Goal: Task Accomplishment & Management: Use online tool/utility

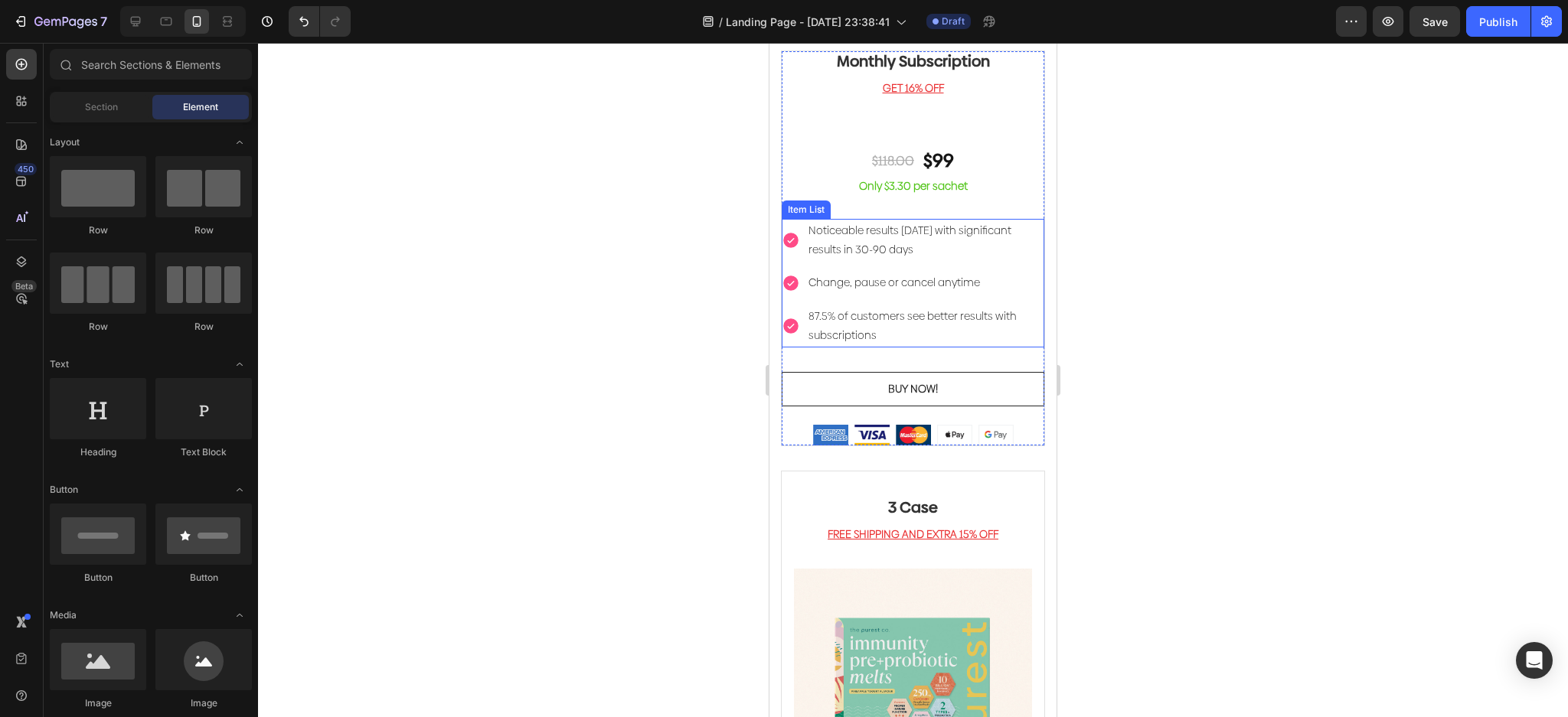
scroll to position [918, 0]
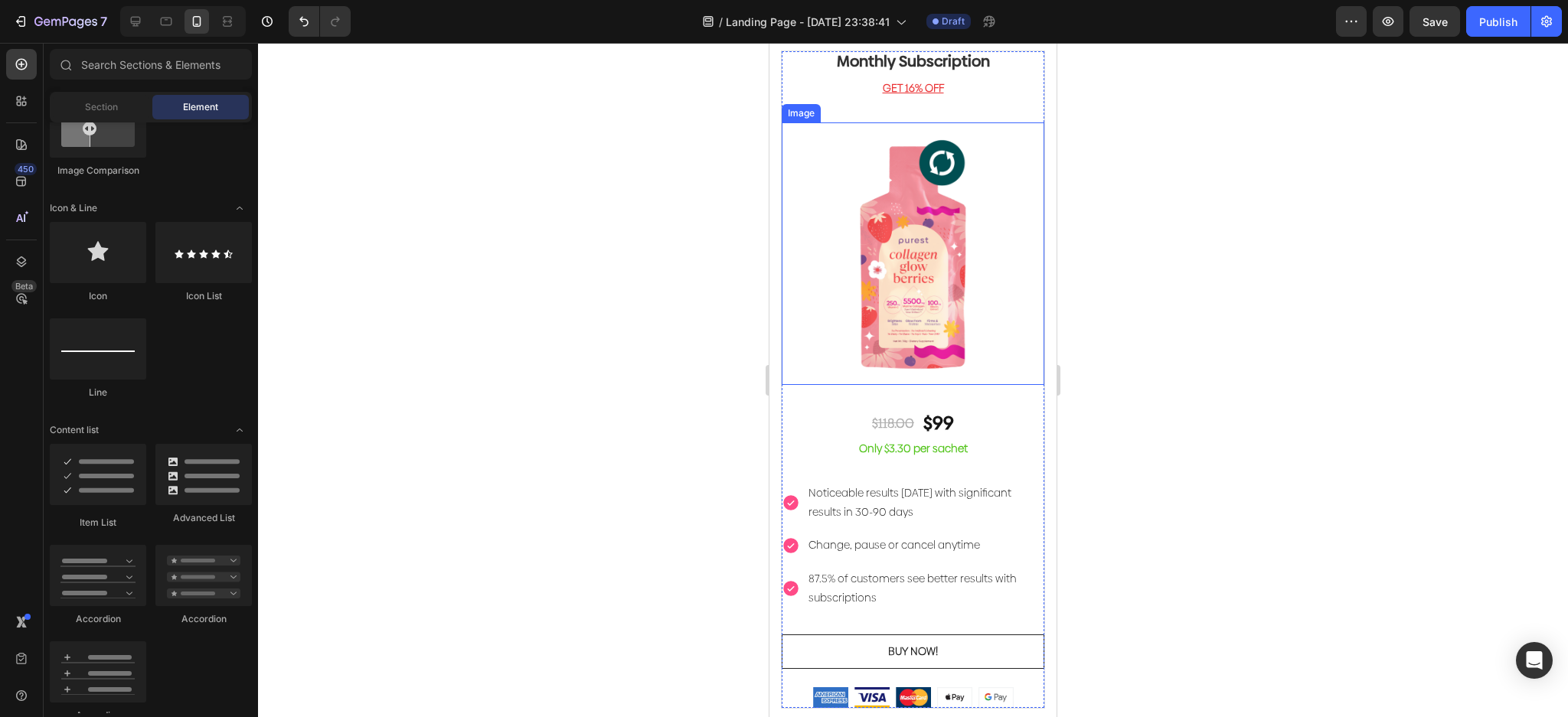
click at [993, 307] on img at bounding box center [913, 253] width 262 height 262
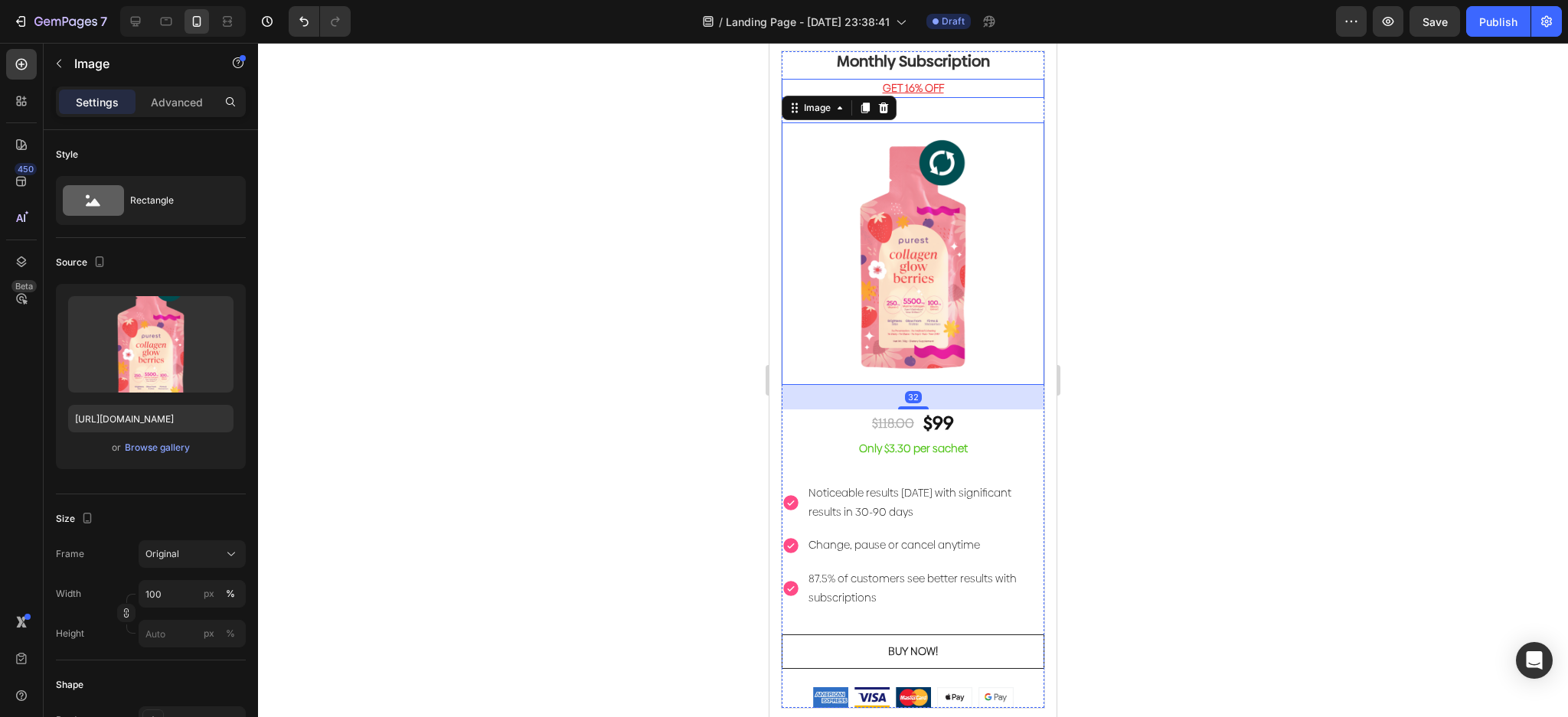
click at [1013, 97] on div "GET 16% OFF" at bounding box center [913, 89] width 262 height 19
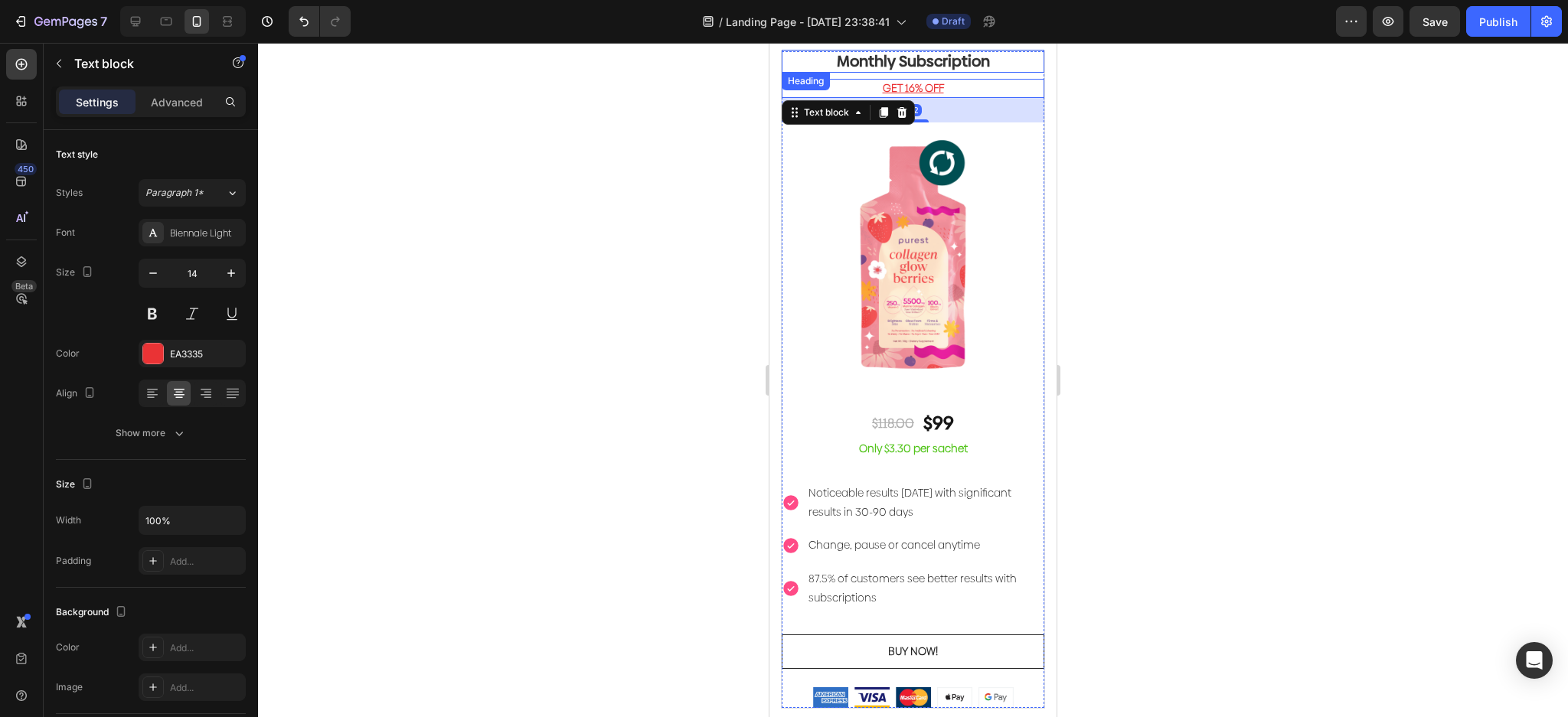
click at [1002, 62] on p "Monthly Subscription" at bounding box center [913, 61] width 259 height 20
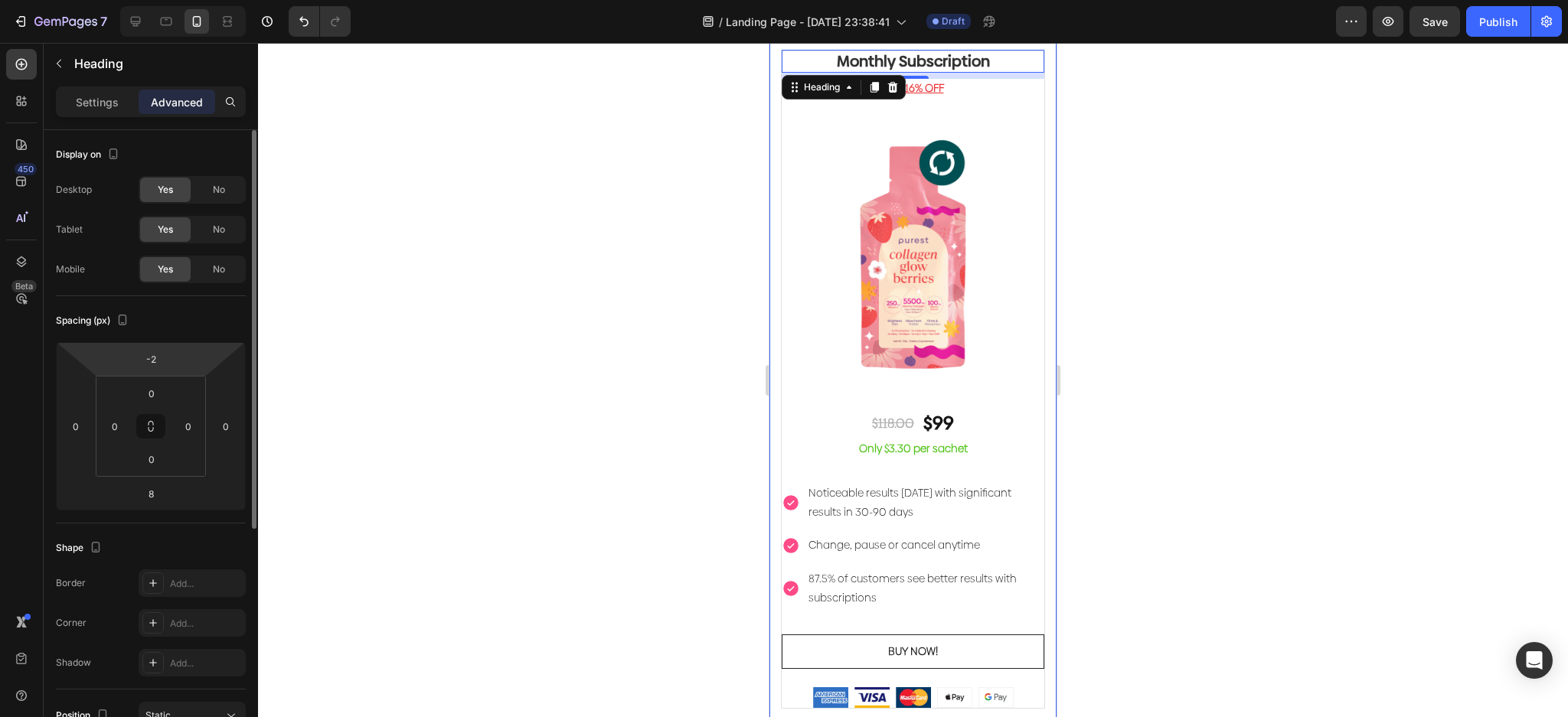
click at [169, 348] on div "-2" at bounding box center [151, 359] width 39 height 24
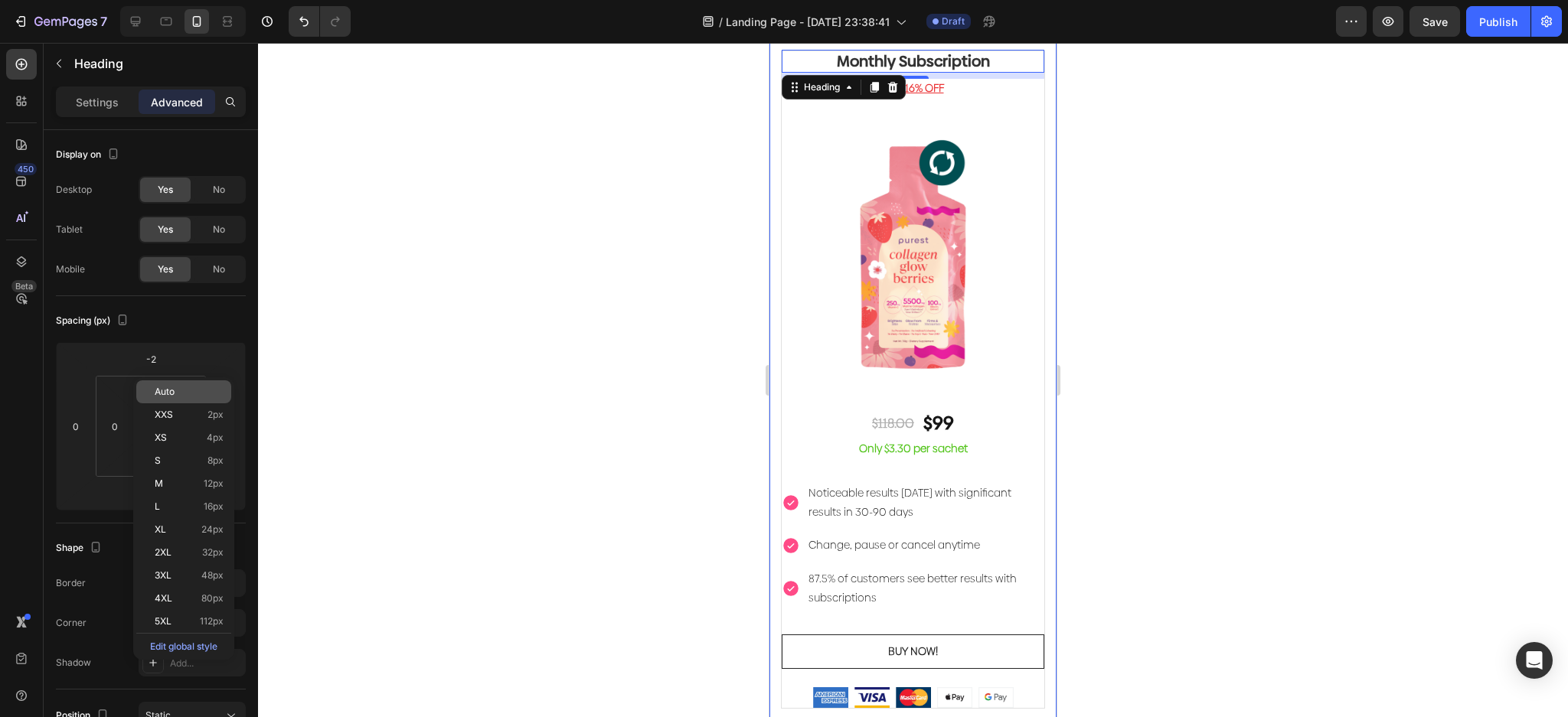
click at [177, 390] on p "Auto" at bounding box center [189, 391] width 69 height 10
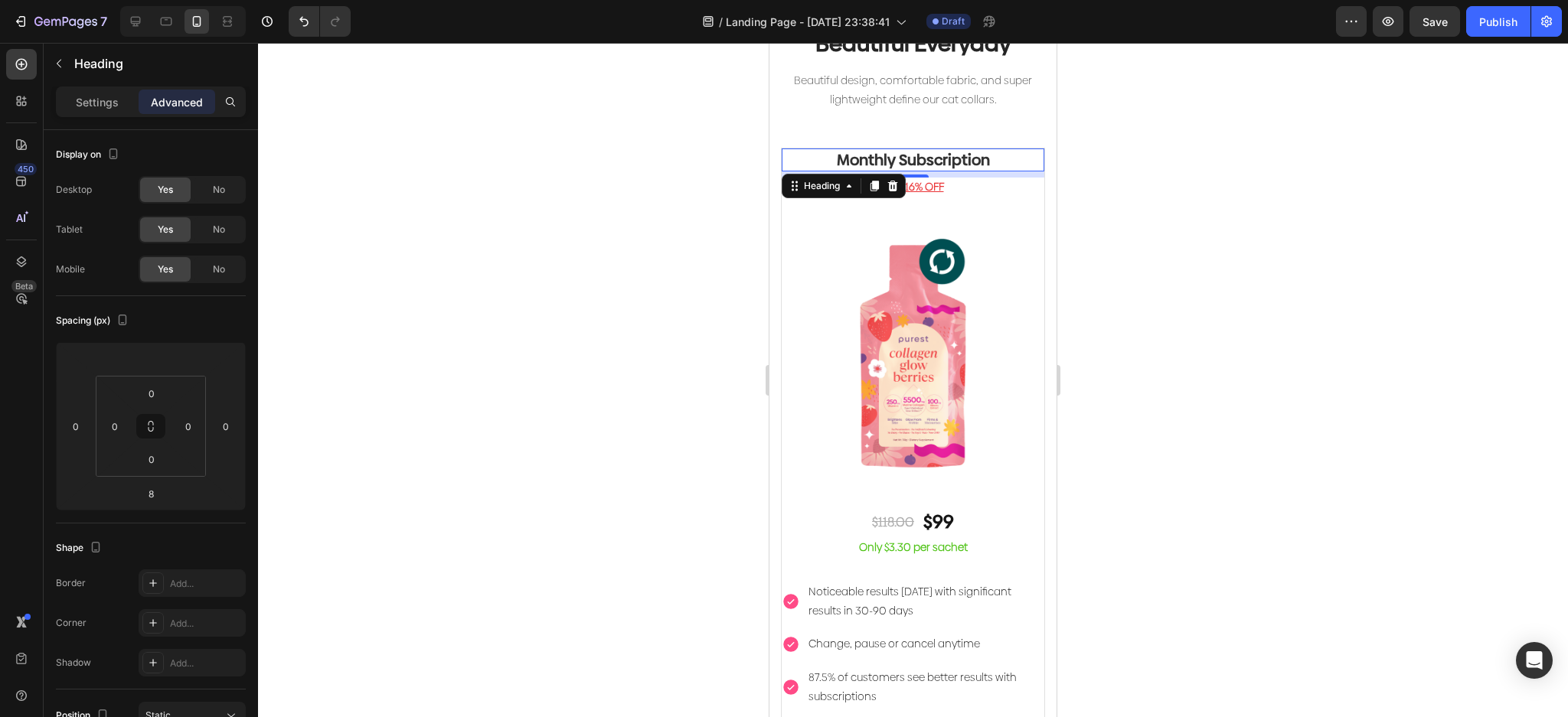
scroll to position [3179, 0]
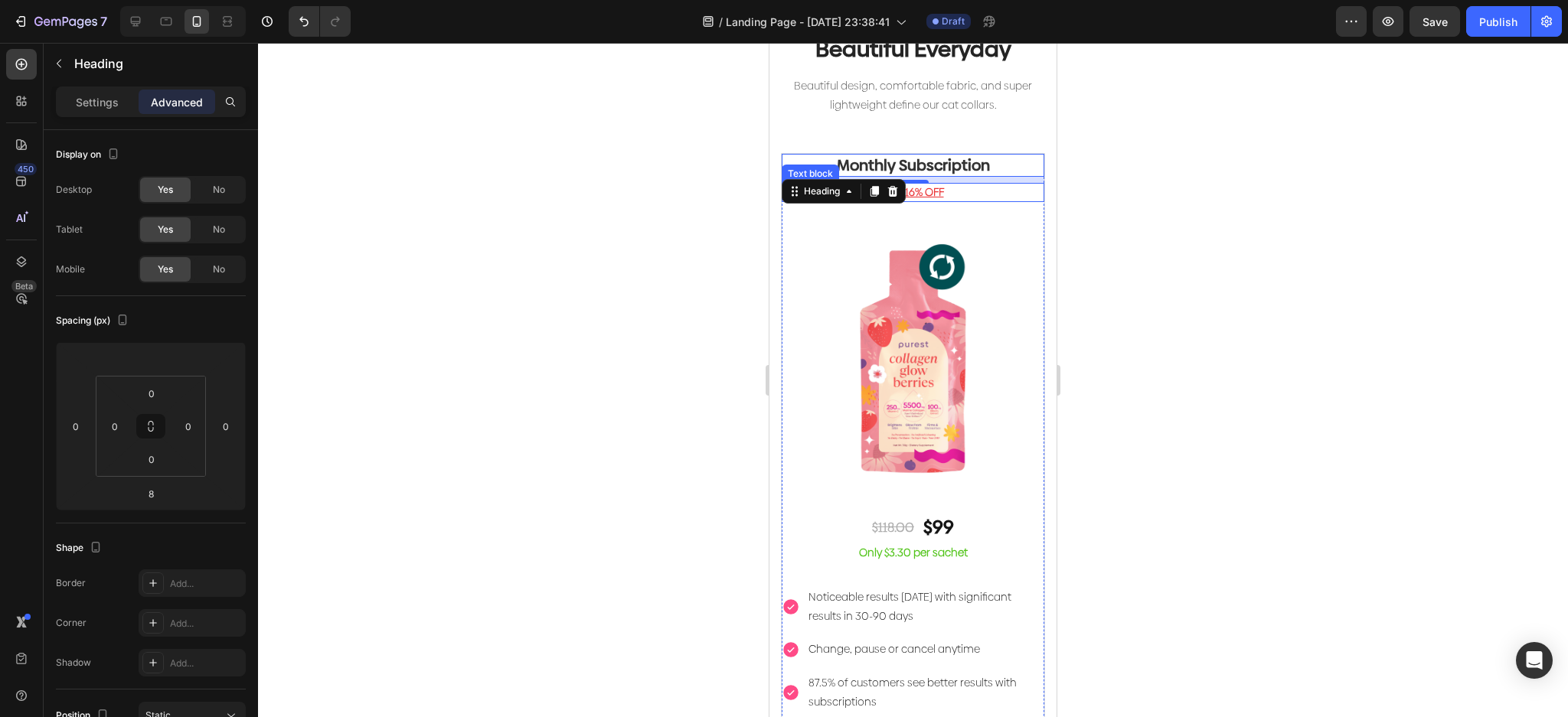
click at [1014, 182] on div "8" at bounding box center [913, 180] width 262 height 6
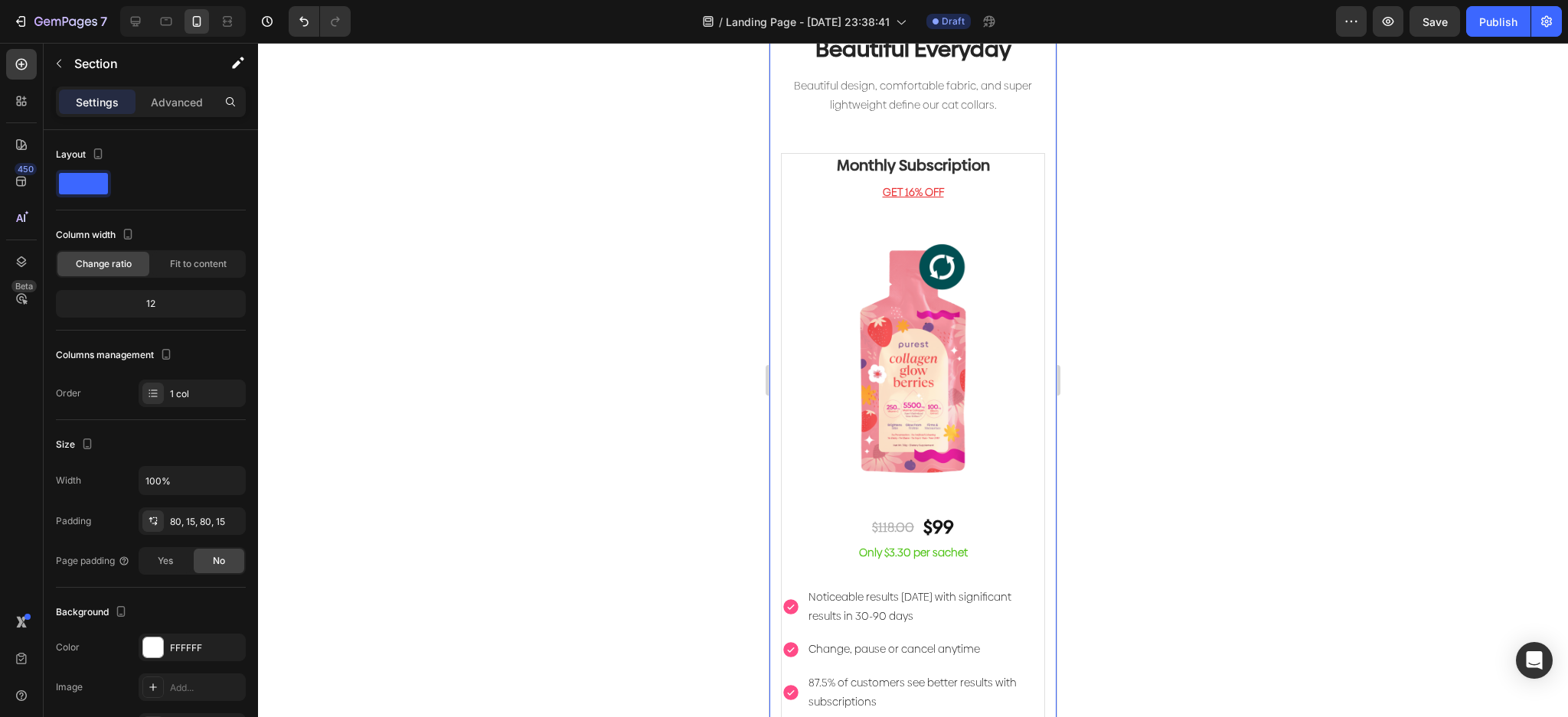
click at [1018, 187] on p "GET 16% OFF" at bounding box center [913, 192] width 259 height 16
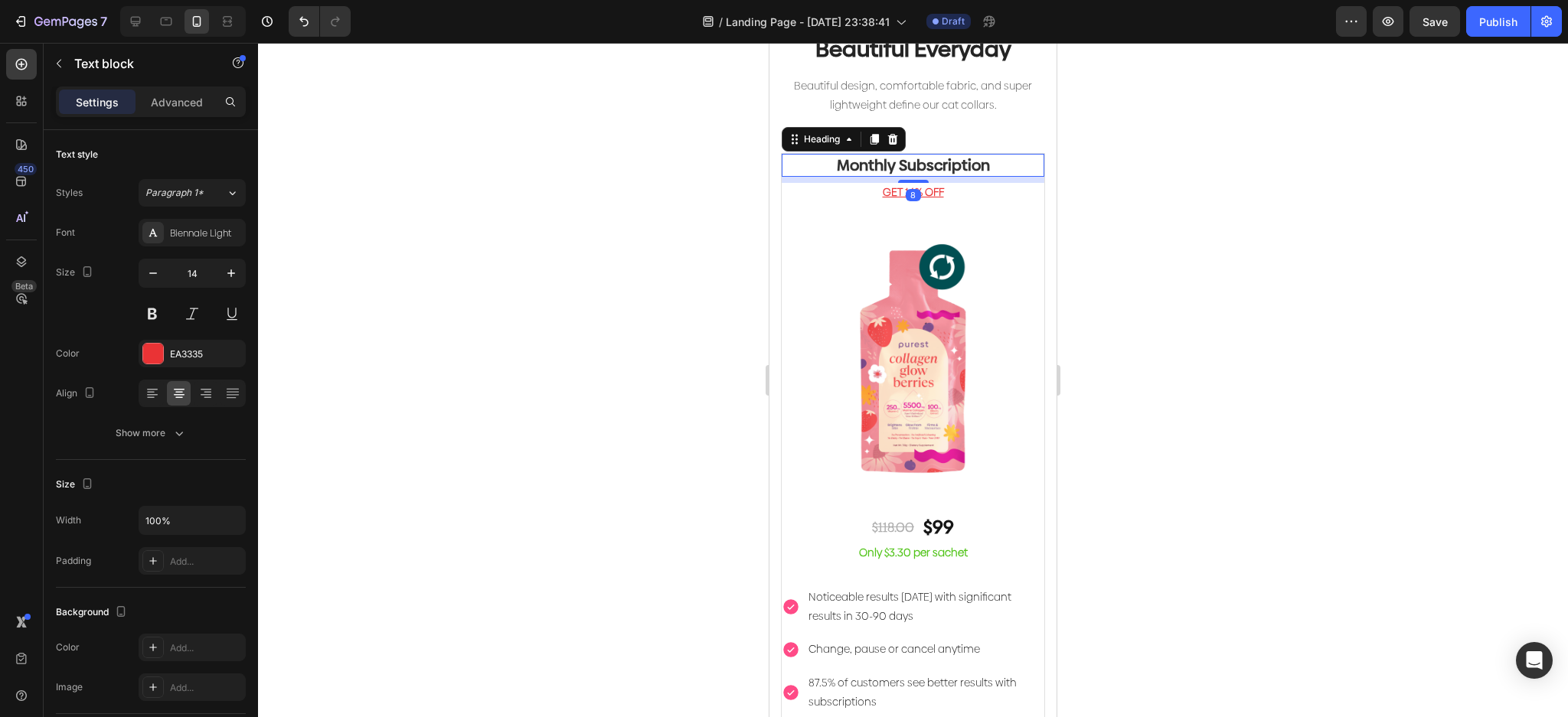
click at [1021, 167] on p "Monthly Subscription" at bounding box center [913, 165] width 259 height 20
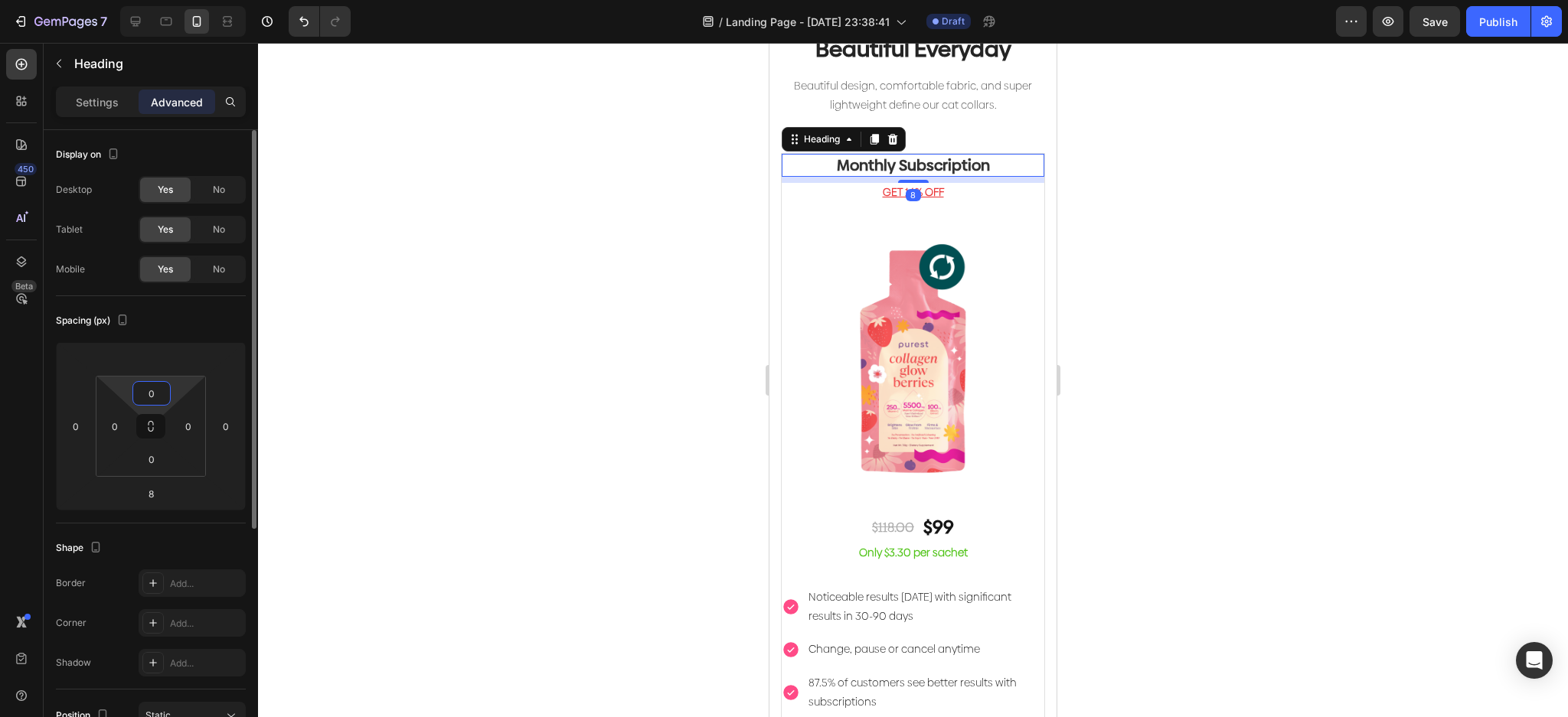
click at [182, 0] on html "7 Version history / Landing Page - Aug 26, 23:38:41 Draft Preview Save Publish …" at bounding box center [784, 0] width 1568 height 0
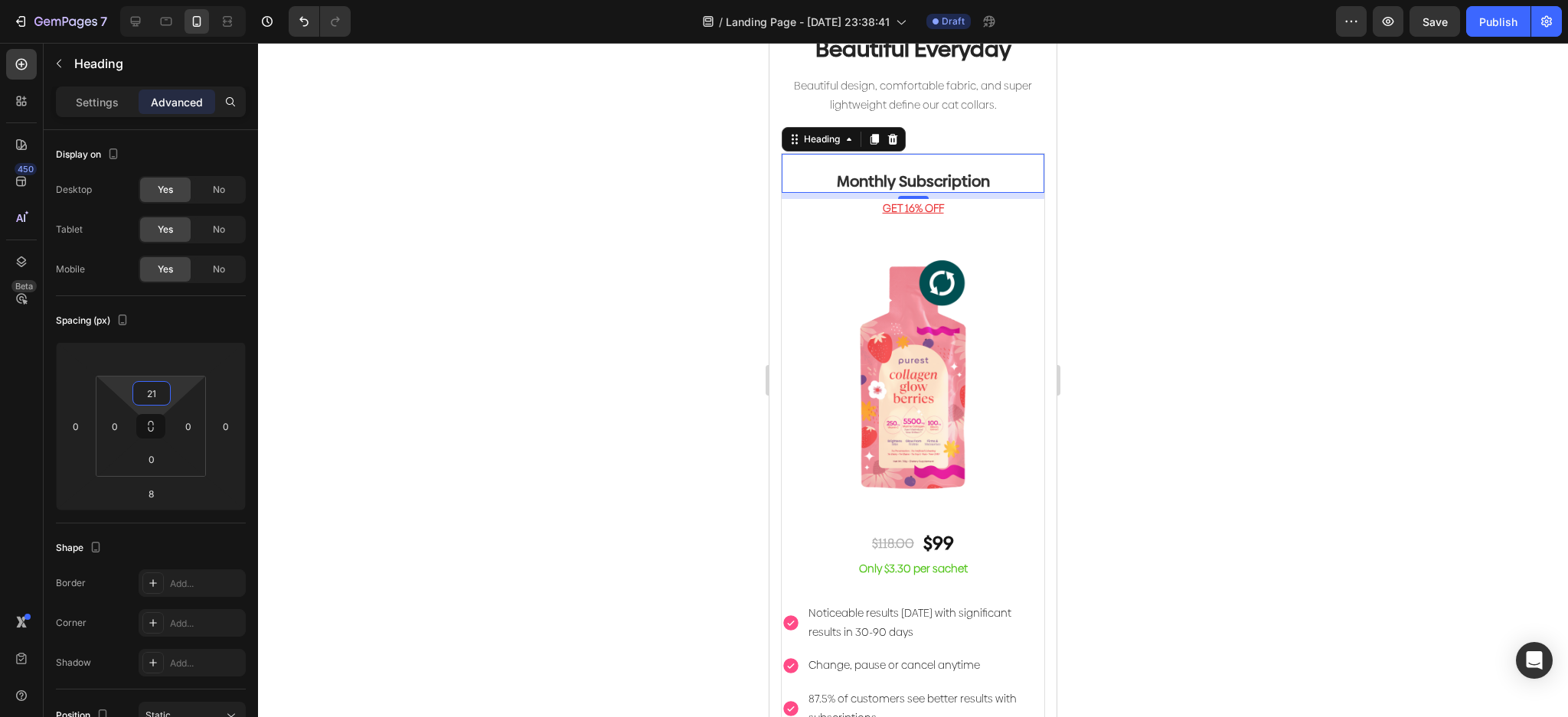
type input "21"
click at [572, 383] on div at bounding box center [913, 380] width 1310 height 674
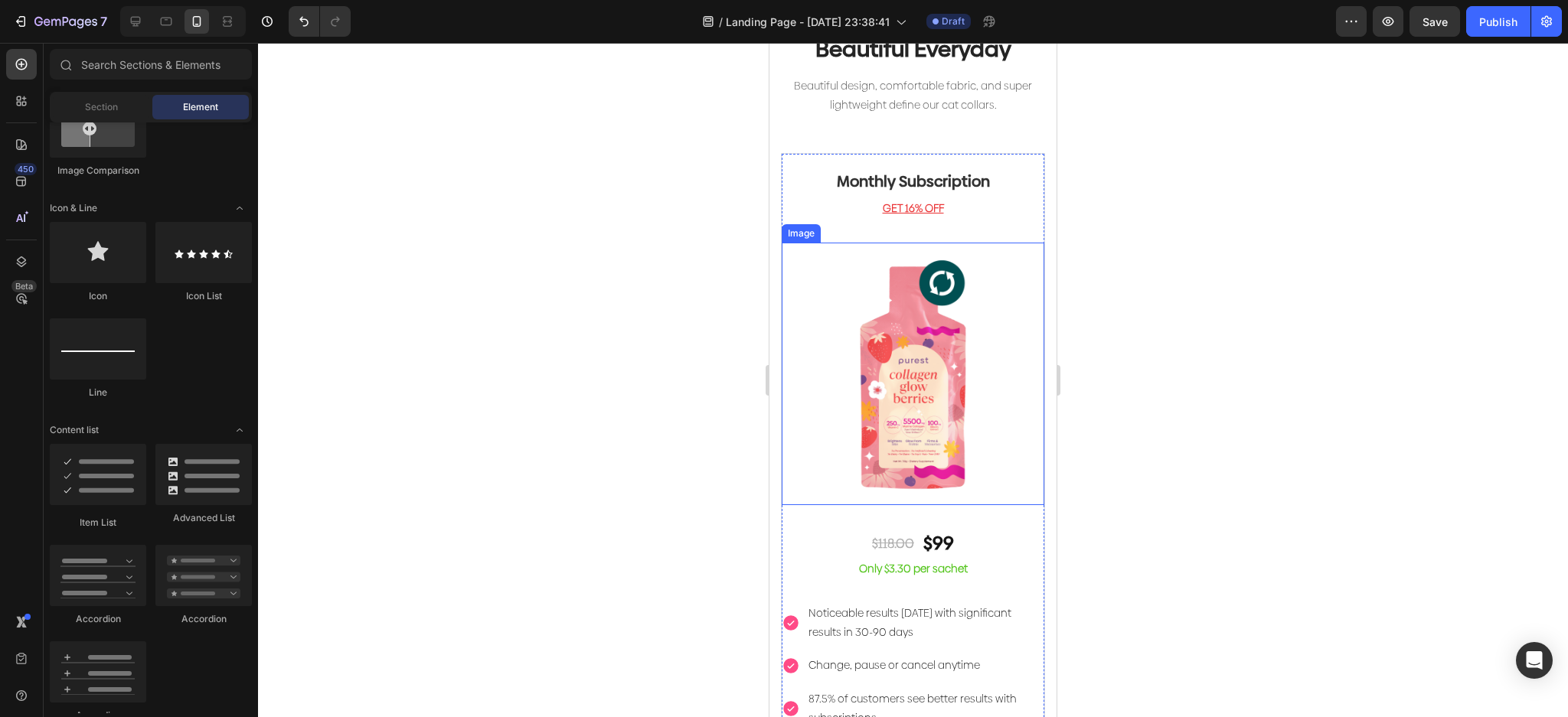
scroll to position [3690, 0]
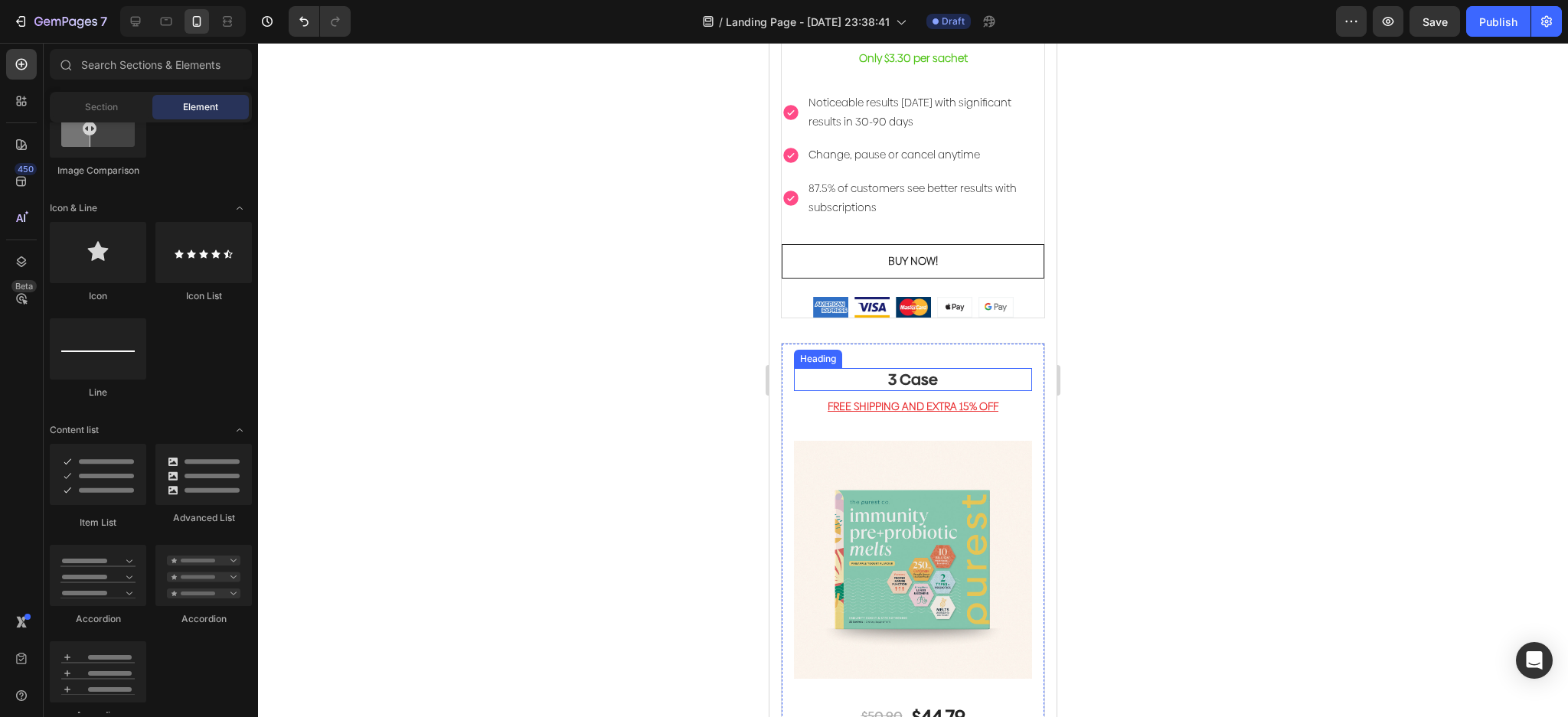
click at [939, 369] on p "3 Case" at bounding box center [913, 379] width 235 height 20
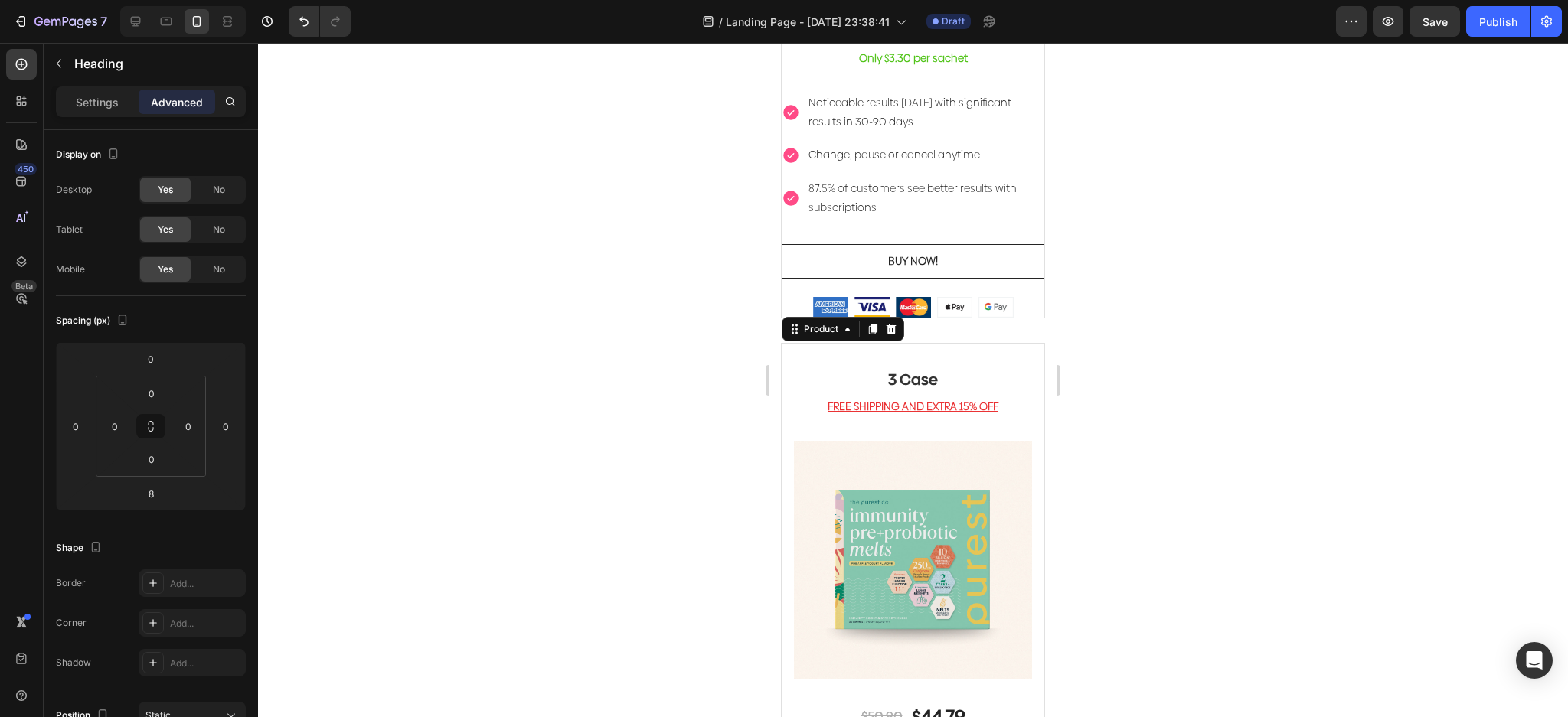
click at [973, 343] on div "3 Case Heading FREE SHIPPING AND EXTRA 15% OFF Text block (P) Images & Gallery …" at bounding box center [913, 608] width 264 height 530
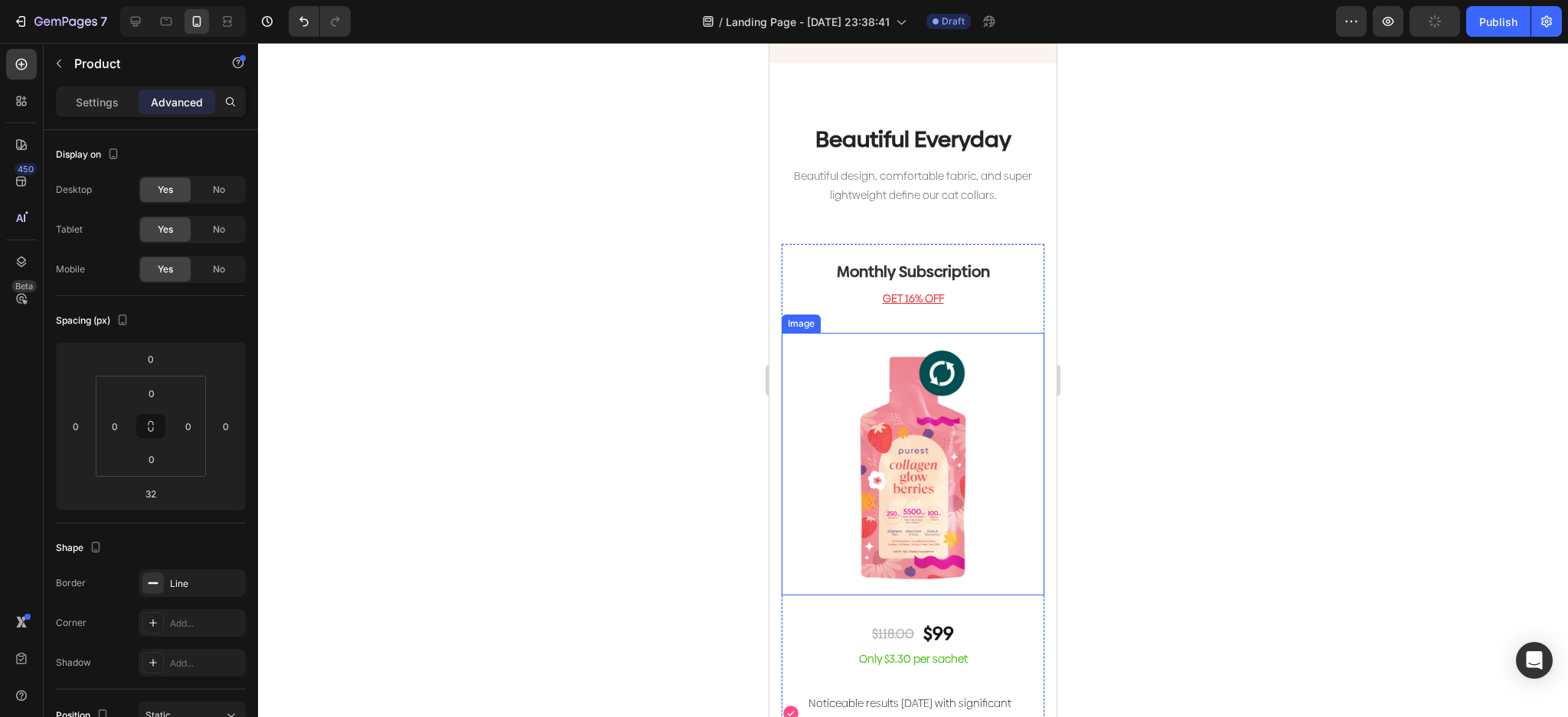
scroll to position [3077, 0]
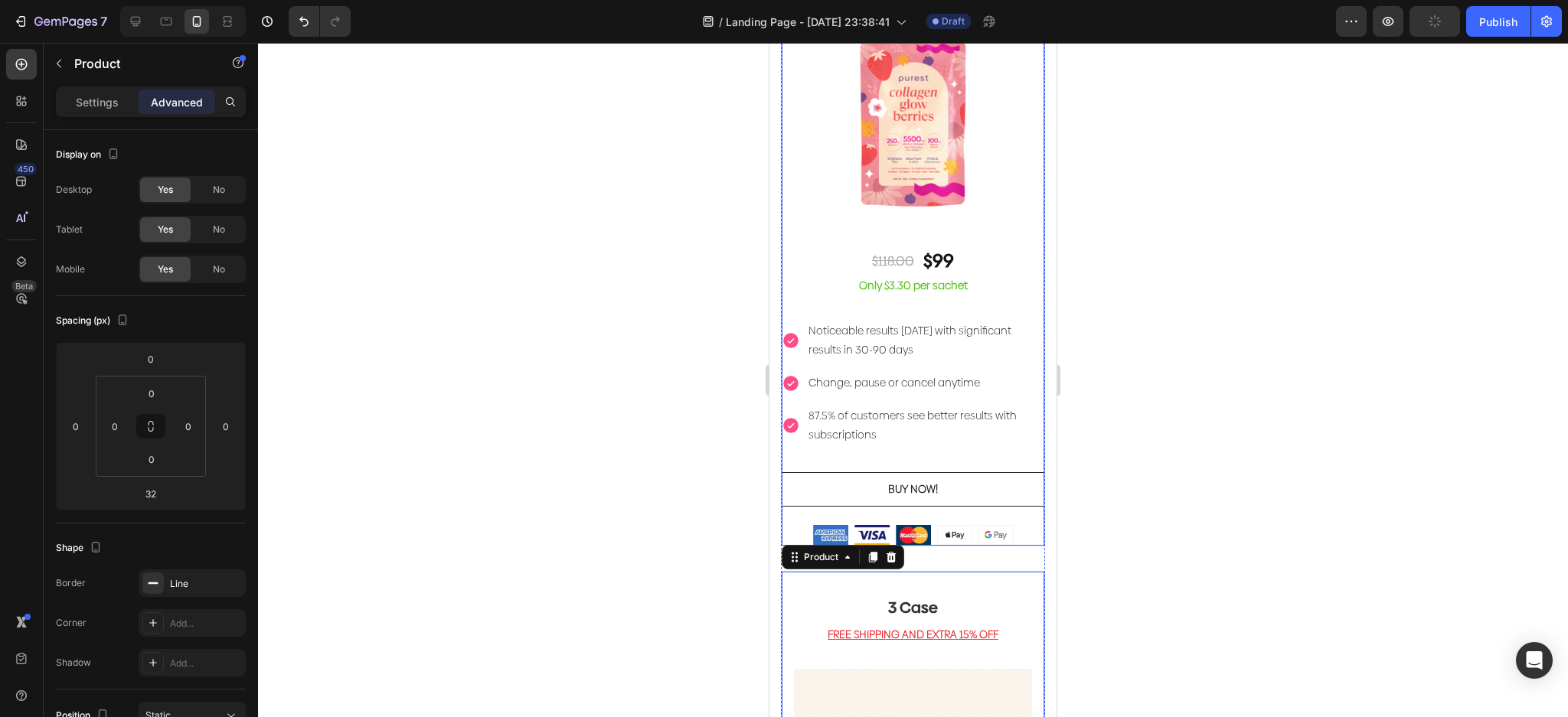
click at [1009, 343] on div "Monthly Subscription Heading GET 16% OFF Text block Image $118.00 Text Block $9…" at bounding box center [913, 208] width 262 height 674
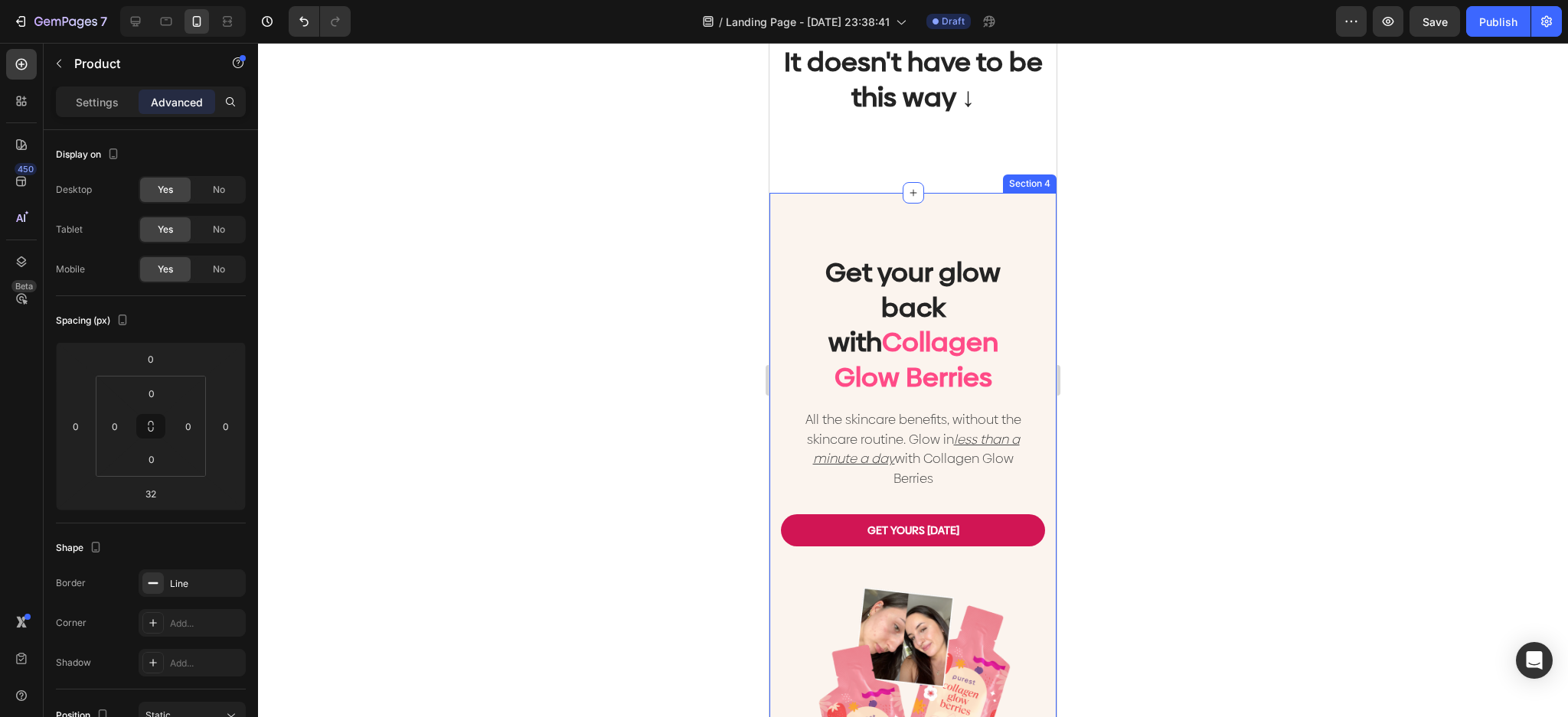
scroll to position [1751, 0]
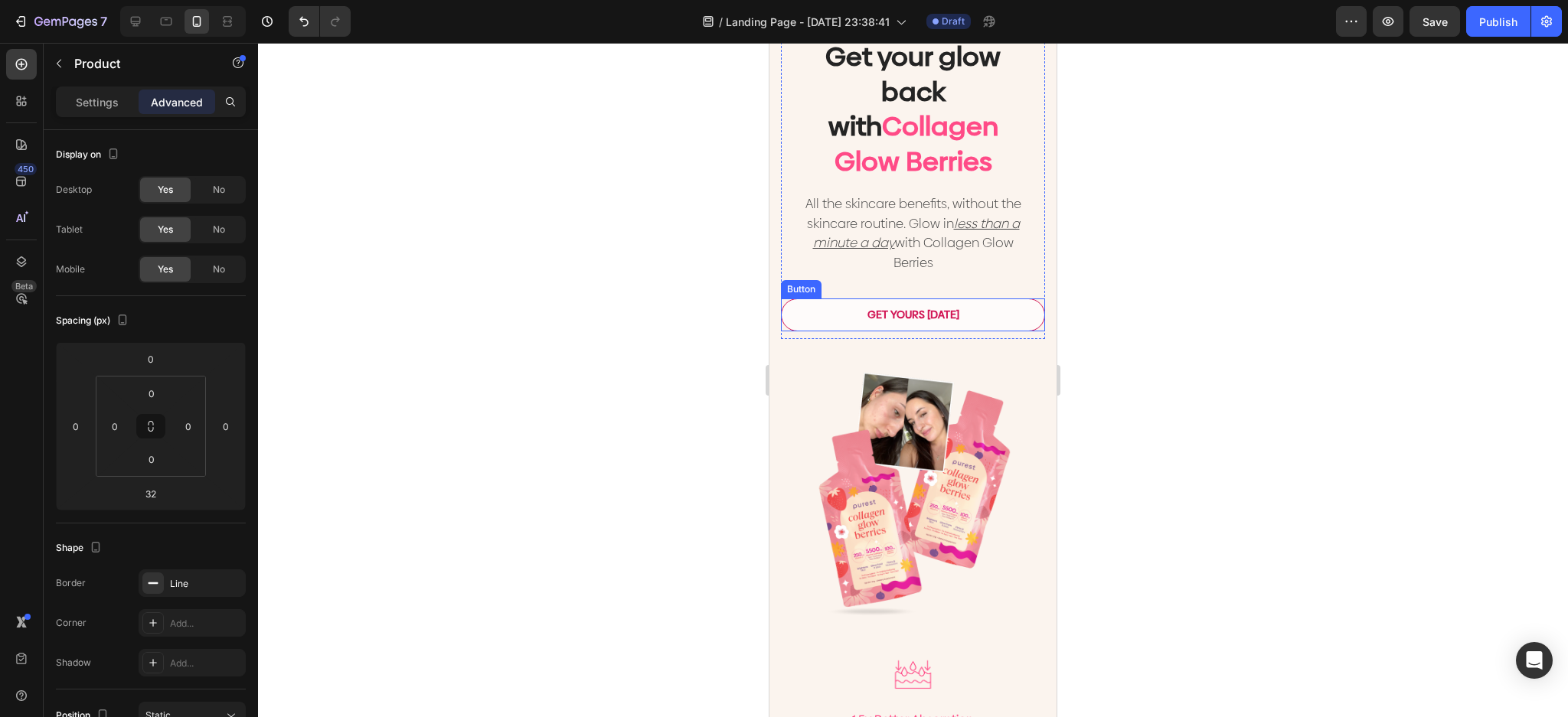
click at [1013, 322] on button "GET YOURS [DATE]" at bounding box center [913, 315] width 264 height 32
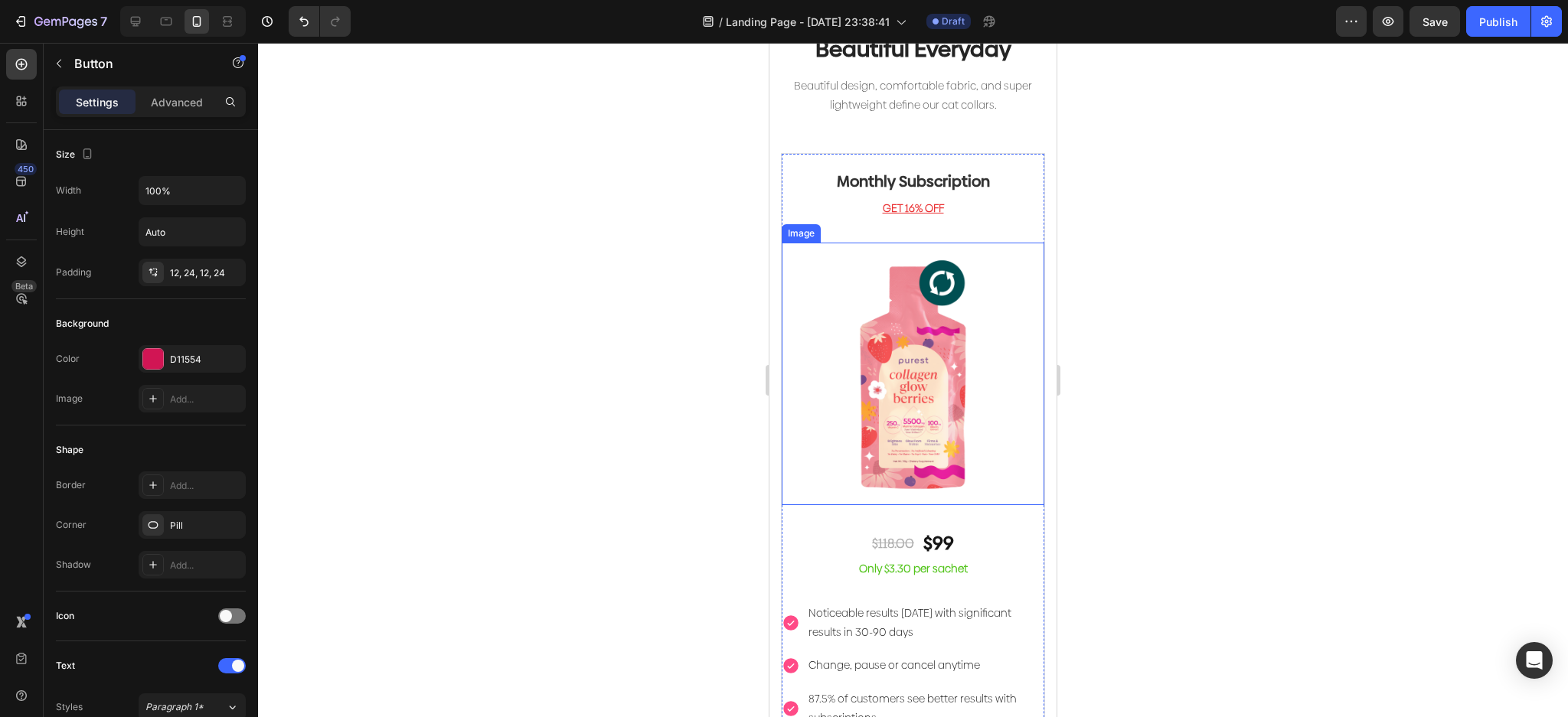
scroll to position [3792, 0]
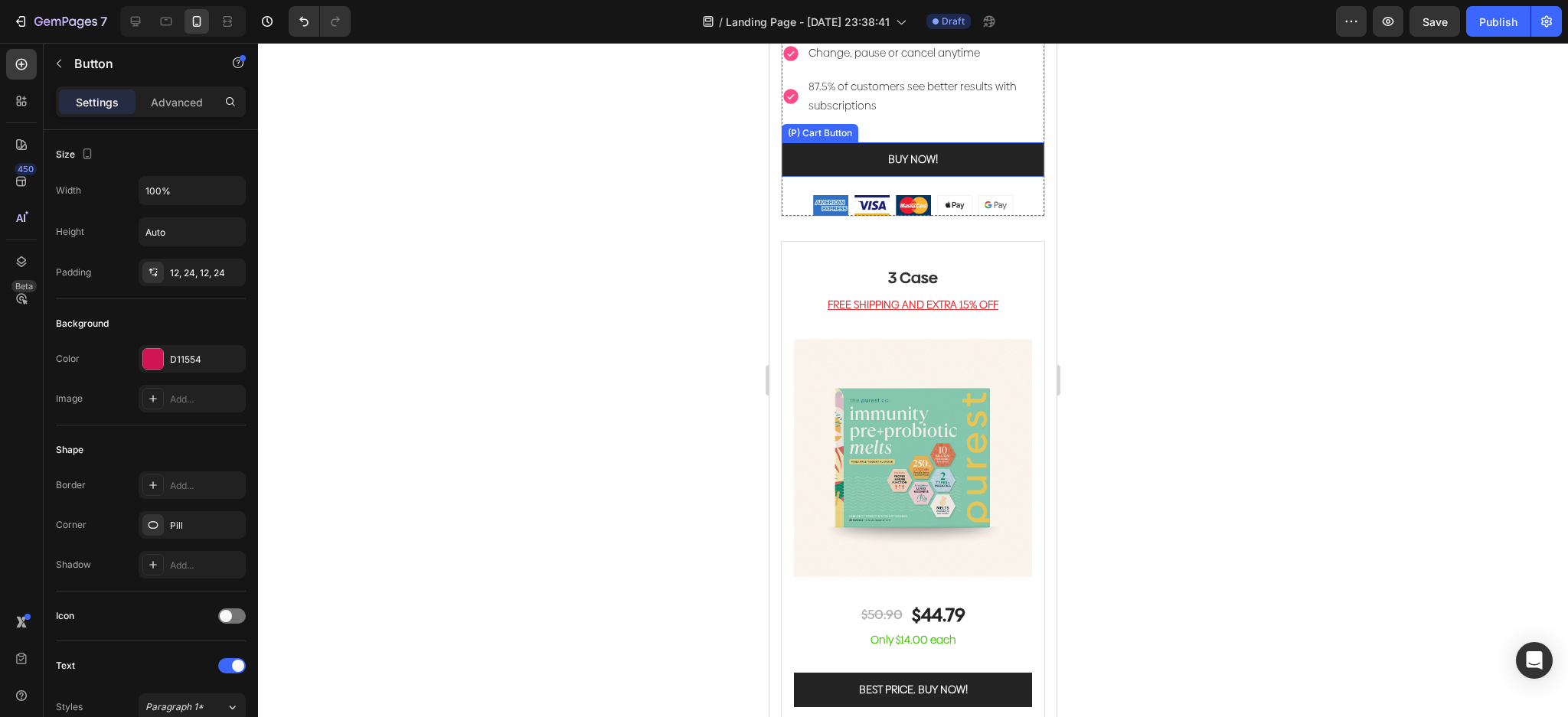
click at [984, 142] on button "BUY NOW!" at bounding box center [913, 159] width 262 height 35
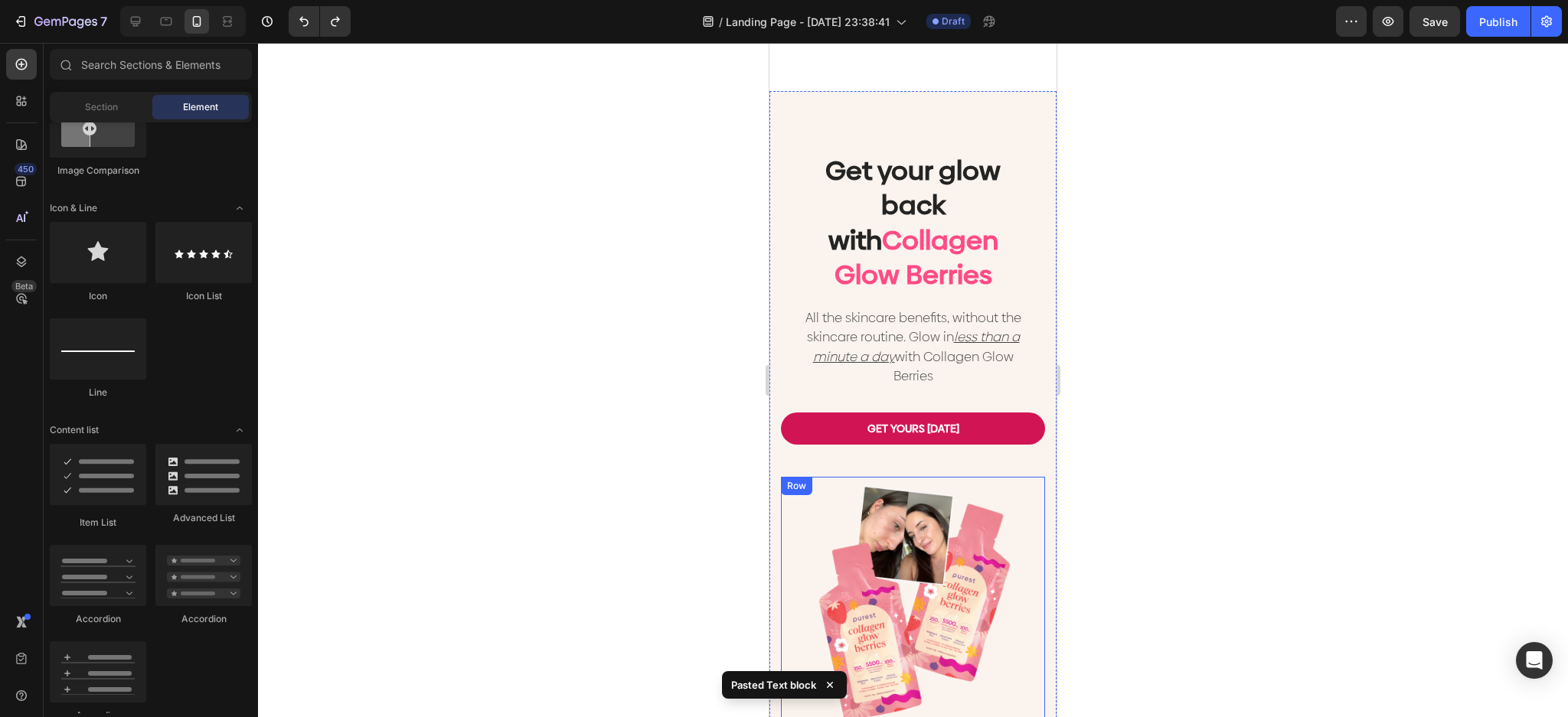
scroll to position [1649, 0]
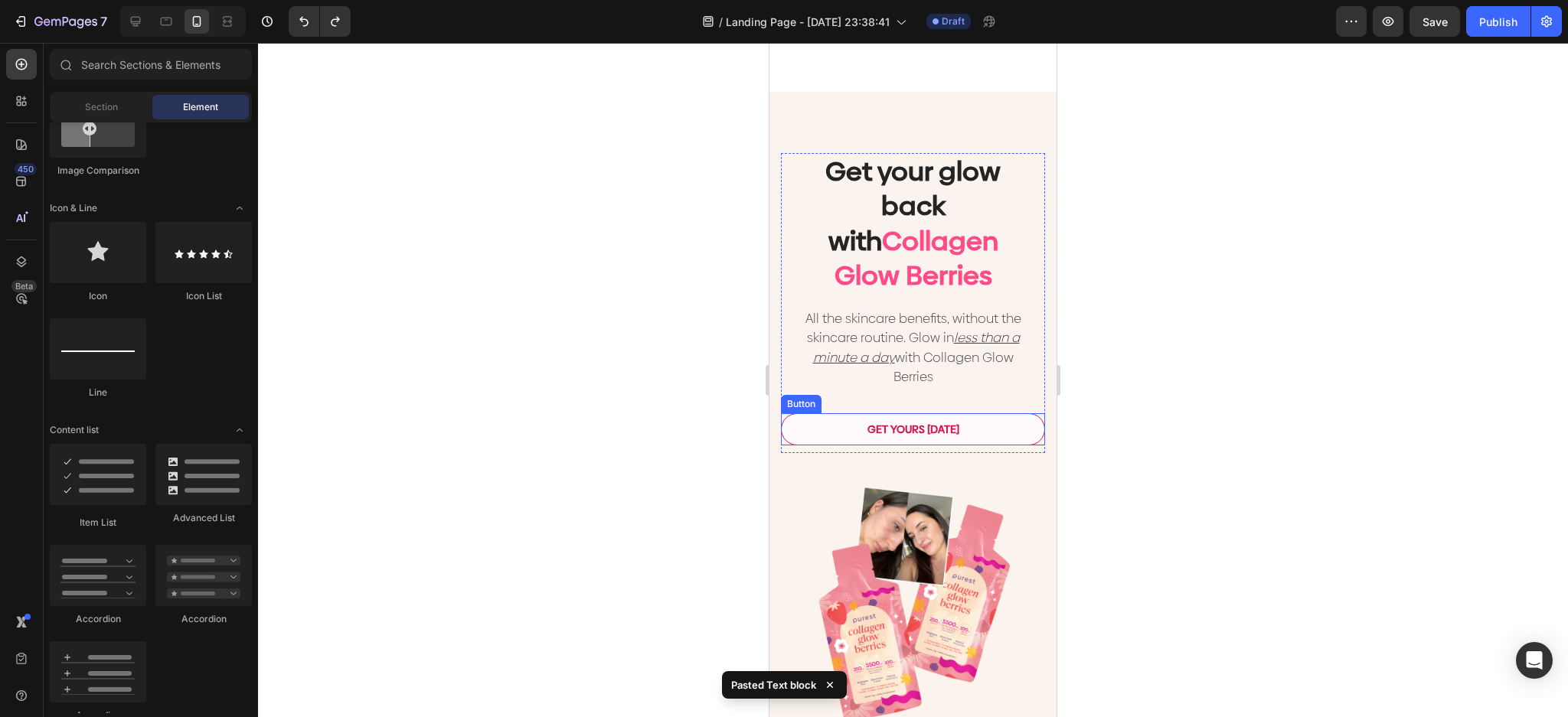
click at [988, 422] on button "GET YOURS [DATE]" at bounding box center [913, 430] width 264 height 32
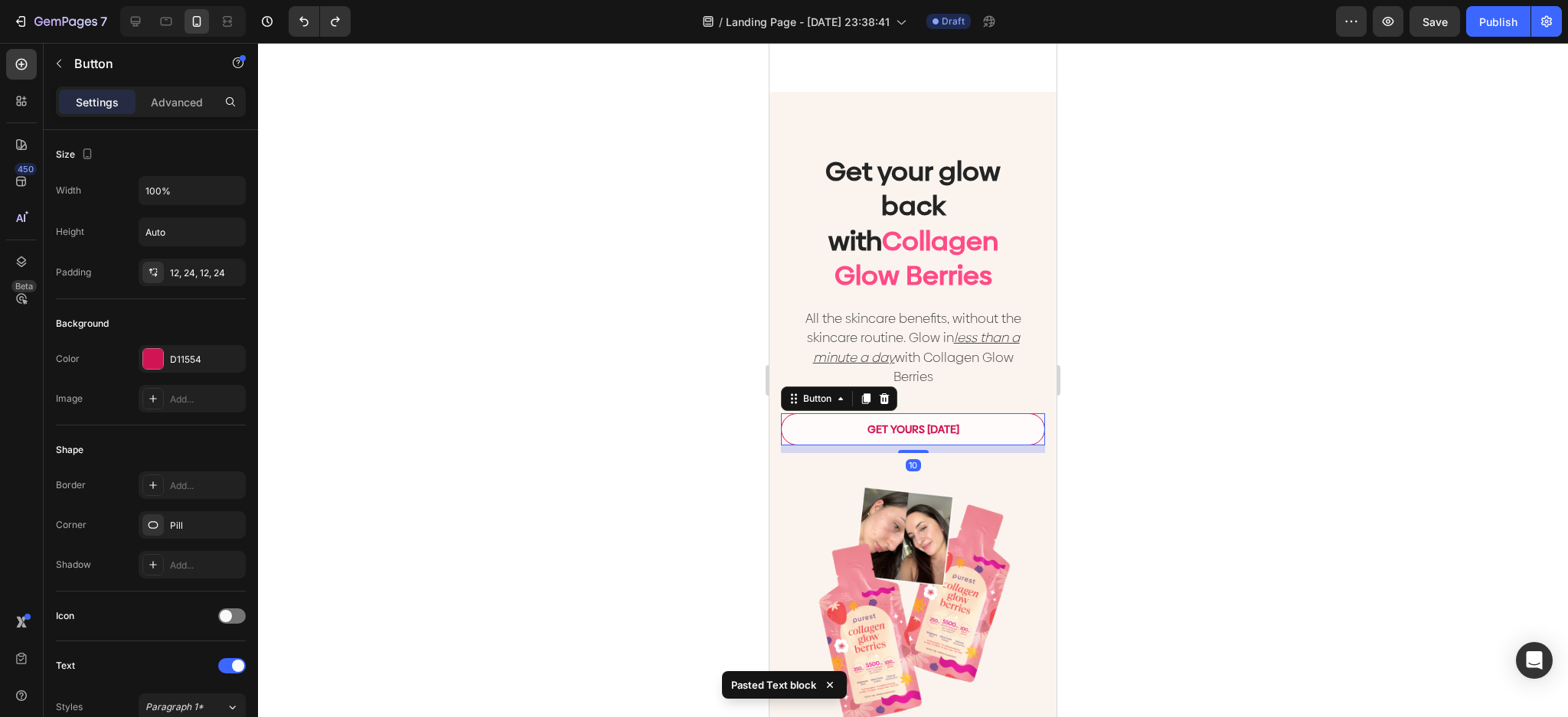
click at [1025, 414] on button "GET YOURS [DATE]" at bounding box center [913, 430] width 264 height 32
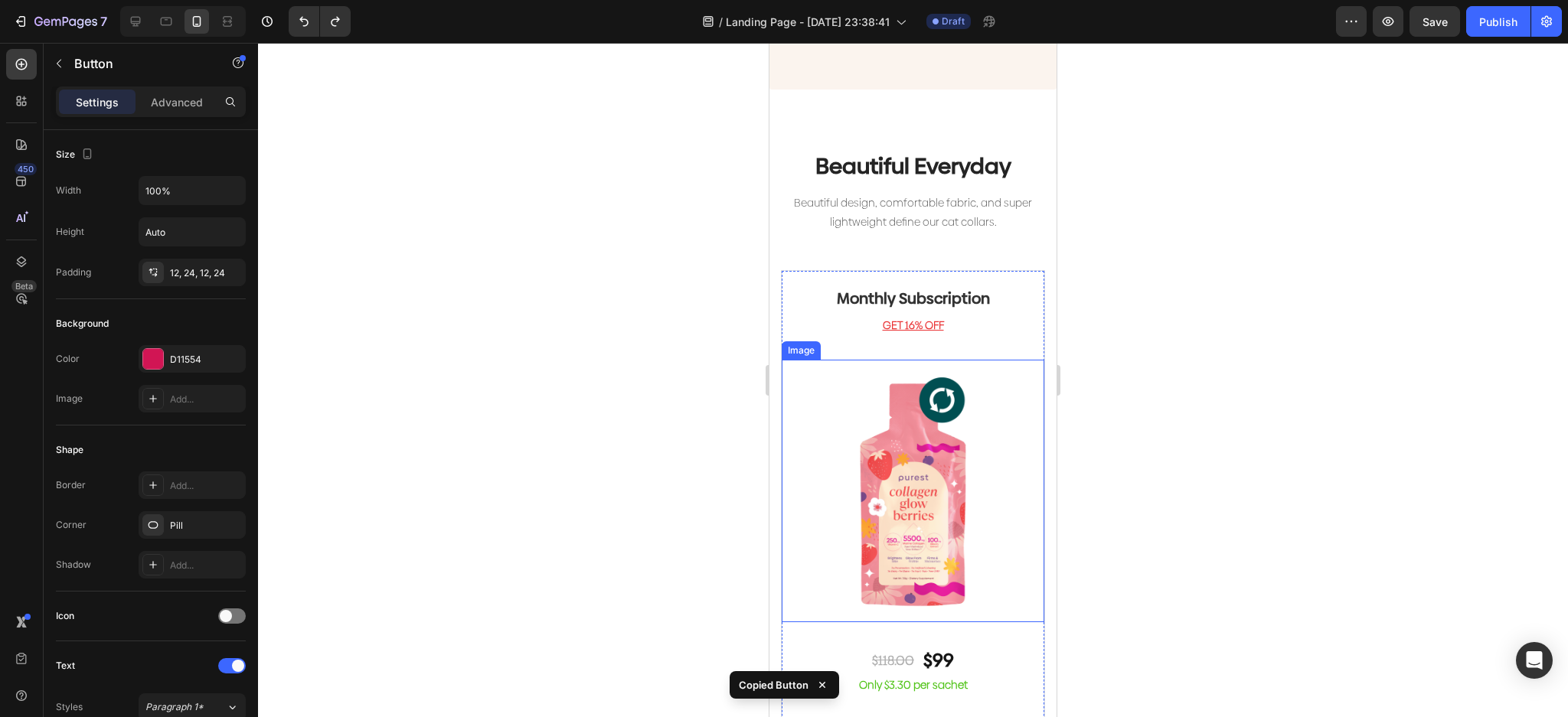
scroll to position [3588, 0]
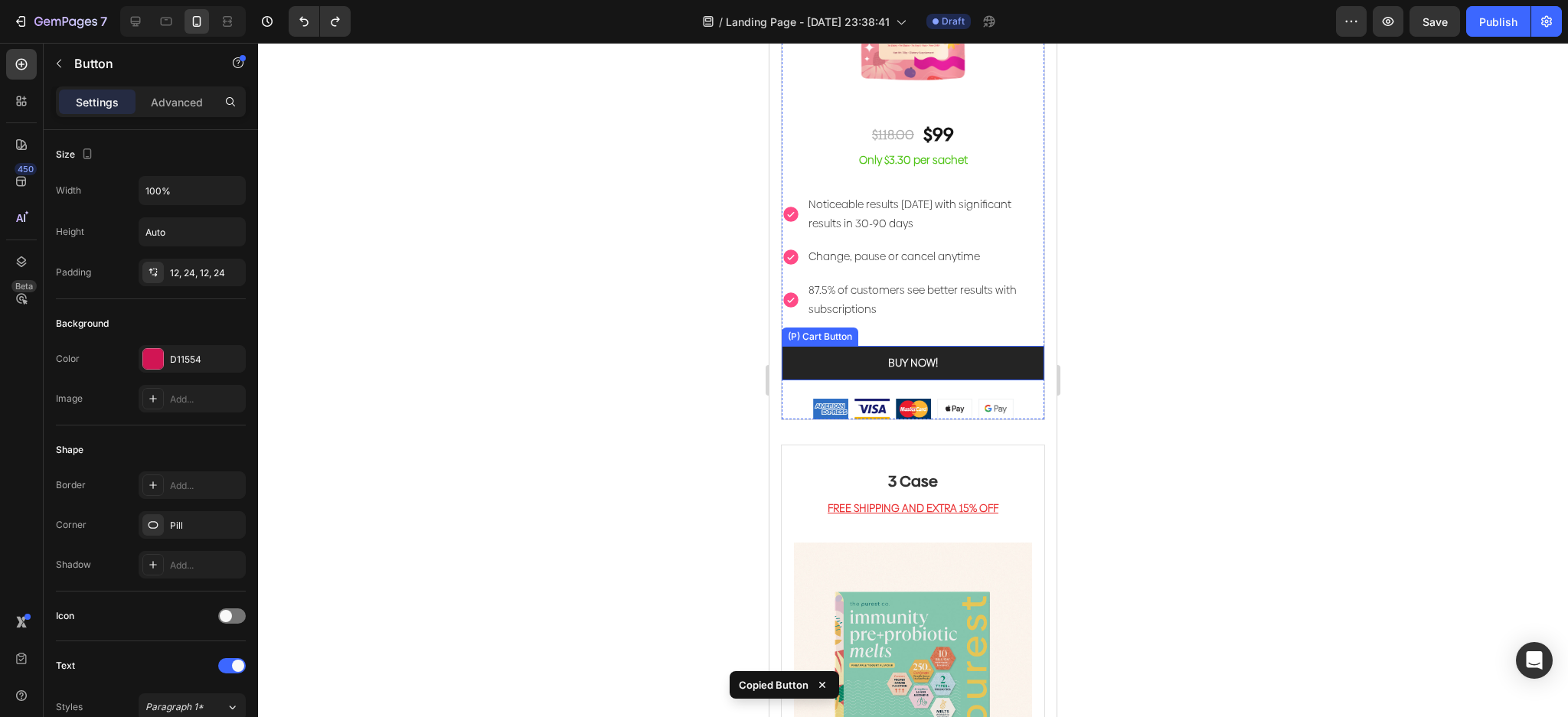
click at [969, 346] on button "BUY NOW!" at bounding box center [913, 363] width 262 height 35
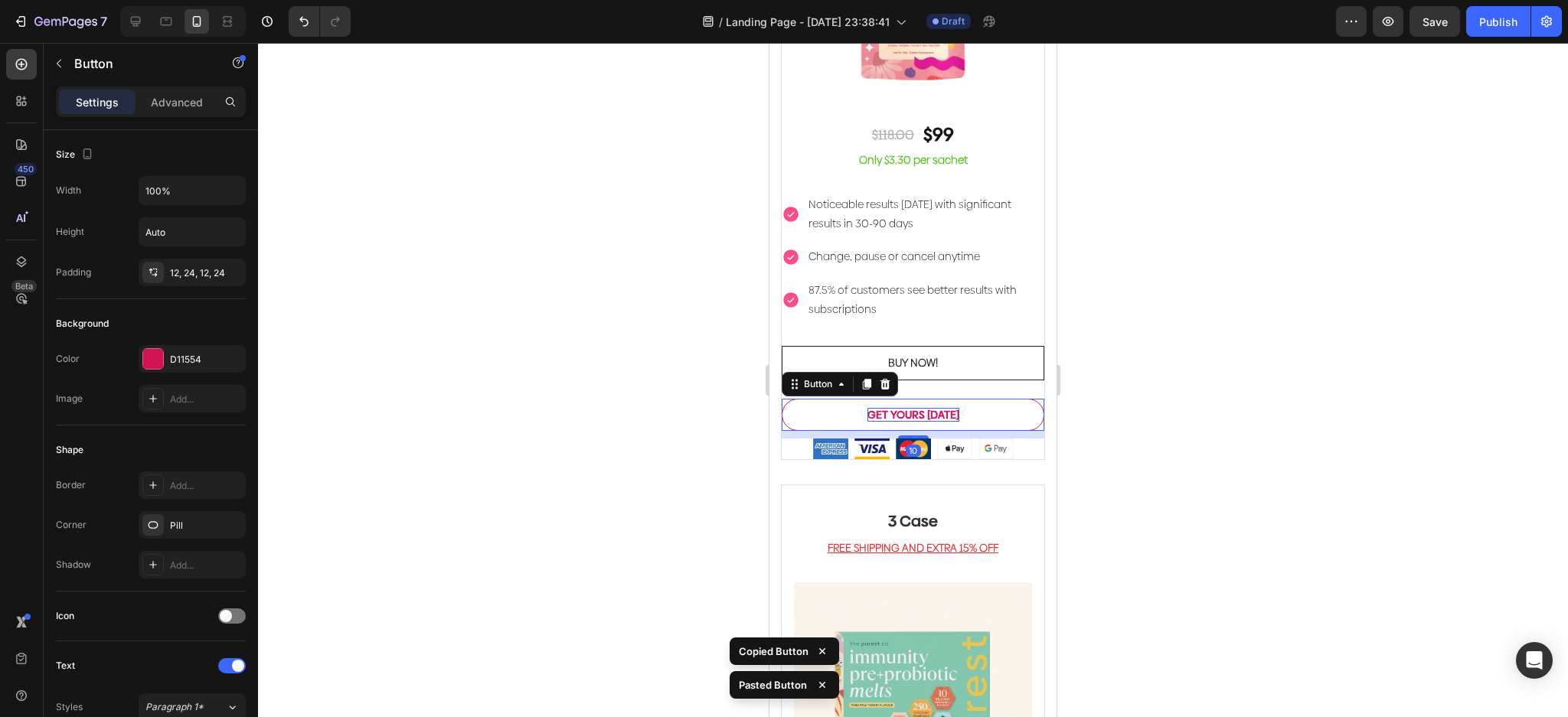
click at [940, 407] on strong "GET YOURS [DATE]" at bounding box center [914, 414] width 92 height 15
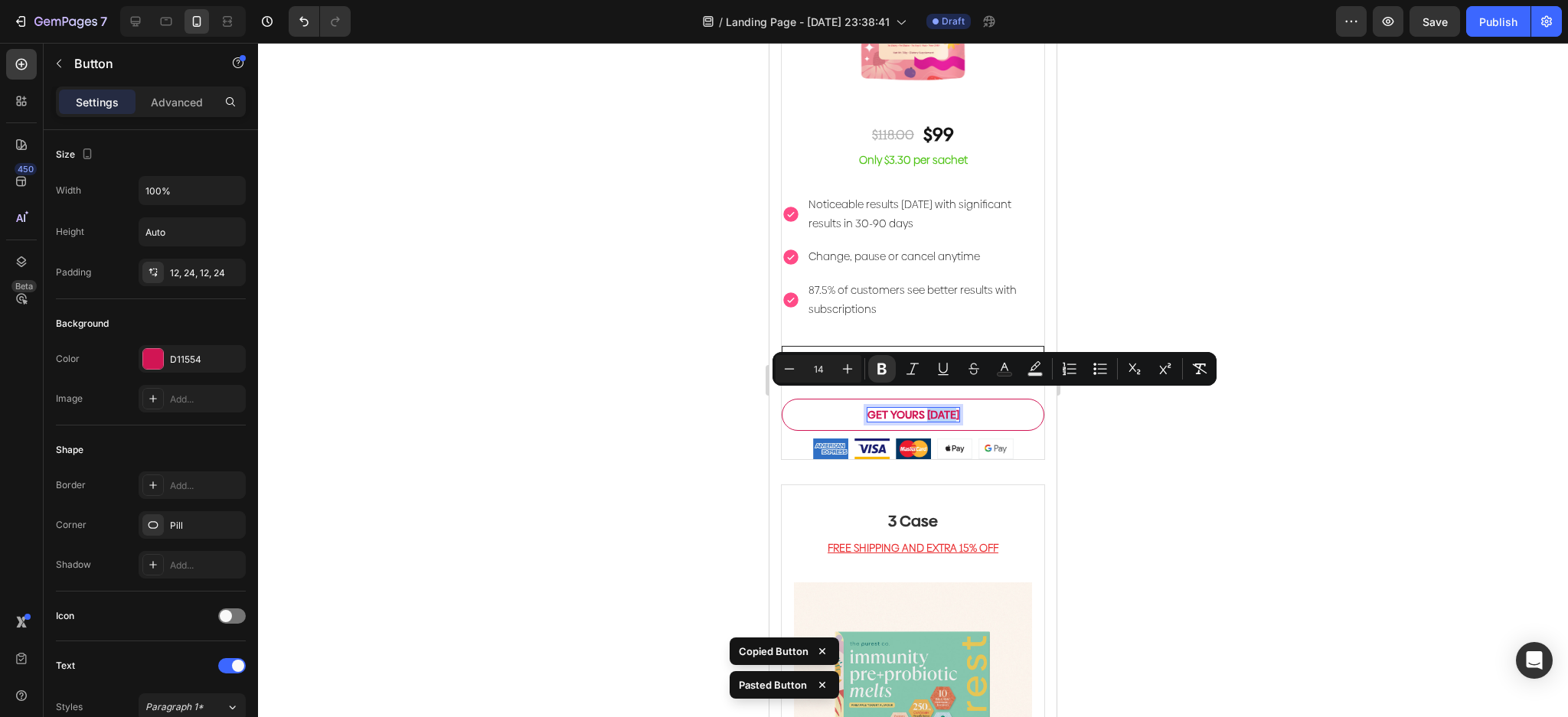
click at [947, 407] on strong "GET YOURS [DATE]" at bounding box center [914, 414] width 92 height 15
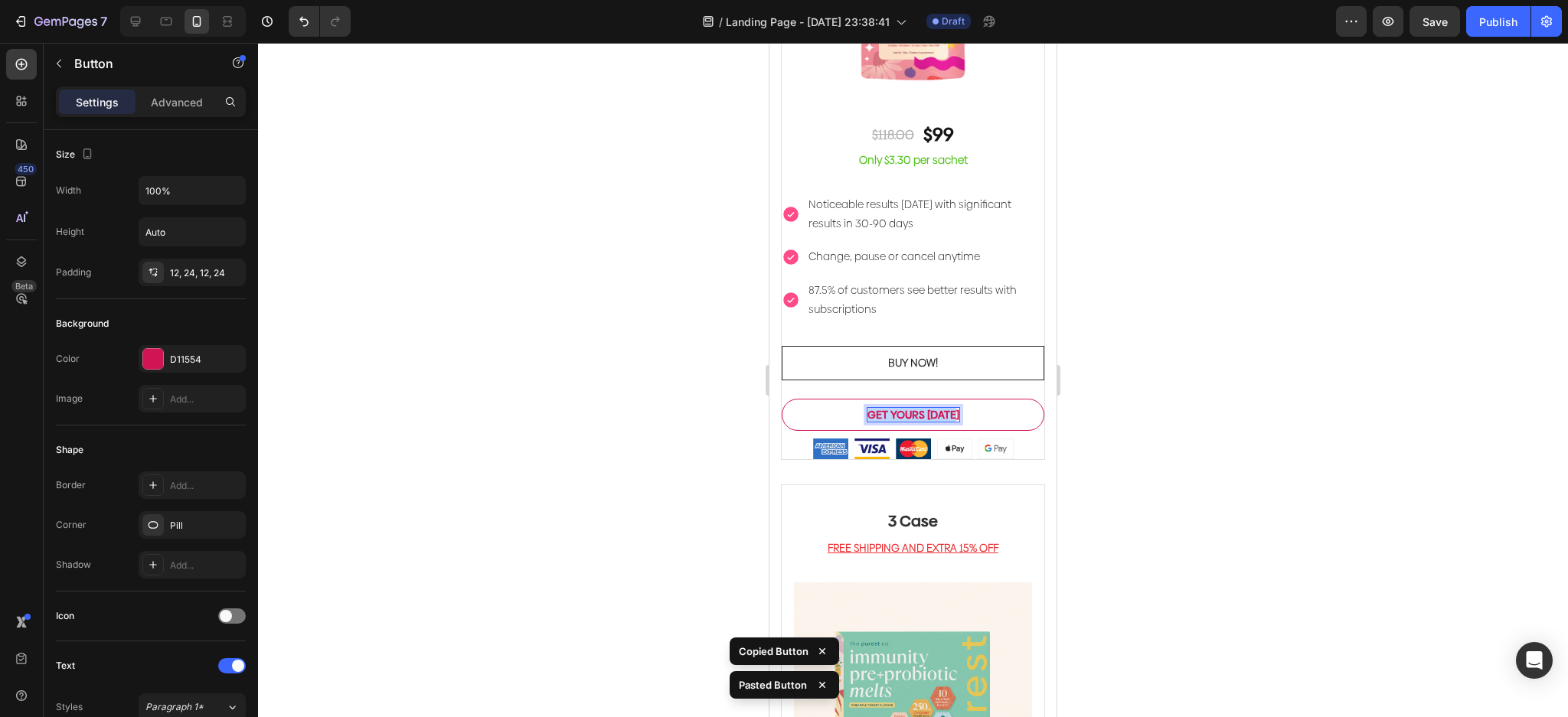
drag, startPoint x: 948, startPoint y: 399, endPoint x: 854, endPoint y: 402, distance: 94.0
click at [854, 402] on button "GET YOURS [DATE]" at bounding box center [913, 415] width 262 height 32
click at [782, 399] on button "ORDER" at bounding box center [913, 415] width 262 height 32
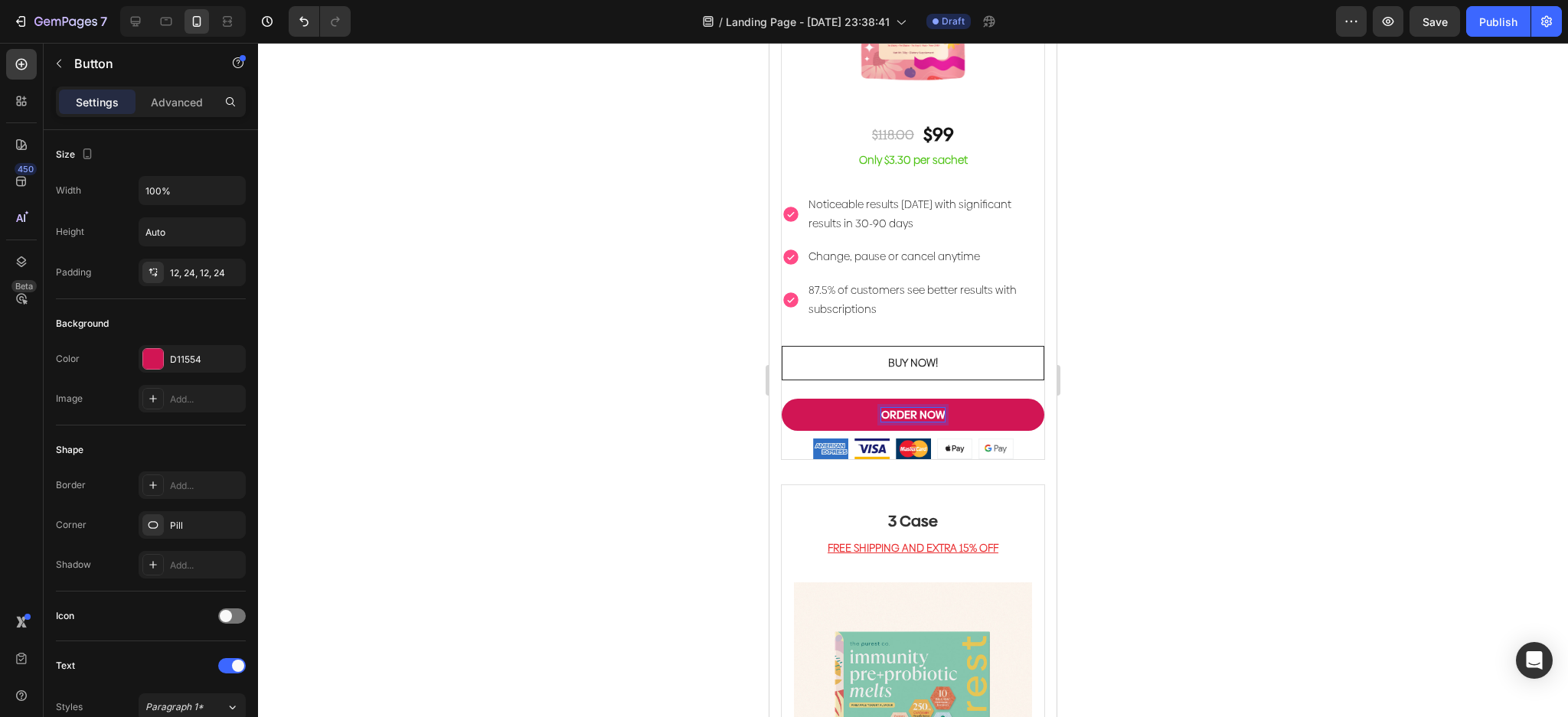
drag, startPoint x: 1107, startPoint y: 254, endPoint x: 1074, endPoint y: 285, distance: 45.3
click at [1096, 258] on div at bounding box center [913, 380] width 1310 height 674
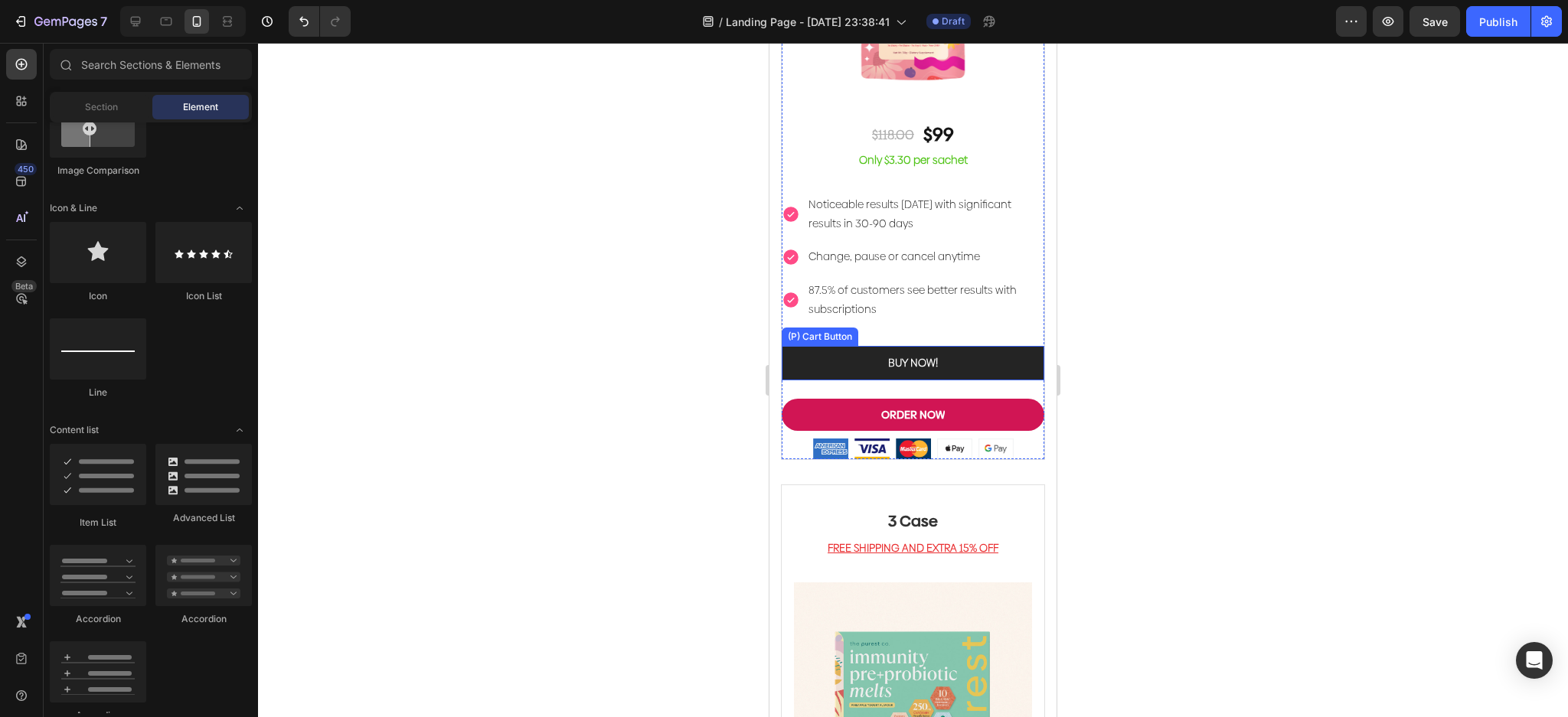
click at [997, 346] on button "BUY NOW!" at bounding box center [913, 363] width 262 height 35
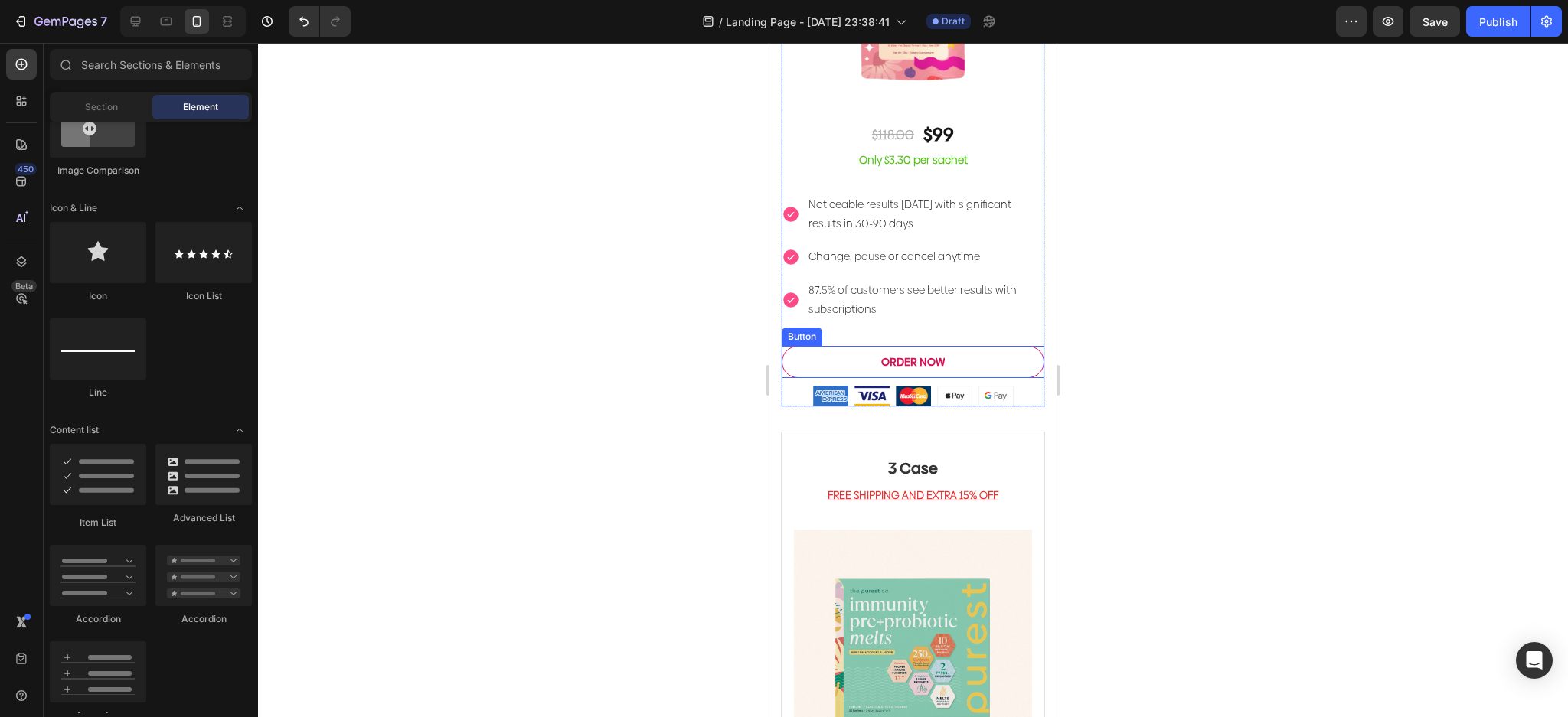
click at [1005, 350] on button "ORDER NOW" at bounding box center [913, 362] width 262 height 32
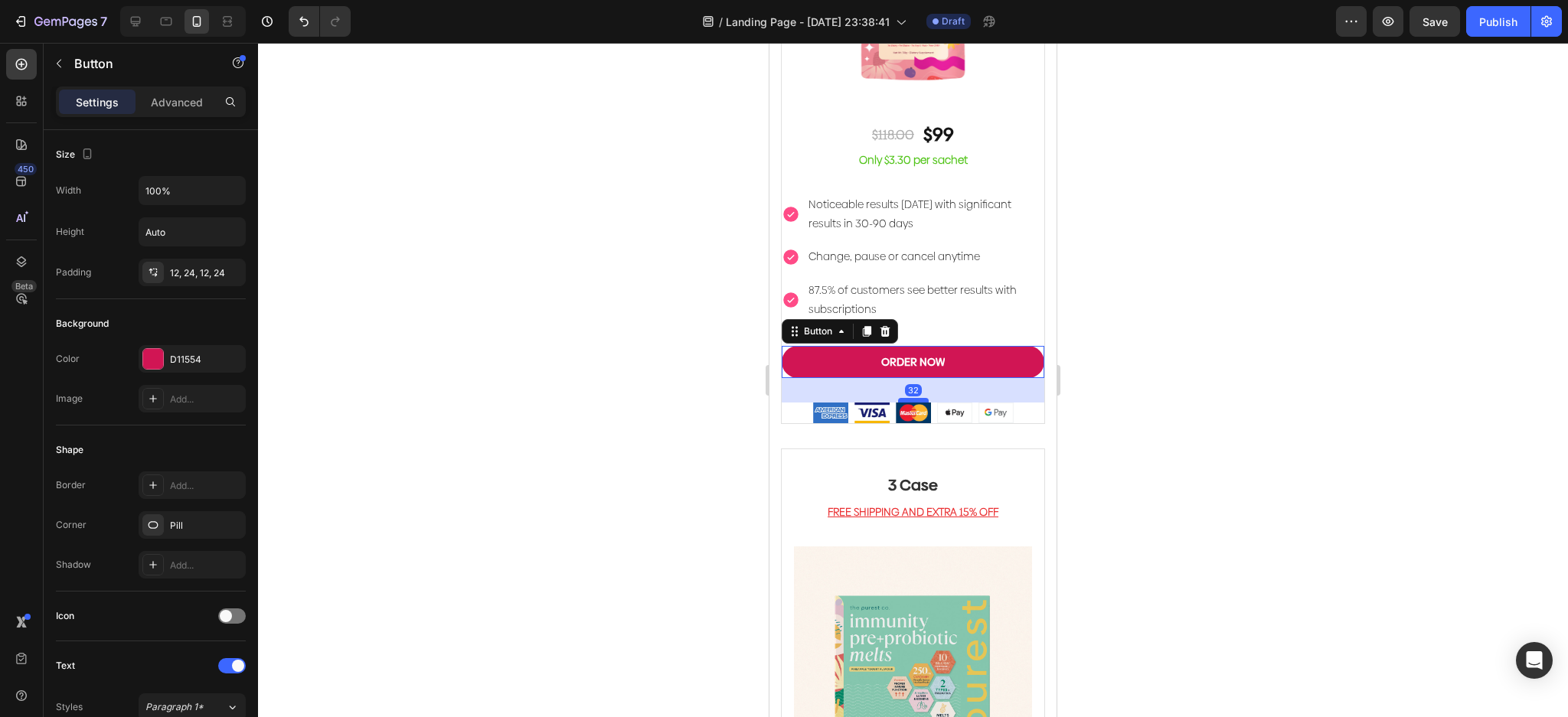
drag, startPoint x: 905, startPoint y: 369, endPoint x: 912, endPoint y: 385, distance: 17.5
click at [912, 398] on div at bounding box center [914, 401] width 31 height 5
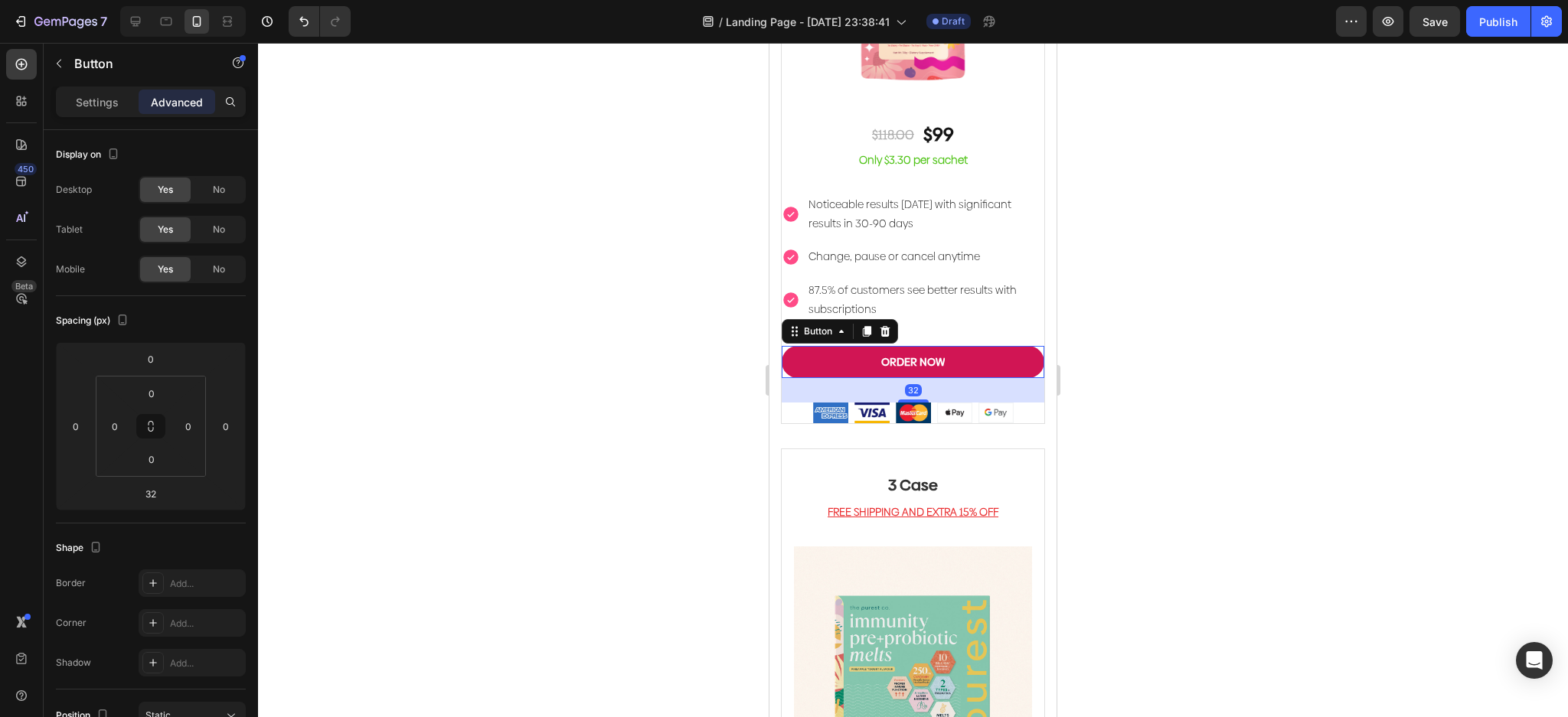
click at [1219, 348] on div at bounding box center [913, 380] width 1310 height 674
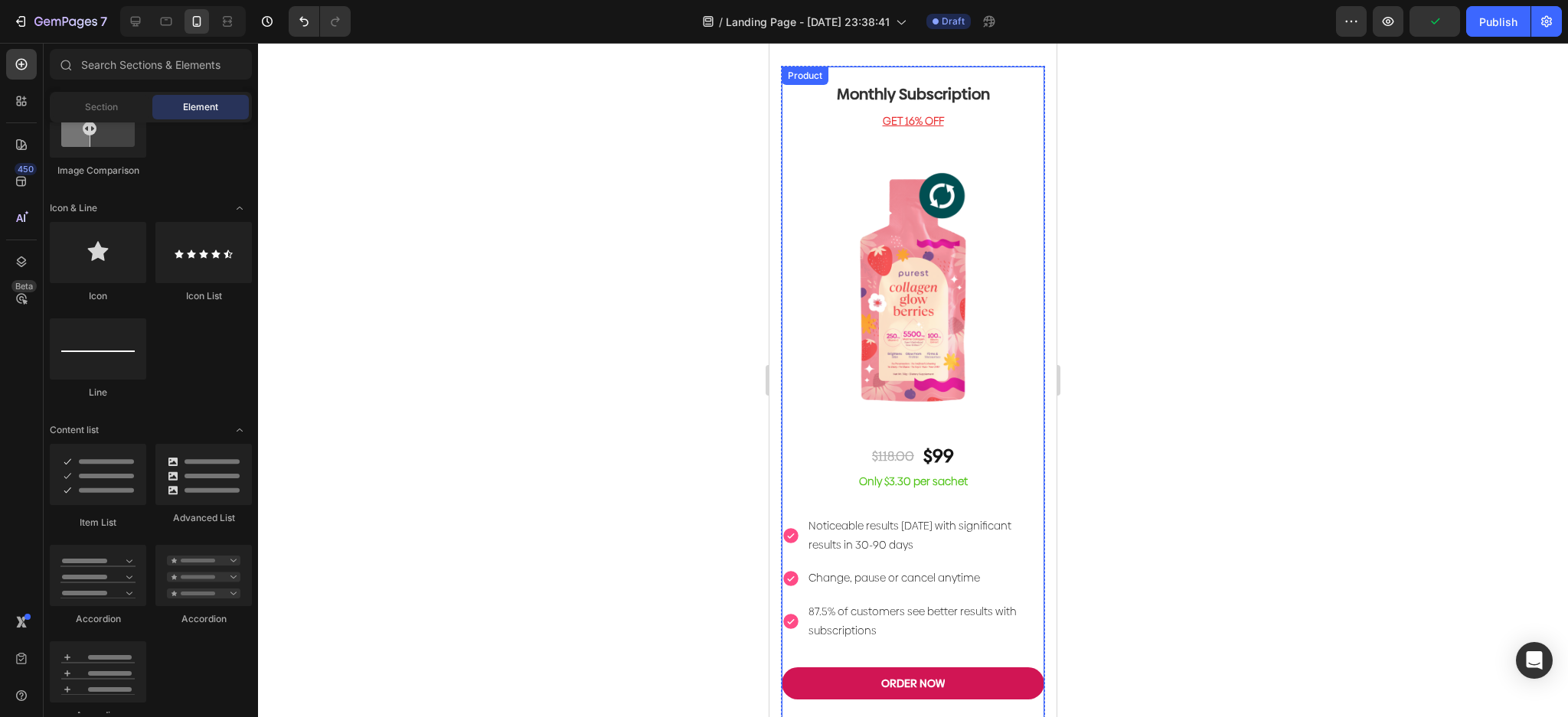
scroll to position [3282, 0]
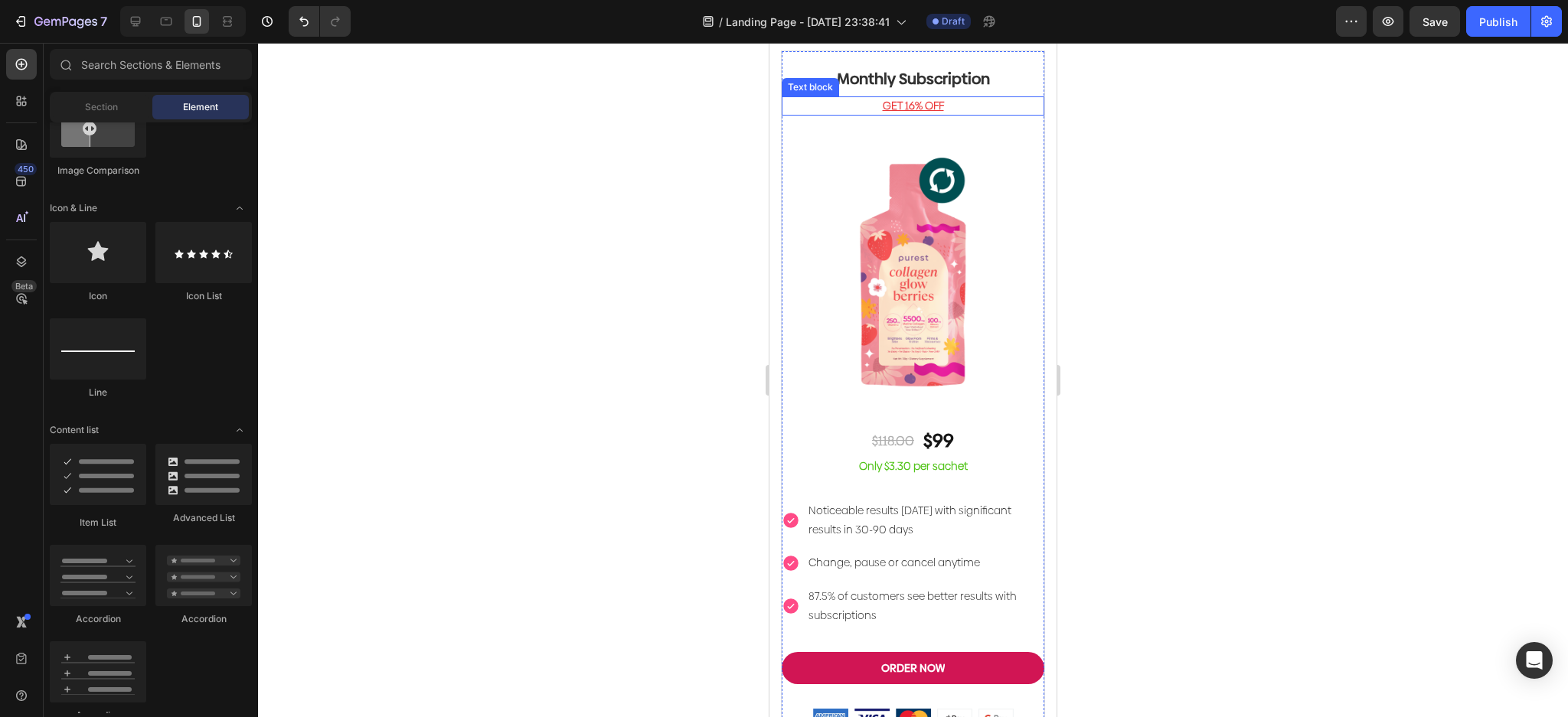
click at [1005, 102] on p "GET 16% OFF" at bounding box center [913, 106] width 259 height 16
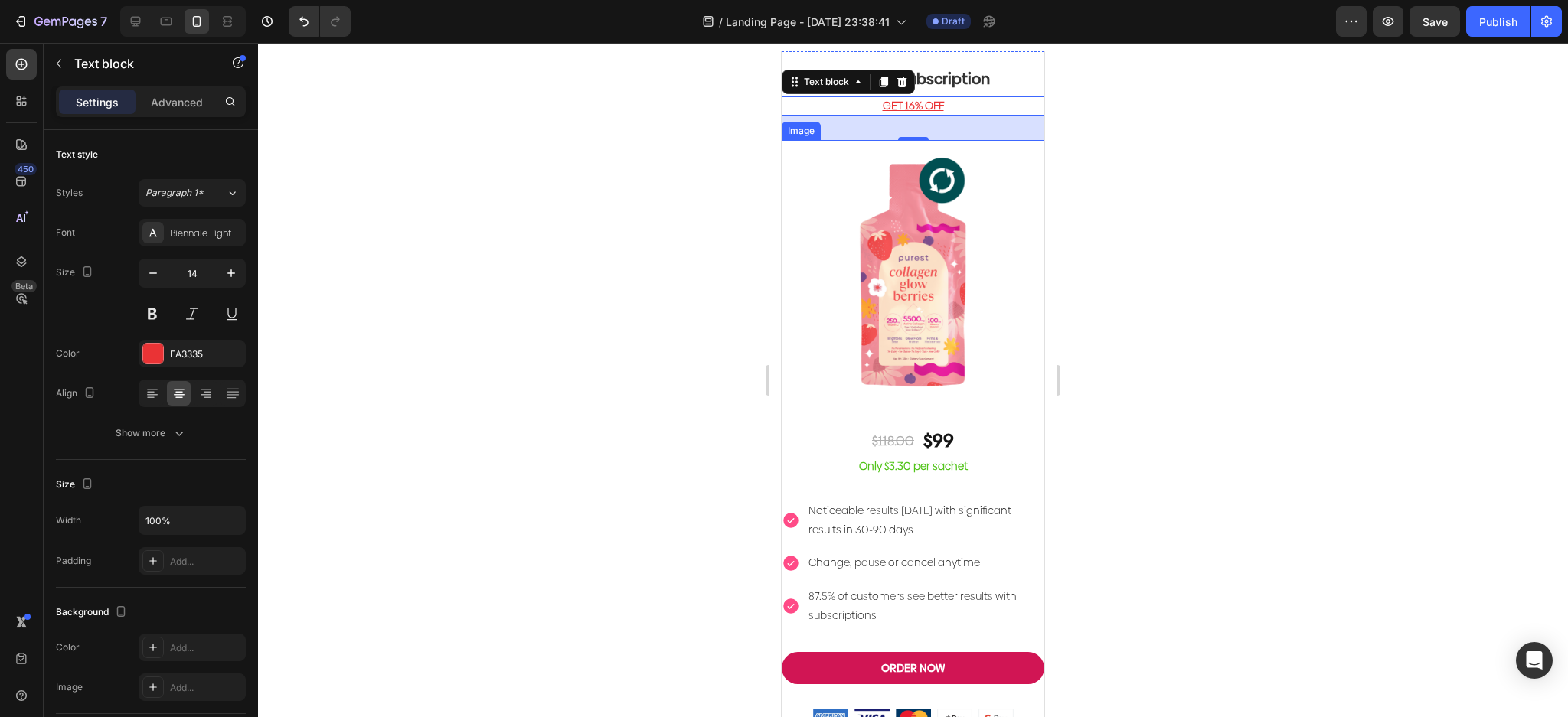
click at [801, 217] on img at bounding box center [913, 271] width 262 height 262
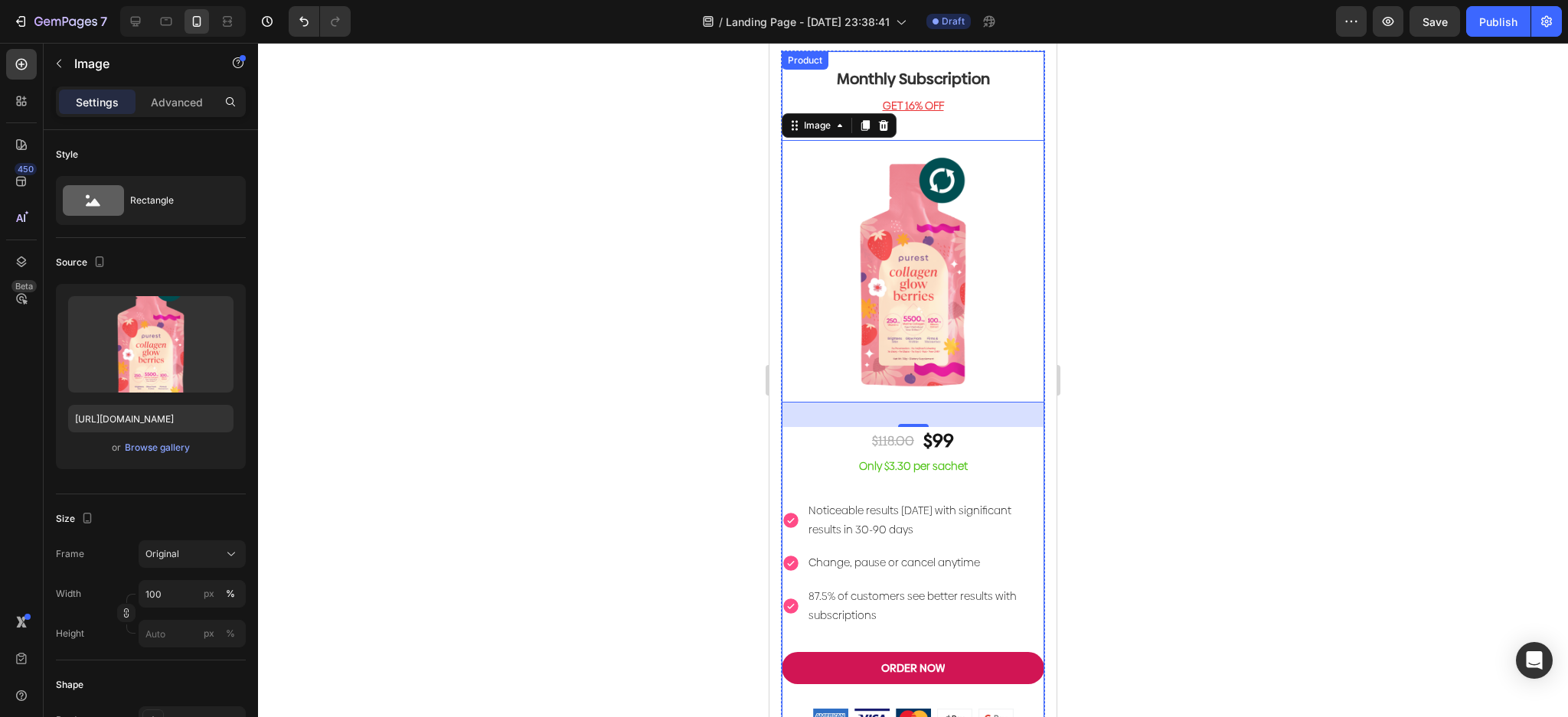
click at [1001, 122] on div "Monthly Subscription Heading GET 16% OFF Text block Image 32 $118.00 Text Block…" at bounding box center [913, 390] width 262 height 678
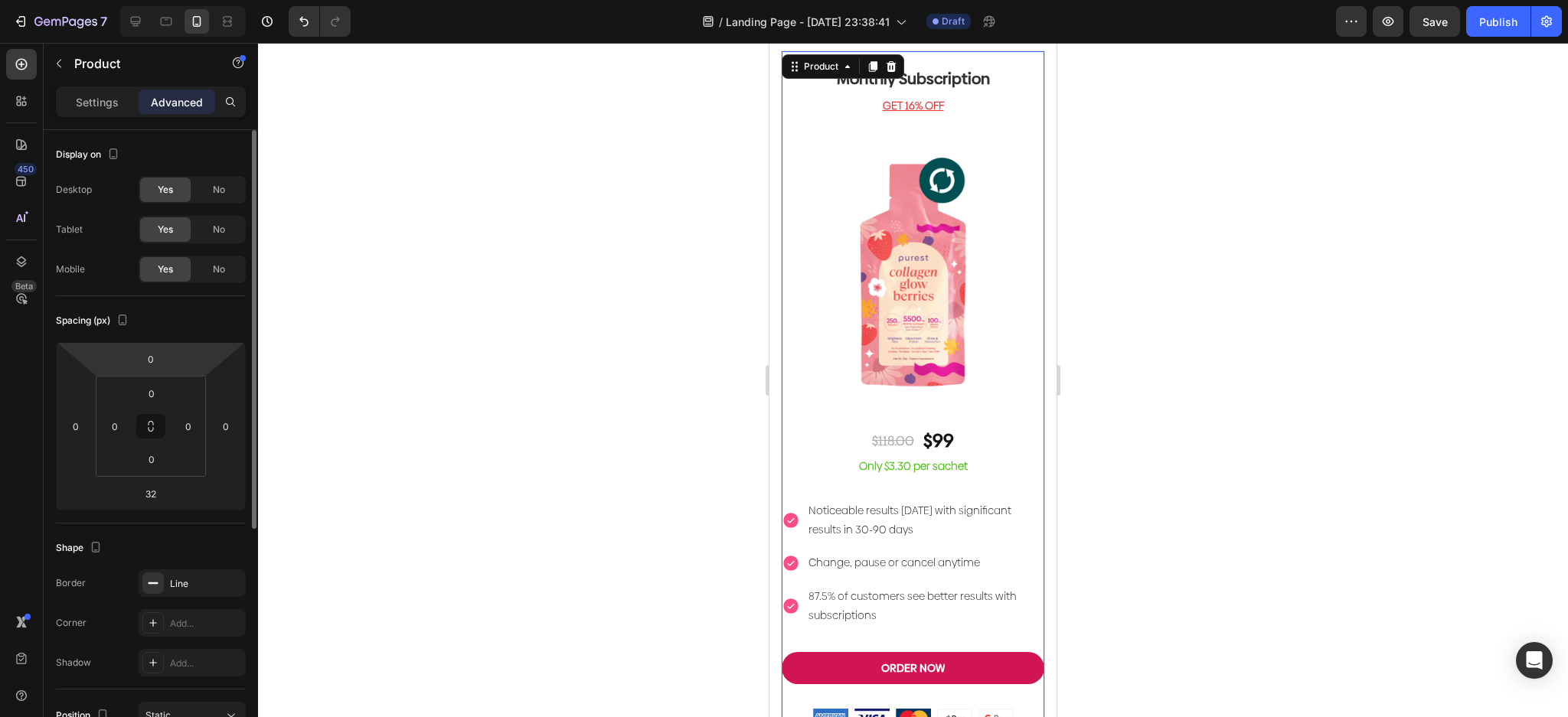
scroll to position [368, 0]
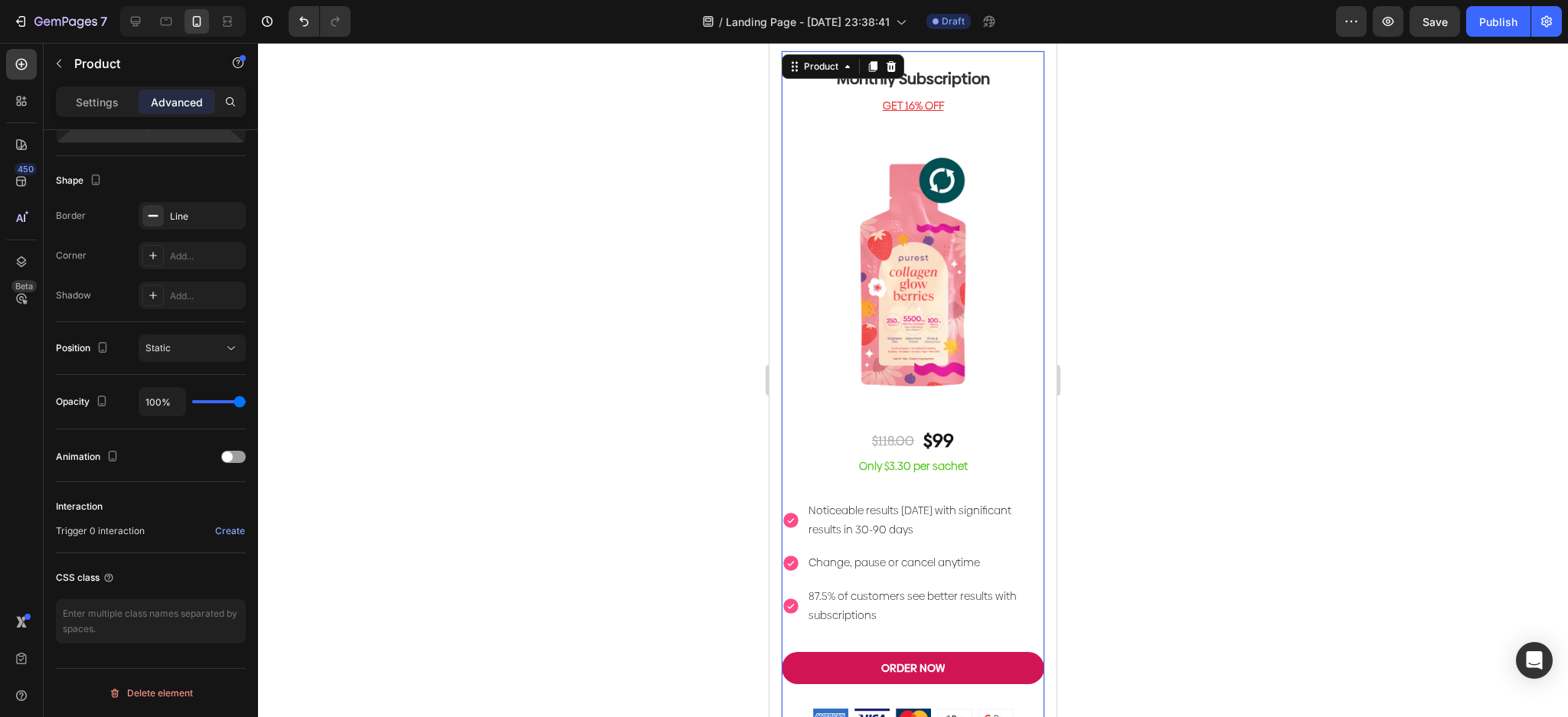
click at [854, 402] on div "Monthly Subscription Heading GET 16% OFF Text block Image $118.00 Text Block $9…" at bounding box center [913, 390] width 262 height 678
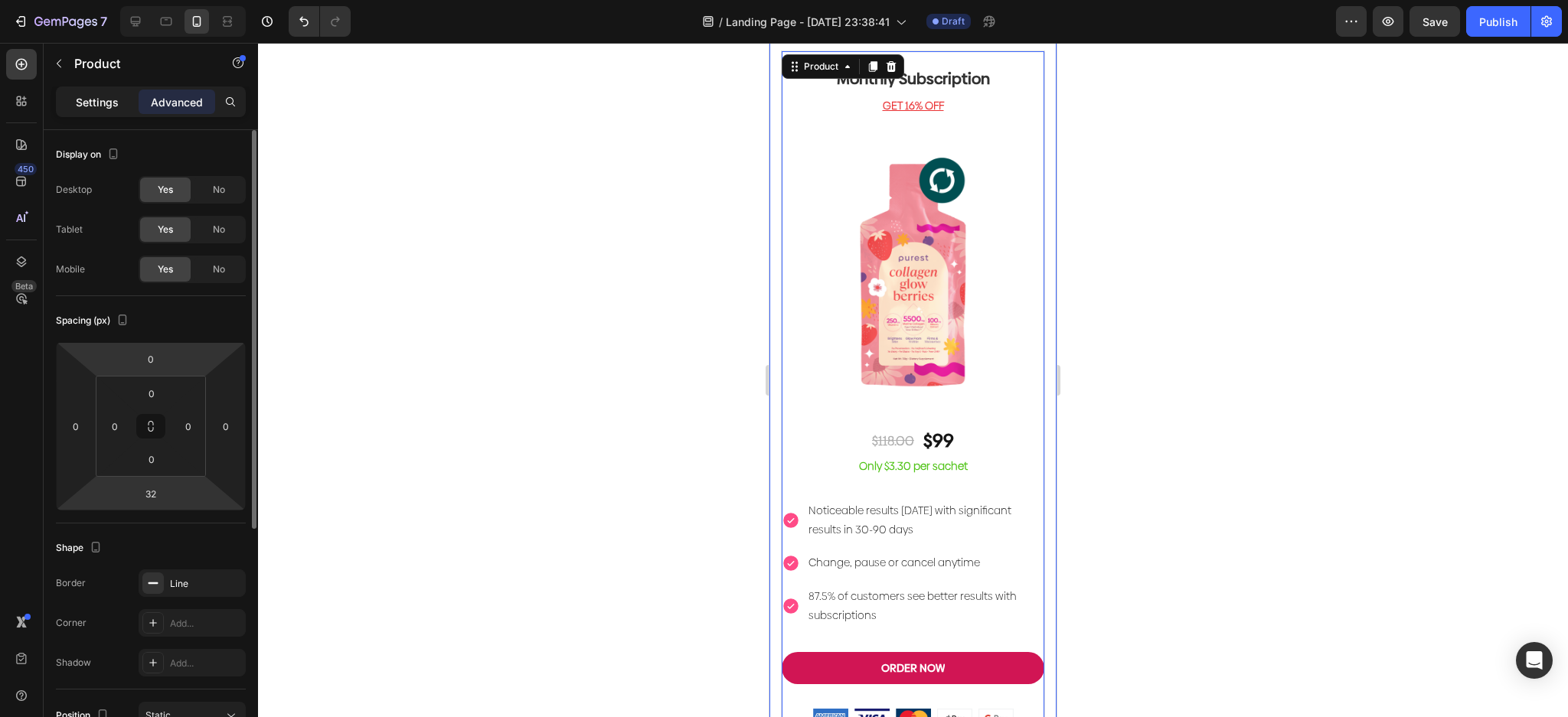
click at [103, 95] on p "Settings" at bounding box center [97, 102] width 43 height 16
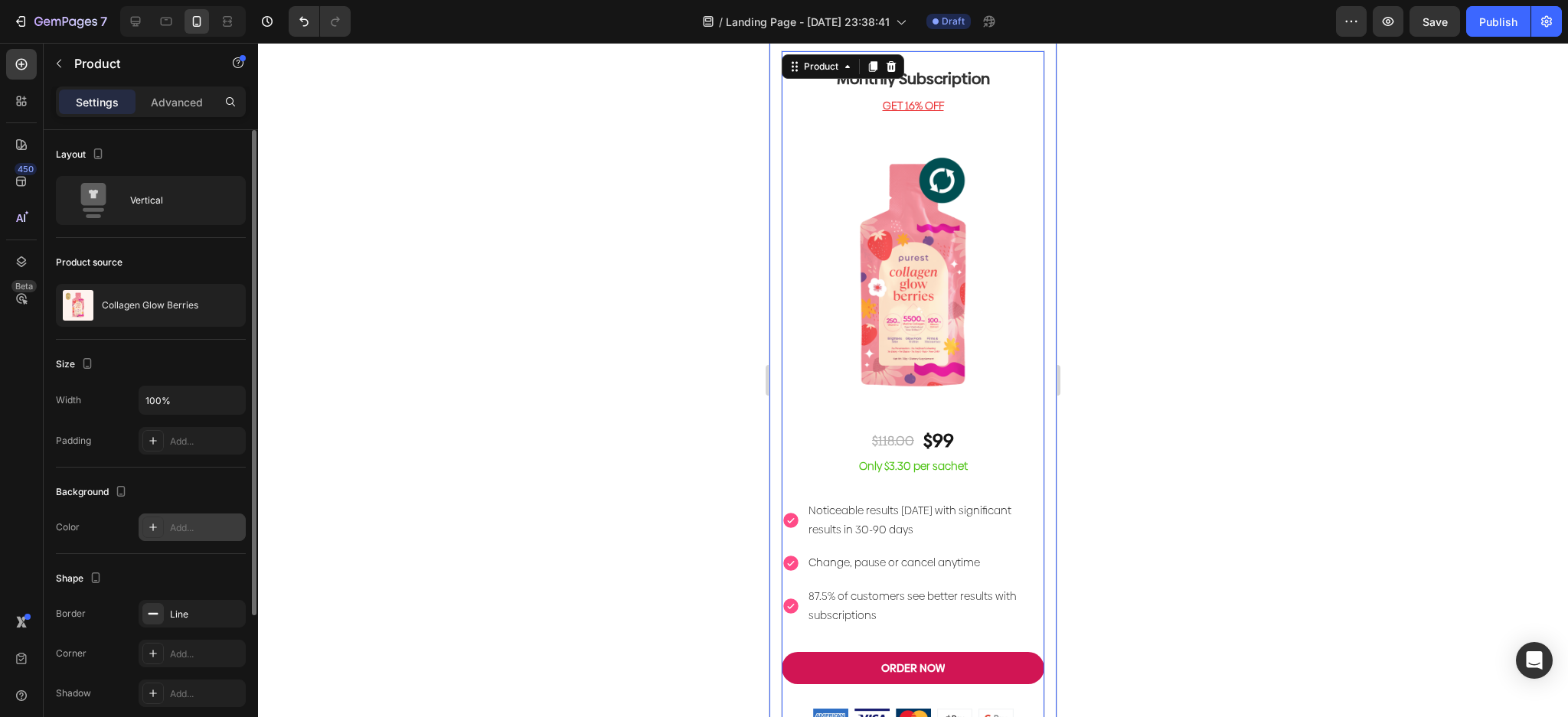
scroll to position [189, 0]
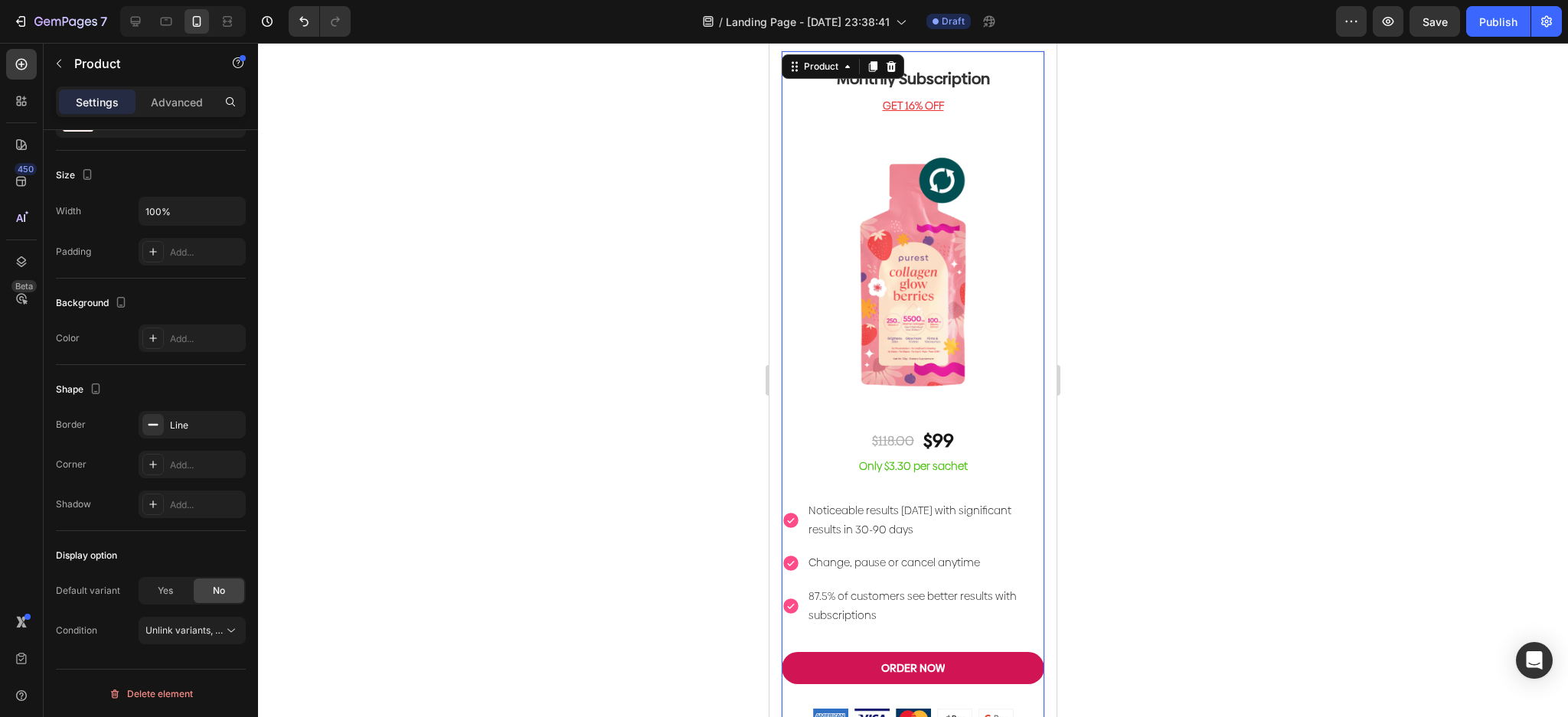
click at [823, 403] on div "Monthly Subscription Heading GET 16% OFF Text block Image $118.00 Text Block $9…" at bounding box center [913, 390] width 262 height 678
click at [168, 95] on p "Advanced" at bounding box center [176, 102] width 52 height 16
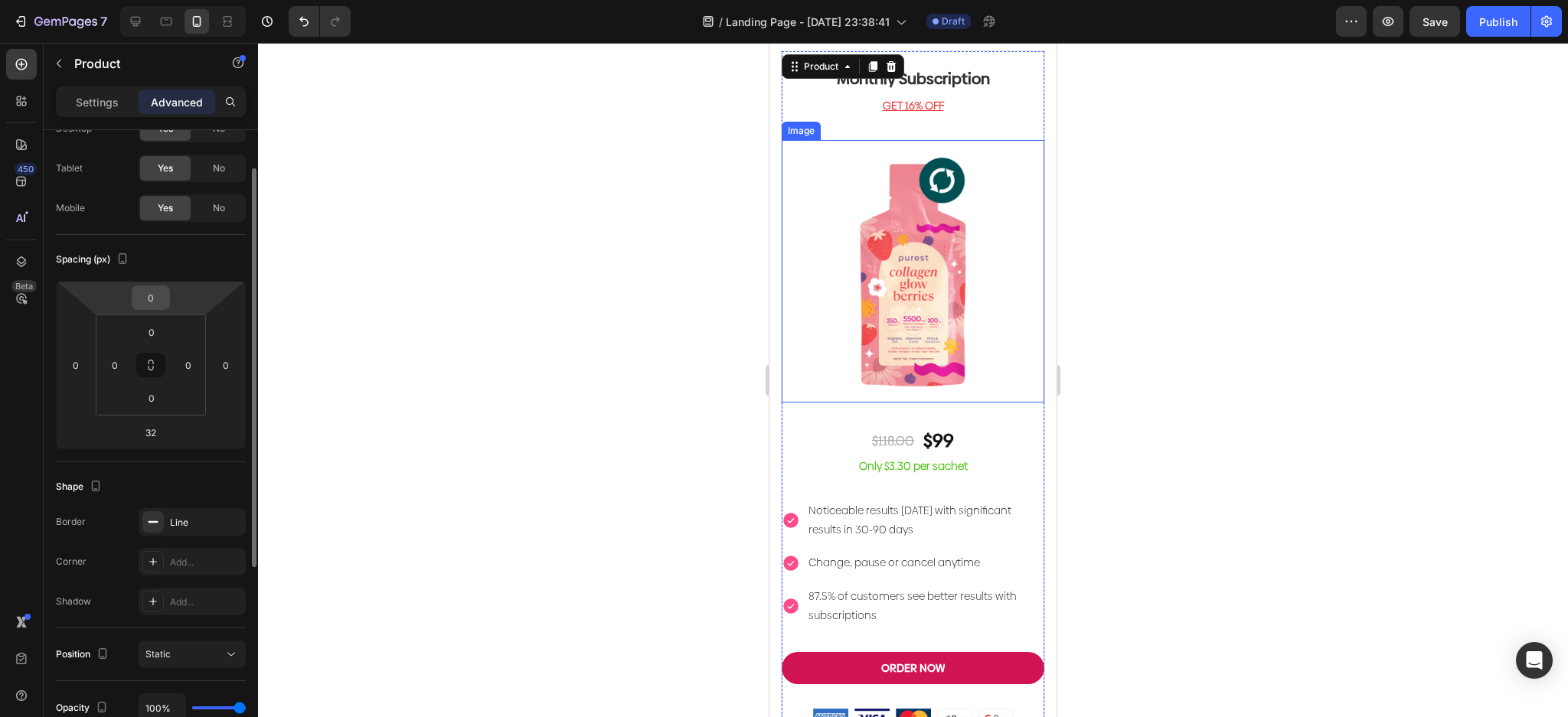
scroll to position [0, 0]
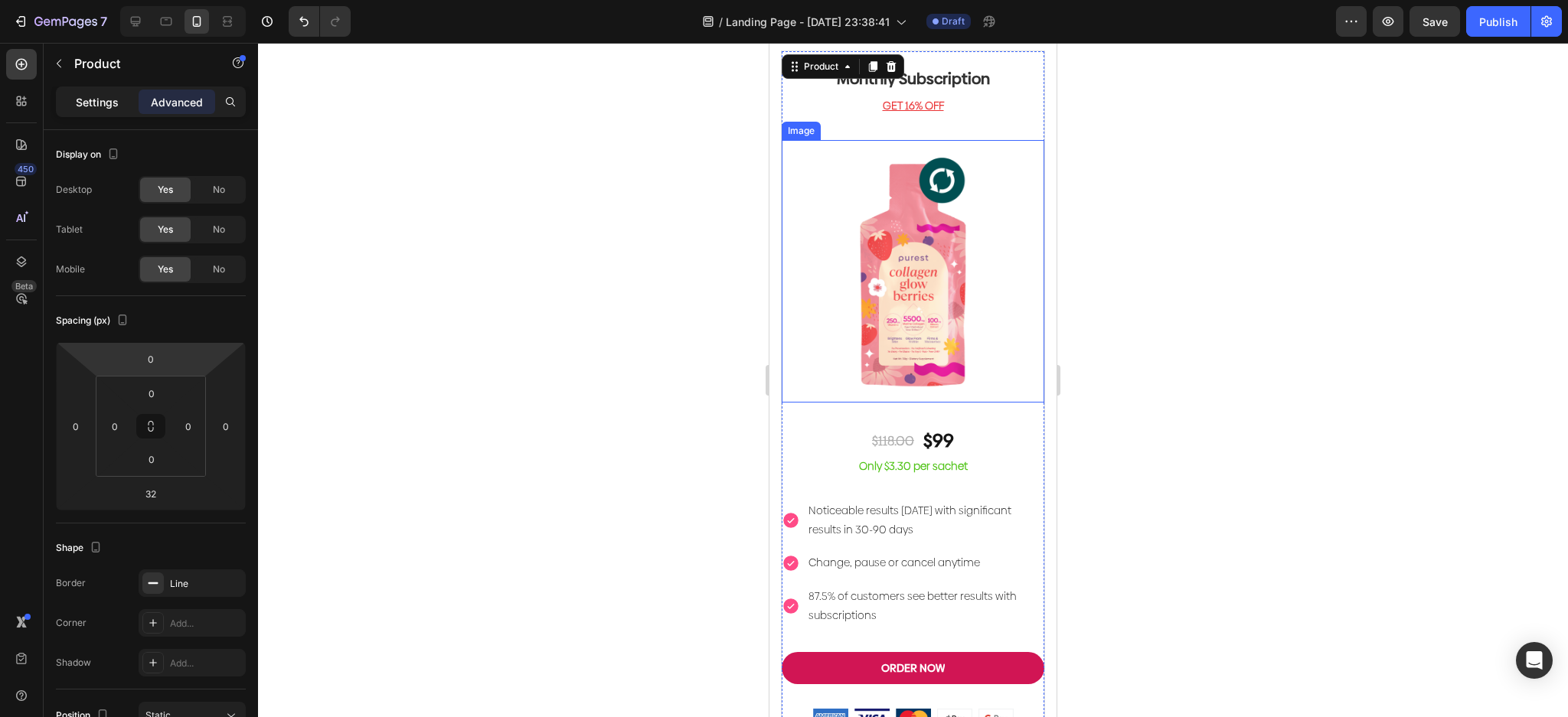
click at [92, 93] on div "Settings" at bounding box center [97, 101] width 76 height 24
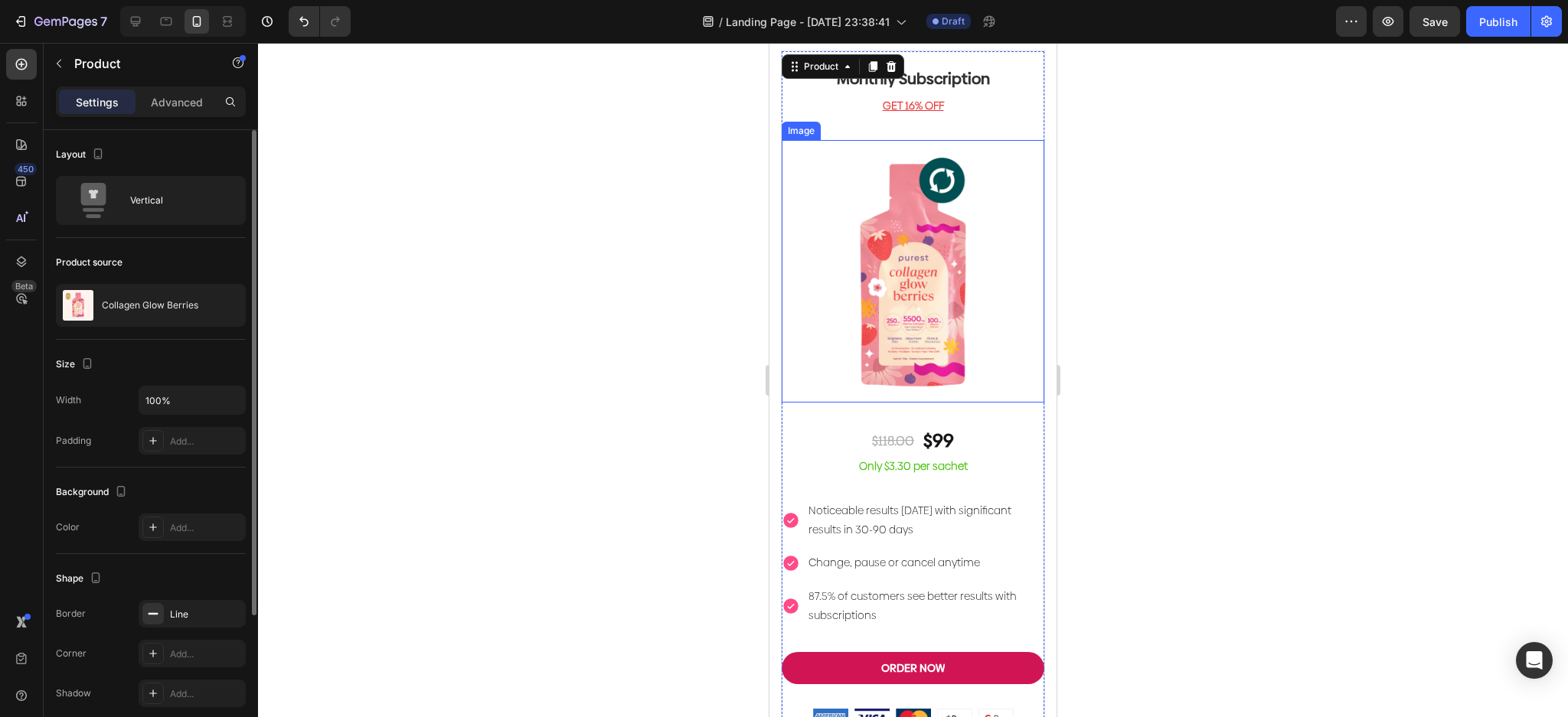
scroll to position [189, 0]
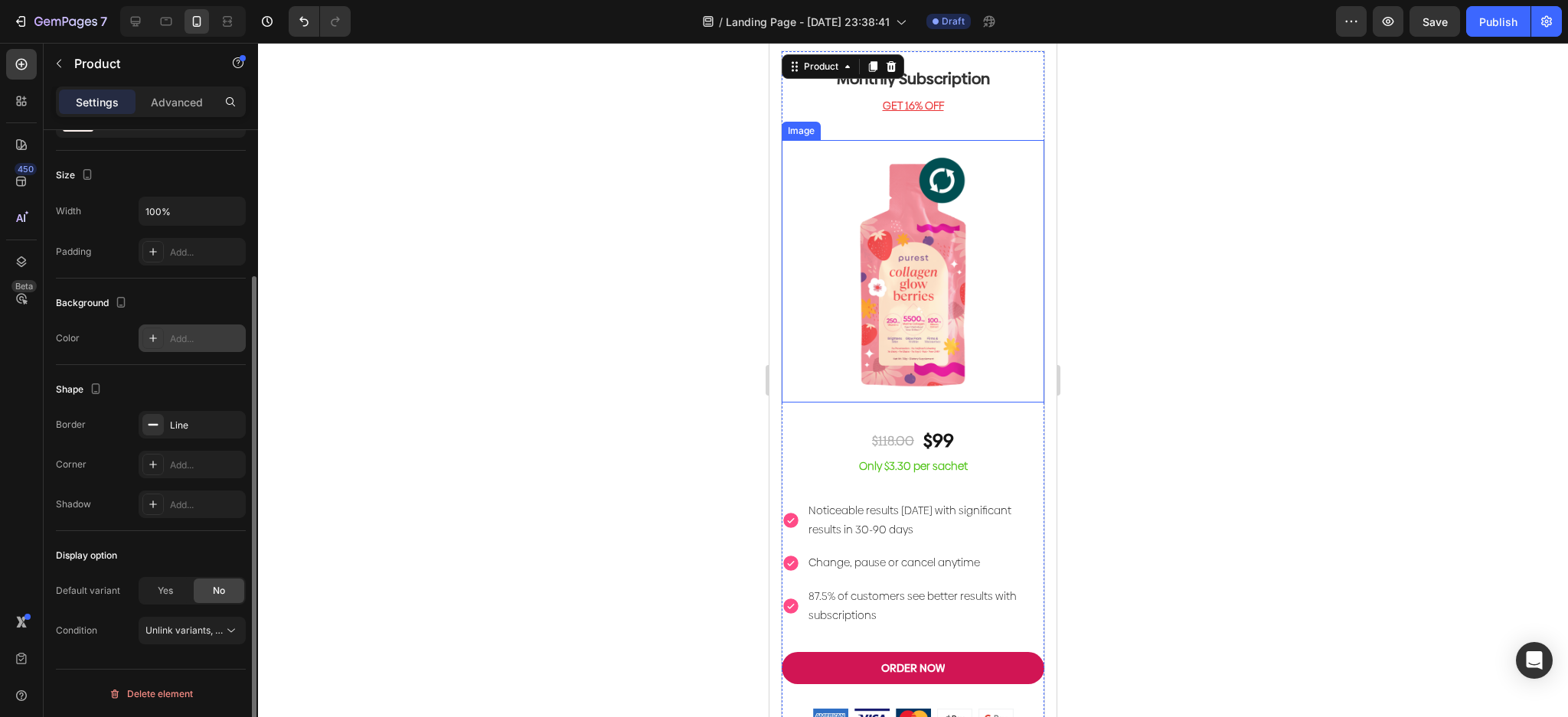
click at [189, 337] on div "Add..." at bounding box center [205, 339] width 72 height 14
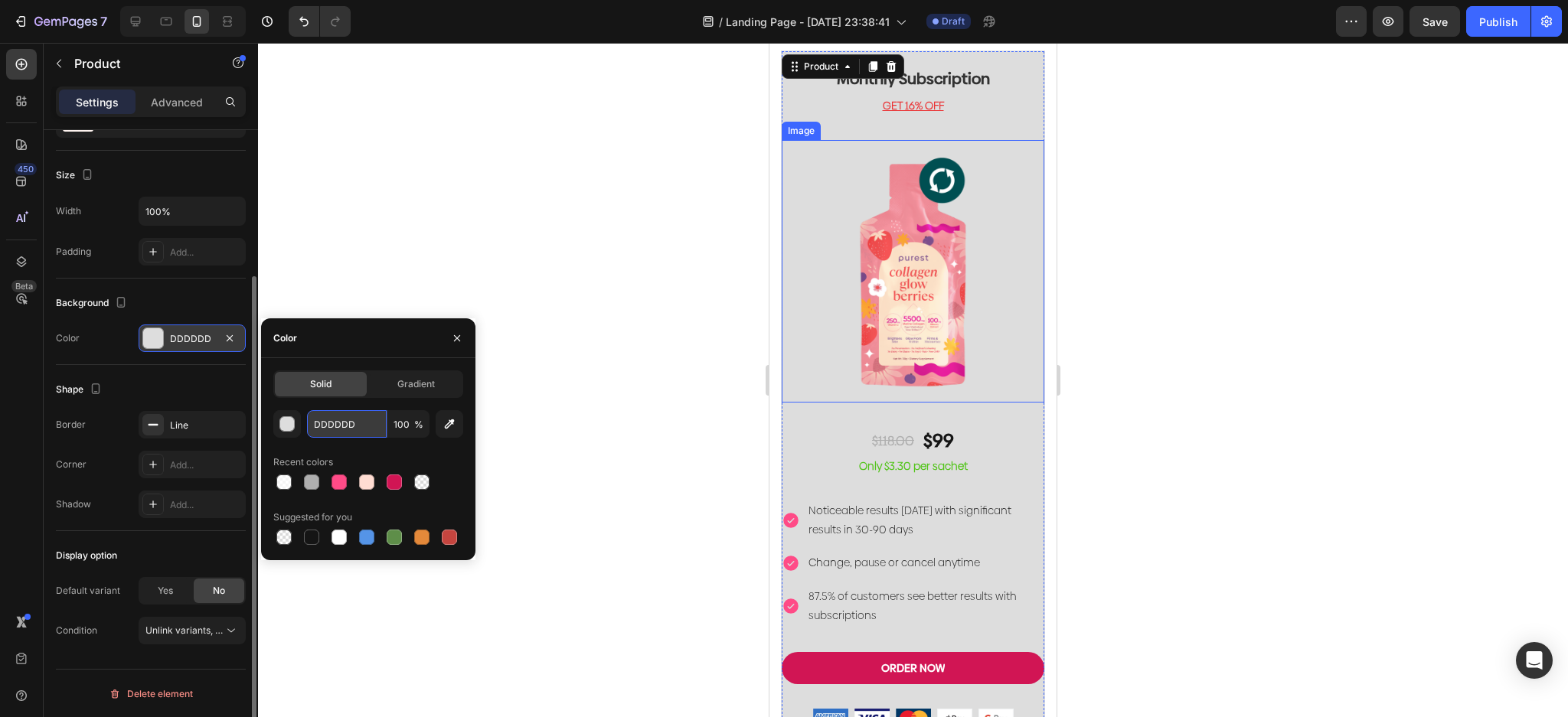
click at [359, 422] on input "DDDDDD" at bounding box center [346, 424] width 80 height 27
paste input "#effff1"
type input "#effff1"
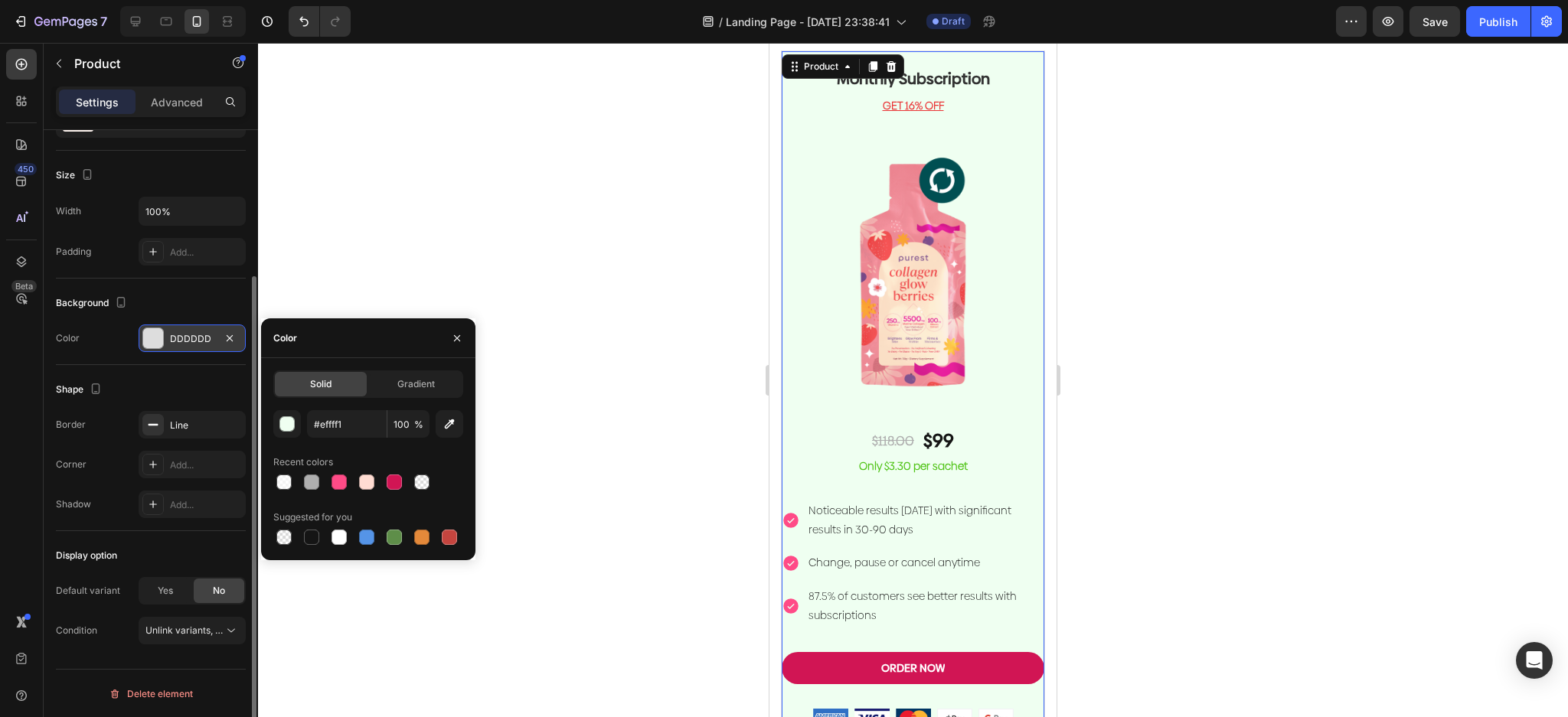
click at [1078, 236] on div at bounding box center [913, 380] width 1310 height 674
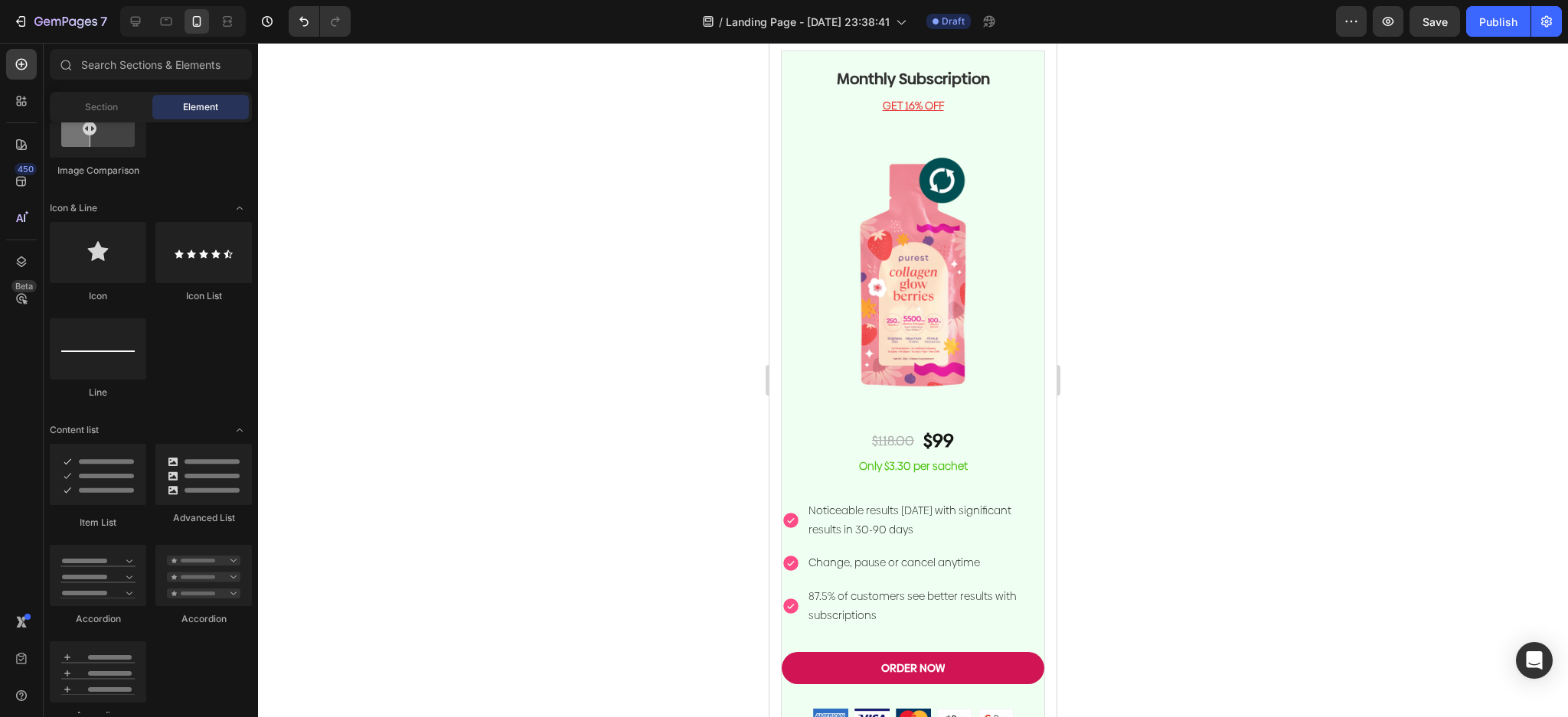
click at [1186, 291] on div at bounding box center [913, 380] width 1310 height 674
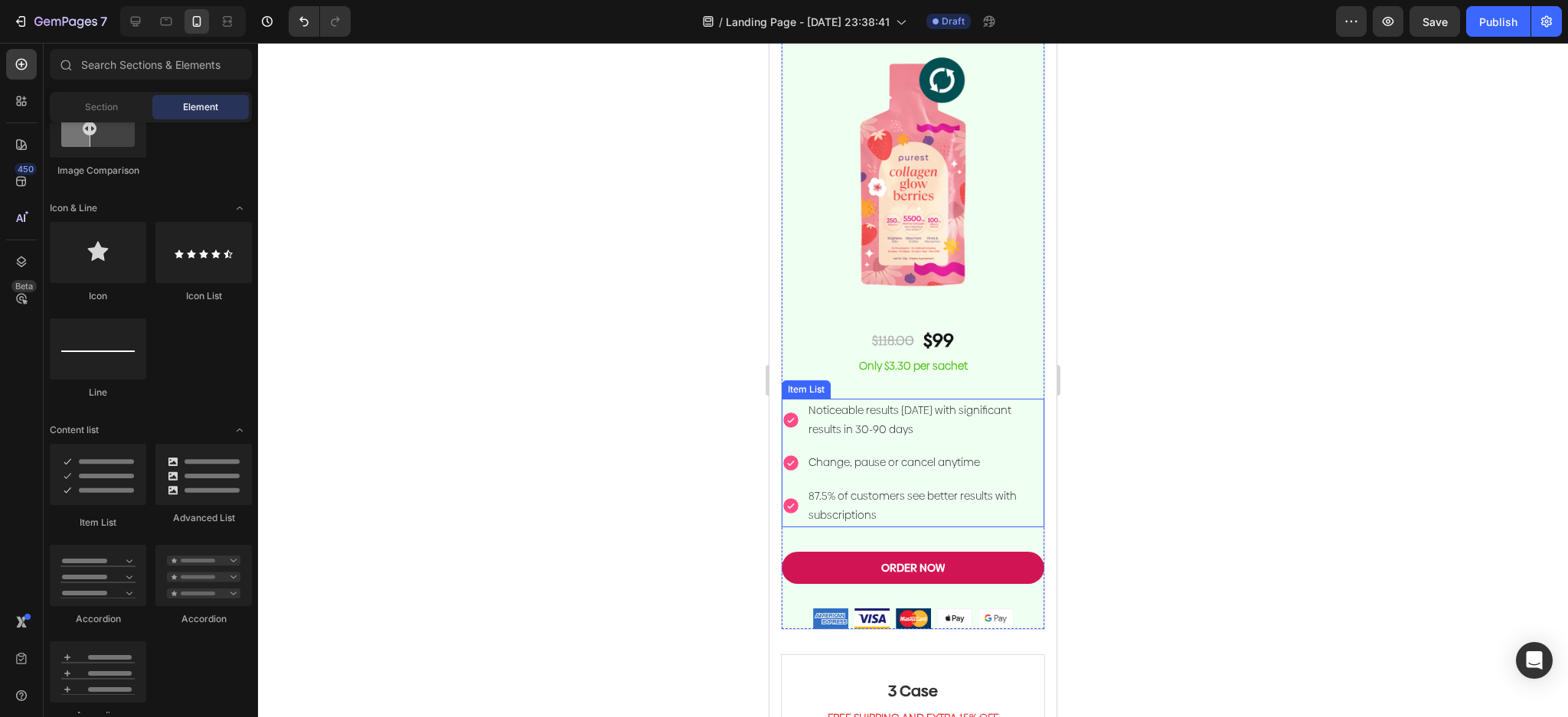
scroll to position [3384, 0]
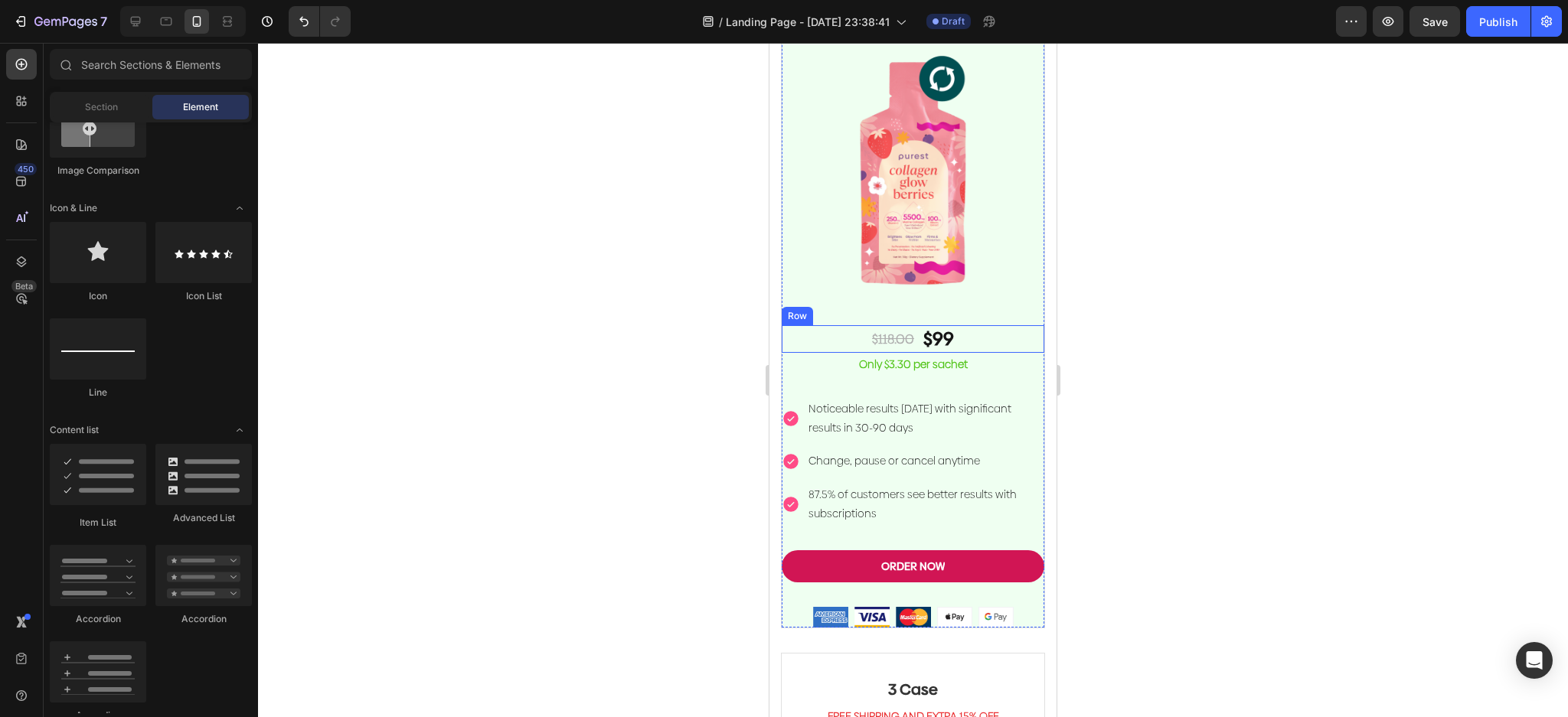
click at [1025, 325] on div "$118.00 Text Block $99 Text Block Row" at bounding box center [913, 338] width 262 height 27
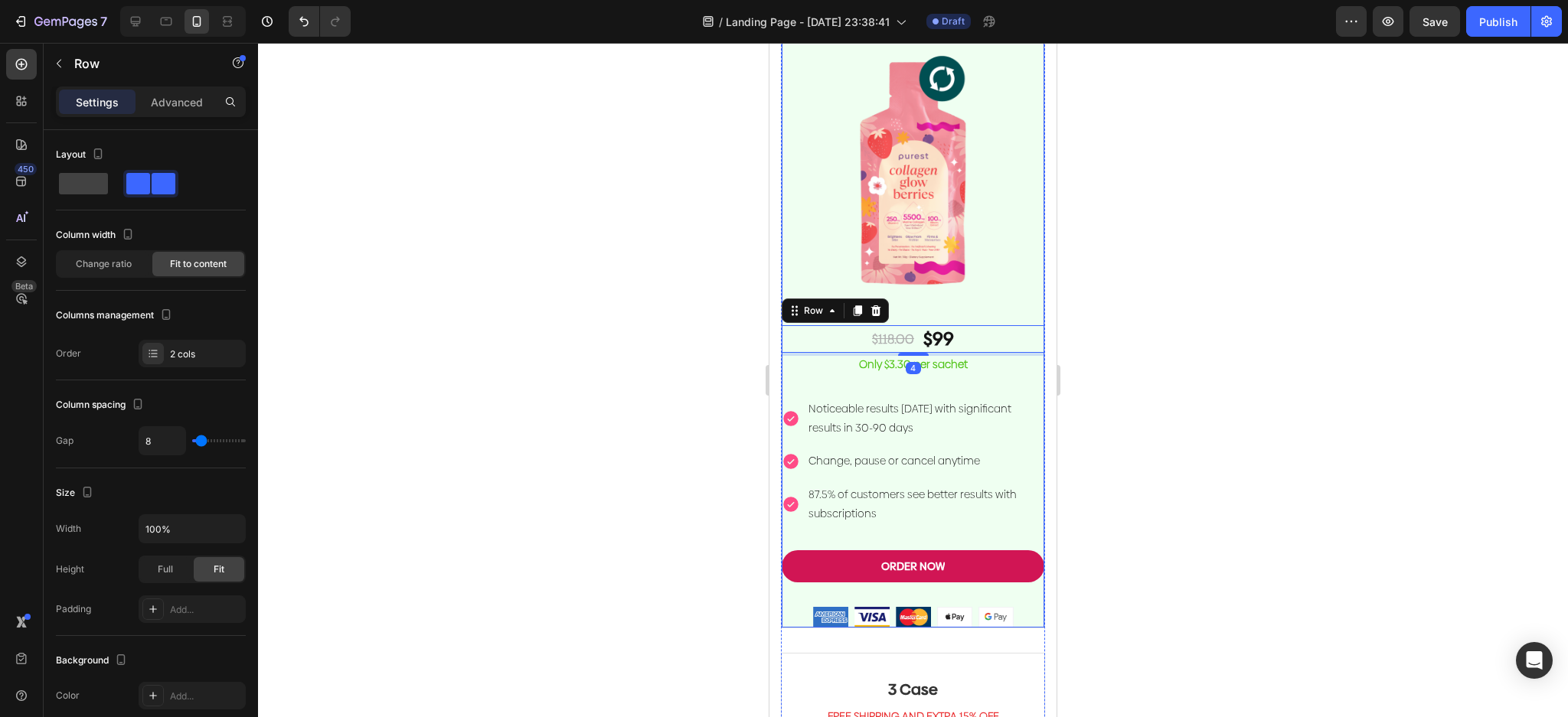
click at [1023, 291] on div "Monthly Subscription Heading GET 16% OFF Text block Image $118.00 Text Block $9…" at bounding box center [913, 288] width 262 height 678
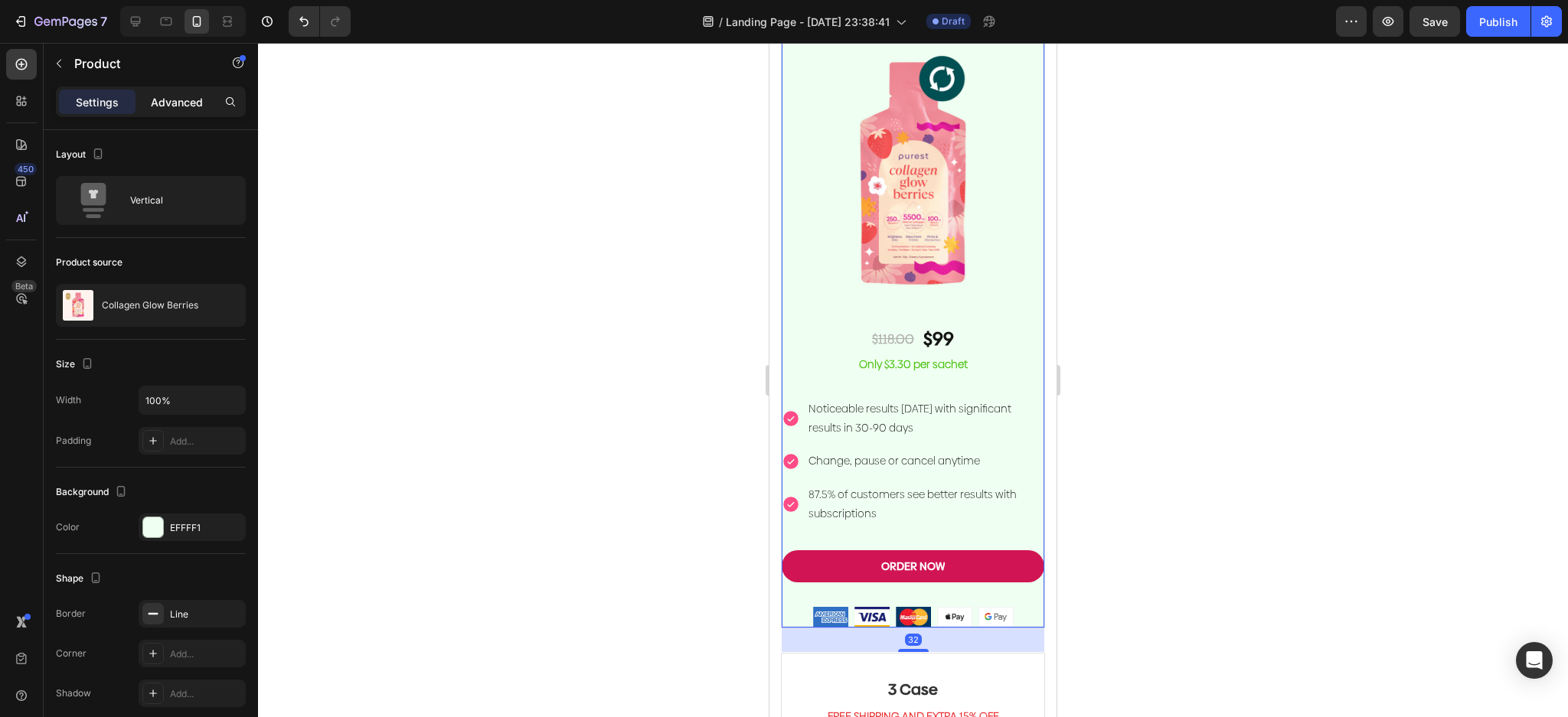
click at [184, 105] on p "Advanced" at bounding box center [176, 102] width 52 height 16
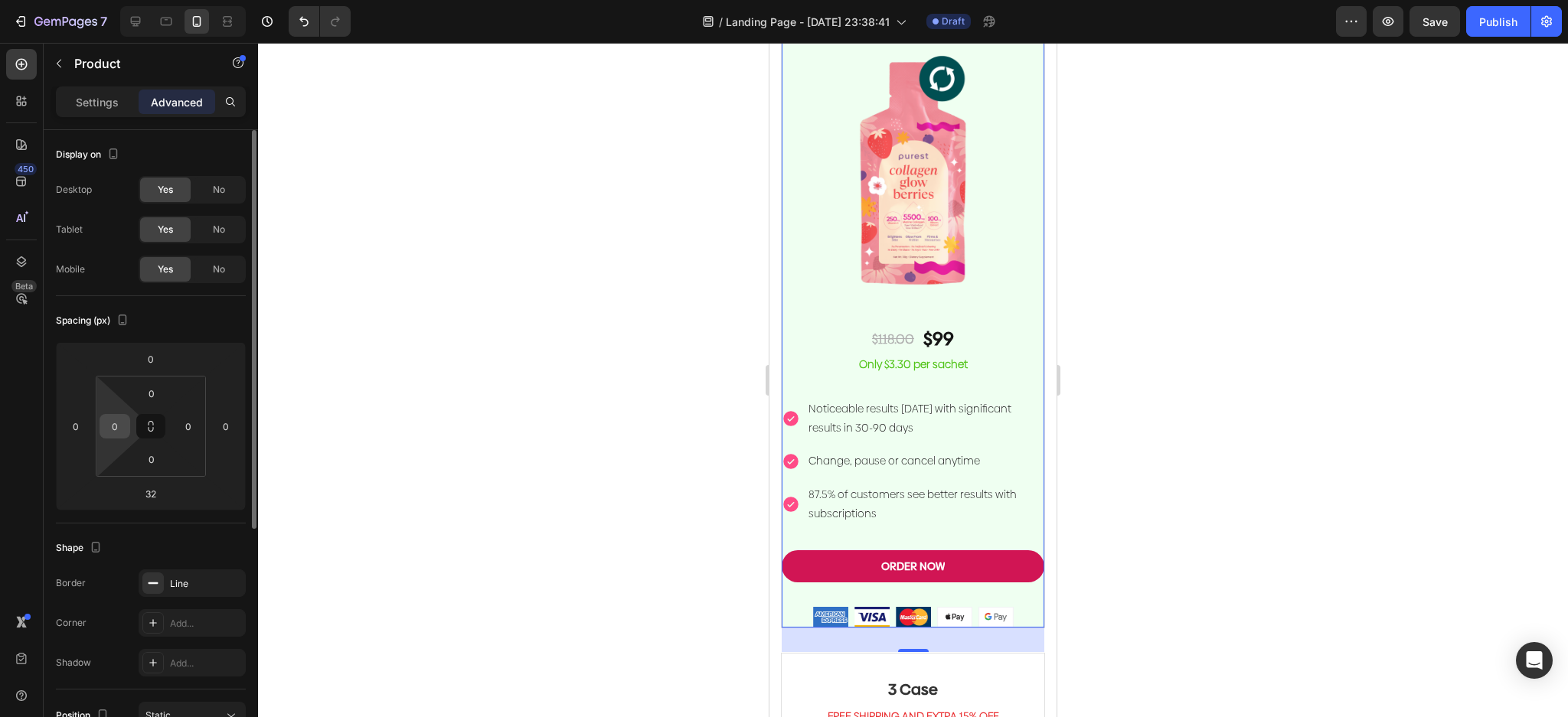
click at [117, 415] on input "0" at bounding box center [114, 426] width 23 height 23
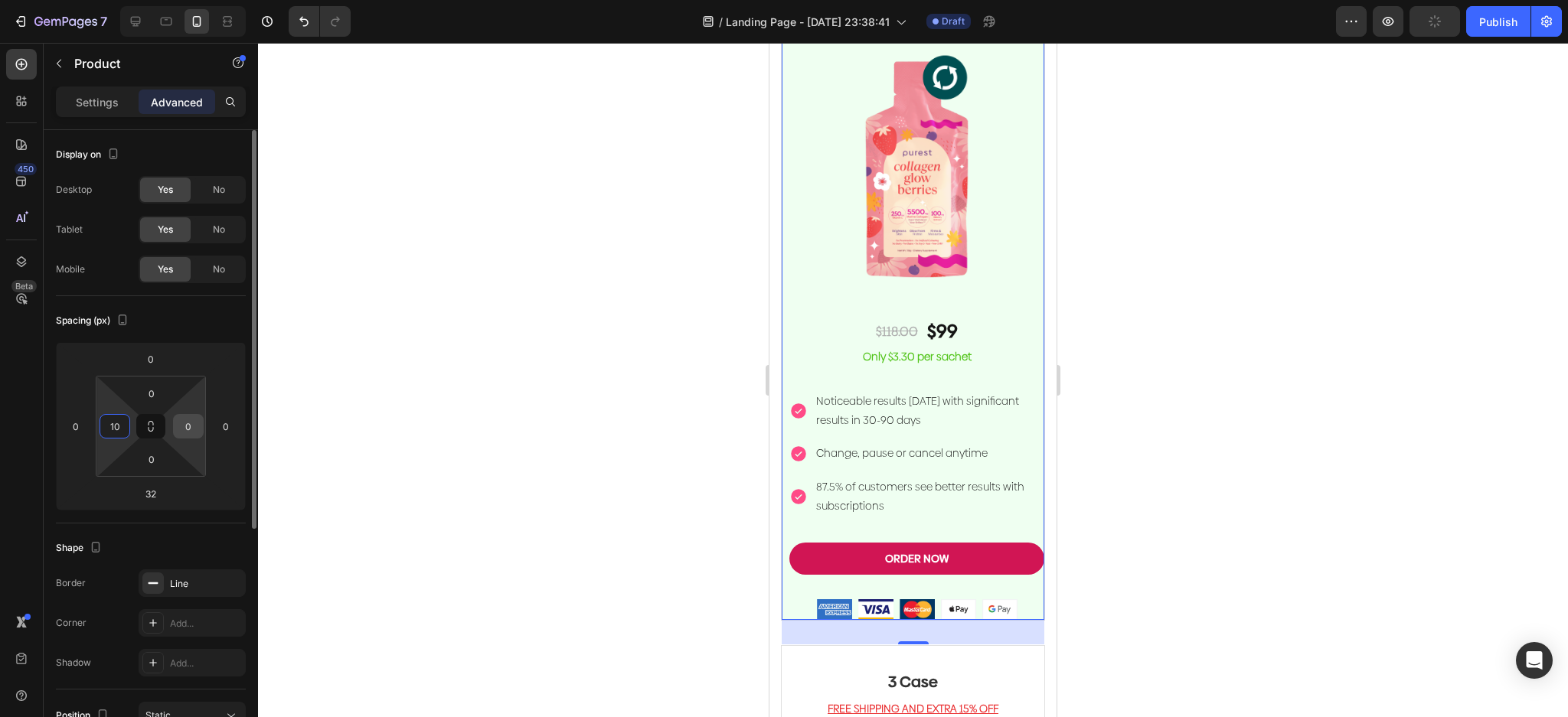
type input "10"
click at [196, 417] on input "0" at bounding box center [188, 426] width 23 height 23
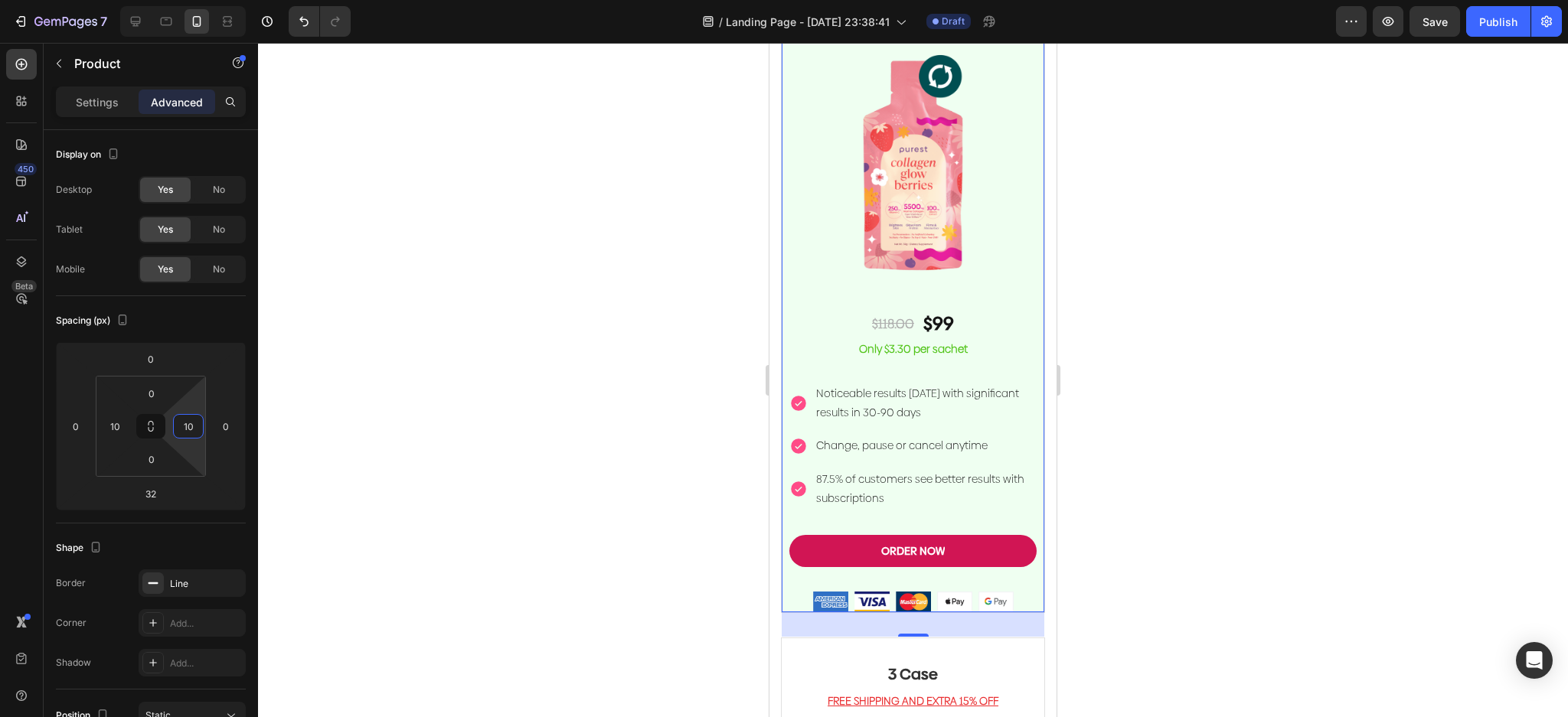
type input "10"
drag, startPoint x: 1022, startPoint y: 340, endPoint x: 1048, endPoint y: 351, distance: 28.2
click at [1024, 344] on div "Monthly Subscription Heading GET 16% OFF Text block Image $118.00 Text Block $9…" at bounding box center [913, 281] width 264 height 665
click at [1200, 381] on div at bounding box center [913, 380] width 1310 height 674
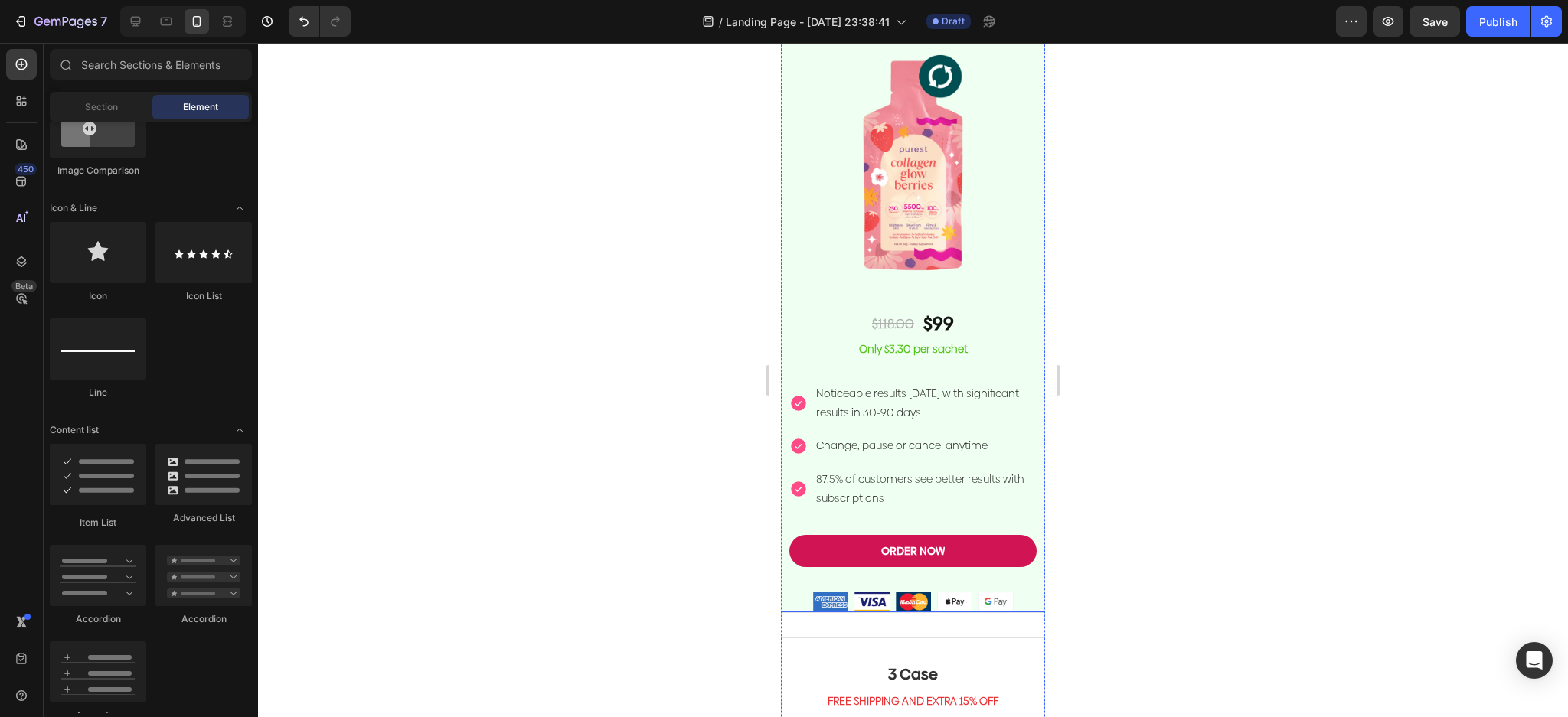
click at [1021, 244] on img at bounding box center [913, 162] width 247 height 247
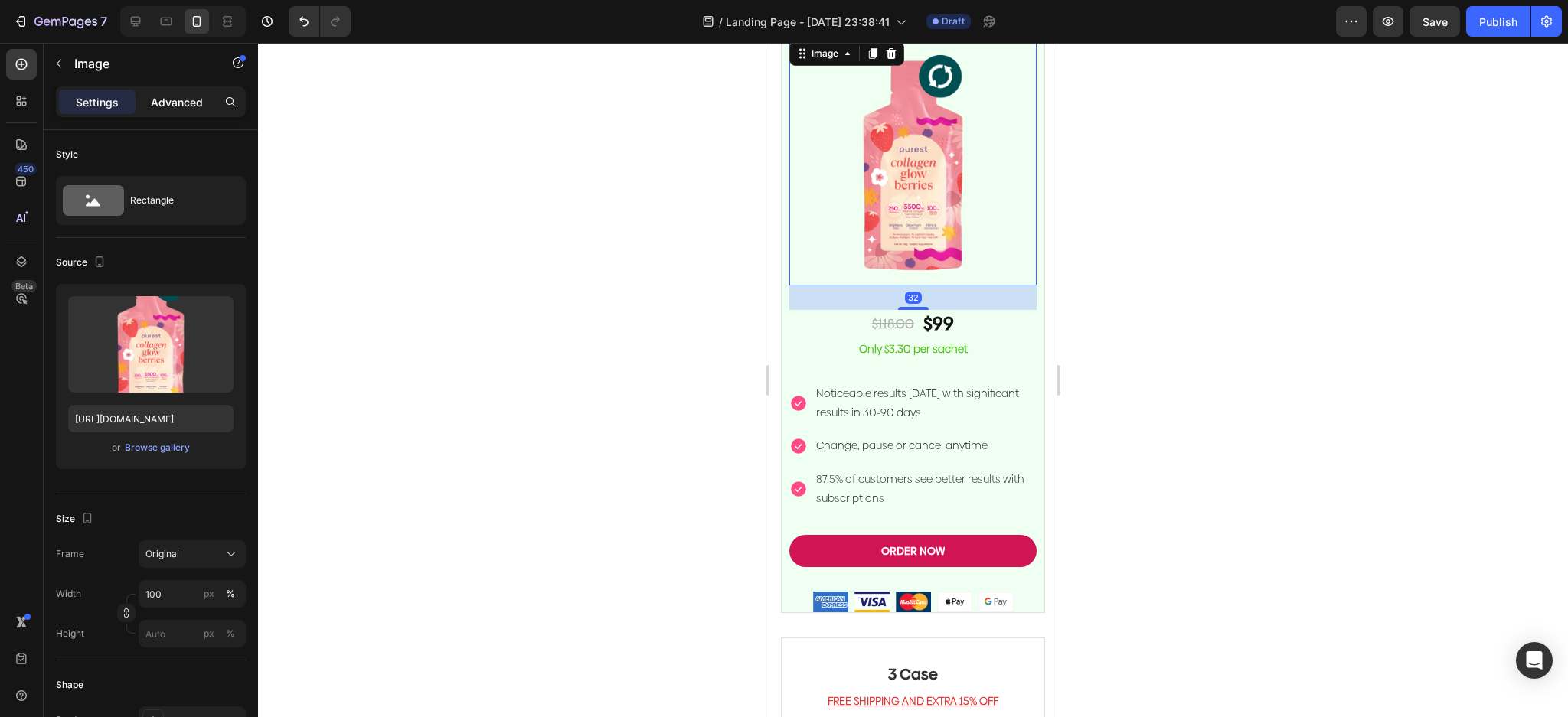
click at [194, 107] on p "Advanced" at bounding box center [176, 102] width 52 height 16
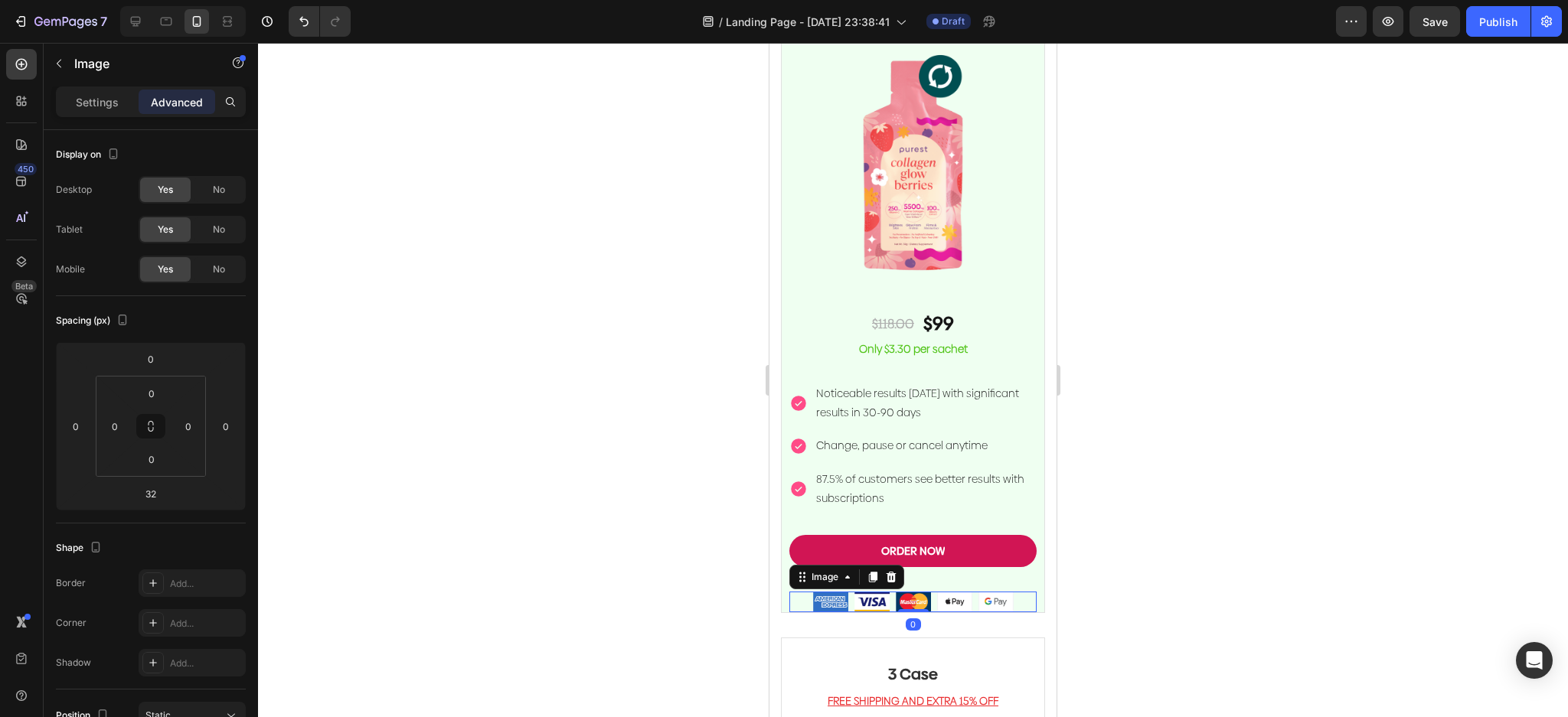
click at [833, 591] on img at bounding box center [913, 602] width 200 height 21
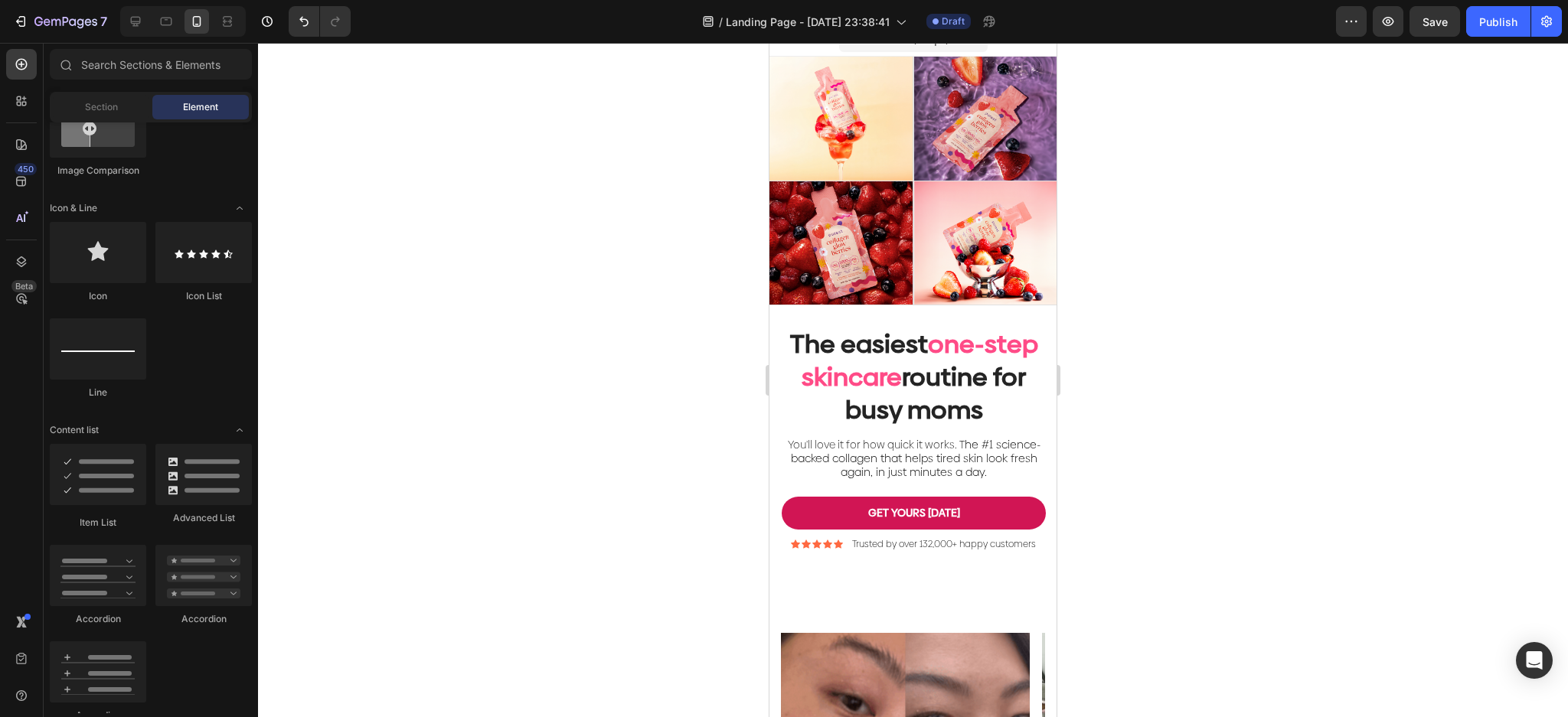
scroll to position [16, 0]
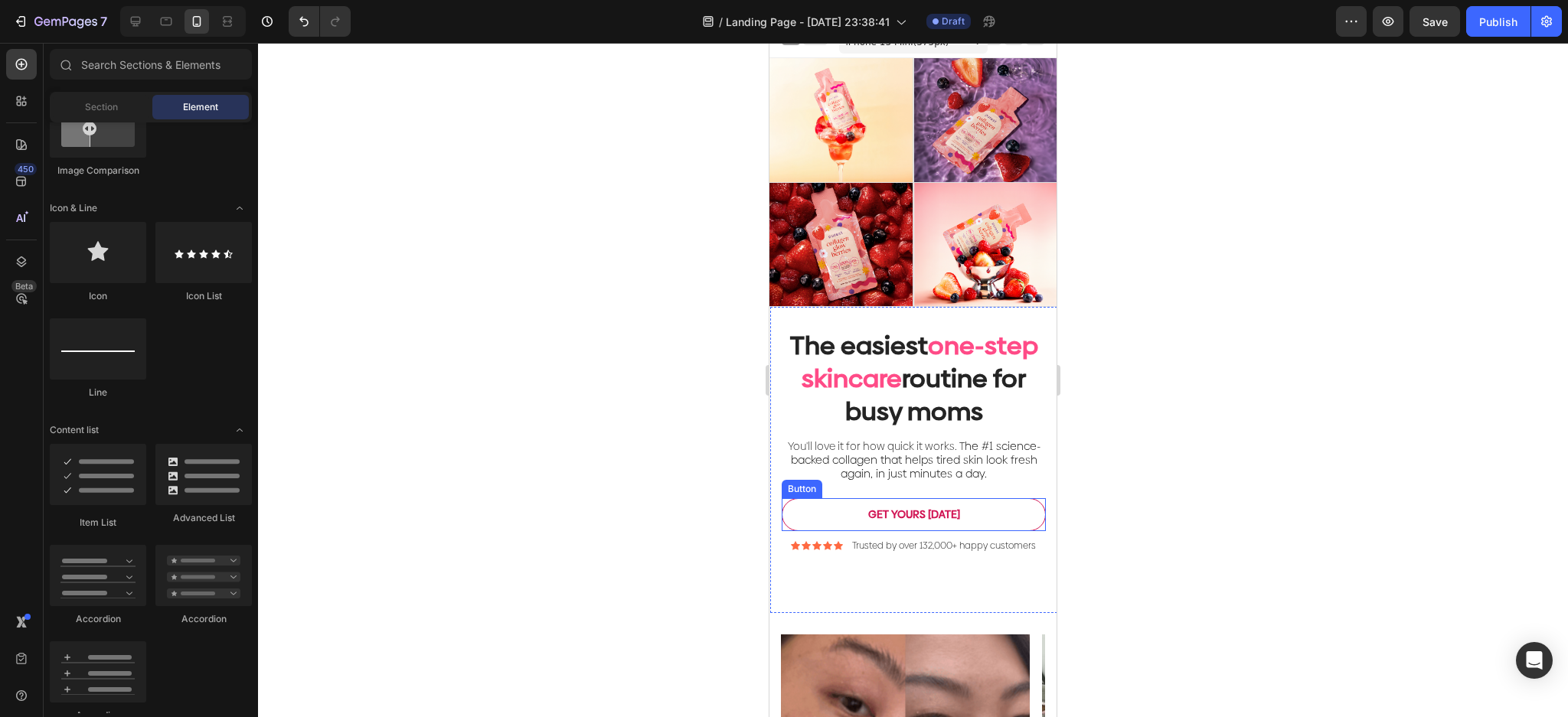
click at [1013, 530] on button "GET YOURS [DATE]" at bounding box center [914, 514] width 264 height 32
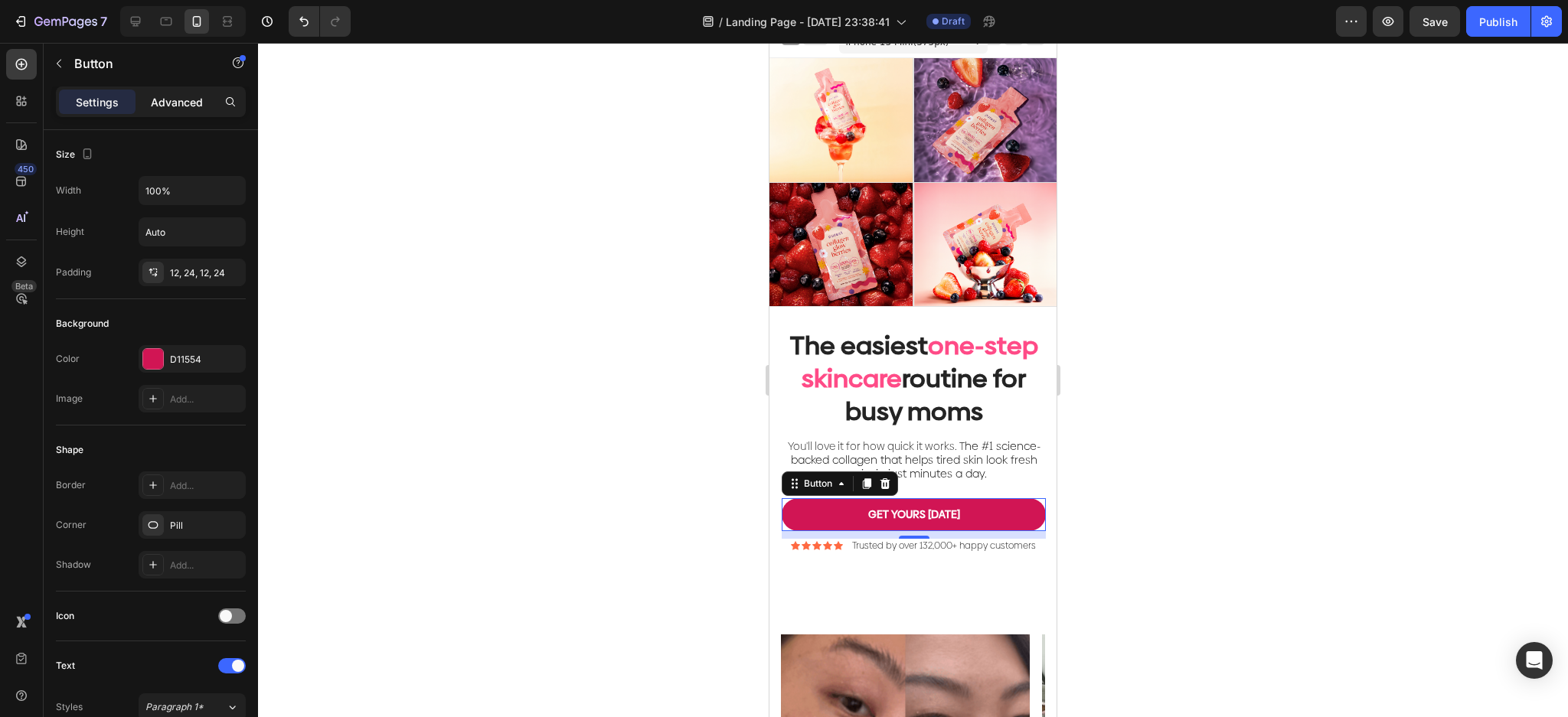
click at [178, 98] on p "Advanced" at bounding box center [176, 102] width 52 height 16
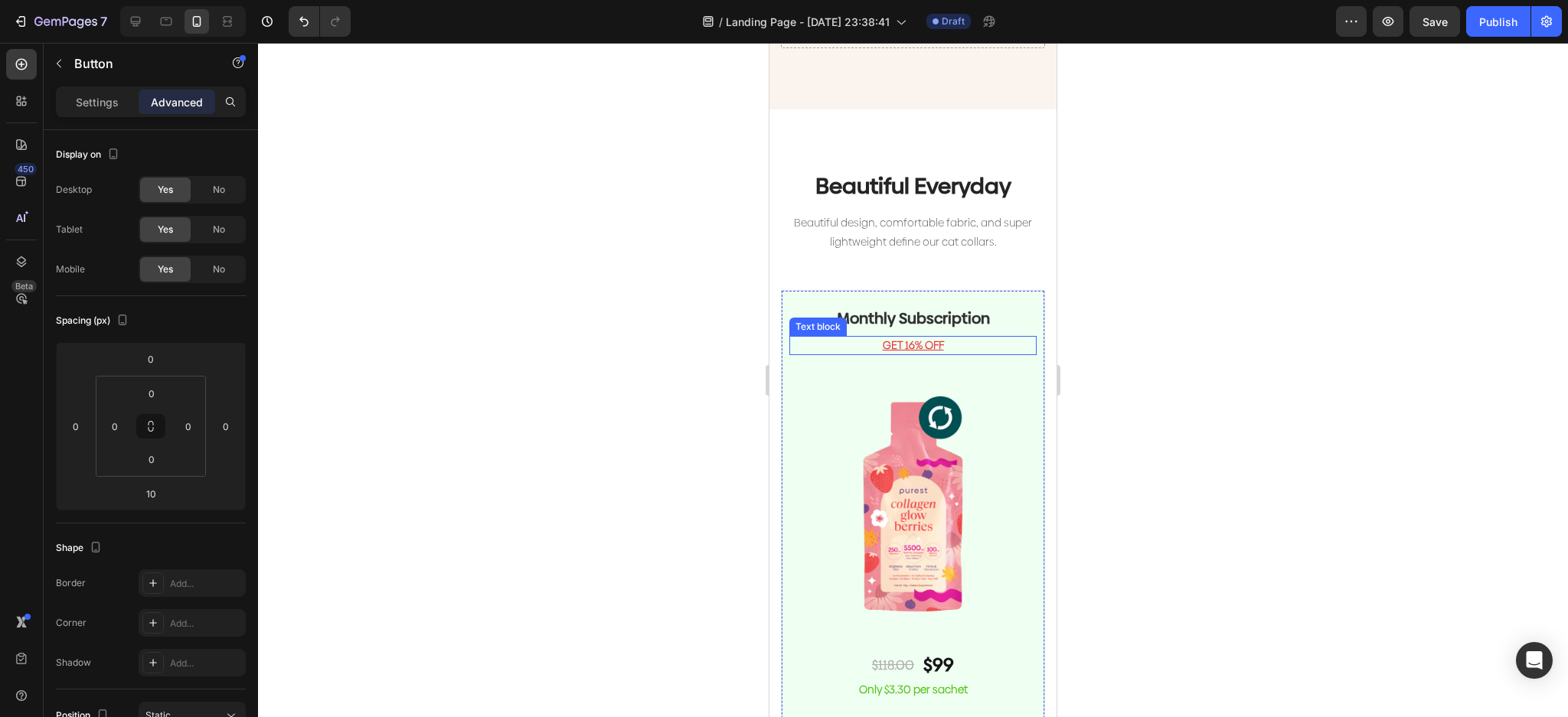
scroll to position [3282, 0]
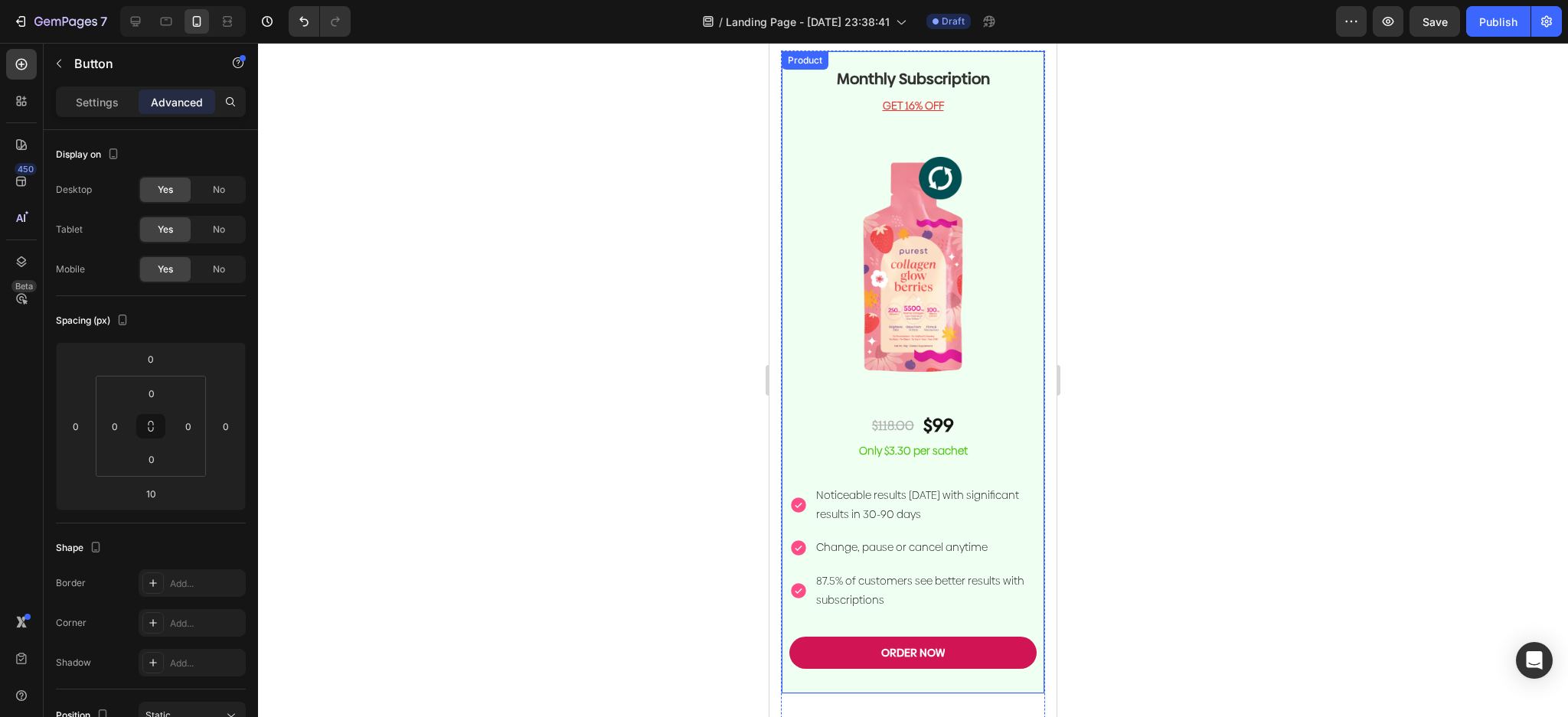
click at [1024, 105] on div "Monthly Subscription Heading GET 16% OFF Text block Image $118.00 Text Block $9…" at bounding box center [913, 373] width 264 height 644
click at [112, 97] on p "Settings" at bounding box center [97, 102] width 43 height 16
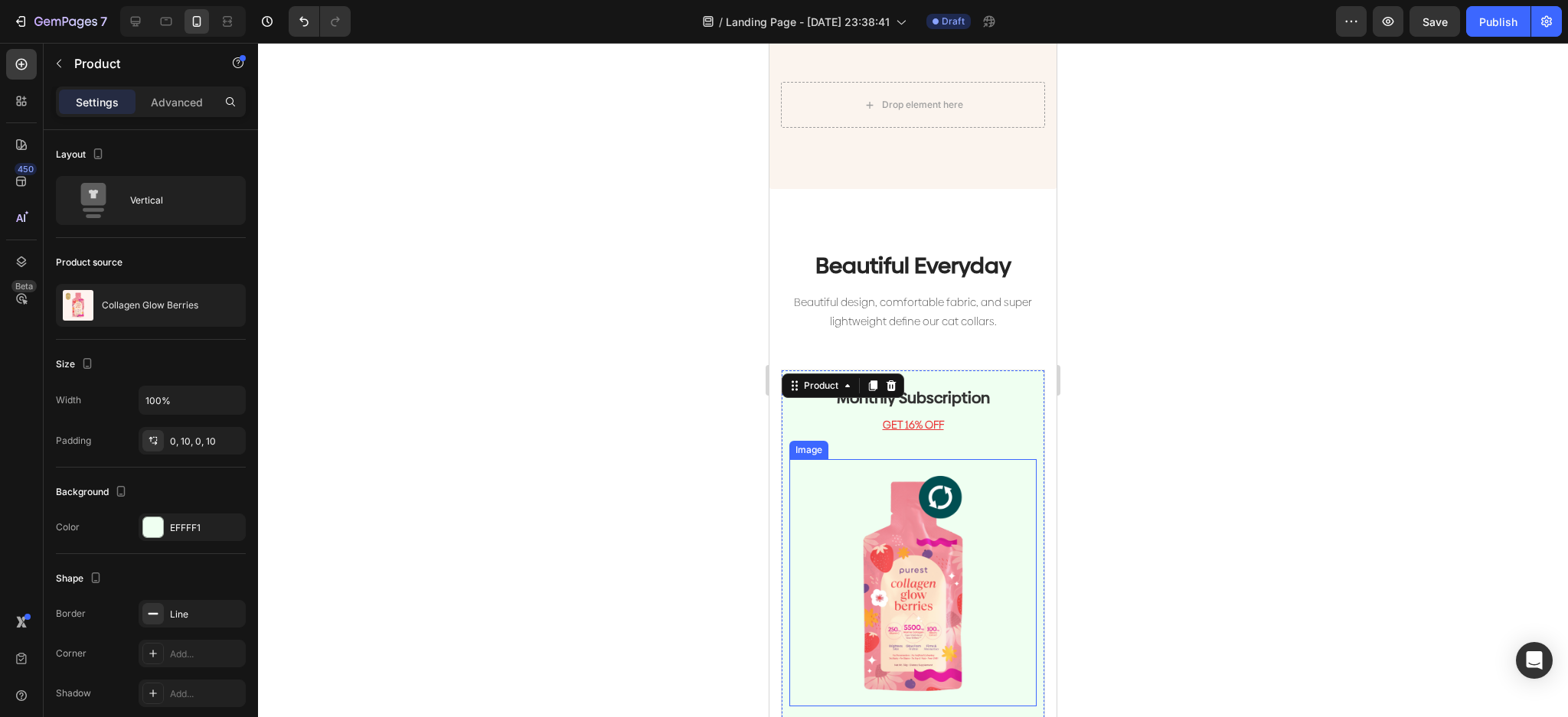
scroll to position [2976, 0]
click at [169, 108] on p "Advanced" at bounding box center [176, 102] width 52 height 16
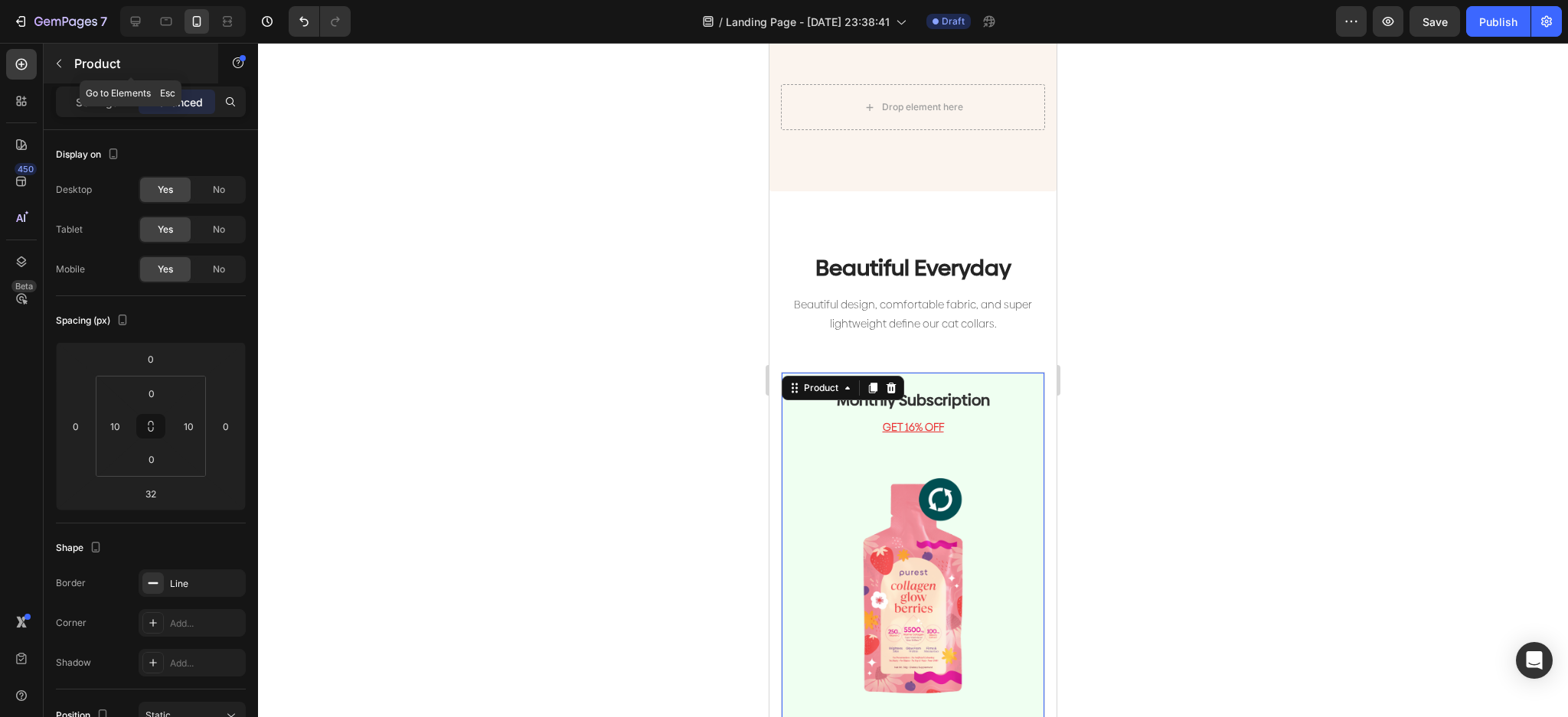
click at [56, 61] on icon "button" at bounding box center [59, 63] width 12 height 12
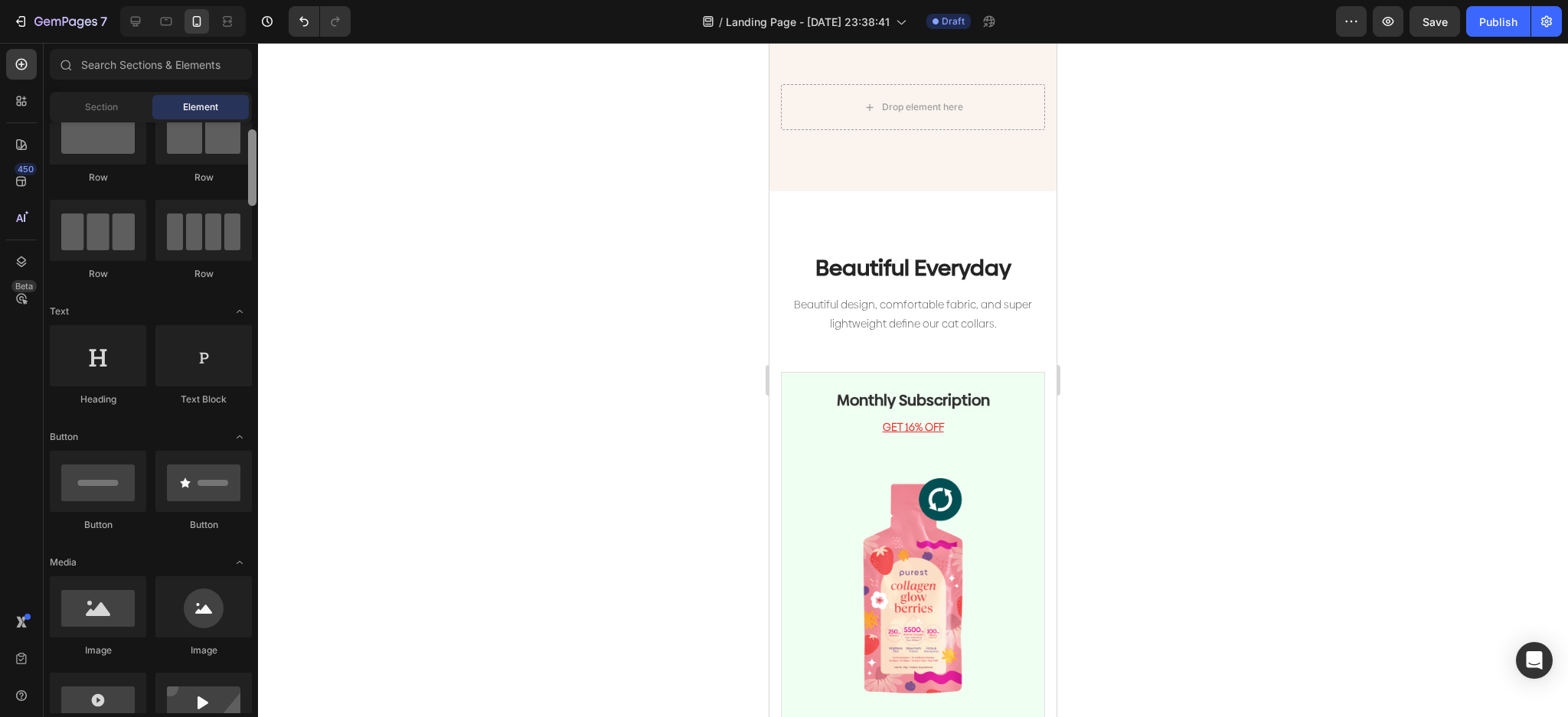
scroll to position [0, 0]
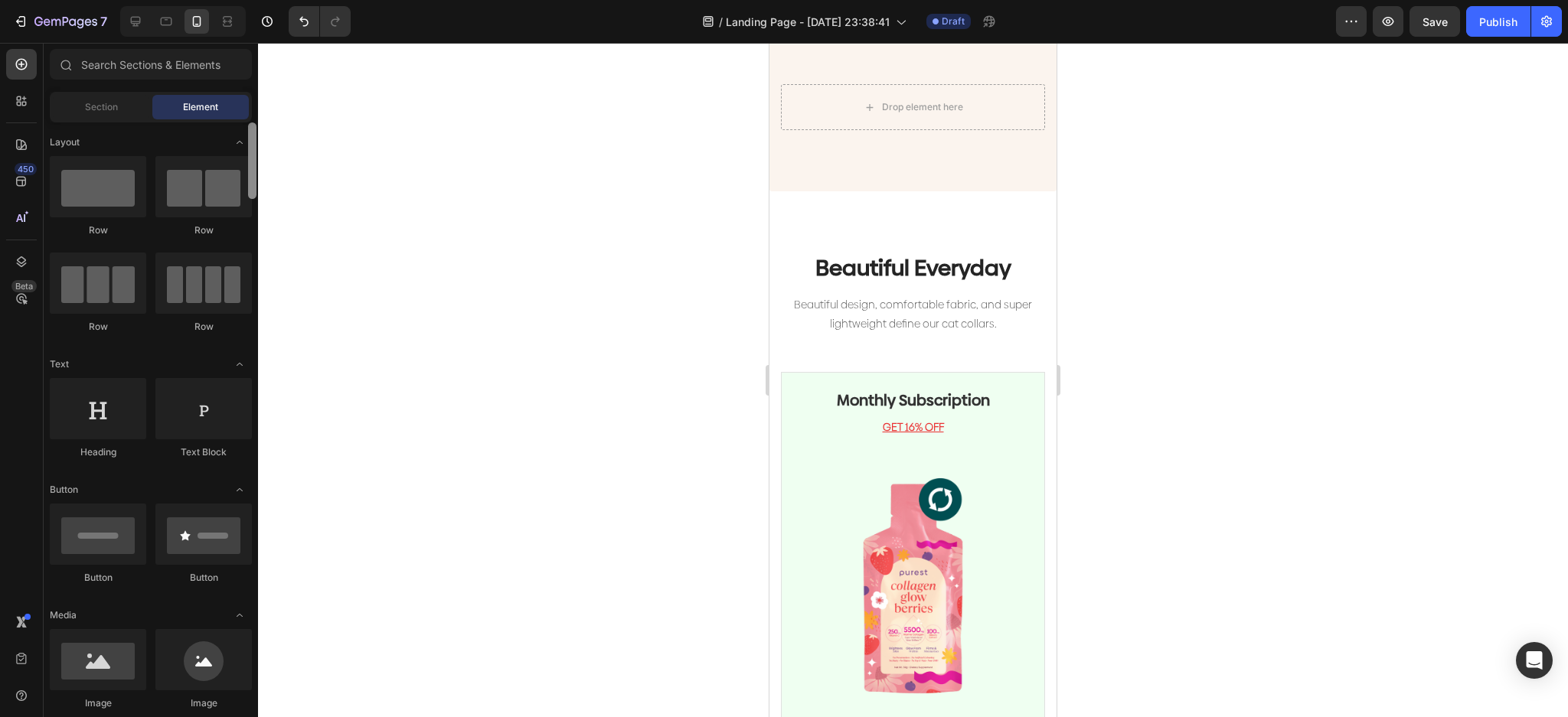
drag, startPoint x: 254, startPoint y: 663, endPoint x: 268, endPoint y: 131, distance: 532.2
click at [268, 0] on div "7 Version history / Landing Page - Aug 26, 23:38:41 Draft Preview Save Publish …" at bounding box center [784, 0] width 1568 height 0
drag, startPoint x: 920, startPoint y: 244, endPoint x: 897, endPoint y: 363, distance: 121.2
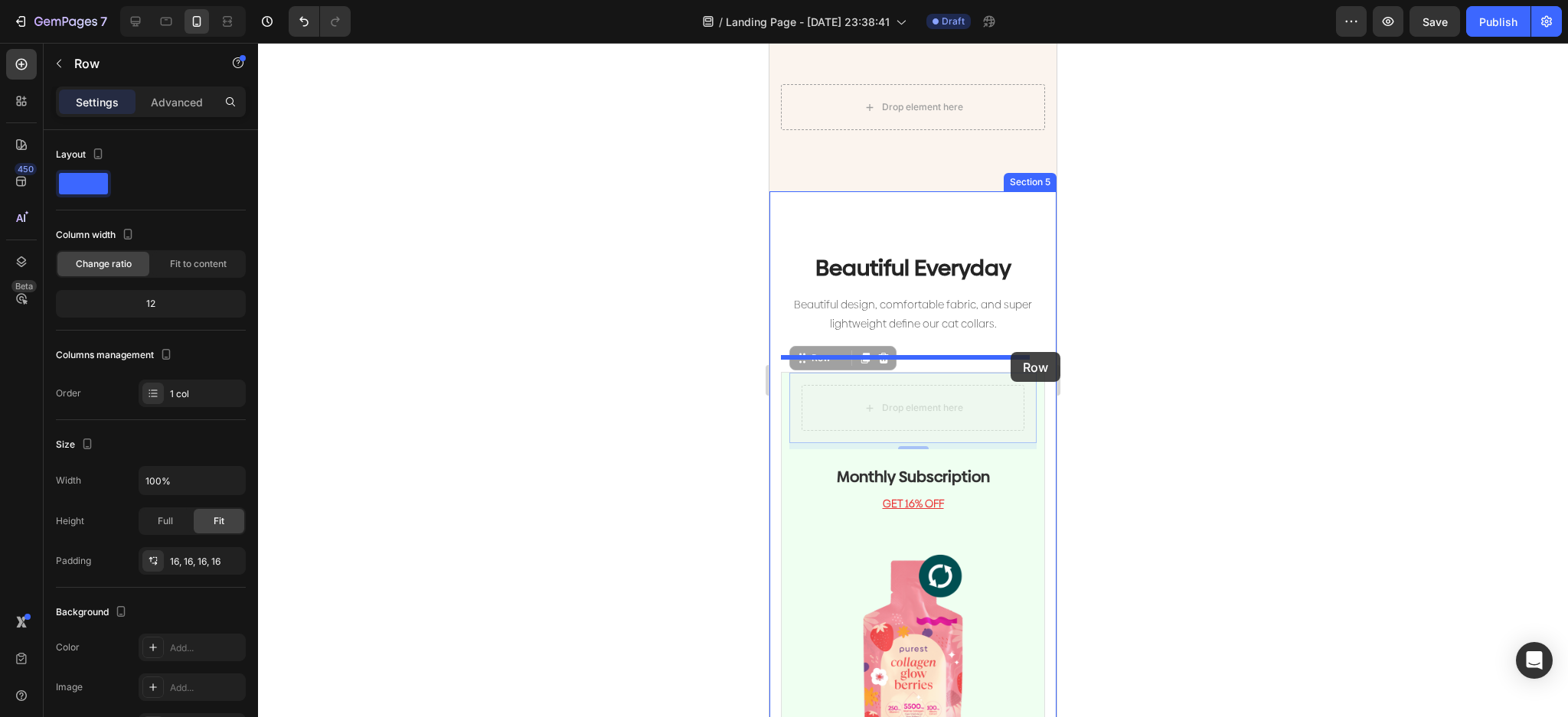
drag, startPoint x: 1013, startPoint y: 373, endPoint x: 1010, endPoint y: 352, distance: 21.2
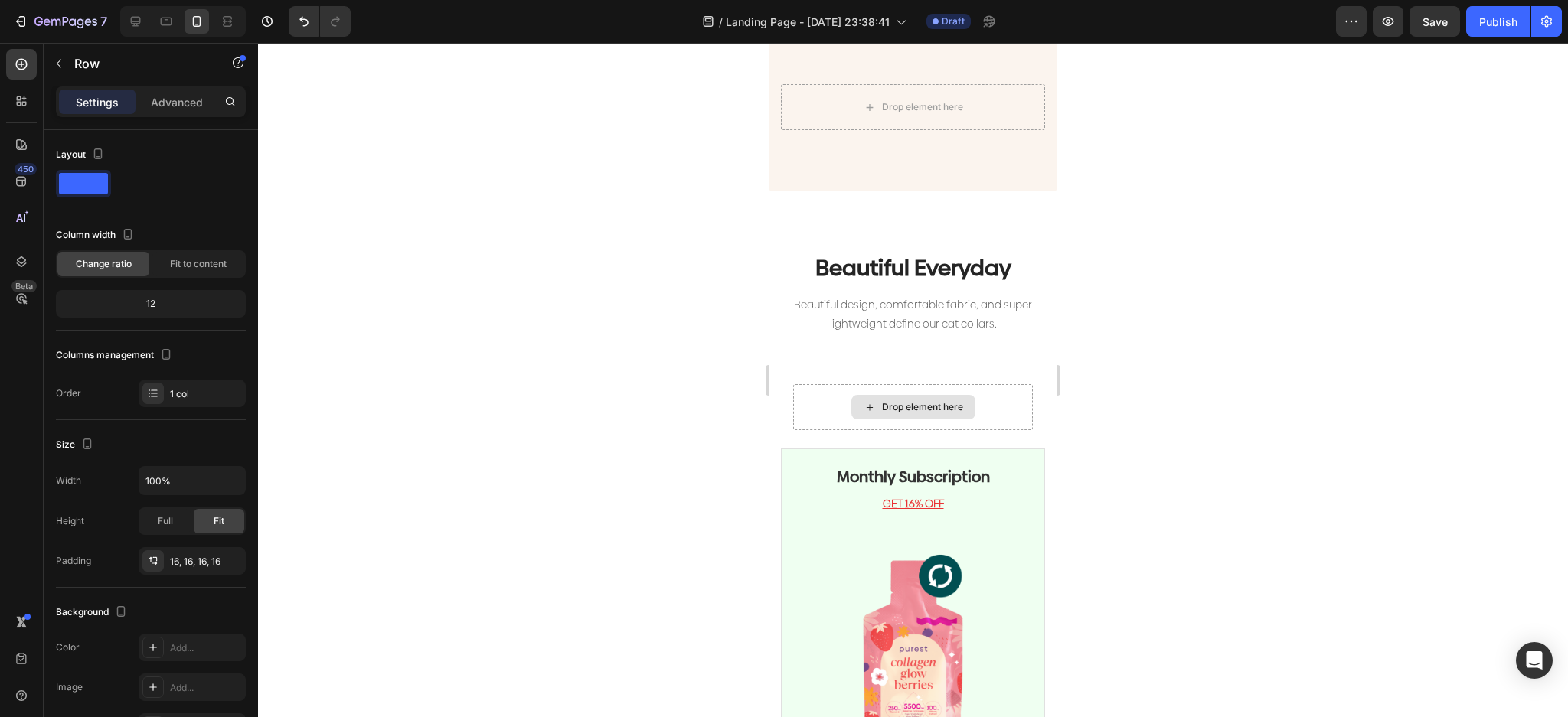
click at [1006, 387] on div "Drop element here" at bounding box center [913, 406] width 240 height 46
click at [161, 101] on p "Advanced" at bounding box center [176, 102] width 52 height 16
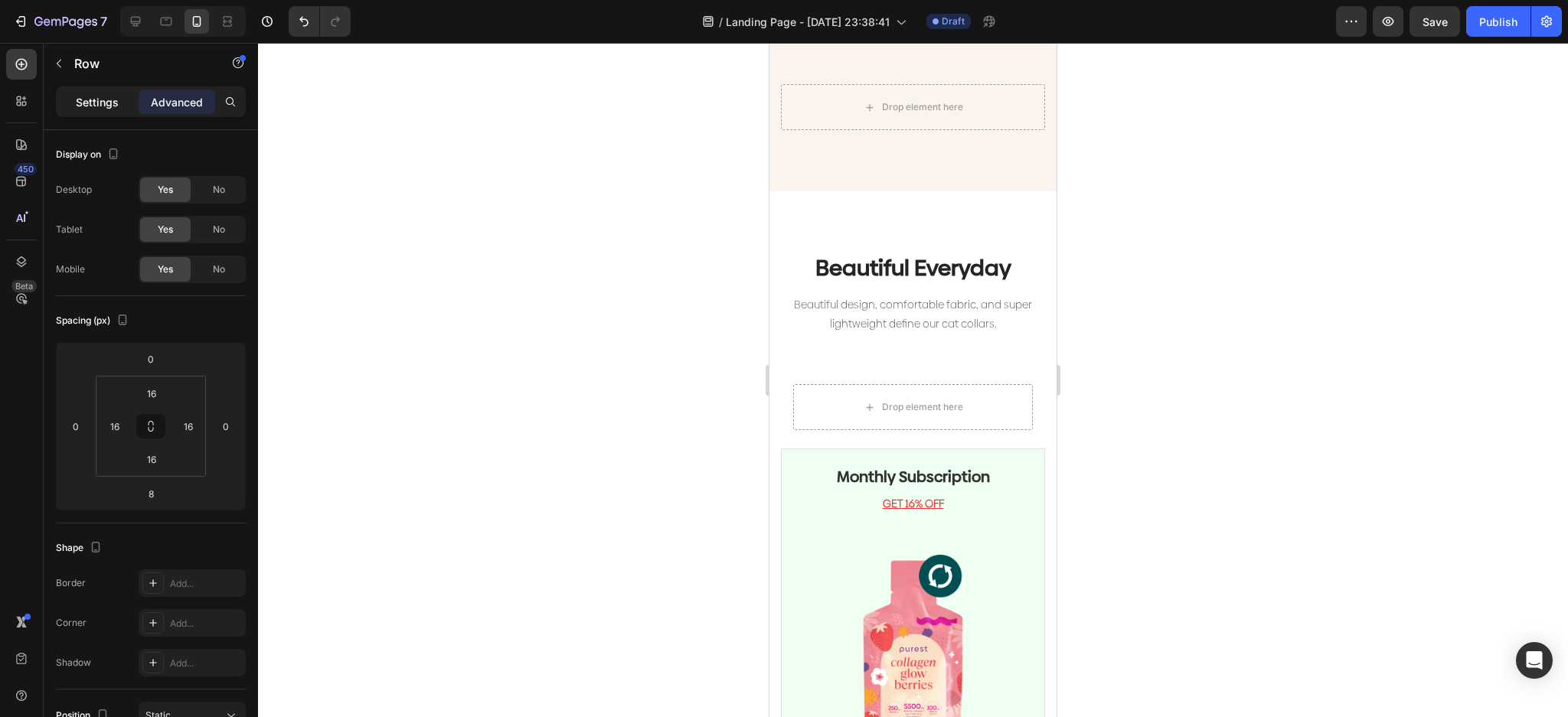
click at [106, 99] on p "Settings" at bounding box center [97, 102] width 43 height 16
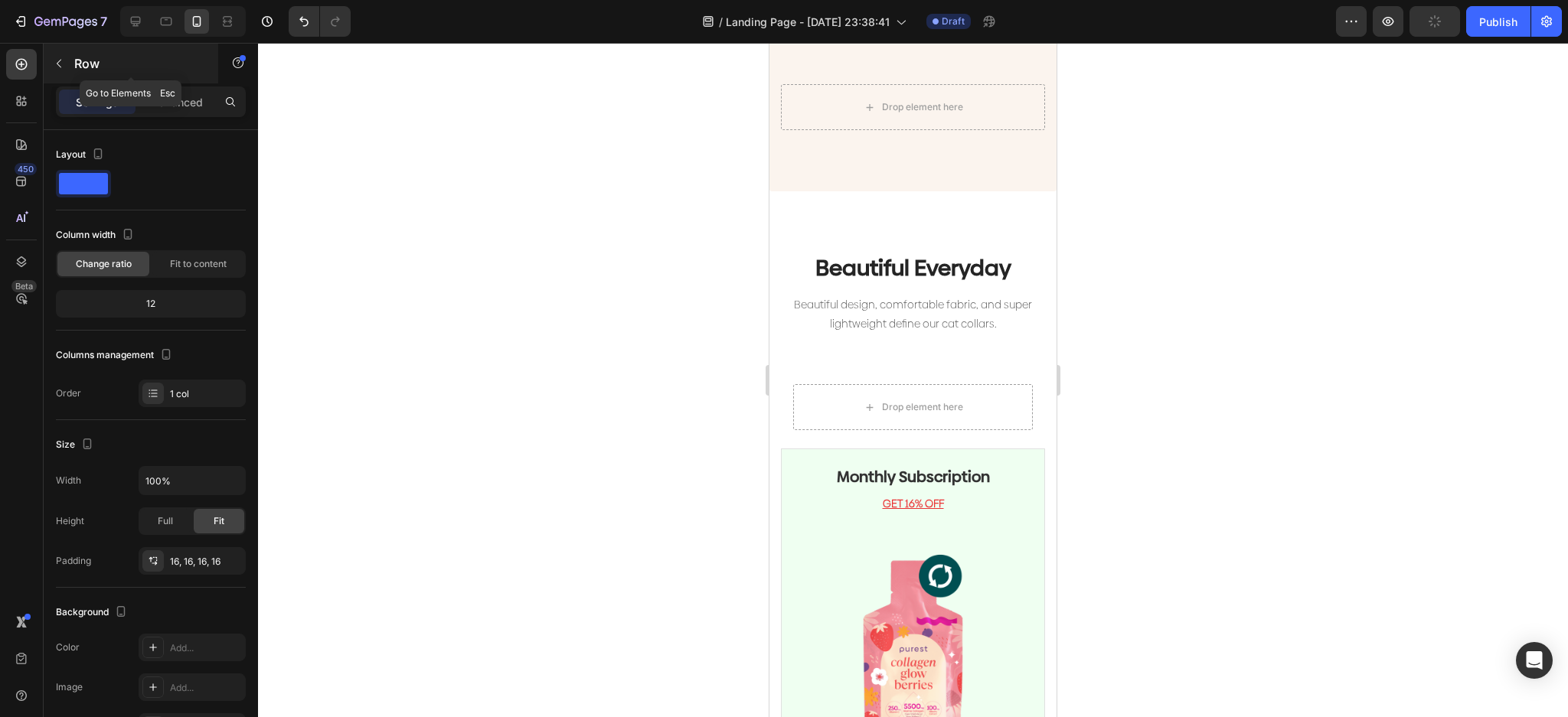
click at [68, 70] on button "button" at bounding box center [59, 64] width 24 height 24
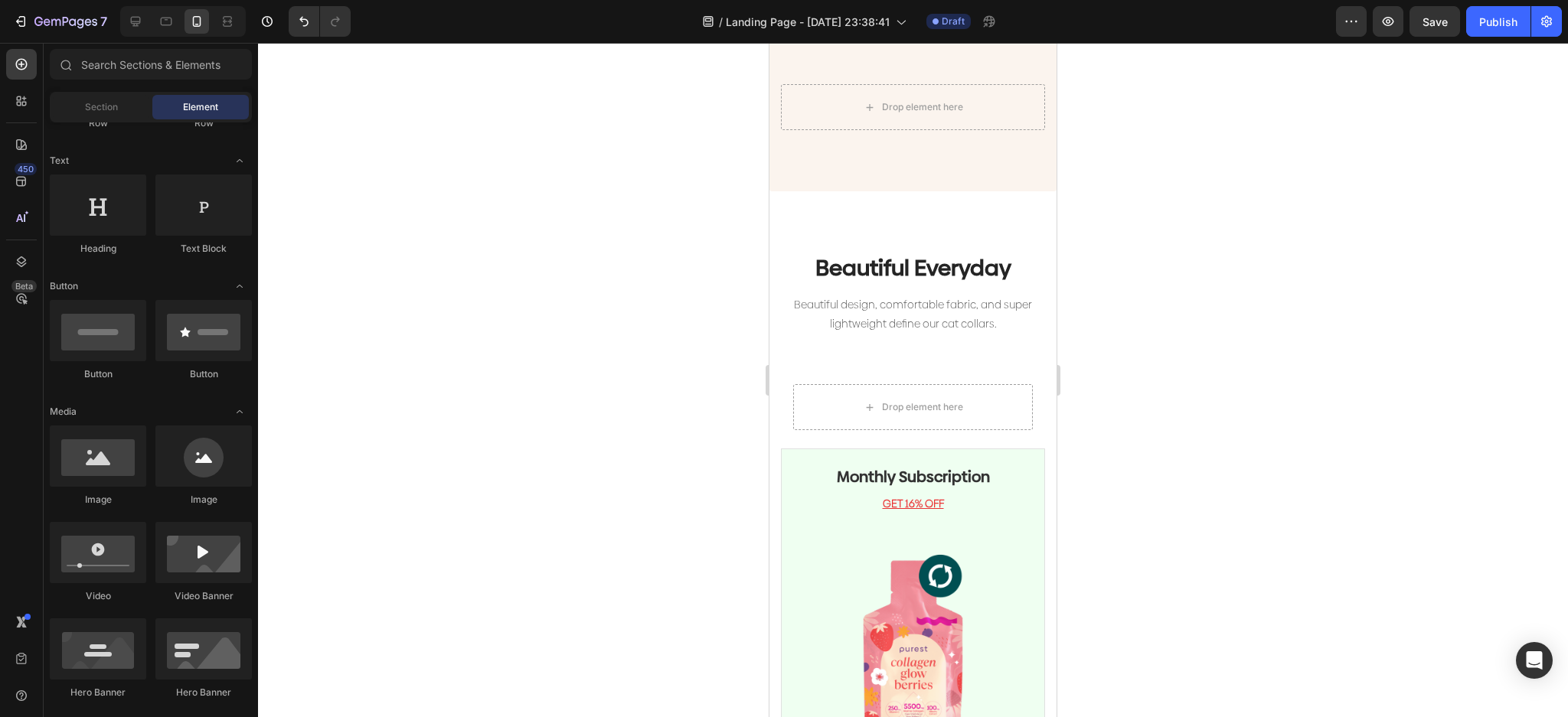
scroll to position [101, 0]
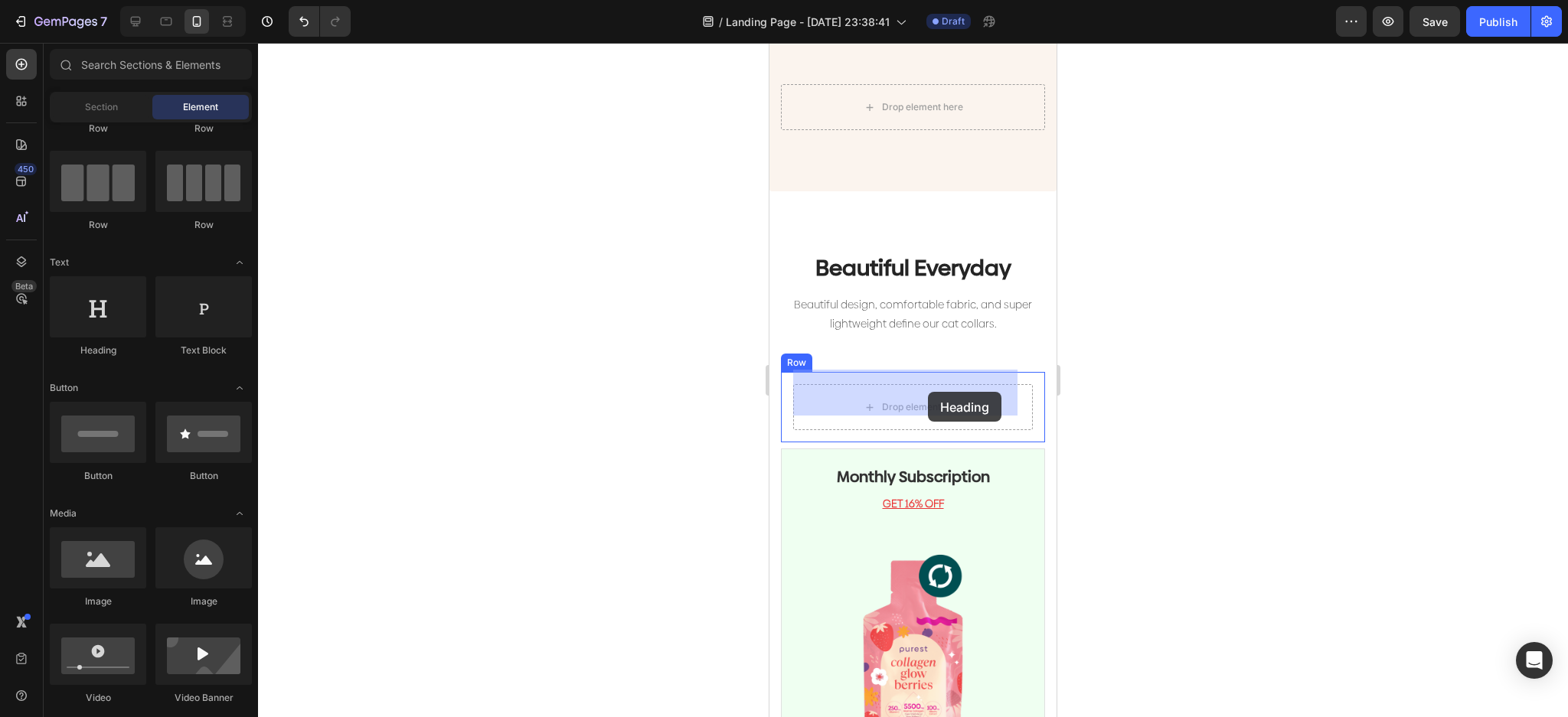
drag, startPoint x: 902, startPoint y: 354, endPoint x: 928, endPoint y: 392, distance: 46.0
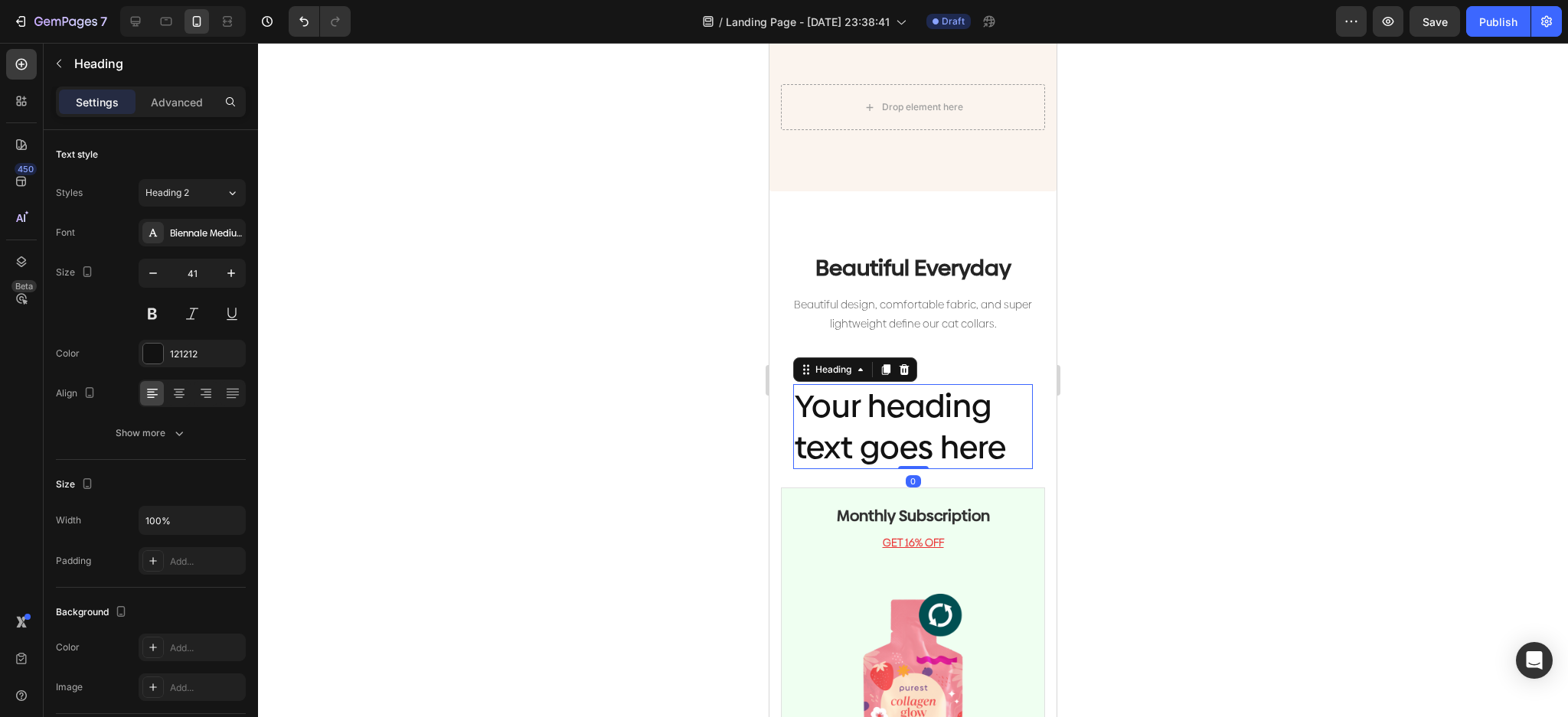
click at [935, 426] on h2 "Your heading text goes here" at bounding box center [913, 426] width 240 height 85
click at [1001, 431] on p "Your heading text goes here" at bounding box center [913, 426] width 237 height 82
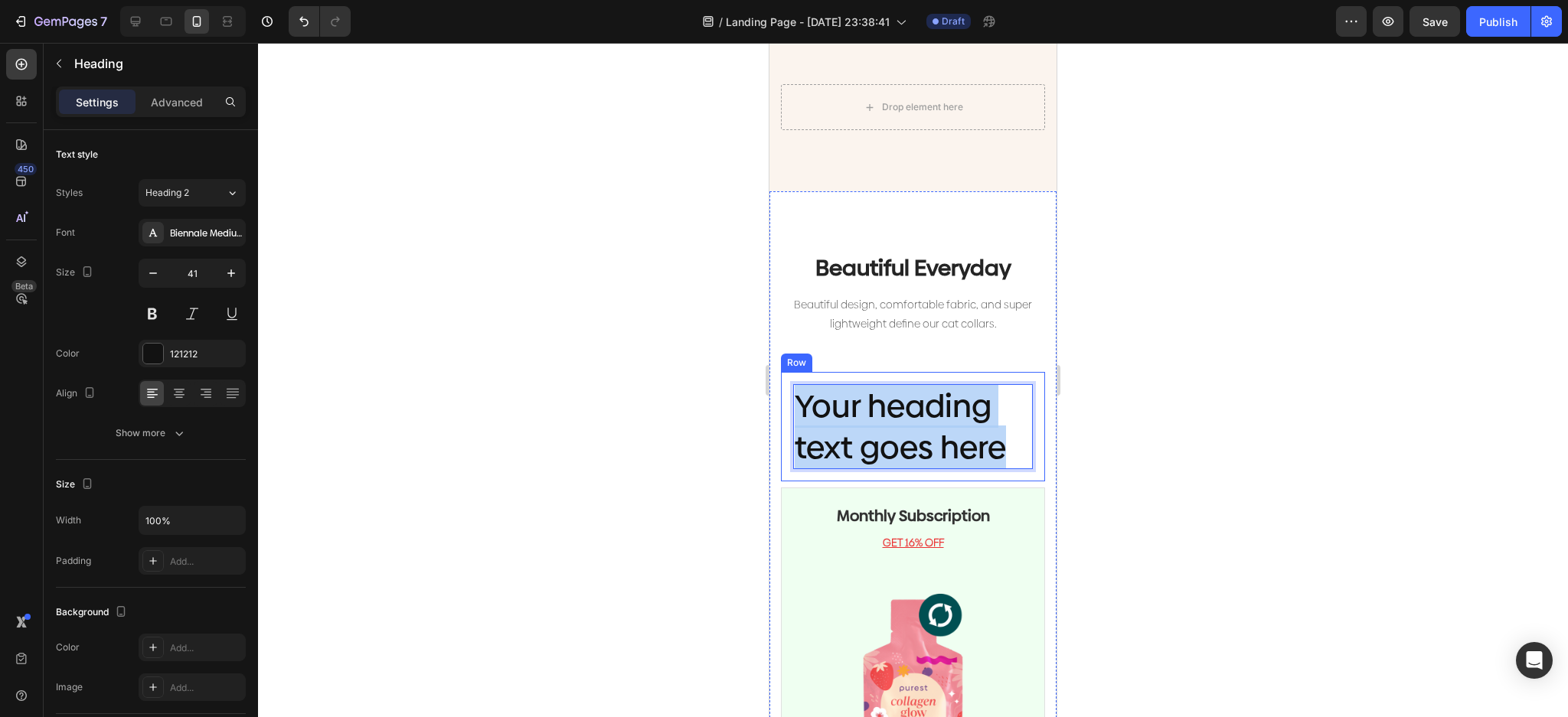
drag, startPoint x: 1010, startPoint y: 439, endPoint x: 790, endPoint y: 381, distance: 227.5
click at [790, 381] on div "Your heading text goes here Heading 0 Row" at bounding box center [913, 426] width 264 height 109
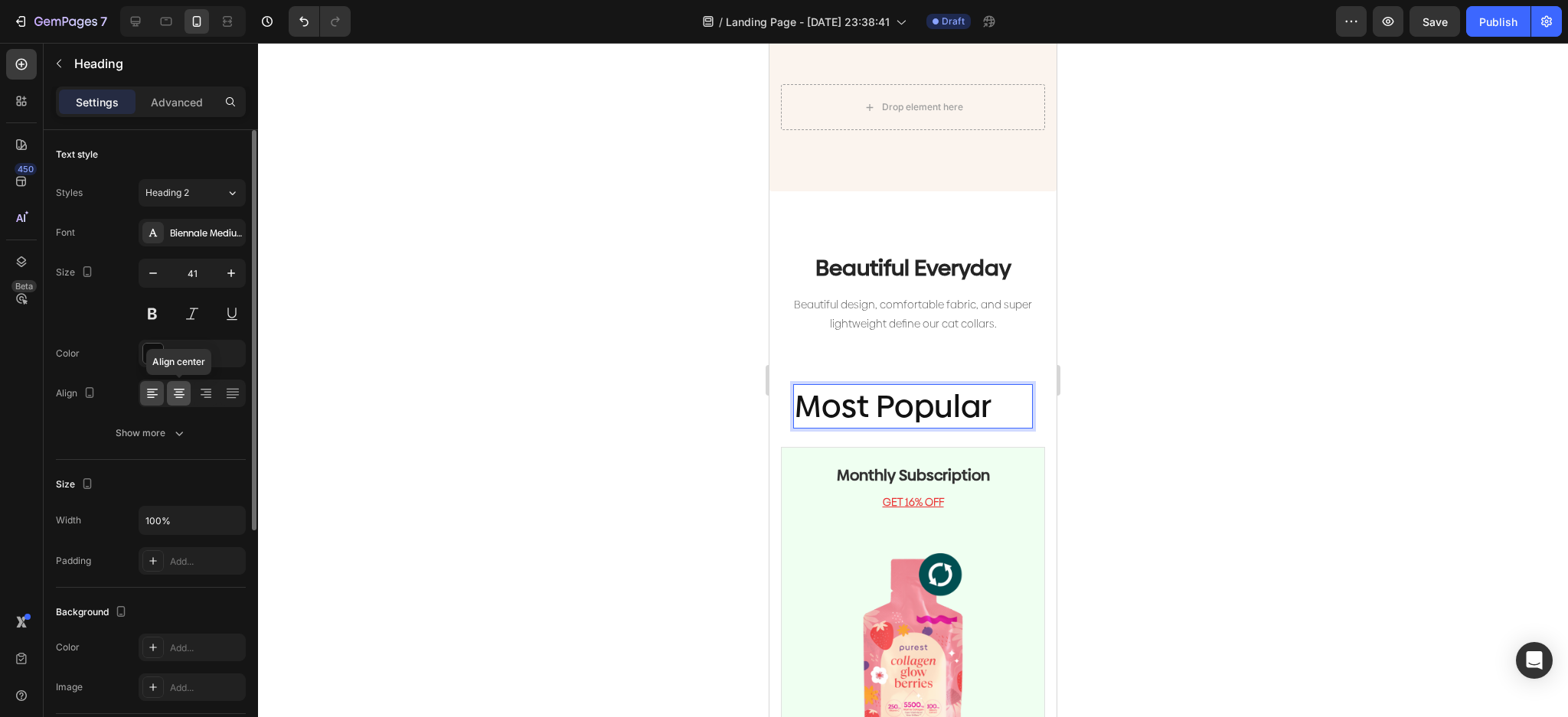
click at [178, 392] on icon at bounding box center [179, 393] width 8 height 2
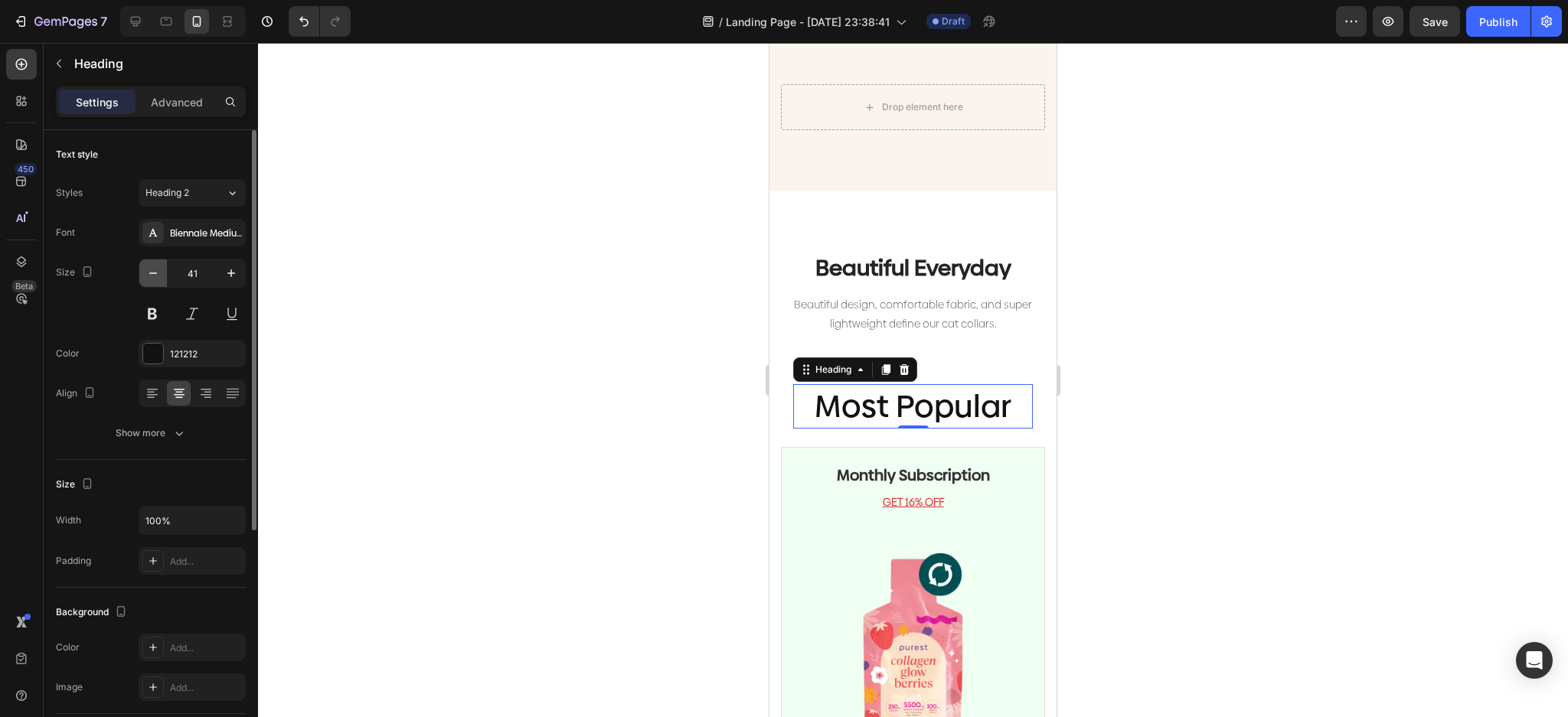
click at [148, 275] on icon "button" at bounding box center [153, 273] width 15 height 15
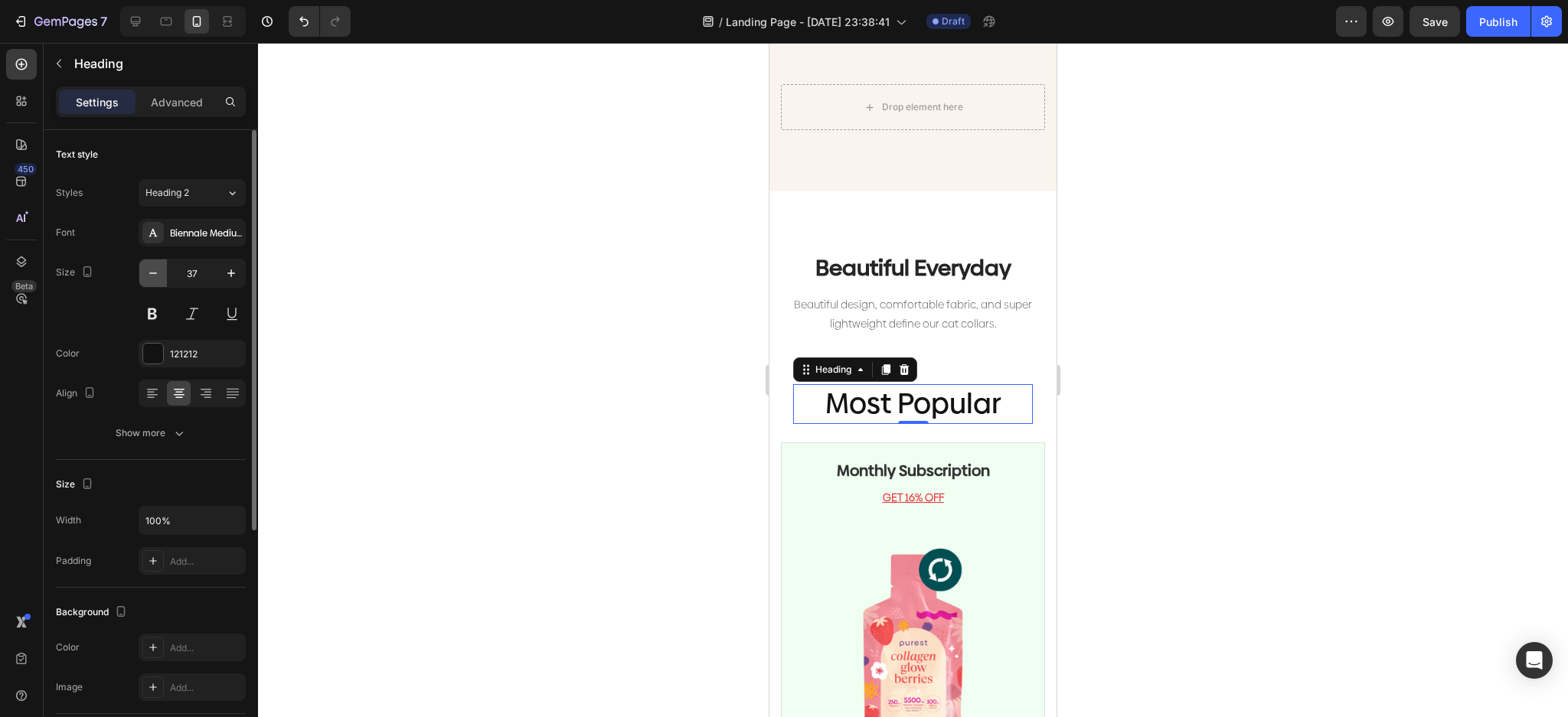
click at [148, 275] on icon "button" at bounding box center [153, 273] width 15 height 15
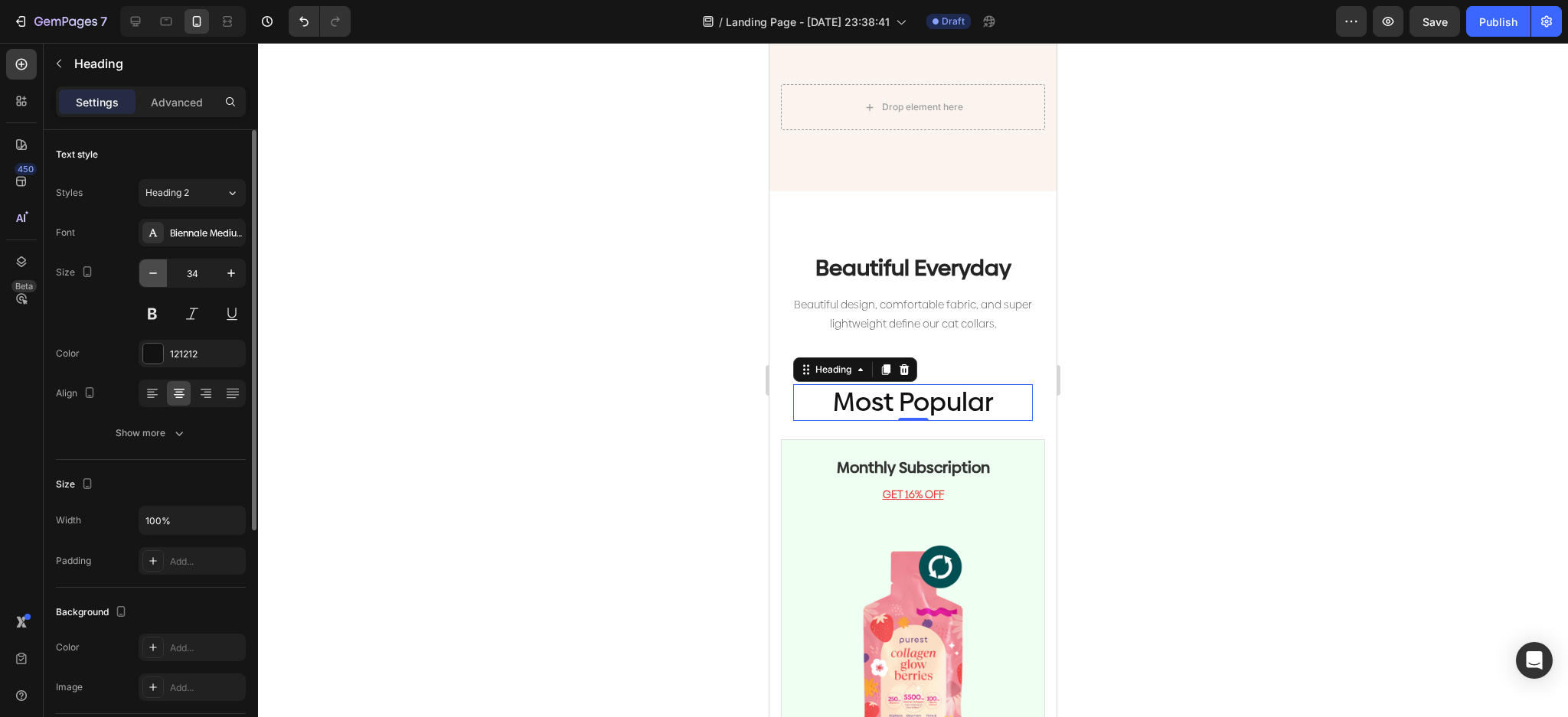
click at [148, 275] on icon "button" at bounding box center [153, 273] width 15 height 15
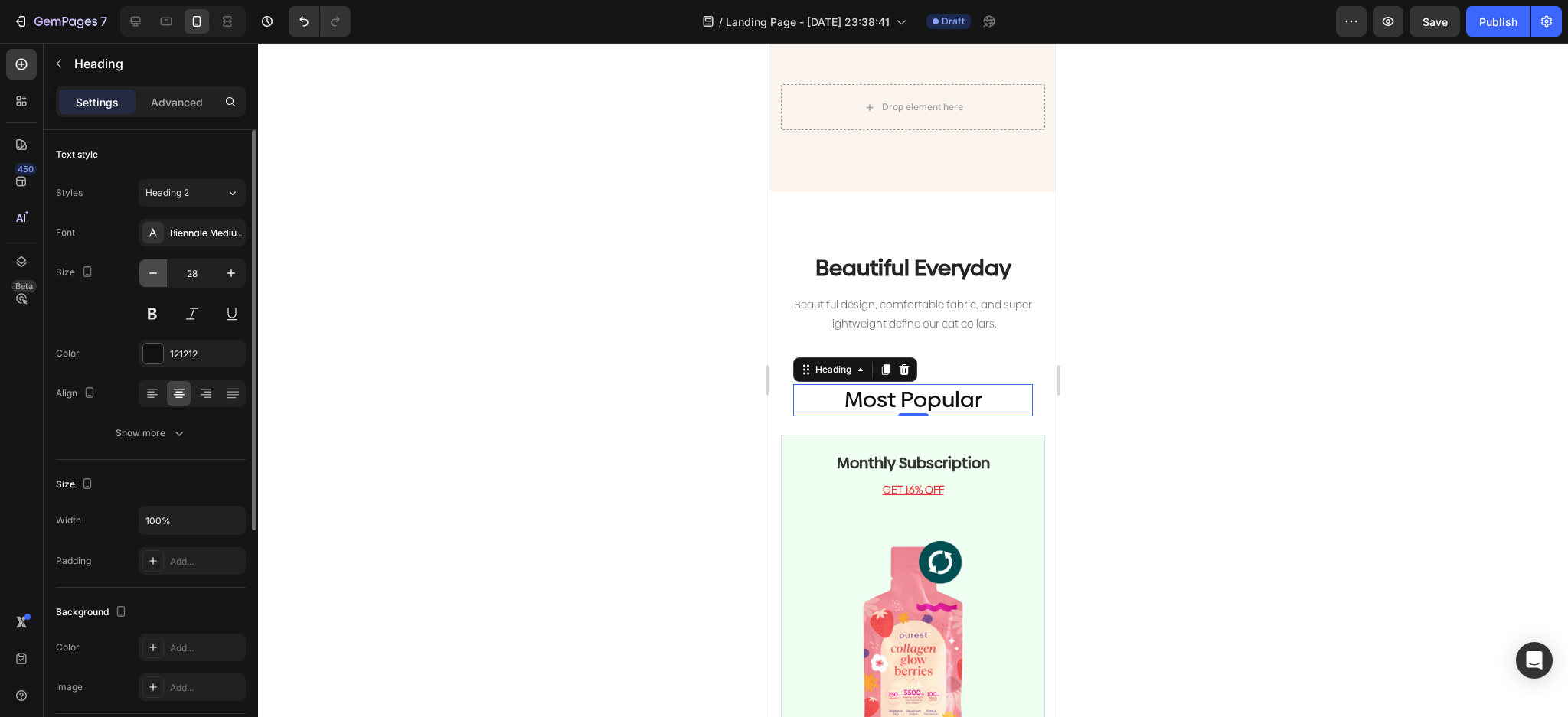
click at [148, 275] on icon "button" at bounding box center [153, 273] width 15 height 15
click at [148, 274] on icon "button" at bounding box center [153, 273] width 15 height 15
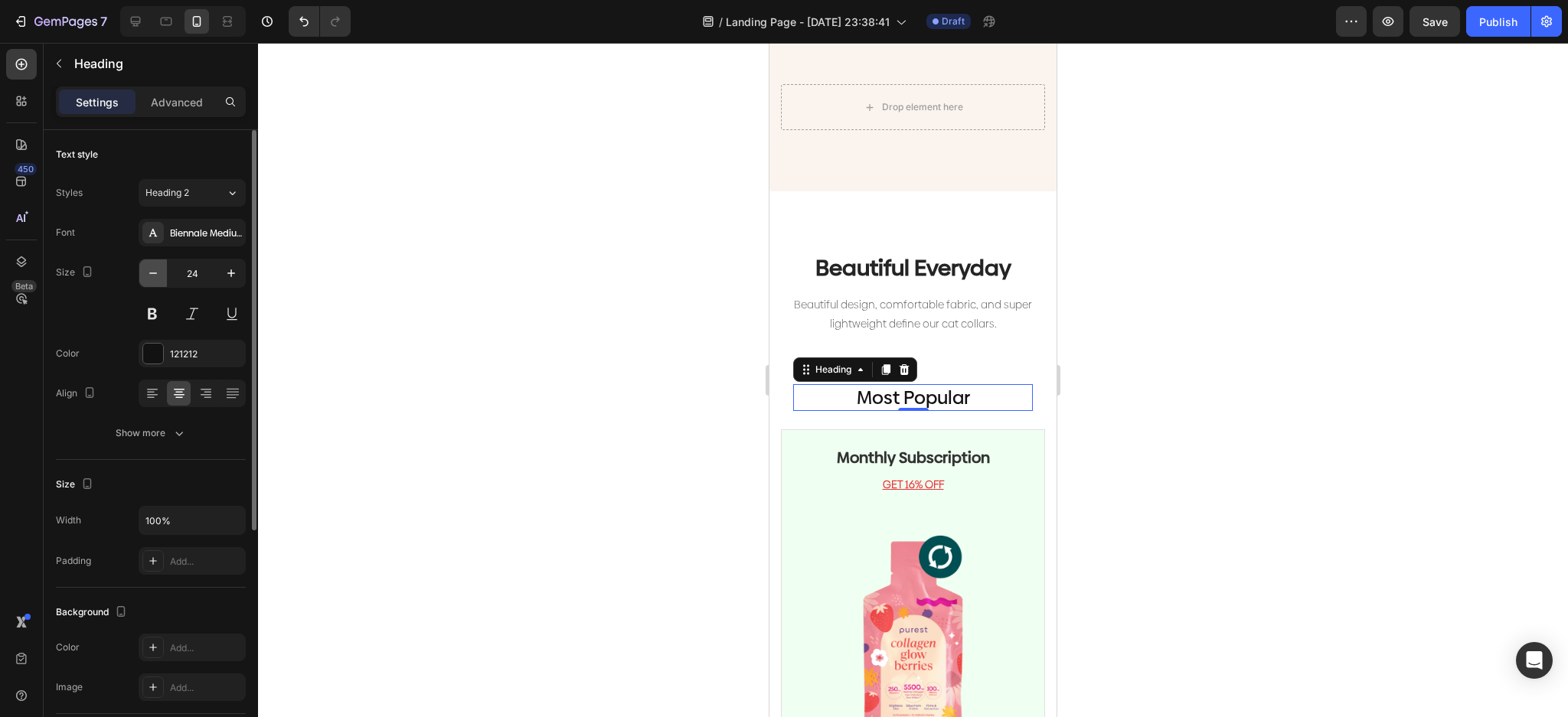
click at [148, 274] on icon "button" at bounding box center [153, 273] width 15 height 15
type input "23"
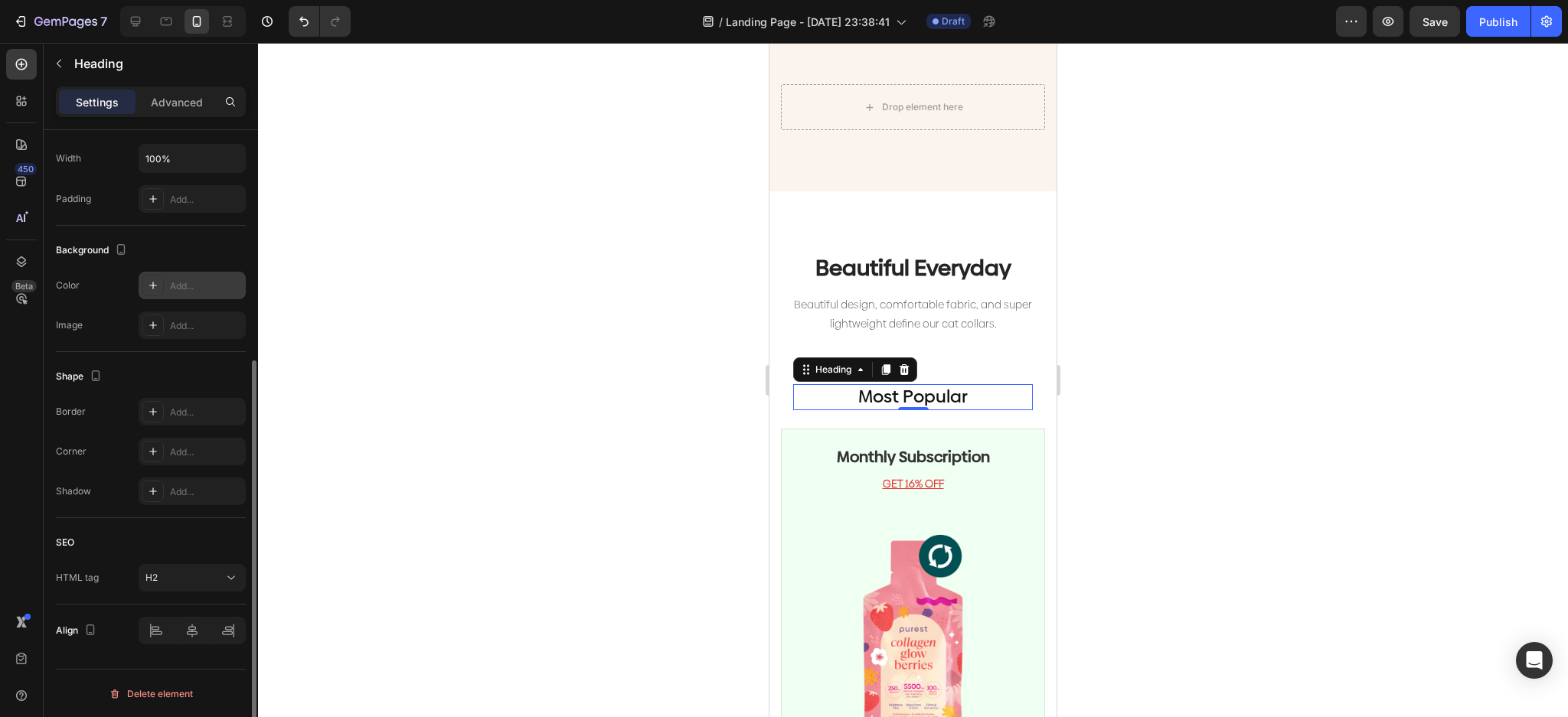
click at [150, 288] on icon at bounding box center [153, 285] width 12 height 12
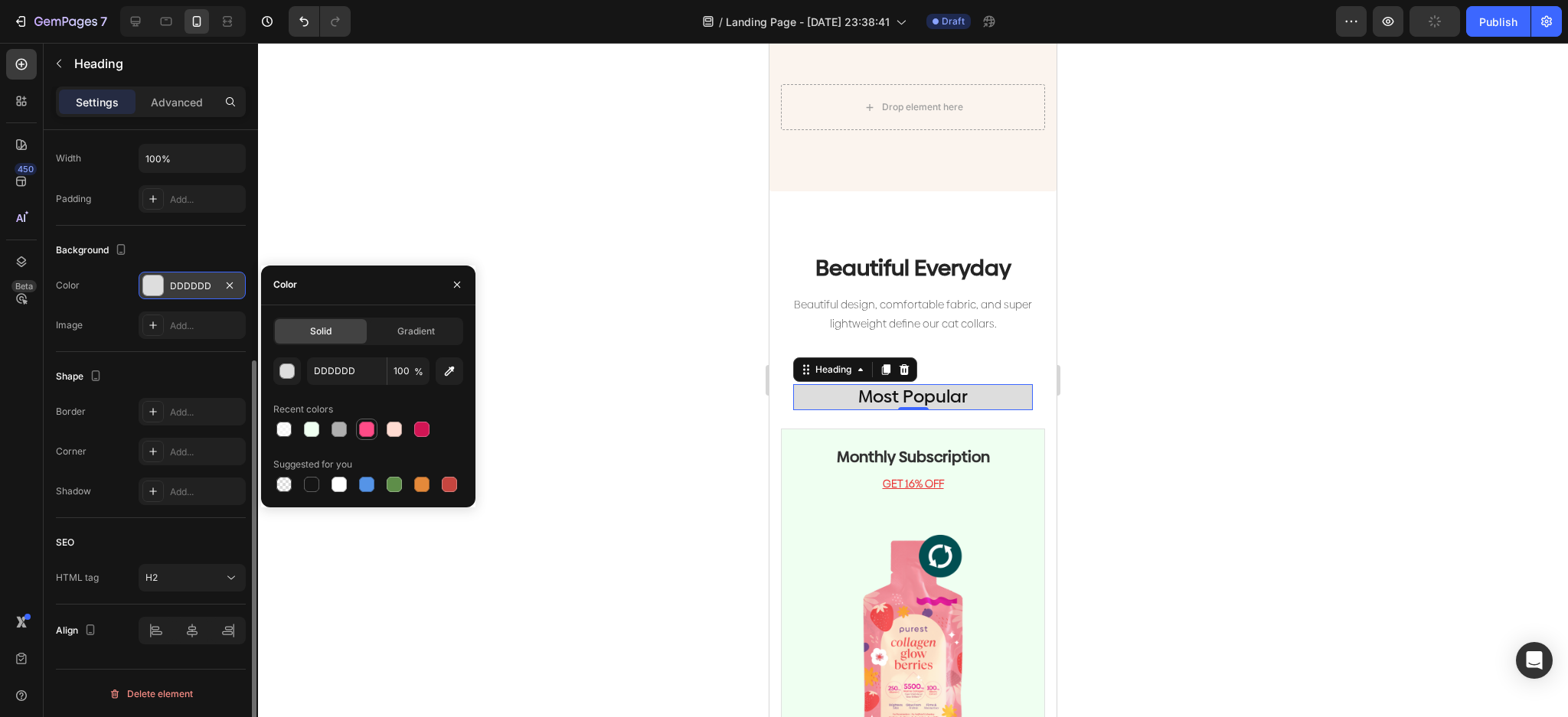
click at [361, 430] on div at bounding box center [366, 429] width 15 height 15
type input "FF4B87"
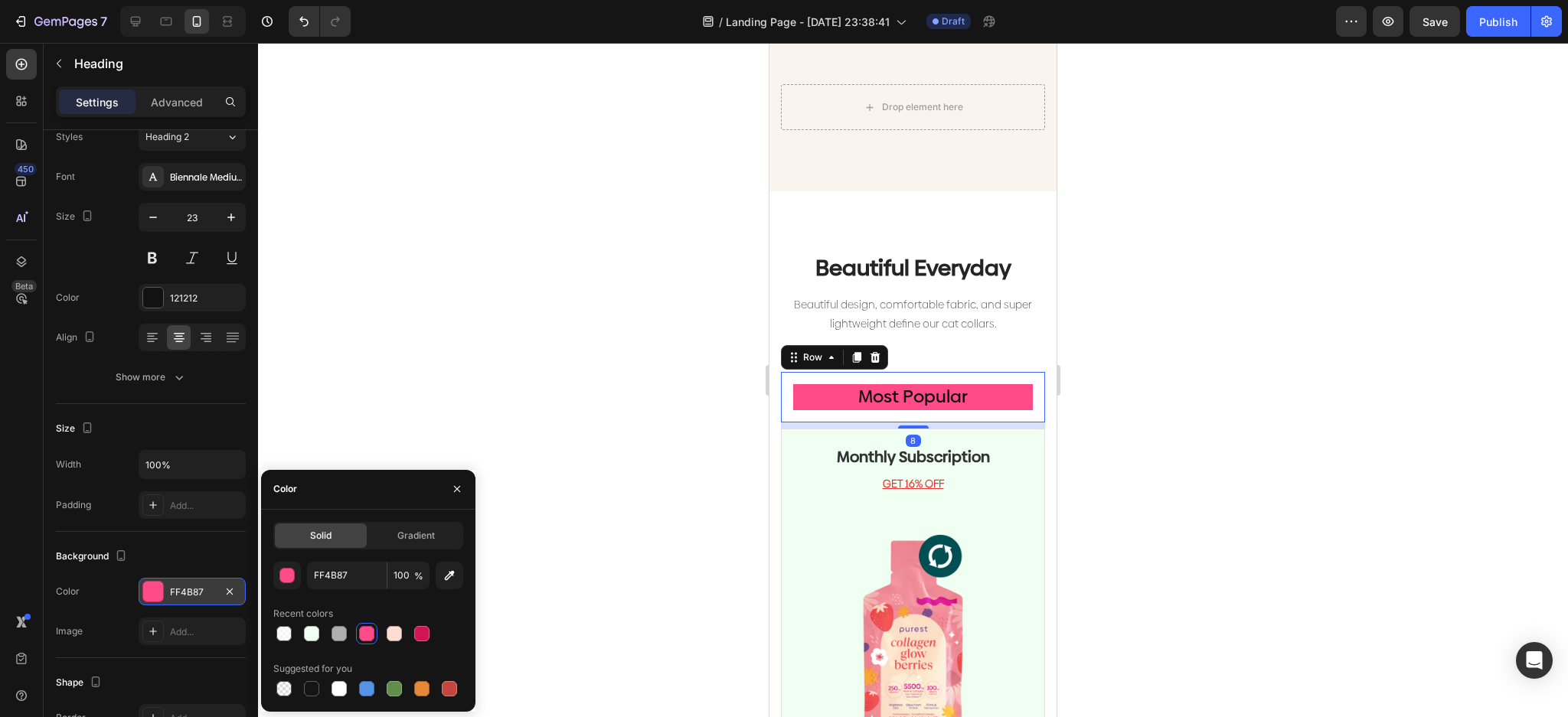
click at [920, 407] on div "Most Popular Heading Row 8" at bounding box center [913, 397] width 264 height 51
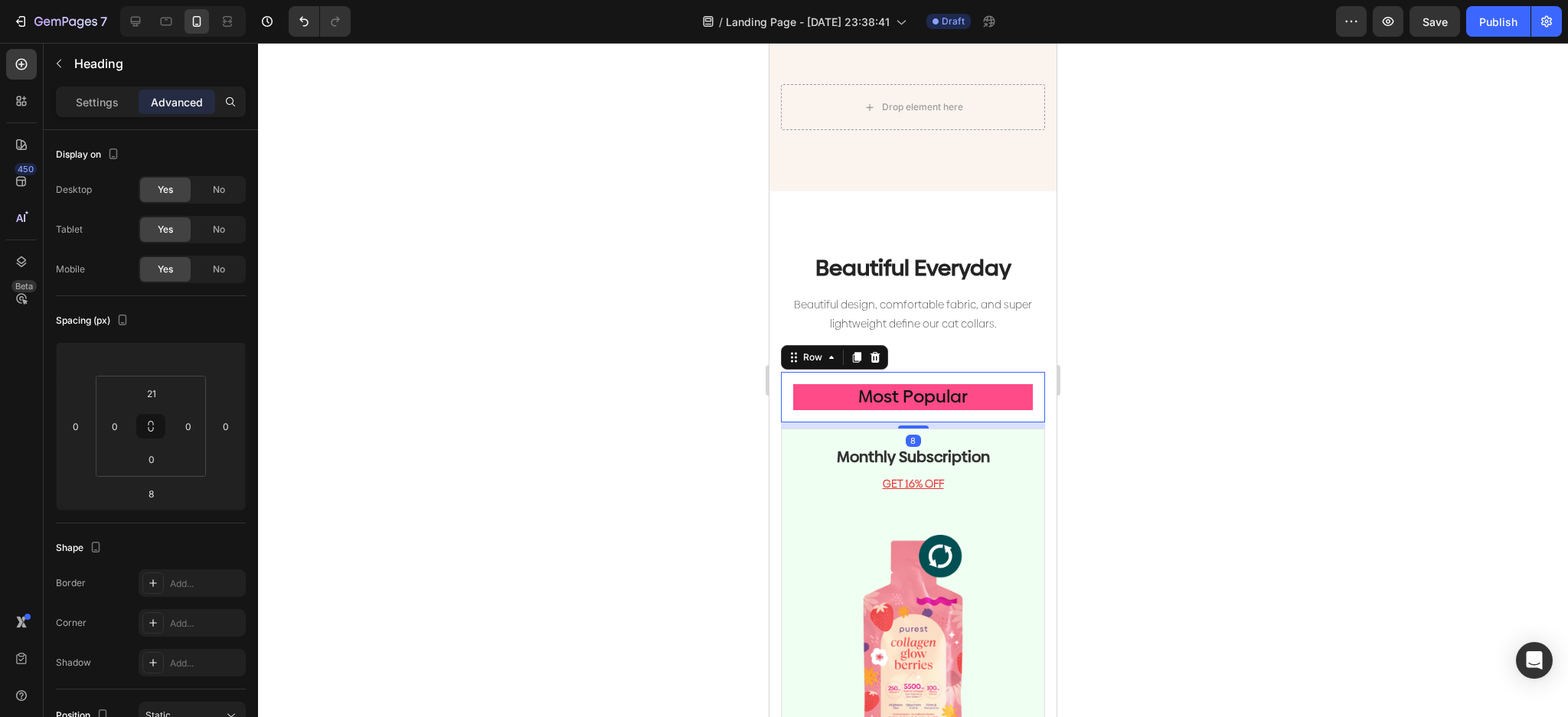
click at [953, 399] on div "Most Popular Heading Row 8" at bounding box center [913, 397] width 264 height 51
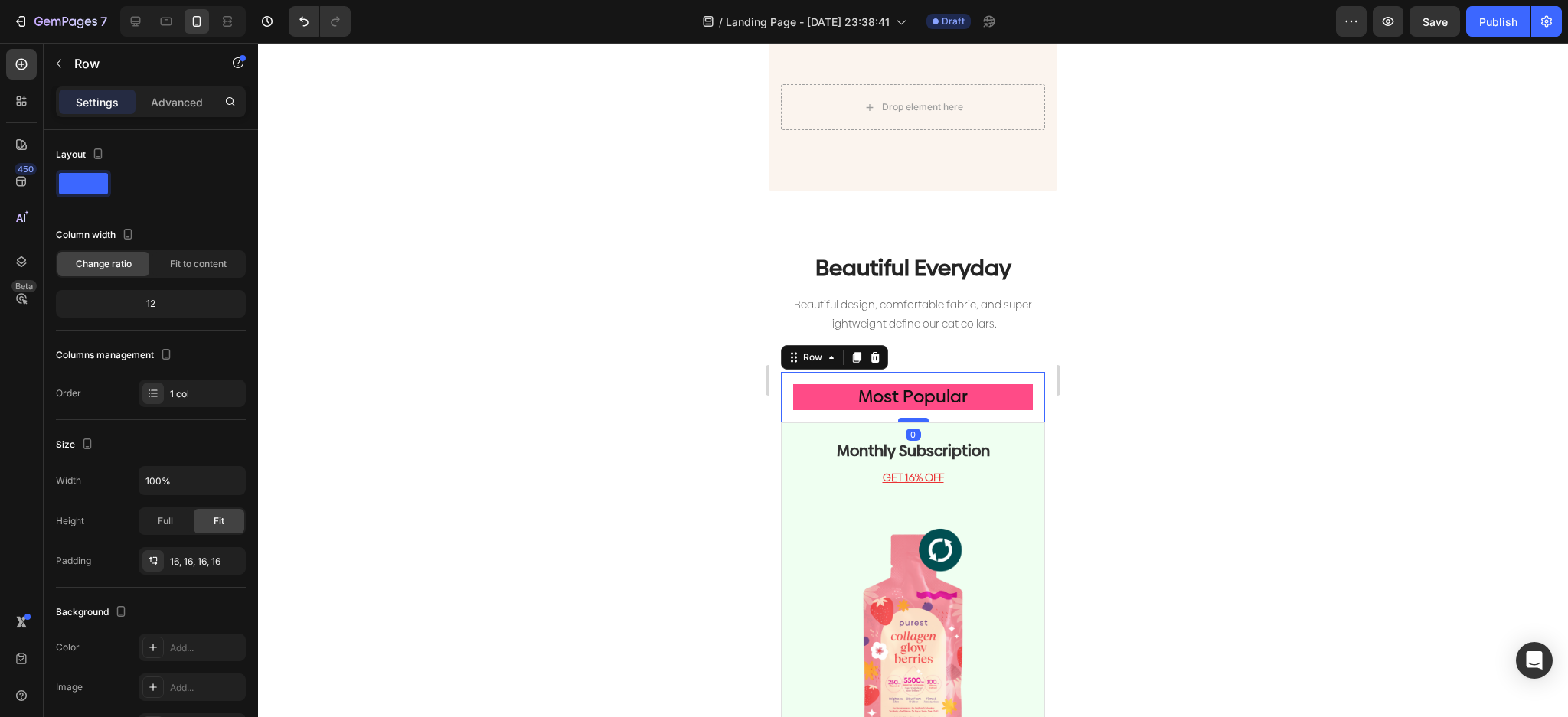
drag, startPoint x: 910, startPoint y: 411, endPoint x: 911, endPoint y: 402, distance: 9.1
click at [911, 418] on div at bounding box center [914, 420] width 31 height 5
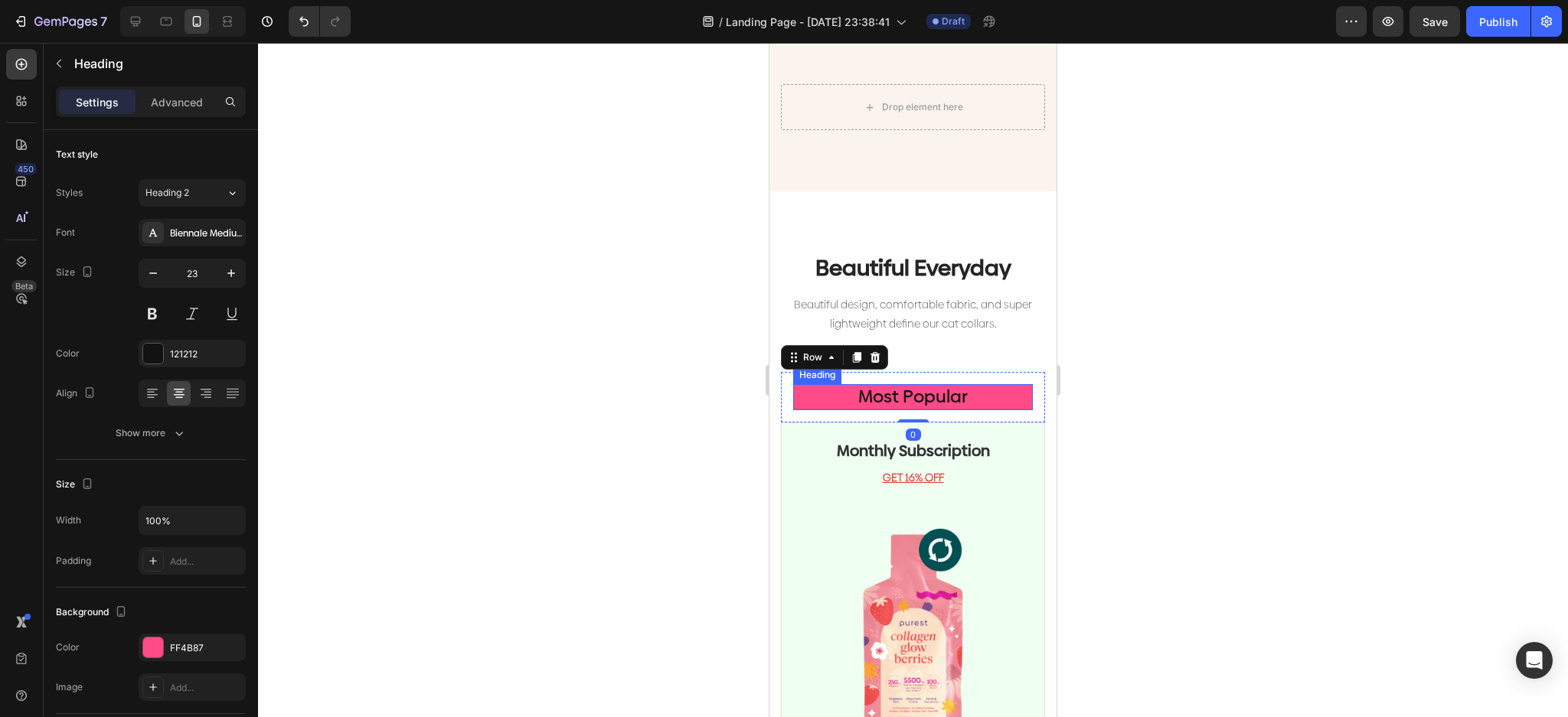
click at [956, 389] on p "Most Popular" at bounding box center [913, 397] width 237 height 23
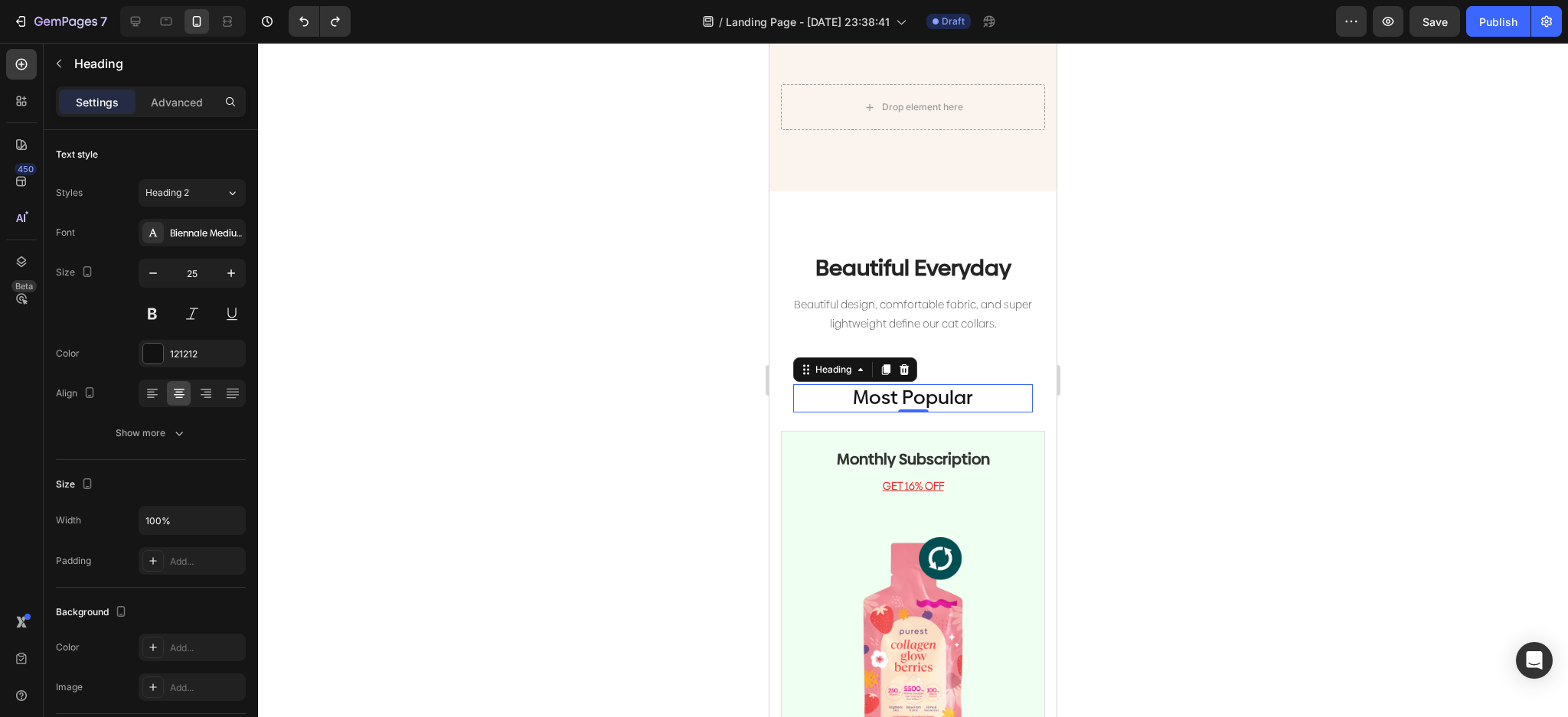
type input "26"
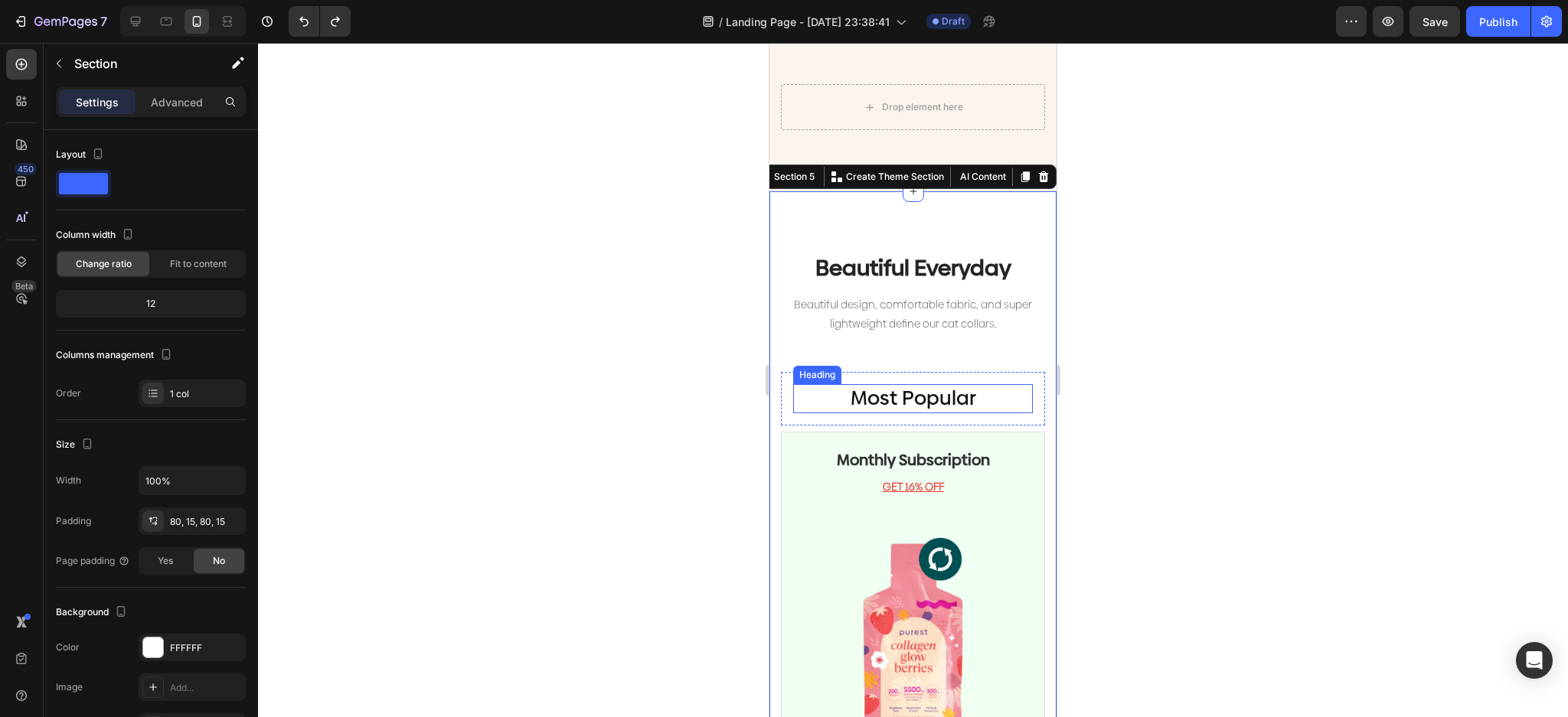
click at [1005, 385] on p "Most Popular" at bounding box center [913, 398] width 237 height 26
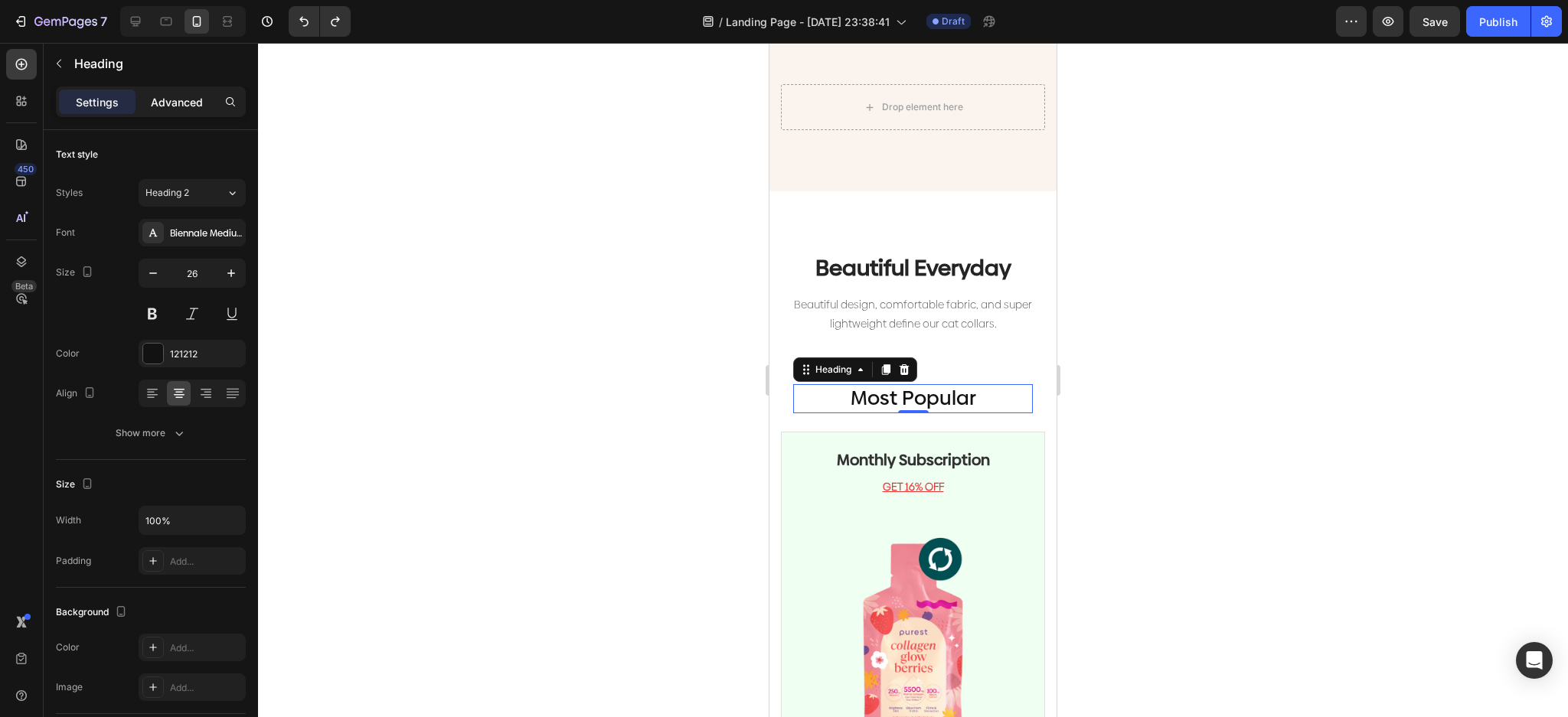
click at [152, 96] on div "Advanced" at bounding box center [176, 101] width 76 height 24
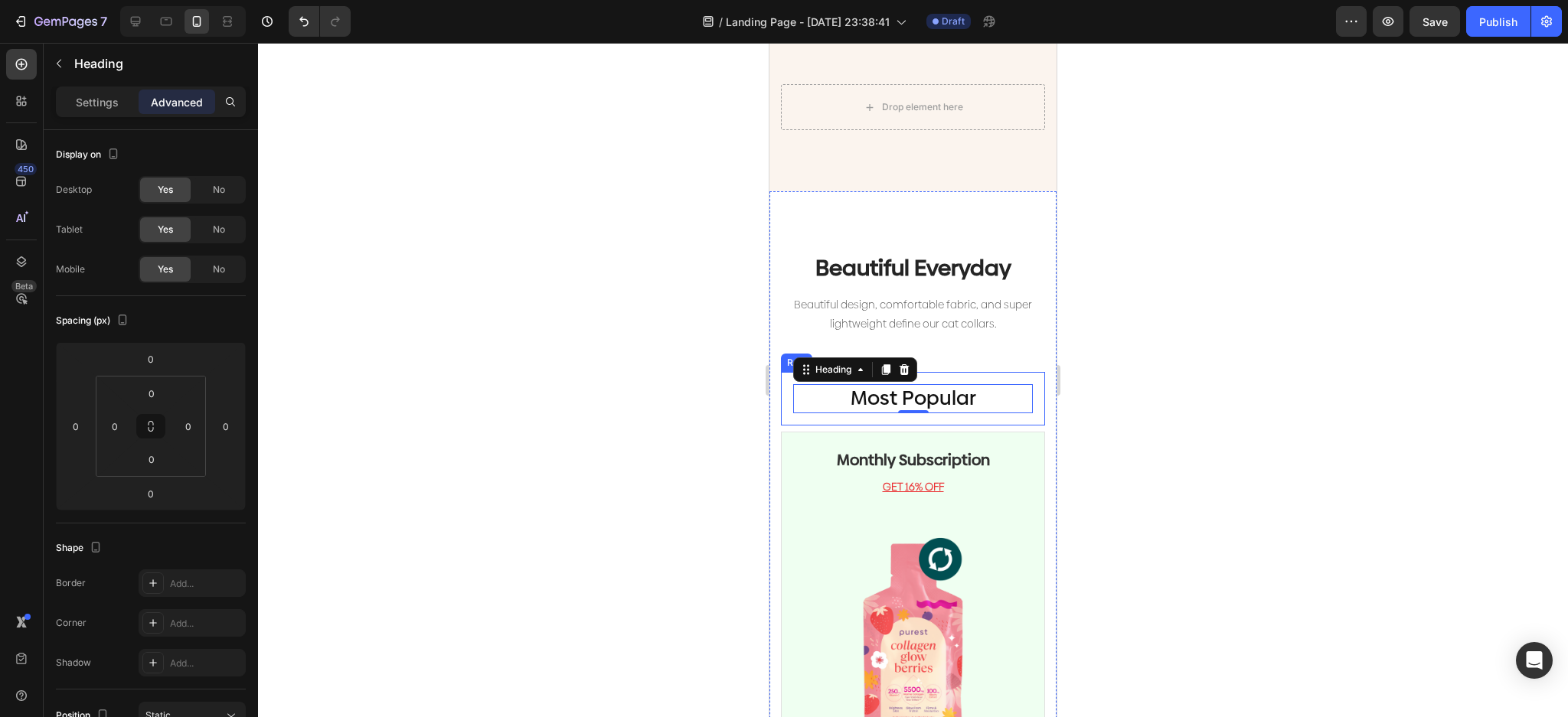
click at [1026, 391] on div "Most Popular Heading 0 Row" at bounding box center [913, 398] width 264 height 54
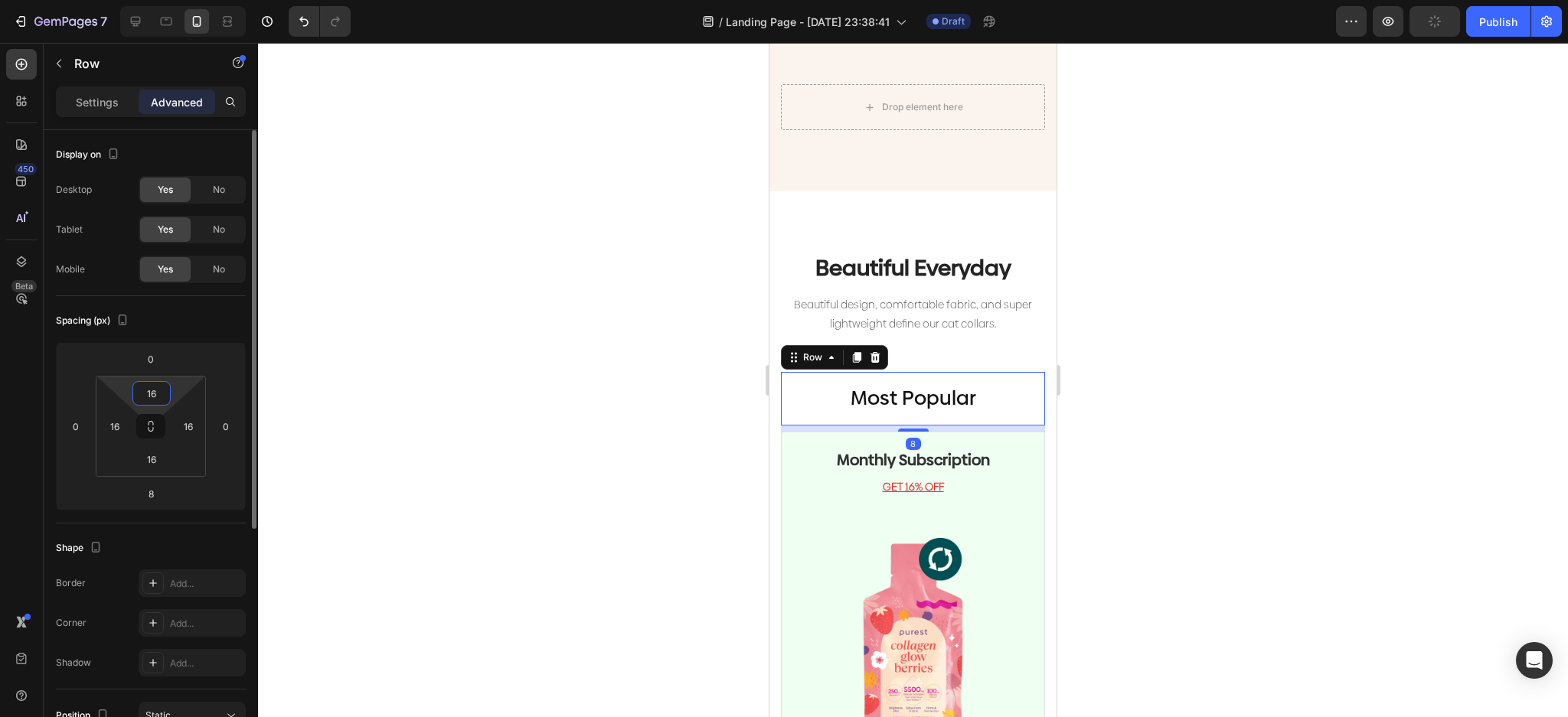
click at [164, 394] on input "16" at bounding box center [151, 394] width 31 height 23
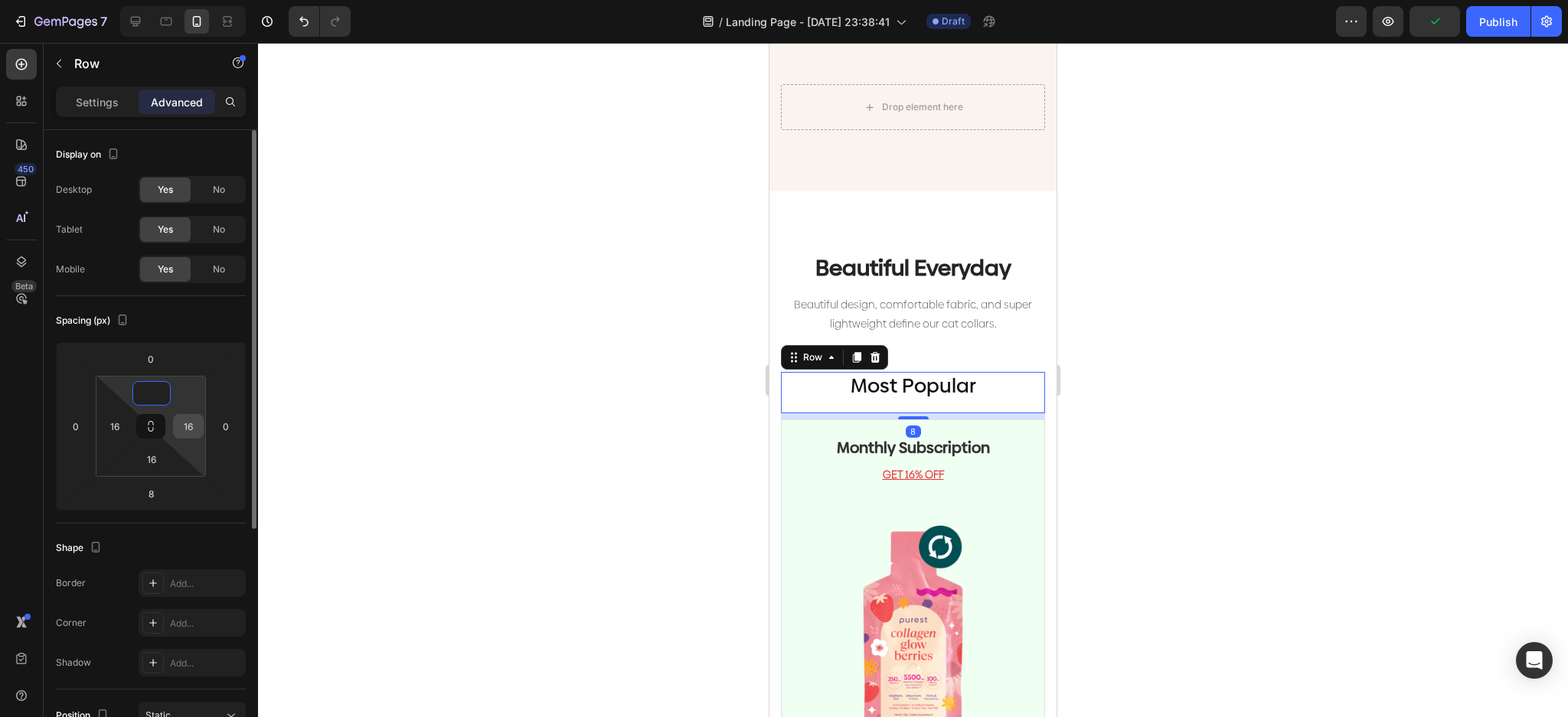
type input "0"
click at [186, 424] on input "16" at bounding box center [188, 426] width 23 height 23
type input "16"
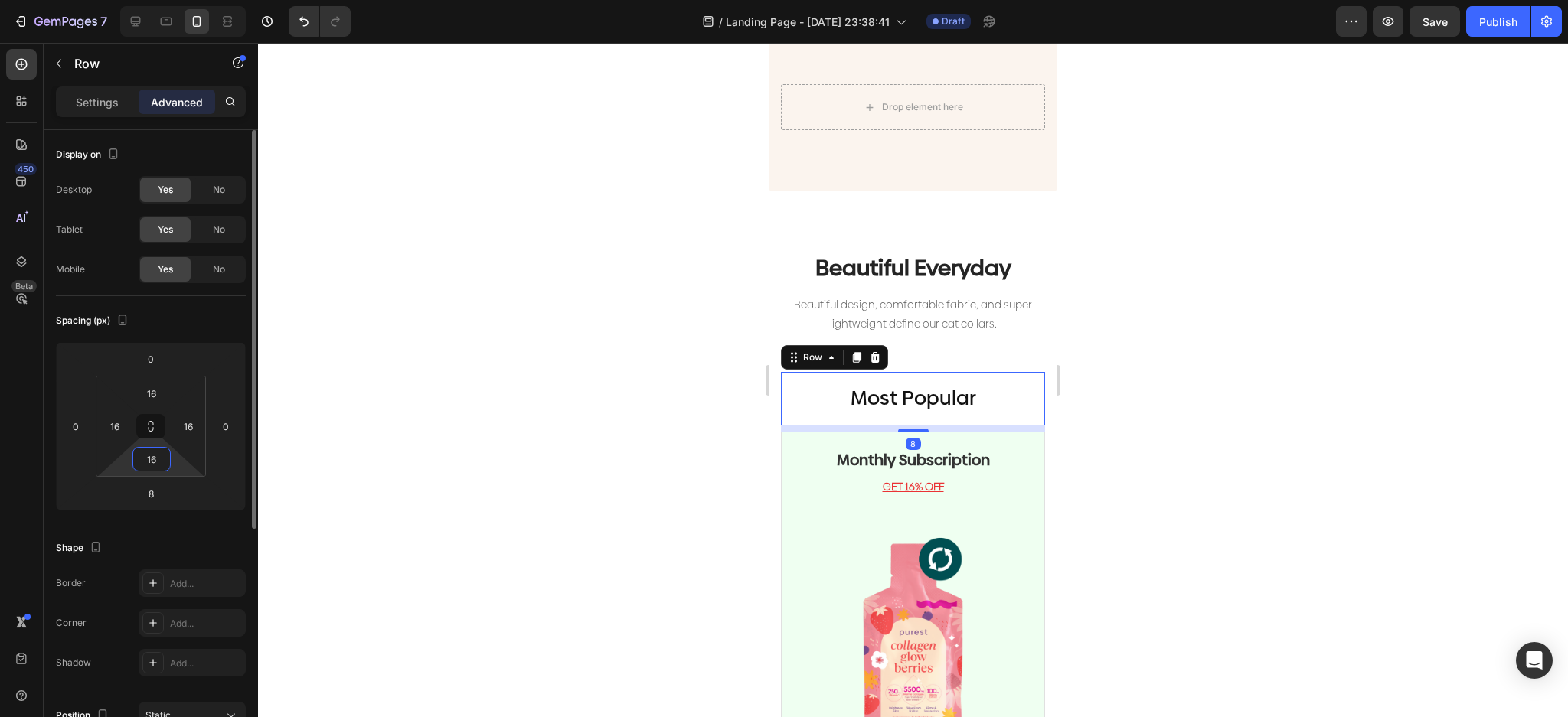
click at [164, 465] on input "16" at bounding box center [151, 459] width 31 height 23
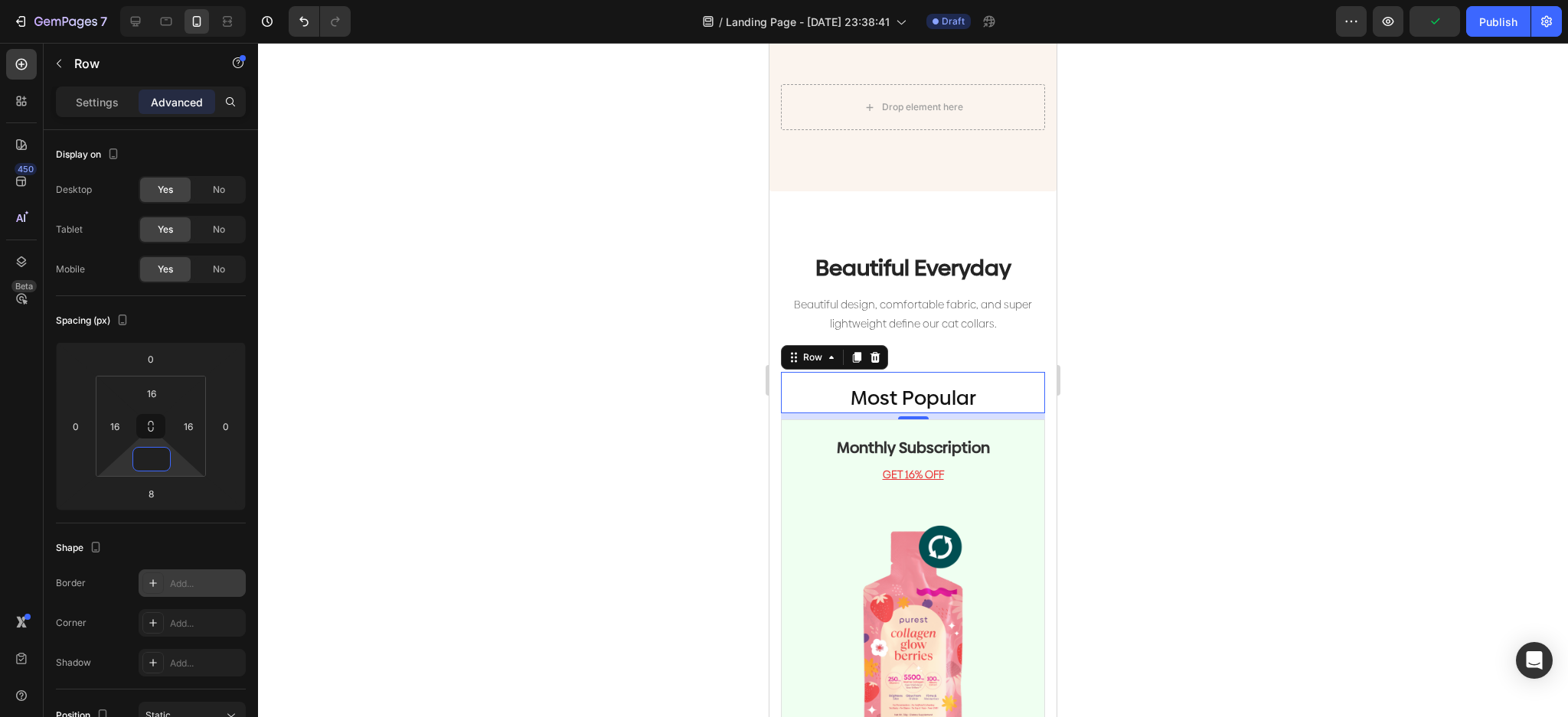
scroll to position [101, 0]
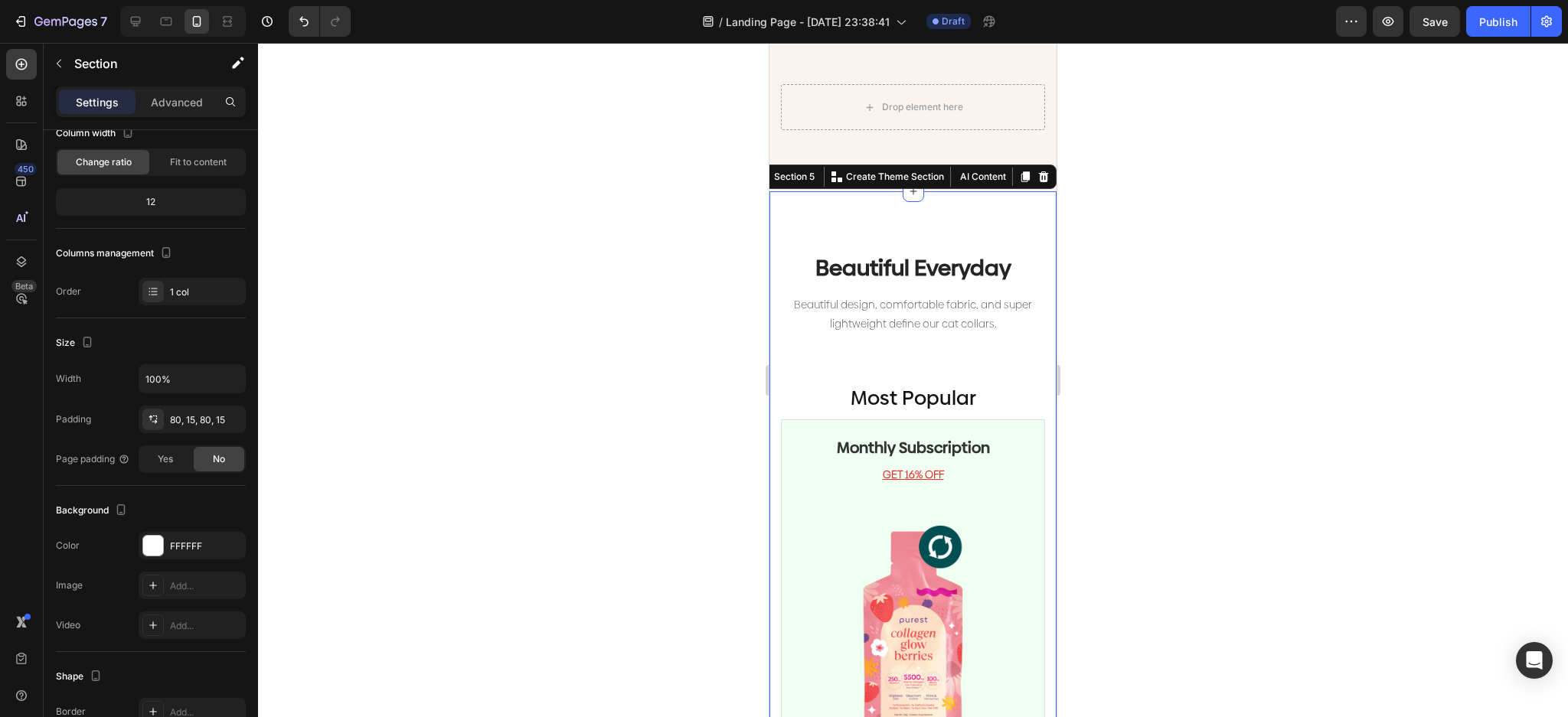
scroll to position [0, 0]
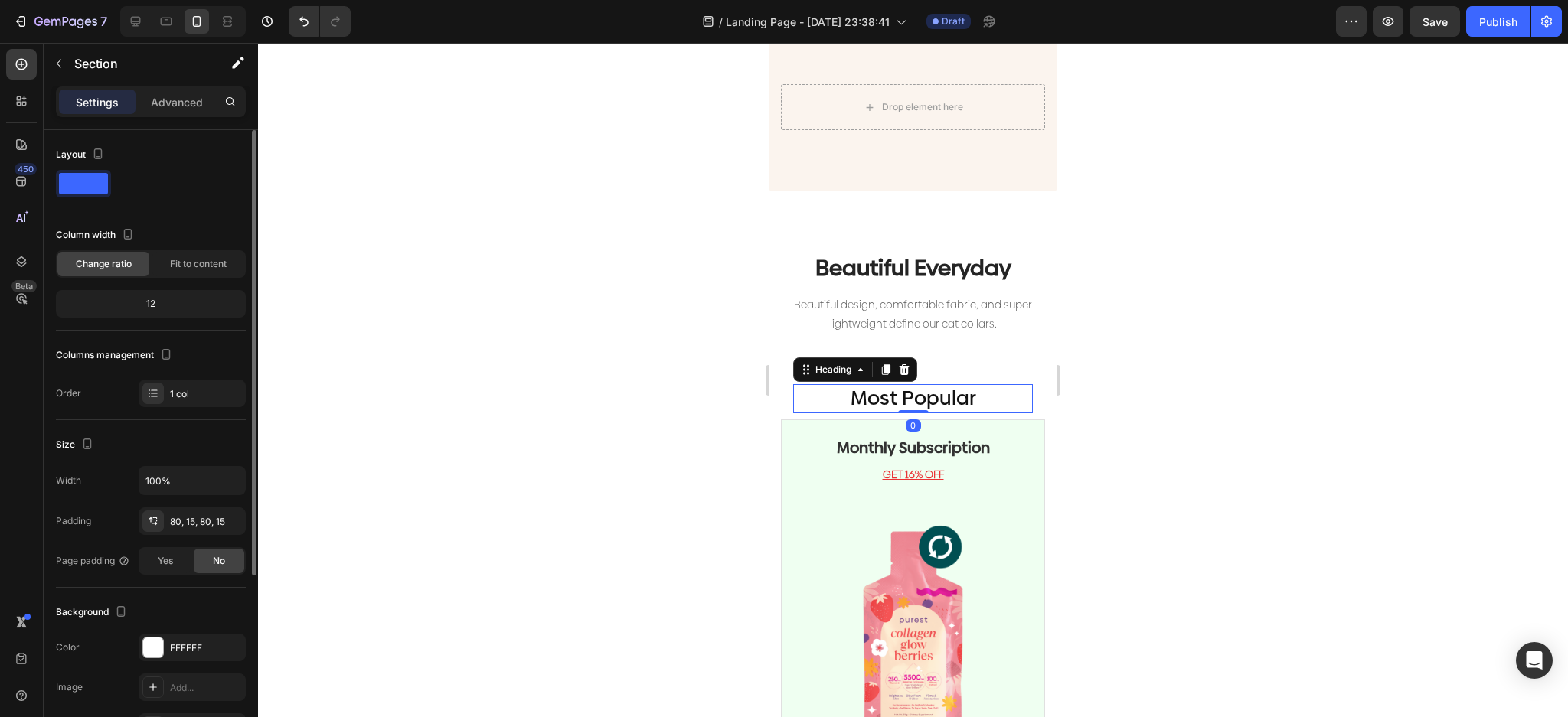
click at [823, 385] on p "Most Popular" at bounding box center [913, 398] width 237 height 26
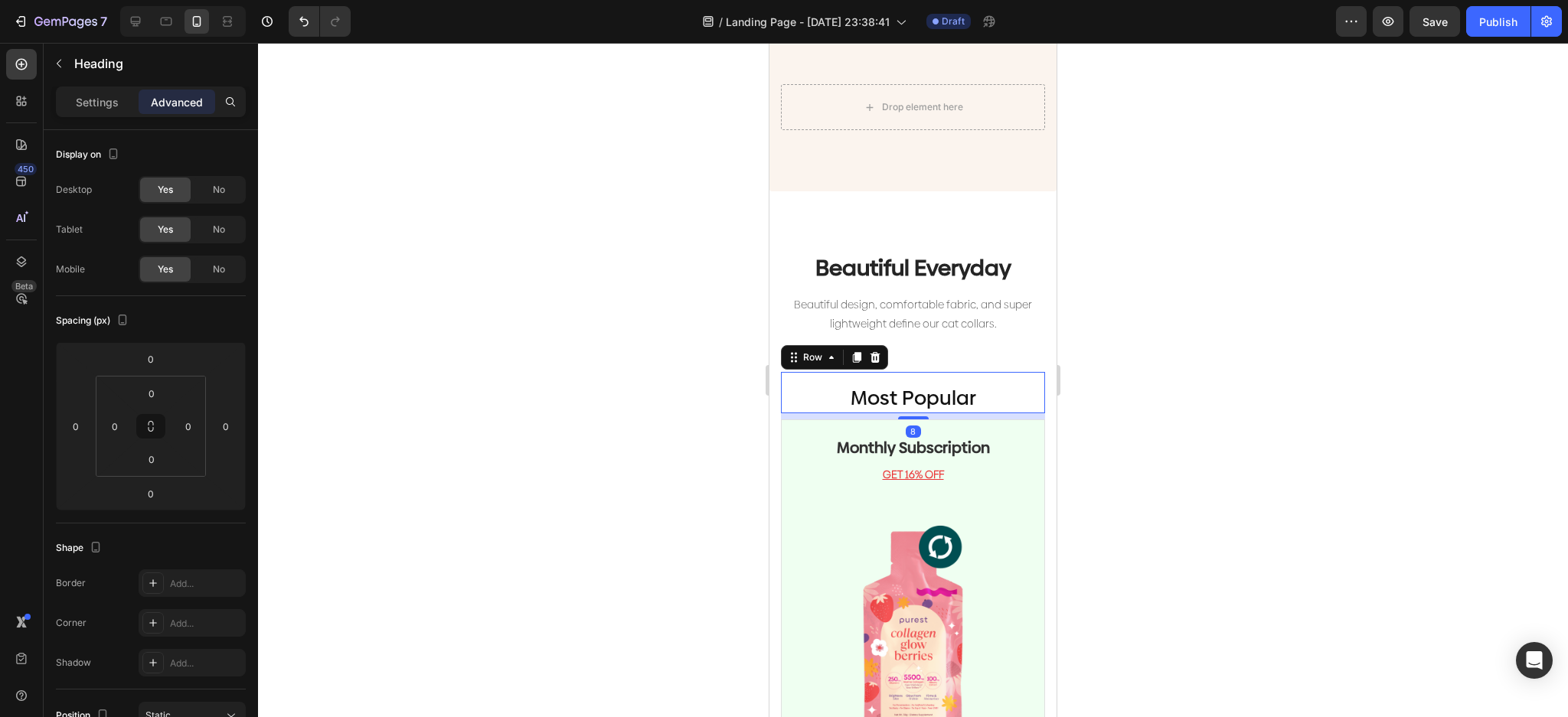
click at [790, 372] on div "Most Popular Heading Row 8" at bounding box center [913, 392] width 264 height 41
click at [113, 102] on p "Settings" at bounding box center [97, 102] width 43 height 16
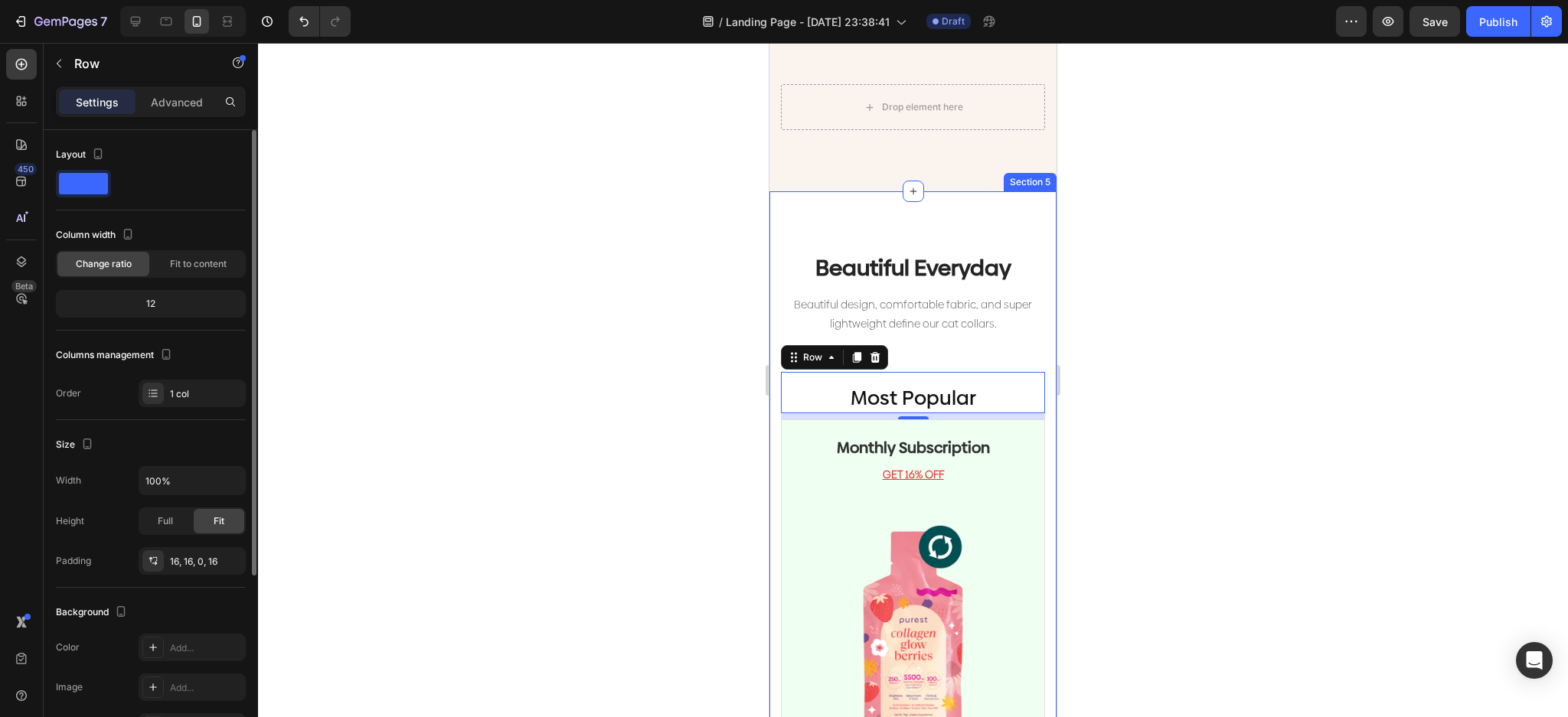
scroll to position [262, 0]
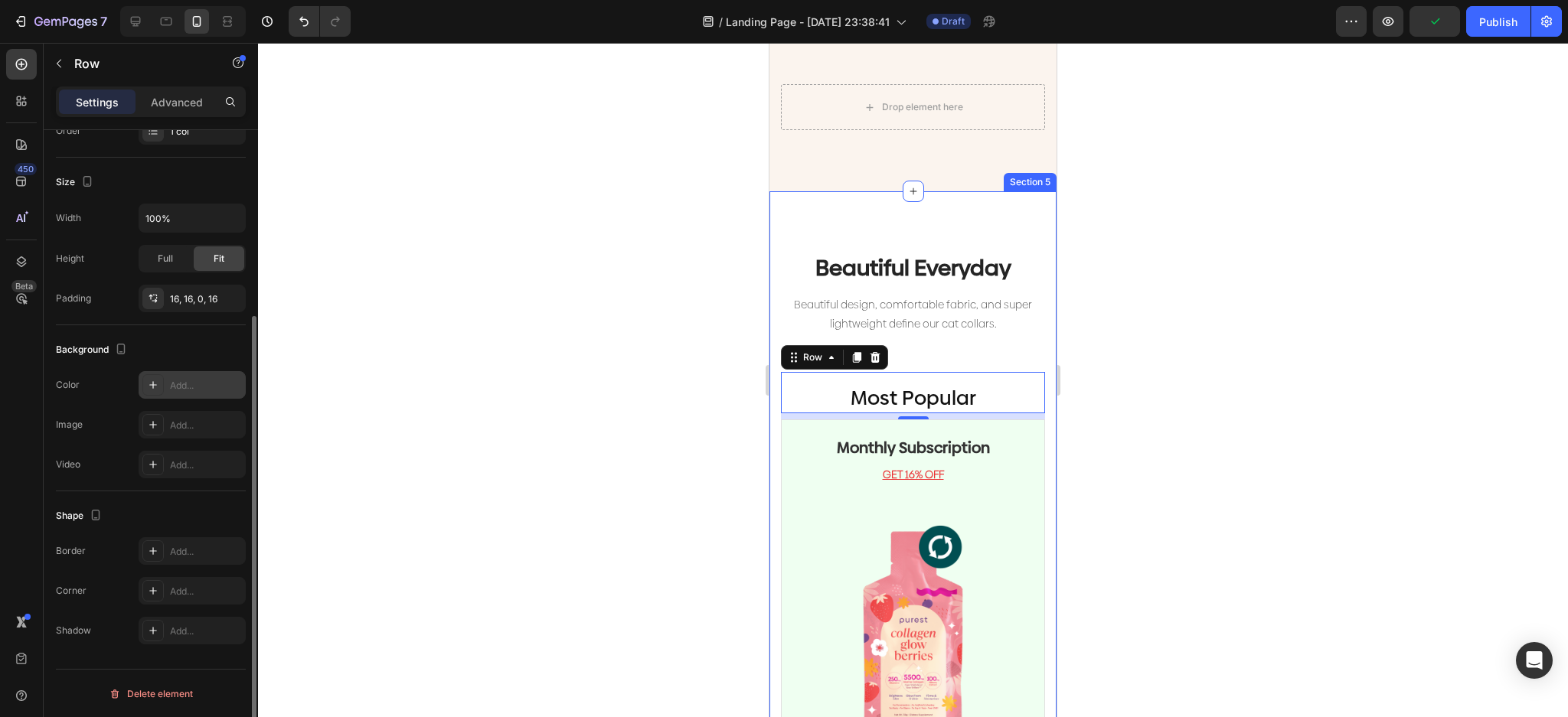
click at [151, 381] on icon at bounding box center [153, 385] width 12 height 12
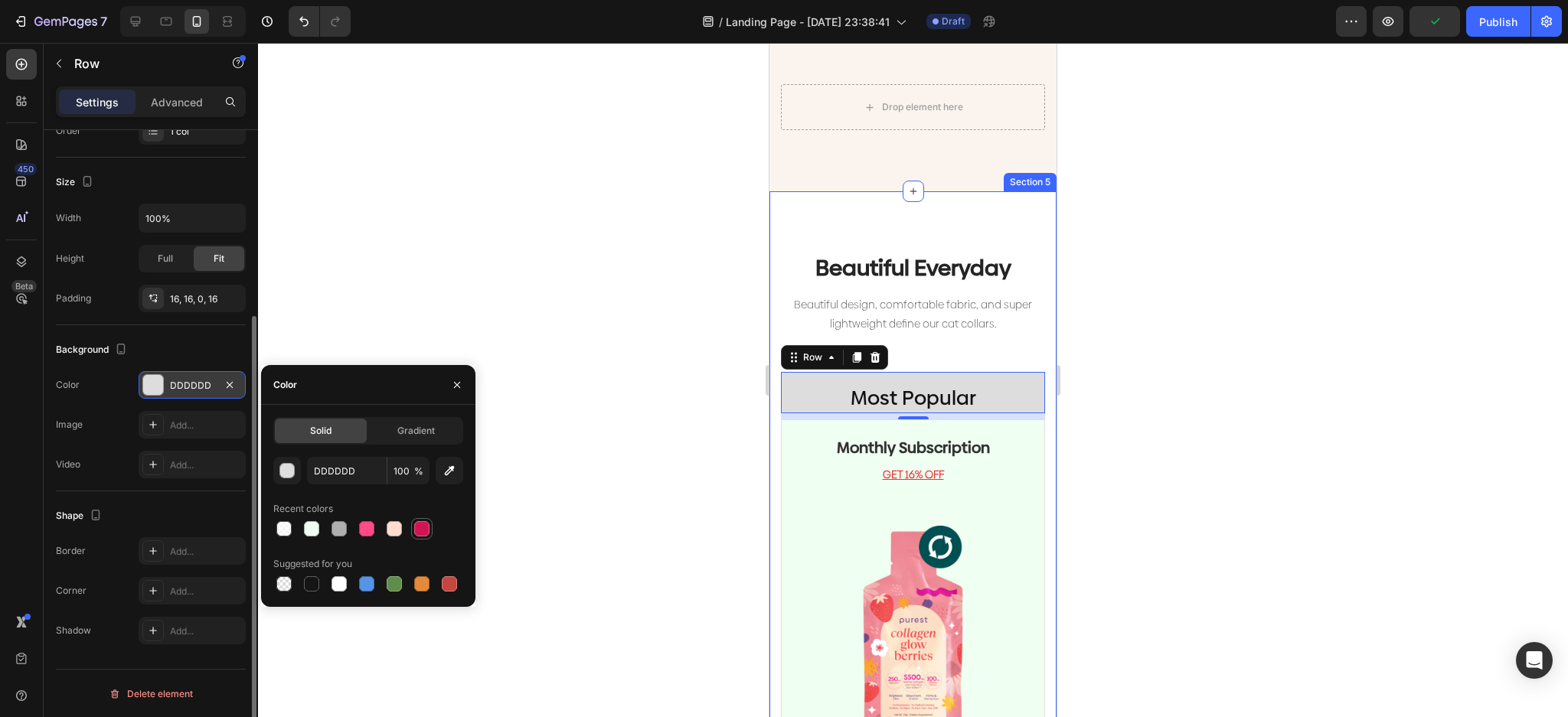
click at [419, 534] on div at bounding box center [422, 529] width 15 height 15
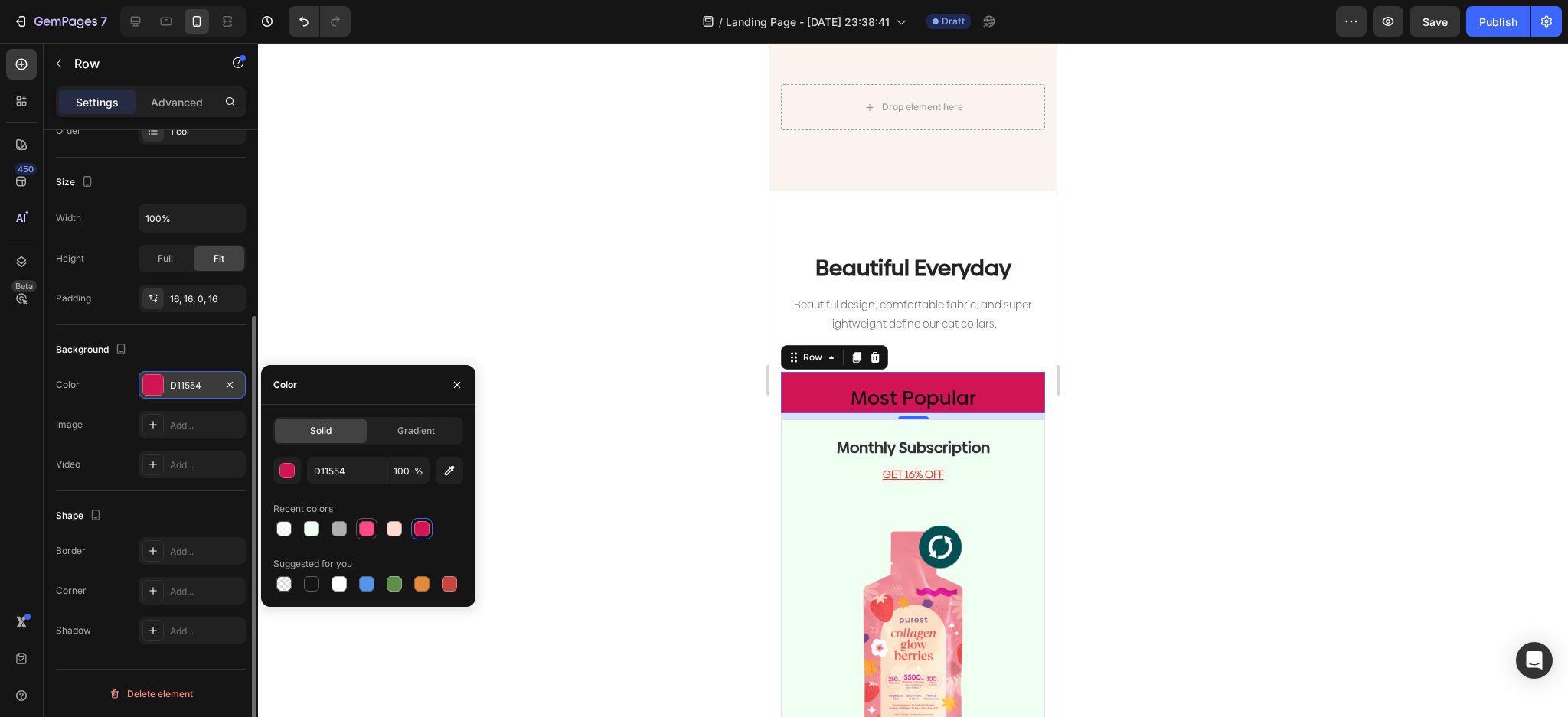
click at [363, 531] on div at bounding box center [366, 529] width 15 height 15
type input "FF4B87"
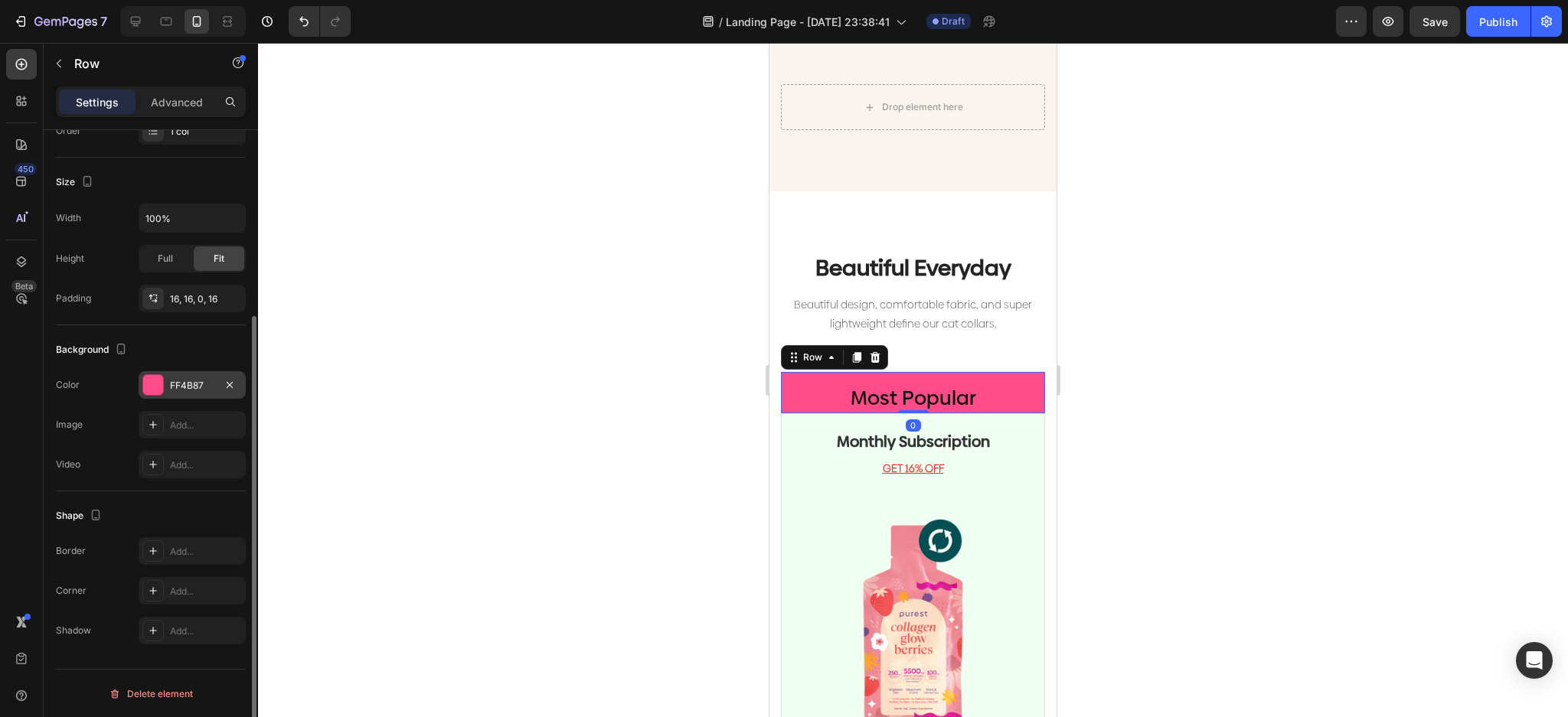
drag, startPoint x: 912, startPoint y: 400, endPoint x: 951, endPoint y: 380, distance: 43.8
click at [919, 383] on div "Most Popular Heading Row 0" at bounding box center [913, 392] width 264 height 41
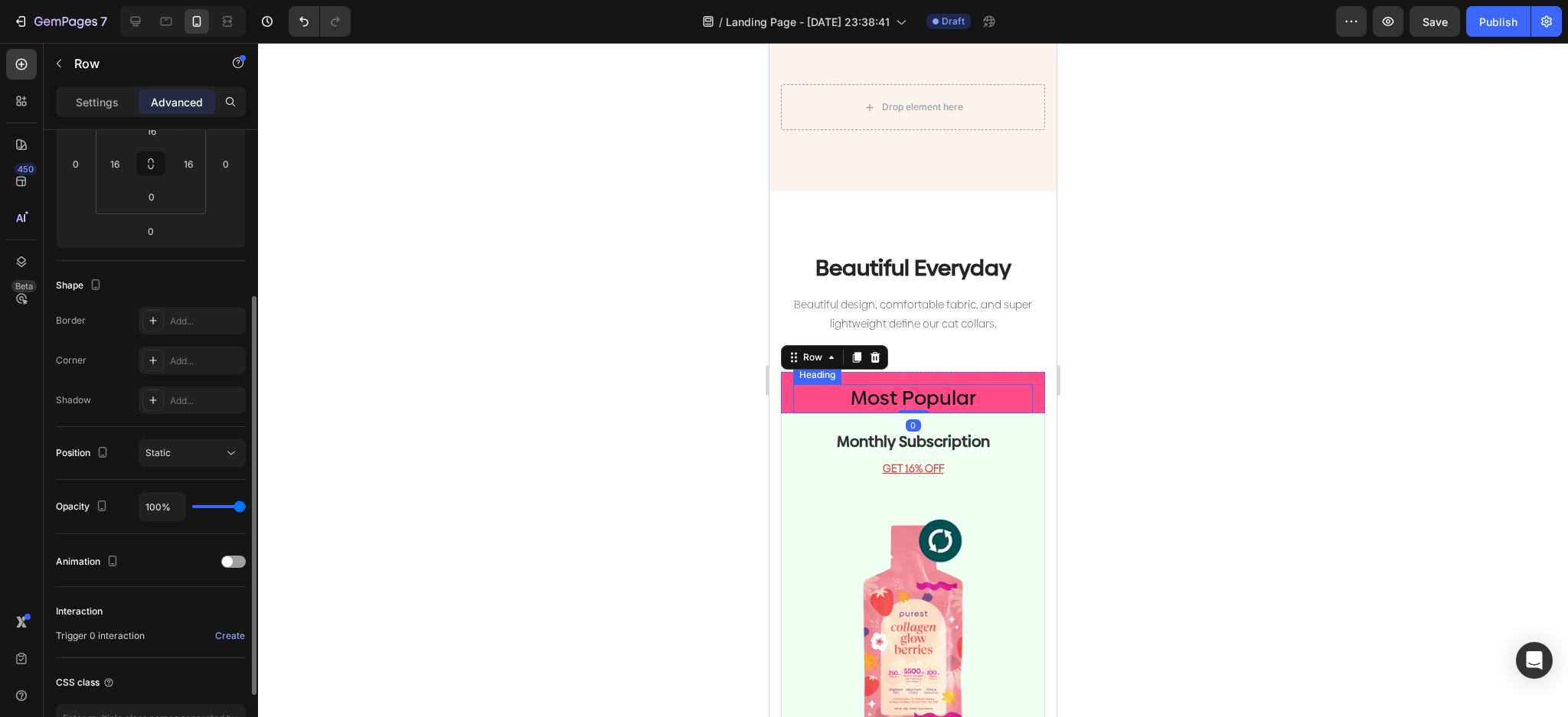
click at [960, 385] on p "Most Popular" at bounding box center [913, 398] width 237 height 26
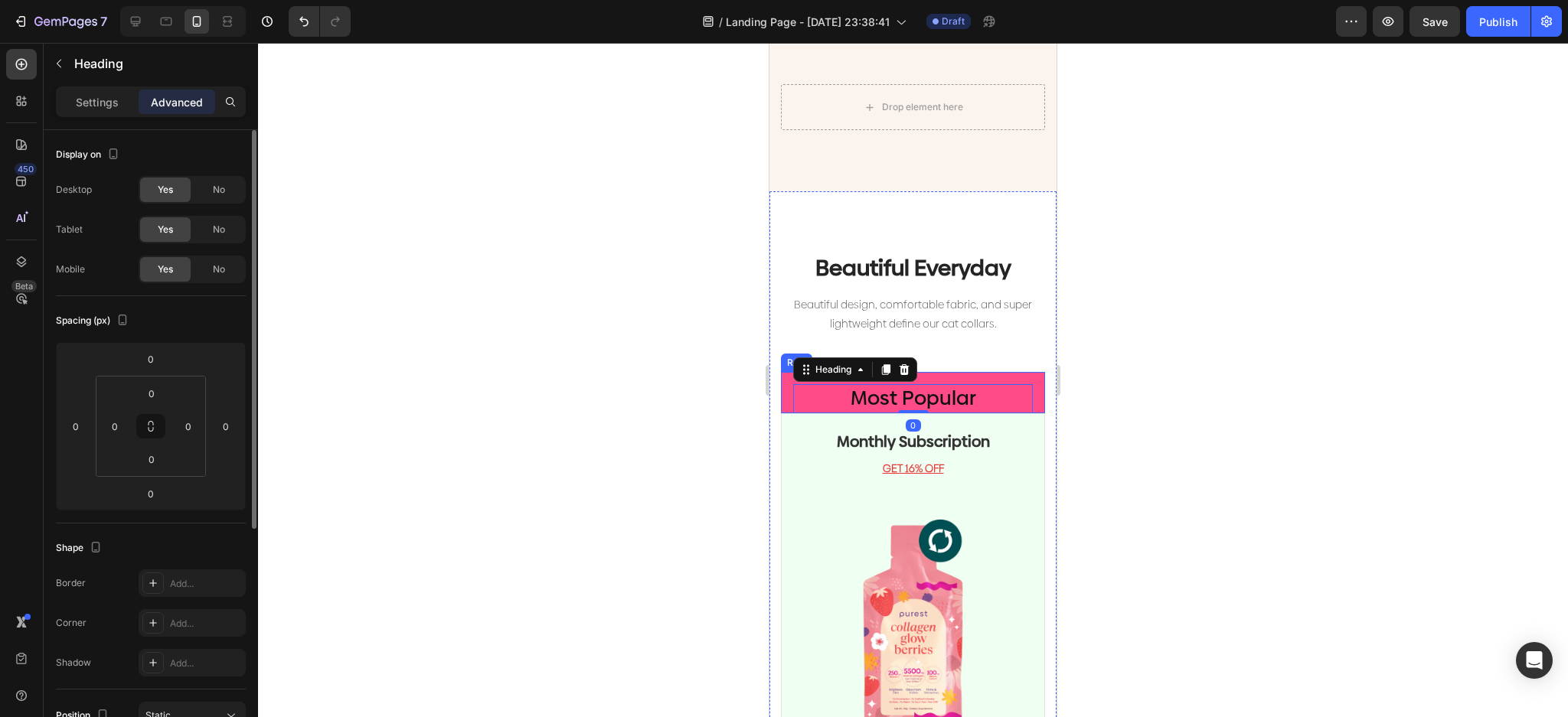
click at [1017, 372] on div "Most Popular Heading 0 Row" at bounding box center [913, 392] width 264 height 41
click at [164, 470] on div "0" at bounding box center [152, 459] width 39 height 24
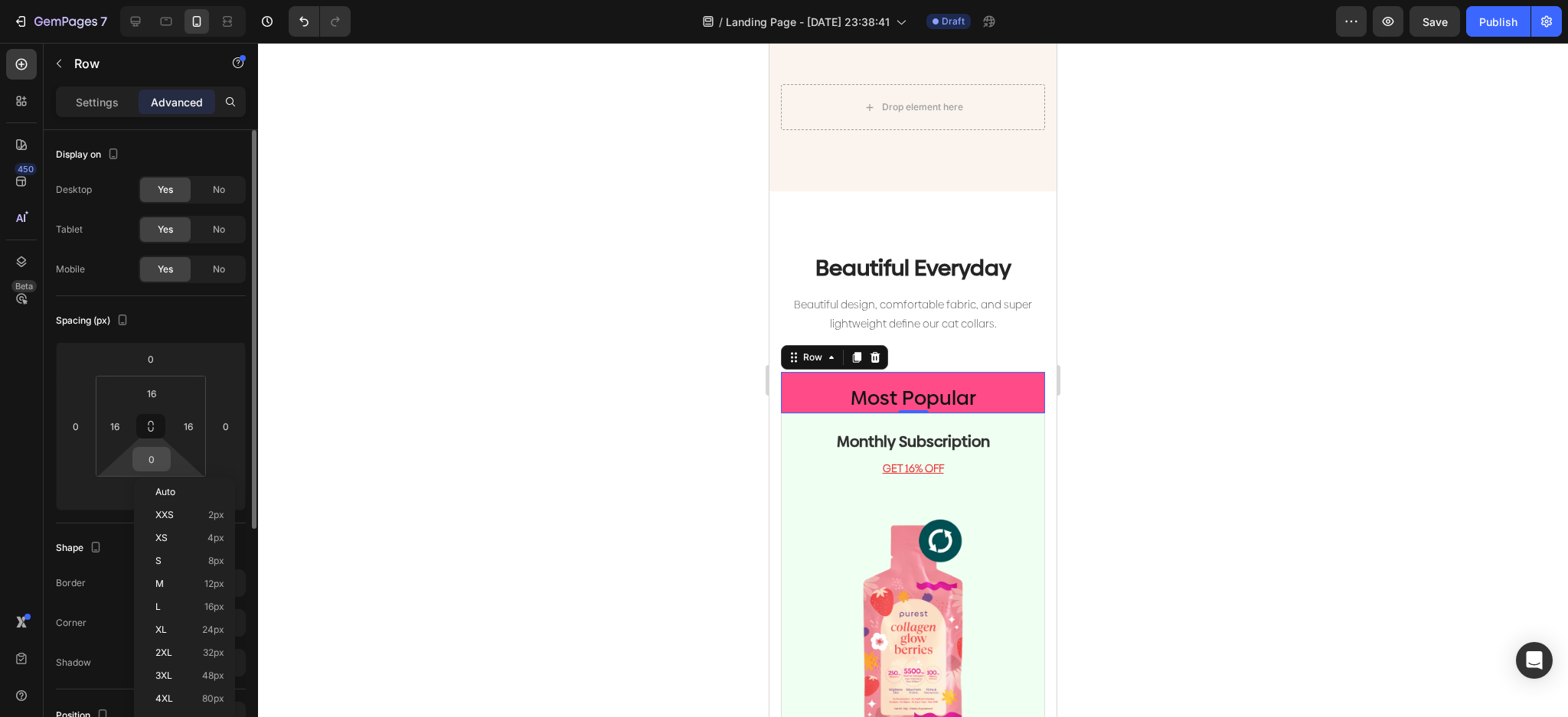
click at [154, 461] on input "0" at bounding box center [151, 459] width 31 height 23
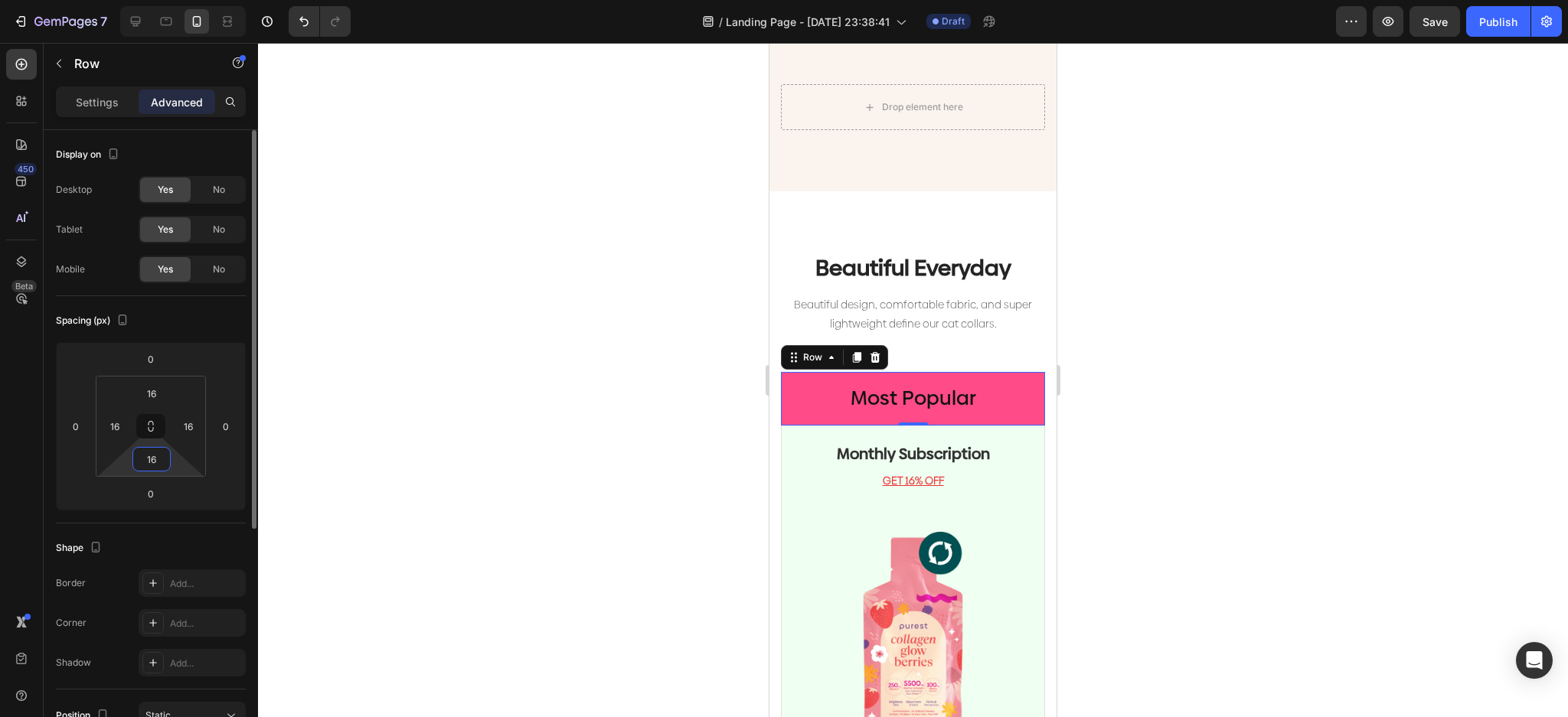
click at [155, 450] on input "16" at bounding box center [151, 459] width 31 height 23
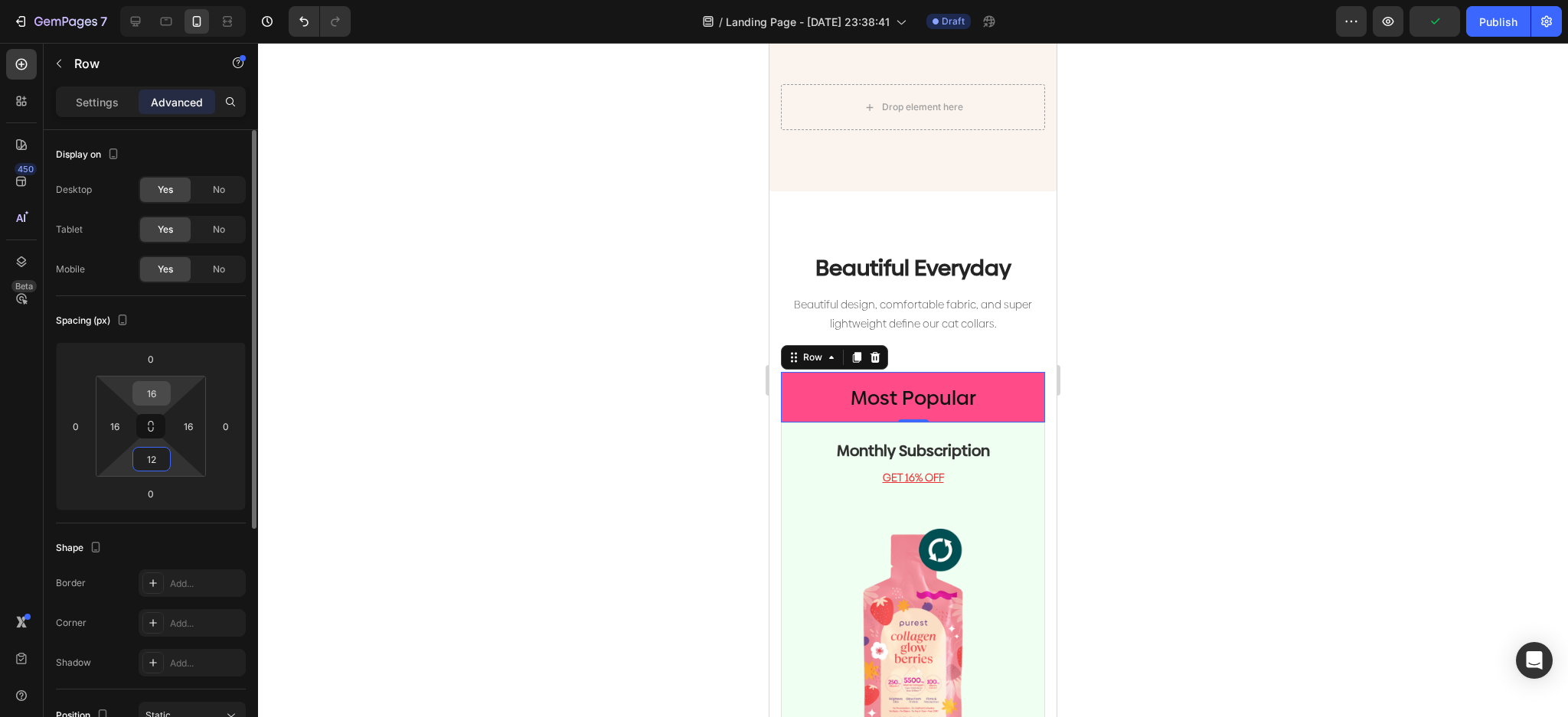
type input "12"
click at [164, 389] on input "16" at bounding box center [151, 394] width 31 height 23
type input "12"
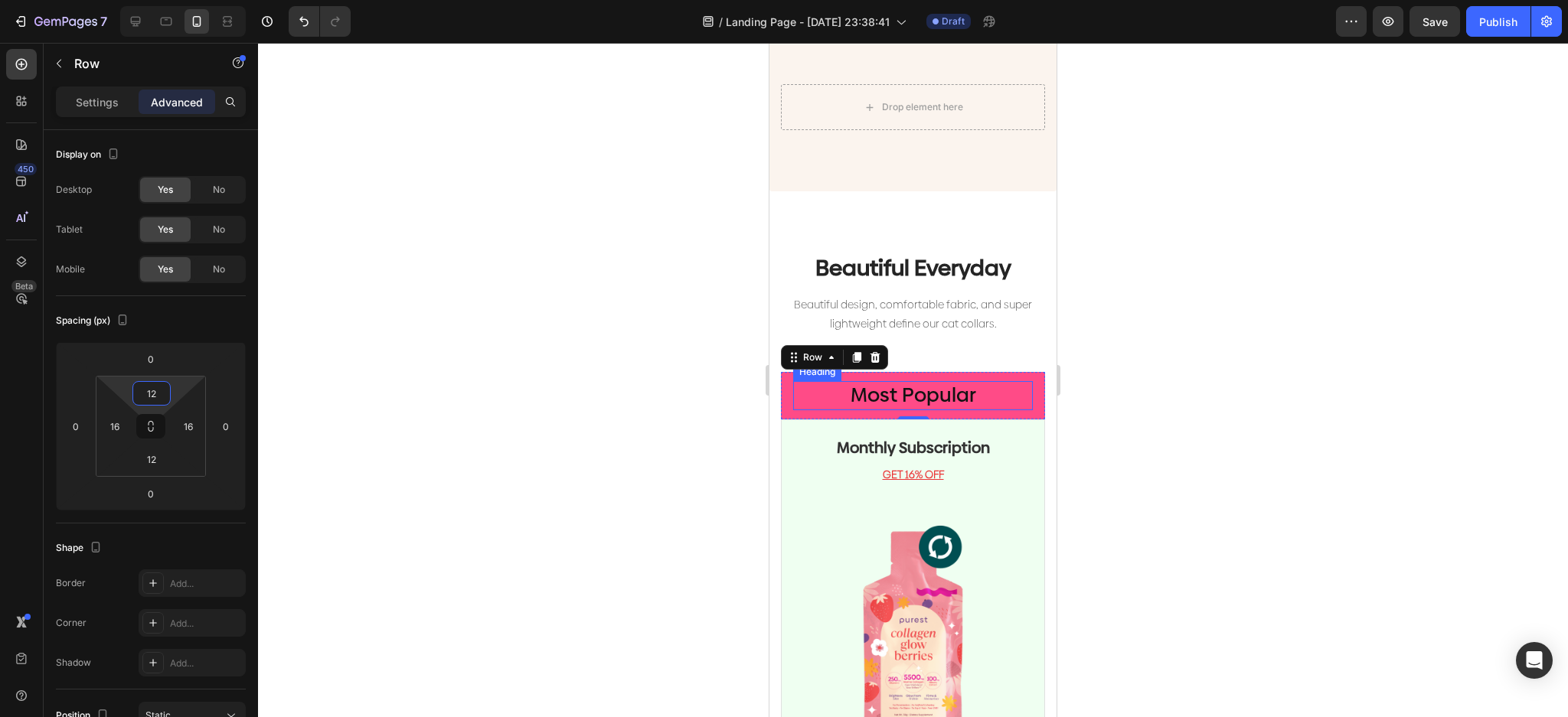
click at [902, 385] on p "Most Popular" at bounding box center [913, 396] width 237 height 26
click at [109, 97] on p "Settings" at bounding box center [97, 102] width 43 height 16
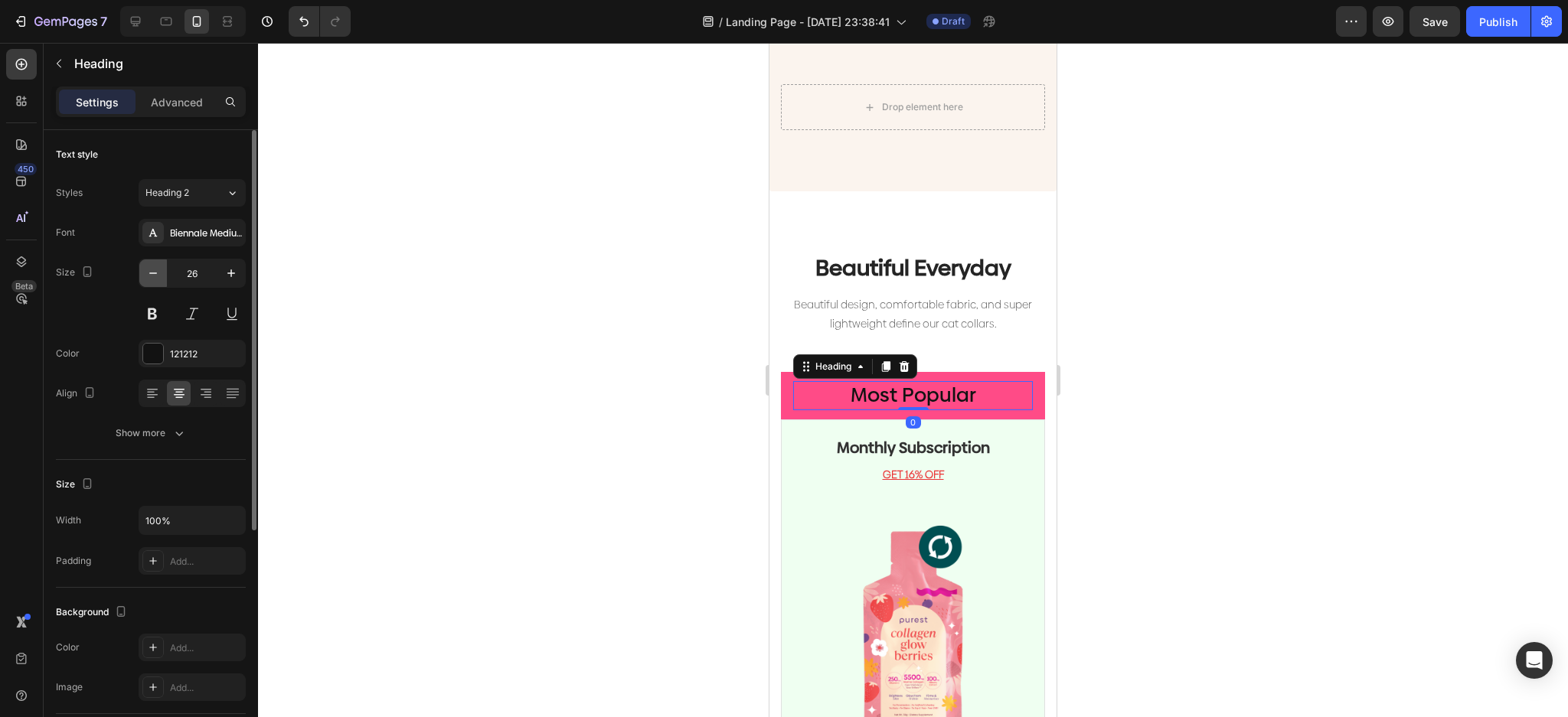
click at [154, 268] on icon "button" at bounding box center [153, 273] width 15 height 15
click at [186, 274] on input "24" at bounding box center [192, 273] width 51 height 27
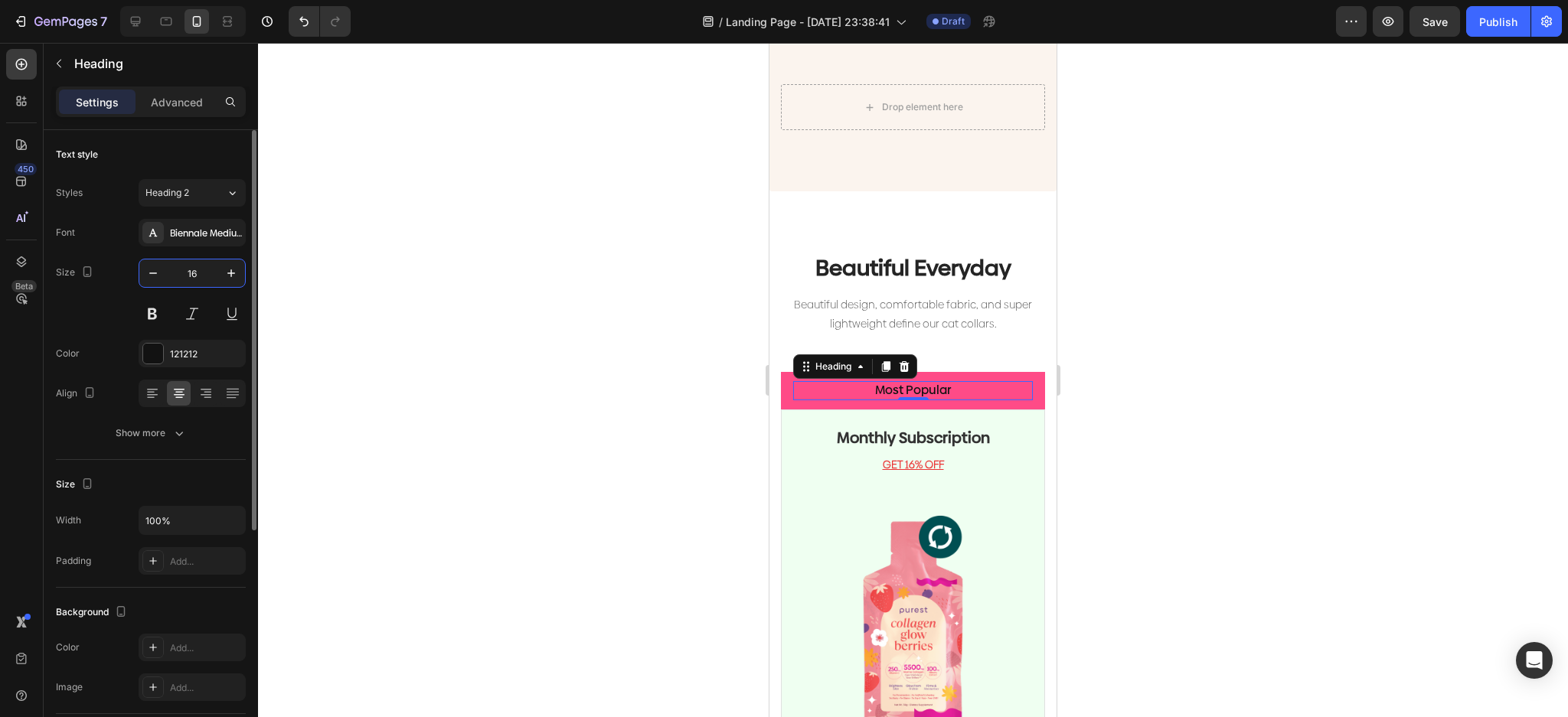
click at [206, 267] on input "16" at bounding box center [192, 273] width 51 height 27
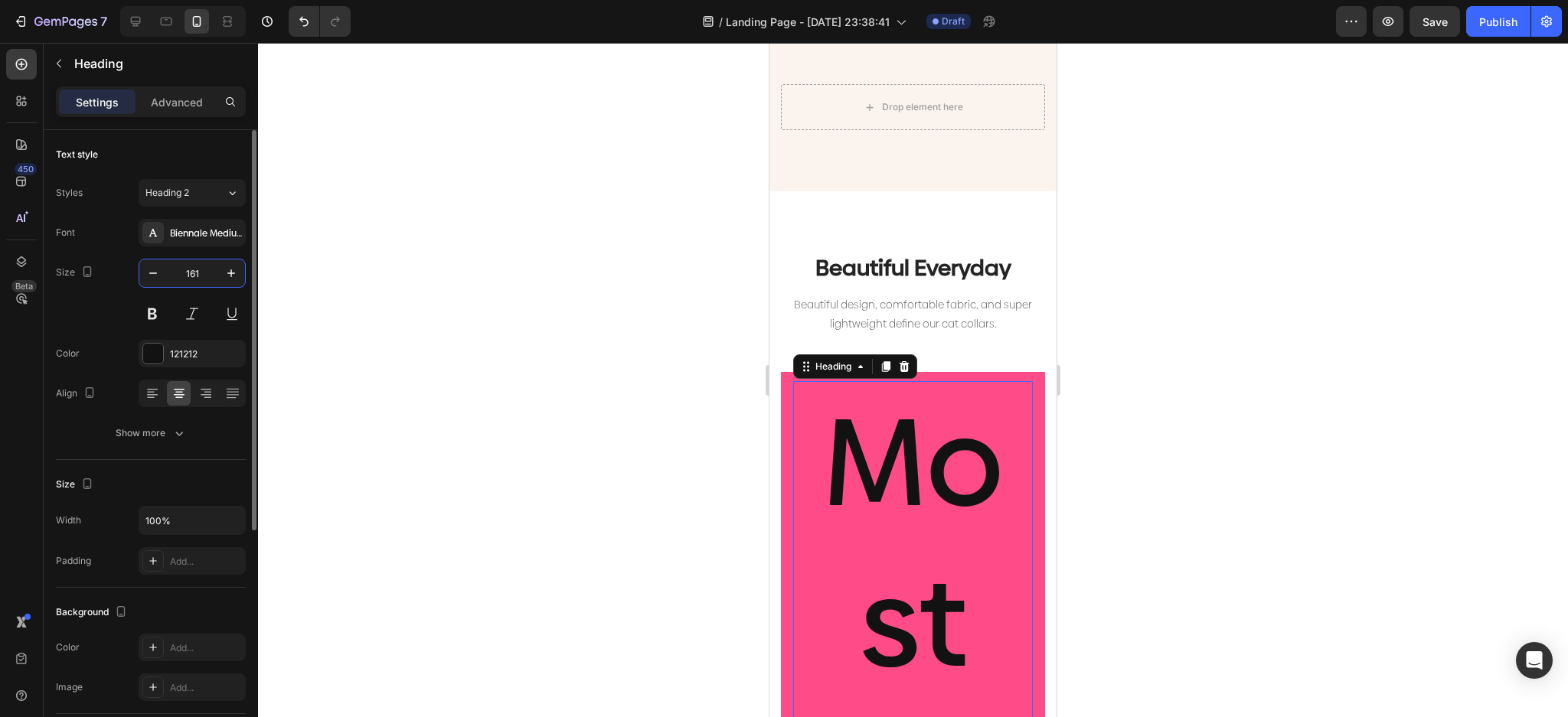
drag, startPoint x: 200, startPoint y: 270, endPoint x: 192, endPoint y: 274, distance: 8.9
click at [192, 274] on input "161" at bounding box center [192, 273] width 51 height 27
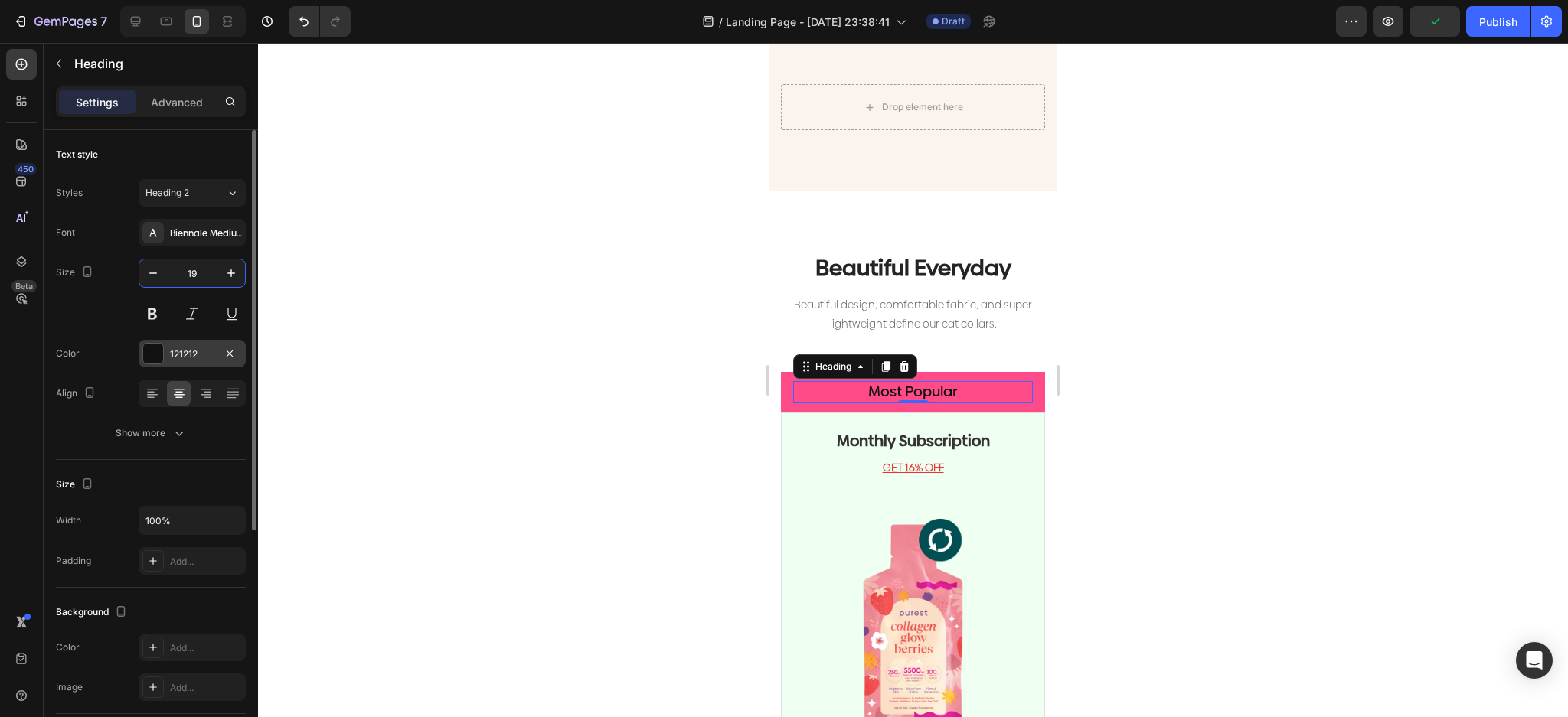
type input "19"
click at [151, 355] on div at bounding box center [153, 353] width 20 height 20
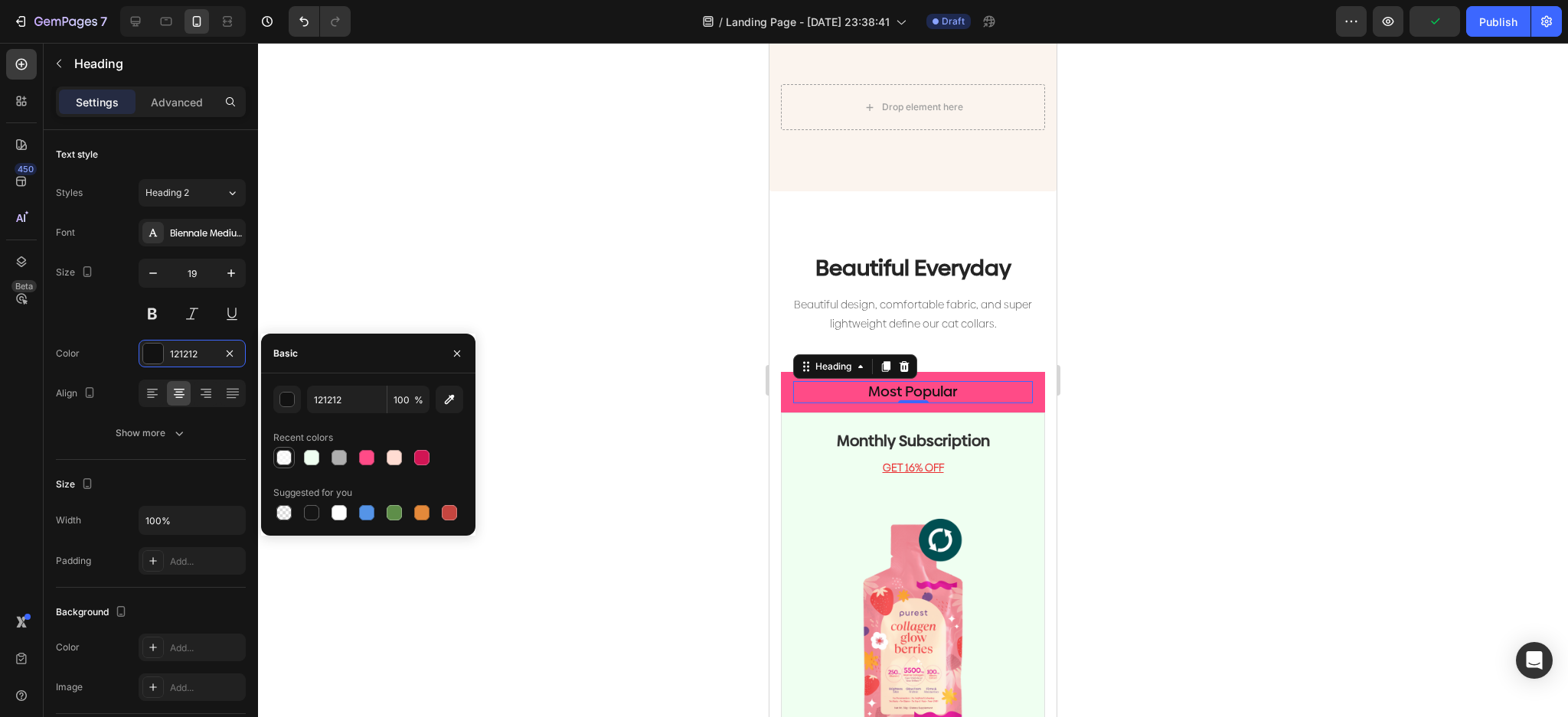
click at [283, 452] on div at bounding box center [283, 457] width 15 height 15
type input "FFFFFF"
type input "70"
click at [784, 376] on div "Most Popular Heading 0 Row" at bounding box center [913, 392] width 264 height 40
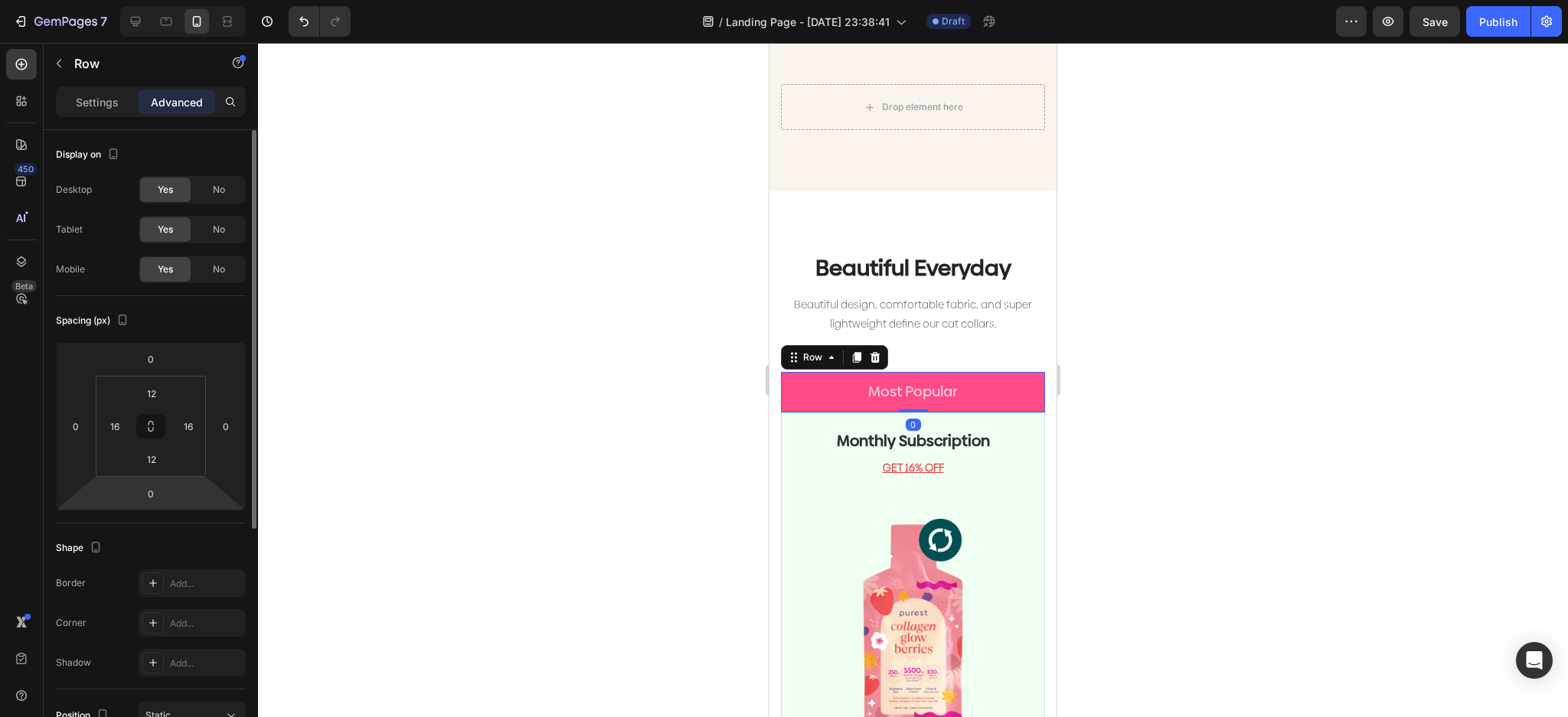
scroll to position [204, 0]
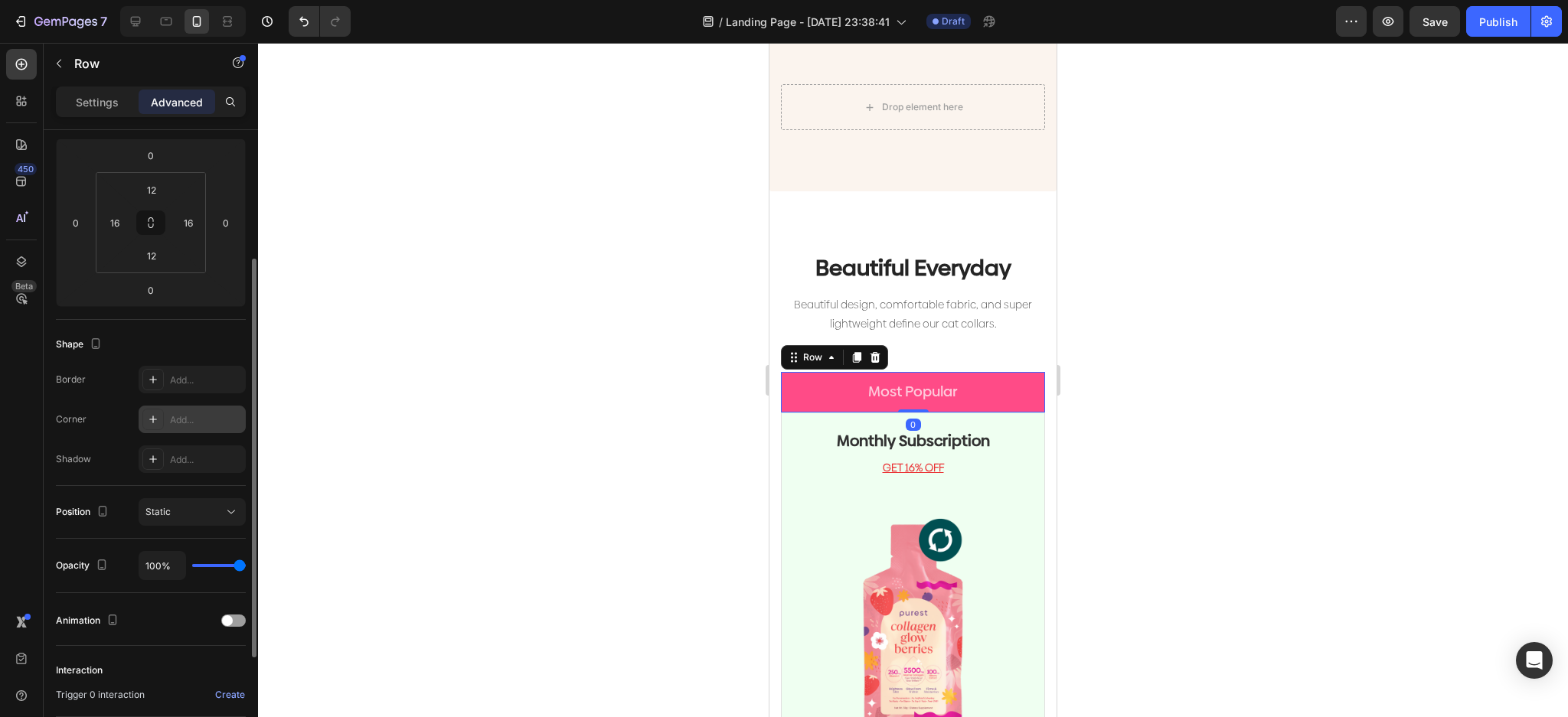
click at [155, 419] on icon at bounding box center [153, 419] width 8 height 8
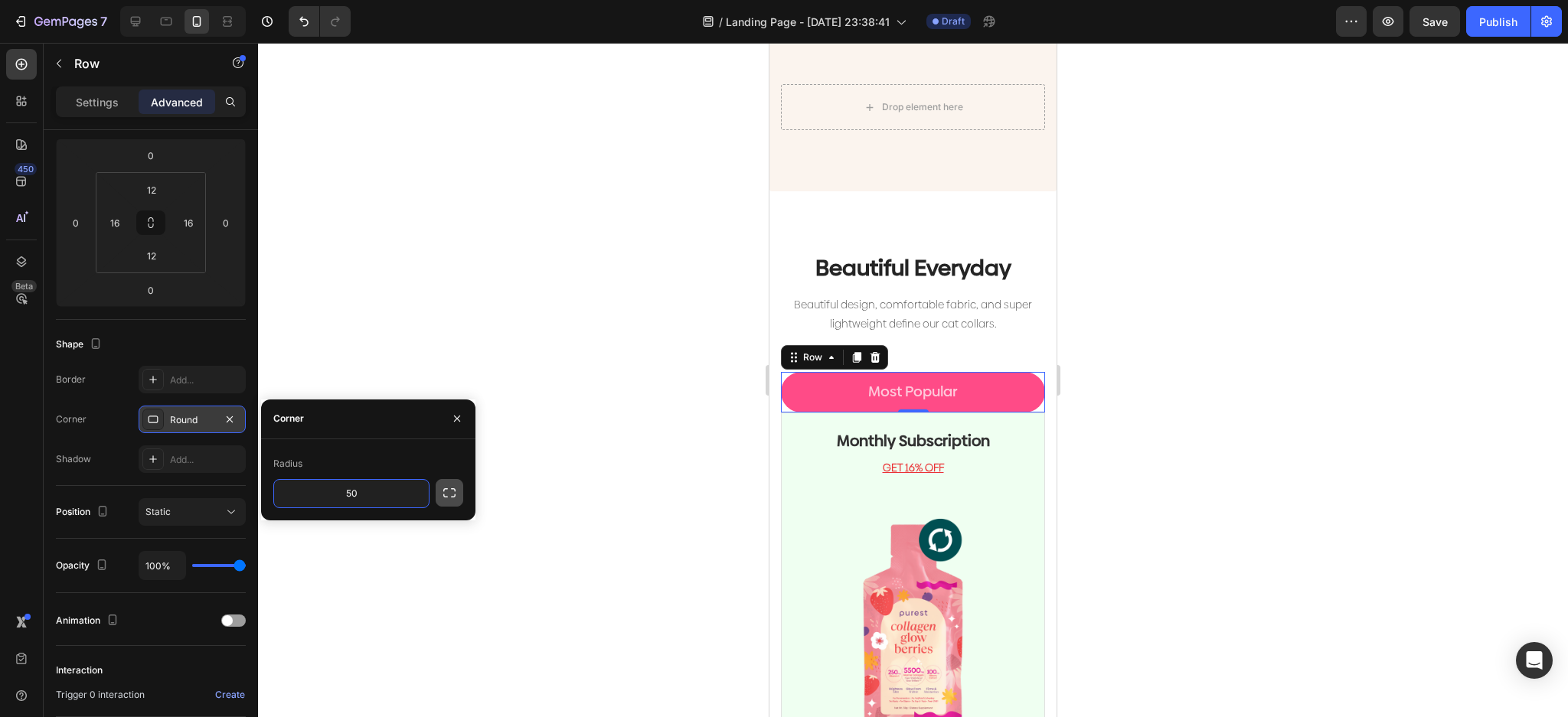
type input "50"
click at [444, 488] on icon "button" at bounding box center [449, 492] width 15 height 15
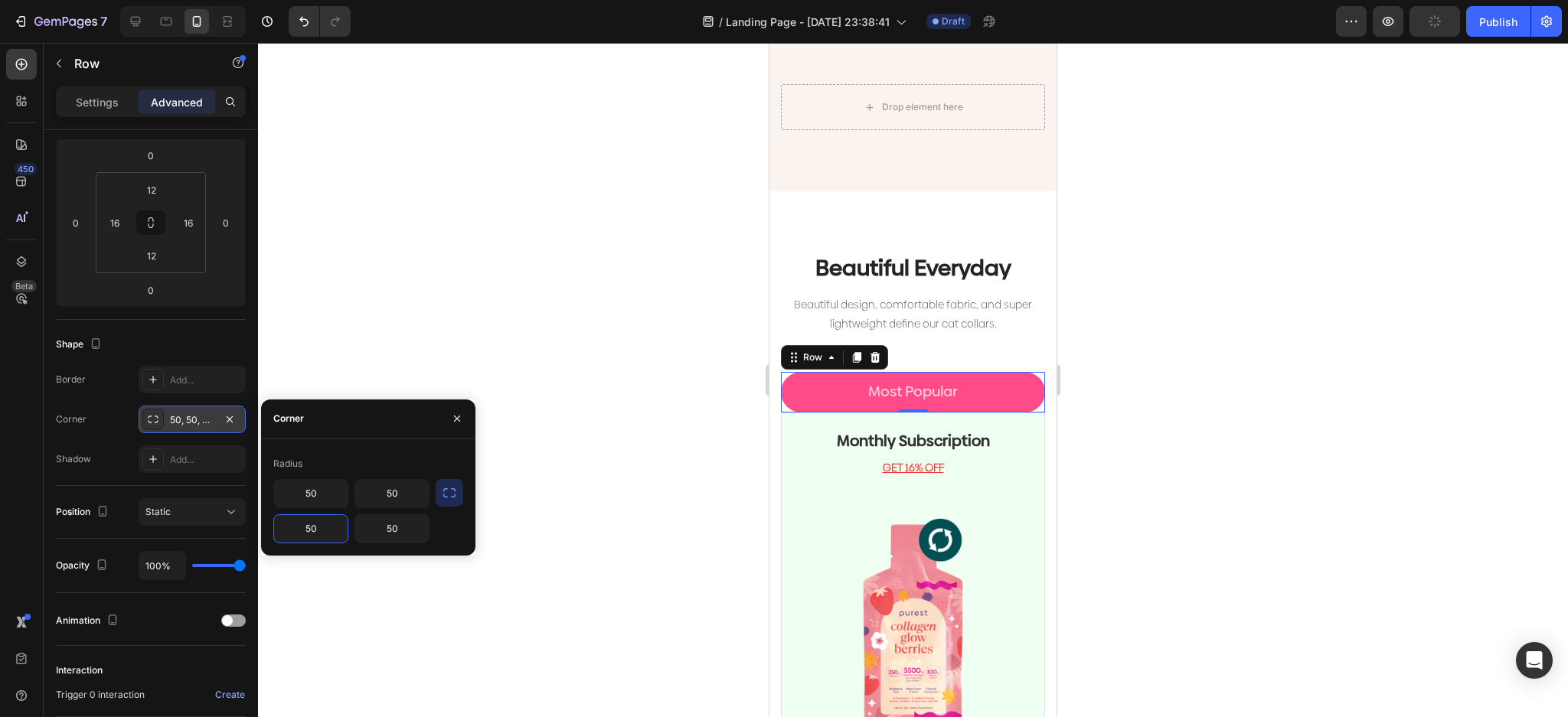
click at [313, 525] on input "50" at bounding box center [310, 529] width 73 height 27
type input "0"
click at [388, 528] on input "50" at bounding box center [391, 529] width 73 height 27
type input "0"
click at [335, 489] on input "50" at bounding box center [310, 493] width 73 height 27
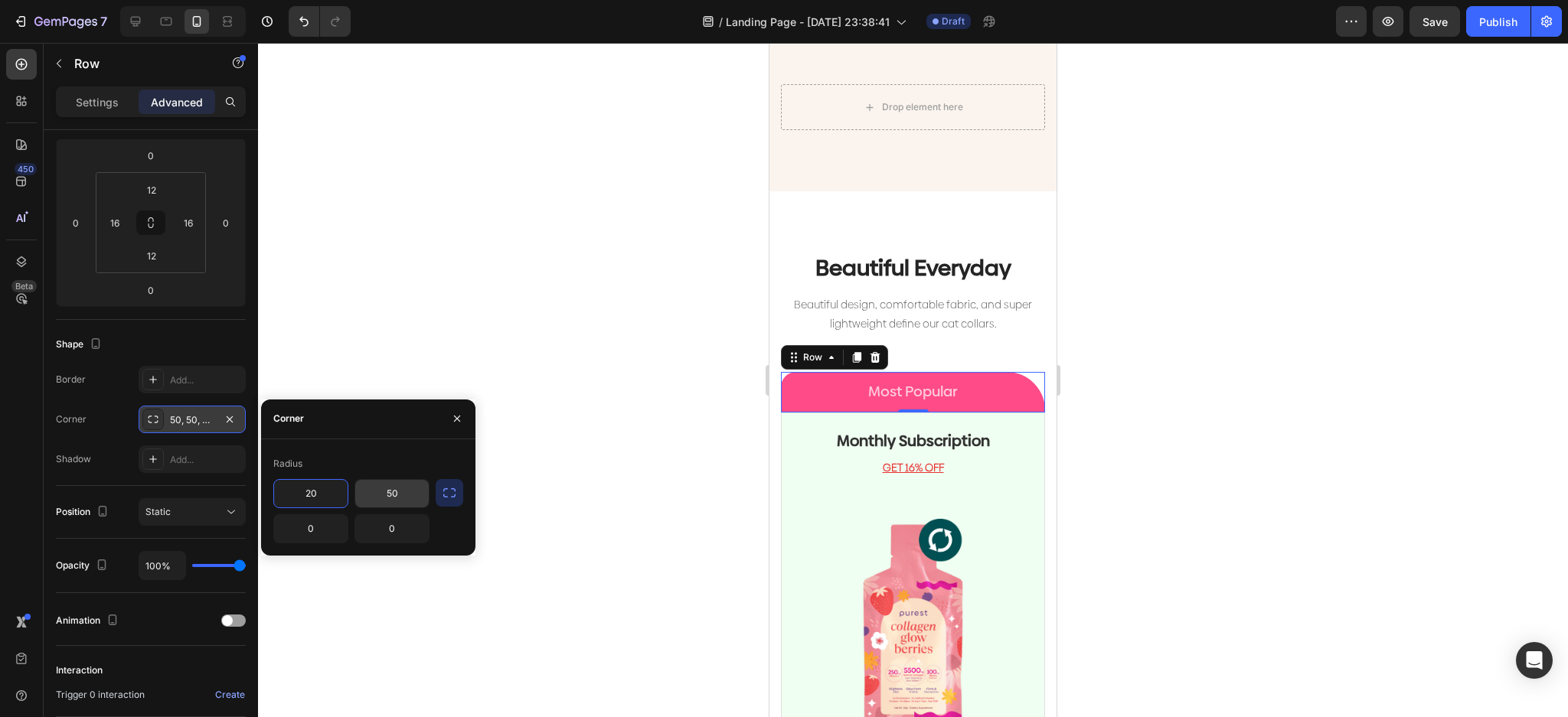
type input "20"
click at [411, 488] on input "50" at bounding box center [391, 493] width 73 height 27
type input "20"
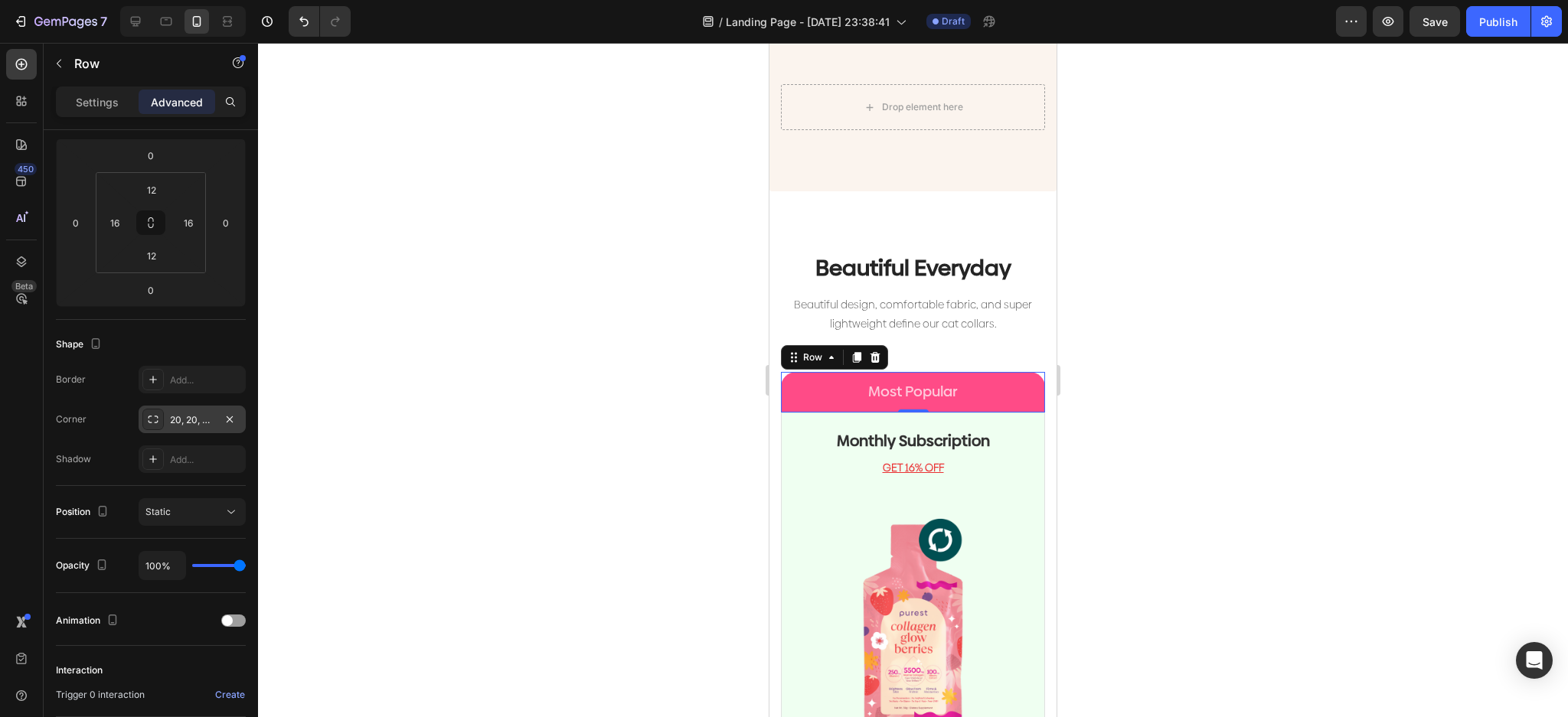
click at [633, 305] on div at bounding box center [913, 380] width 1310 height 674
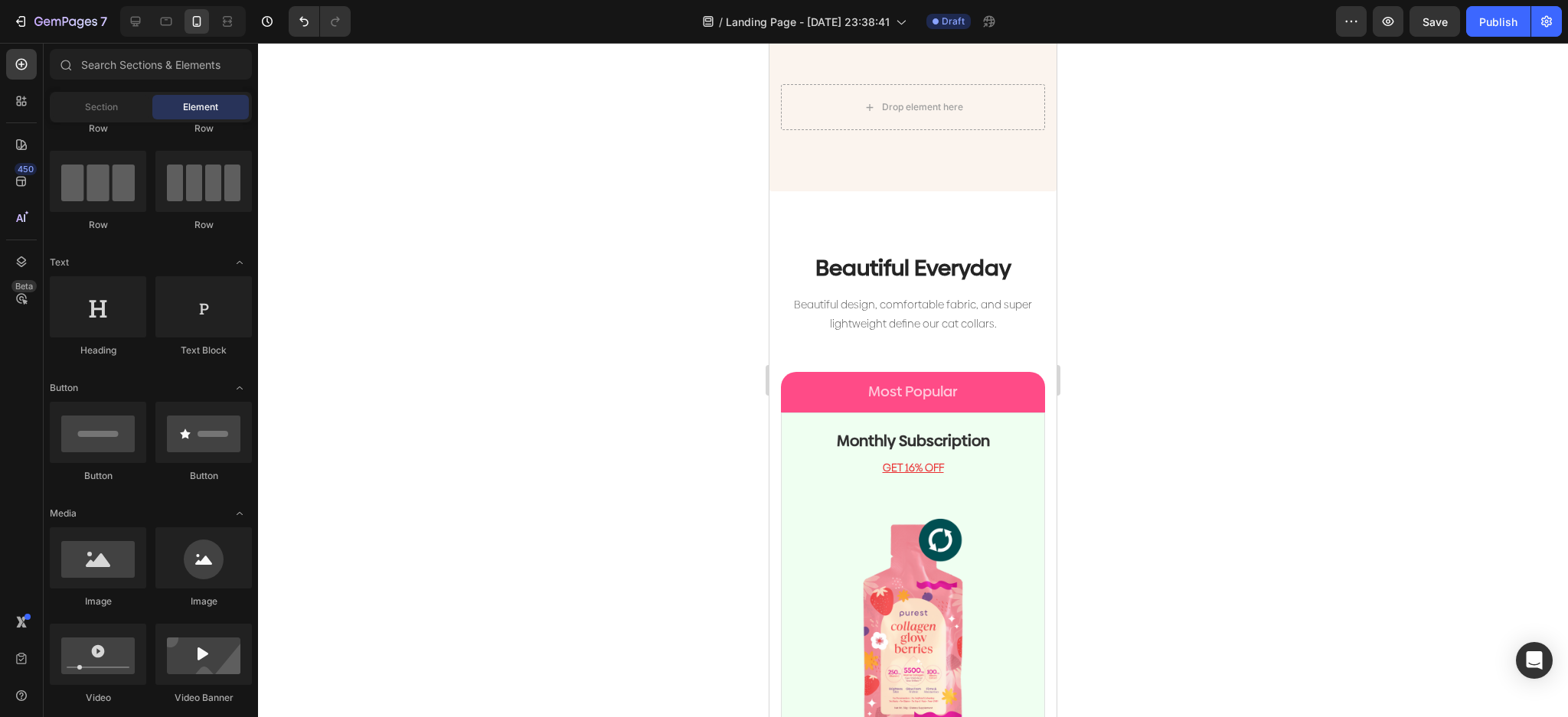
click at [1200, 282] on div at bounding box center [913, 380] width 1310 height 674
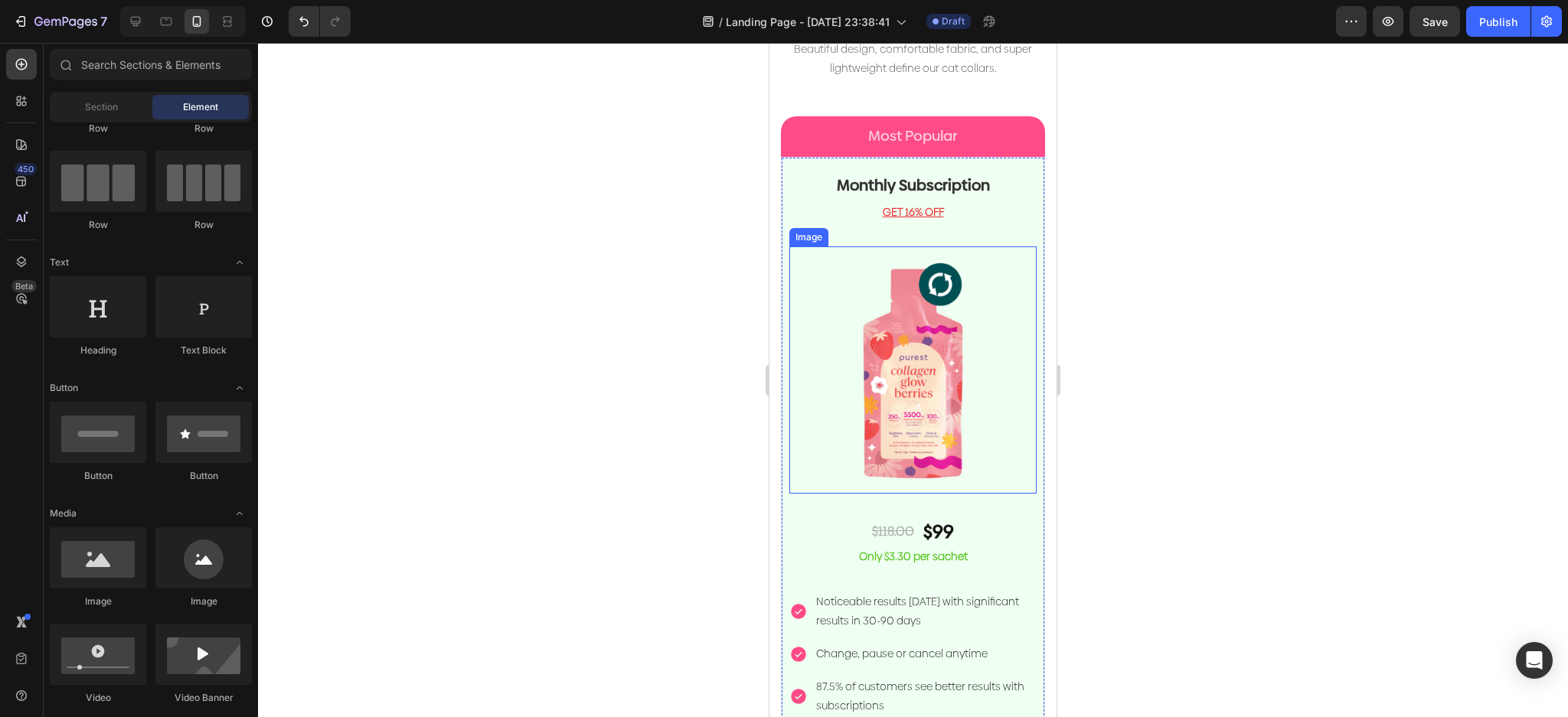
scroll to position [3077, 0]
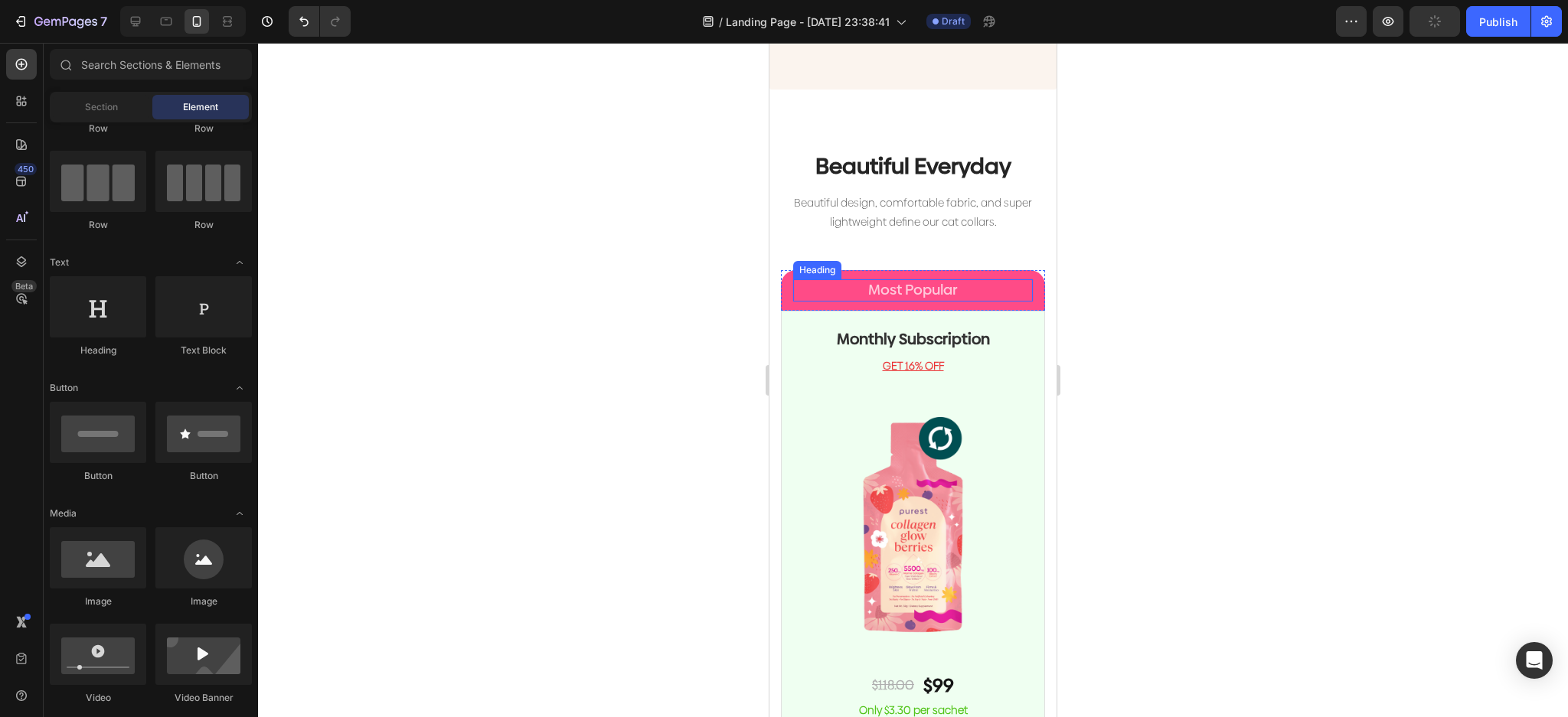
click at [1007, 281] on p "Most Popular" at bounding box center [913, 291] width 237 height 19
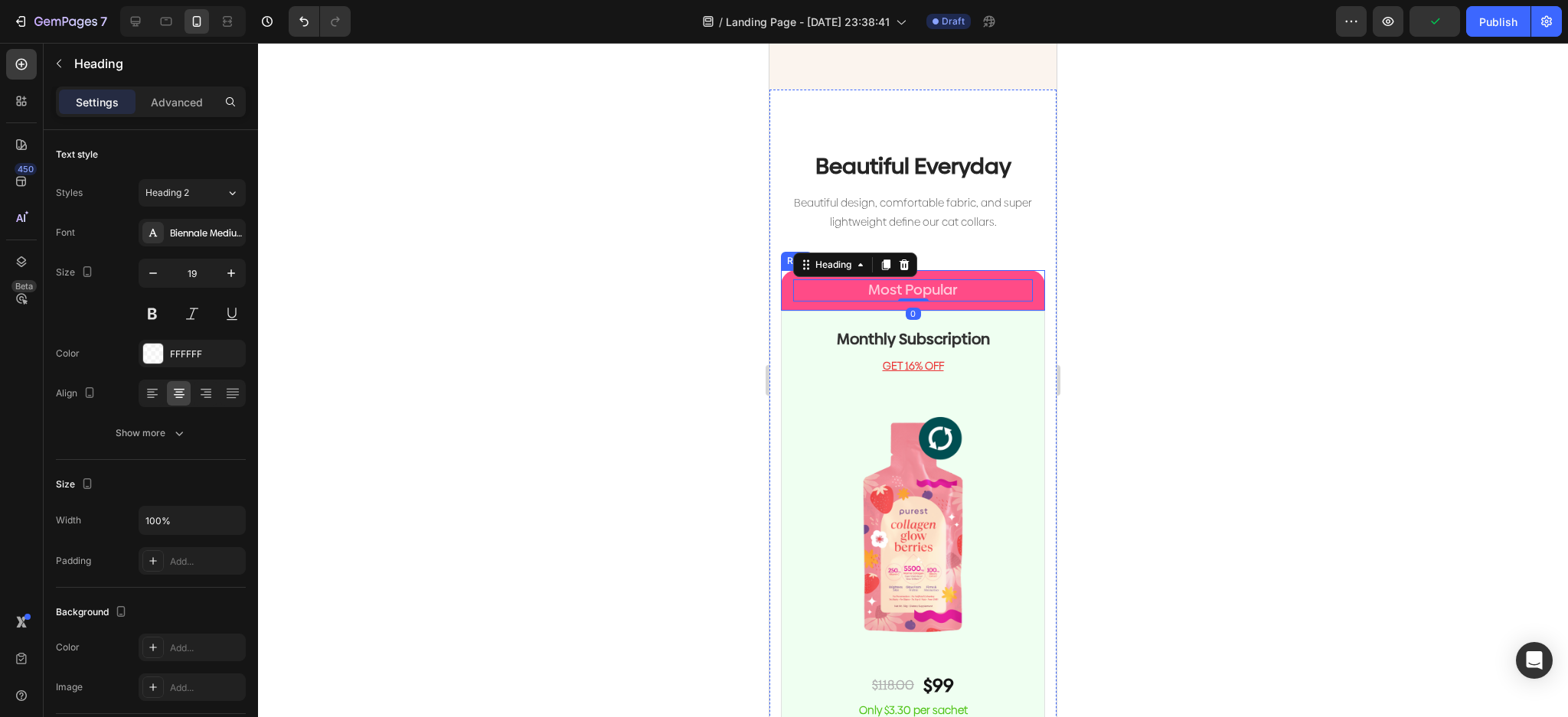
click at [1021, 270] on div "Most Popular Heading 0 Row" at bounding box center [913, 291] width 264 height 40
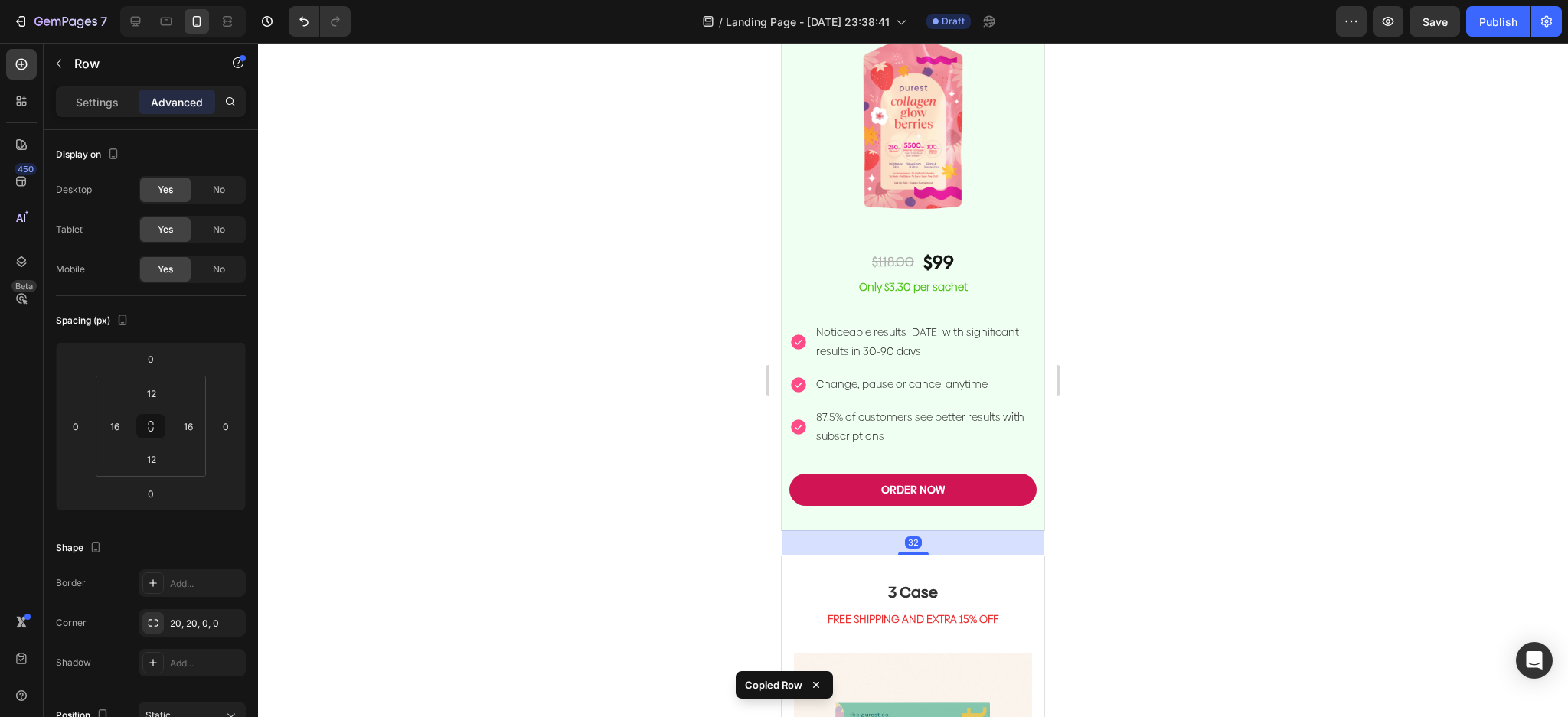
click at [1025, 393] on div "Monthly Subscription Heading GET 16% OFF Text block Image $118.00 Text Block $9…" at bounding box center [913, 209] width 264 height 644
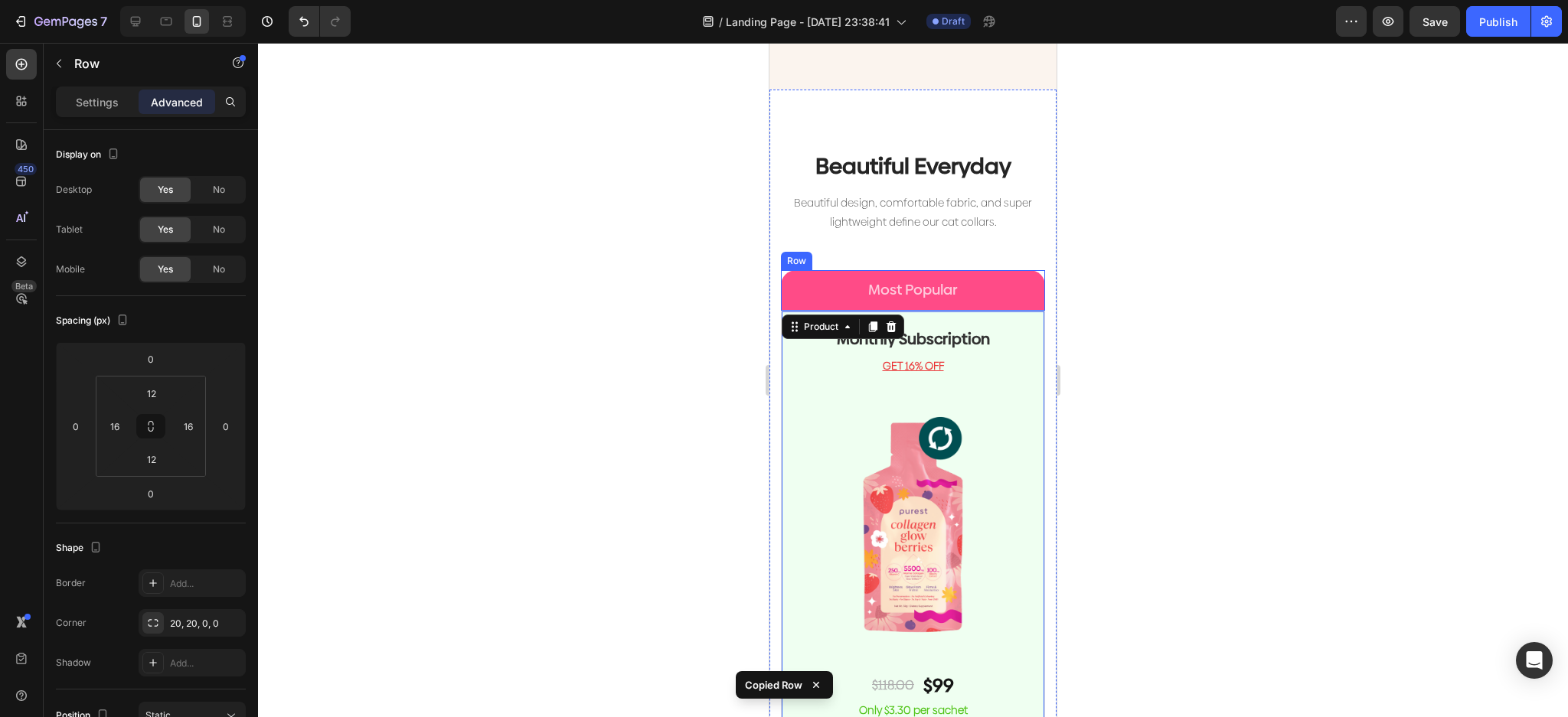
click at [1025, 273] on div "Most Popular Heading Row" at bounding box center [913, 291] width 264 height 40
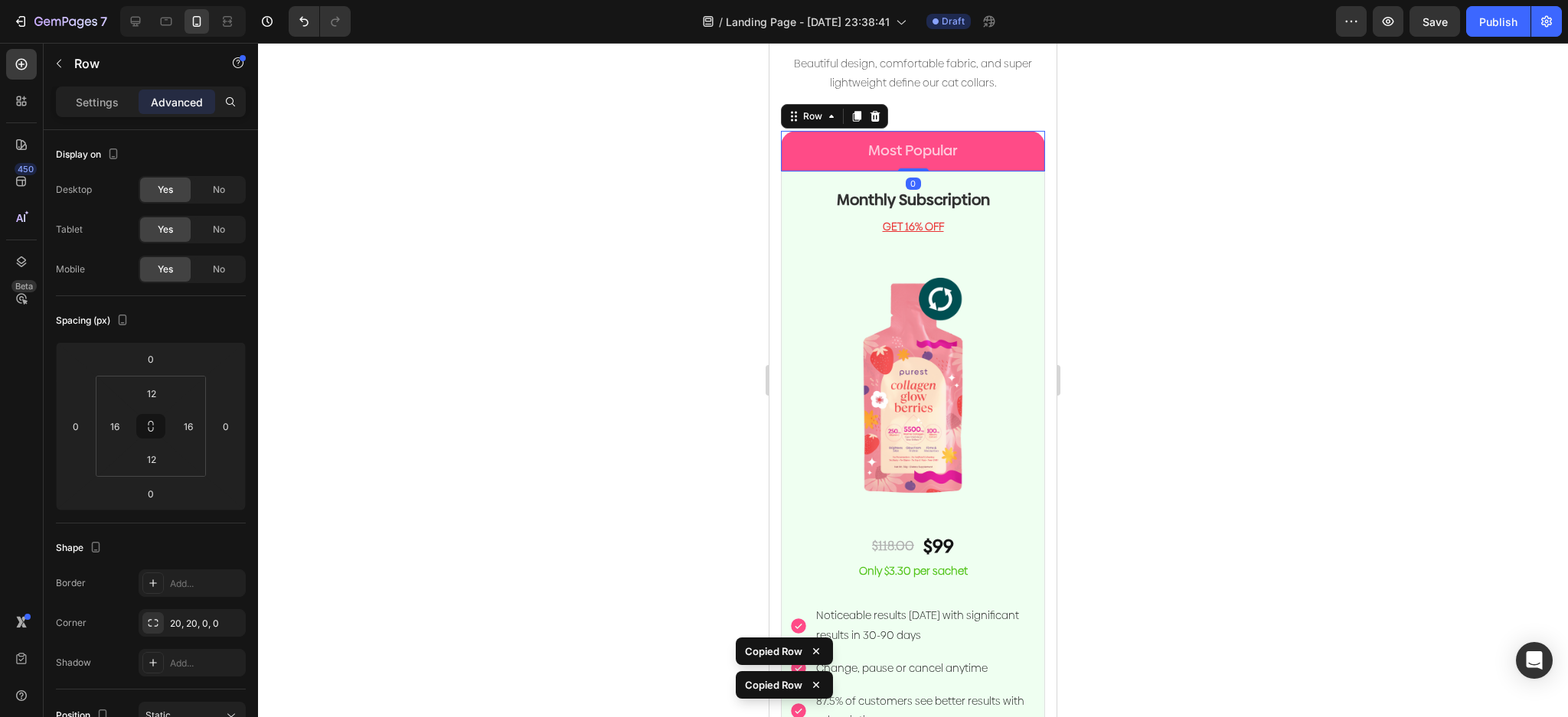
scroll to position [3588, 0]
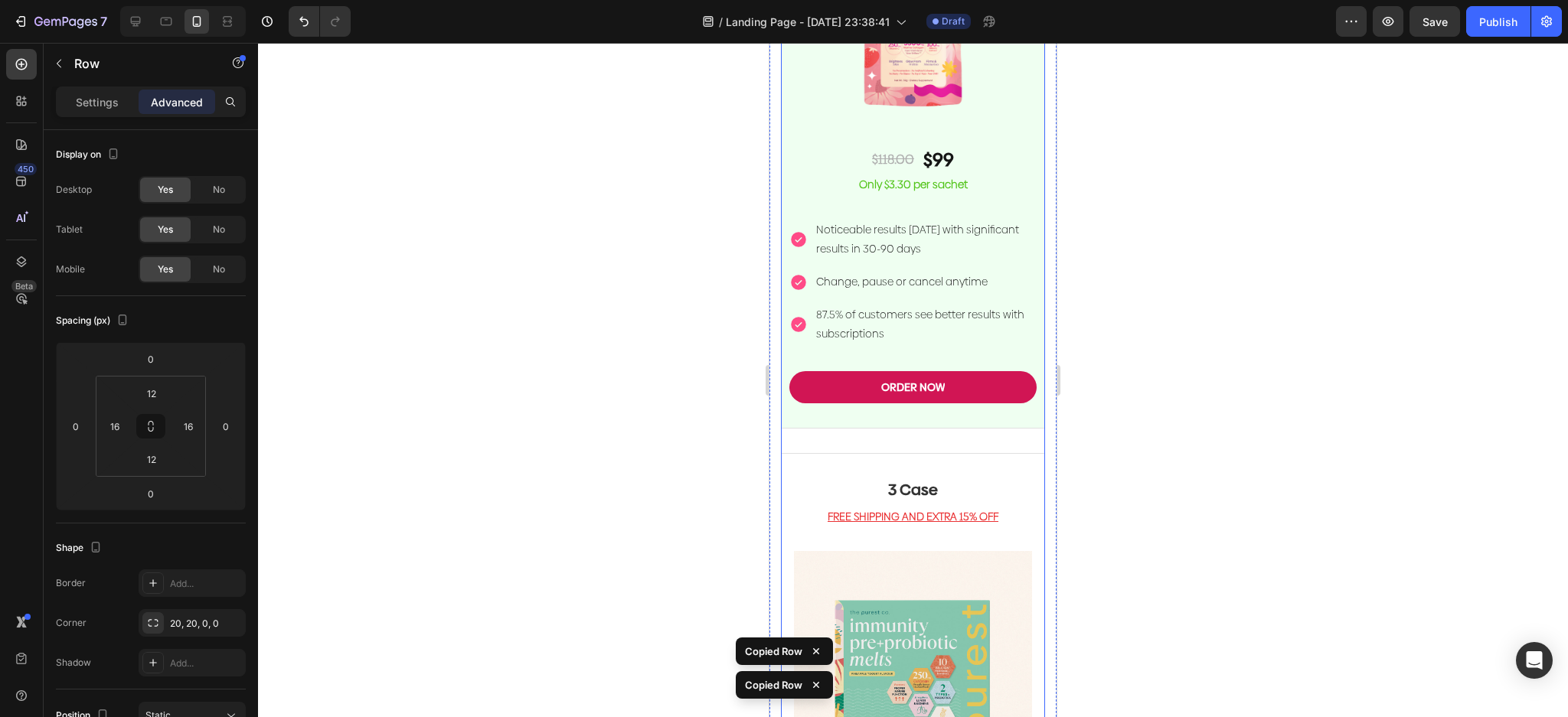
click at [998, 426] on div "Monthly Subscription Heading GET 16% OFF Text block Image $118.00 Text Block $9…" at bounding box center [913, 119] width 264 height 668
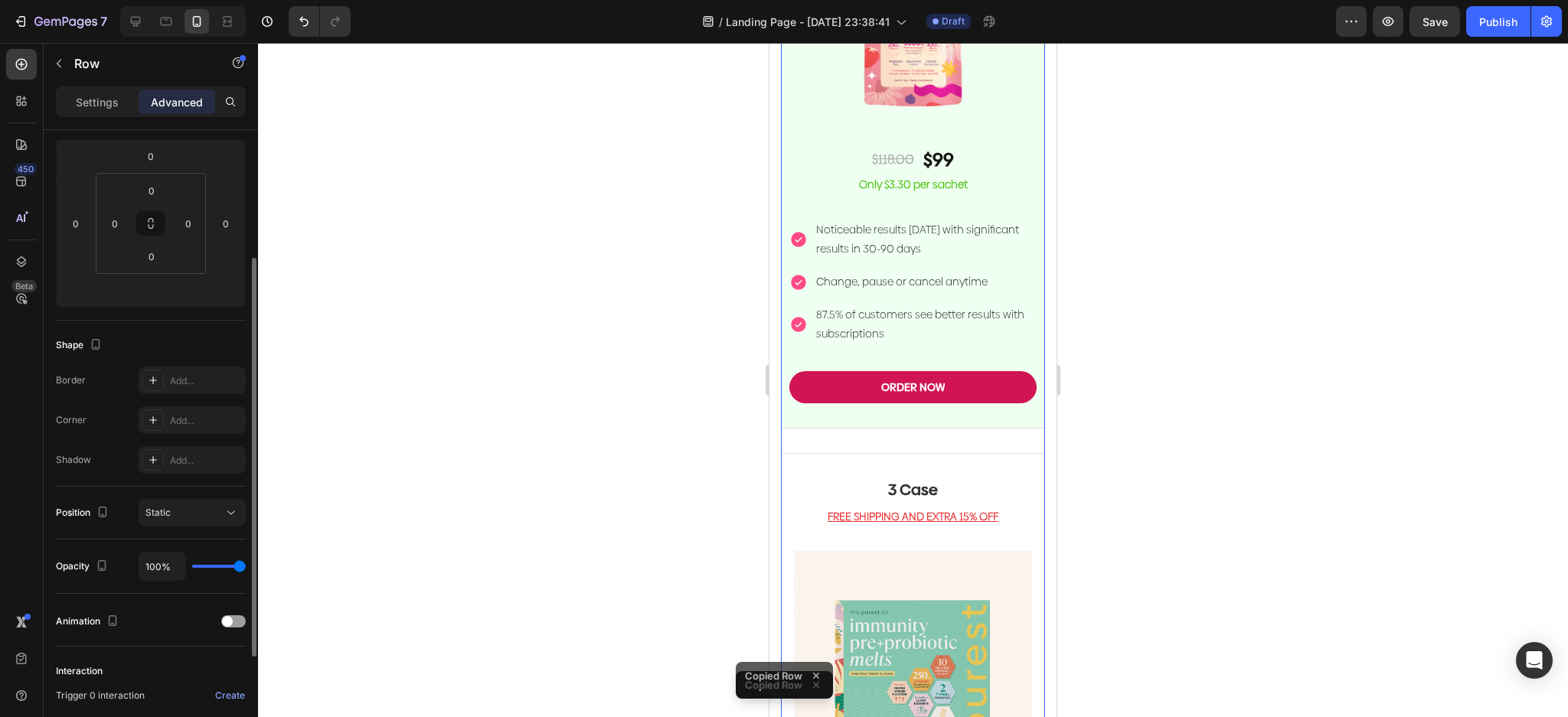
click at [993, 453] on div "3 Case Heading FREE SHIPPING AND EXTRA 15% OFF Text block (P) Images & Gallery …" at bounding box center [913, 718] width 264 height 530
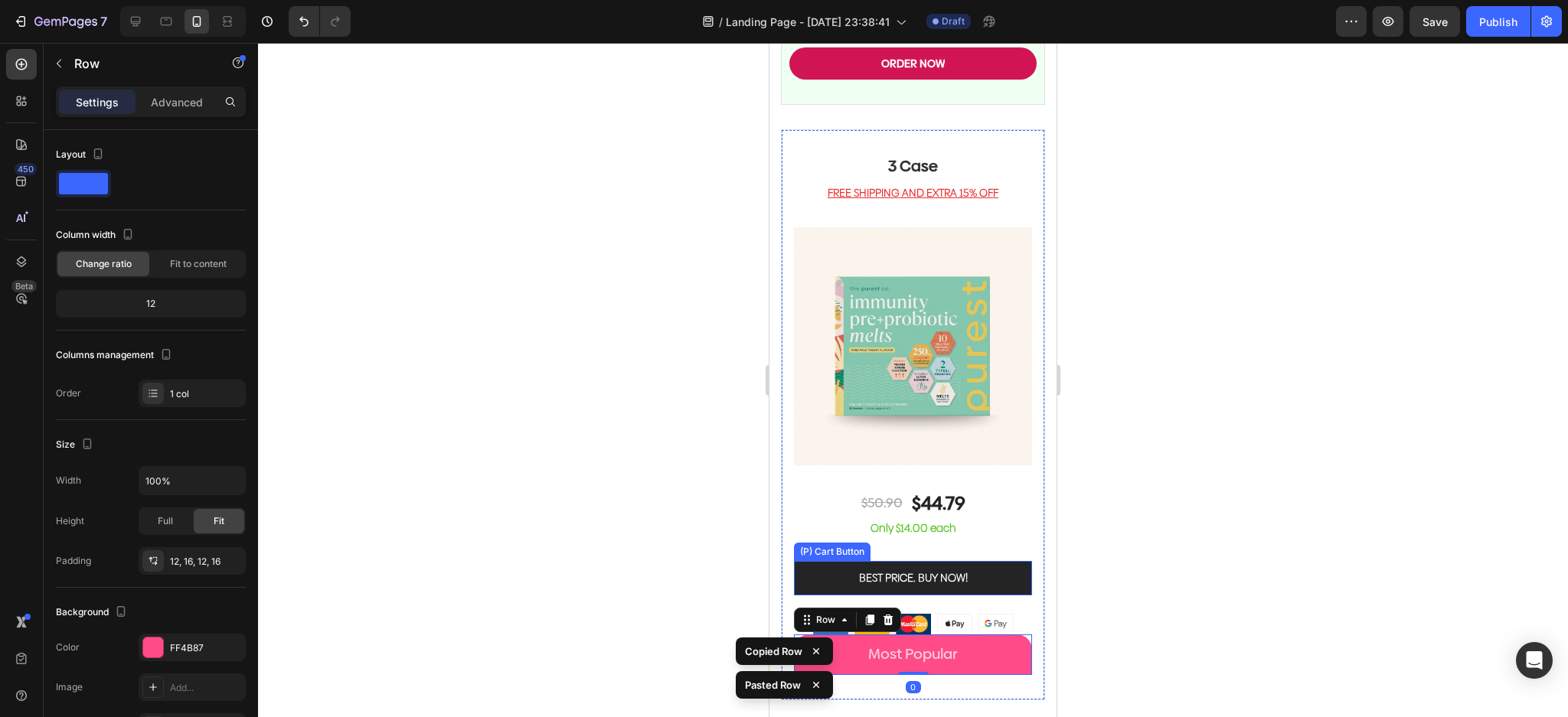
scroll to position [3909, 0]
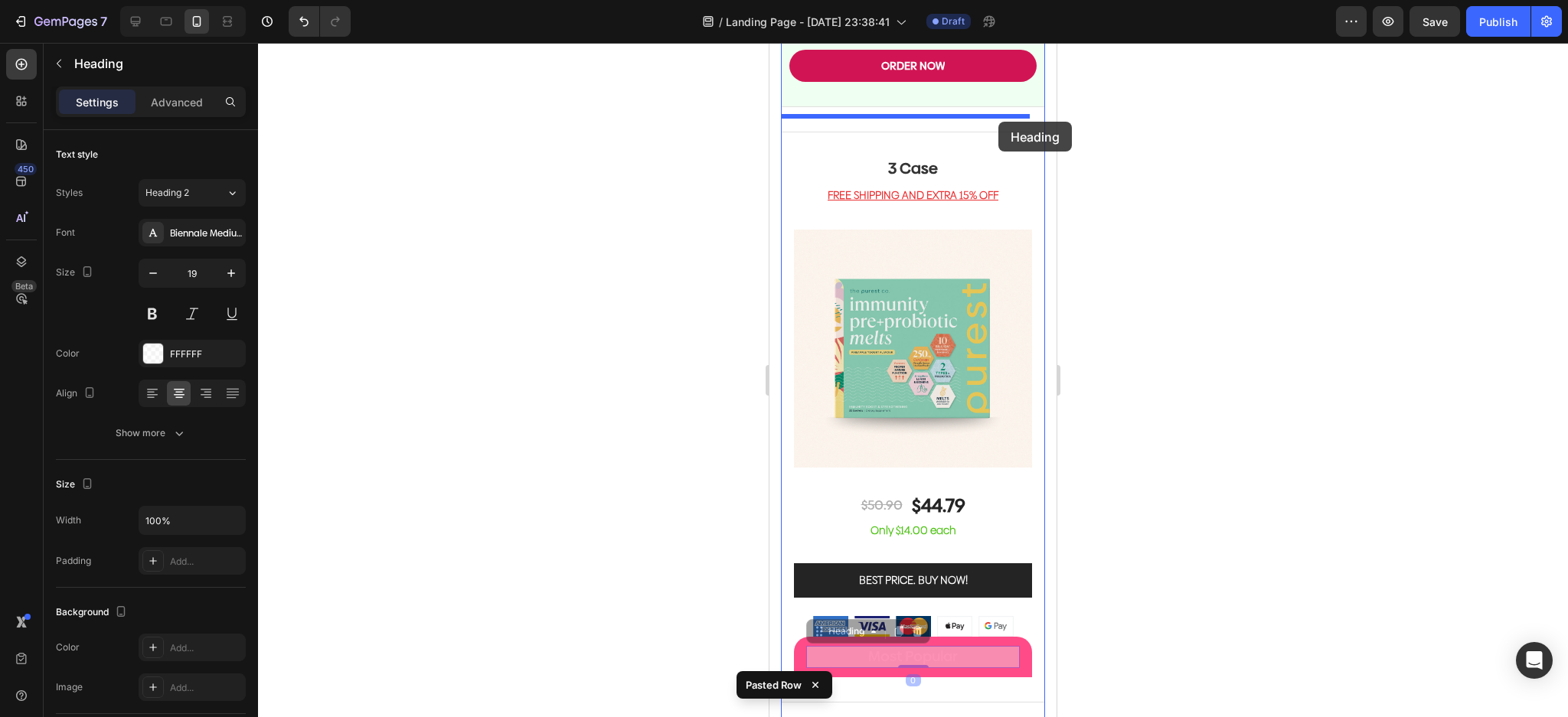
drag, startPoint x: 997, startPoint y: 530, endPoint x: 998, endPoint y: 122, distance: 408.0
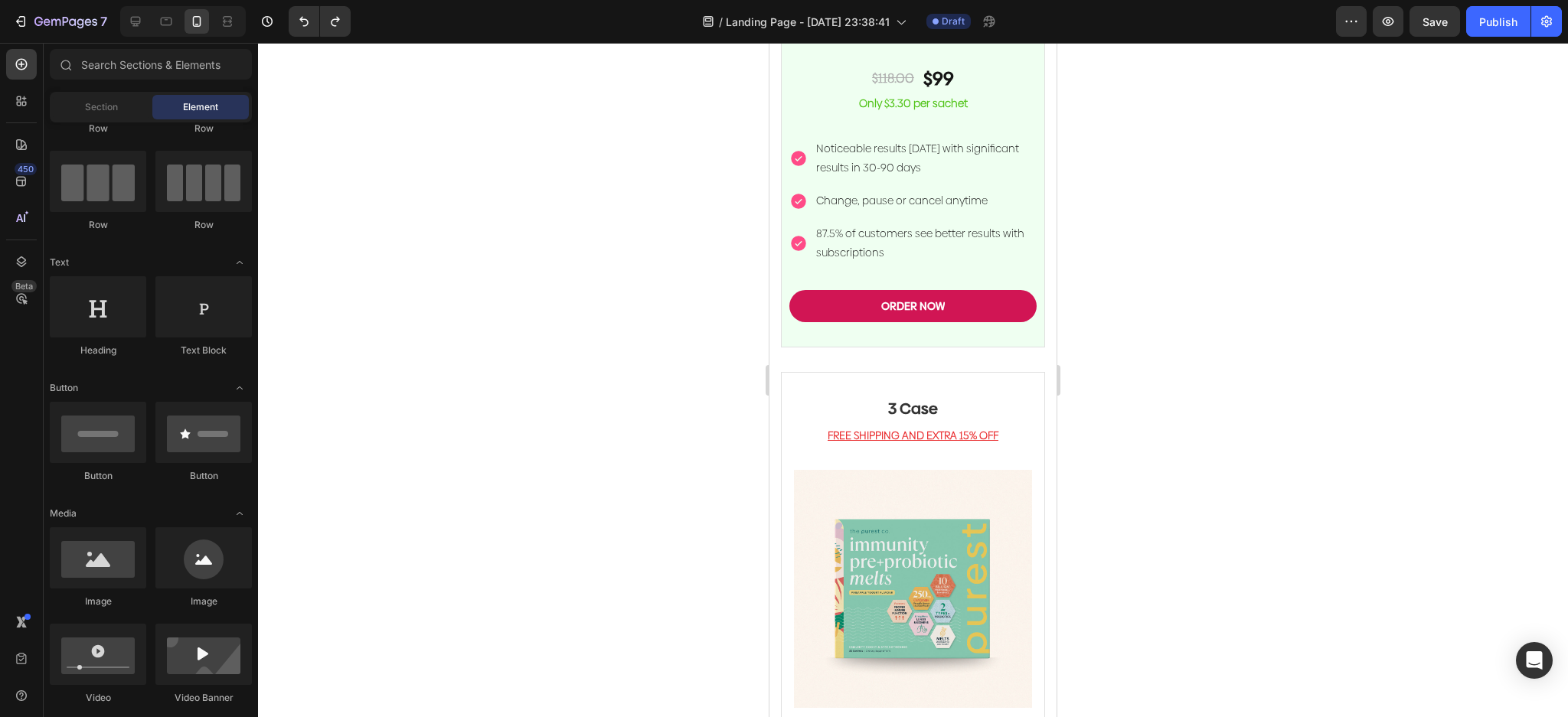
scroll to position [3604, 0]
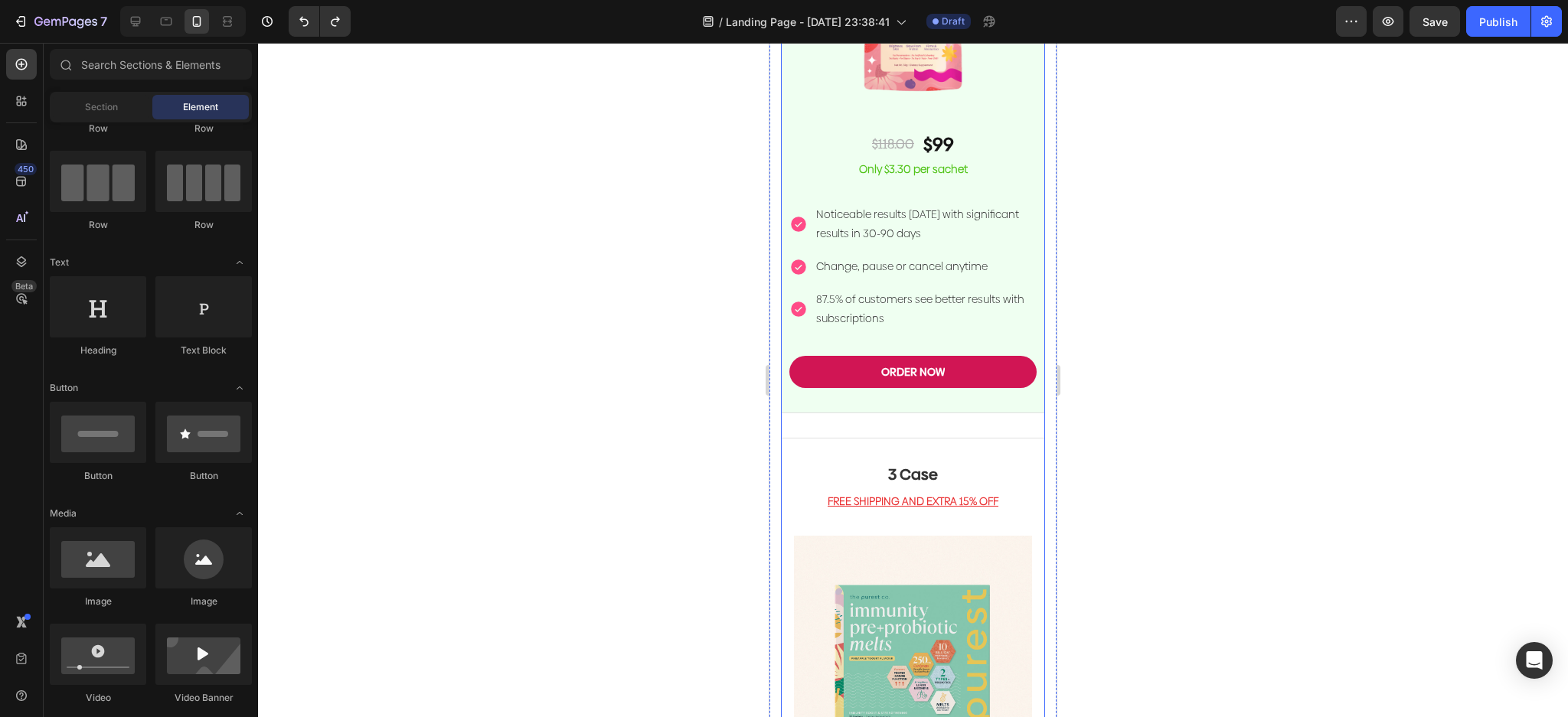
click at [1007, 405] on div "Monthly Subscription Heading GET 16% OFF Text block Image $118.00 Text Block $9…" at bounding box center [913, 104] width 264 height 668
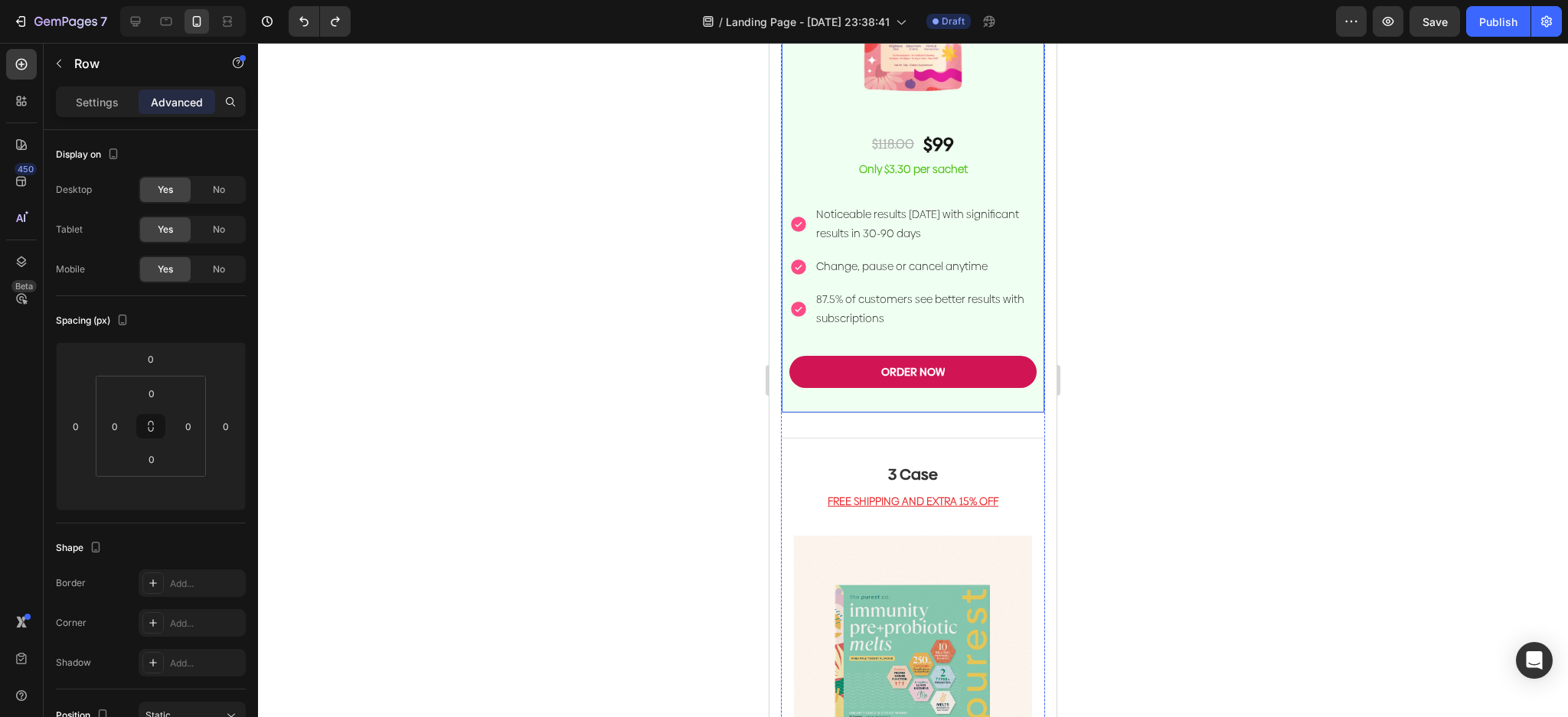
click at [1009, 389] on div "ORDER NOW Button" at bounding box center [913, 384] width 247 height 56
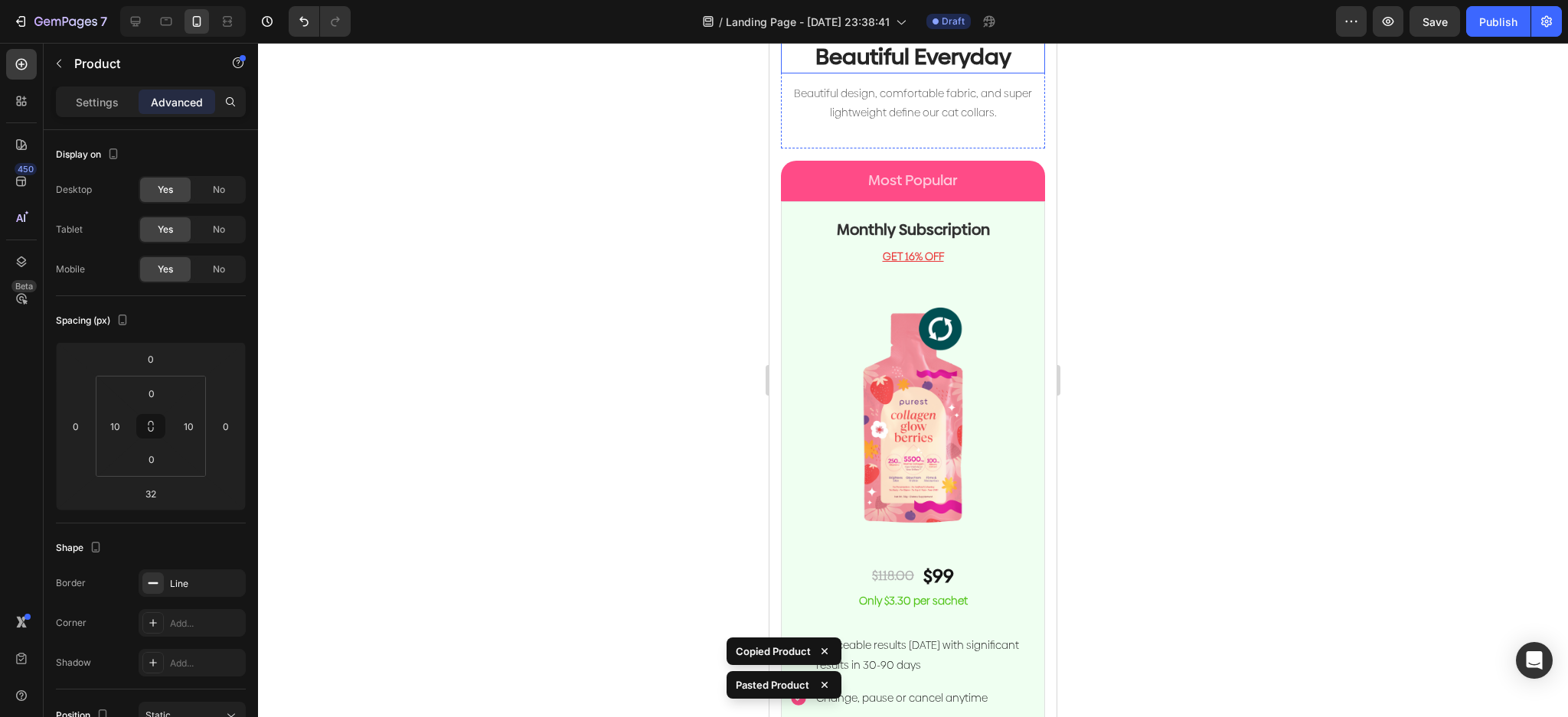
scroll to position [2909, 0]
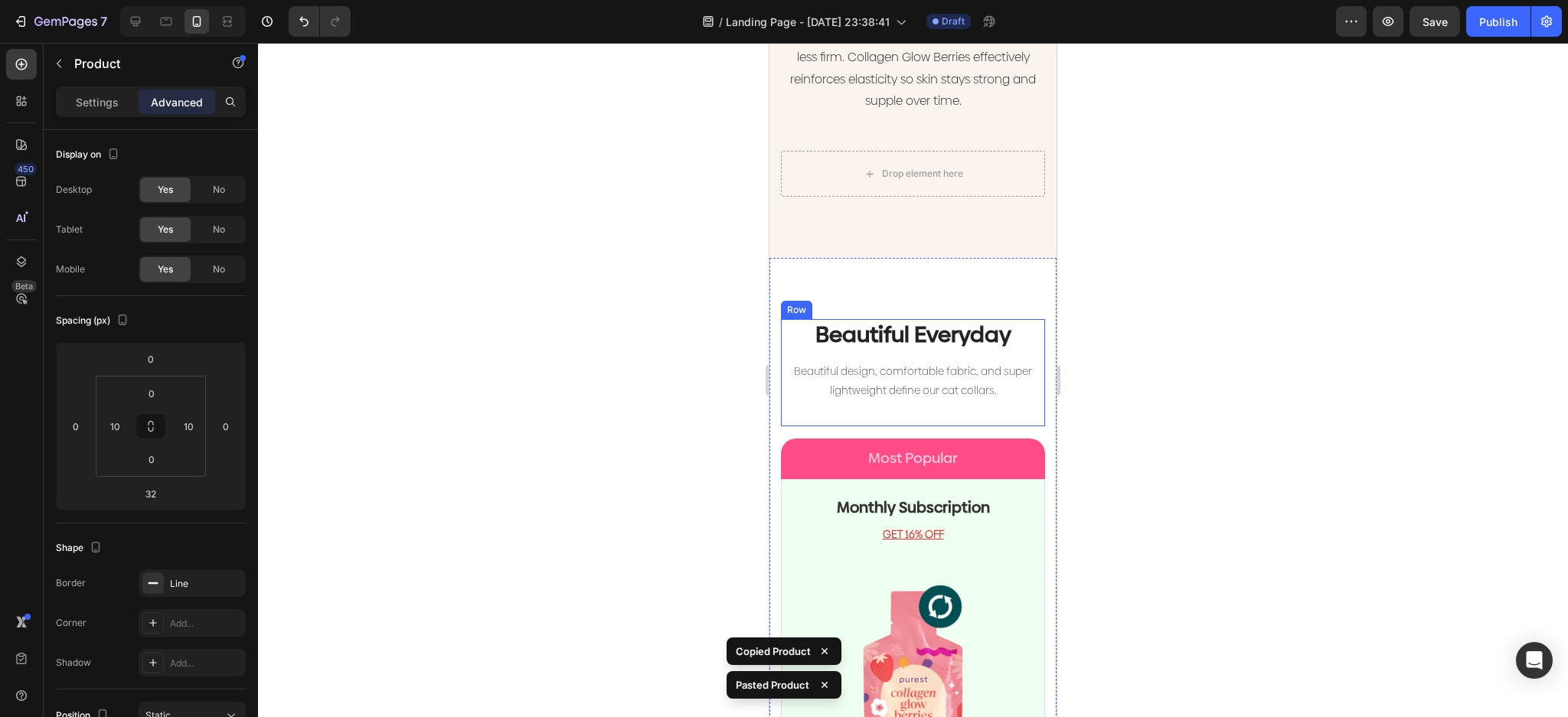
click at [1005, 449] on p "Most Popular" at bounding box center [913, 459] width 237 height 19
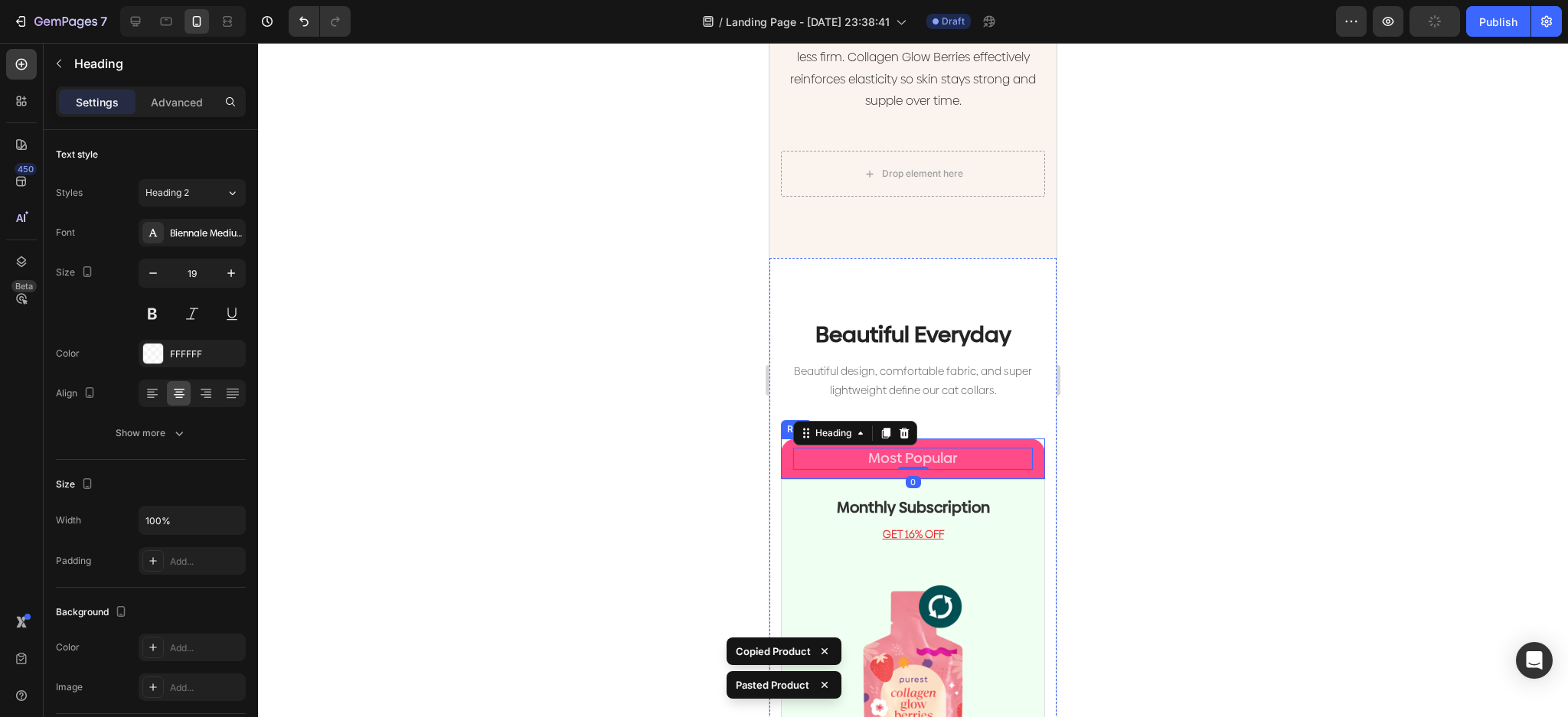
click at [1025, 439] on div "Most Popular Heading 0 Row" at bounding box center [913, 459] width 264 height 40
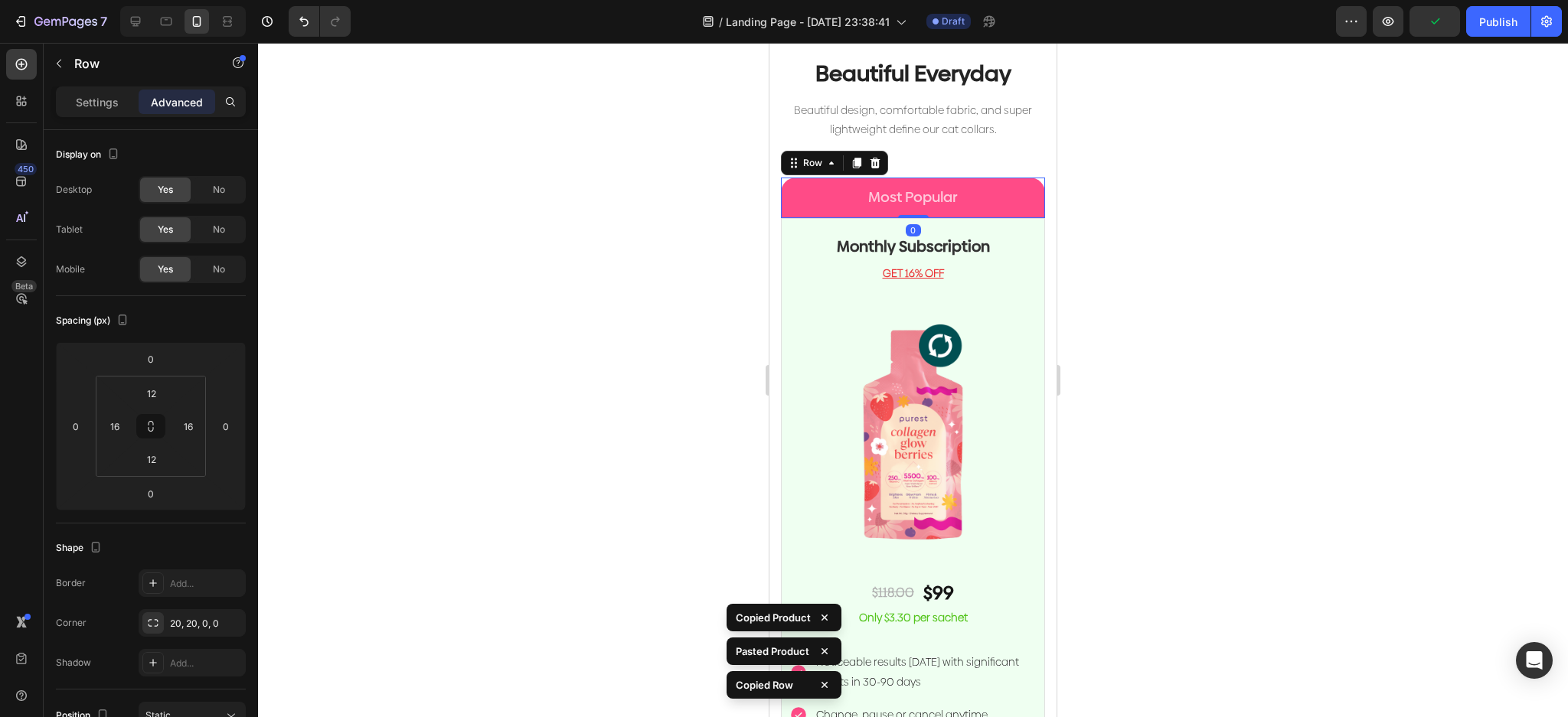
scroll to position [3521, 0]
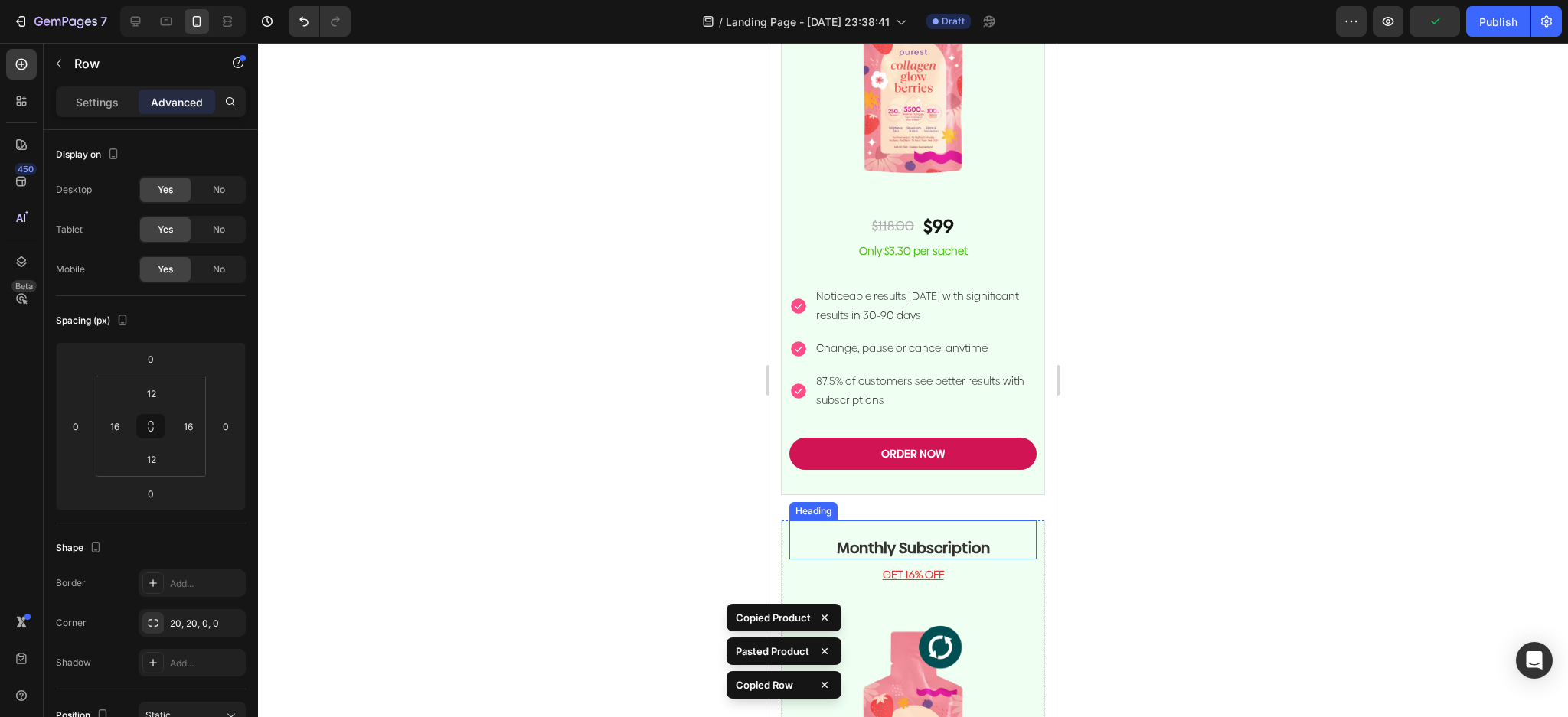
click at [1009, 521] on div "Monthly Subscription Heading" at bounding box center [913, 540] width 247 height 39
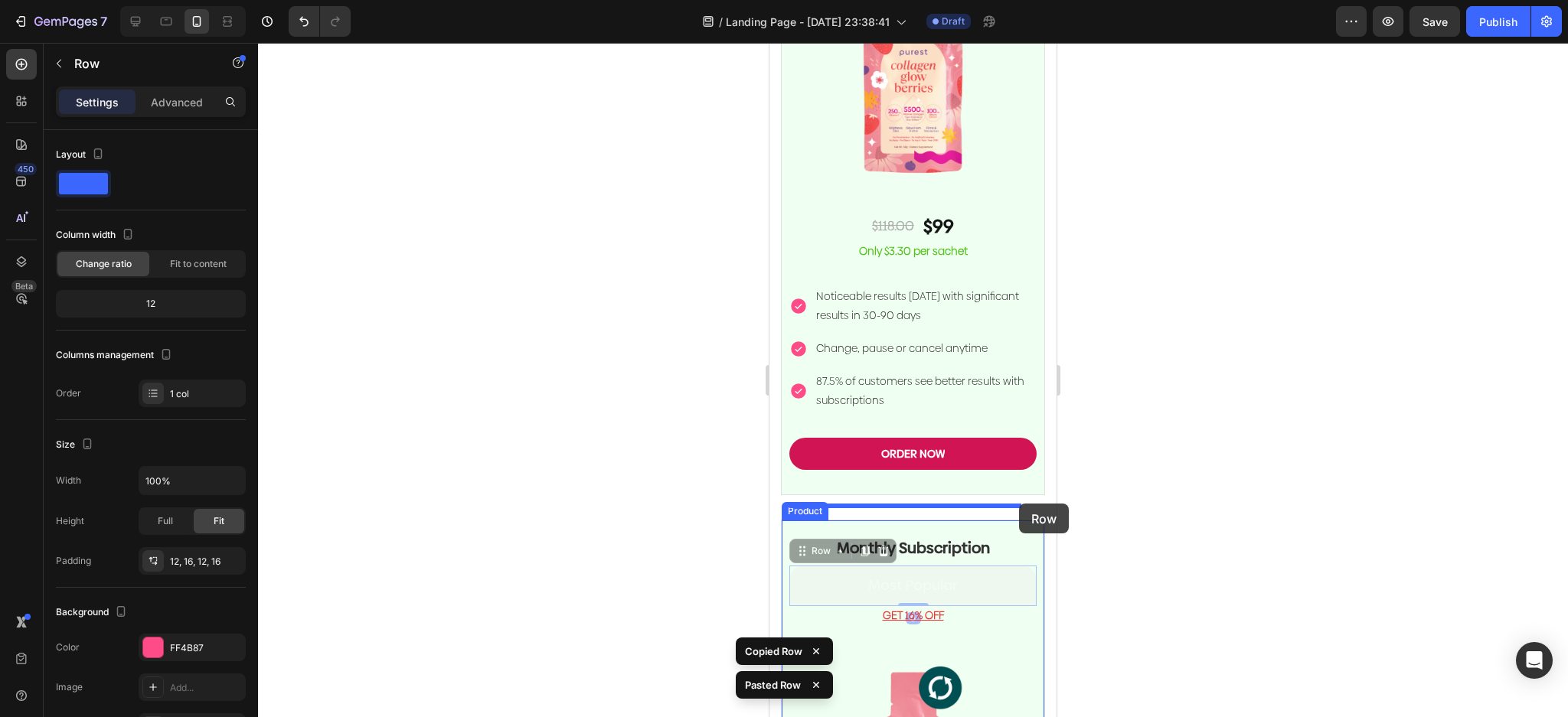
drag, startPoint x: 1009, startPoint y: 563, endPoint x: 1019, endPoint y: 504, distance: 59.8
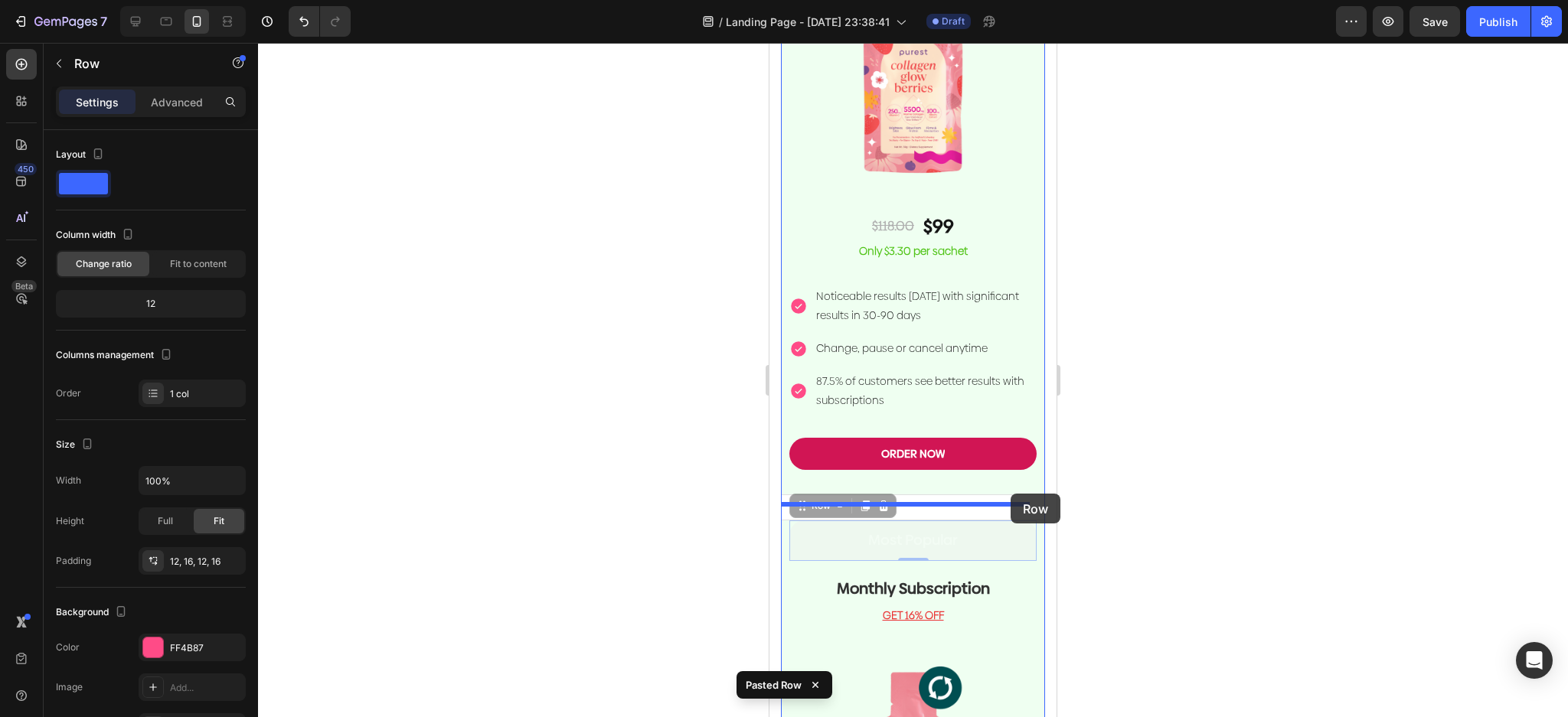
drag, startPoint x: 1010, startPoint y: 521, endPoint x: 1010, endPoint y: 493, distance: 28.0
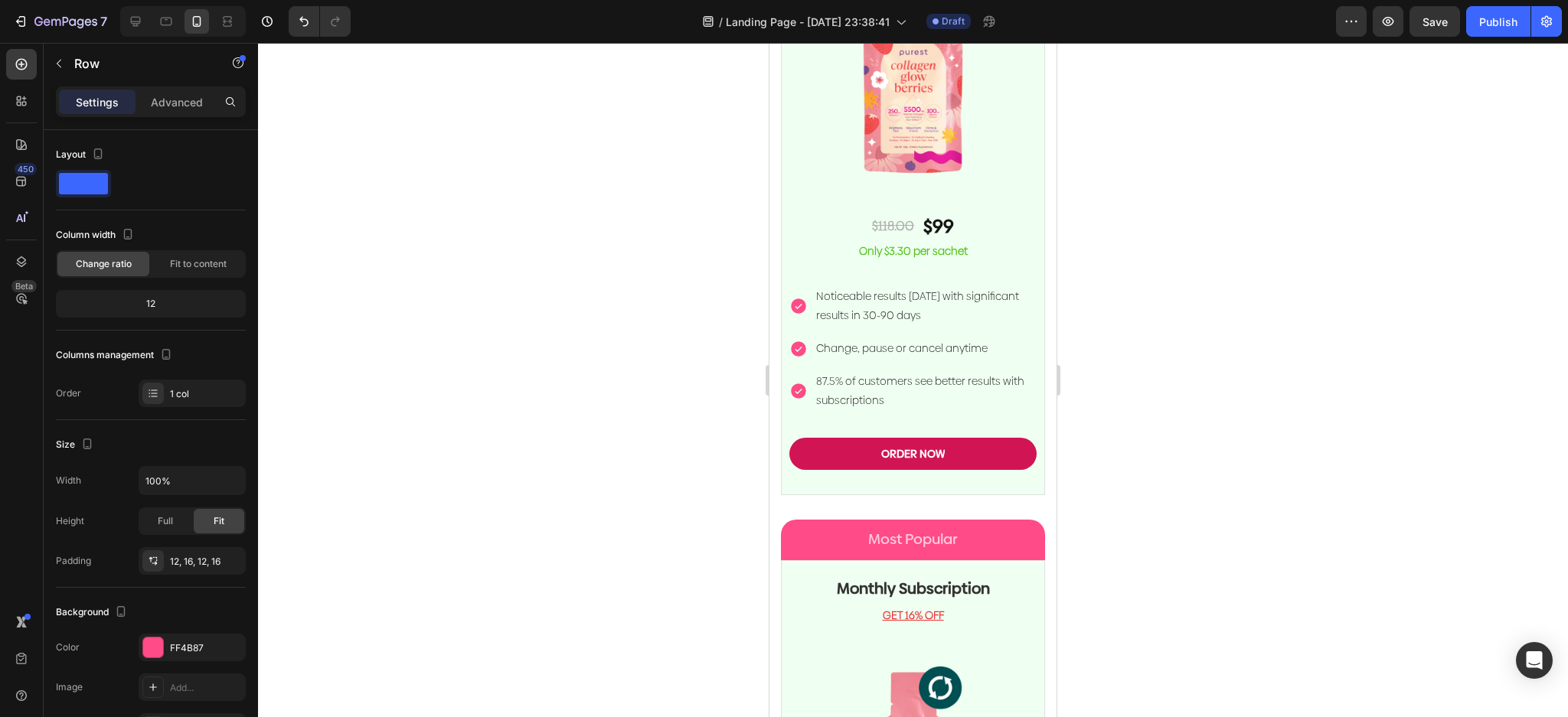
click at [1149, 439] on div at bounding box center [913, 380] width 1310 height 674
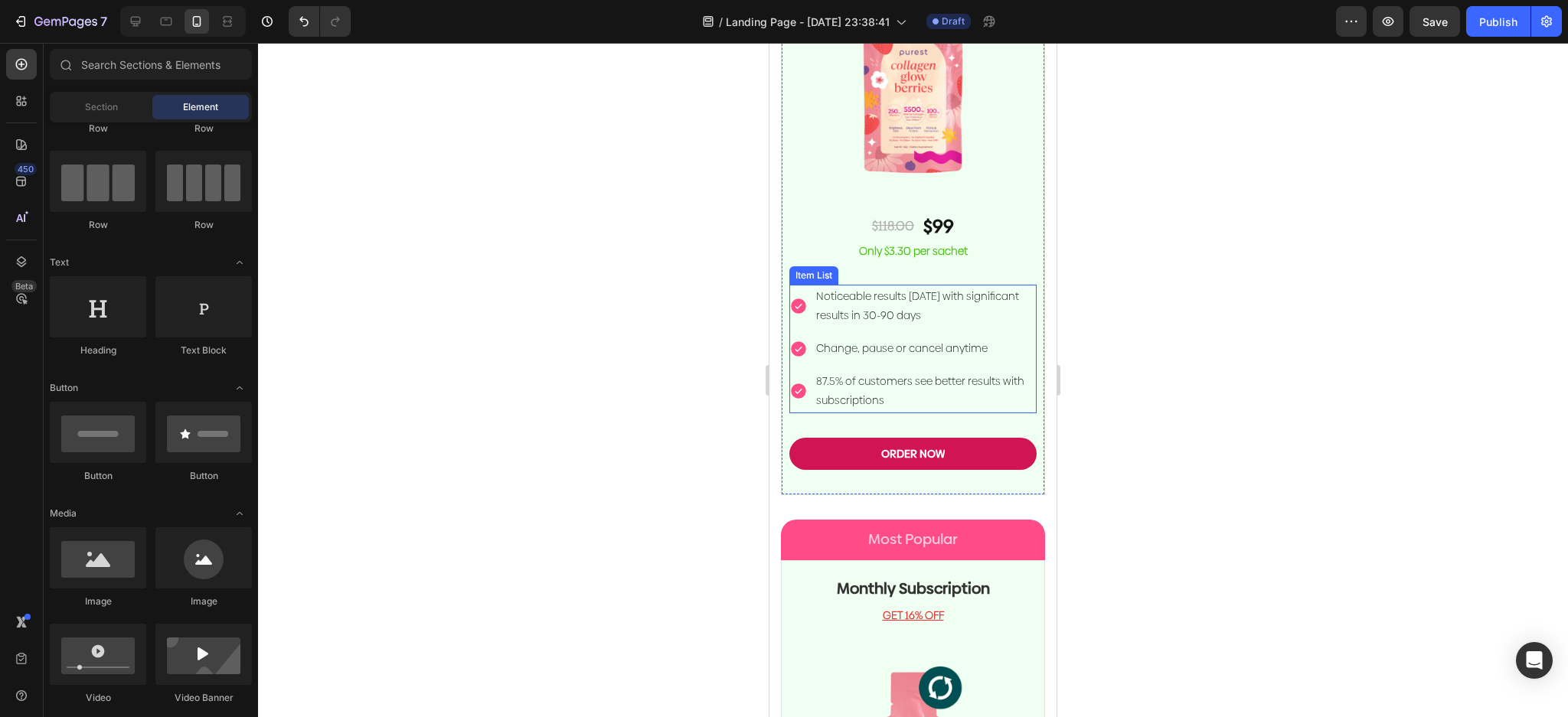
scroll to position [3827, 0]
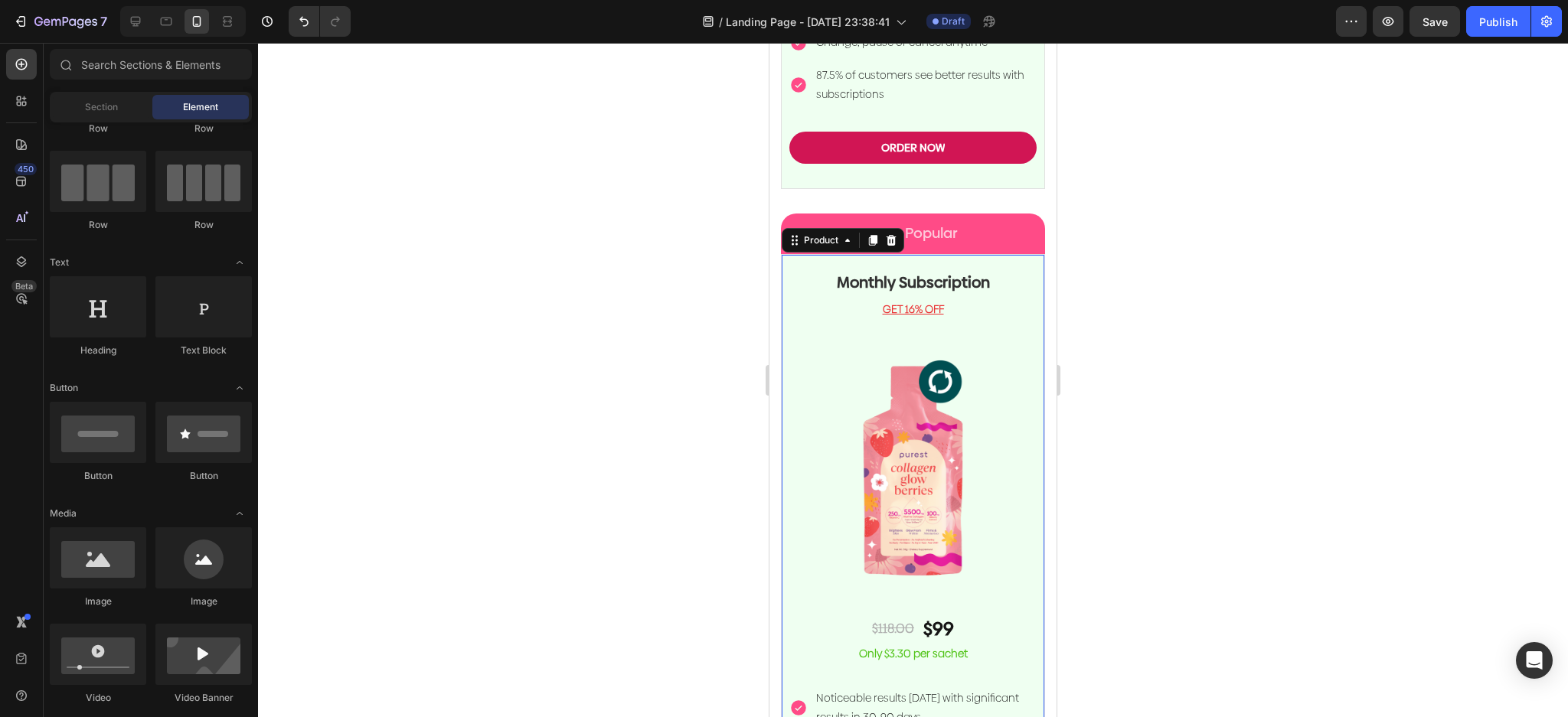
click at [930, 280] on div "Monthly Subscription Heading GET 16% OFF Text block Image $118.00 Text Block $9…" at bounding box center [913, 576] width 247 height 642
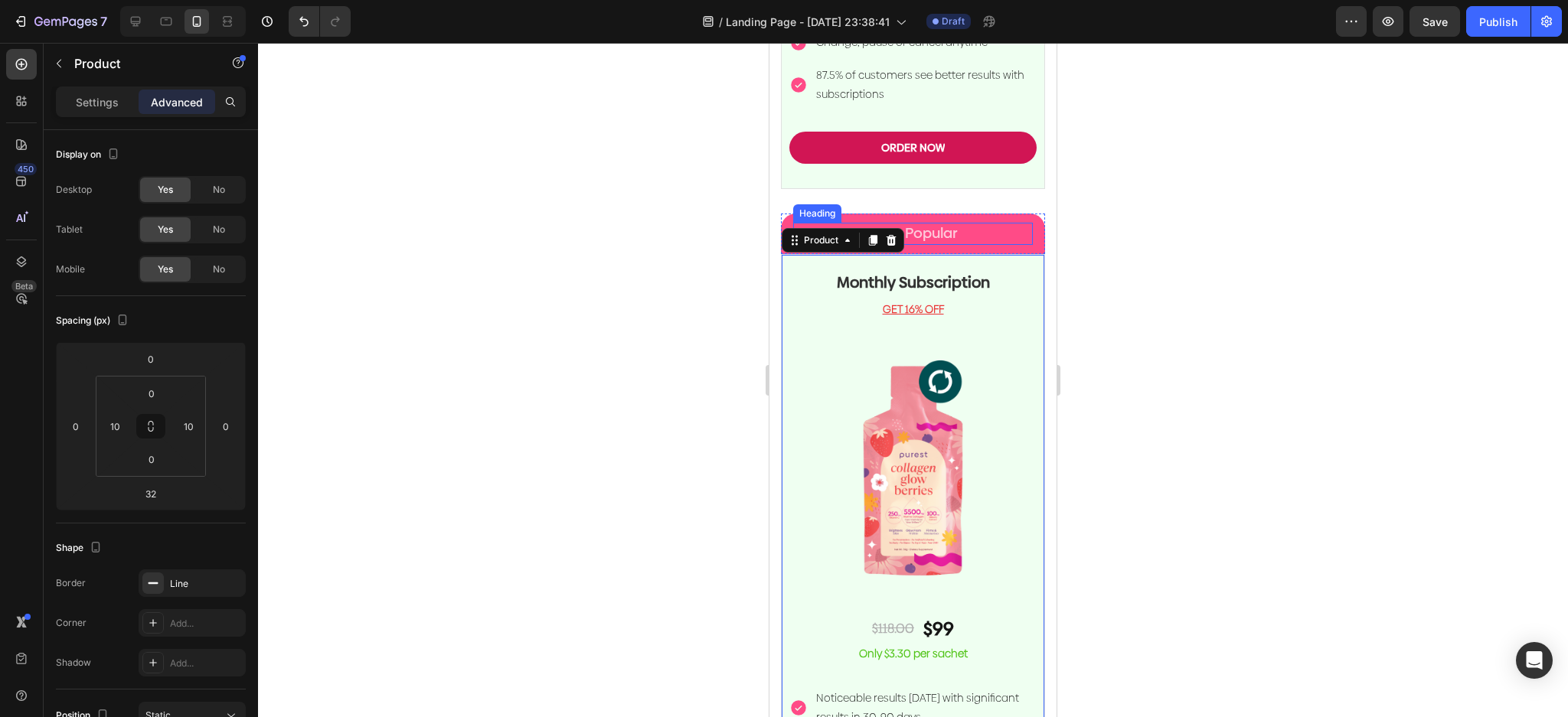
click at [968, 223] on h2 "Most Popular" at bounding box center [913, 234] width 240 height 23
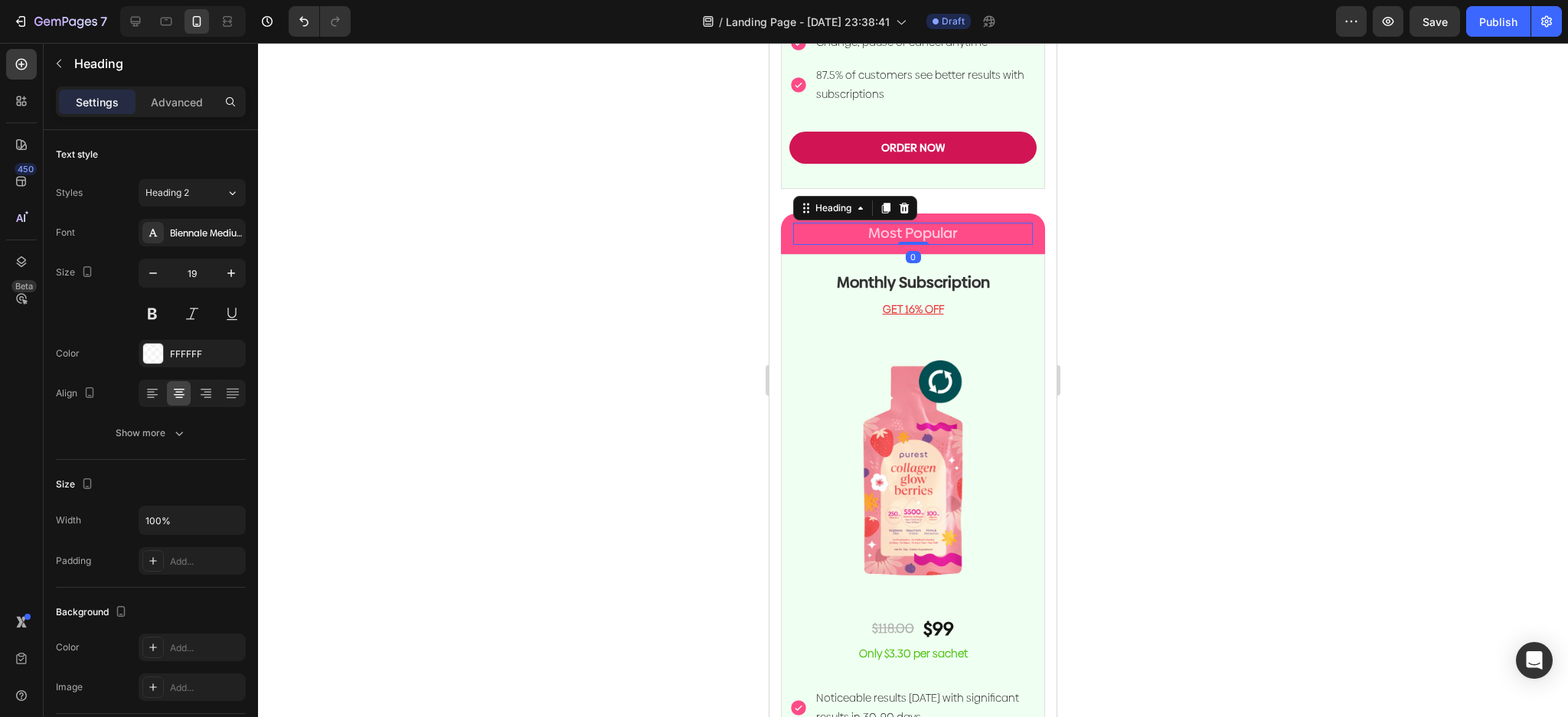
click at [939, 225] on h2 "Most Popular" at bounding box center [913, 234] width 240 height 23
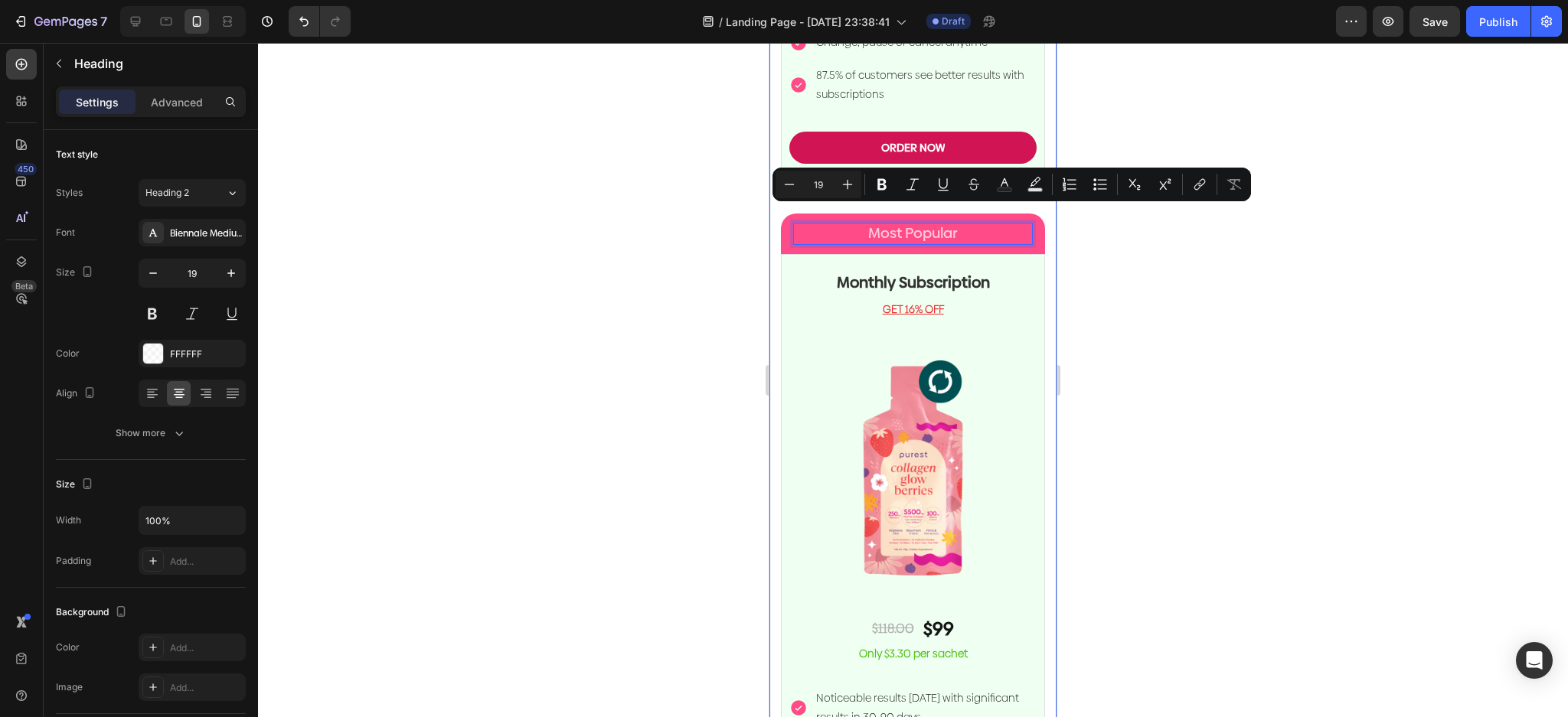
click at [689, 305] on div at bounding box center [913, 380] width 1310 height 674
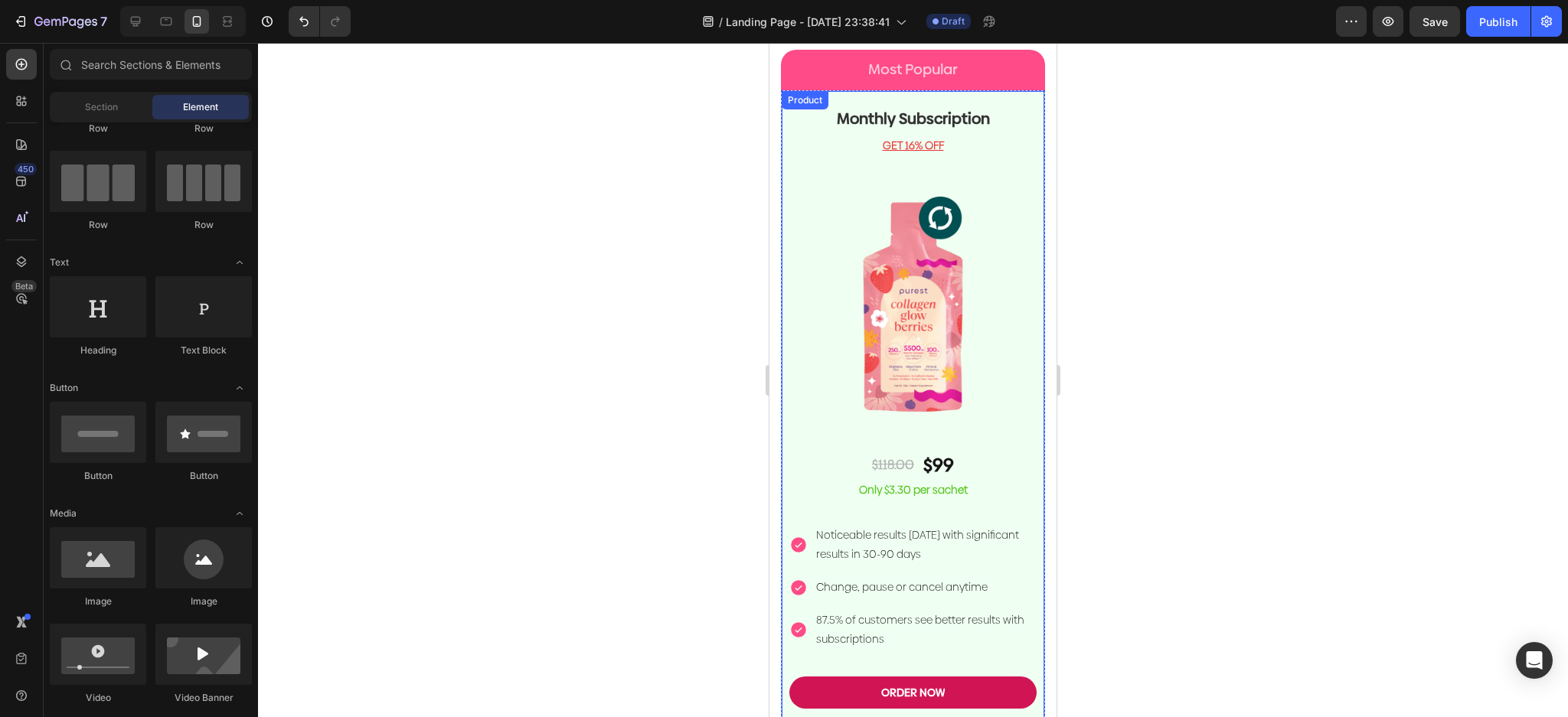
scroll to position [3010, 0]
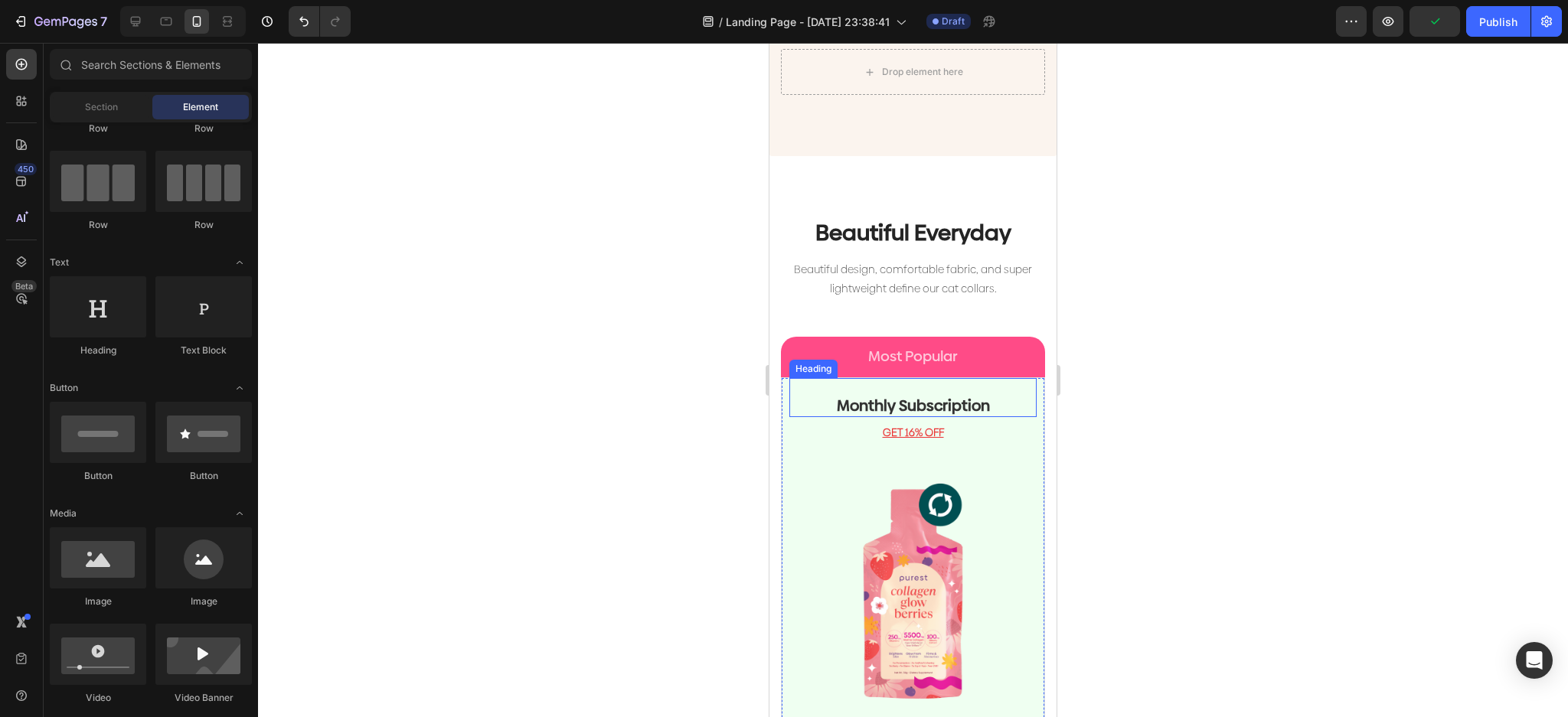
click at [945, 348] on p "Most Popular" at bounding box center [913, 357] width 237 height 19
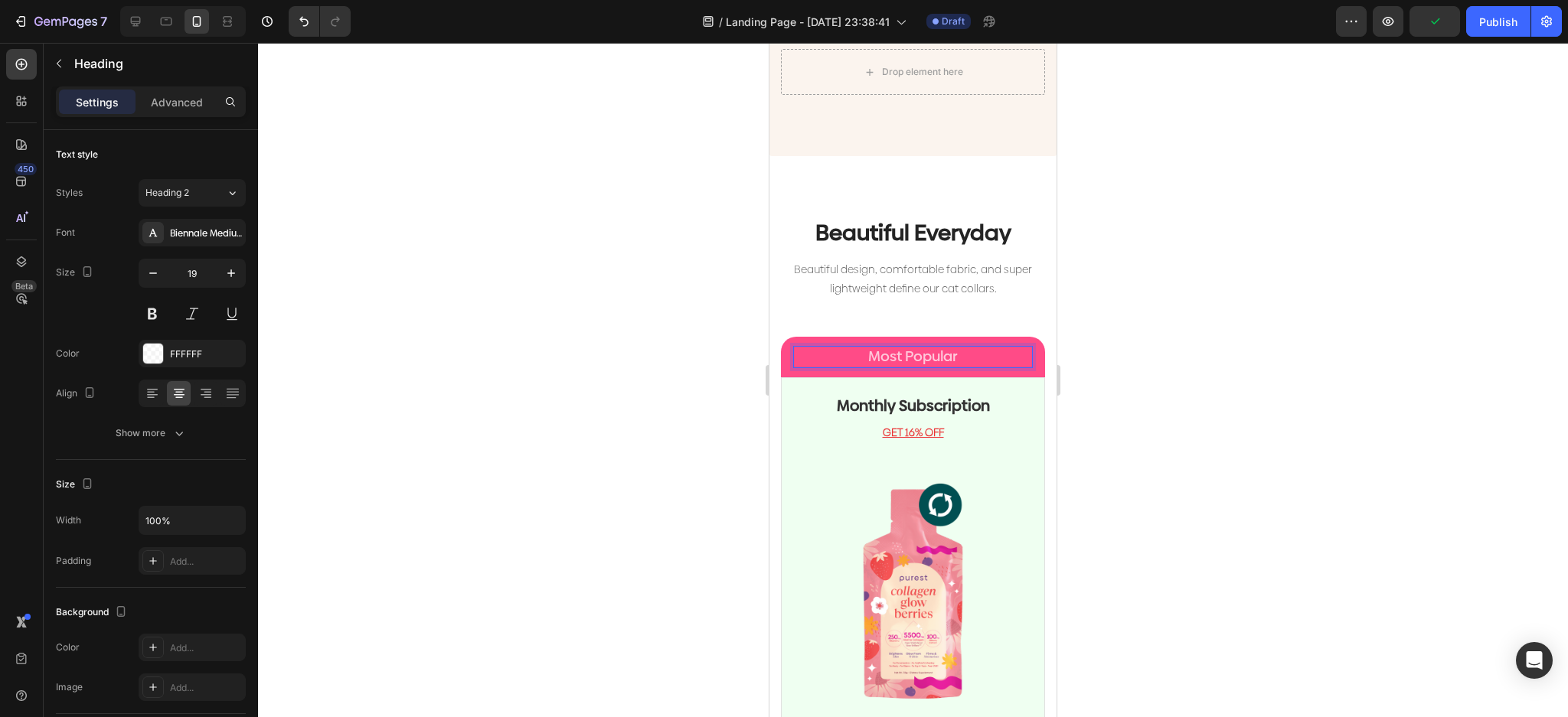
click at [969, 348] on p "Most Popular" at bounding box center [913, 357] width 237 height 19
drag, startPoint x: 968, startPoint y: 341, endPoint x: 823, endPoint y: 352, distance: 145.4
click at [847, 350] on p "Most Popular" at bounding box center [913, 357] width 237 height 19
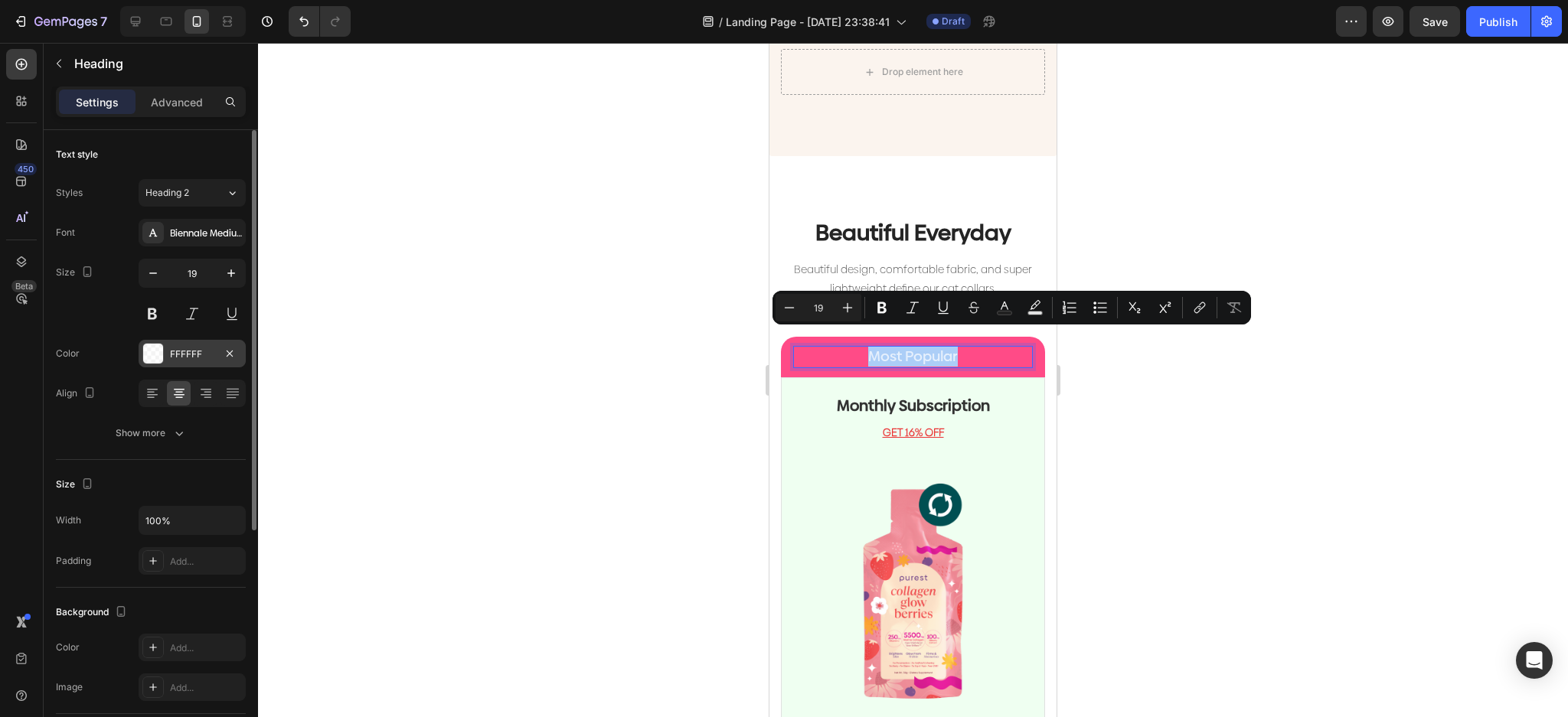
click at [150, 355] on div at bounding box center [153, 353] width 20 height 20
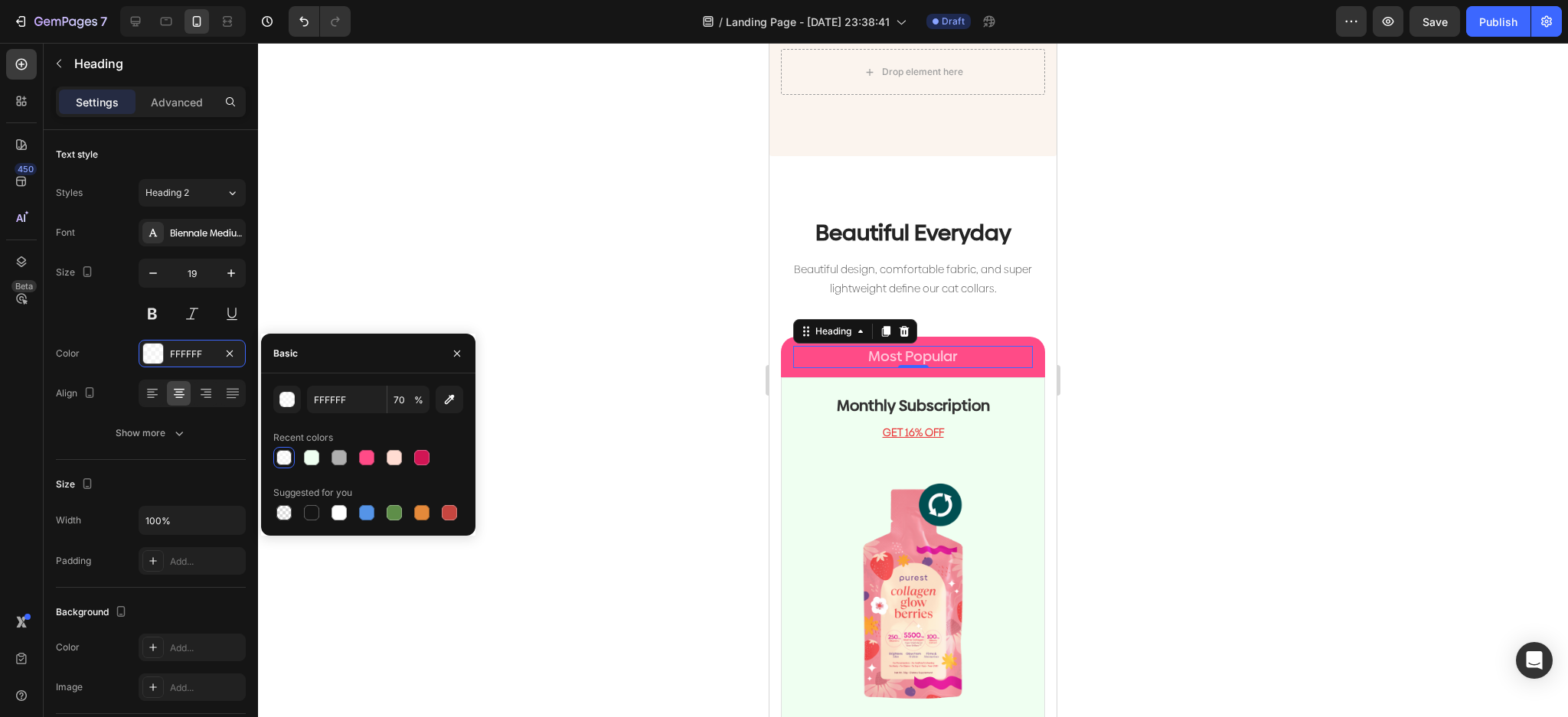
click at [282, 457] on div at bounding box center [283, 457] width 15 height 15
click at [415, 399] on span "%" at bounding box center [419, 400] width 9 height 14
type input "70"
type input "100"
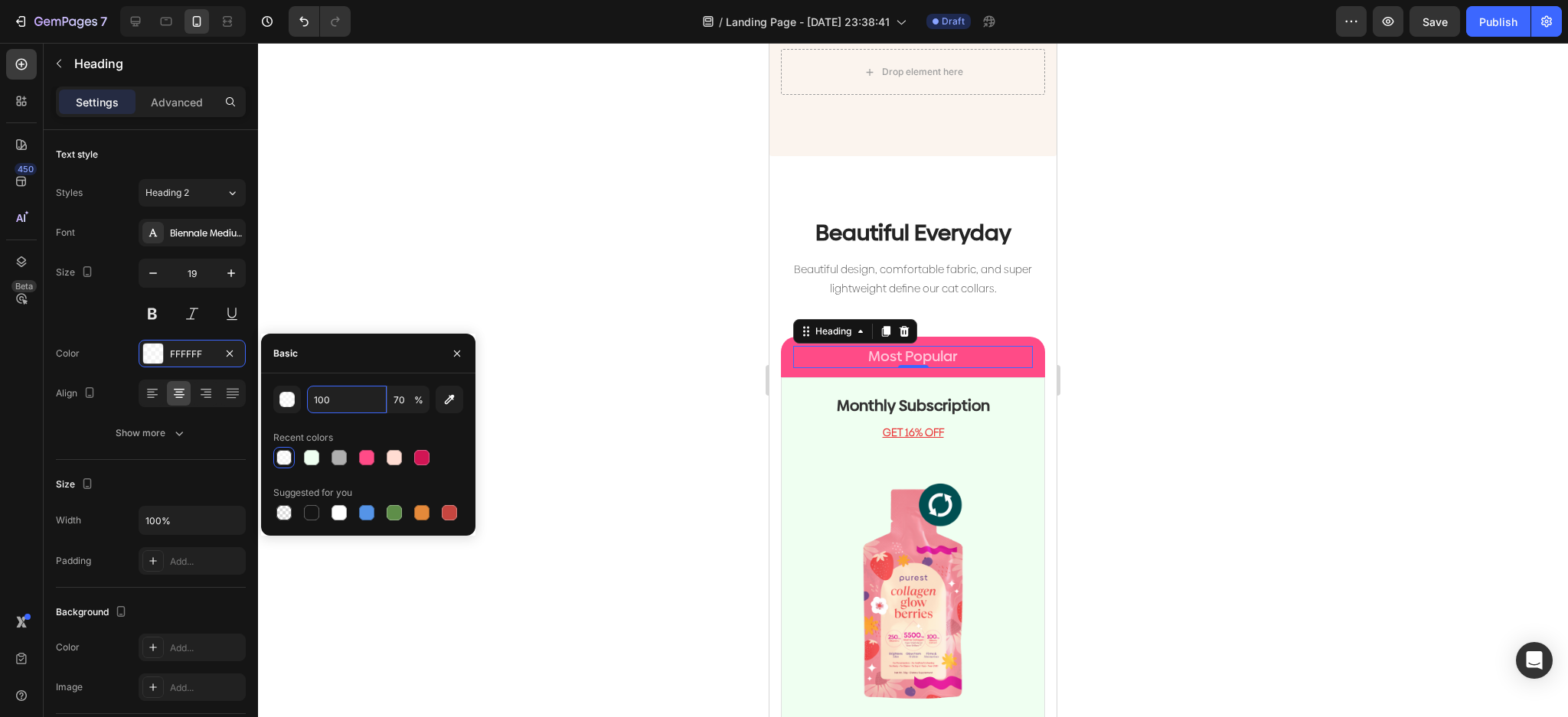
type input "100"
drag, startPoint x: 288, startPoint y: 400, endPoint x: 307, endPoint y: 424, distance: 30.6
click at [286, 400] on div "button" at bounding box center [287, 400] width 15 height 15
type input "110000"
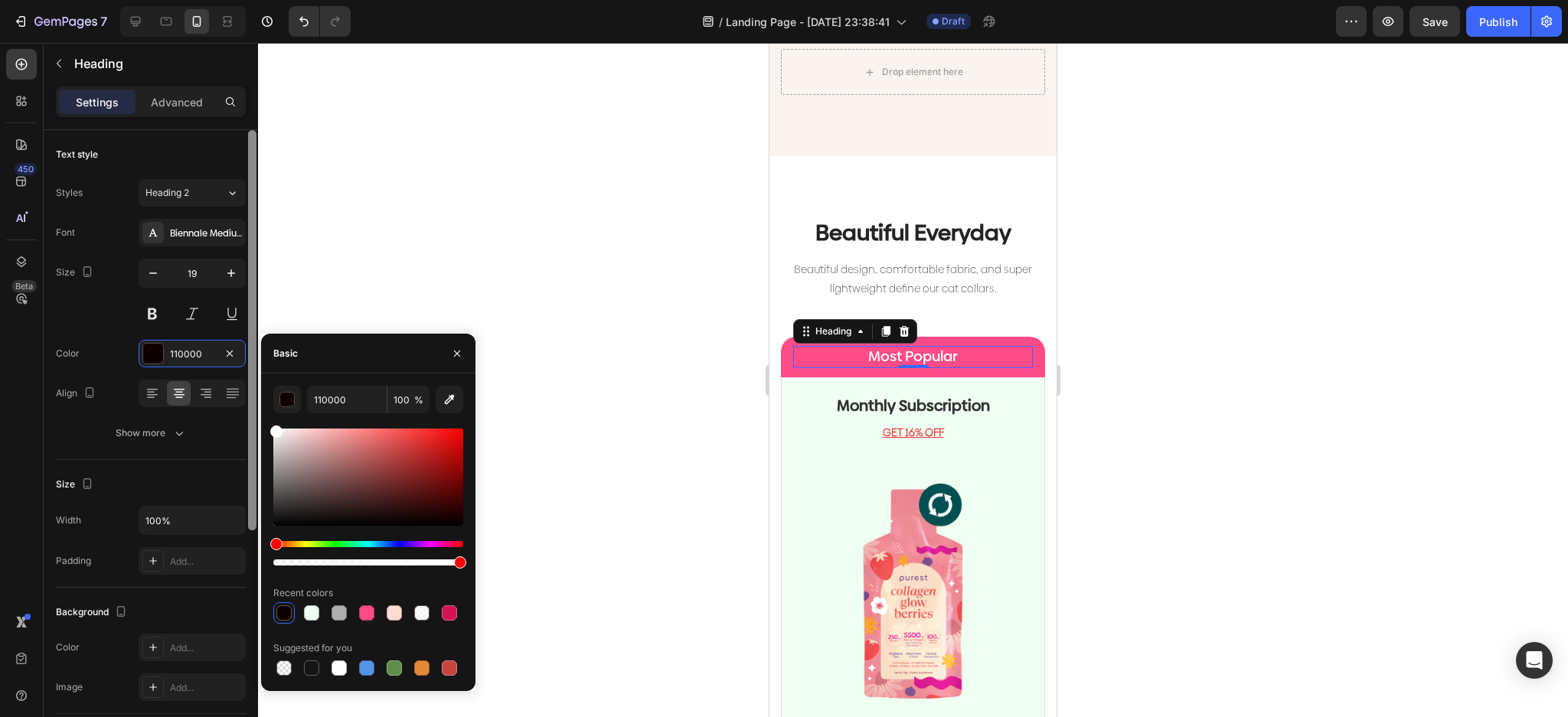
drag, startPoint x: 288, startPoint y: 465, endPoint x: 251, endPoint y: 374, distance: 98.2
click at [251, 375] on div "450 Beta Sections(18) Elements(83) Section Element Hero Section Product Detail …" at bounding box center [129, 380] width 258 height 674
drag, startPoint x: 540, startPoint y: 288, endPoint x: 584, endPoint y: 286, distance: 44.0
click at [539, 288] on div at bounding box center [913, 380] width 1310 height 674
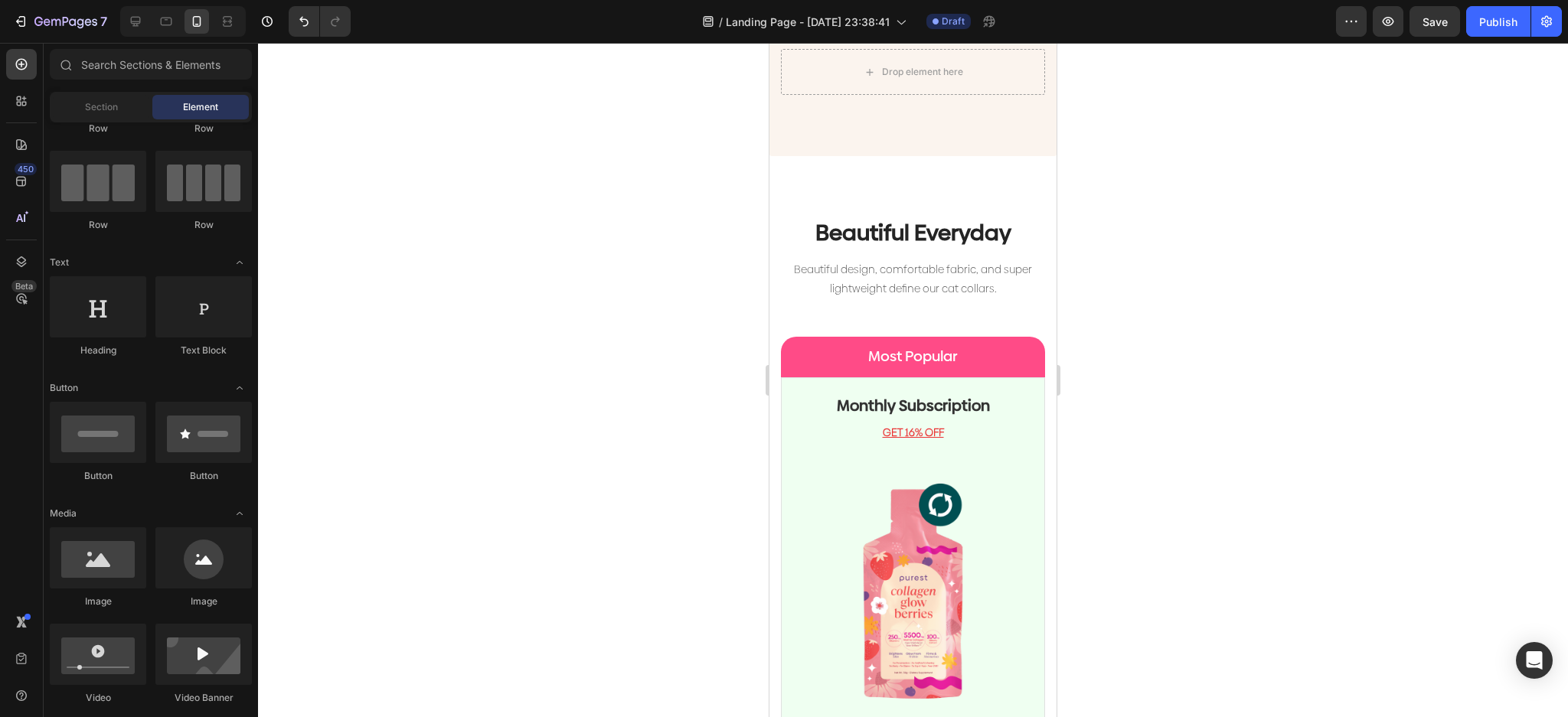
click at [618, 283] on div at bounding box center [913, 380] width 1310 height 674
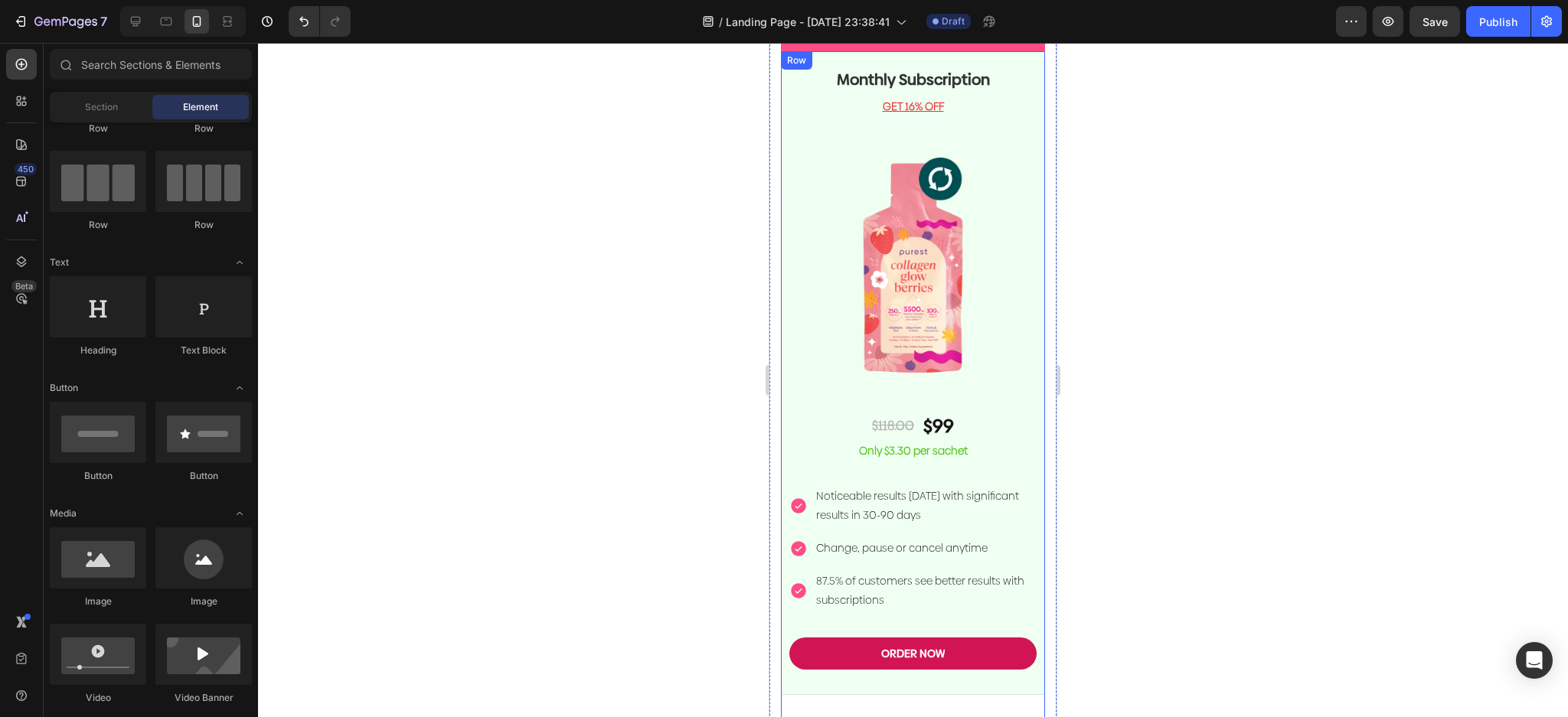
scroll to position [3623, 0]
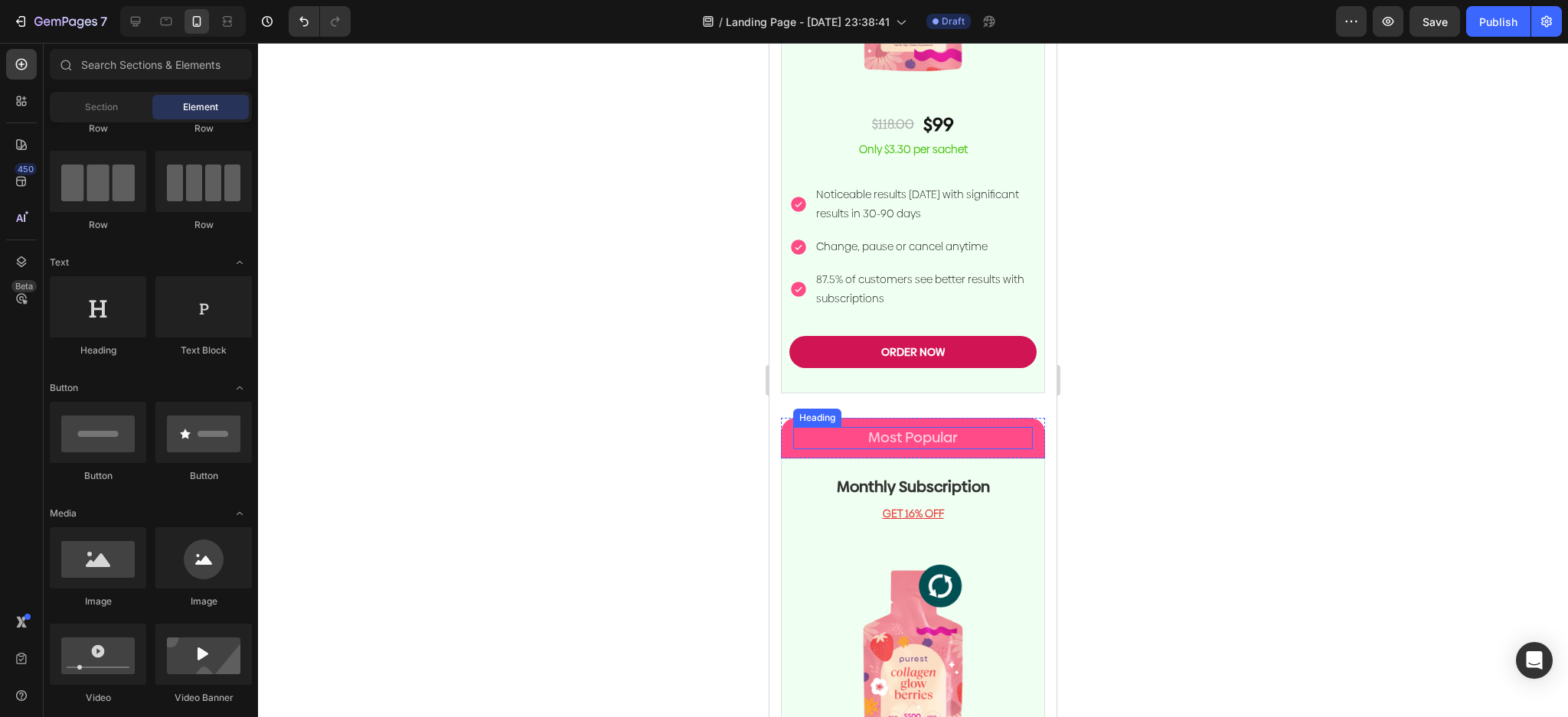
click at [917, 429] on p "Most Popular" at bounding box center [913, 439] width 237 height 19
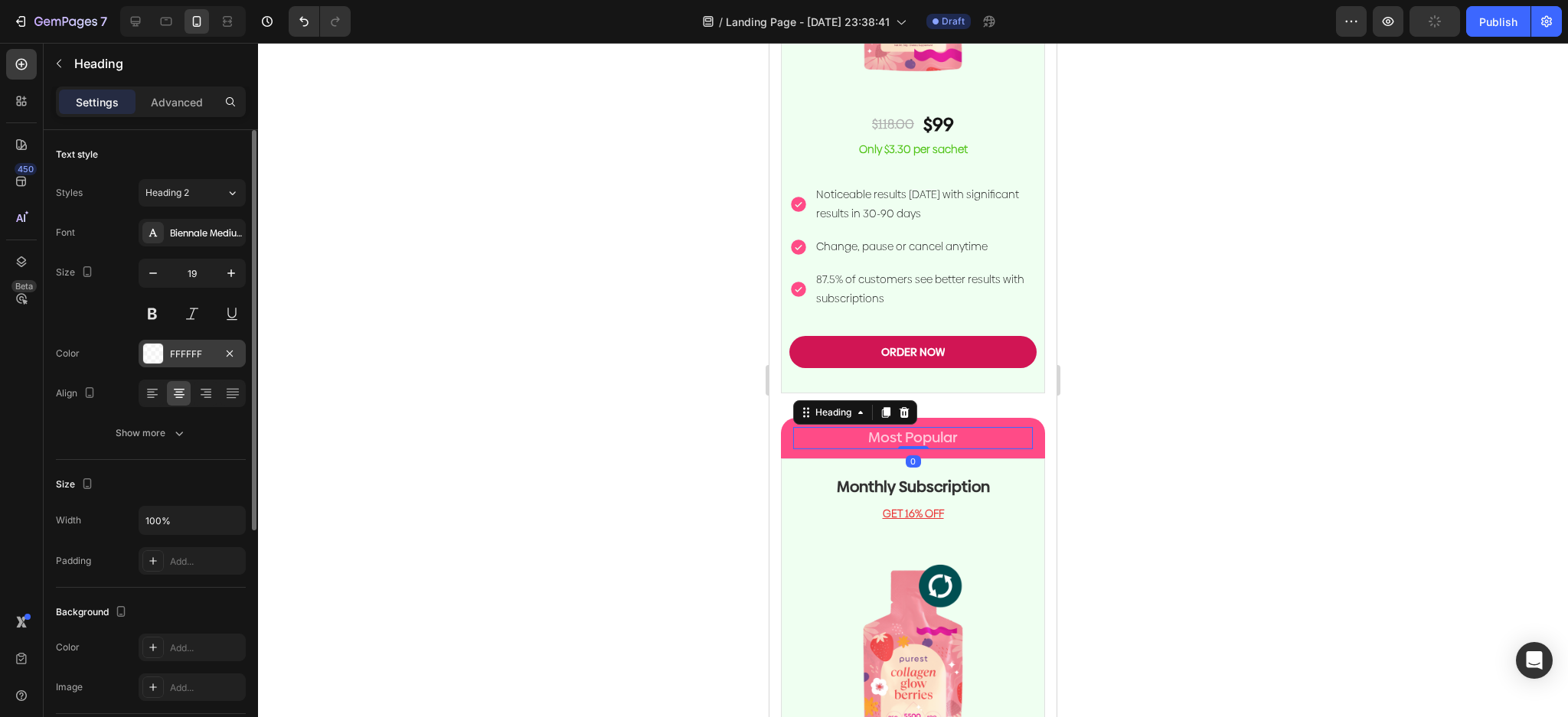
click at [139, 352] on div "FFFFFF" at bounding box center [192, 353] width 107 height 27
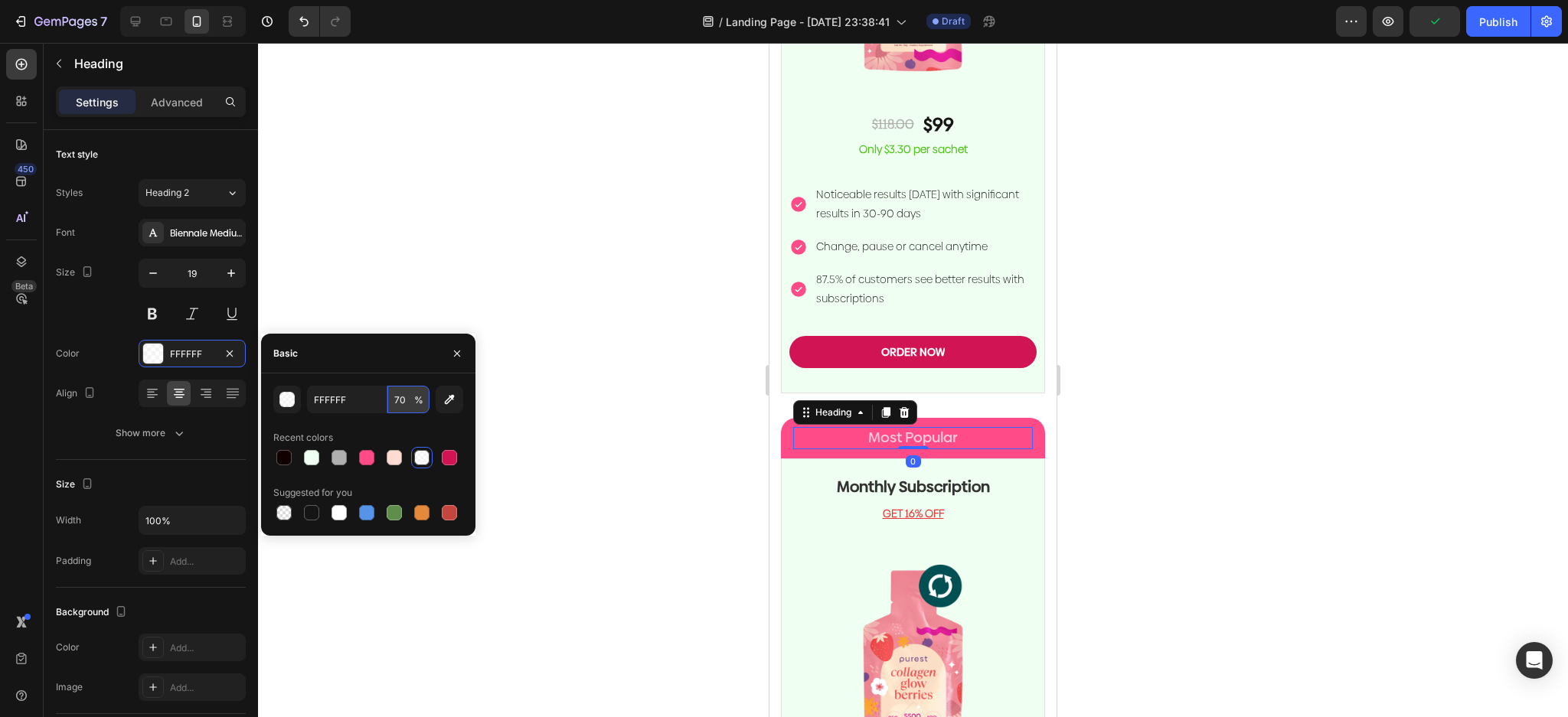
click at [404, 399] on input "70" at bounding box center [408, 399] width 42 height 27
type input "100"
click at [676, 352] on div at bounding box center [913, 380] width 1310 height 674
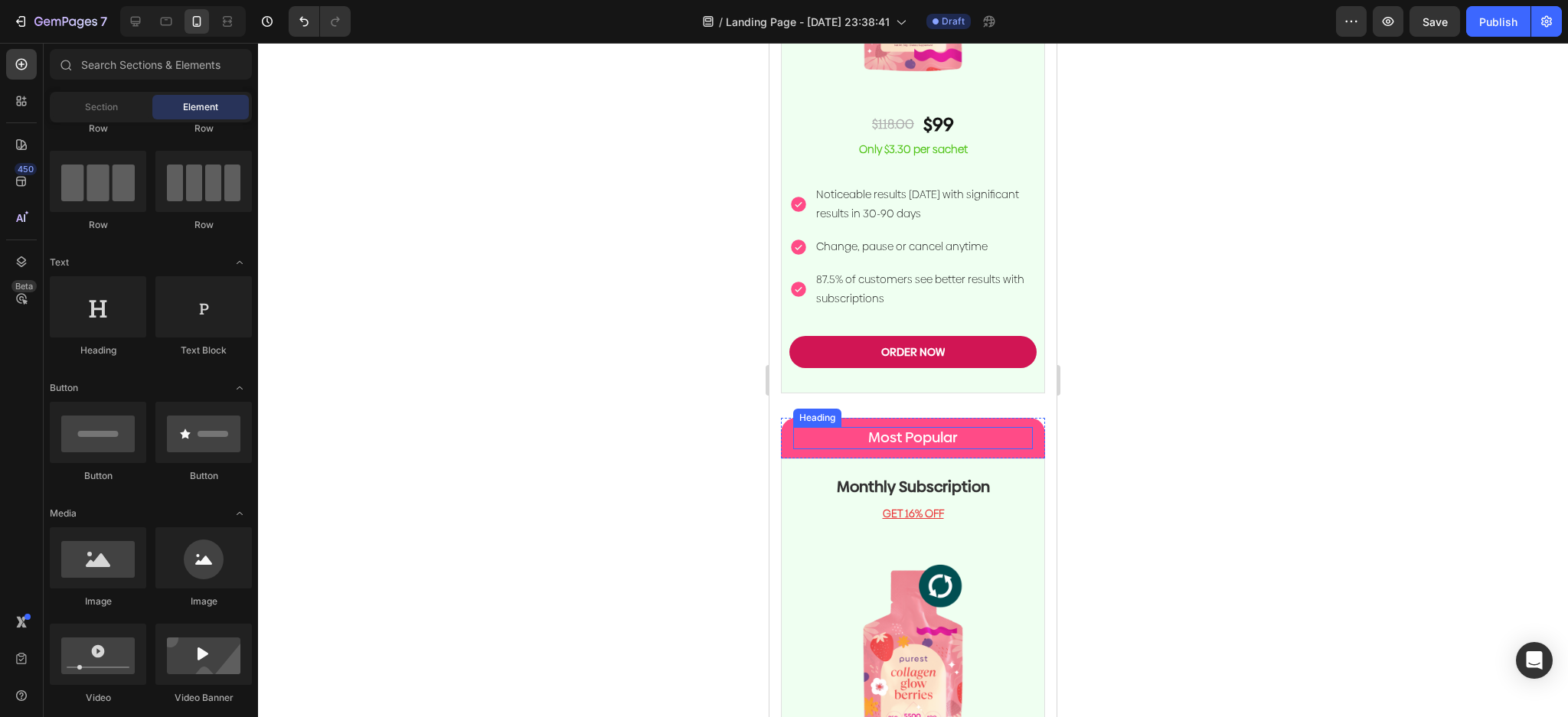
click at [936, 429] on p "Most Popular" at bounding box center [913, 439] width 237 height 19
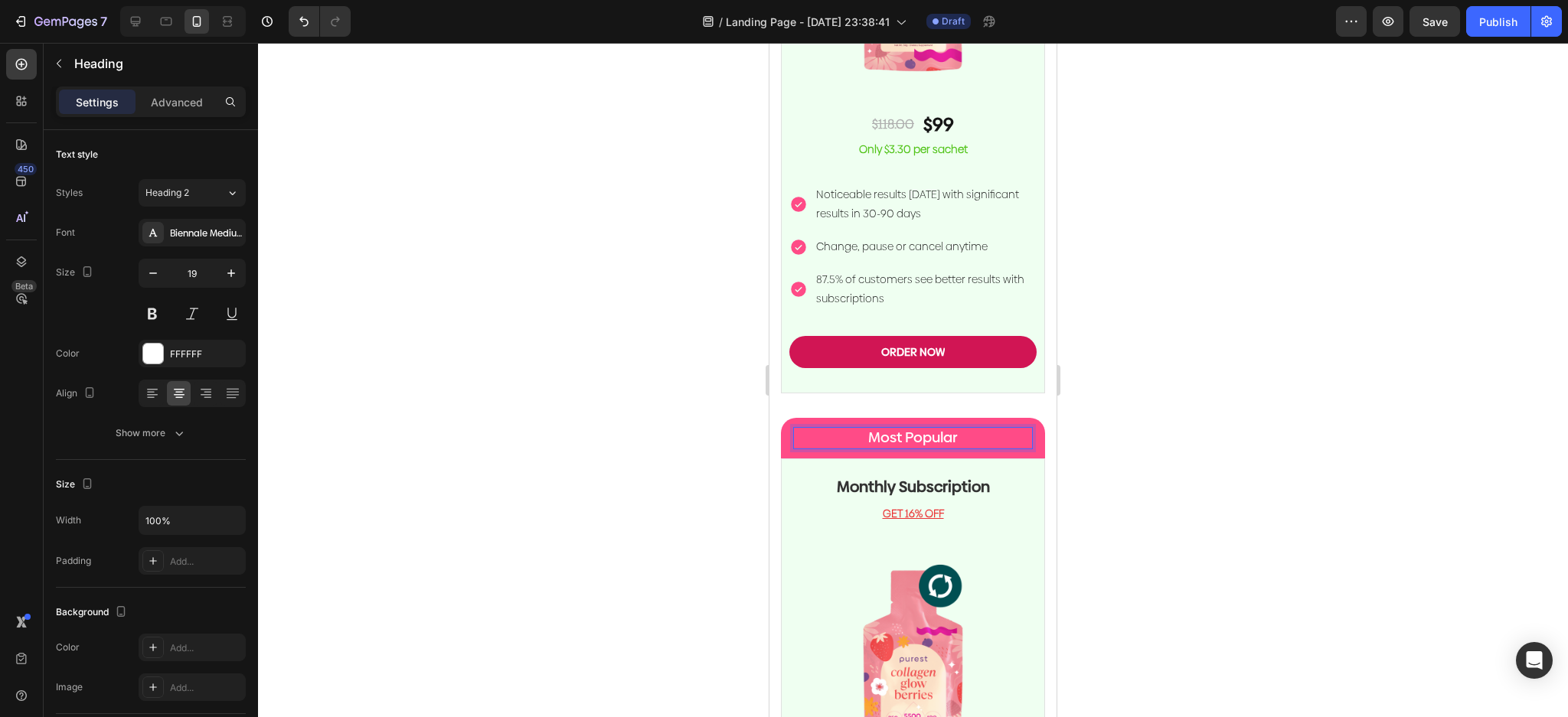
click at [959, 429] on p "Most Popular" at bounding box center [913, 439] width 237 height 19
drag, startPoint x: 952, startPoint y: 425, endPoint x: 854, endPoint y: 414, distance: 98.6
click at [852, 429] on p "Most Popular" at bounding box center [913, 439] width 237 height 19
drag, startPoint x: 945, startPoint y: 421, endPoint x: 868, endPoint y: 421, distance: 77.0
click at [868, 429] on p "#ff9b9b" at bounding box center [913, 439] width 237 height 19
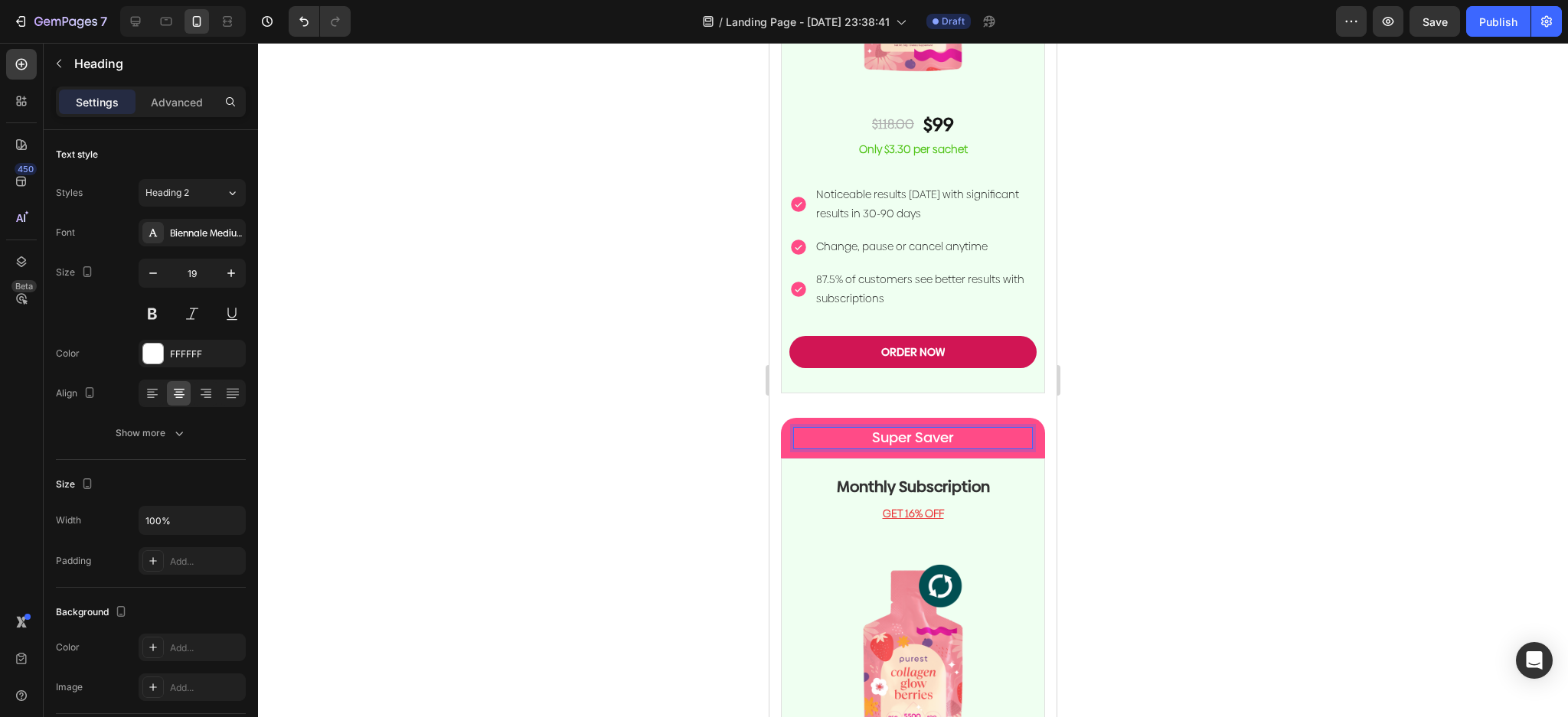
click at [1197, 415] on div at bounding box center [913, 380] width 1310 height 674
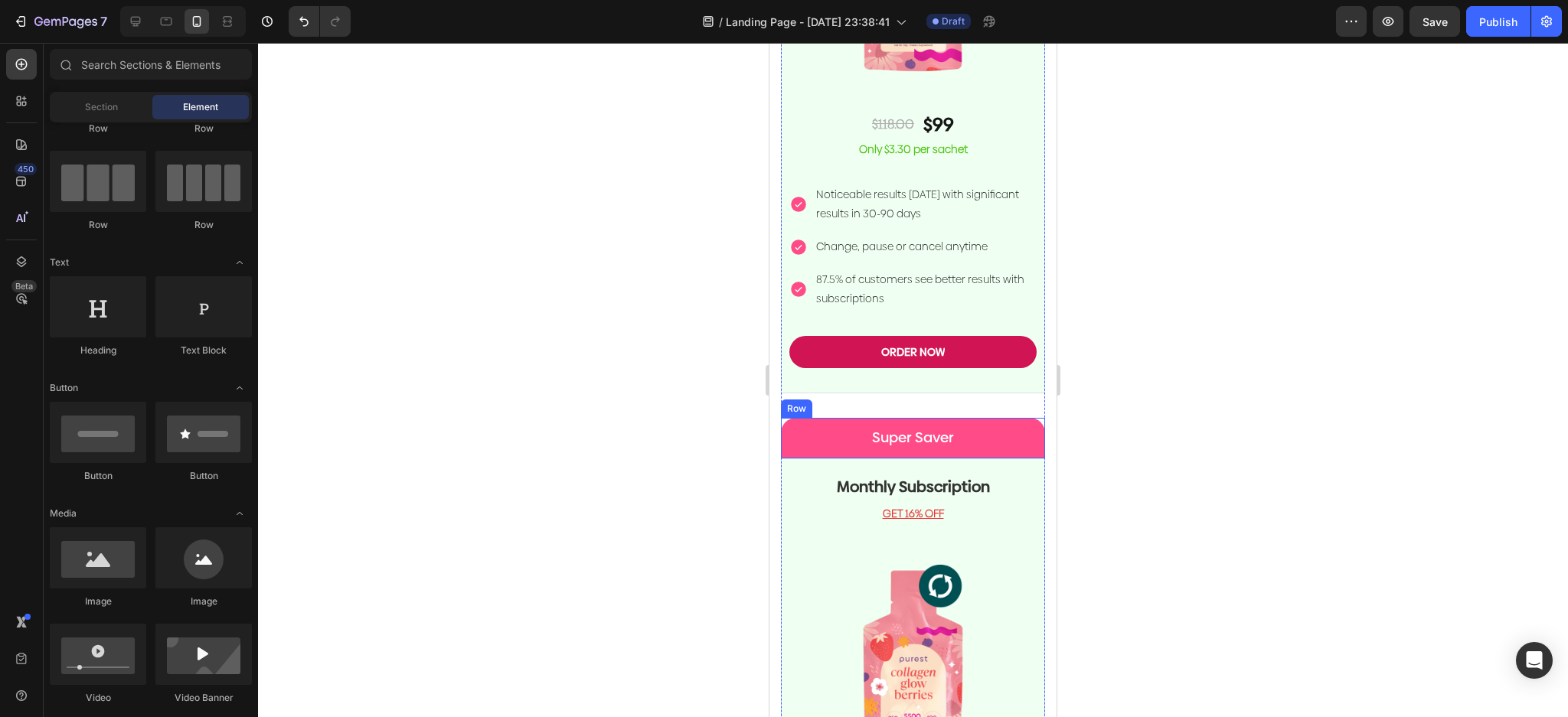
click at [1013, 430] on p "Super Saver" at bounding box center [913, 439] width 237 height 19
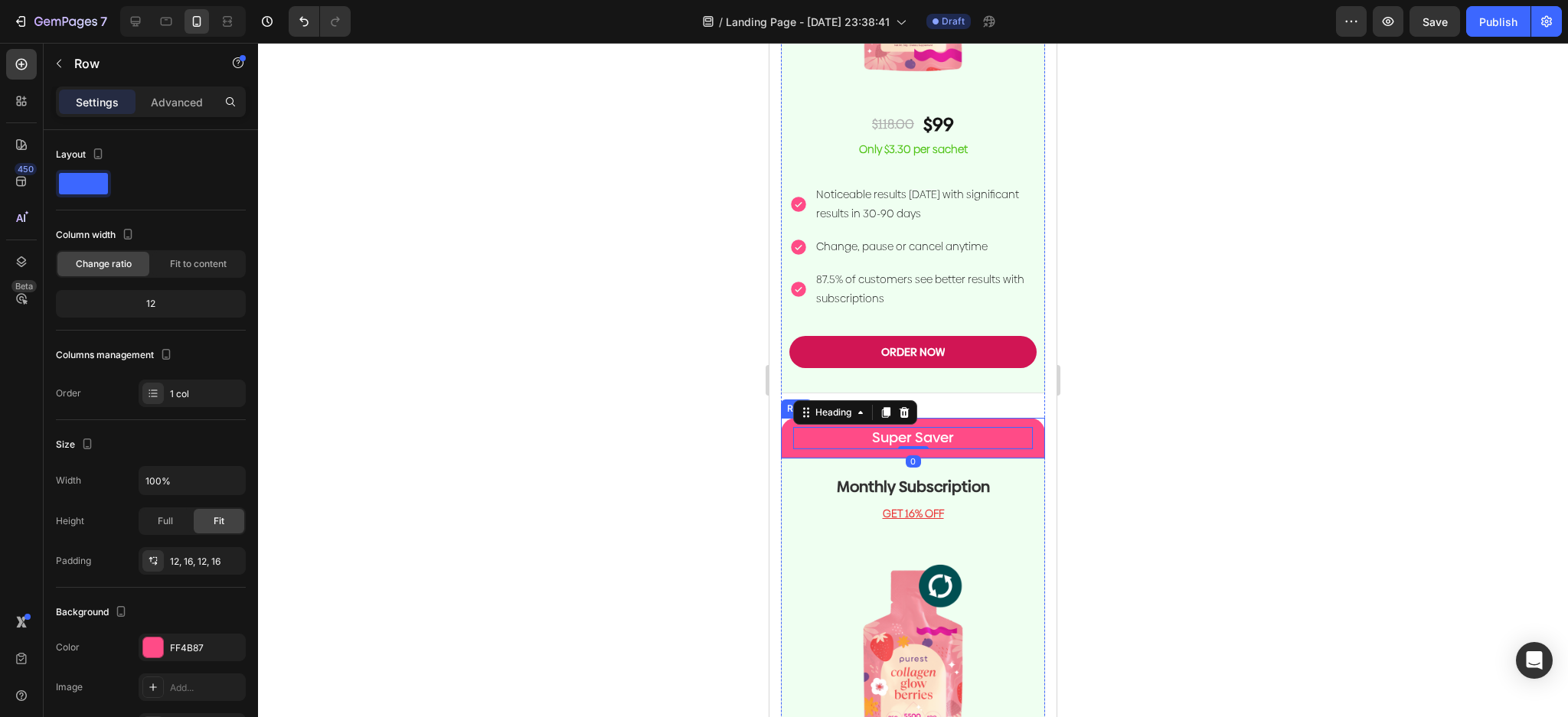
click at [1023, 420] on div "Super Saver Heading 0 Row" at bounding box center [913, 438] width 264 height 40
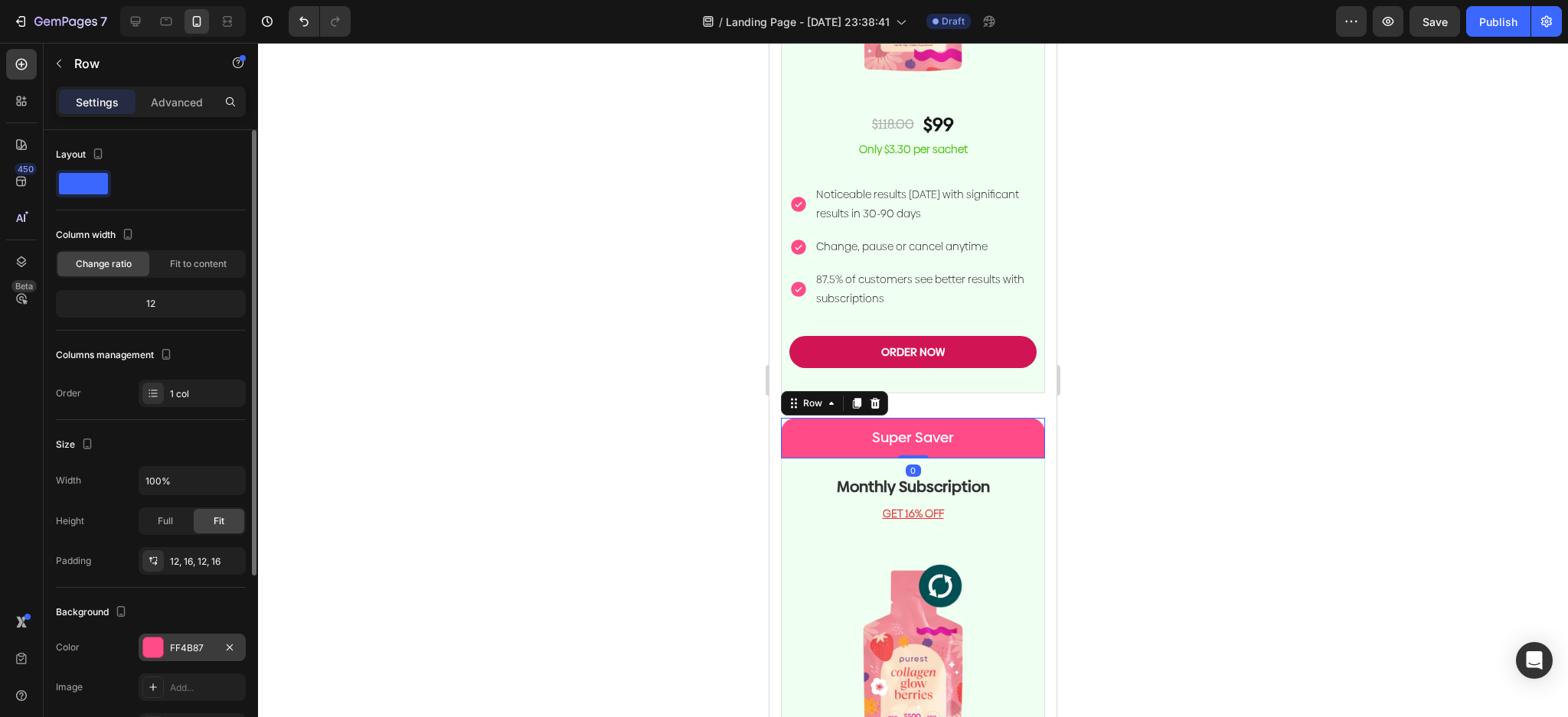
click at [154, 645] on div at bounding box center [153, 647] width 20 height 20
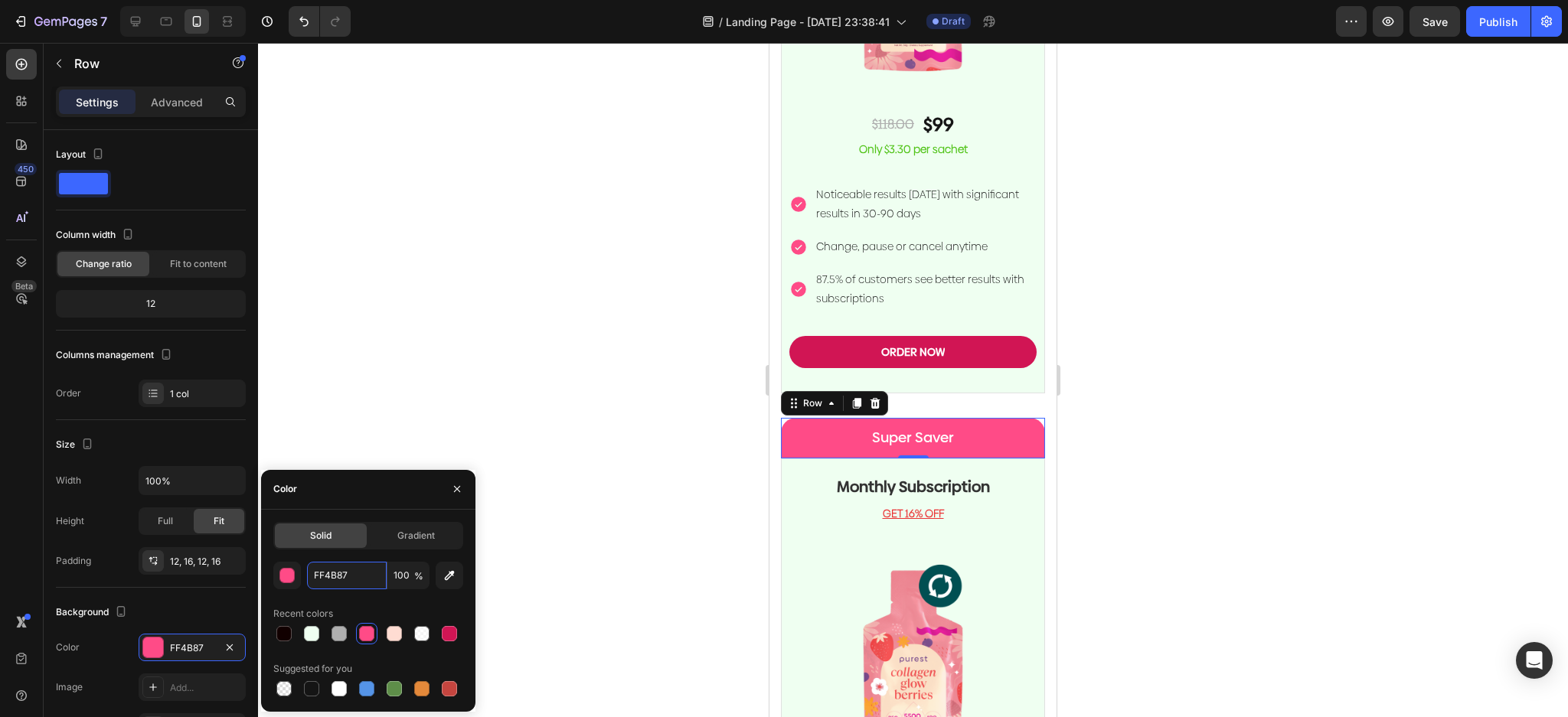
paste input "#ff9b9b"
type input "#ff9b9b"
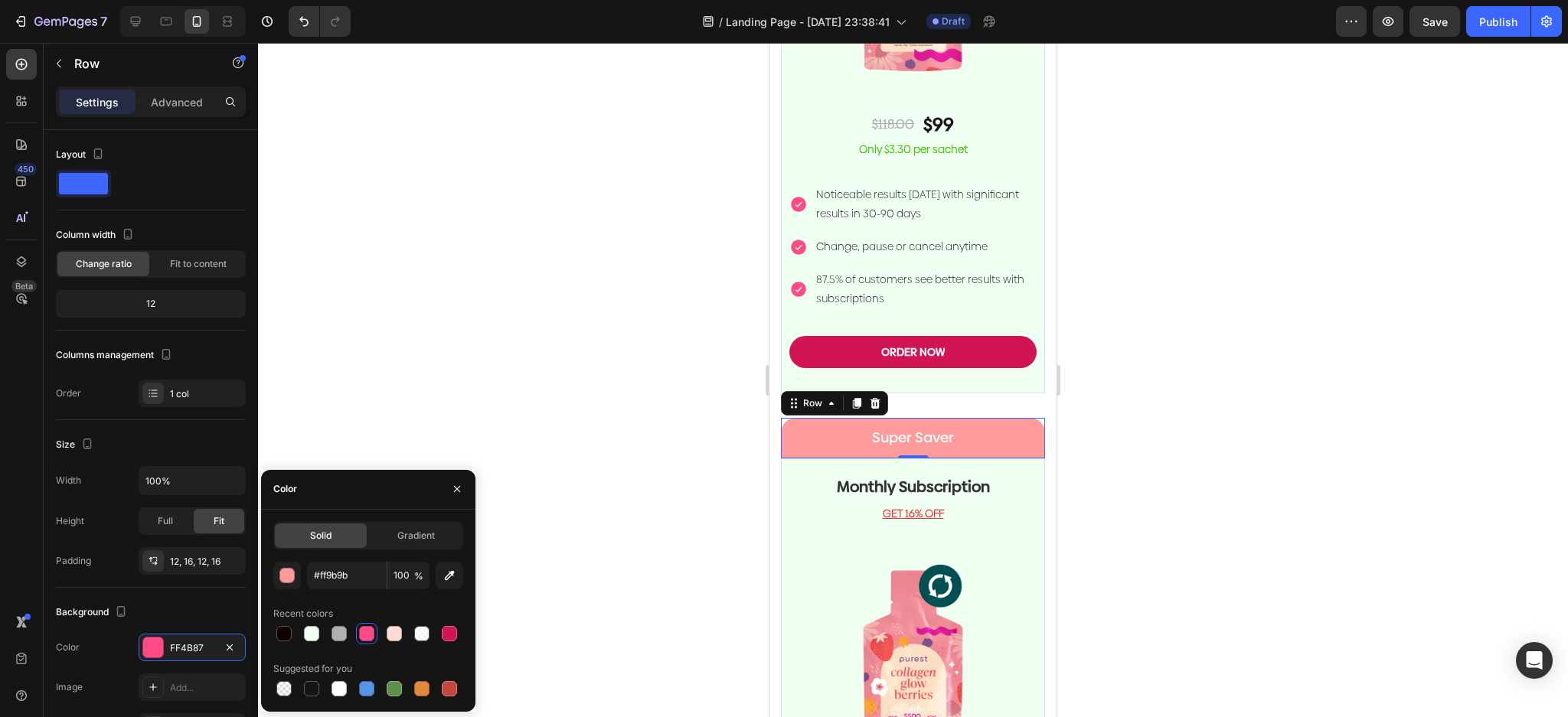
click at [600, 393] on div at bounding box center [913, 380] width 1310 height 674
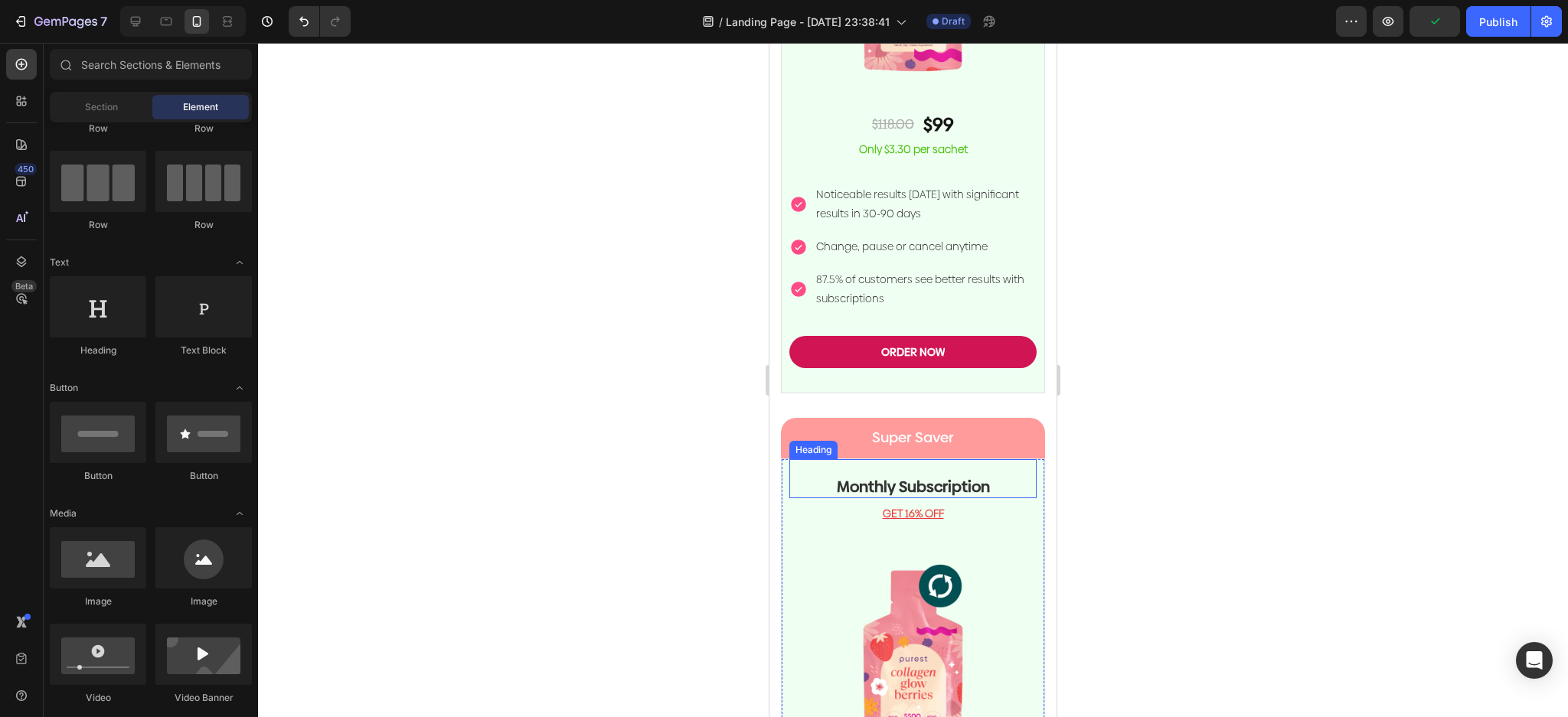
click at [958, 476] on h2 "Monthly Subscription" at bounding box center [913, 487] width 247 height 23
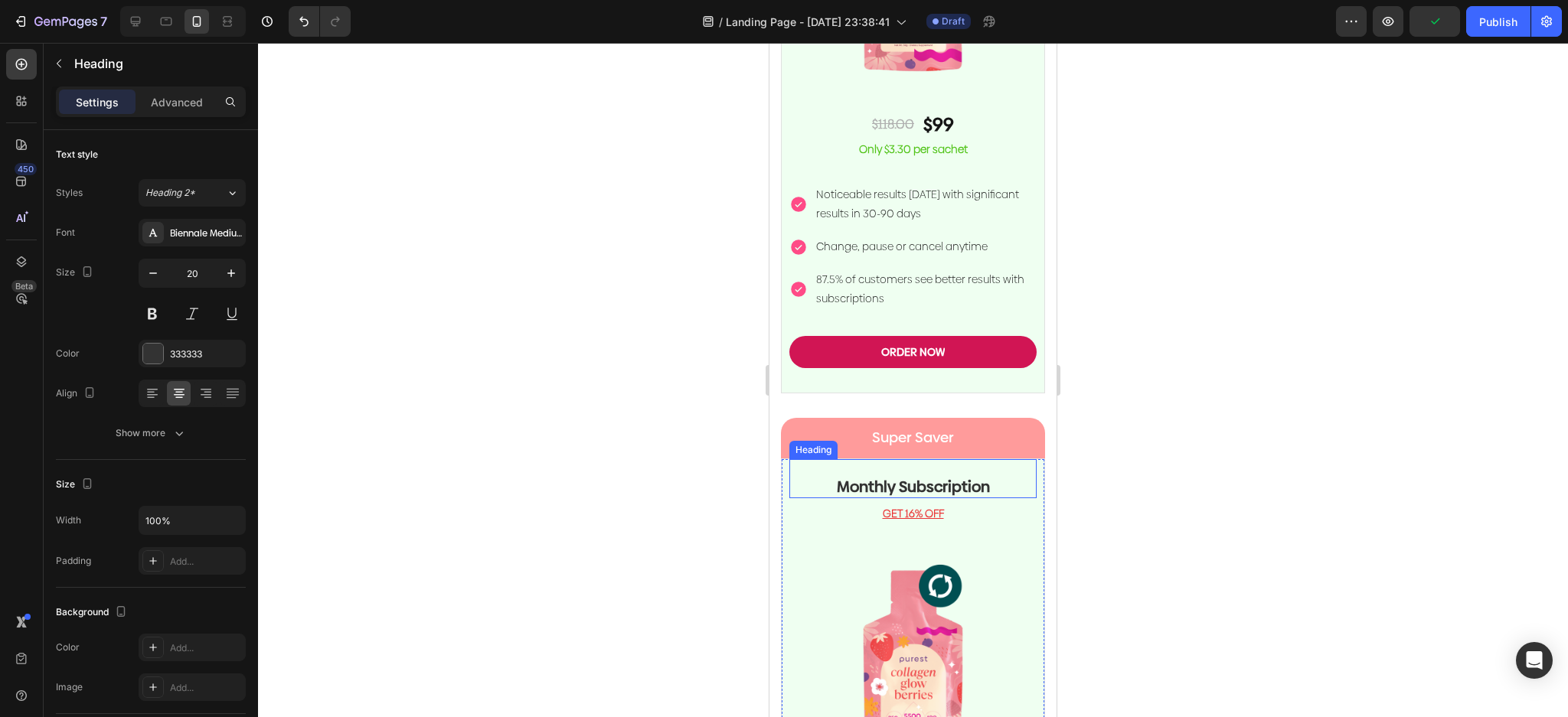
click at [958, 476] on h2 "Monthly Subscription" at bounding box center [913, 487] width 247 height 23
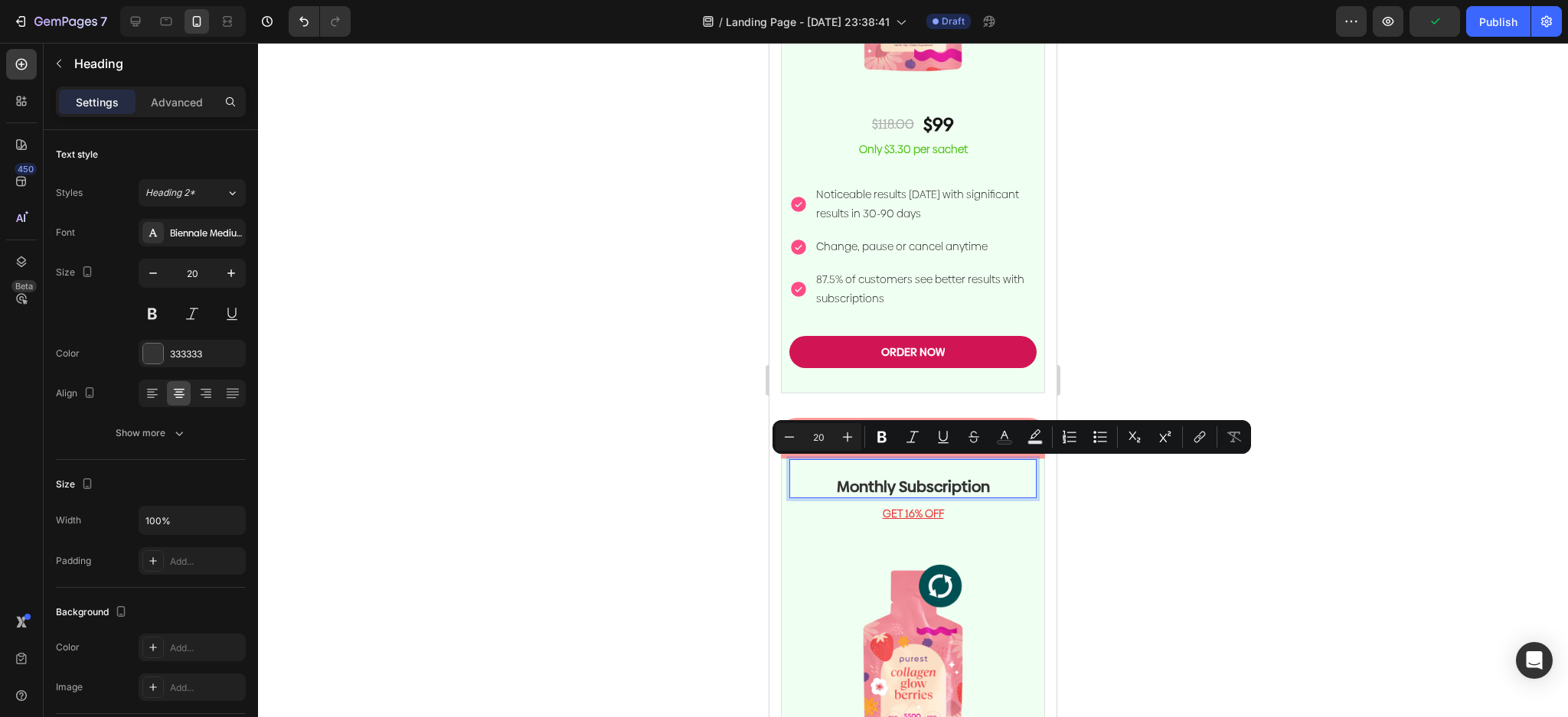
click at [985, 477] on p "Monthly Subscription" at bounding box center [912, 487] width 244 height 20
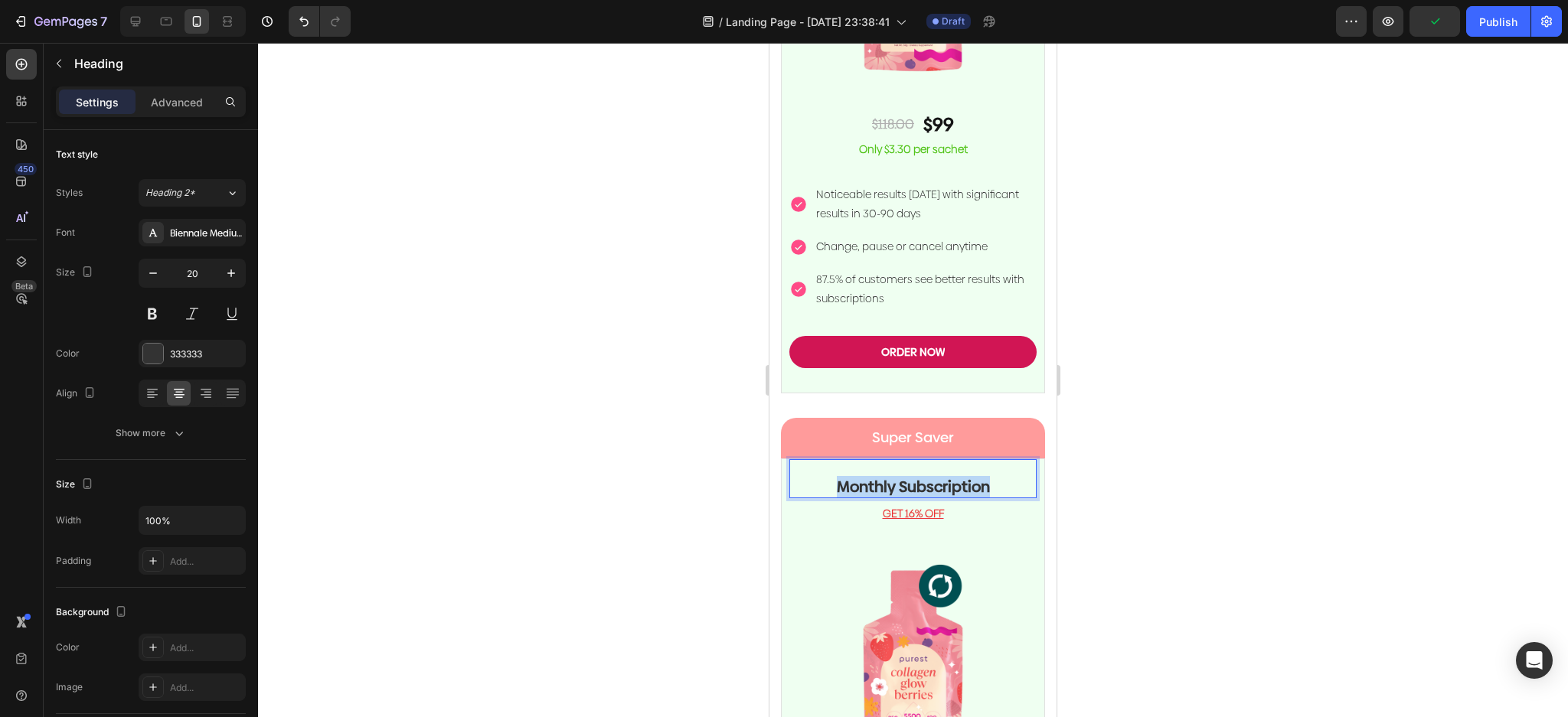
drag, startPoint x: 916, startPoint y: 472, endPoint x: 777, endPoint y: 468, distance: 139.1
click at [938, 506] on p "GET 16% OFF" at bounding box center [912, 514] width 244 height 16
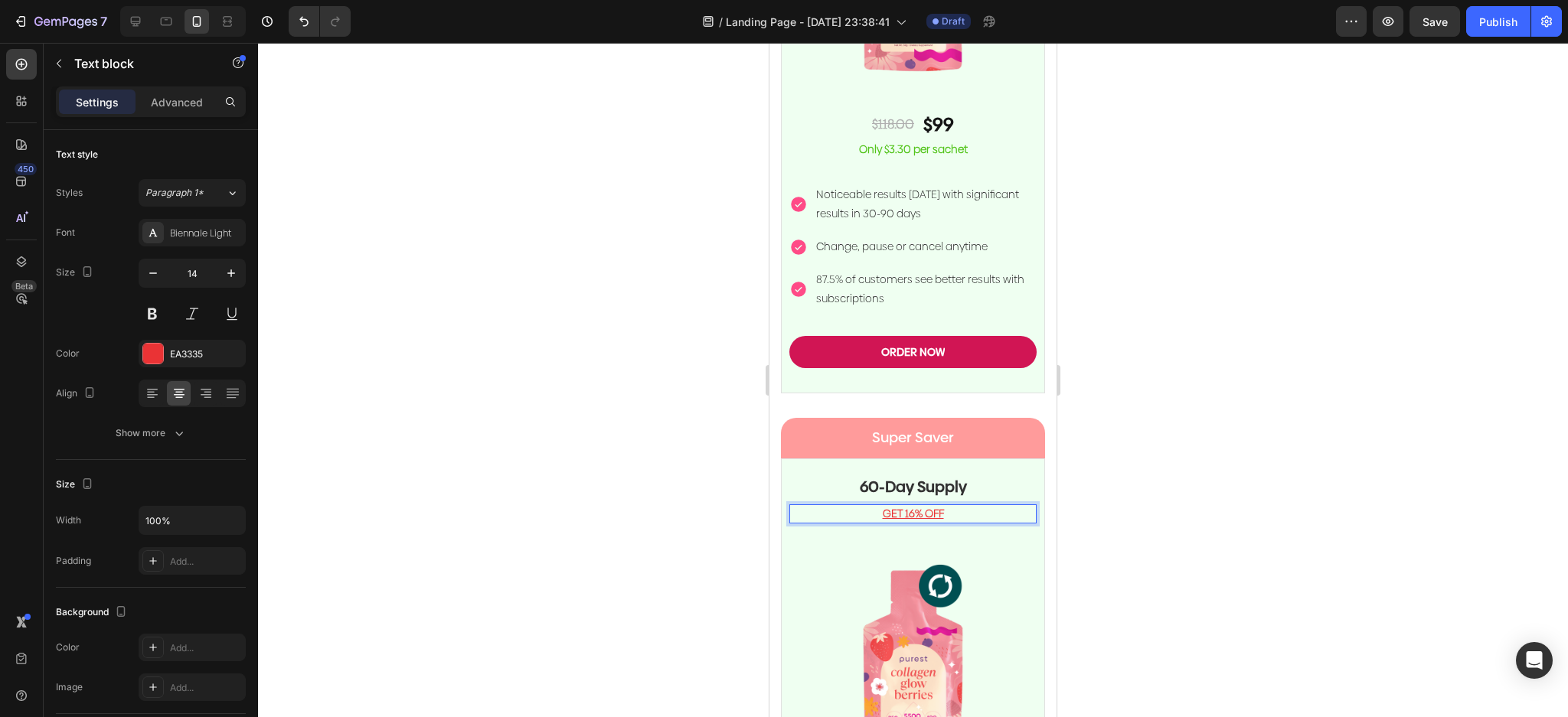
click at [889, 506] on u "GET 16% OFF" at bounding box center [914, 513] width 61 height 15
click at [901, 506] on u "GET 16% OFF" at bounding box center [914, 513] width 61 height 15
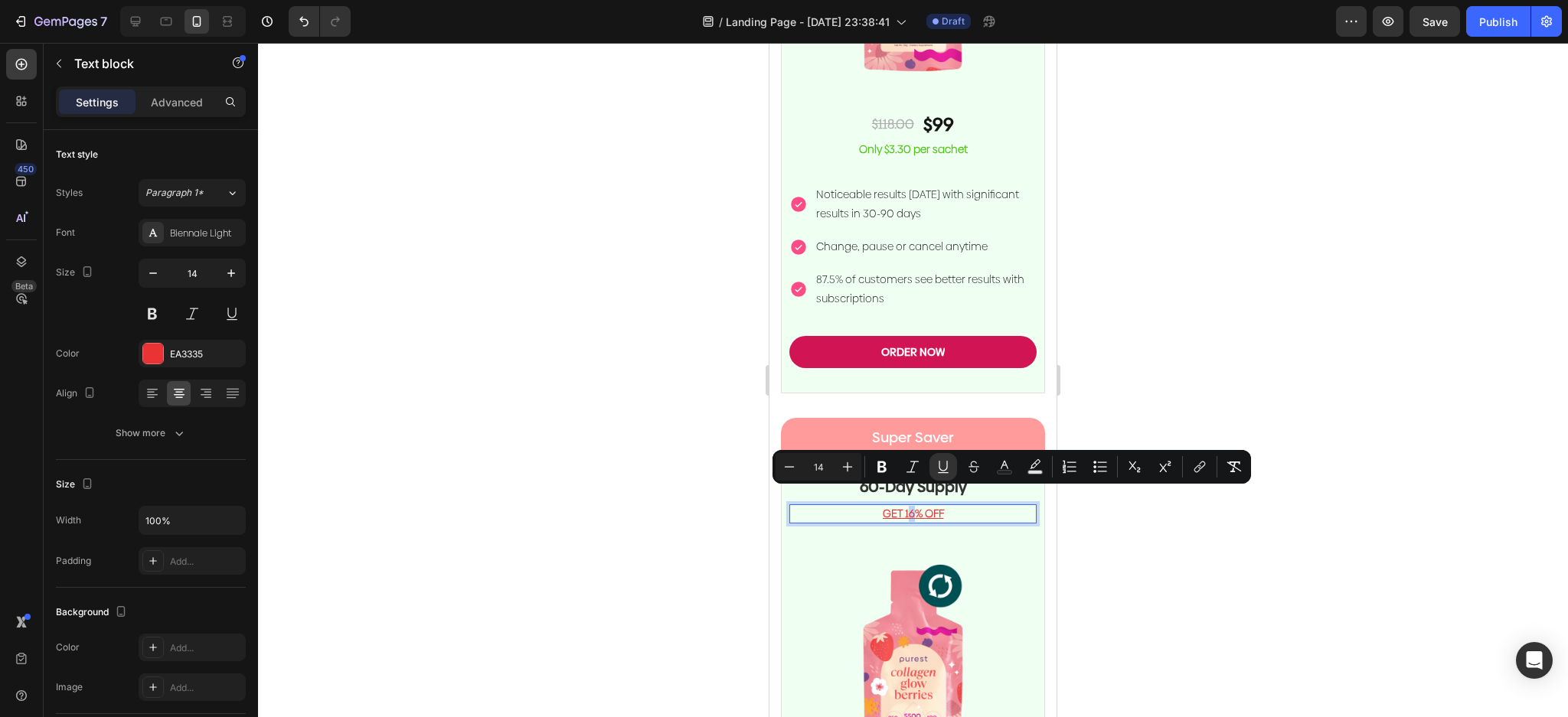
click at [908, 506] on u "GET 16% OFF" at bounding box center [914, 513] width 61 height 15
click at [897, 506] on u "GET 16% OFF" at bounding box center [914, 513] width 61 height 15
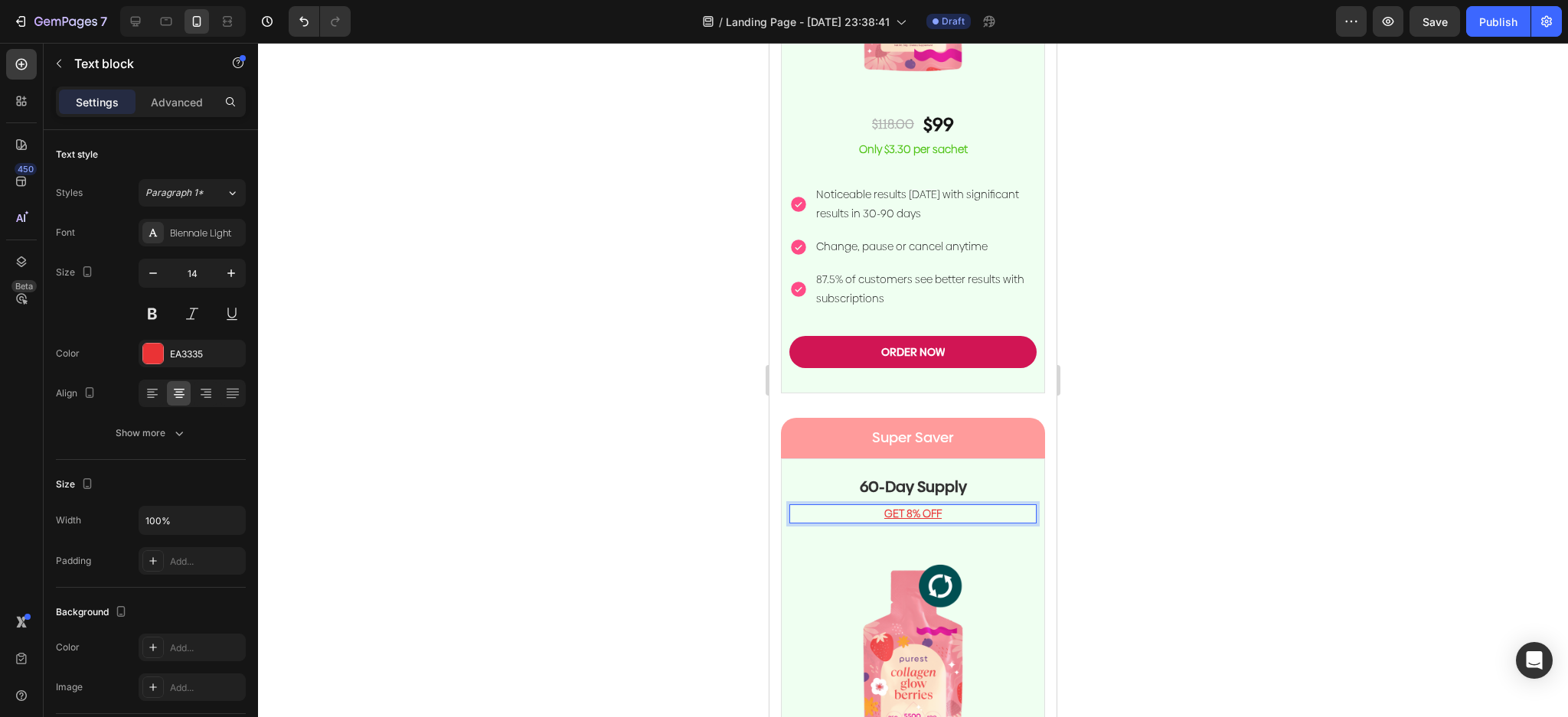
click at [1324, 426] on div at bounding box center [913, 380] width 1310 height 674
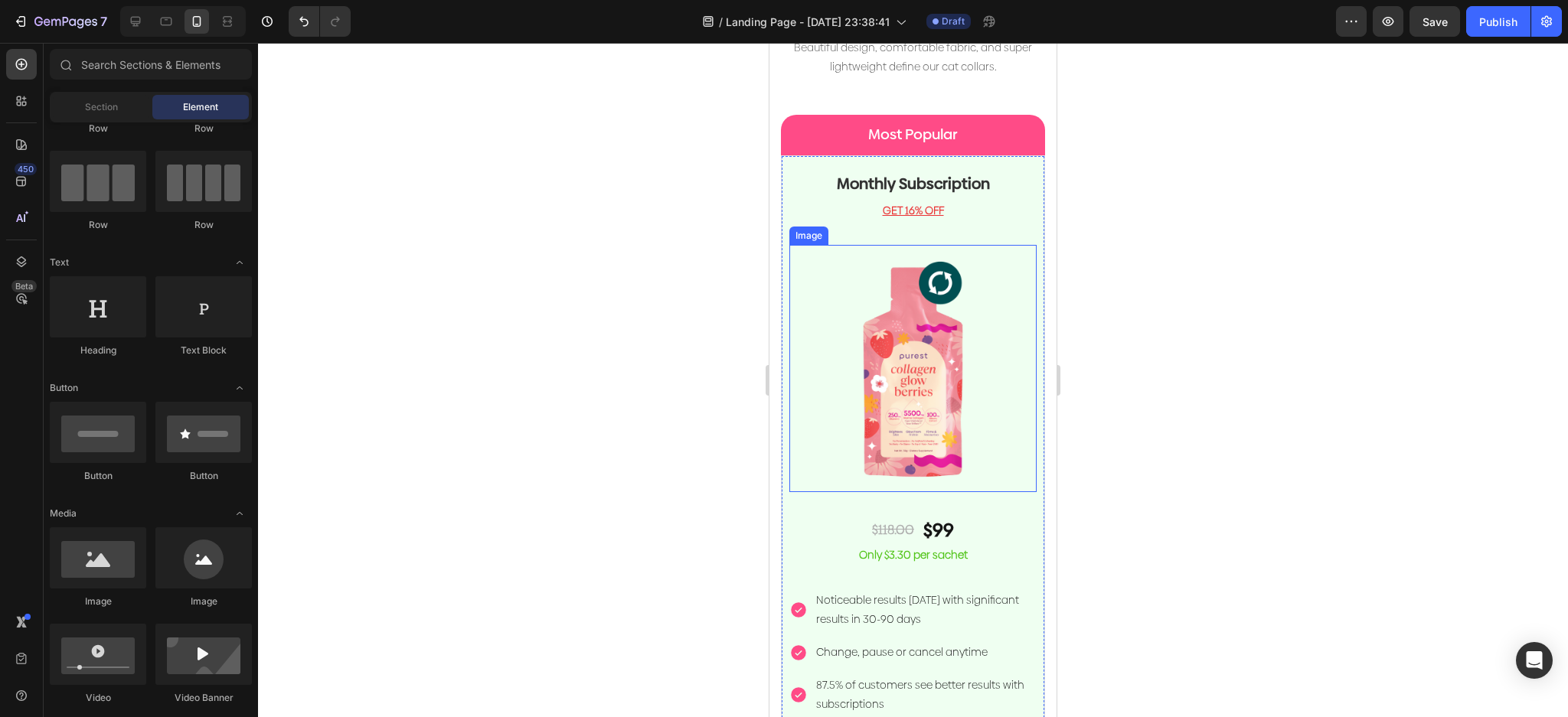
scroll to position [3827, 0]
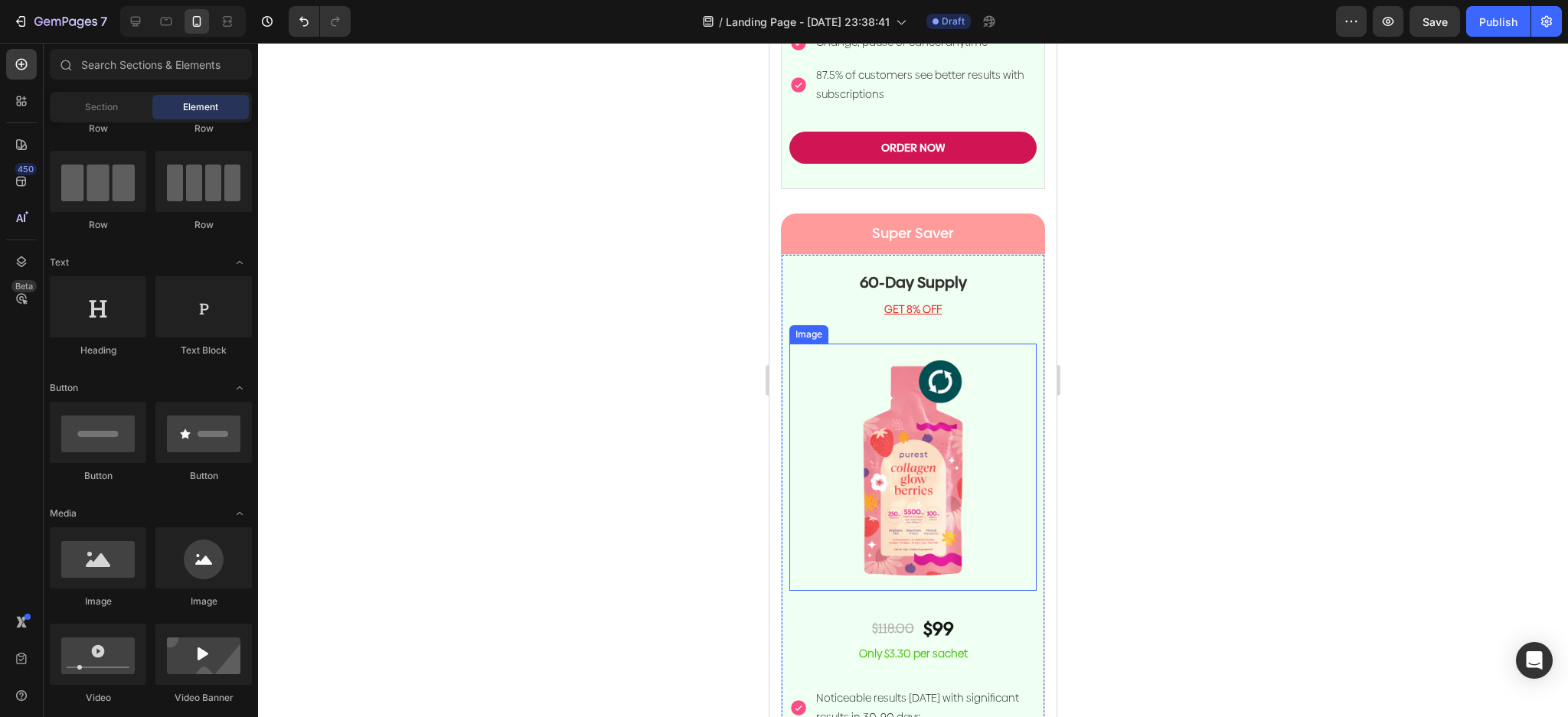
click at [948, 412] on img at bounding box center [913, 467] width 247 height 247
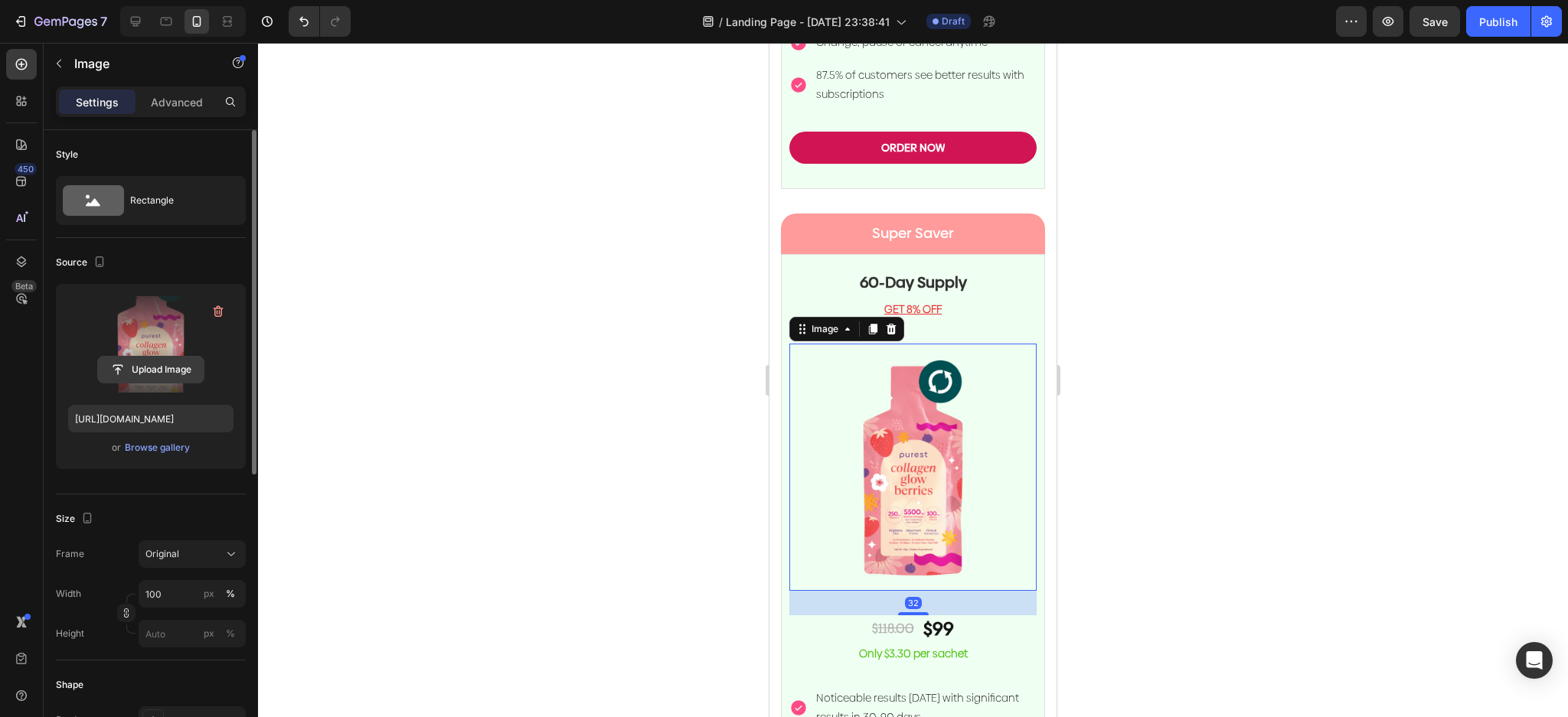
click at [159, 373] on input "file" at bounding box center [151, 369] width 105 height 26
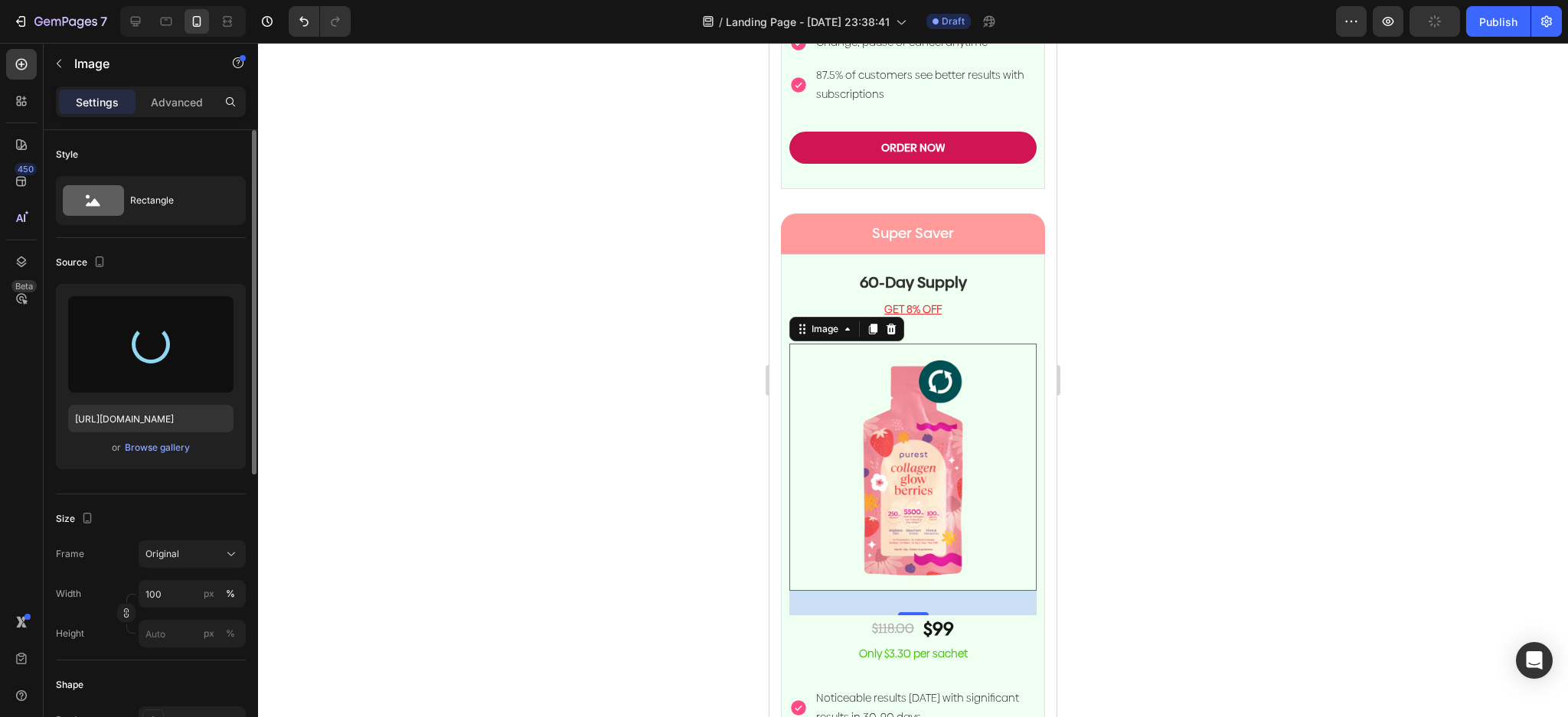
type input "[URL][DOMAIN_NAME]"
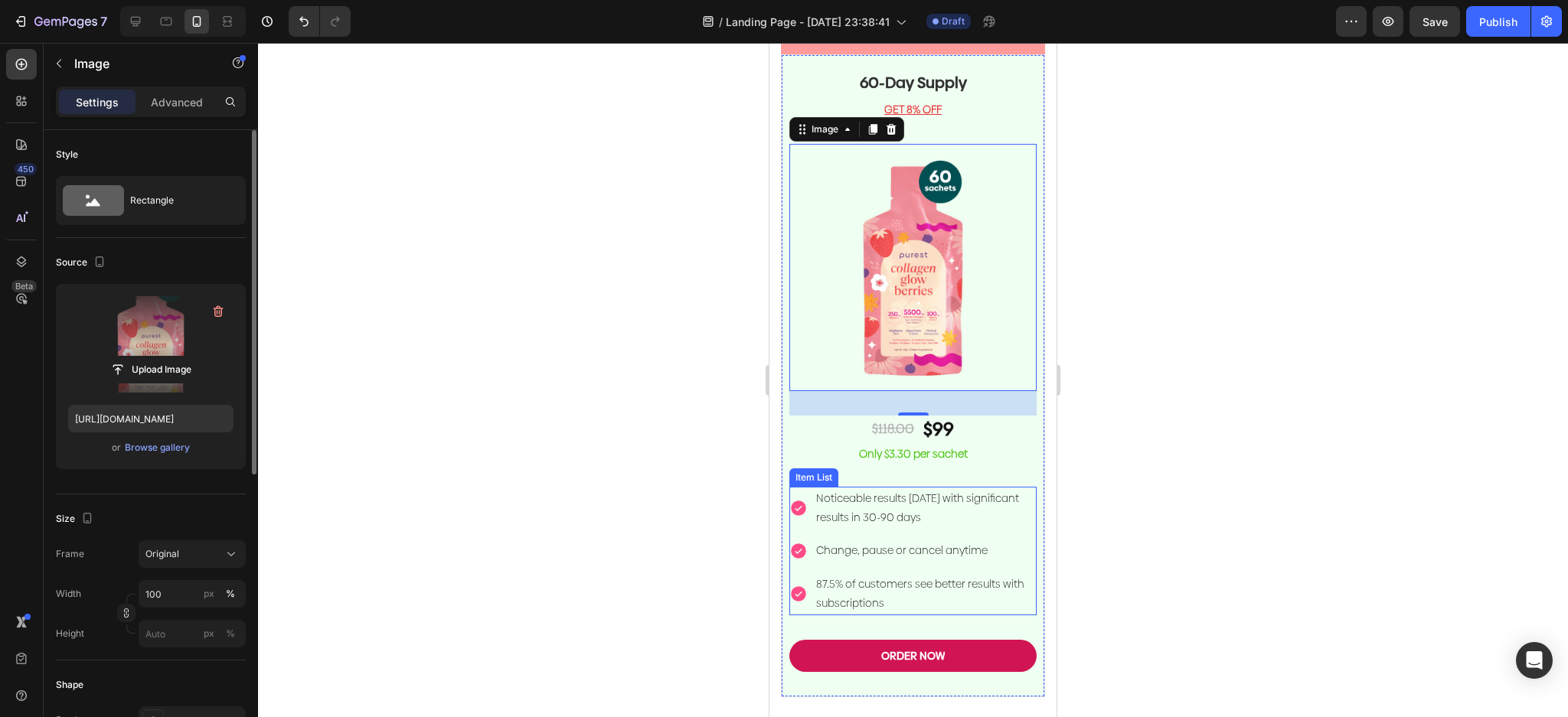
scroll to position [4032, 0]
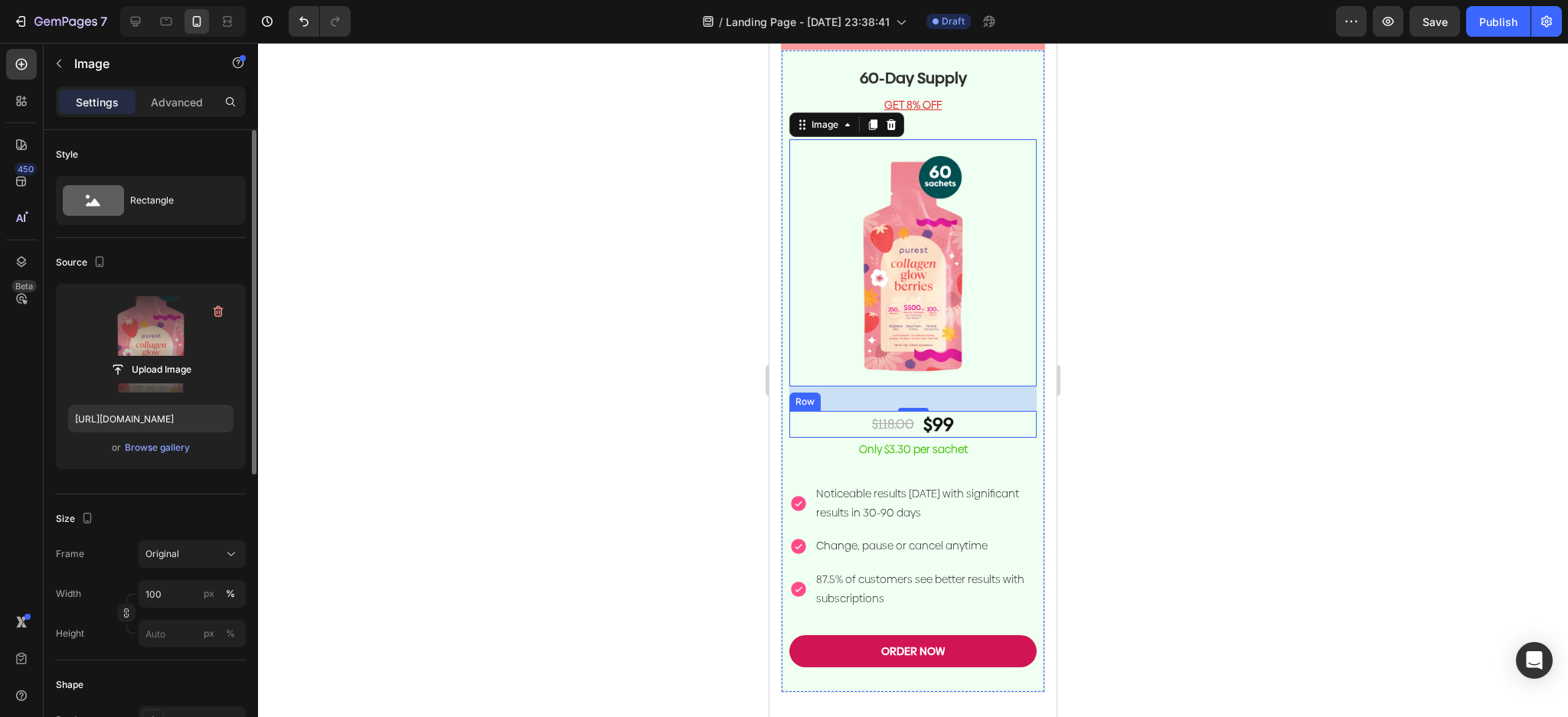
click at [947, 411] on div "$118.00 Text Block $99 Text Block Row" at bounding box center [913, 424] width 247 height 27
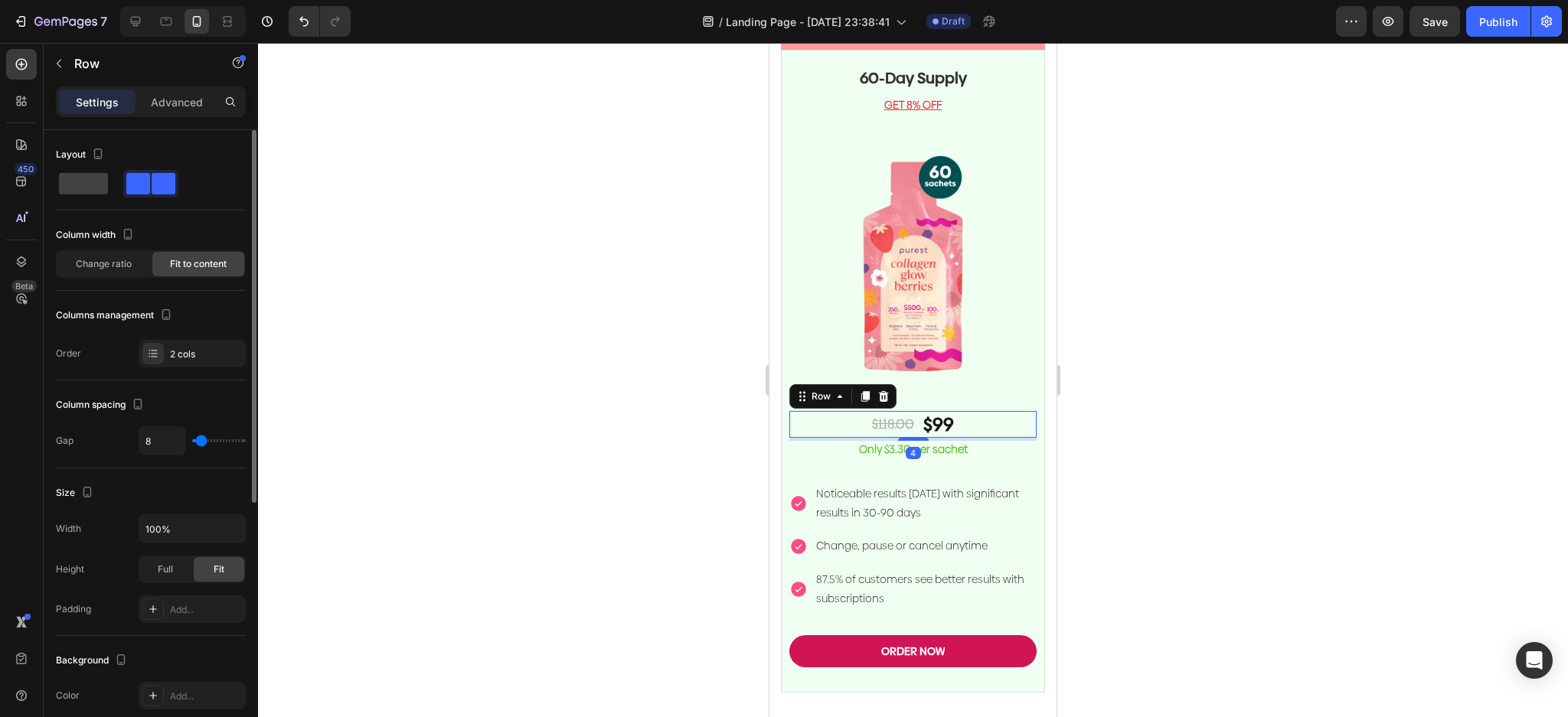
click at [947, 411] on div "$118.00 Text Block $99 Text Block Row 4" at bounding box center [913, 424] width 247 height 27
click at [935, 413] on p "$99" at bounding box center [939, 424] width 31 height 23
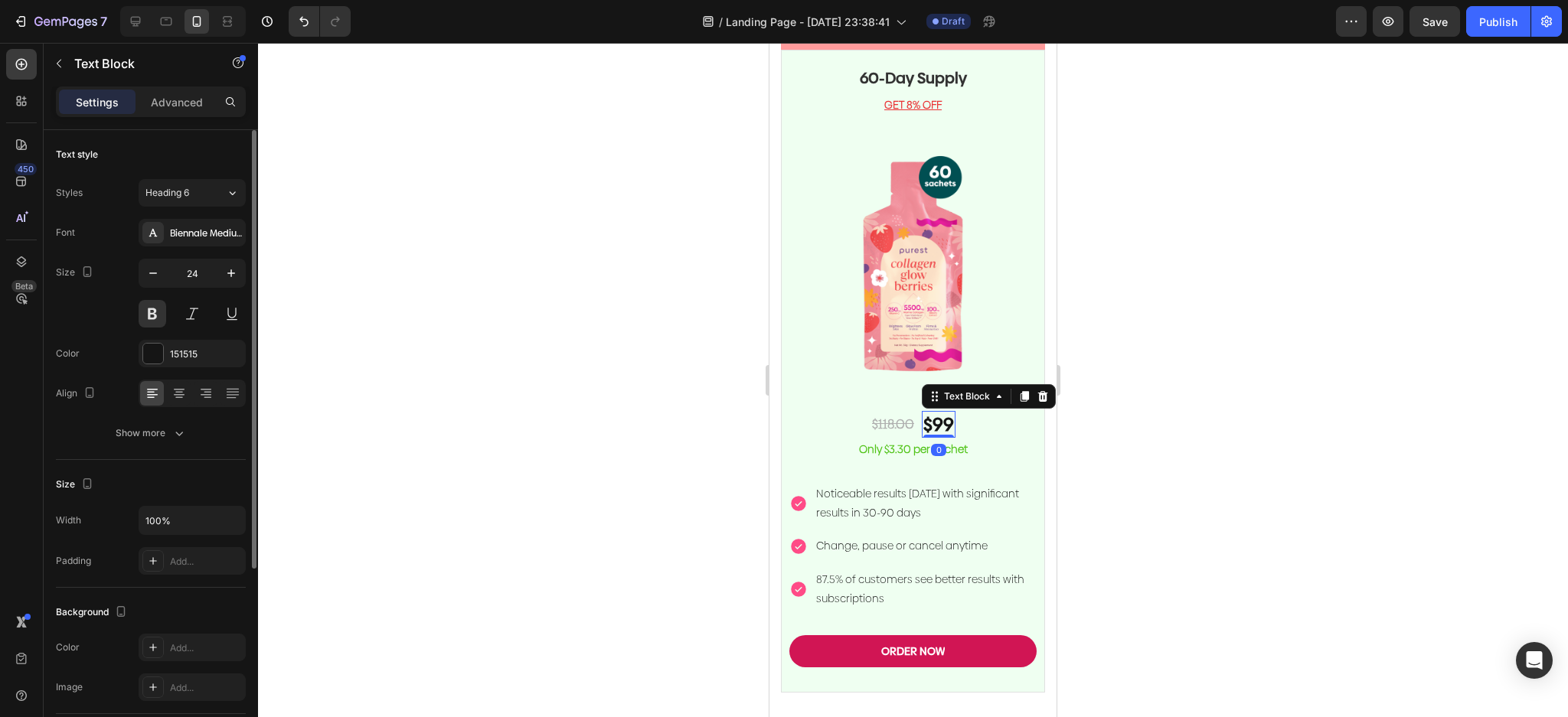
click at [937, 413] on p "$99" at bounding box center [939, 424] width 31 height 23
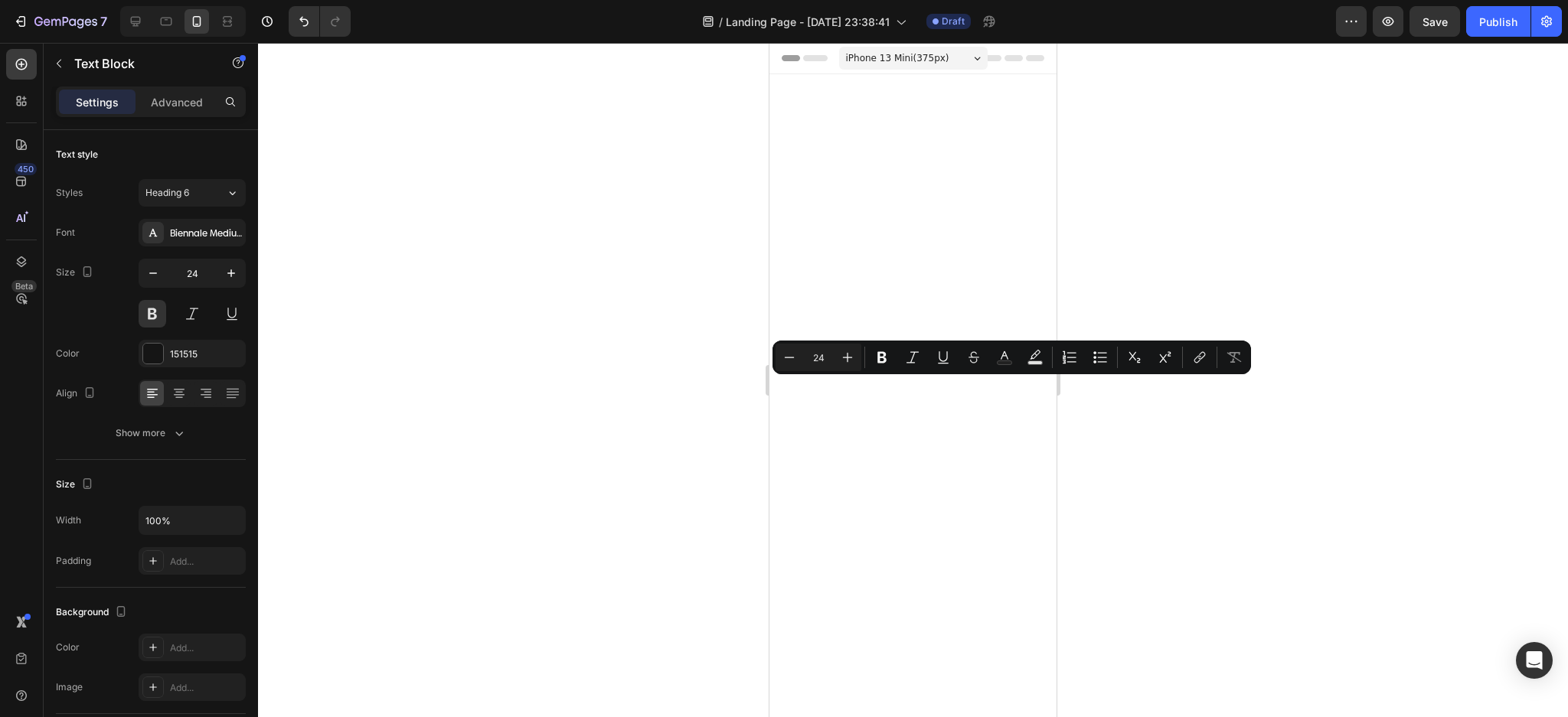
scroll to position [4032, 0]
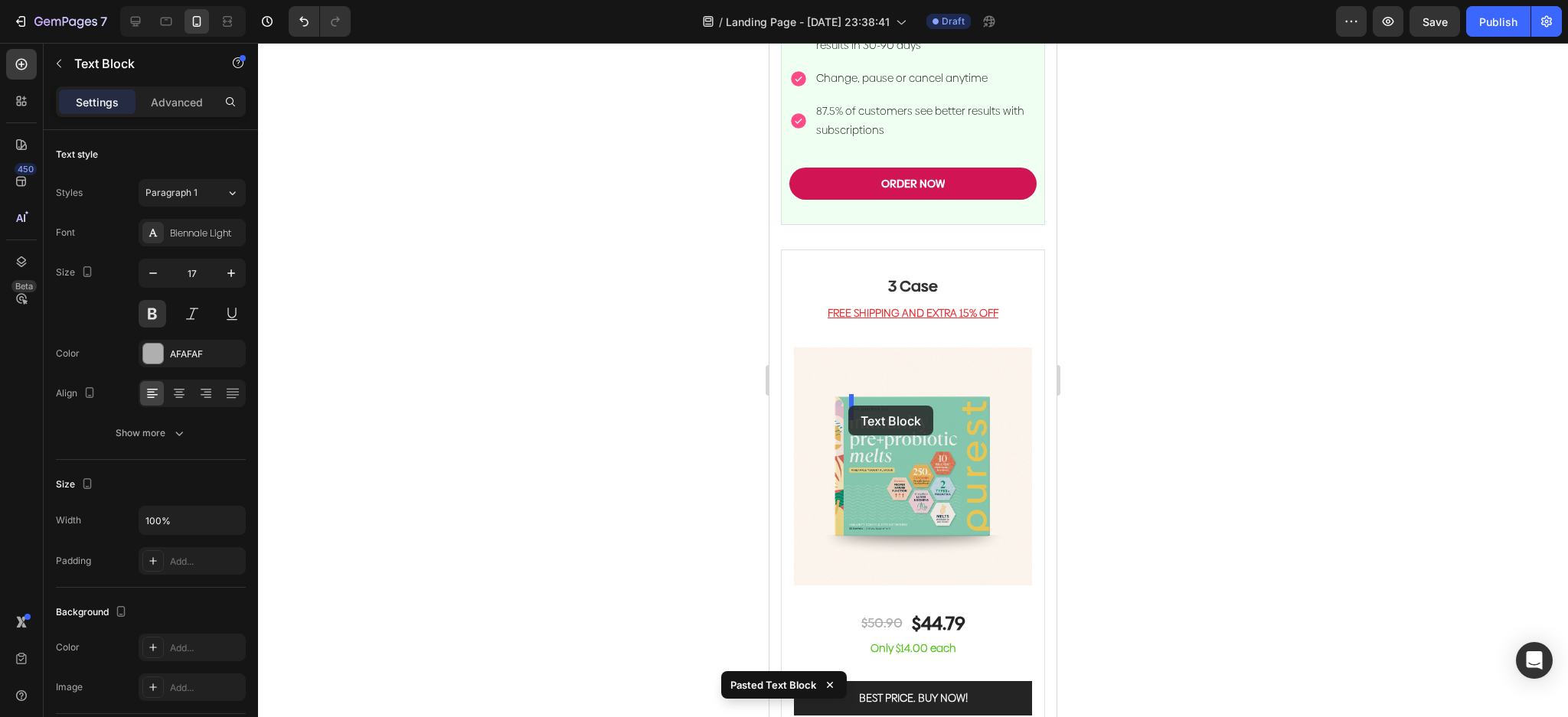
drag, startPoint x: 927, startPoint y: 423, endPoint x: 850, endPoint y: 406, distance: 78.9
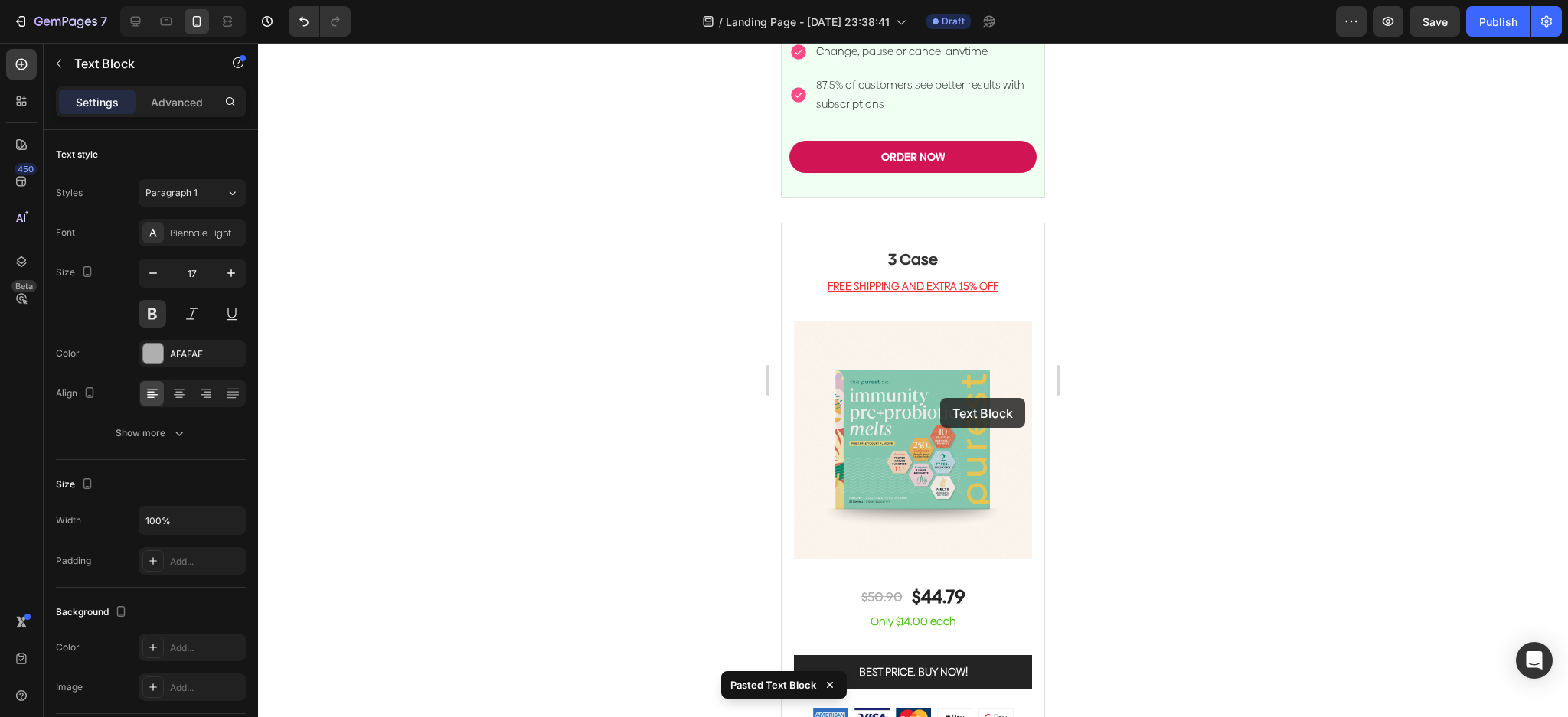
scroll to position [4031, 0]
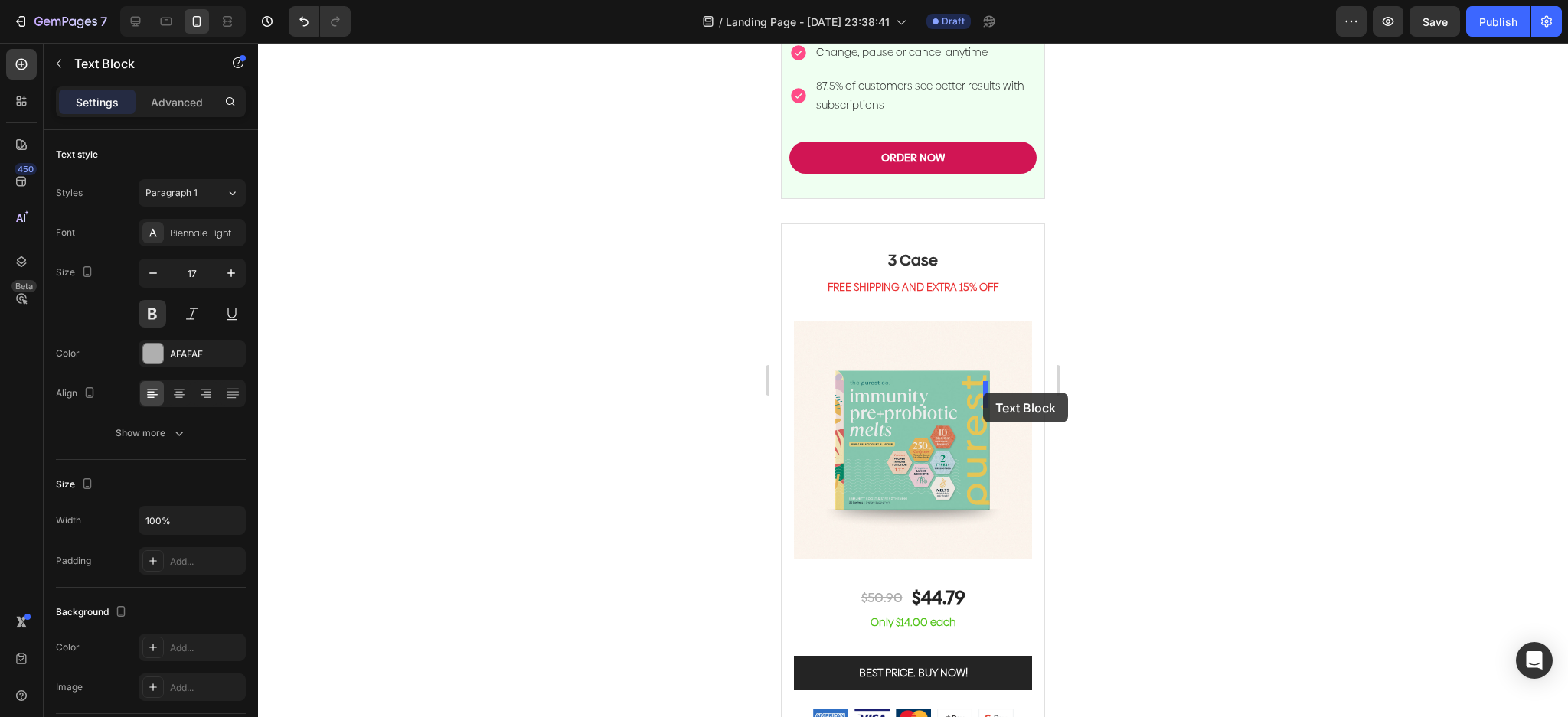
drag, startPoint x: 839, startPoint y: 395, endPoint x: 983, endPoint y: 393, distance: 144.0
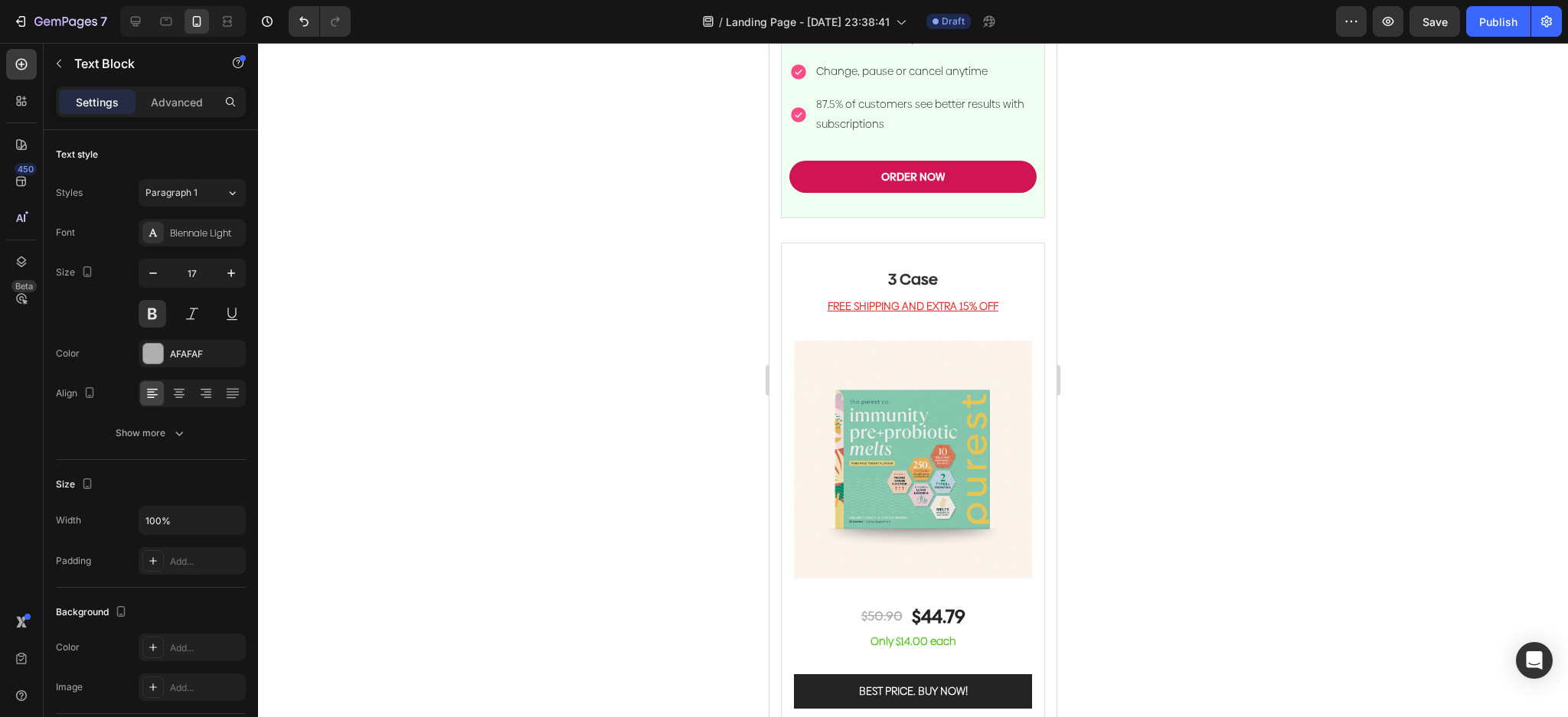
click at [172, 97] on p "Advanced" at bounding box center [176, 102] width 52 height 16
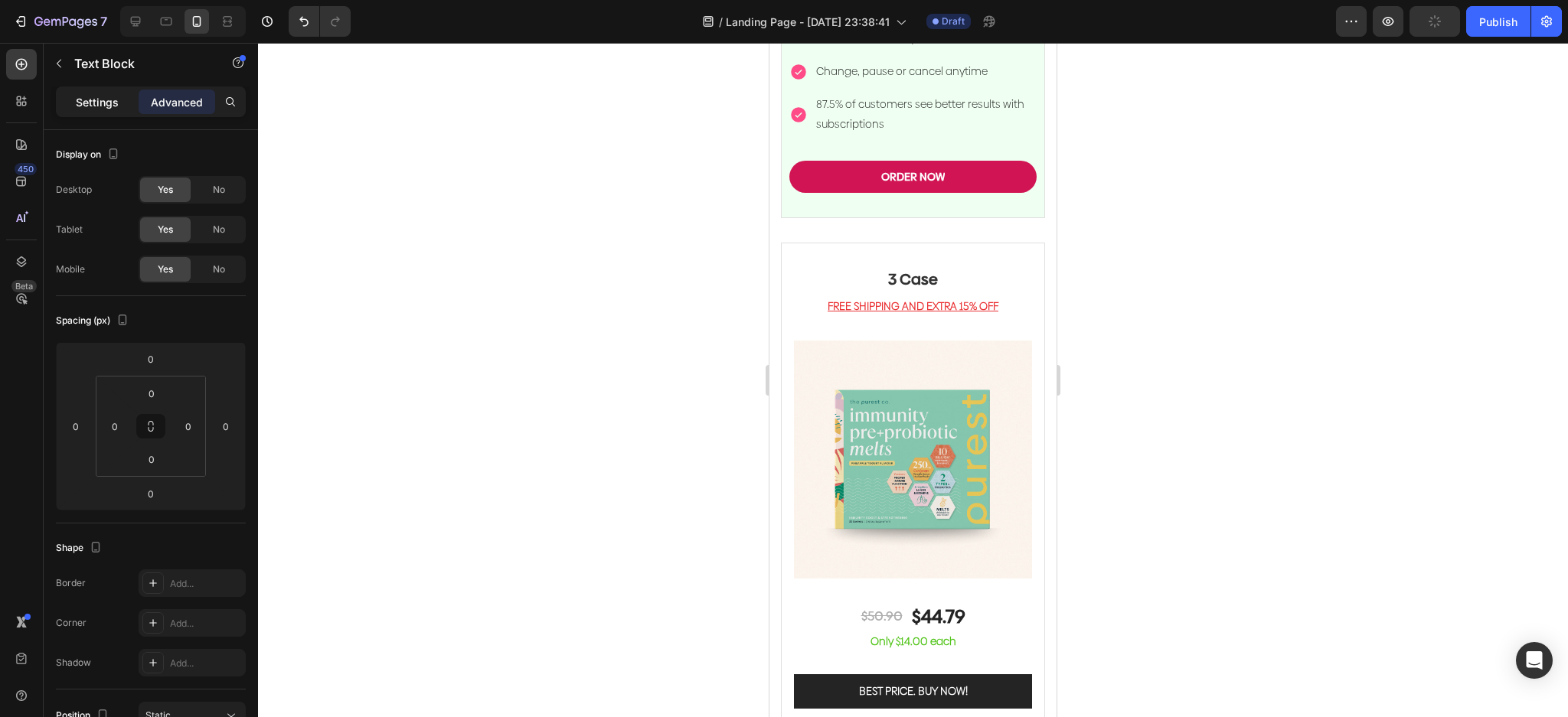
click at [89, 102] on p "Settings" at bounding box center [97, 102] width 43 height 16
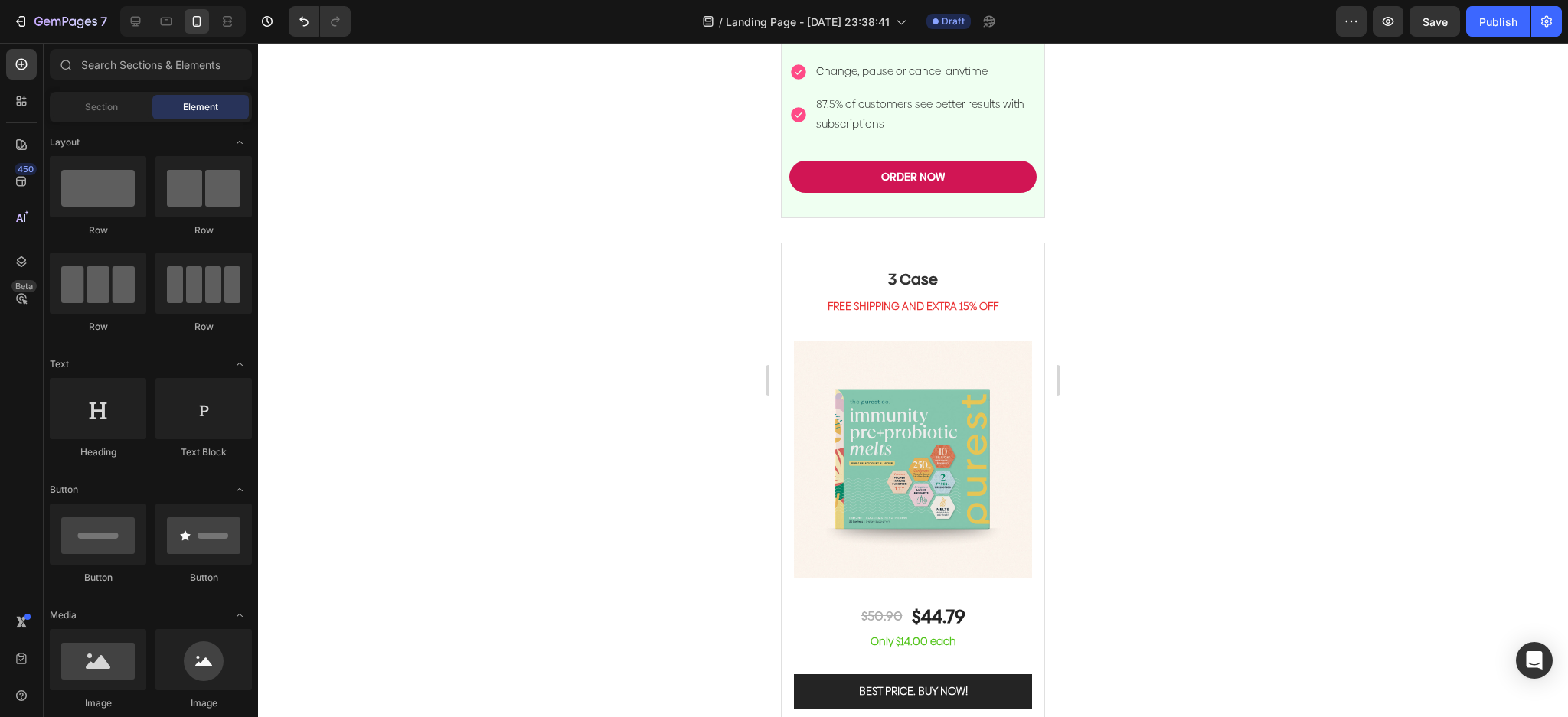
click at [140, 299] on div at bounding box center [98, 283] width 97 height 61
click at [106, 310] on div at bounding box center [98, 283] width 97 height 61
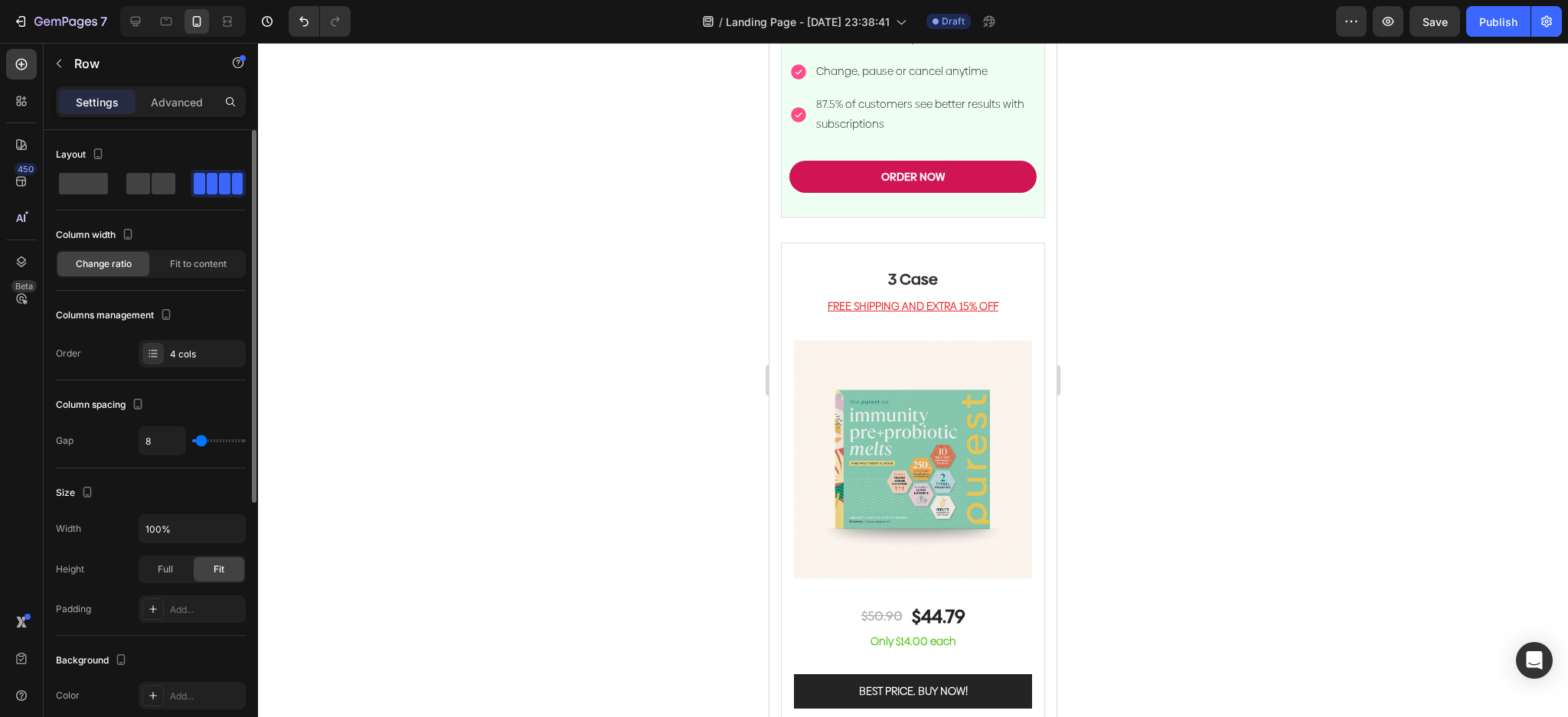
click at [227, 187] on div at bounding box center [218, 183] width 49 height 22
click at [191, 187] on div at bounding box center [218, 183] width 55 height 27
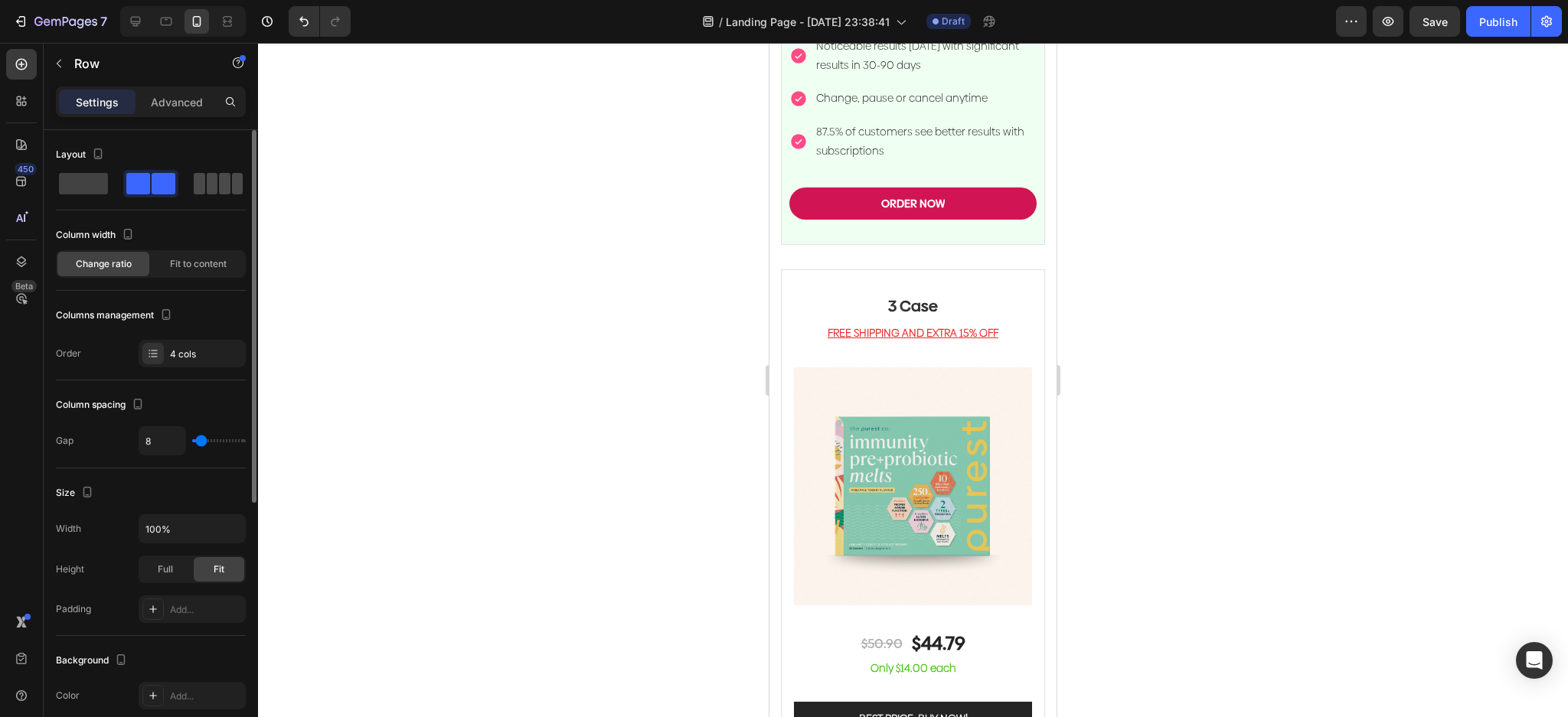
click at [232, 192] on span at bounding box center [237, 183] width 11 height 22
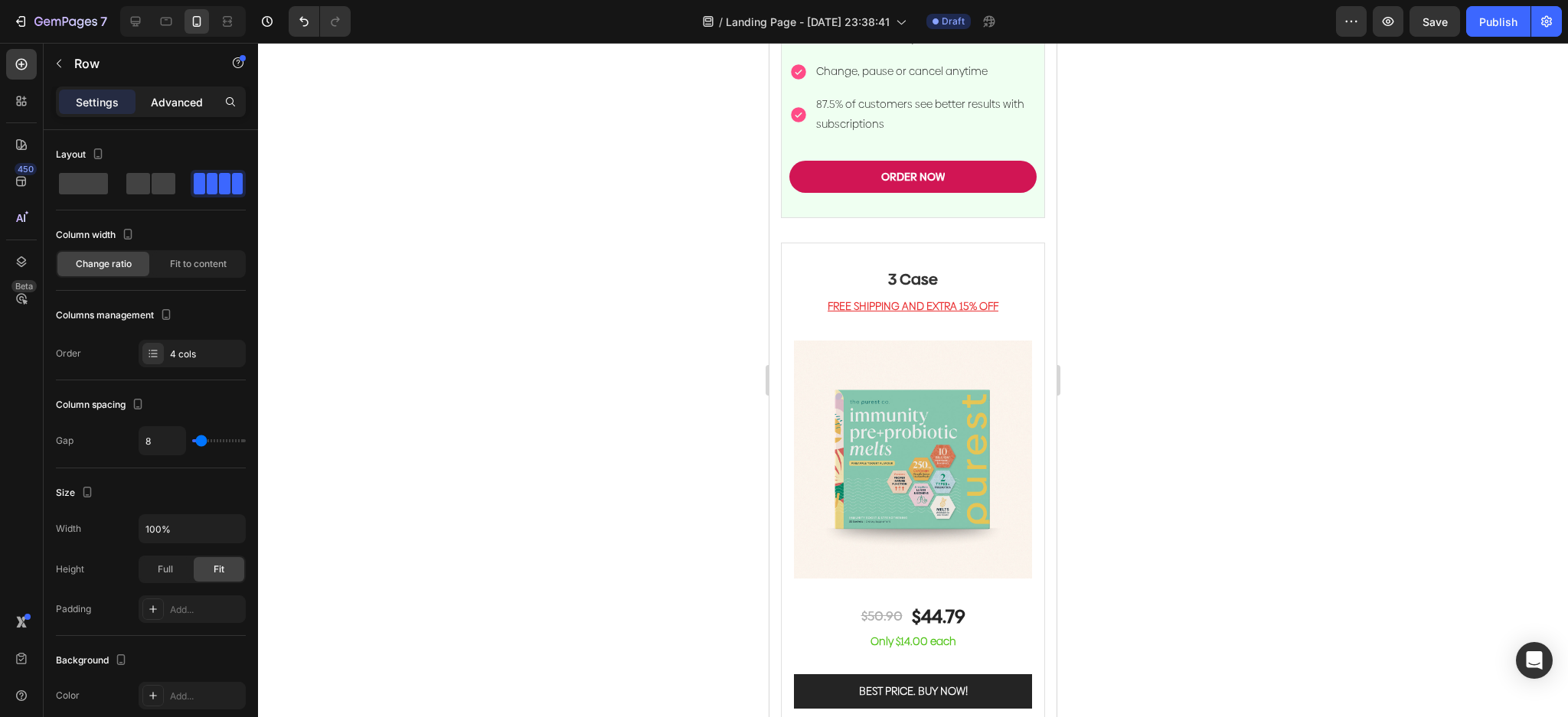
click at [179, 108] on p "Advanced" at bounding box center [176, 102] width 52 height 16
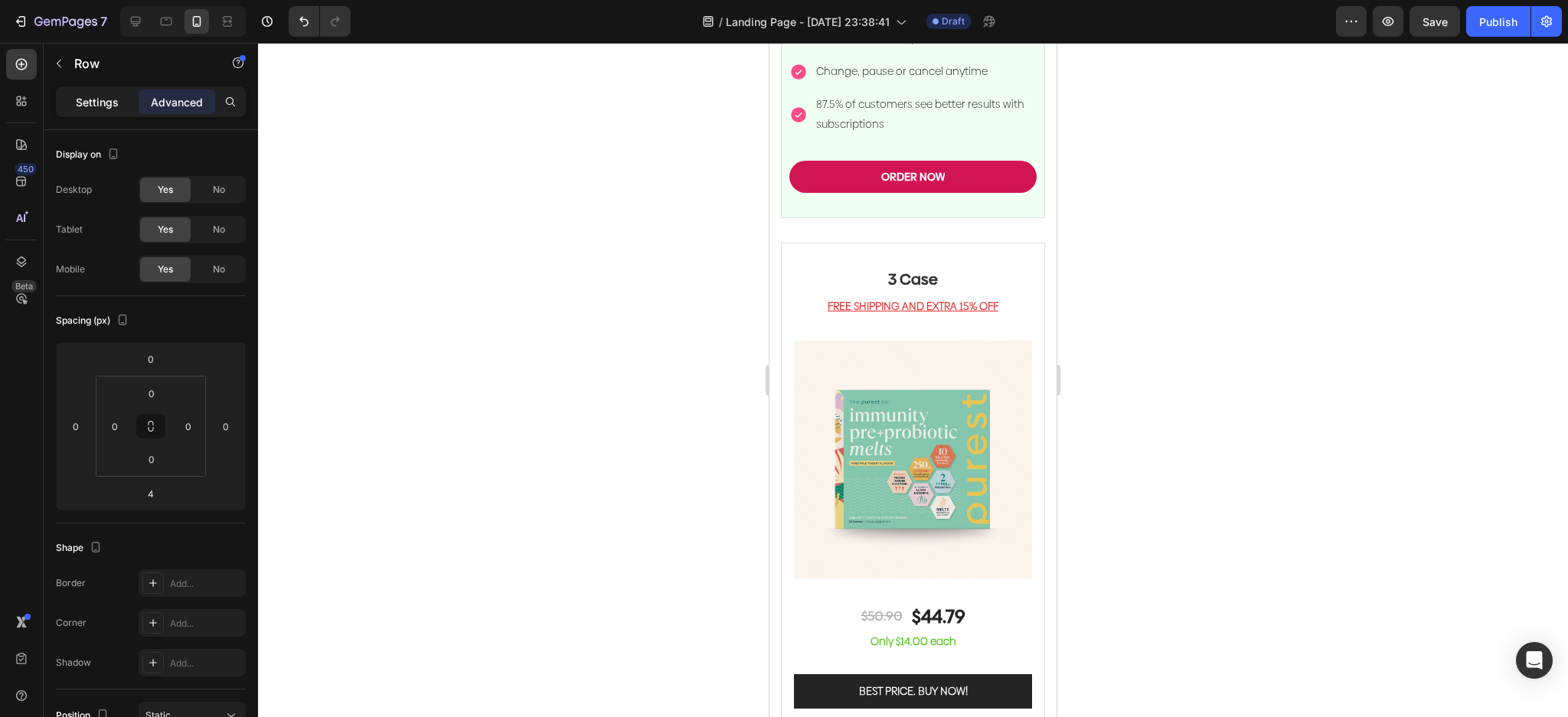
click at [89, 92] on div "Settings" at bounding box center [97, 101] width 76 height 24
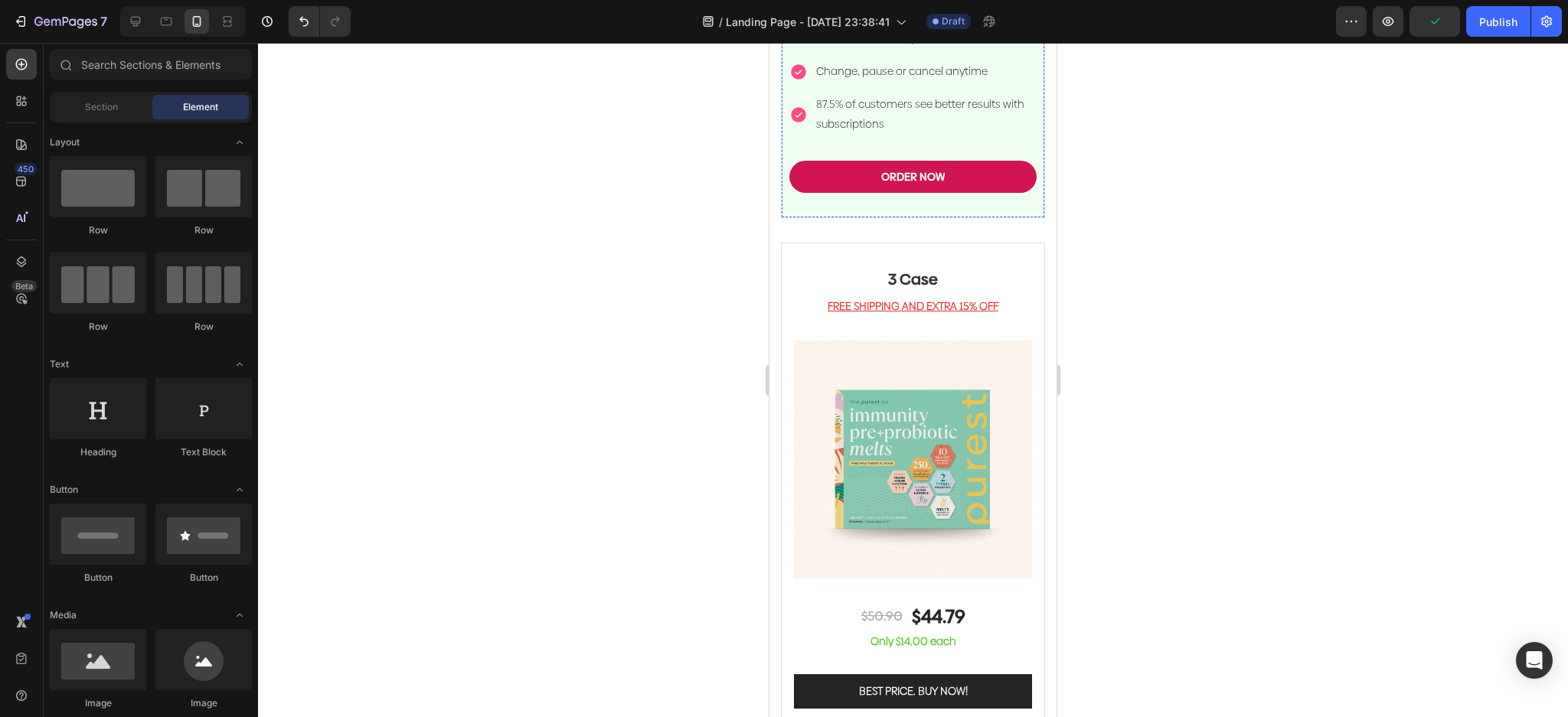
click at [93, 290] on div at bounding box center [98, 283] width 97 height 61
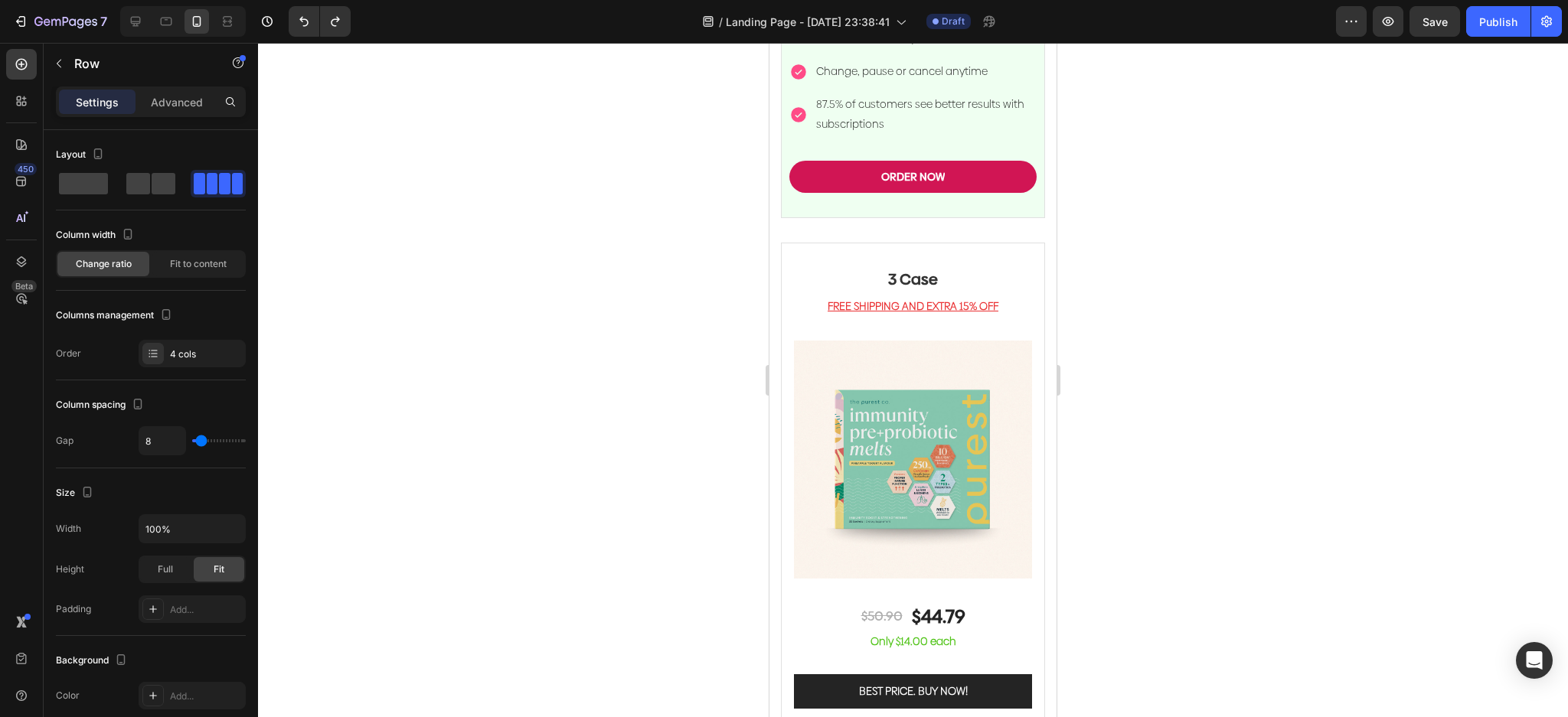
click at [1207, 325] on div at bounding box center [913, 380] width 1310 height 674
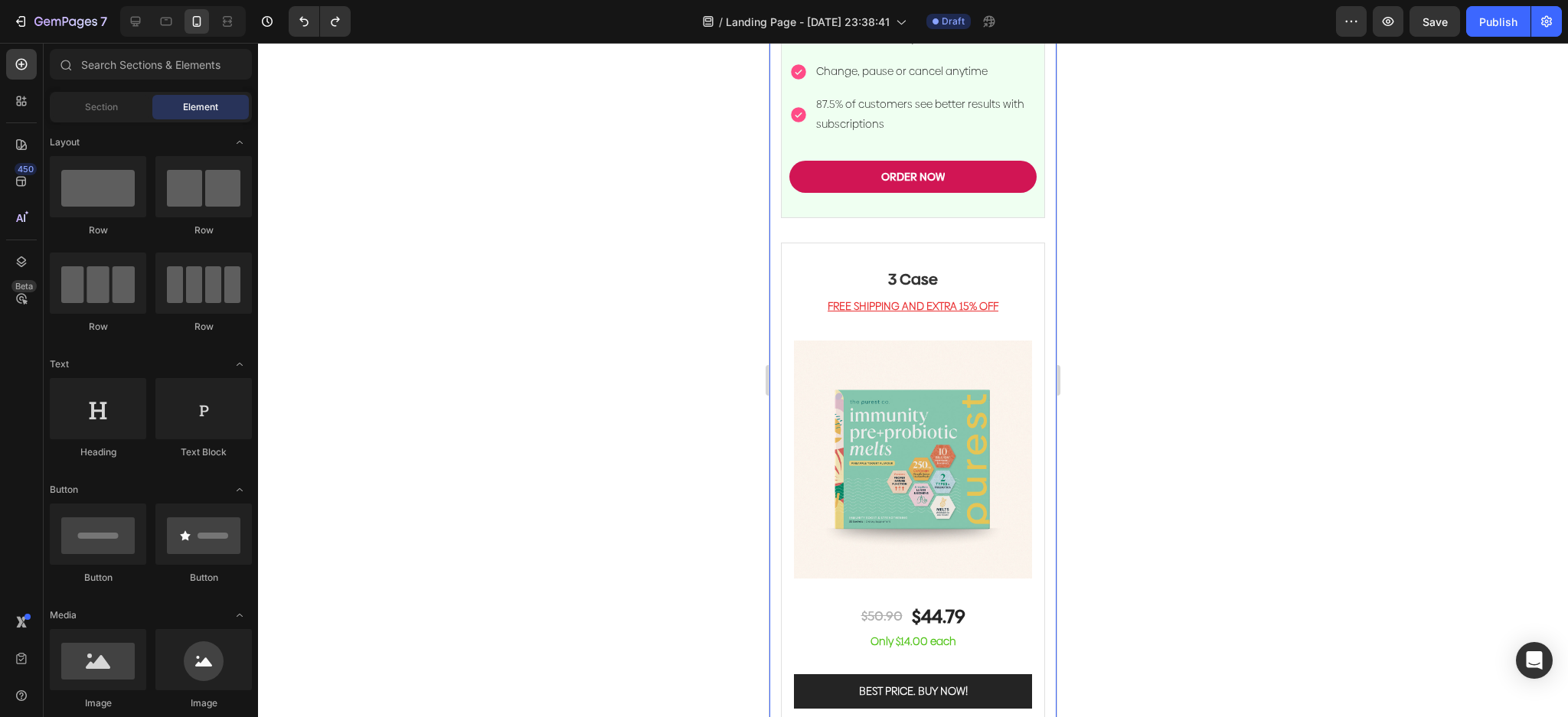
click at [590, 383] on div at bounding box center [913, 380] width 1310 height 674
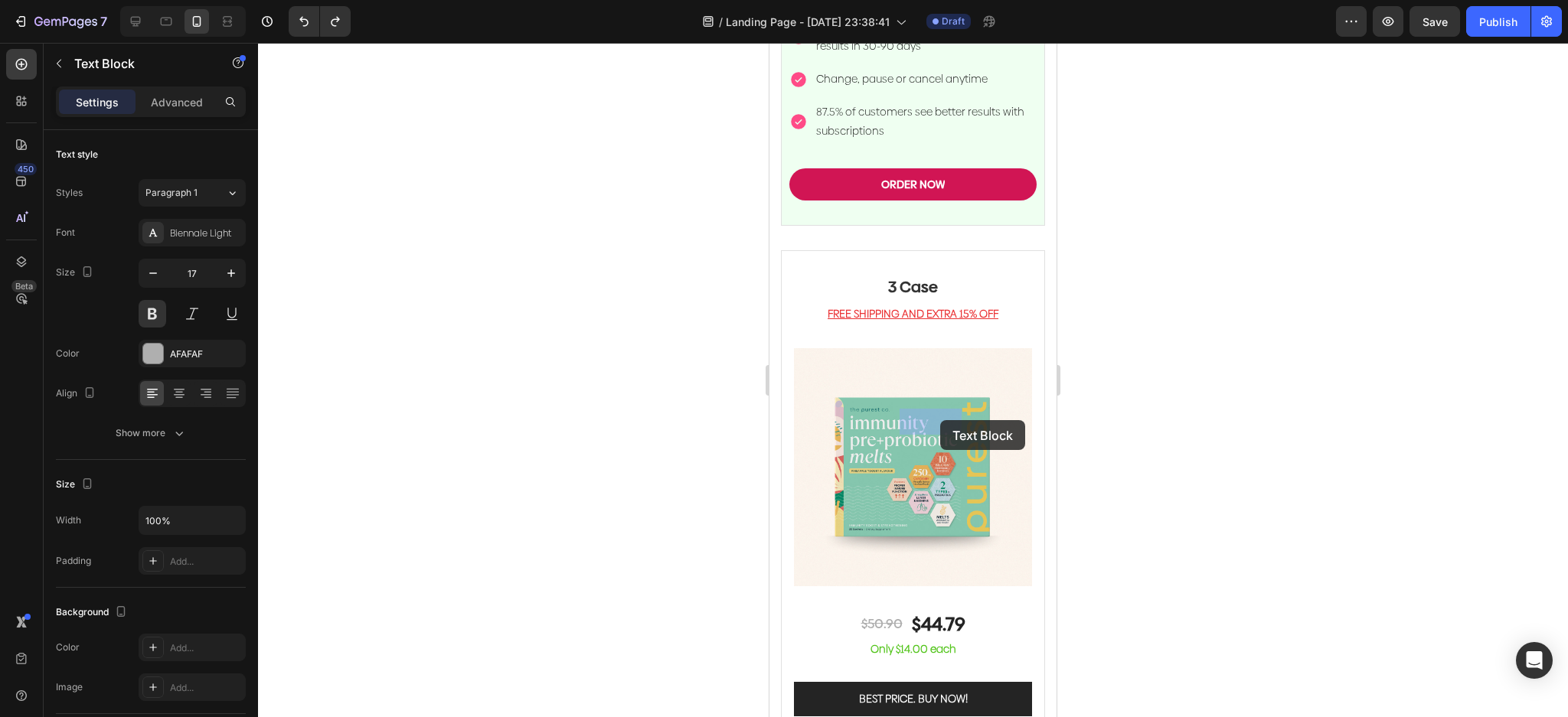
drag, startPoint x: 927, startPoint y: 427, endPoint x: 940, endPoint y: 420, distance: 14.8
click at [1197, 380] on div at bounding box center [913, 380] width 1310 height 674
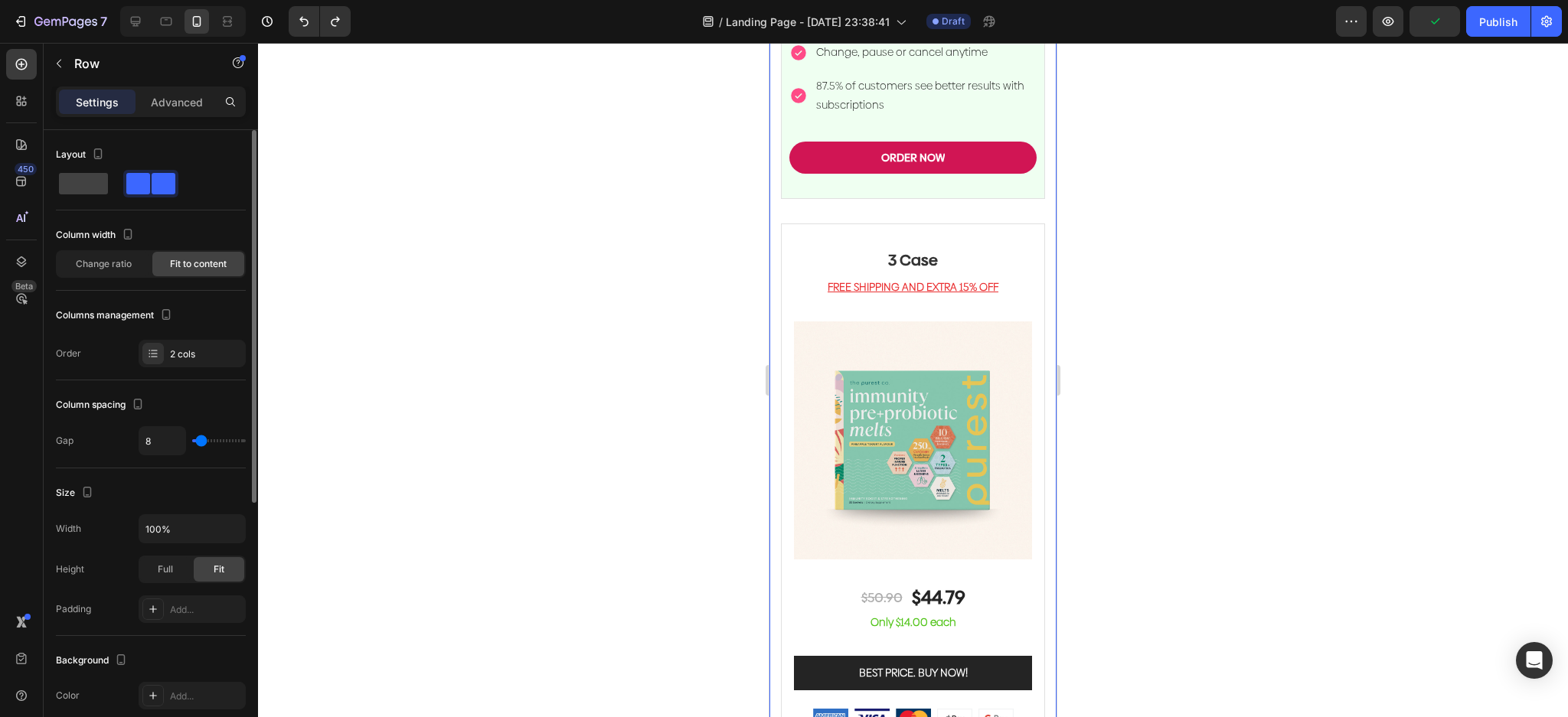
click at [161, 183] on span at bounding box center [163, 183] width 23 height 22
click at [176, 187] on div at bounding box center [151, 183] width 55 height 27
click at [196, 192] on div at bounding box center [151, 183] width 190 height 27
click at [155, 356] on icon at bounding box center [154, 356] width 6 height 1
drag, startPoint x: 524, startPoint y: 258, endPoint x: 510, endPoint y: 257, distance: 14.0
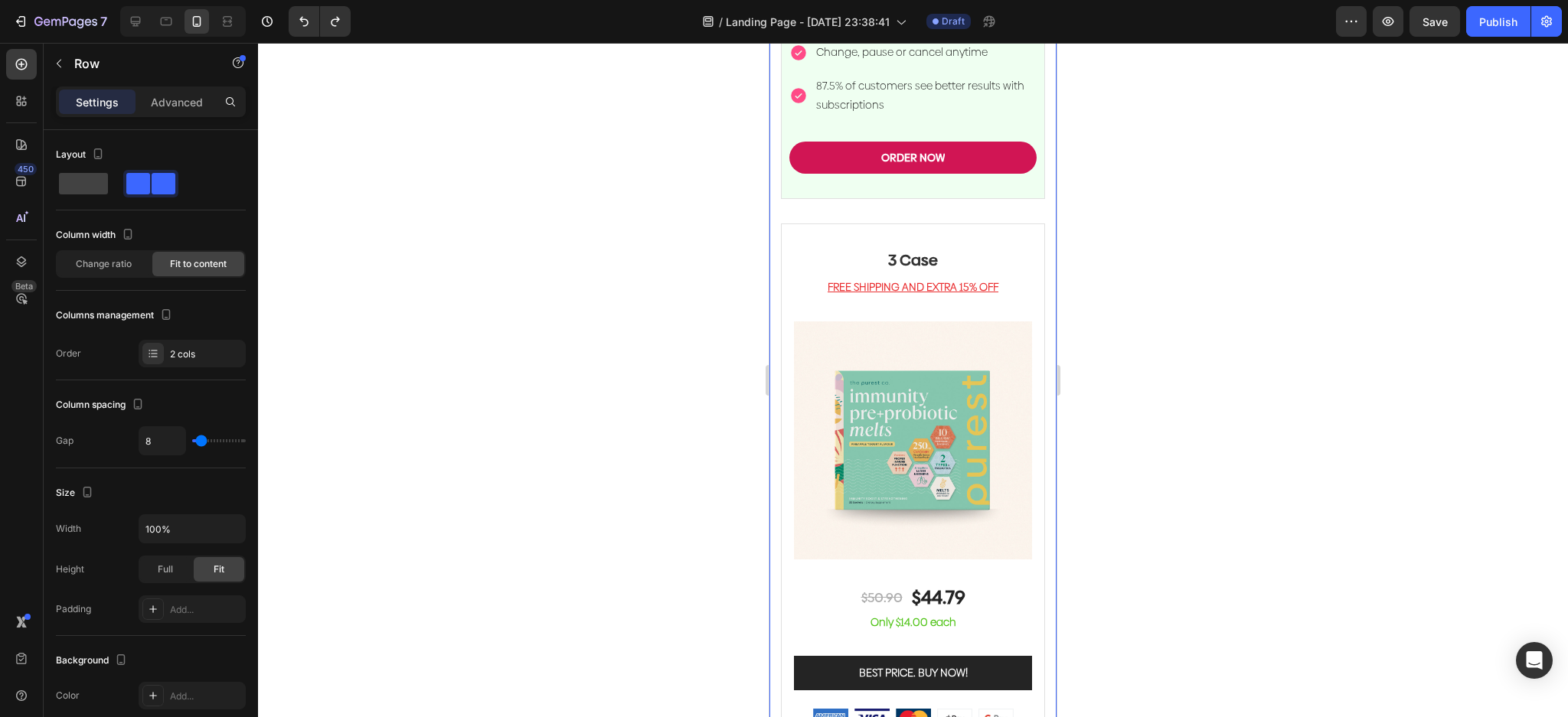
click at [524, 258] on div at bounding box center [913, 380] width 1310 height 674
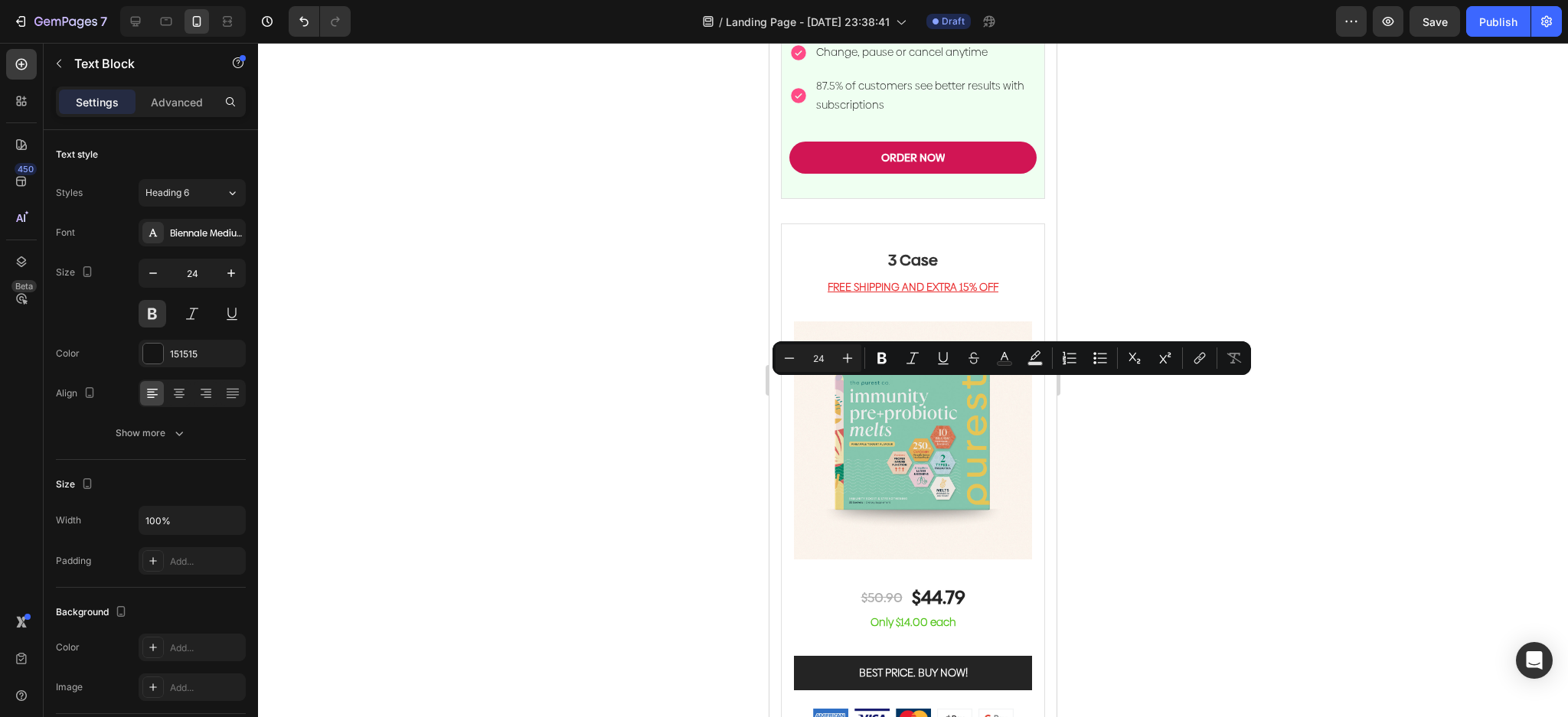
drag, startPoint x: 947, startPoint y: 391, endPoint x: 980, endPoint y: 388, distance: 33.1
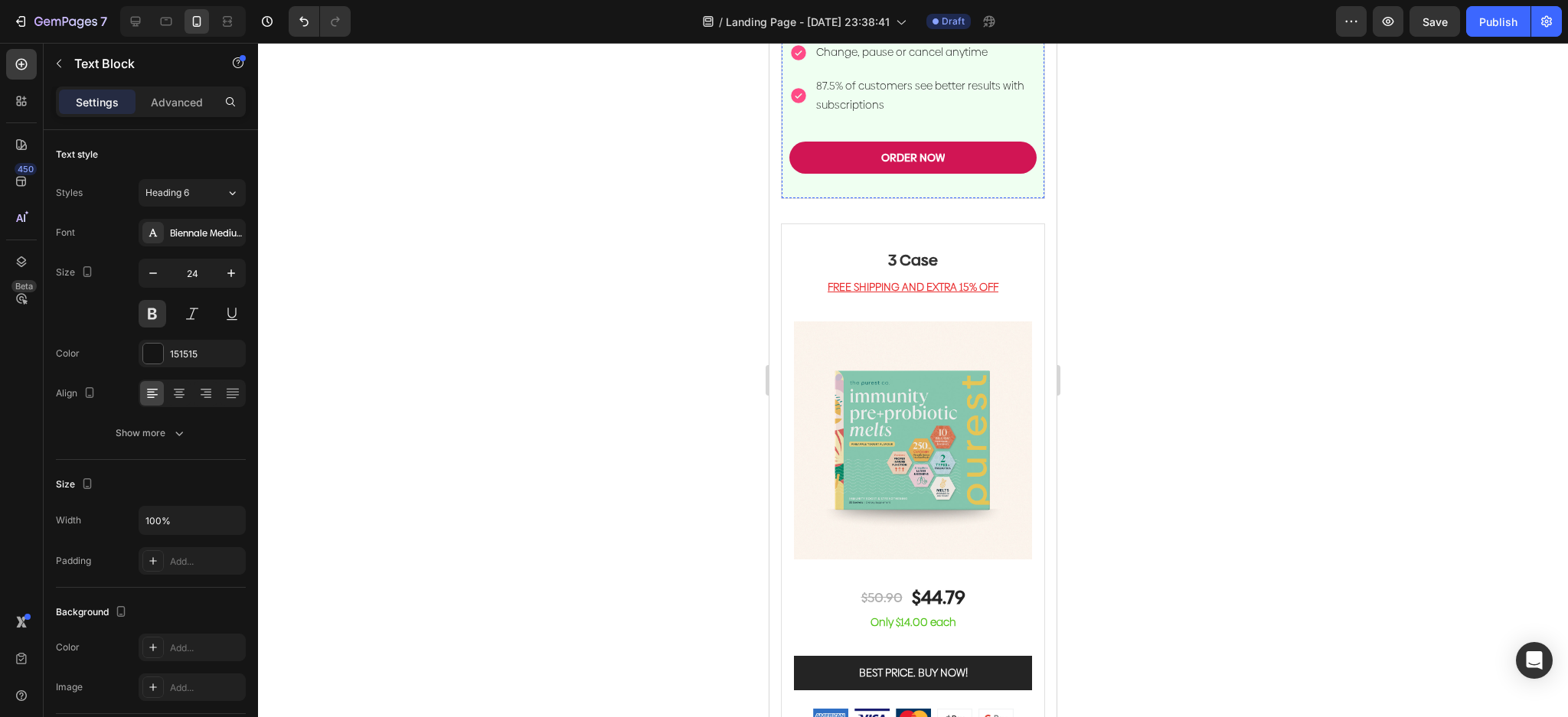
drag, startPoint x: 942, startPoint y: 398, endPoint x: 990, endPoint y: 398, distance: 48.0
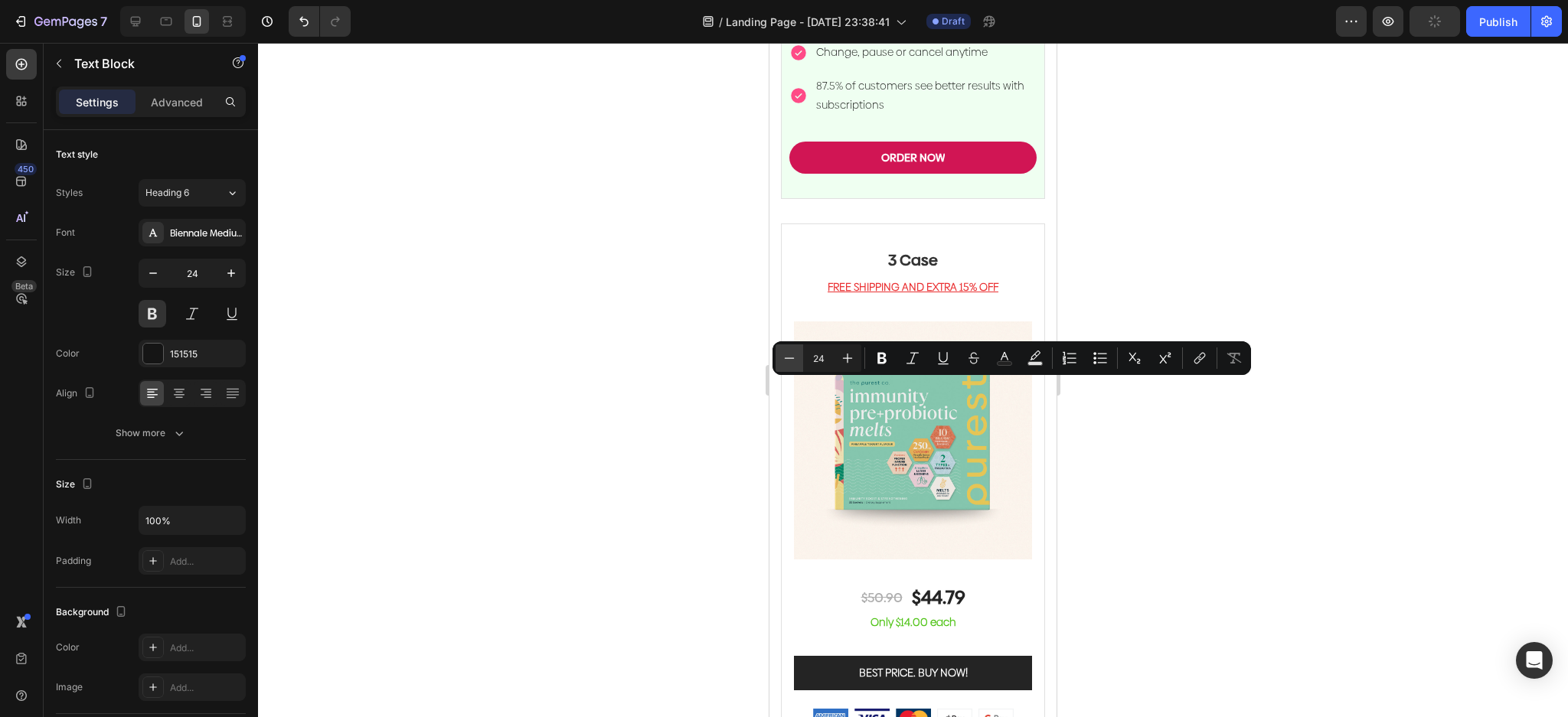
click at [793, 362] on icon "Editor contextual toolbar" at bounding box center [789, 358] width 15 height 15
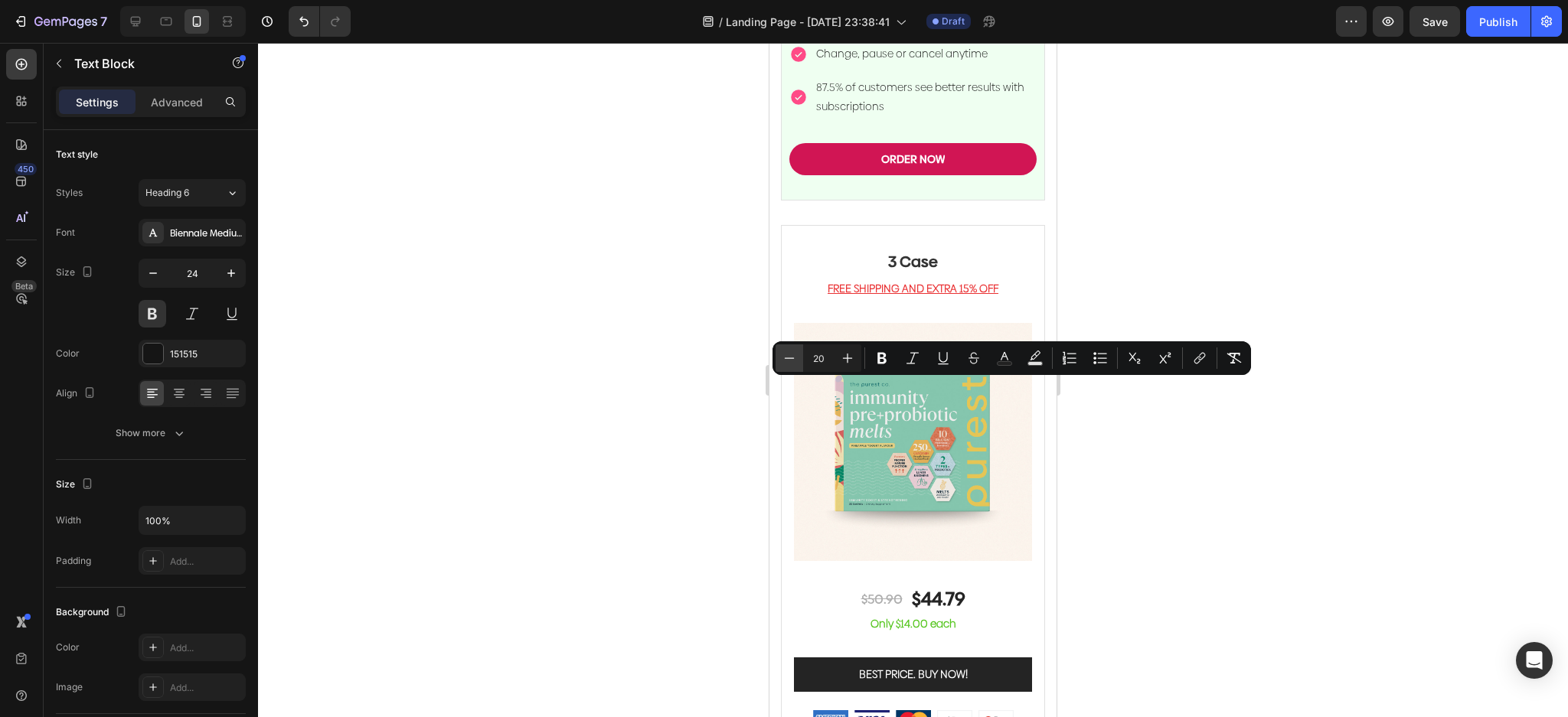
click at [793, 362] on icon "Editor contextual toolbar" at bounding box center [789, 358] width 15 height 15
click at [841, 360] on icon "Editor contextual toolbar" at bounding box center [847, 358] width 15 height 15
click at [843, 360] on icon "Editor contextual toolbar" at bounding box center [847, 358] width 15 height 15
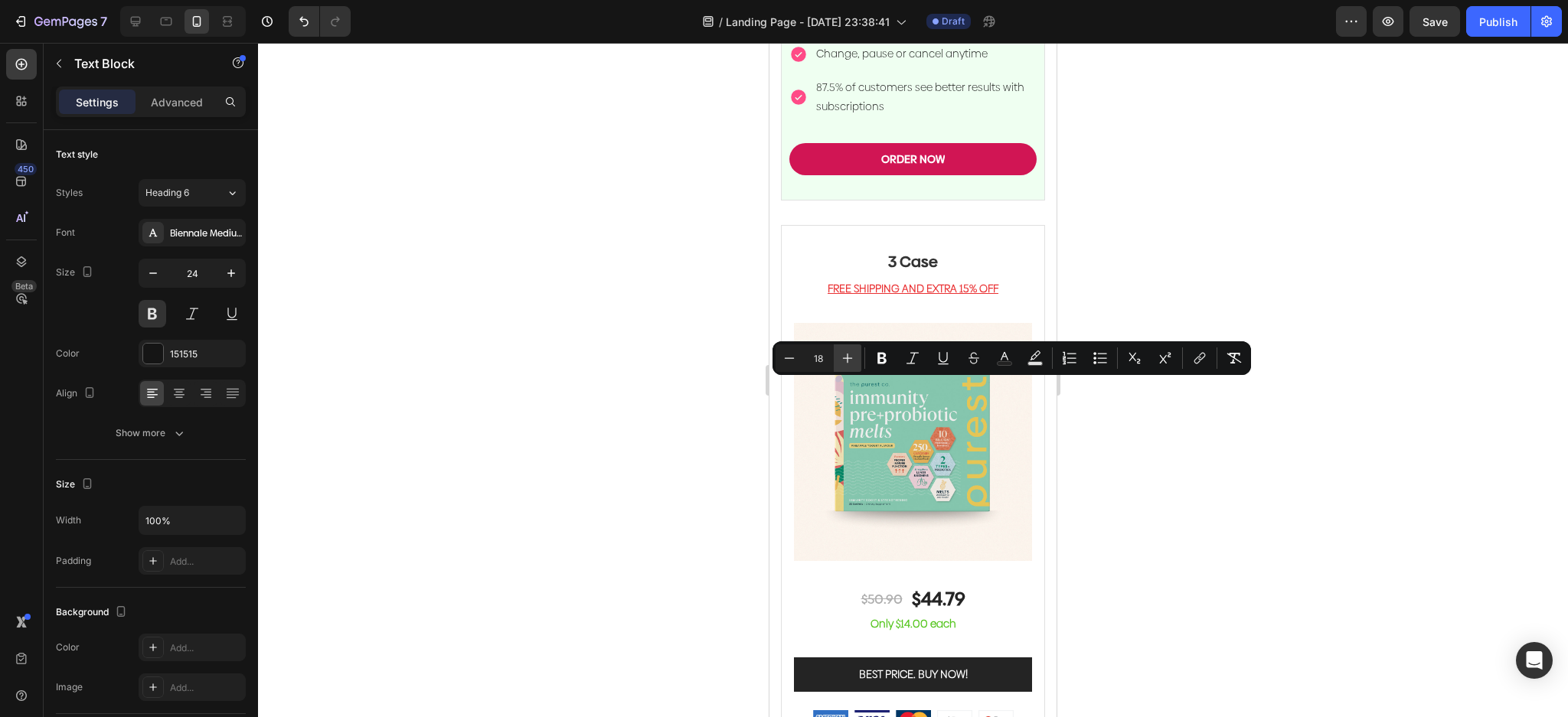
type input "19"
click at [1001, 356] on icon "Editor contextual toolbar" at bounding box center [1004, 358] width 15 height 15
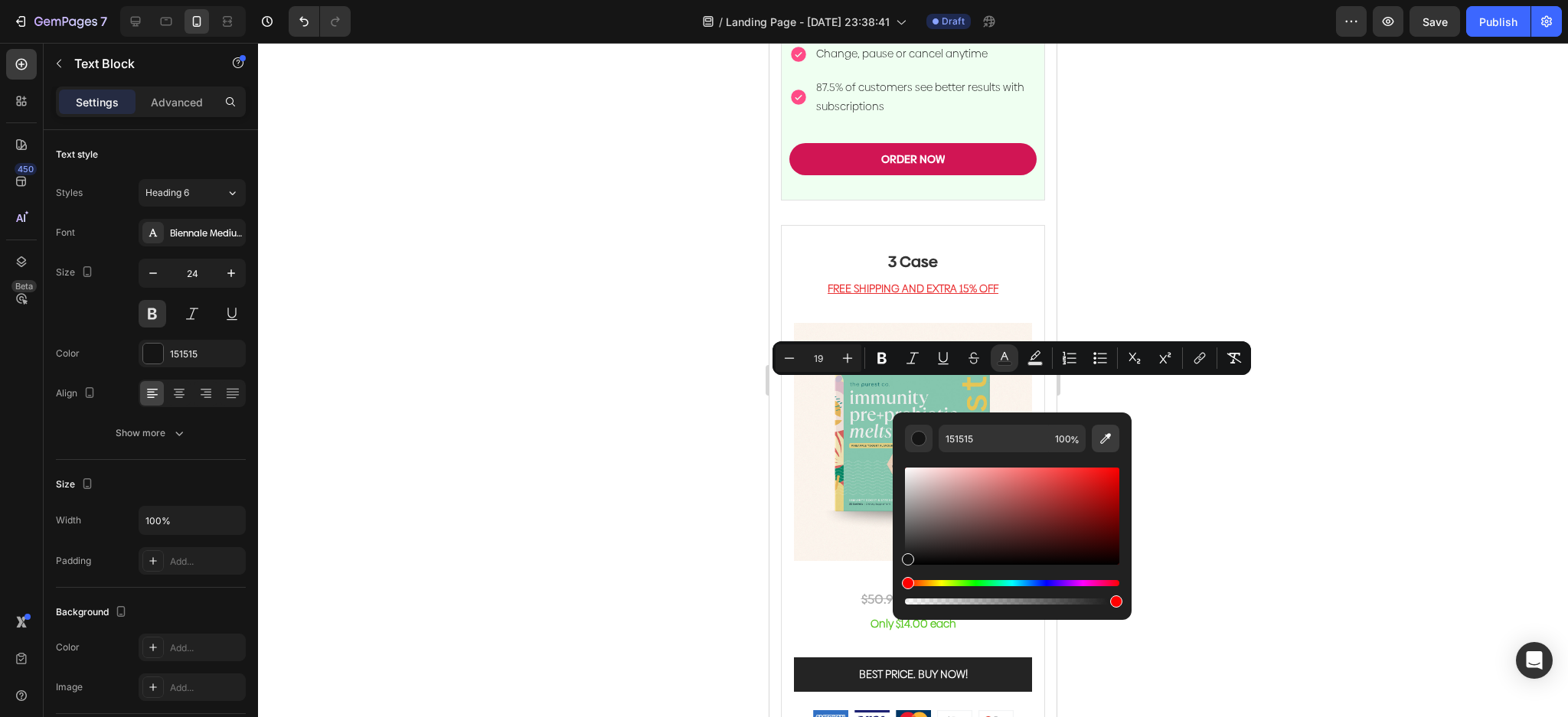
click at [1109, 440] on icon "Editor contextual toolbar" at bounding box center [1105, 438] width 15 height 15
type input "EFF4DA"
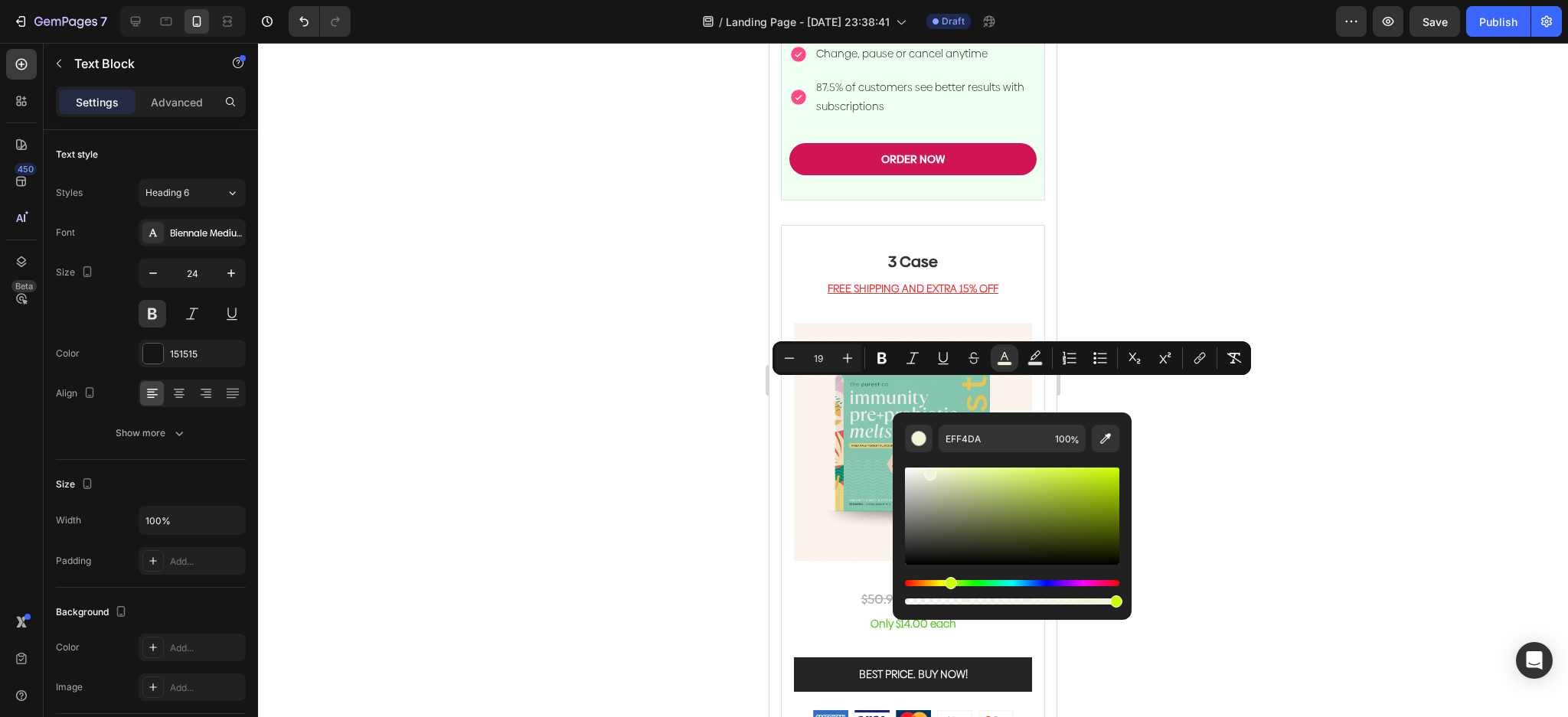
drag, startPoint x: 1255, startPoint y: 459, endPoint x: 1233, endPoint y: 443, distance: 27.2
click at [1254, 459] on div at bounding box center [913, 380] width 1310 height 674
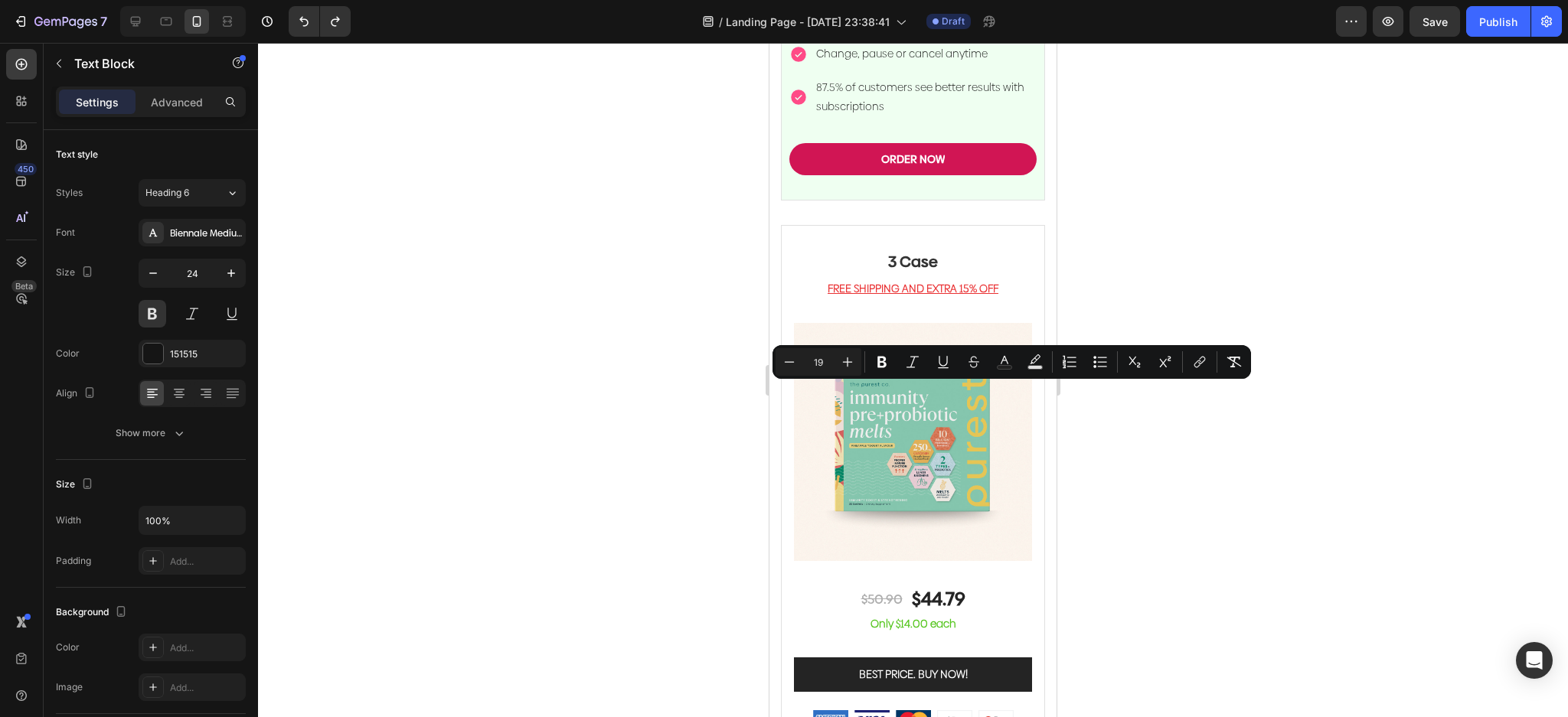
drag, startPoint x: 950, startPoint y: 394, endPoint x: 976, endPoint y: 397, distance: 26.2
drag, startPoint x: 959, startPoint y: 396, endPoint x: 976, endPoint y: 397, distance: 17.0
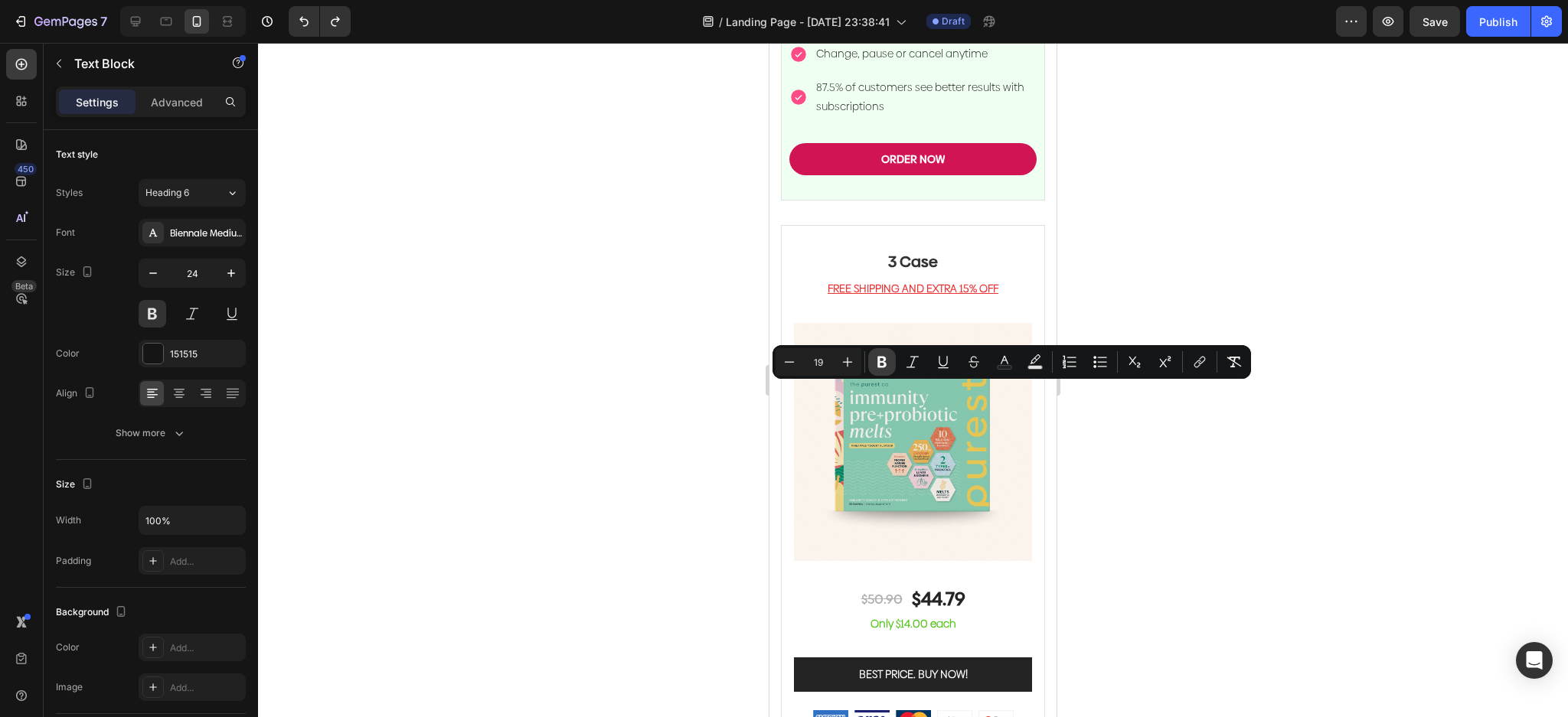
click at [885, 363] on icon "Editor contextual toolbar" at bounding box center [881, 362] width 9 height 11
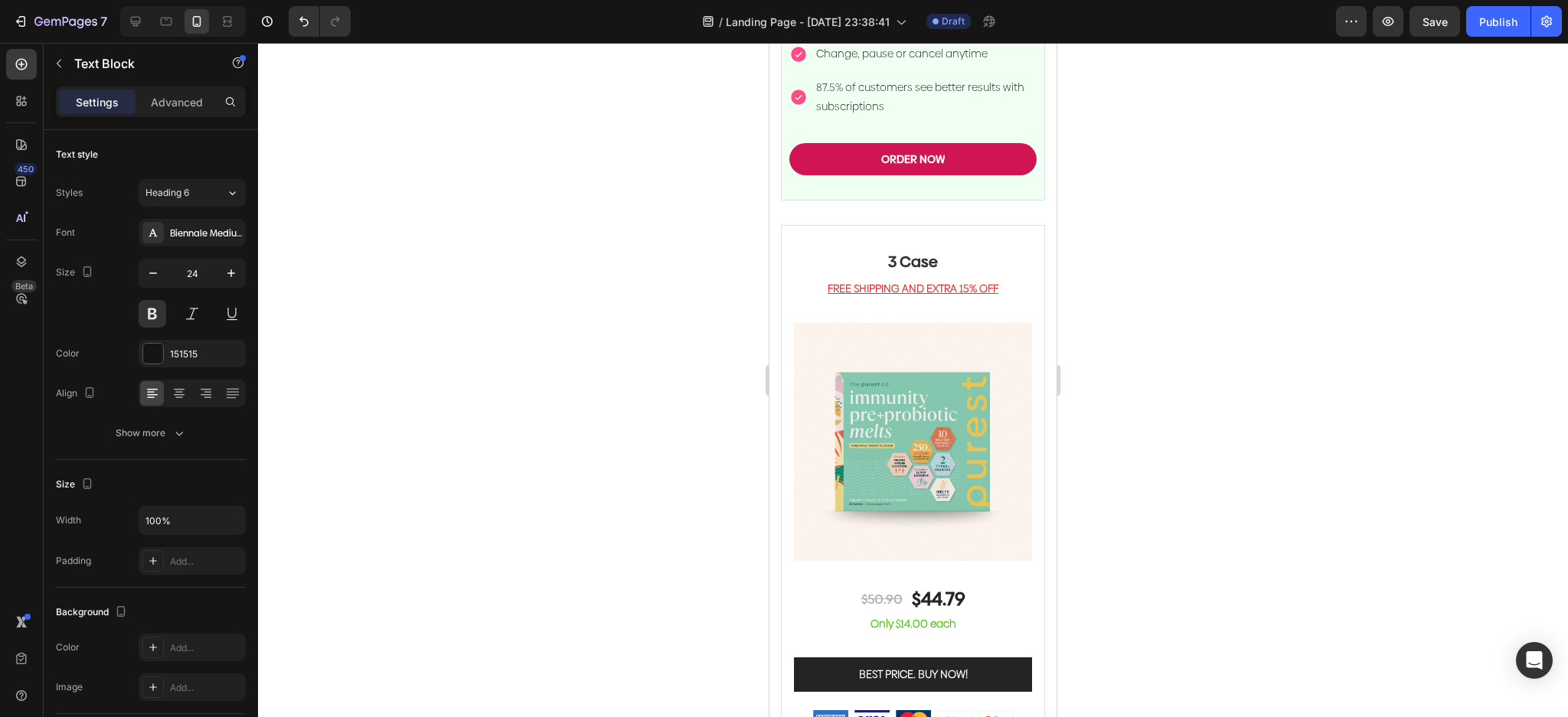
drag, startPoint x: 947, startPoint y: 396, endPoint x: 976, endPoint y: 399, distance: 29.2
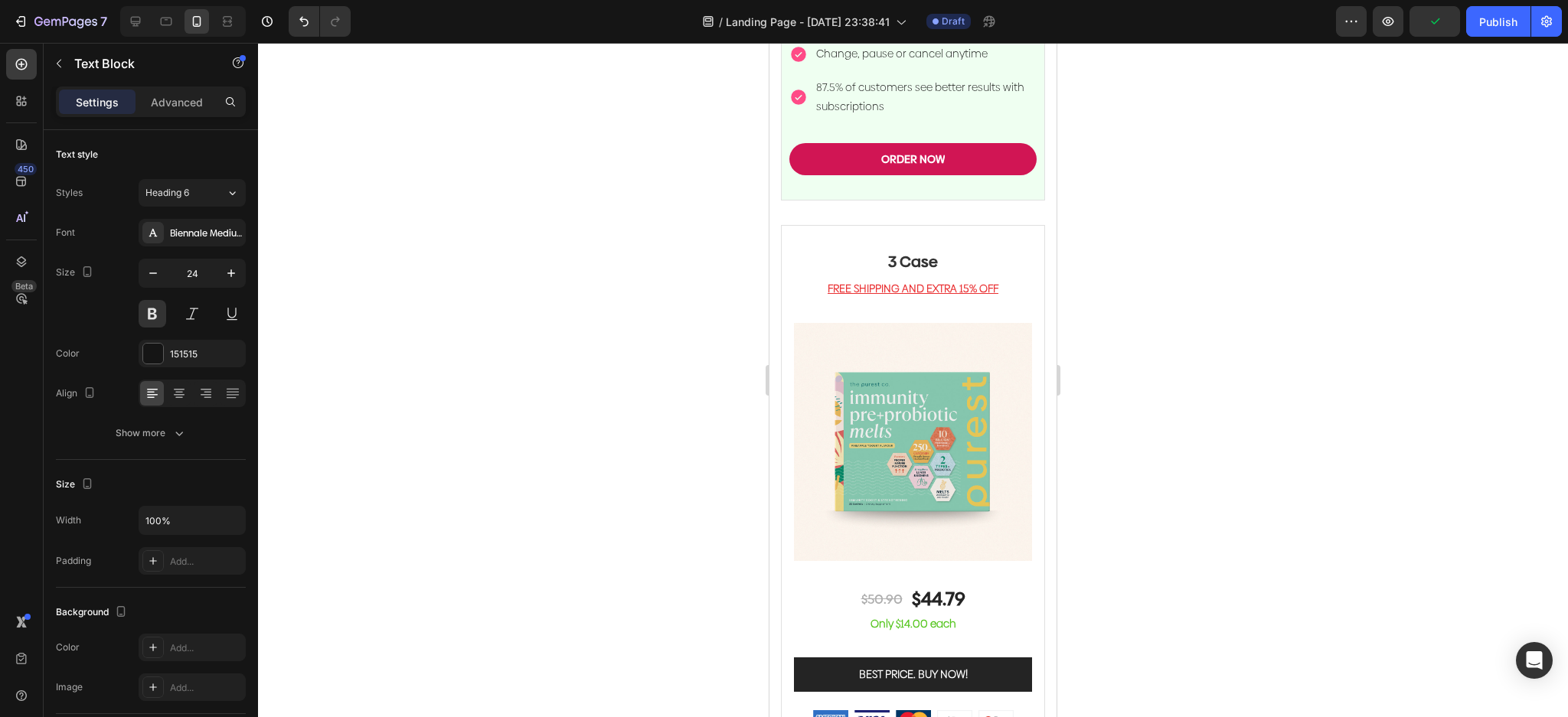
click at [1087, 368] on div at bounding box center [913, 380] width 1310 height 674
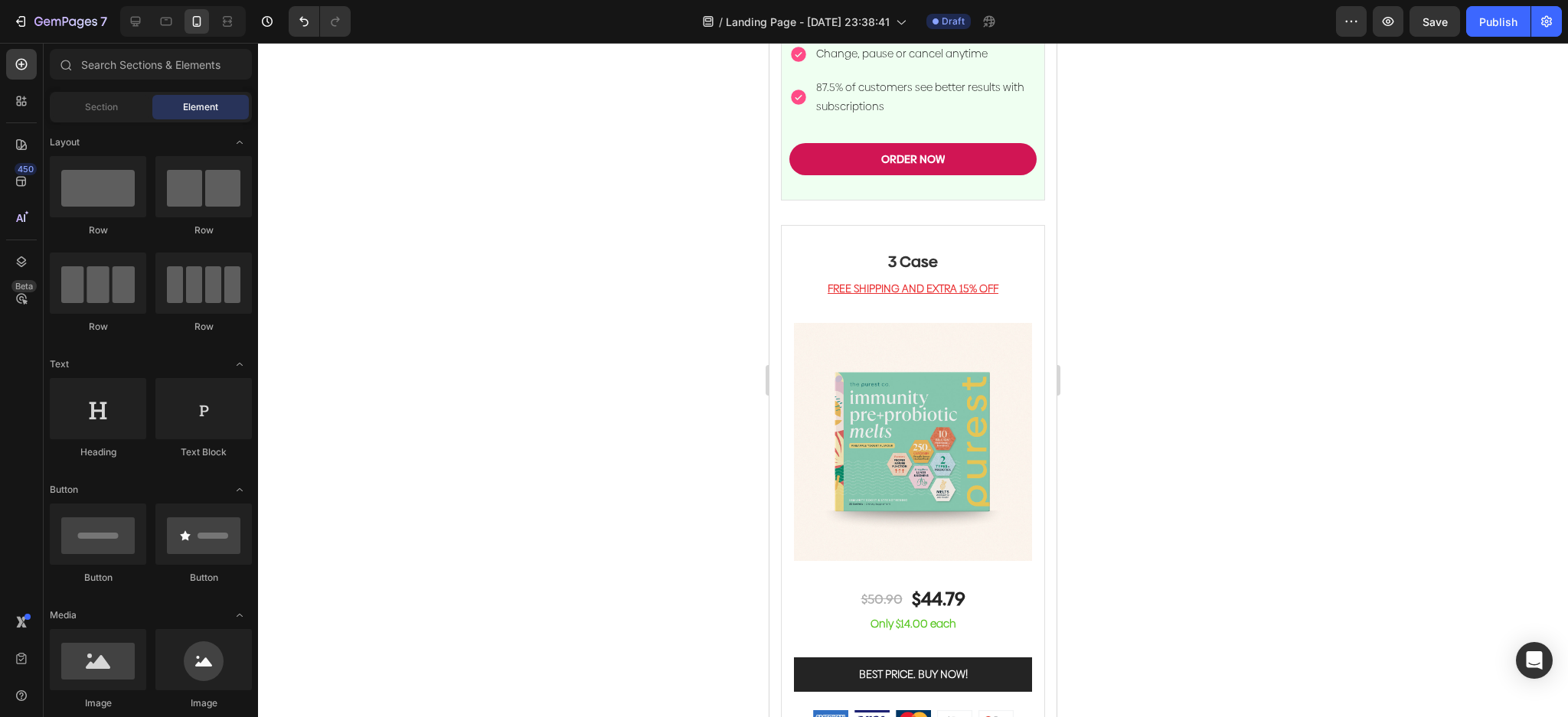
drag, startPoint x: 1239, startPoint y: 359, endPoint x: 1247, endPoint y: 315, distance: 44.7
click at [1240, 359] on div at bounding box center [913, 380] width 1310 height 674
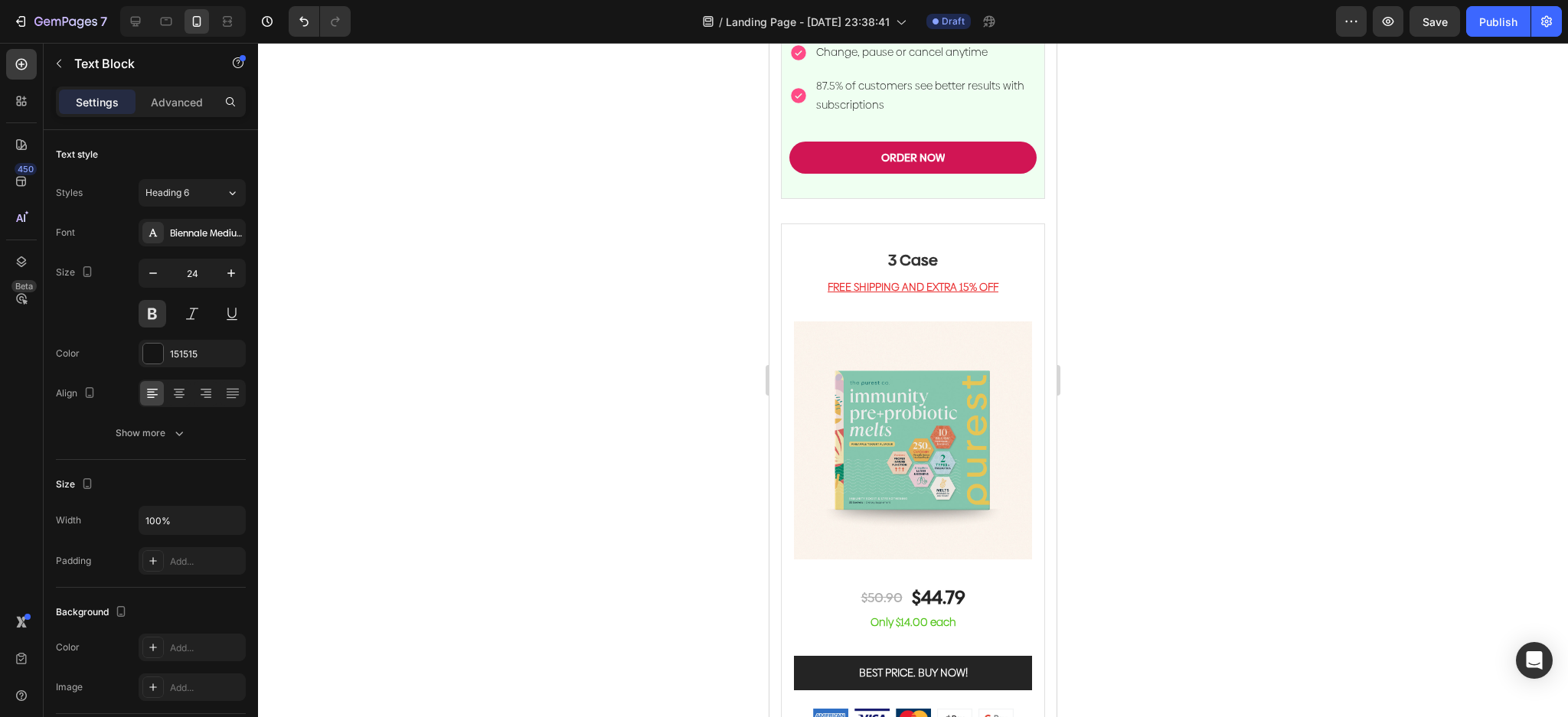
drag, startPoint x: 944, startPoint y: 390, endPoint x: 984, endPoint y: 396, distance: 40.4
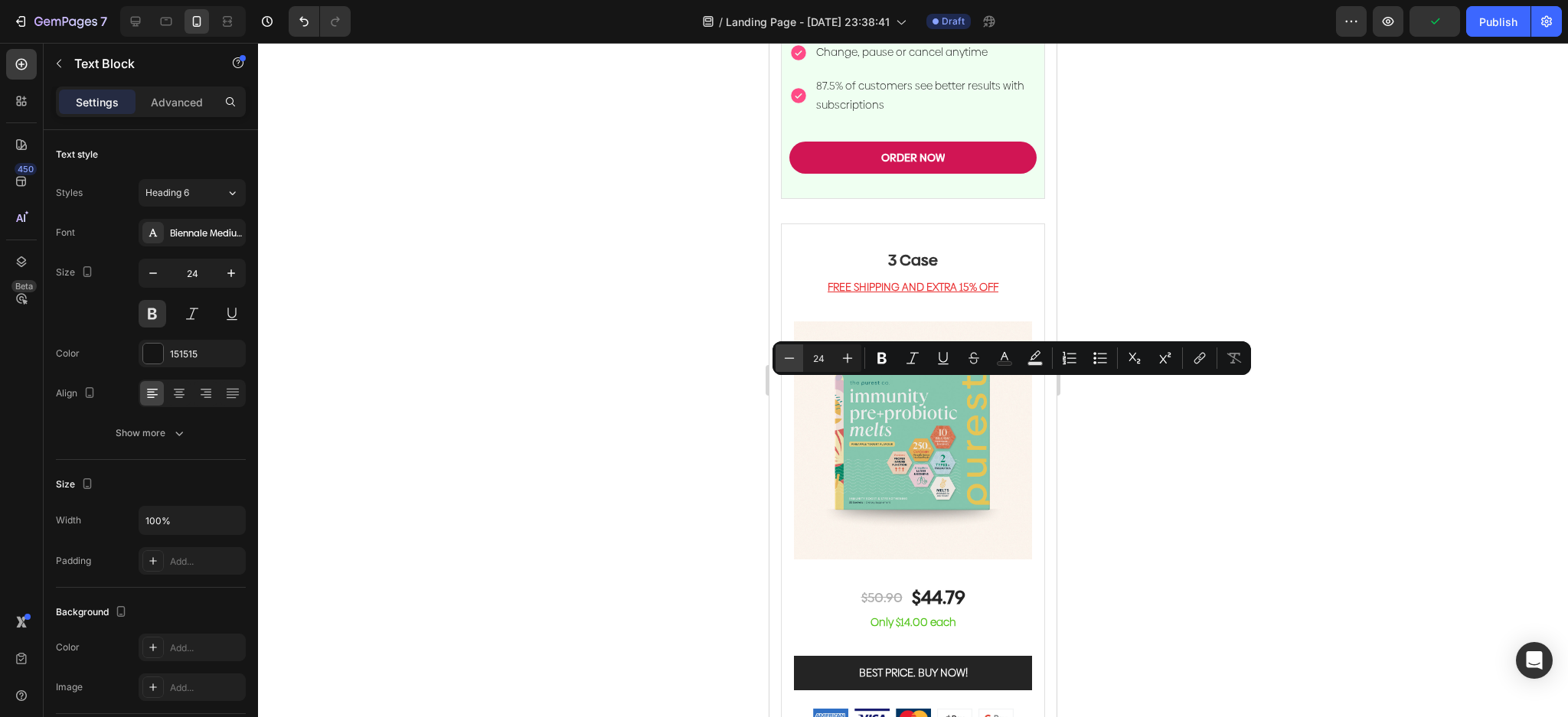
click at [790, 359] on icon "Editor contextual toolbar" at bounding box center [789, 358] width 15 height 15
click at [825, 361] on input "23" at bounding box center [819, 358] width 31 height 19
drag, startPoint x: 825, startPoint y: 361, endPoint x: 811, endPoint y: 358, distance: 14.3
click at [811, 358] on input "23" at bounding box center [819, 358] width 31 height 19
drag, startPoint x: 815, startPoint y: 353, endPoint x: 803, endPoint y: 351, distance: 12.2
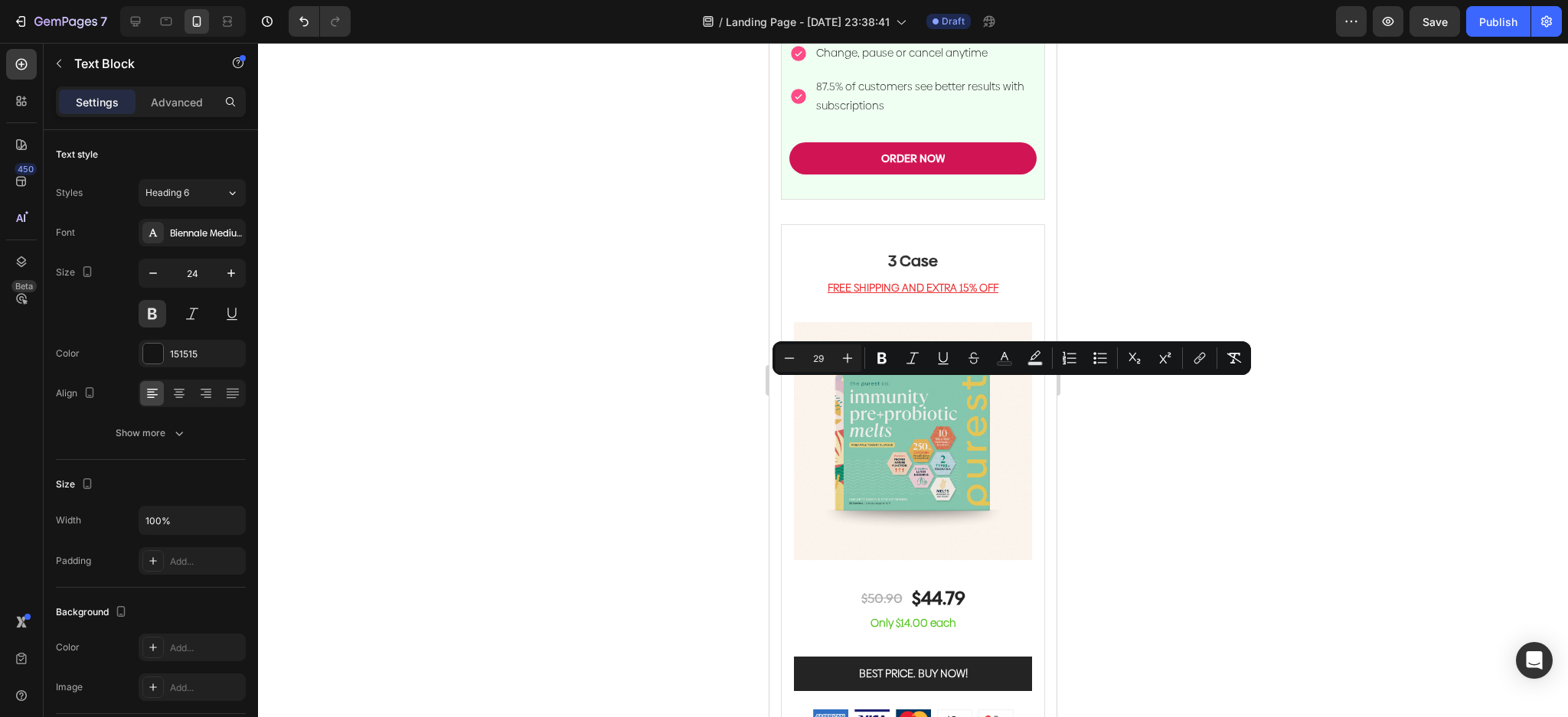
click at [803, 352] on input "29" at bounding box center [819, 358] width 31 height 19
type input "19"
click at [1000, 363] on rect "Editor contextual toolbar" at bounding box center [1005, 364] width 14 height 4
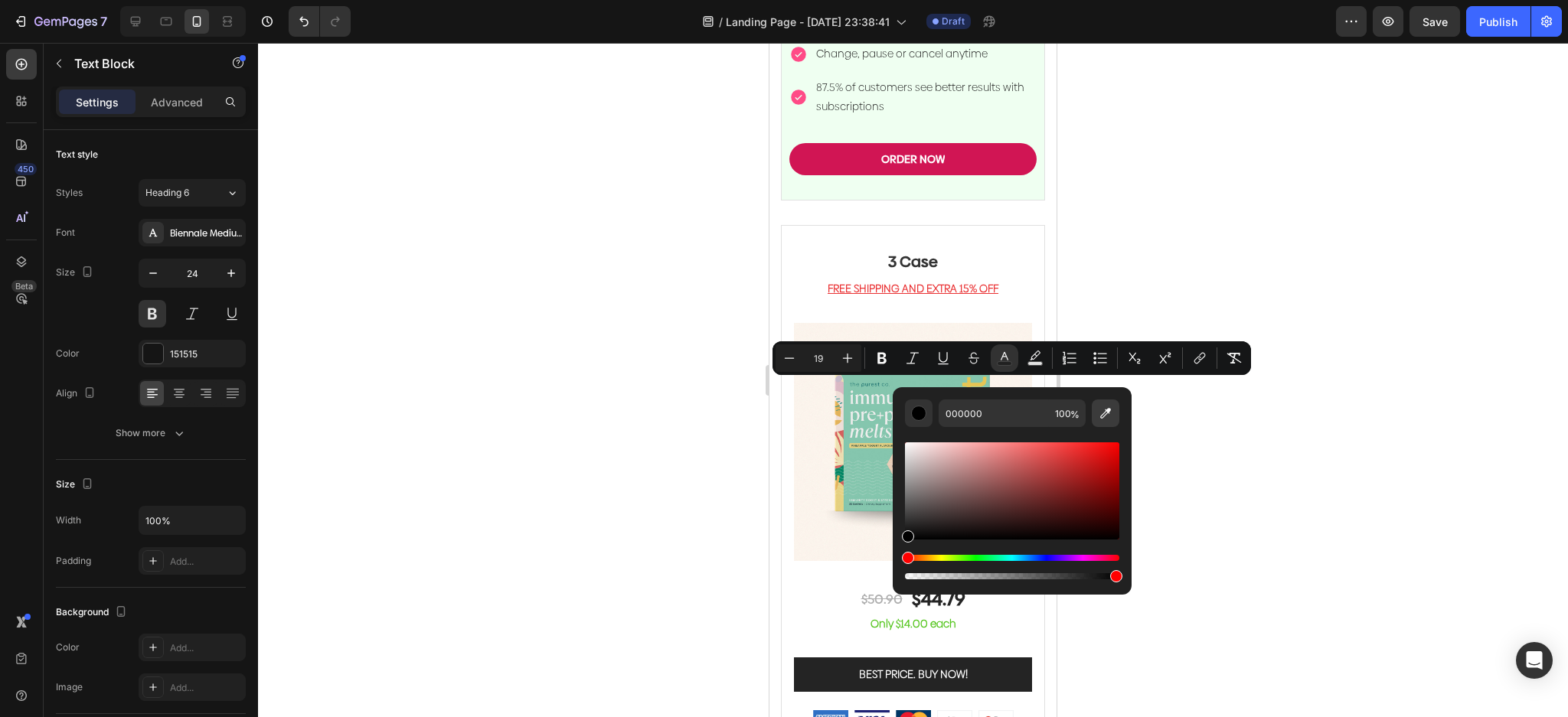
click at [1104, 410] on icon "Editor contextual toolbar" at bounding box center [1105, 413] width 15 height 15
type input "AFB5C0"
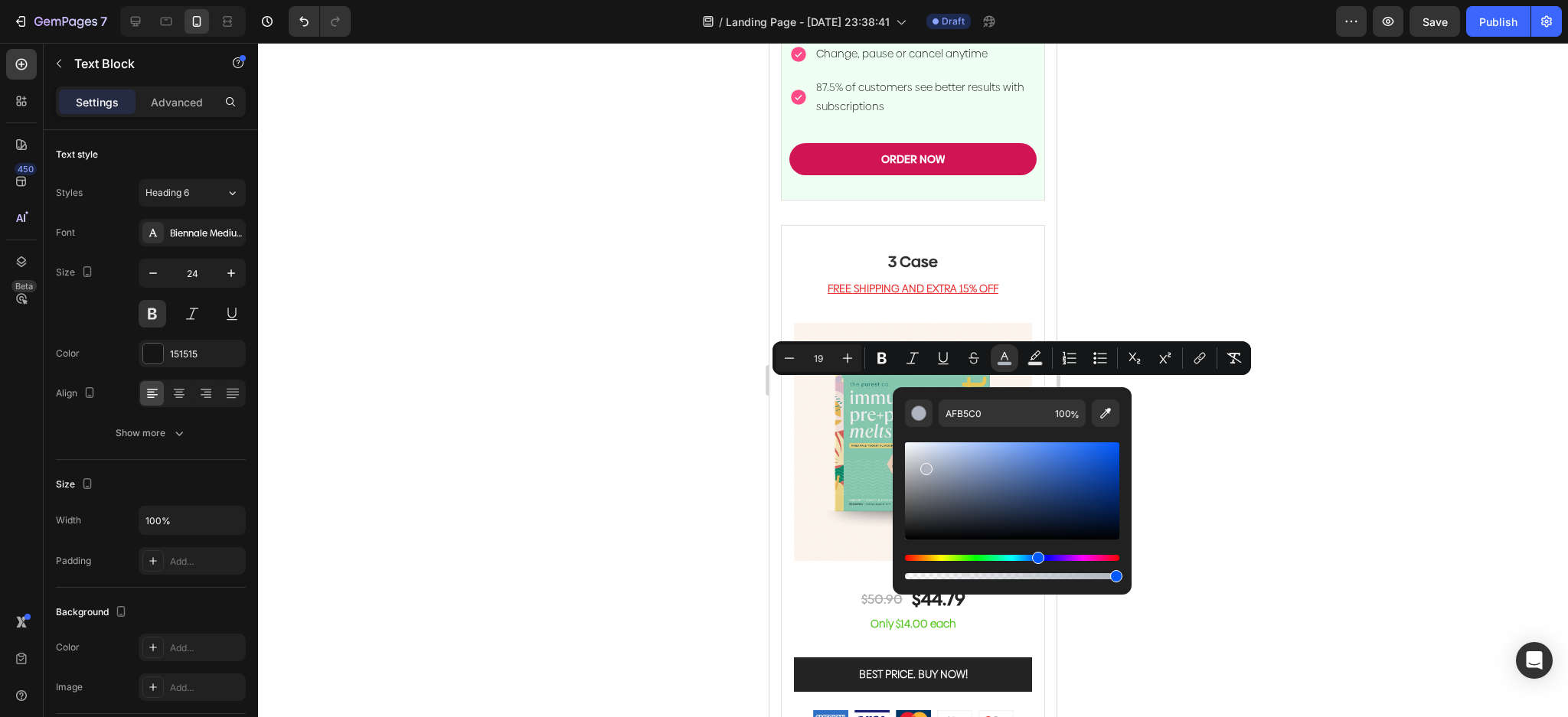
click at [1252, 425] on div at bounding box center [913, 380] width 1310 height 674
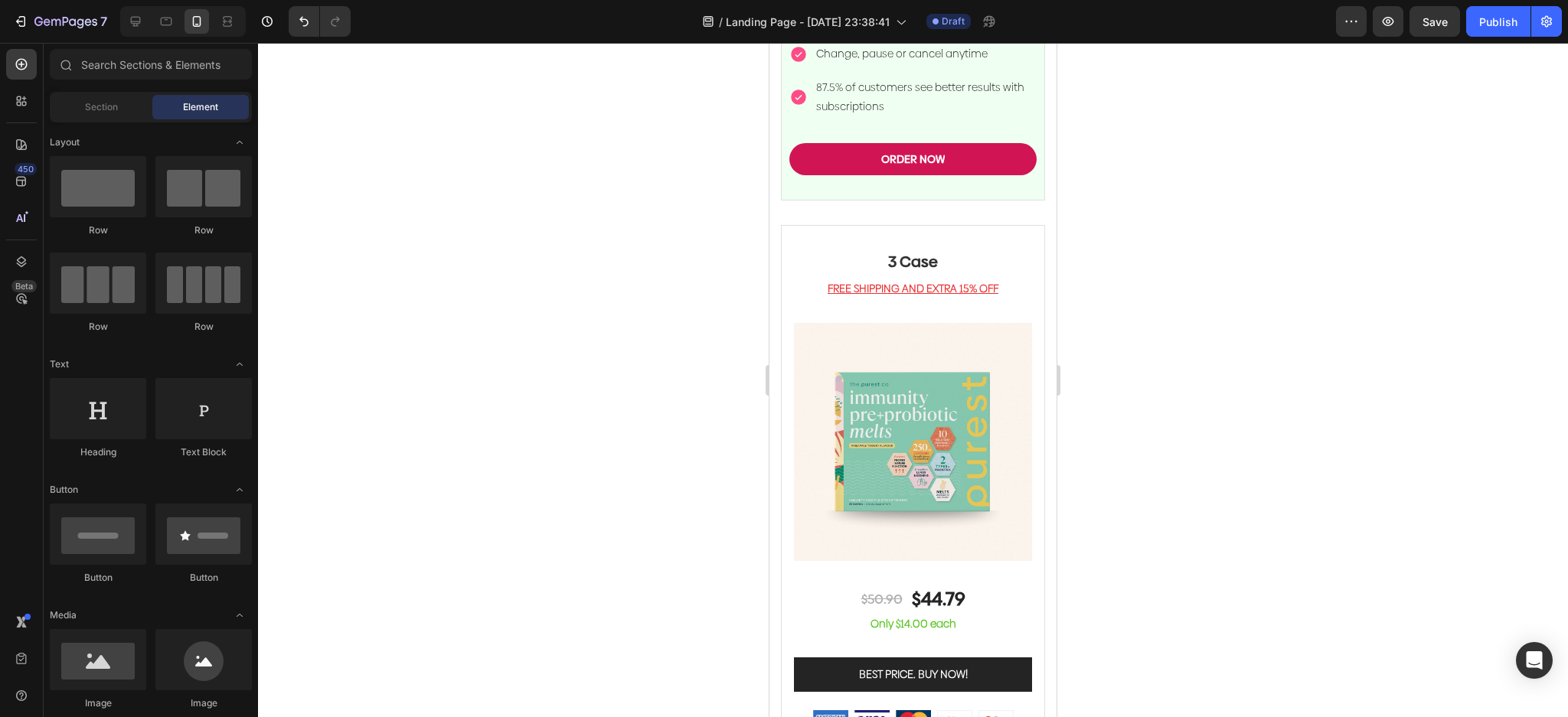
drag, startPoint x: 1260, startPoint y: 428, endPoint x: 1214, endPoint y: 387, distance: 61.6
click at [1261, 428] on div at bounding box center [913, 380] width 1310 height 674
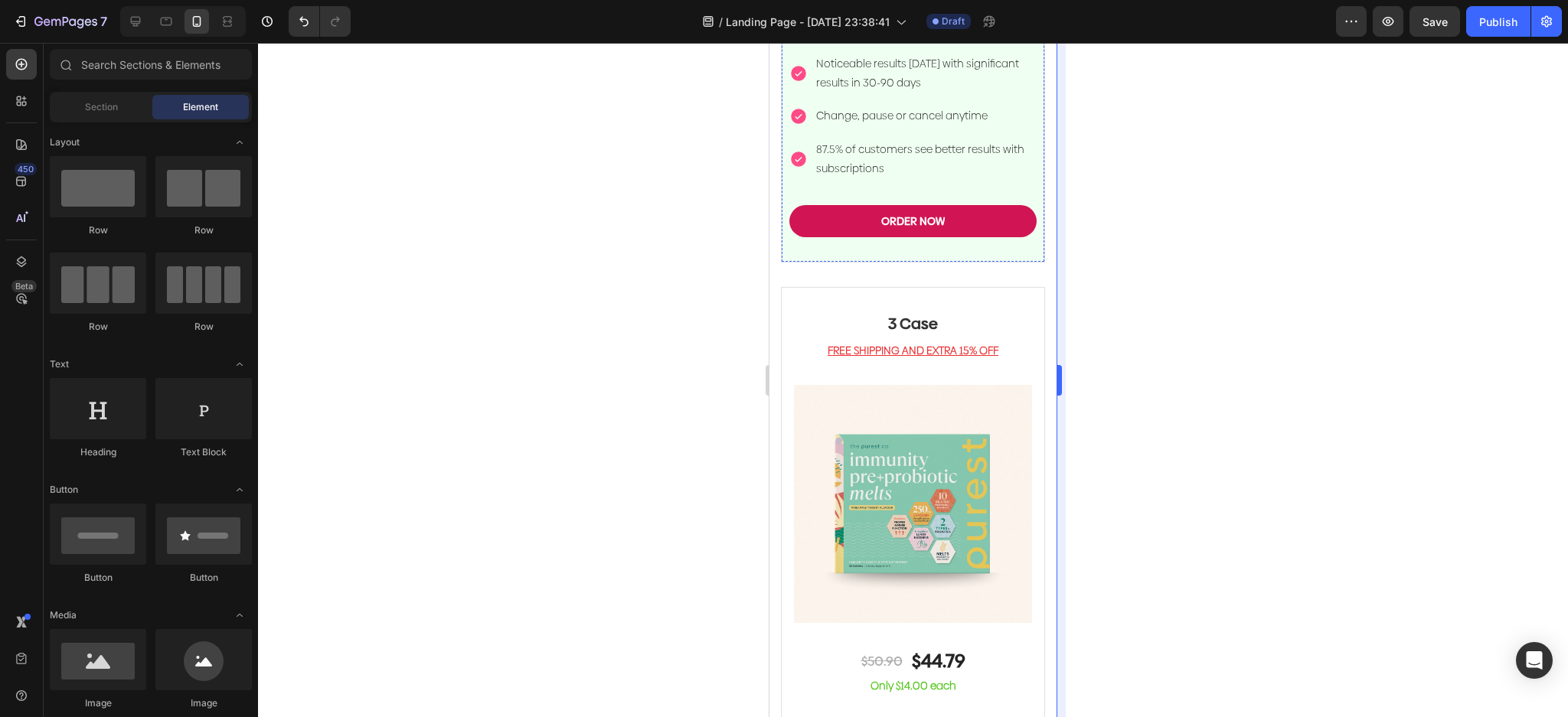
scroll to position [3929, 0]
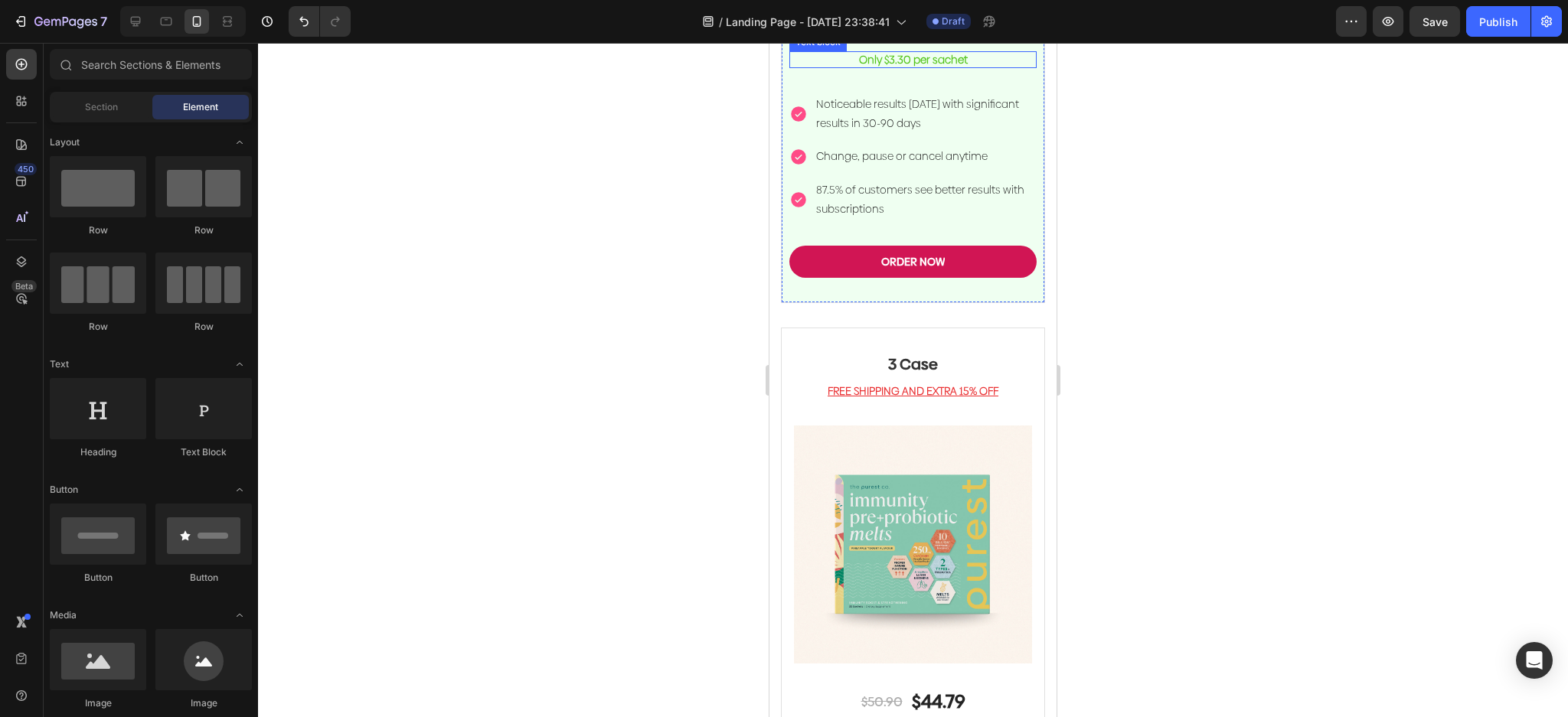
click at [927, 67] on p "Only $3.30 per sachet" at bounding box center [912, 60] width 244 height 14
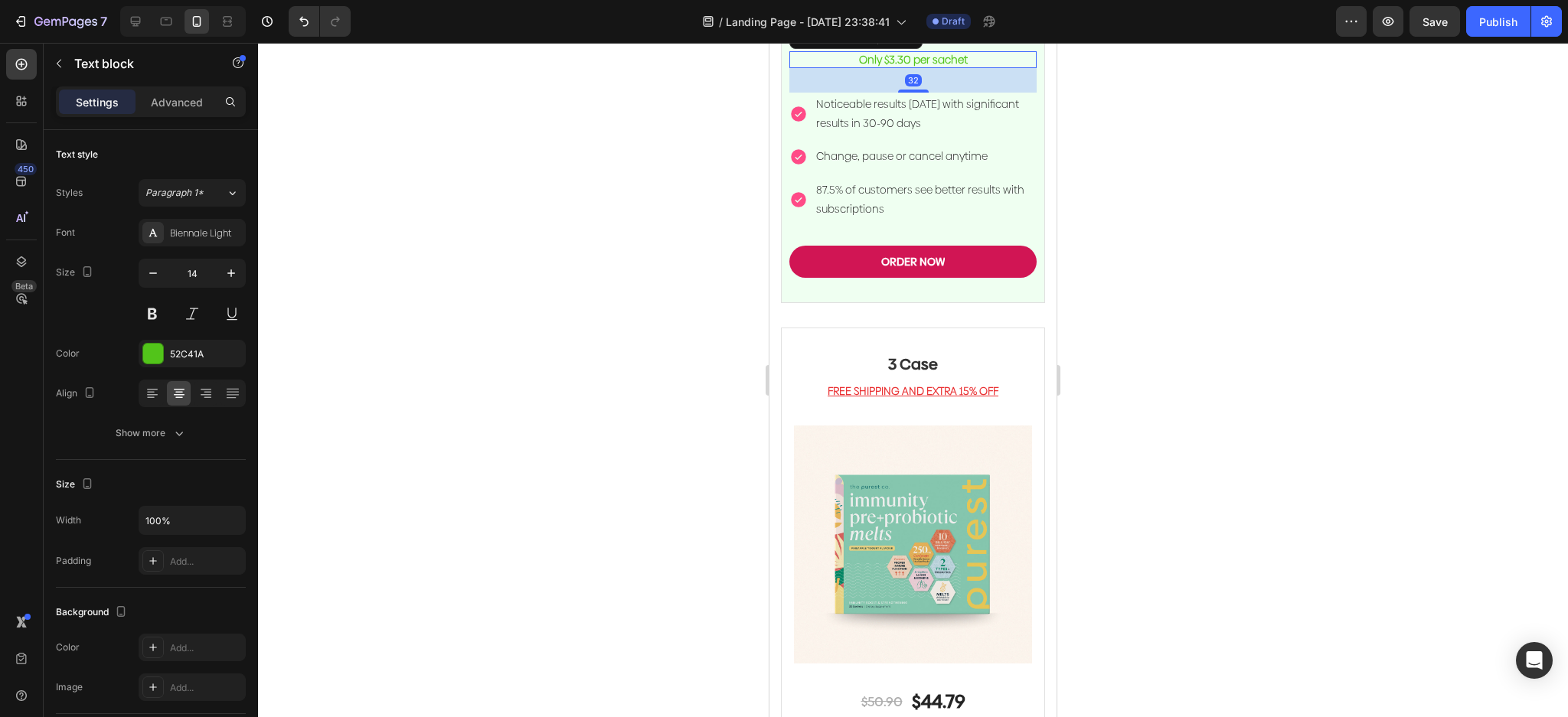
click at [927, 67] on p "Only $3.30 per sachet" at bounding box center [912, 60] width 244 height 14
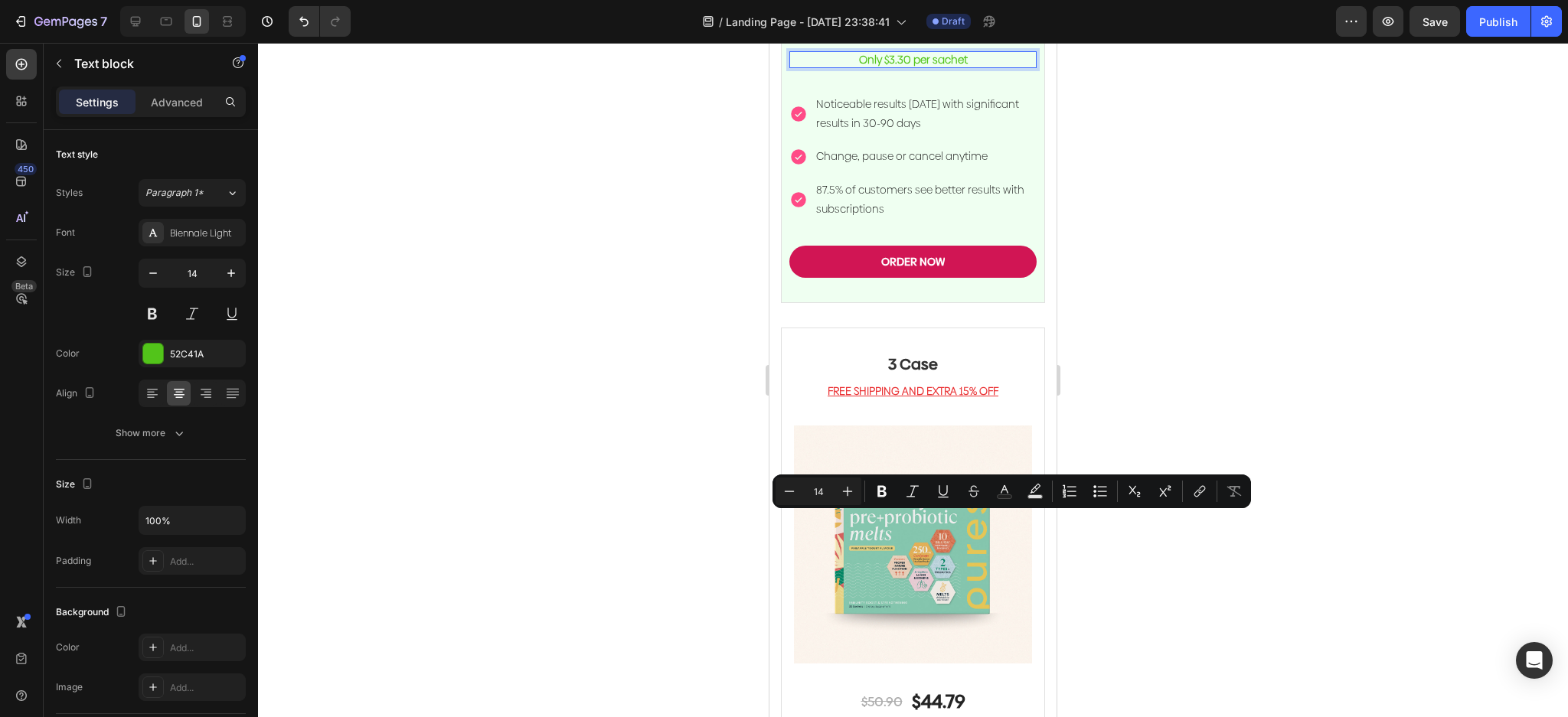
click at [905, 67] on p "Only $3.30 per sachet" at bounding box center [912, 60] width 244 height 14
click at [897, 67] on p "Only $3.30 per sachet" at bounding box center [912, 60] width 244 height 14
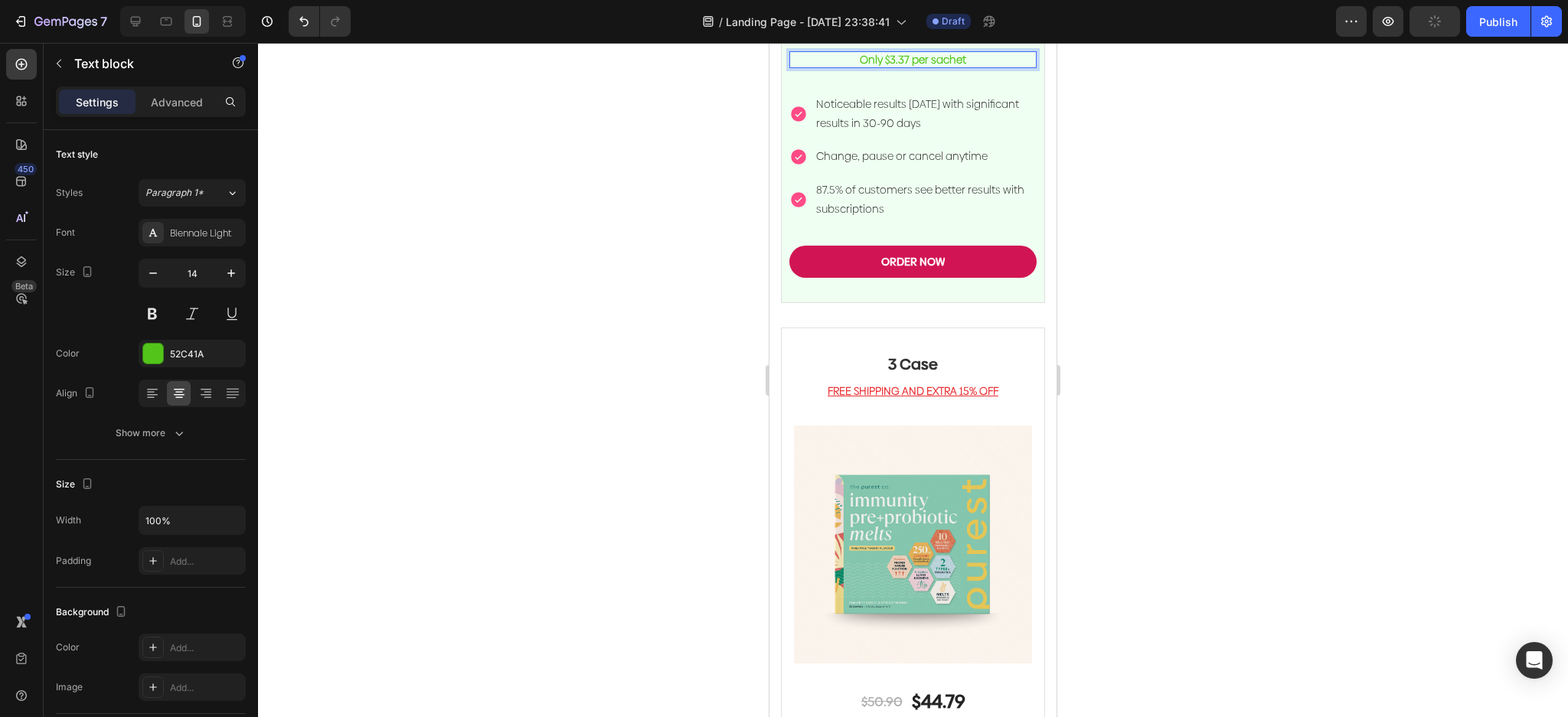
click at [1272, 616] on div at bounding box center [913, 380] width 1310 height 674
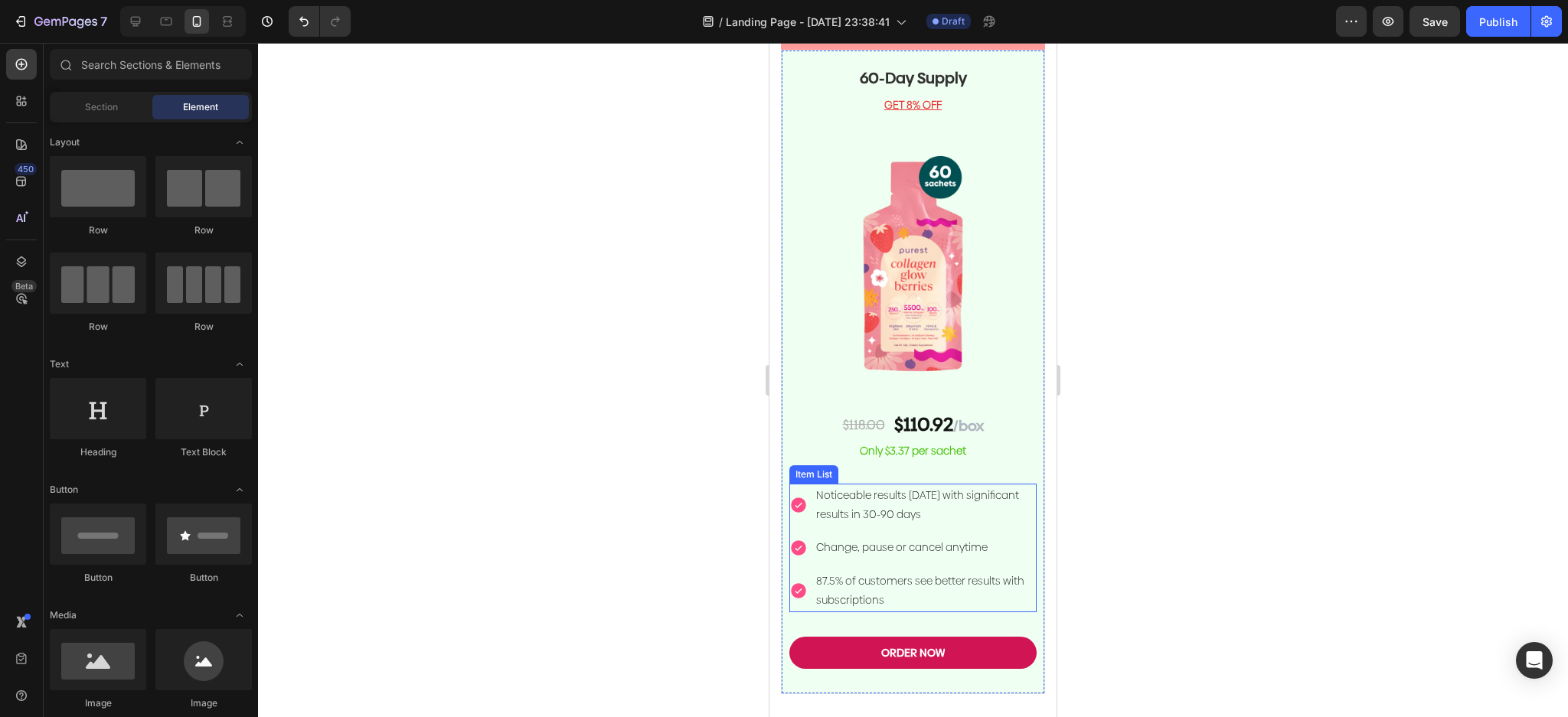
scroll to position [4031, 0]
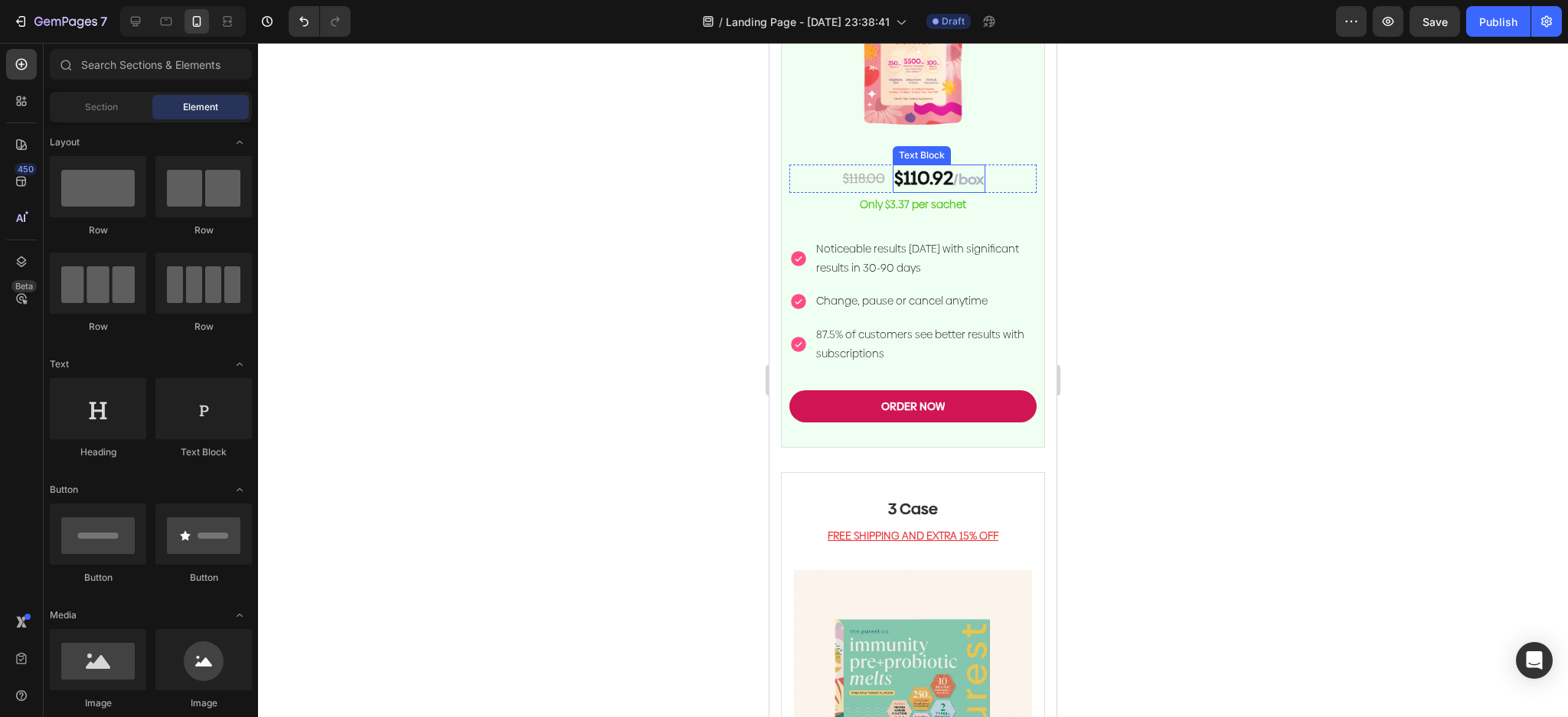
click at [931, 192] on p "$110.92 /box" at bounding box center [939, 178] width 89 height 25
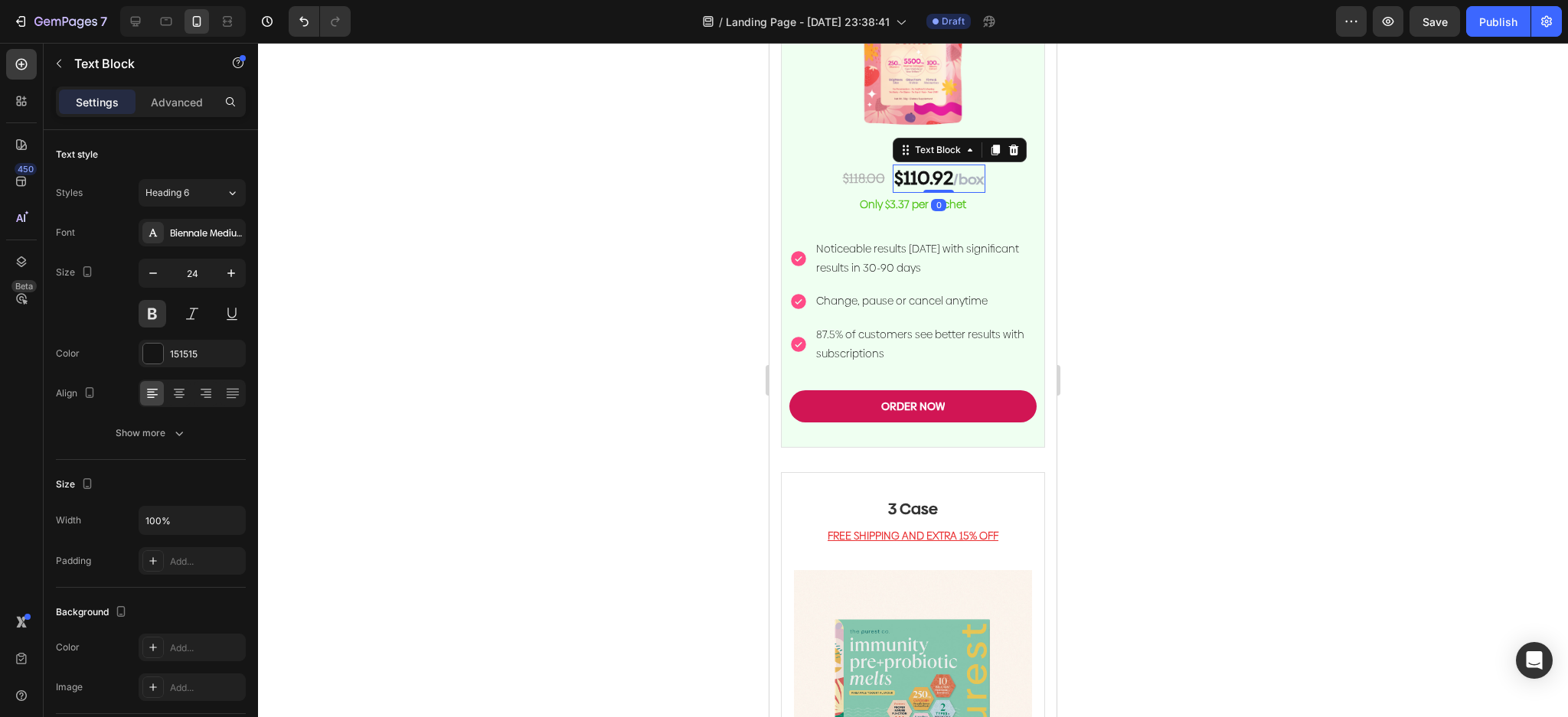
click at [910, 192] on p "$110.92 /box" at bounding box center [939, 178] width 89 height 25
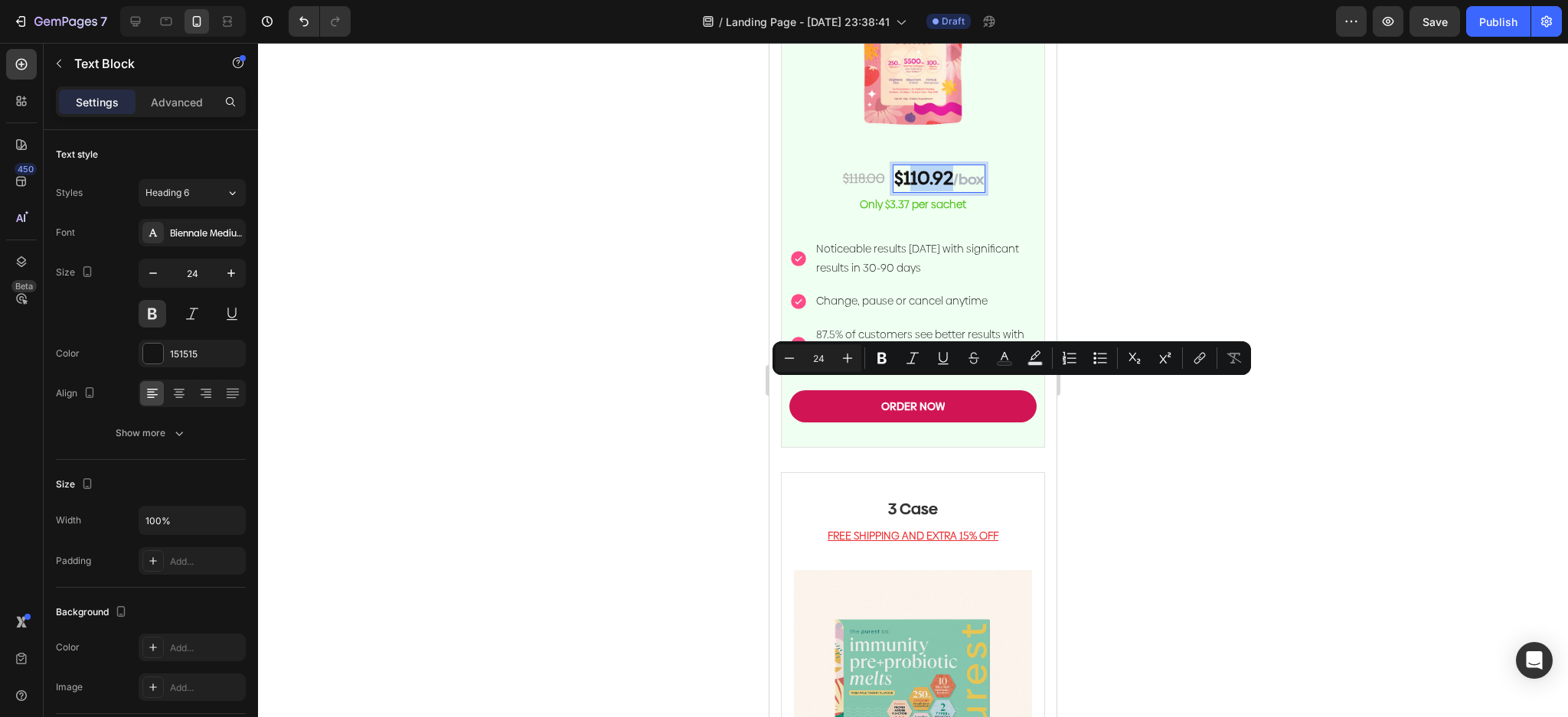
drag, startPoint x: 930, startPoint y: 399, endPoint x: 900, endPoint y: 398, distance: 30.0
click at [900, 192] on p "$110.92 /box" at bounding box center [939, 178] width 89 height 25
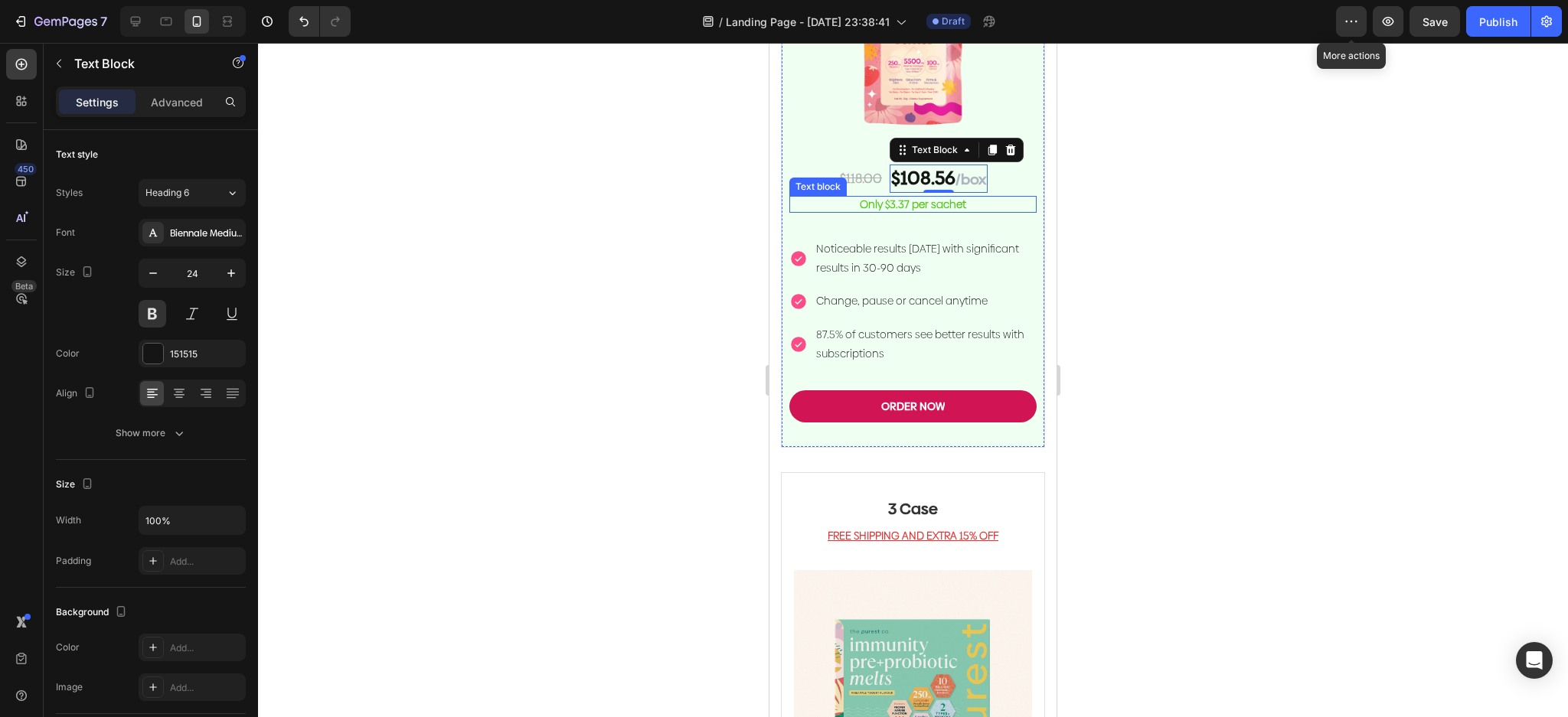
click at [914, 211] on p "Only $3.37 per sachet" at bounding box center [912, 204] width 244 height 14
click at [900, 211] on p "Only $3.37 per sachet" at bounding box center [912, 204] width 244 height 14
click at [894, 211] on p "Only $3.37 per sachet" at bounding box center [912, 204] width 244 height 14
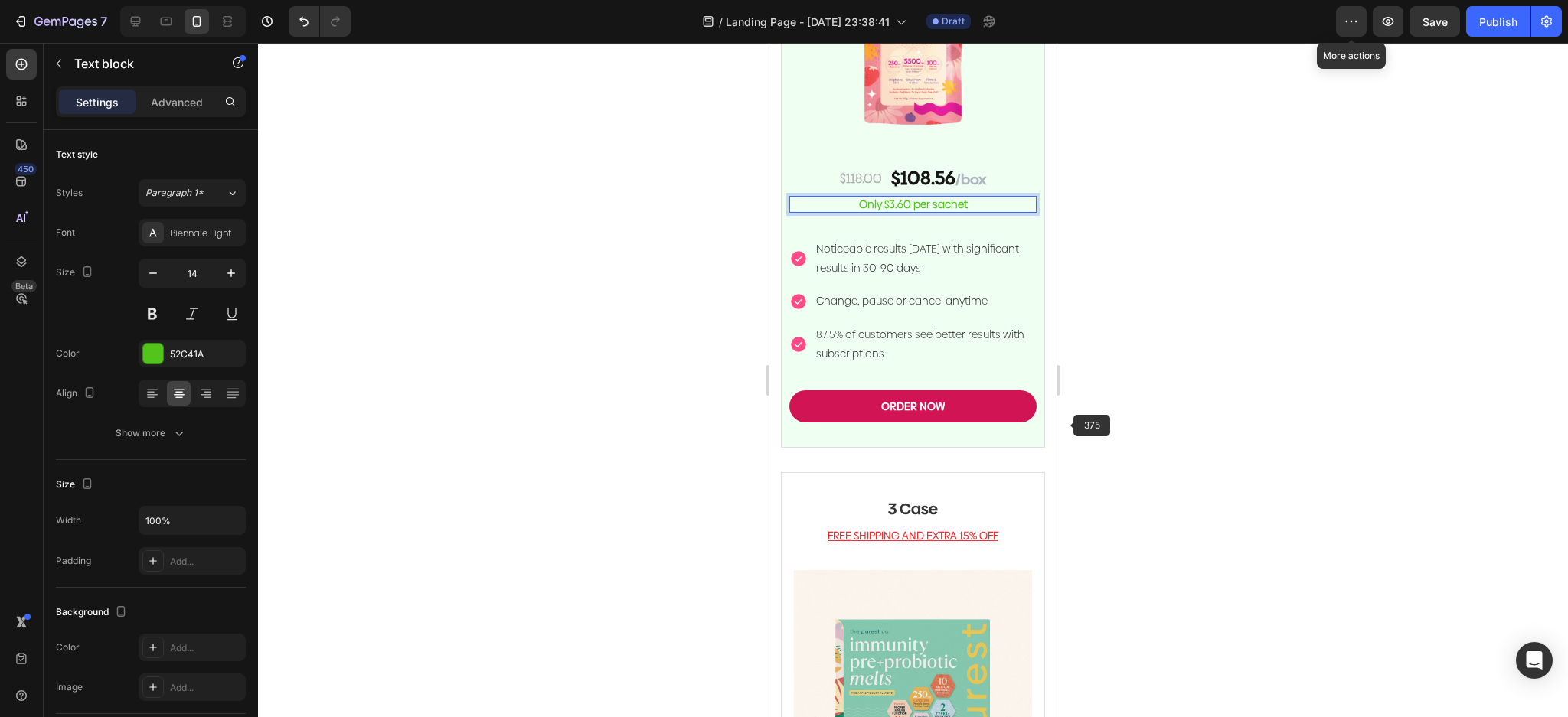
click at [1157, 298] on div at bounding box center [913, 380] width 1310 height 674
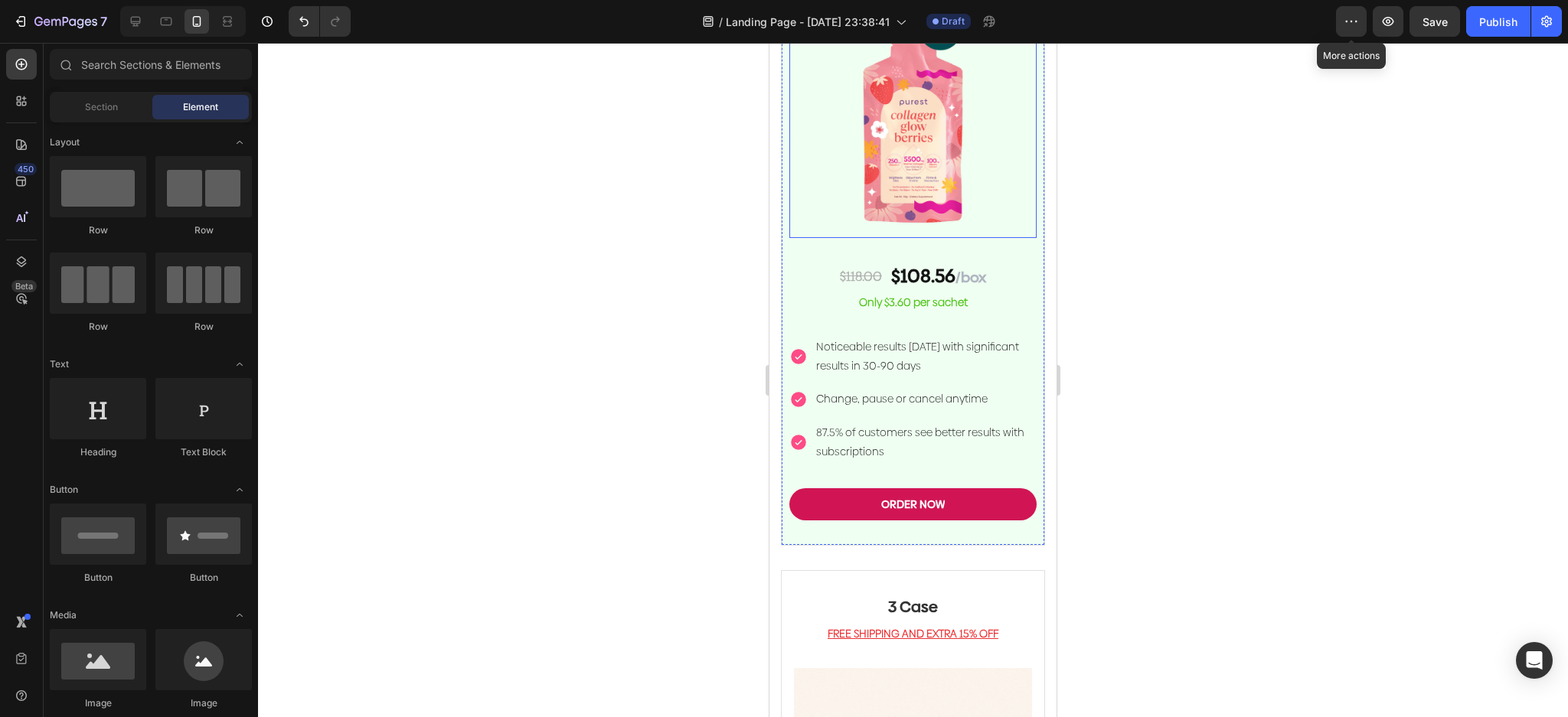
scroll to position [4133, 0]
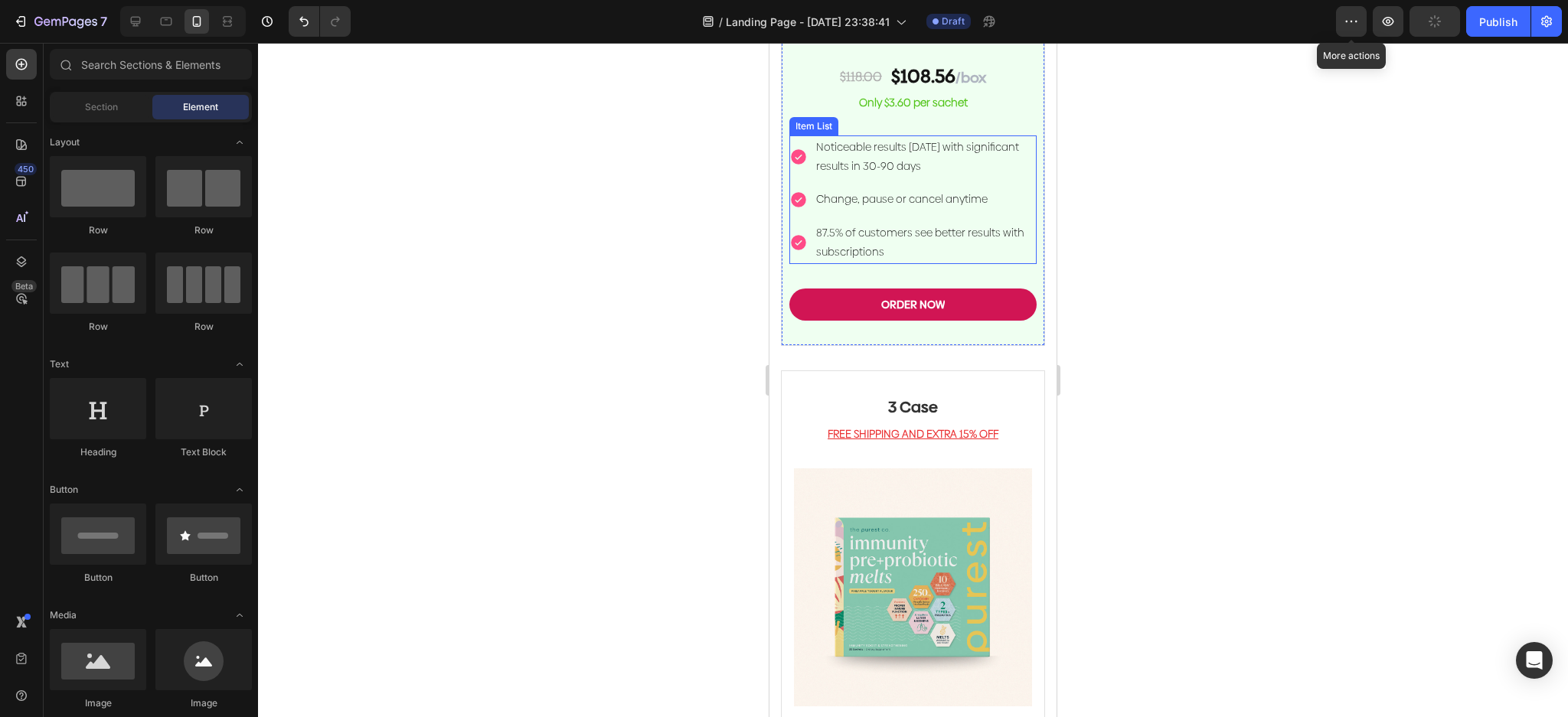
click at [957, 209] on p "Change, pause or cancel anytime" at bounding box center [925, 200] width 218 height 19
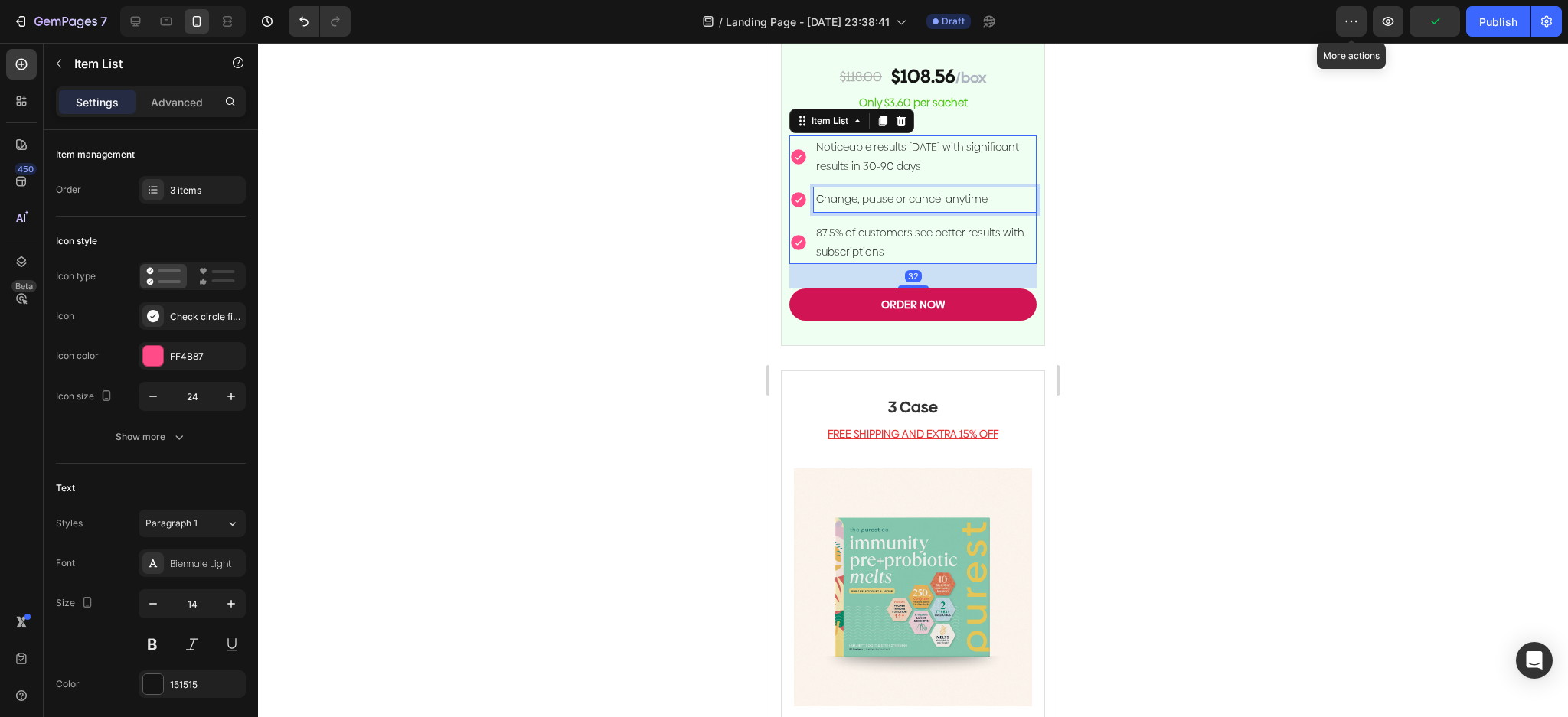
click at [957, 209] on p "Change, pause or cancel anytime" at bounding box center [925, 200] width 218 height 19
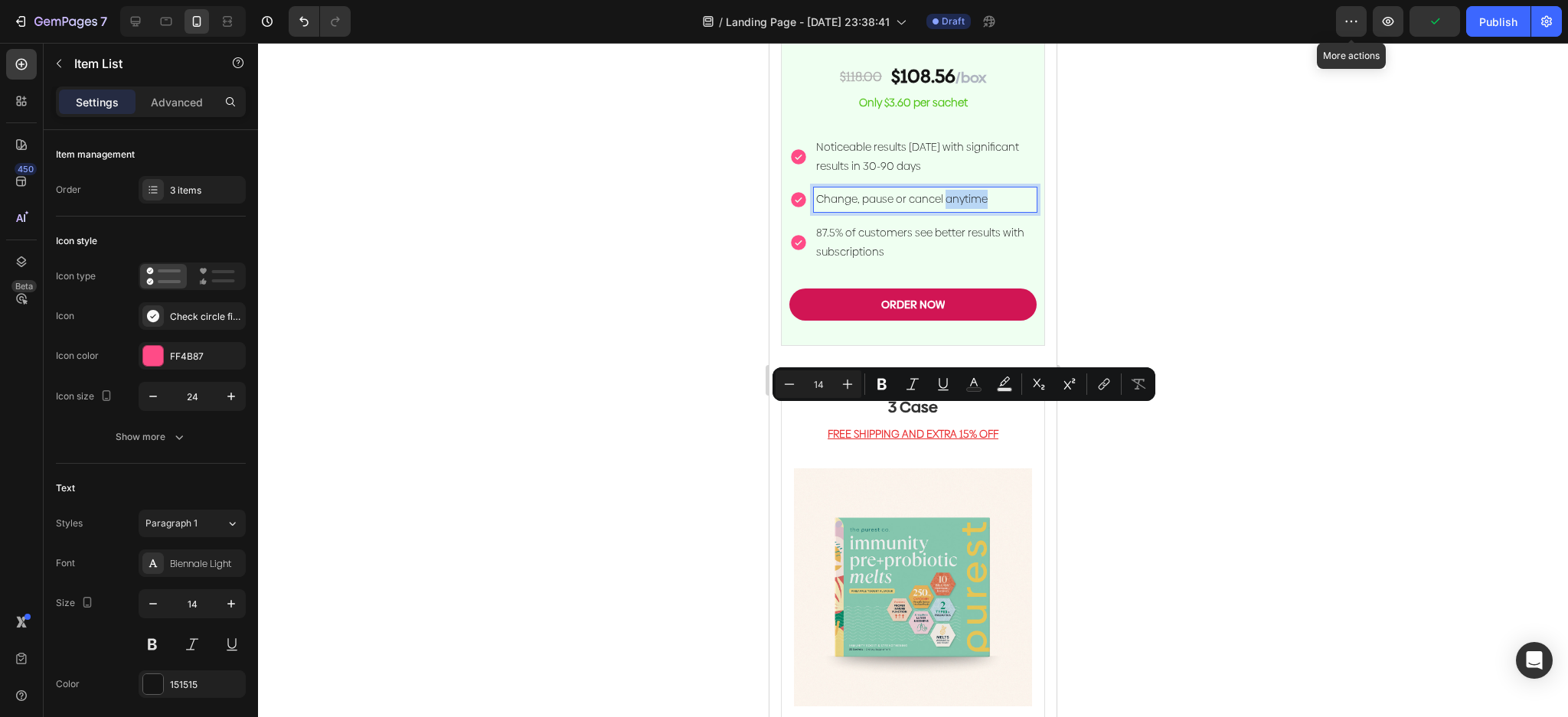
click at [994, 209] on p "Change, pause or cancel anytime" at bounding box center [925, 200] width 218 height 19
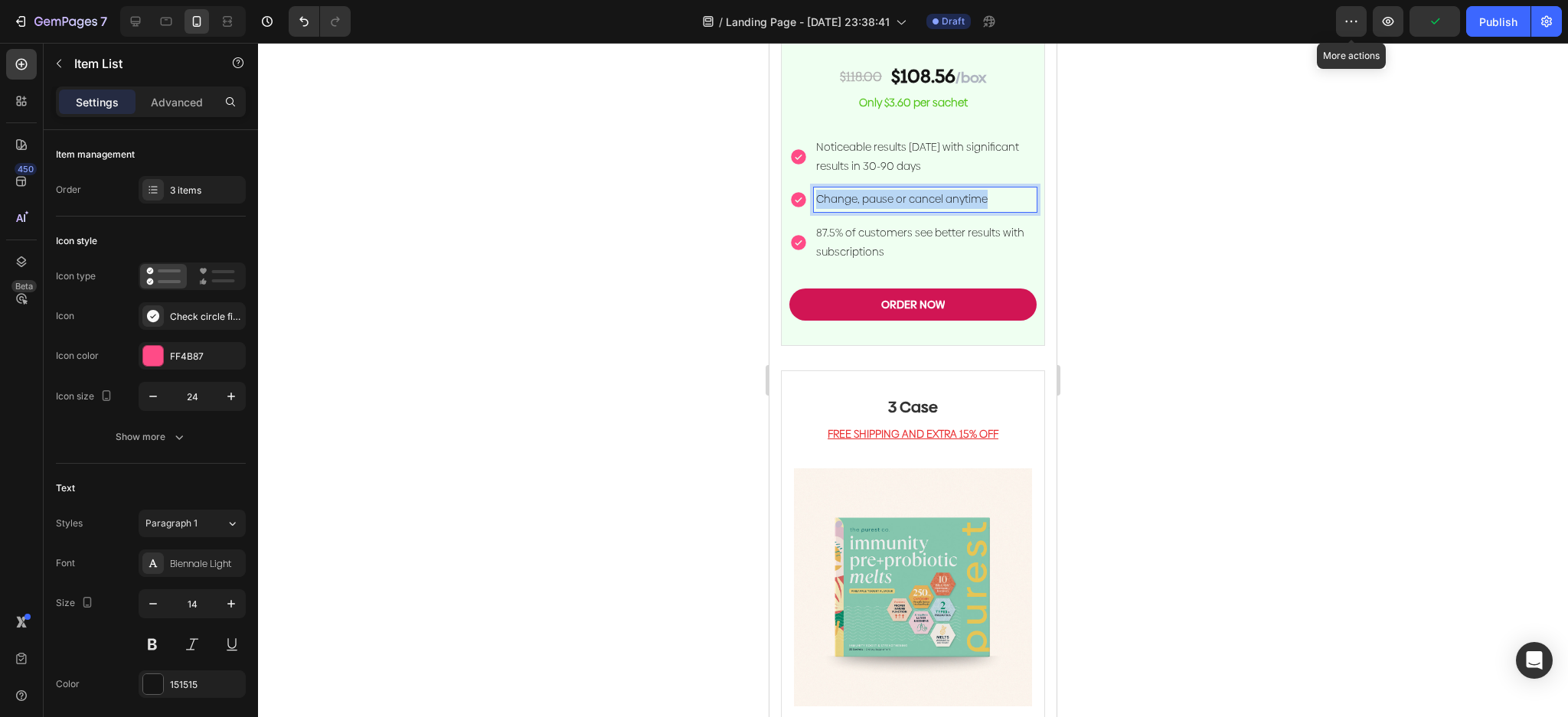
drag, startPoint x: 996, startPoint y: 418, endPoint x: 816, endPoint y: 425, distance: 180.1
click at [816, 209] on p "Change, pause or cancel anytime" at bounding box center [925, 200] width 218 height 19
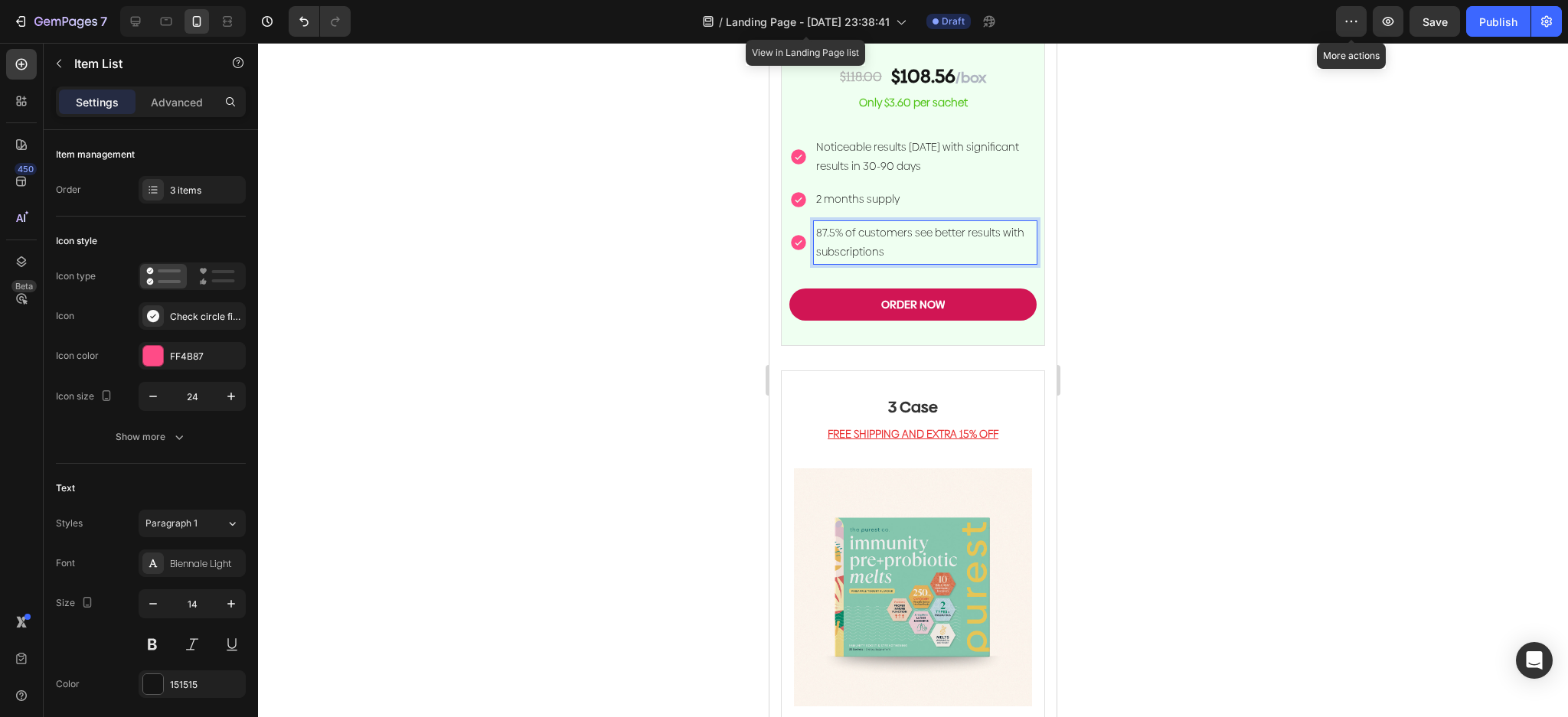
click at [916, 262] on p "87.5% of customers see better results with subscriptions" at bounding box center [925, 243] width 218 height 39
drag, startPoint x: 921, startPoint y: 469, endPoint x: 811, endPoint y: 449, distance: 111.8
click at [811, 264] on div "87.5% of customers see better results with subscriptions" at bounding box center [913, 242] width 247 height 43
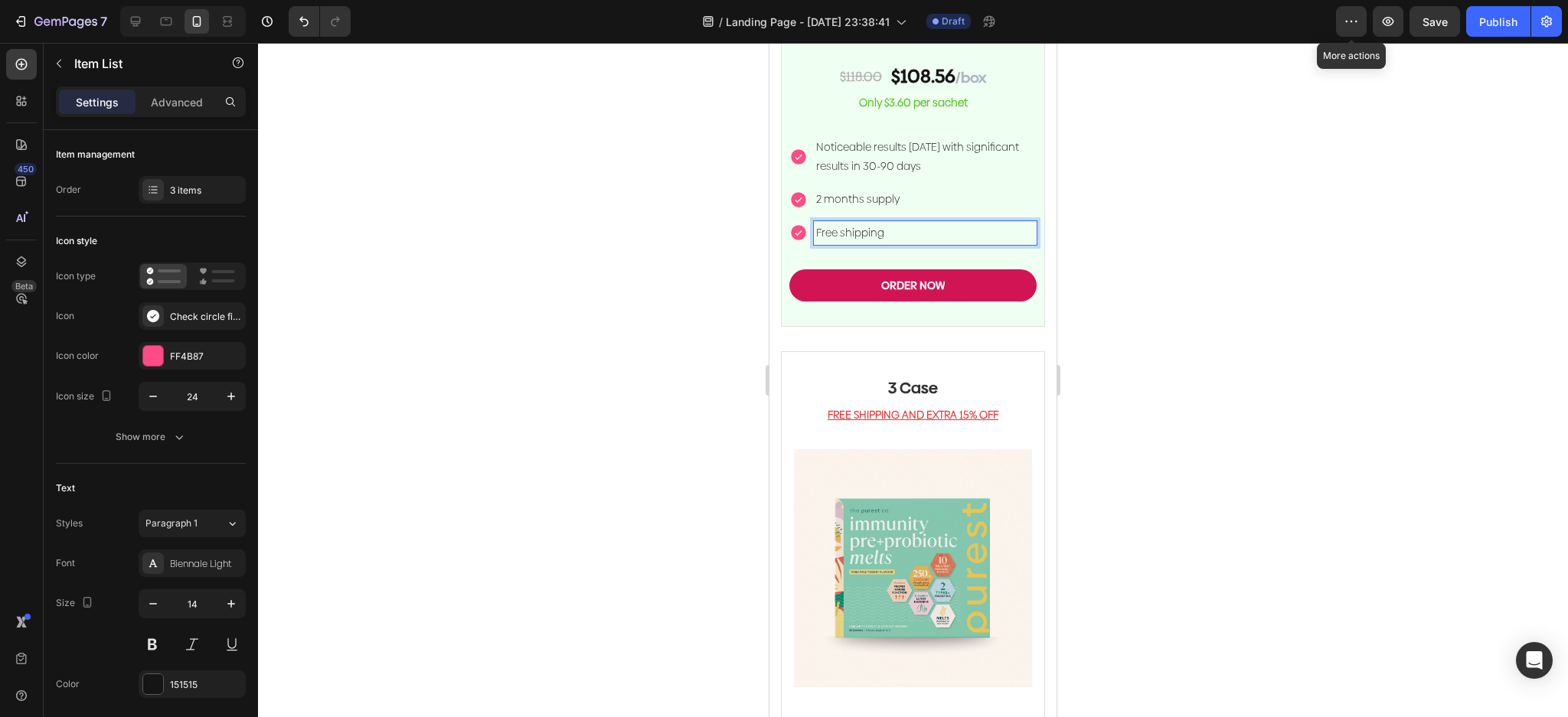
click at [1269, 332] on div at bounding box center [913, 380] width 1310 height 674
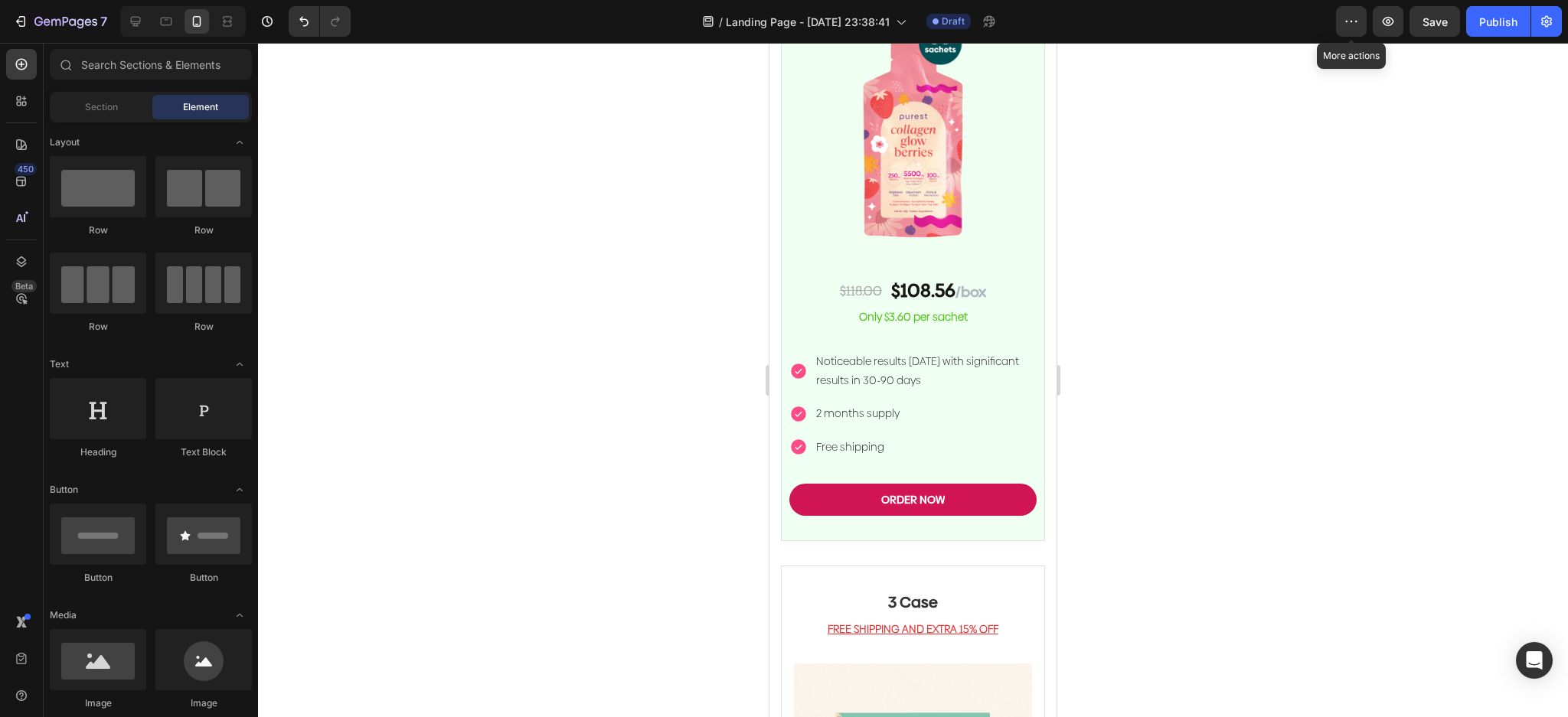
scroll to position [3929, 0]
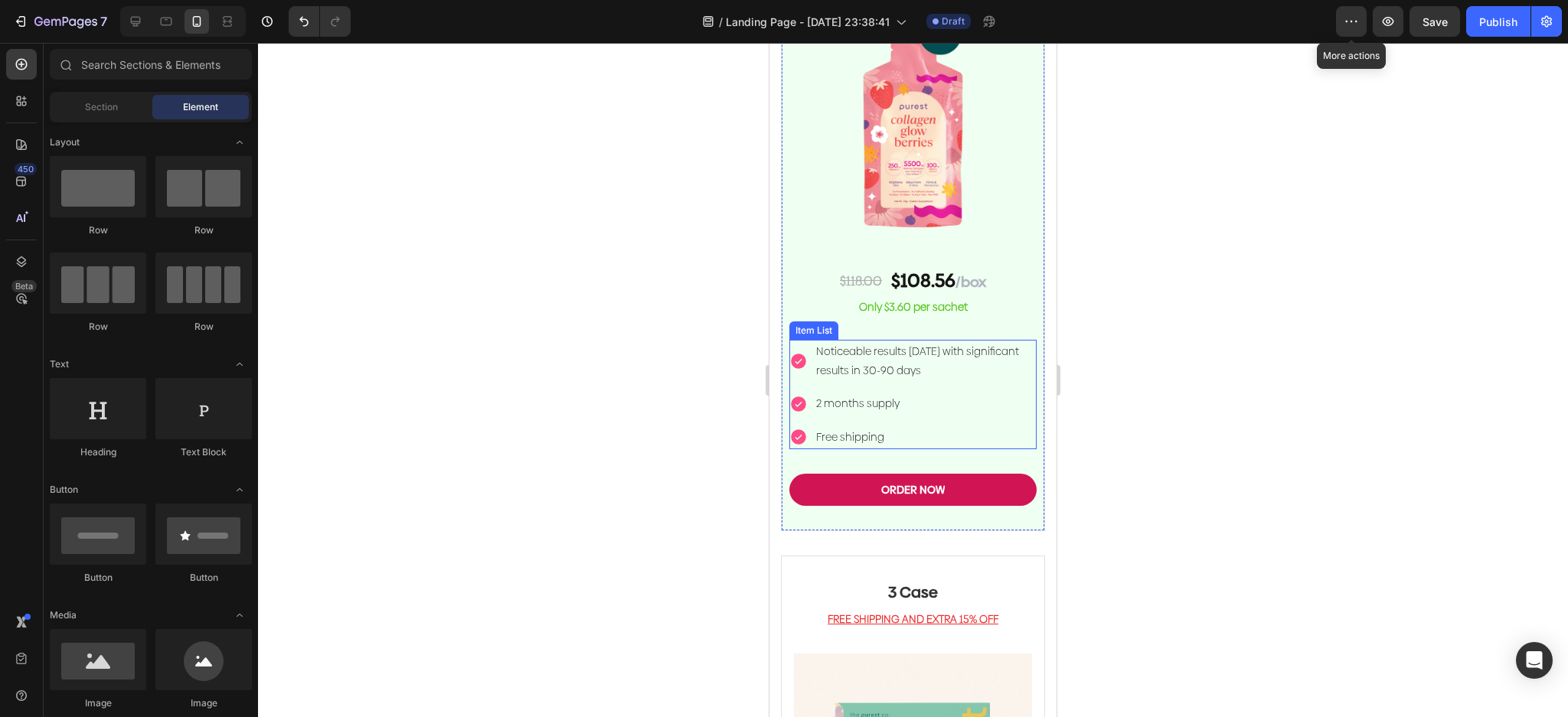
click at [980, 381] on p "Noticeable results [DATE] with significant results in 30-90 days" at bounding box center [925, 361] width 218 height 39
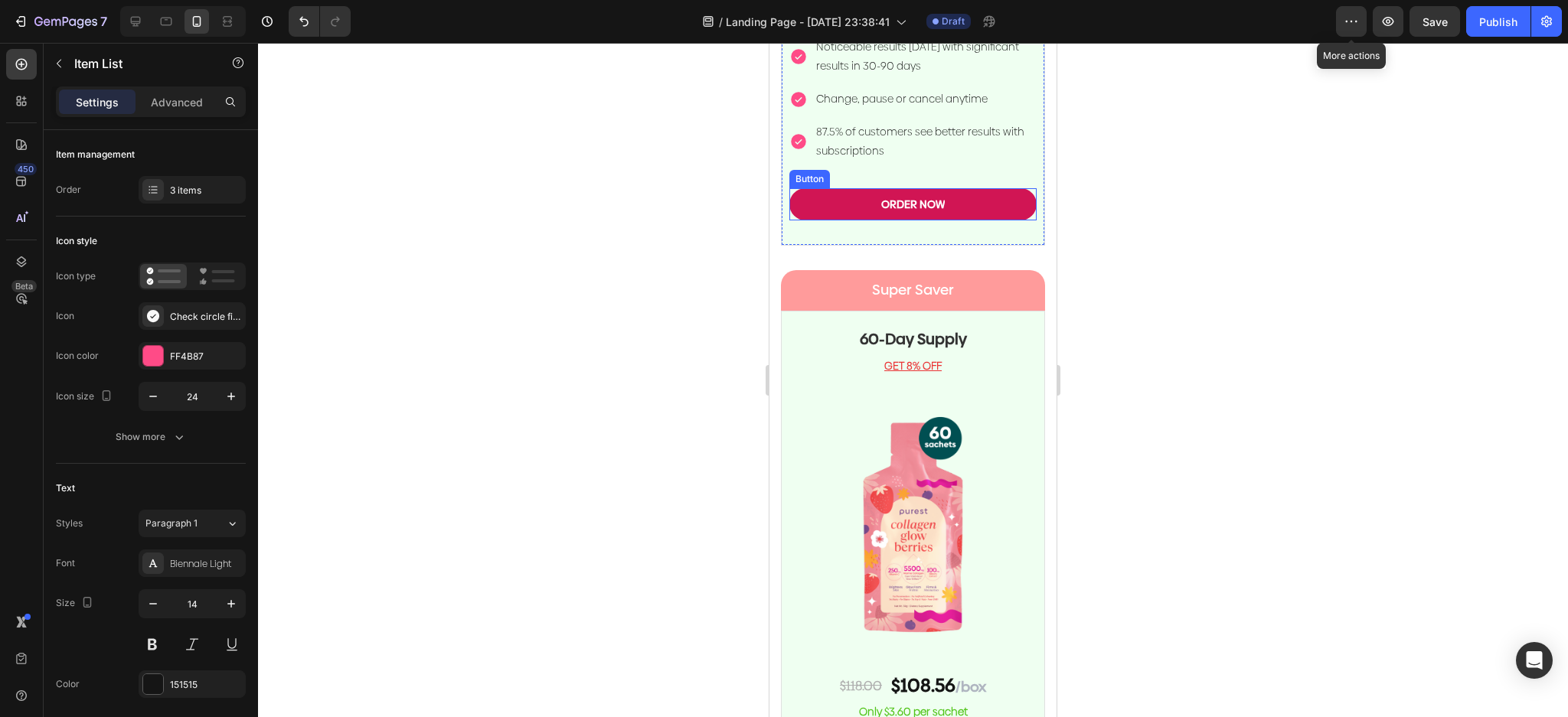
scroll to position [3521, 0]
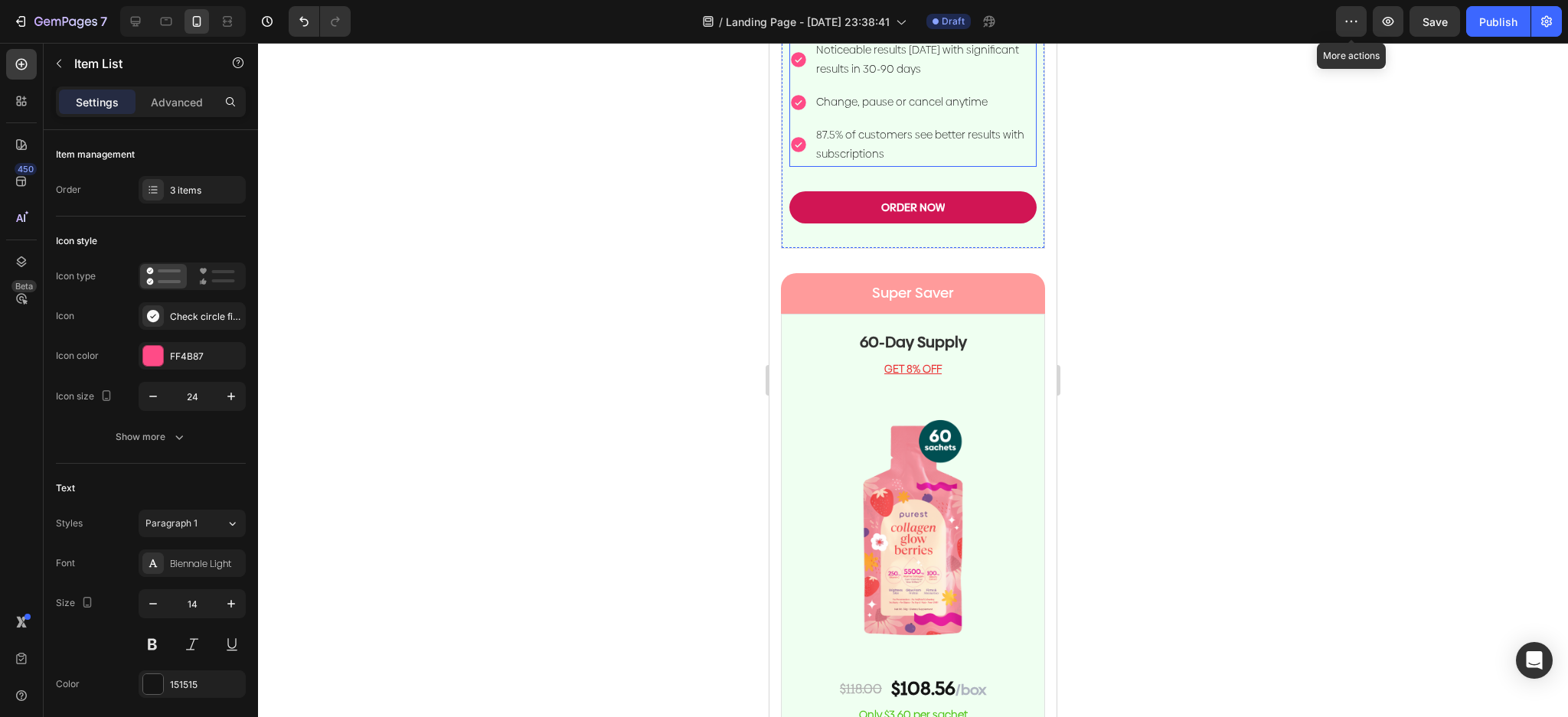
click at [950, 164] on p "87.5% of customers see better results with subscriptions" at bounding box center [925, 145] width 218 height 39
click at [951, 112] on p "Change, pause or cancel anytime" at bounding box center [925, 102] width 218 height 19
click at [812, 167] on div "Noticeable results within 30 days with significant results in 30-90 days Change…" at bounding box center [913, 103] width 247 height 129
click at [803, 114] on div "Change, pause or cancel anytime" at bounding box center [913, 101] width 247 height 23
click at [805, 110] on icon at bounding box center [798, 102] width 15 height 15
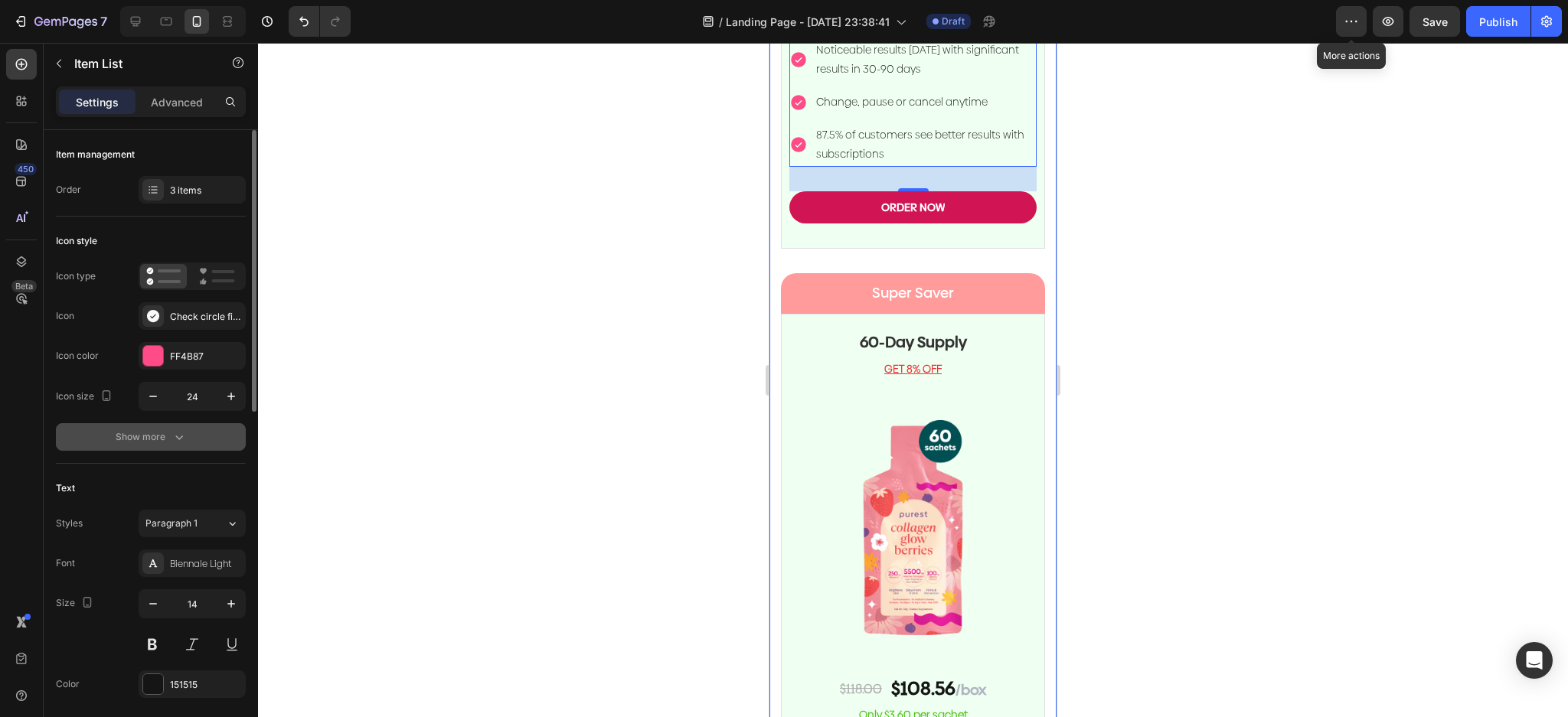
click at [164, 444] on div "Show more" at bounding box center [151, 437] width 71 height 15
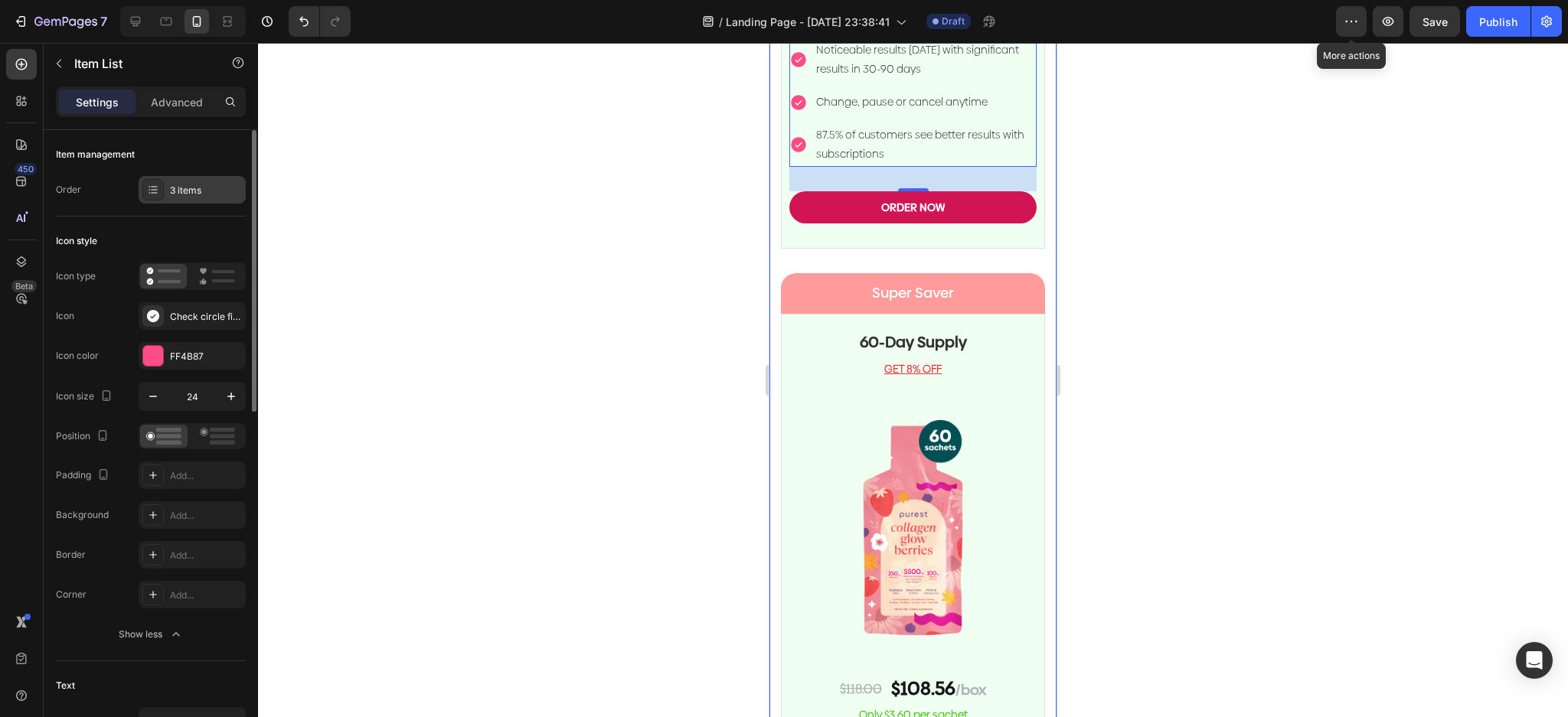
click at [205, 202] on div "3 items" at bounding box center [192, 190] width 107 height 27
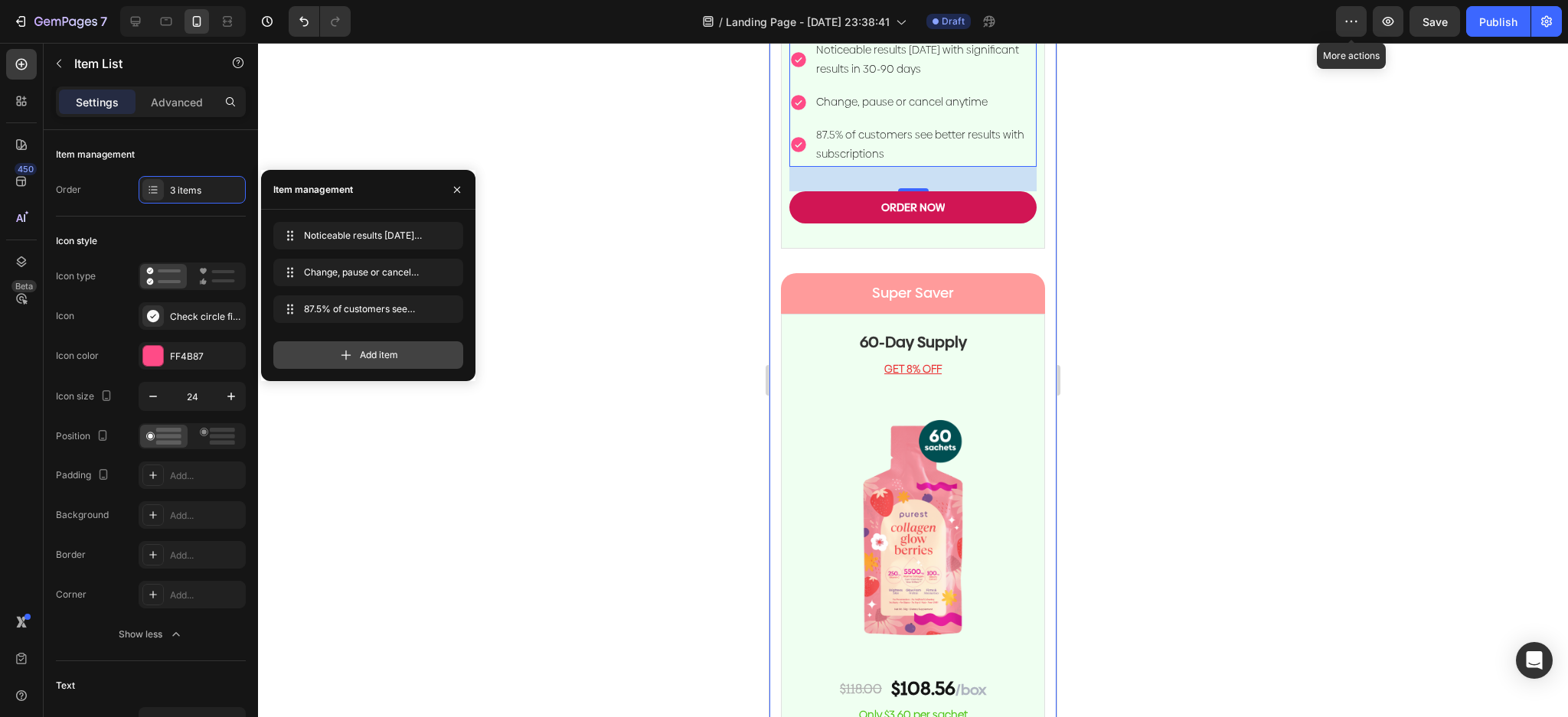
click at [360, 352] on span "Add item" at bounding box center [379, 355] width 39 height 14
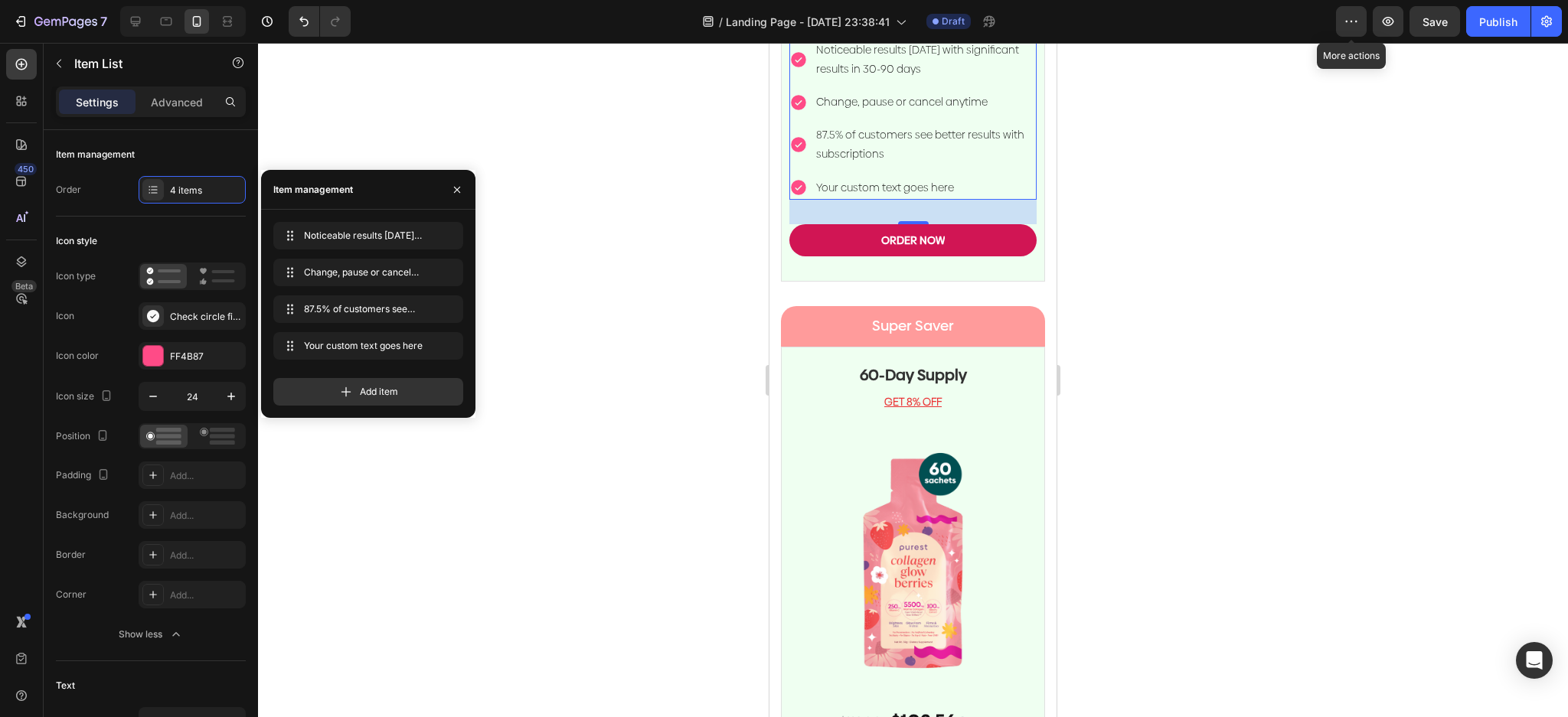
click at [911, 200] on div "Your custom text goes here" at bounding box center [925, 187] width 223 height 23
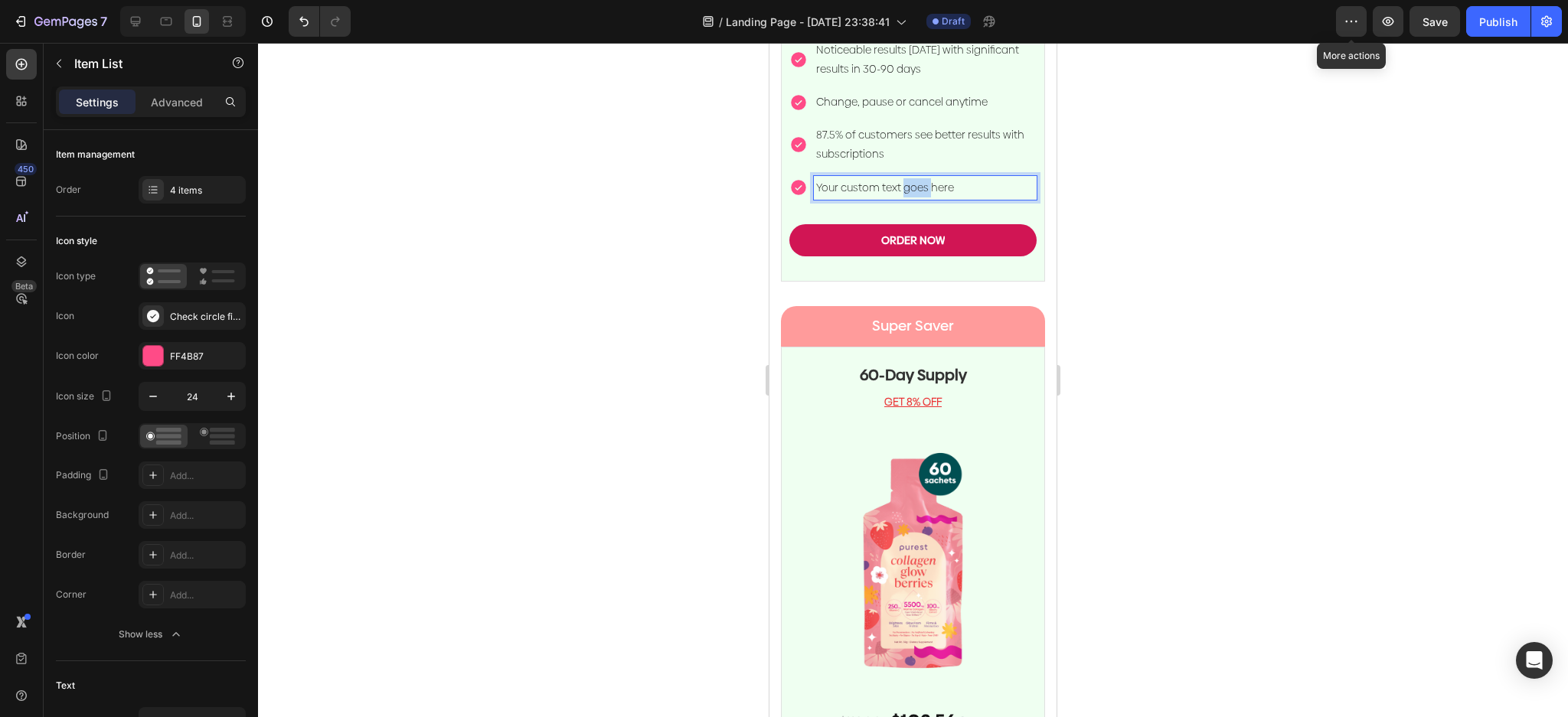
click at [911, 197] on p "Your custom text goes here" at bounding box center [925, 188] width 218 height 19
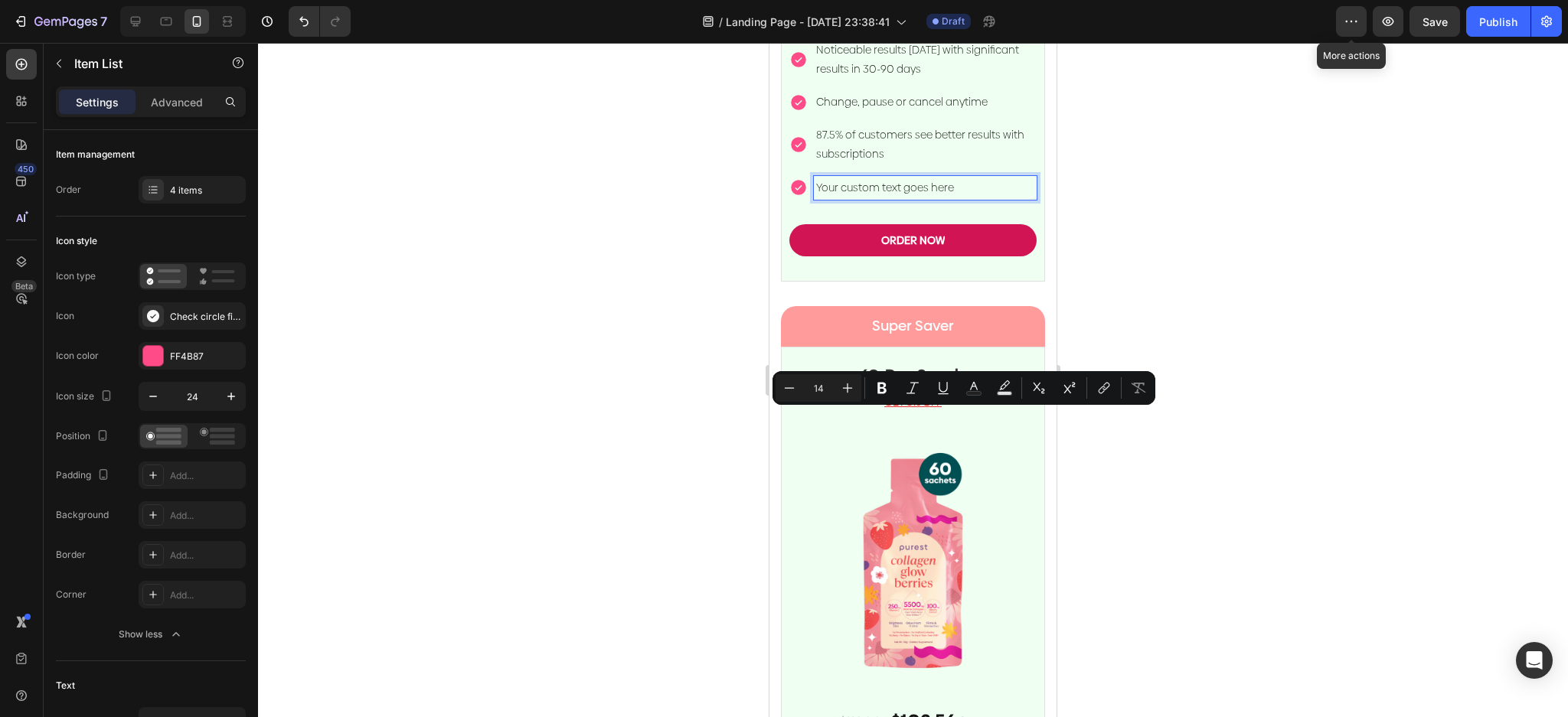
click at [956, 197] on p "Your custom text goes here" at bounding box center [925, 188] width 218 height 19
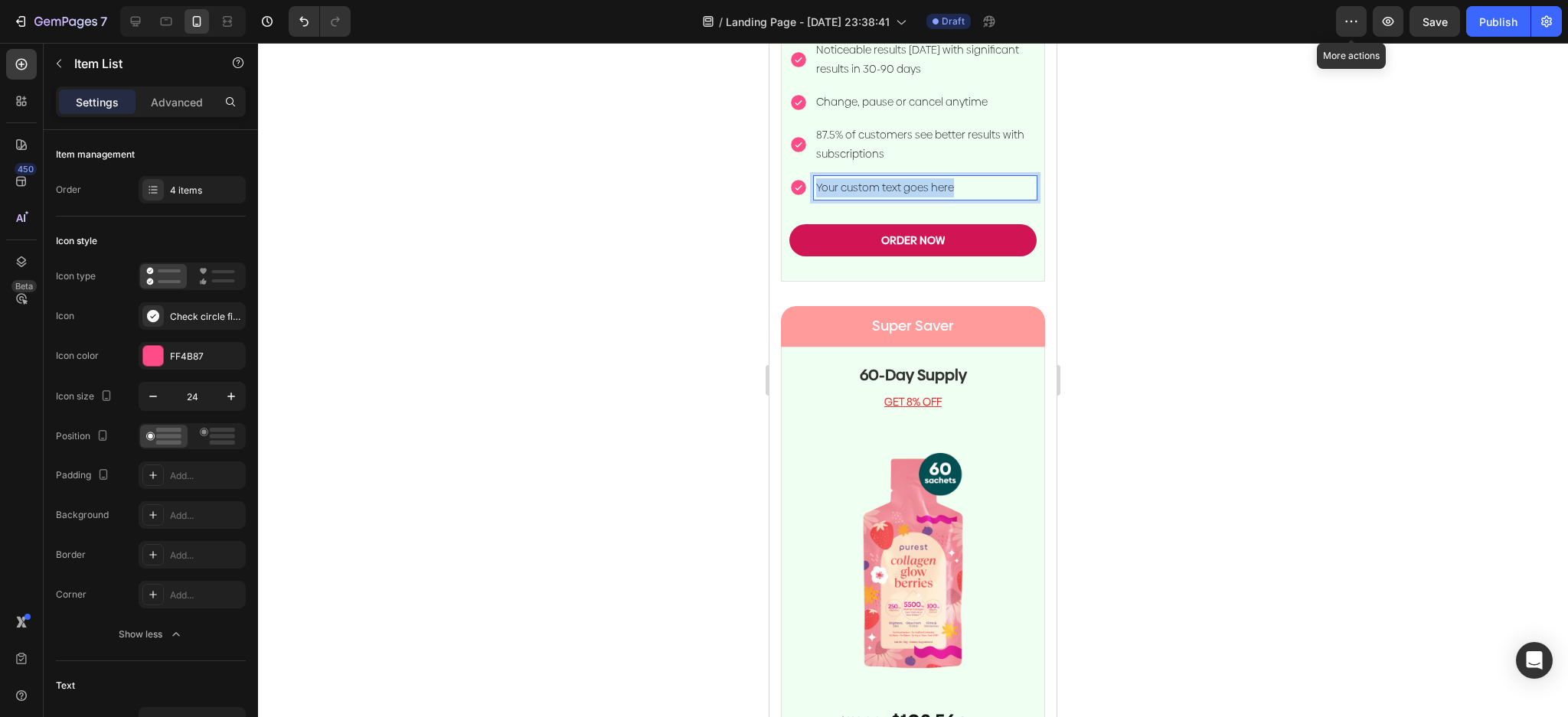
drag, startPoint x: 864, startPoint y: 414, endPoint x: 810, endPoint y: 419, distance: 54.2
click at [810, 200] on div "Your custom text goes here" at bounding box center [913, 187] width 247 height 23
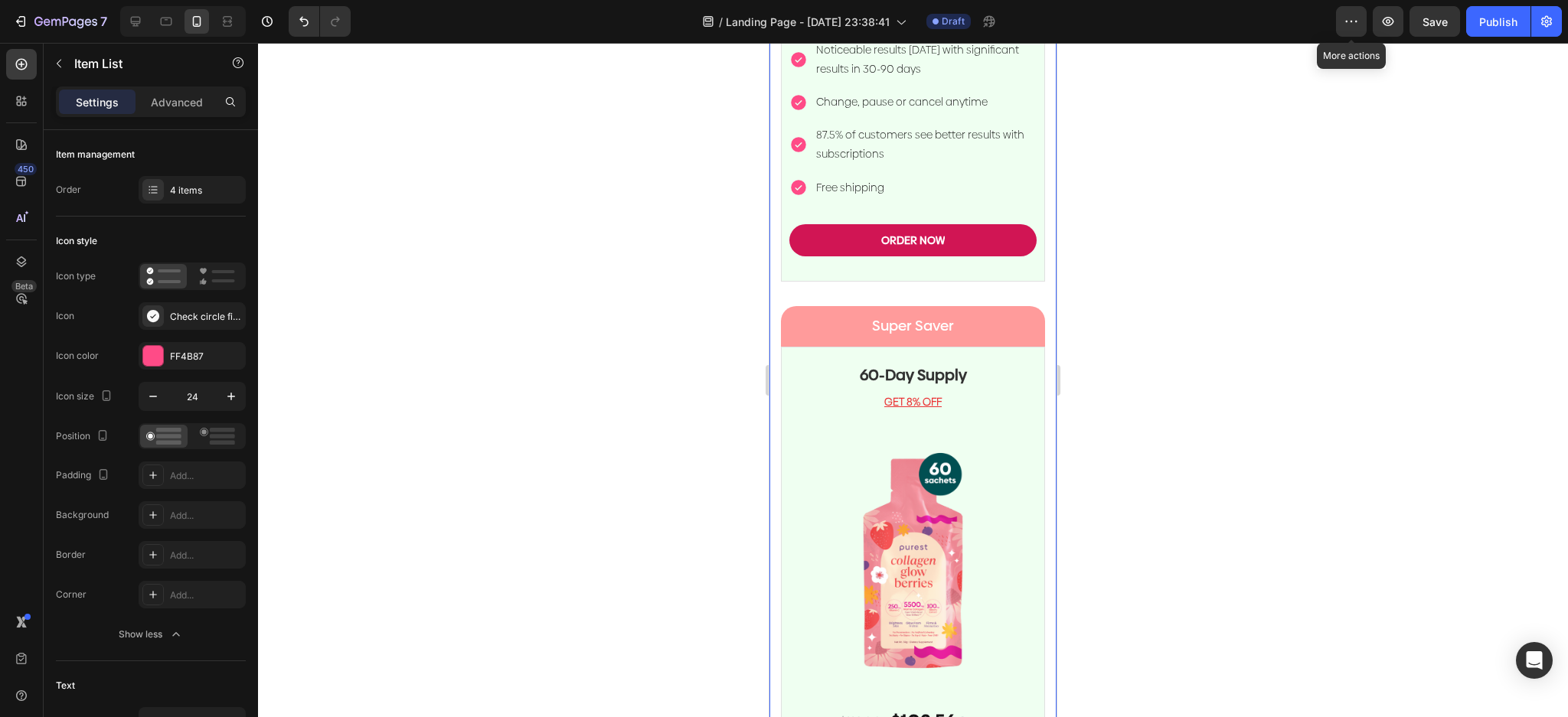
click at [1244, 295] on div at bounding box center [913, 380] width 1310 height 674
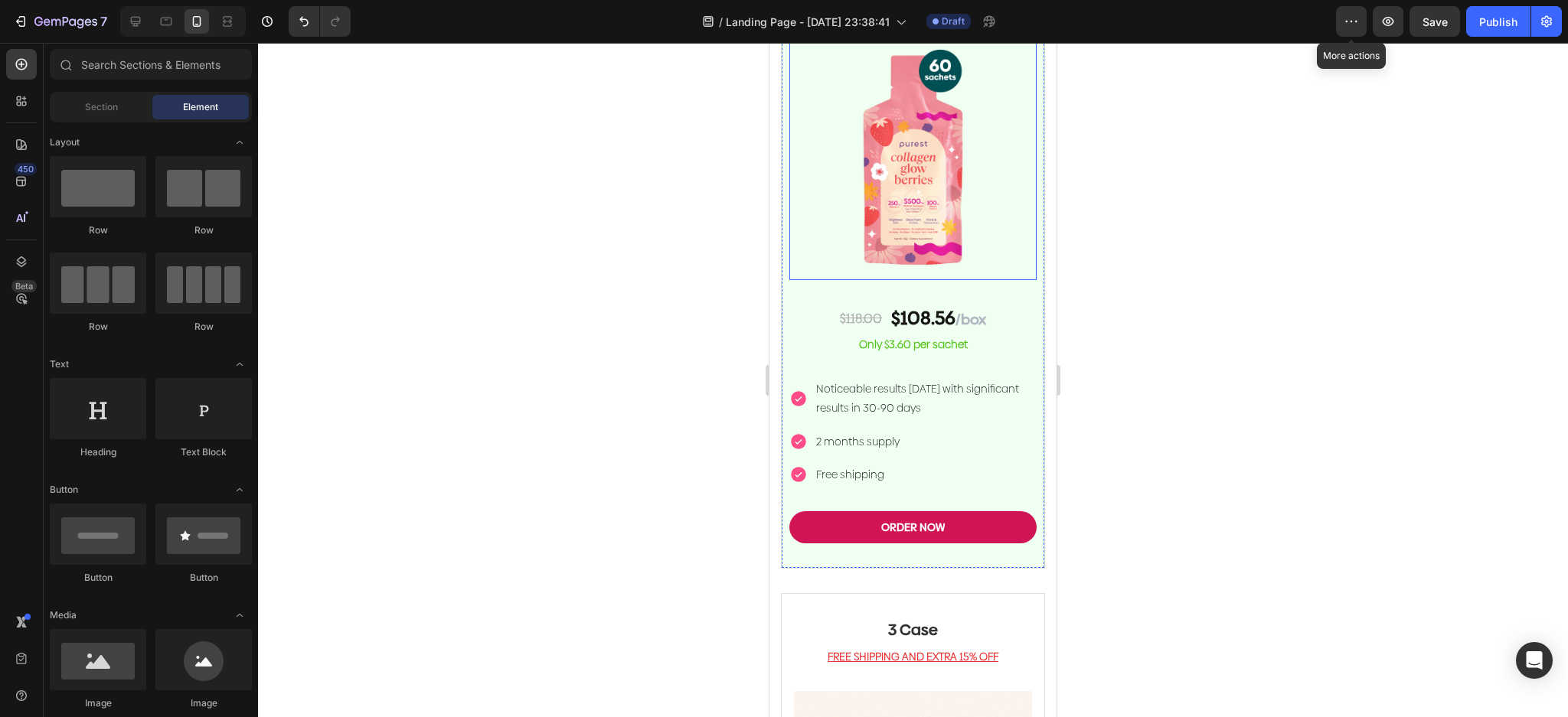
scroll to position [3929, 0]
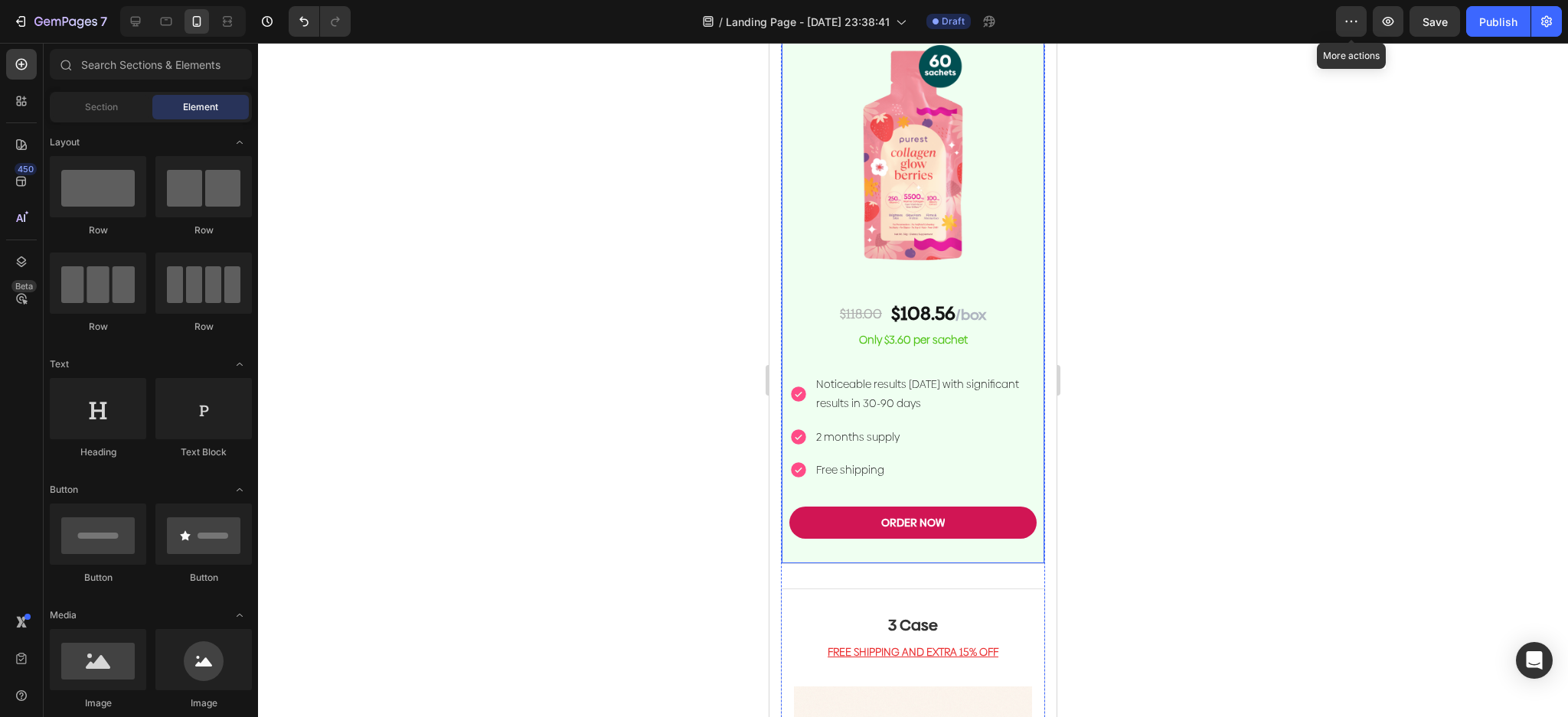
click at [1025, 196] on div "60-Day Supply Heading GET 8% OFF Text block Image $118.00 Text Block $108.56 /b…" at bounding box center [913, 251] width 264 height 625
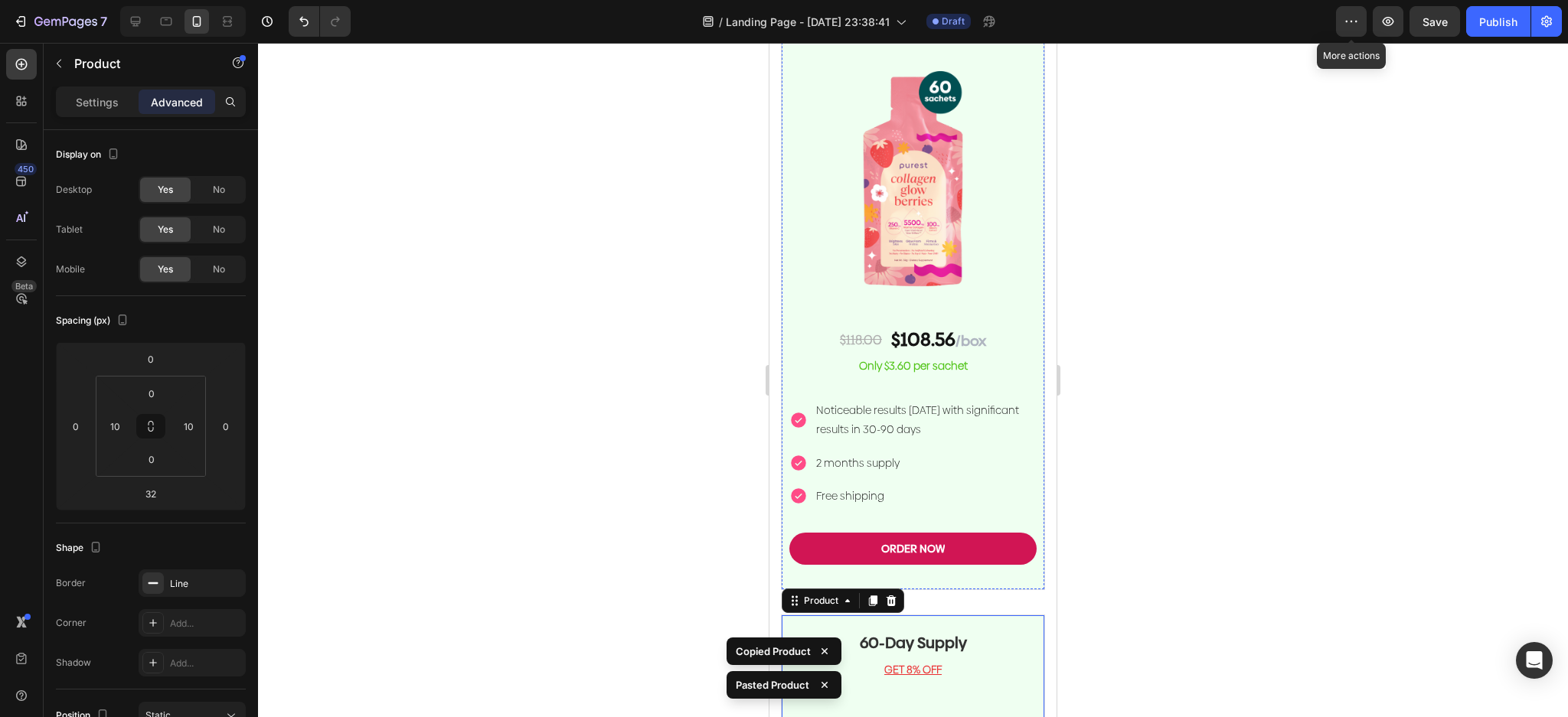
scroll to position [3698, 0]
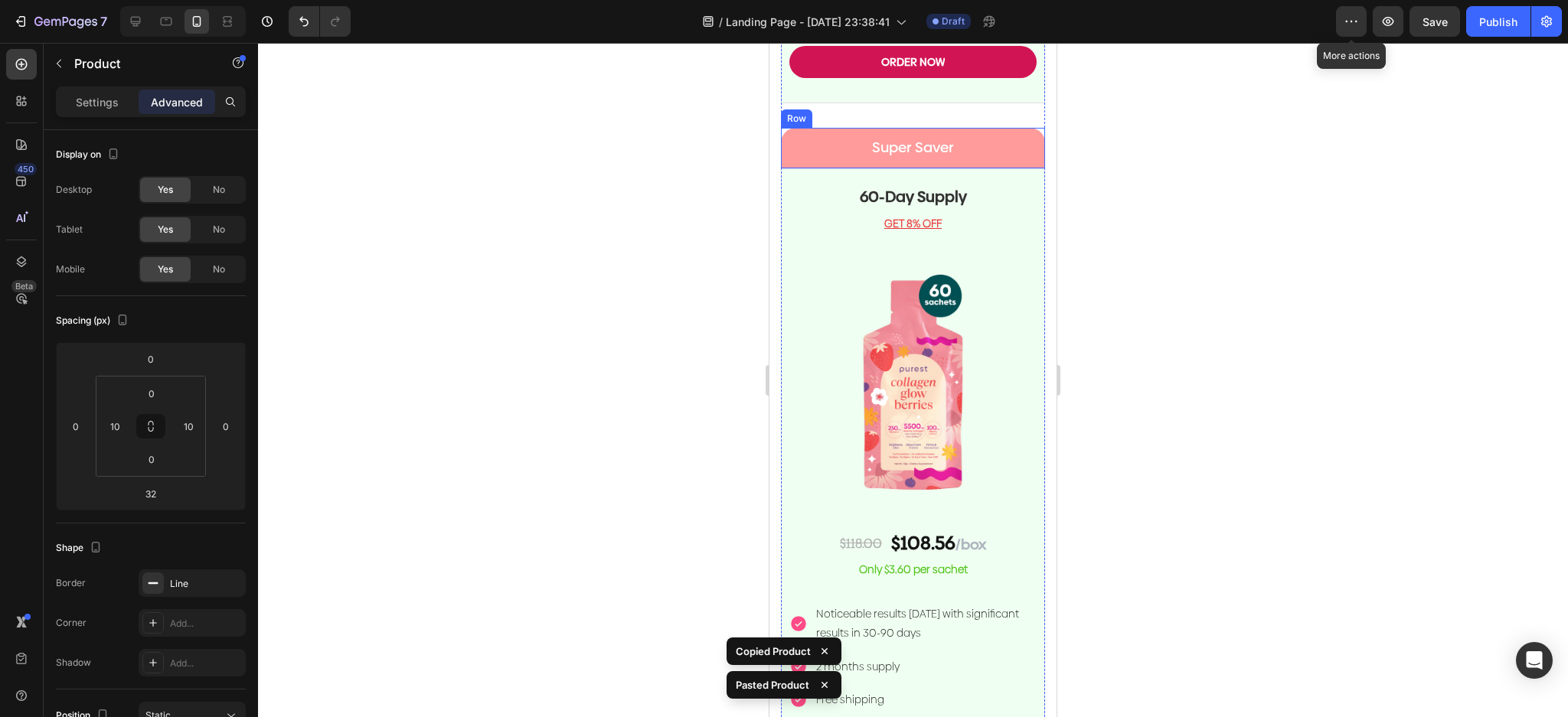
click at [1012, 158] on p "Super Saver" at bounding box center [913, 148] width 237 height 19
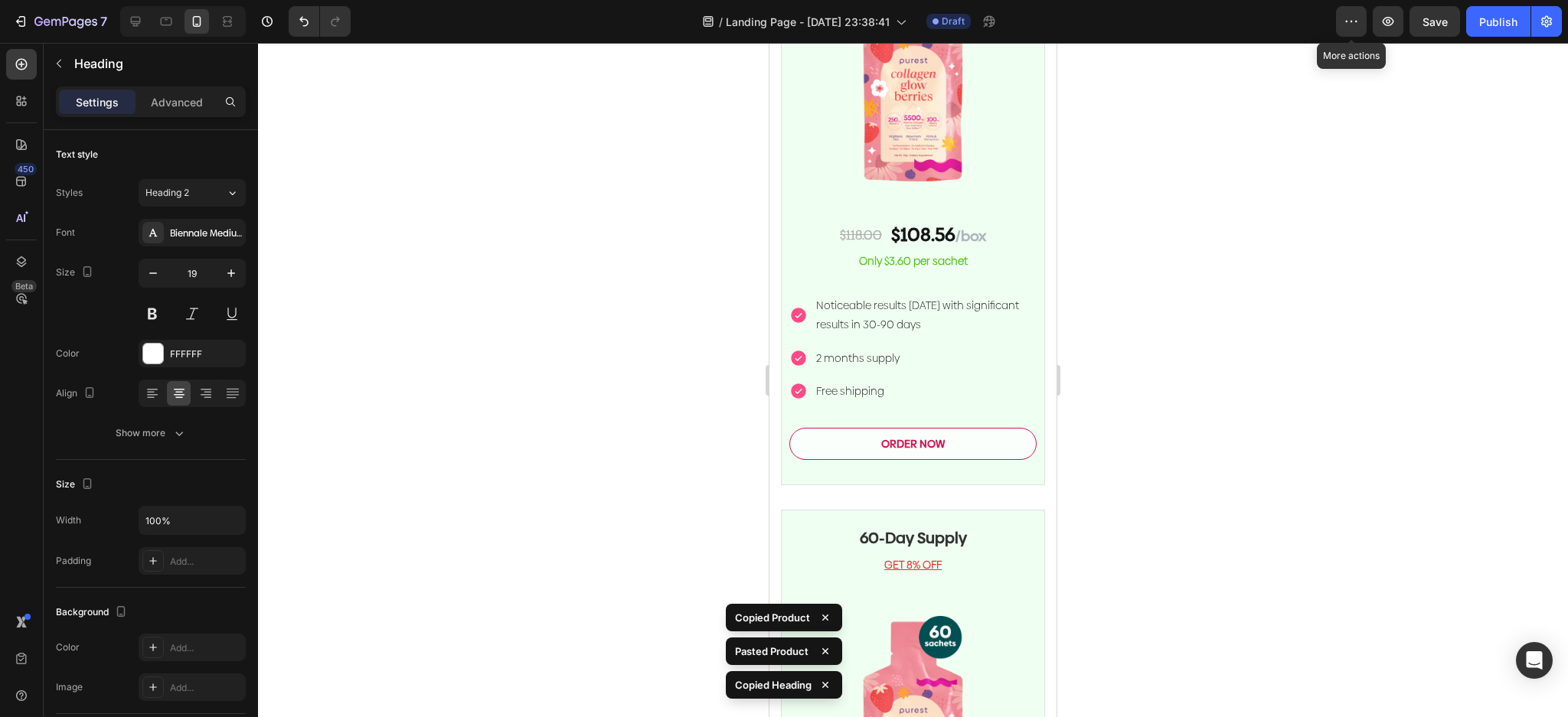
scroll to position [4311, 0]
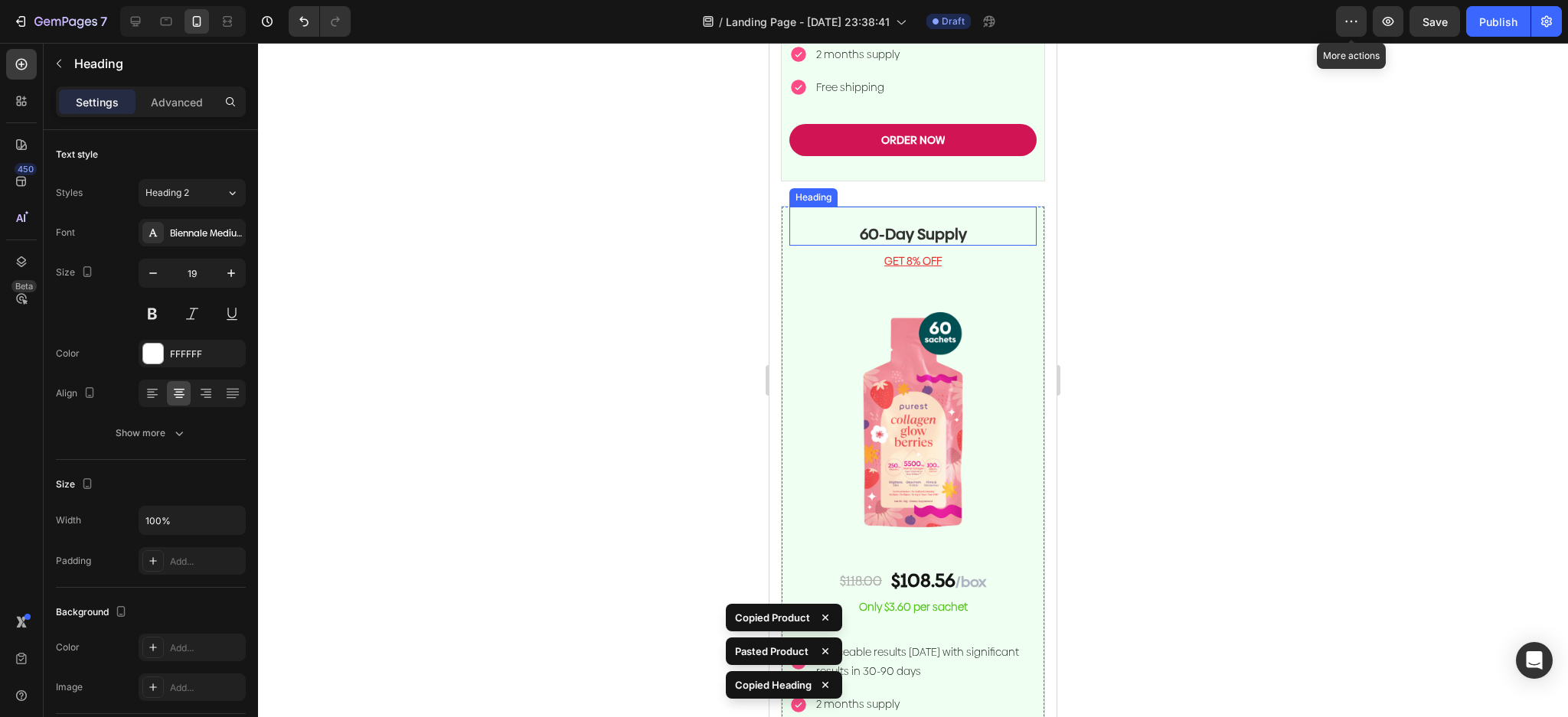
click at [1007, 245] on div "60-Day Supply Heading" at bounding box center [913, 226] width 247 height 39
click at [1025, 433] on div "60-Day Supply Heading 8 GET 8% OFF Text block Image $118.00 Text Block $108.56 …" at bounding box center [913, 518] width 264 height 625
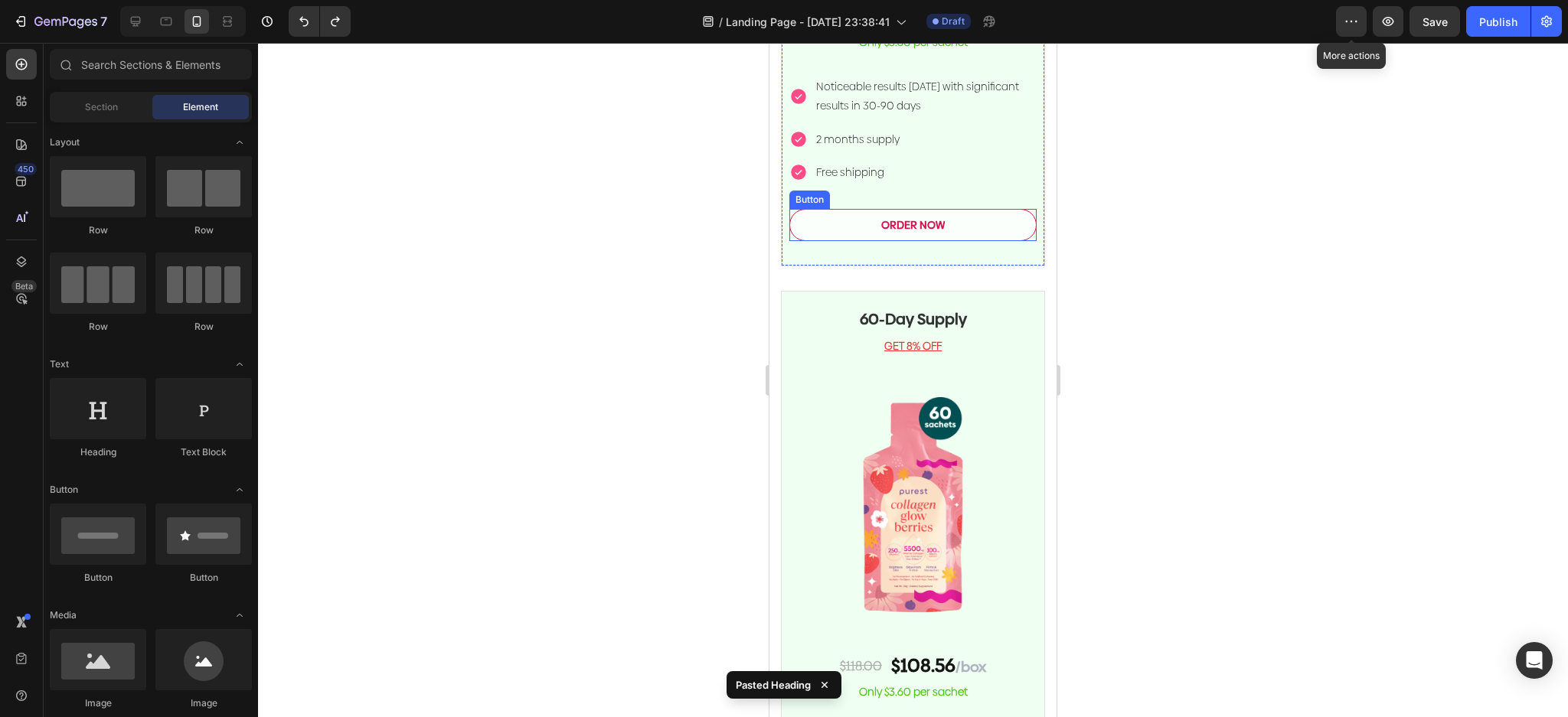
scroll to position [3818, 0]
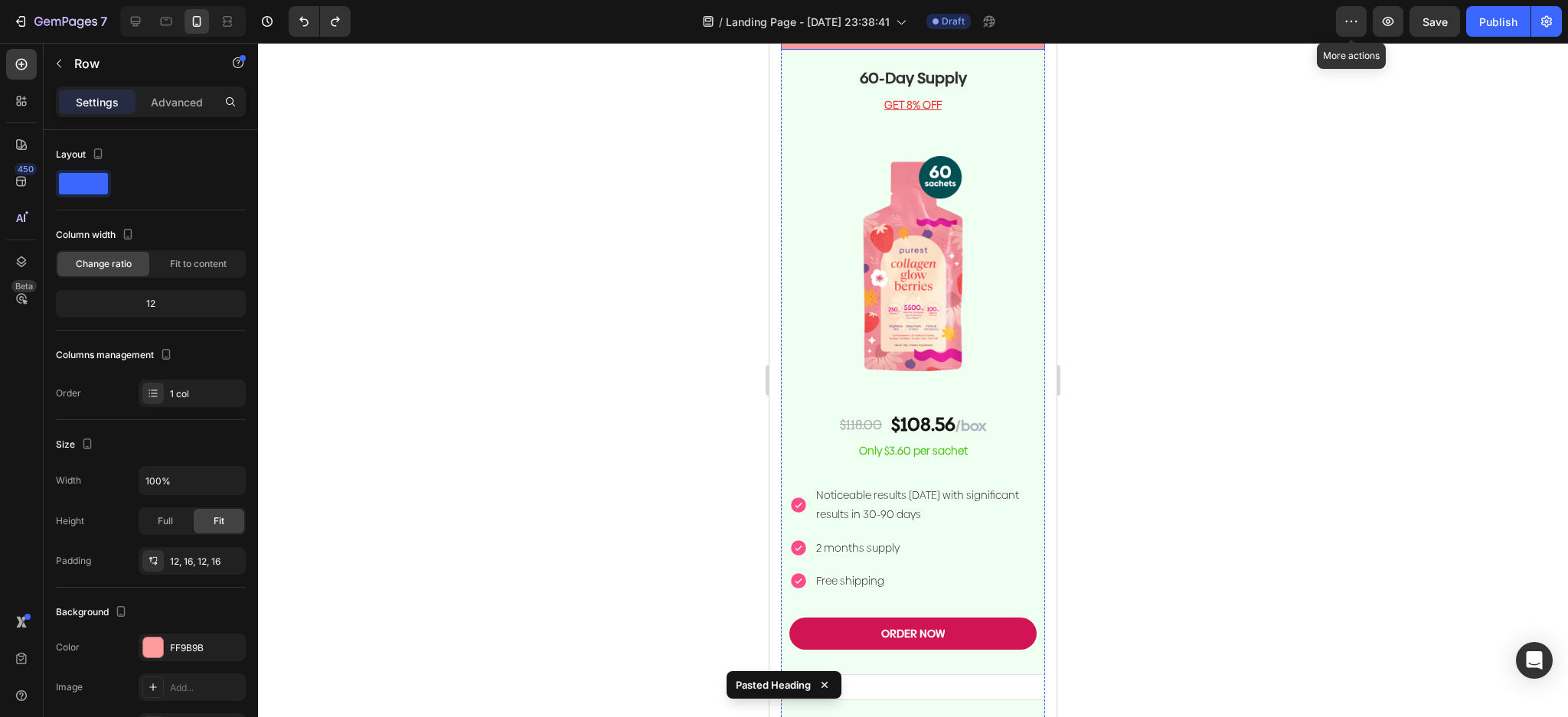
click at [1022, 50] on div "Super Saver Heading Row" at bounding box center [913, 29] width 264 height 40
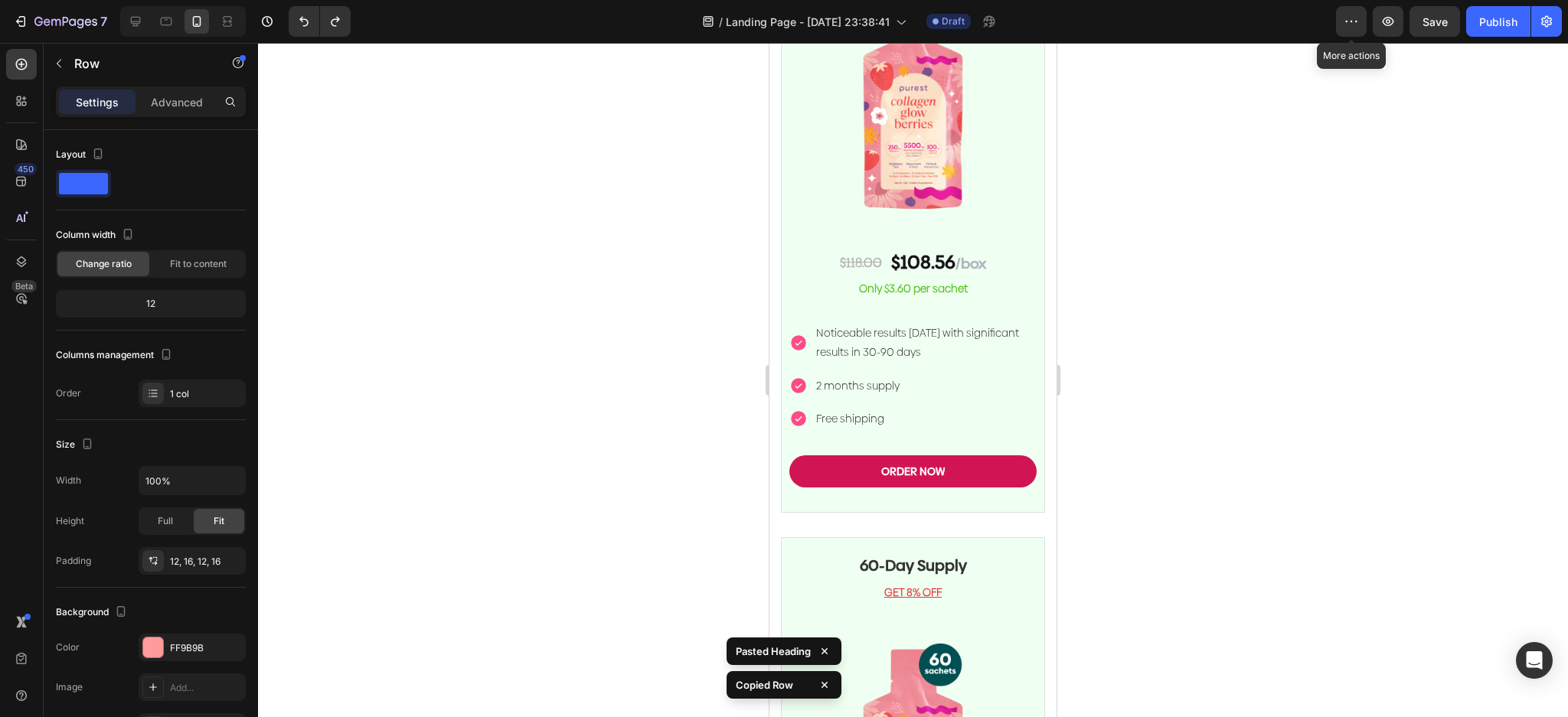
scroll to position [4226, 0]
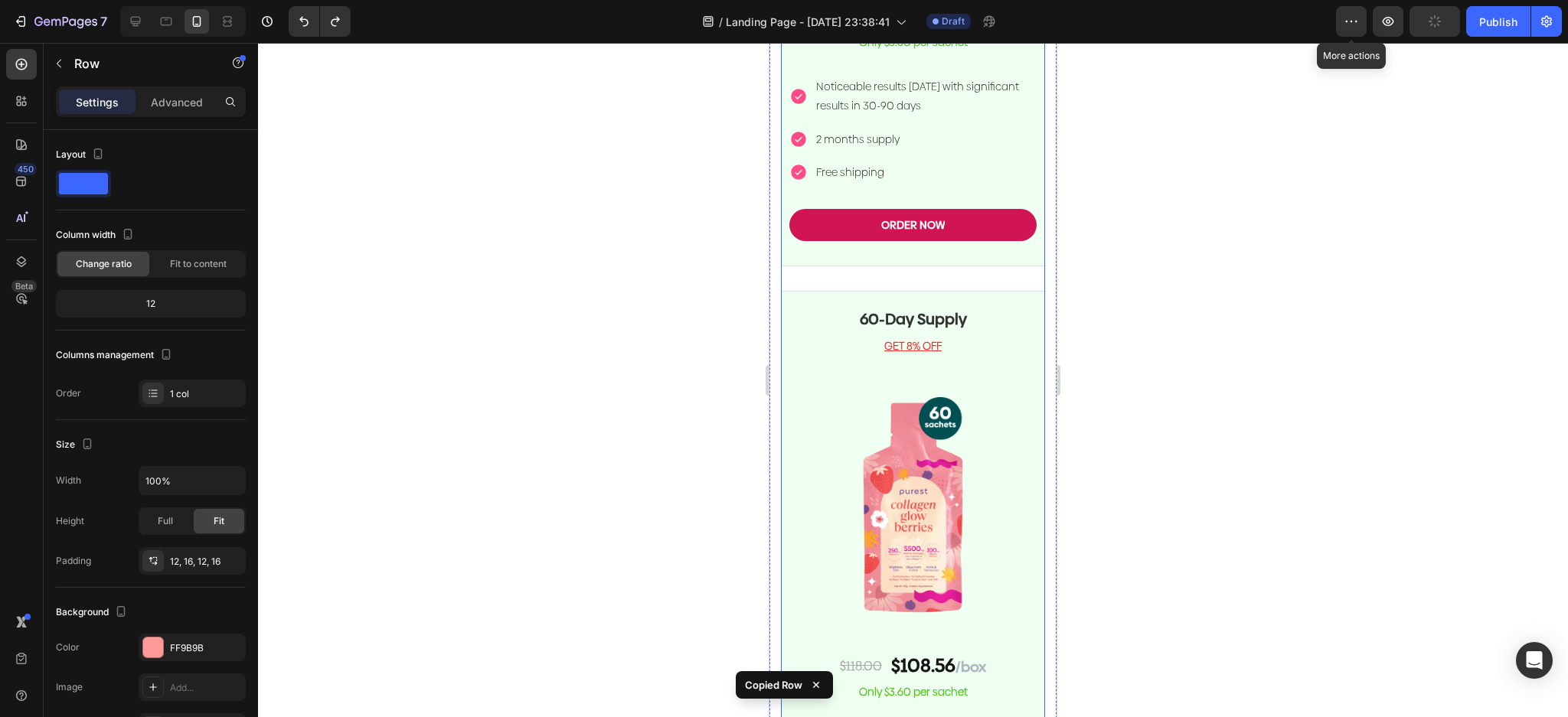
click at [993, 488] on div "Monthly Subscription Heading GET 16% OFF Text block Image $118.00 Text Block $9…" at bounding box center [913, 43] width 264 height 1794
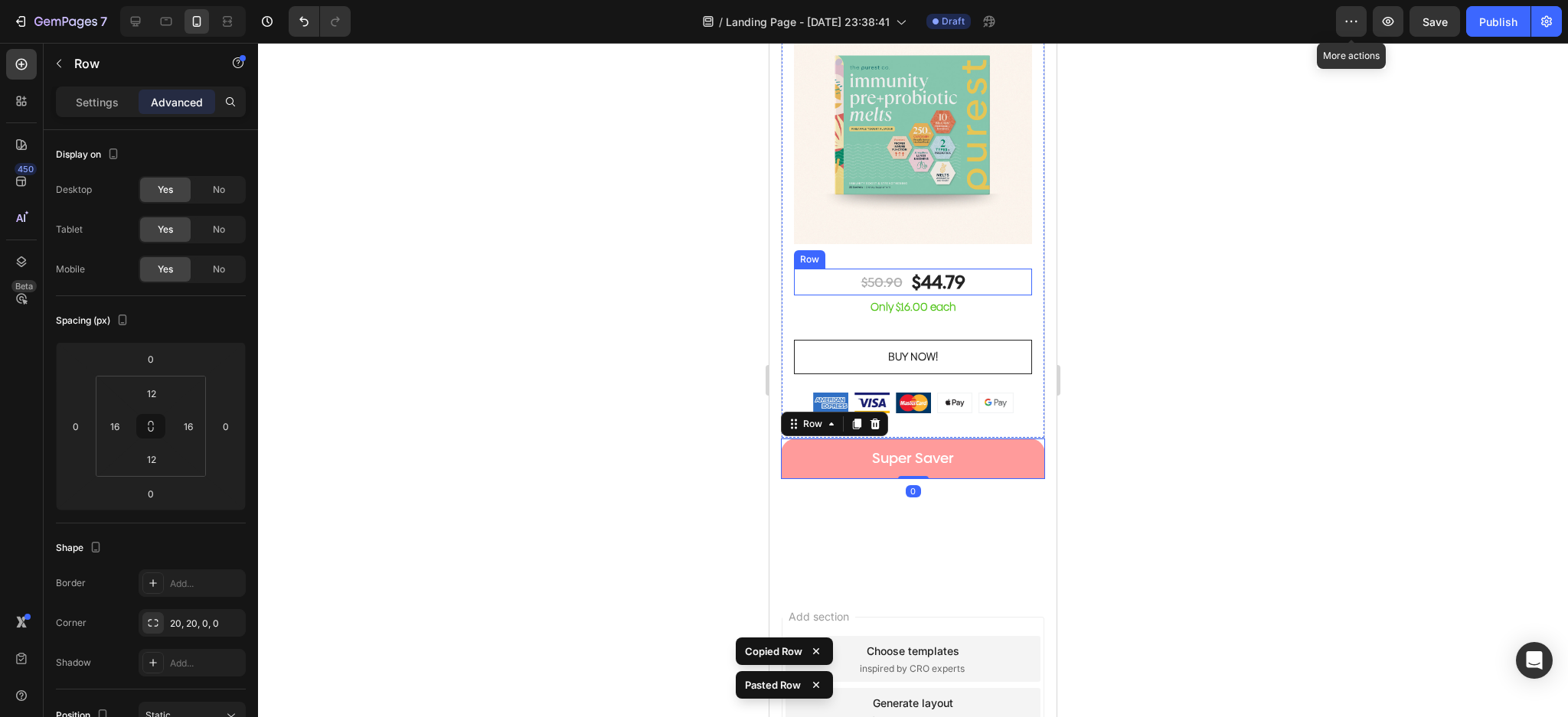
scroll to position [5981, 0]
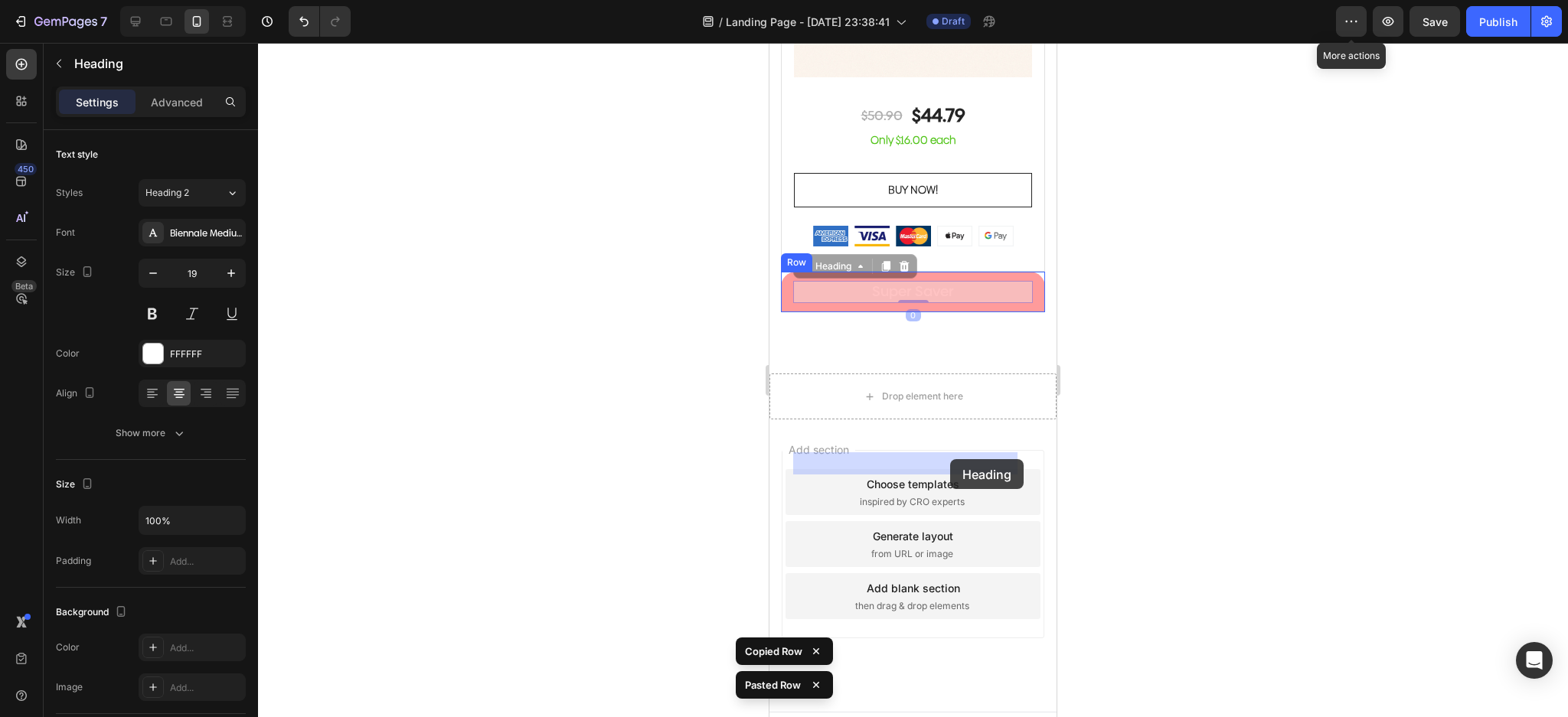
drag, startPoint x: 983, startPoint y: 371, endPoint x: 1833, endPoint y: 530, distance: 864.7
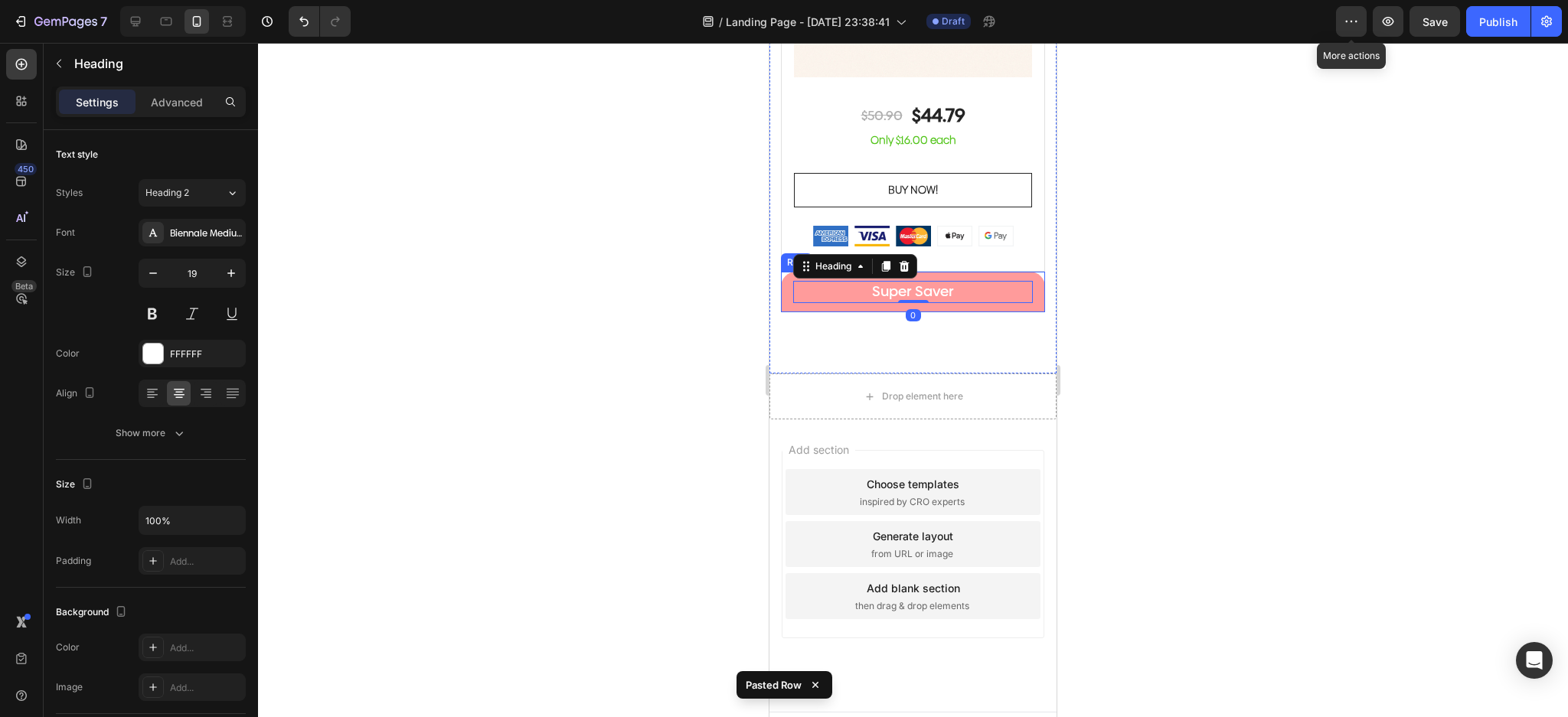
click at [1023, 312] on div "Super Saver Heading 0 Row" at bounding box center [913, 292] width 264 height 40
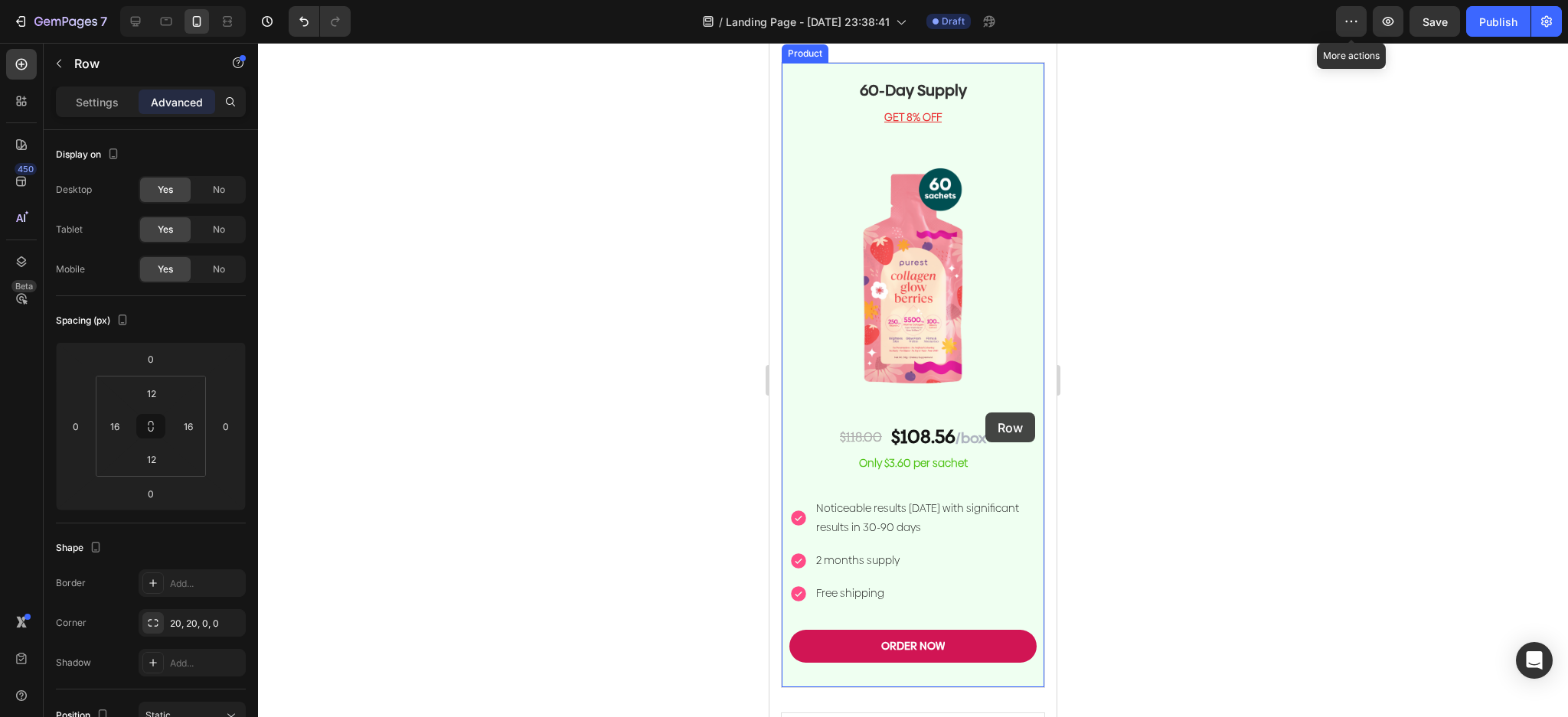
scroll to position [4450, 0]
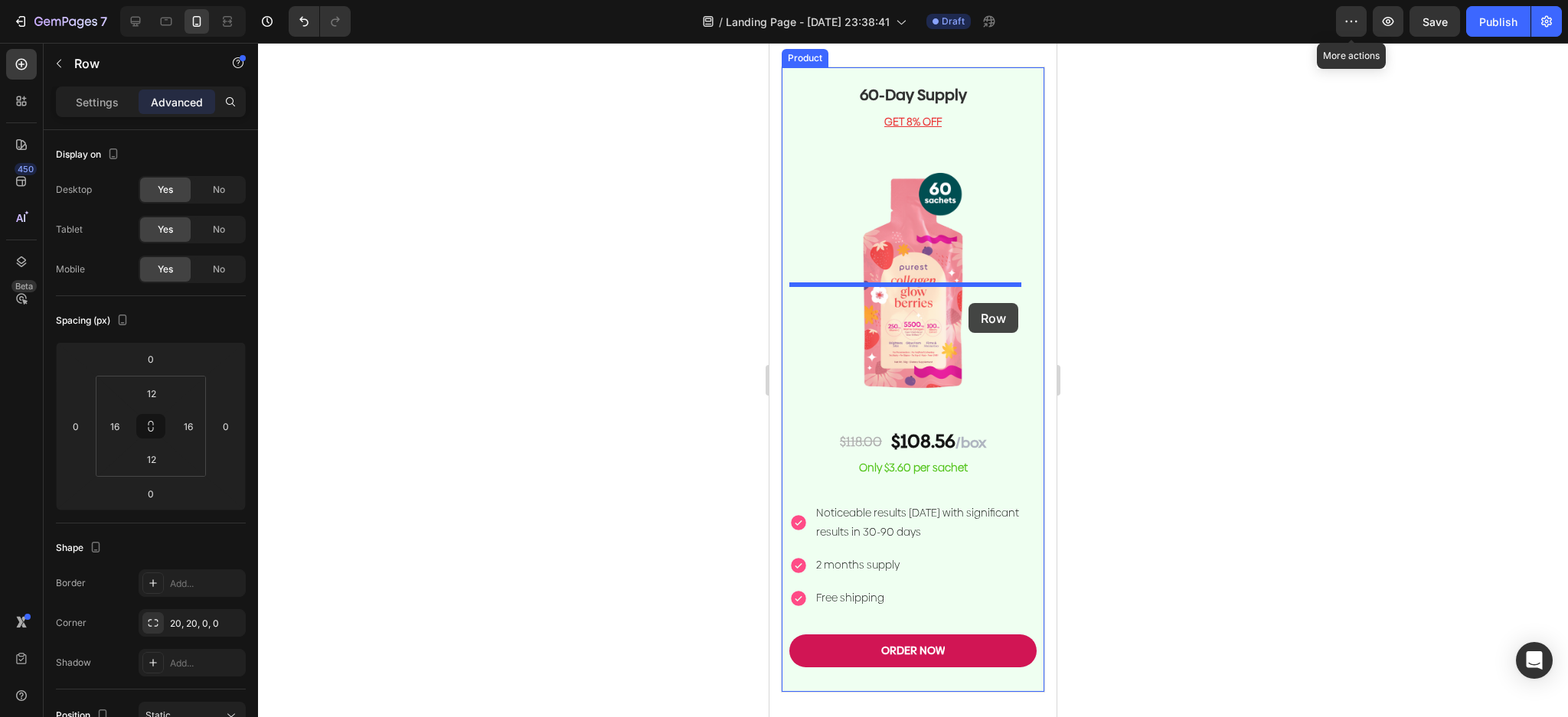
drag, startPoint x: 1021, startPoint y: 456, endPoint x: 968, endPoint y: 303, distance: 161.9
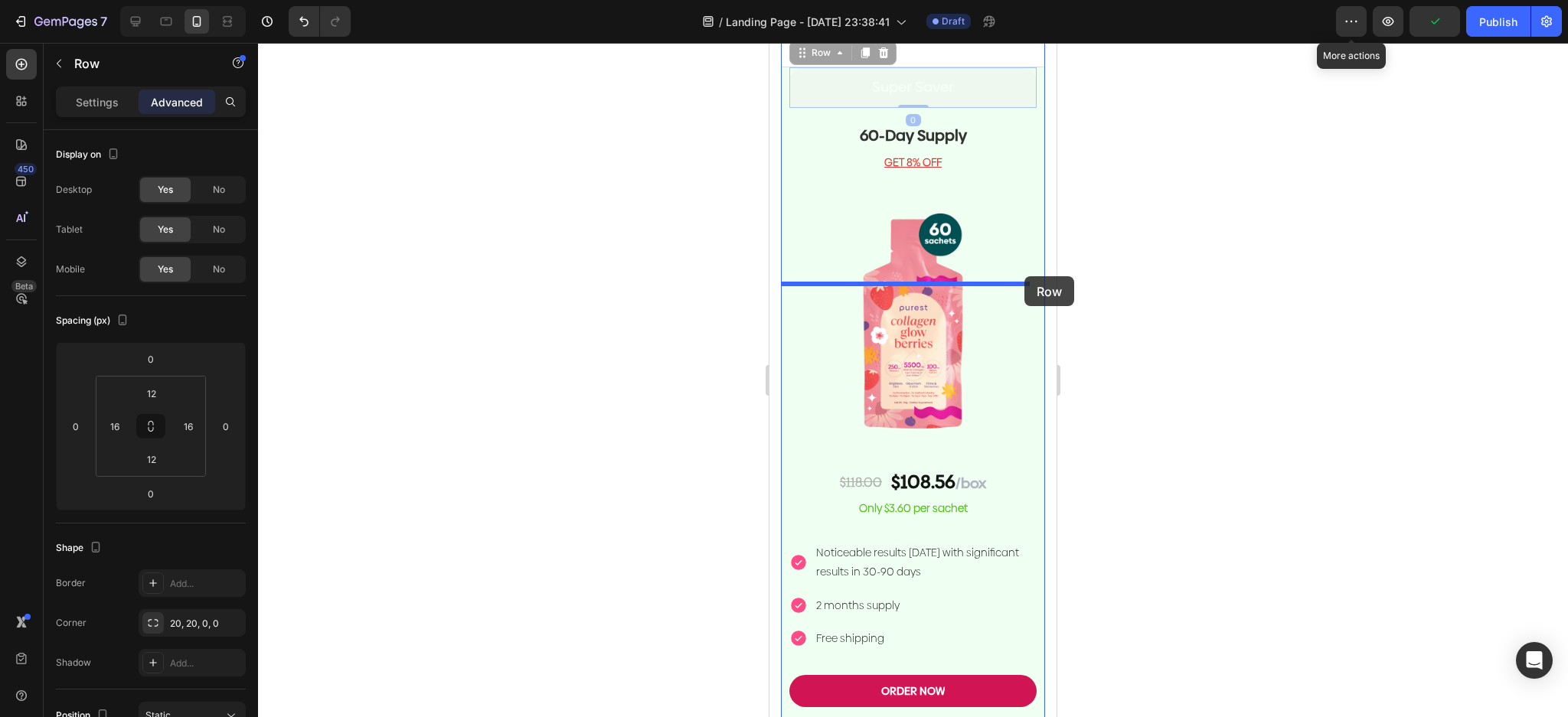
drag, startPoint x: 1015, startPoint y: 311, endPoint x: 1025, endPoint y: 277, distance: 35.4
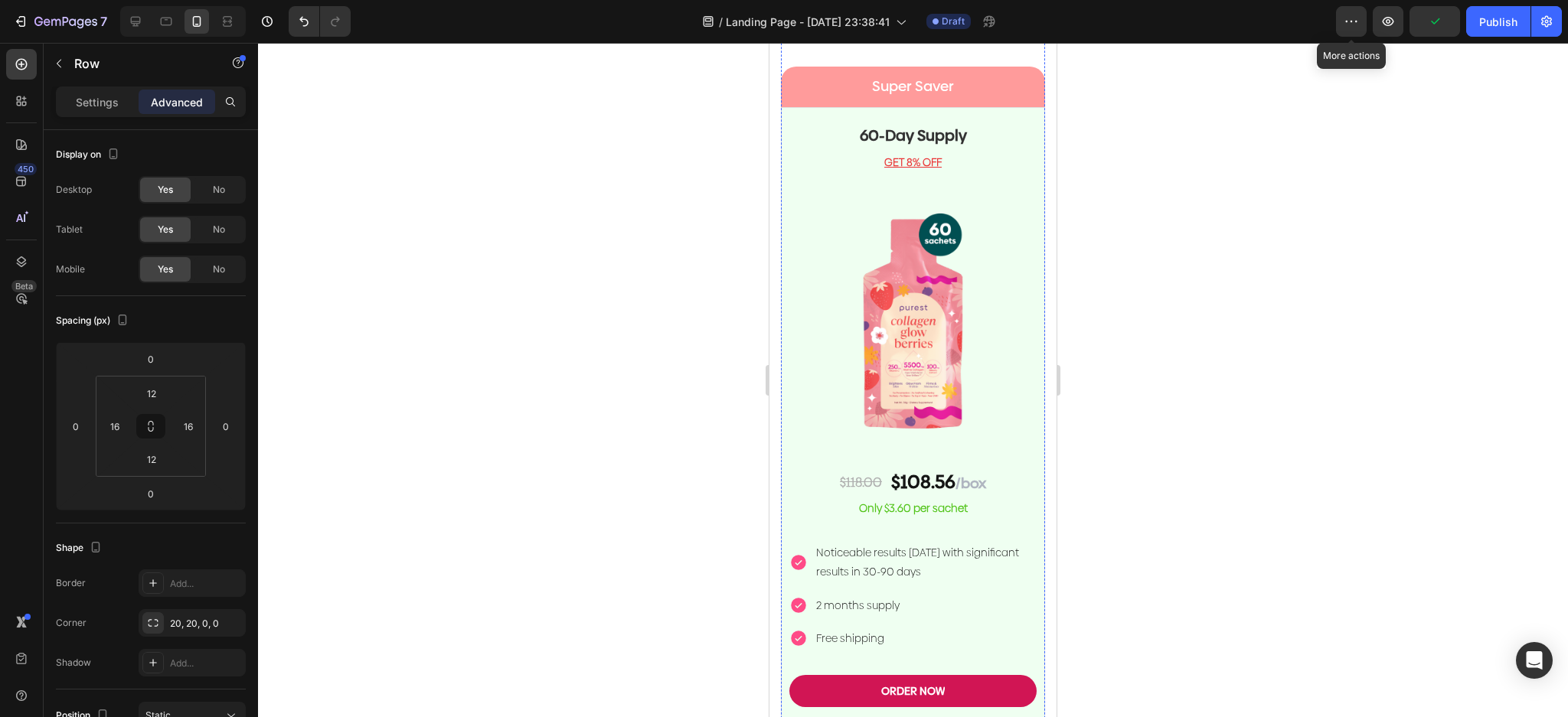
click at [1020, 41] on div "ORDER NOW Button" at bounding box center [913, 13] width 247 height 56
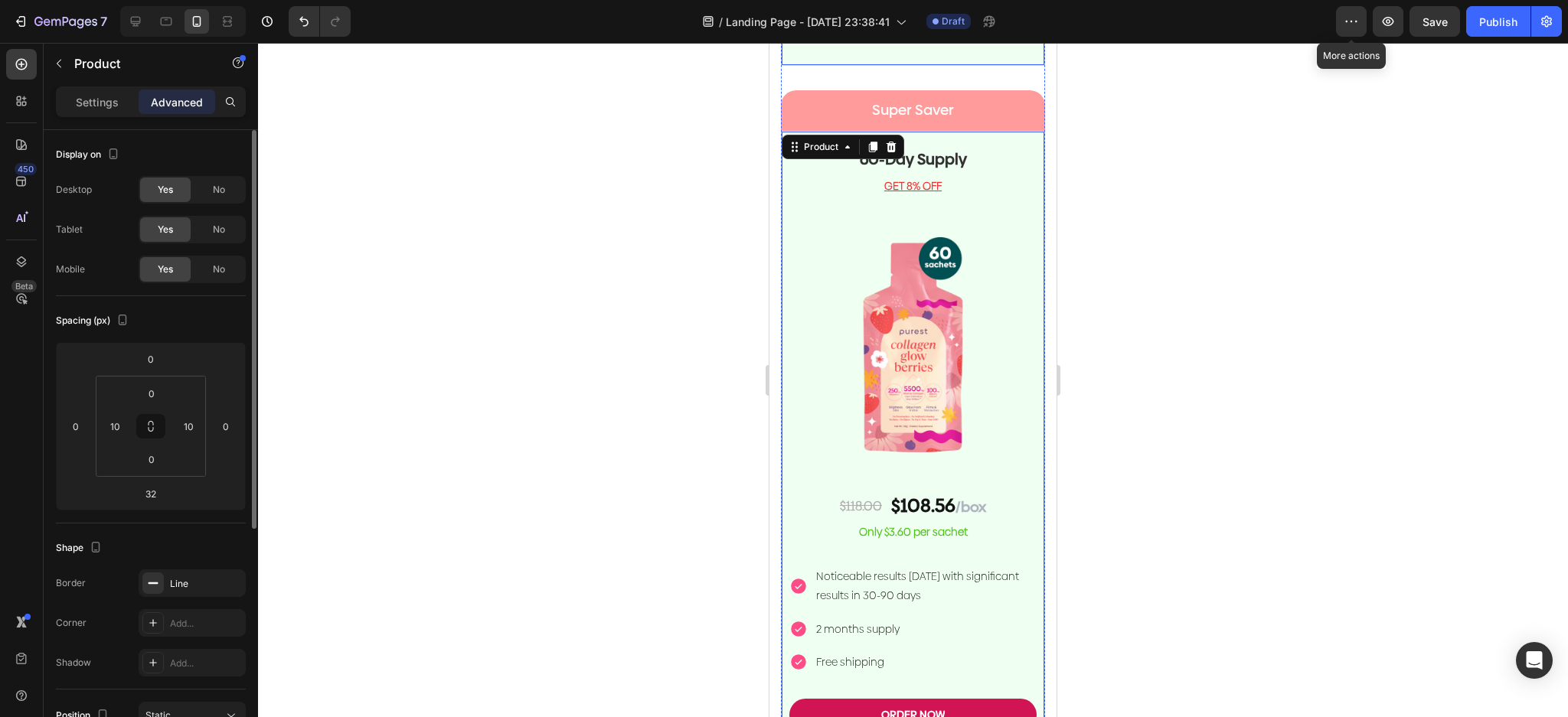
scroll to position [368, 0]
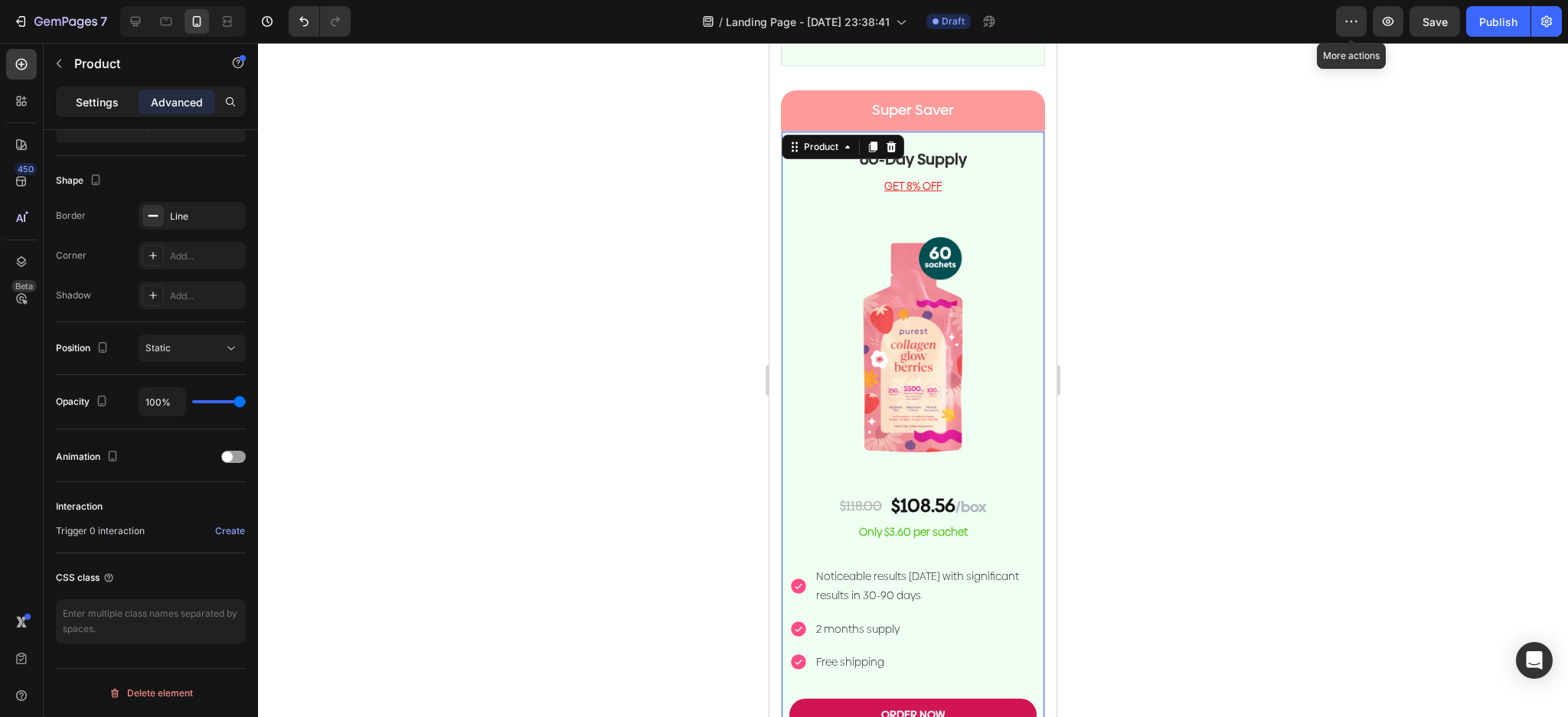
click at [123, 97] on div "Settings" at bounding box center [97, 101] width 76 height 24
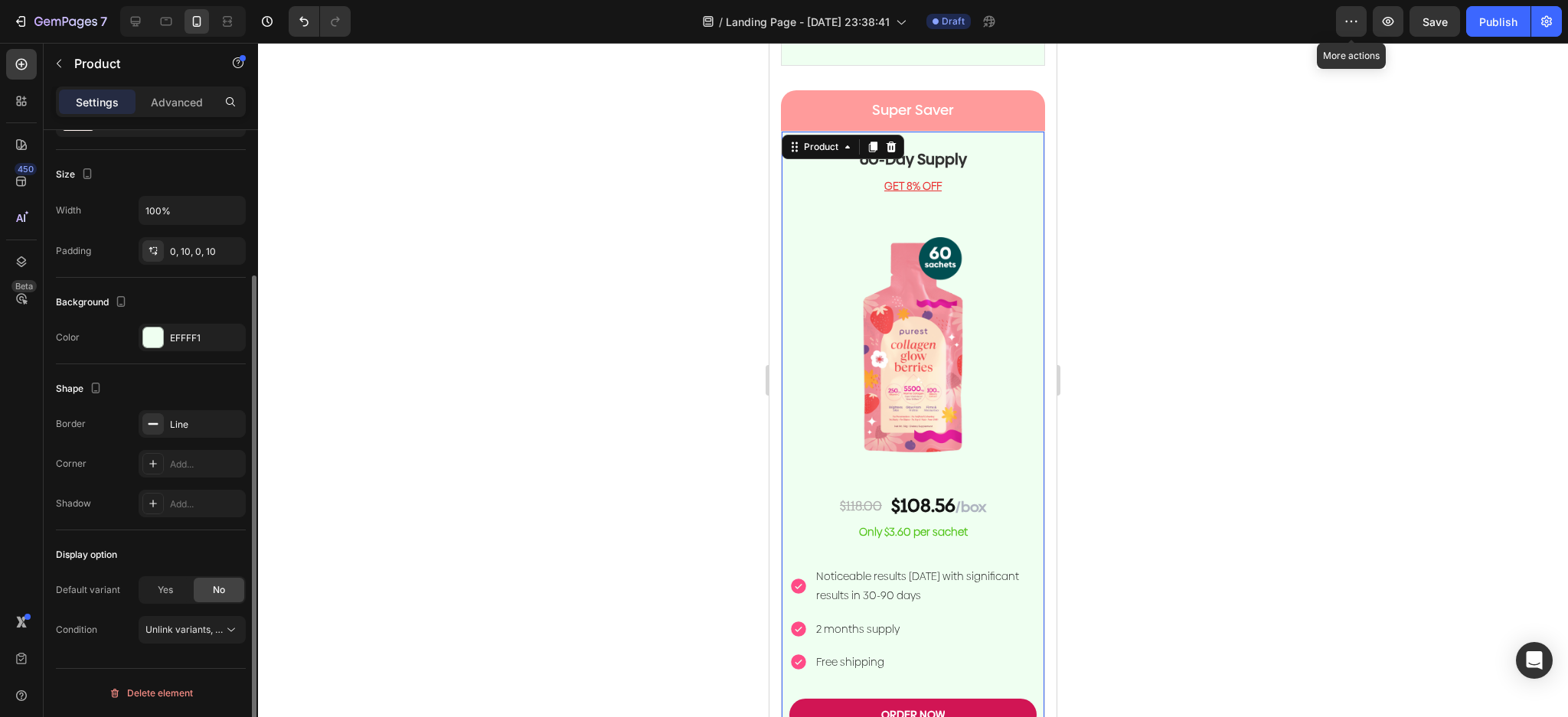
scroll to position [189, 0]
click at [154, 328] on div at bounding box center [153, 338] width 20 height 20
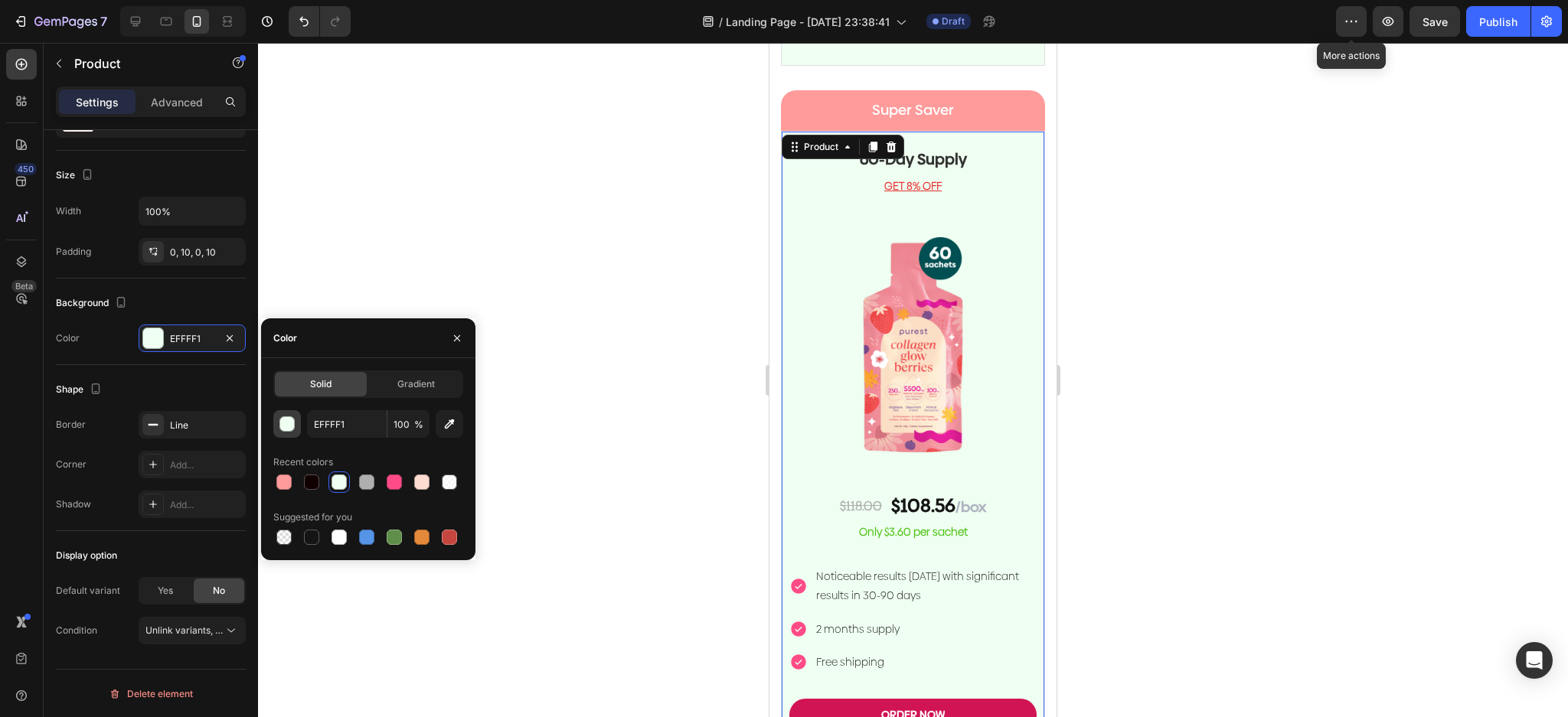
click at [285, 432] on button "button" at bounding box center [287, 424] width 27 height 27
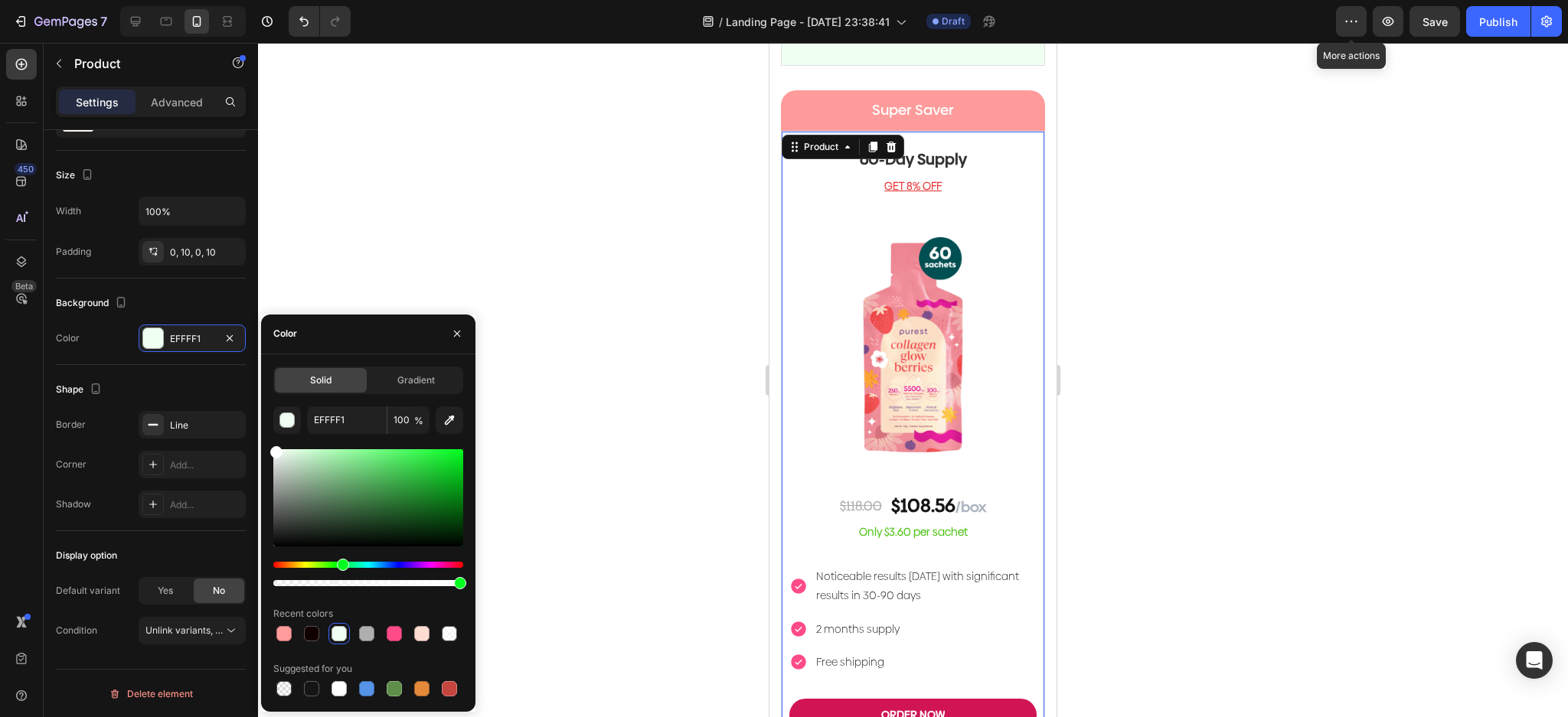
drag, startPoint x: 237, startPoint y: 420, endPoint x: 435, endPoint y: 256, distance: 257.1
click at [191, 365] on div "450 Beta Sections(18) Elements(83) Section Element Hero Section Product Detail …" at bounding box center [129, 380] width 258 height 674
click at [665, 189] on div at bounding box center [913, 380] width 1310 height 674
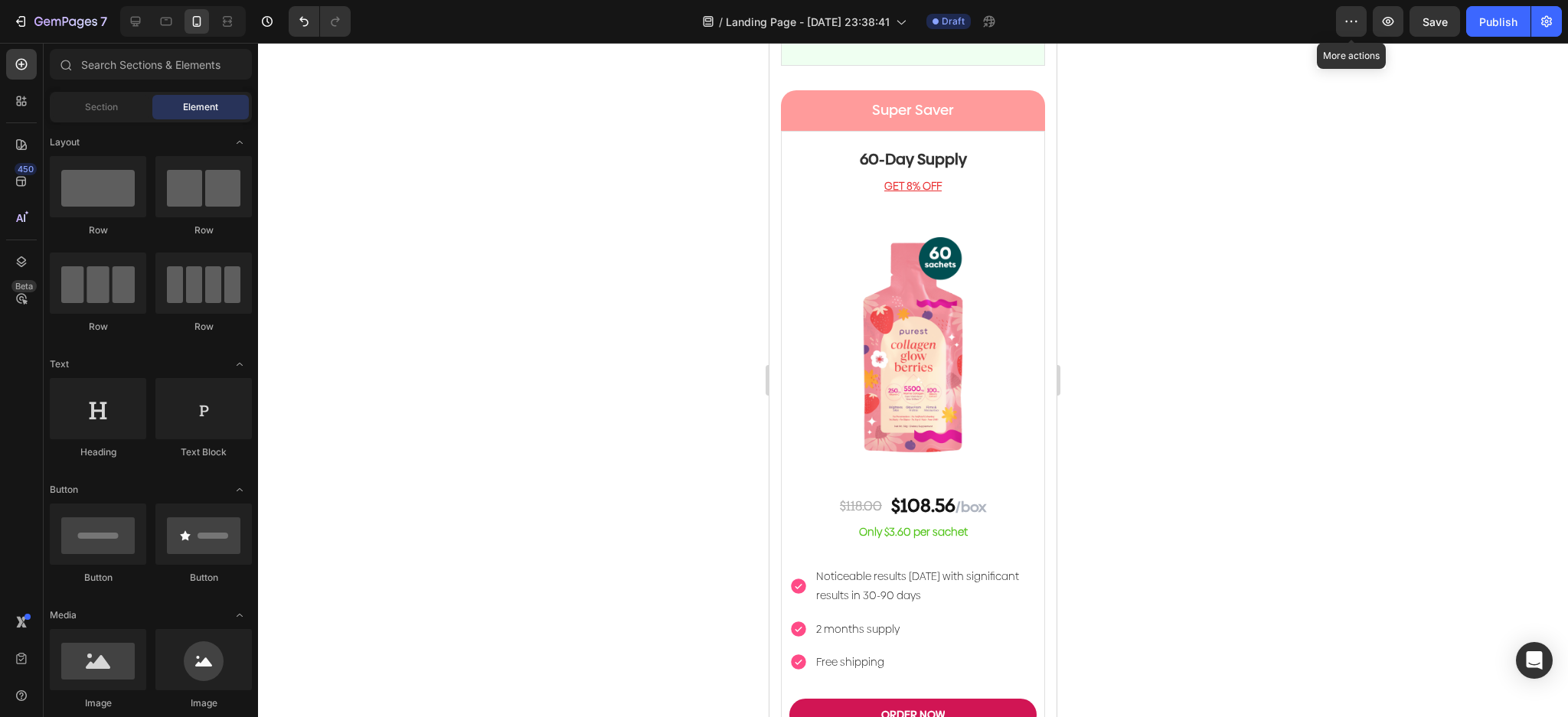
click at [711, 246] on div at bounding box center [913, 380] width 1310 height 674
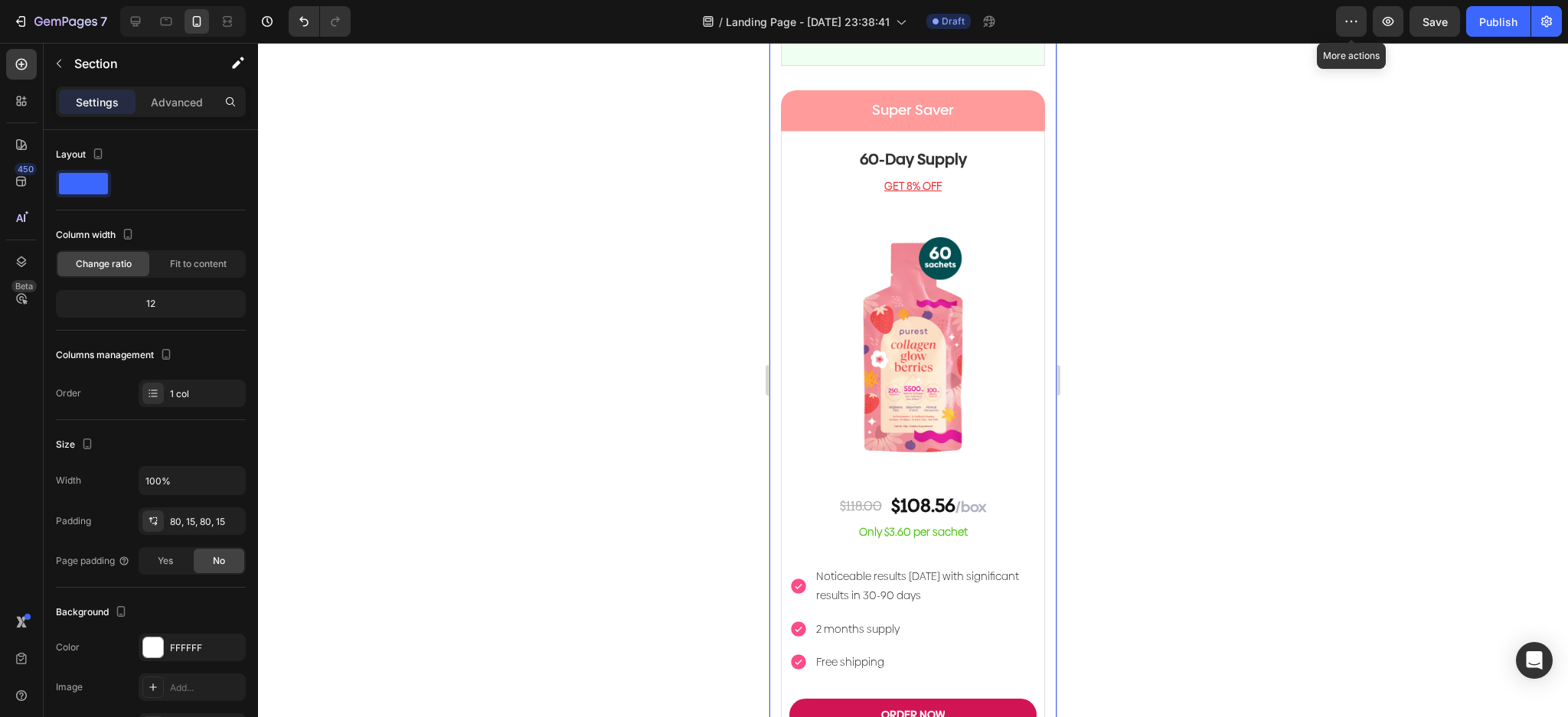
click at [156, 650] on div at bounding box center [153, 647] width 20 height 20
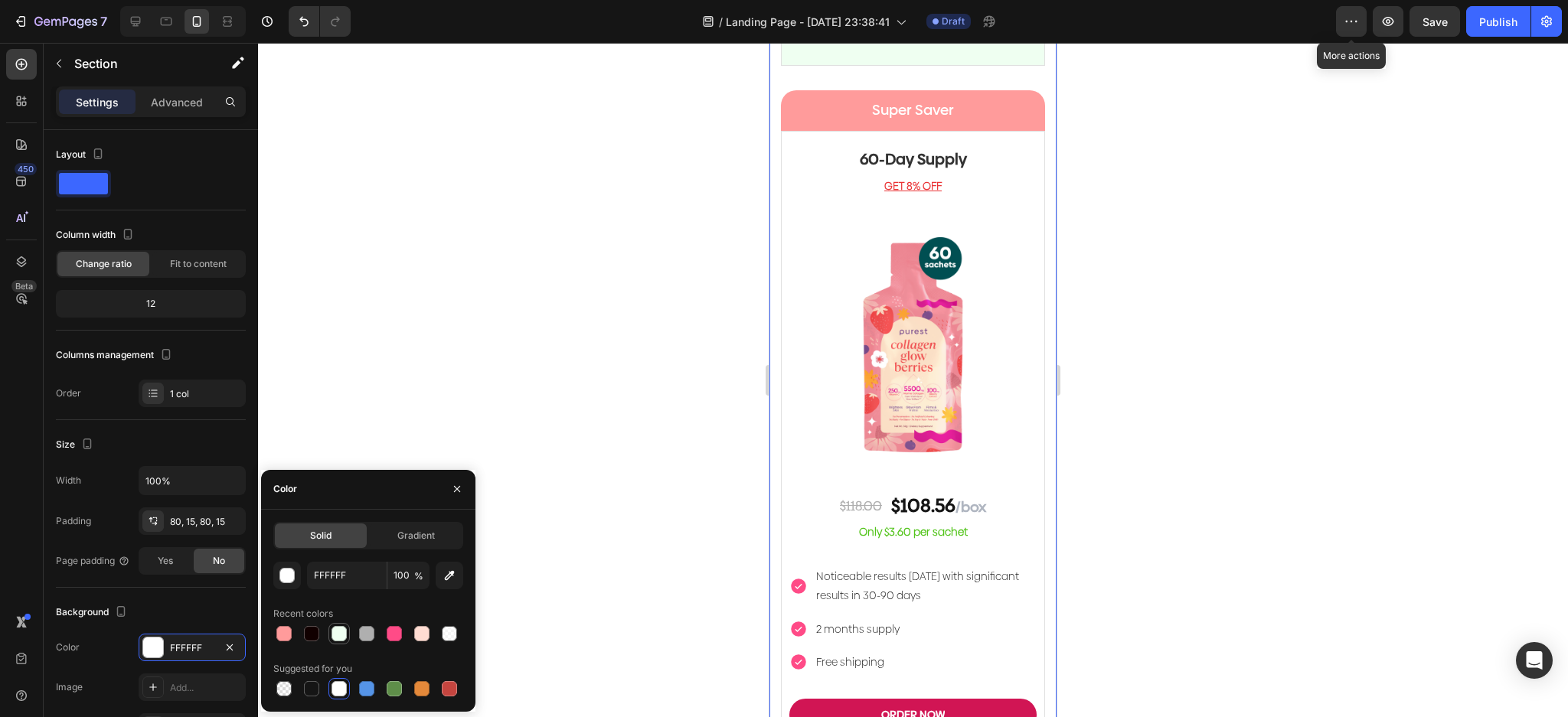
click at [345, 636] on div at bounding box center [339, 633] width 15 height 15
click at [416, 633] on div at bounding box center [422, 633] width 15 height 15
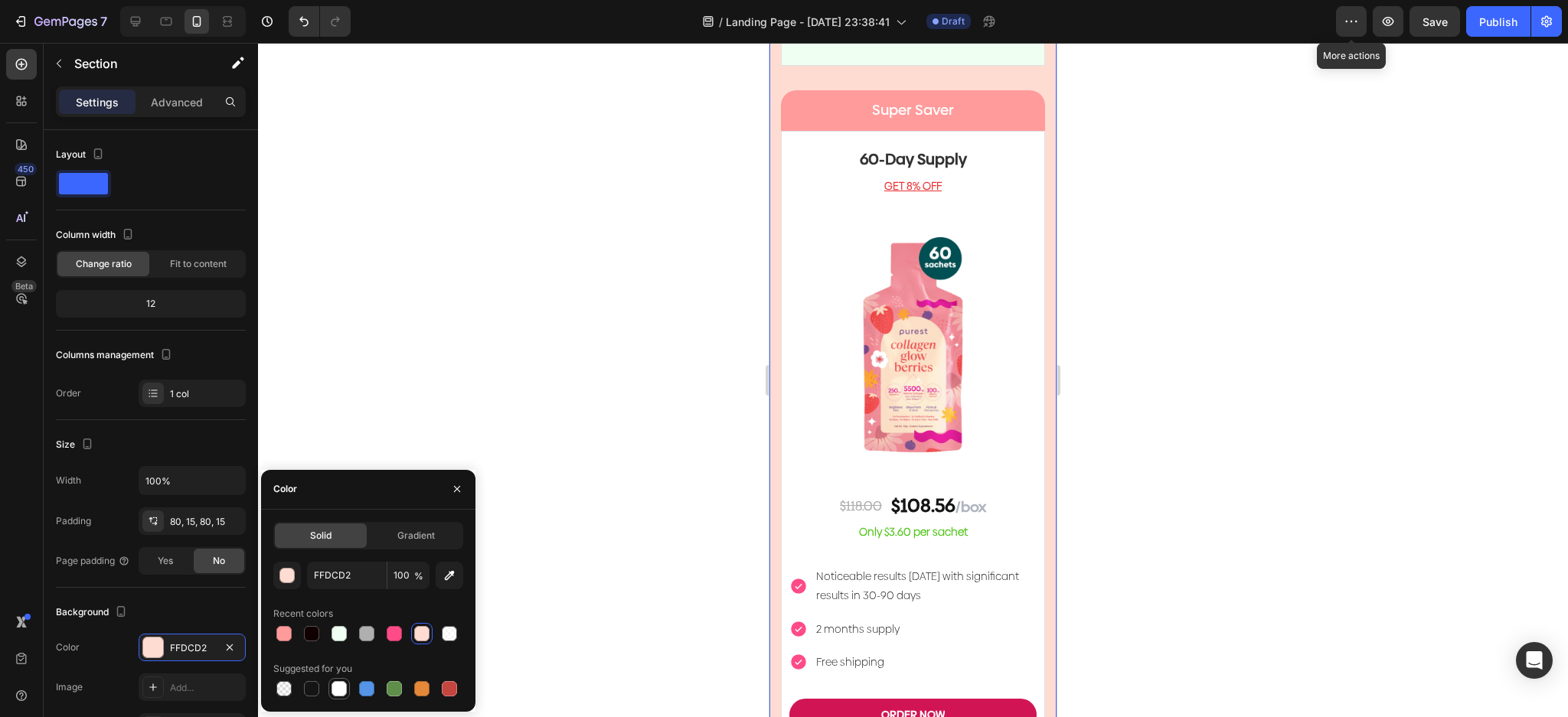
click at [334, 686] on div at bounding box center [339, 688] width 15 height 15
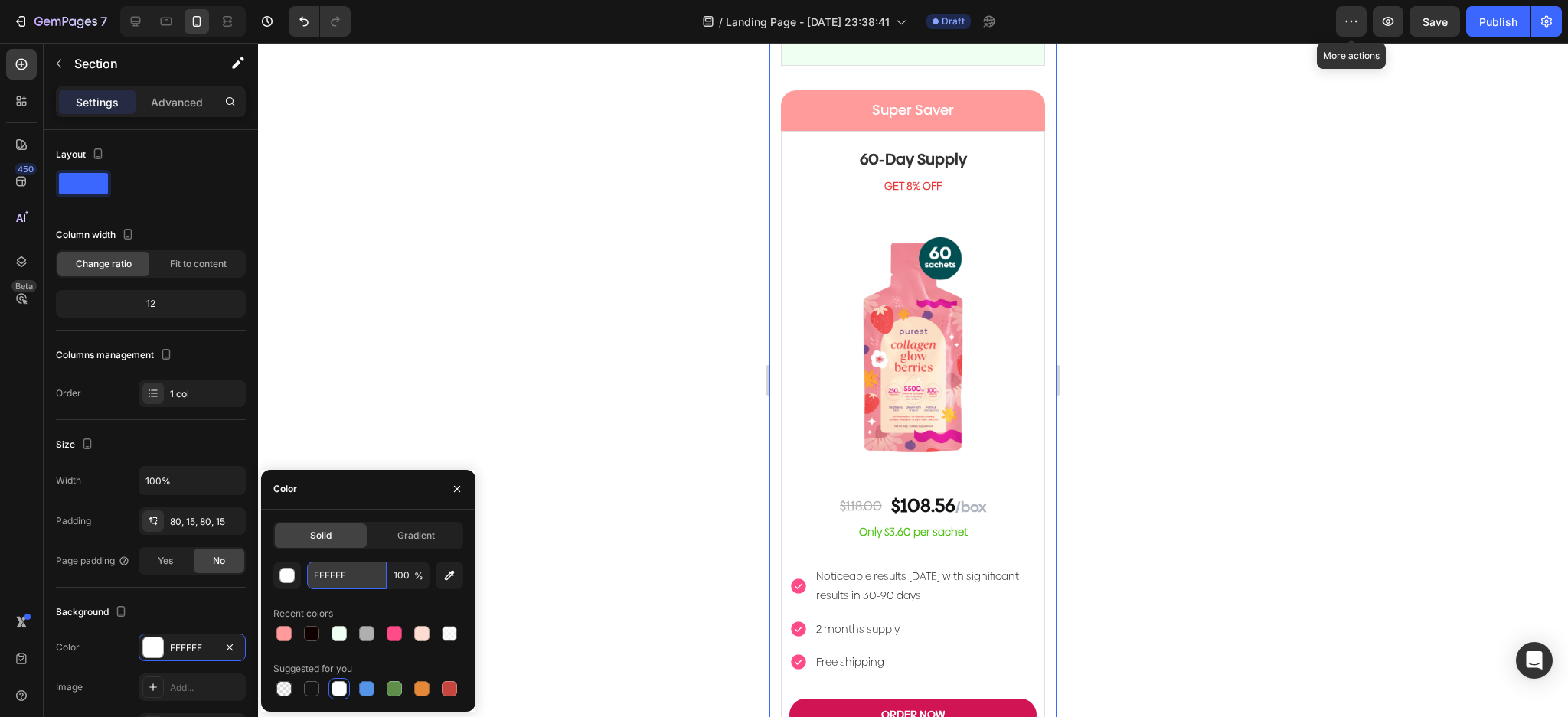
click at [351, 584] on input "FFFFFF" at bounding box center [346, 575] width 80 height 27
paste input "#fbf4ee"
type input "#fbf4ee"
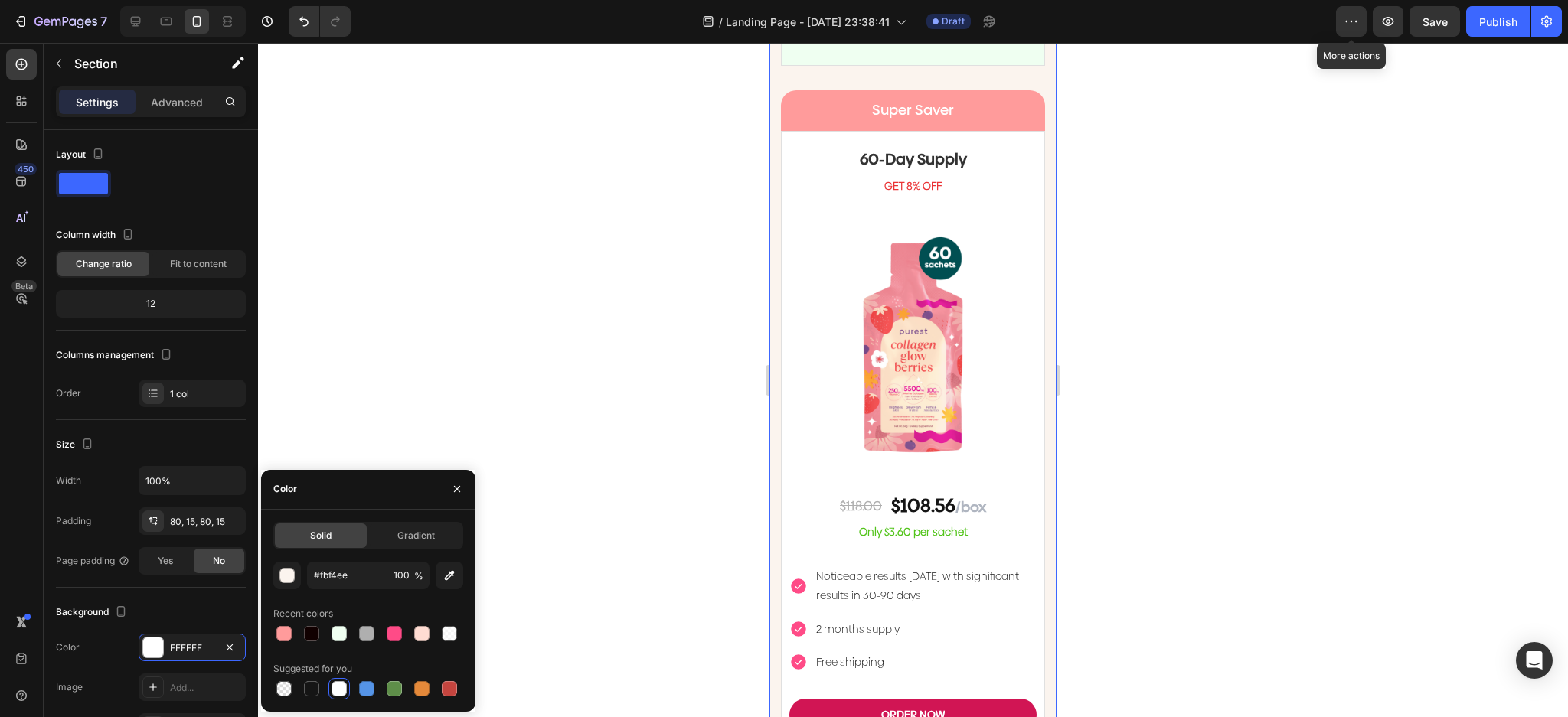
click at [675, 444] on div at bounding box center [913, 380] width 1310 height 674
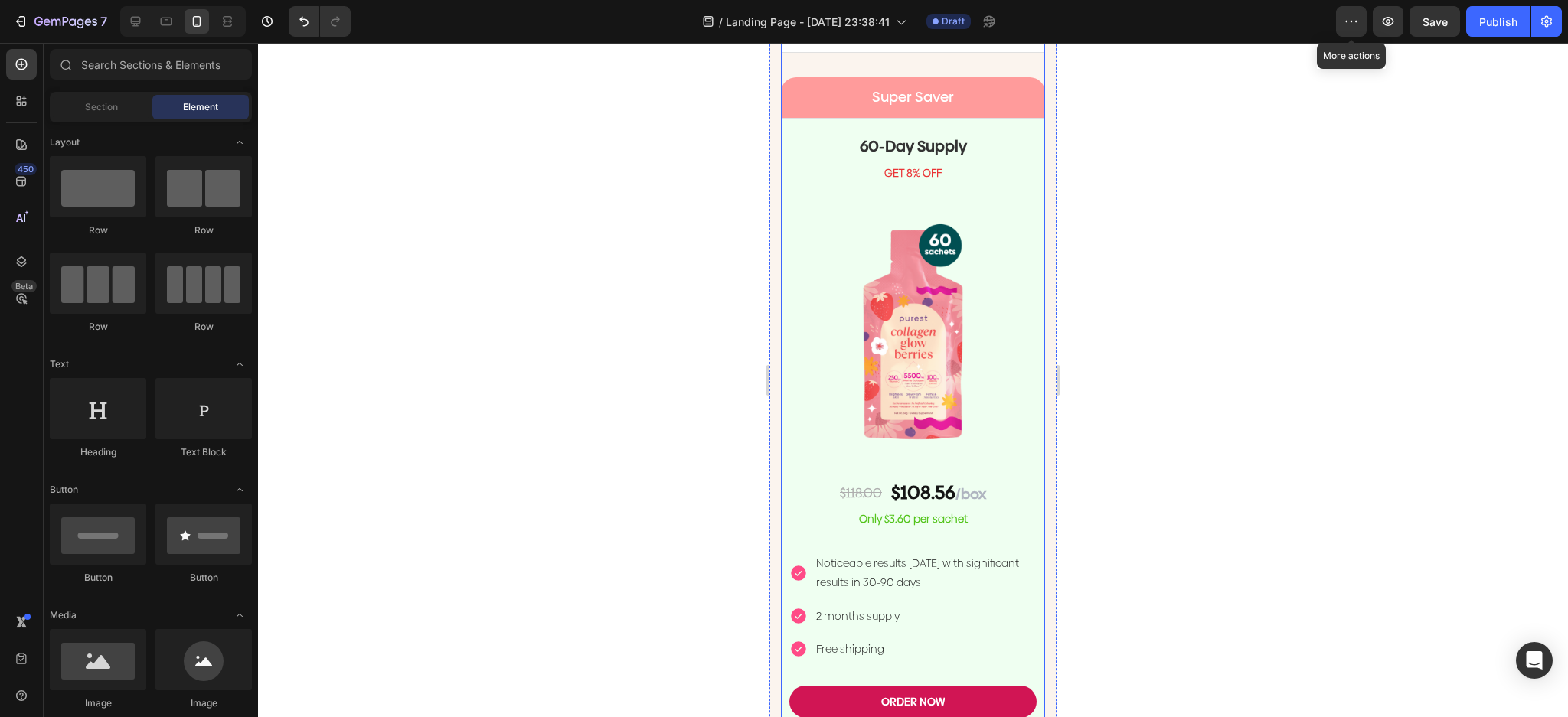
scroll to position [4552, 0]
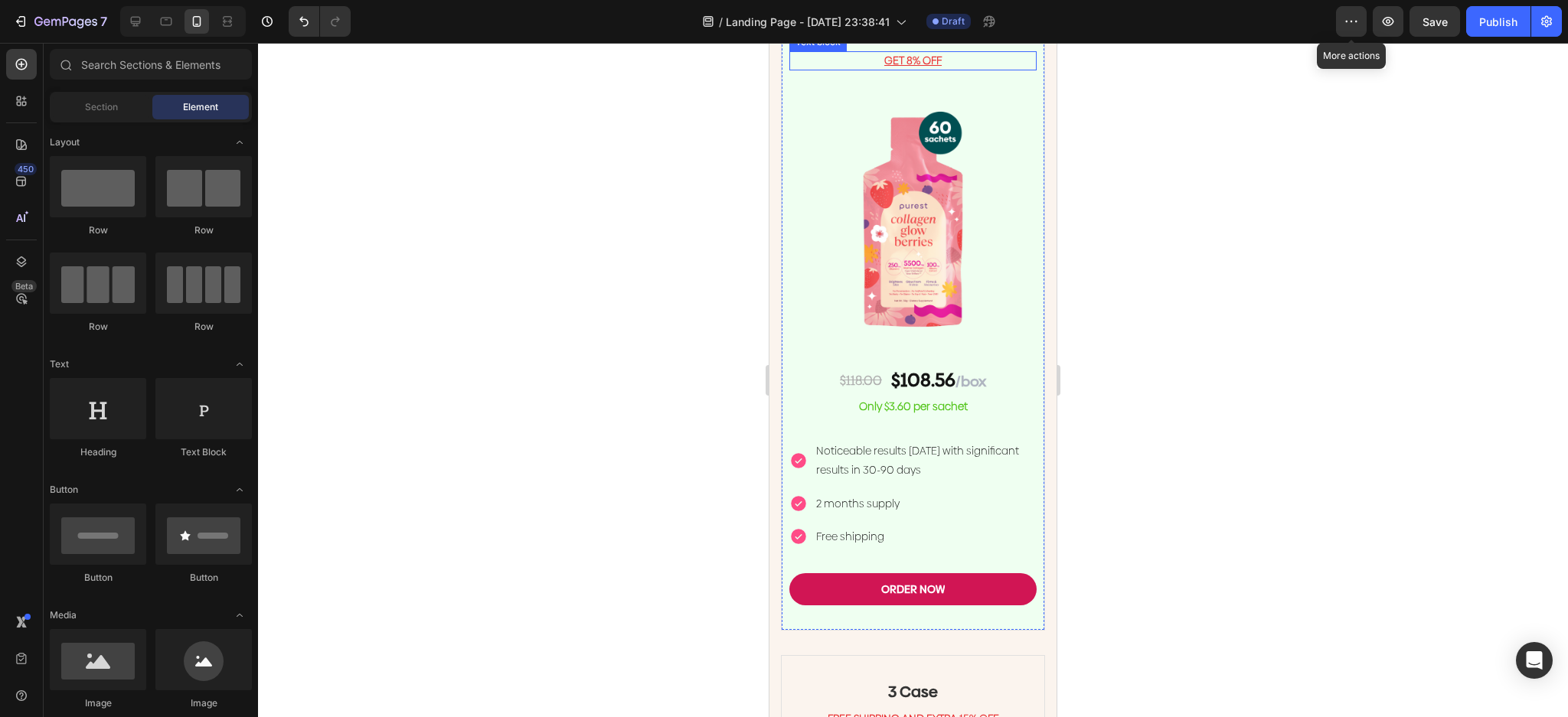
click at [1001, 69] on p "GET 8% OFF" at bounding box center [912, 61] width 244 height 16
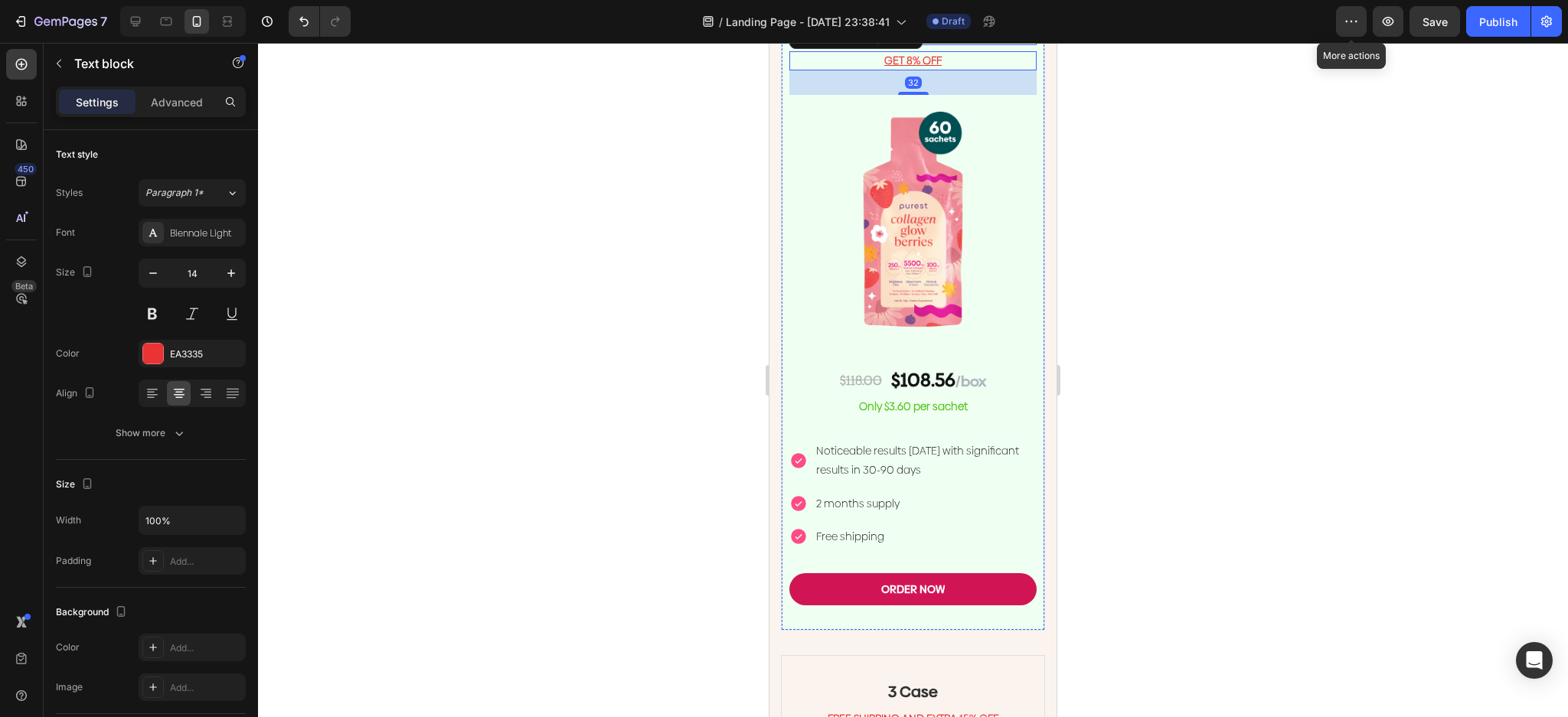
click at [1010, 45] on h2 "60-Day Supply" at bounding box center [913, 34] width 247 height 23
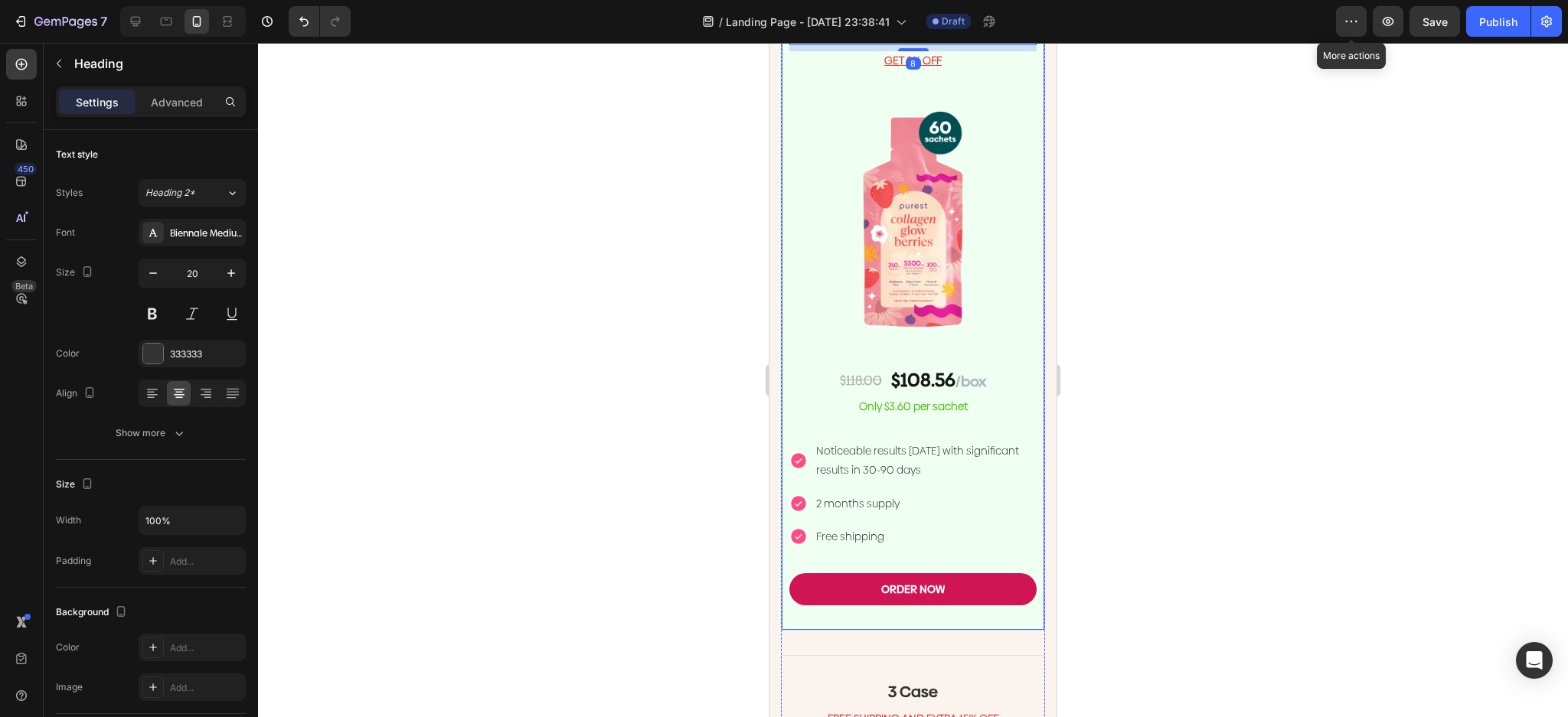
click at [1025, 254] on div "60-Day Supply Heading 8 GET 8% OFF Text block Image $118.00 Text Block $108.56 …" at bounding box center [913, 318] width 264 height 625
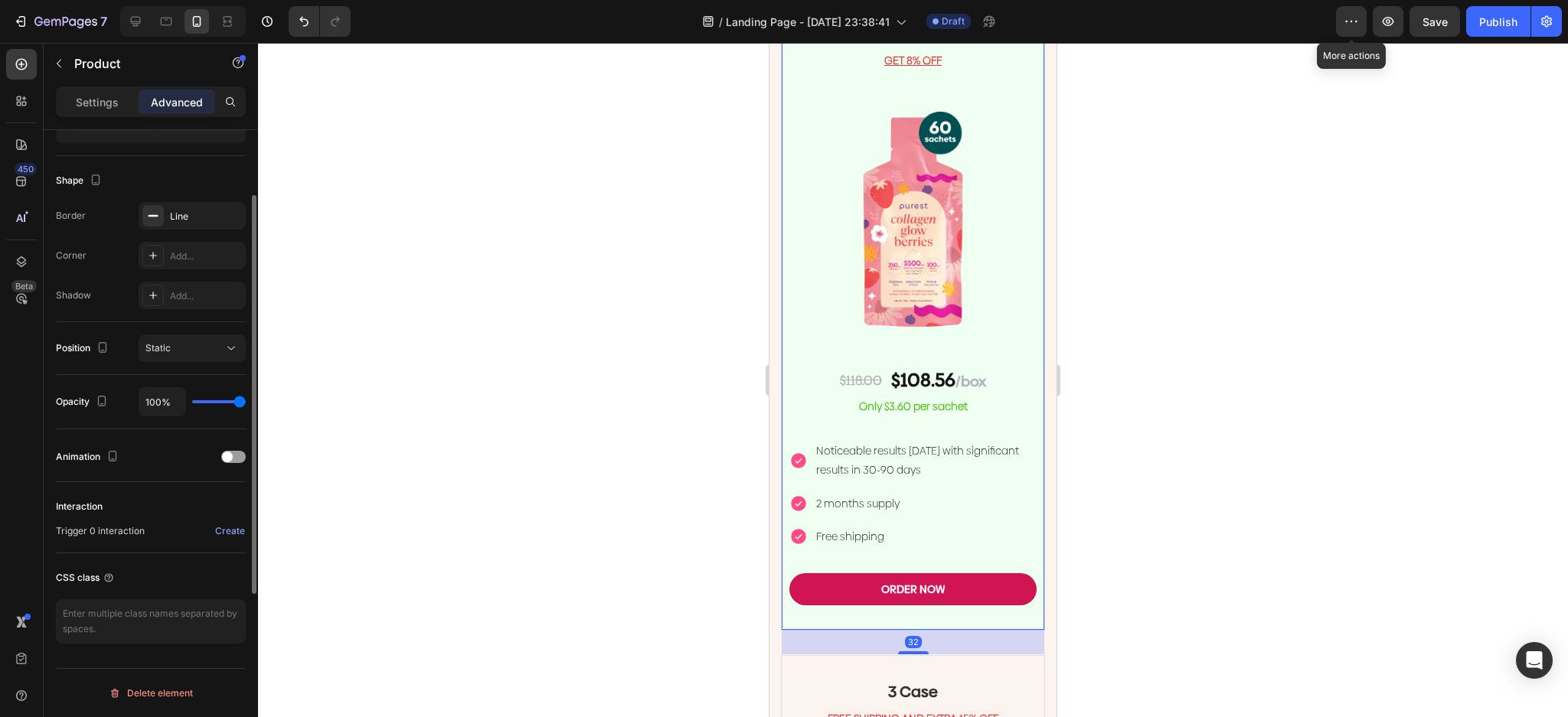
scroll to position [0, 0]
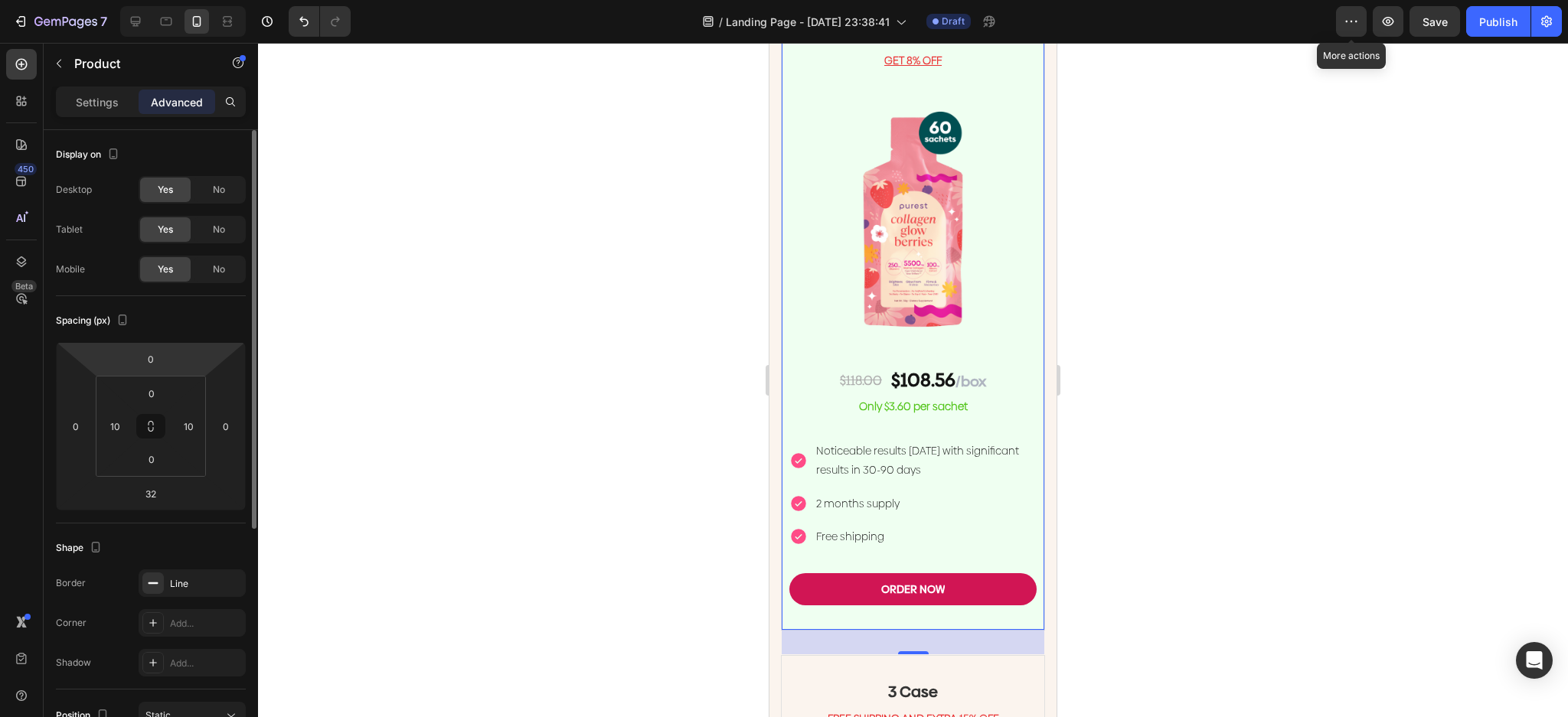
click at [104, 97] on p "Settings" at bounding box center [97, 102] width 43 height 16
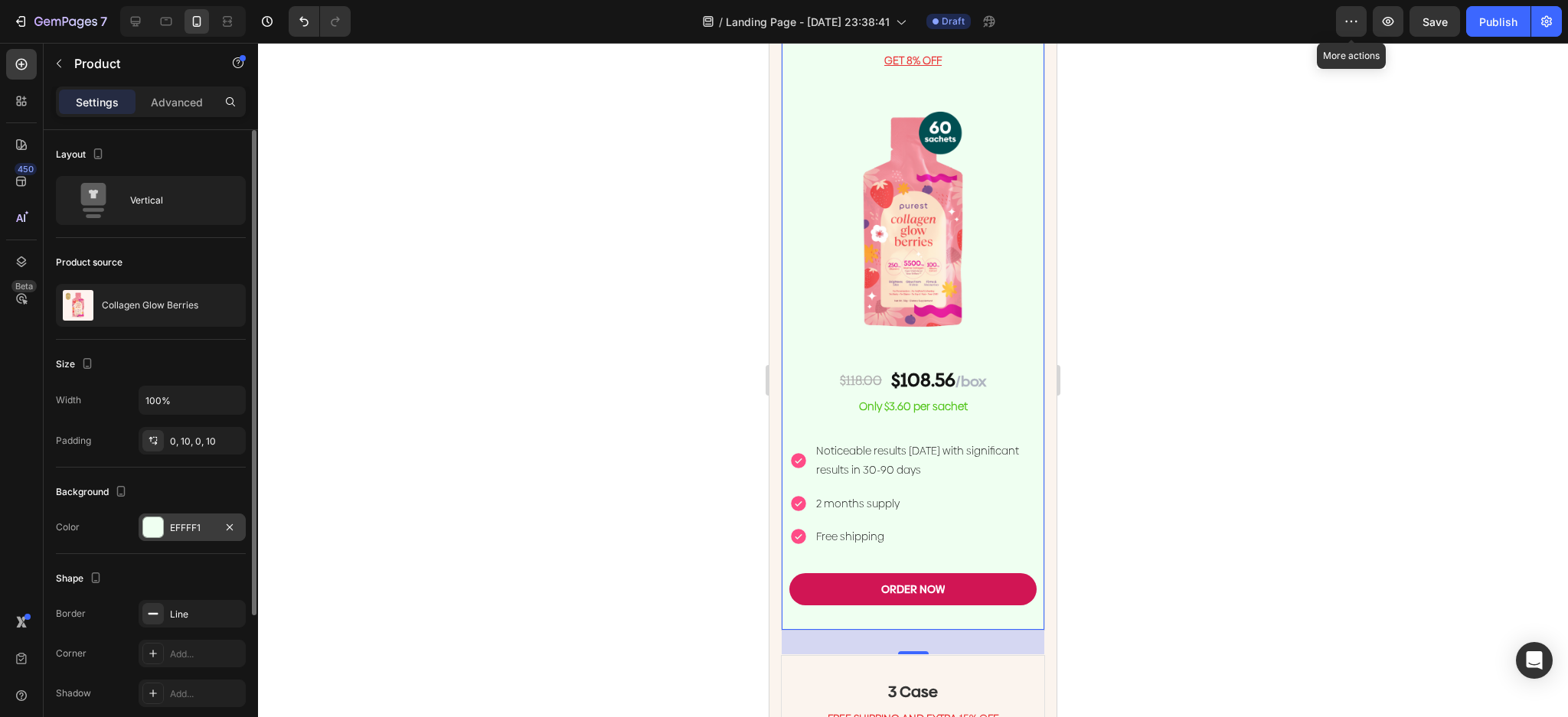
click at [150, 524] on div at bounding box center [153, 527] width 20 height 20
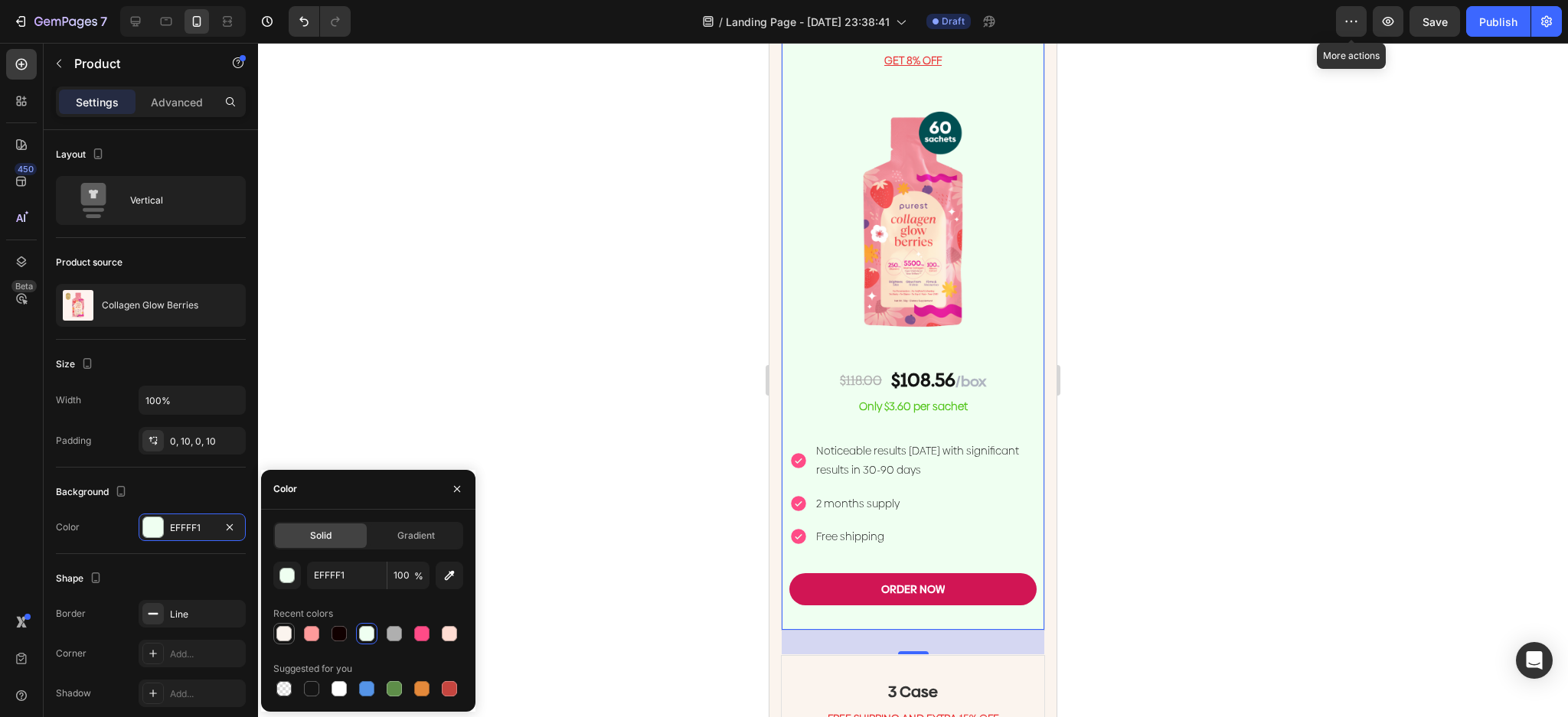
click at [283, 633] on div at bounding box center [283, 633] width 15 height 15
type input "FBF4EE"
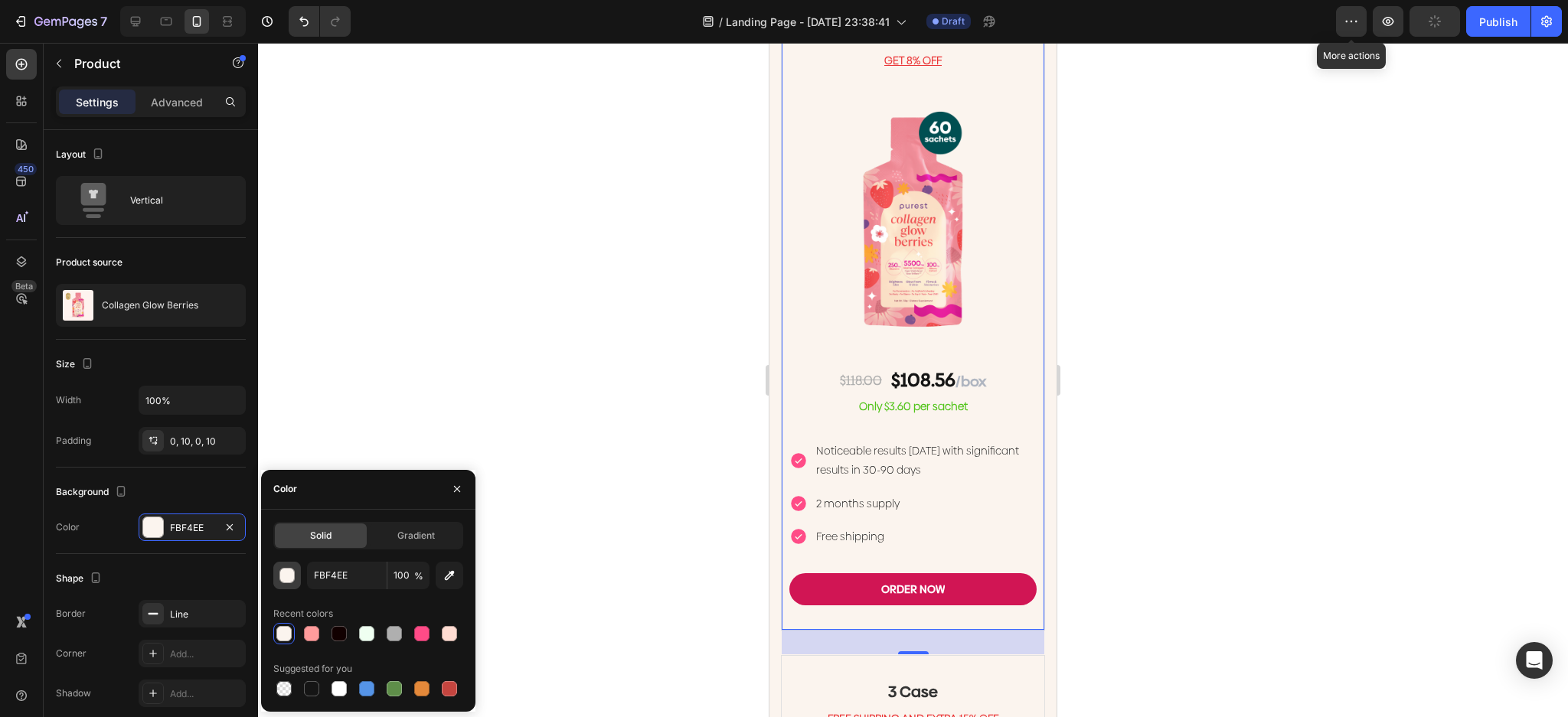
click at [284, 579] on div "button" at bounding box center [287, 576] width 15 height 15
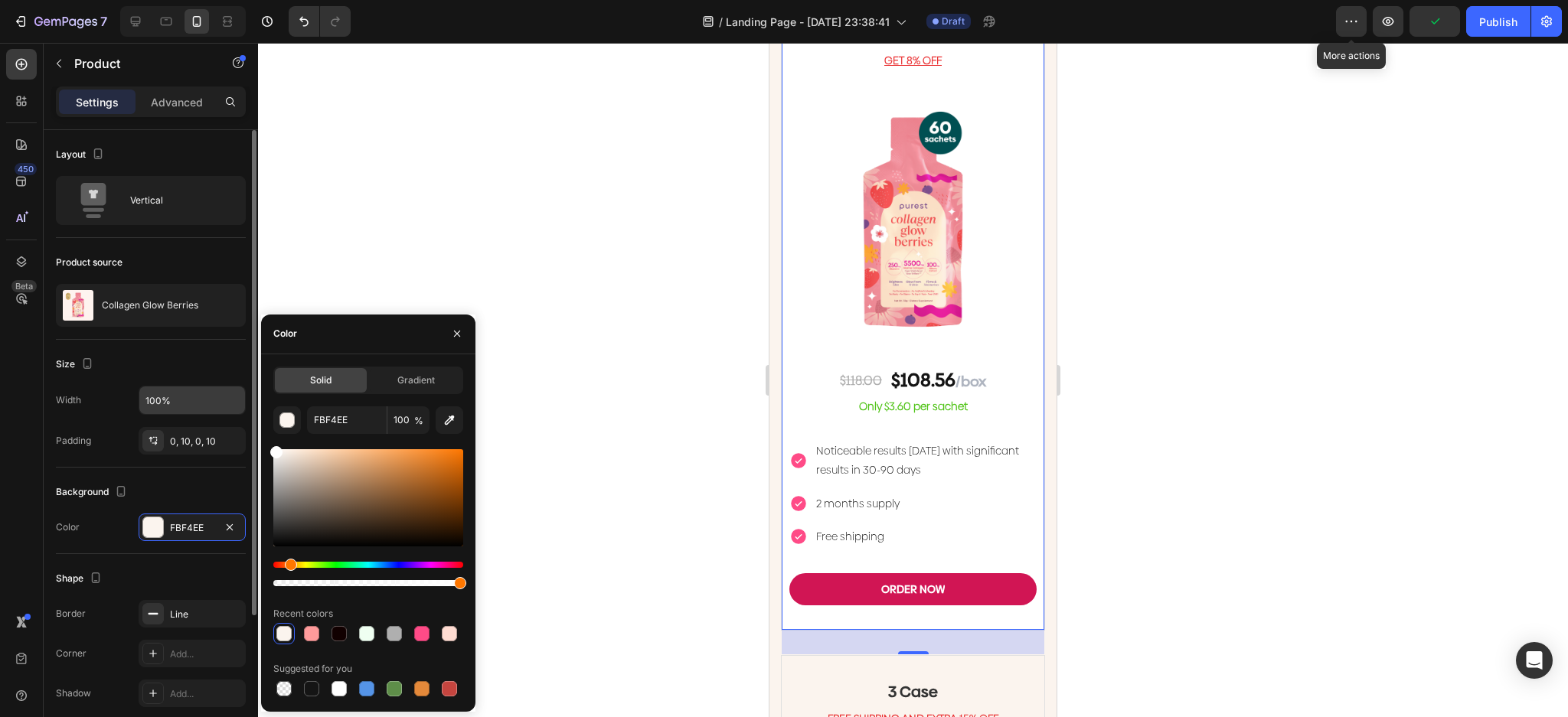
click at [237, 396] on div "450 Beta Sections(18) Elements(83) Section Element Hero Section Product Detail …" at bounding box center [129, 380] width 258 height 674
click at [571, 117] on div at bounding box center [913, 380] width 1310 height 674
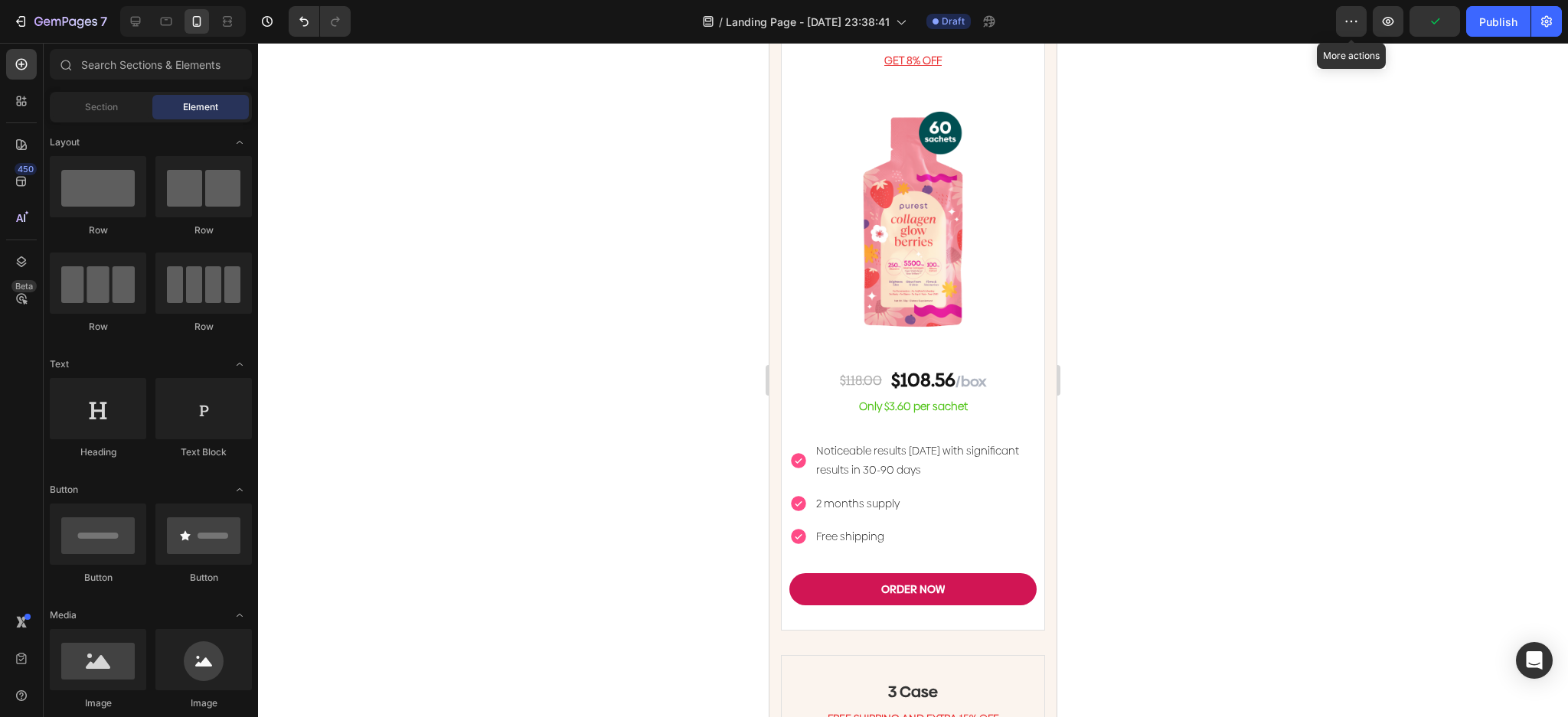
click at [581, 152] on div at bounding box center [913, 380] width 1310 height 674
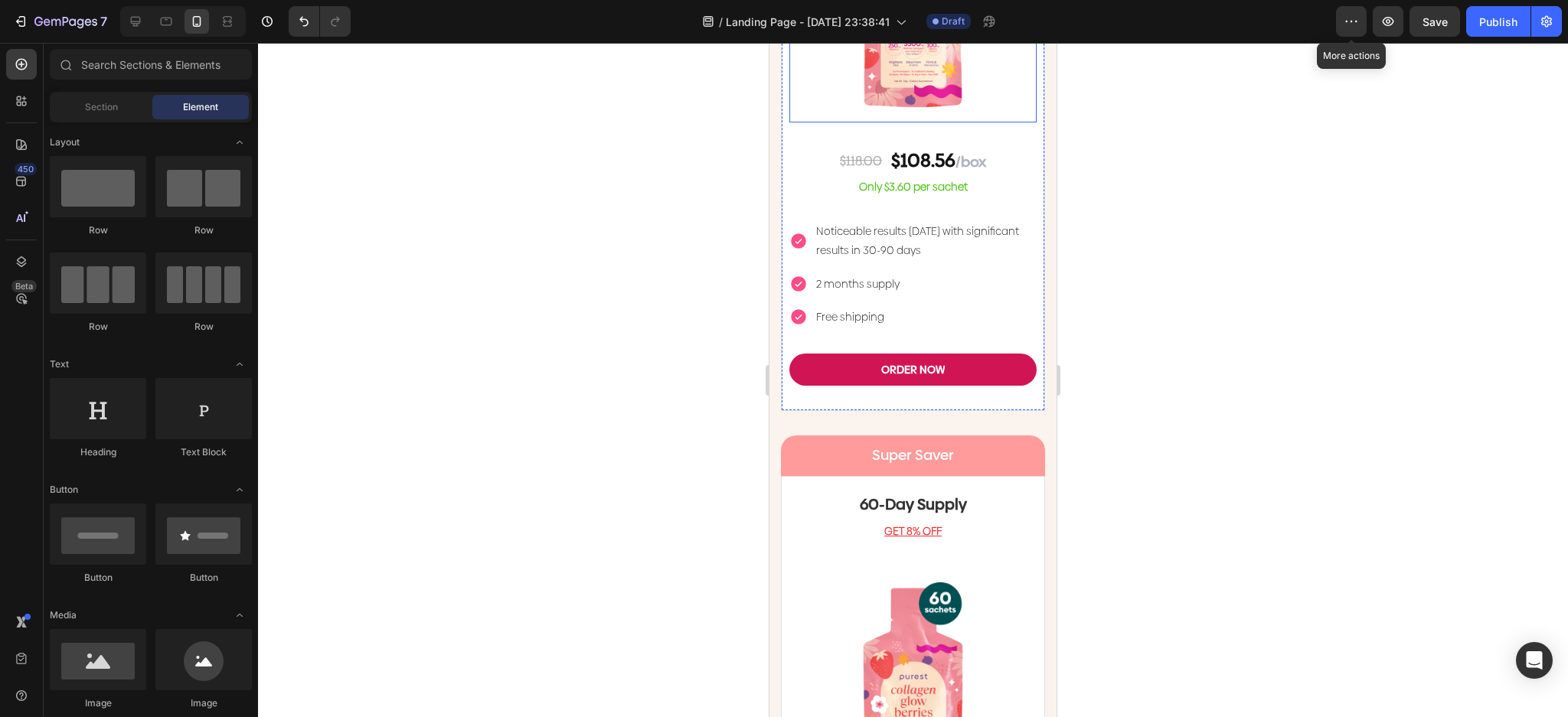
scroll to position [4450, 0]
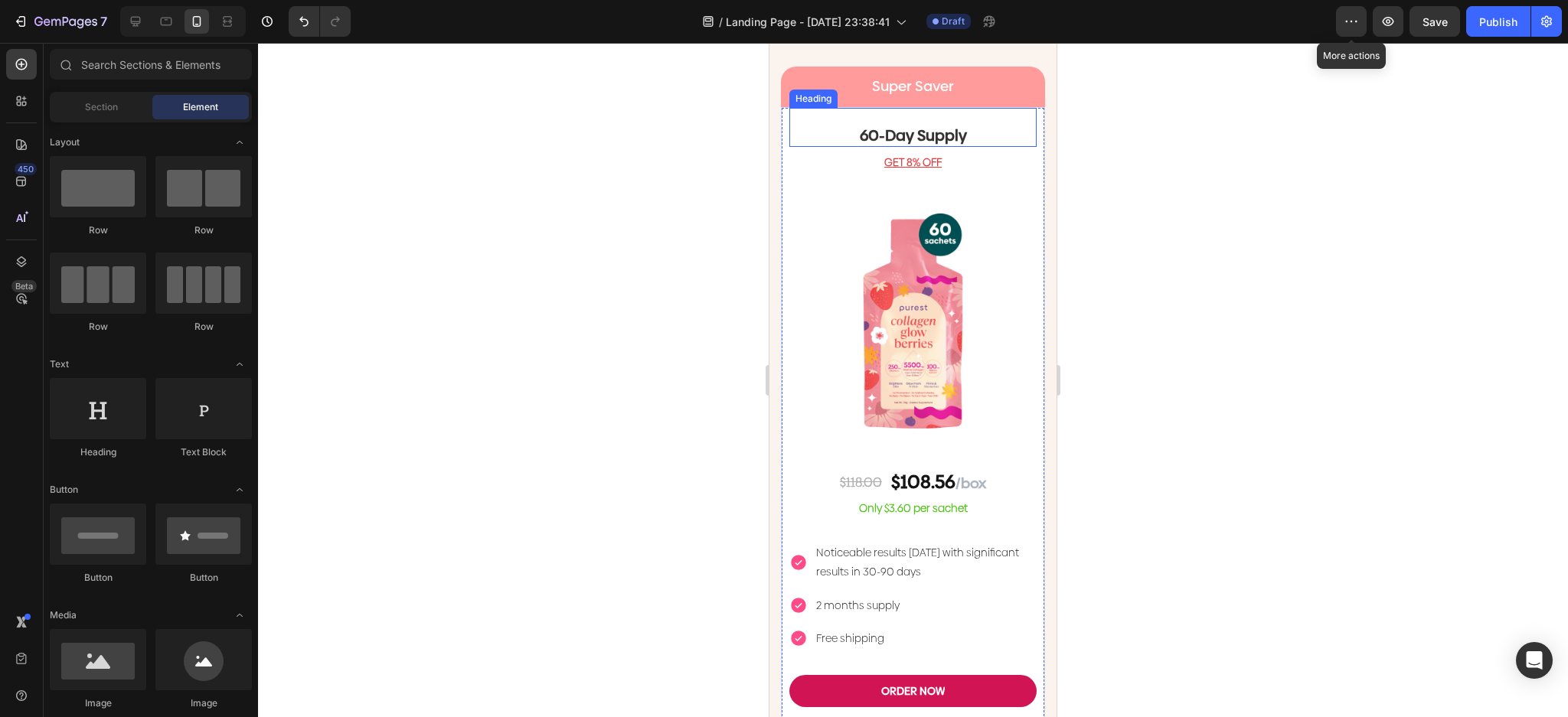
click at [930, 147] on h2 "60-Day Supply" at bounding box center [913, 135] width 247 height 23
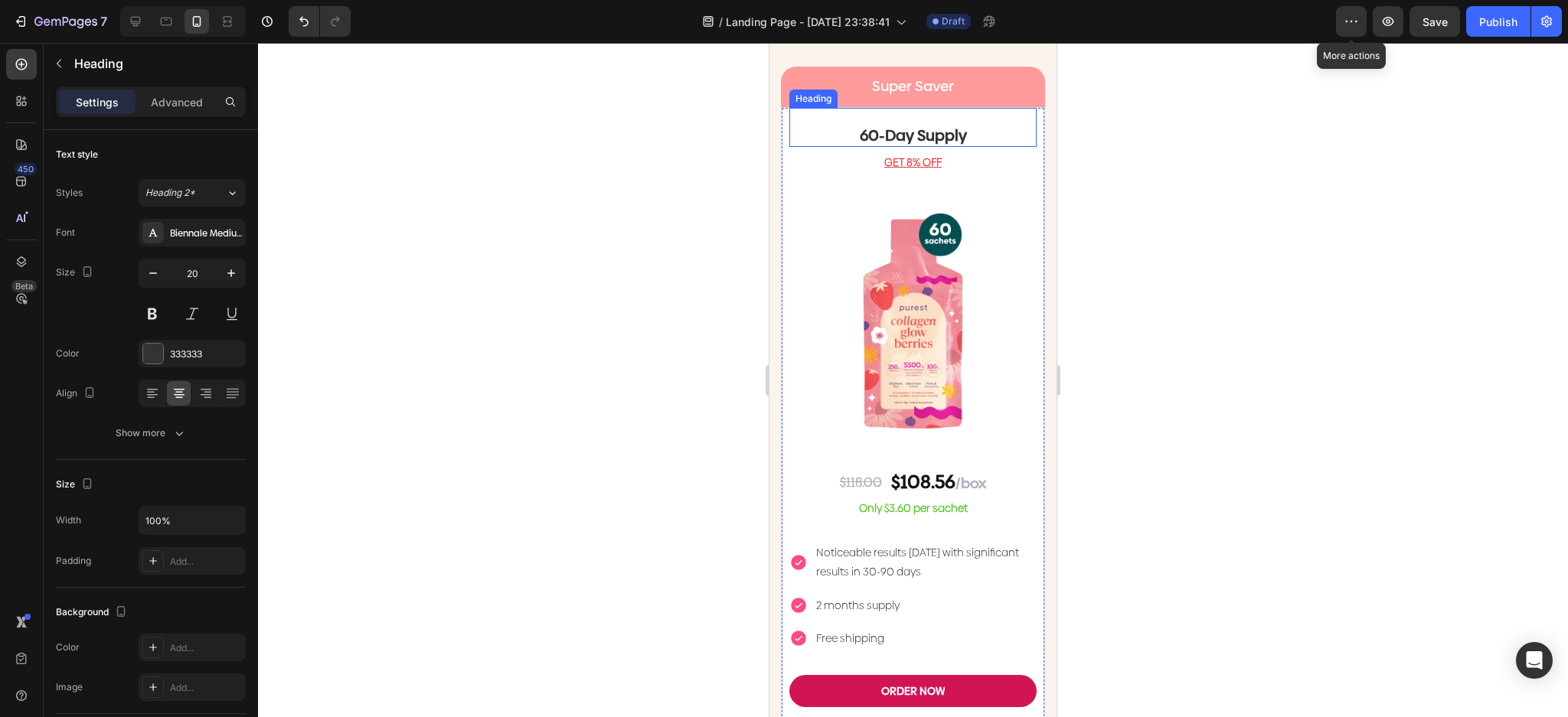
click at [930, 147] on h2 "60-Day Supply" at bounding box center [913, 135] width 247 height 23
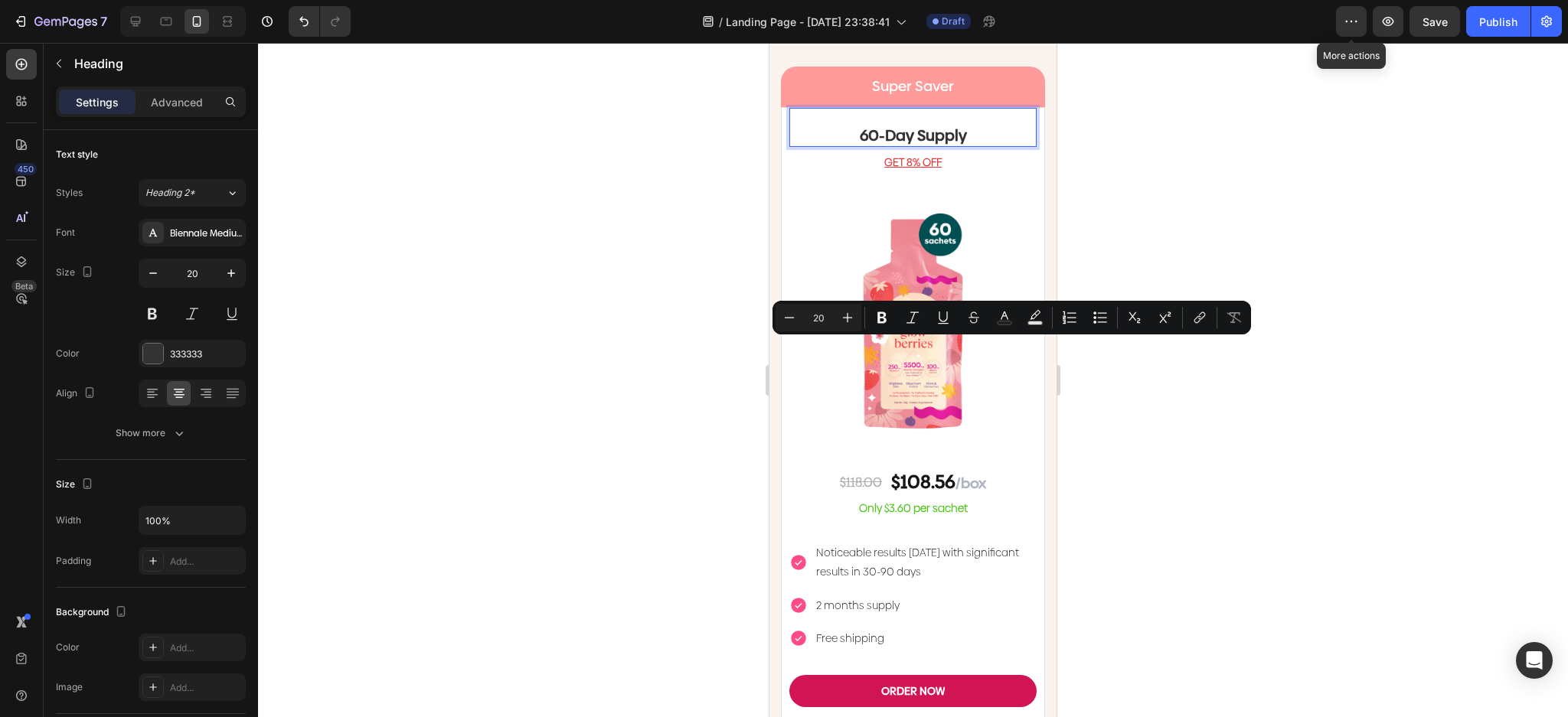
click at [899, 146] on p "60-Day Supply" at bounding box center [912, 135] width 244 height 20
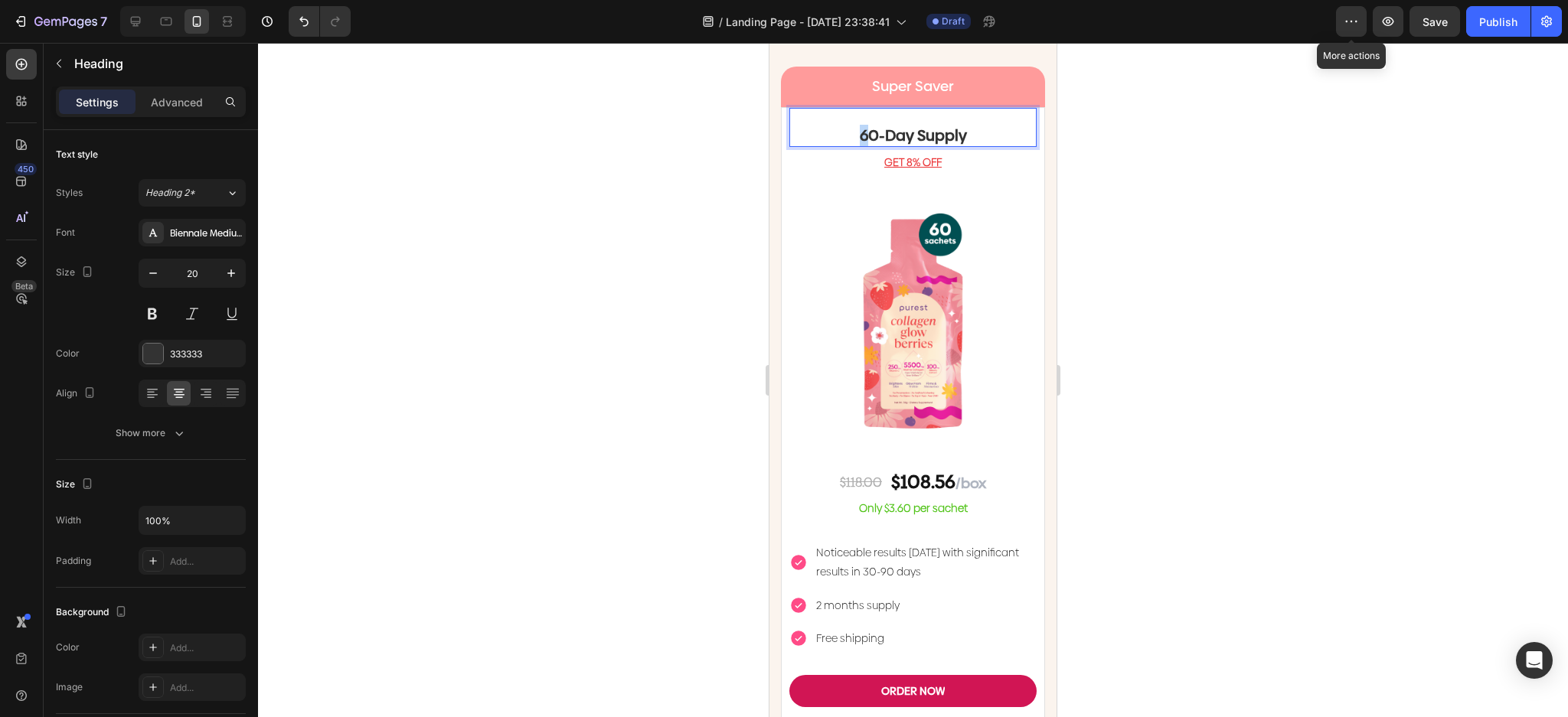
drag, startPoint x: 863, startPoint y: 352, endPoint x: 855, endPoint y: 354, distance: 8.2
click at [855, 146] on p "60-Day Supply" at bounding box center [912, 135] width 244 height 20
click at [648, 316] on div at bounding box center [913, 380] width 1310 height 674
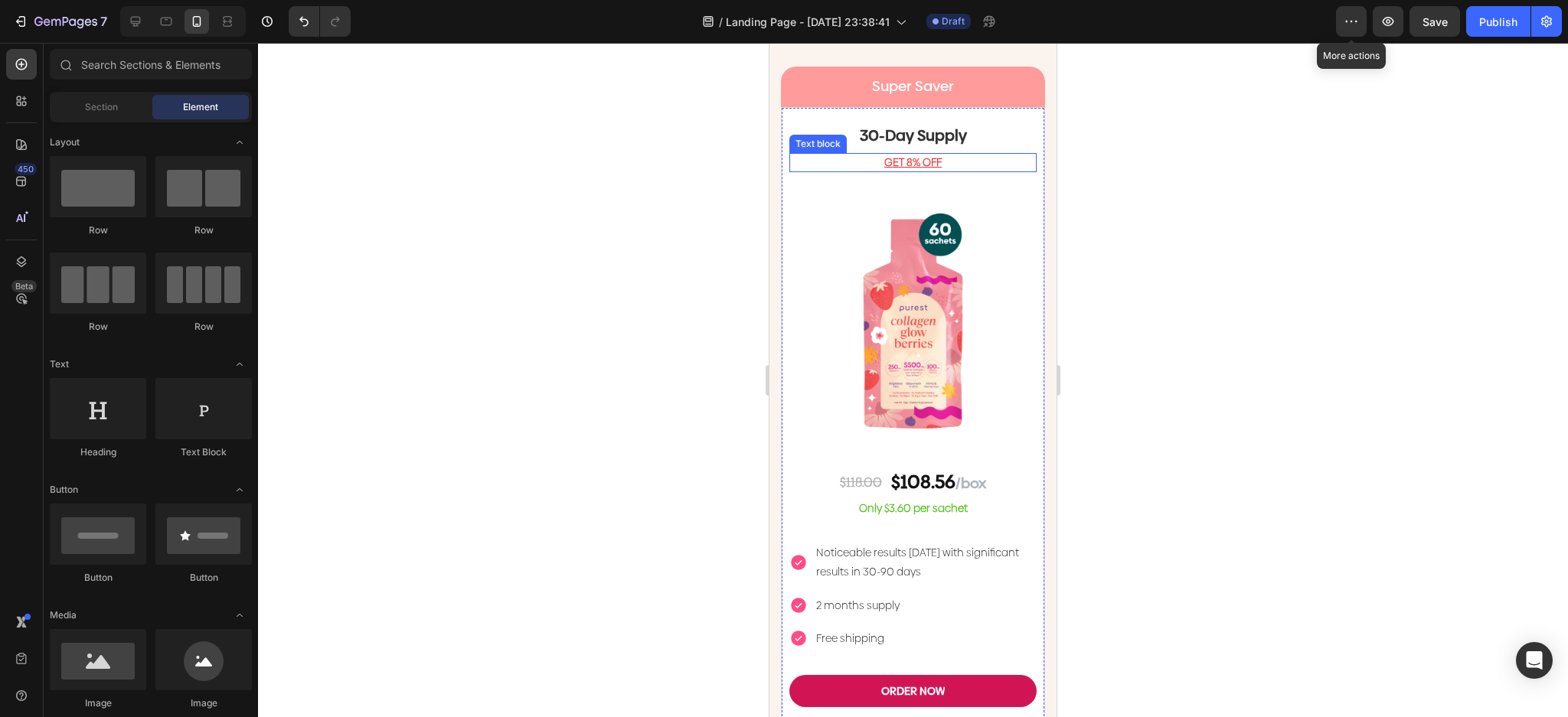
click at [924, 366] on div "30-Day Supply Heading GET 8% OFF Text block Image $118.00 Text Block $108.56 /b…" at bounding box center [913, 419] width 247 height 624
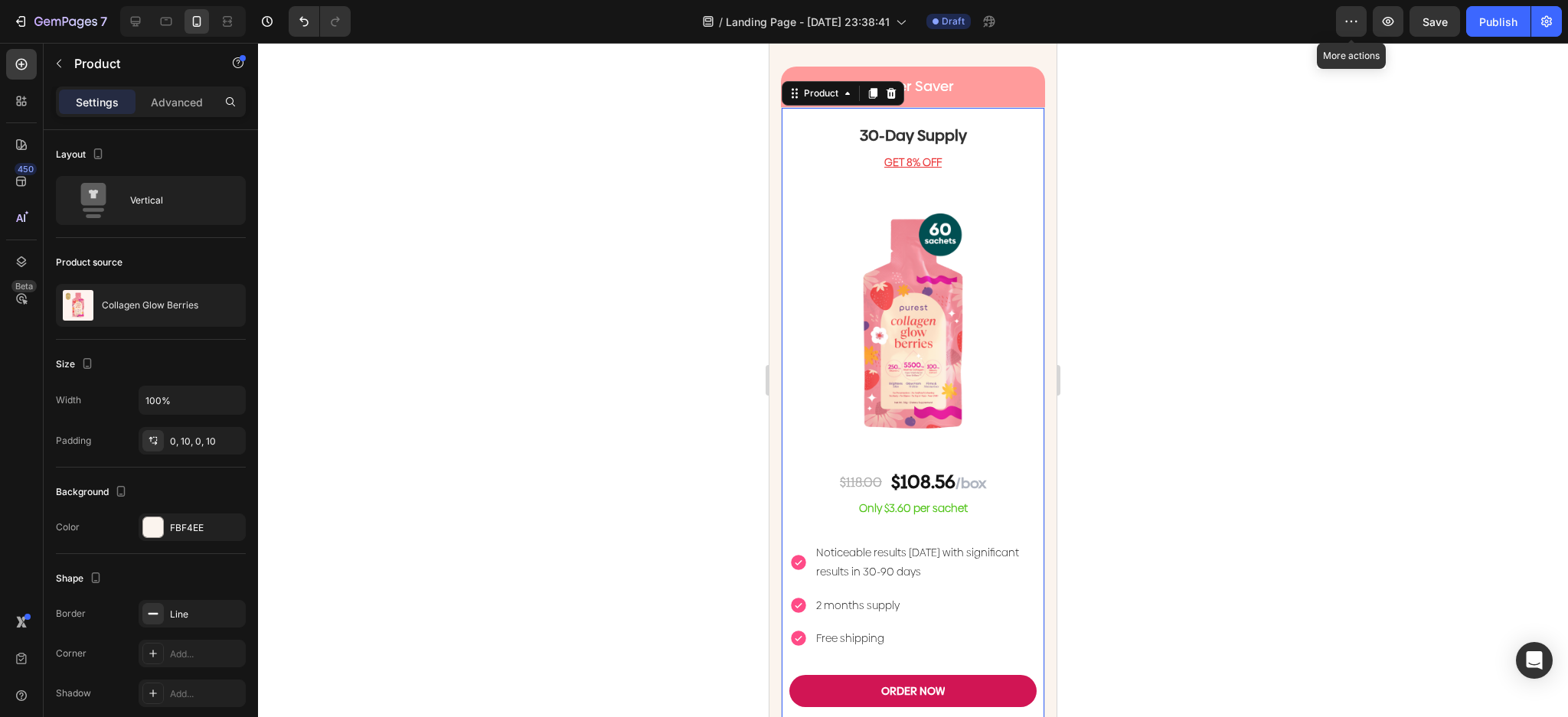
click at [926, 170] on u "GET 8% OFF" at bounding box center [912, 162] width 57 height 15
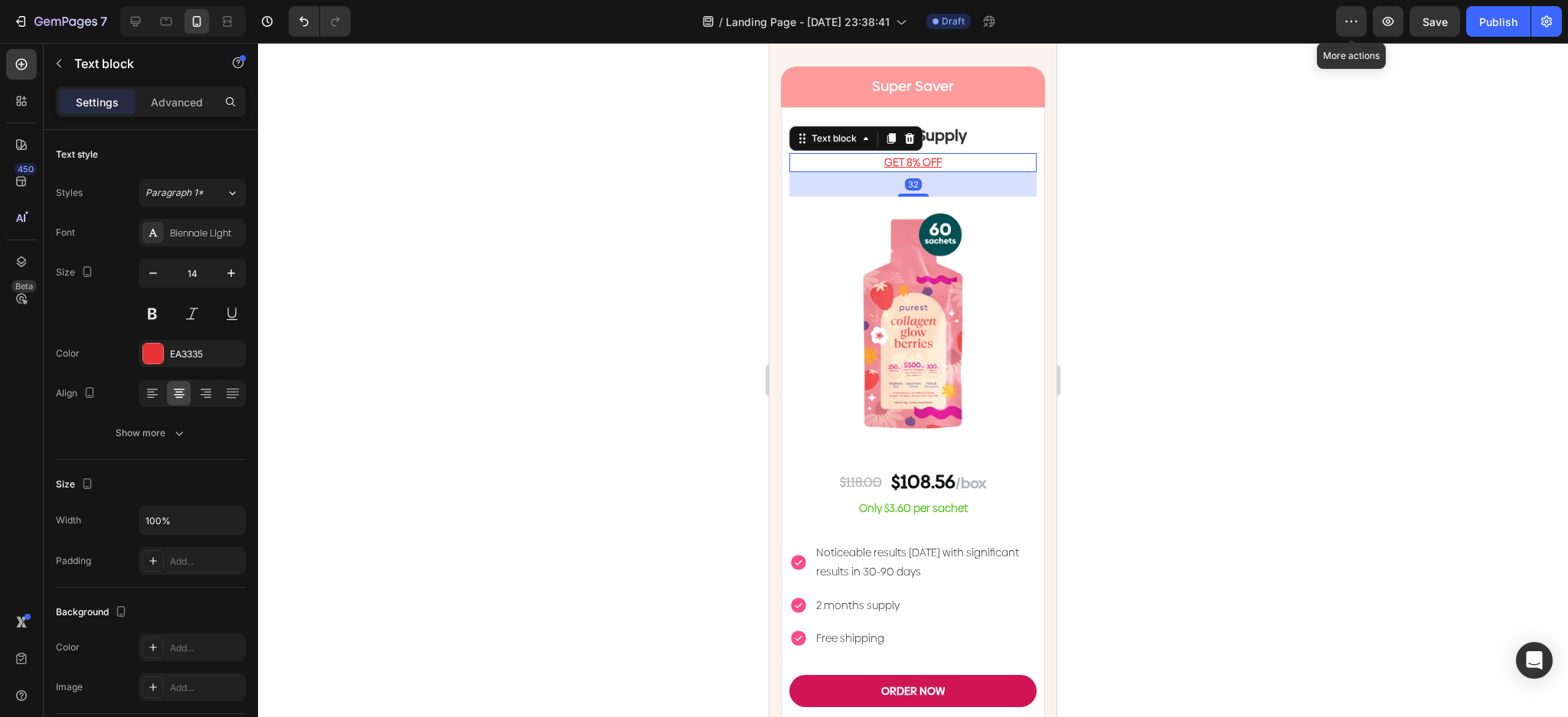
click at [926, 170] on u "GET 8% OFF" at bounding box center [912, 162] width 57 height 15
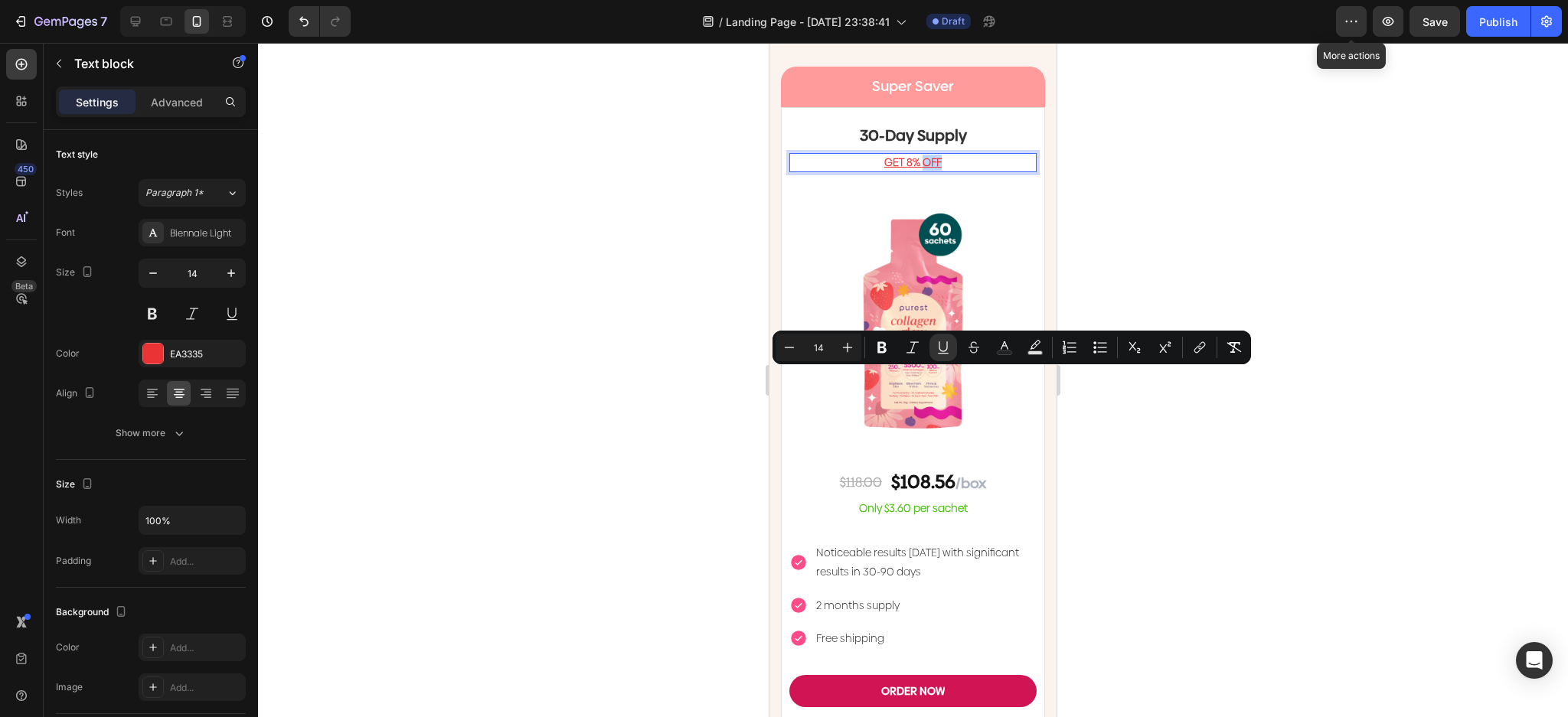
click at [916, 170] on u "GET 8% OFF" at bounding box center [912, 162] width 57 height 15
click at [900, 170] on u "GET 8% OFF" at bounding box center [912, 162] width 57 height 15
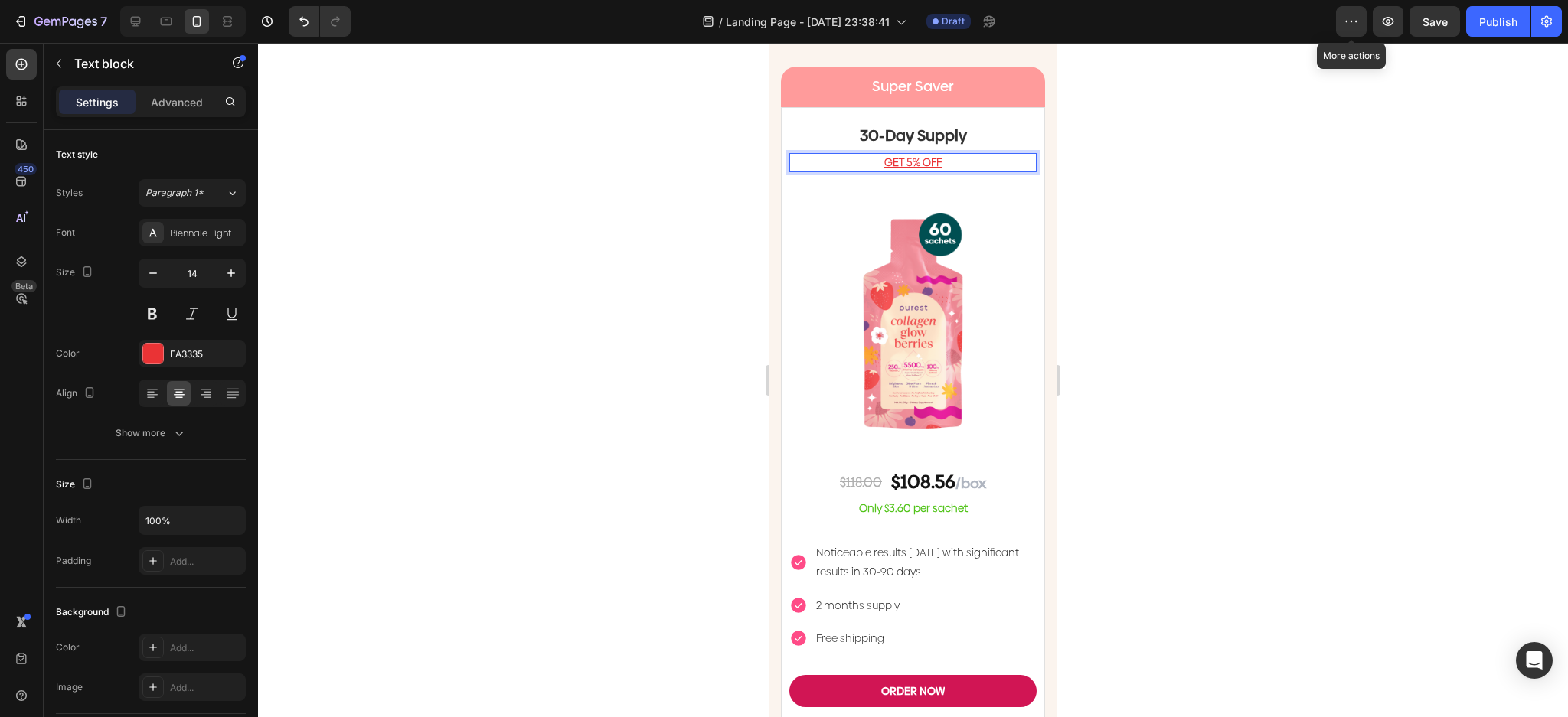
click at [1181, 392] on div at bounding box center [913, 380] width 1310 height 674
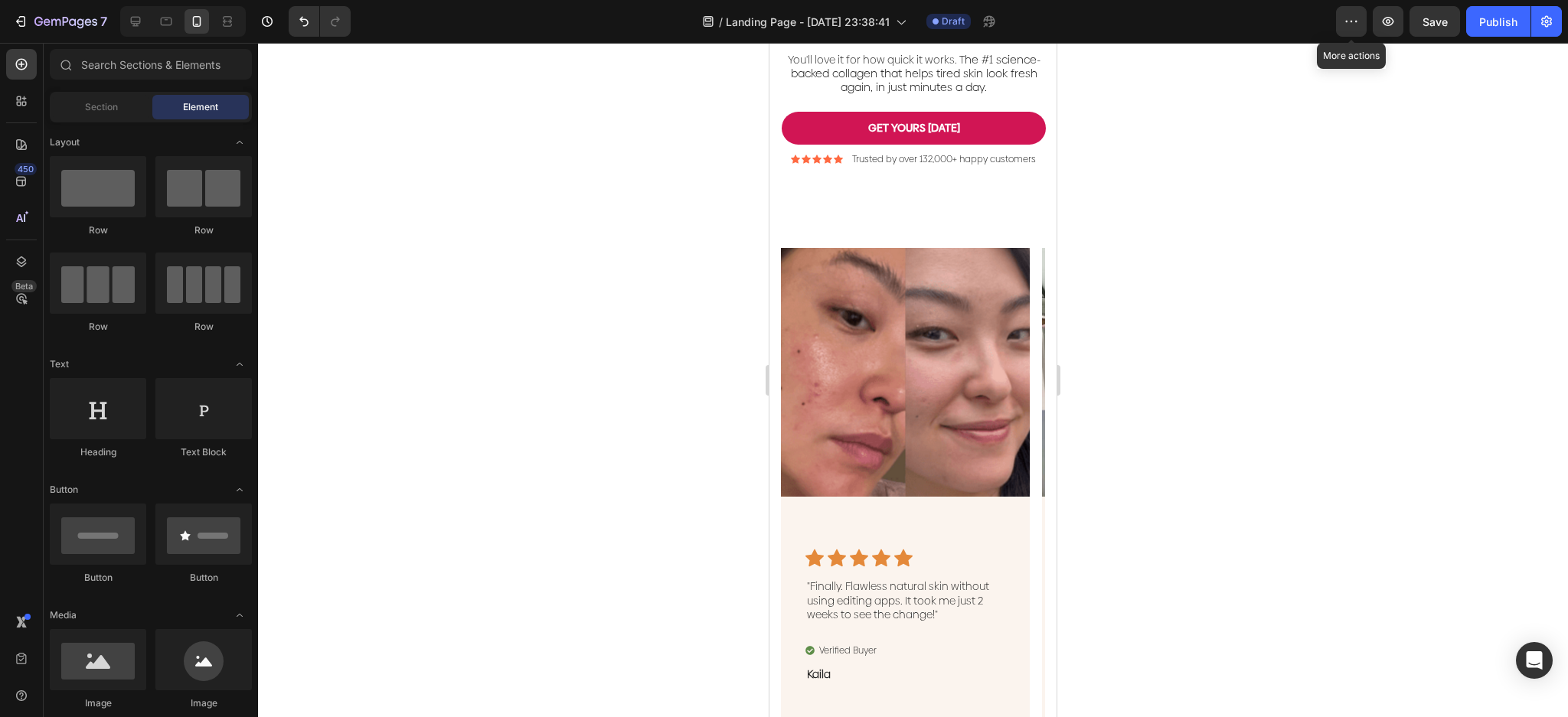
scroll to position [0, 0]
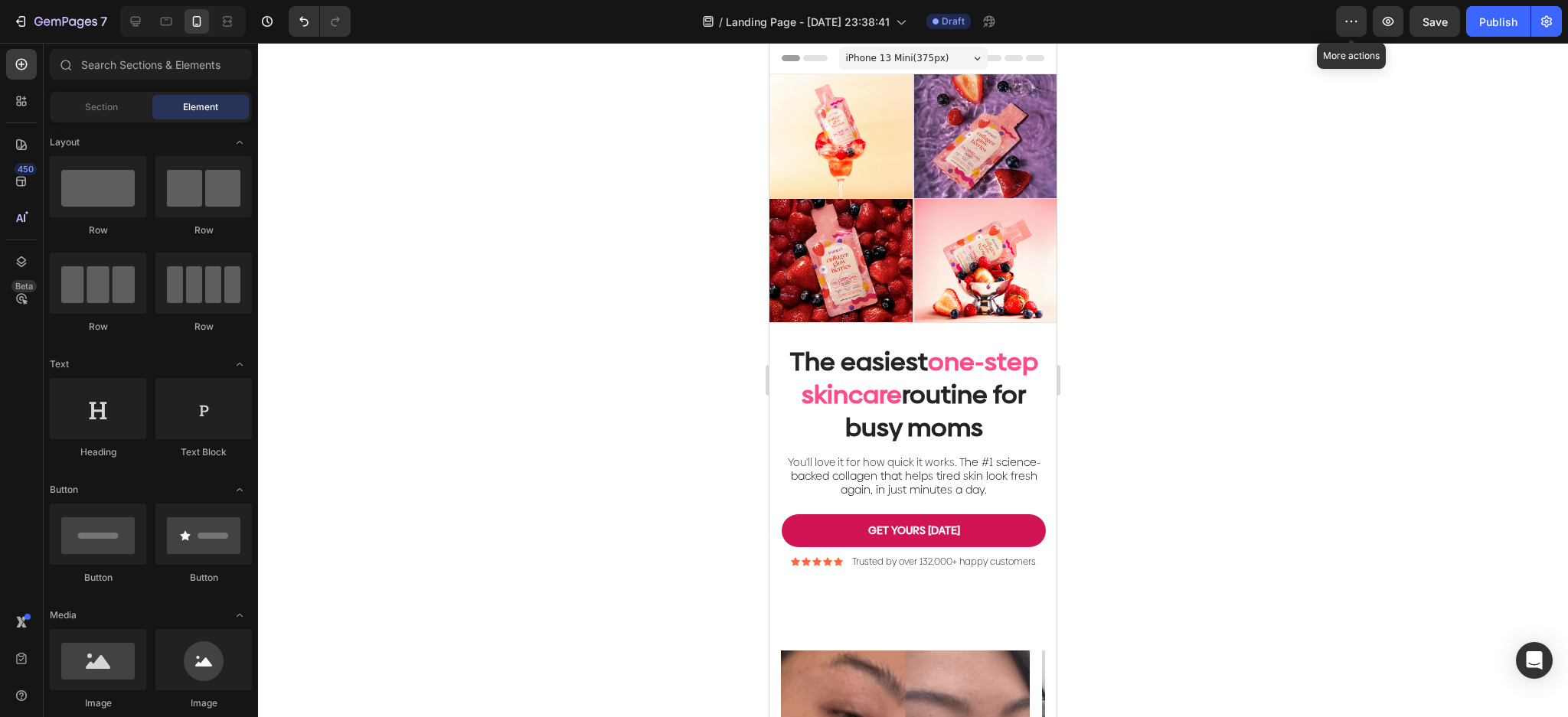
drag, startPoint x: 1049, startPoint y: 525, endPoint x: 1870, endPoint y: 109, distance: 920.4
click at [964, 545] on button "GET YOURS [DATE]" at bounding box center [914, 530] width 264 height 32
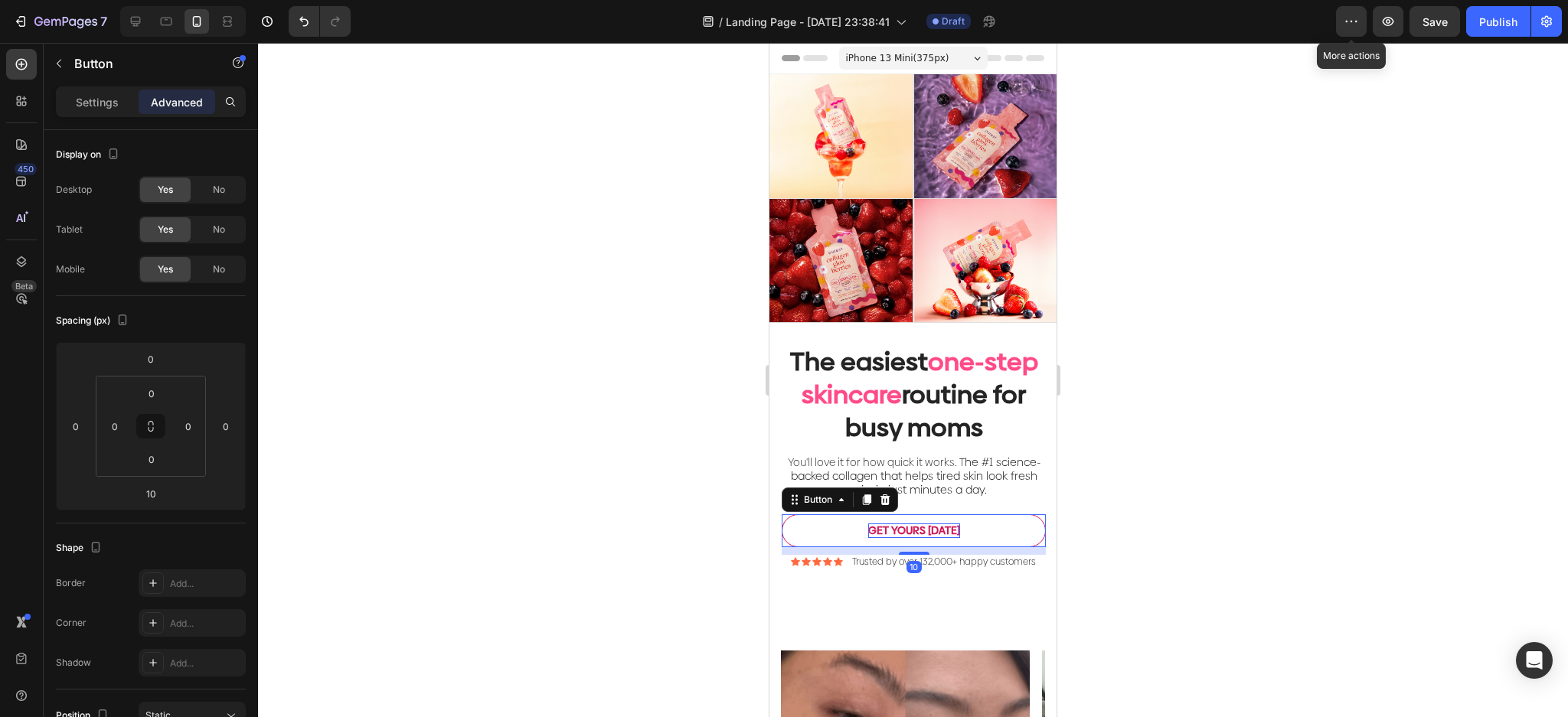
click at [935, 538] on strong "GET YOURS [DATE]" at bounding box center [914, 530] width 92 height 15
click at [947, 538] on strong "GET YOURS [DATE]" at bounding box center [914, 530] width 92 height 15
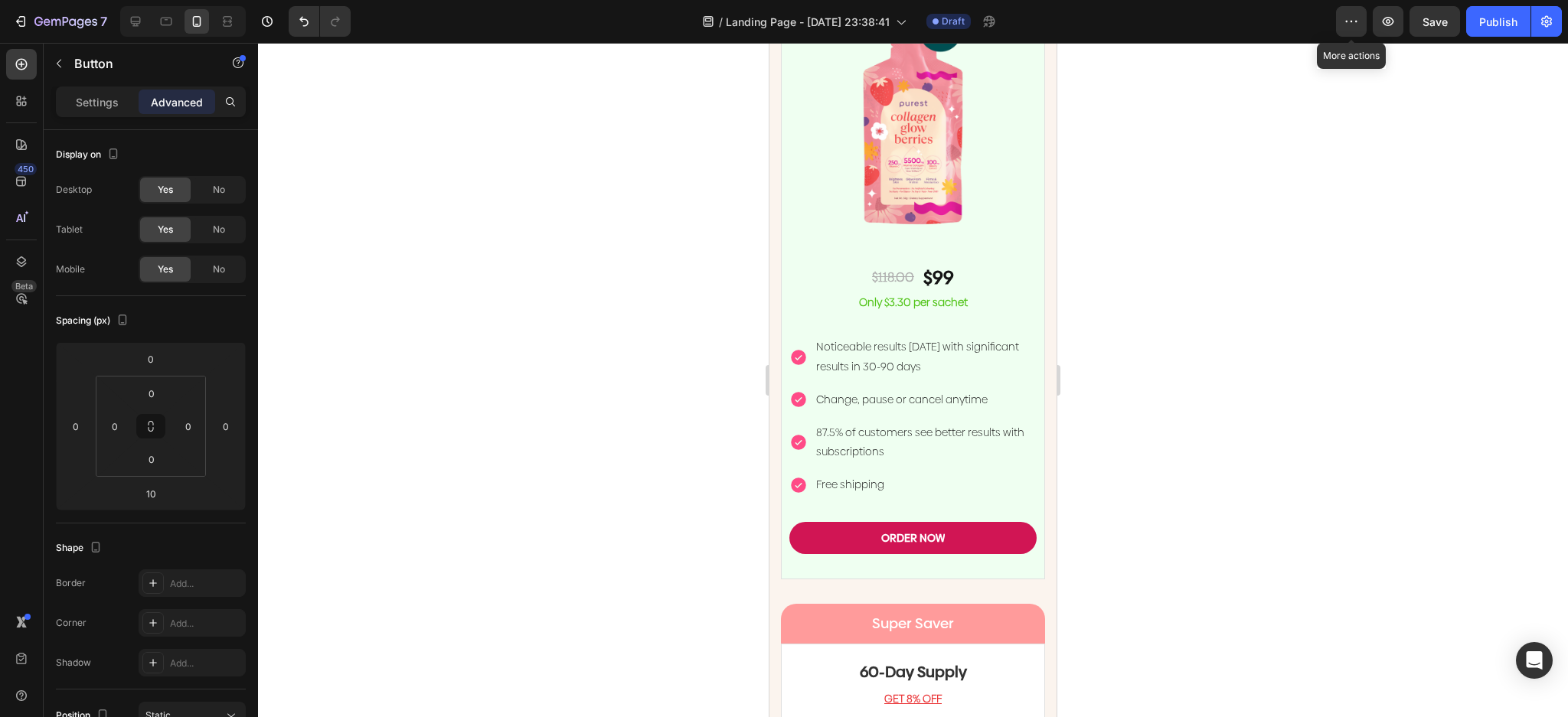
scroll to position [2857, 0]
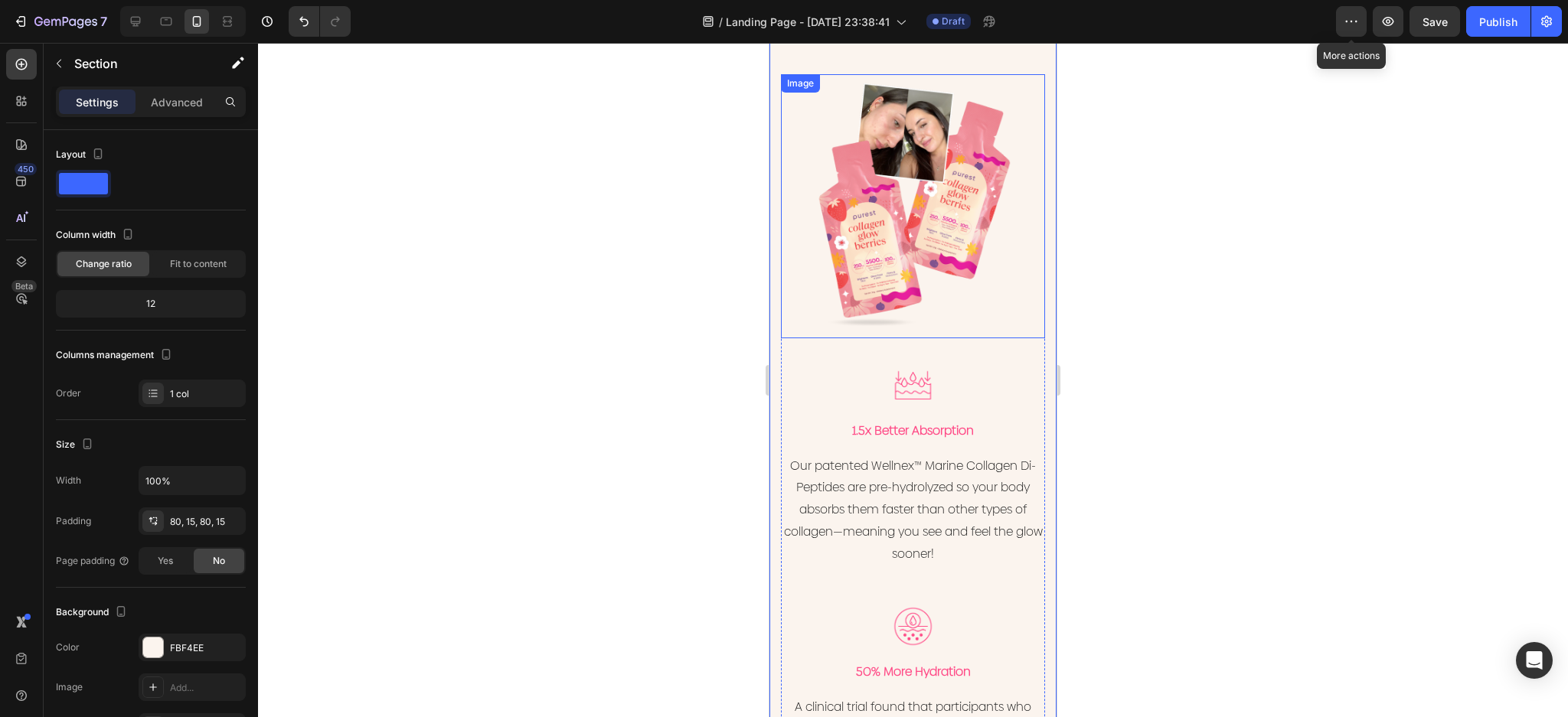
scroll to position [1633, 0]
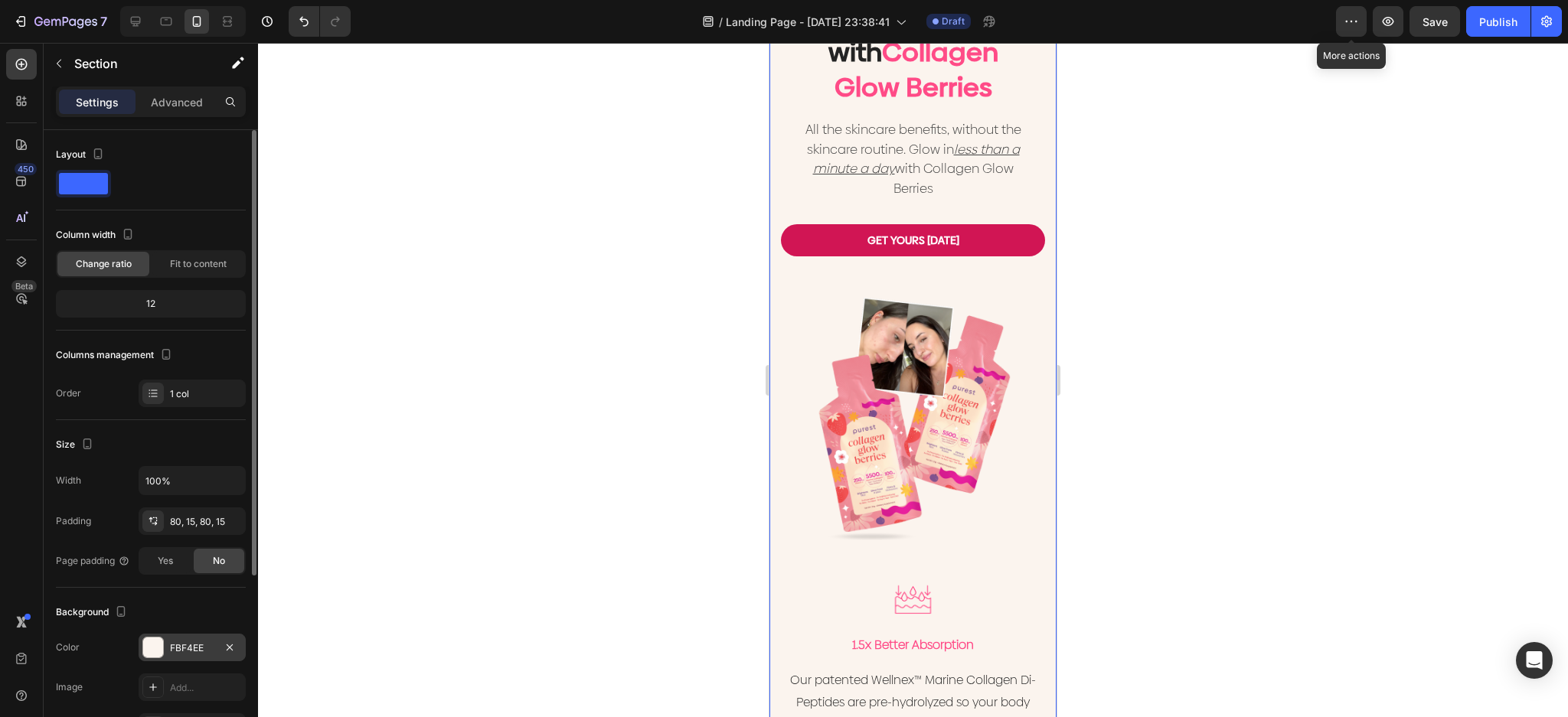
click at [154, 649] on div at bounding box center [153, 647] width 20 height 20
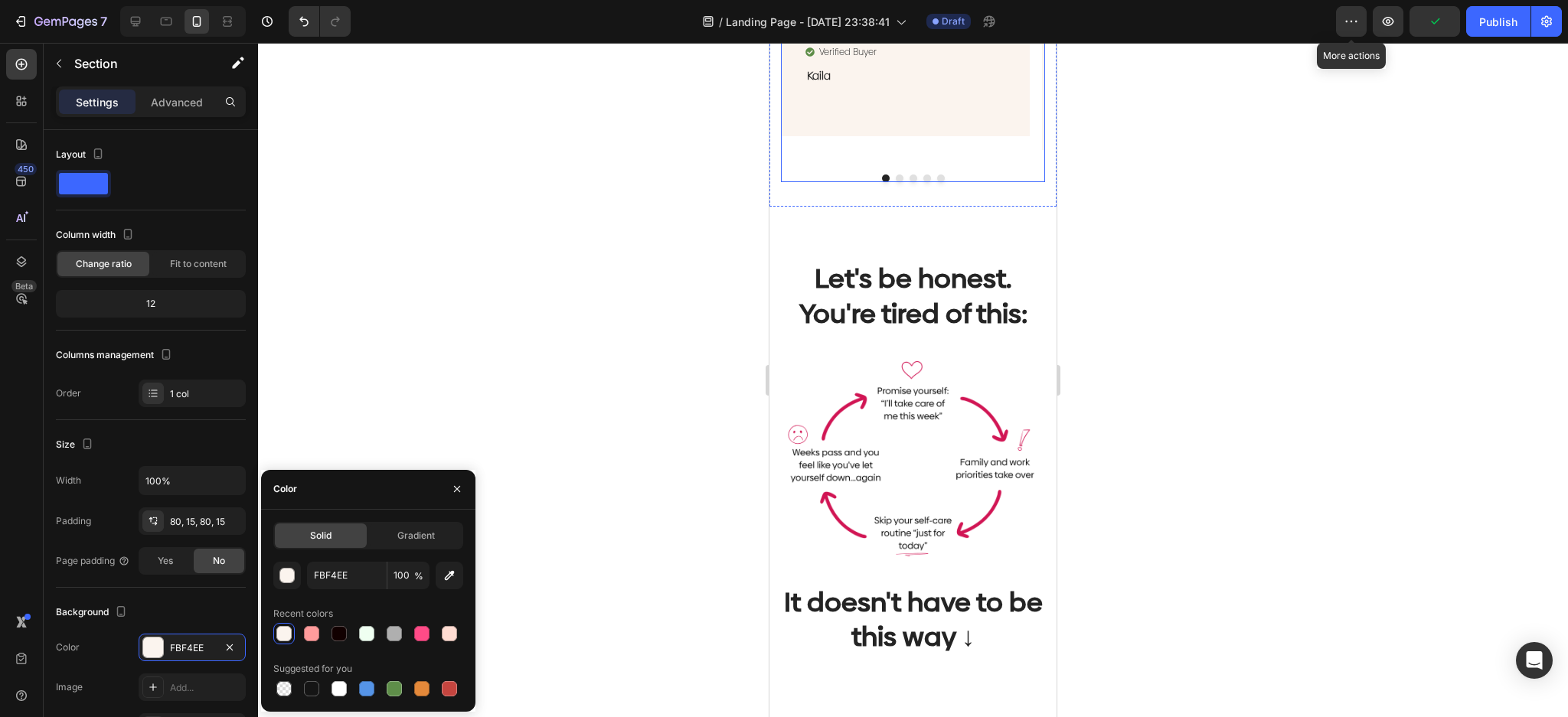
scroll to position [1326, 0]
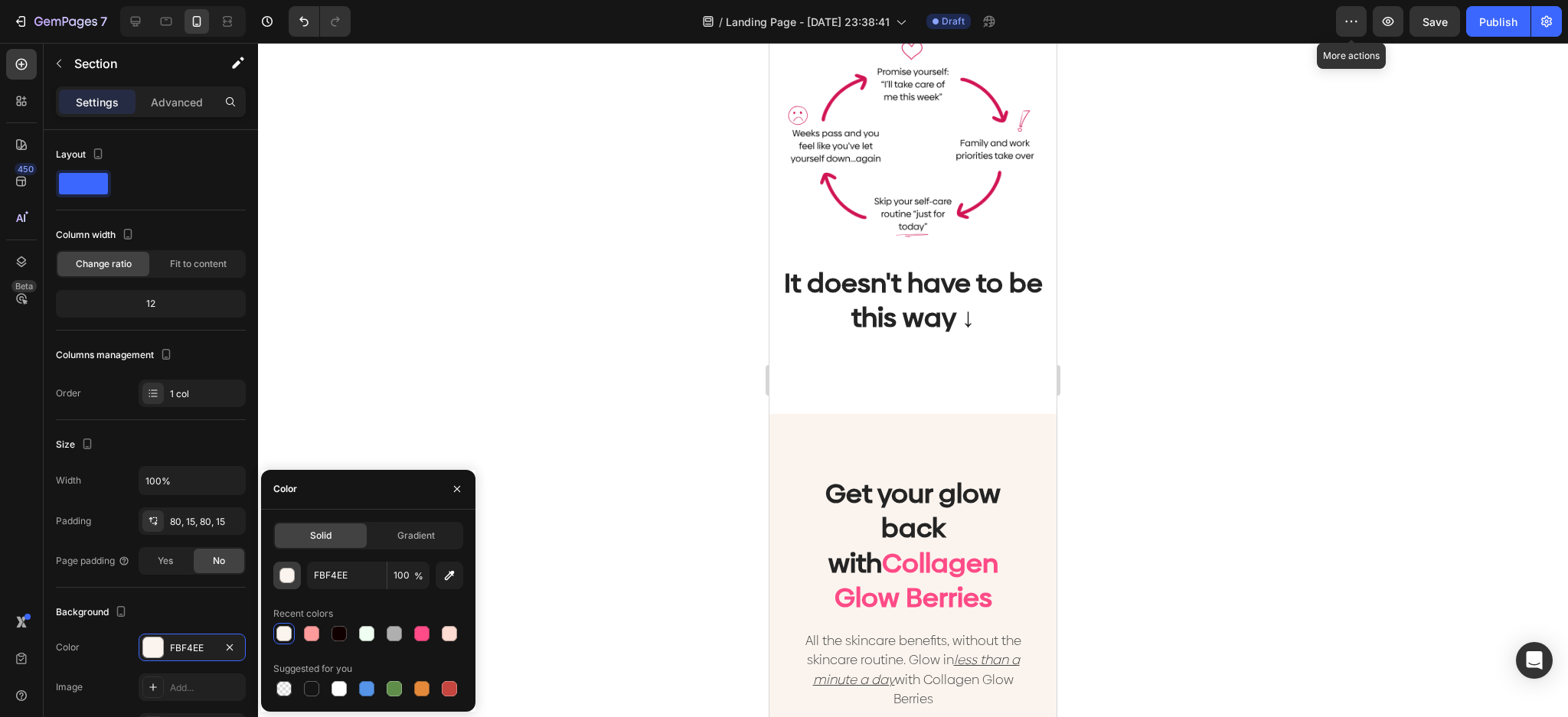
click at [287, 582] on div "button" at bounding box center [287, 576] width 15 height 15
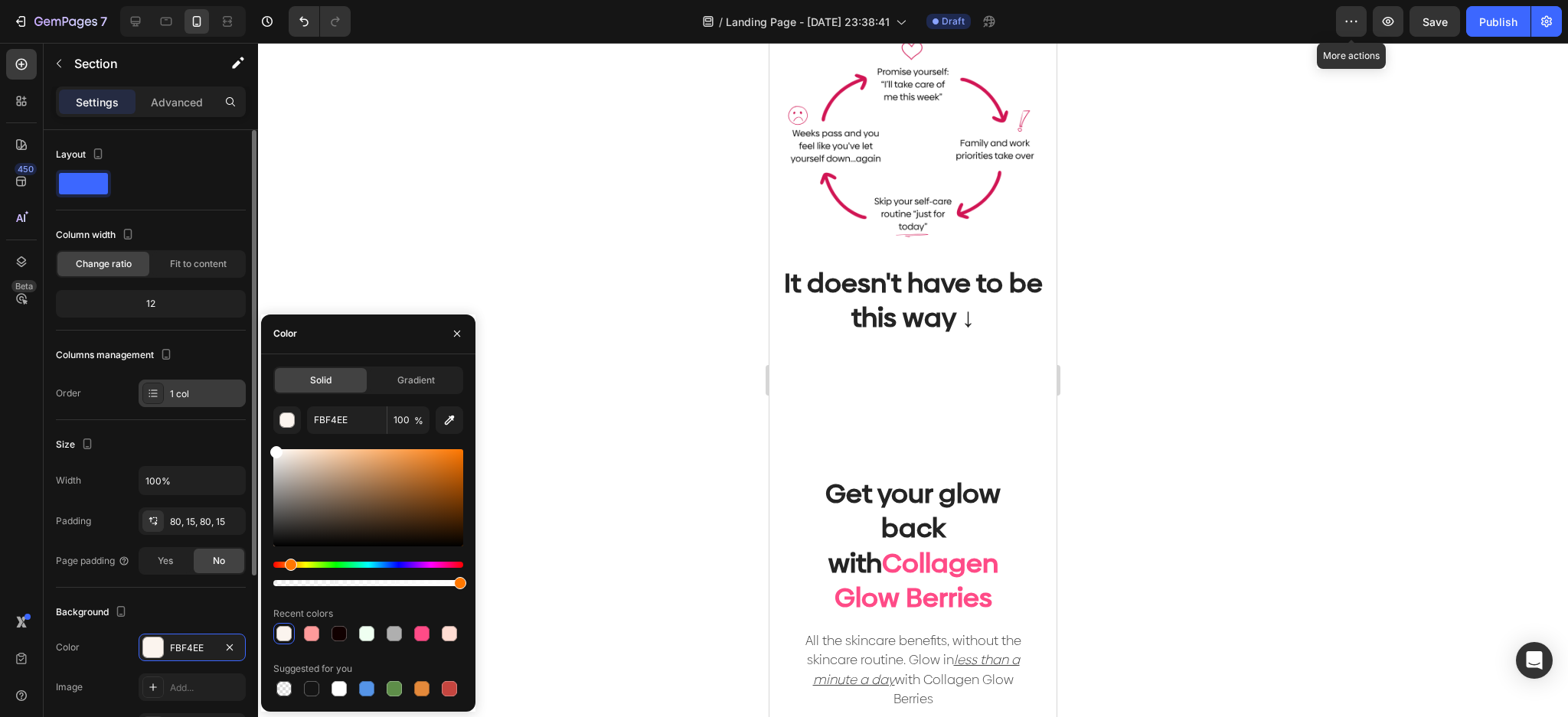
drag, startPoint x: 270, startPoint y: 435, endPoint x: 245, endPoint y: 401, distance: 42.2
click at [246, 411] on div "450 Beta Sections(18) Elements(83) Section Element Hero Section Product Detail …" at bounding box center [129, 380] width 258 height 674
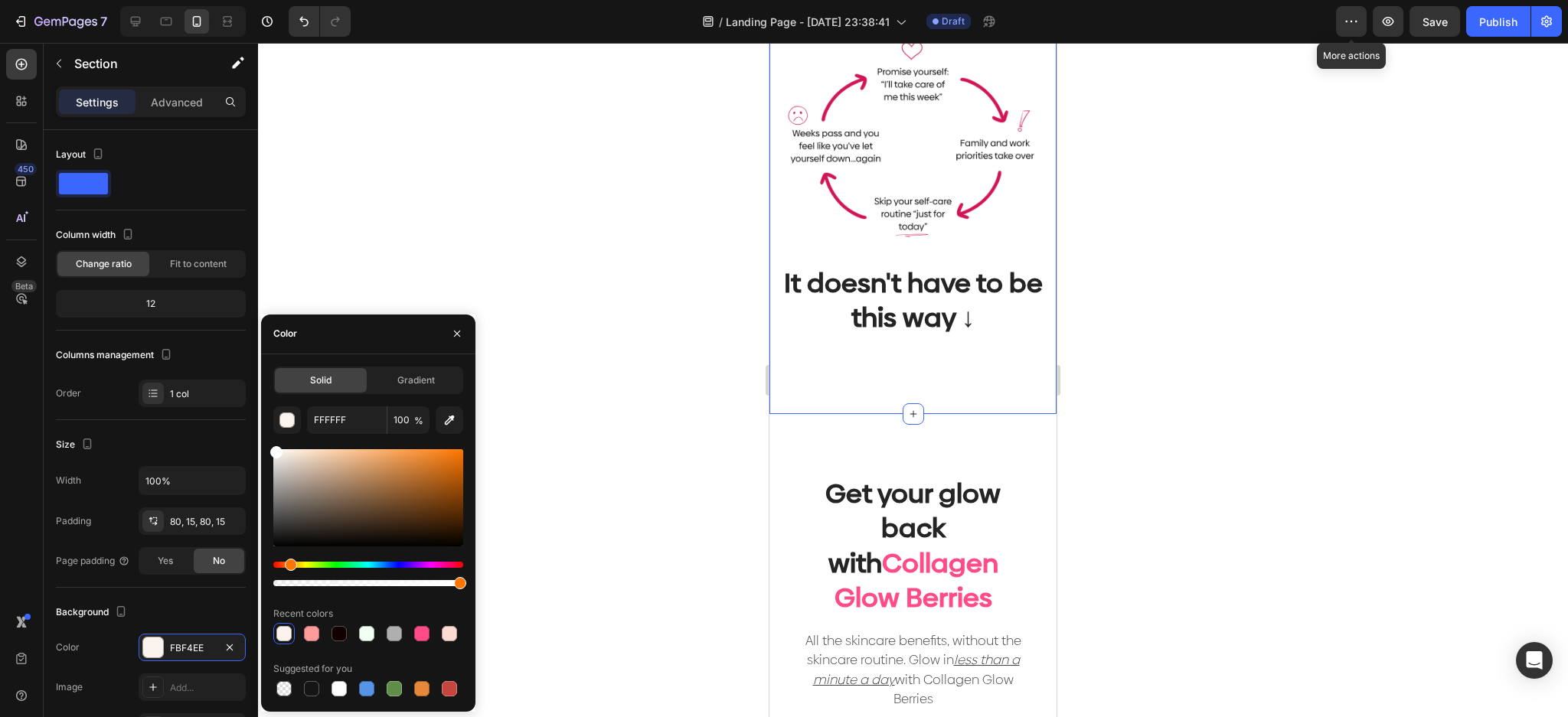
click at [837, 354] on div "Let's be honest. You're tired of this: Heading Image It doesn't have to be this…" at bounding box center [913, 155] width 264 height 429
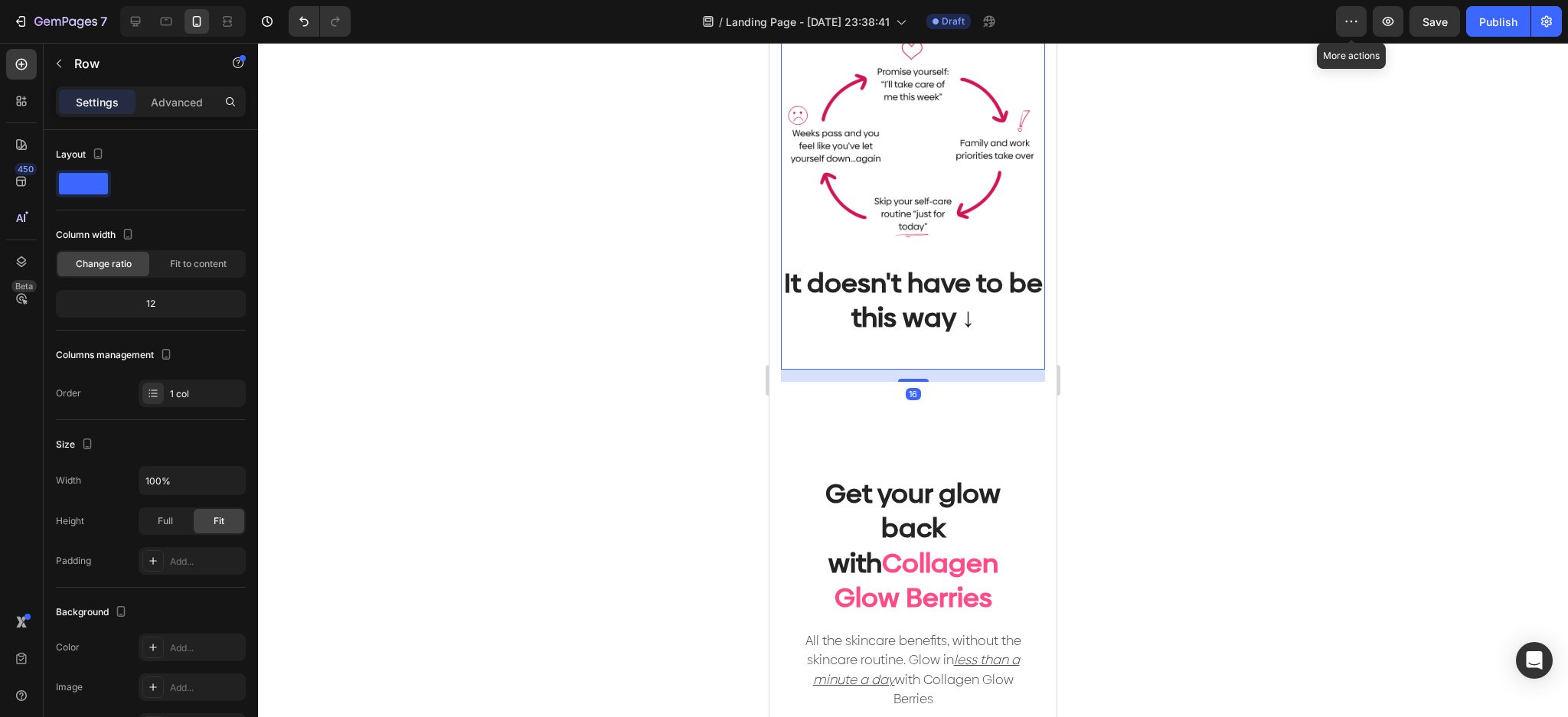
click at [796, 369] on div "16" at bounding box center [913, 375] width 264 height 12
drag, startPoint x: 788, startPoint y: 383, endPoint x: 1537, endPoint y: 432, distance: 750.6
click at [788, 383] on div "Let's be honest. You're tired of this: Heading Image It doesn't have to be this…" at bounding box center [913, 150] width 287 height 526
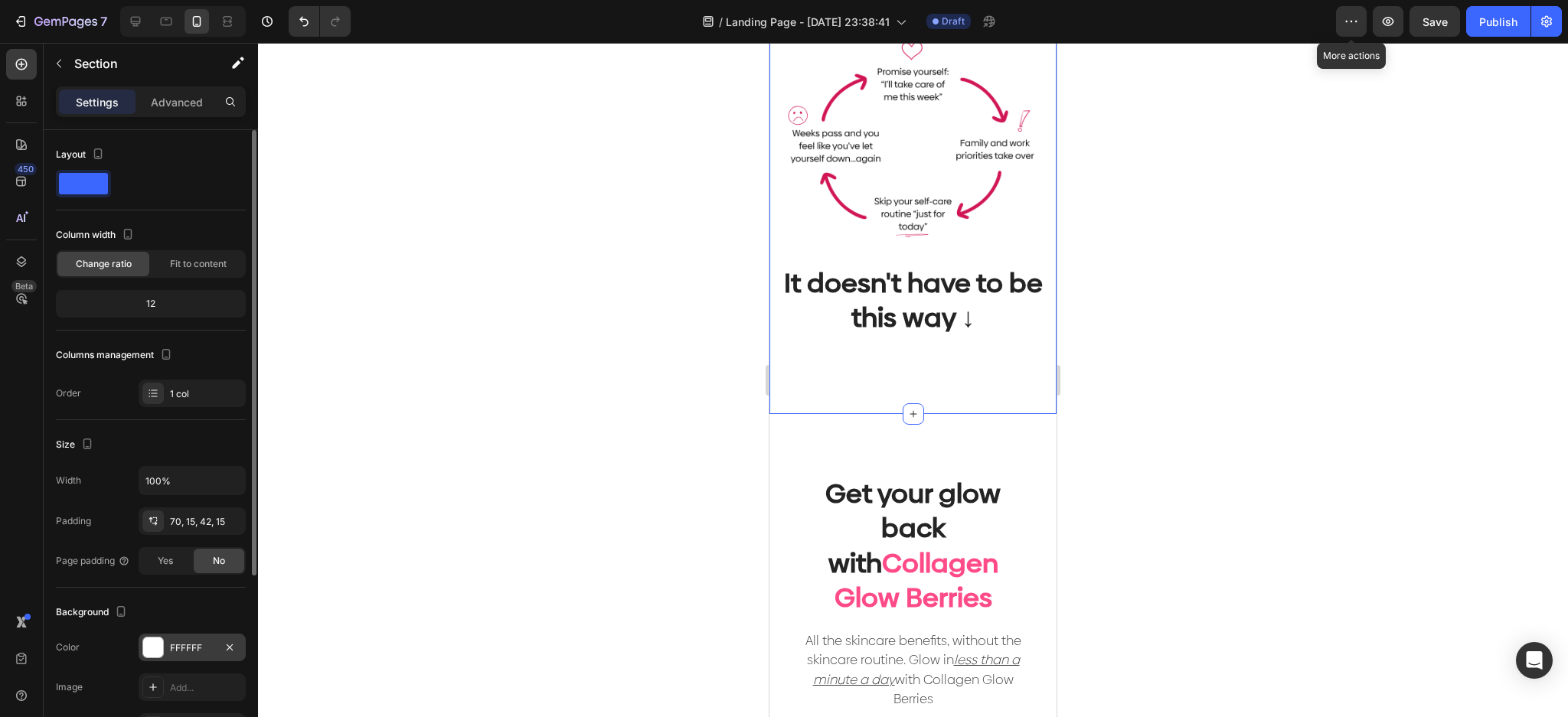
click at [151, 641] on div at bounding box center [153, 647] width 20 height 20
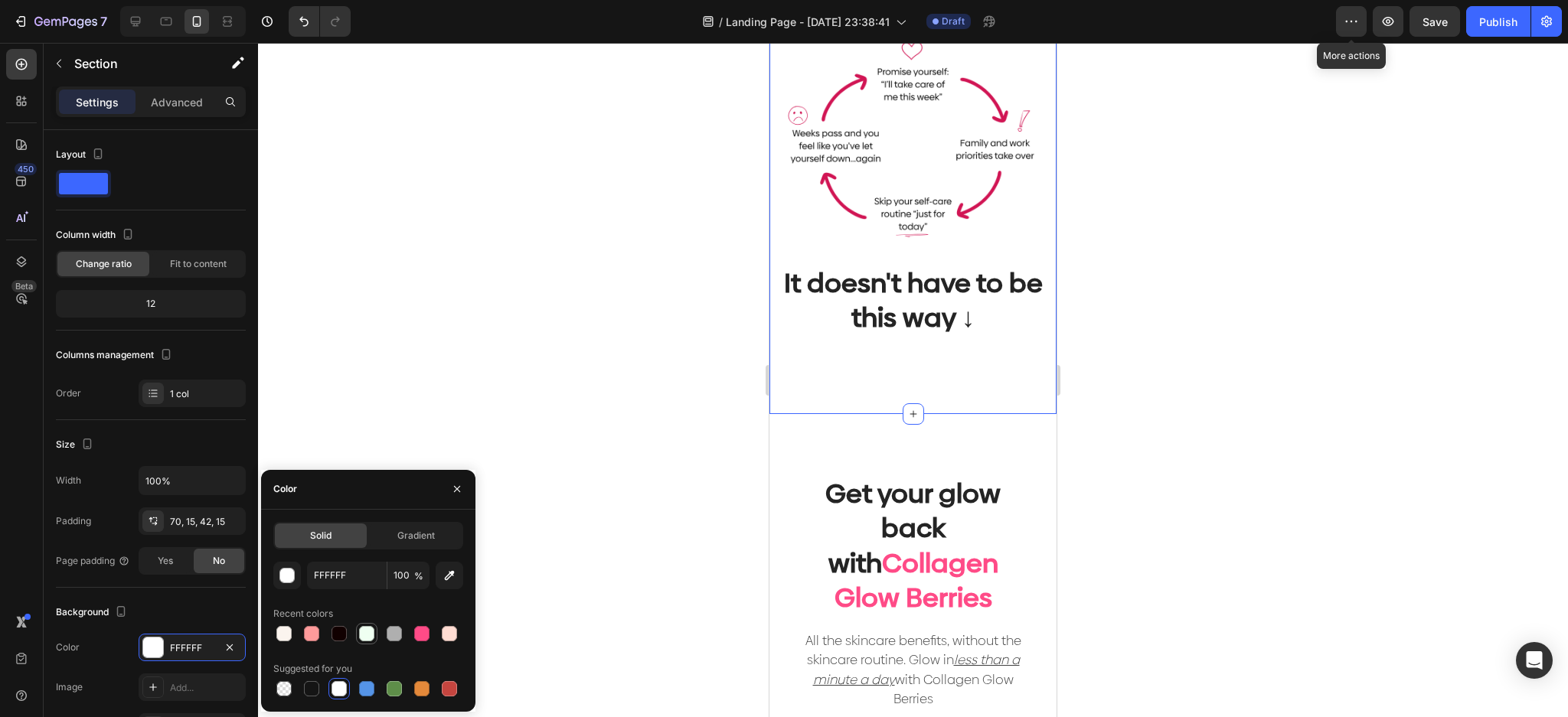
click at [370, 637] on div at bounding box center [366, 633] width 15 height 15
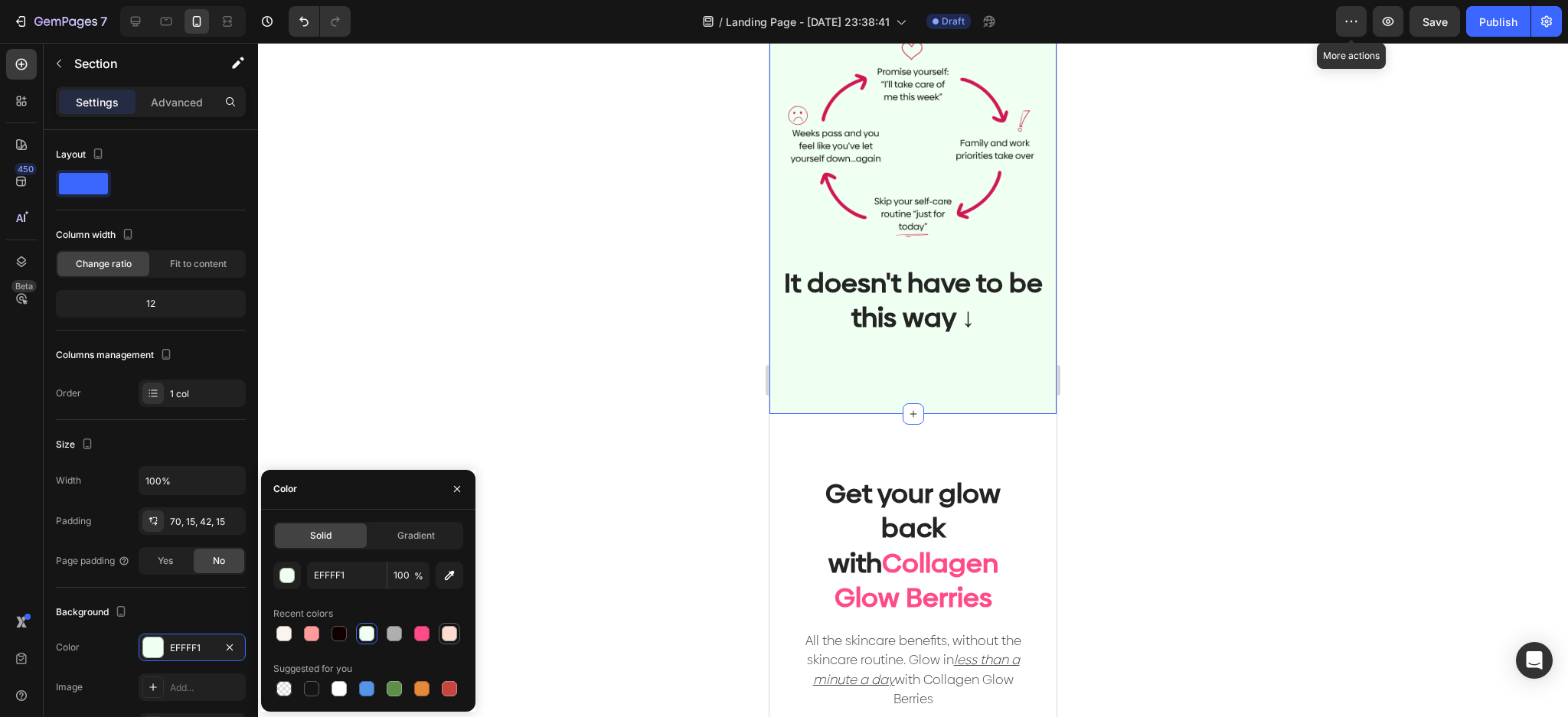
click at [452, 634] on div at bounding box center [449, 633] width 15 height 15
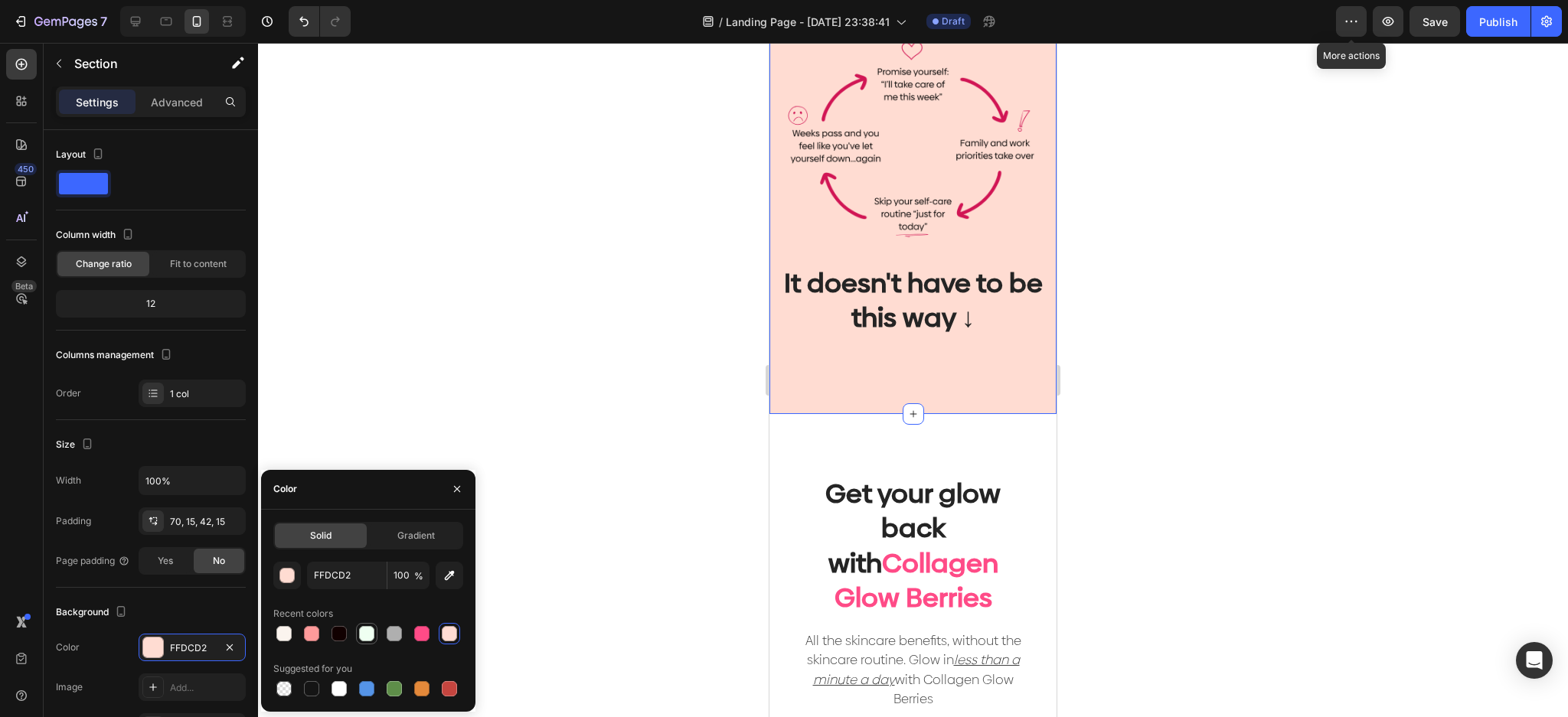
click at [365, 636] on div at bounding box center [366, 633] width 15 height 15
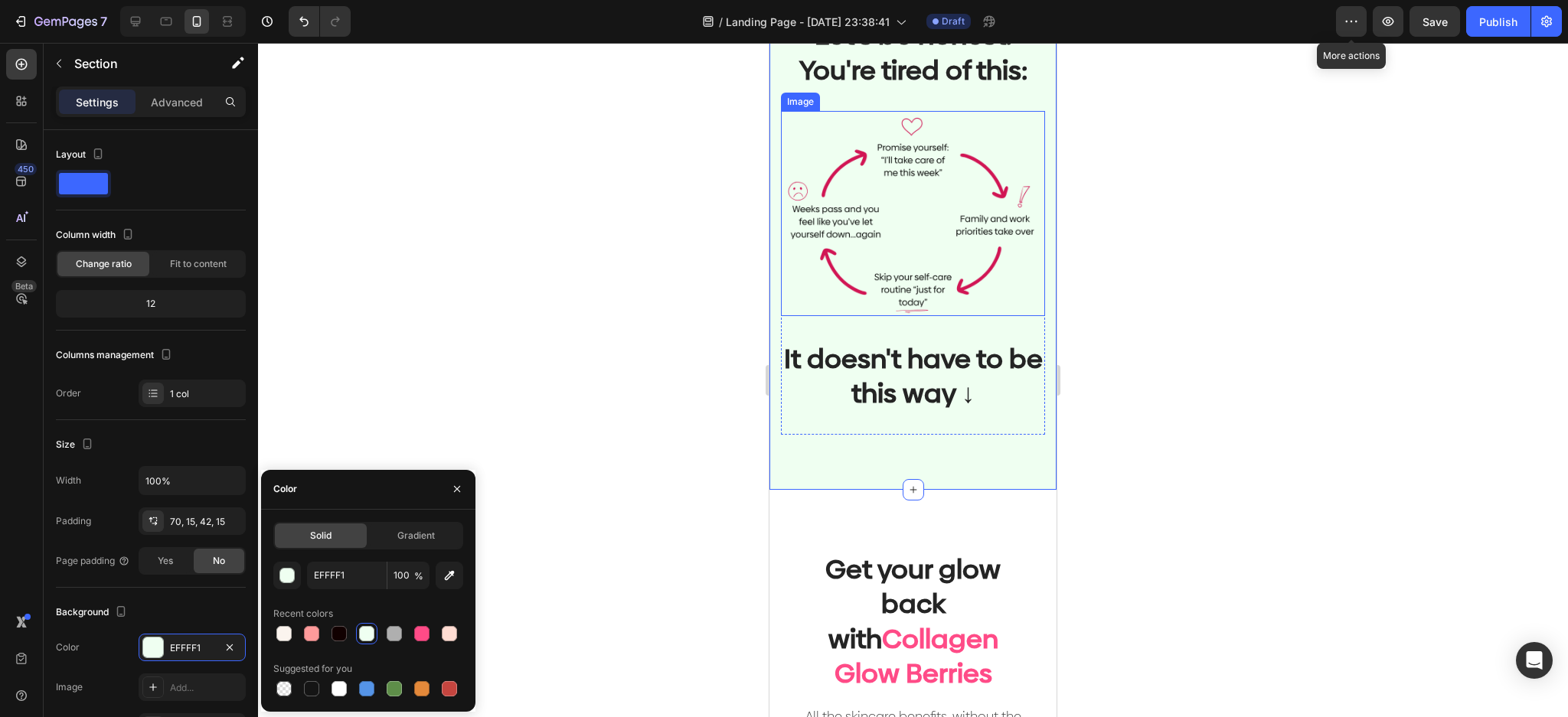
scroll to position [918, 0]
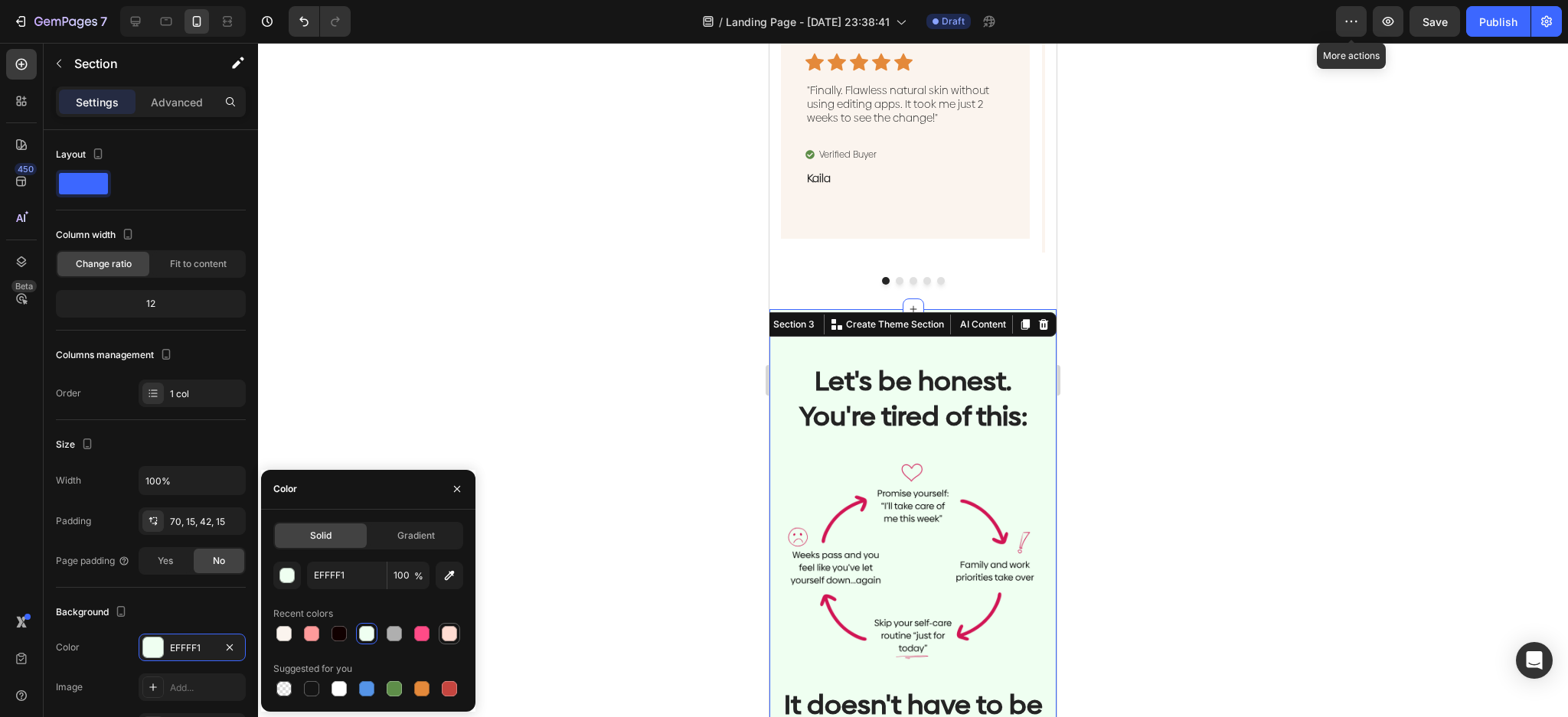
click at [448, 638] on div at bounding box center [449, 633] width 15 height 15
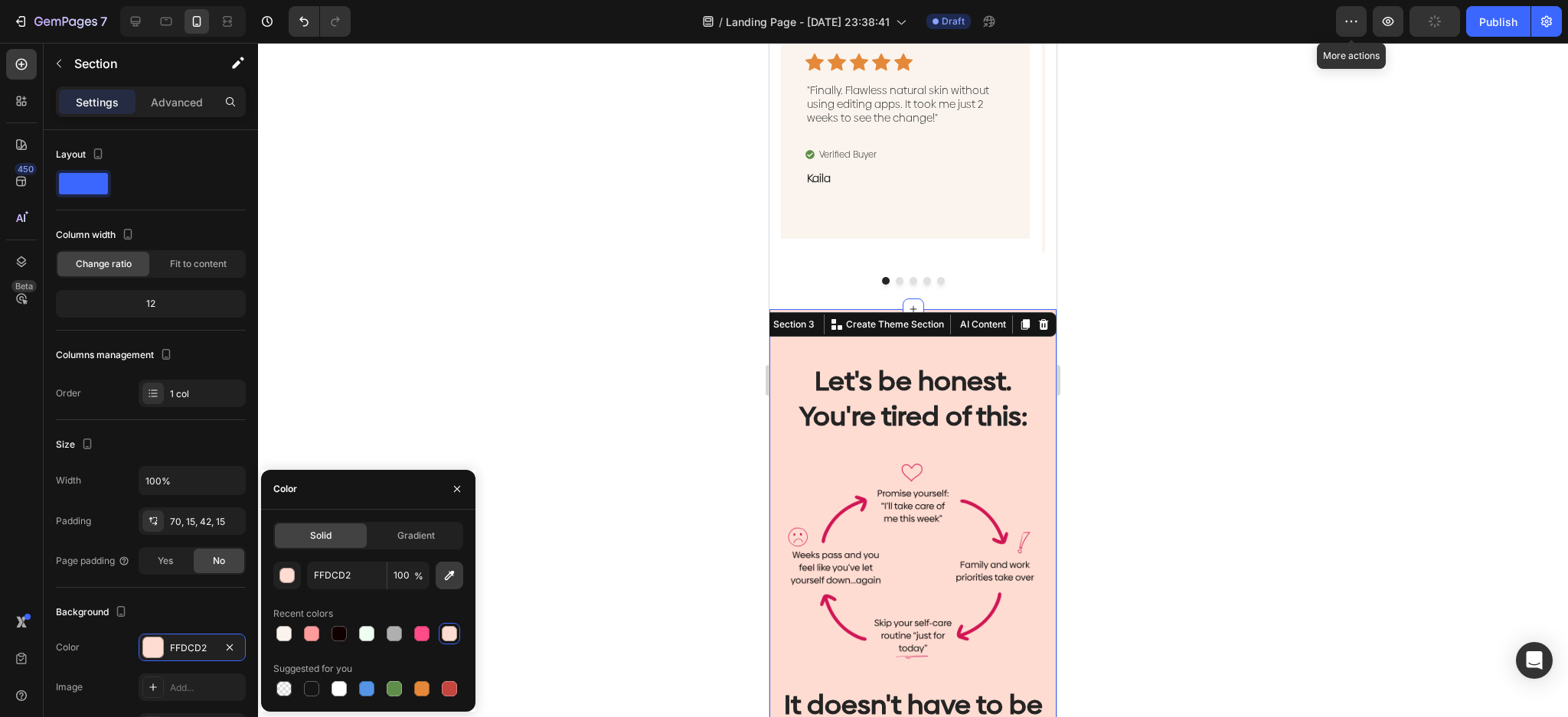
click at [447, 576] on icon "button" at bounding box center [449, 575] width 15 height 15
type input "FBF4EE"
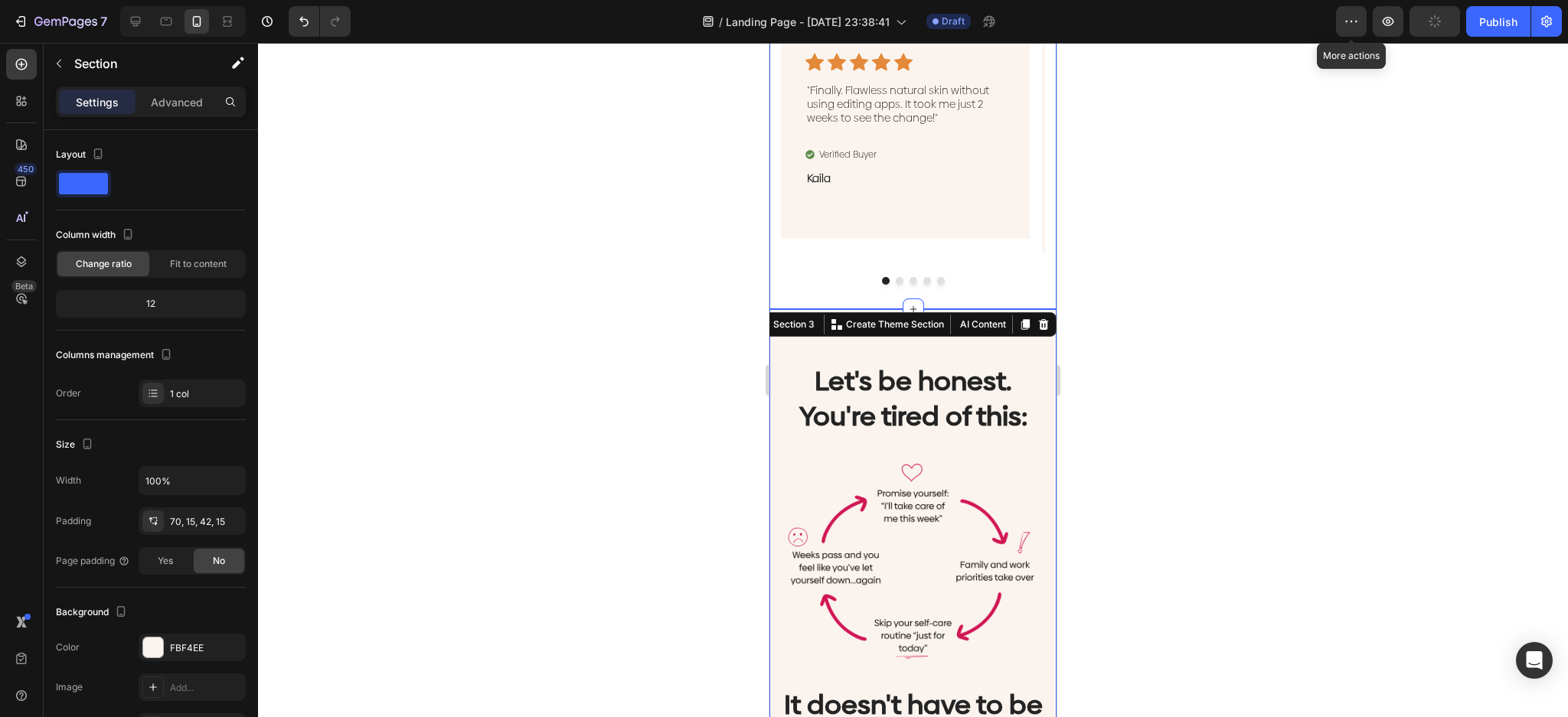
click at [1181, 271] on div at bounding box center [913, 380] width 1310 height 674
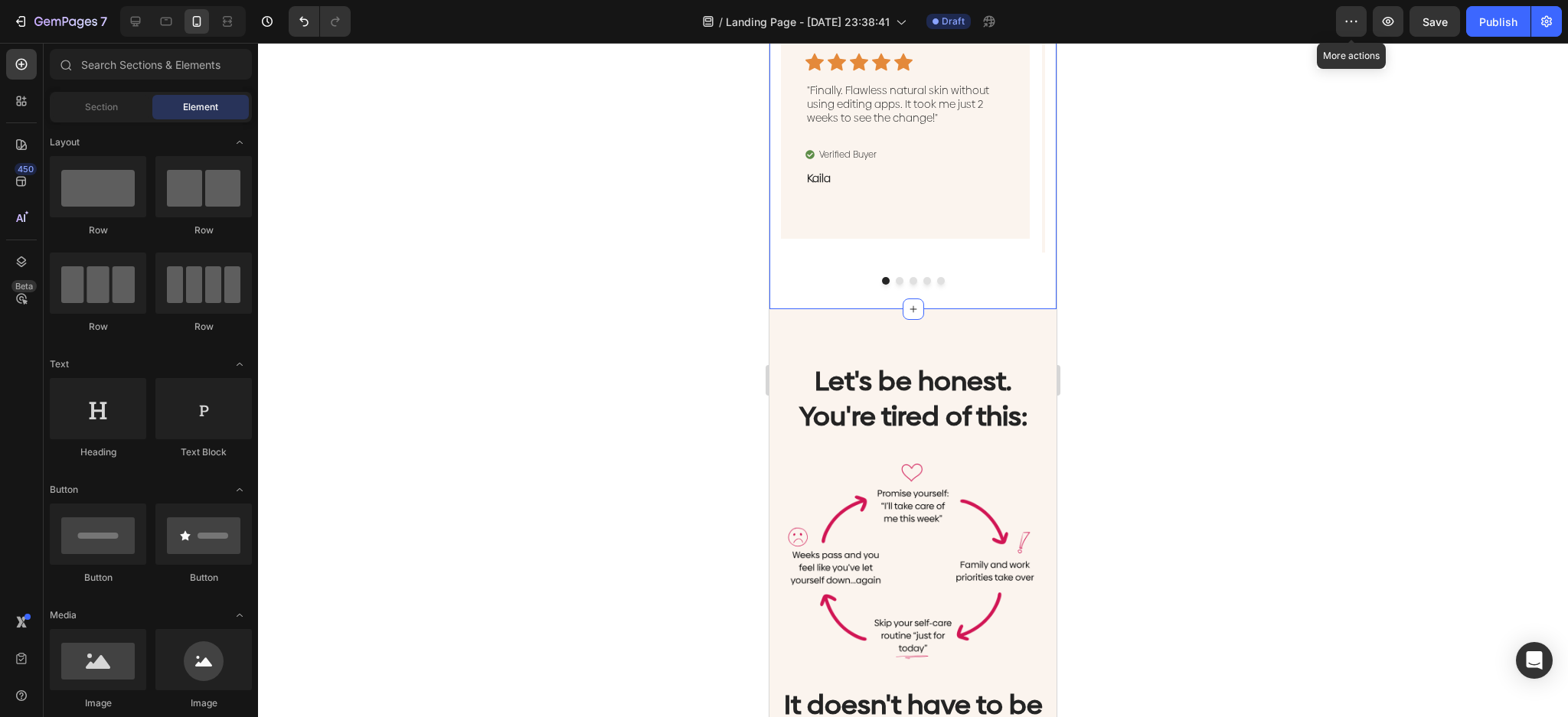
drag, startPoint x: 692, startPoint y: 276, endPoint x: 705, endPoint y: 289, distance: 18.4
click at [704, 289] on div at bounding box center [913, 380] width 1310 height 674
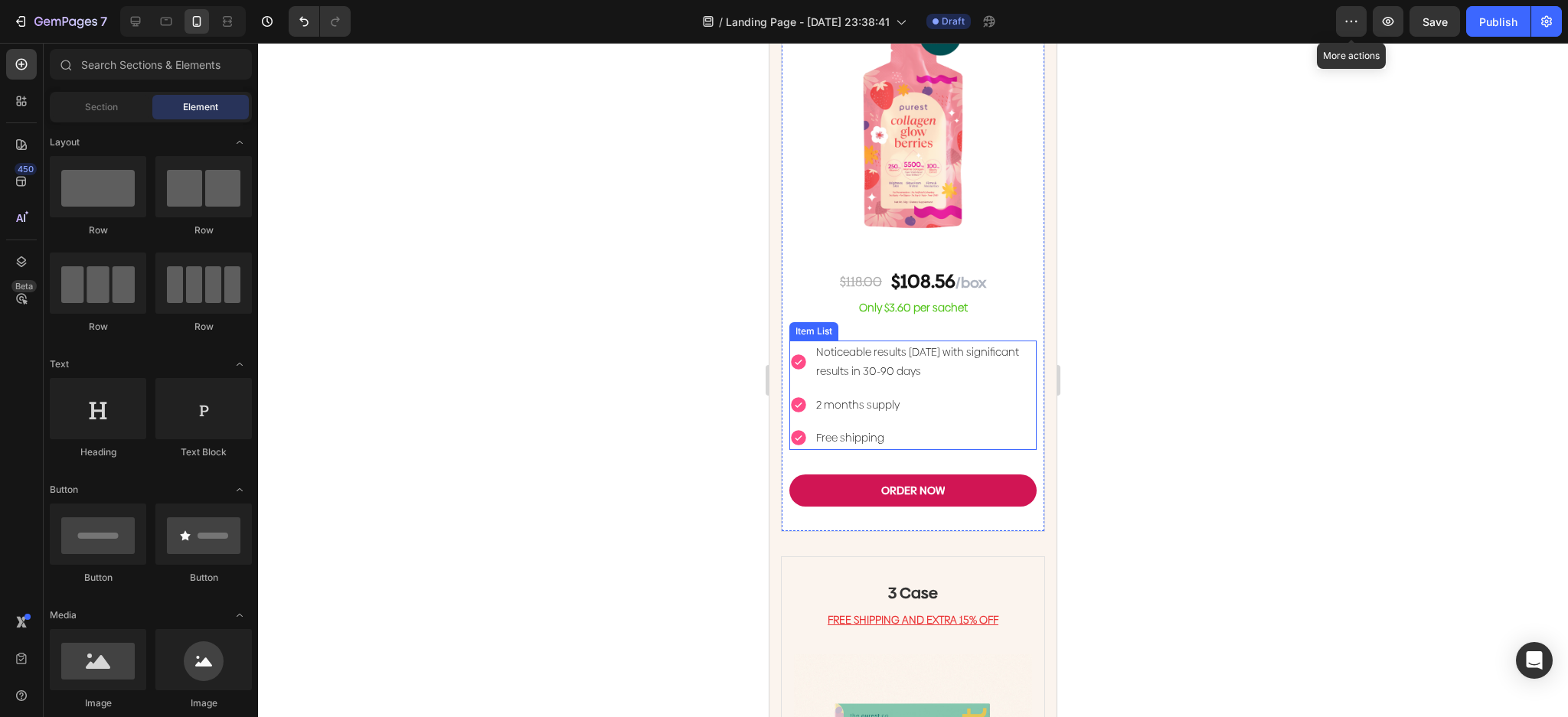
scroll to position [5204, 0]
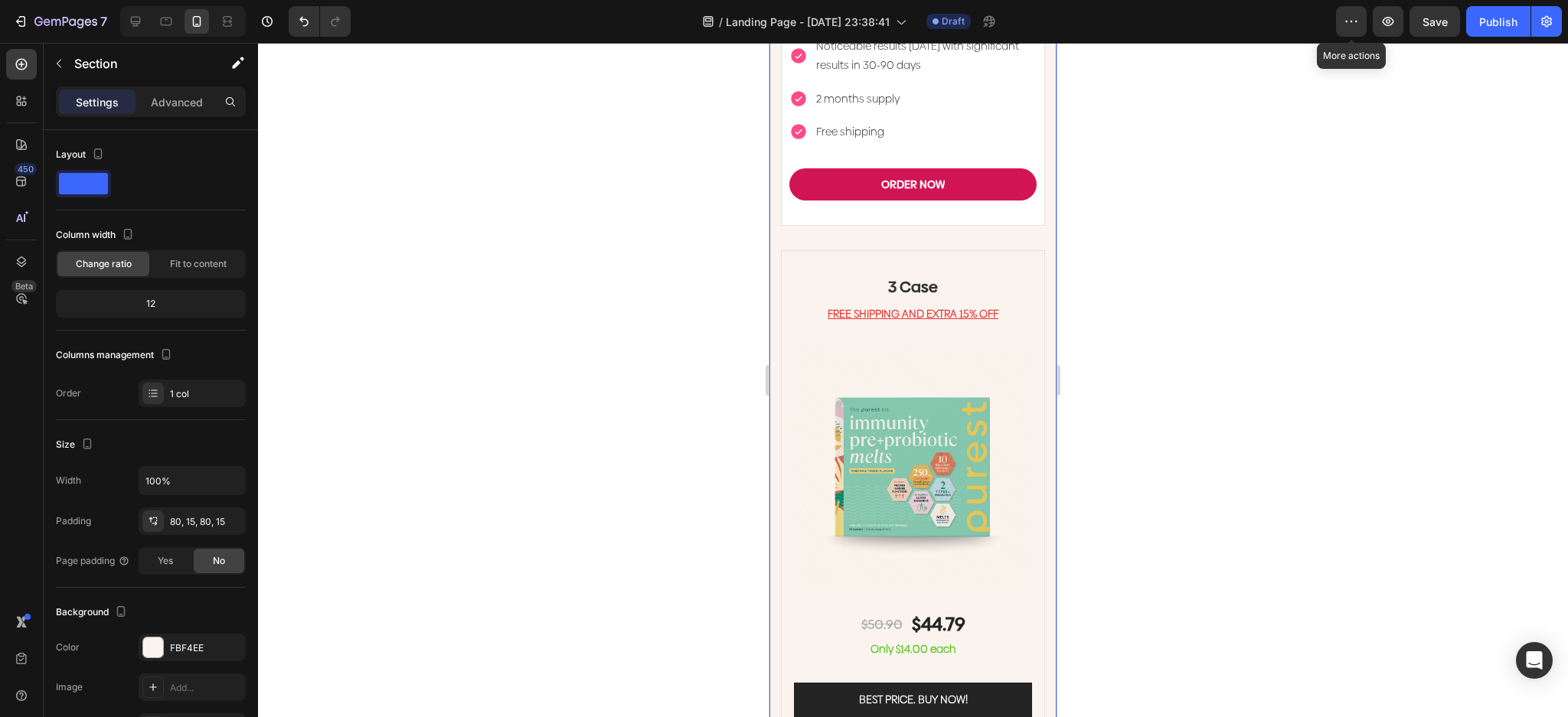
click at [151, 645] on div at bounding box center [153, 647] width 20 height 20
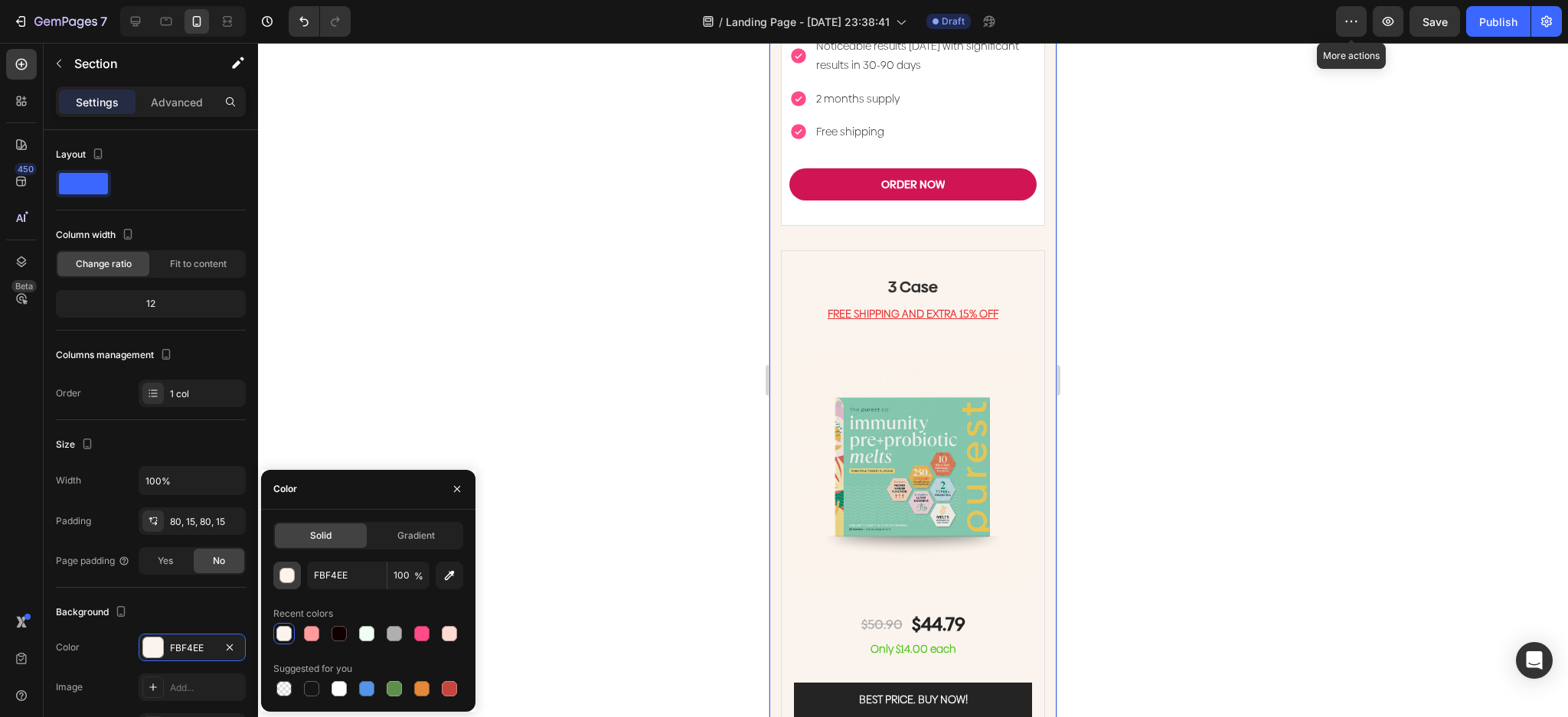
click at [280, 575] on div "button" at bounding box center [287, 576] width 15 height 15
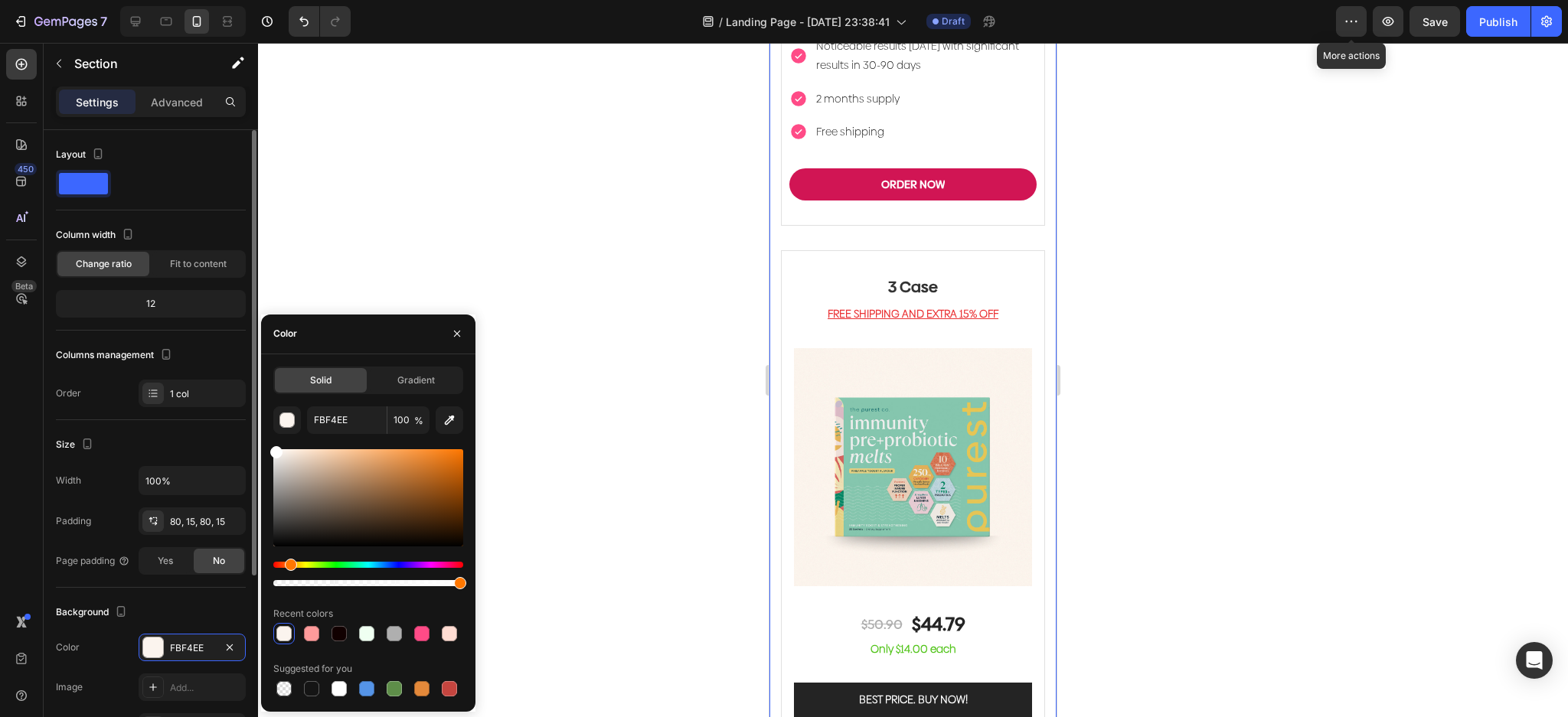
drag, startPoint x: 270, startPoint y: 439, endPoint x: 217, endPoint y: 360, distance: 95.1
click at [217, 361] on div "450 Beta Sections(18) Elements(83) Section Element Hero Section Product Detail …" at bounding box center [129, 380] width 258 height 674
click at [714, 60] on div at bounding box center [913, 380] width 1310 height 674
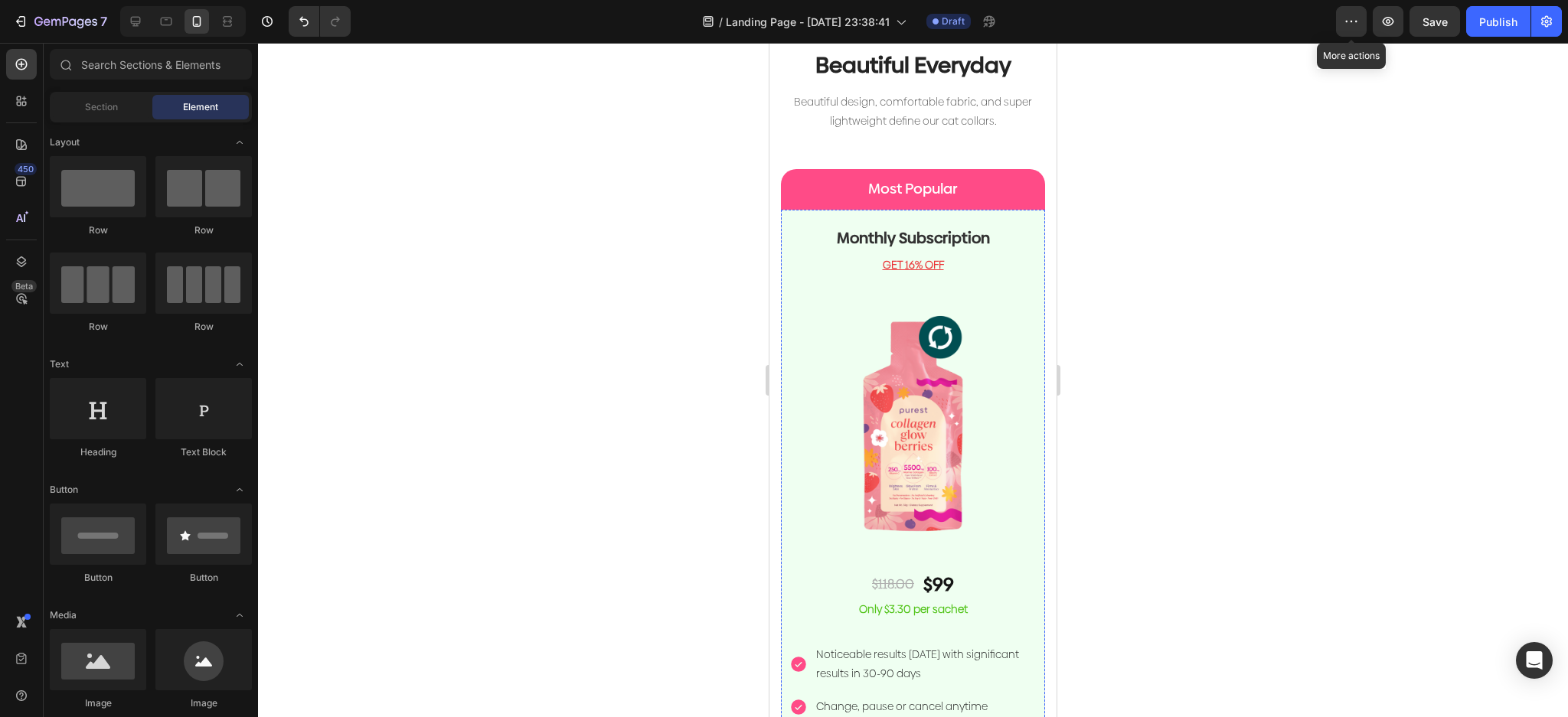
scroll to position [2755, 0]
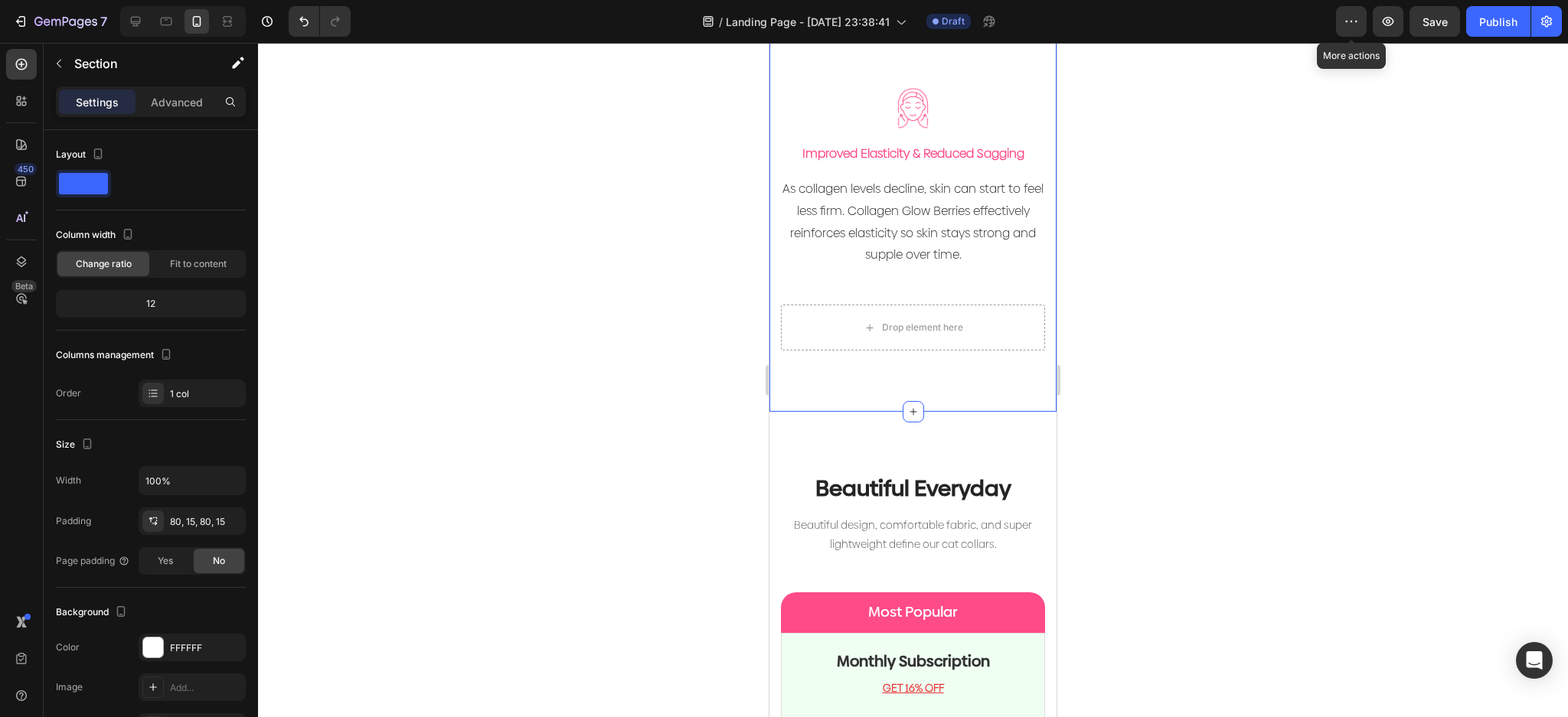
click at [149, 645] on div at bounding box center [153, 647] width 20 height 20
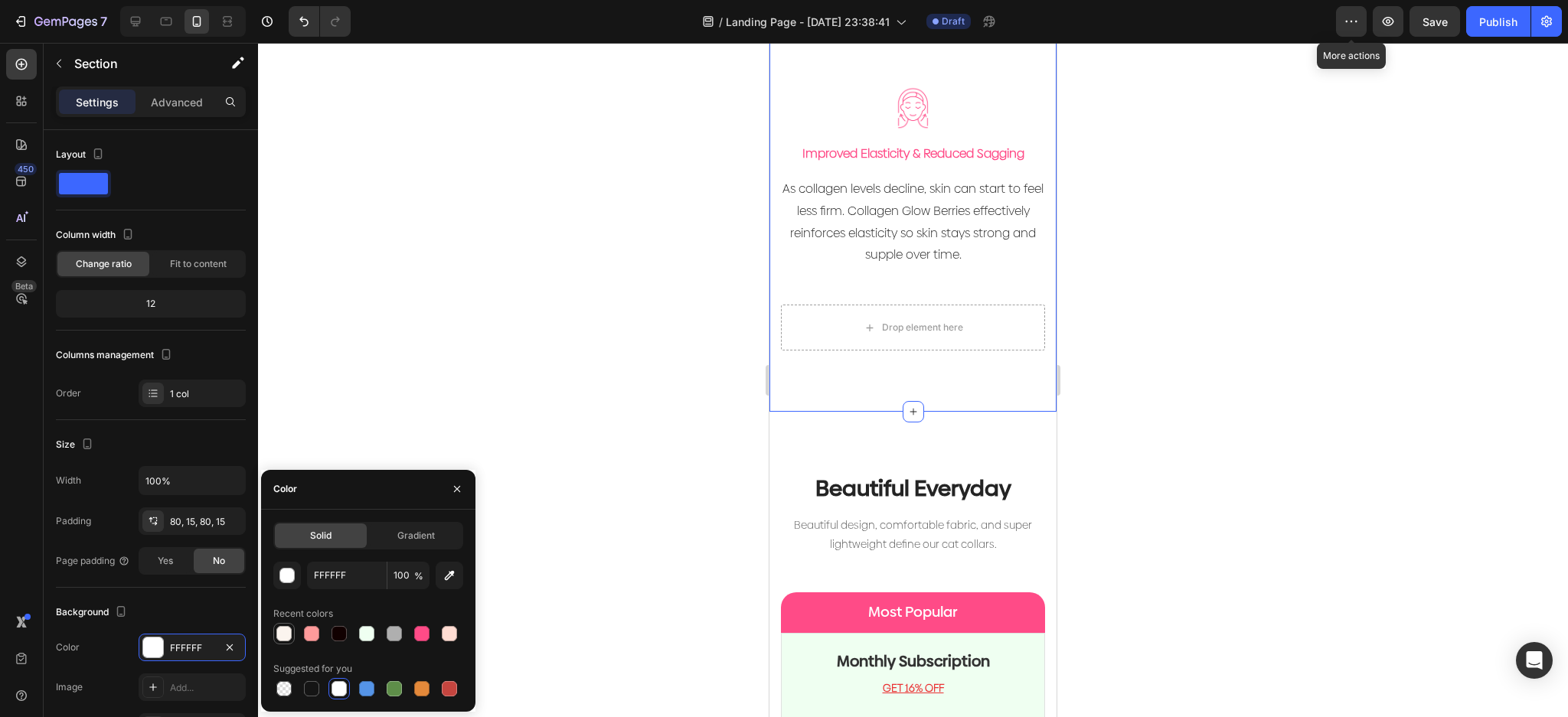
click at [283, 635] on div at bounding box center [283, 633] width 15 height 15
type input "FBF4EE"
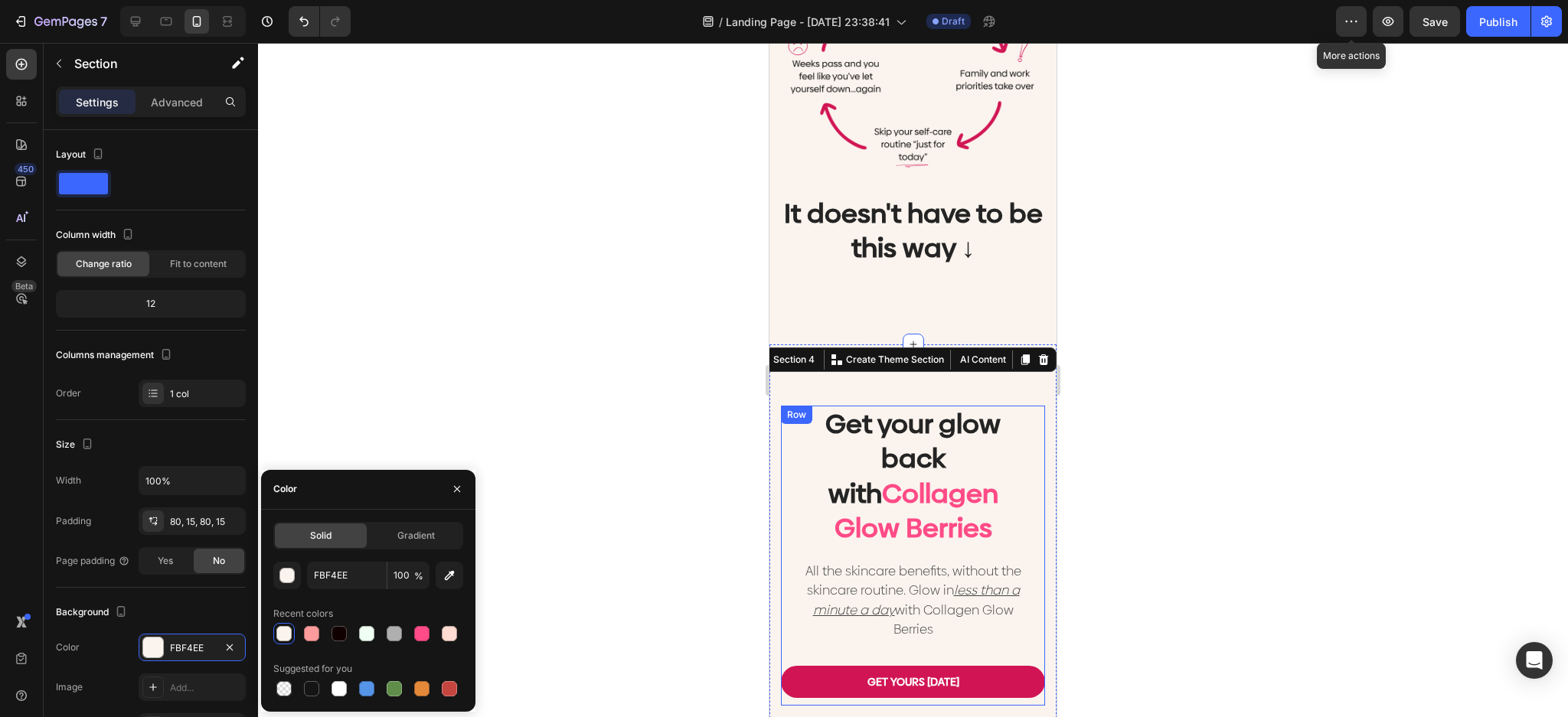
scroll to position [1225, 0]
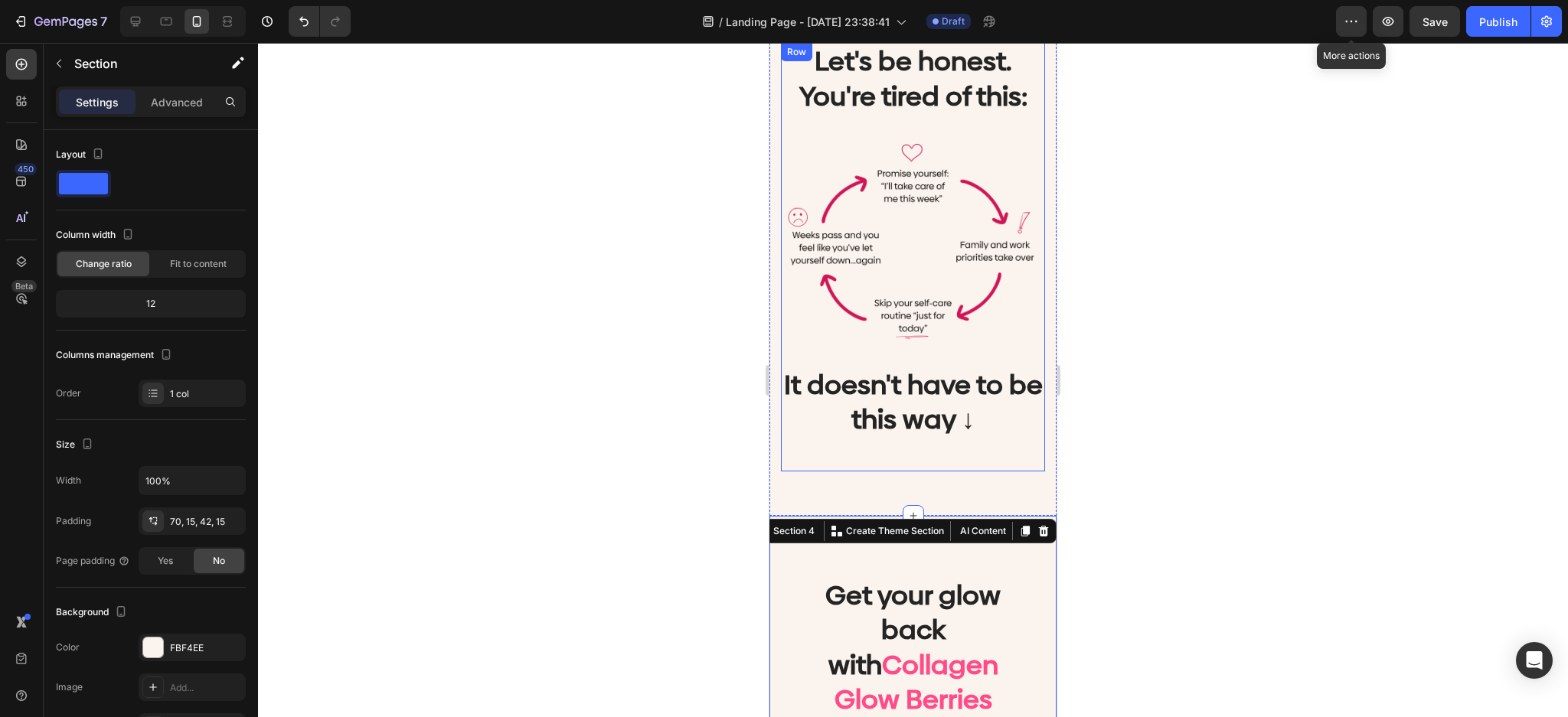
click at [989, 492] on div "Let's be honest. You're tired of this: Heading Image It doesn't have to be this…" at bounding box center [913, 253] width 287 height 526
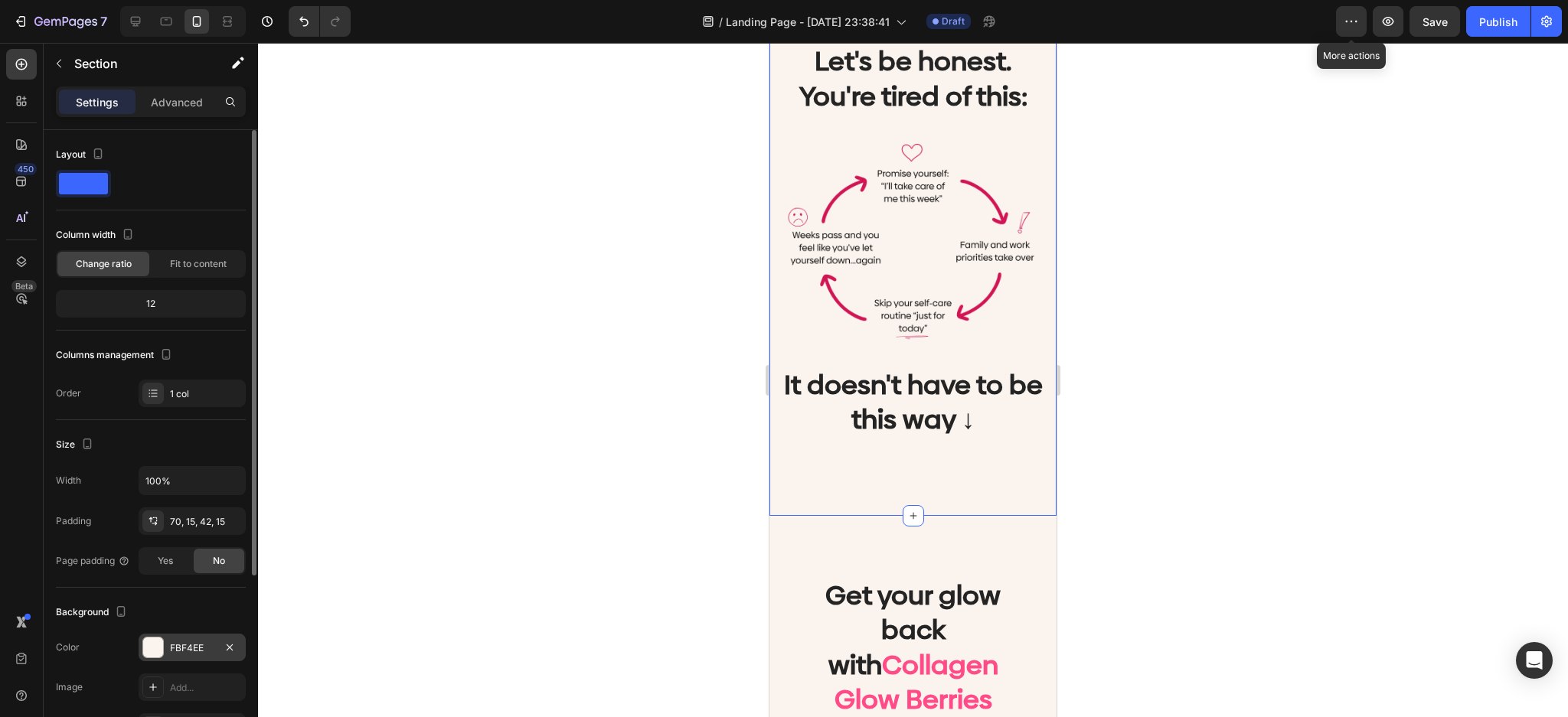
click at [151, 647] on div at bounding box center [153, 647] width 20 height 20
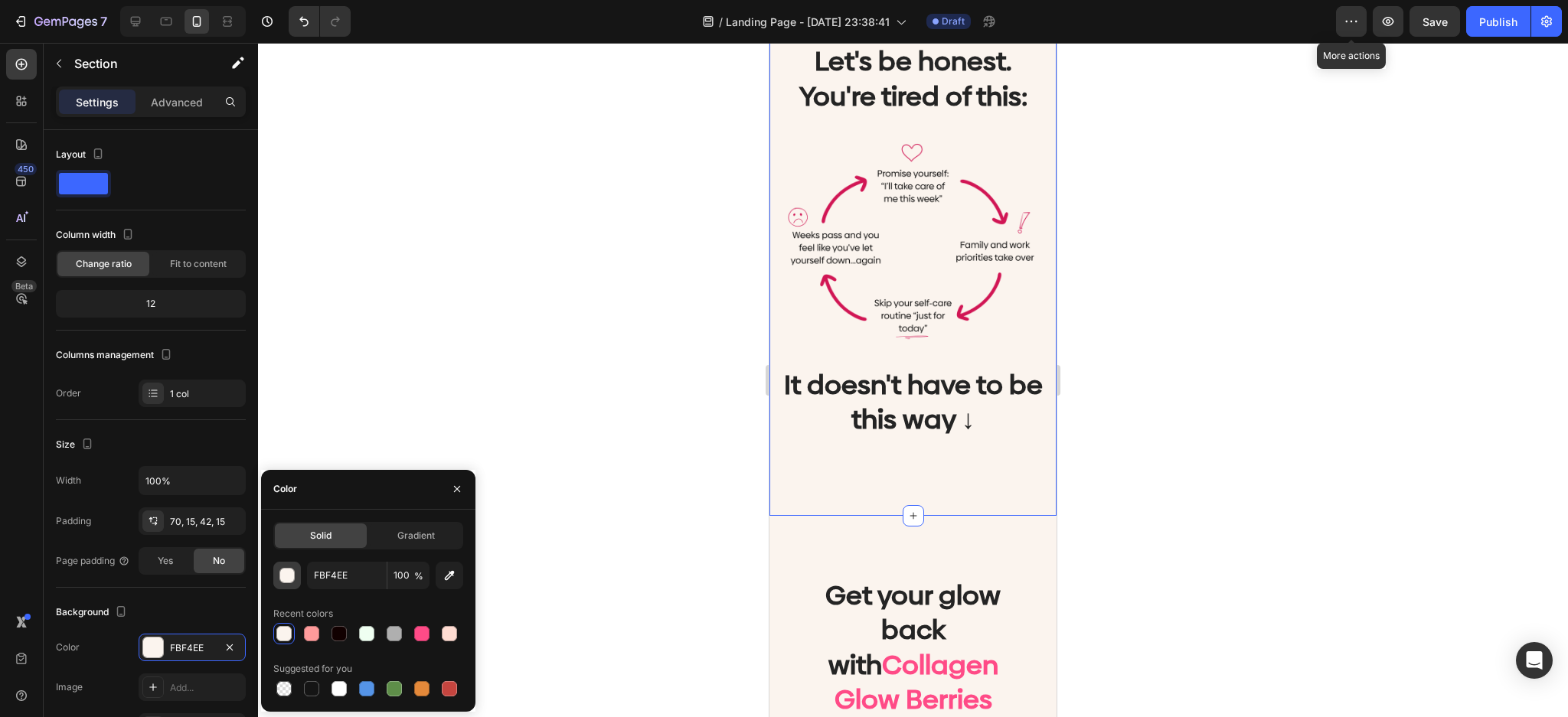
click at [287, 575] on div "button" at bounding box center [287, 576] width 15 height 15
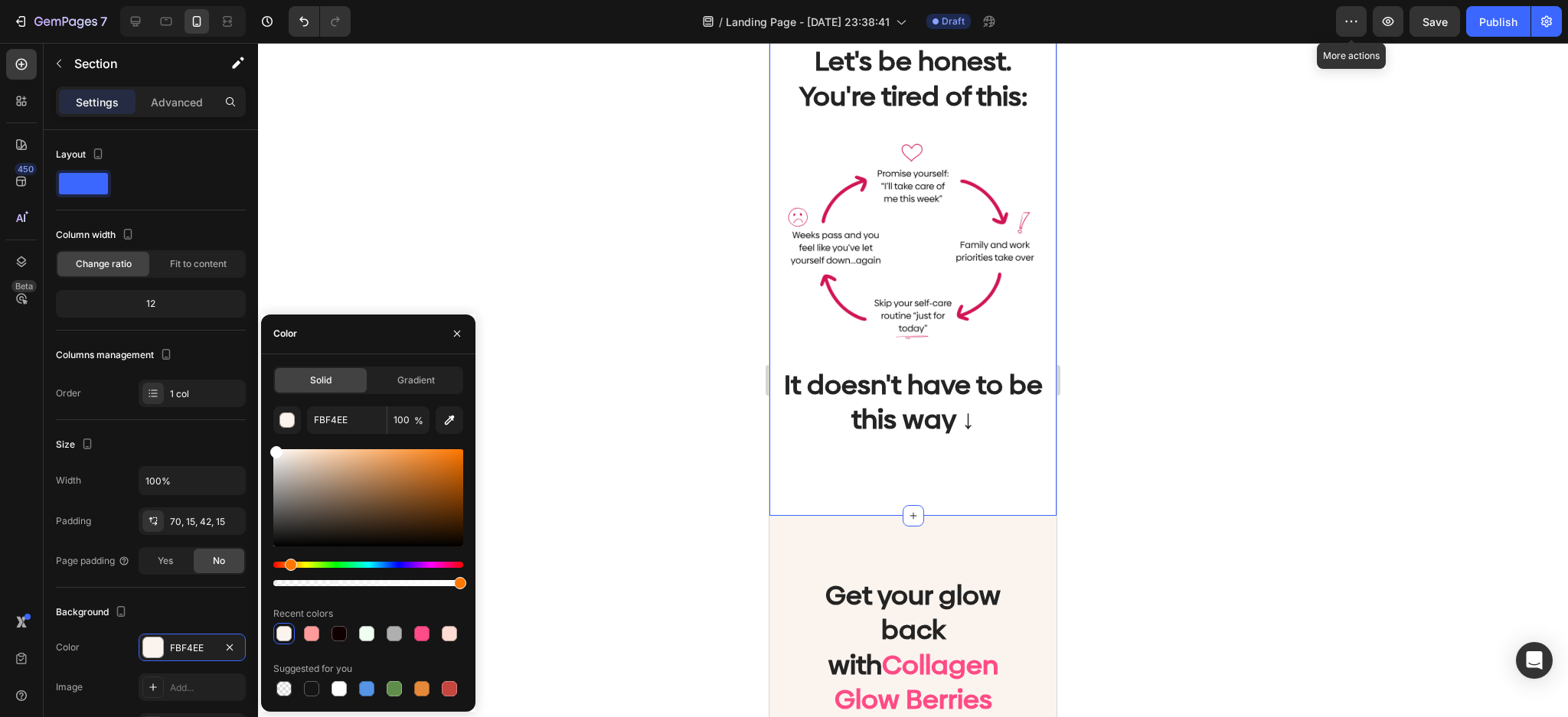
drag, startPoint x: 303, startPoint y: 472, endPoint x: 303, endPoint y: 273, distance: 199.0
click at [202, 375] on div "450 Beta Sections(18) Elements(83) Section Element Hero Section Product Detail …" at bounding box center [129, 380] width 258 height 674
click at [580, 159] on div at bounding box center [913, 380] width 1310 height 674
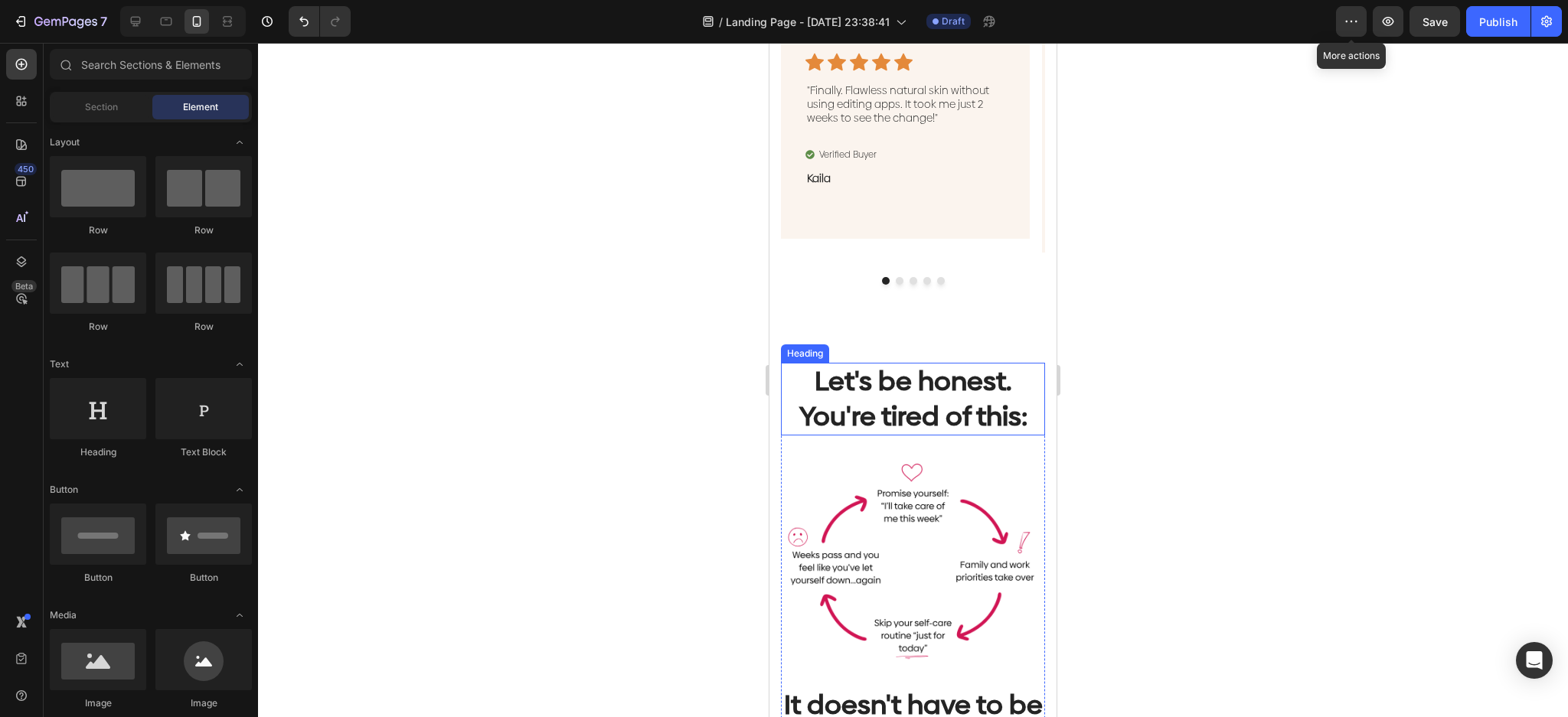
scroll to position [1428, 0]
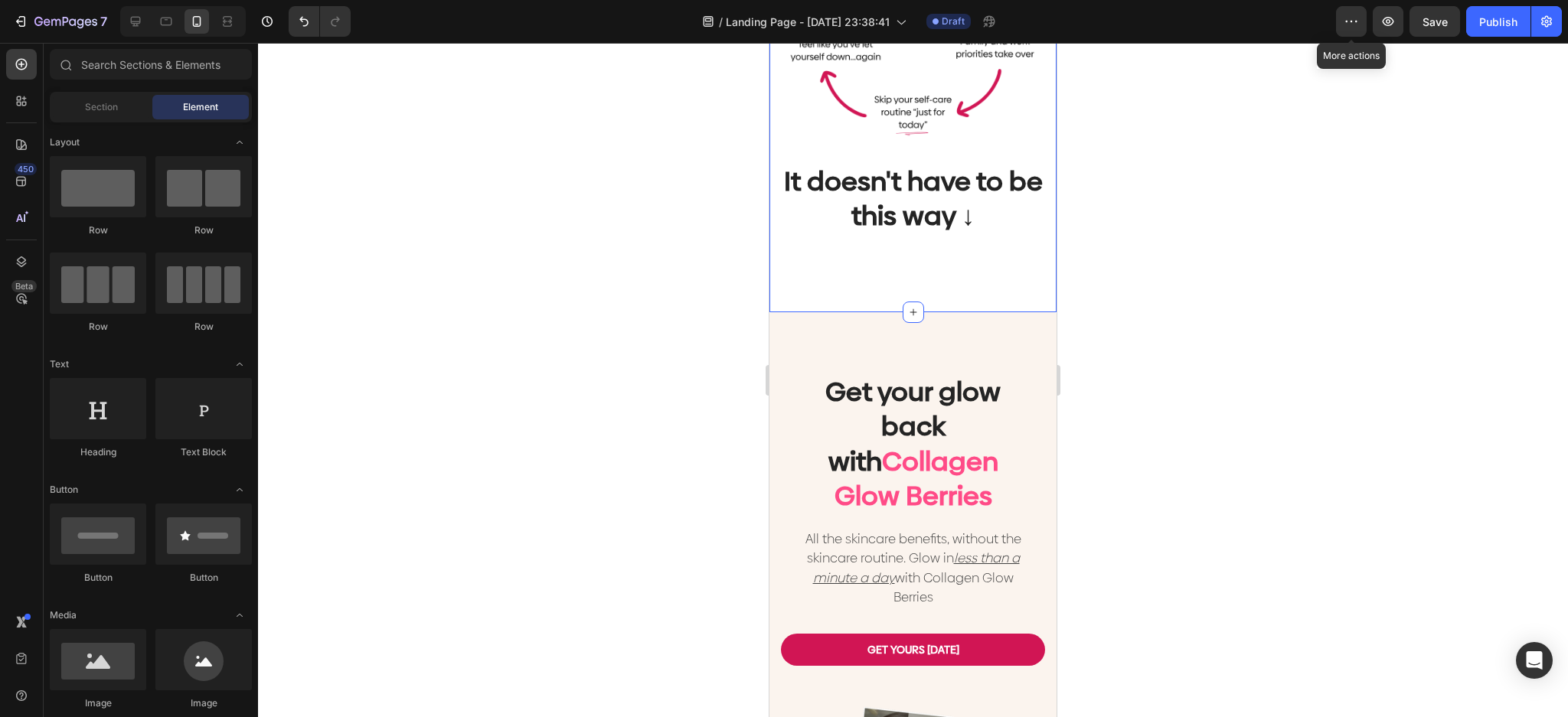
click at [954, 288] on div "Let's be honest. You're tired of this: Heading Image It doesn't have to be this…" at bounding box center [913, 49] width 287 height 526
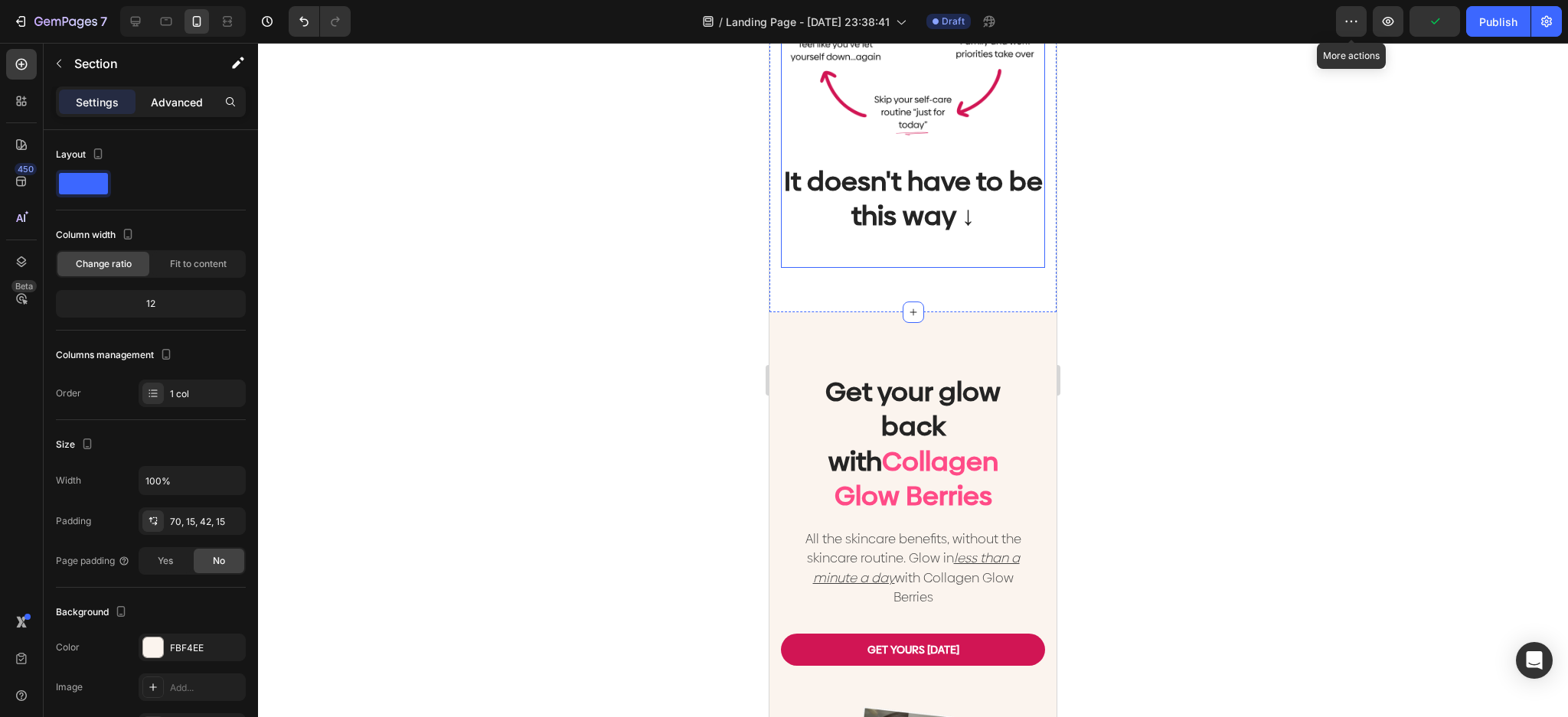
click at [175, 89] on div "Advanced" at bounding box center [176, 101] width 76 height 24
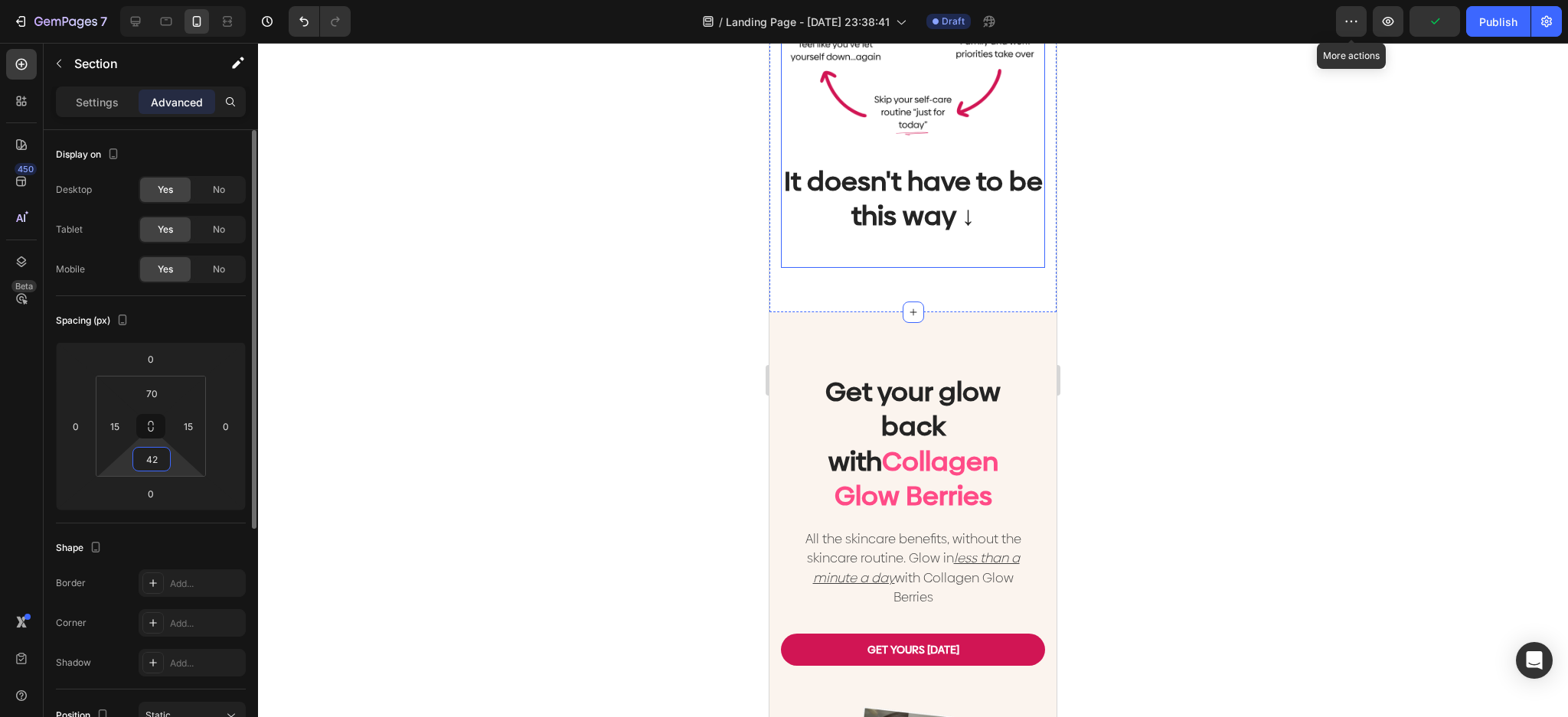
click at [162, 452] on input "42" at bounding box center [151, 459] width 31 height 23
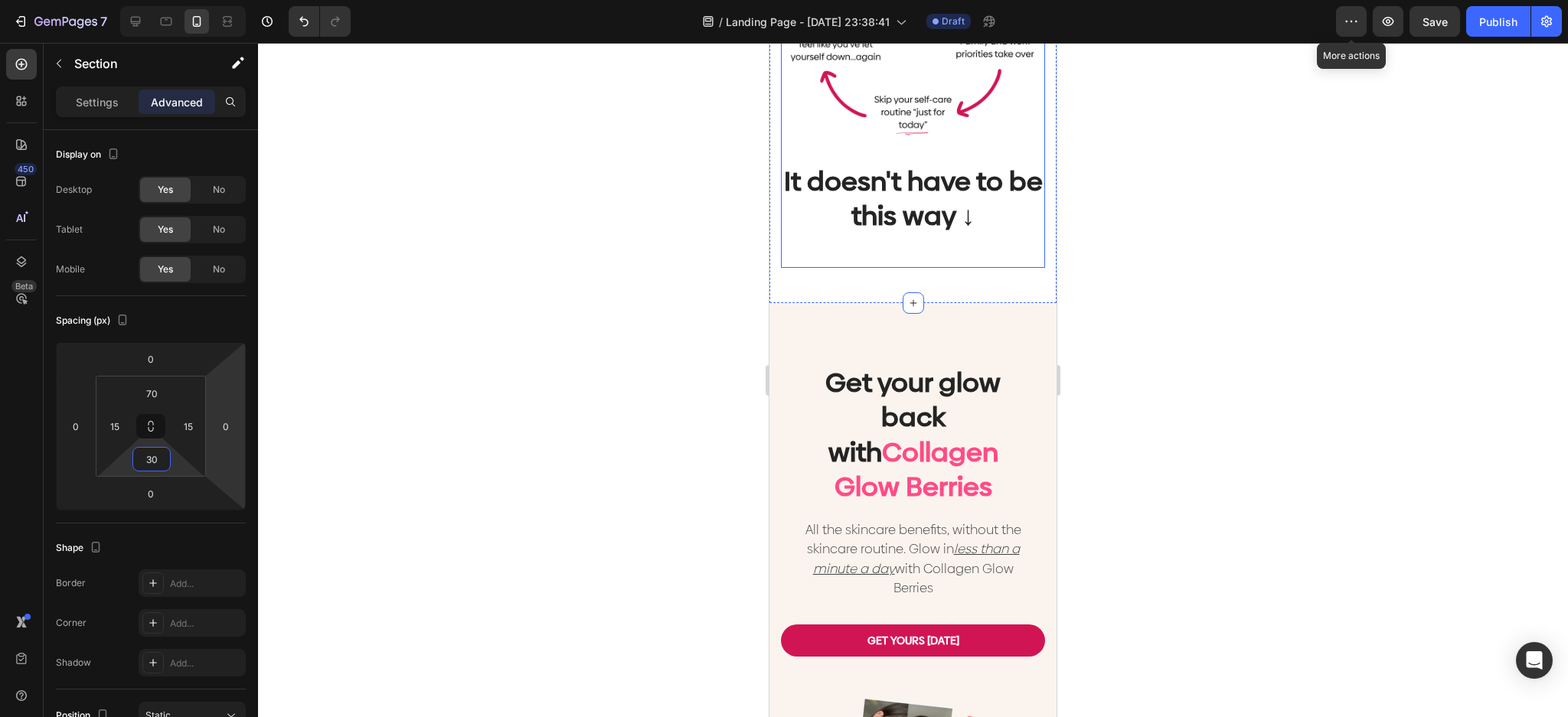
type input "30"
click at [628, 328] on div at bounding box center [913, 380] width 1310 height 674
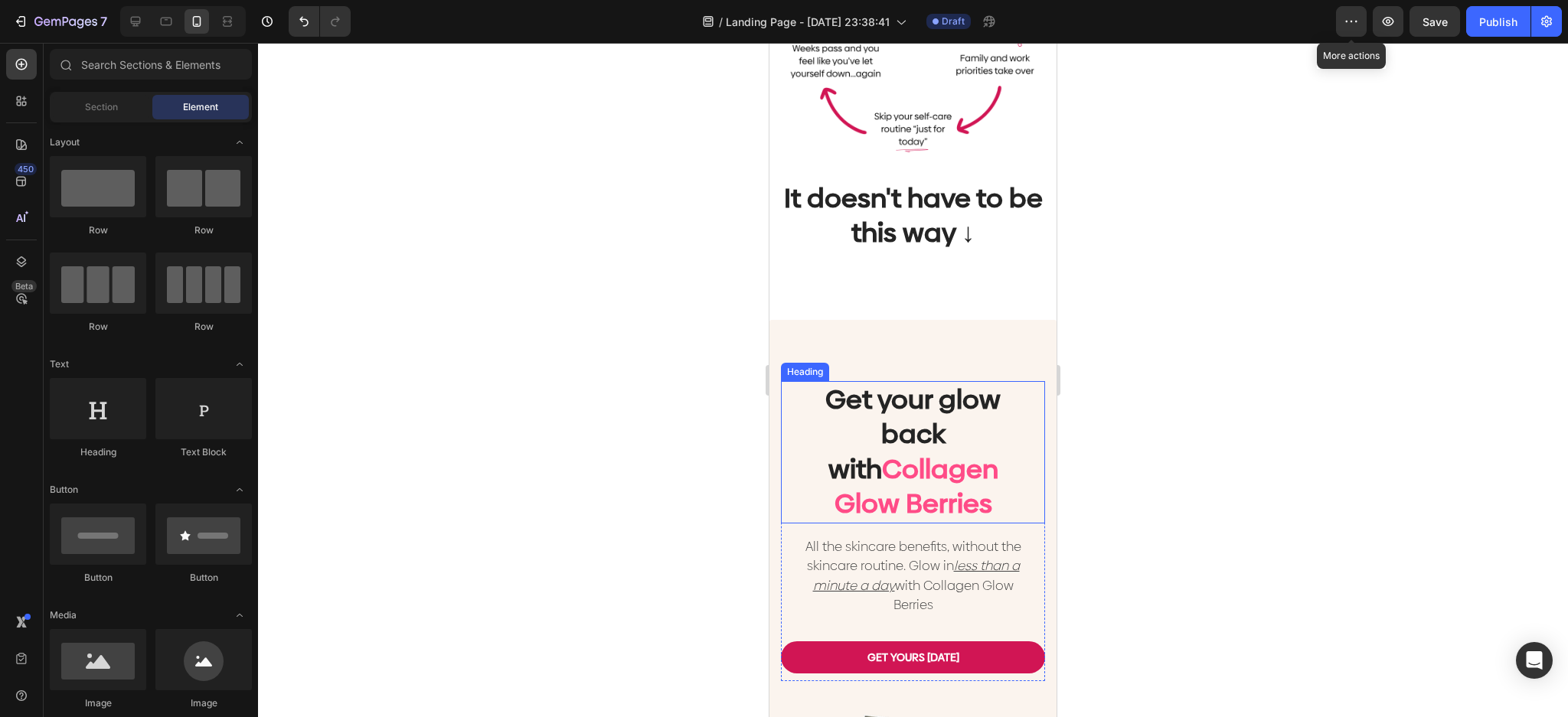
scroll to position [1326, 0]
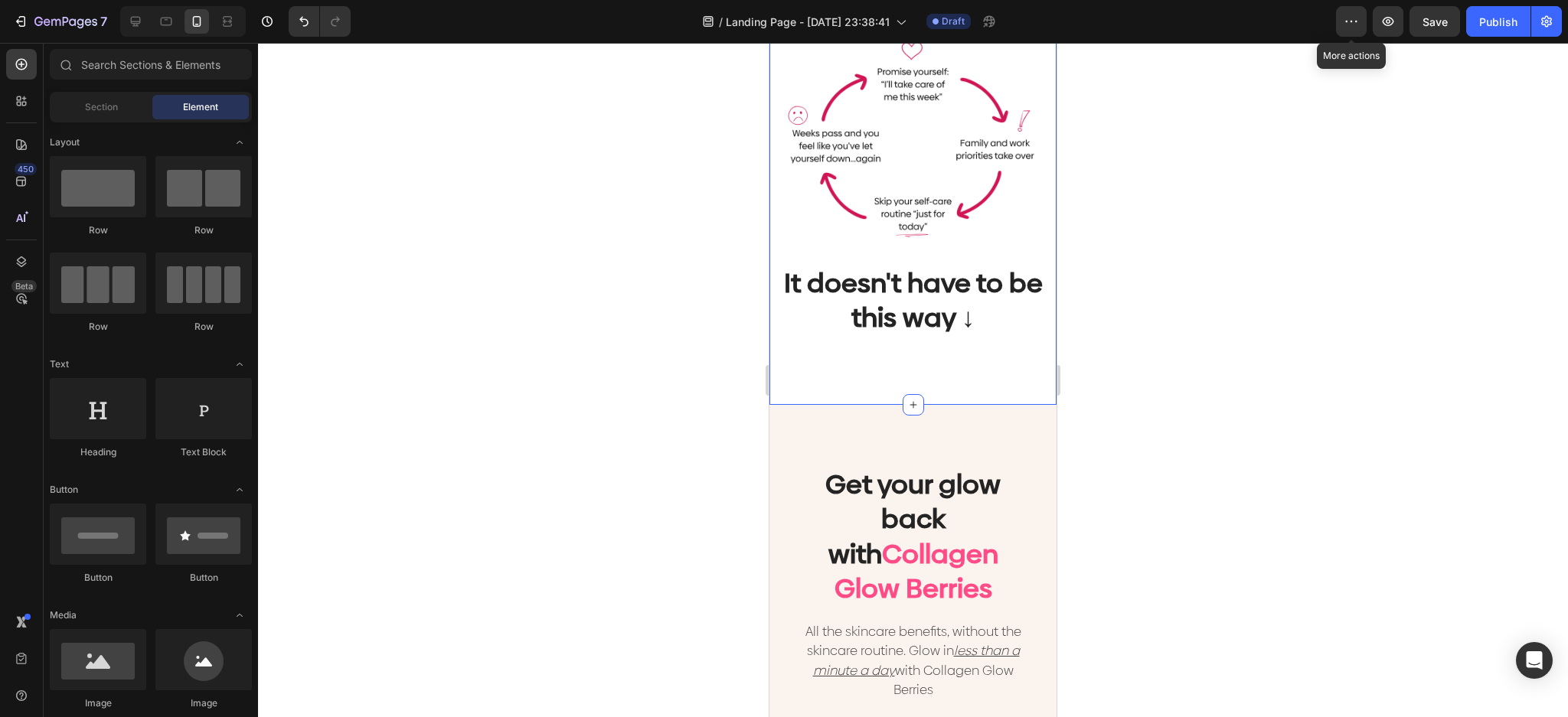
click at [940, 373] on div "Let's be honest. You're tired of this: Heading Image It doesn't have to be this…" at bounding box center [913, 146] width 287 height 517
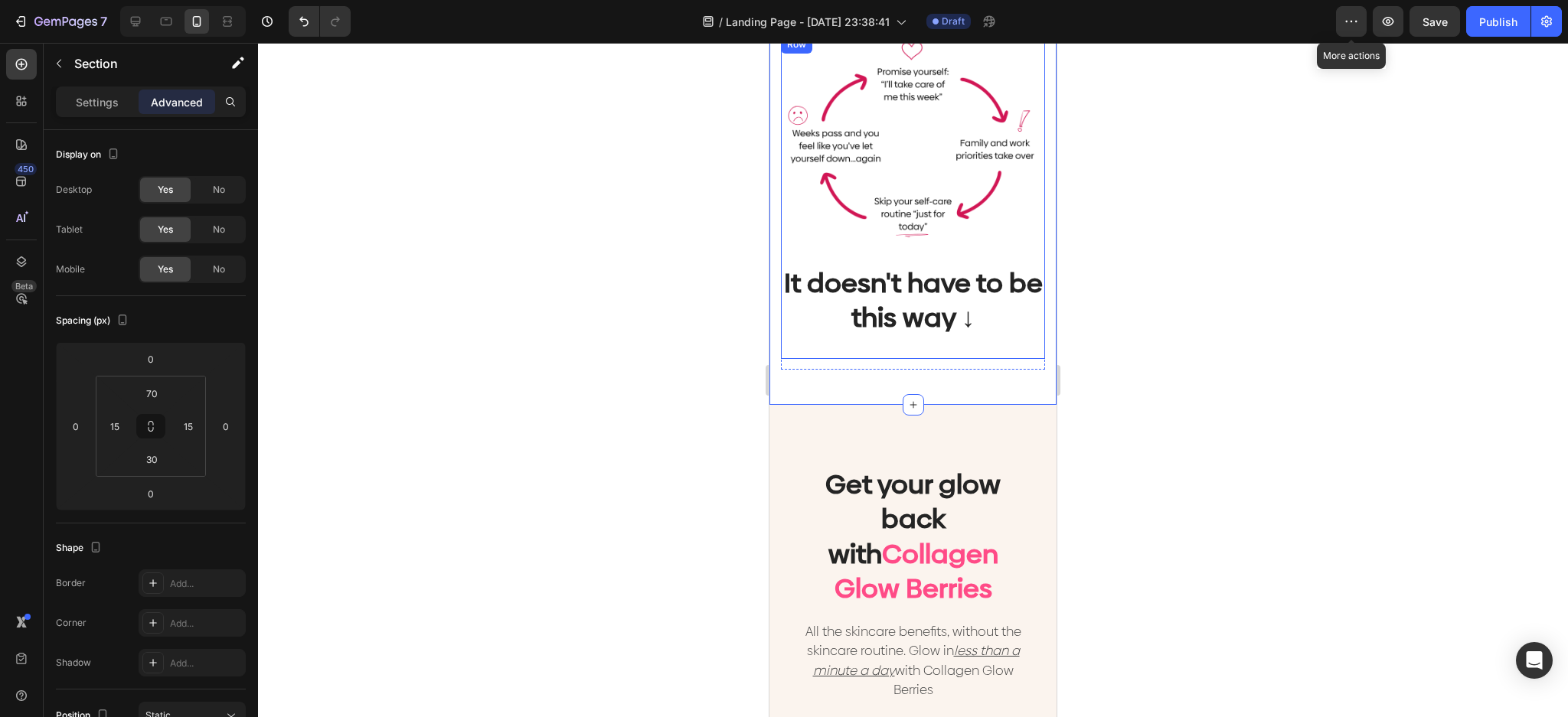
click at [933, 328] on div "Image It doesn't have to be this way ↓ Heading" at bounding box center [913, 197] width 264 height 323
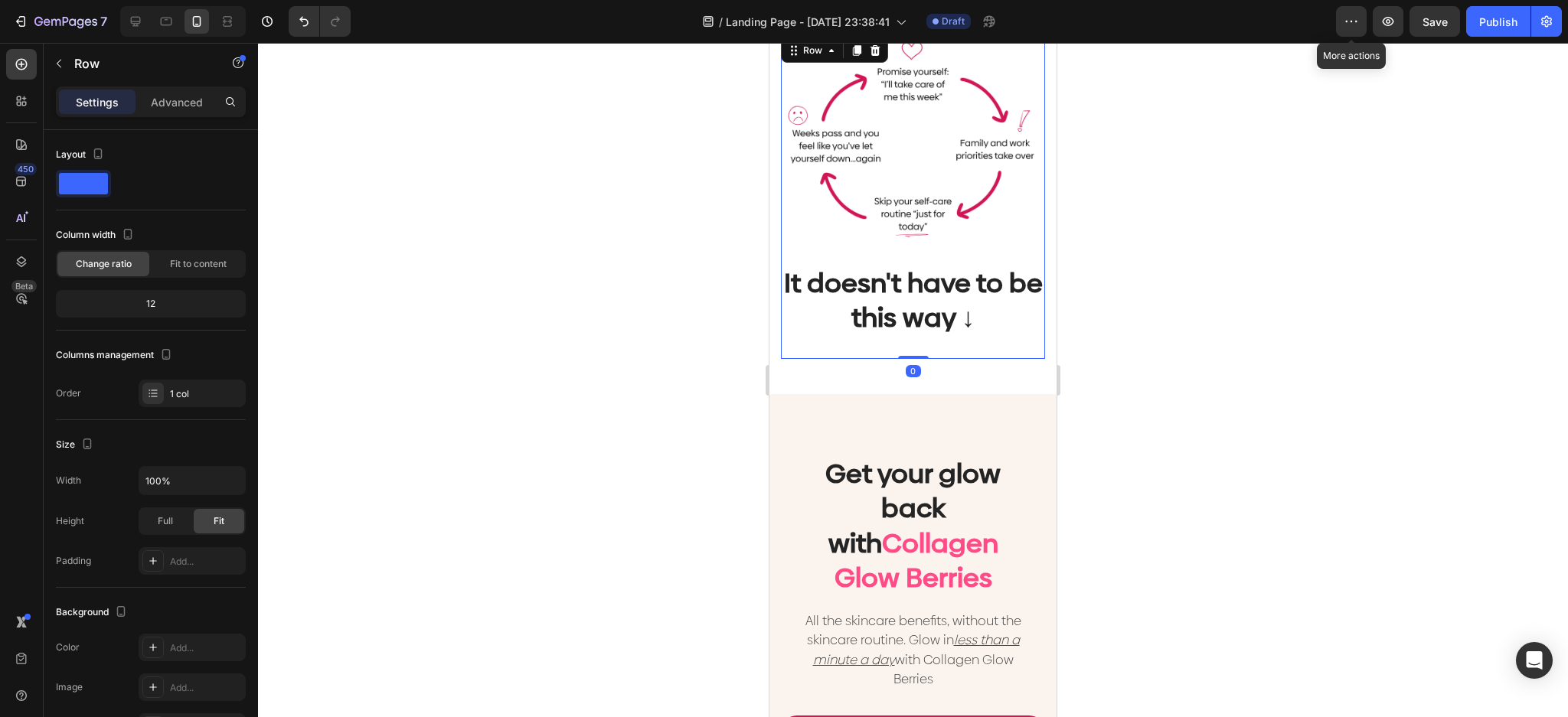
drag, startPoint x: 915, startPoint y: 356, endPoint x: 970, endPoint y: 292, distance: 84.4
click at [915, 337] on div "Image It doesn't have to be this way ↓ Heading Row 0" at bounding box center [913, 197] width 264 height 323
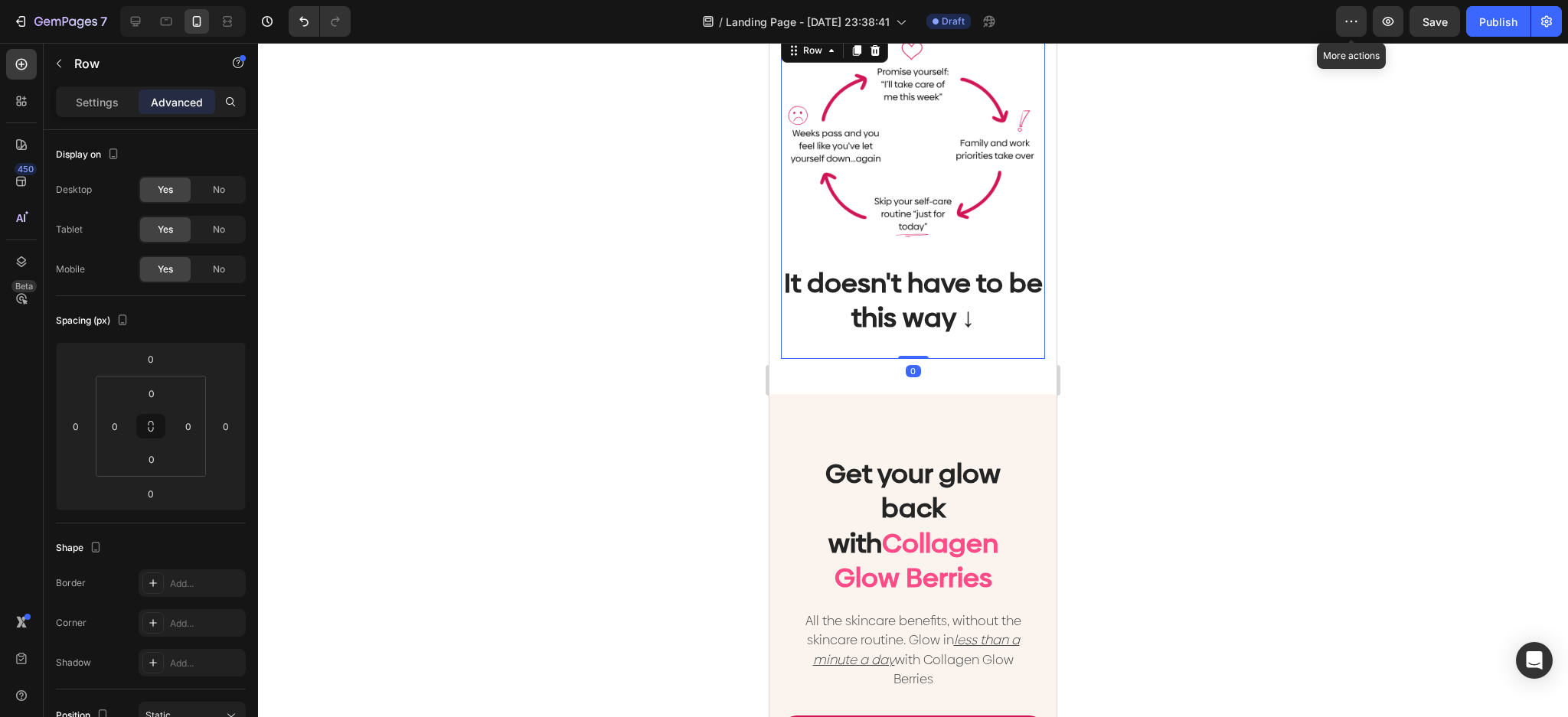
click at [1133, 244] on div at bounding box center [913, 380] width 1310 height 674
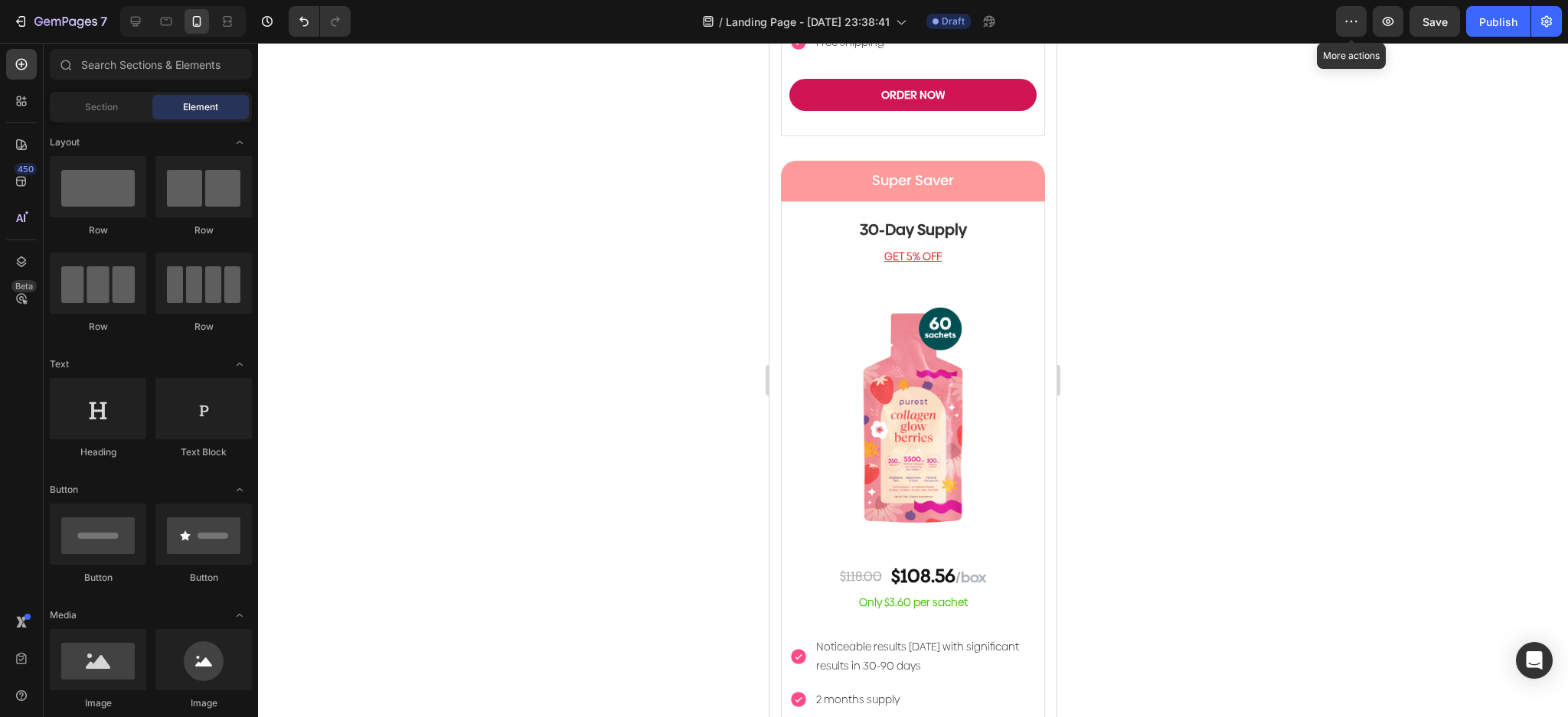
scroll to position [4592, 0]
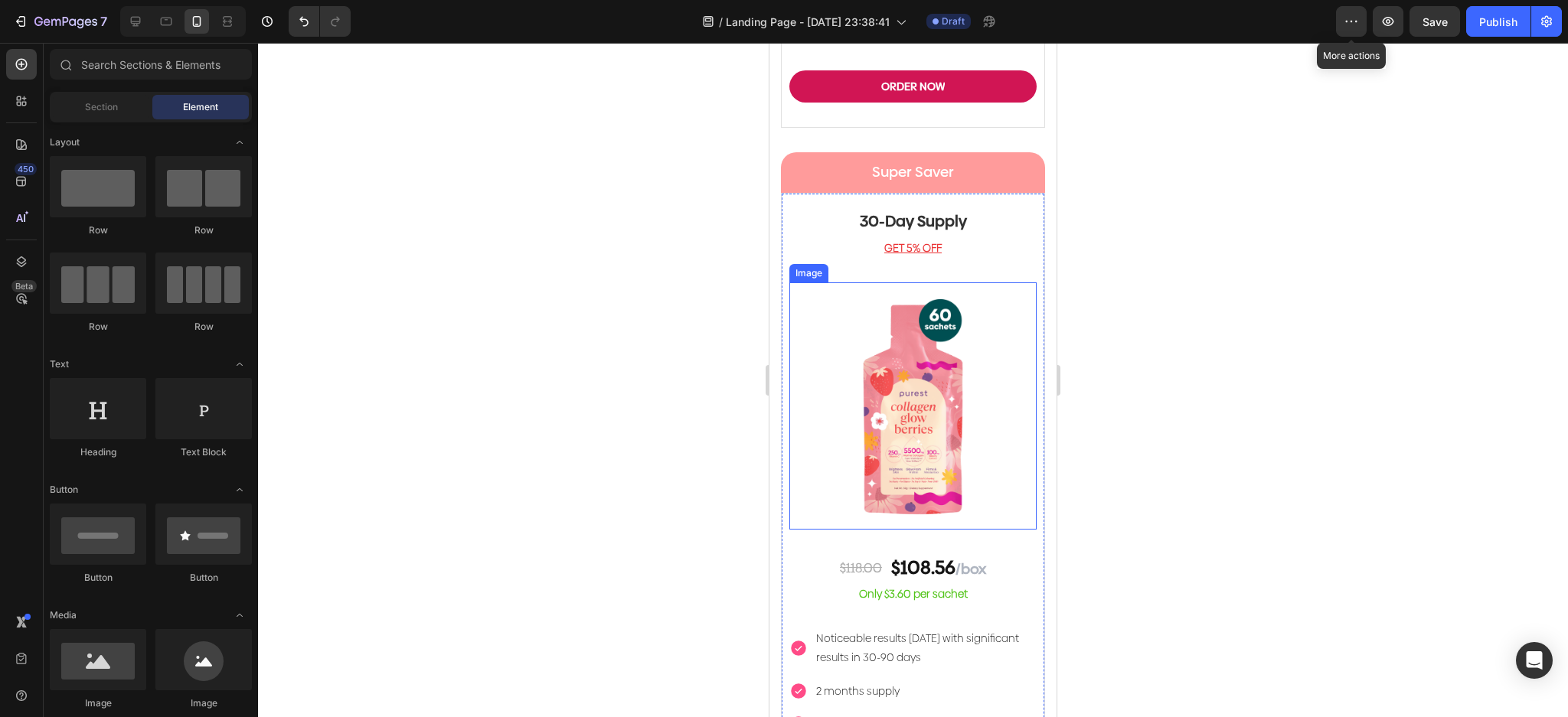
click at [914, 361] on img at bounding box center [913, 406] width 247 height 247
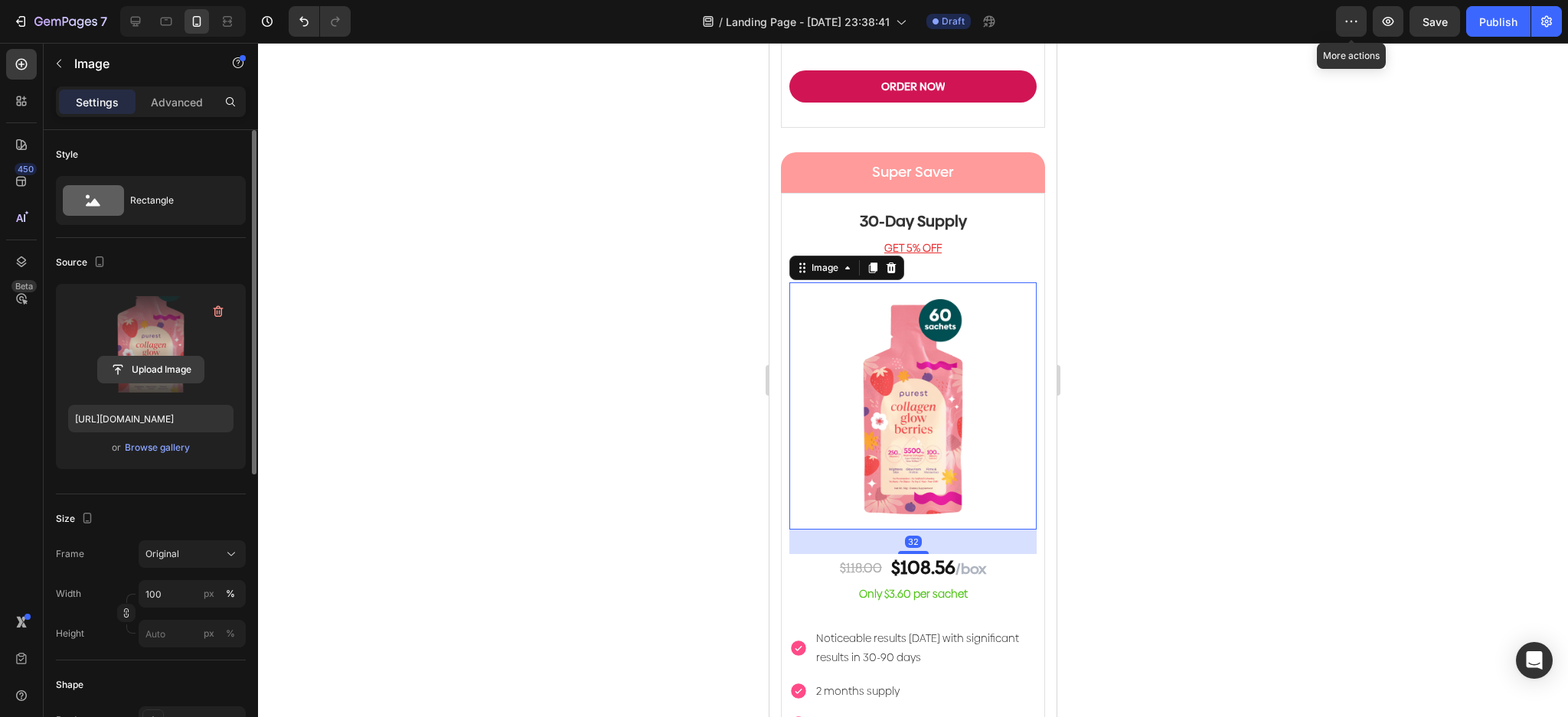
click at [148, 365] on input "file" at bounding box center [151, 369] width 105 height 26
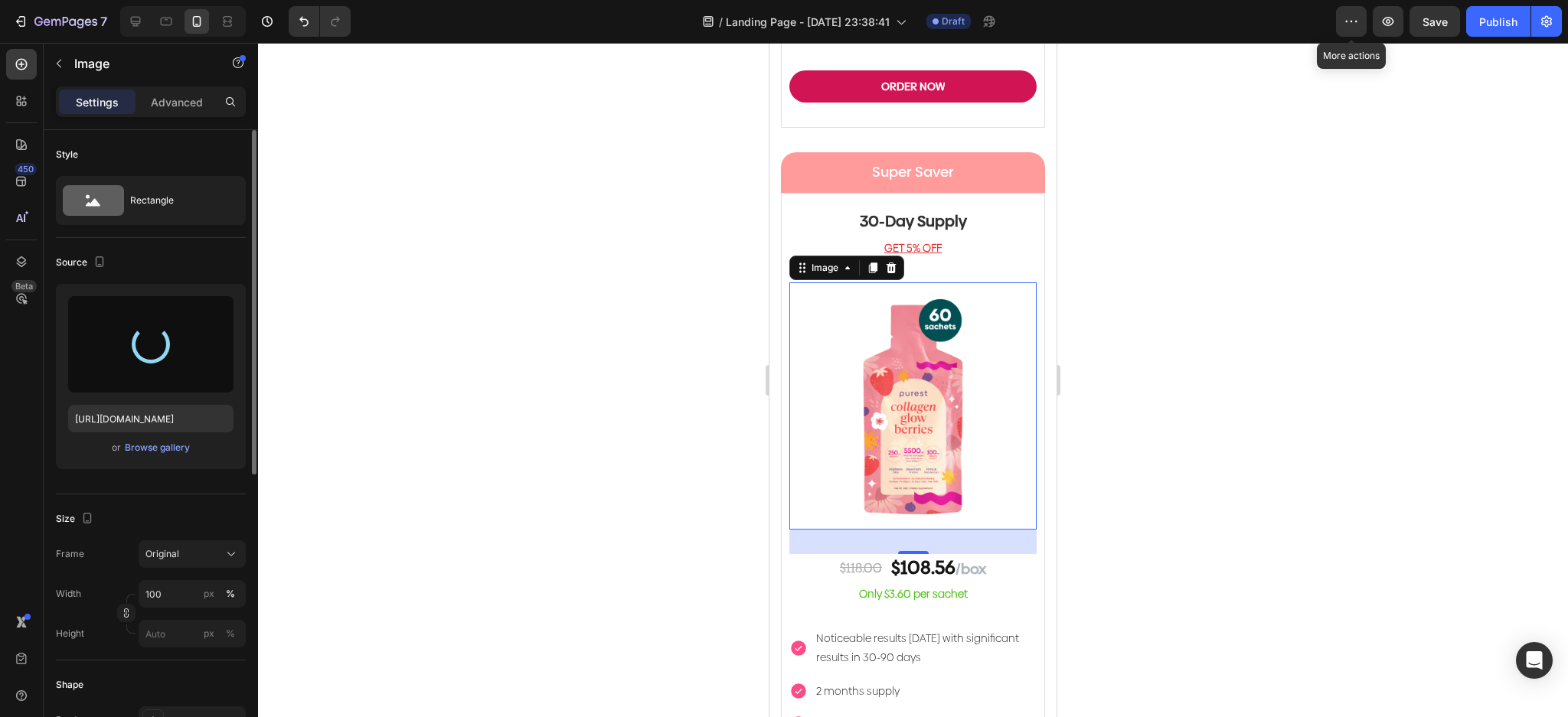
type input "https://cdn.shopify.com/s/files/1/0023/9317/8161/files/gempages_574635138369979…"
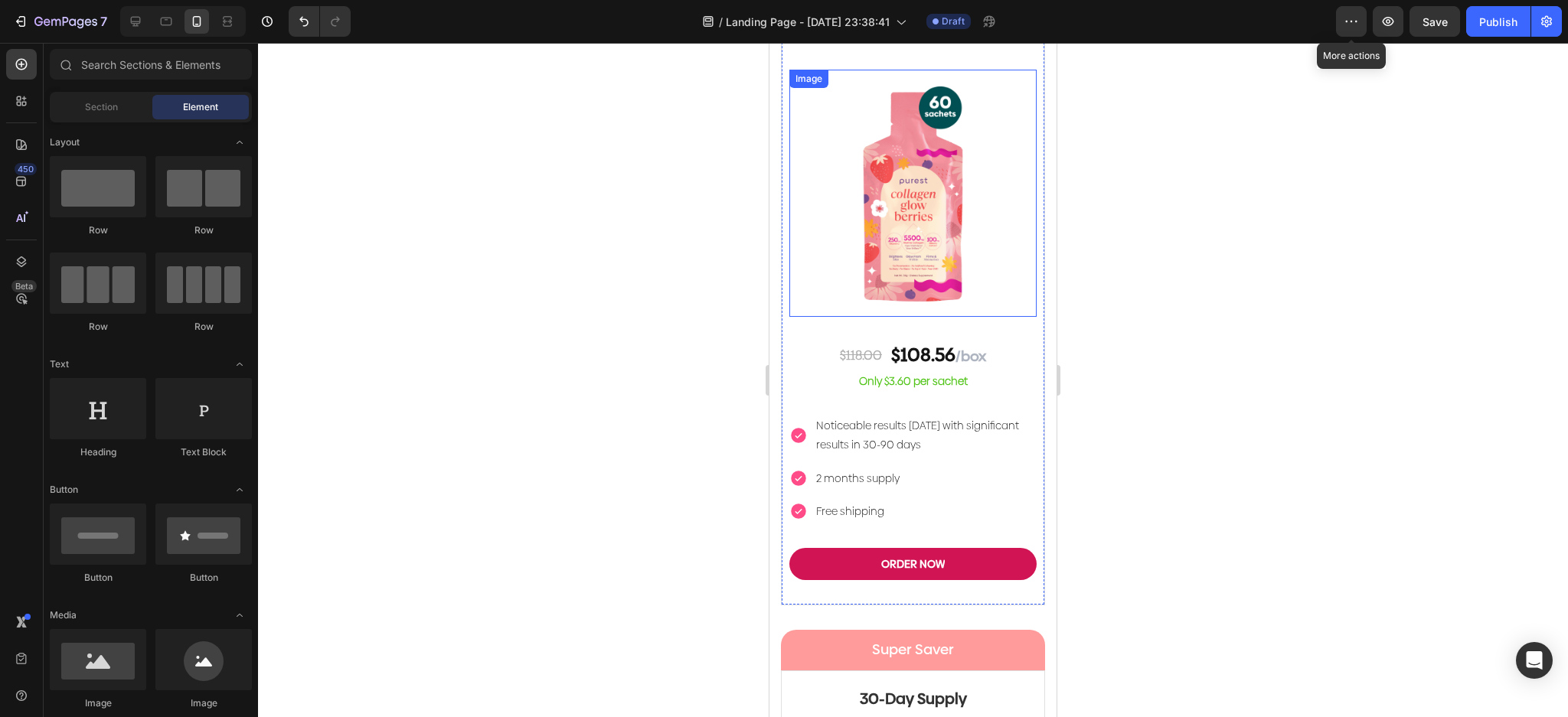
scroll to position [4100, 0]
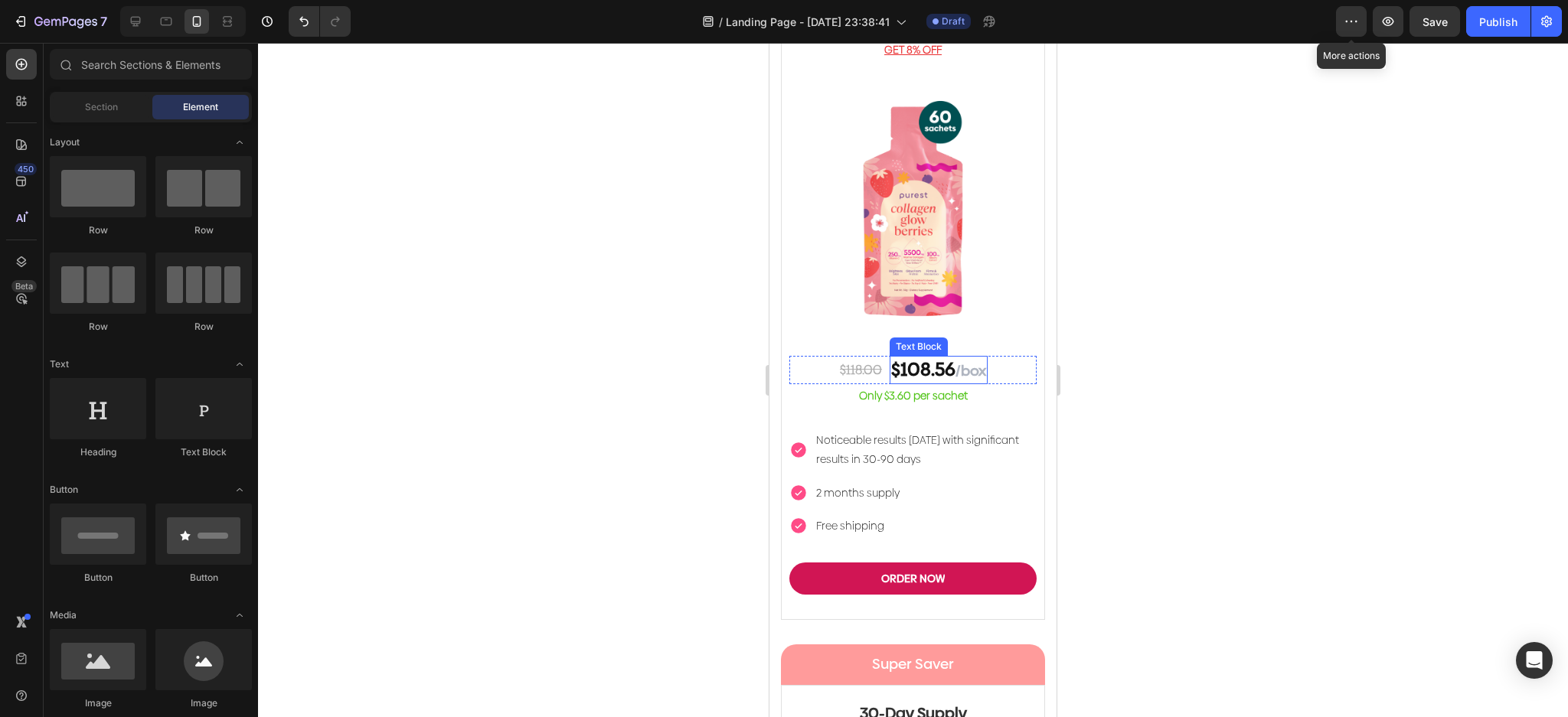
click at [969, 361] on span "/box" at bounding box center [971, 371] width 31 height 21
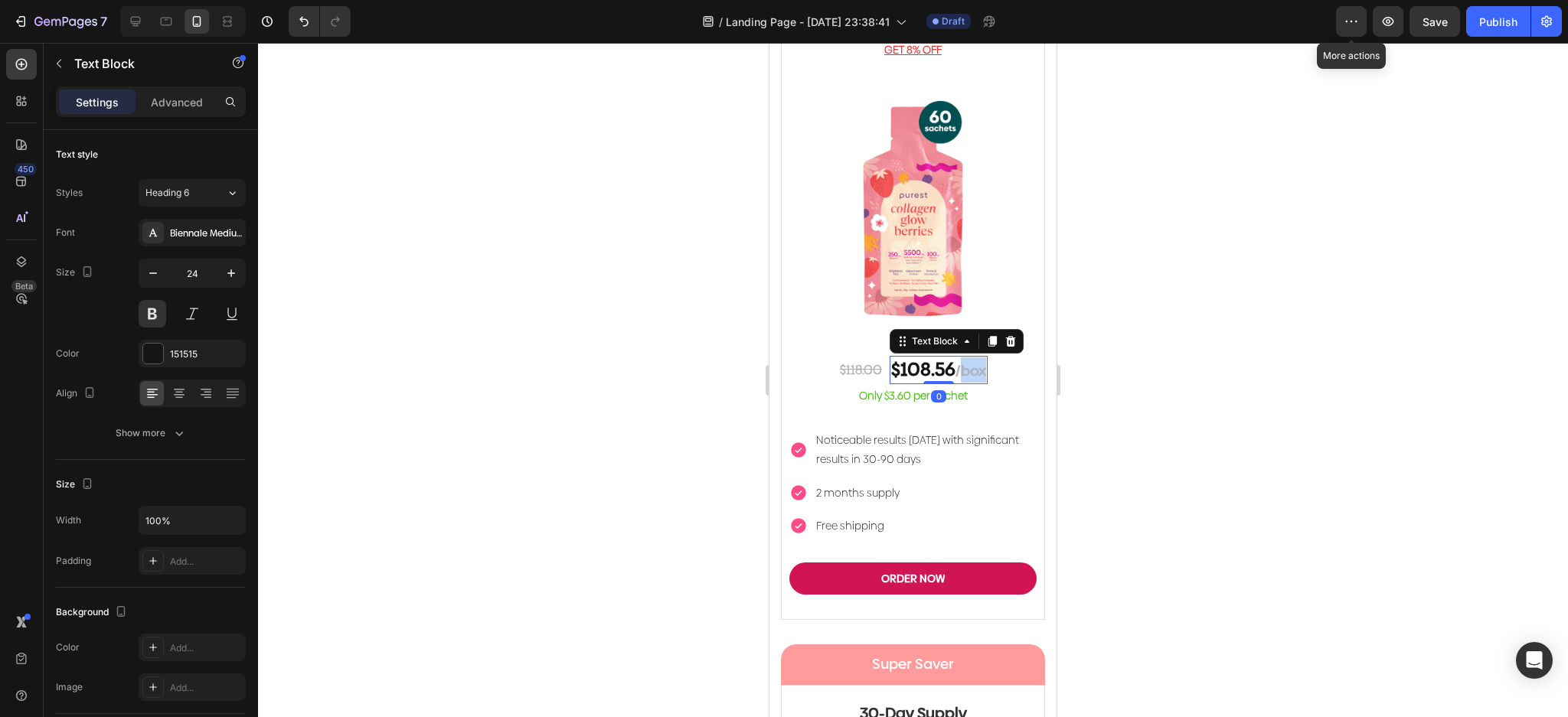
click at [968, 361] on span "/box" at bounding box center [971, 371] width 31 height 21
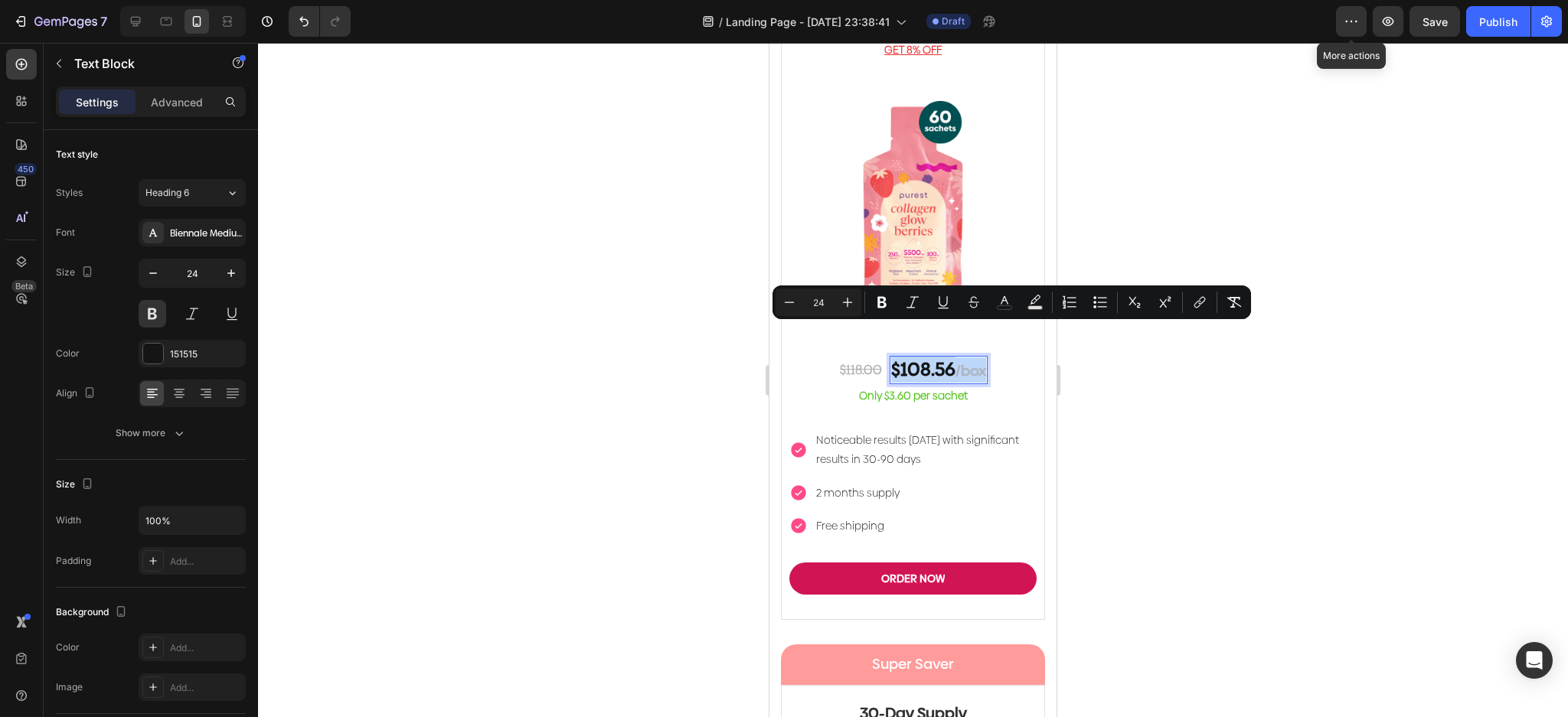
click at [946, 357] on p "$108.56 /box" at bounding box center [939, 369] width 95 height 25
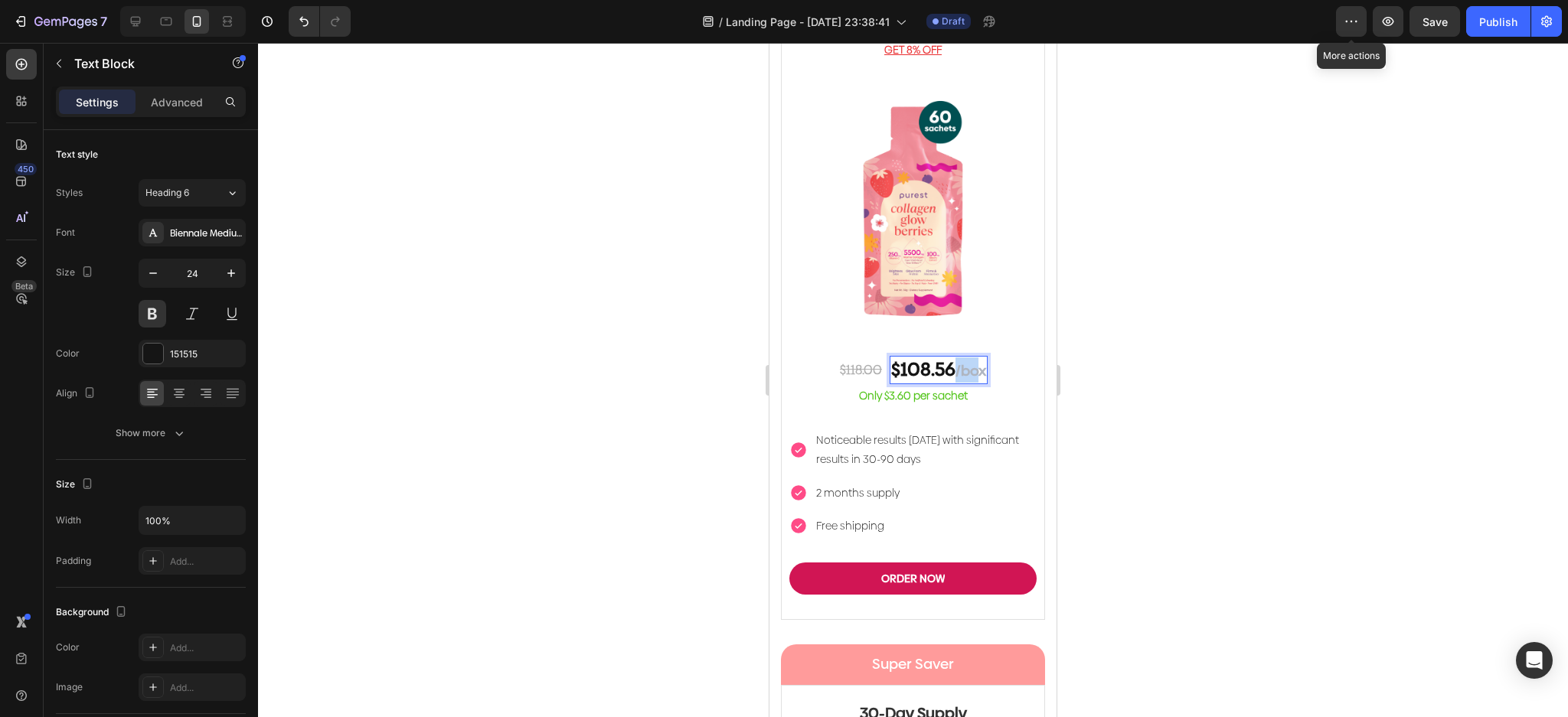
drag, startPoint x: 944, startPoint y: 344, endPoint x: 974, endPoint y: 346, distance: 30.1
click at [974, 357] on p "$108.56 /box" at bounding box center [939, 369] width 95 height 25
click at [926, 357] on p "$108.56" at bounding box center [939, 369] width 64 height 23
drag, startPoint x: 963, startPoint y: 338, endPoint x: 918, endPoint y: 348, distance: 46.1
click at [918, 356] on div "$108.56" at bounding box center [939, 369] width 68 height 27
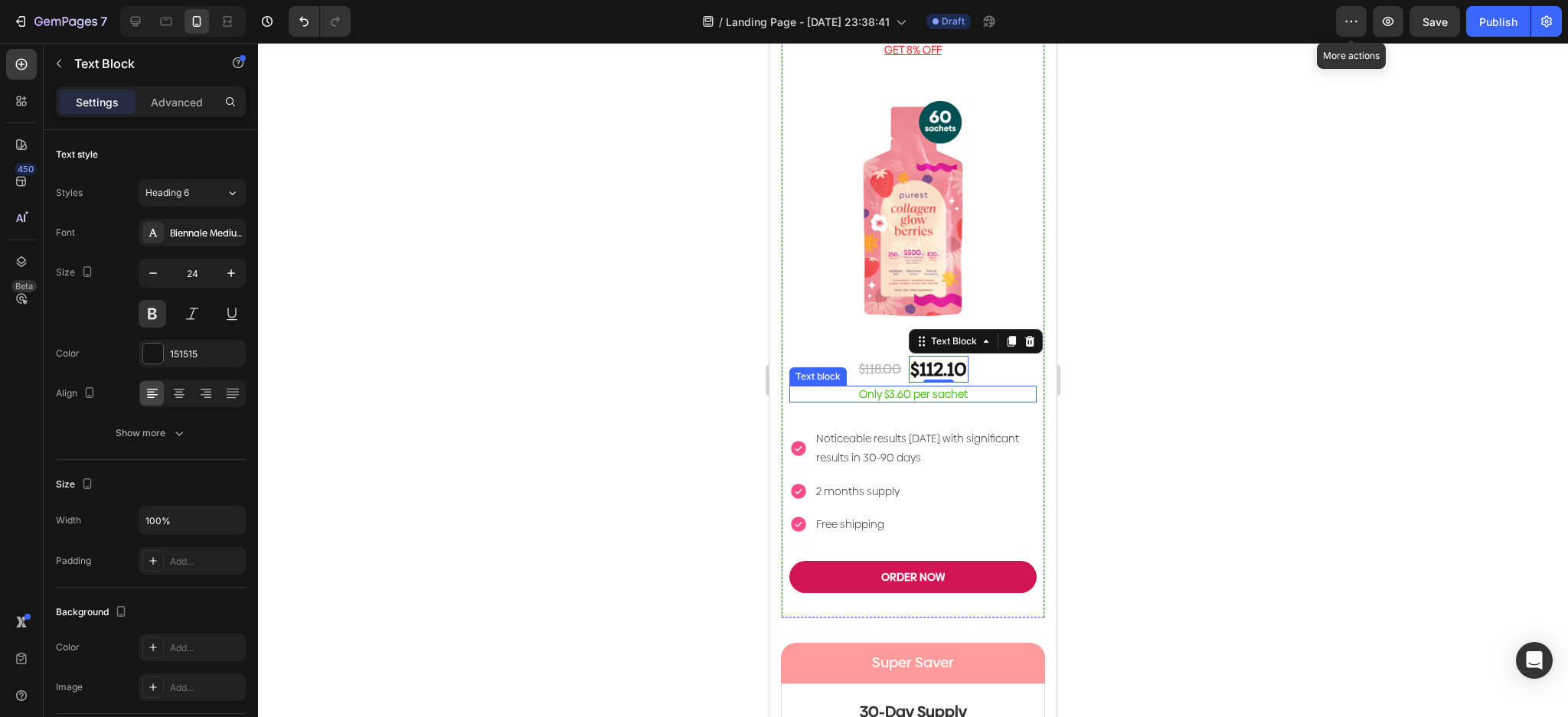
click at [945, 387] on p "Only $3.60 per sachet" at bounding box center [912, 394] width 244 height 14
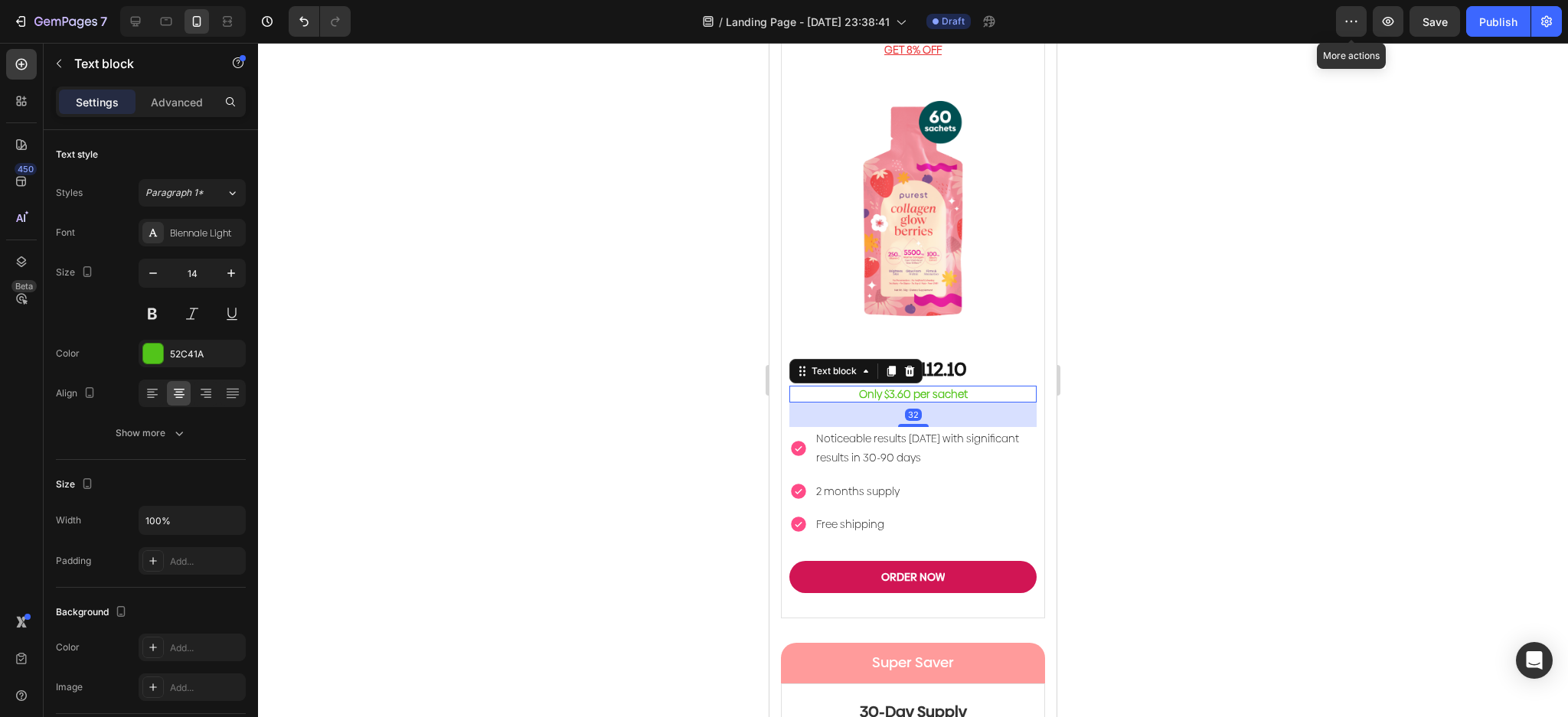
click at [945, 387] on p "Only $3.60 per sachet" at bounding box center [912, 394] width 244 height 14
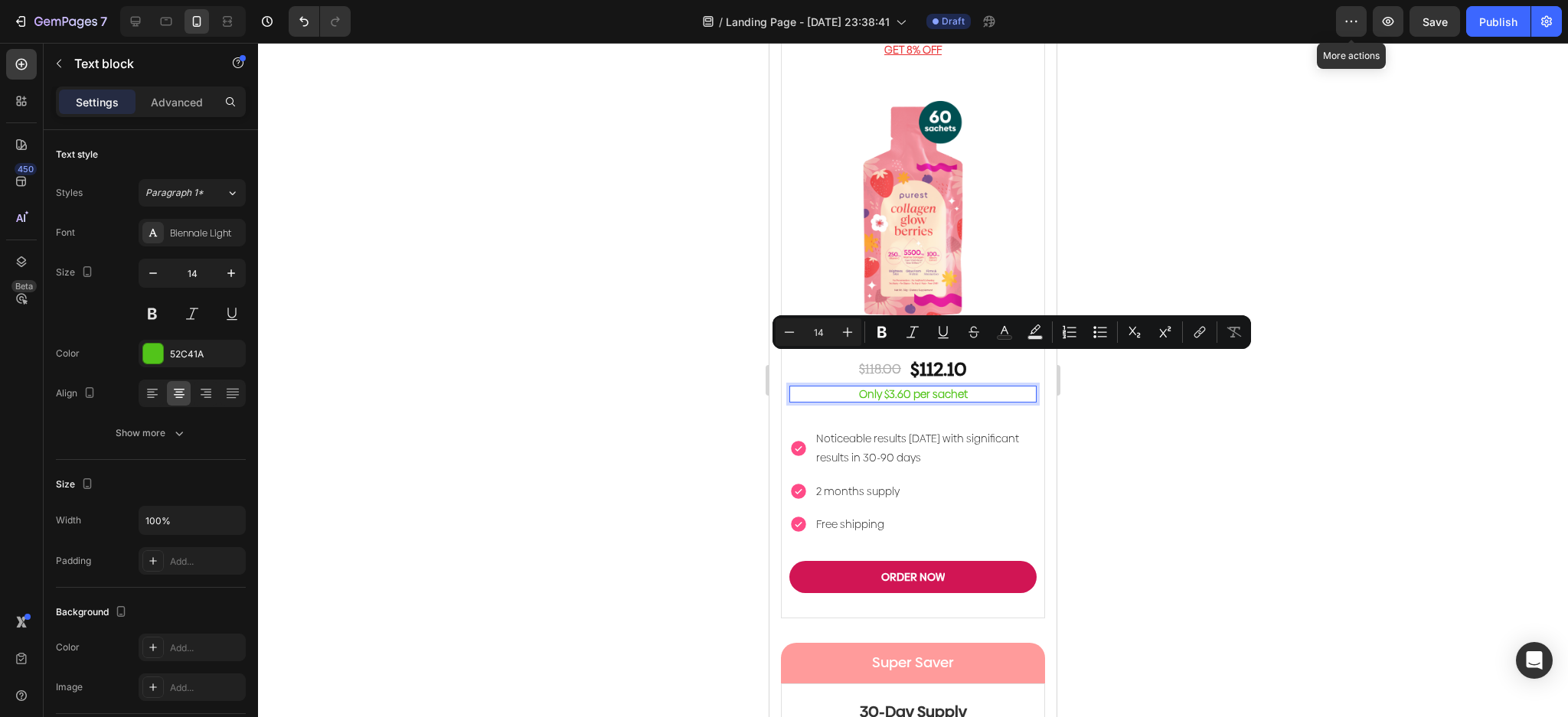
click at [900, 385] on div "Only $3.60 per sachet" at bounding box center [913, 394] width 247 height 17
drag, startPoint x: 900, startPoint y: 367, endPoint x: 890, endPoint y: 365, distance: 10.2
click at [890, 387] on p "Only $3.60 per sachet" at bounding box center [912, 394] width 244 height 14
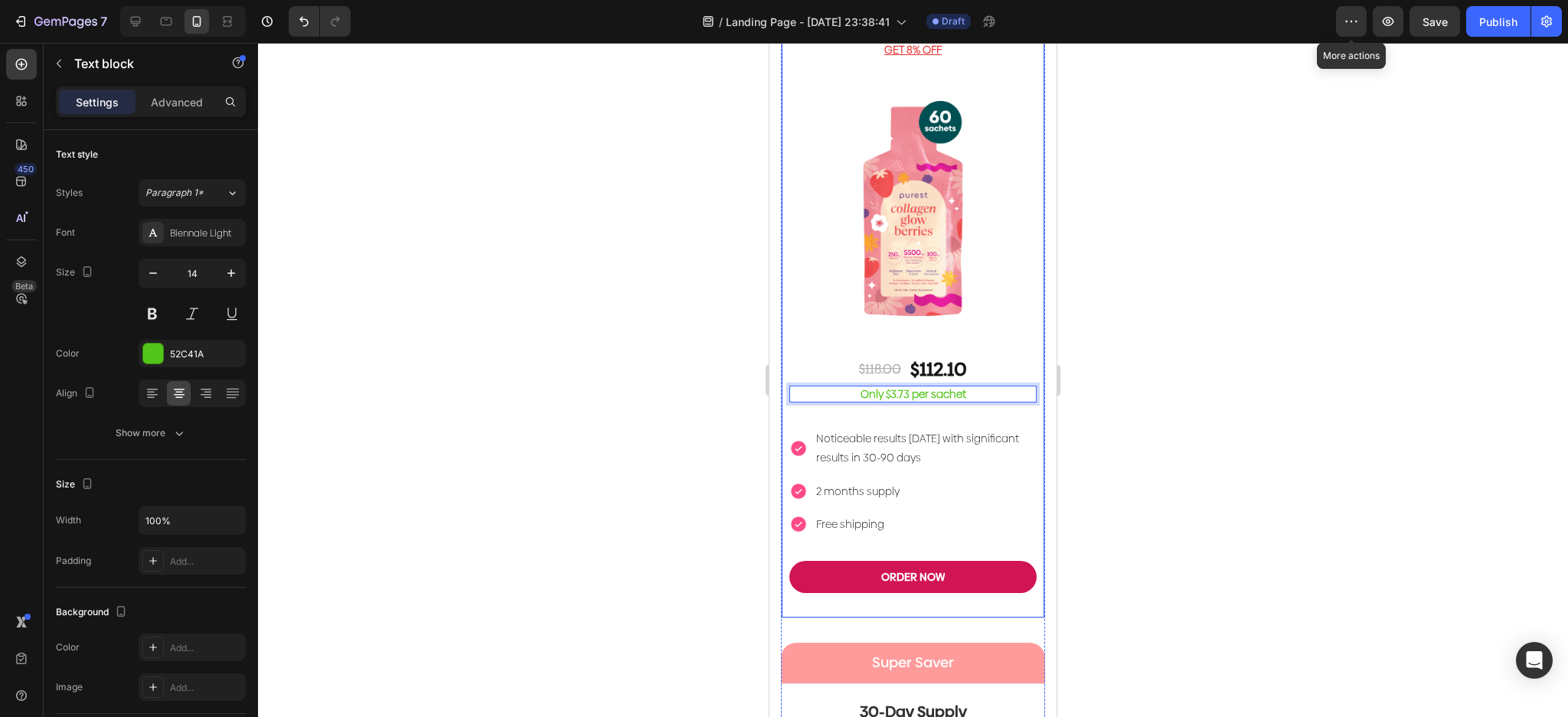
click at [1282, 286] on div at bounding box center [913, 380] width 1310 height 674
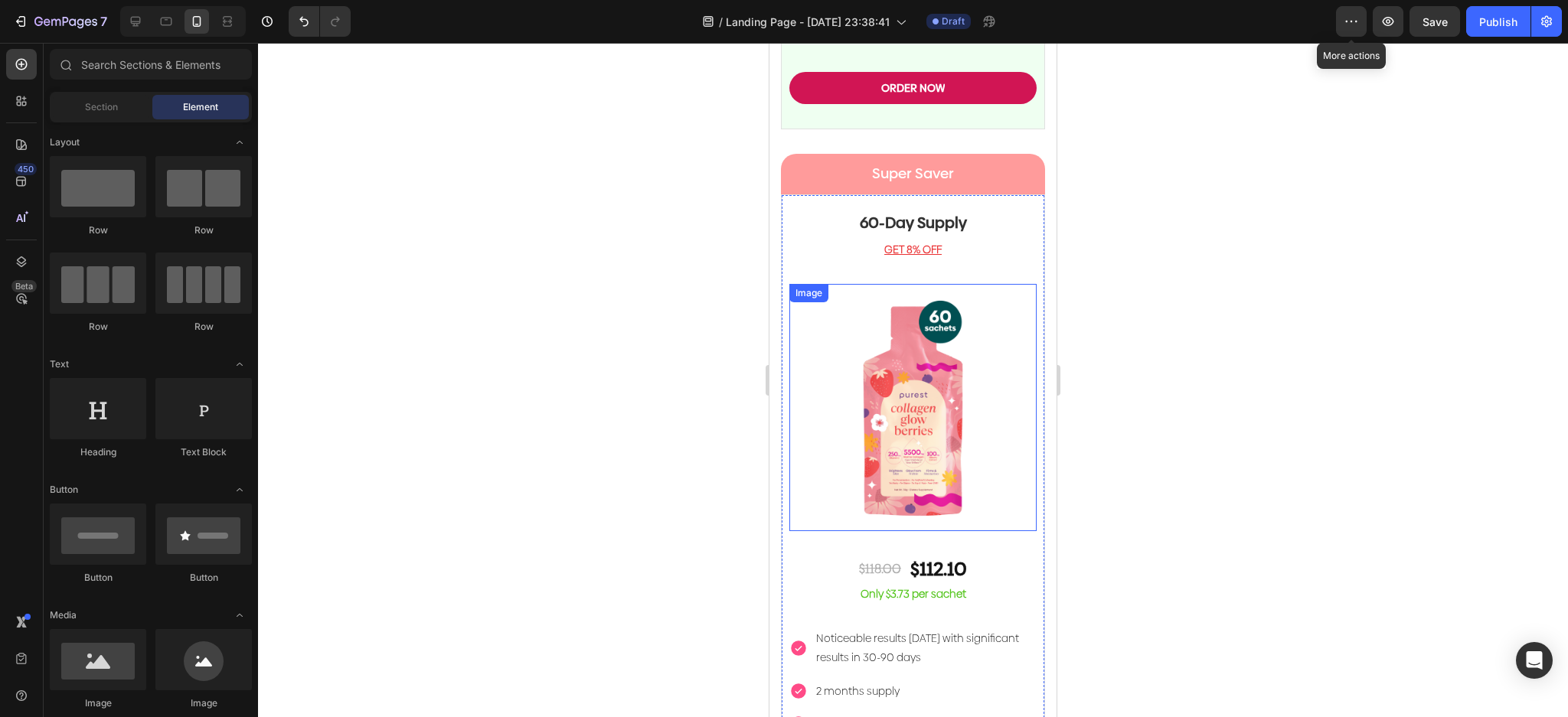
scroll to position [3896, 0]
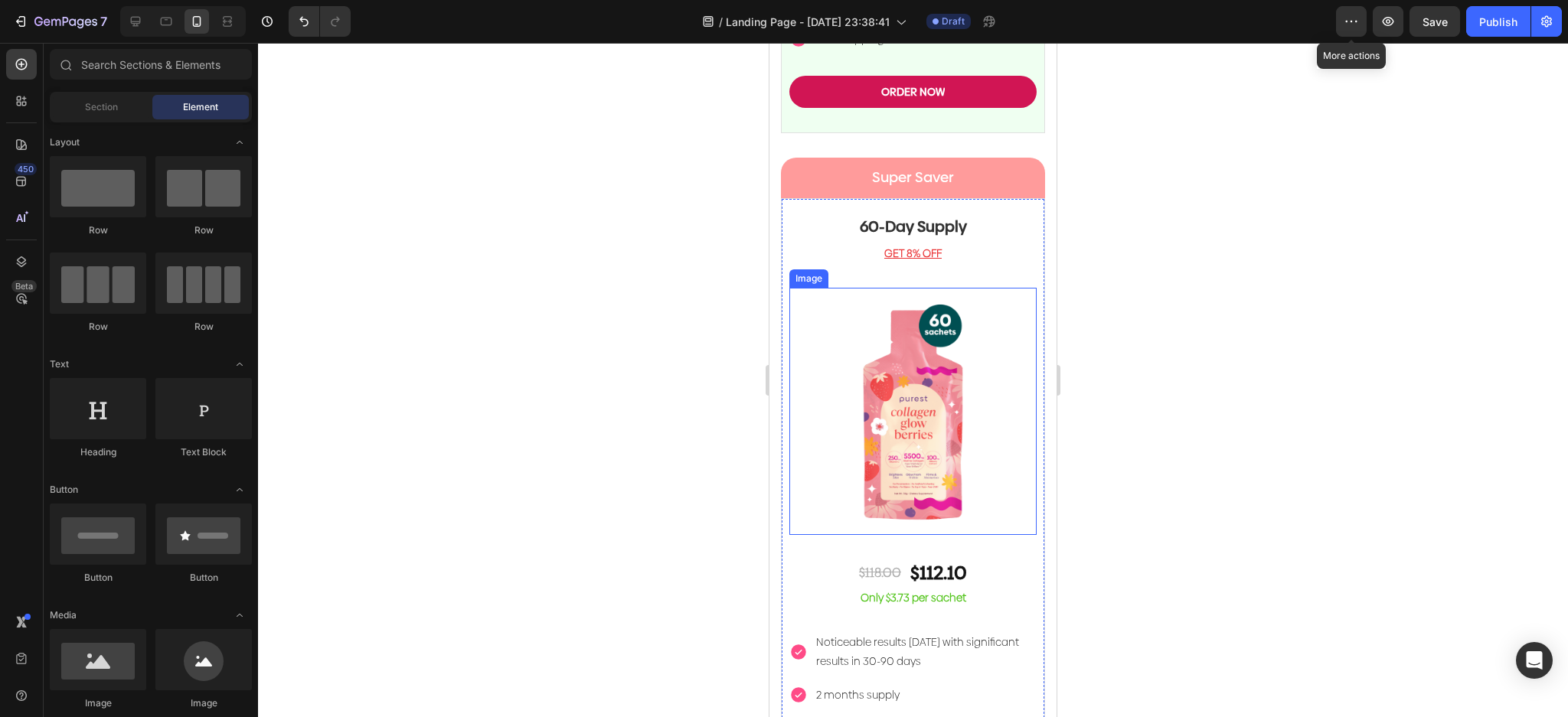
click at [948, 366] on img at bounding box center [913, 411] width 247 height 247
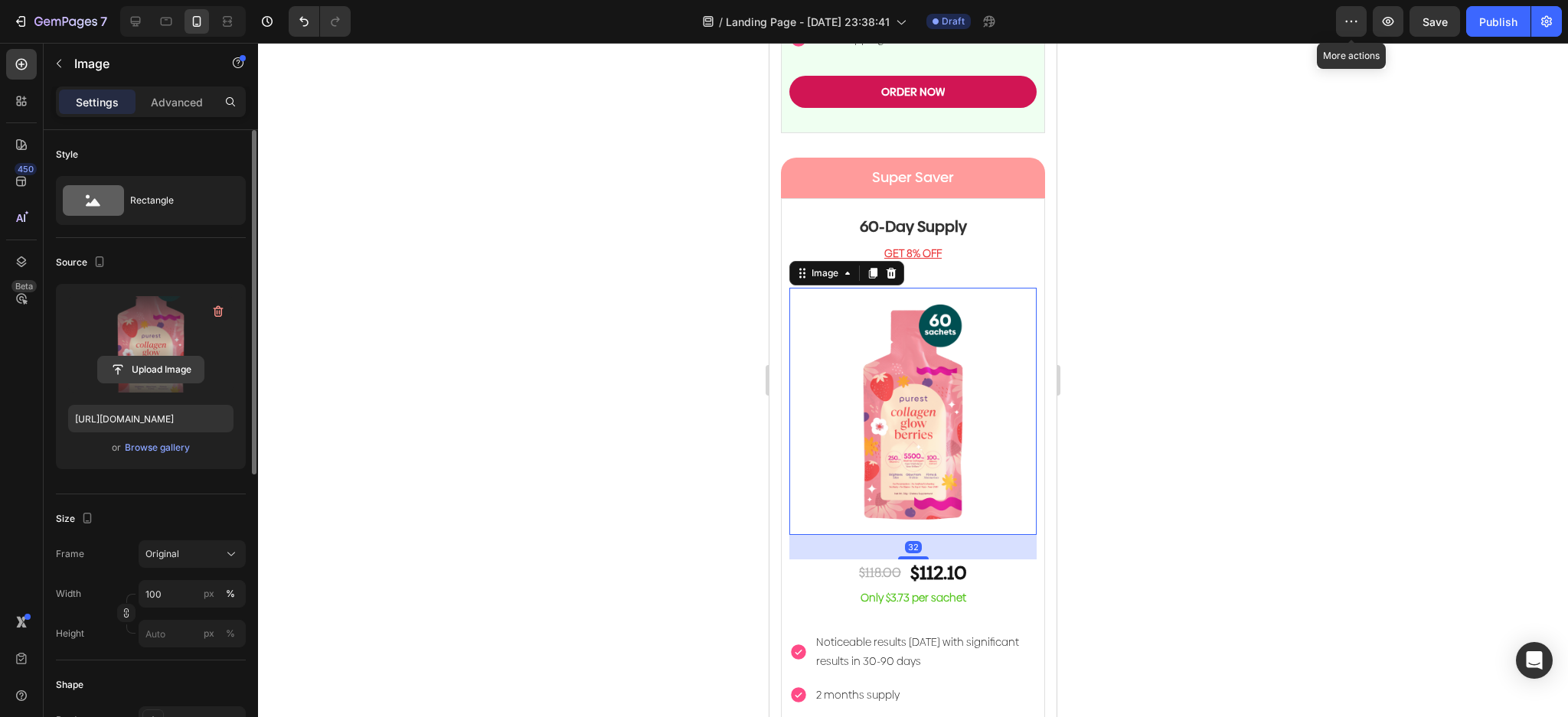
click at [163, 361] on input "file" at bounding box center [151, 369] width 105 height 26
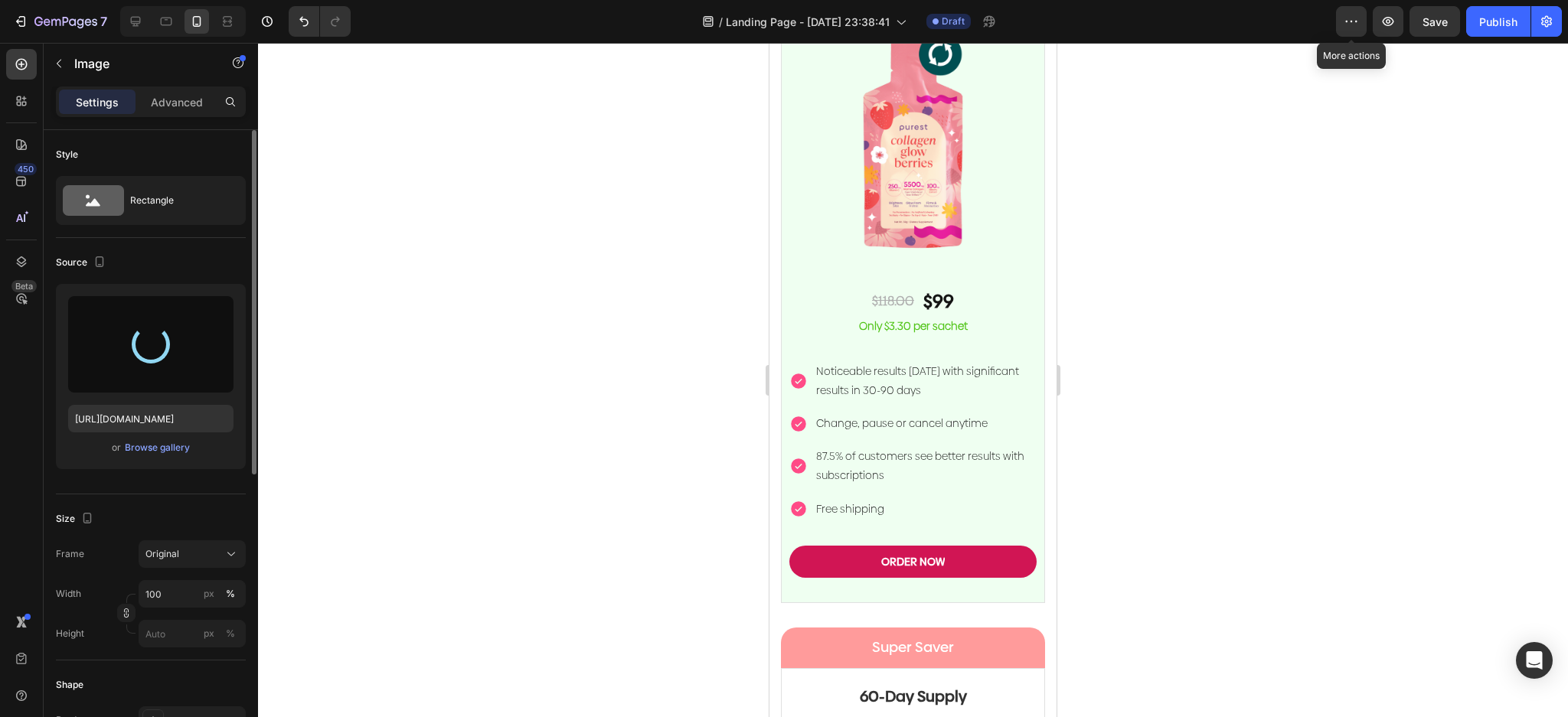
type input "https://cdn.shopify.com/s/files/1/0023/9317/8161/files/gempages_574635138369979…"
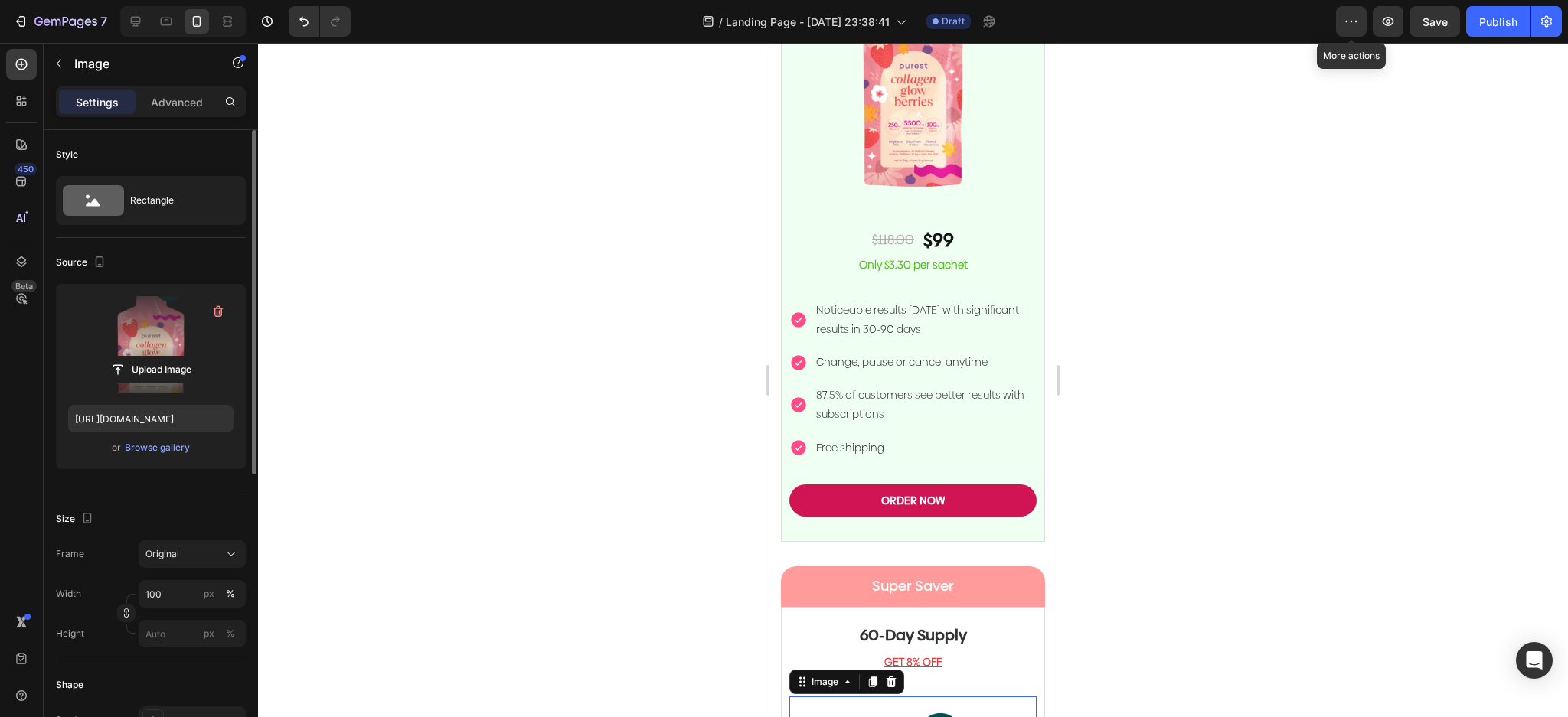
scroll to position [4100, 0]
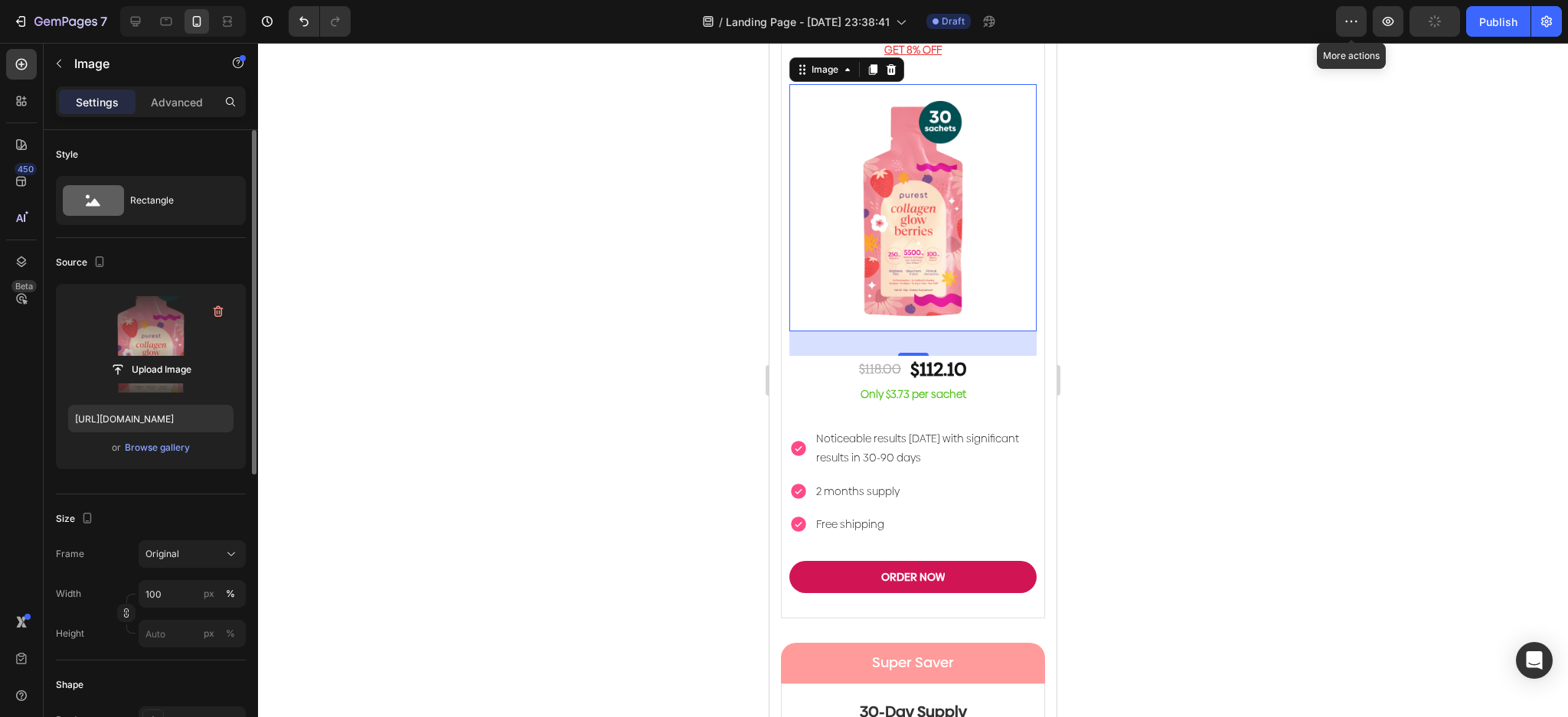
click at [1236, 414] on div at bounding box center [913, 380] width 1310 height 674
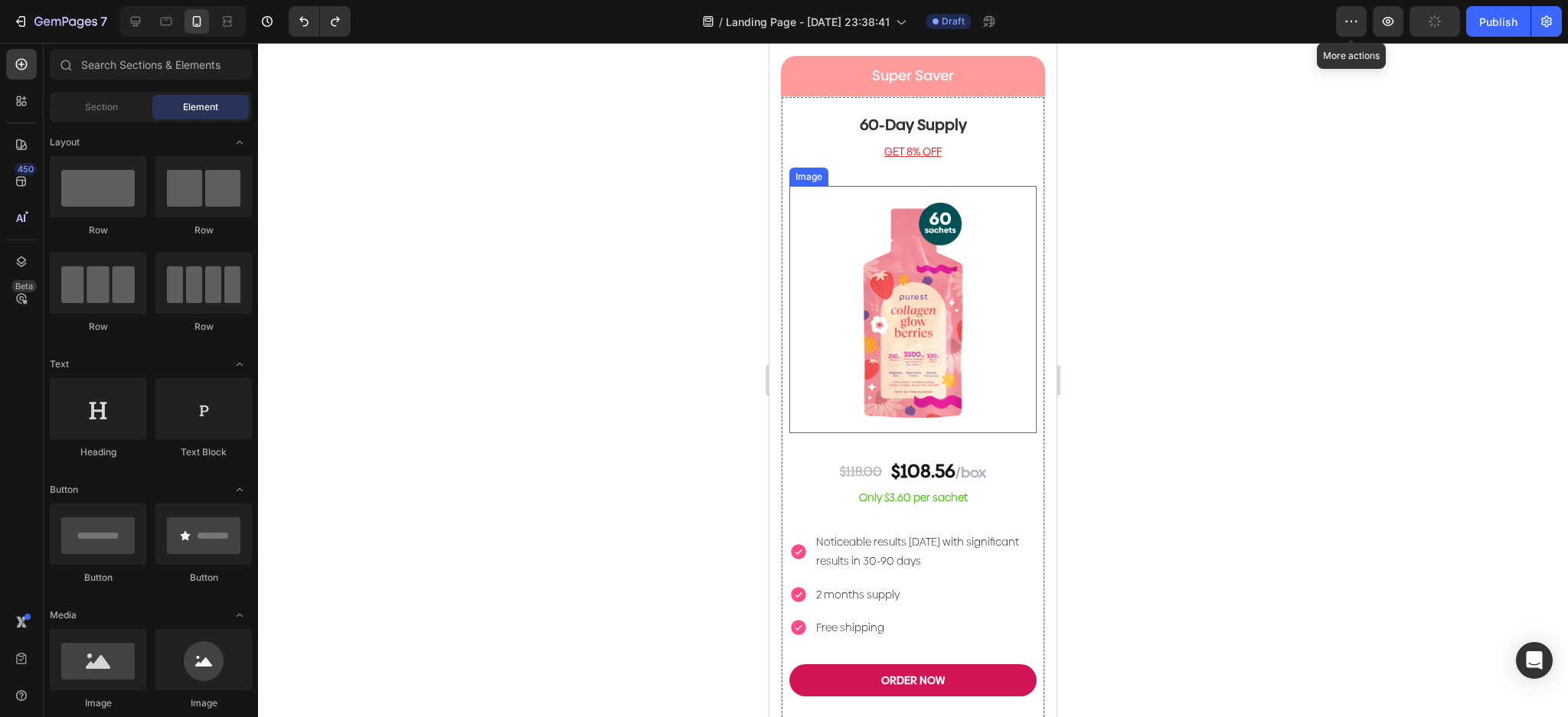
scroll to position [4610, 0]
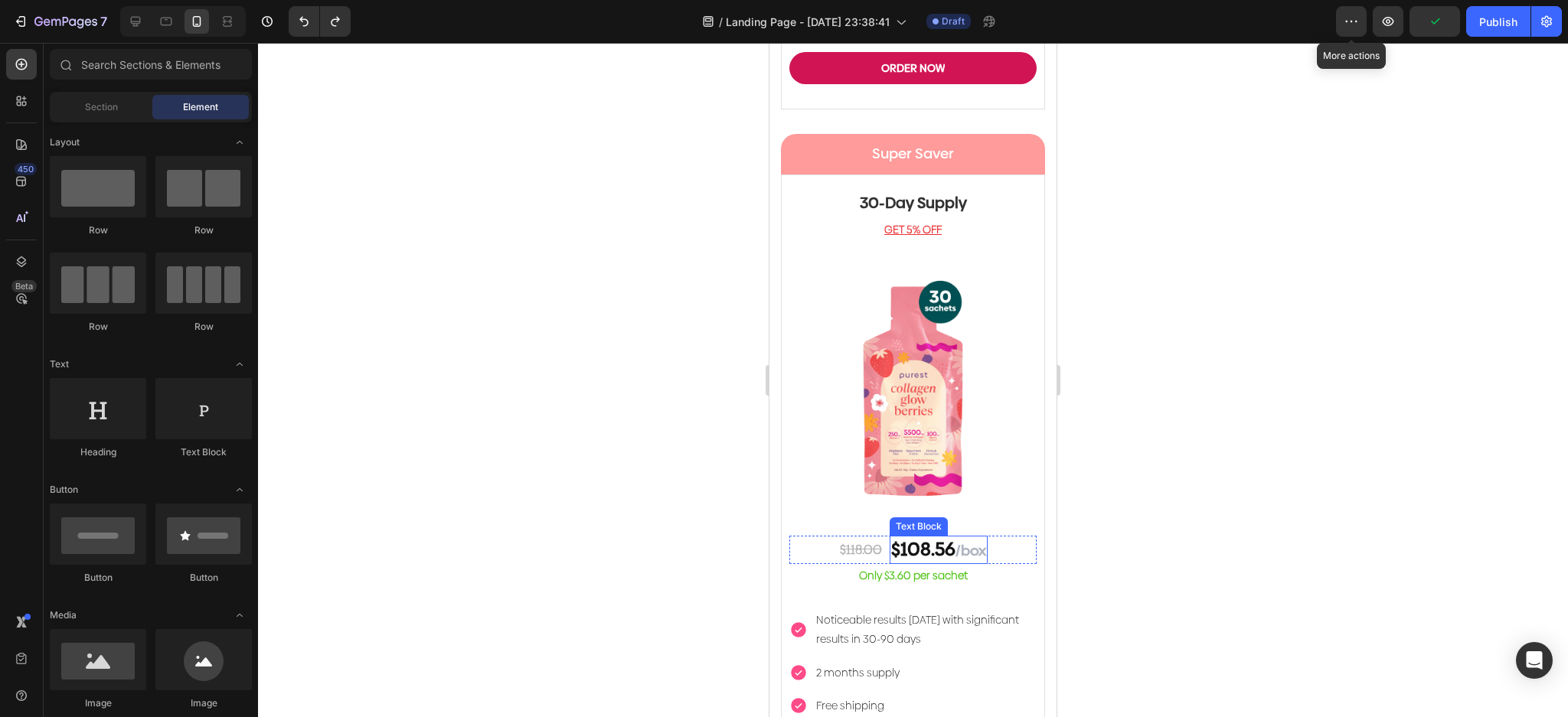
click at [972, 540] on span "/box" at bounding box center [971, 550] width 31 height 21
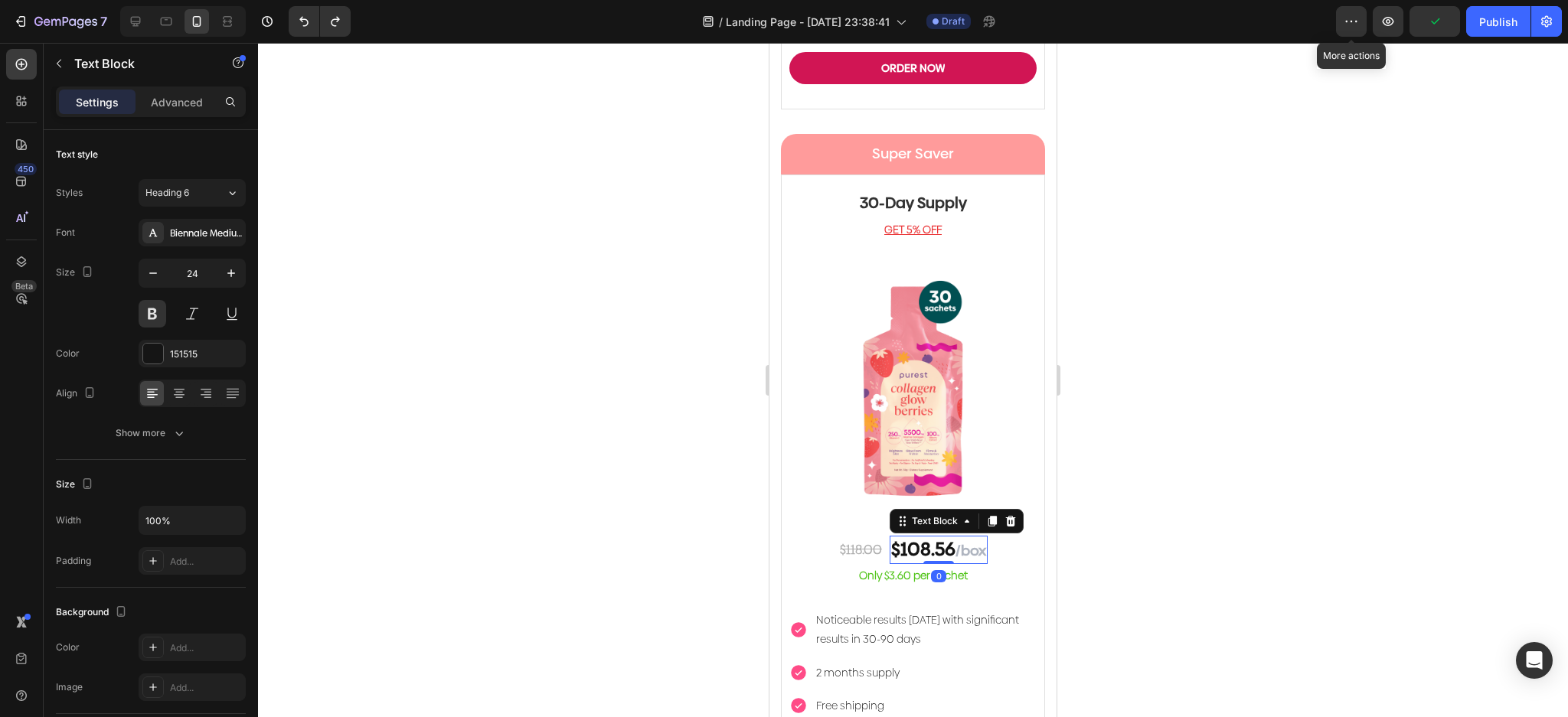
click at [972, 540] on span "/box" at bounding box center [971, 550] width 31 height 21
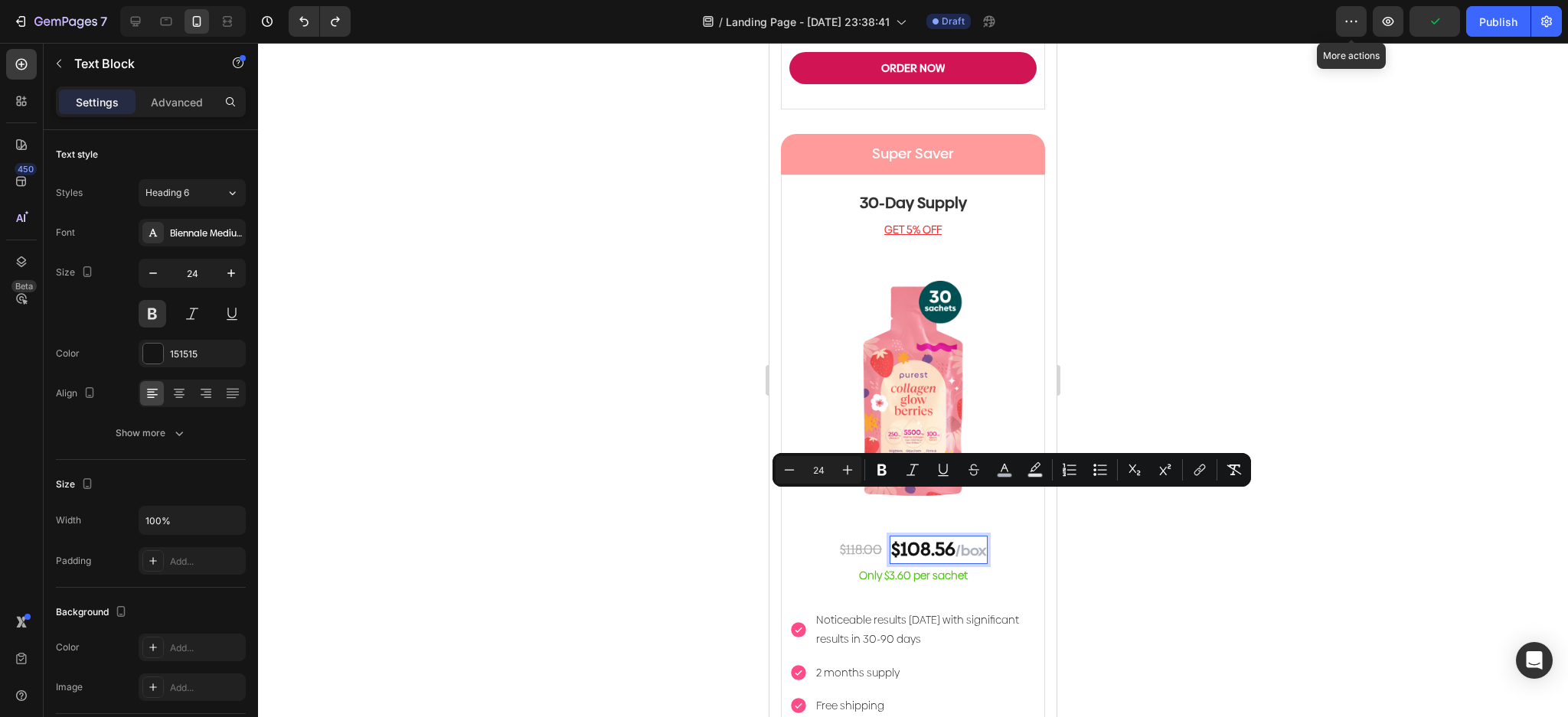
click at [926, 538] on p "$108.56 /box" at bounding box center [939, 550] width 95 height 25
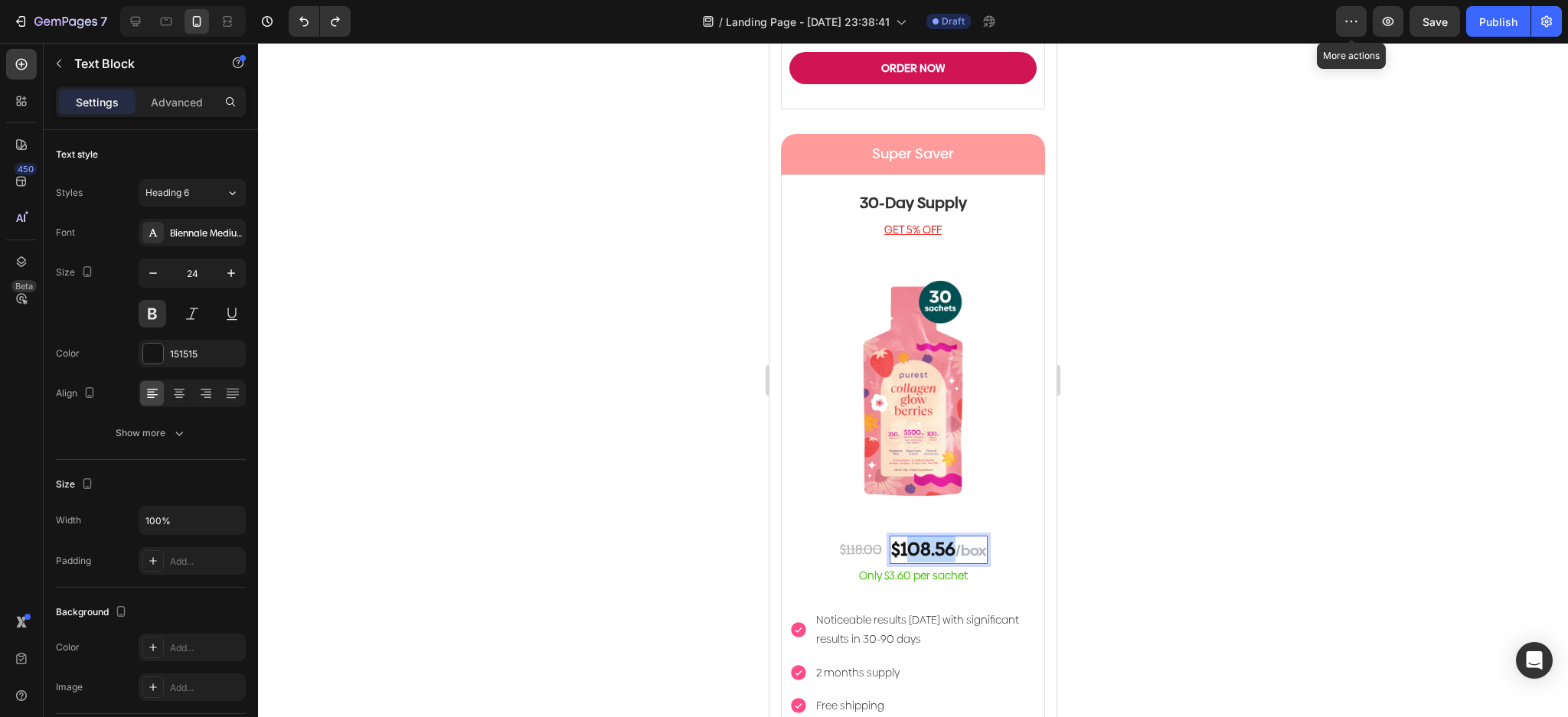
drag, startPoint x: 943, startPoint y: 507, endPoint x: 900, endPoint y: 509, distance: 43.0
click at [900, 538] on p "$108.56 /box" at bounding box center [939, 550] width 95 height 25
drag, startPoint x: 947, startPoint y: 506, endPoint x: 968, endPoint y: 501, distance: 21.6
click at [968, 540] on span "/box" at bounding box center [967, 550] width 31 height 21
drag, startPoint x: 962, startPoint y: 503, endPoint x: 953, endPoint y: 504, distance: 9.1
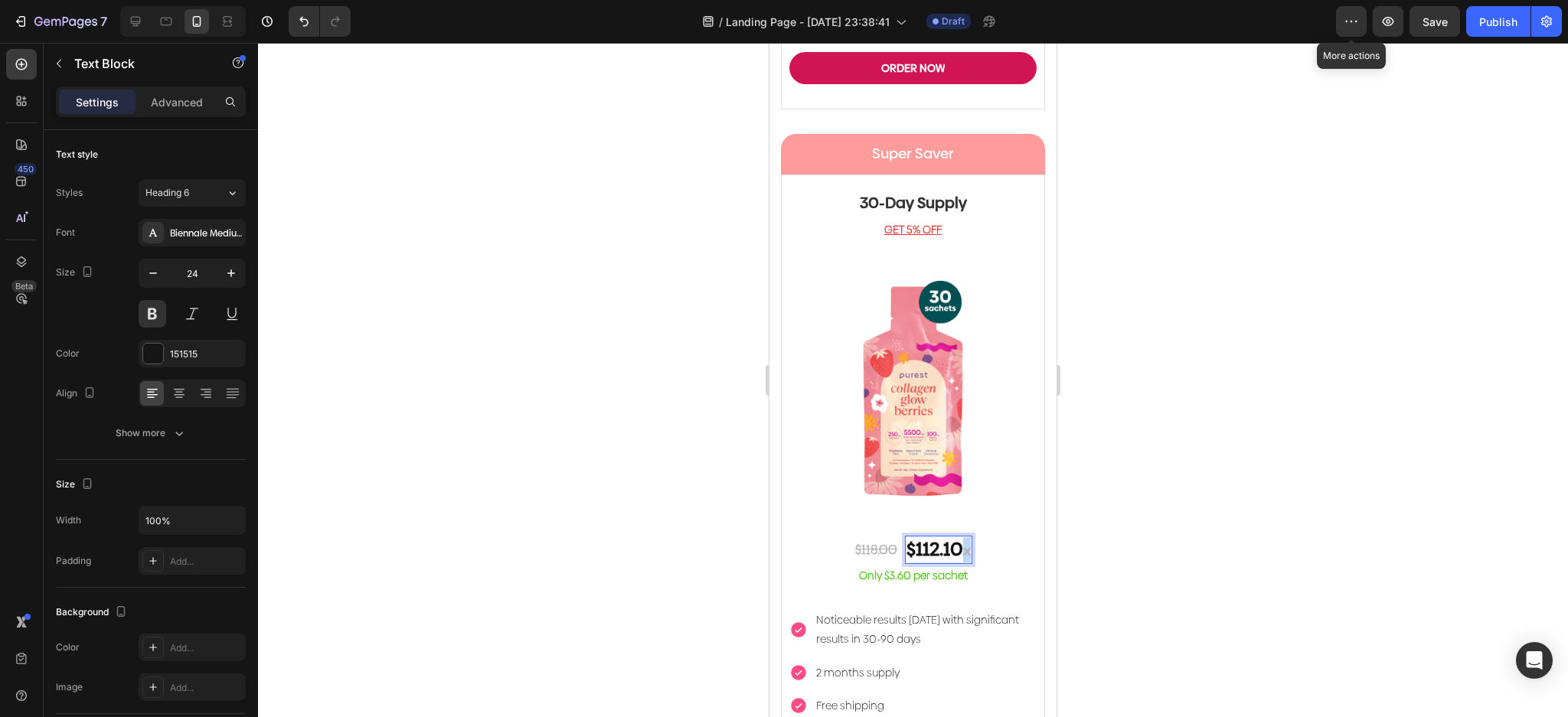
click at [953, 538] on p "$112.10 x" at bounding box center [939, 550] width 64 height 25
click at [870, 539] on s "$118.00" at bounding box center [880, 548] width 42 height 19
click at [913, 567] on p "Only $3.60 per sachet" at bounding box center [912, 574] width 244 height 14
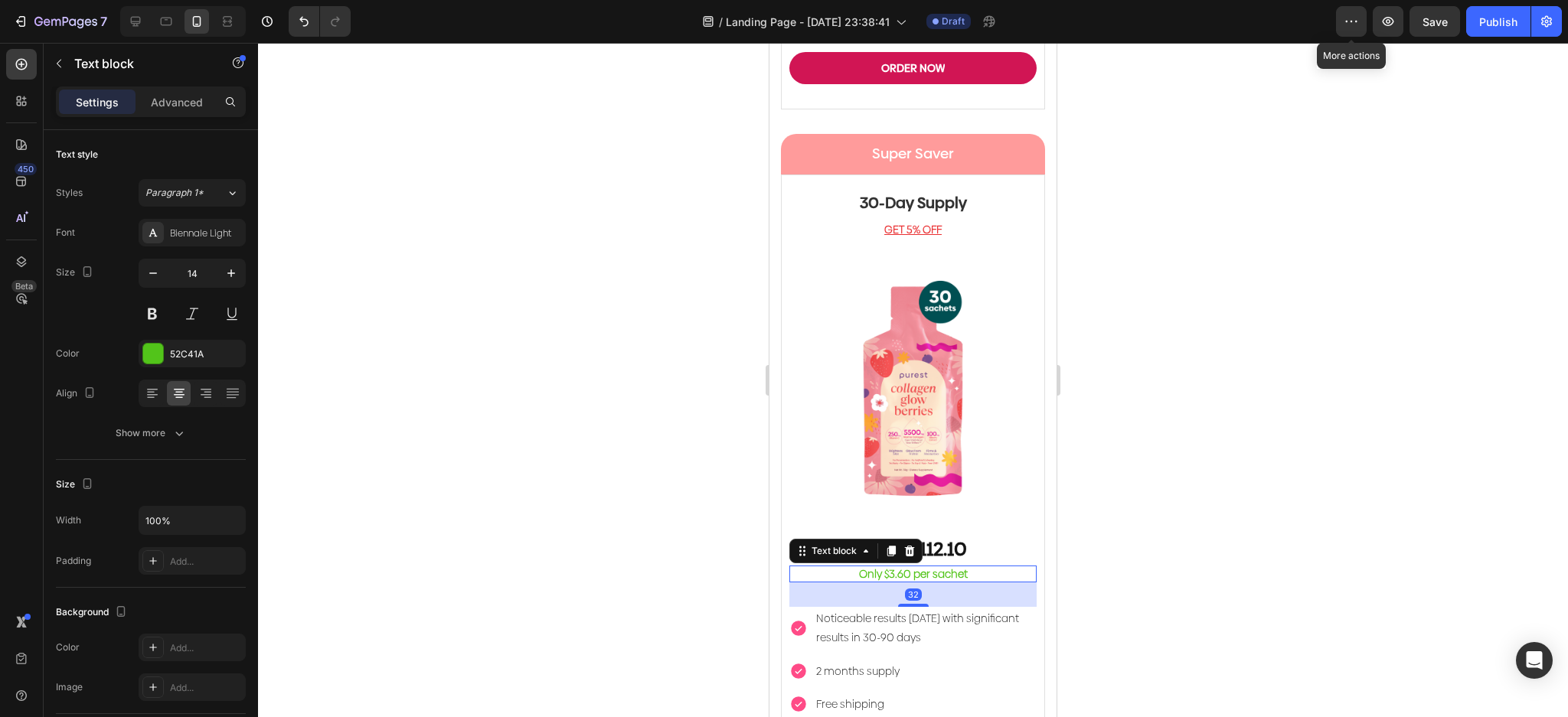
click at [913, 567] on p "Only $3.60 per sachet" at bounding box center [912, 574] width 244 height 14
click at [888, 567] on p "Only $3.60 per sachet" at bounding box center [912, 574] width 244 height 14
drag, startPoint x: 899, startPoint y: 527, endPoint x: 891, endPoint y: 528, distance: 8.1
click at [891, 567] on p "Only $3.60 per sachet" at bounding box center [912, 574] width 244 height 14
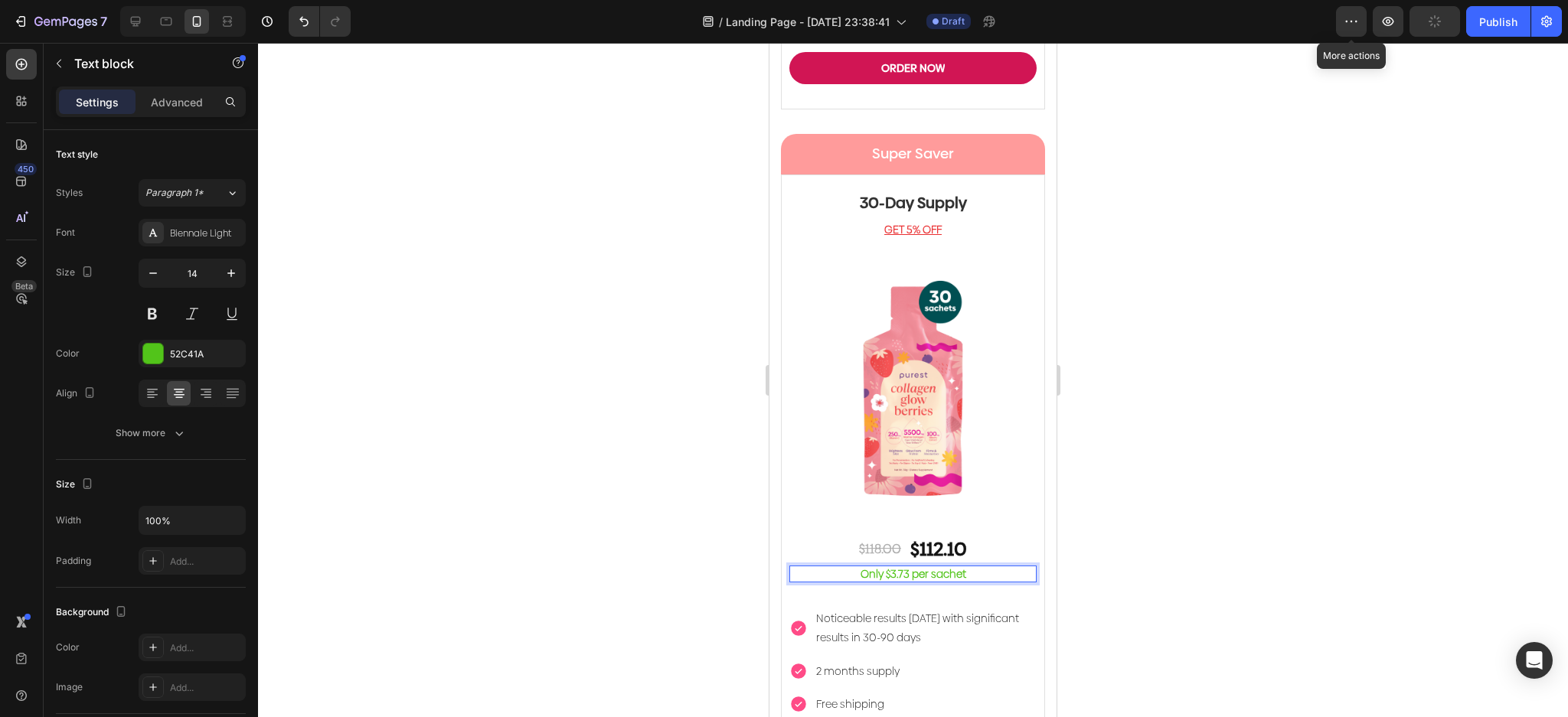
click at [1340, 352] on div at bounding box center [913, 380] width 1310 height 674
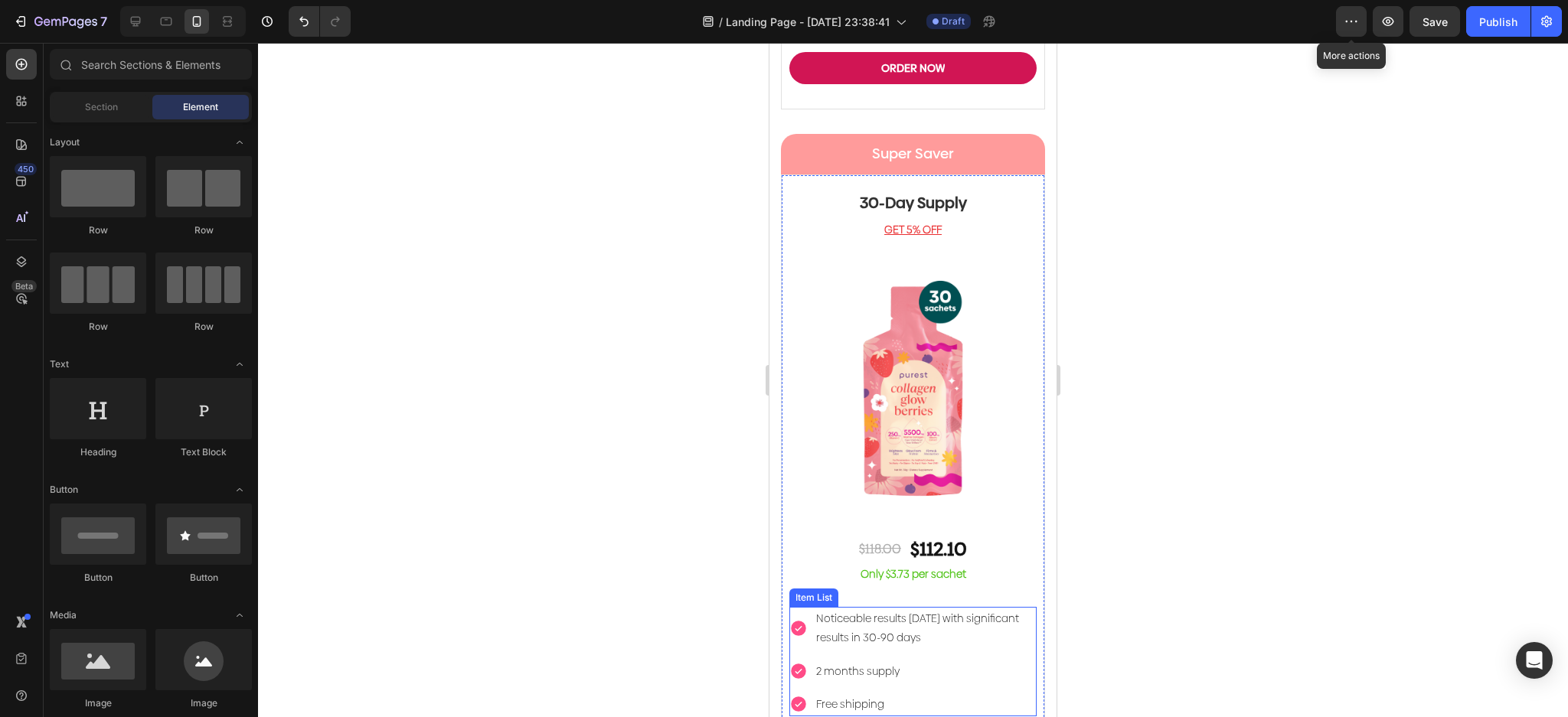
click at [897, 662] on p "2 months supply" at bounding box center [925, 672] width 218 height 19
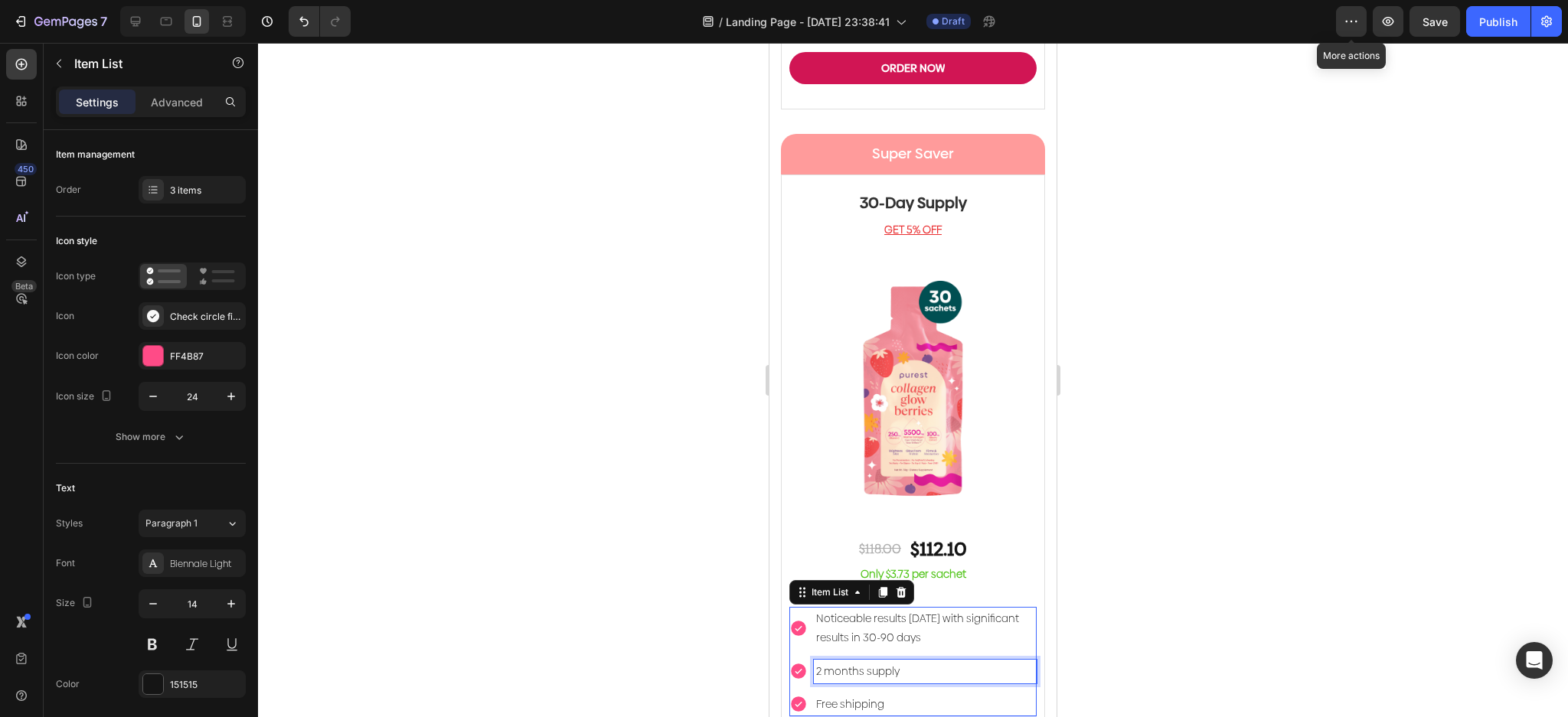
click at [897, 662] on p "2 months supply" at bounding box center [925, 672] width 218 height 19
drag, startPoint x: 837, startPoint y: 626, endPoint x: 827, endPoint y: 626, distance: 10.0
click at [836, 662] on p "2 months supply" at bounding box center [925, 672] width 218 height 19
click at [819, 662] on p "2 months supply" at bounding box center [925, 672] width 218 height 19
click at [1193, 437] on div at bounding box center [913, 380] width 1310 height 674
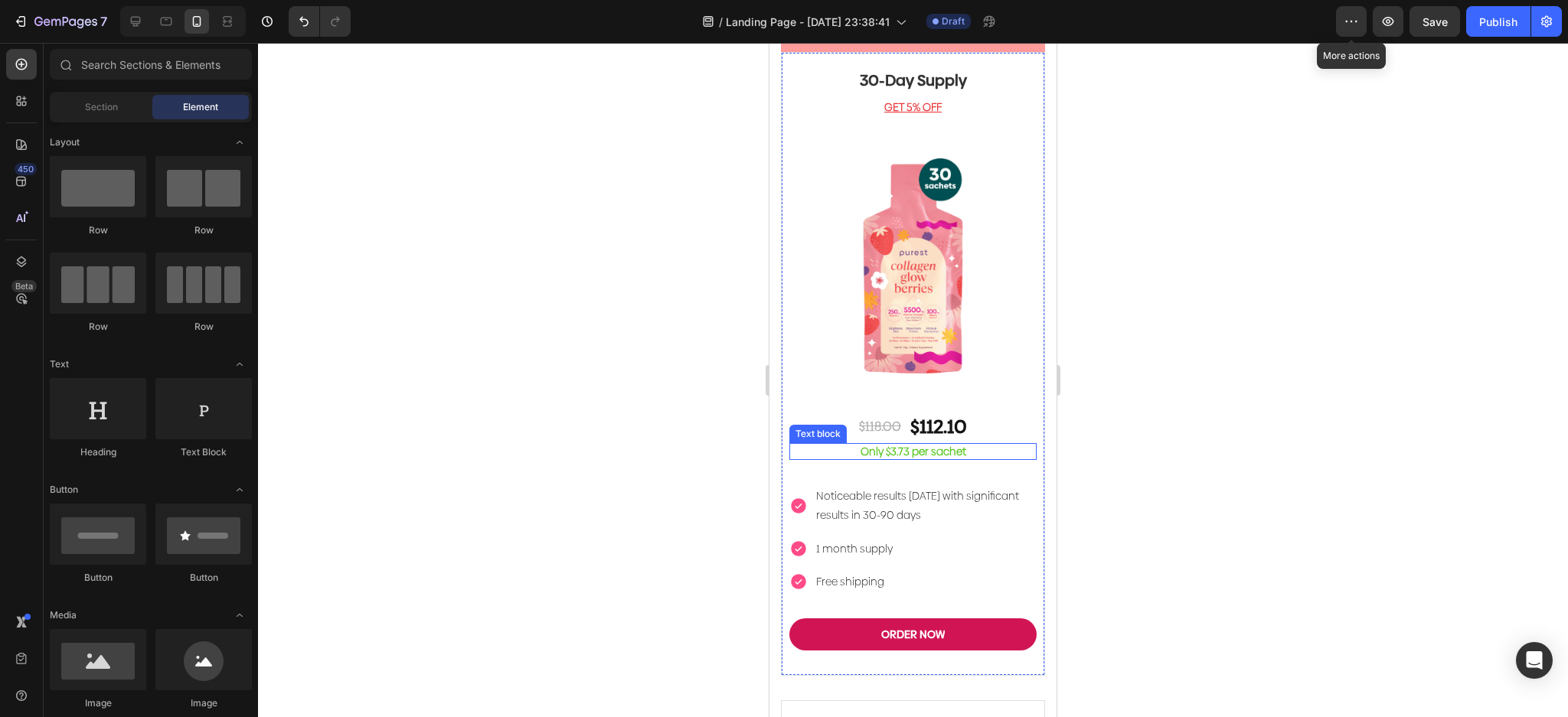
scroll to position [4917, 0]
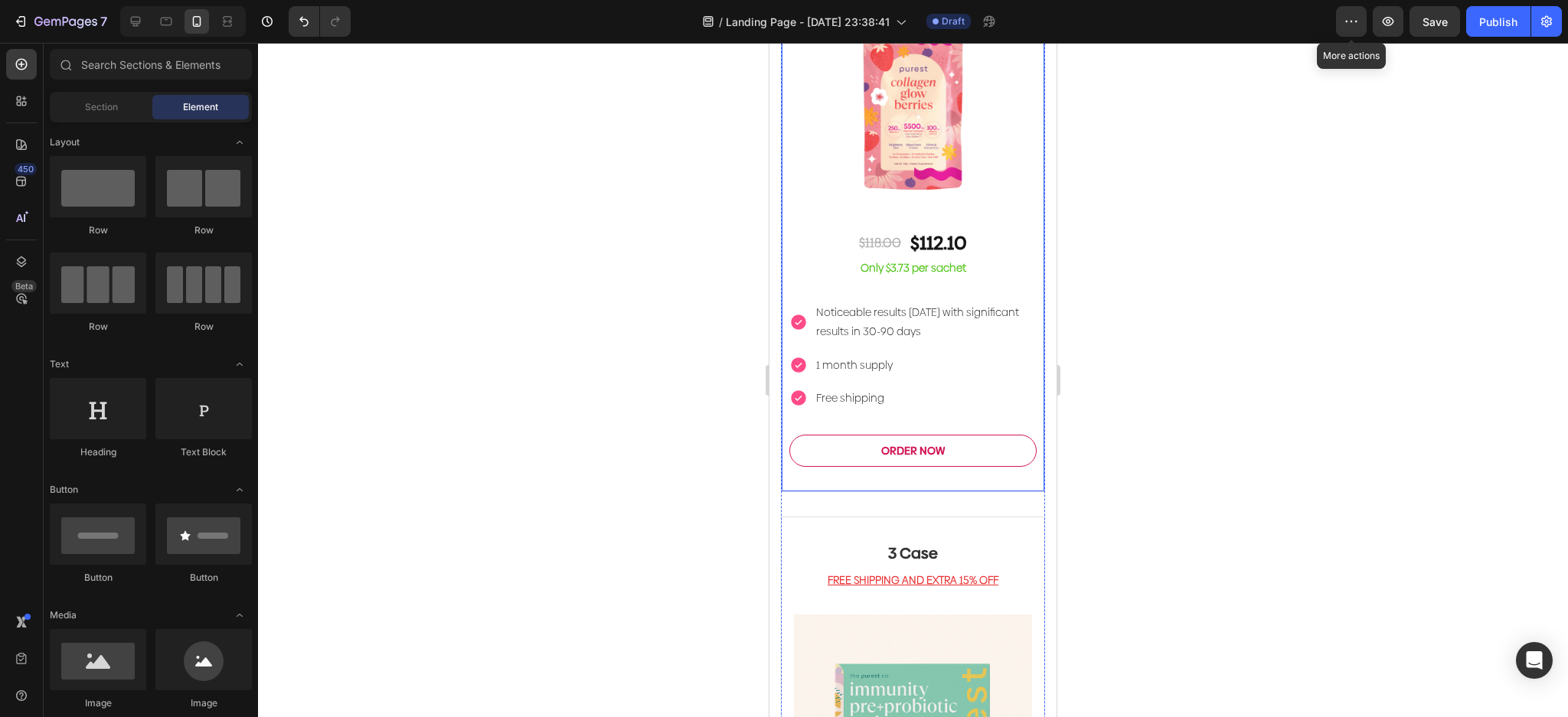
click at [959, 435] on button "ORDER NOW" at bounding box center [913, 451] width 247 height 32
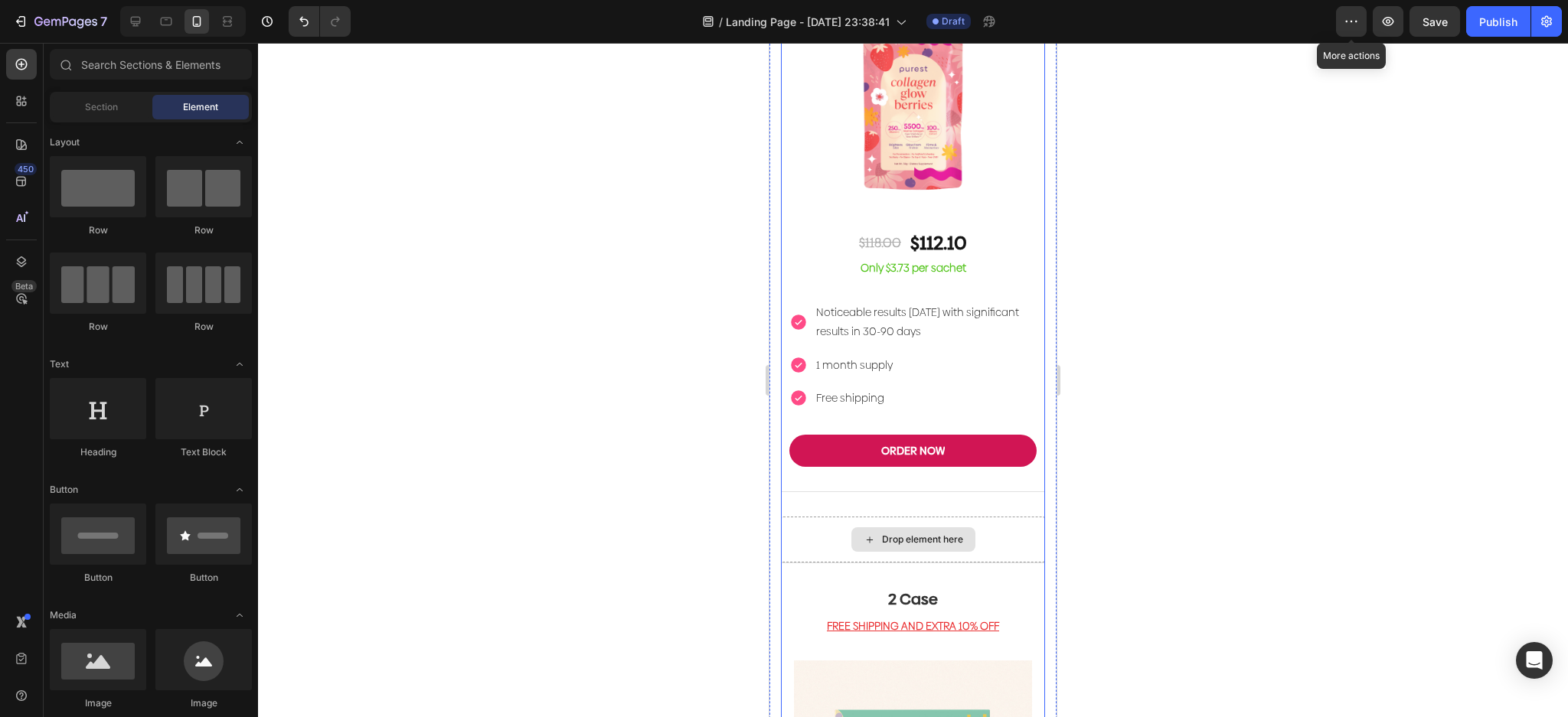
click at [1015, 517] on div "Drop element here" at bounding box center [913, 539] width 264 height 46
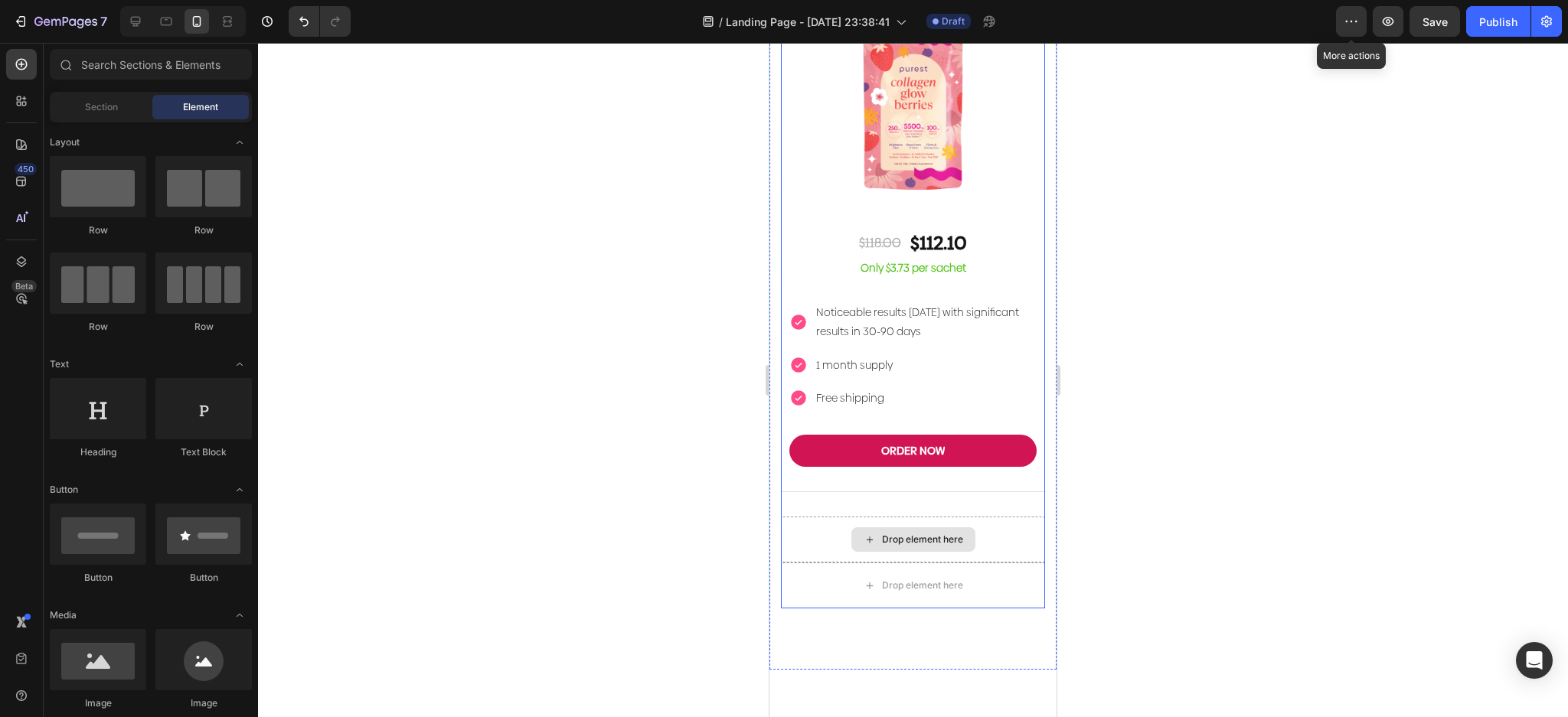
click at [1009, 517] on div "Drop element here" at bounding box center [913, 539] width 264 height 46
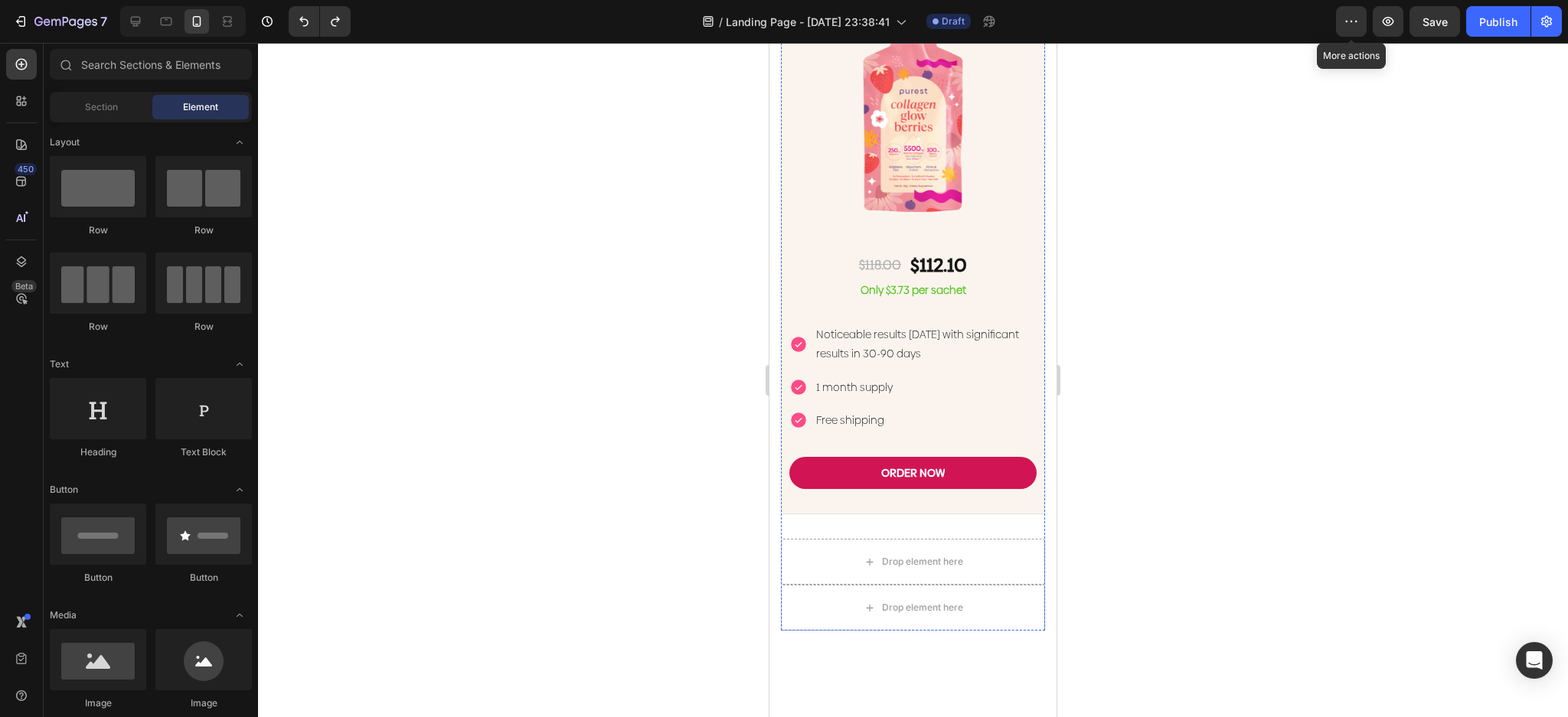
scroll to position [5119, 0]
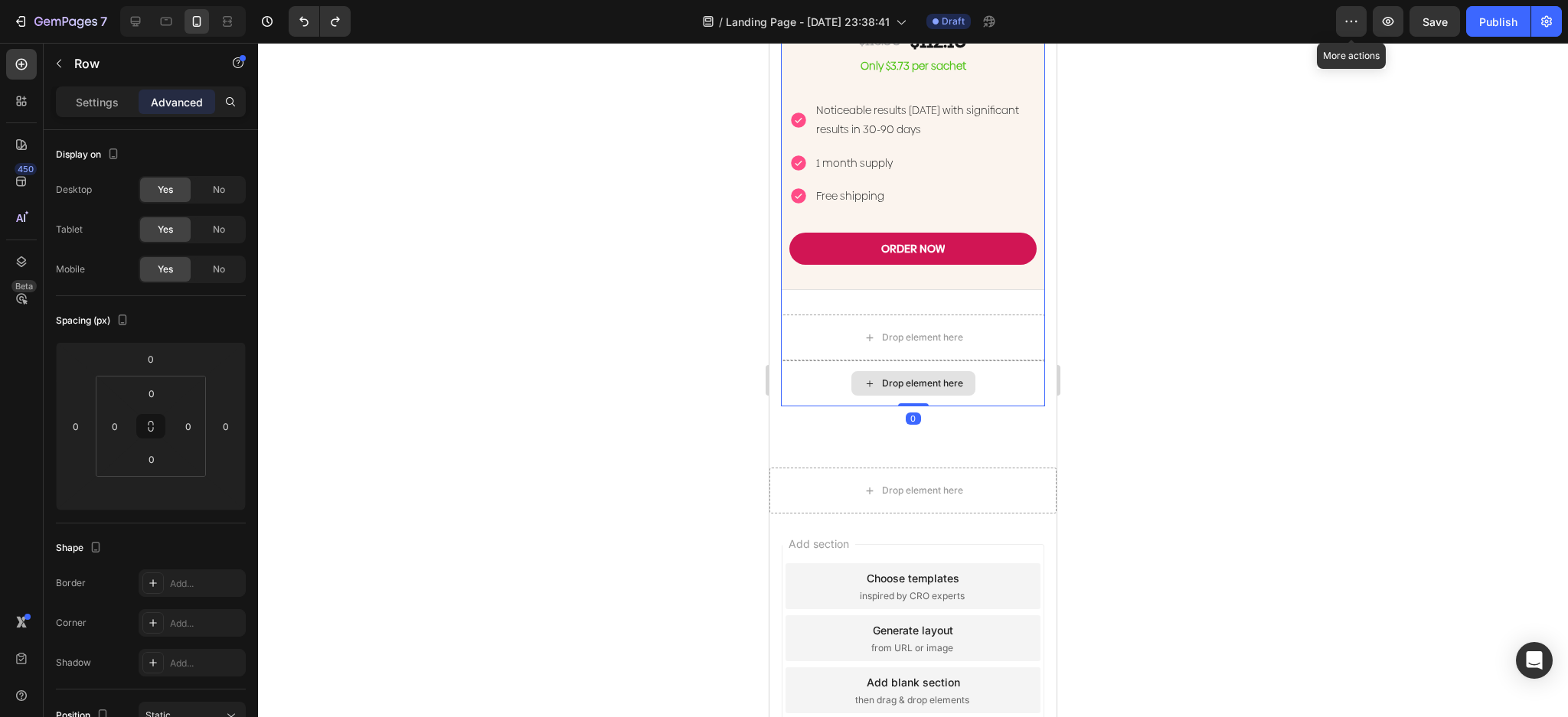
click at [995, 361] on div "Drop element here" at bounding box center [913, 383] width 264 height 46
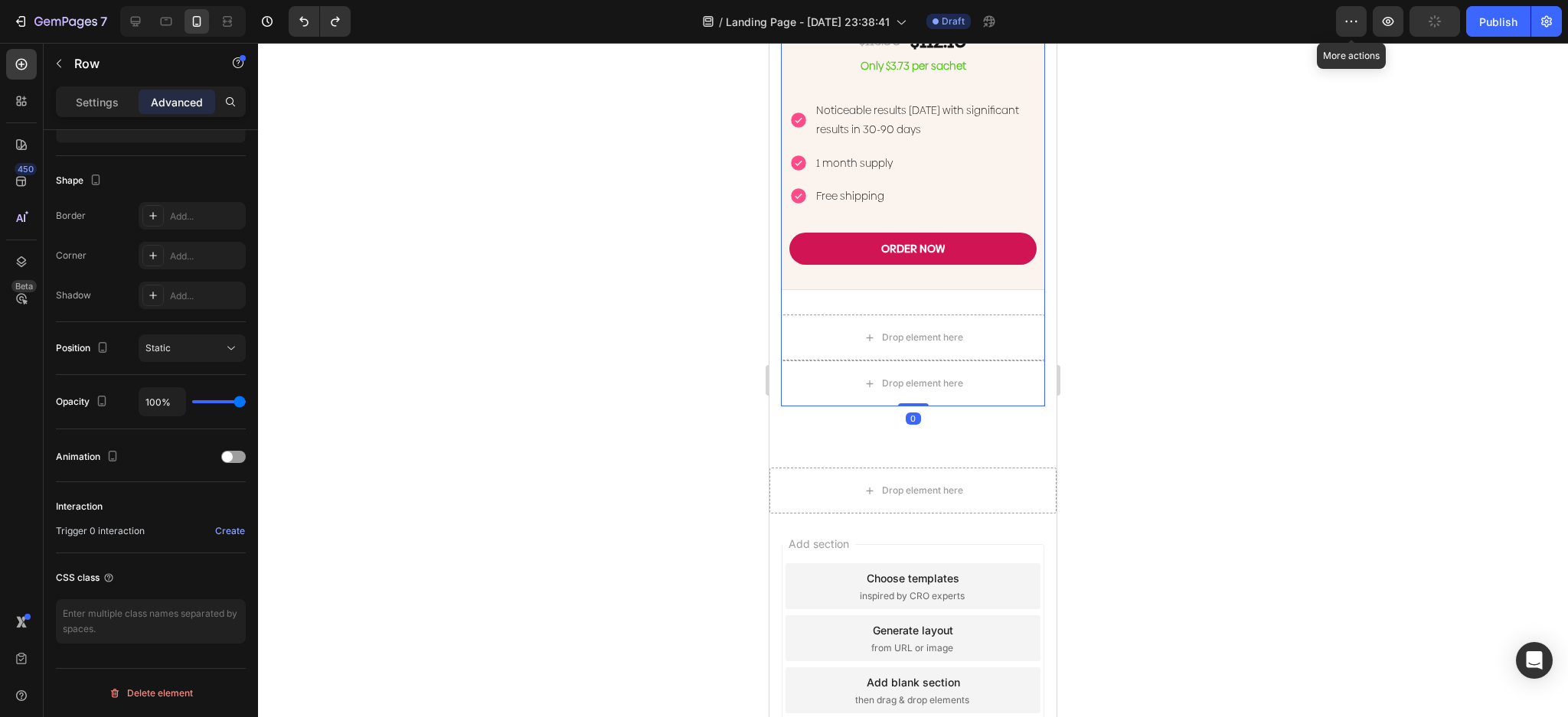
click at [155, 698] on div "Delete element" at bounding box center [151, 693] width 85 height 19
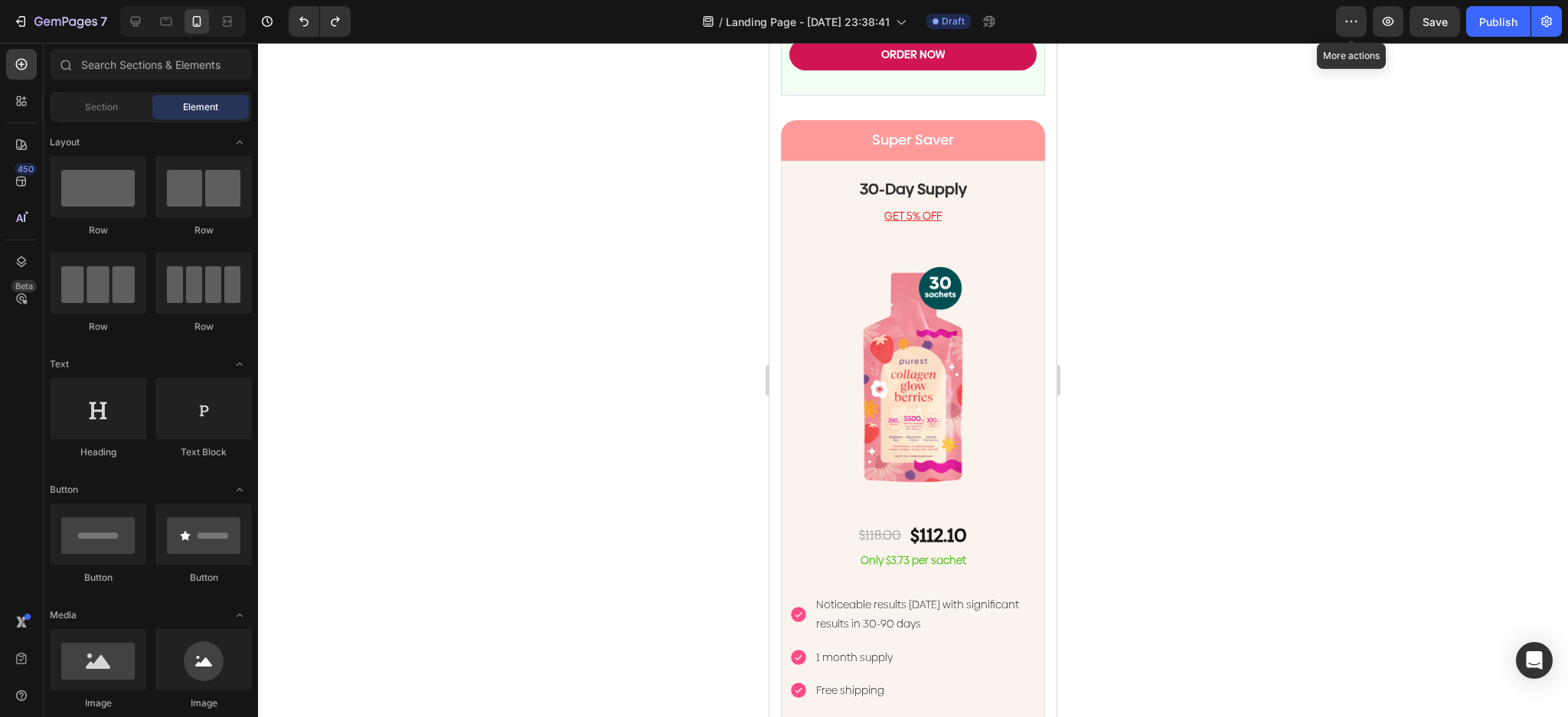
scroll to position [4930, 0]
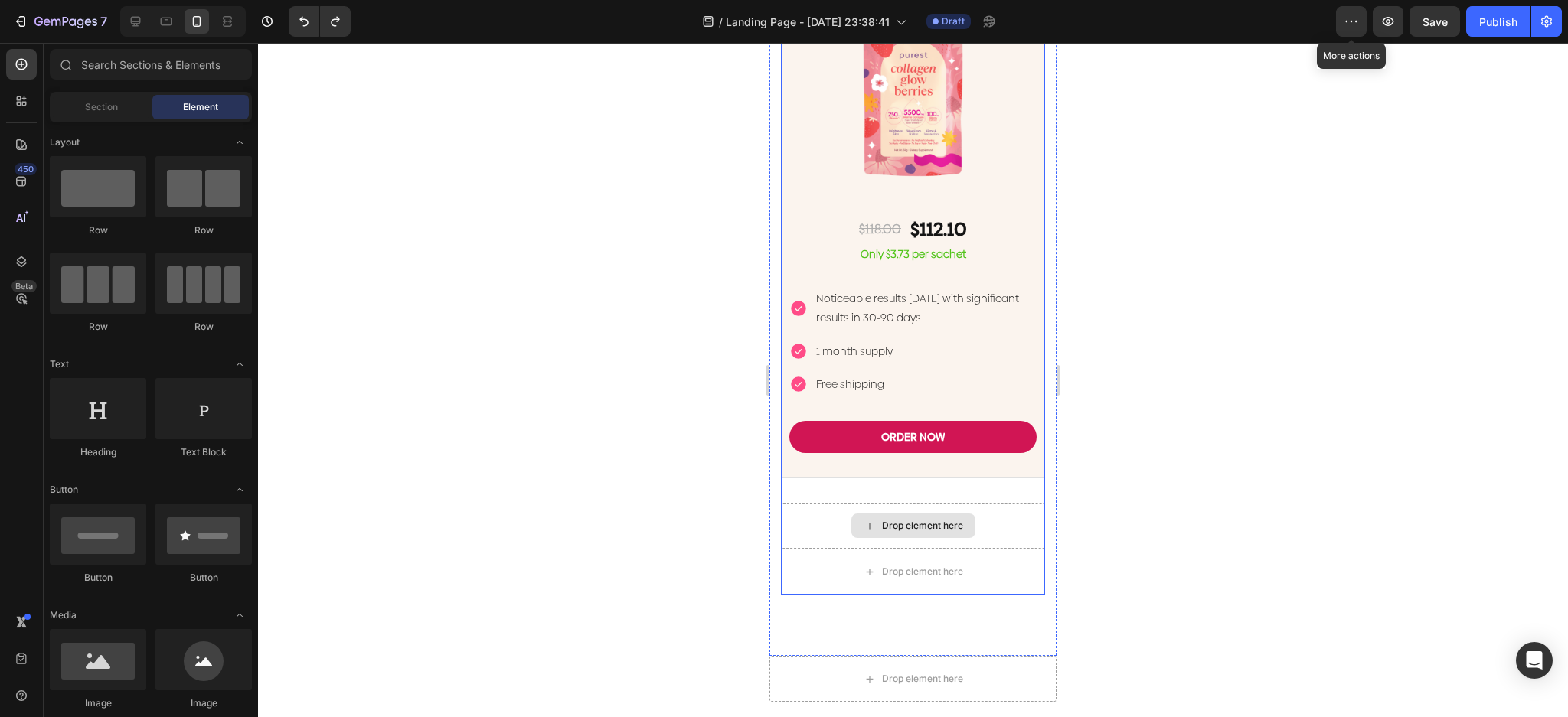
click at [941, 520] on div "Drop element here" at bounding box center [922, 525] width 81 height 12
click at [988, 503] on div "Drop element here" at bounding box center [913, 525] width 264 height 46
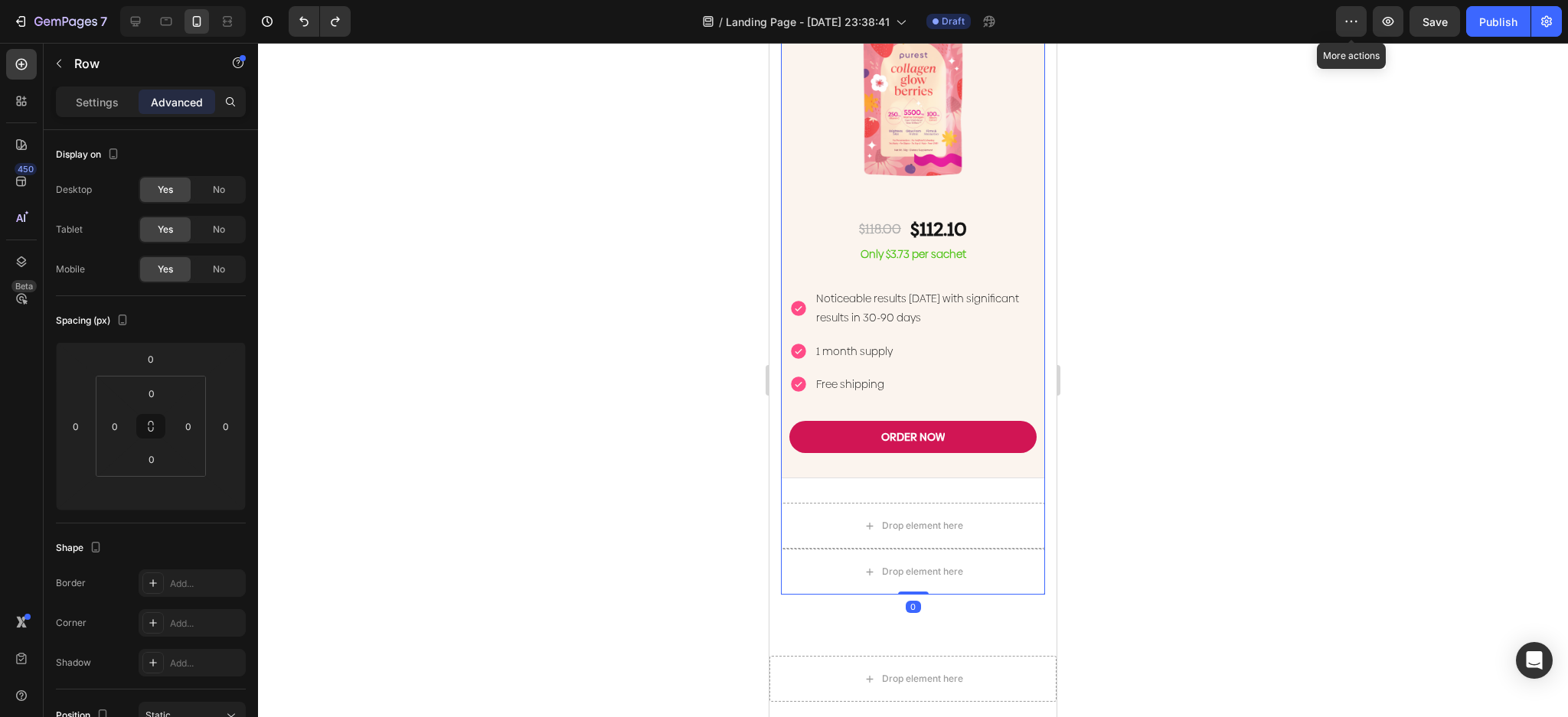
click at [794, 503] on div "Drop element here" at bounding box center [913, 525] width 264 height 46
click at [790, 503] on div "Drop element here" at bounding box center [913, 525] width 264 height 46
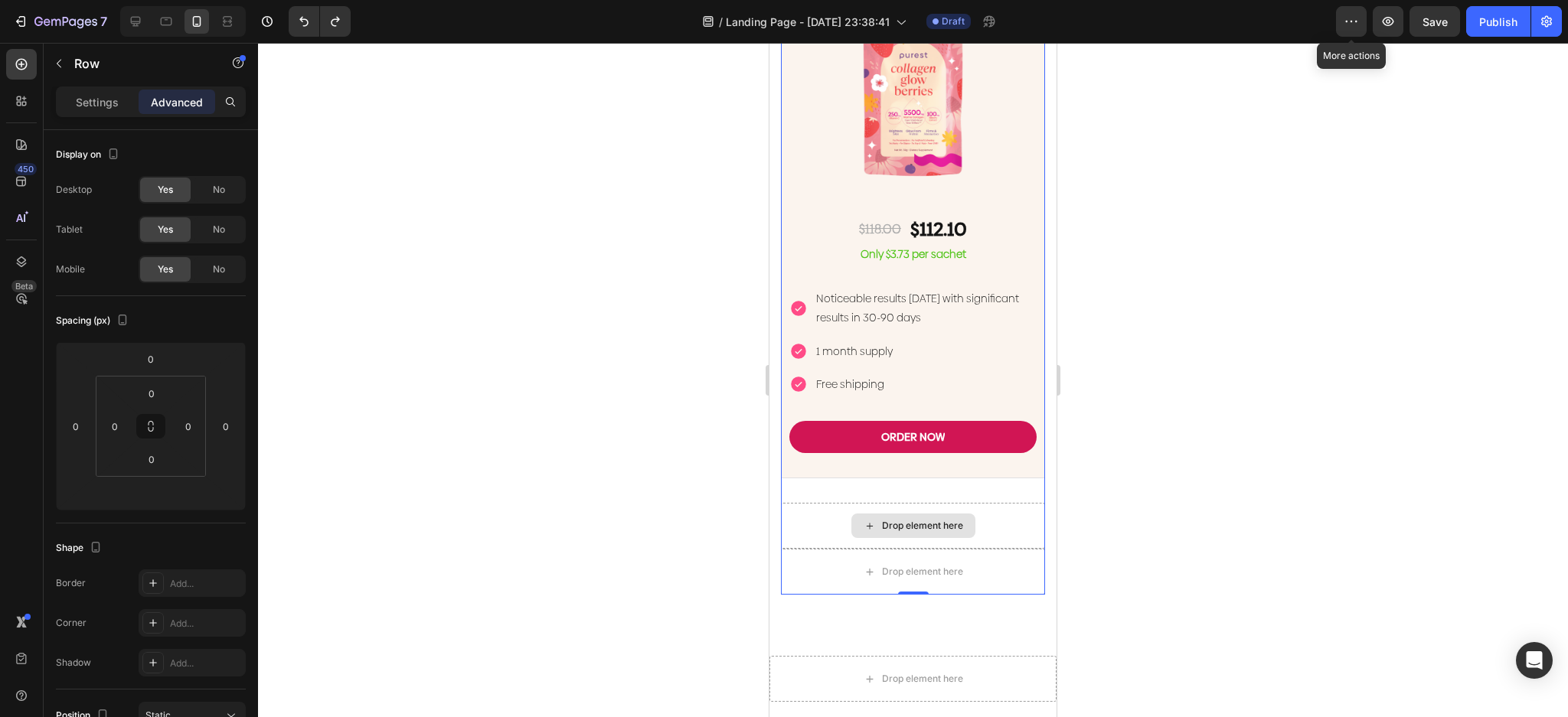
click at [790, 503] on div "Drop element here" at bounding box center [913, 525] width 264 height 46
click at [103, 94] on p "Settings" at bounding box center [97, 102] width 43 height 16
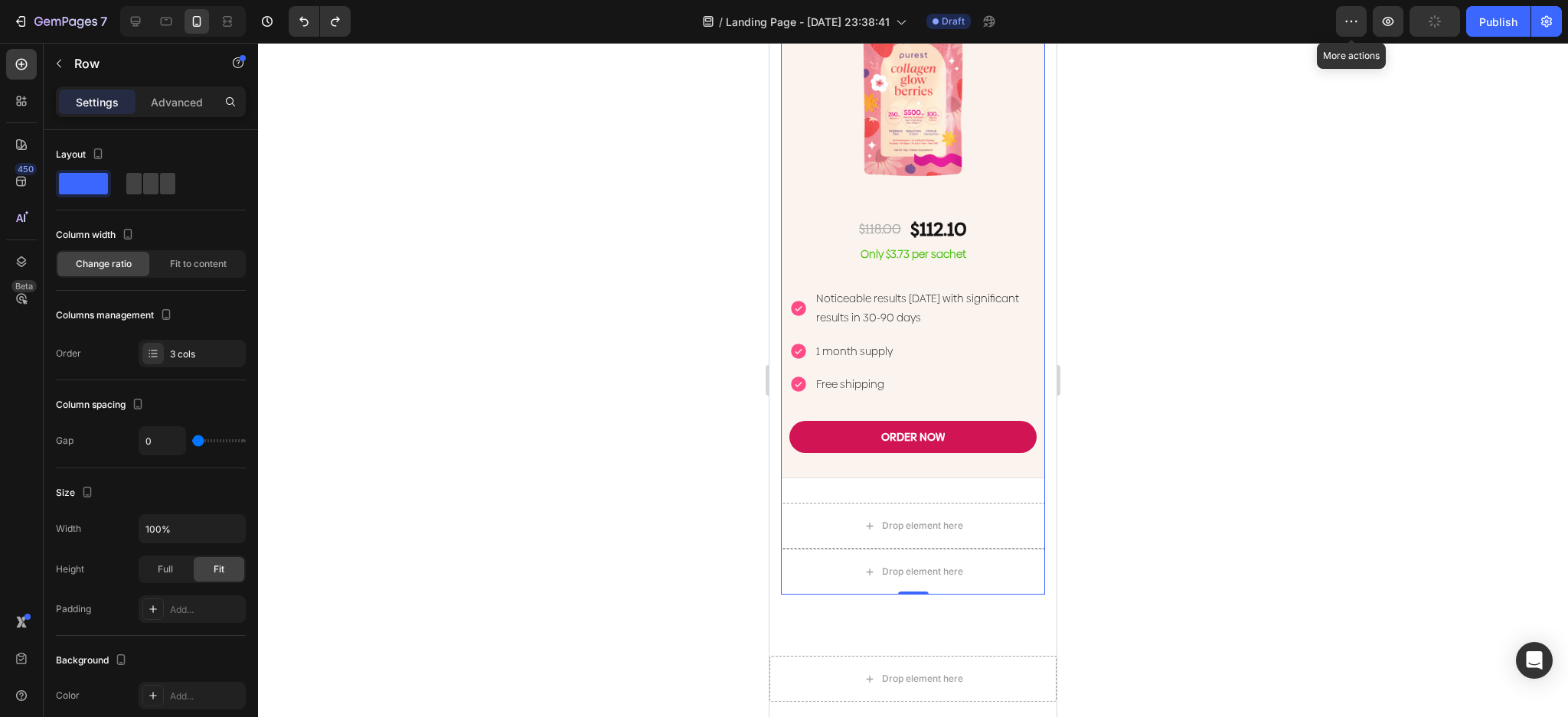
click at [881, 421] on div "ORDER NOW Button" at bounding box center [913, 449] width 247 height 56
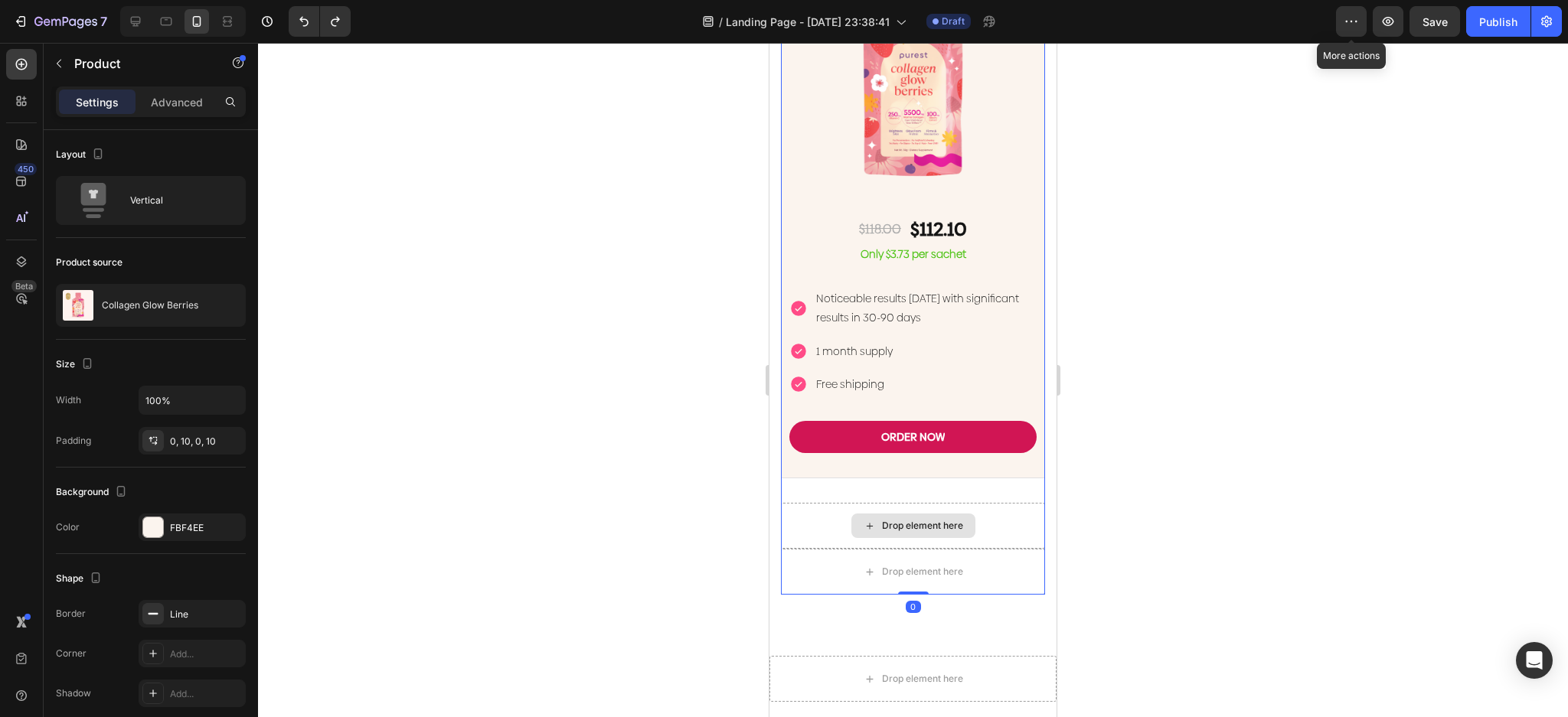
click at [973, 503] on div "Drop element here" at bounding box center [913, 525] width 264 height 46
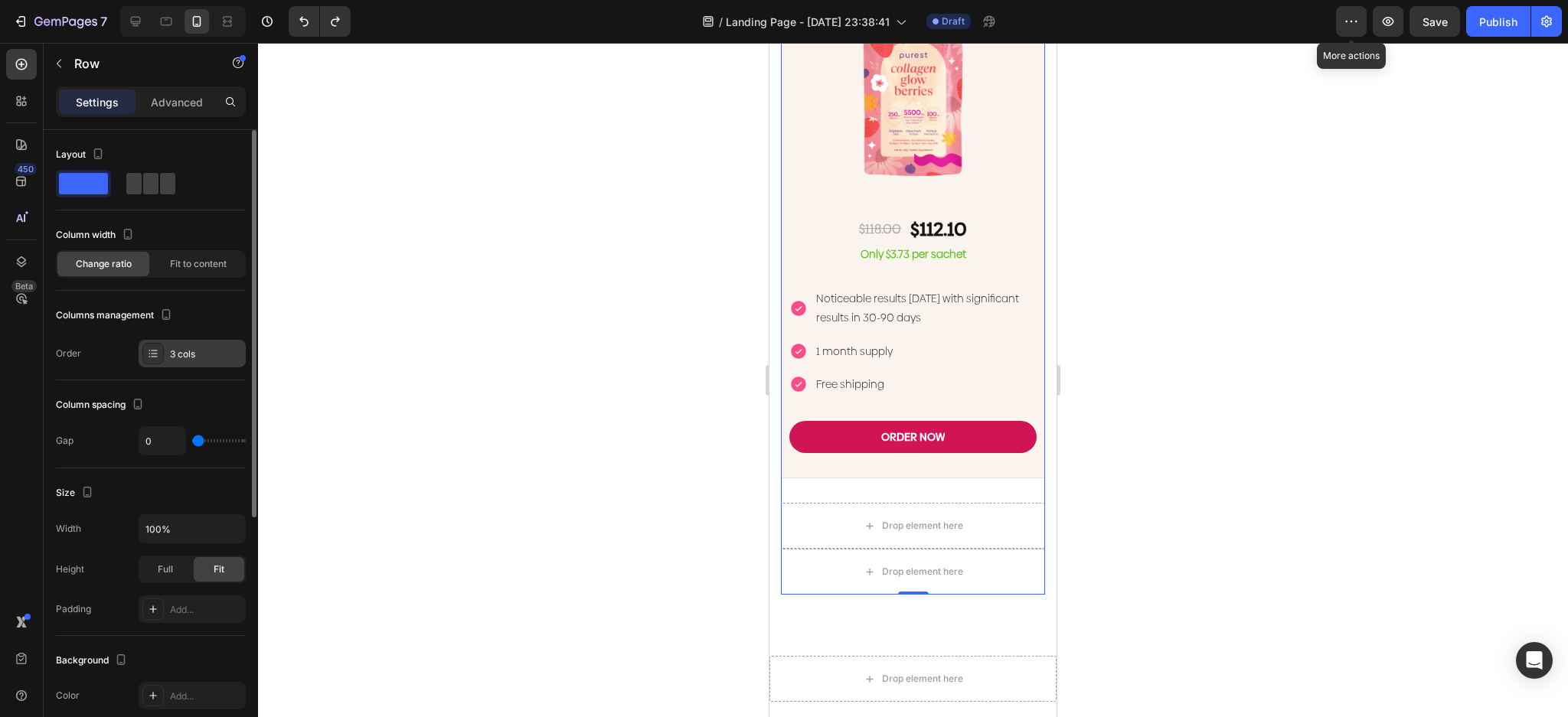
click at [163, 352] on div at bounding box center [153, 353] width 22 height 22
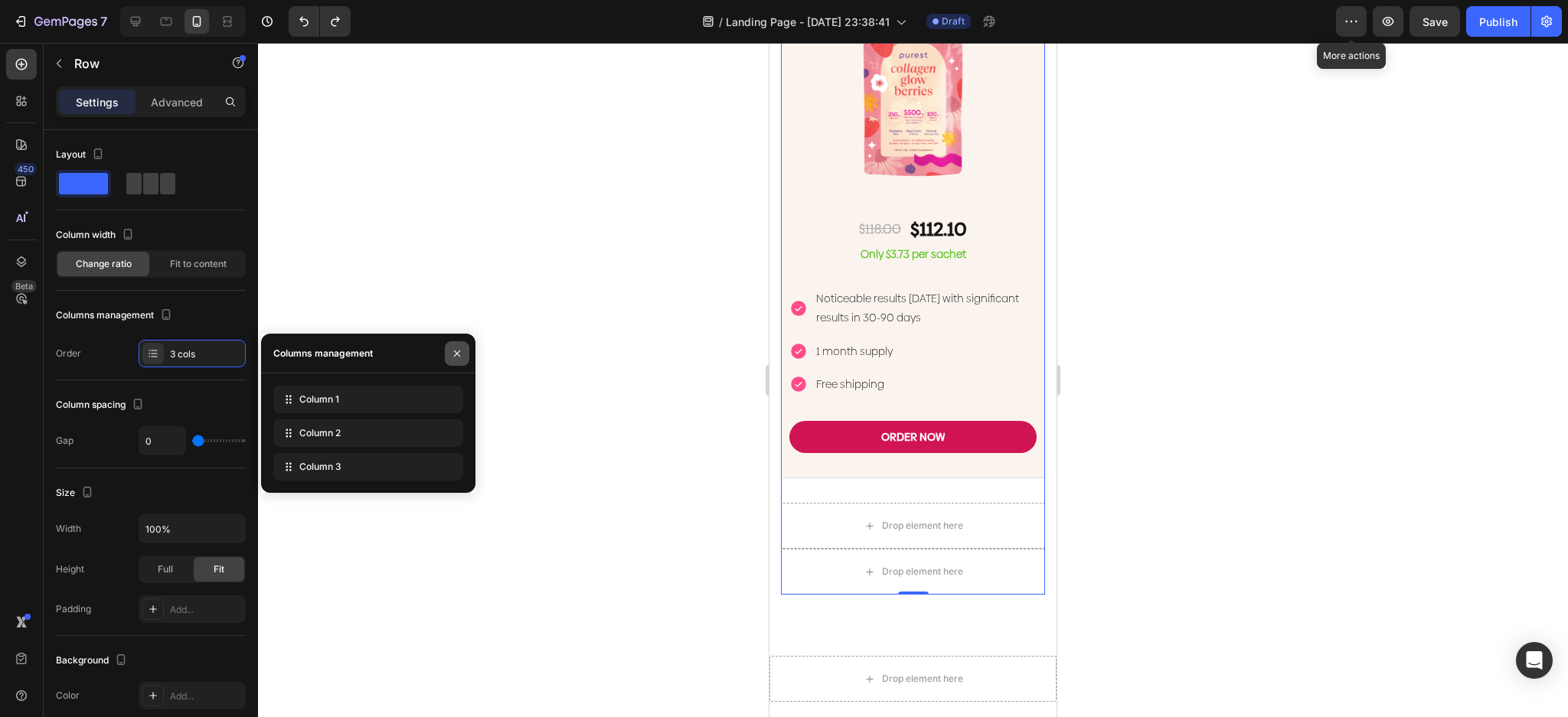
click at [456, 356] on icon "button" at bounding box center [456, 353] width 12 height 12
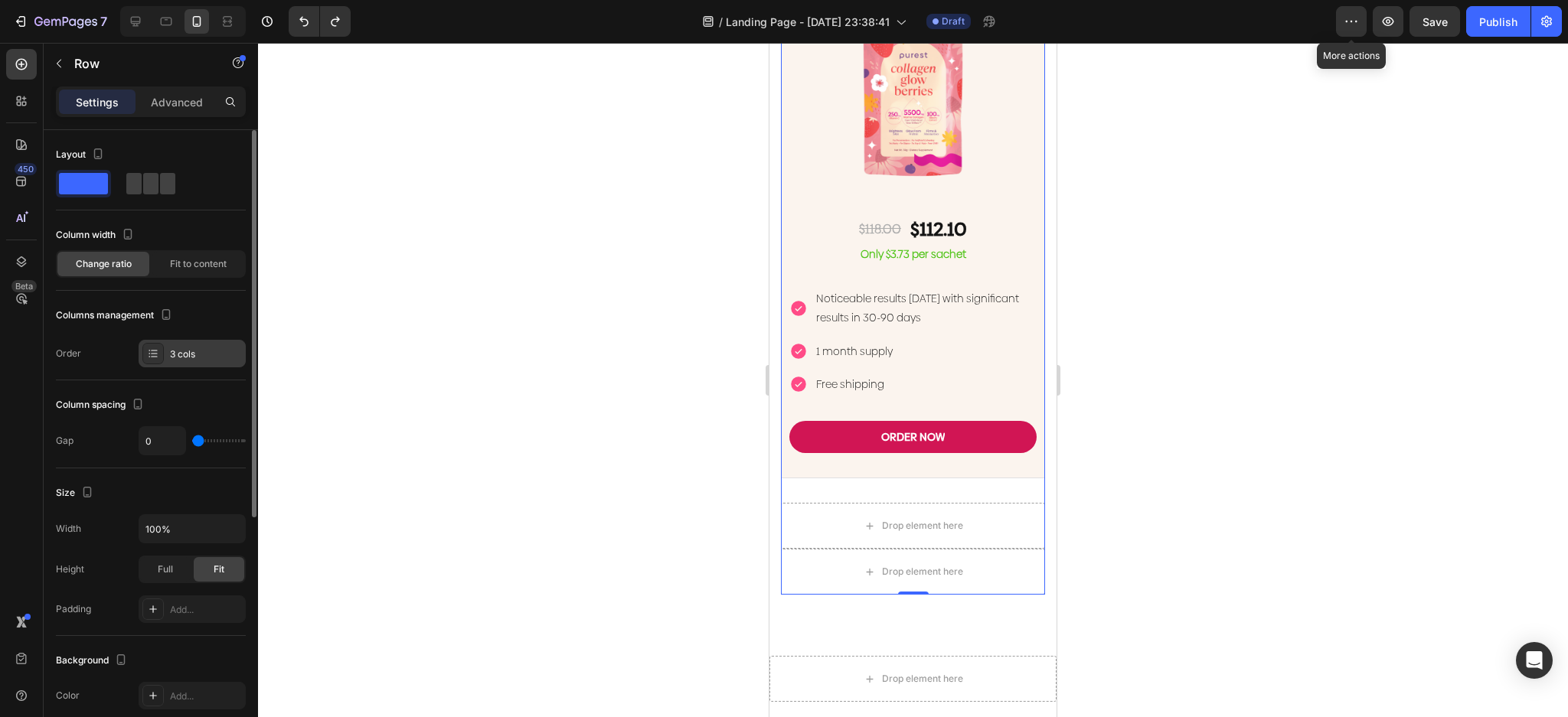
click at [140, 351] on div "3 cols" at bounding box center [192, 353] width 107 height 27
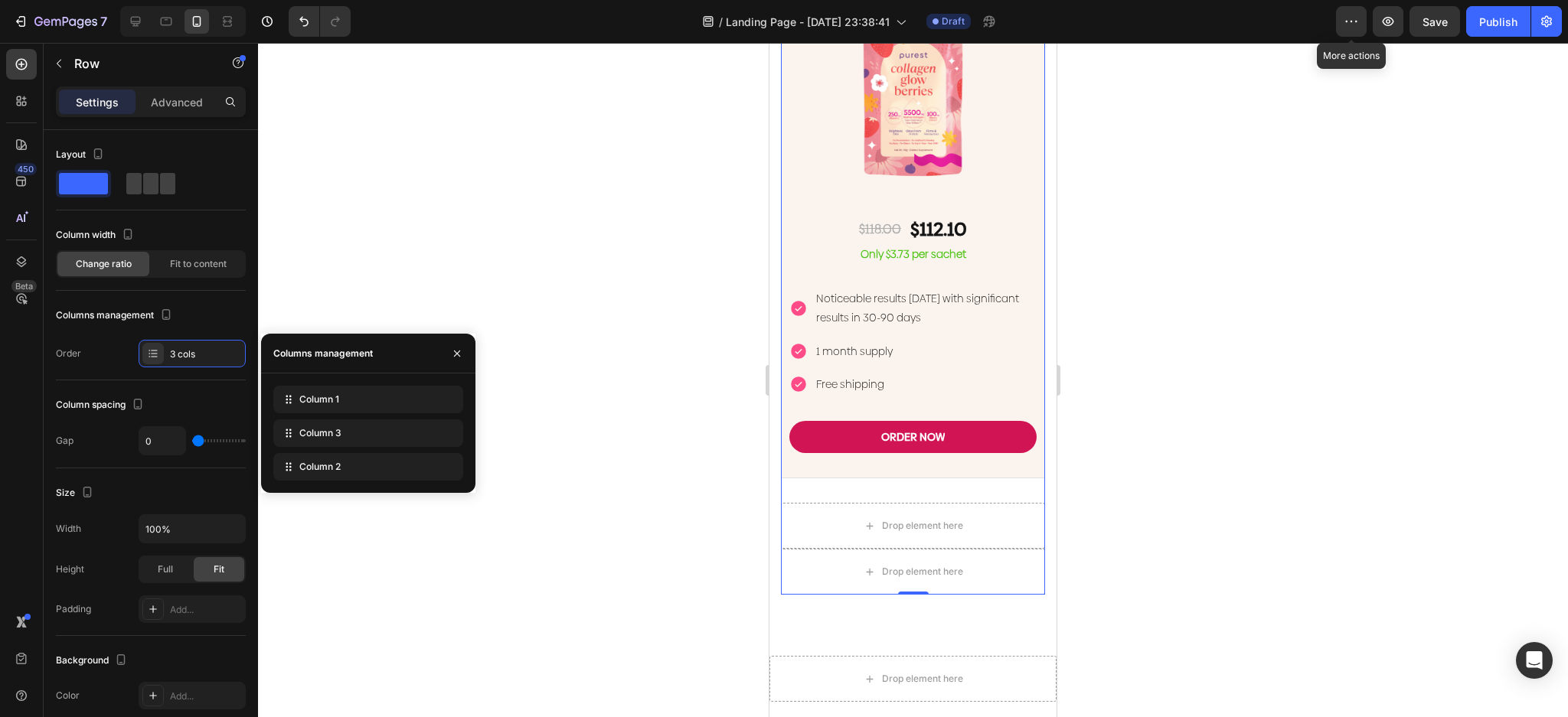
click at [579, 319] on div at bounding box center [913, 380] width 1310 height 674
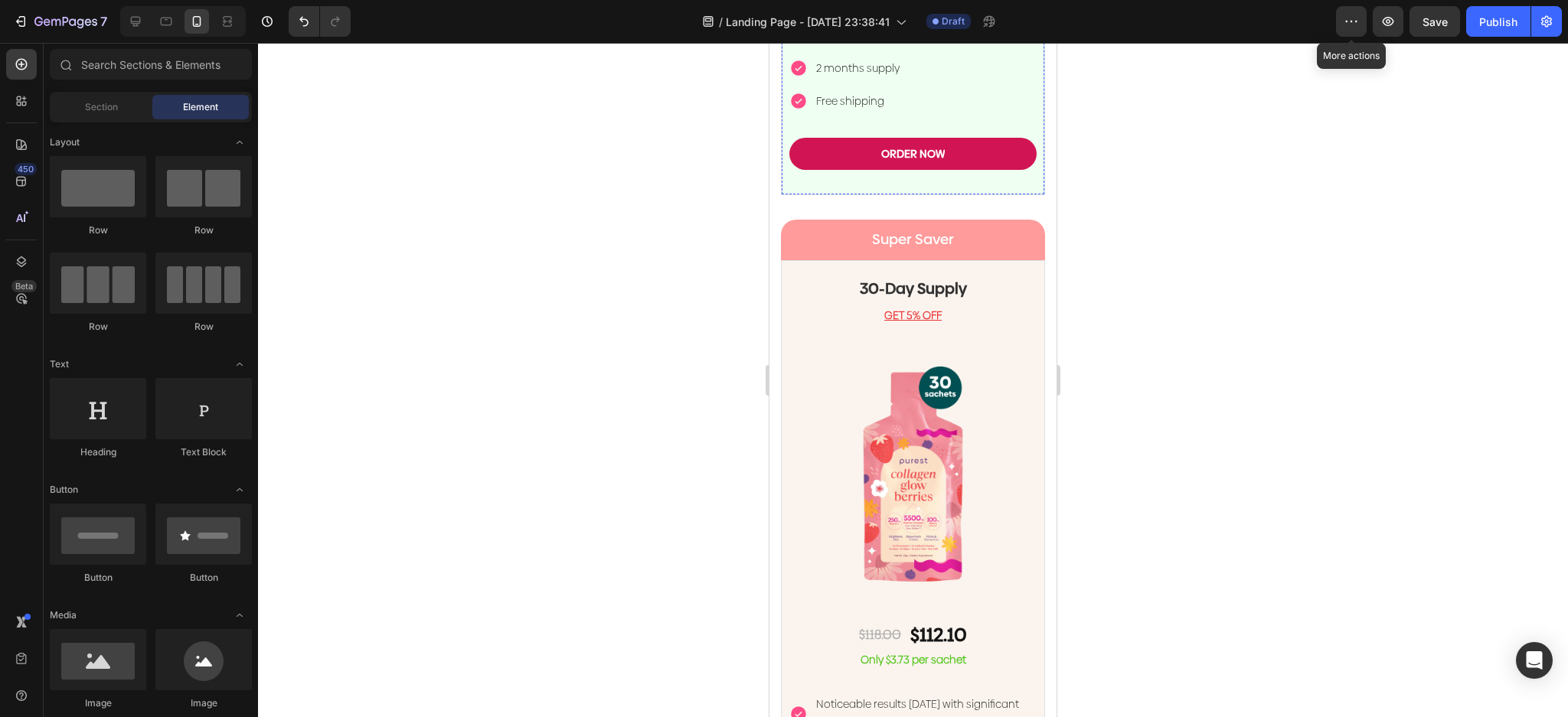
scroll to position [4522, 0]
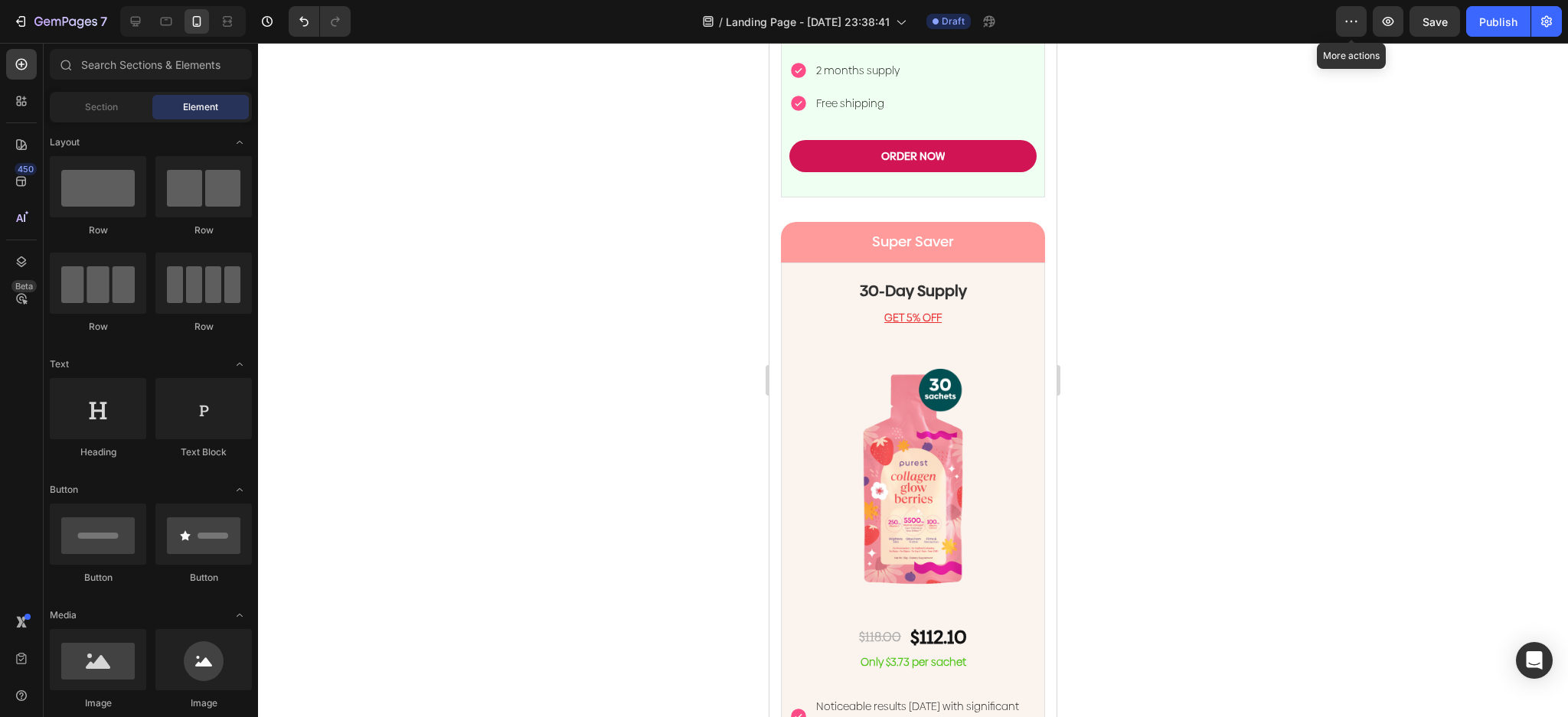
click at [1101, 349] on div at bounding box center [913, 380] width 1310 height 674
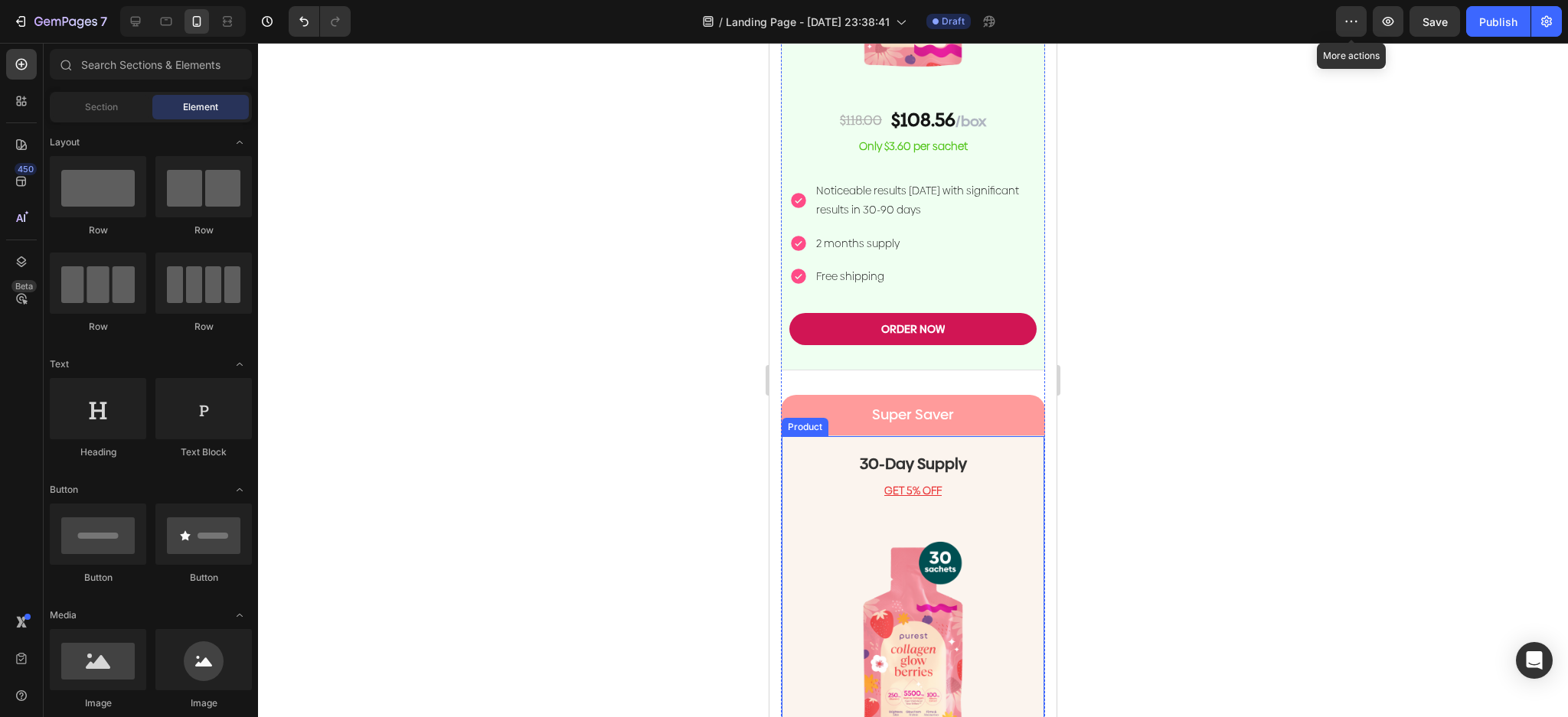
scroll to position [4115, 0]
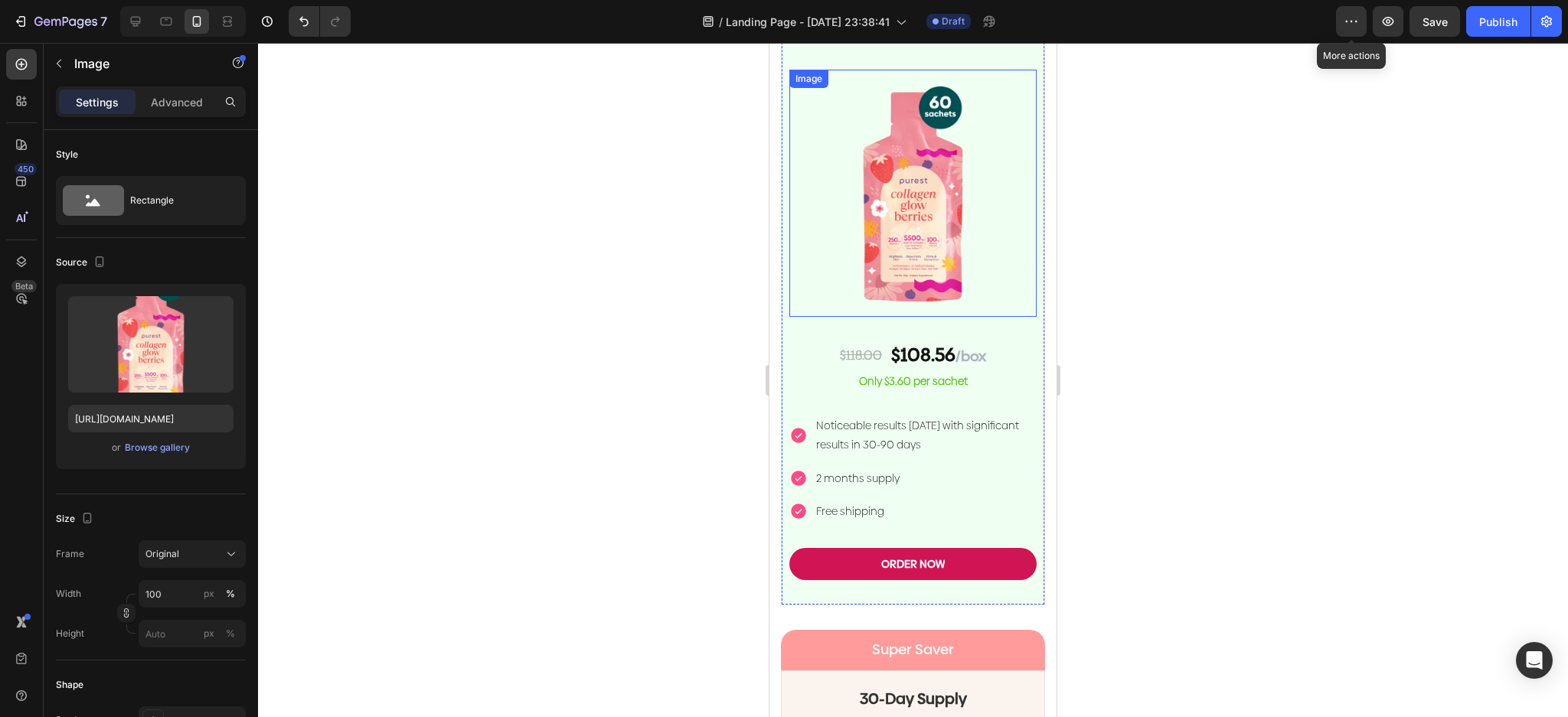
click at [1009, 283] on img at bounding box center [913, 193] width 247 height 247
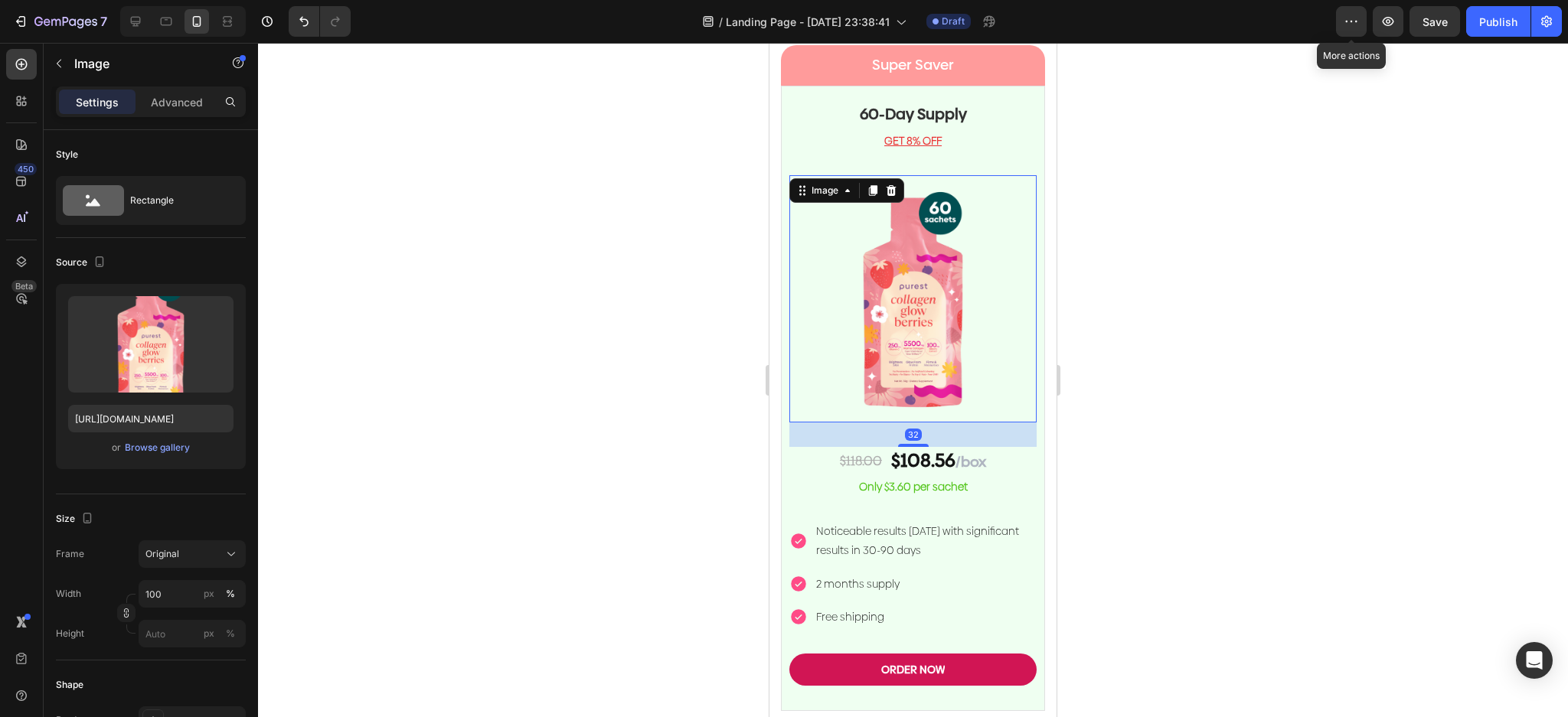
scroll to position [3808, 0]
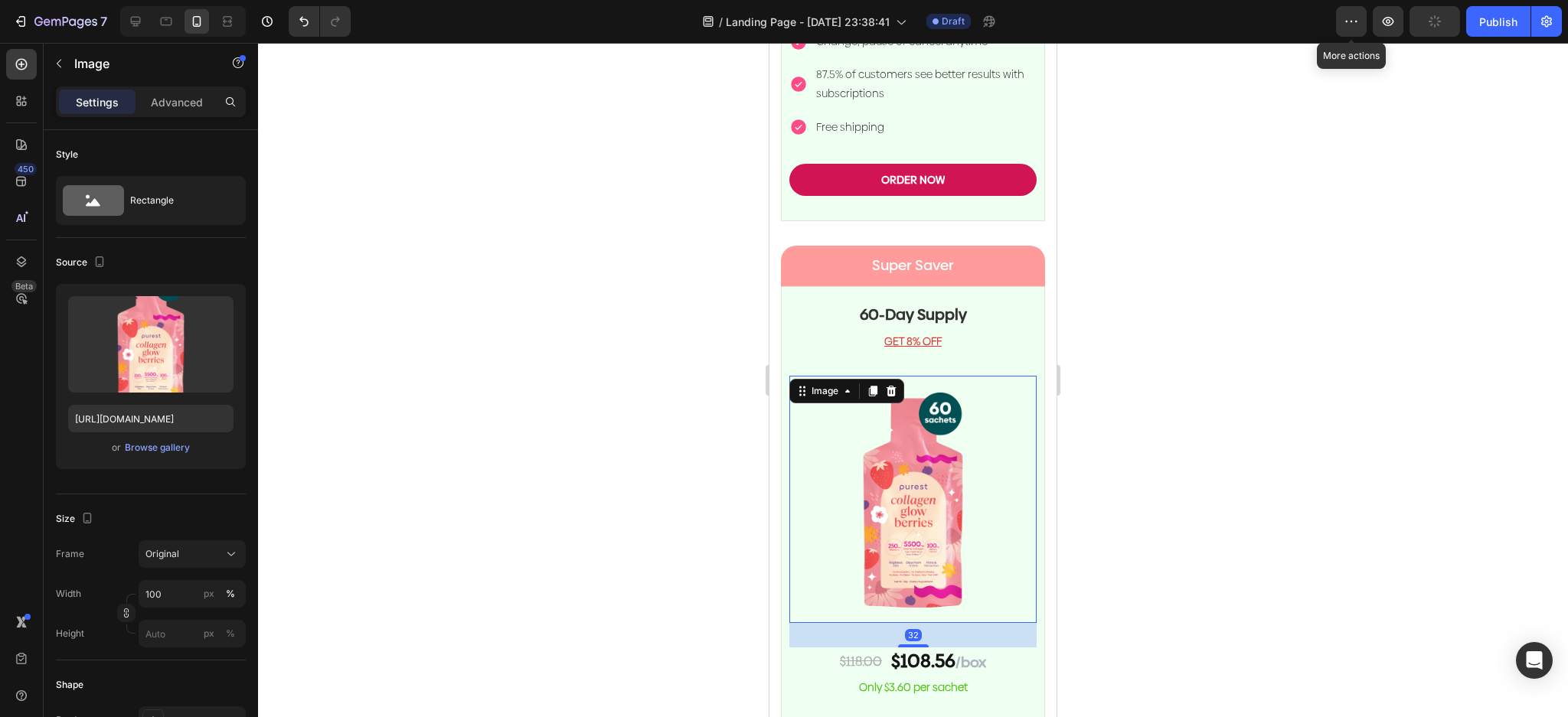
click at [1019, 303] on h2 "60-Day Supply" at bounding box center [913, 315] width 247 height 23
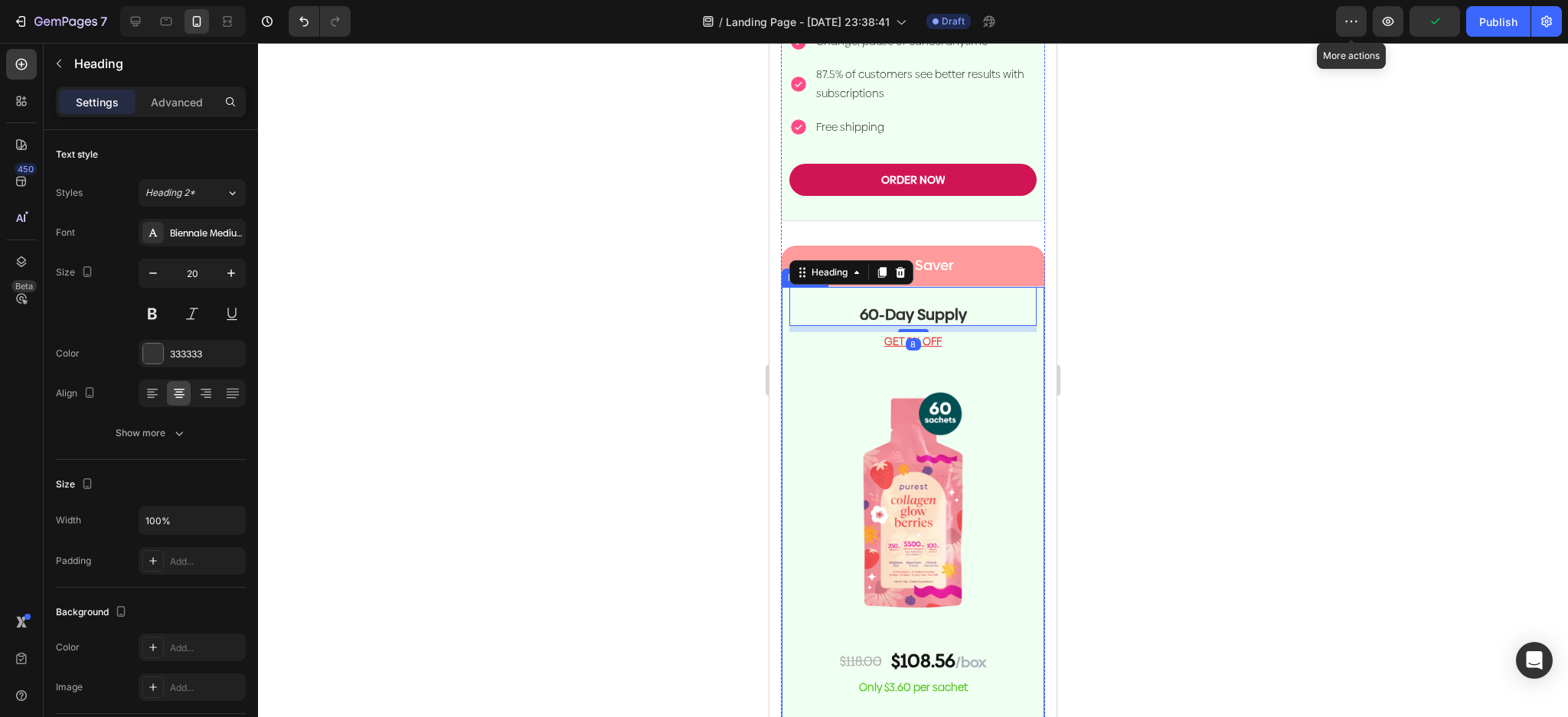
click at [1025, 321] on div "60-Day Supply Heading 8 GET 8% OFF Text block Image $118.00 Text Block $108.56 …" at bounding box center [913, 599] width 264 height 625
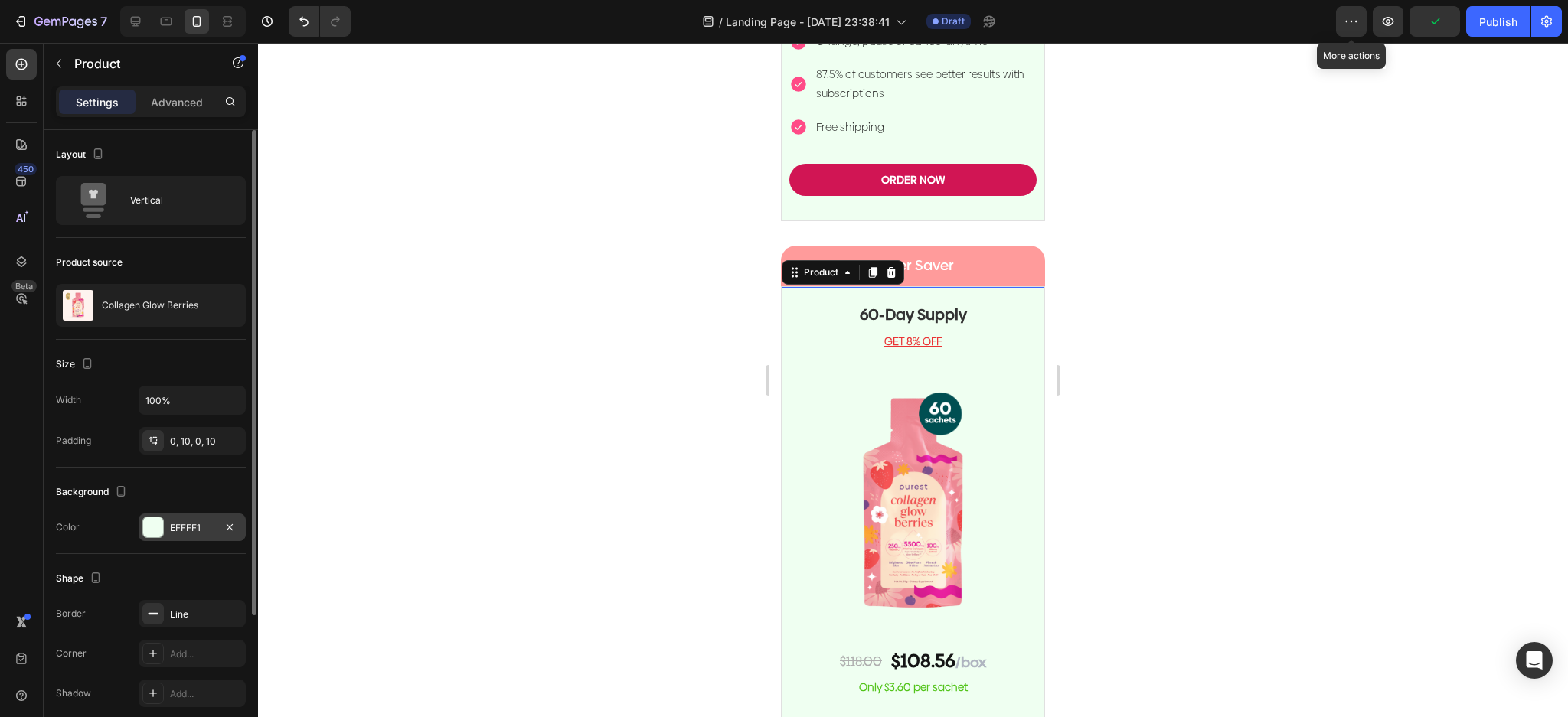
click at [156, 523] on div at bounding box center [153, 527] width 20 height 20
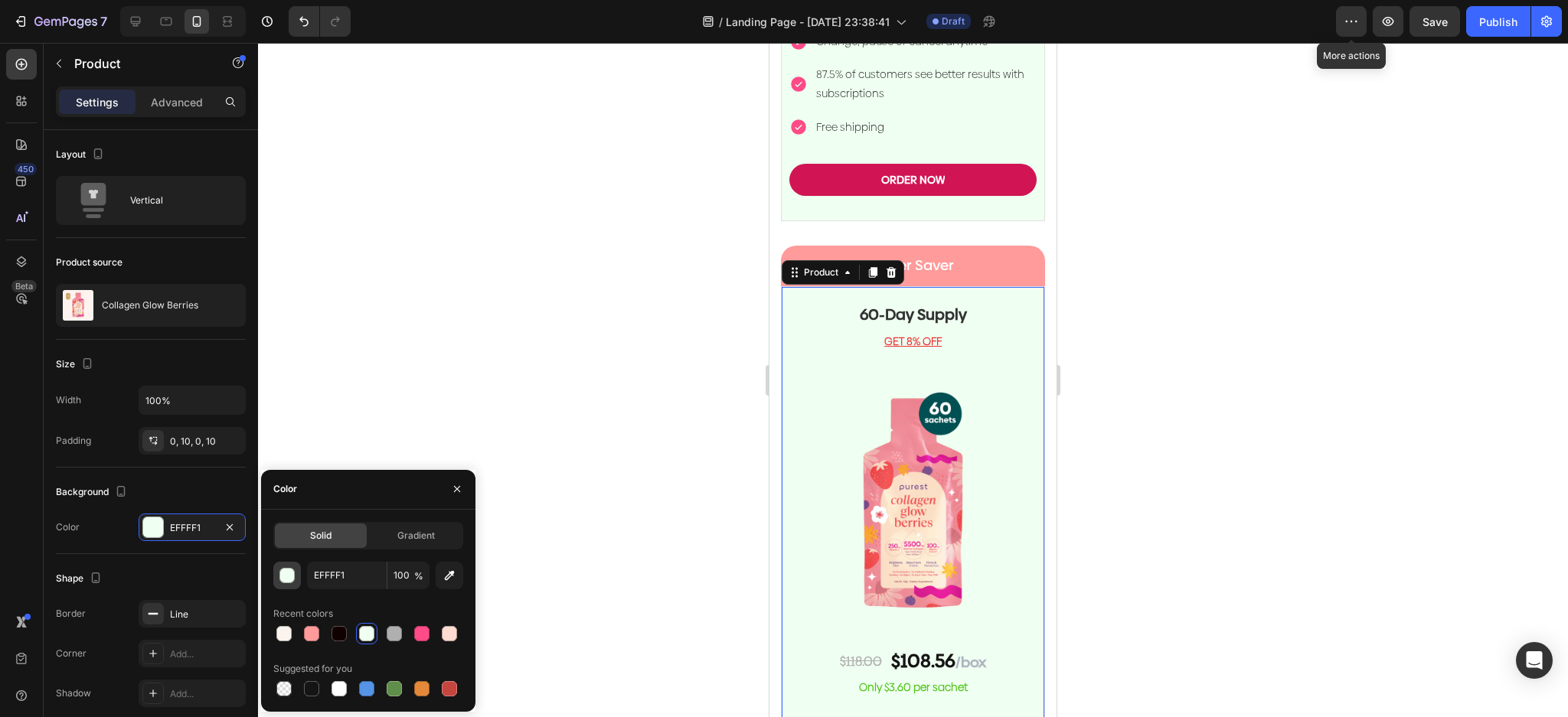
click at [289, 577] on div "button" at bounding box center [287, 576] width 15 height 15
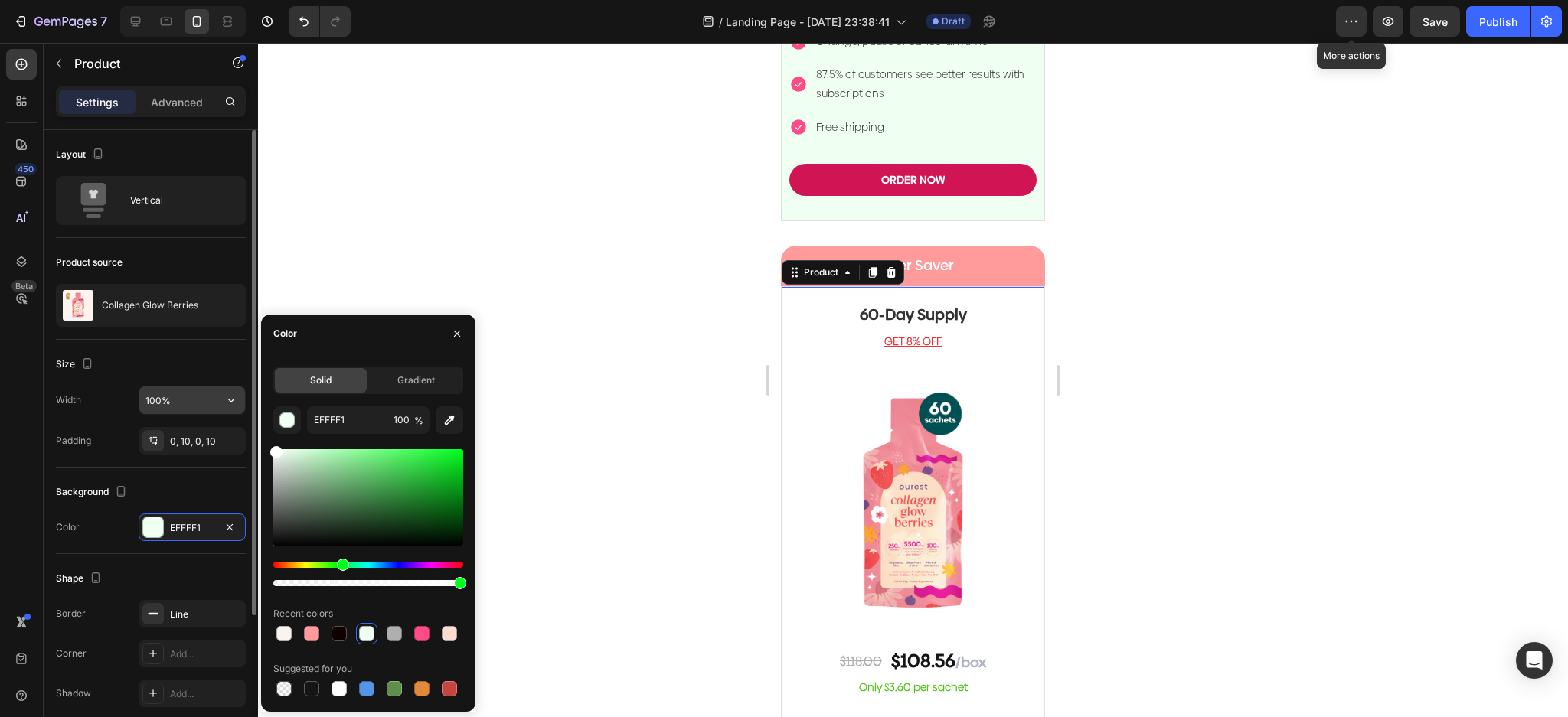
drag, startPoint x: 303, startPoint y: 463, endPoint x: 212, endPoint y: 393, distance: 114.8
click at [212, 394] on div "450 Beta Sections(18) Elements(83) Section Element Hero Section Product Detail …" at bounding box center [129, 380] width 258 height 674
click at [573, 170] on div at bounding box center [913, 380] width 1310 height 674
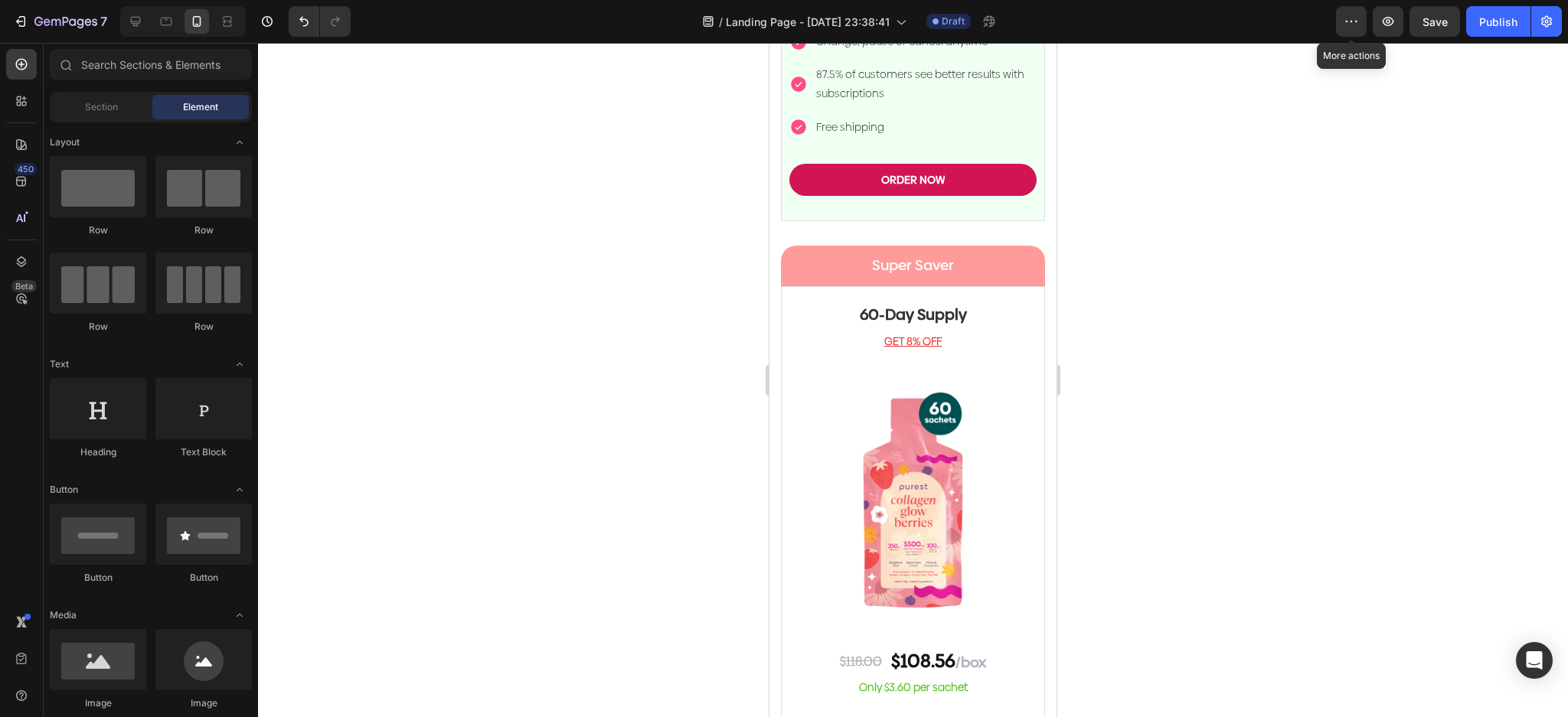
click at [651, 329] on div at bounding box center [913, 380] width 1310 height 674
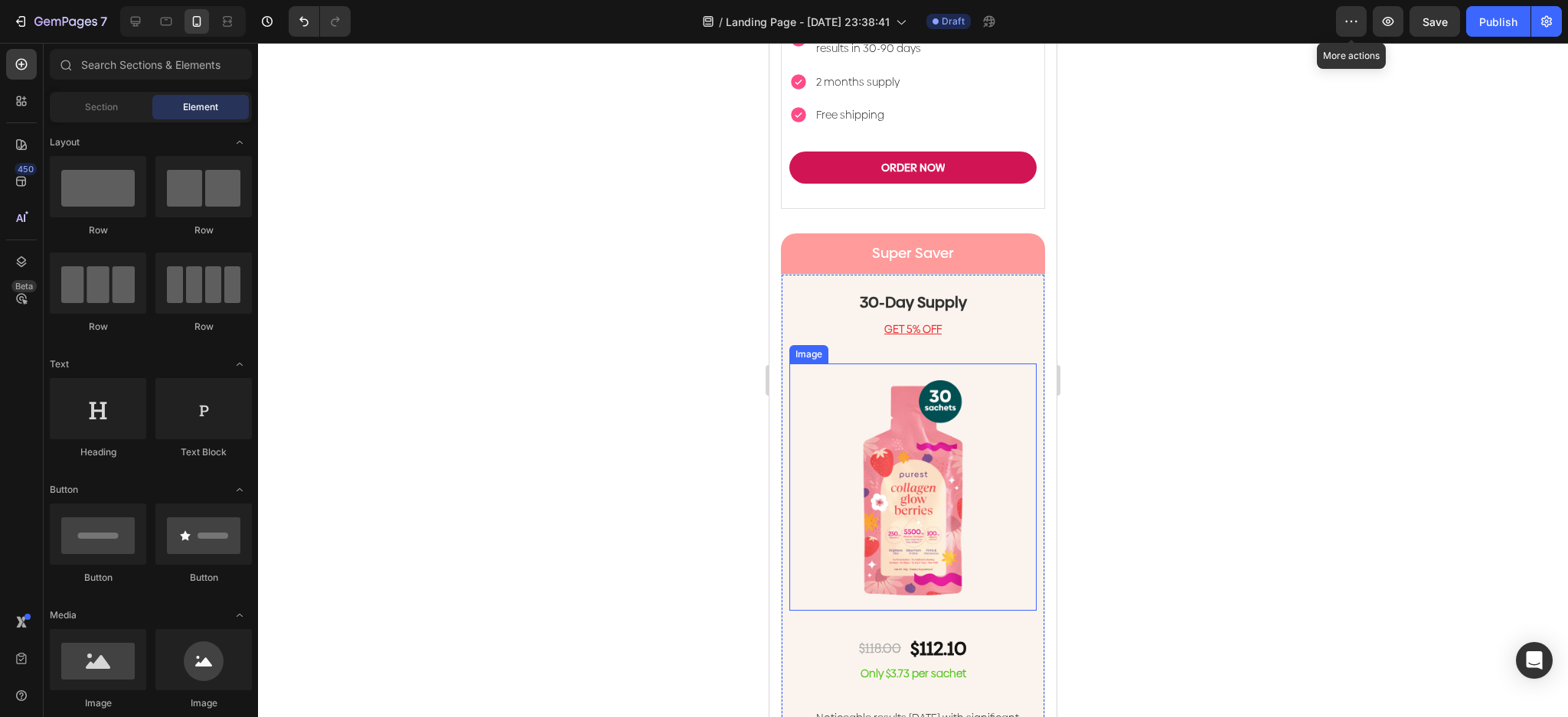
scroll to position [4522, 0]
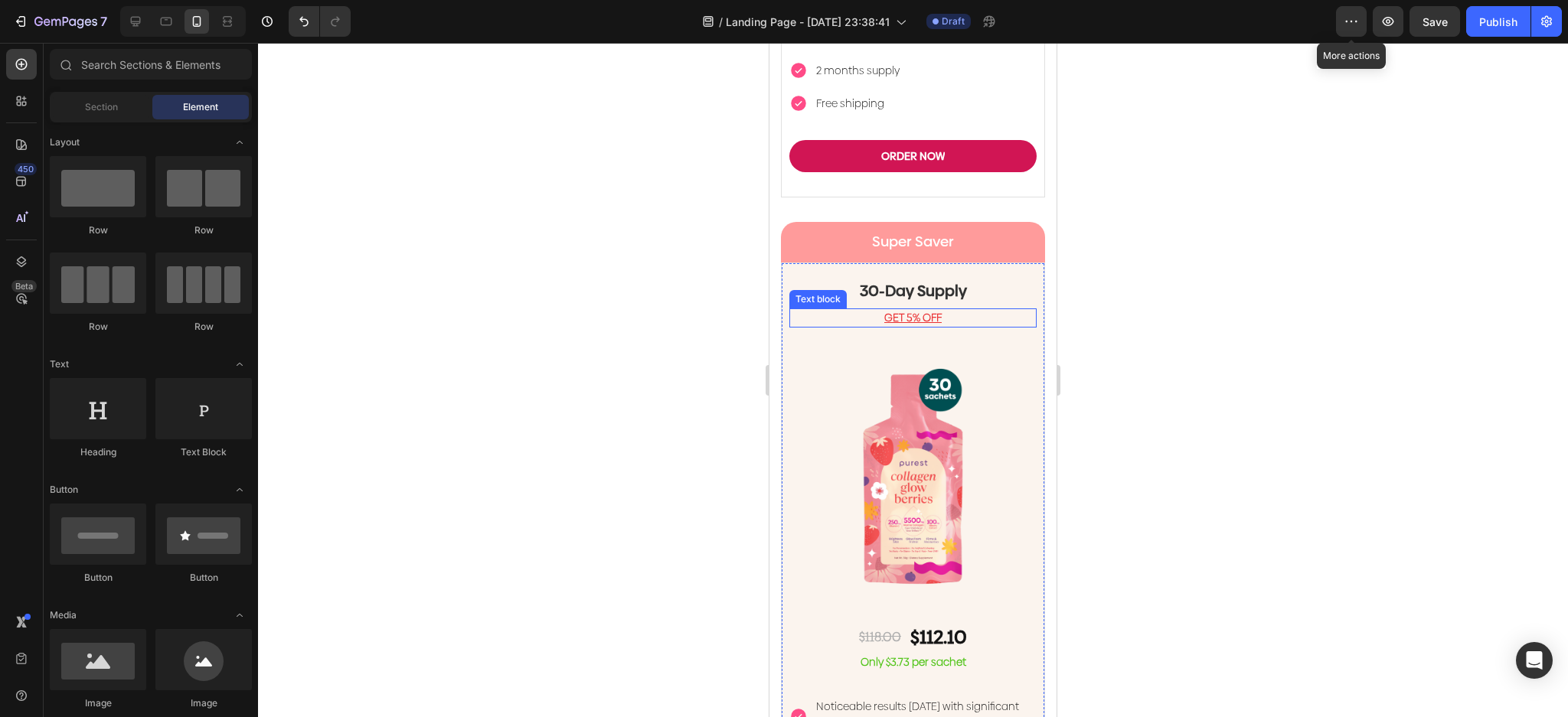
click at [988, 310] on p "GET 5% OFF" at bounding box center [912, 318] width 244 height 16
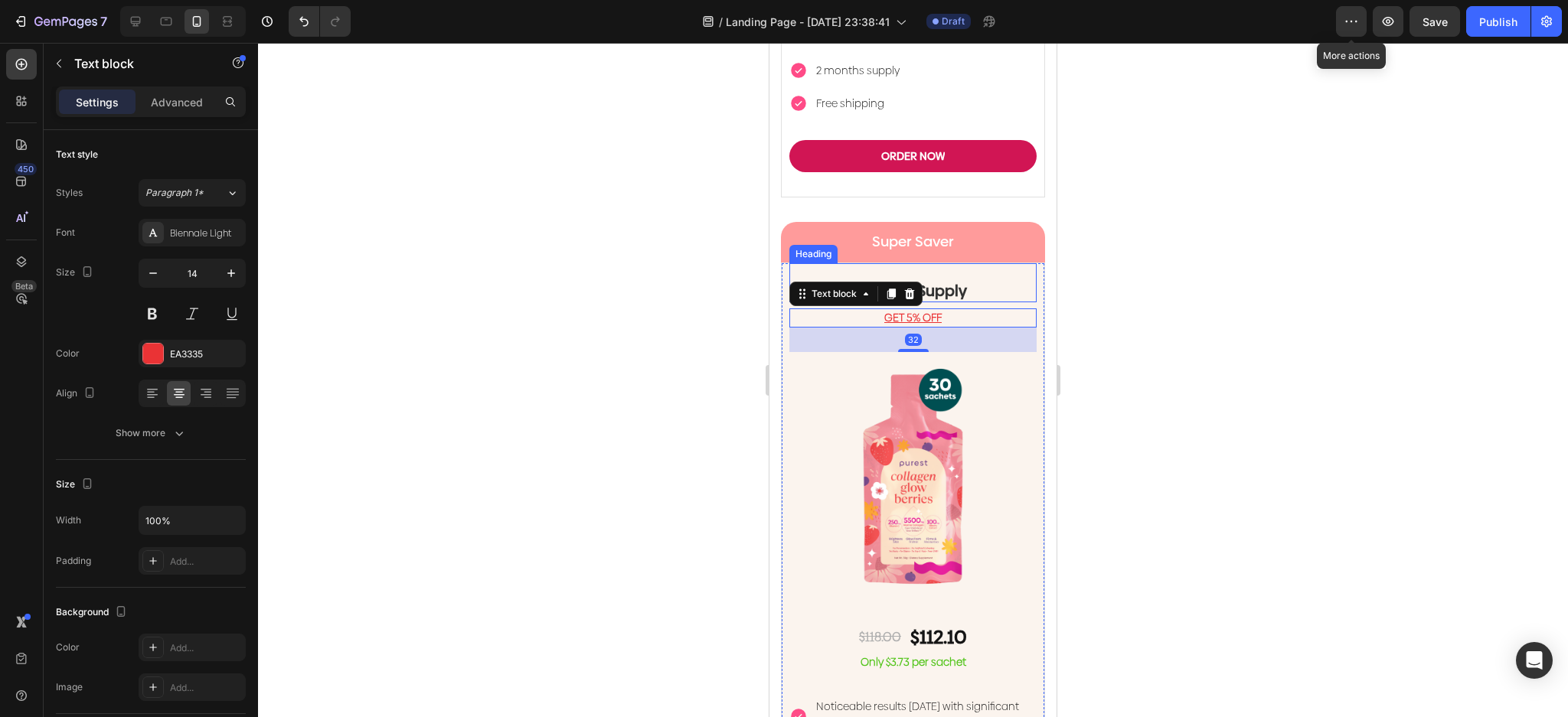
click at [1011, 279] on h2 "30-Day Supply" at bounding box center [913, 291] width 247 height 23
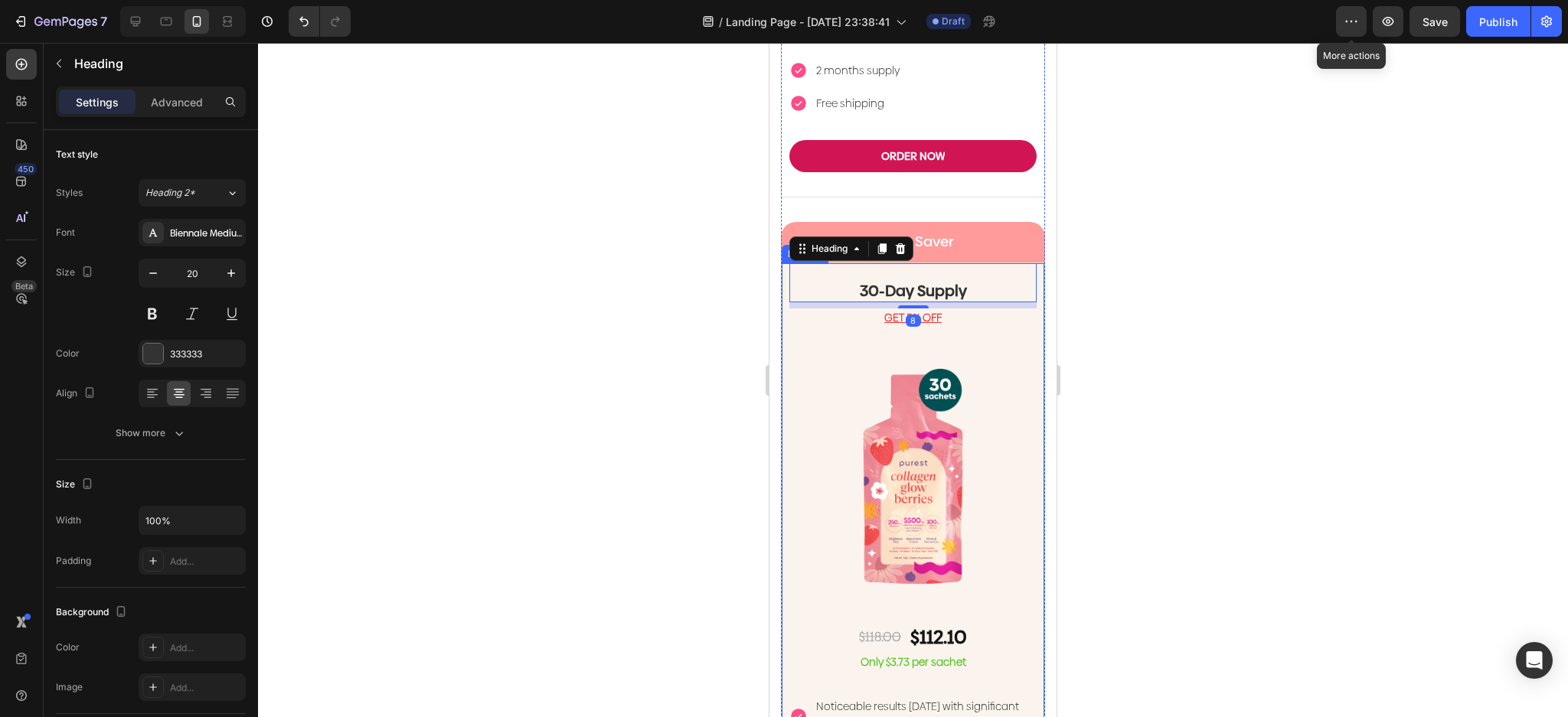
click at [1025, 262] on div "30-Day Supply Heading 8 GET 5% OFF Text block Image $118.00 Text Block $112.10 …" at bounding box center [913, 574] width 264 height 624
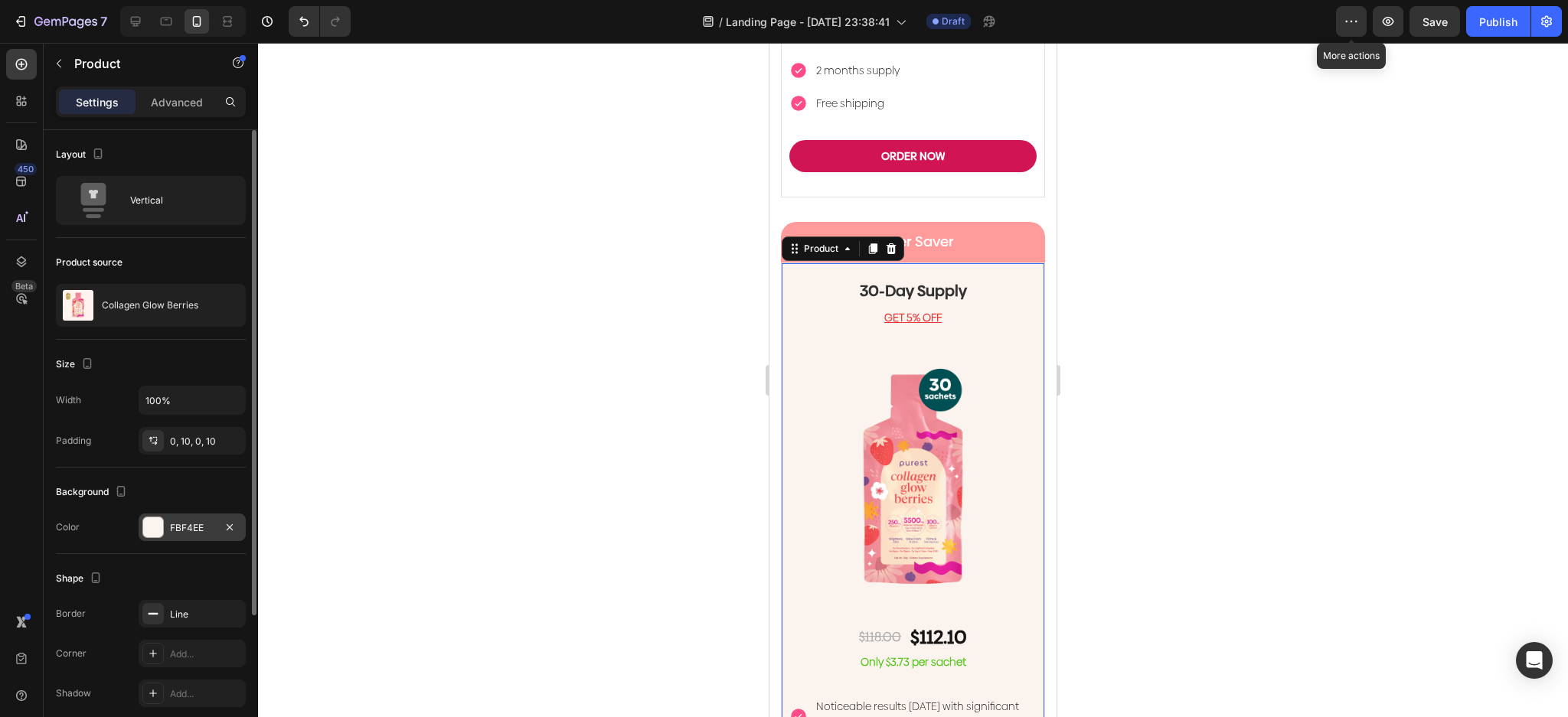
click at [150, 526] on div at bounding box center [153, 527] width 20 height 20
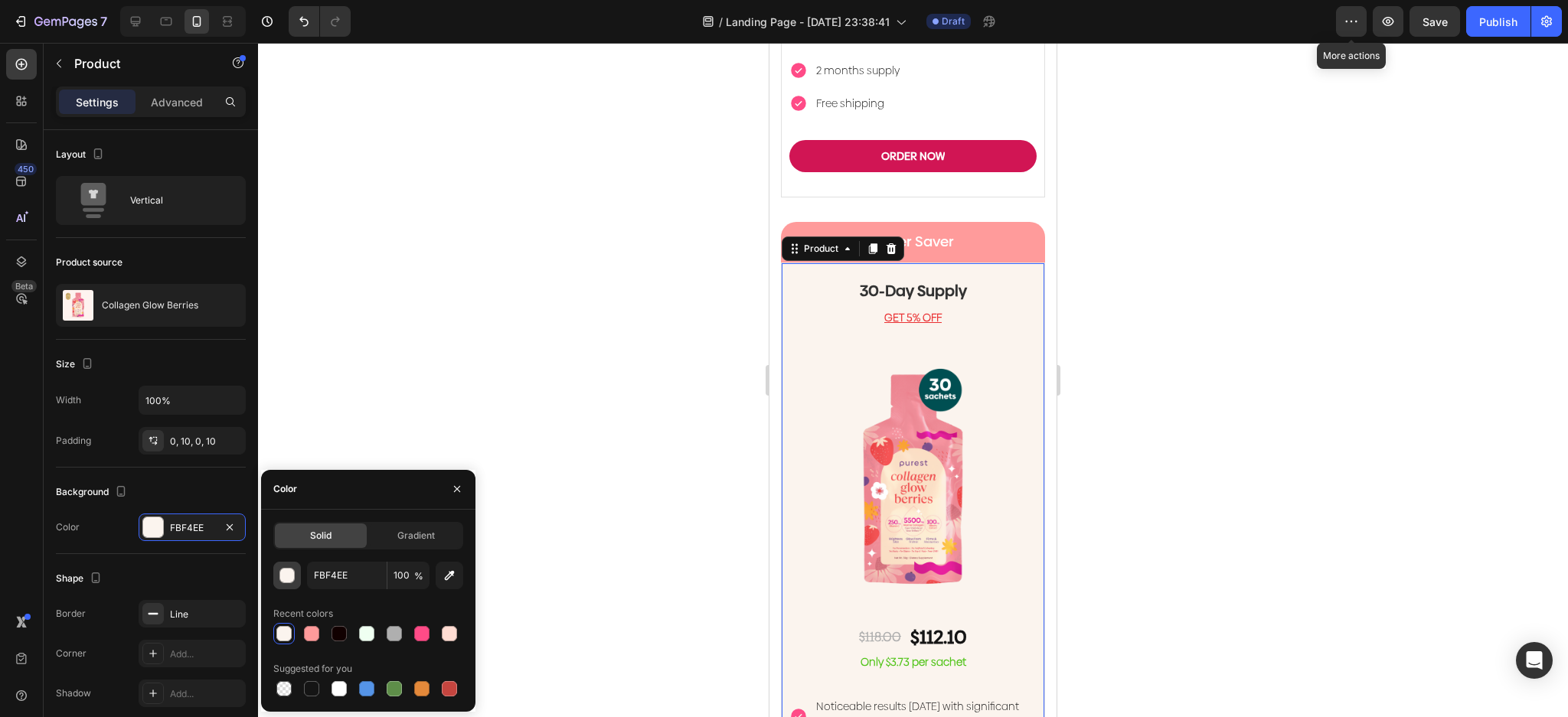
click at [285, 580] on div "button" at bounding box center [287, 576] width 15 height 15
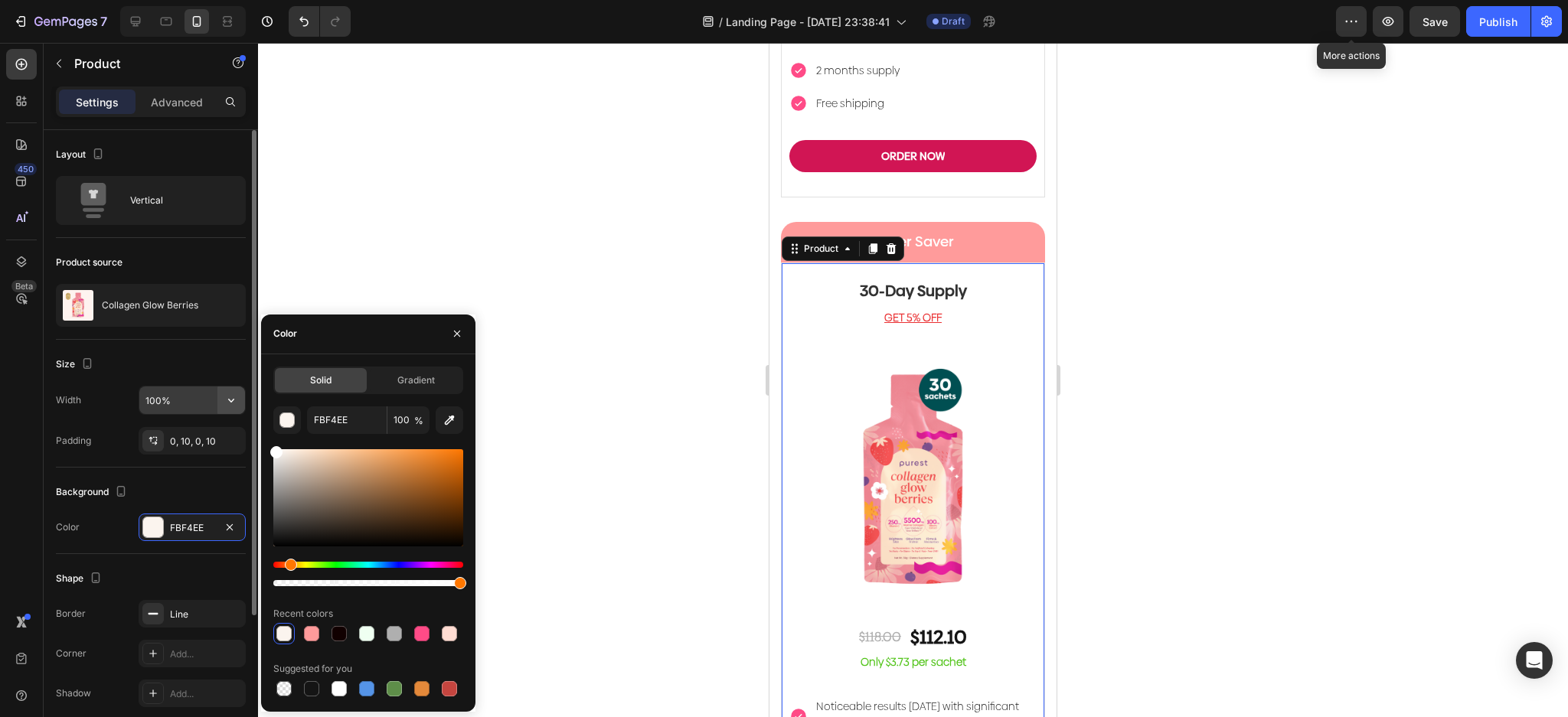
drag, startPoint x: 253, startPoint y: 426, endPoint x: 241, endPoint y: 391, distance: 37.0
click at [240, 397] on div "450 Beta Sections(18) Elements(83) Section Element Hero Section Product Detail …" at bounding box center [129, 380] width 258 height 674
click at [620, 182] on div at bounding box center [913, 380] width 1310 height 674
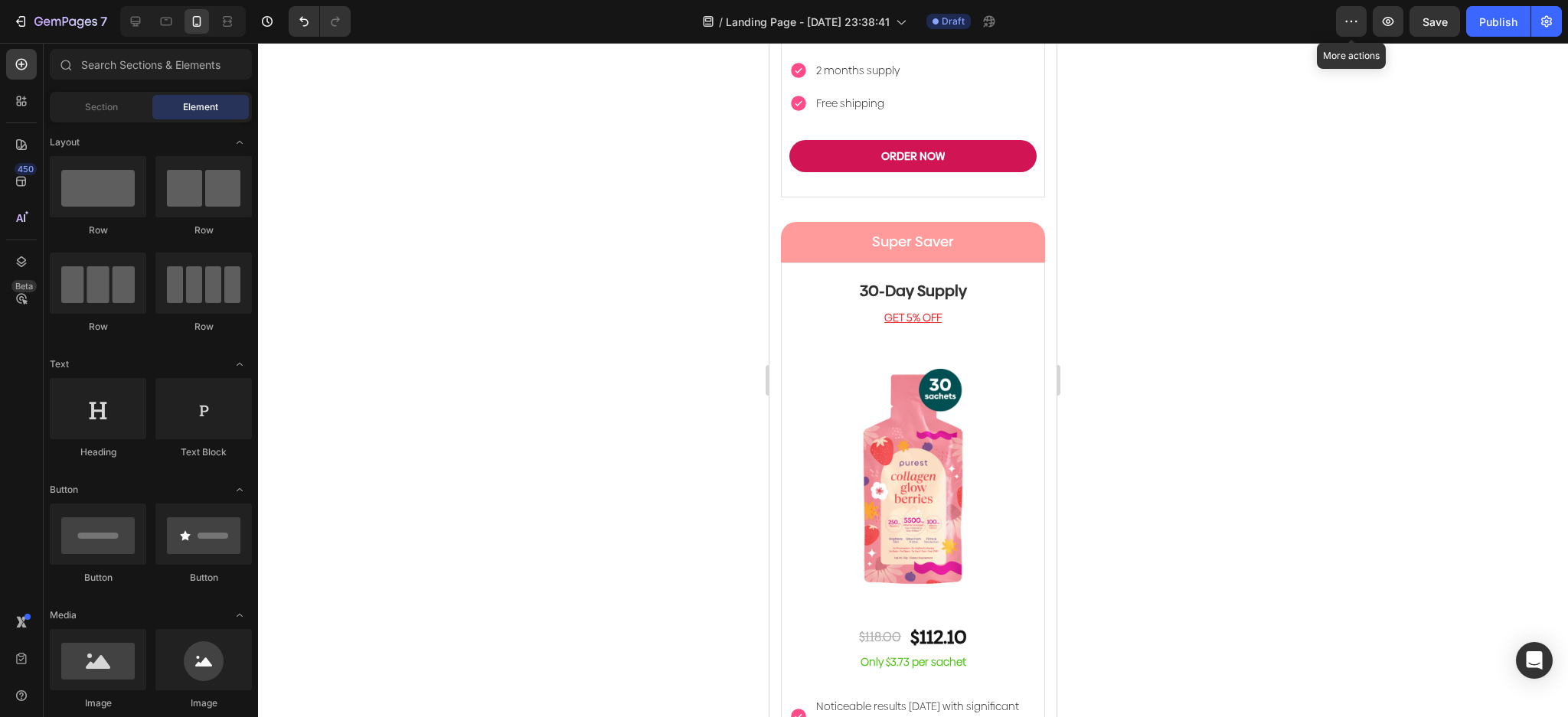
click at [625, 201] on div at bounding box center [913, 380] width 1310 height 674
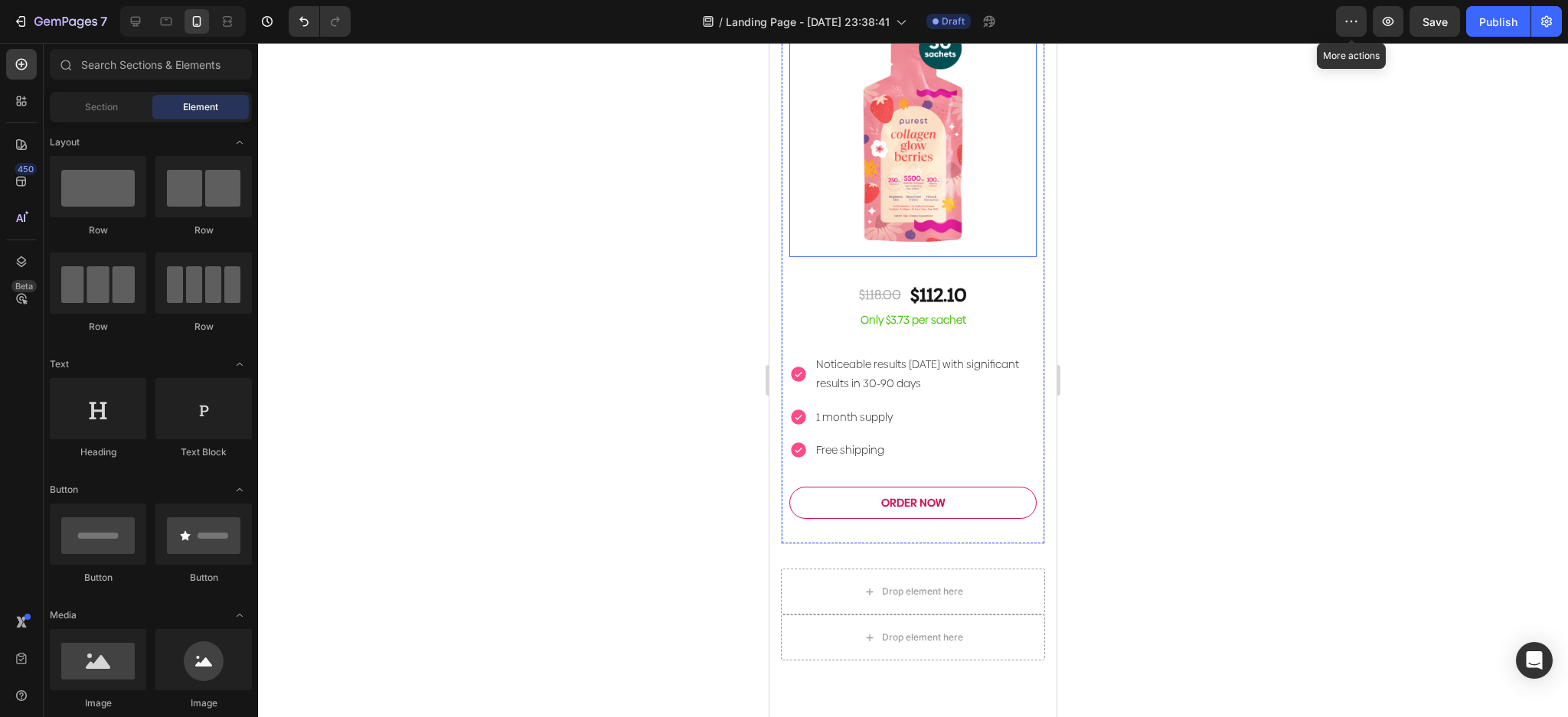
scroll to position [4930, 0]
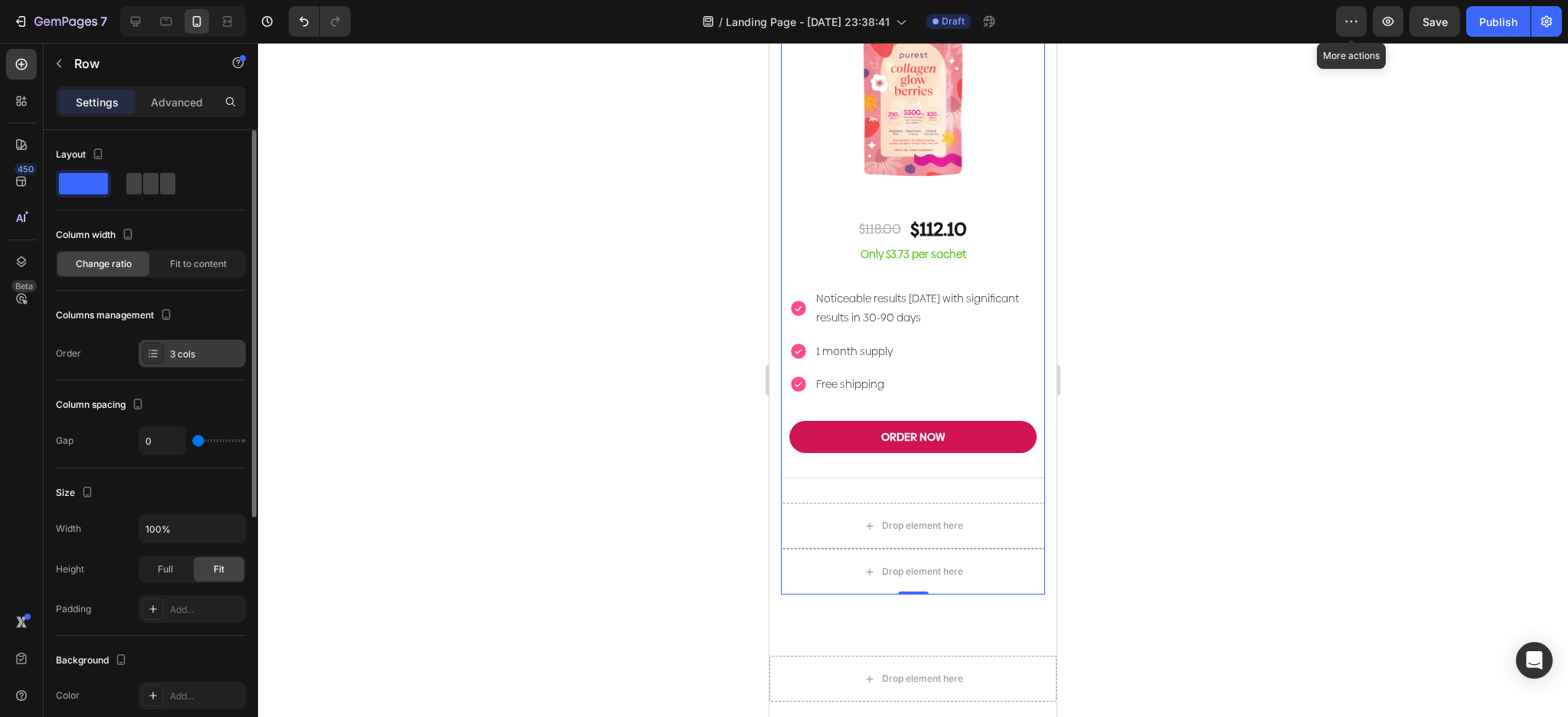
click at [154, 351] on icon at bounding box center [154, 350] width 6 height 1
click at [86, 409] on div "Column spacing" at bounding box center [101, 406] width 91 height 21
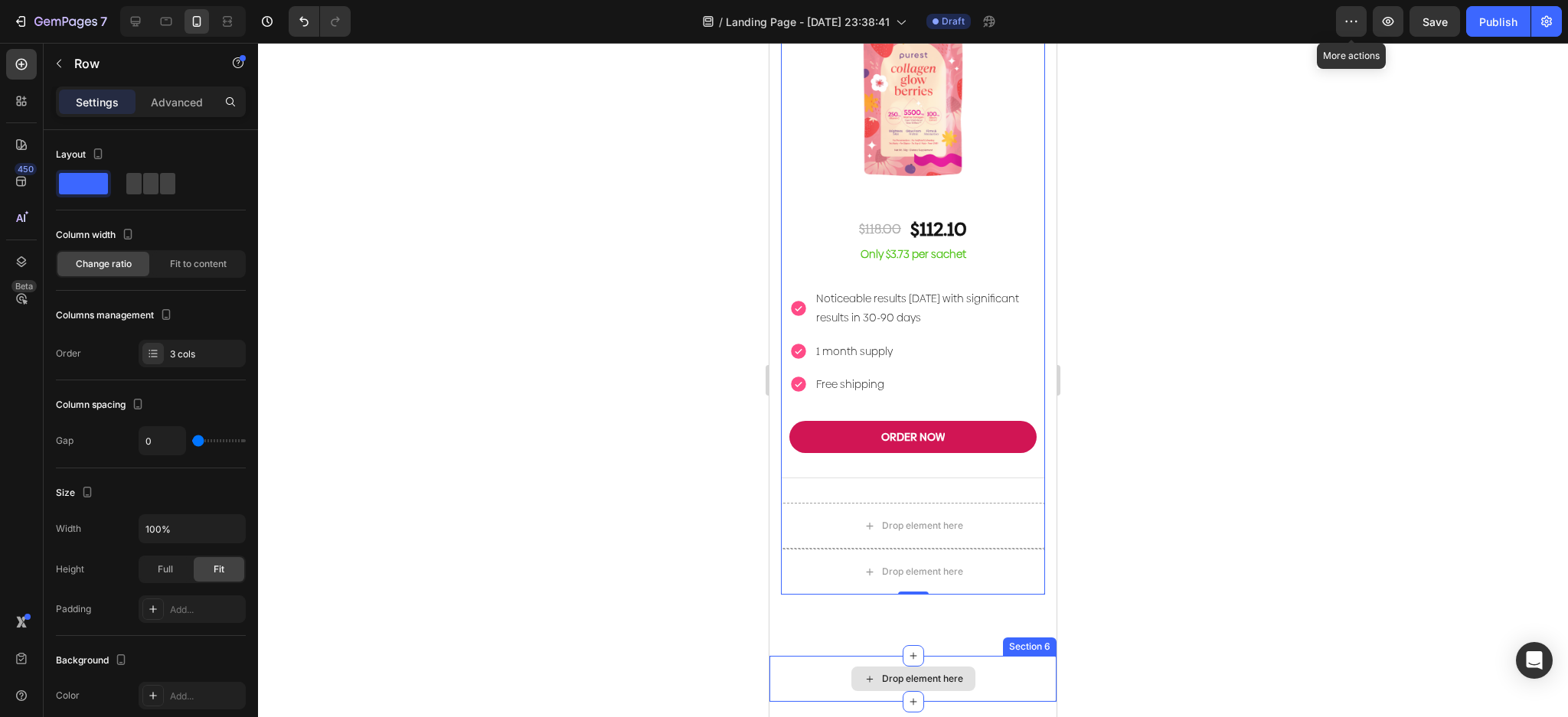
click at [980, 656] on div "Drop element here" at bounding box center [913, 678] width 287 height 46
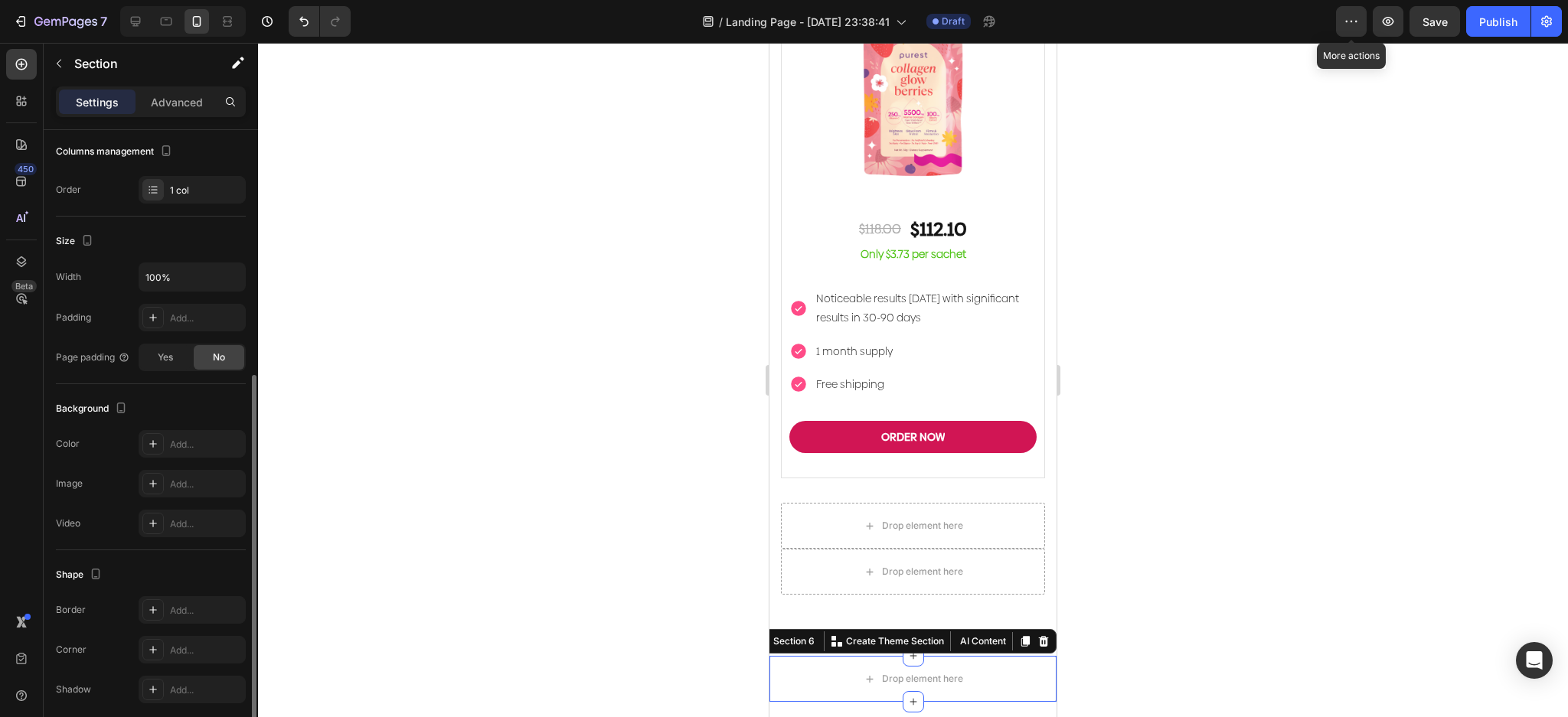
scroll to position [262, 0]
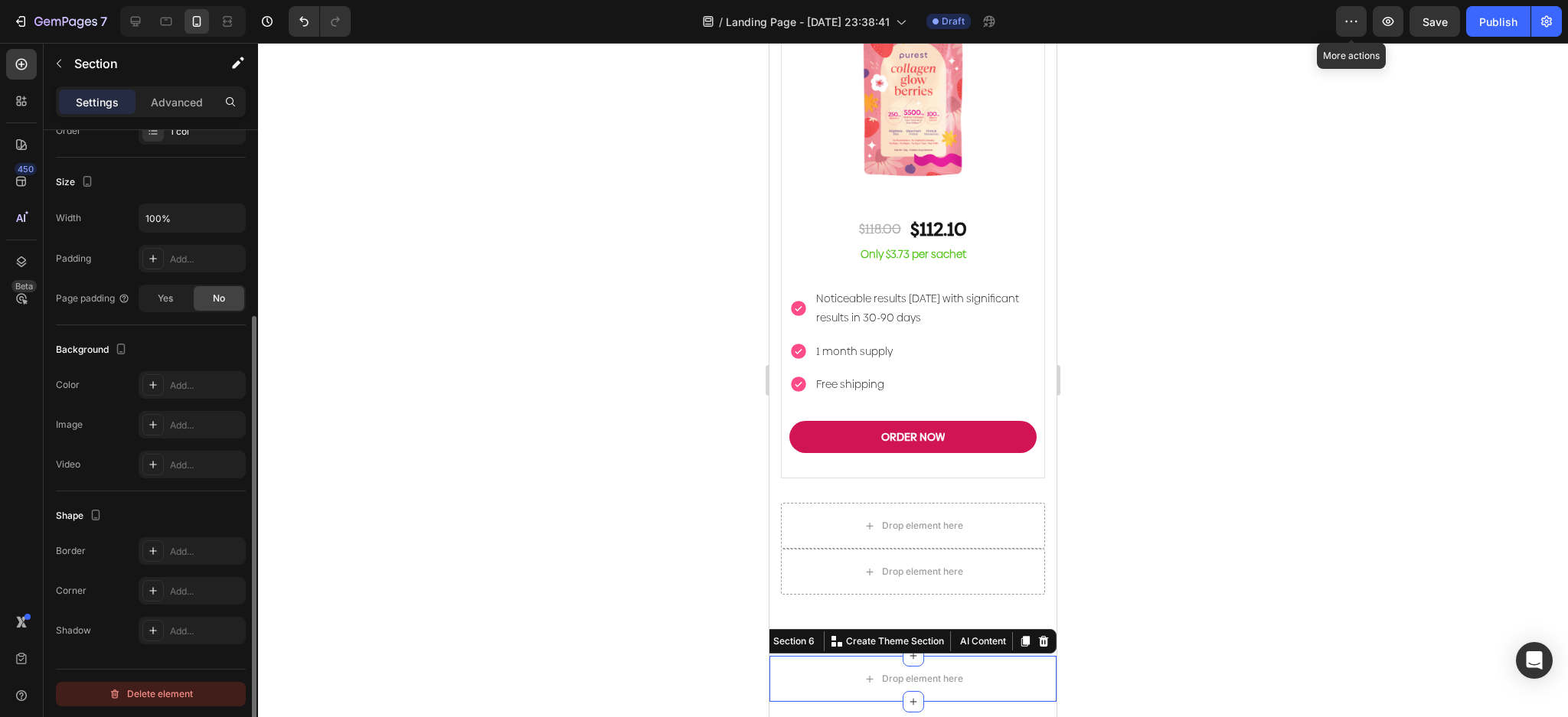
click at [200, 695] on button "Delete element" at bounding box center [151, 694] width 190 height 24
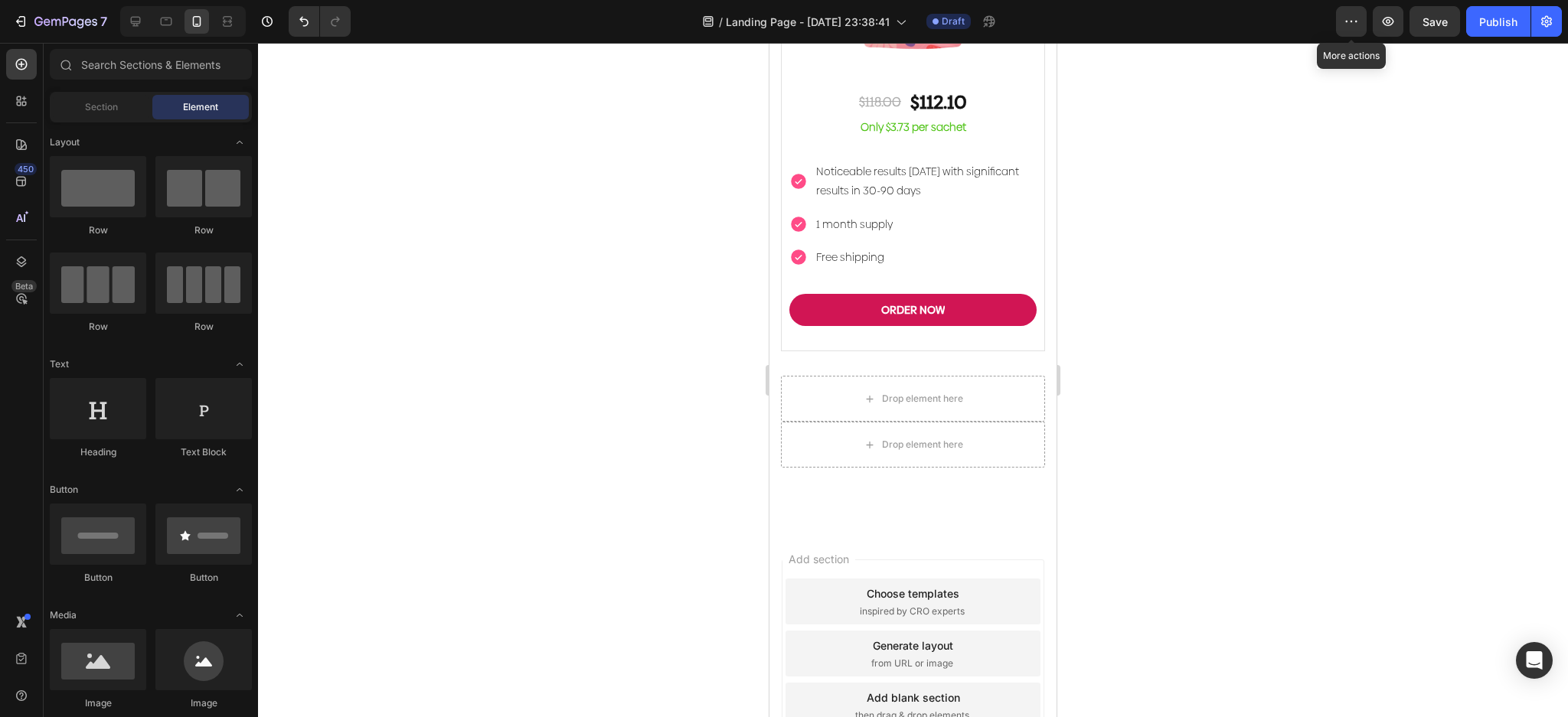
scroll to position [5073, 0]
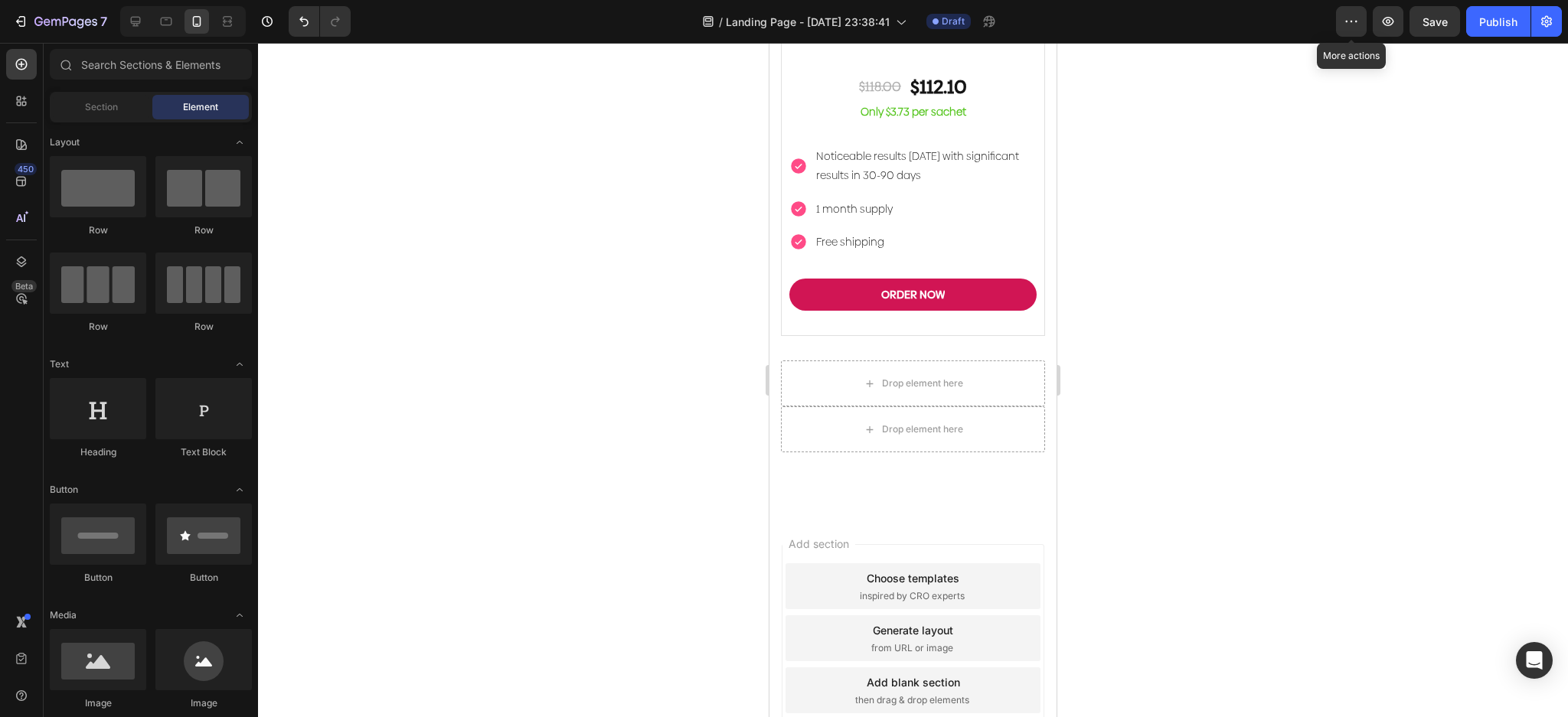
click at [1005, 634] on div "Add section Choose templates inspired by CRO experts Generate layout from URL o…" at bounding box center [913, 659] width 287 height 292
click at [1017, 544] on div "Add section Choose templates inspired by CRO experts Generate layout from URL o…" at bounding box center [913, 638] width 262 height 188
click at [962, 417] on div "Drop element here" at bounding box center [914, 429] width 124 height 24
click at [864, 423] on icon at bounding box center [869, 430] width 12 height 13
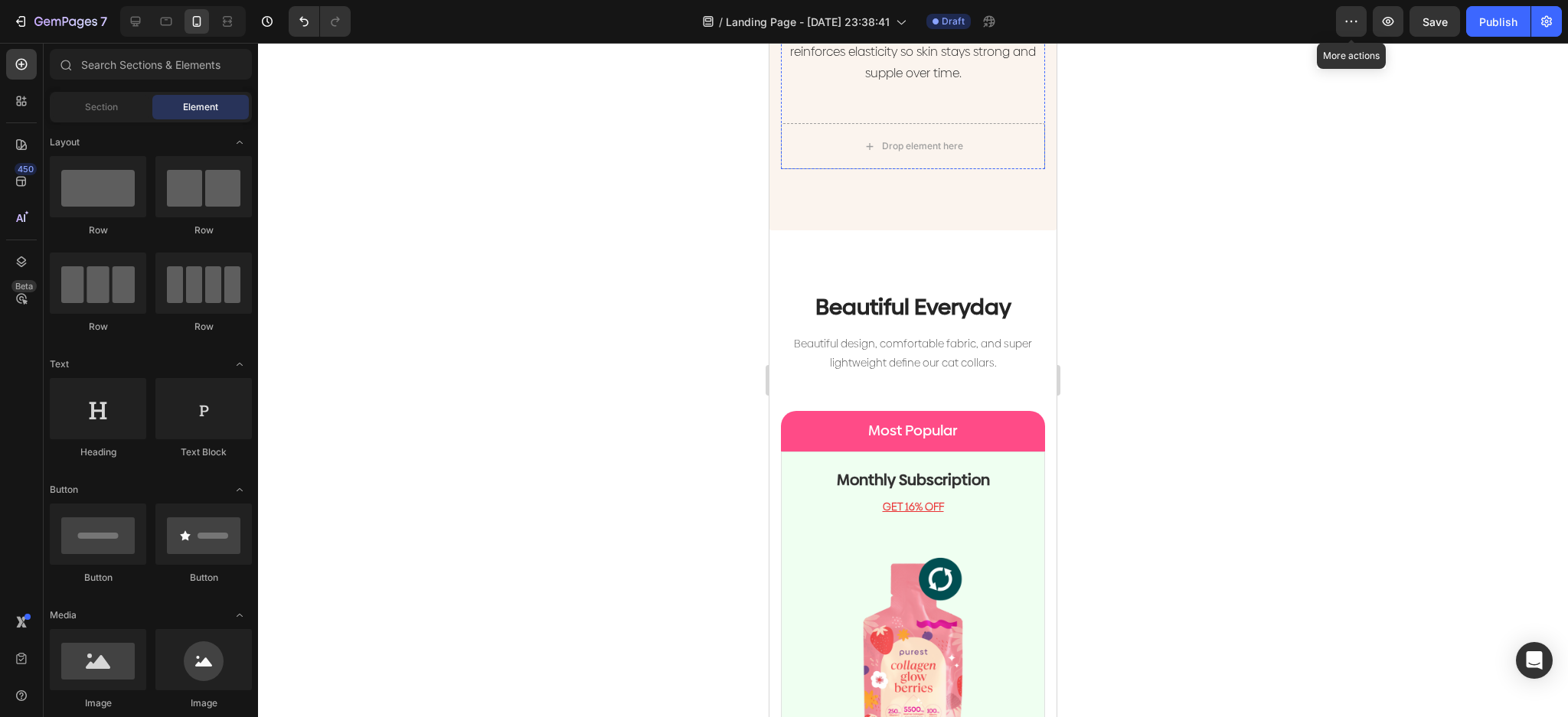
scroll to position [2930, 0]
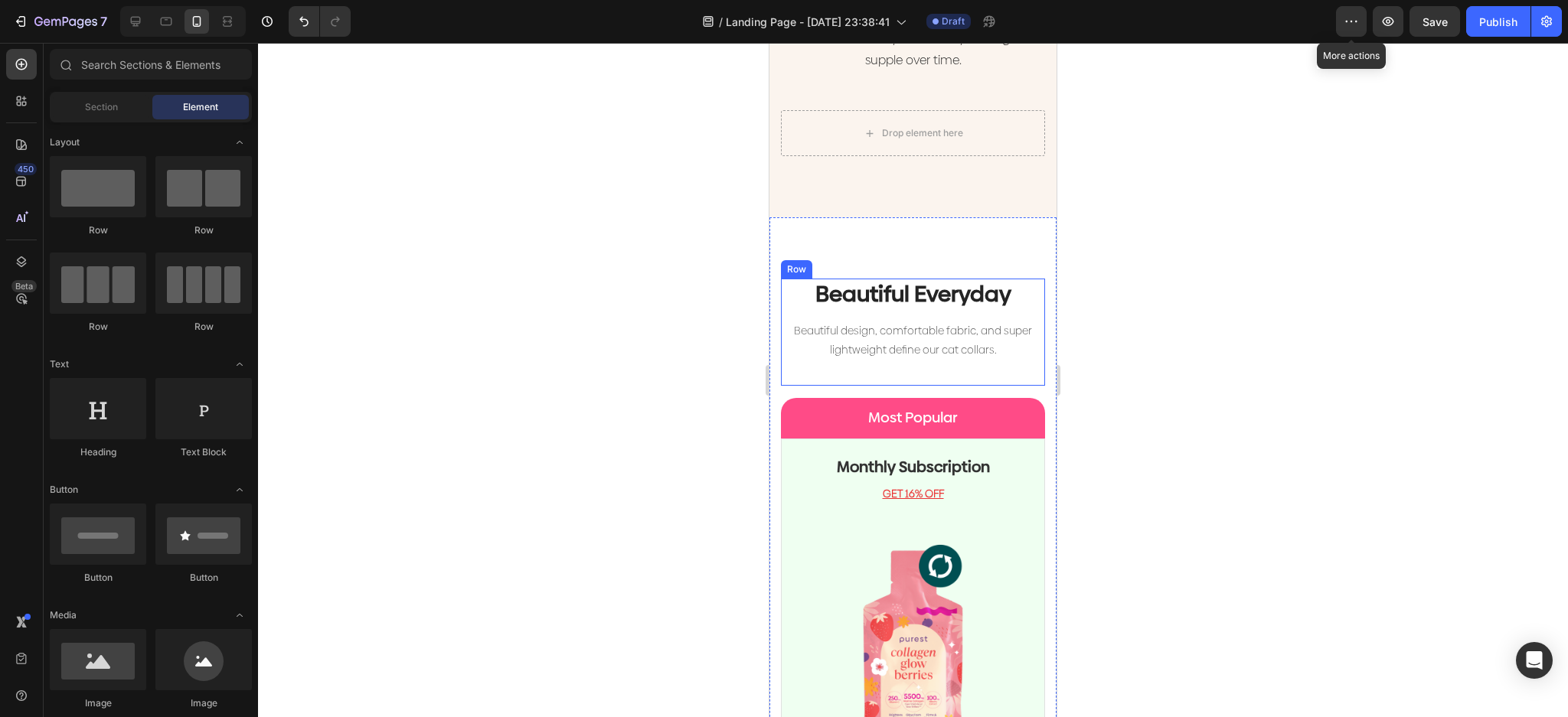
click at [972, 321] on p "Beautiful design, comfortable fabric, and super lightweight define our cat coll…" at bounding box center [913, 340] width 261 height 39
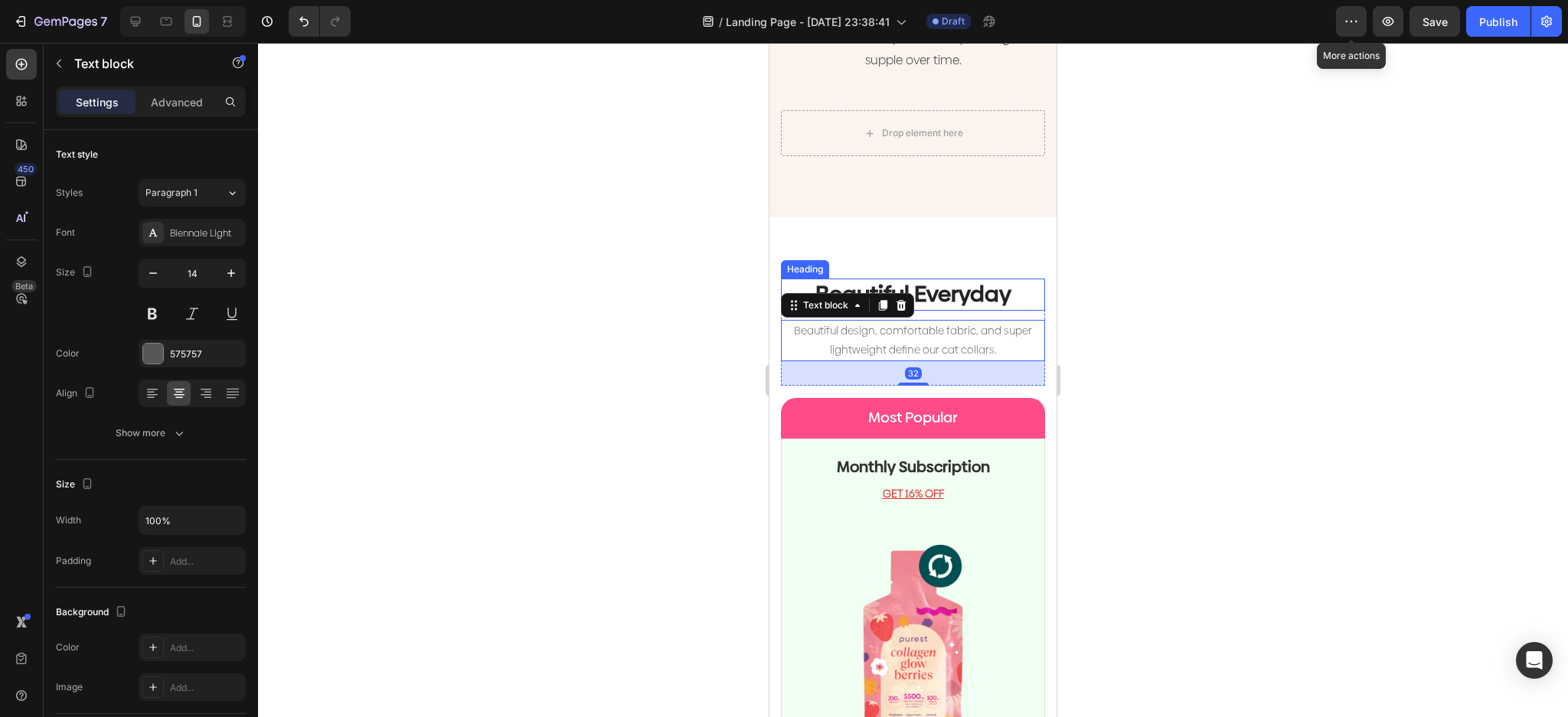
click at [1011, 280] on p "Beautiful Everyday" at bounding box center [913, 295] width 261 height 29
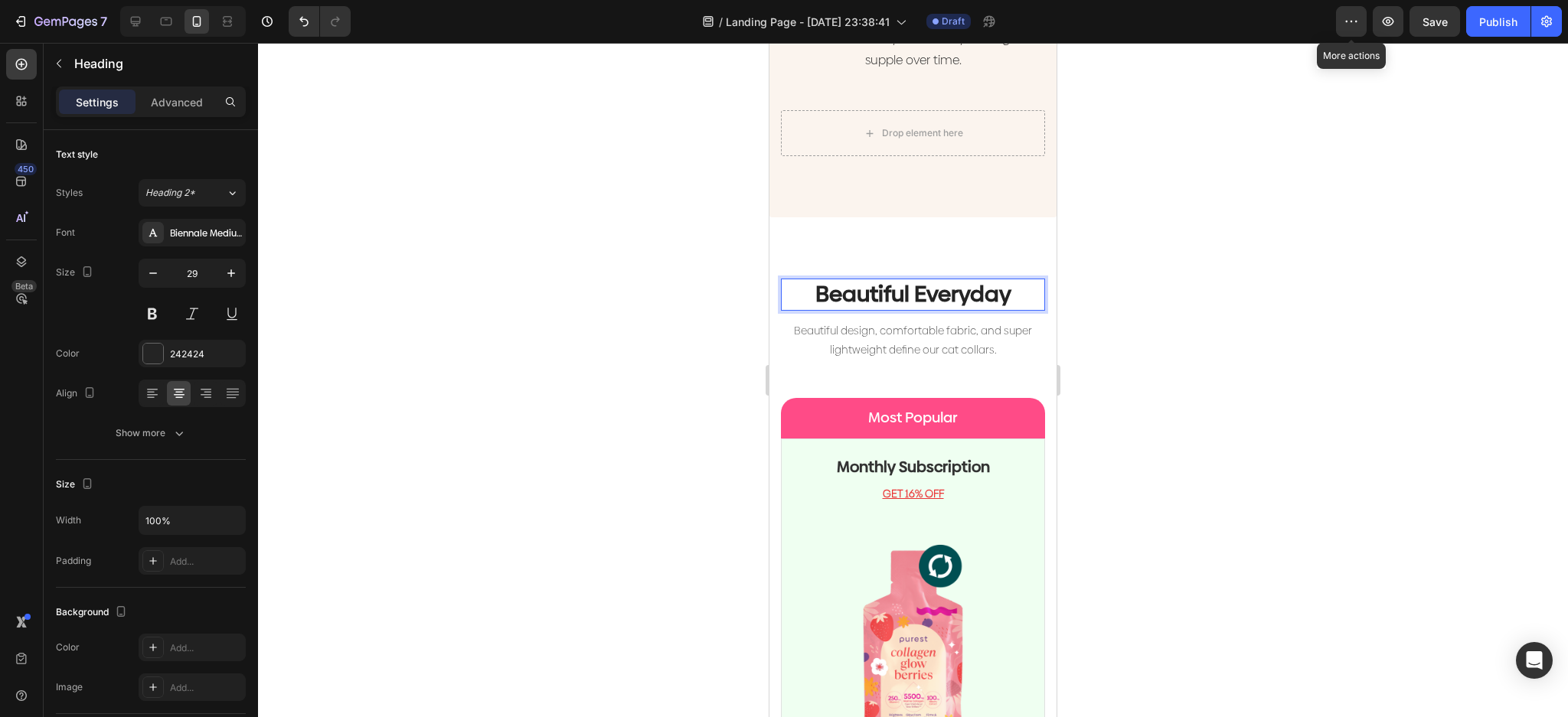
click at [997, 280] on p "Beautiful Everyday" at bounding box center [913, 295] width 261 height 29
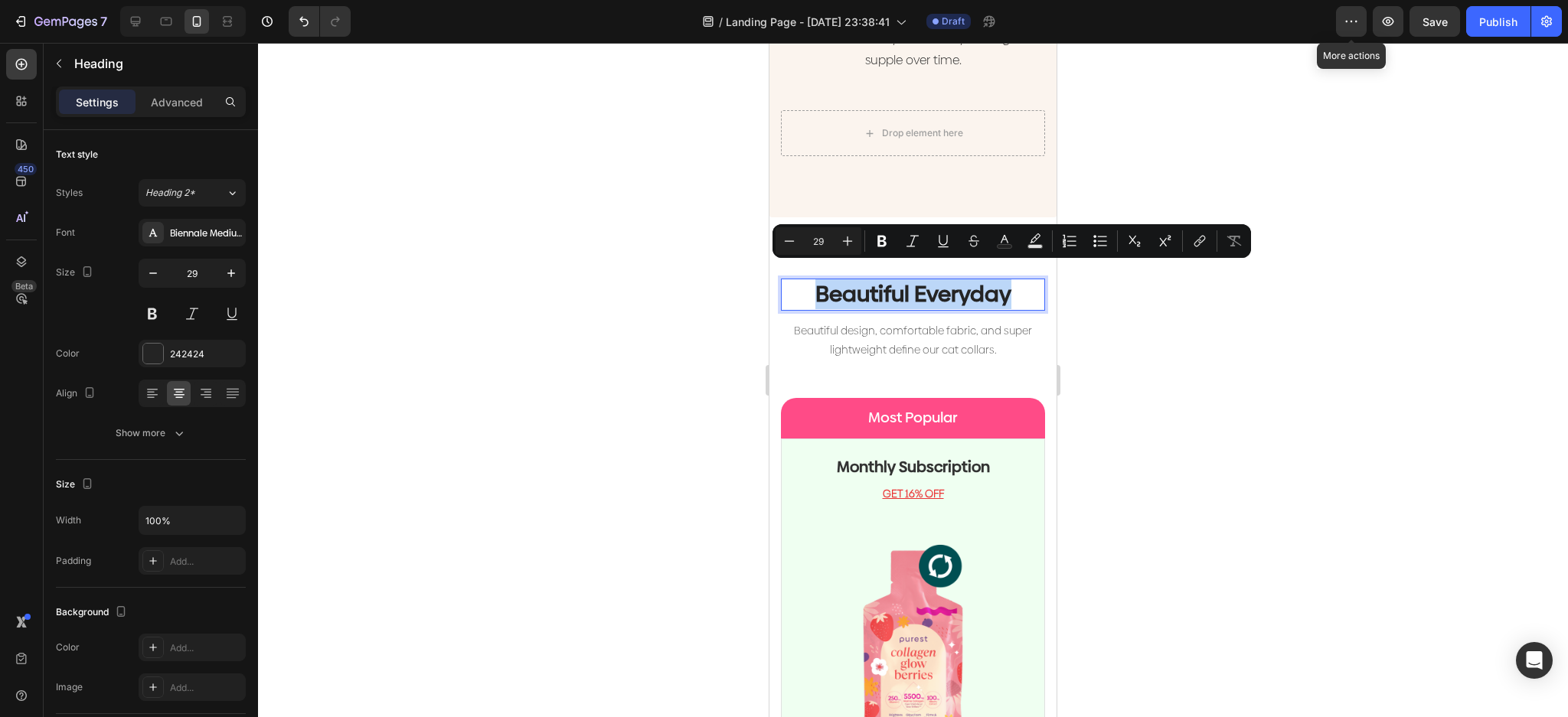
drag, startPoint x: 1017, startPoint y: 286, endPoint x: 800, endPoint y: 295, distance: 217.2
click at [800, 295] on h2 "Beautiful Everyday" at bounding box center [913, 295] width 264 height 32
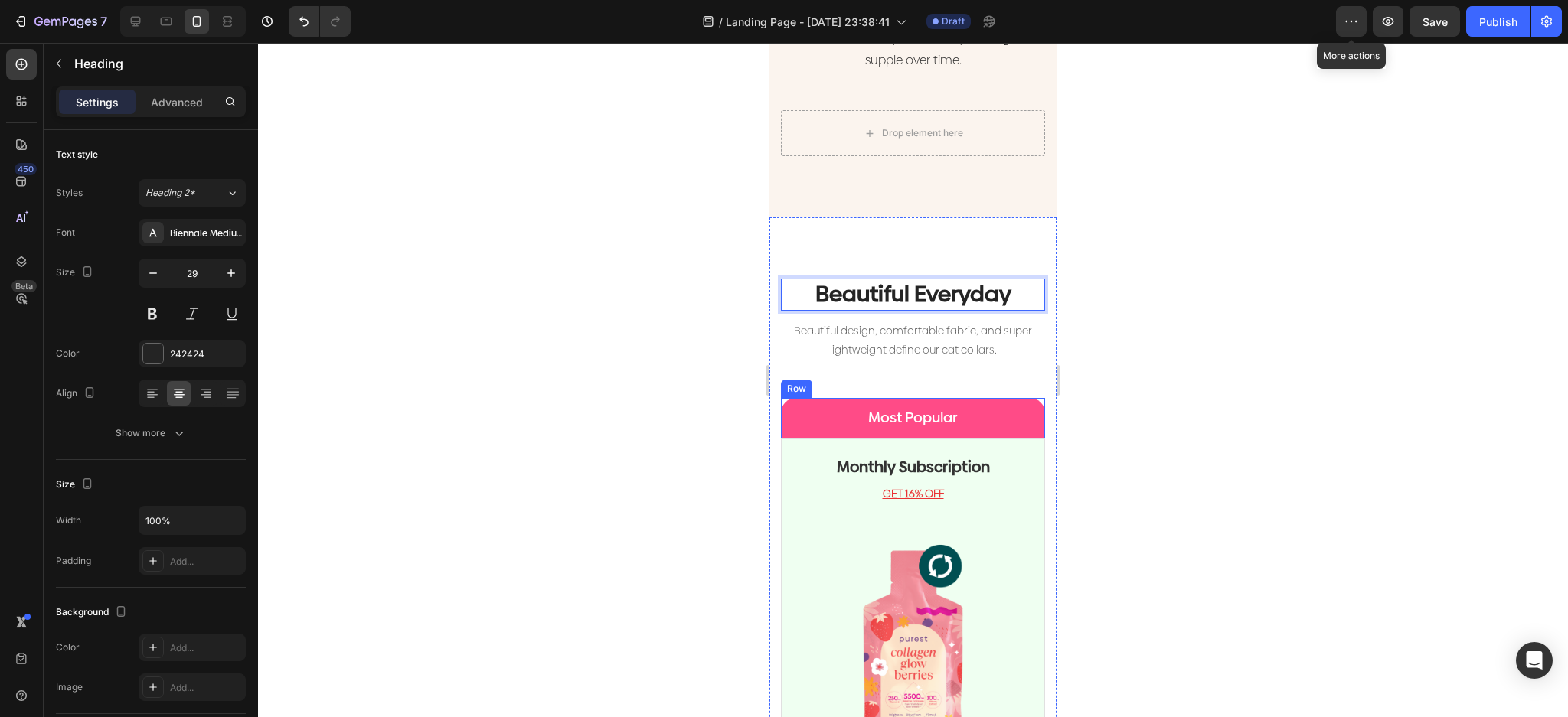
scroll to position [0, 0]
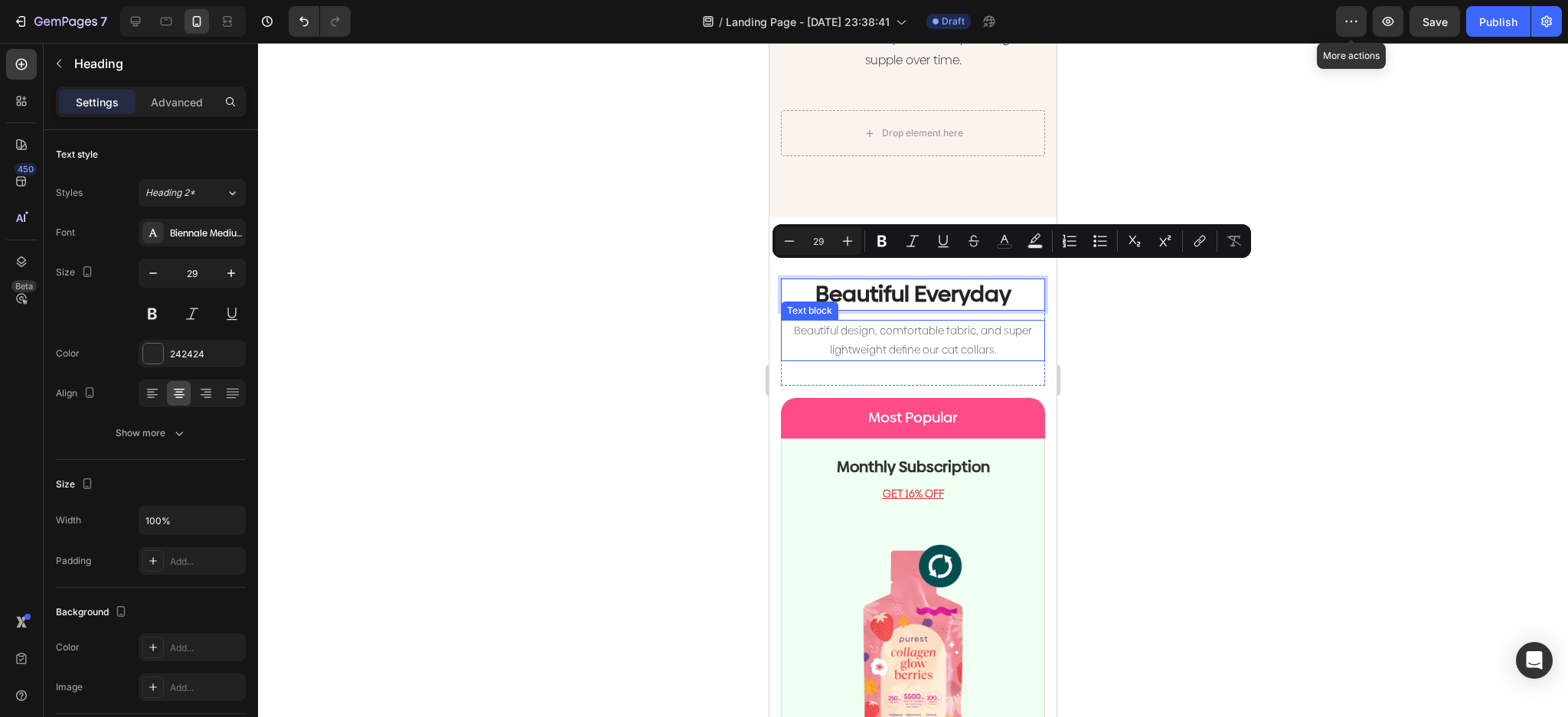
click at [995, 340] on p "Beautiful design, comfortable fabric, and super lightweight define our cat coll…" at bounding box center [913, 340] width 261 height 39
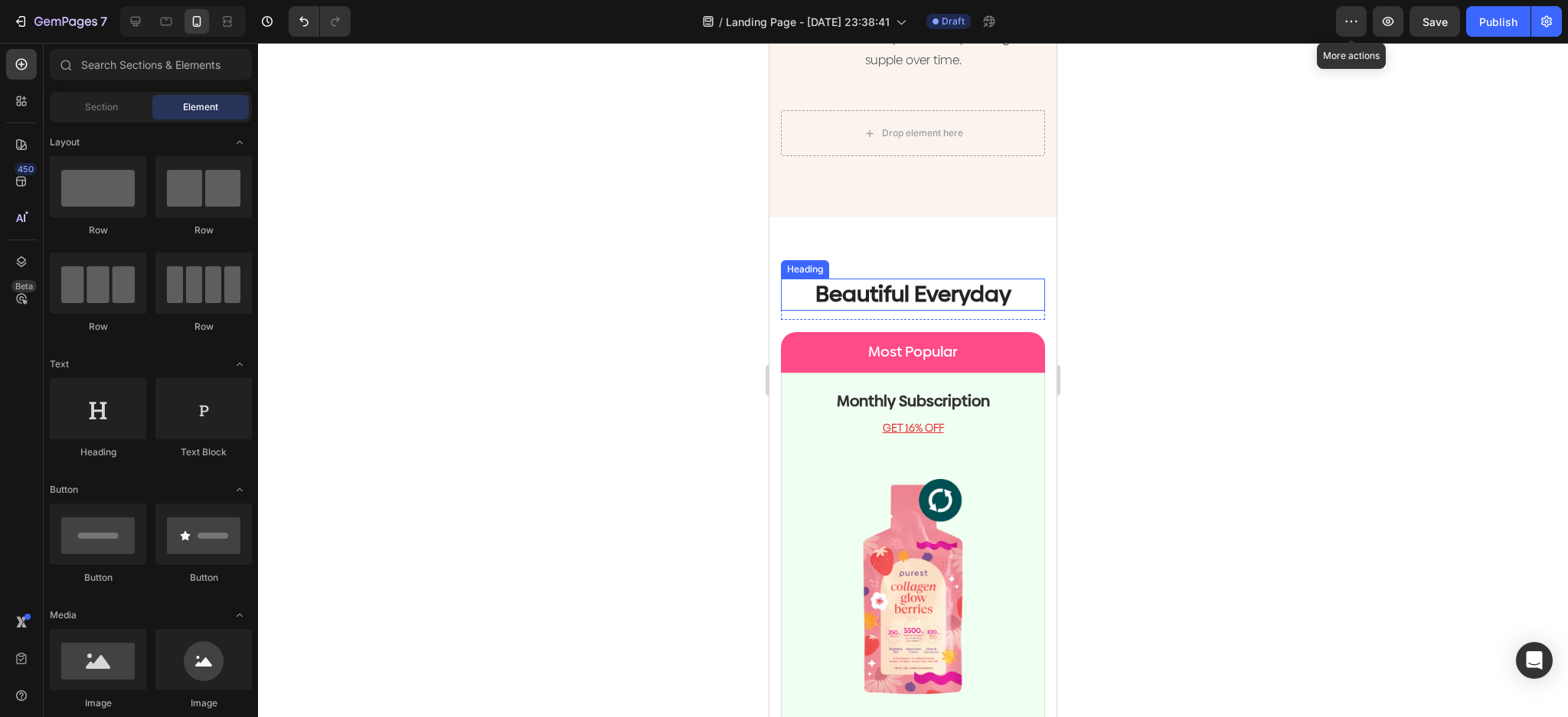
click at [951, 280] on p "Beautiful Everyday" at bounding box center [913, 295] width 261 height 29
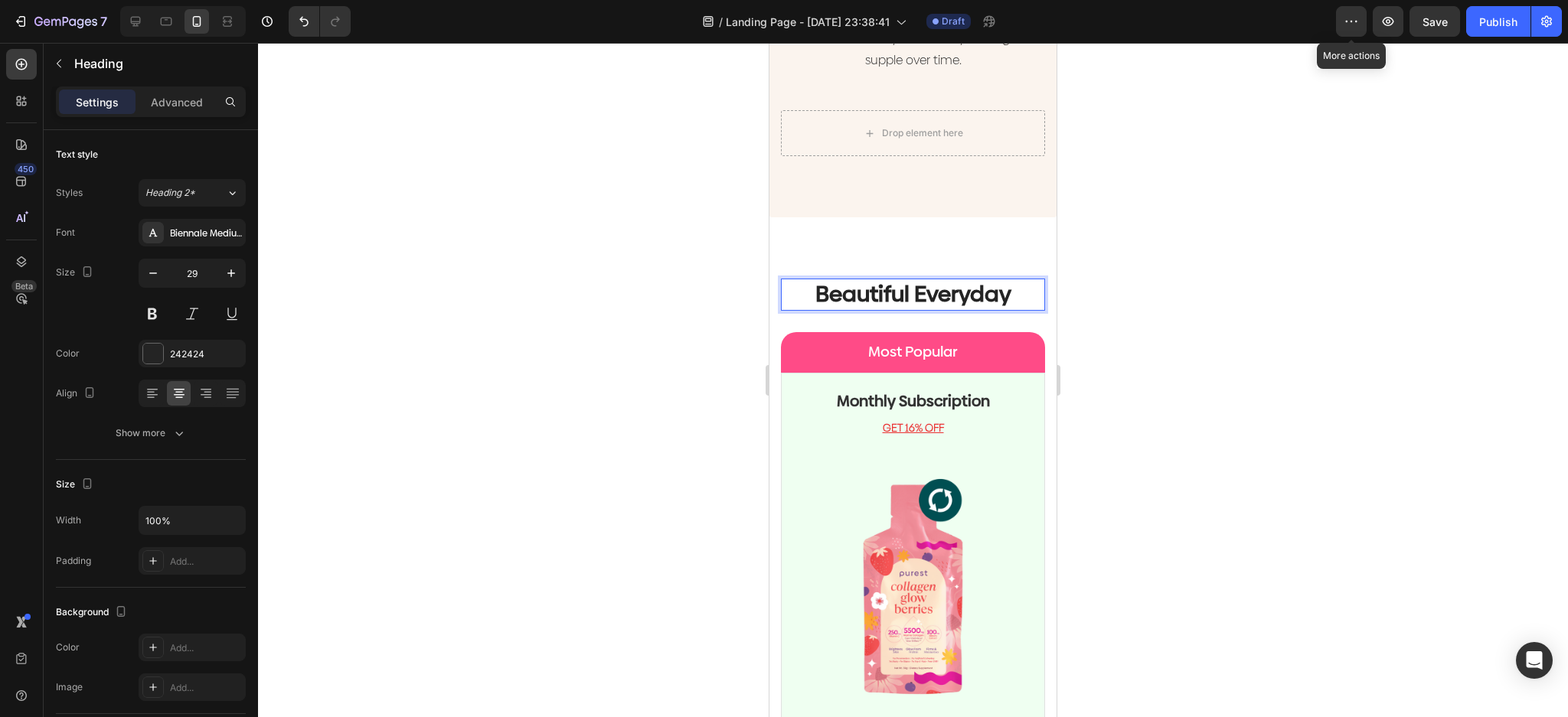
click at [985, 283] on p "Beautiful Everyday" at bounding box center [913, 295] width 261 height 29
drag, startPoint x: 1003, startPoint y: 283, endPoint x: 748, endPoint y: 266, distance: 255.6
click at [770, 266] on html "iPhone 13 Mini ( 375 px) iPhone 13 Mini iPhone 13 Pro iPhone 11 Pro Max iPhone …" at bounding box center [913, 22] width 287 height 5817
click at [965, 280] on p "Claim your discount" at bounding box center [913, 295] width 261 height 29
drag, startPoint x: 922, startPoint y: 276, endPoint x: 1009, endPoint y: 276, distance: 87.0
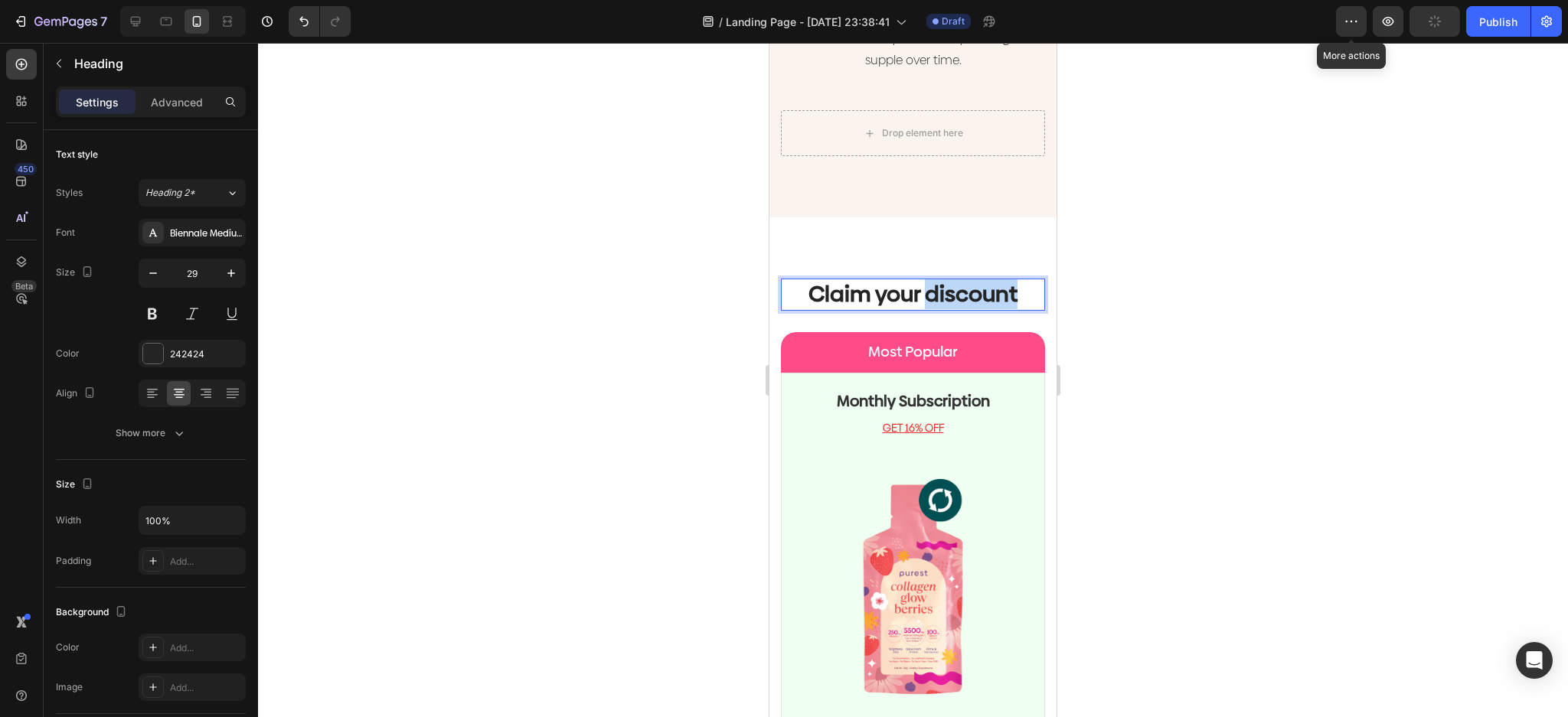
click at [1009, 280] on p "Claim your discount" at bounding box center [913, 295] width 261 height 29
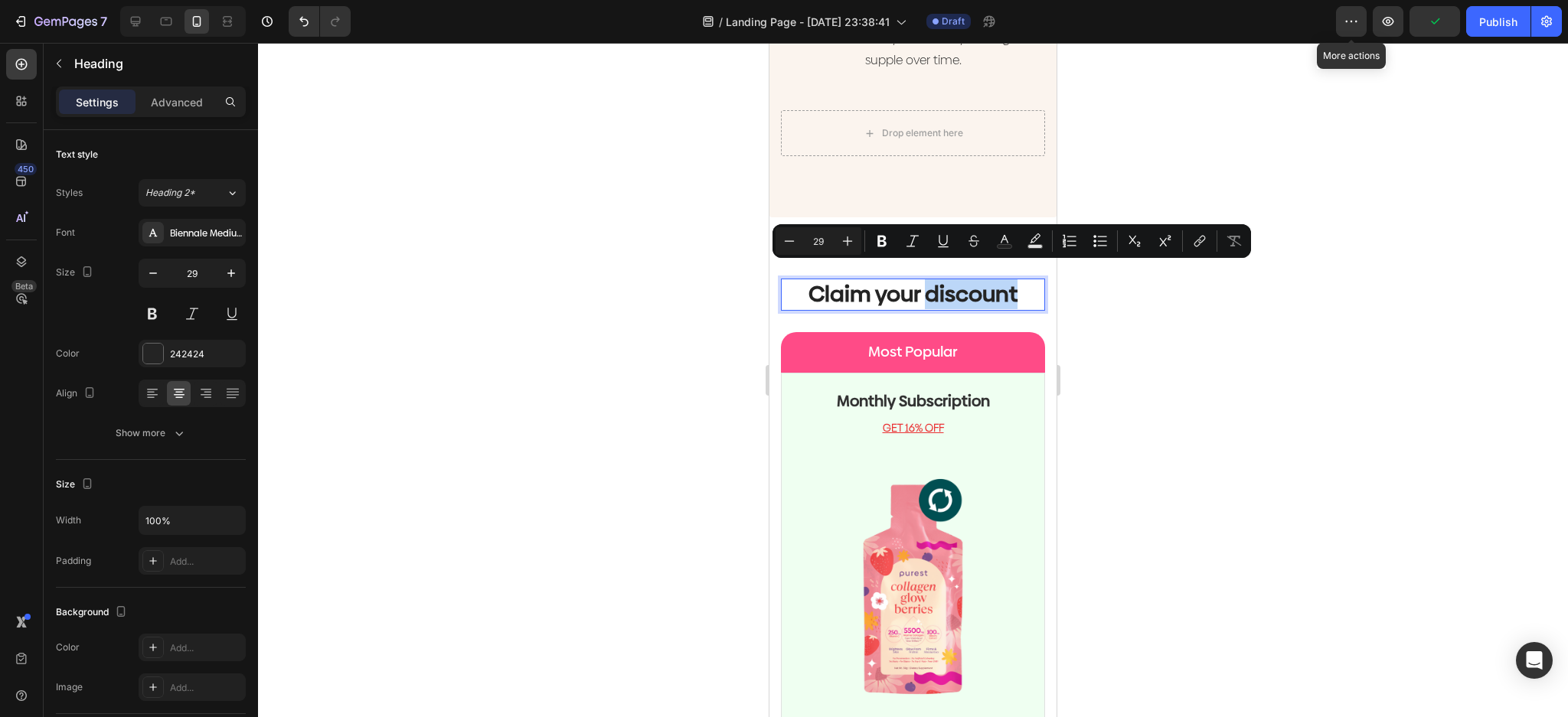
click at [984, 287] on p "Claim your discount" at bounding box center [913, 295] width 261 height 29
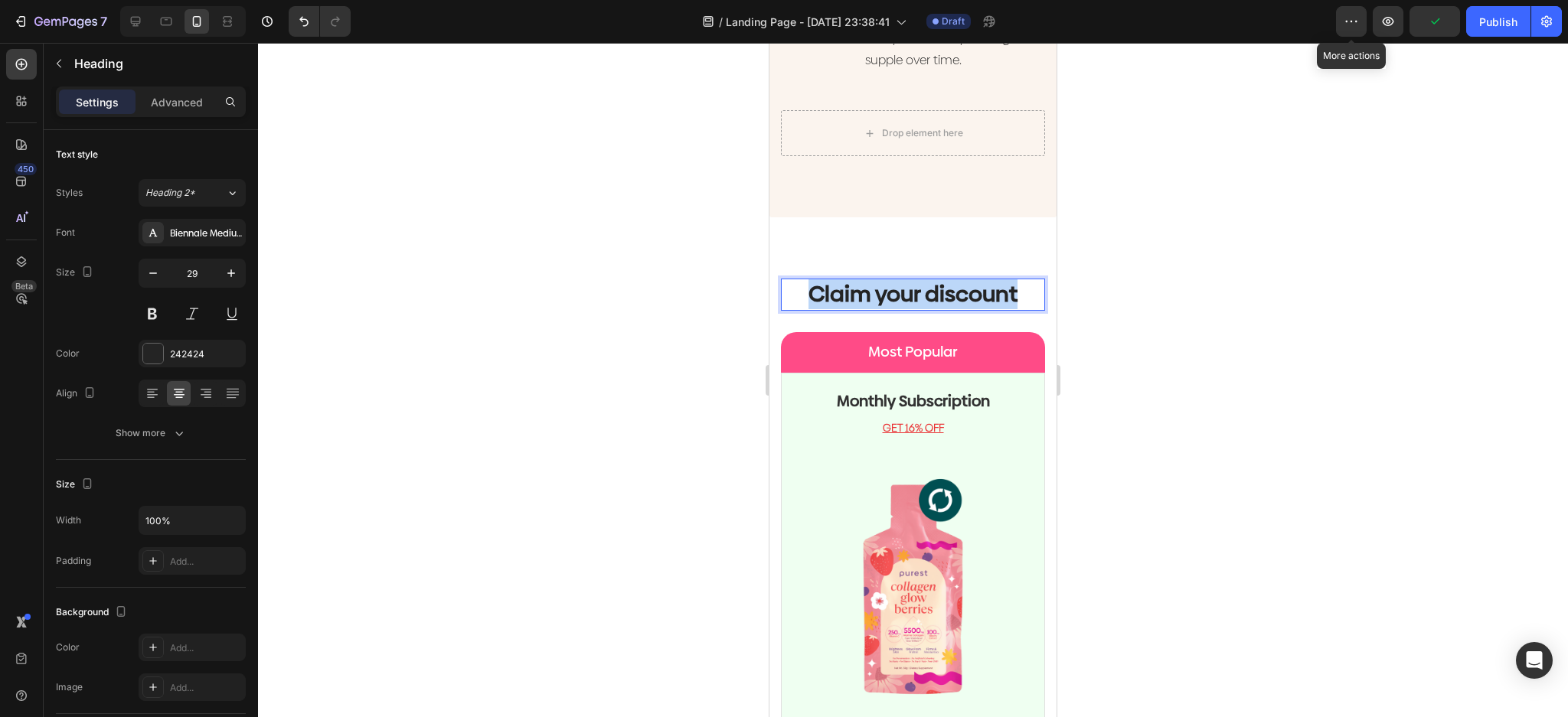
drag, startPoint x: 1009, startPoint y: 278, endPoint x: 699, endPoint y: 257, distance: 310.7
click at [770, 257] on html "iPhone 13 Mini ( 375 px) iPhone 13 Mini iPhone 13 Pro iPhone 11 Pro Max iPhone …" at bounding box center [913, 22] width 287 height 5817
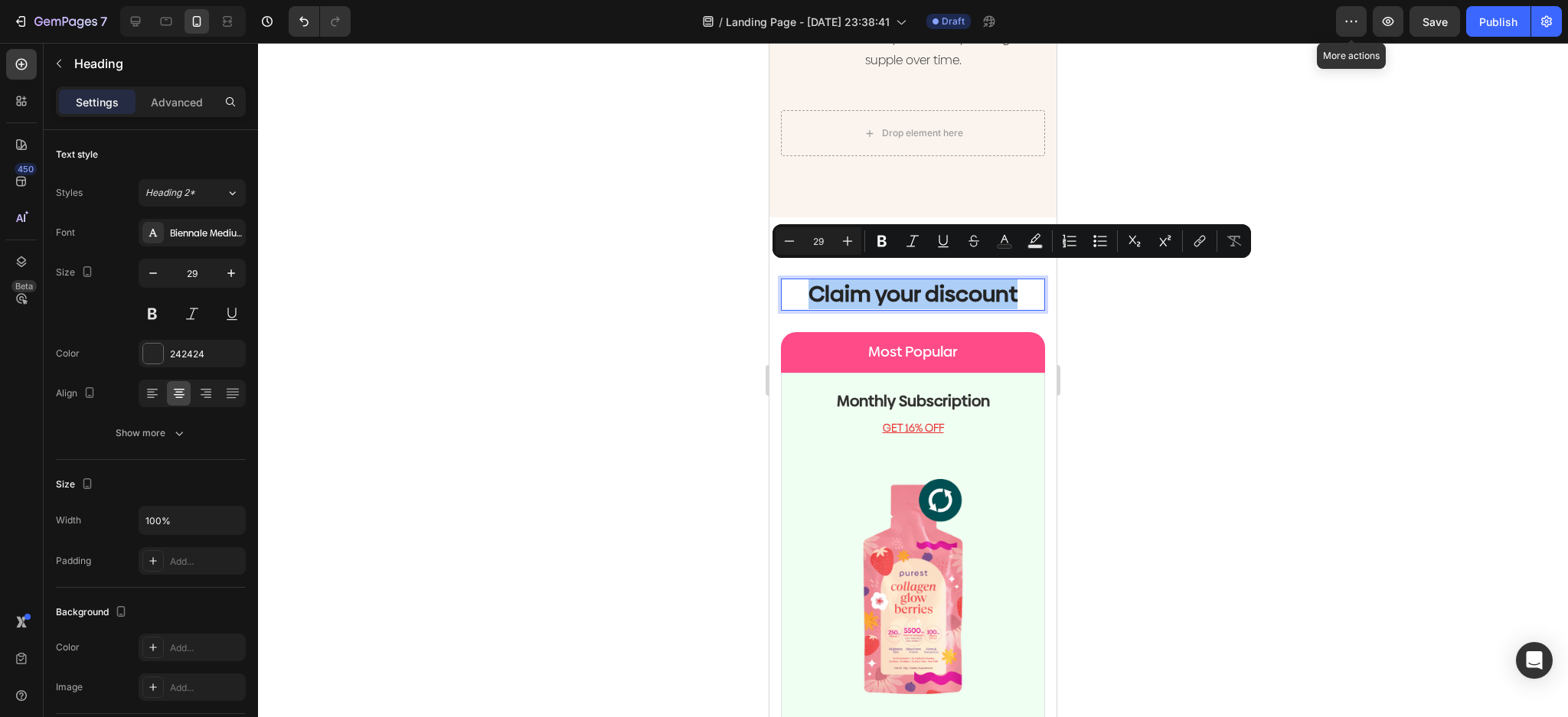
click at [1193, 383] on div at bounding box center [913, 380] width 1310 height 674
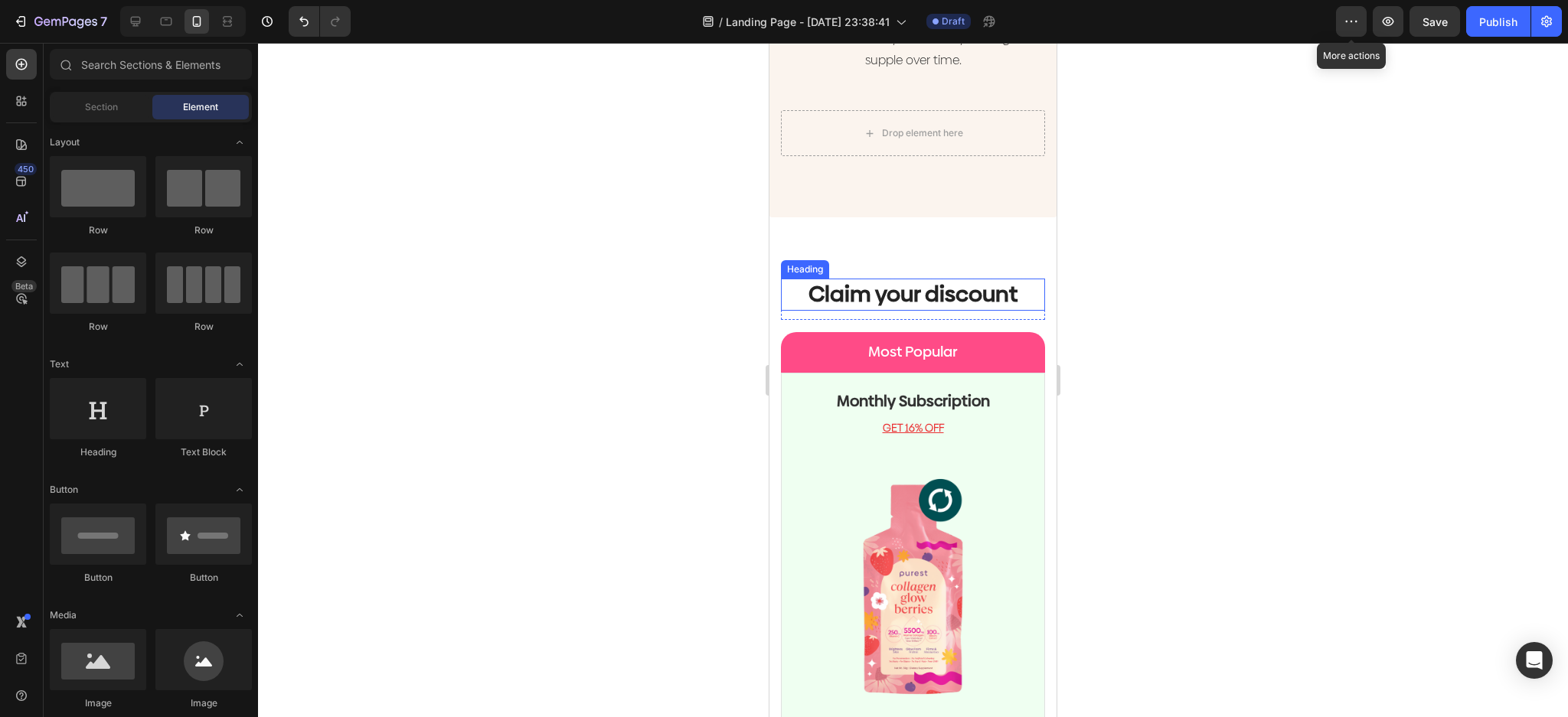
click at [974, 288] on p "Claim your discount" at bounding box center [913, 295] width 261 height 29
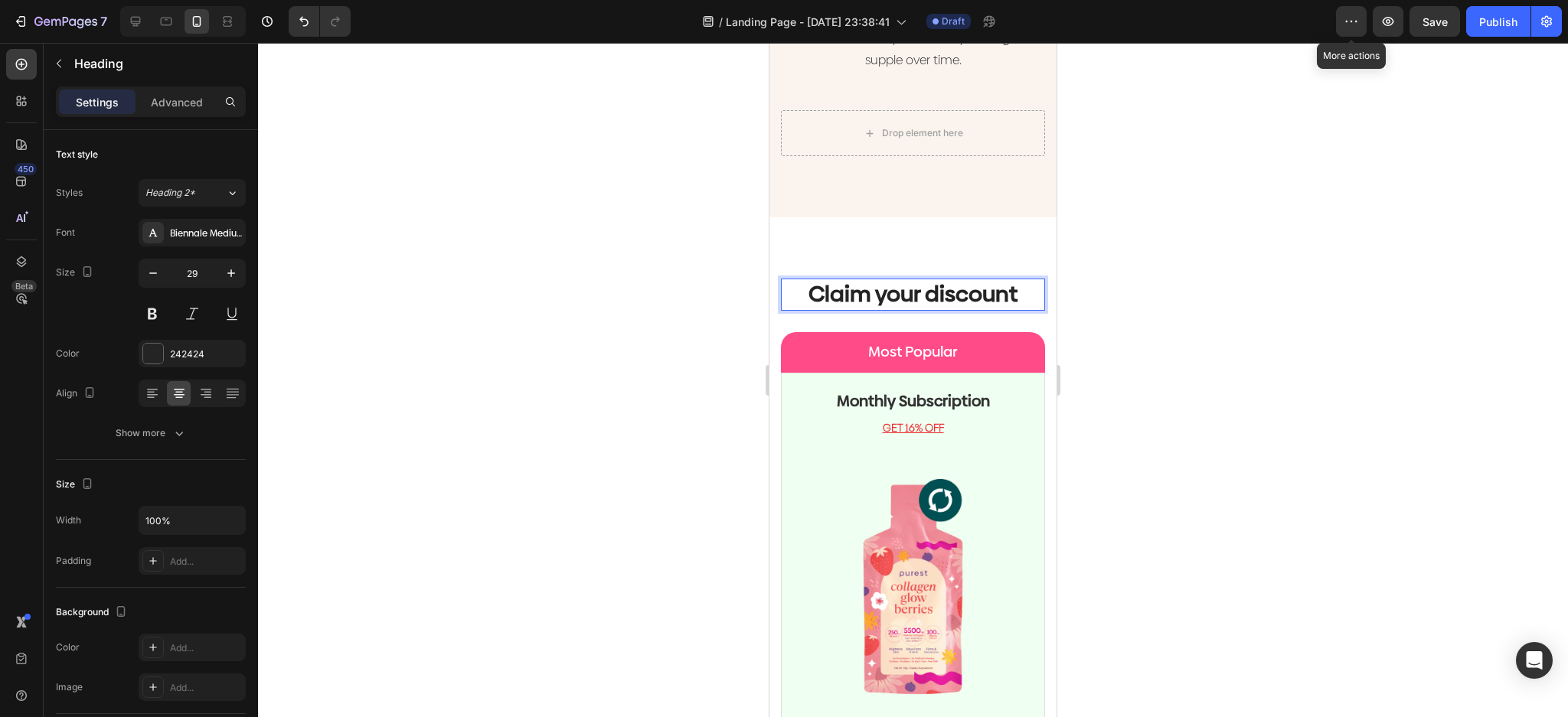
click at [998, 282] on p "Claim your discount" at bounding box center [913, 295] width 261 height 29
drag, startPoint x: 1012, startPoint y: 282, endPoint x: 794, endPoint y: 277, distance: 218.1
click at [794, 280] on p "Claim your discount" at bounding box center [913, 295] width 261 height 29
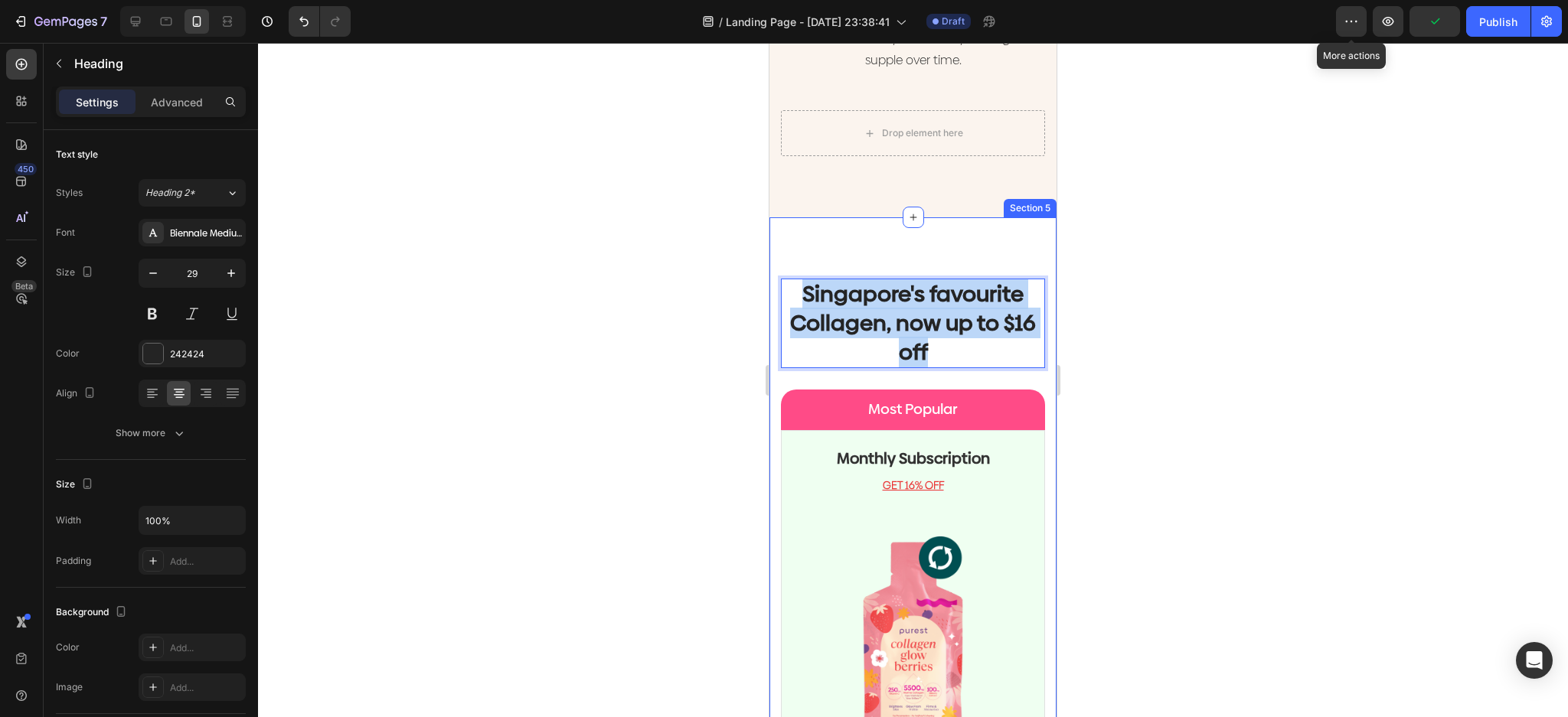
drag, startPoint x: 929, startPoint y: 328, endPoint x: 782, endPoint y: 258, distance: 162.8
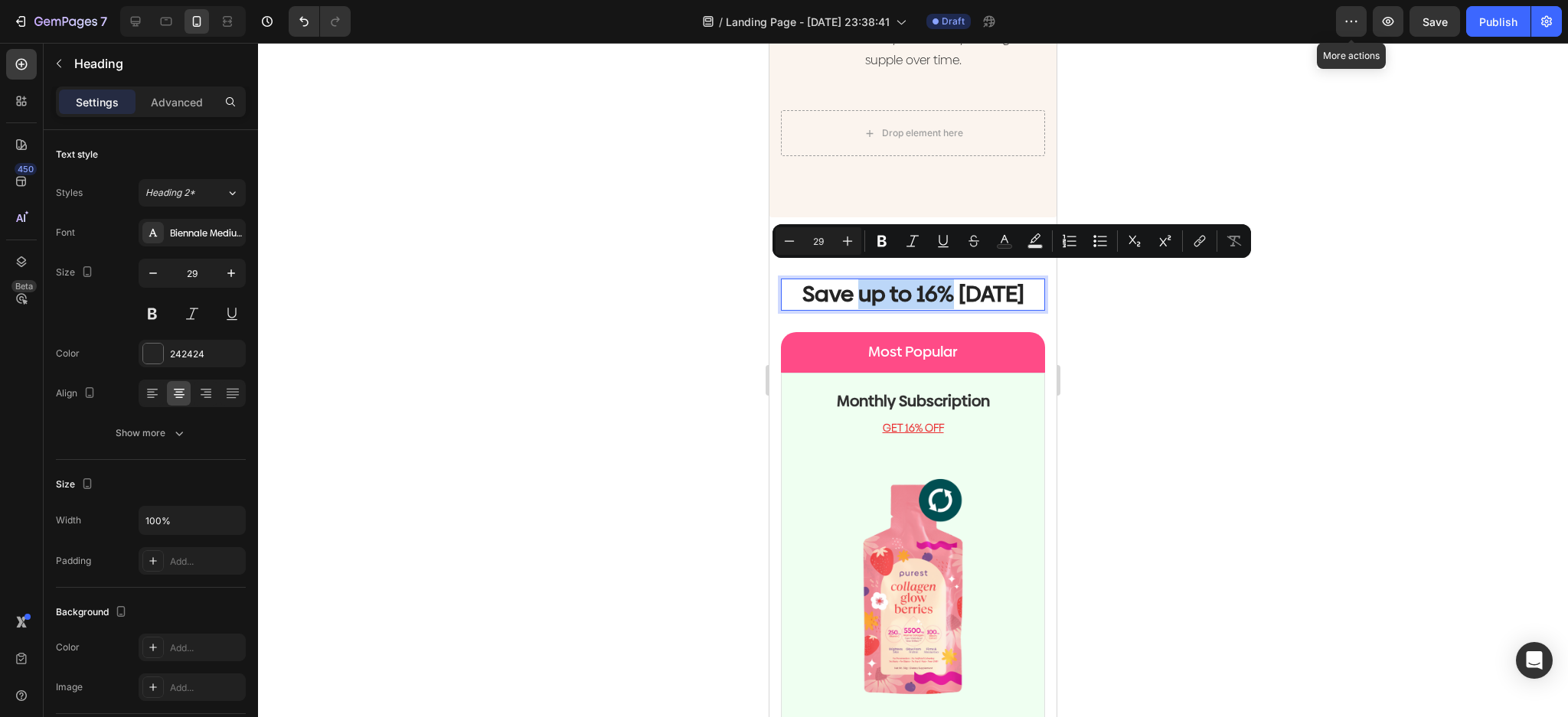
drag, startPoint x: 946, startPoint y: 279, endPoint x: 853, endPoint y: 280, distance: 93.0
click at [853, 280] on p "Save up to 16% today" at bounding box center [913, 295] width 261 height 29
click at [1006, 243] on icon "Editor contextual toolbar" at bounding box center [1004, 241] width 15 height 15
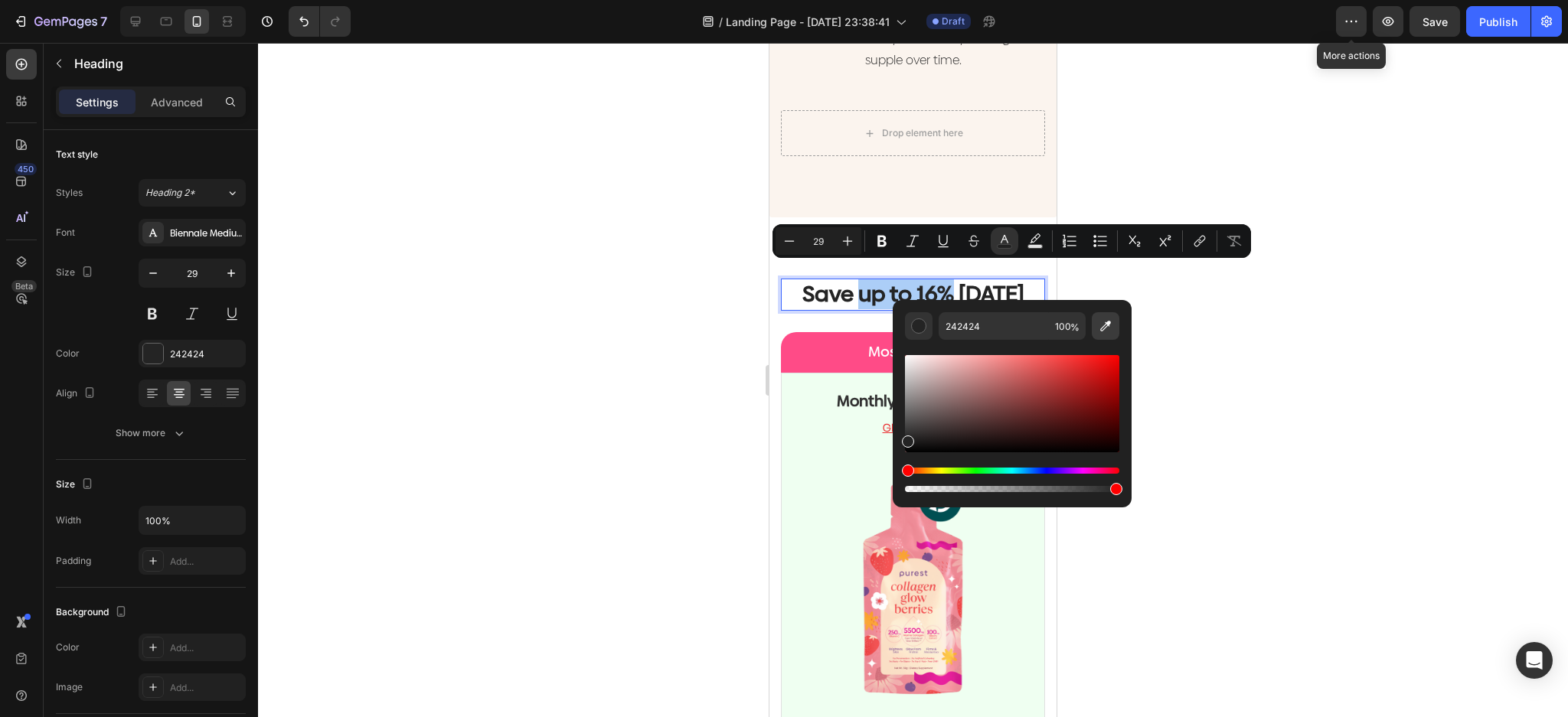
click at [1104, 323] on icon "Editor contextual toolbar" at bounding box center [1105, 326] width 15 height 15
type input "FF4B87"
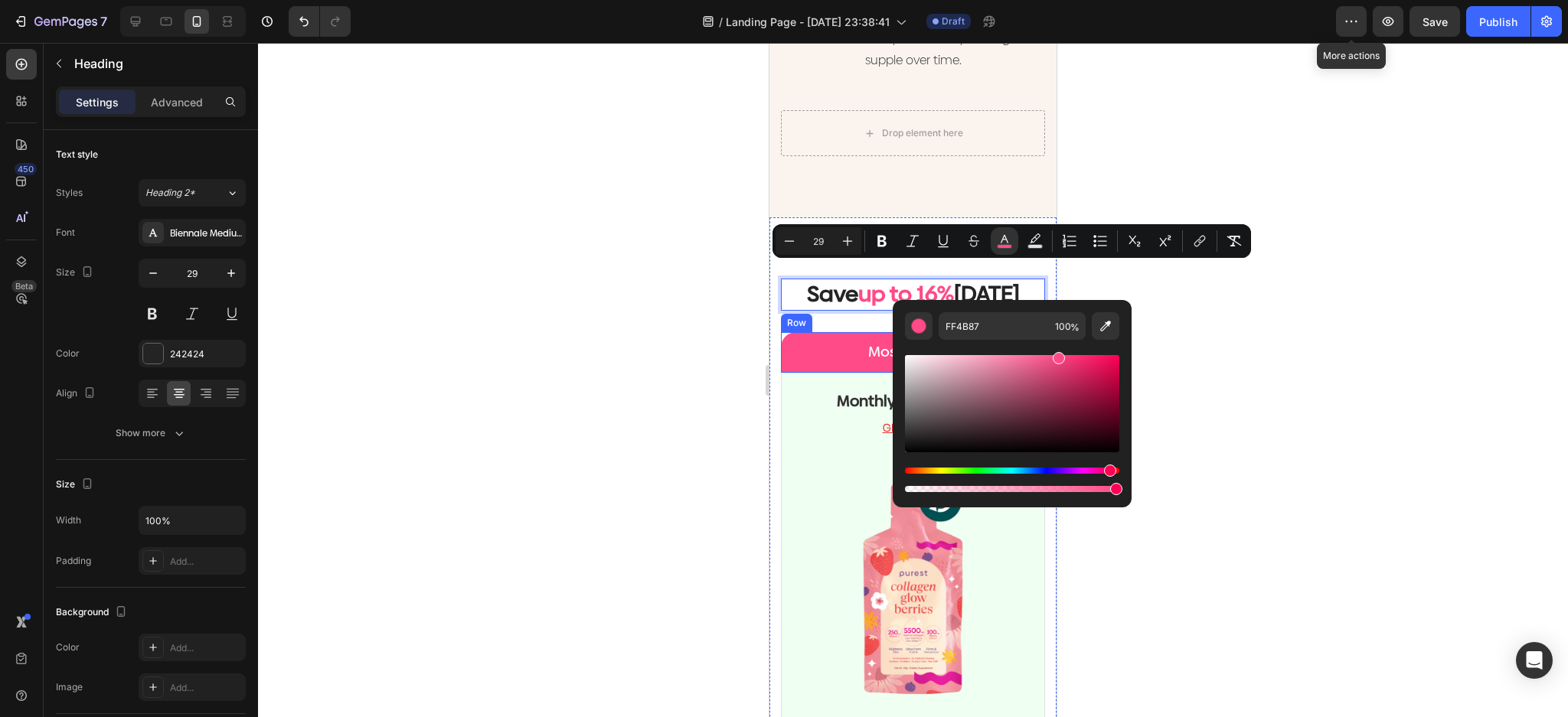
click at [652, 319] on div at bounding box center [913, 380] width 1310 height 674
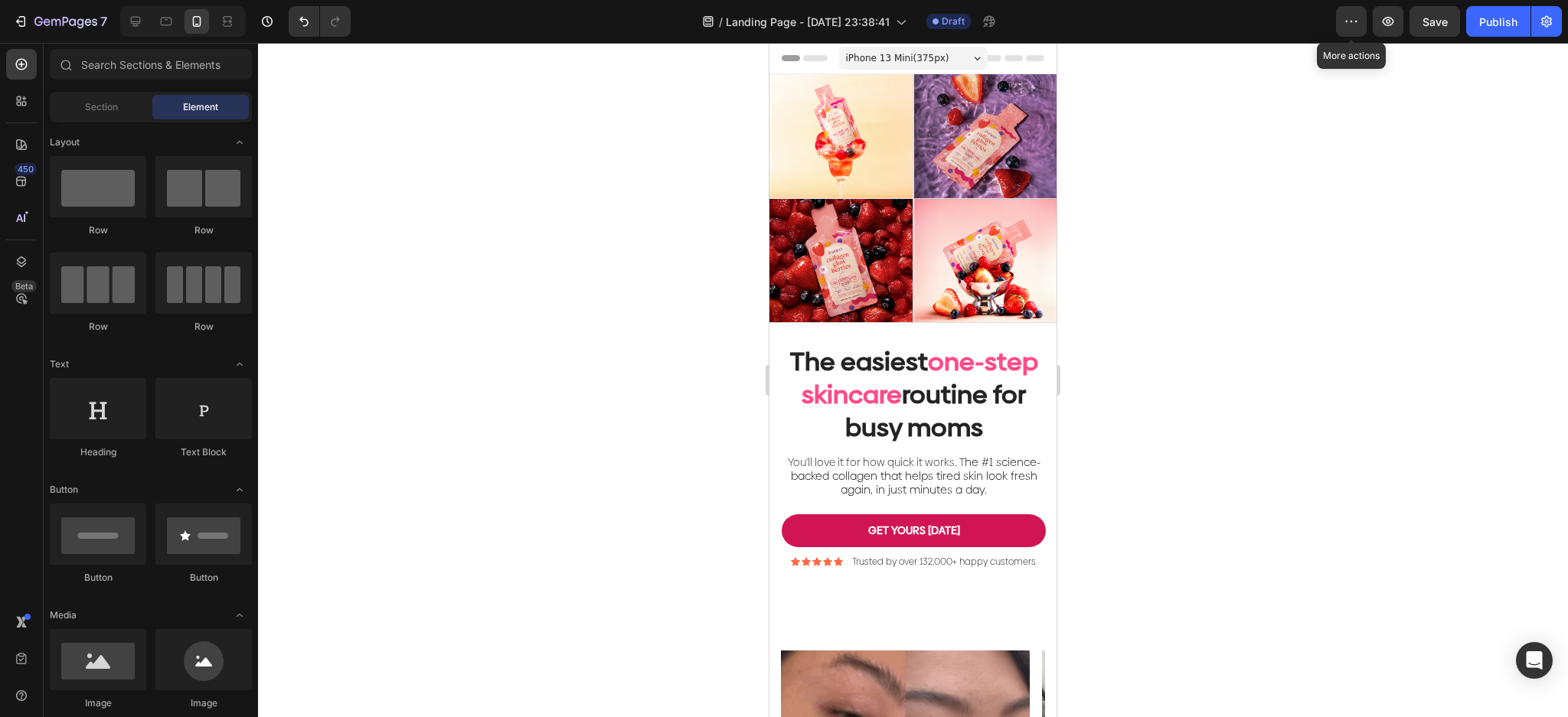
drag, startPoint x: 1052, startPoint y: 637, endPoint x: 1826, endPoint y: 198, distance: 889.8
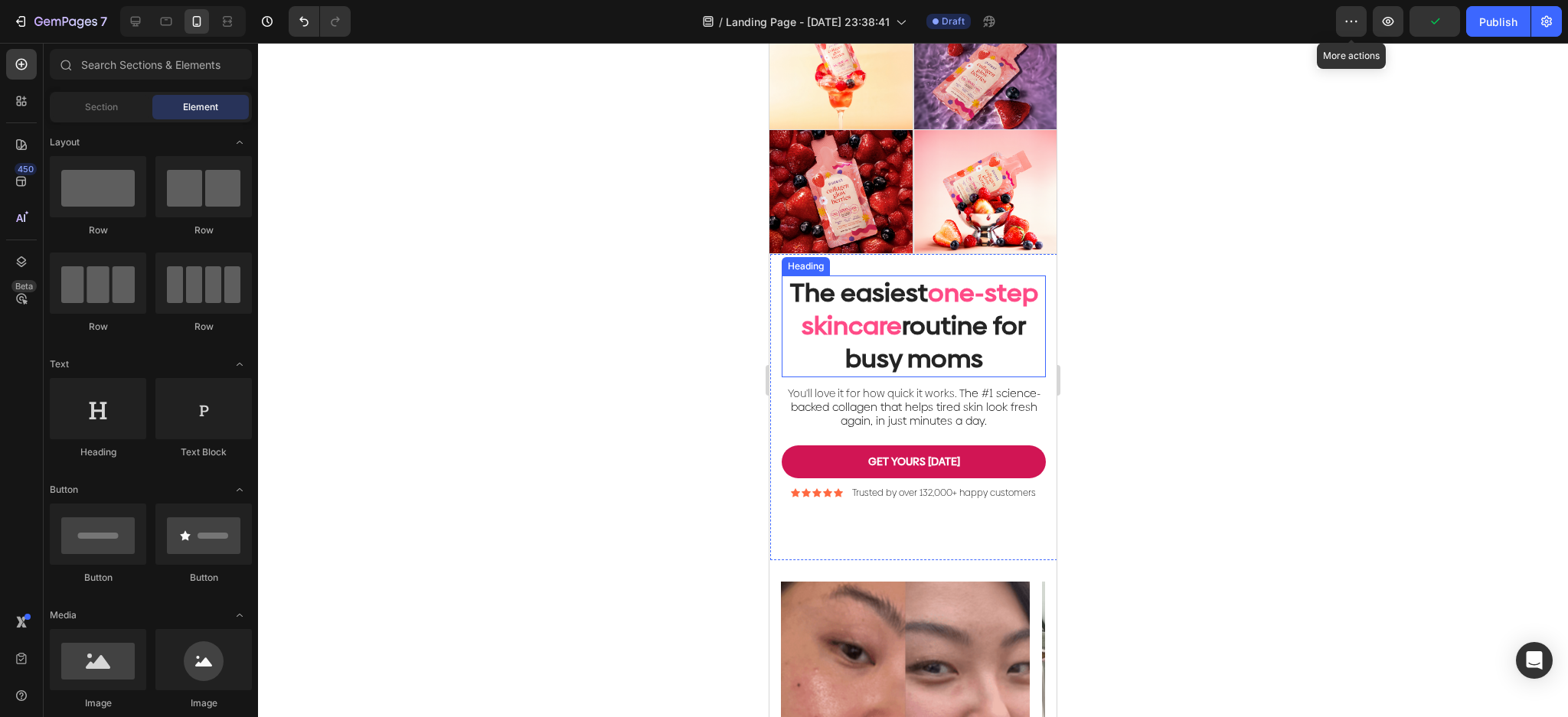
scroll to position [408, 0]
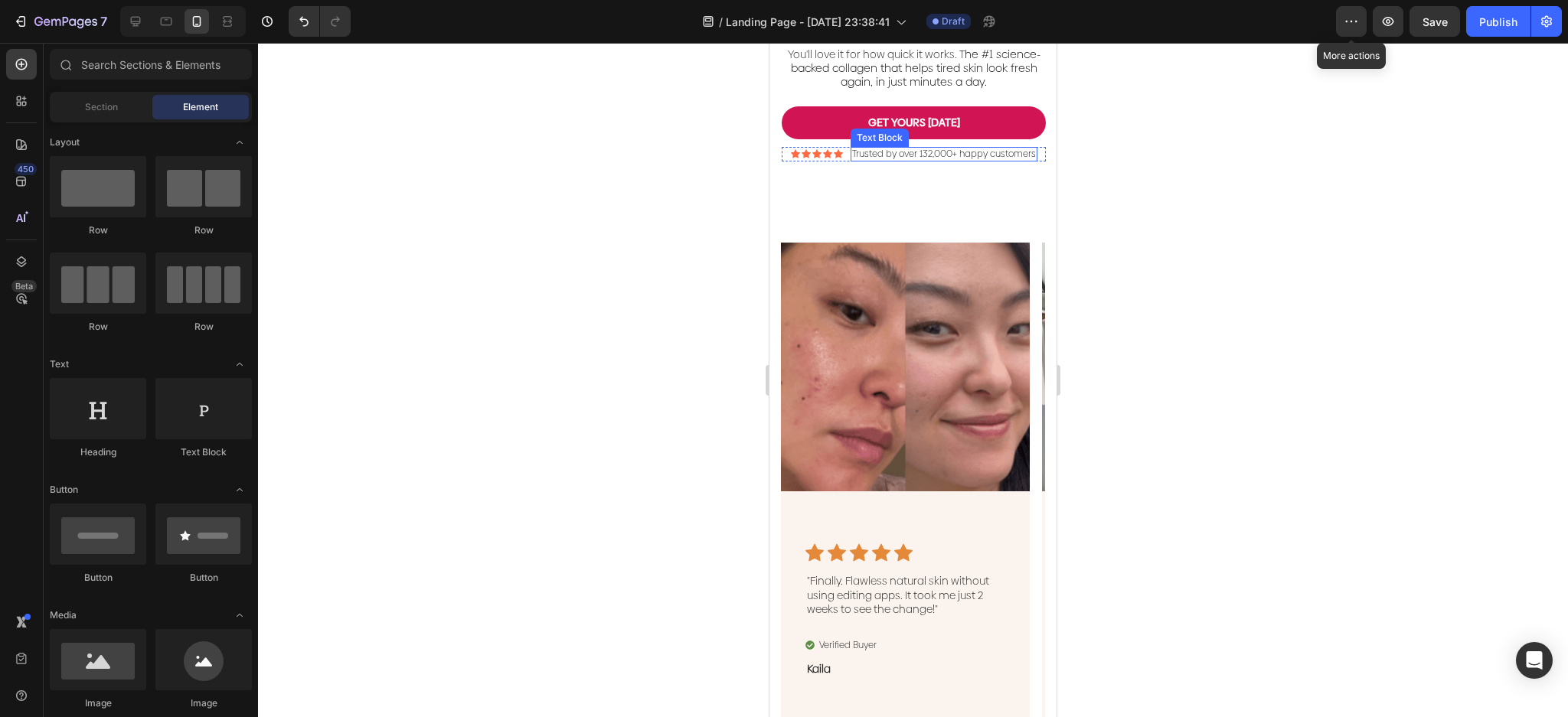
click at [986, 161] on p "Trusted by over 132,000+ happy customers" at bounding box center [944, 155] width 184 height 12
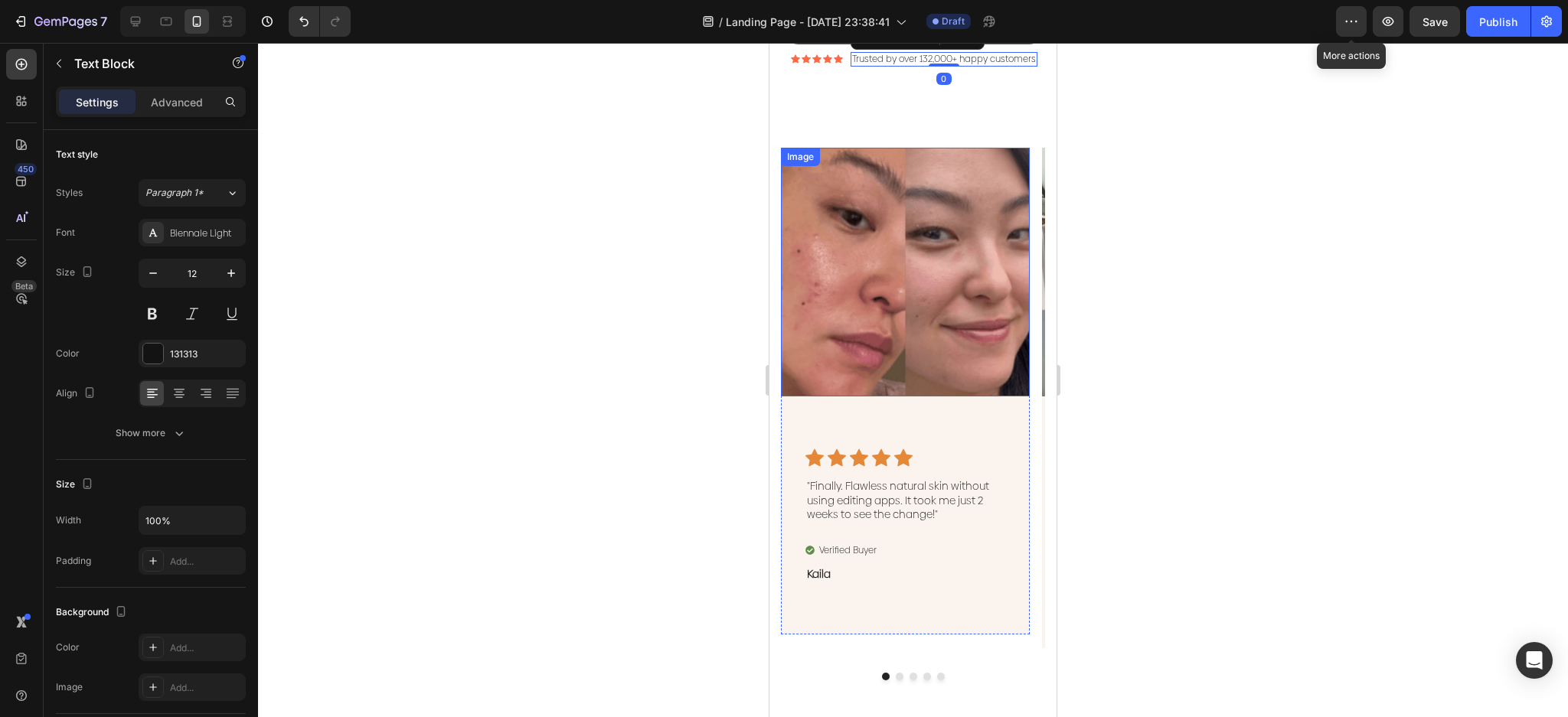
scroll to position [714, 0]
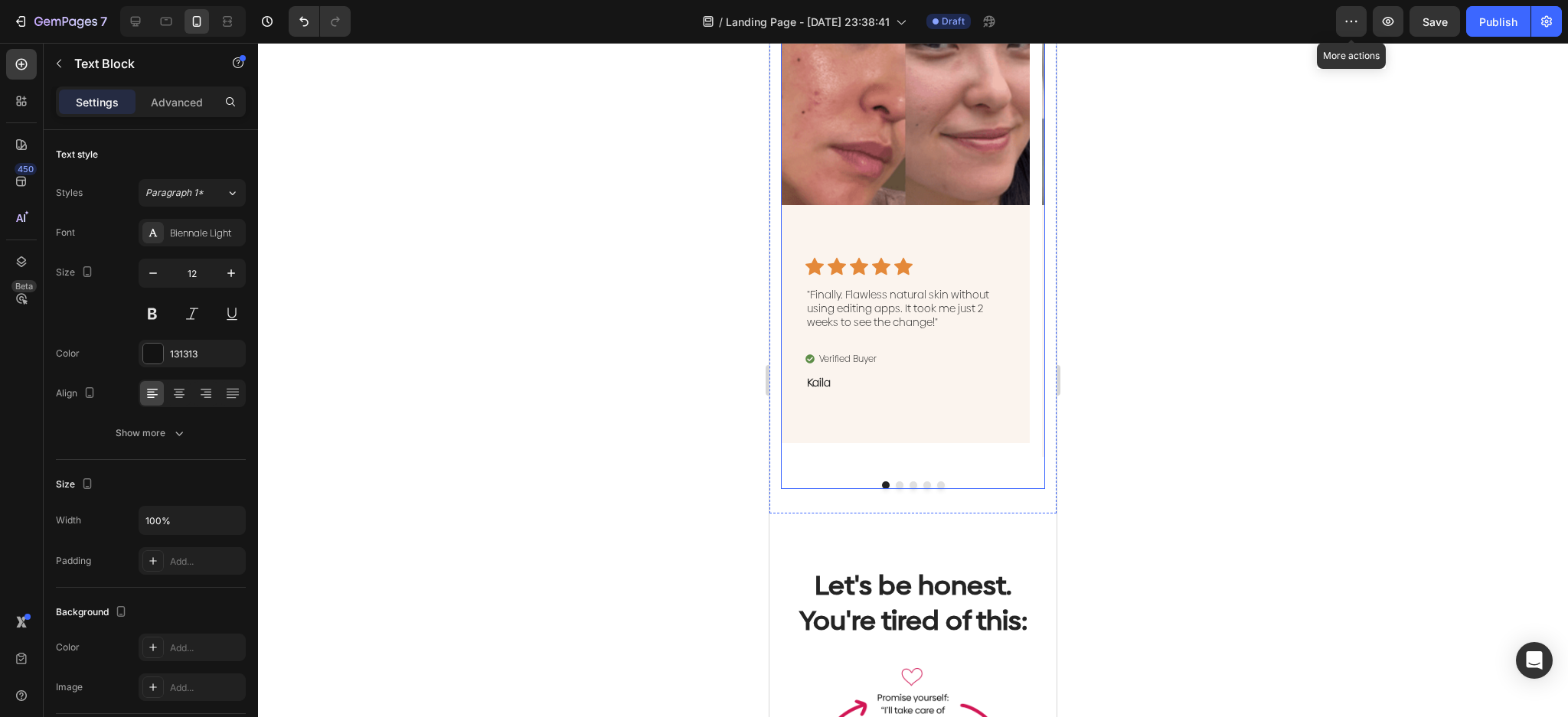
click at [896, 481] on button "Dot" at bounding box center [900, 485] width 8 height 8
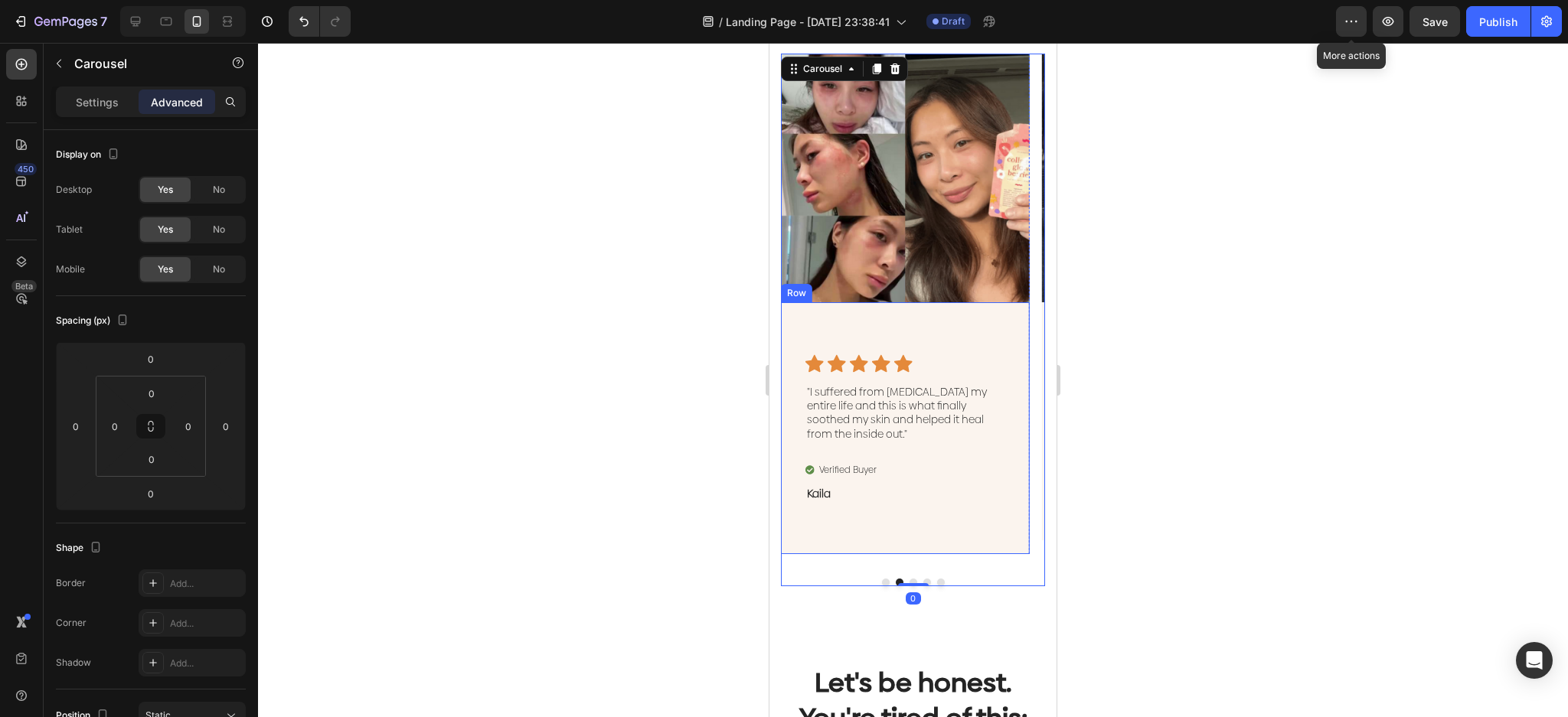
scroll to position [612, 0]
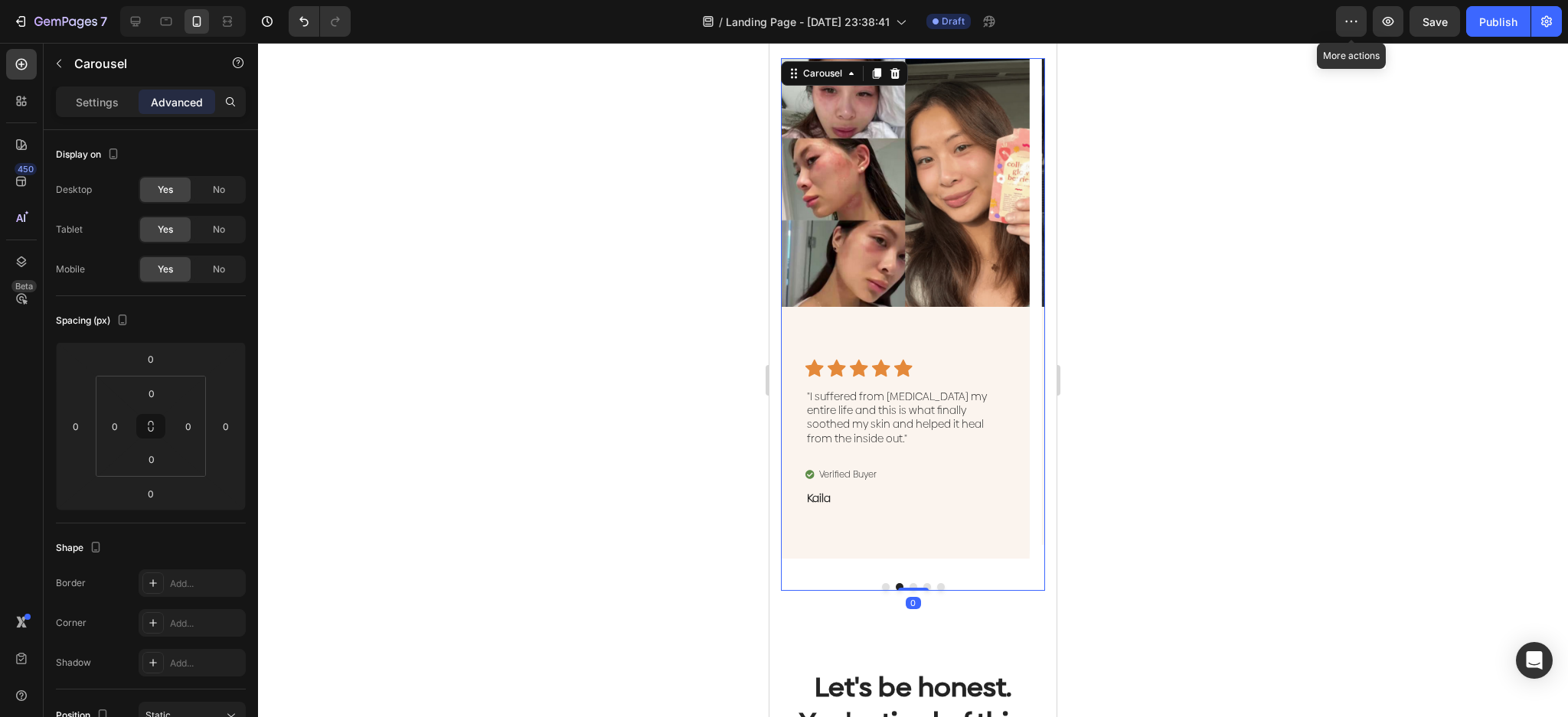
click at [910, 583] on button "Dot" at bounding box center [914, 587] width 8 height 8
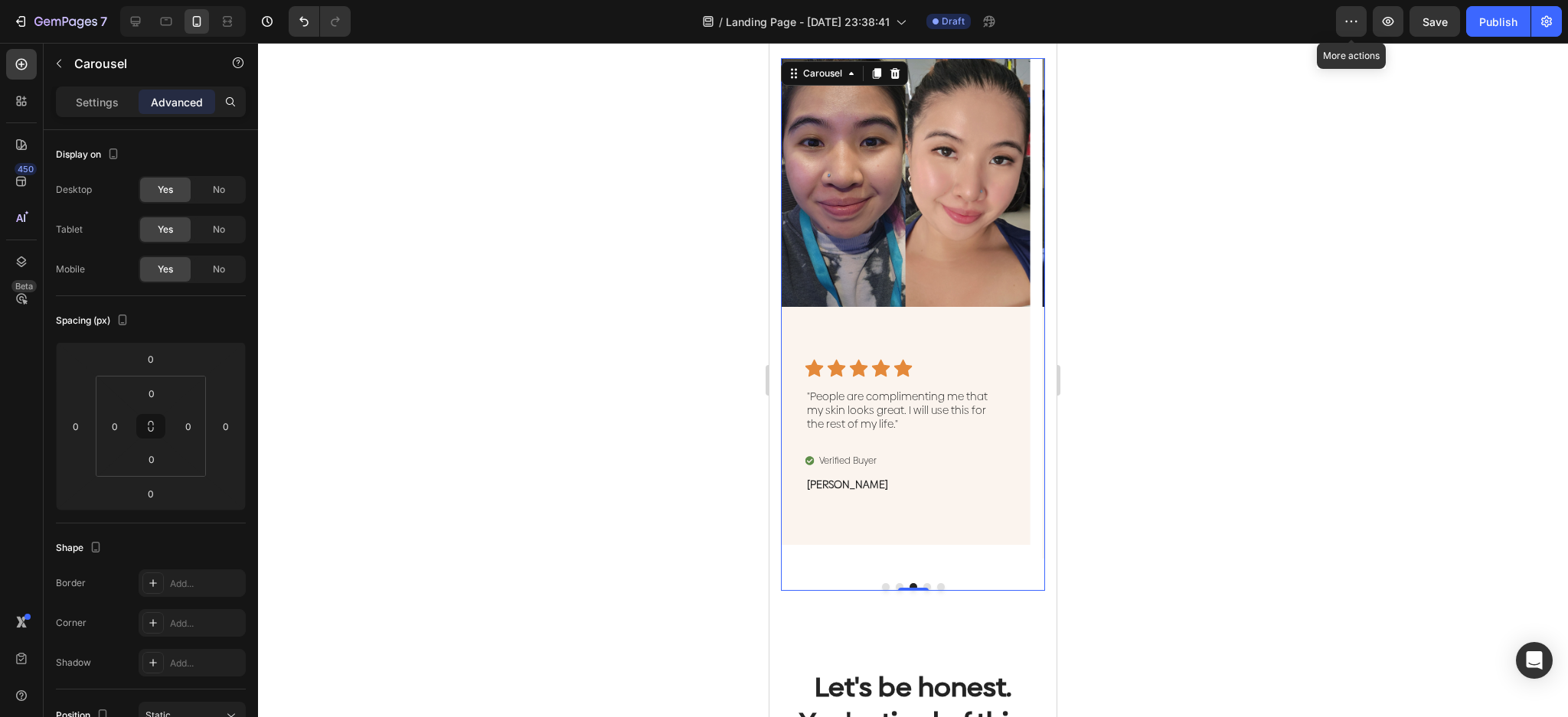
click at [923, 583] on button "Dot" at bounding box center [927, 587] width 8 height 8
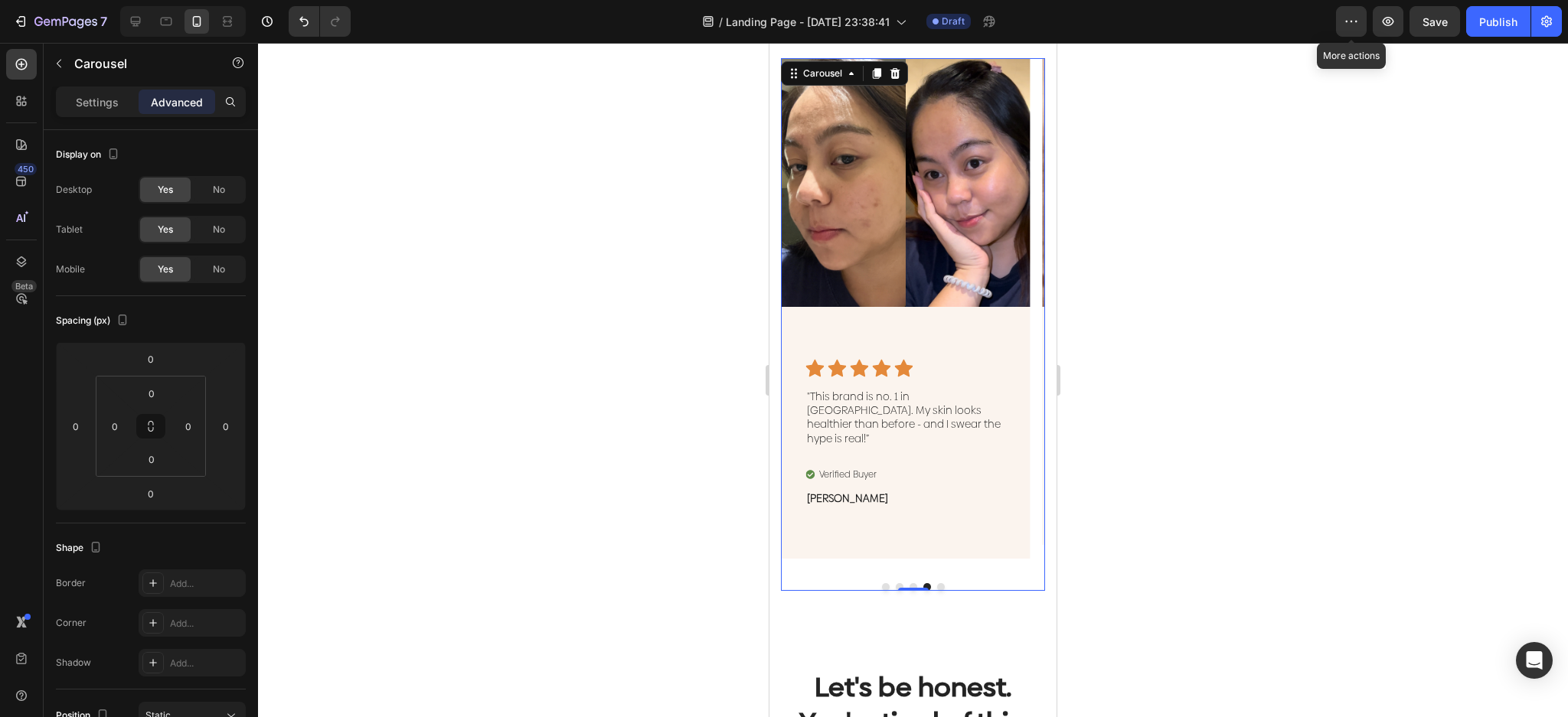
click at [937, 583] on button "Dot" at bounding box center [941, 587] width 8 height 8
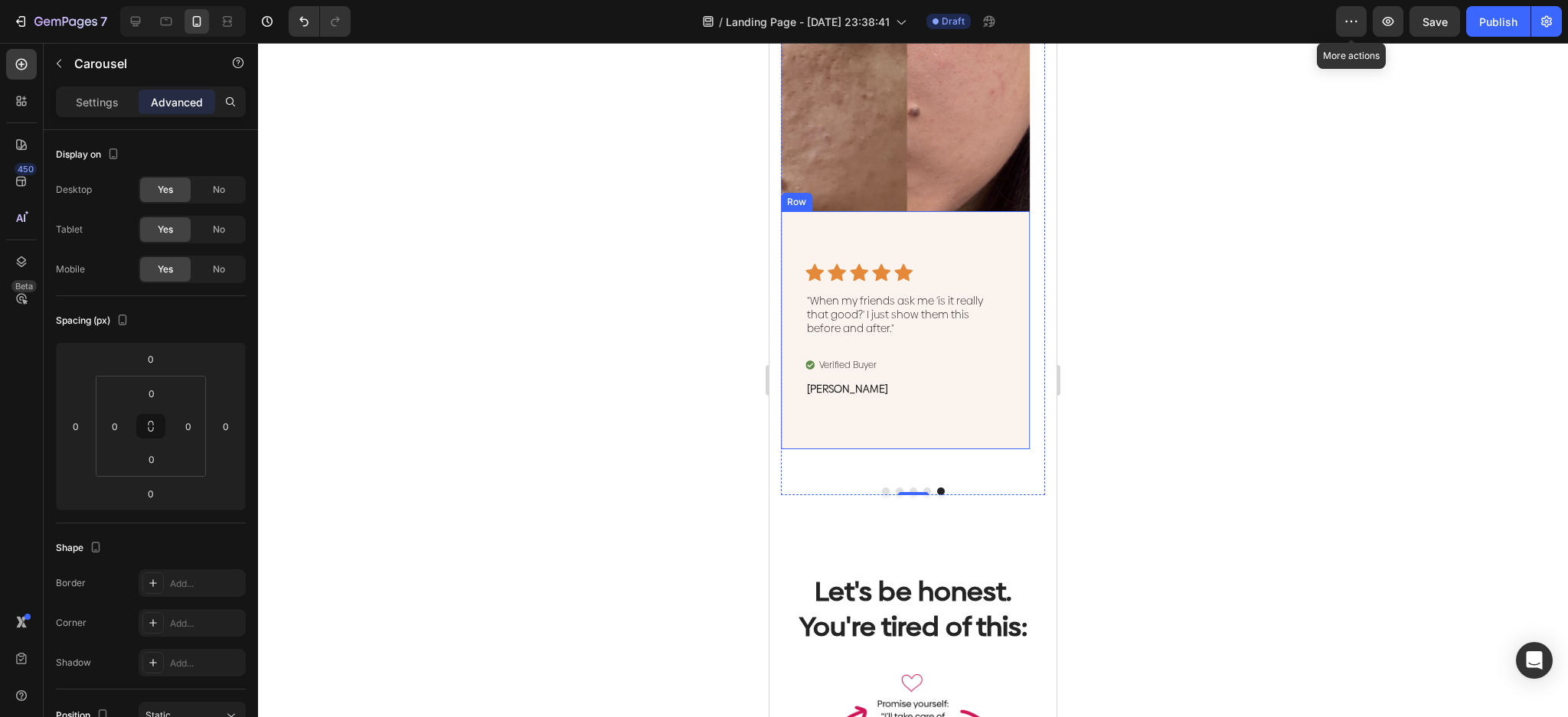
scroll to position [918, 0]
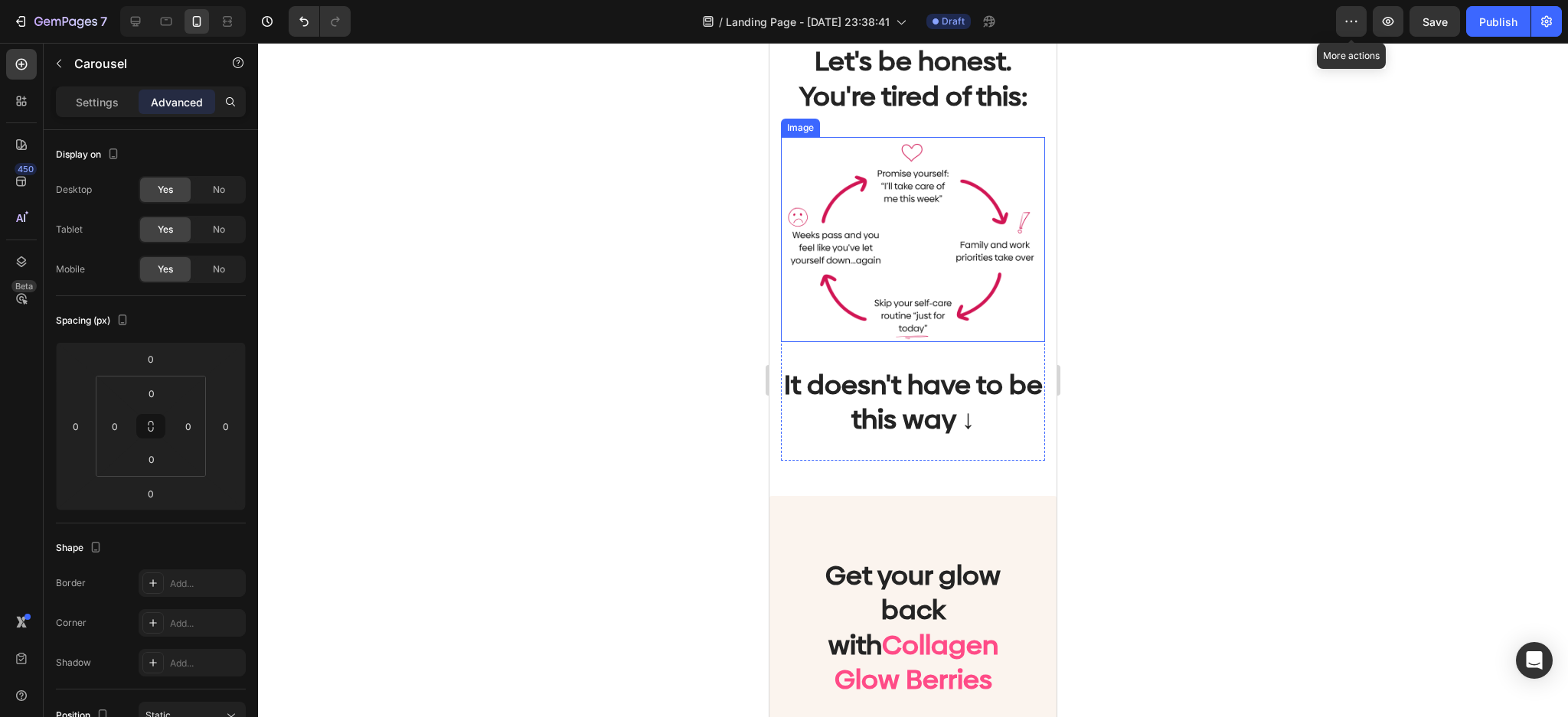
click at [980, 249] on img at bounding box center [913, 239] width 264 height 205
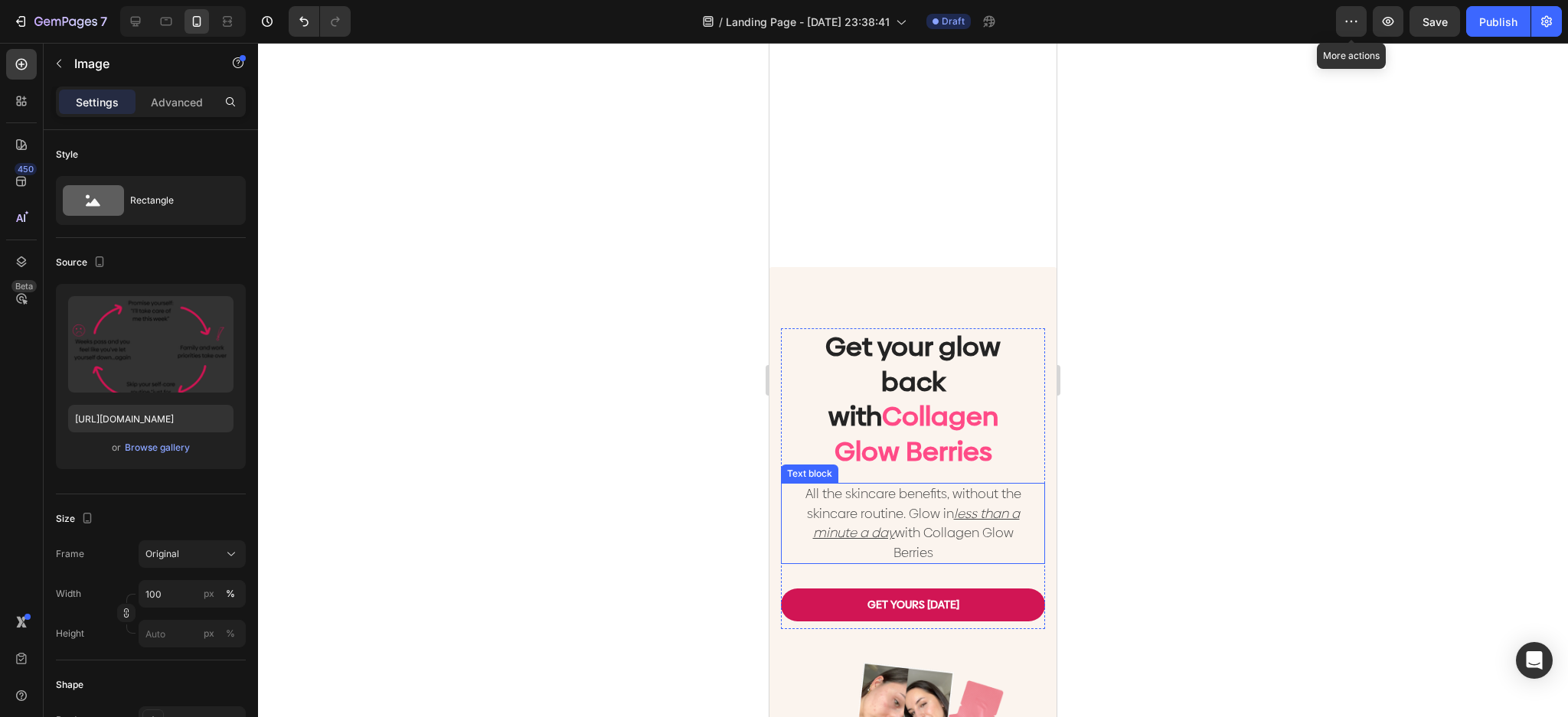
scroll to position [1428, 0]
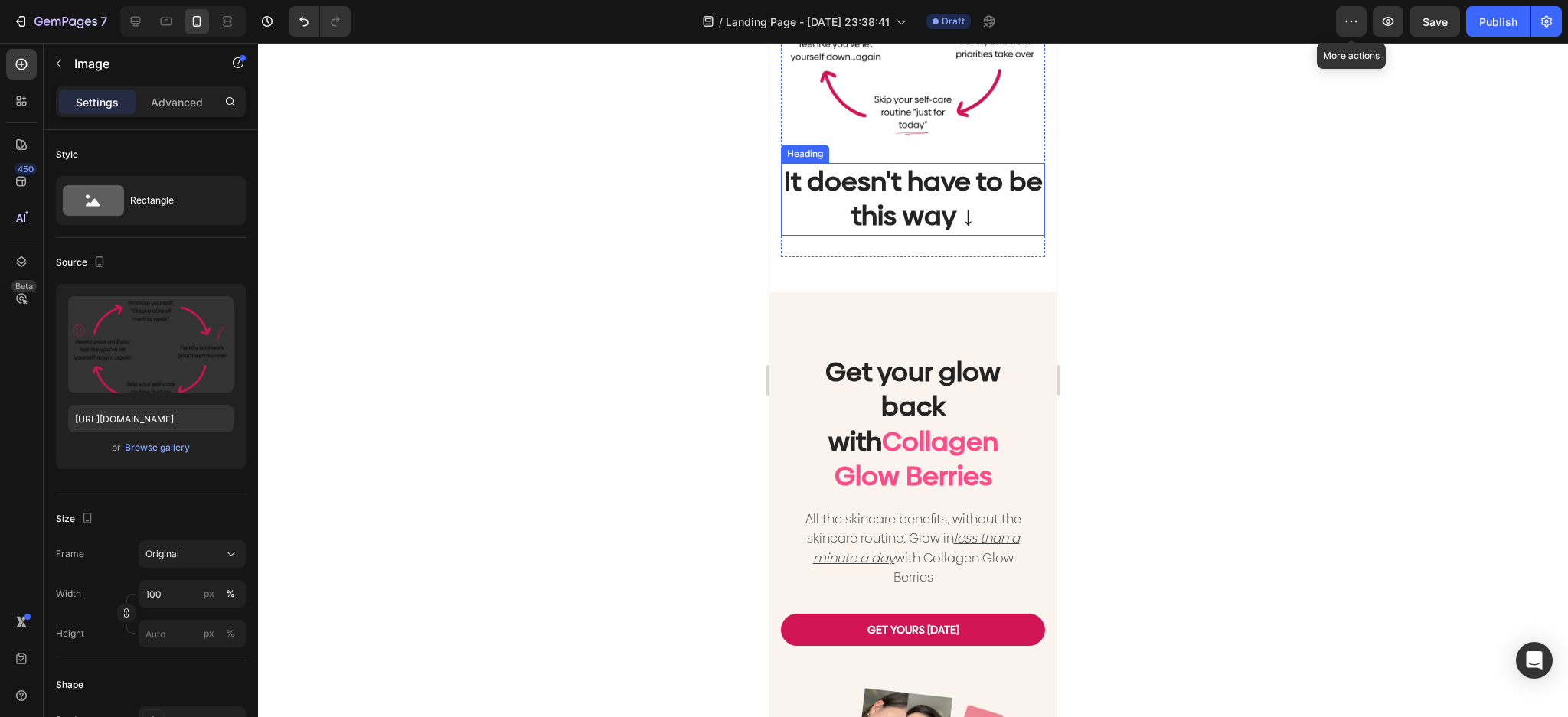
click at [972, 171] on h2 "It doesn't have to be this way ↓" at bounding box center [913, 200] width 264 height 72
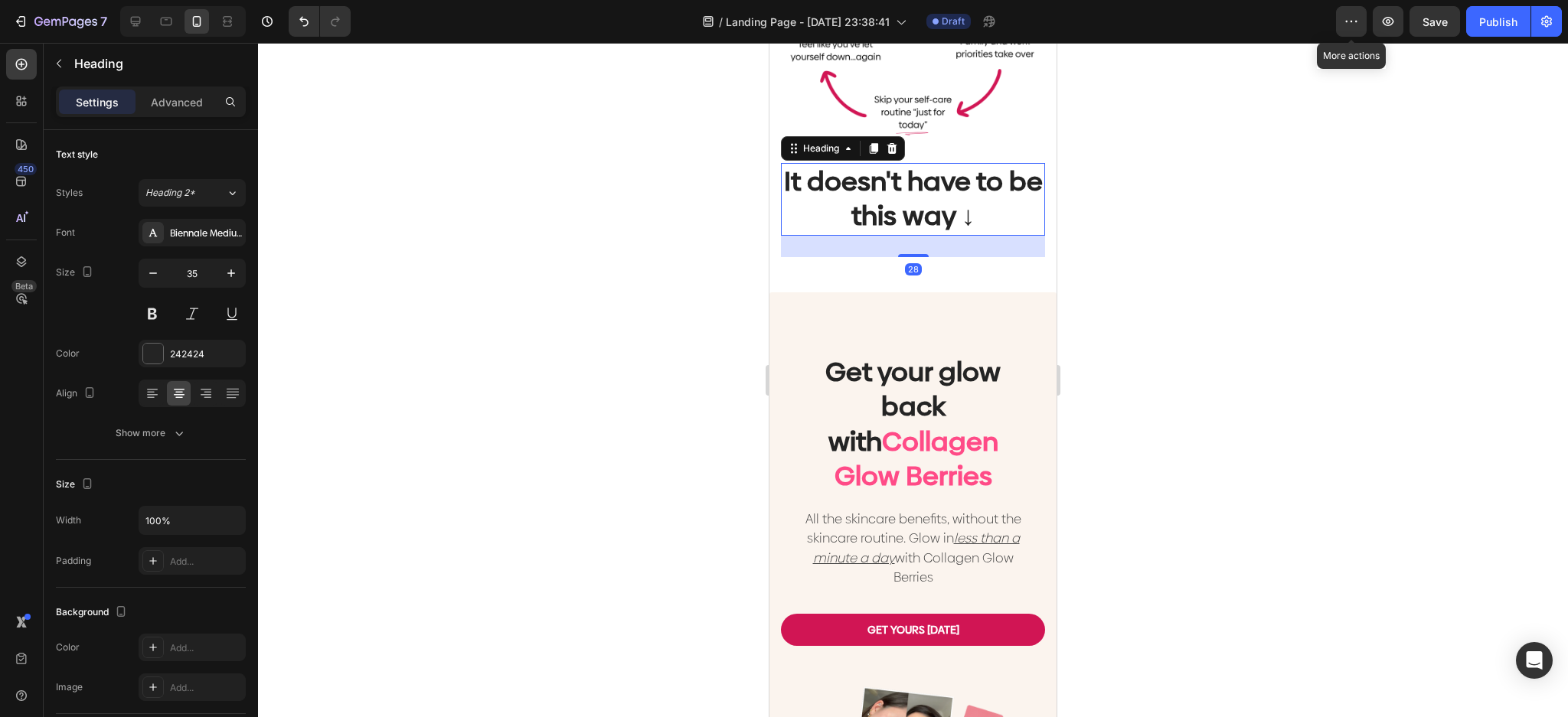
click at [972, 171] on h2 "It doesn't have to be this way ↓" at bounding box center [913, 200] width 264 height 72
click at [968, 208] on p "It doesn't have to be this way ↓" at bounding box center [913, 199] width 261 height 70
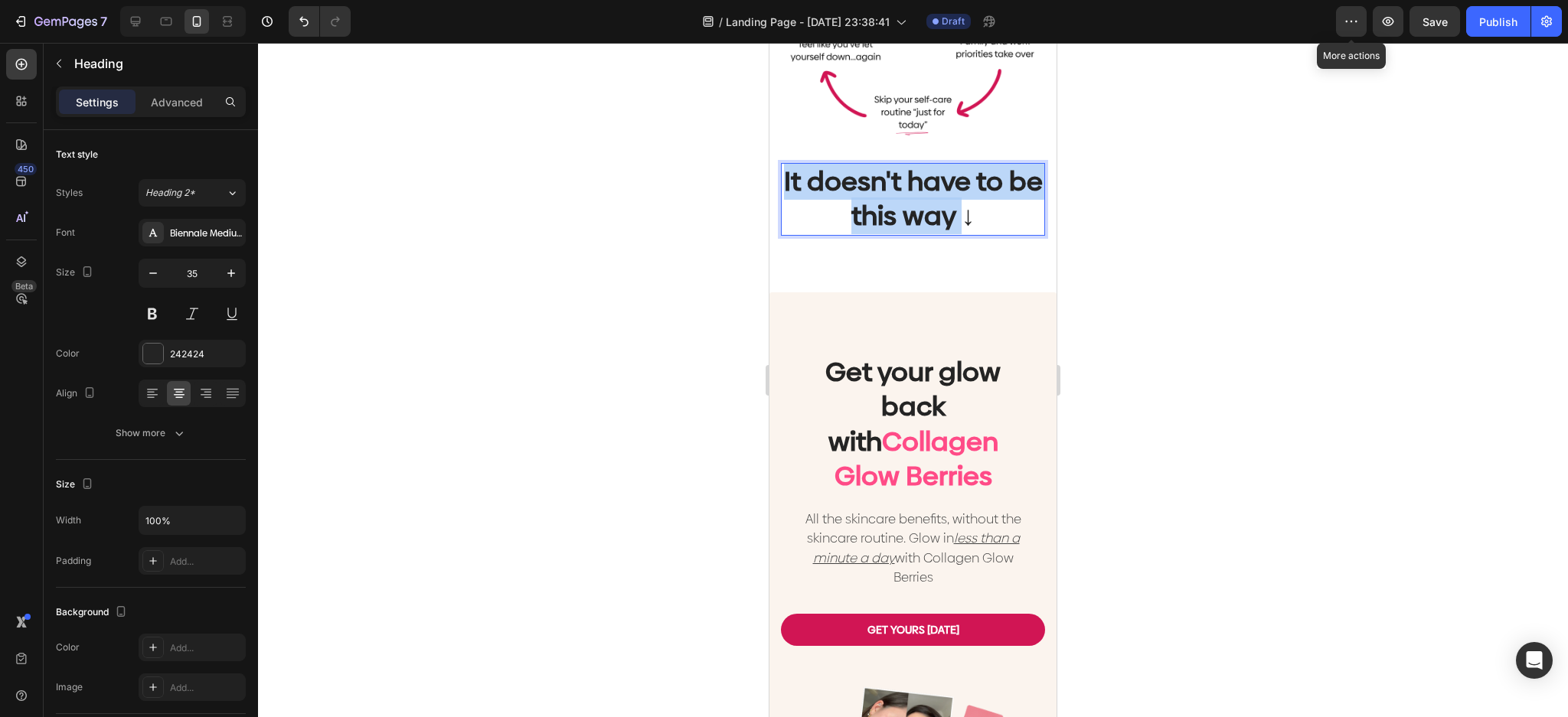
drag, startPoint x: 970, startPoint y: 208, endPoint x: 776, endPoint y: 169, distance: 197.9
click at [776, 169] on div "Let's be honest. You're tired of this: Heading Image It doesn't have to be this…" at bounding box center [913, 39] width 287 height 507
drag, startPoint x: 919, startPoint y: 209, endPoint x: 2012, endPoint y: 105, distance: 1097.9
click at [882, 179] on p "There is a better way ↓" at bounding box center [913, 199] width 261 height 70
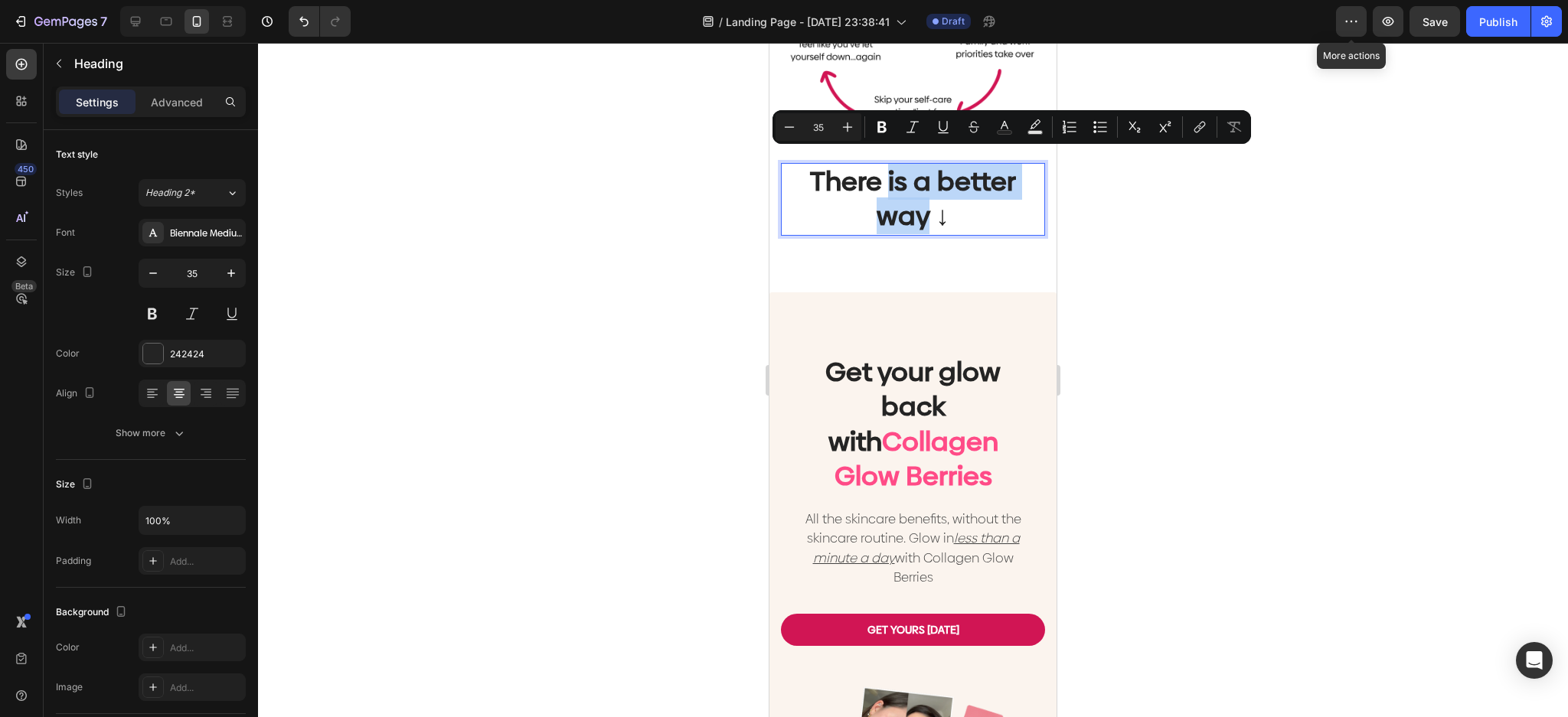
click at [922, 201] on p "There is a better way ↓" at bounding box center [913, 199] width 261 height 70
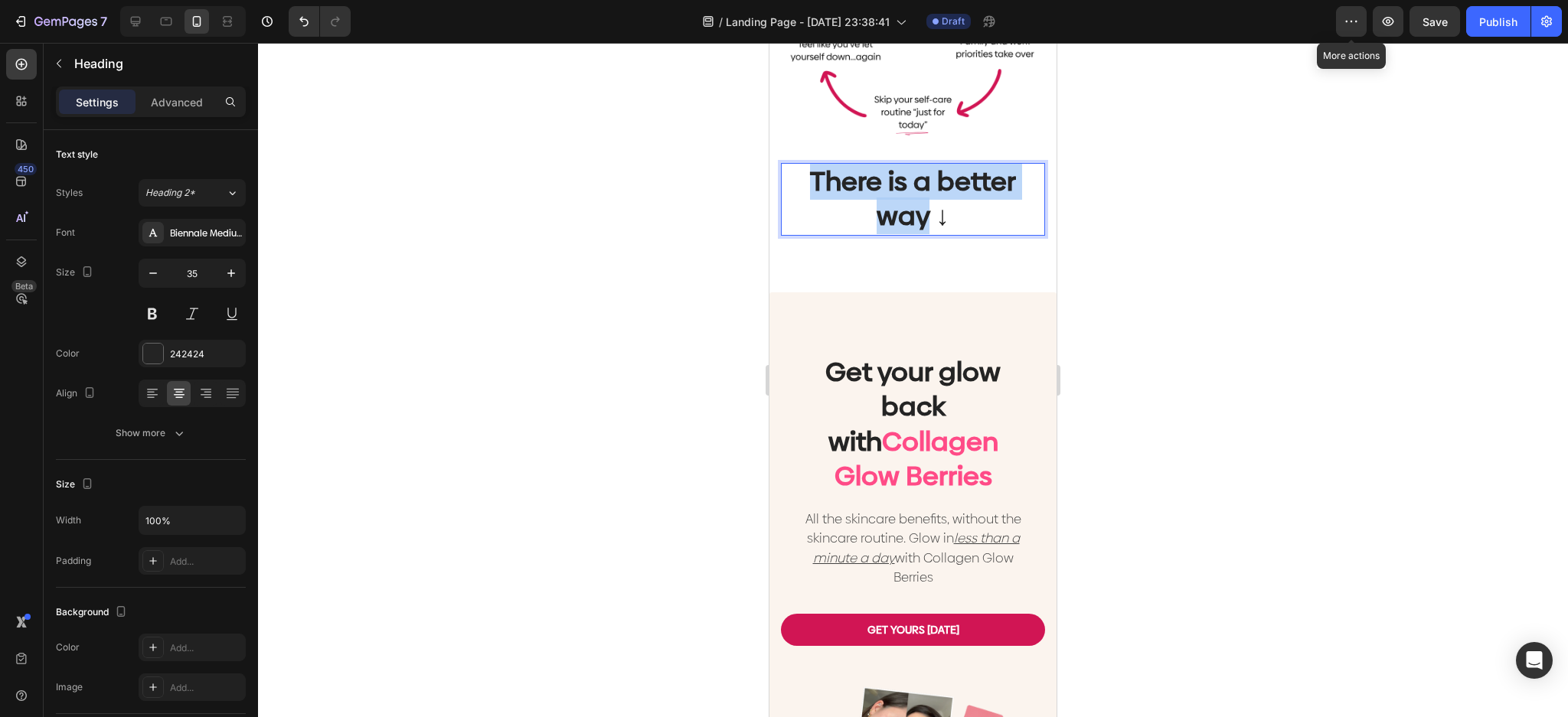
drag, startPoint x: 921, startPoint y: 205, endPoint x: 798, endPoint y: 171, distance: 127.6
click at [798, 171] on p "There is a better way ↓" at bounding box center [913, 199] width 261 height 70
click at [804, 171] on p "There's an easier way ↓" at bounding box center [913, 199] width 261 height 70
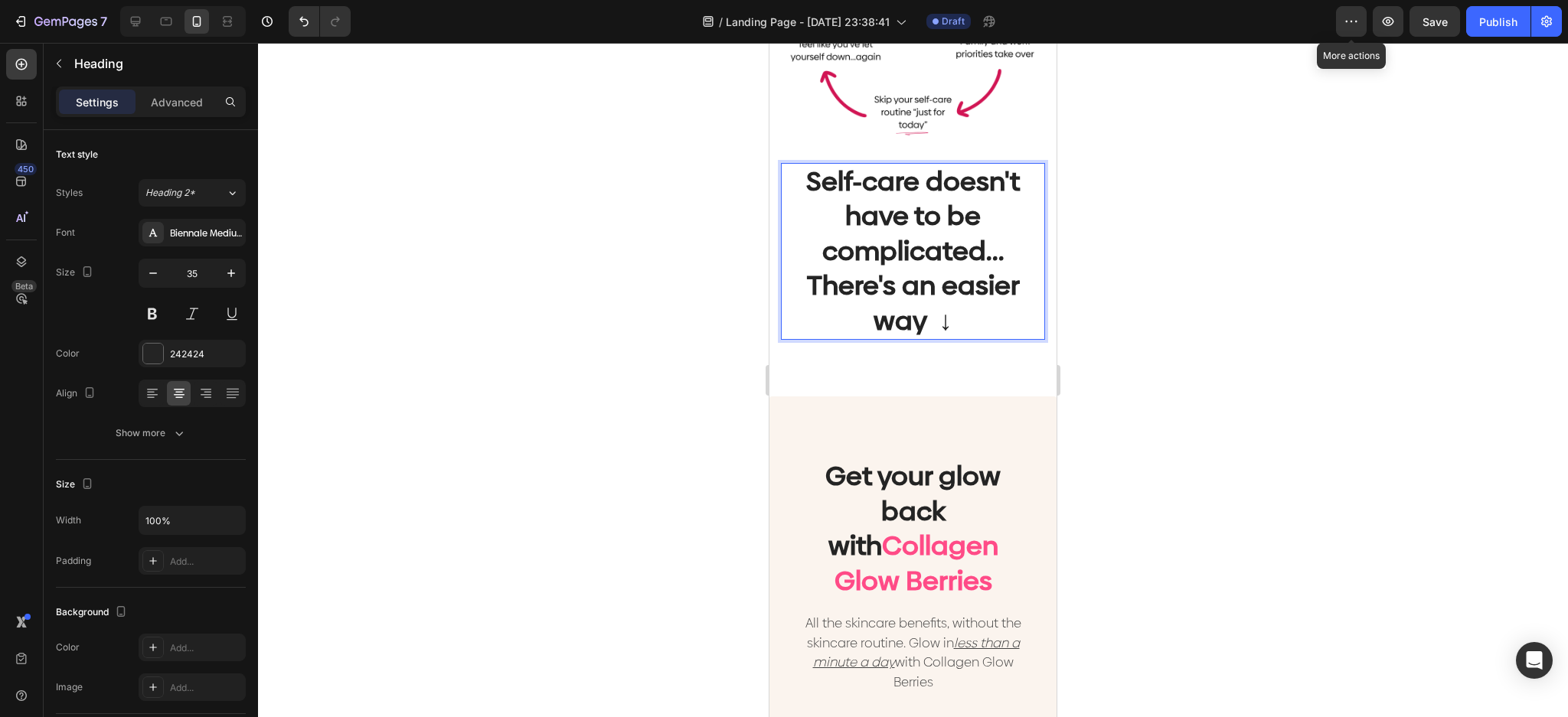
click at [1197, 329] on div at bounding box center [913, 380] width 1310 height 674
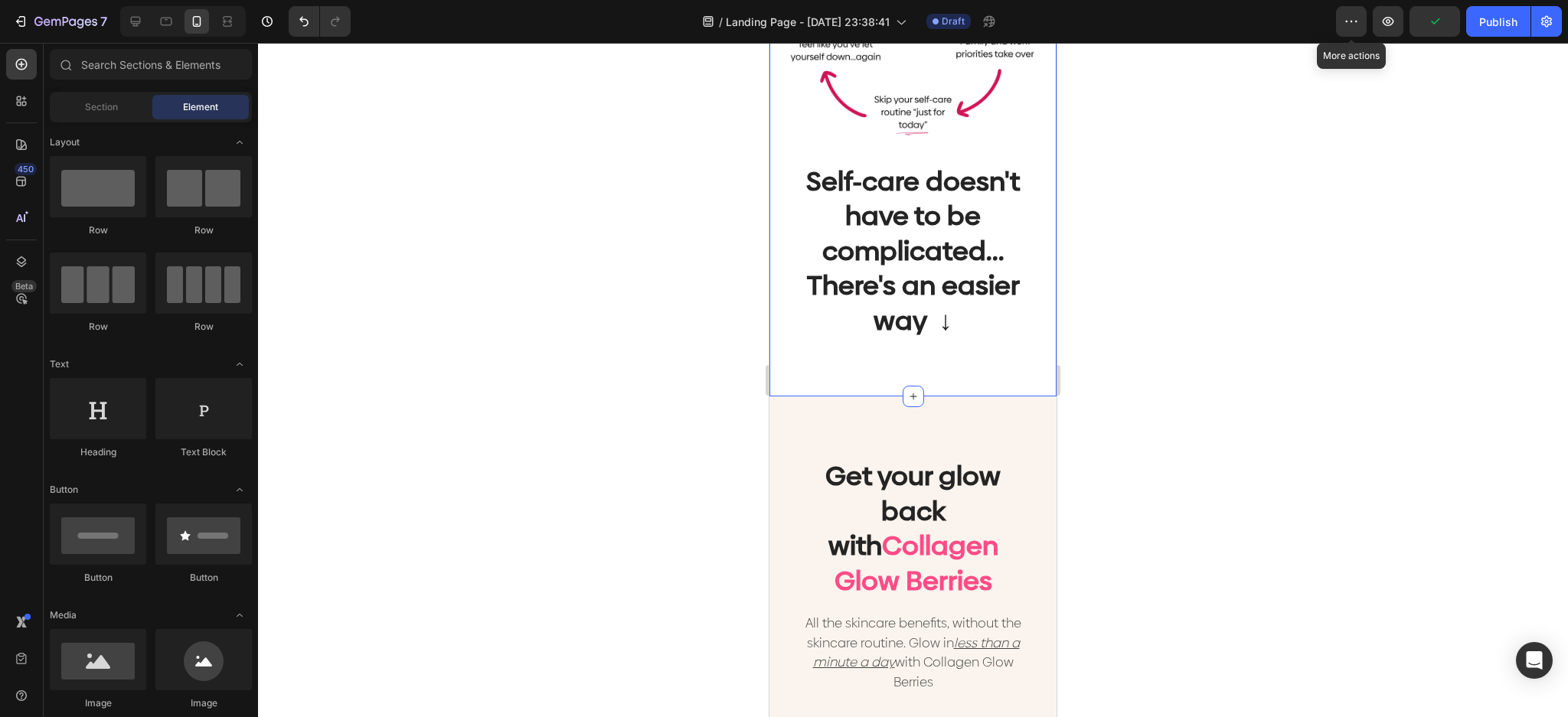
click at [1219, 289] on div at bounding box center [913, 380] width 1310 height 674
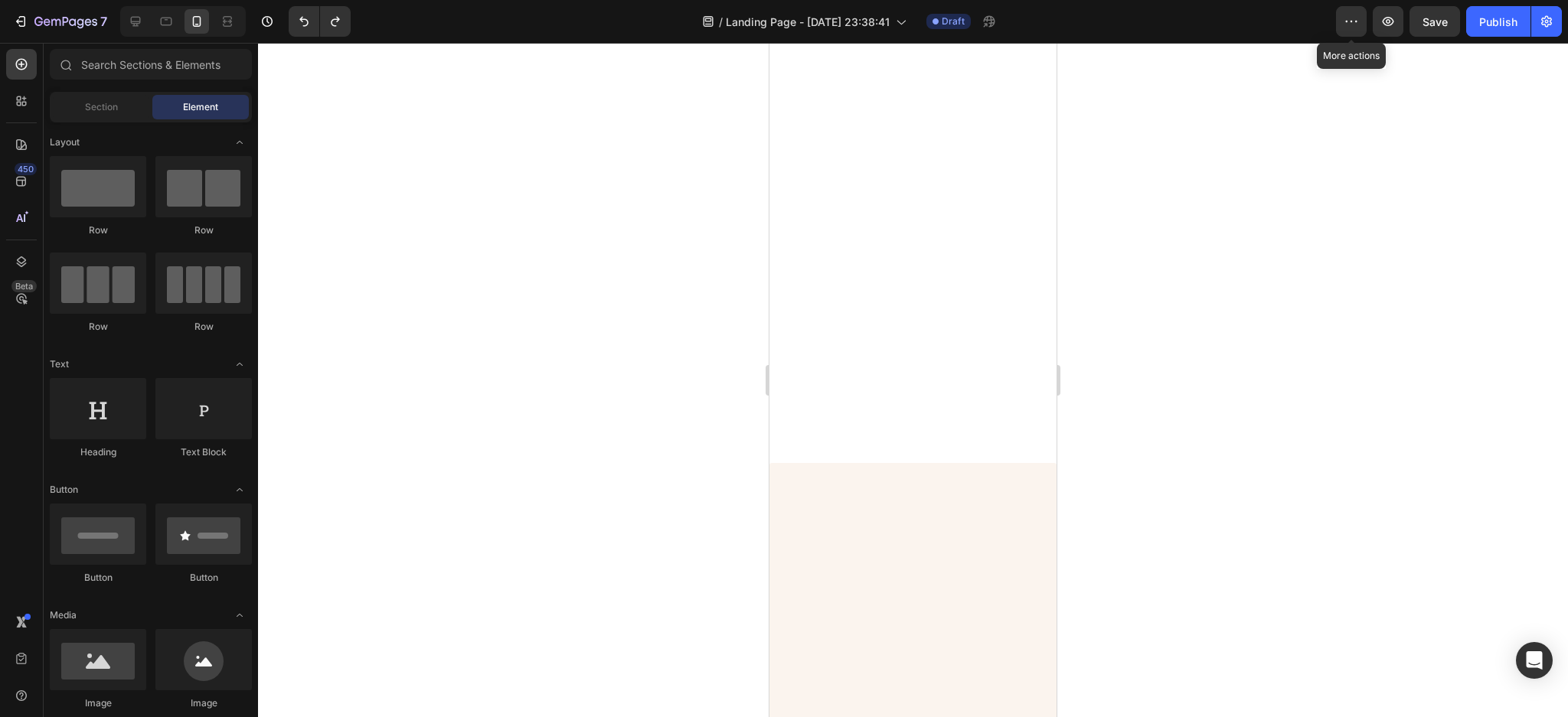
scroll to position [0, 0]
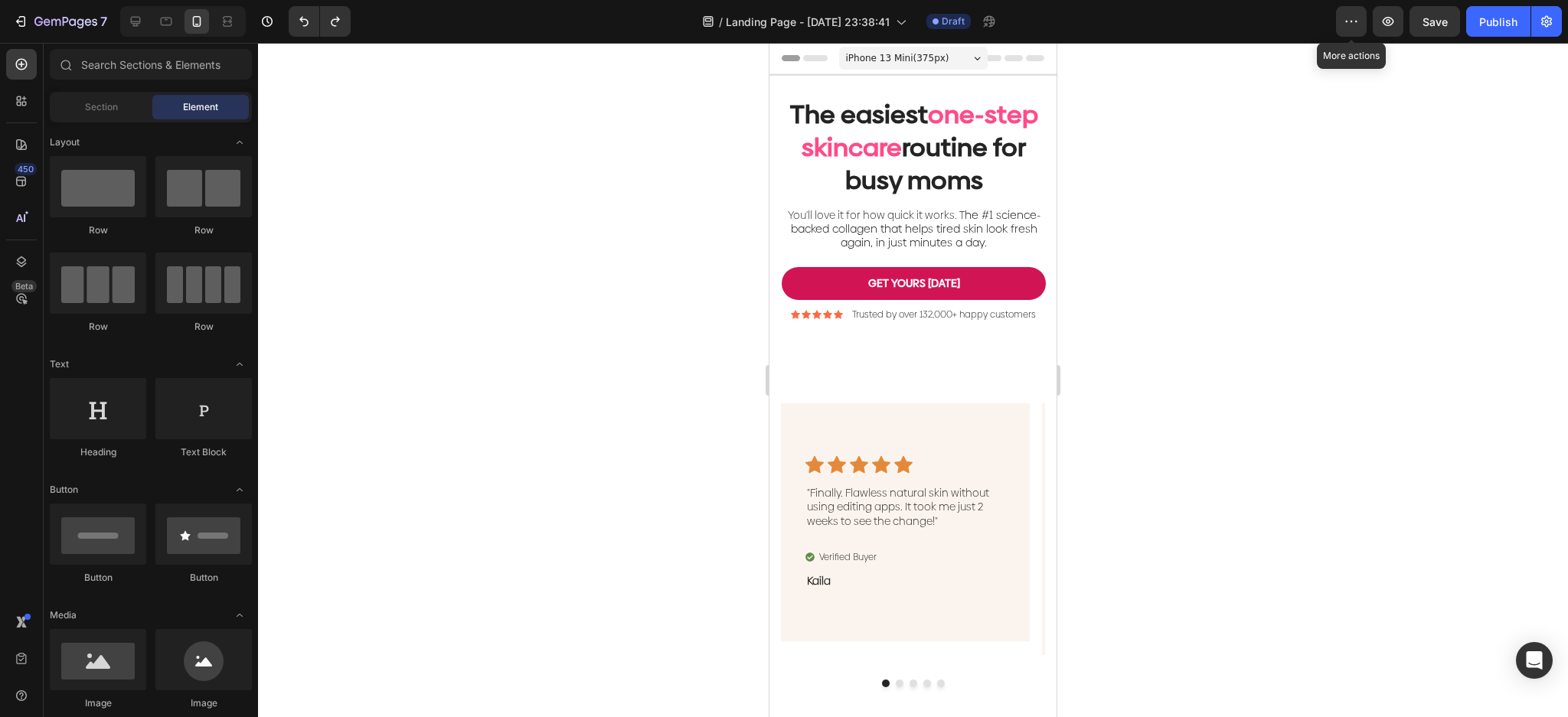
drag, startPoint x: 1048, startPoint y: 624, endPoint x: 1825, endPoint y: 150, distance: 910.2
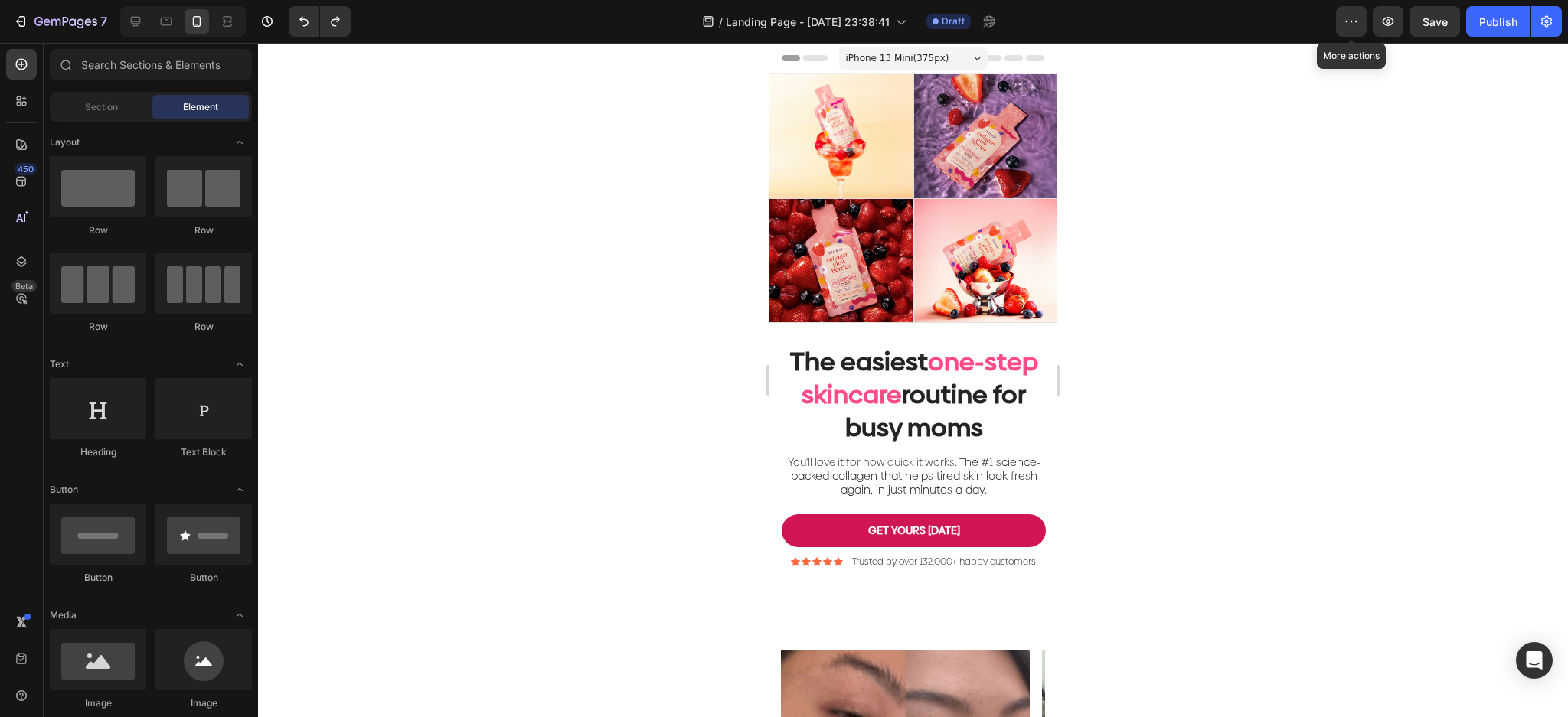
drag, startPoint x: 1046, startPoint y: 392, endPoint x: 1832, endPoint y: 321, distance: 789.2
click at [896, 569] on p "Trusted by over 132,000+ happy customers" at bounding box center [944, 562] width 184 height 12
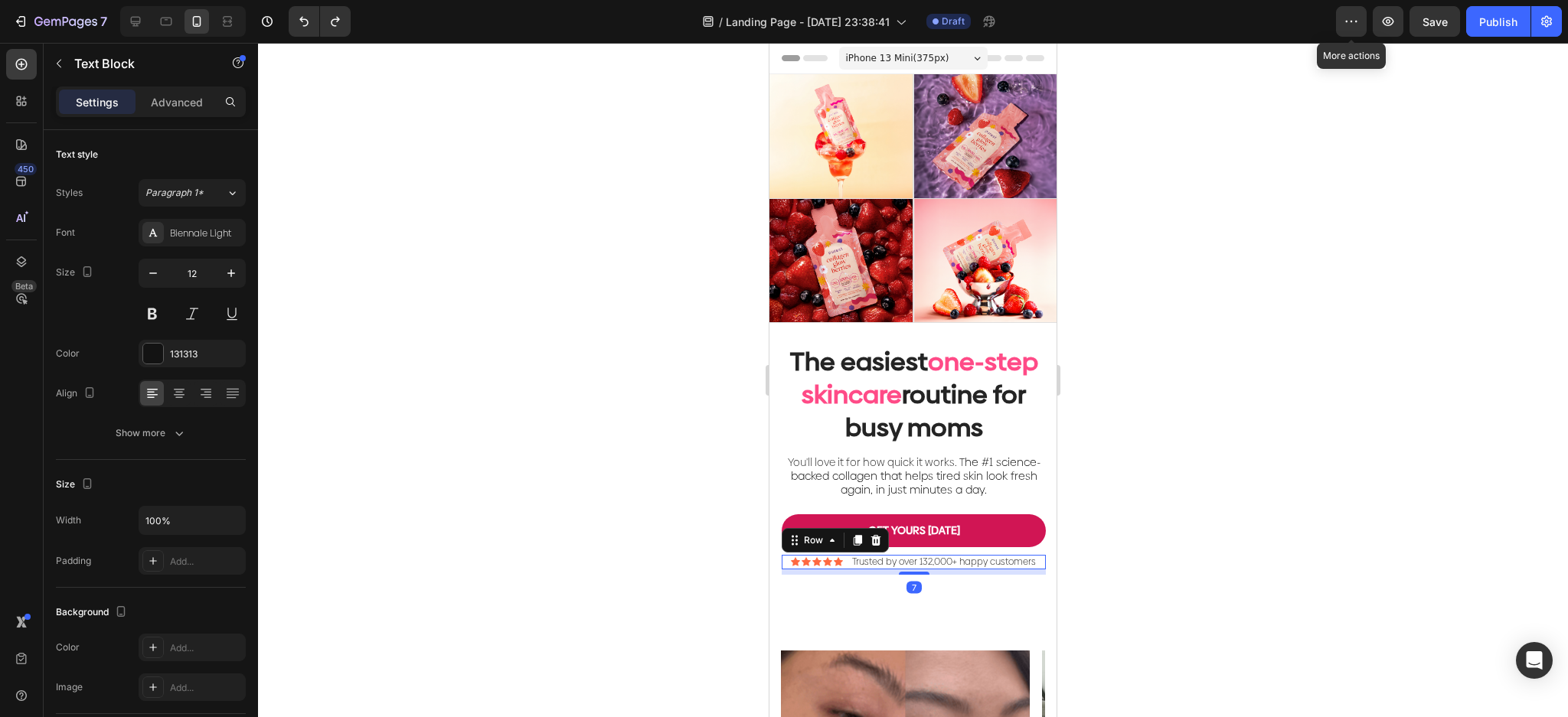
click at [837, 571] on div "Icon Icon Icon Icon Icon Icon List Trusted by over 132,000+ happy customers Tex…" at bounding box center [914, 562] width 264 height 15
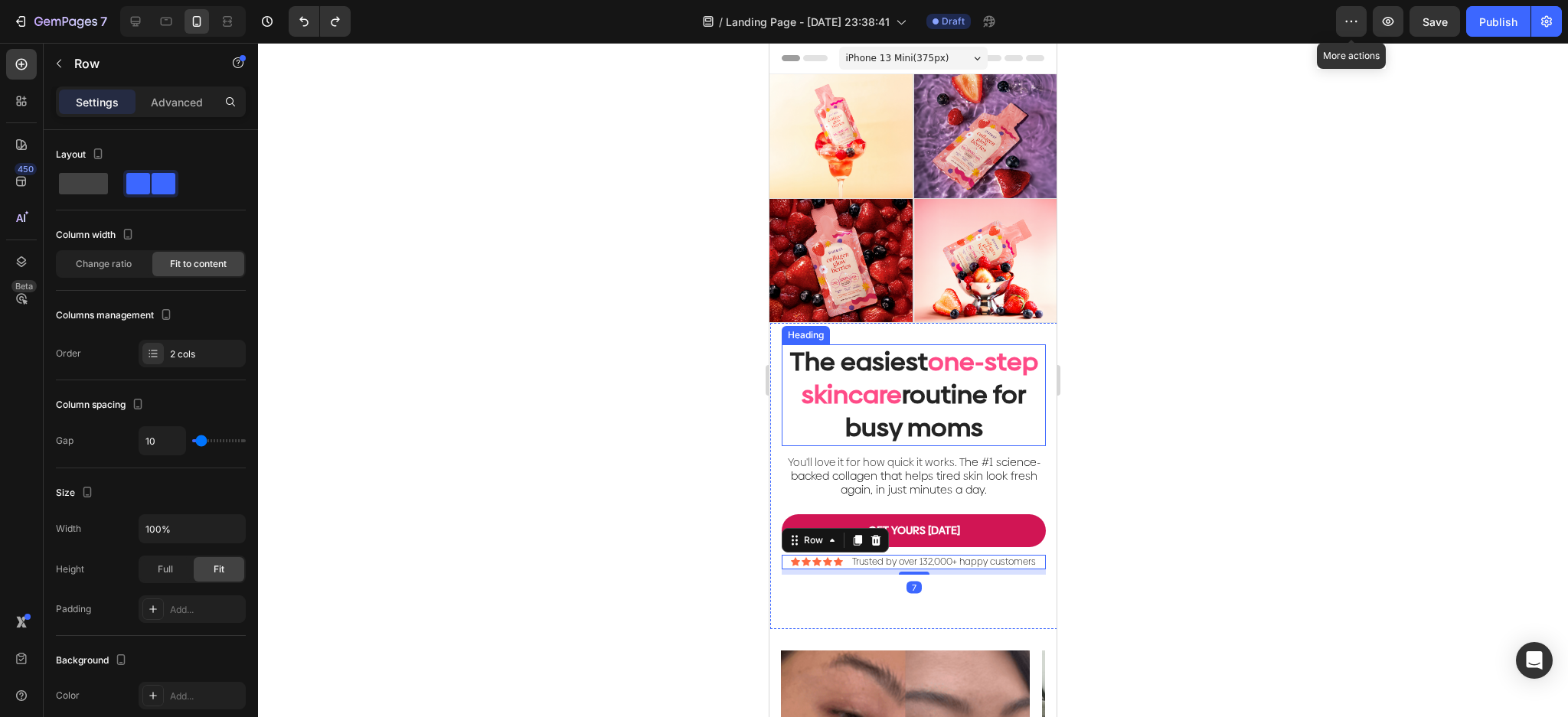
drag, startPoint x: 849, startPoint y: 592, endPoint x: 914, endPoint y: 479, distance: 130.4
click at [917, 344] on div "The easiest one-step skincare routine for busy moms Heading You'll love it for …" at bounding box center [914, 459] width 264 height 230
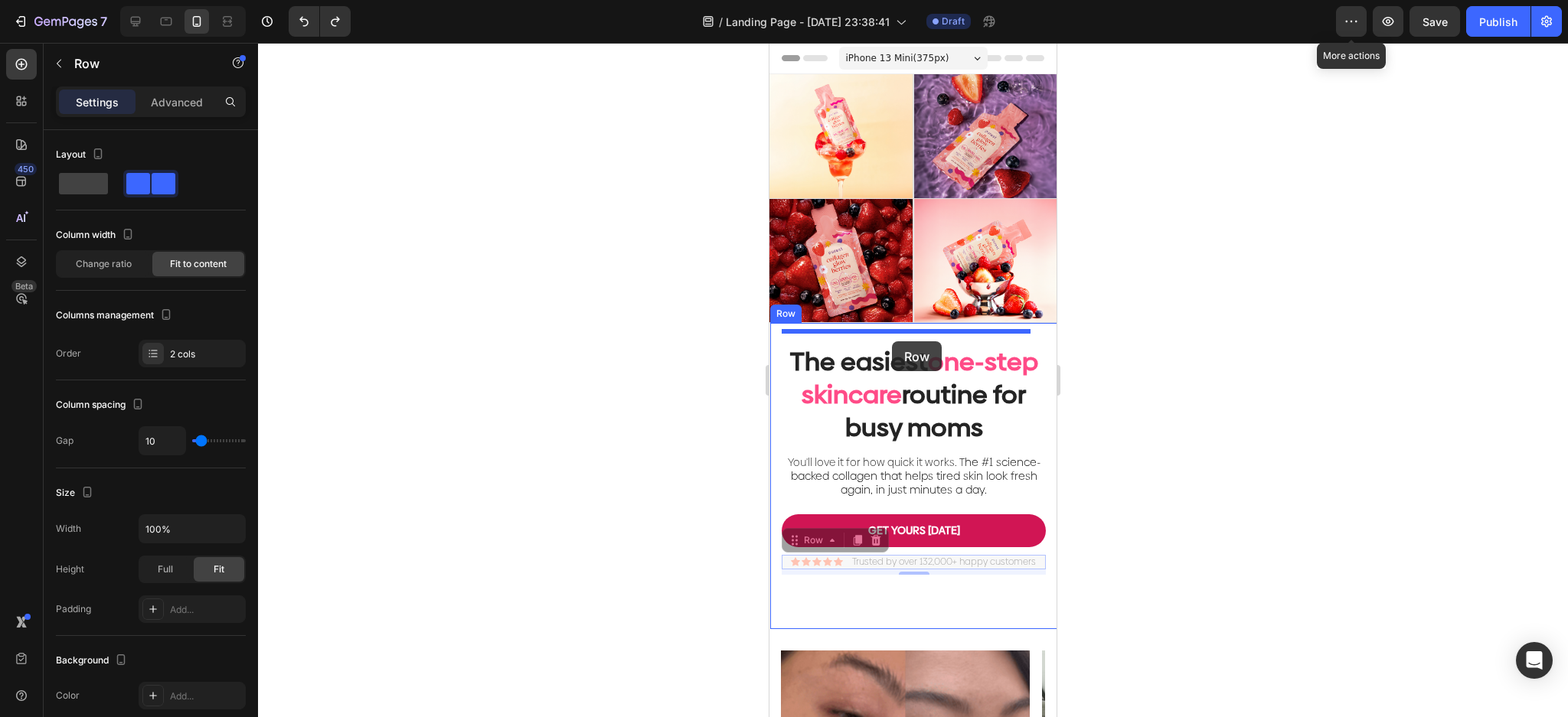
drag, startPoint x: 838, startPoint y: 583, endPoint x: 892, endPoint y: 341, distance: 248.0
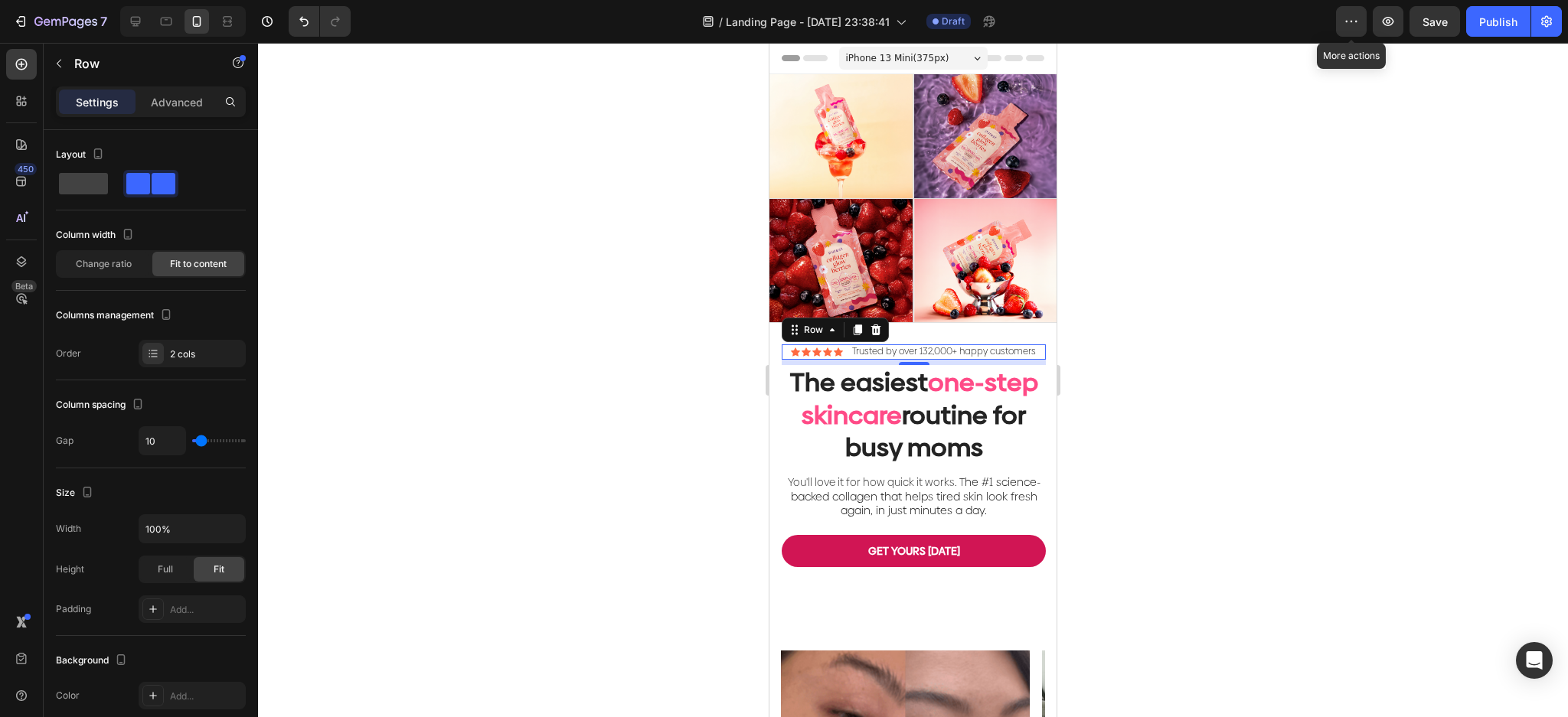
click at [1099, 406] on div at bounding box center [913, 380] width 1310 height 674
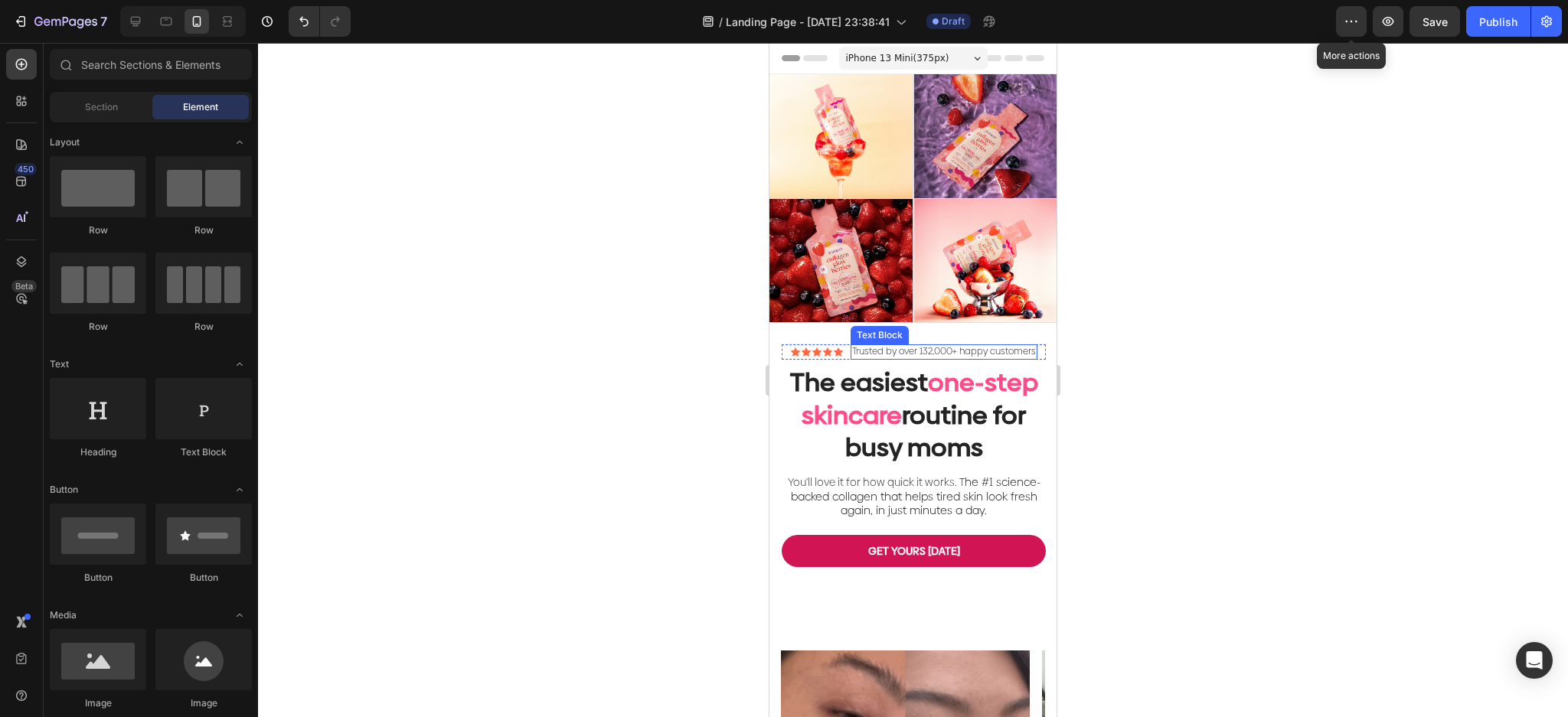
click at [972, 346] on p "Trusted by over 132,000+ happy customers" at bounding box center [944, 352] width 184 height 12
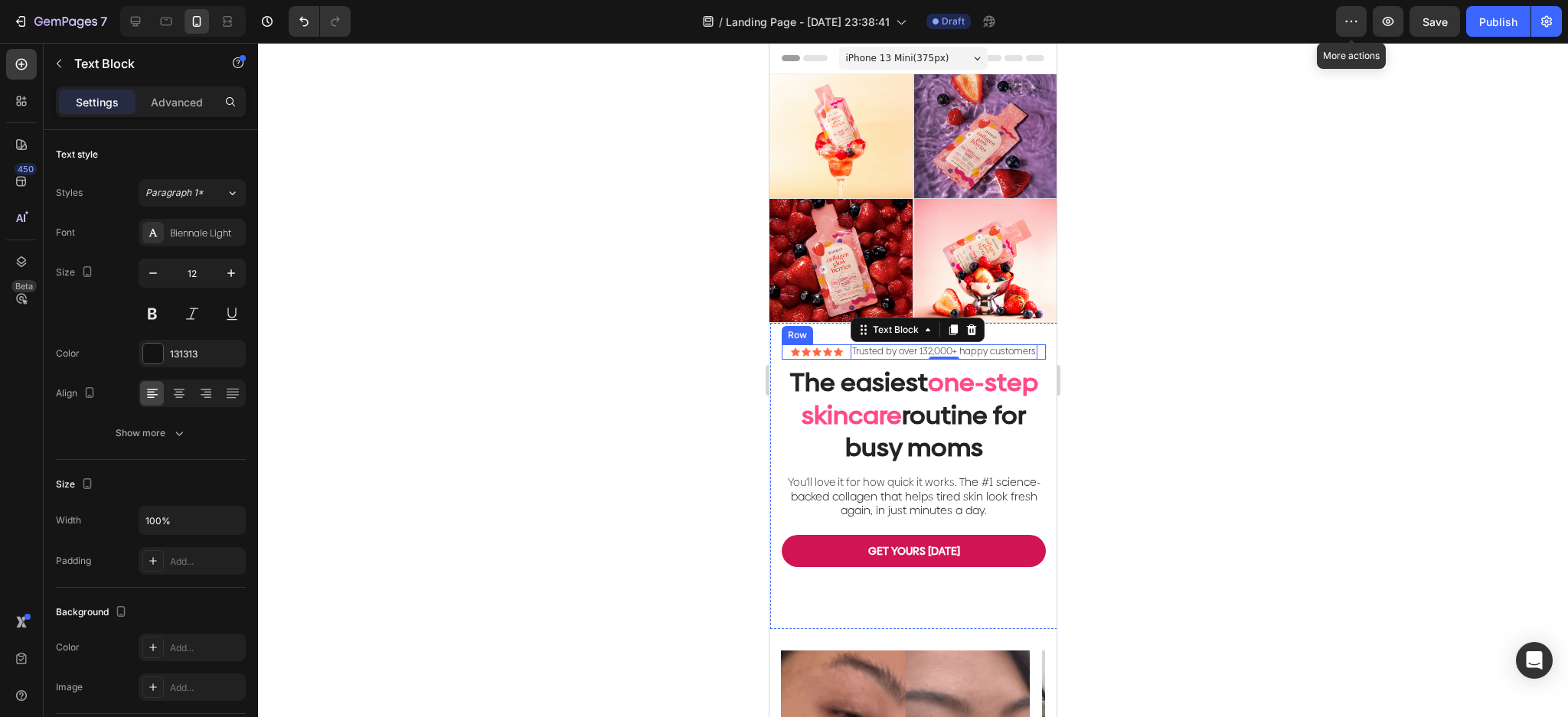
click at [837, 344] on div "Icon Icon Icon Icon Icon Icon List Trusted by over 132,000+ happy customers Tex…" at bounding box center [914, 352] width 264 height 15
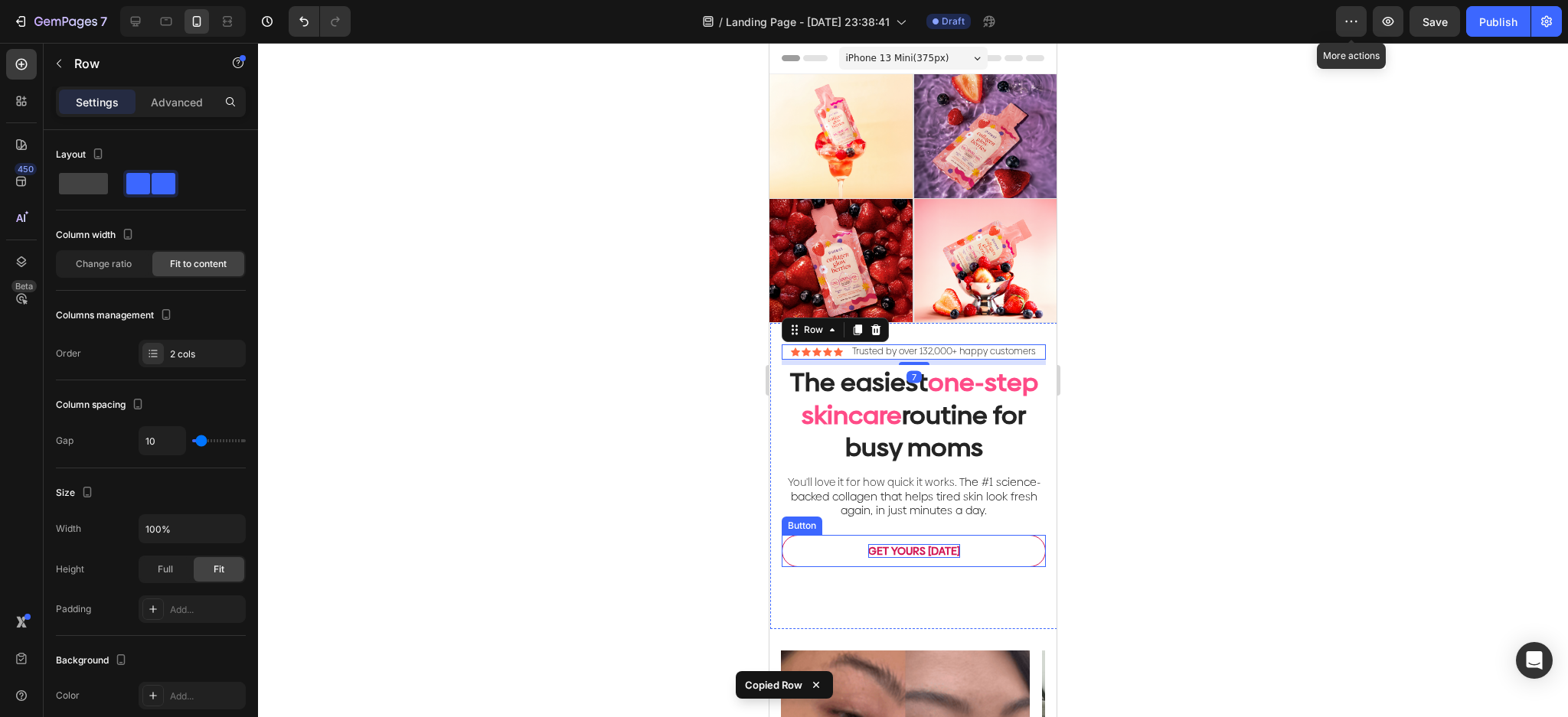
click at [885, 558] on strong "GET YOURS [DATE]" at bounding box center [914, 550] width 92 height 15
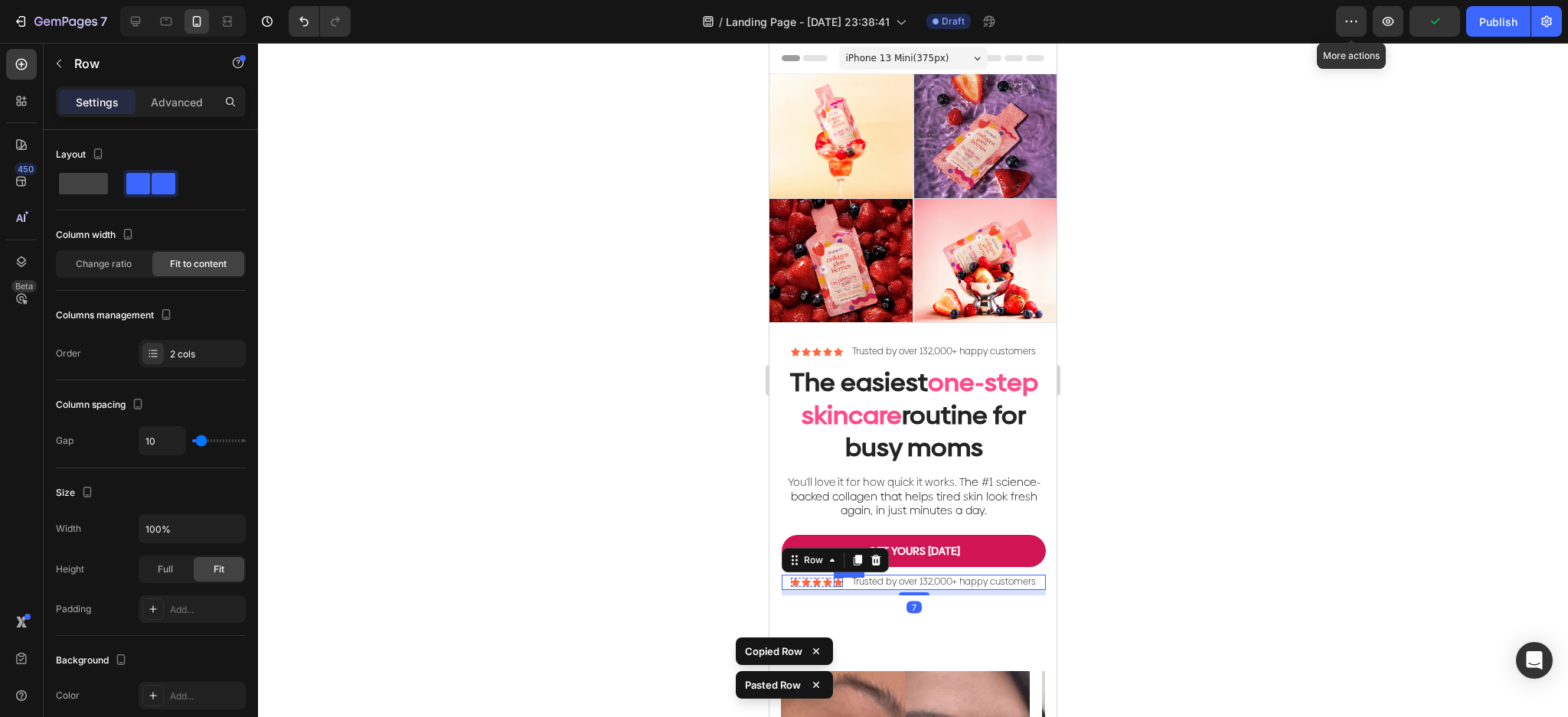
click at [834, 587] on div "Icon" at bounding box center [838, 582] width 9 height 9
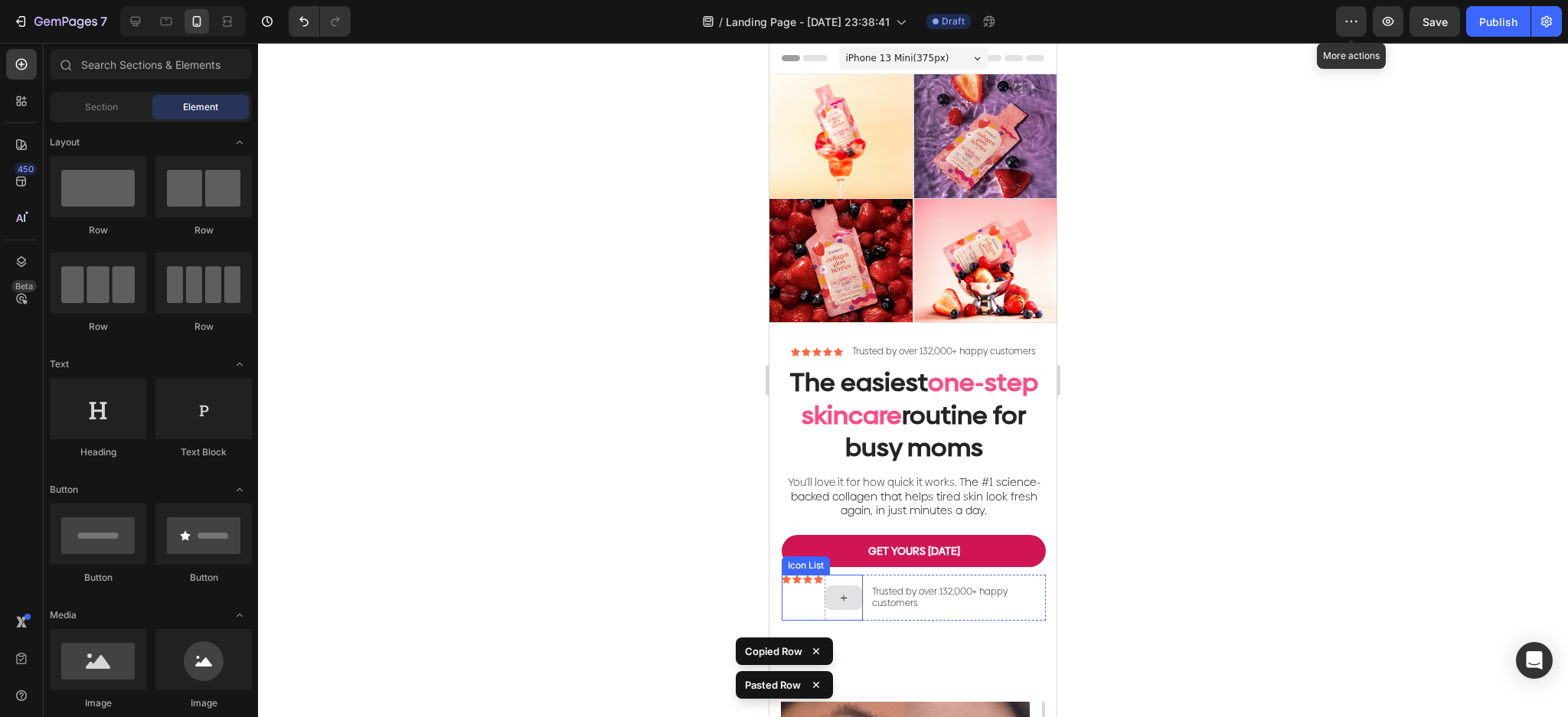
click at [850, 600] on div at bounding box center [844, 597] width 39 height 46
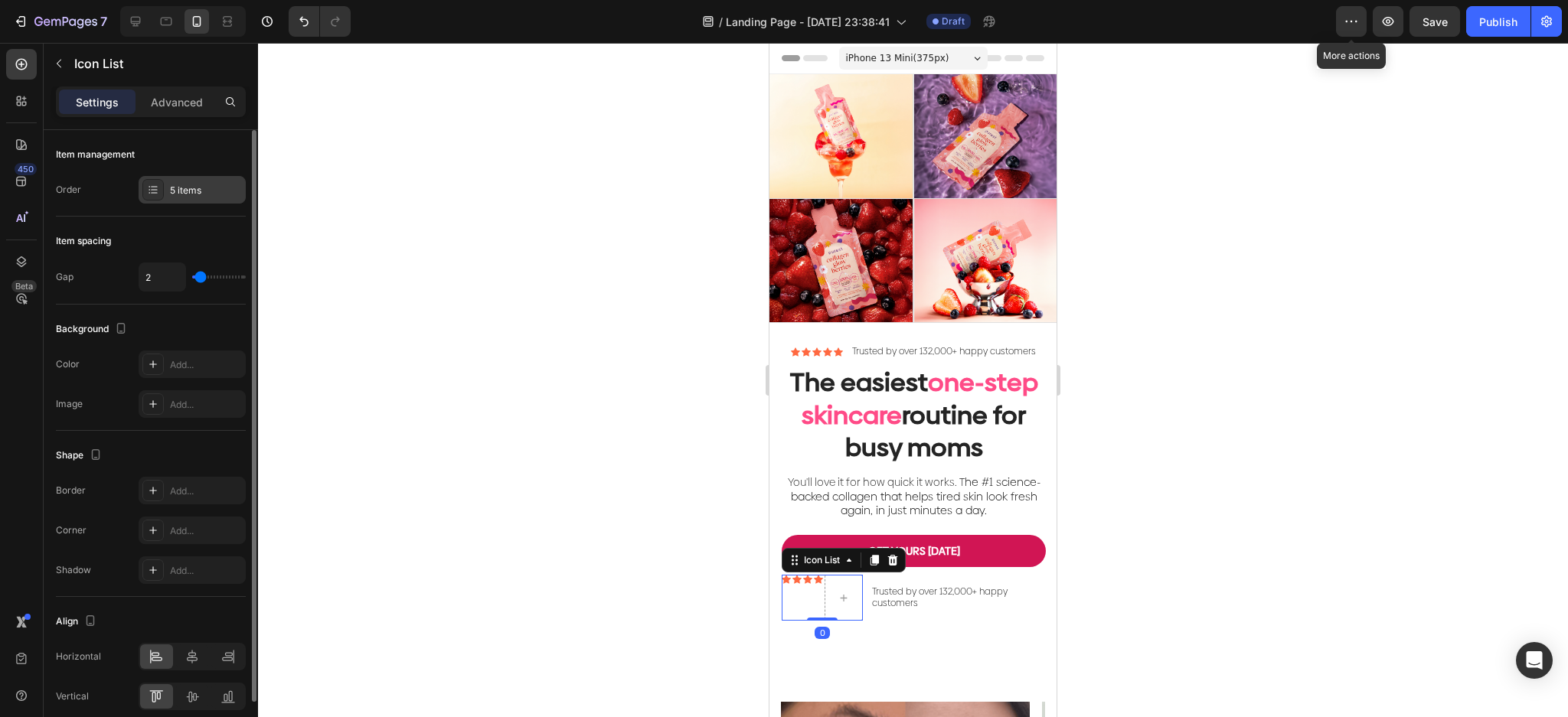
click at [161, 194] on div at bounding box center [153, 190] width 22 height 22
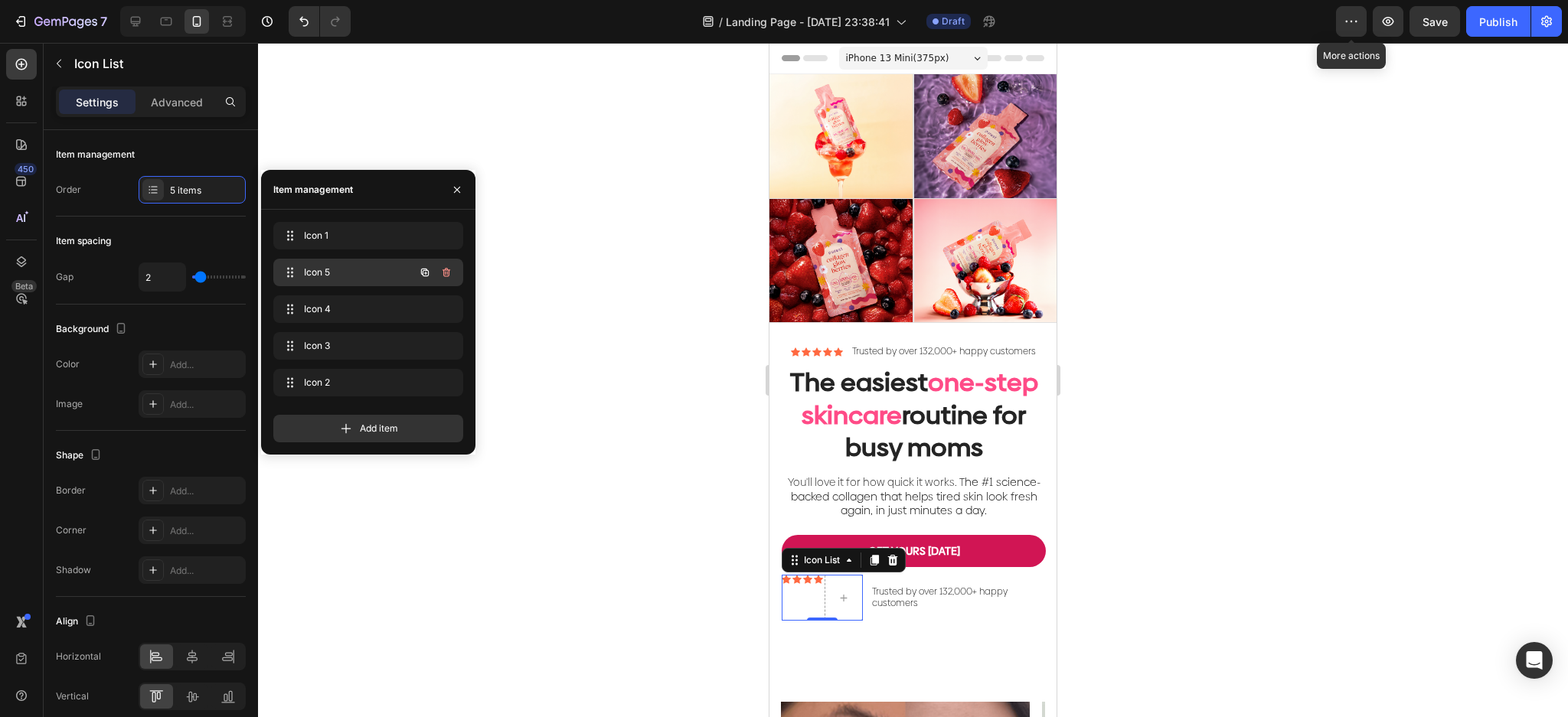
click at [444, 270] on icon "button" at bounding box center [446, 272] width 12 height 12
click at [448, 274] on div "Delete" at bounding box center [435, 272] width 28 height 14
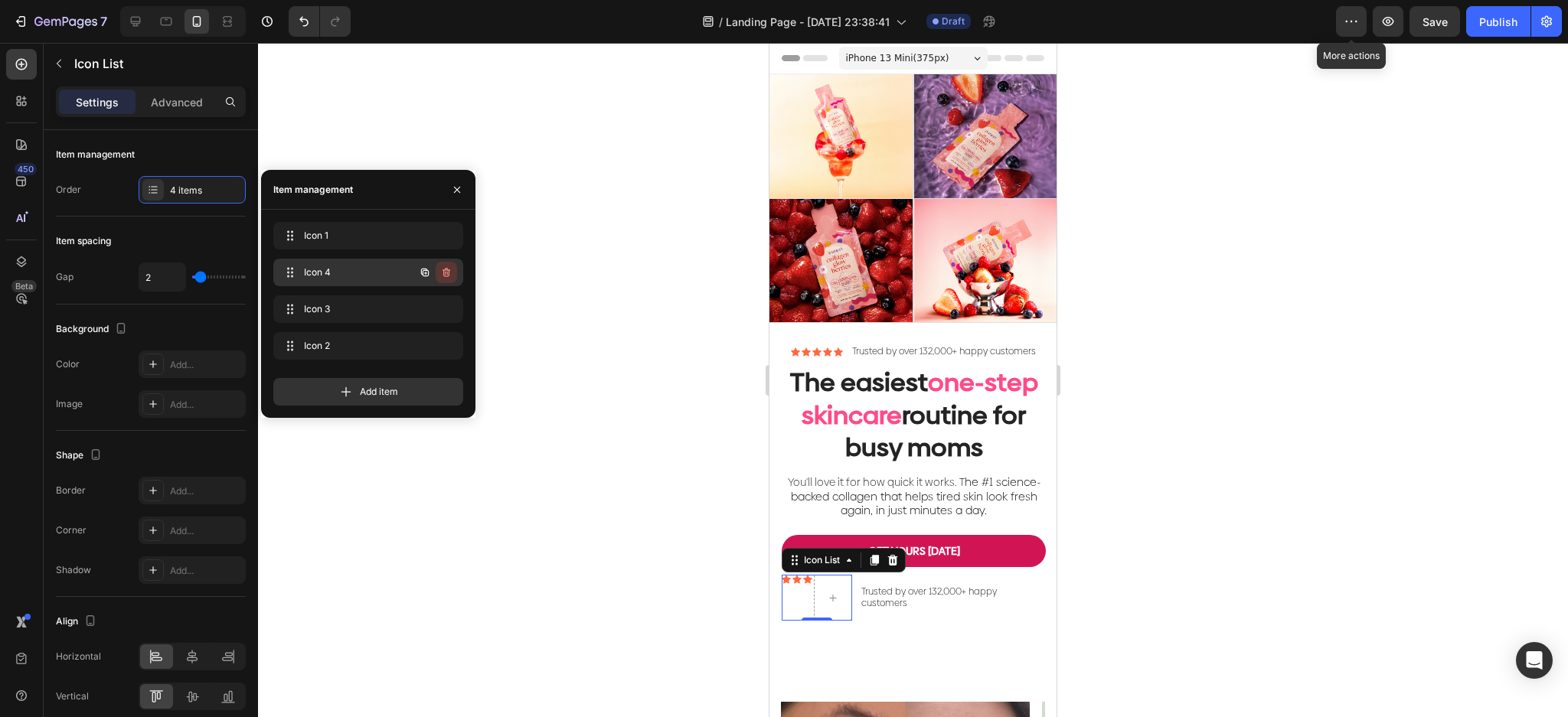
click at [444, 274] on icon "button" at bounding box center [447, 272] width 8 height 9
click at [445, 279] on button "Delete" at bounding box center [435, 272] width 42 height 22
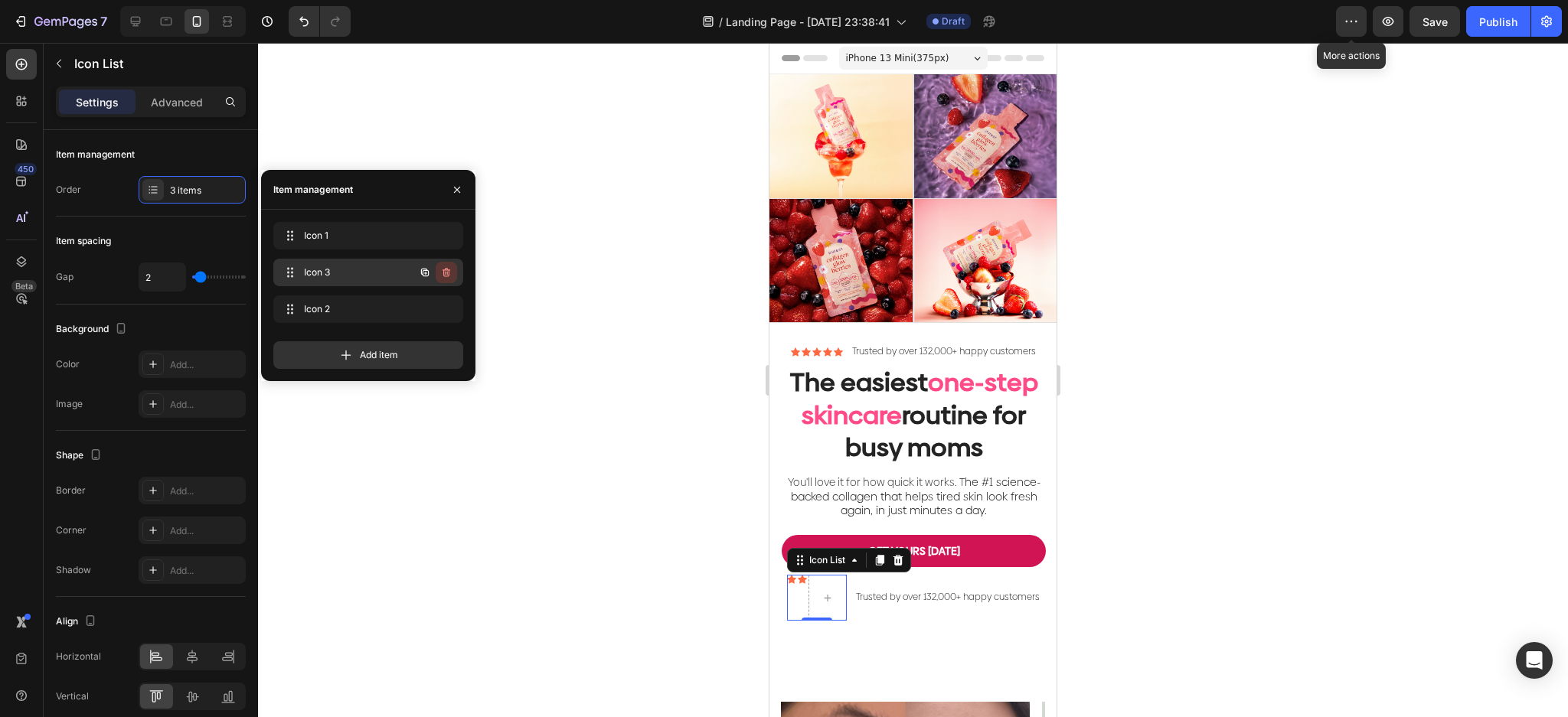
click at [446, 275] on icon "button" at bounding box center [446, 272] width 12 height 12
click at [446, 279] on button "Delete" at bounding box center [435, 272] width 42 height 22
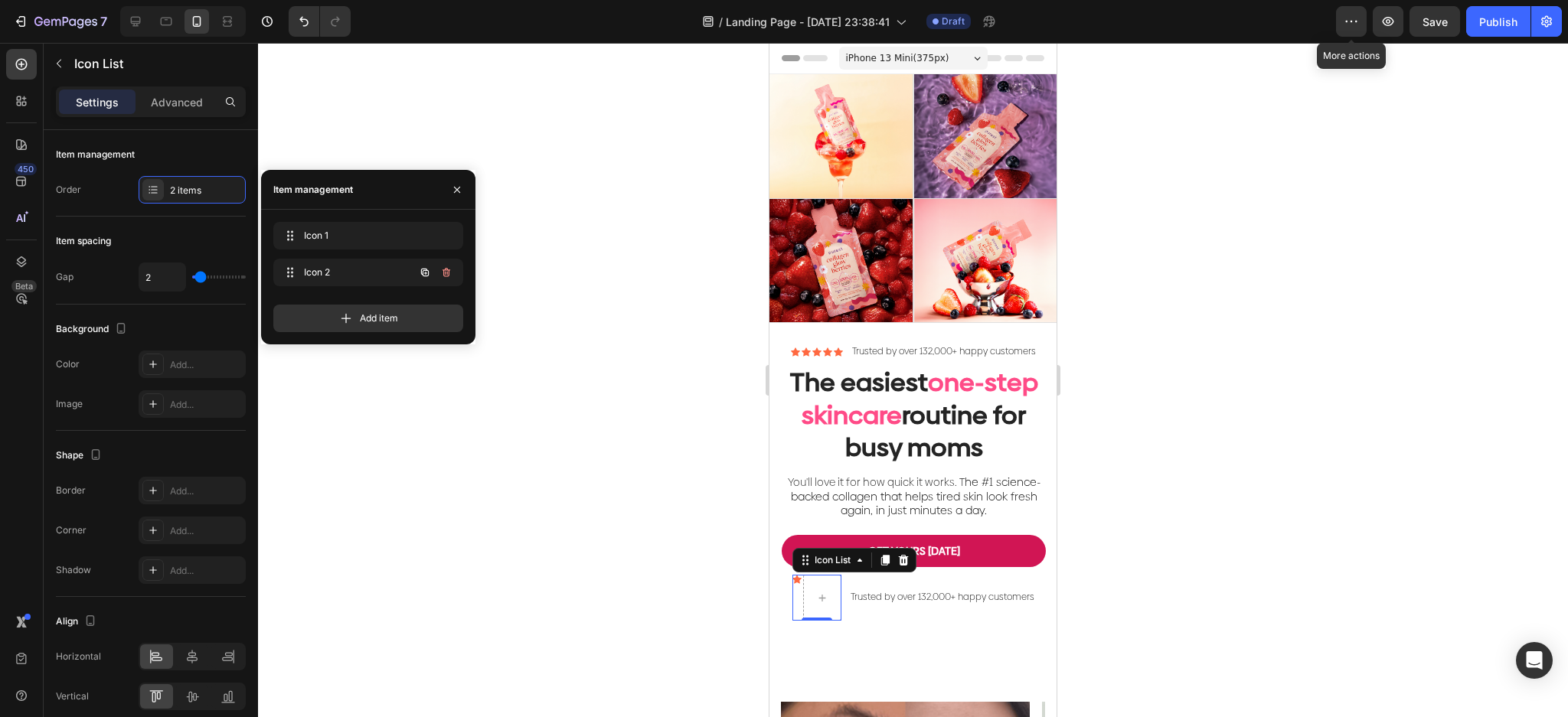
click at [446, 274] on icon "button" at bounding box center [445, 274] width 1 height 4
click at [446, 274] on div "Delete" at bounding box center [435, 272] width 28 height 14
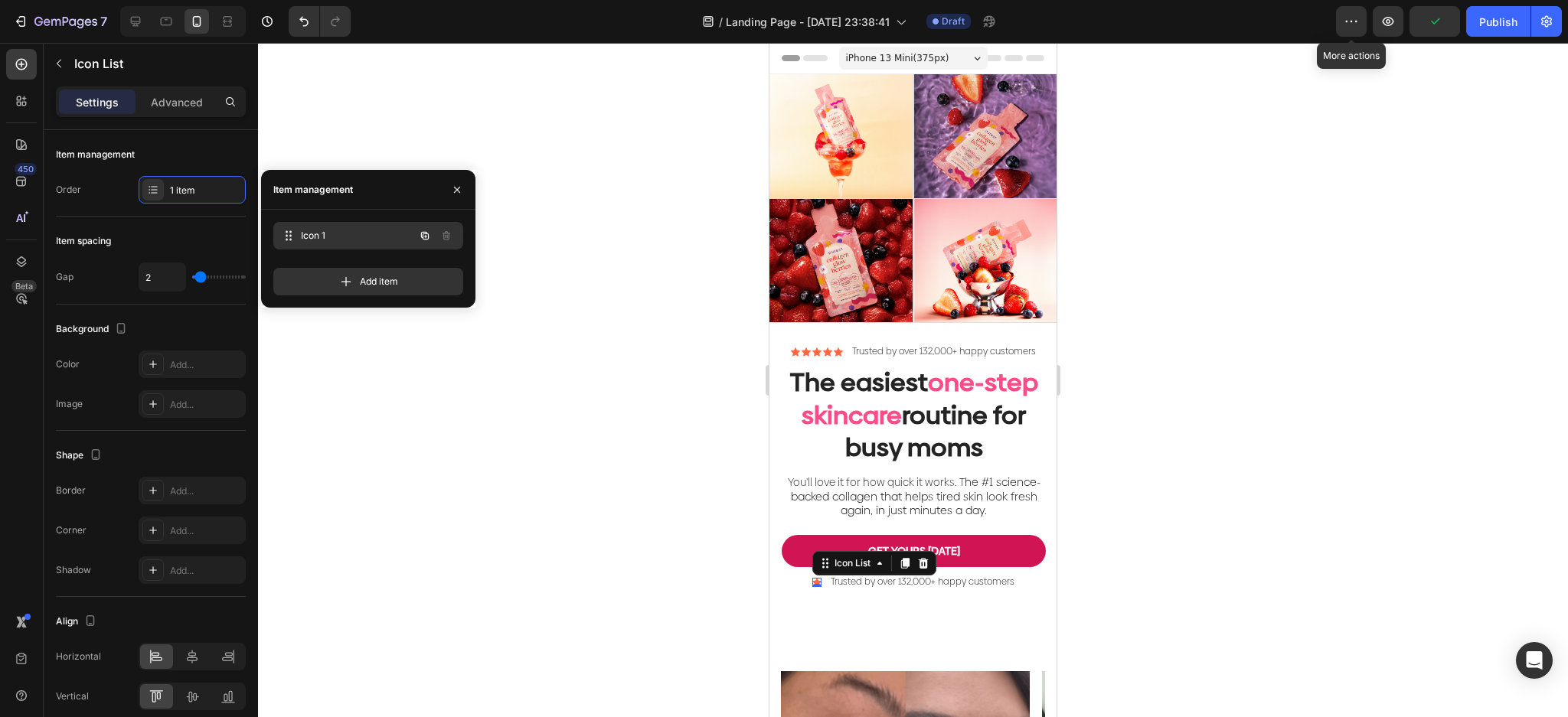
click at [343, 244] on div "Icon 1 Icon 1" at bounding box center [346, 236] width 134 height 22
click at [456, 191] on icon "button" at bounding box center [457, 189] width 6 height 6
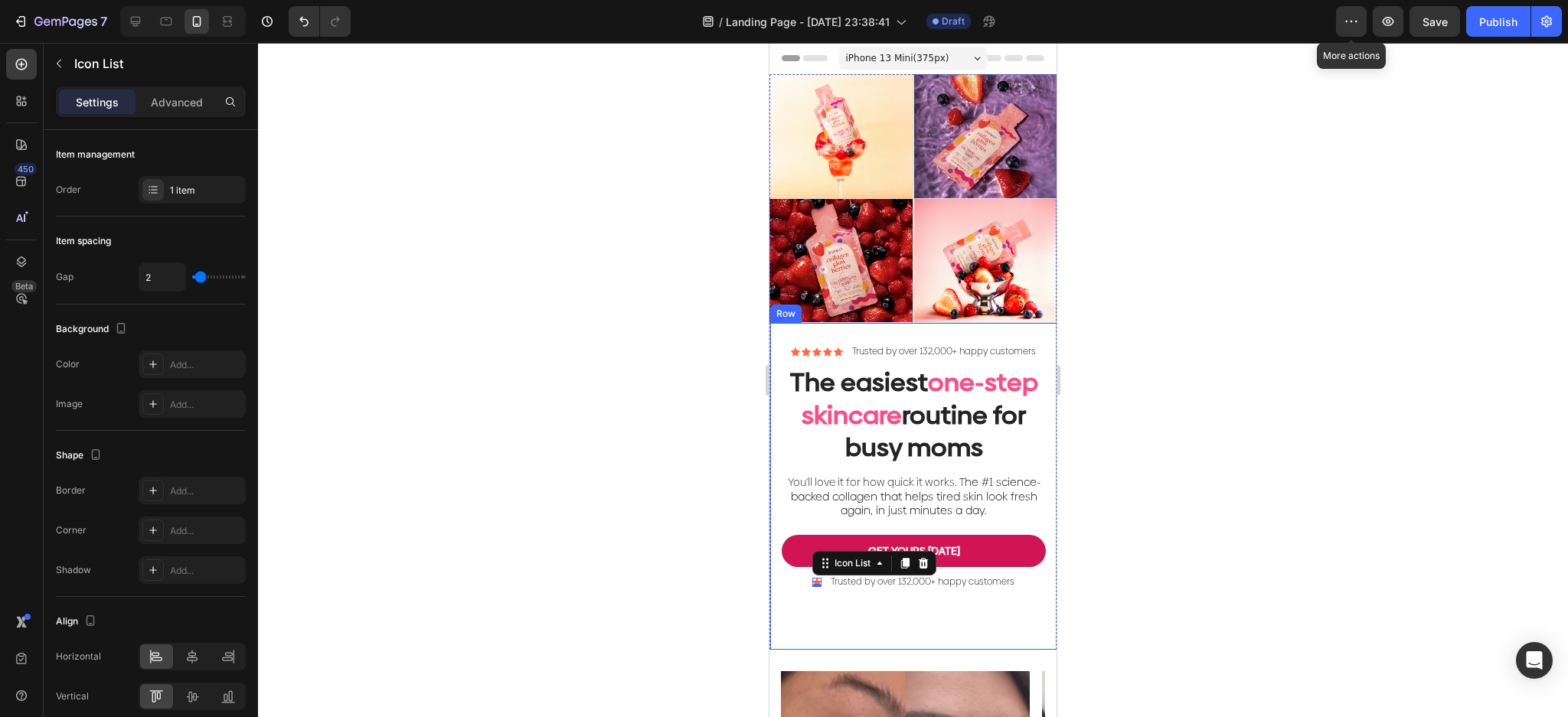
click at [936, 590] on div "Trusted by over 132,000+ happy customers" at bounding box center [922, 582] width 187 height 15
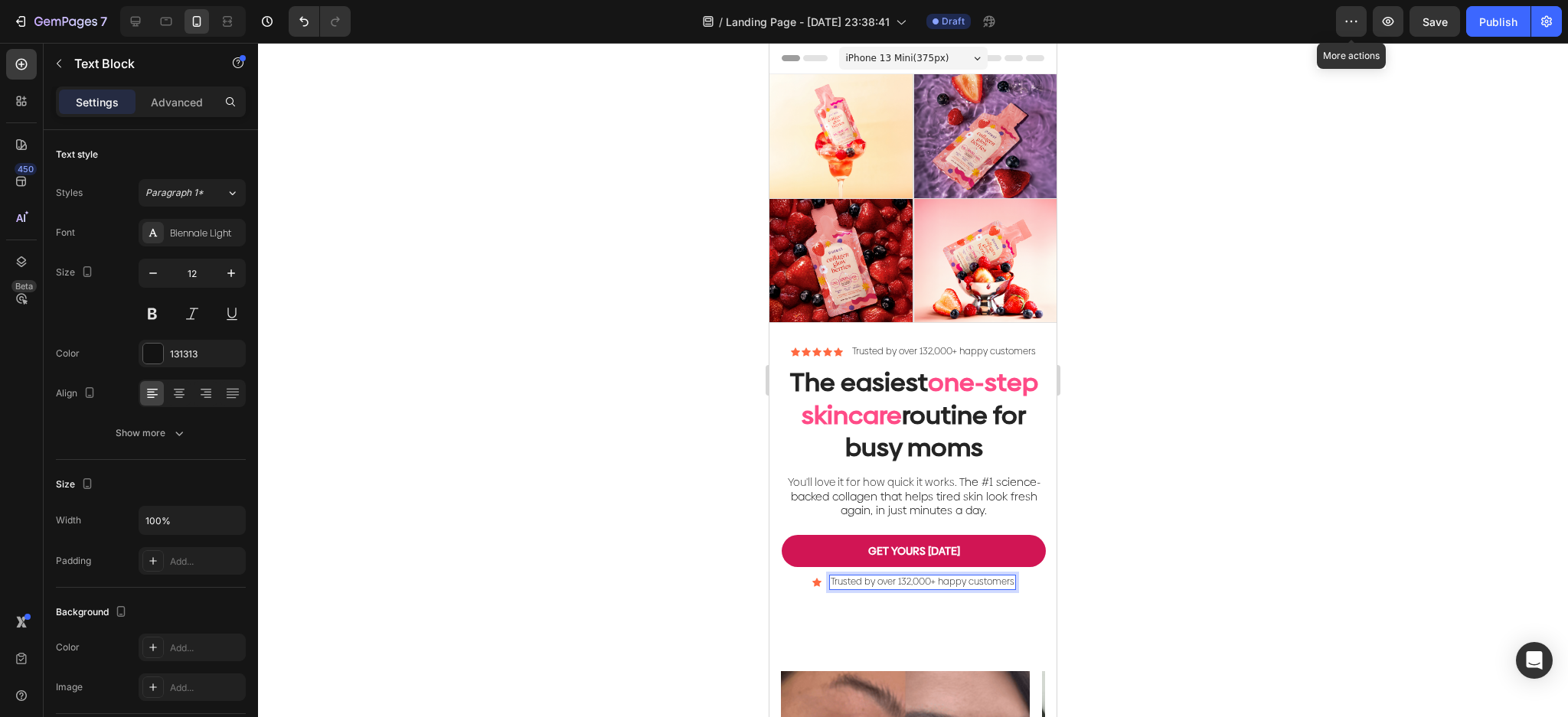
click at [999, 588] on p "Trusted by over 132,000+ happy customers" at bounding box center [922, 582] width 184 height 12
drag, startPoint x: 1005, startPoint y: 604, endPoint x: 1530, endPoint y: 640, distance: 526.2
click at [836, 587] on div "Icon" at bounding box center [840, 582] width 9 height 9
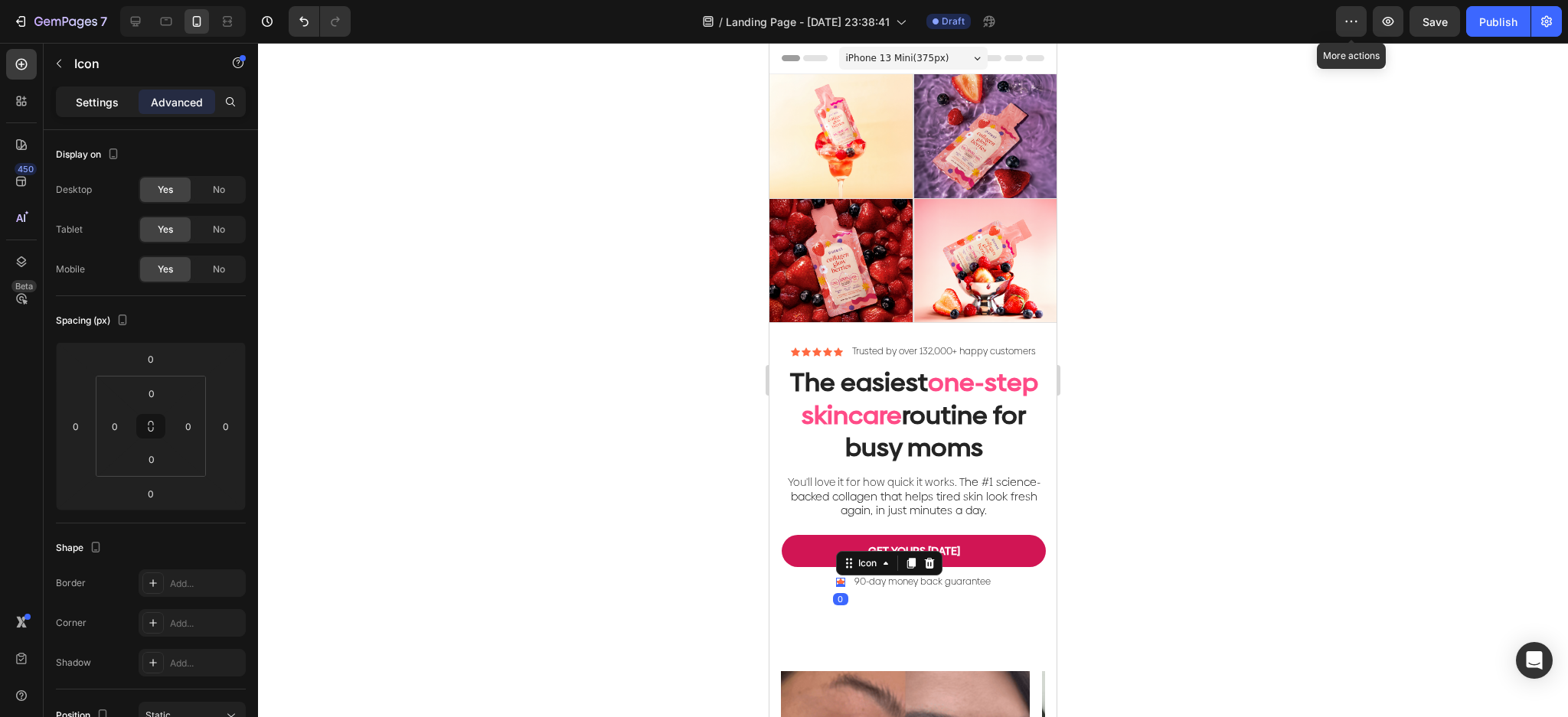
click at [109, 99] on p "Settings" at bounding box center [97, 102] width 43 height 16
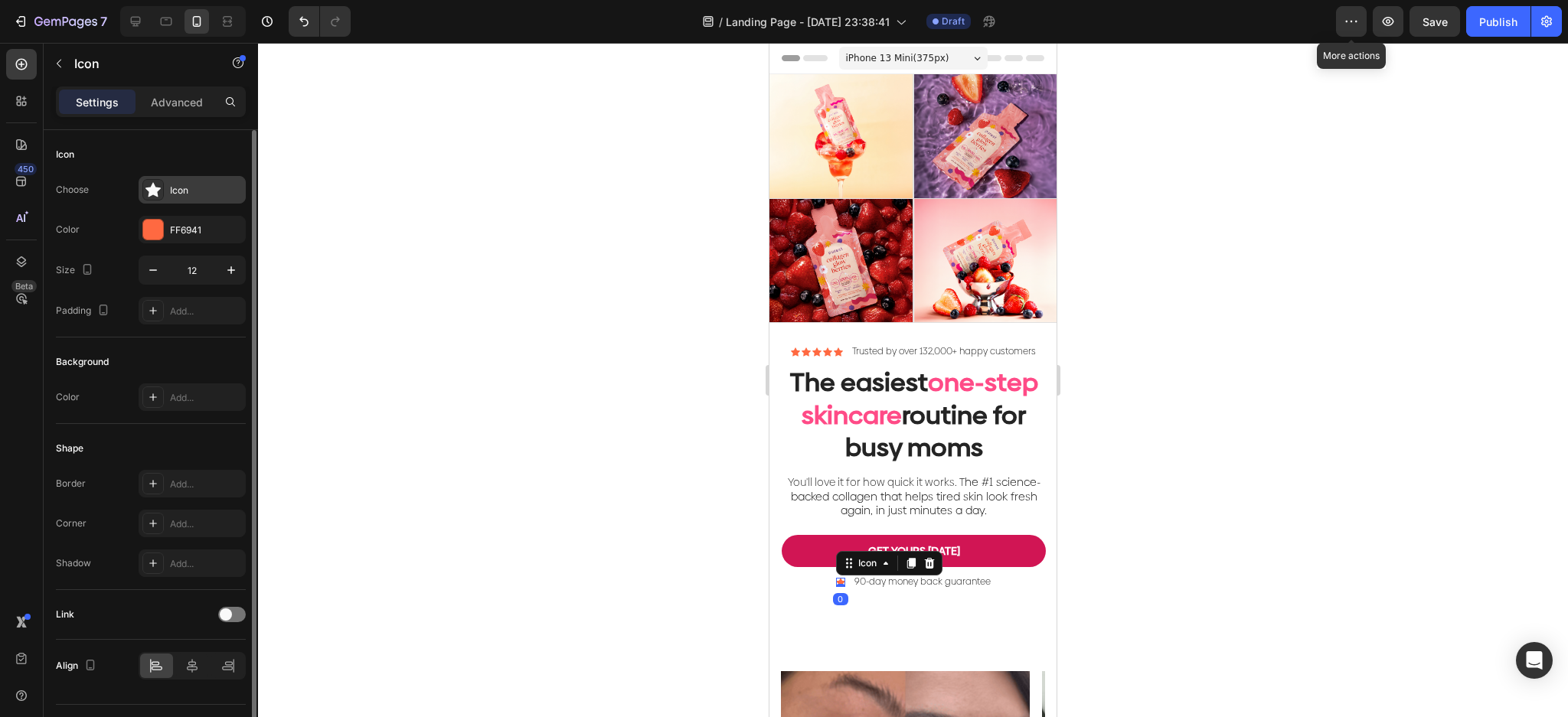
click at [154, 183] on icon at bounding box center [153, 189] width 15 height 15
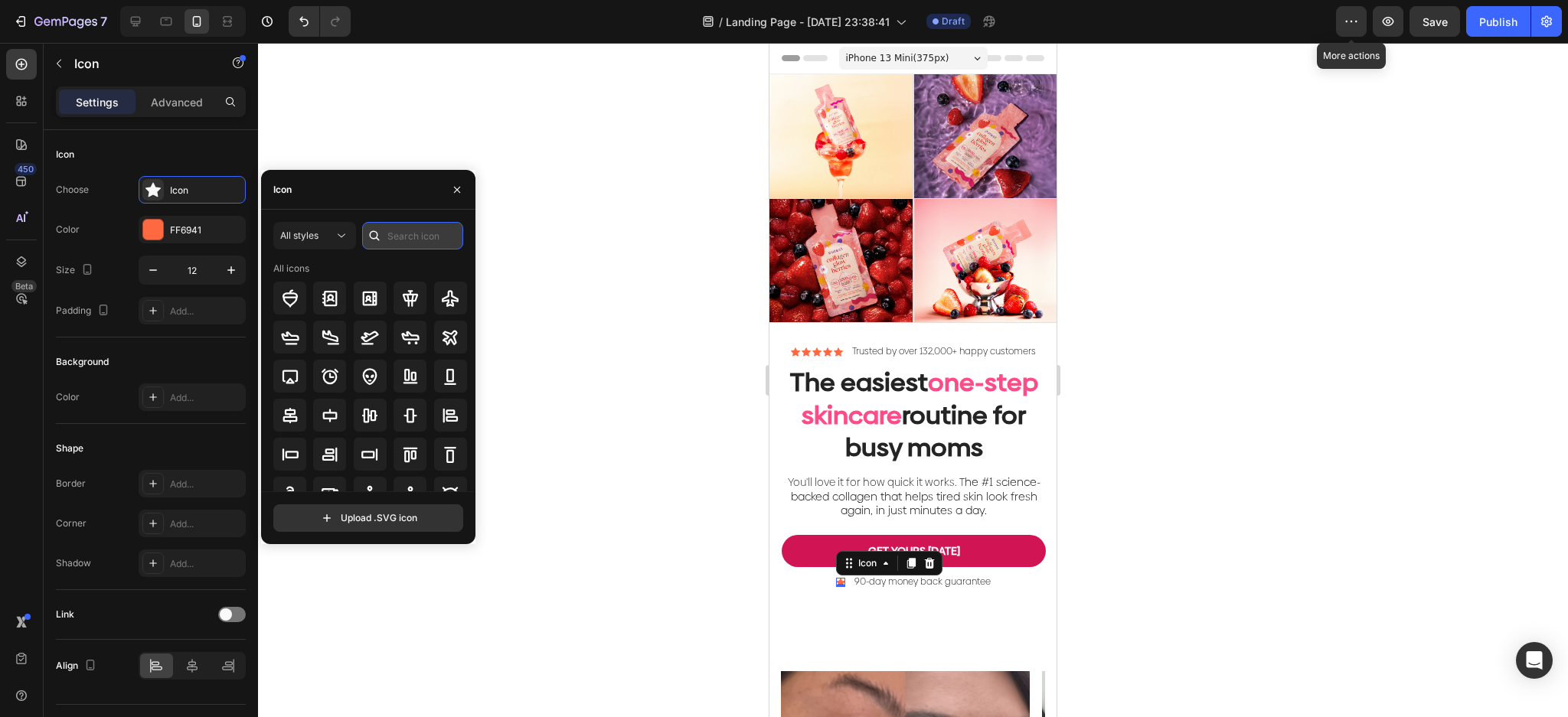
click at [412, 237] on input "text" at bounding box center [413, 236] width 101 height 27
type input "check"
click at [448, 294] on icon at bounding box center [450, 299] width 19 height 19
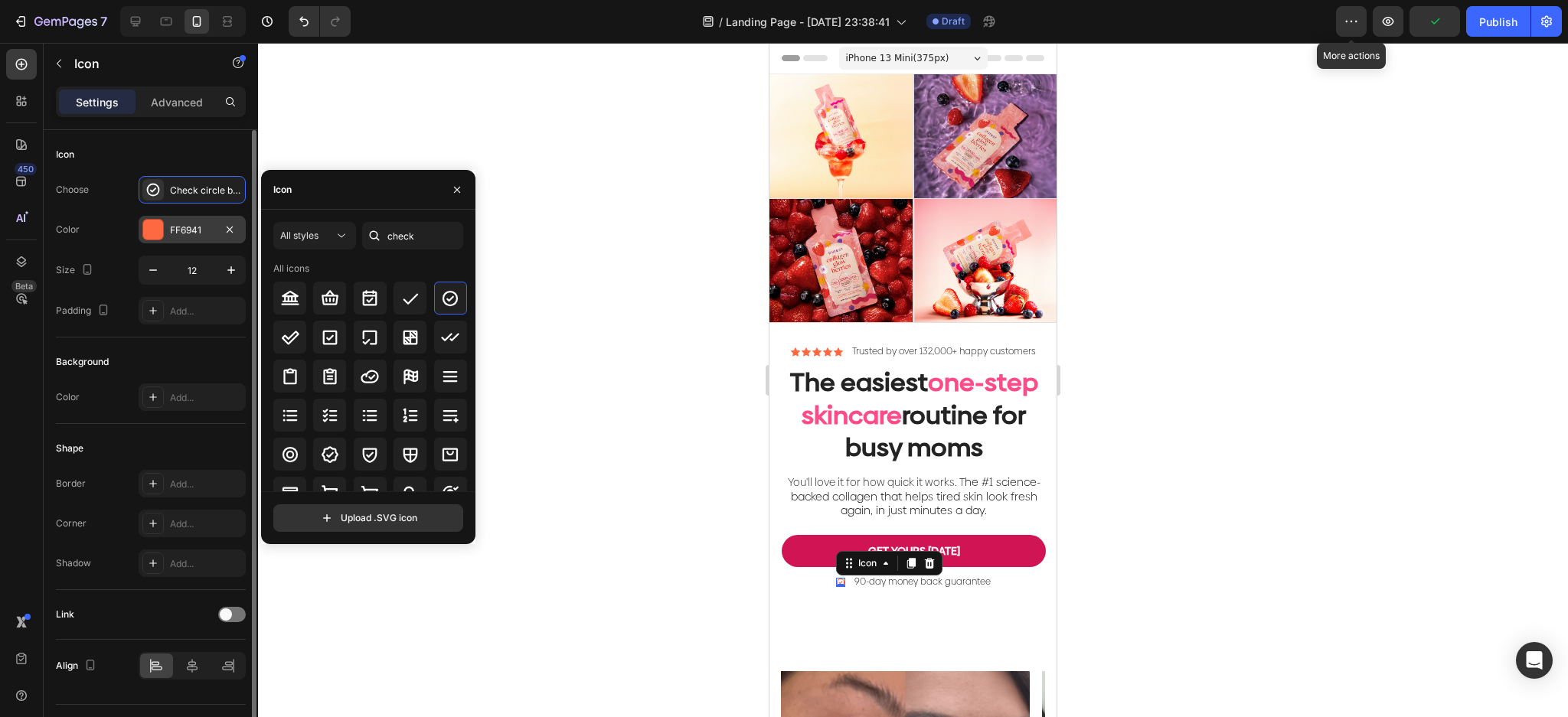
click at [151, 227] on div at bounding box center [153, 229] width 20 height 20
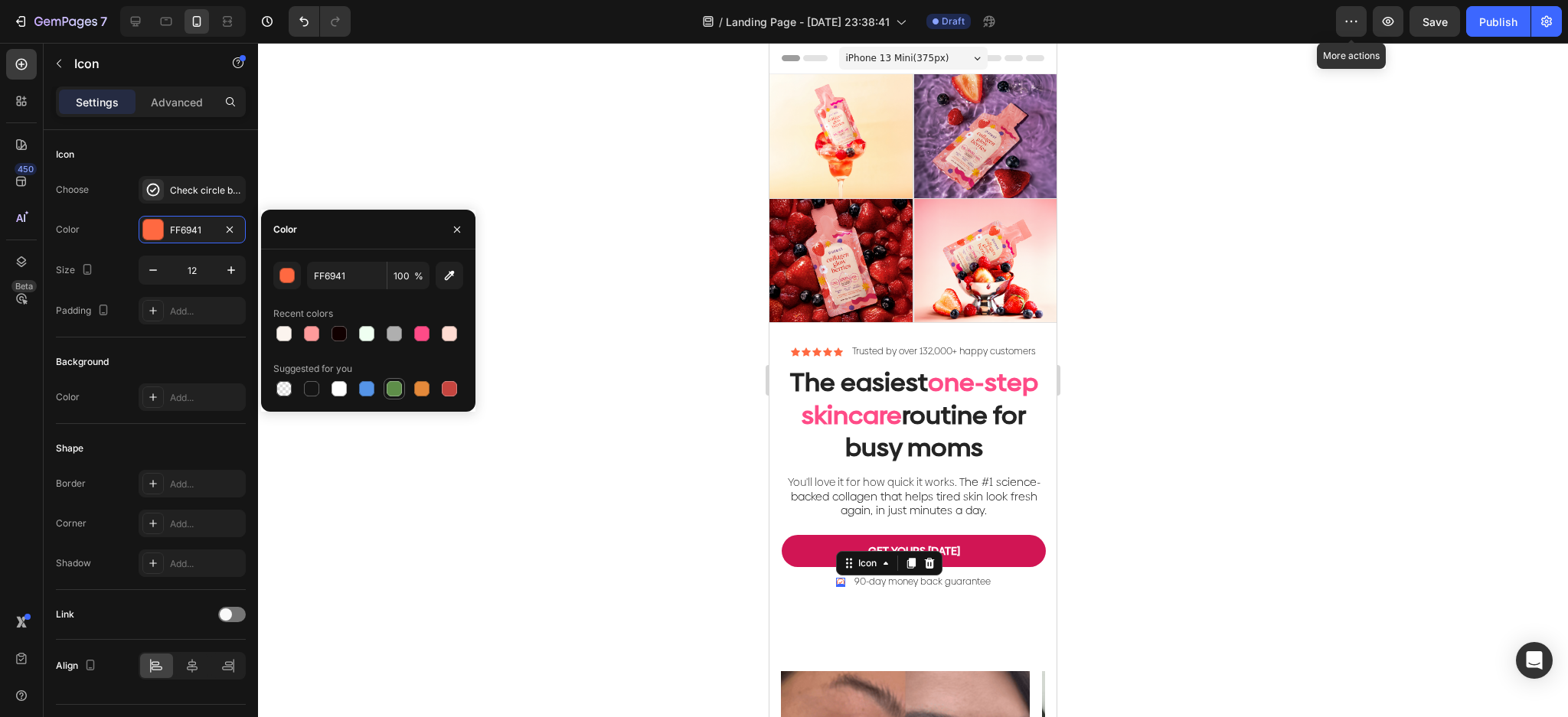
click at [395, 387] on div at bounding box center [394, 389] width 15 height 15
type input "5E8E49"
click at [737, 488] on div at bounding box center [913, 380] width 1310 height 674
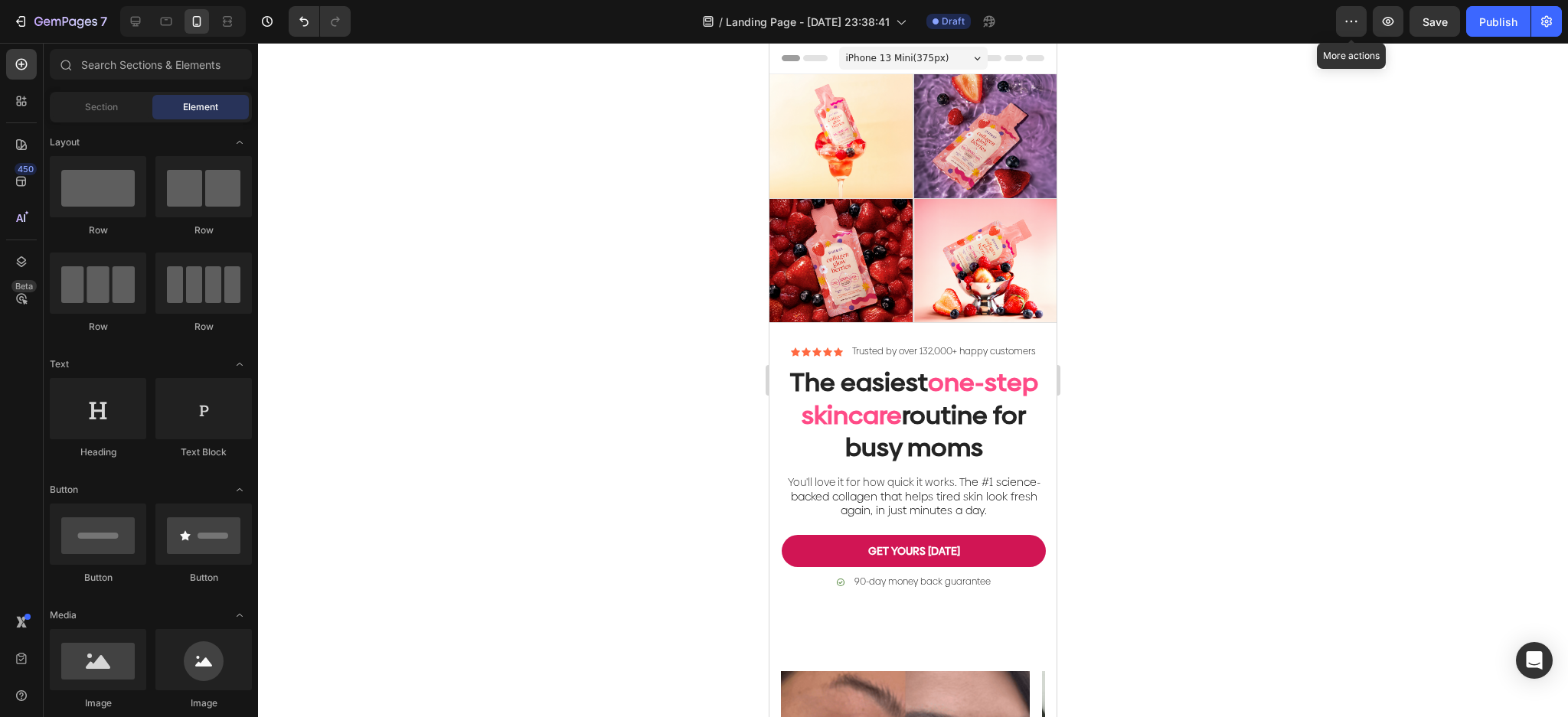
drag, startPoint x: 1297, startPoint y: 463, endPoint x: 1185, endPoint y: 434, distance: 115.7
click at [1295, 463] on div at bounding box center [913, 380] width 1310 height 674
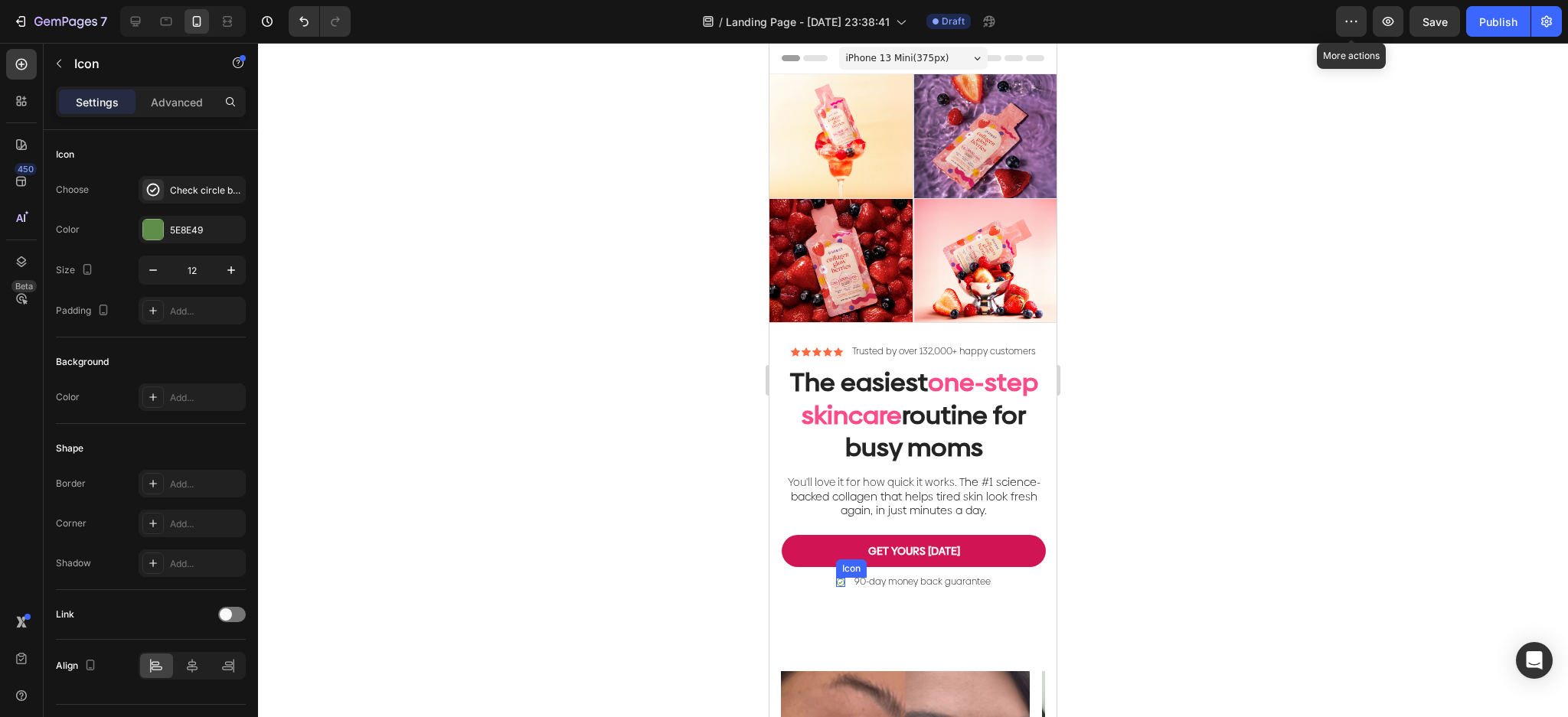
click at [836, 587] on div "Icon" at bounding box center [840, 582] width 9 height 9
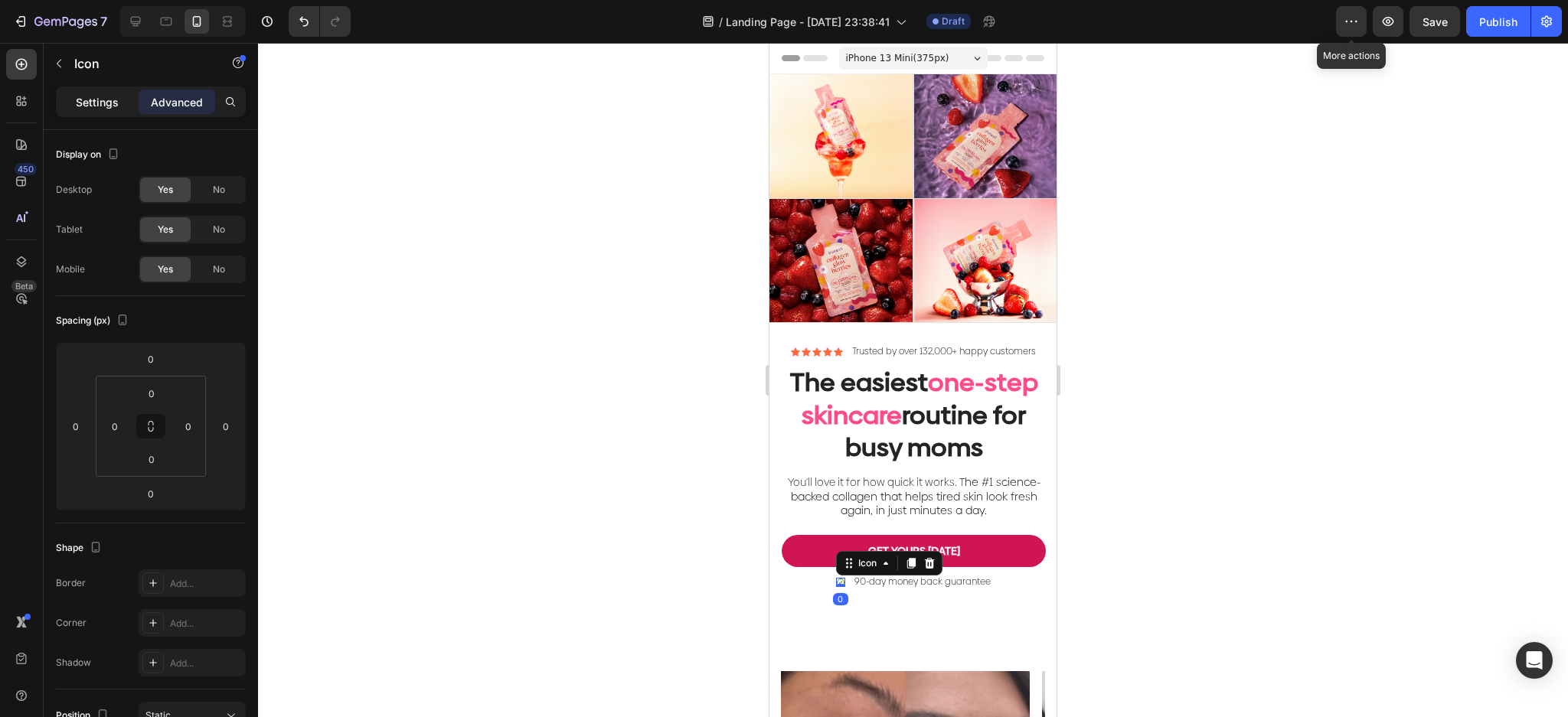
click at [94, 97] on p "Settings" at bounding box center [97, 102] width 43 height 16
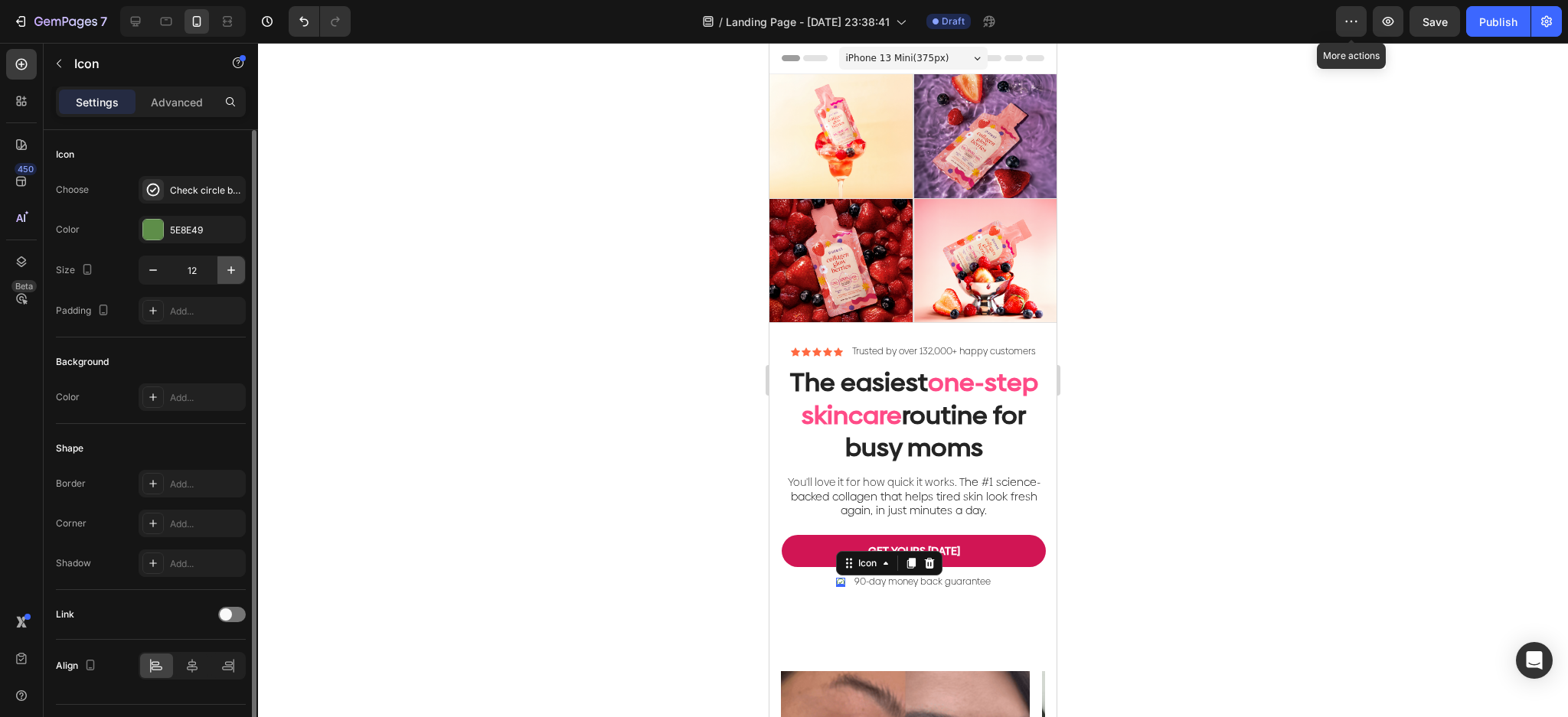
click at [233, 274] on icon "button" at bounding box center [231, 270] width 15 height 15
click at [233, 274] on icon "button" at bounding box center [231, 270] width 15 height 15
type input "15"
click at [157, 233] on div at bounding box center [153, 229] width 20 height 20
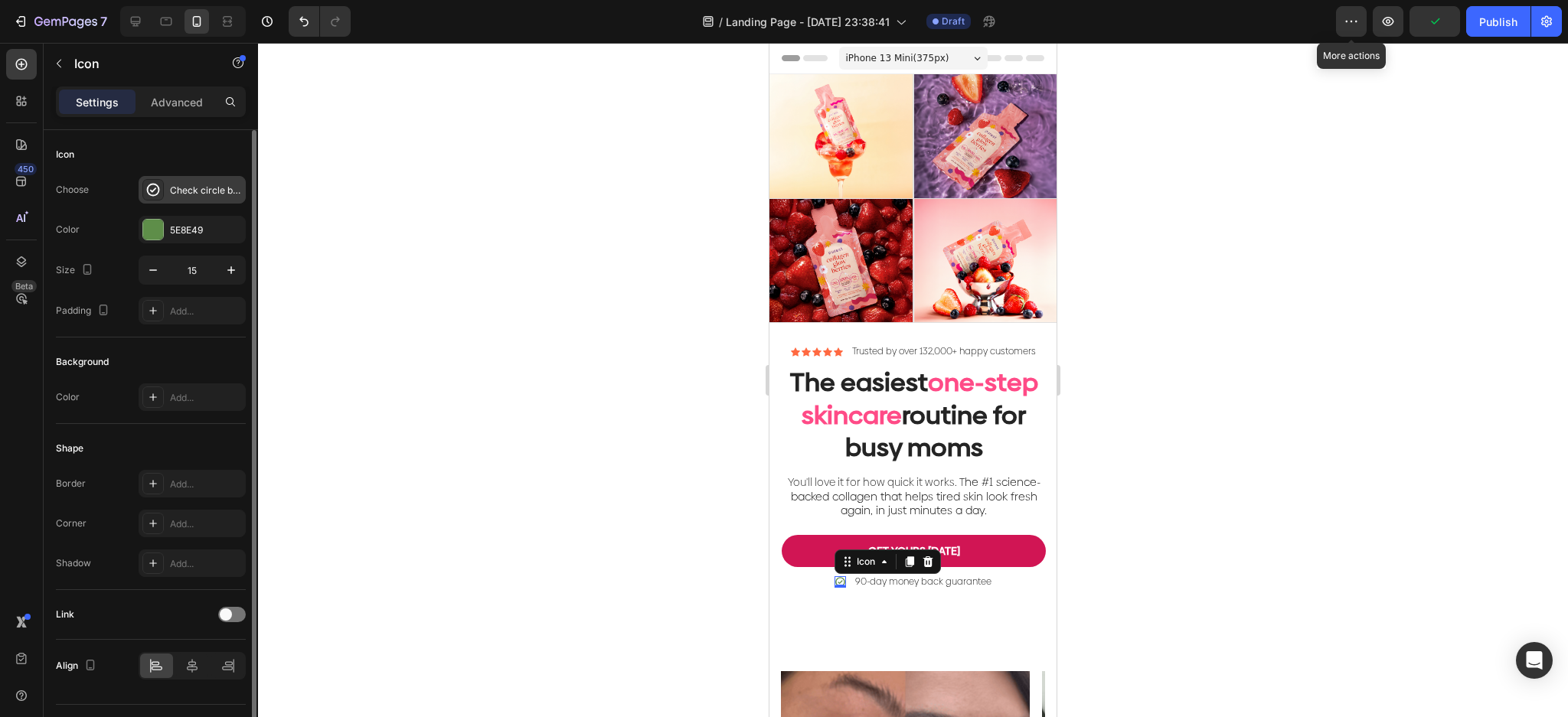
click at [179, 196] on div "Check circle bold" at bounding box center [205, 190] width 72 height 14
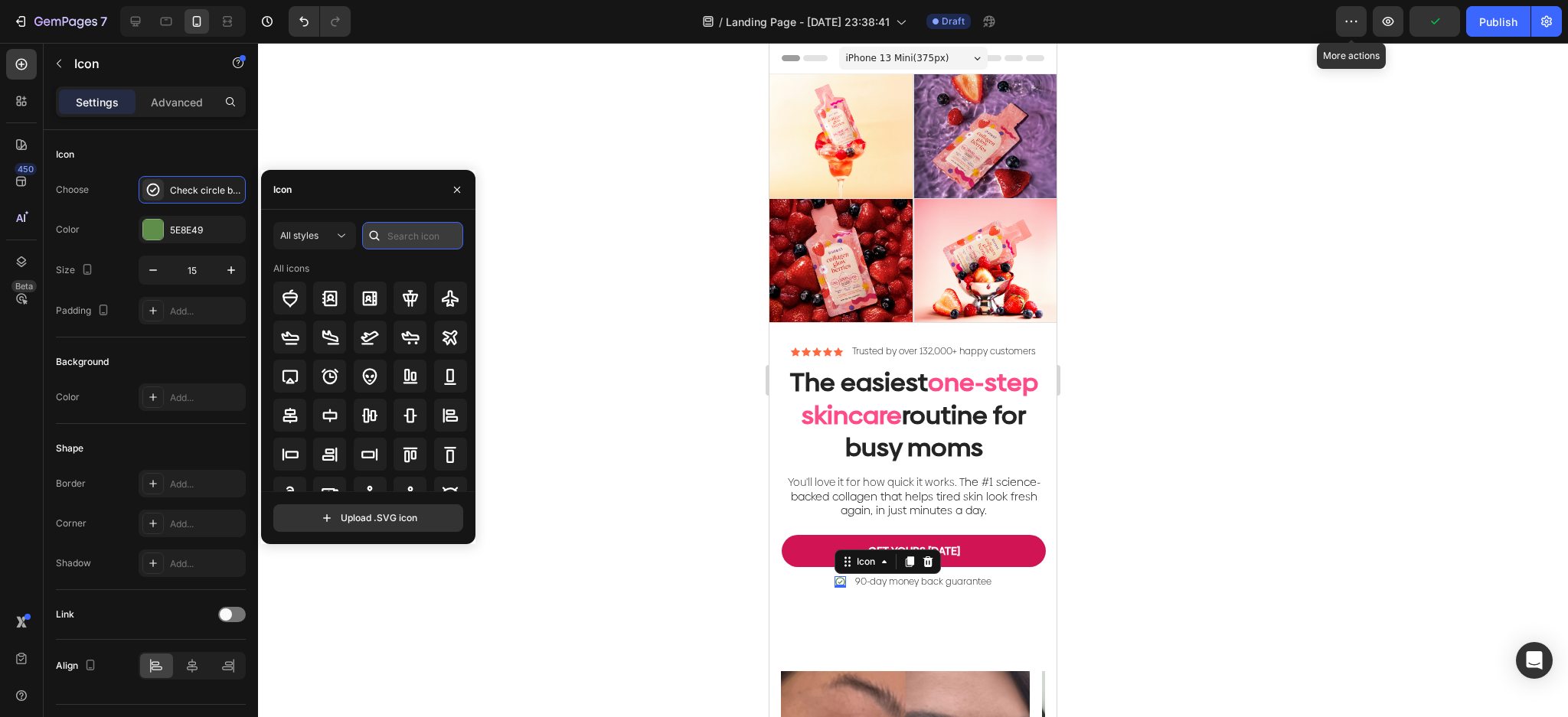
click at [399, 233] on input "text" at bounding box center [413, 236] width 101 height 27
type input "guard"
click at [337, 291] on icon at bounding box center [329, 299] width 19 height 19
click at [1230, 442] on div at bounding box center [913, 380] width 1310 height 674
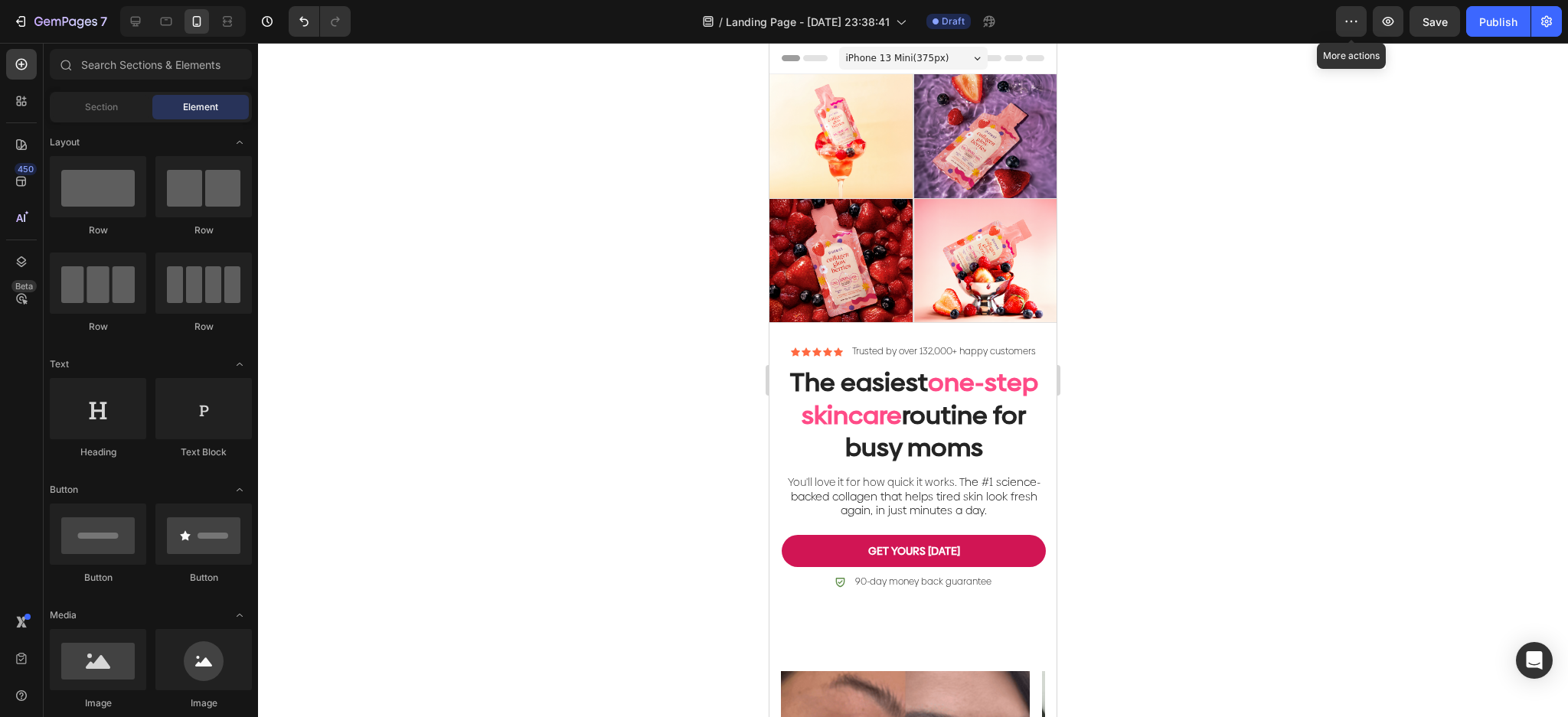
drag, startPoint x: 1230, startPoint y: 442, endPoint x: 1229, endPoint y: 432, distance: 10.0
click at [1231, 442] on div at bounding box center [913, 380] width 1310 height 674
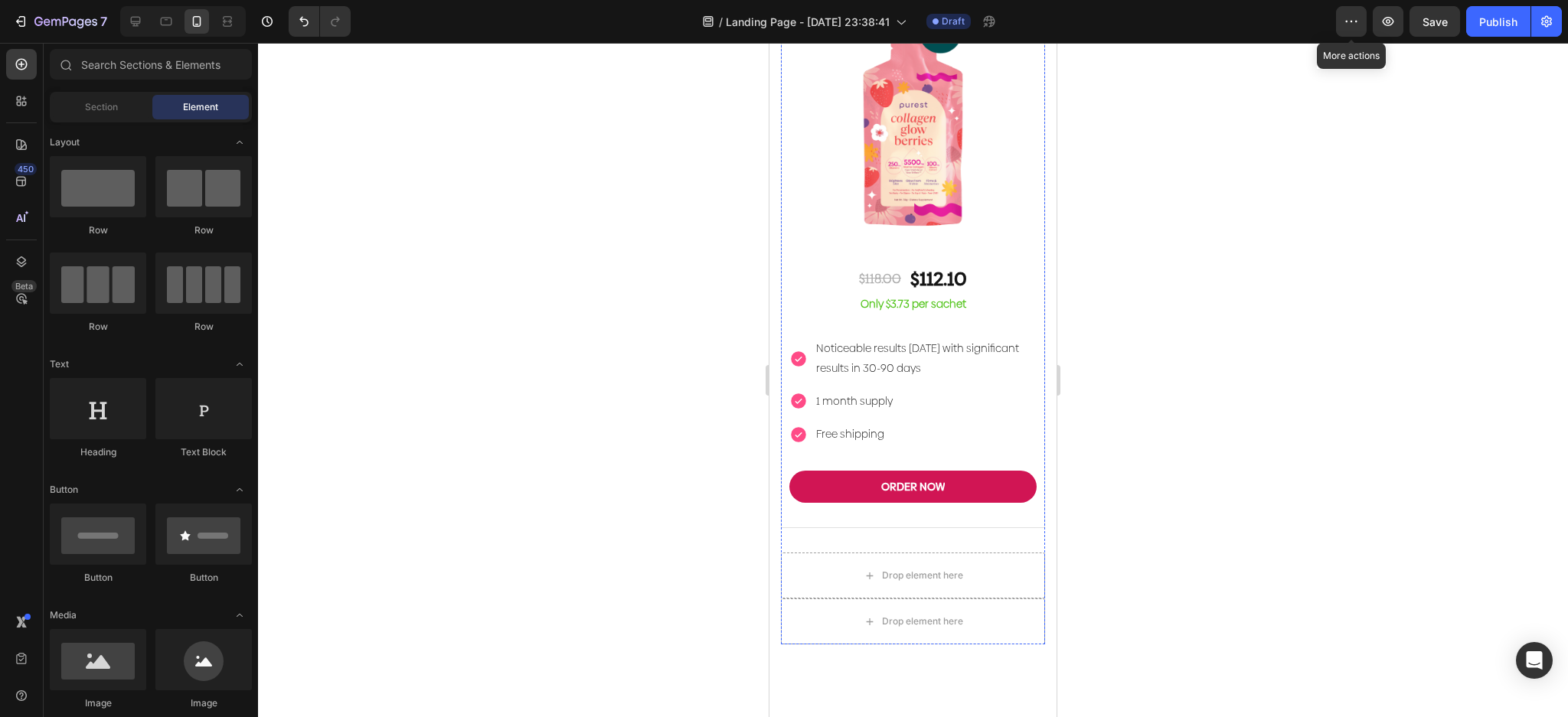
scroll to position [5027, 0]
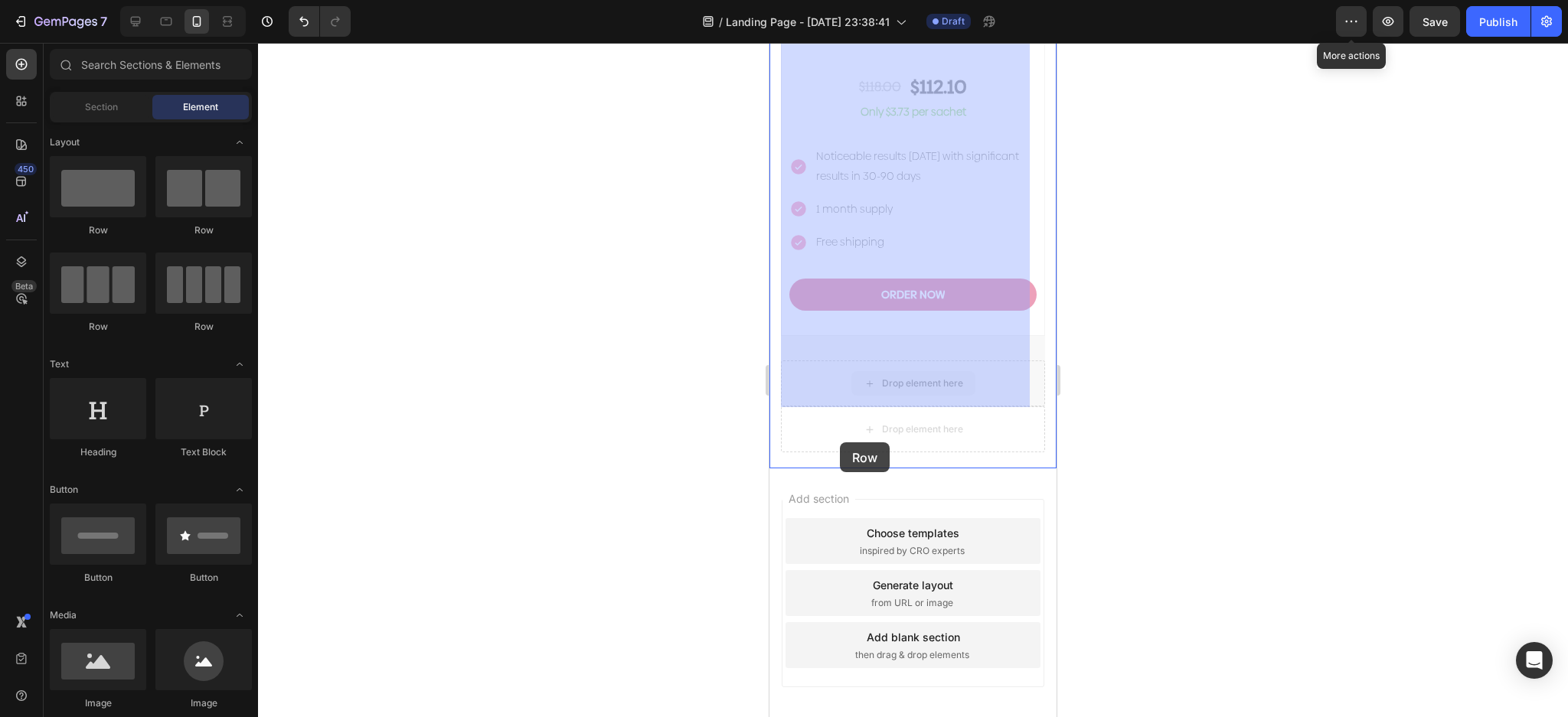
drag, startPoint x: 939, startPoint y: 346, endPoint x: 843, endPoint y: 447, distance: 139.3
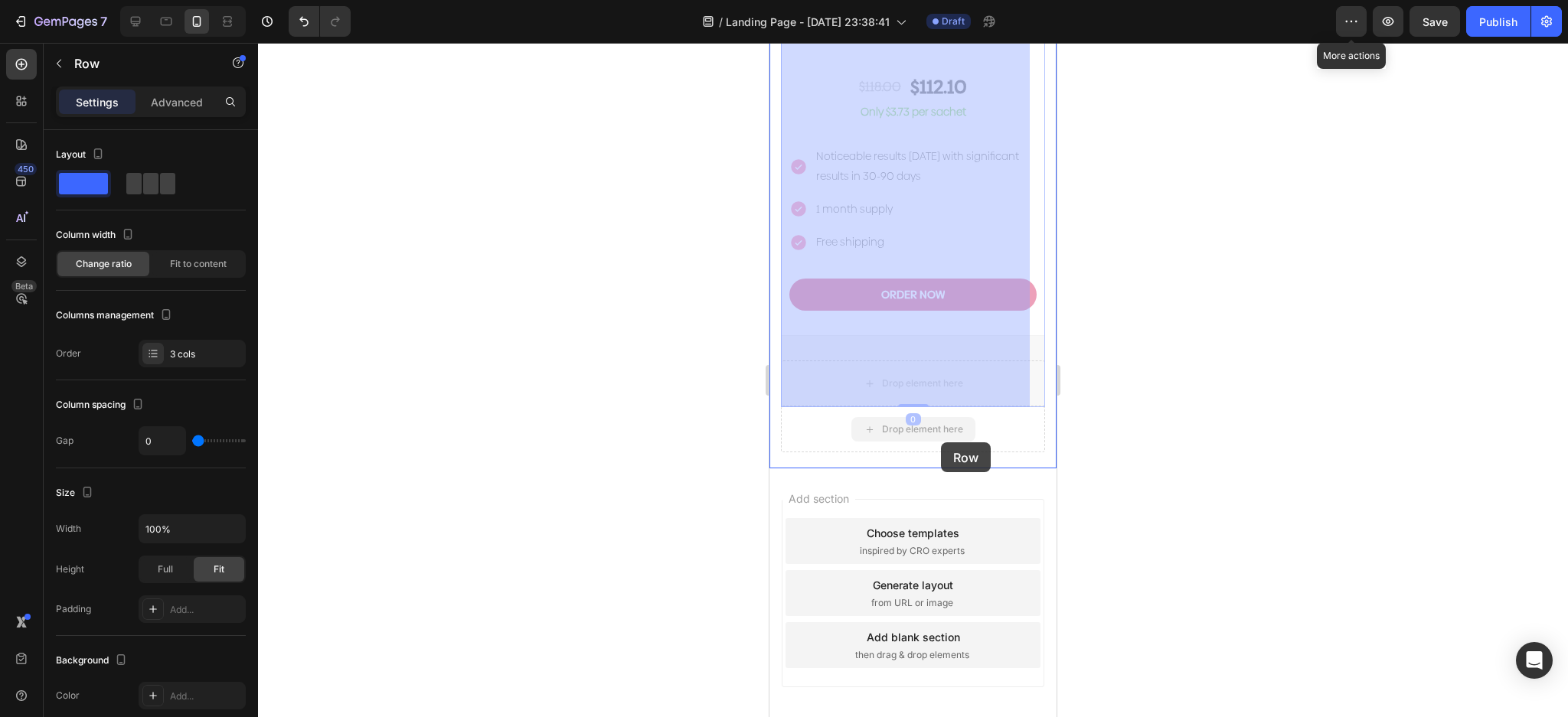
drag, startPoint x: 968, startPoint y: 338, endPoint x: 941, endPoint y: 443, distance: 108.4
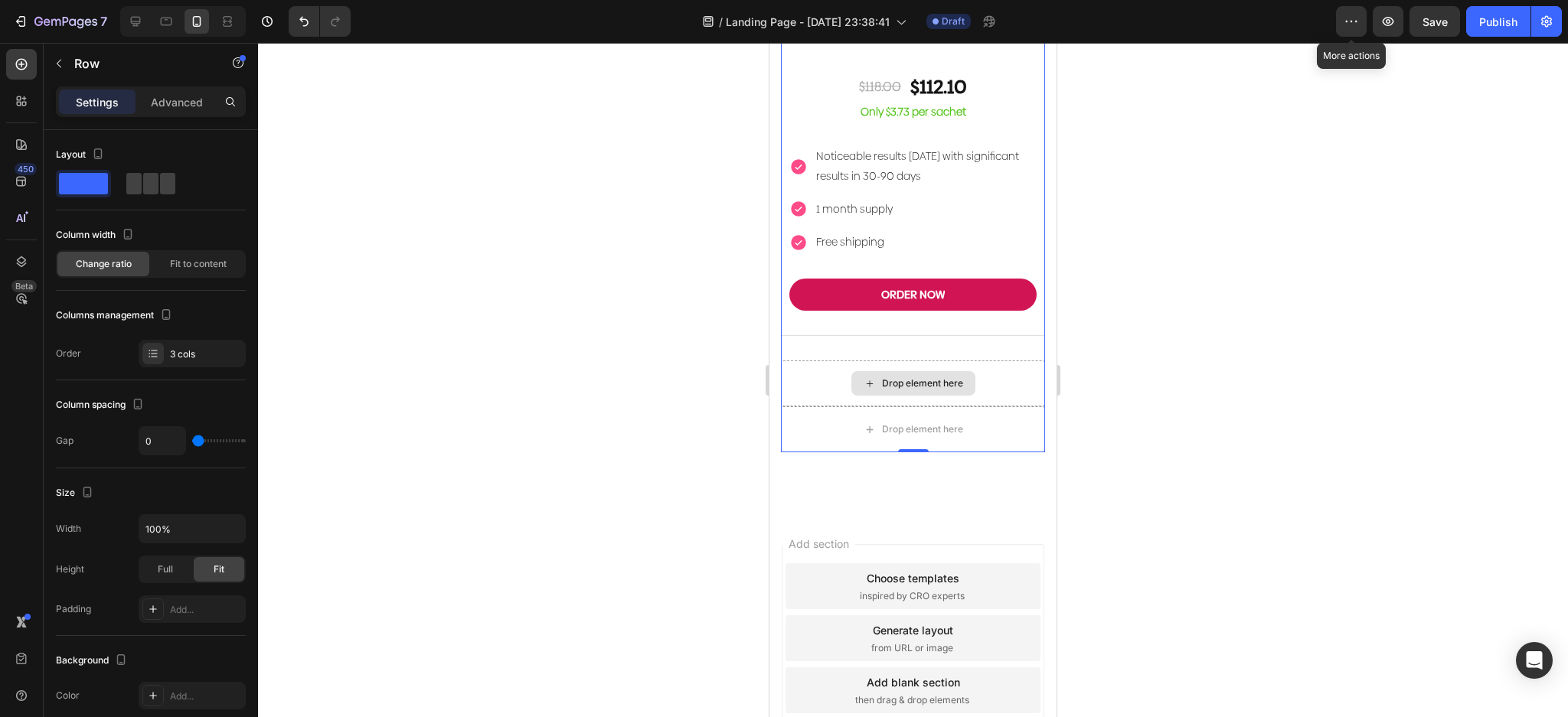
click at [947, 371] on div "Drop element here" at bounding box center [914, 383] width 124 height 24
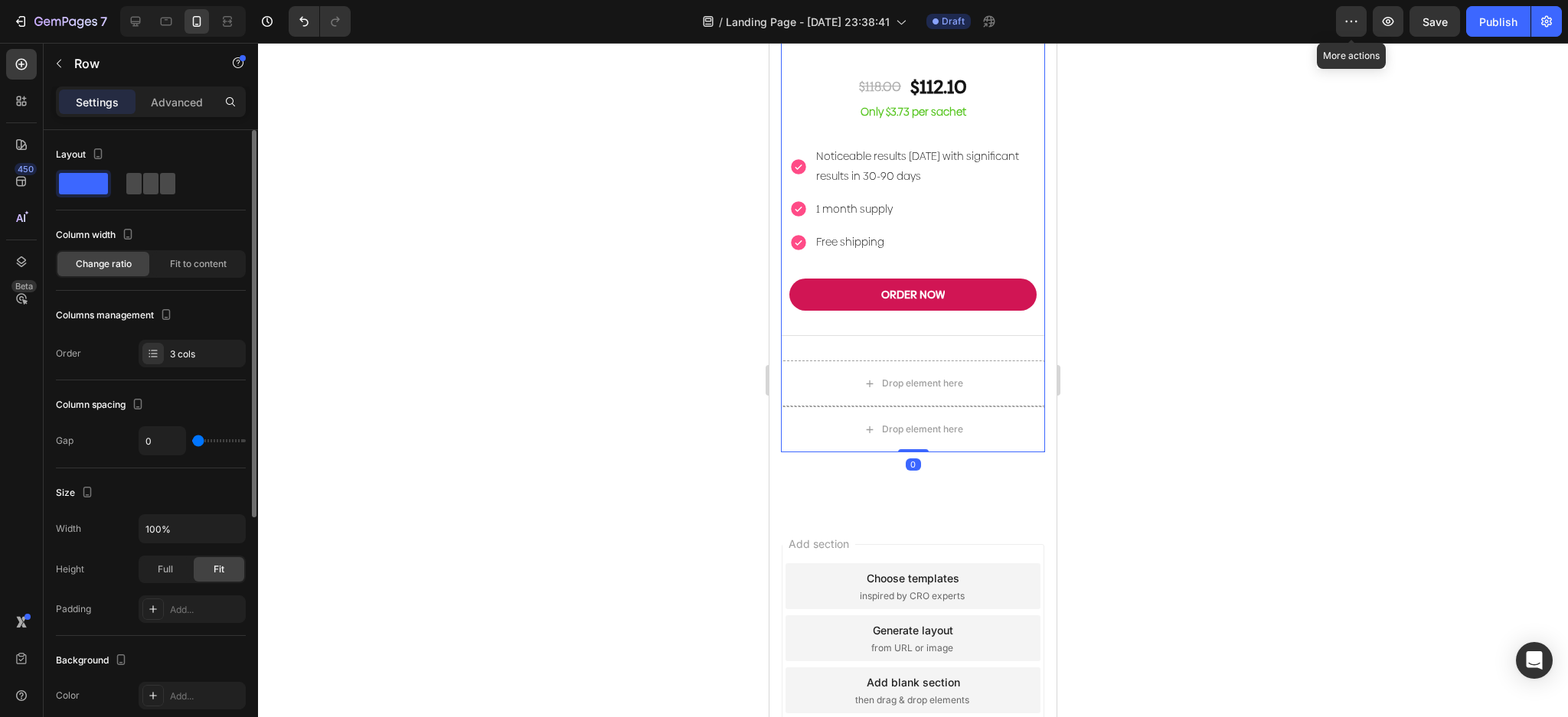
click at [160, 192] on span at bounding box center [167, 183] width 15 height 22
type input "32"
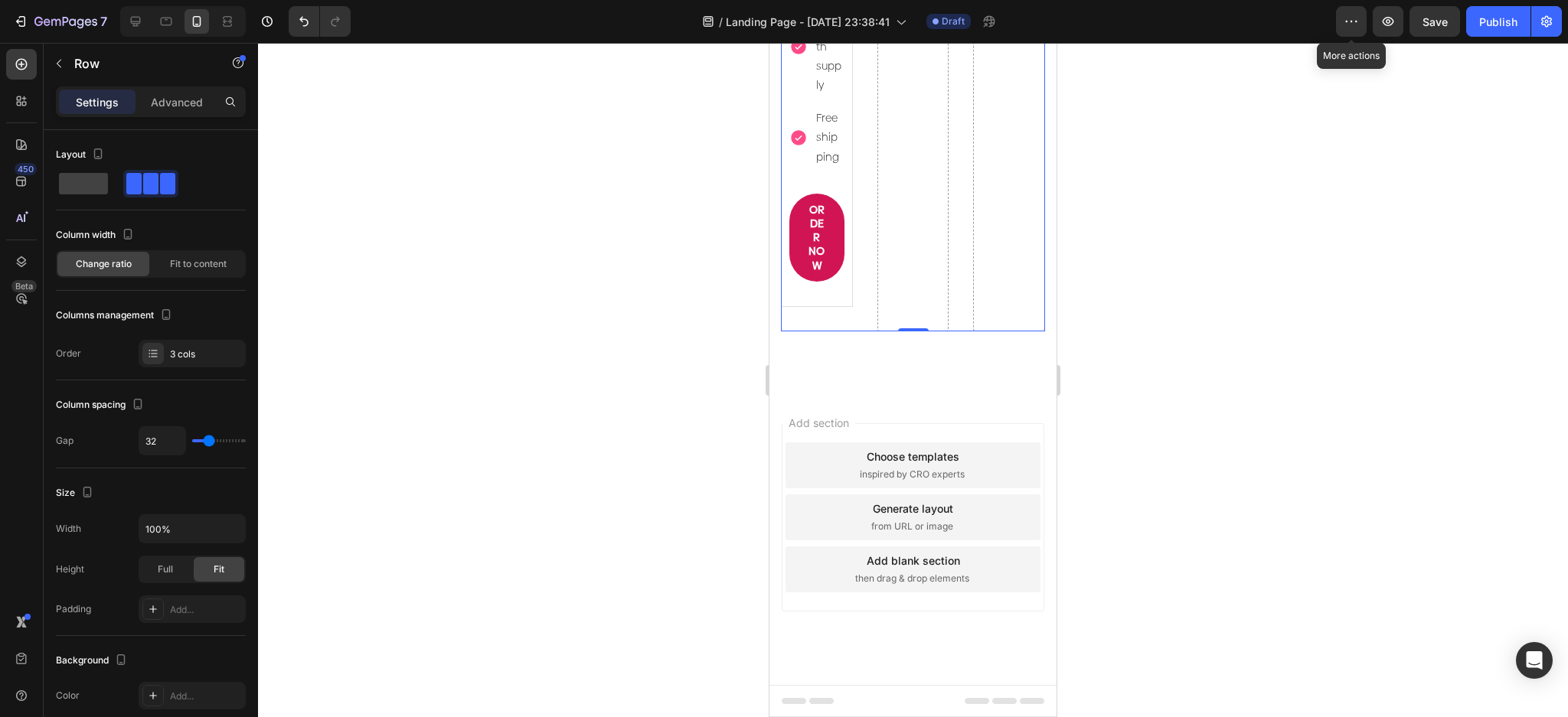
scroll to position [7353, 0]
type input "0"
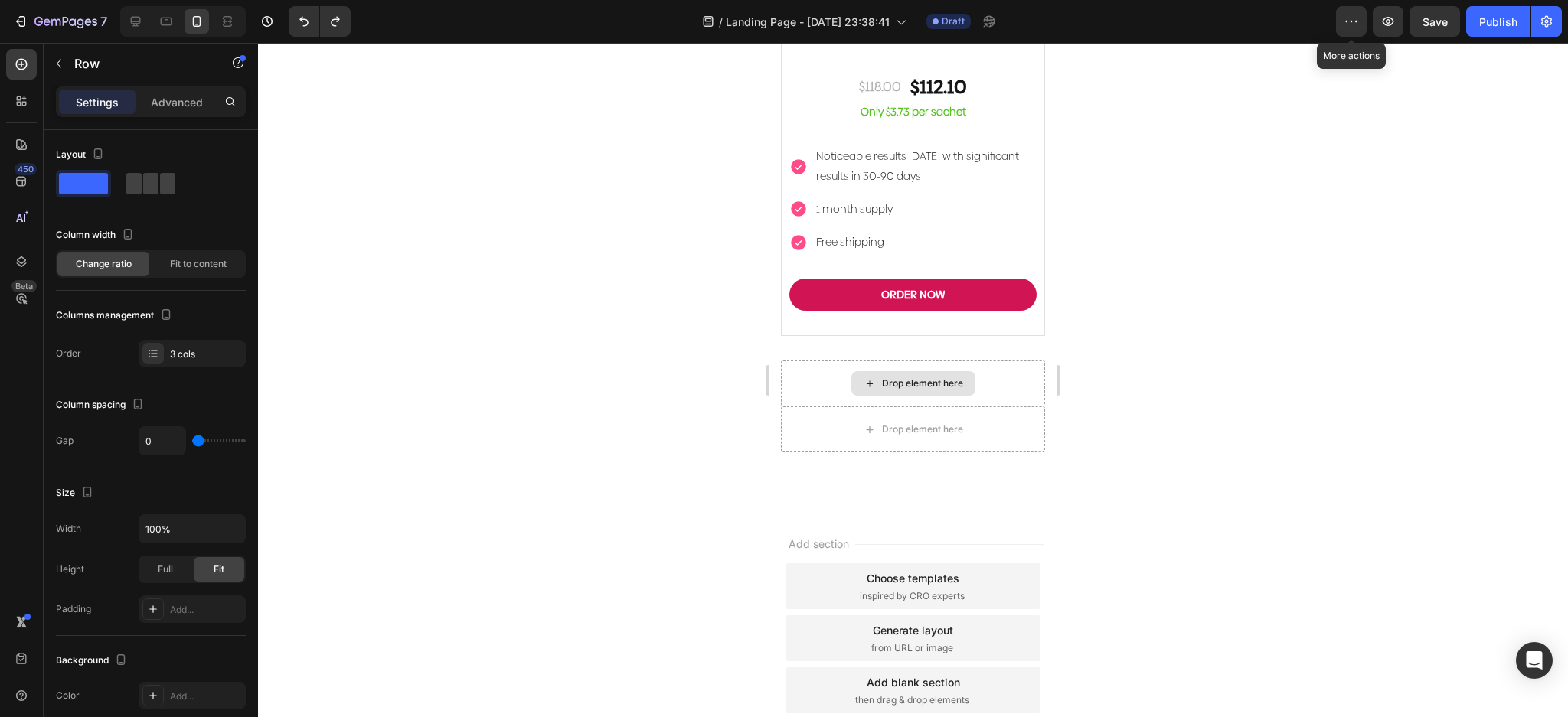
click at [886, 377] on div "Drop element here" at bounding box center [922, 383] width 81 height 12
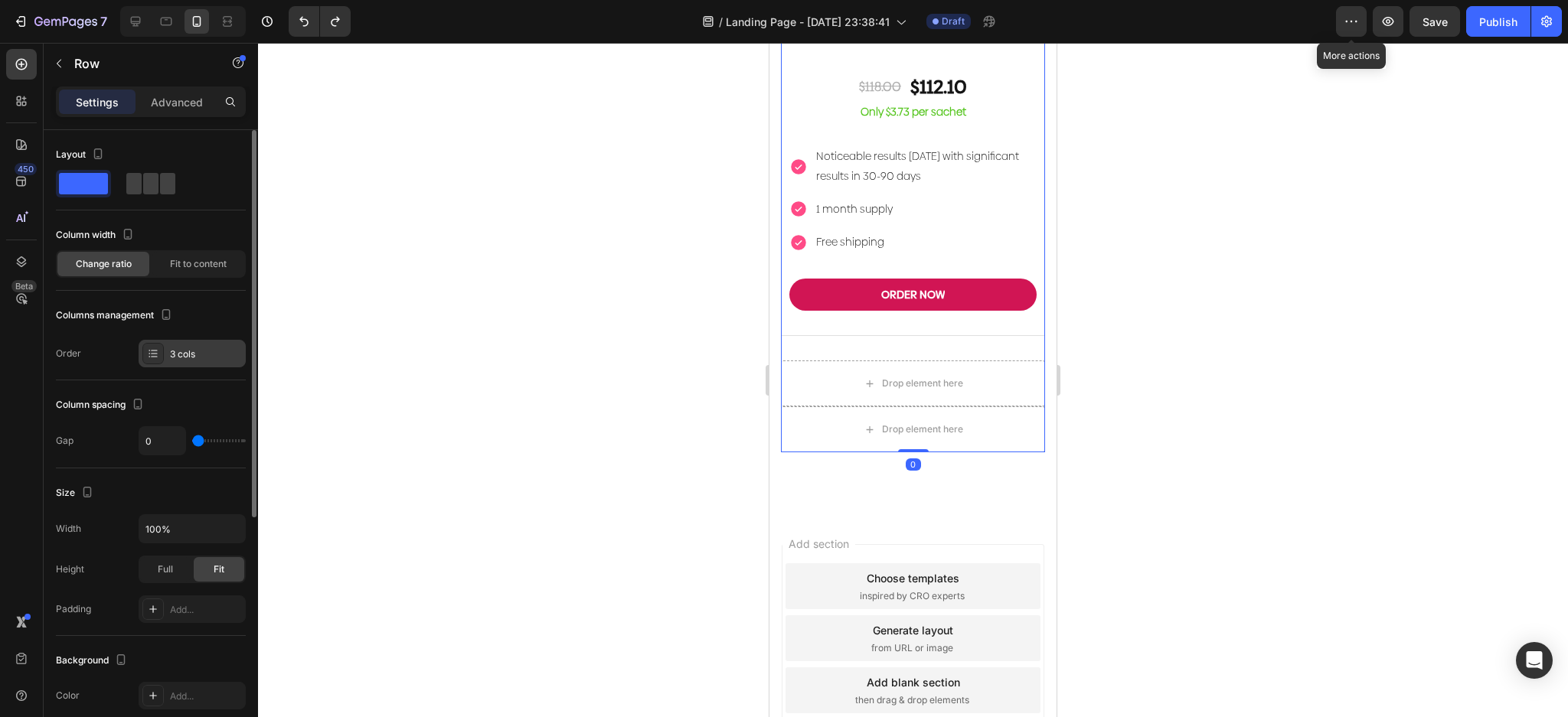
click at [143, 354] on div at bounding box center [153, 353] width 22 height 22
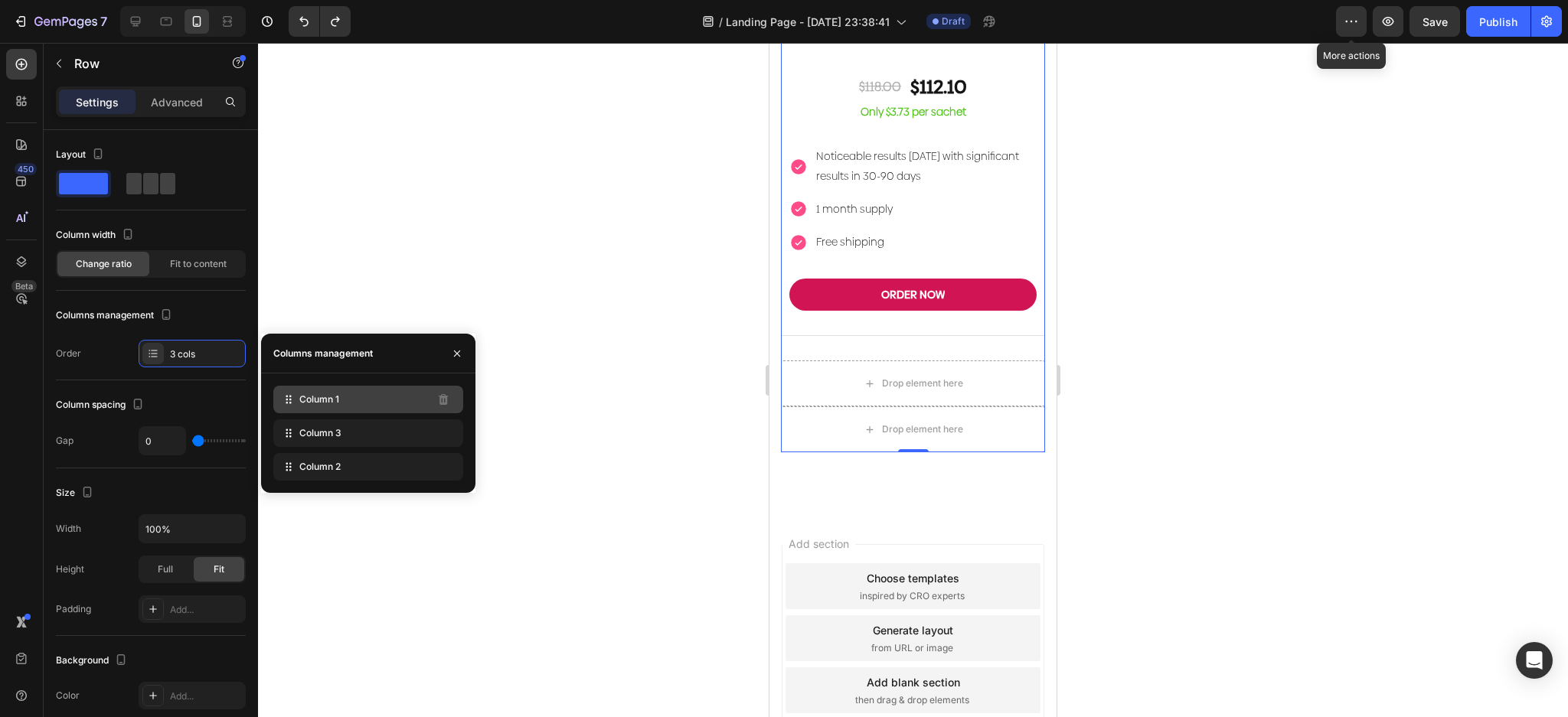
click at [394, 400] on div "Column 1" at bounding box center [369, 399] width 190 height 27
drag, startPoint x: 381, startPoint y: 400, endPoint x: 380, endPoint y: 428, distance: 28.0
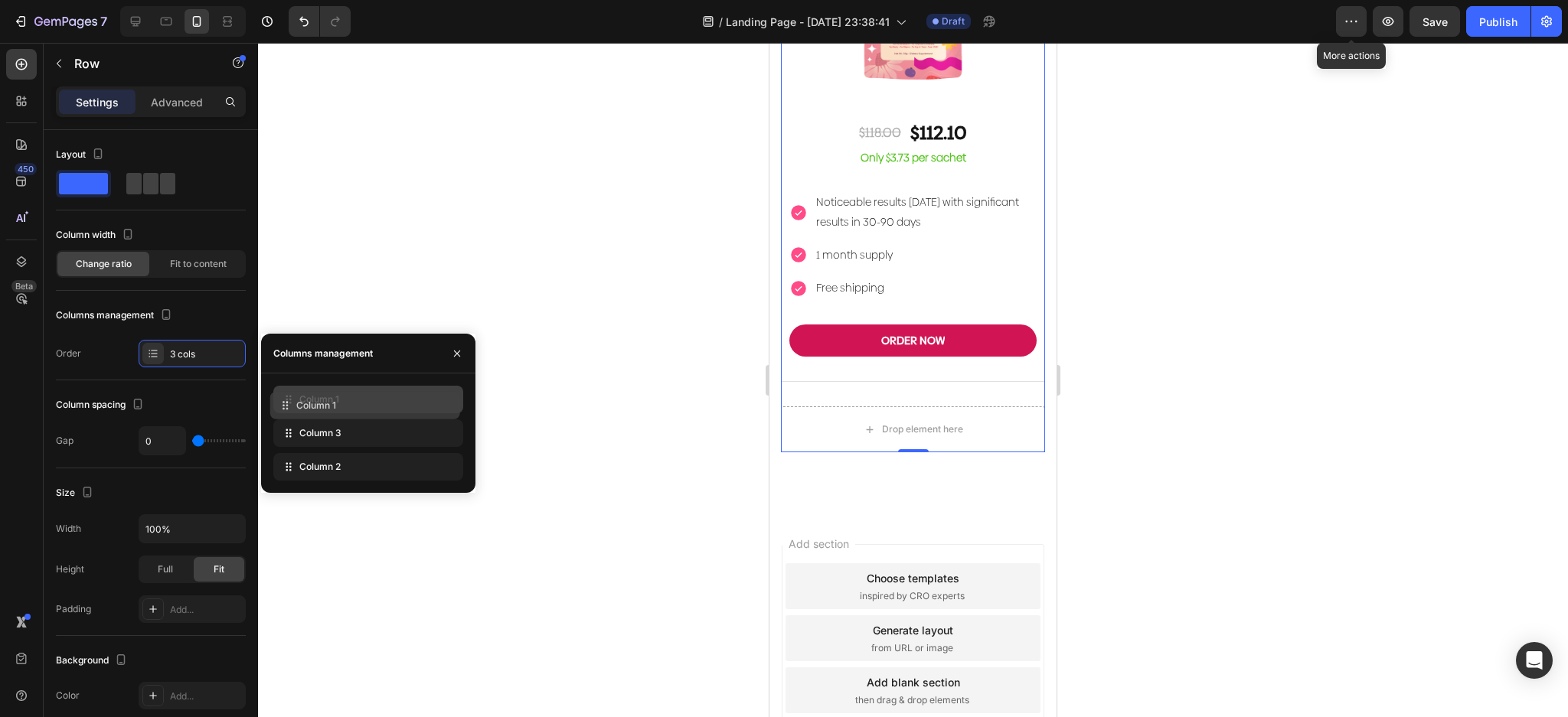
drag, startPoint x: 376, startPoint y: 425, endPoint x: 373, endPoint y: 402, distance: 23.2
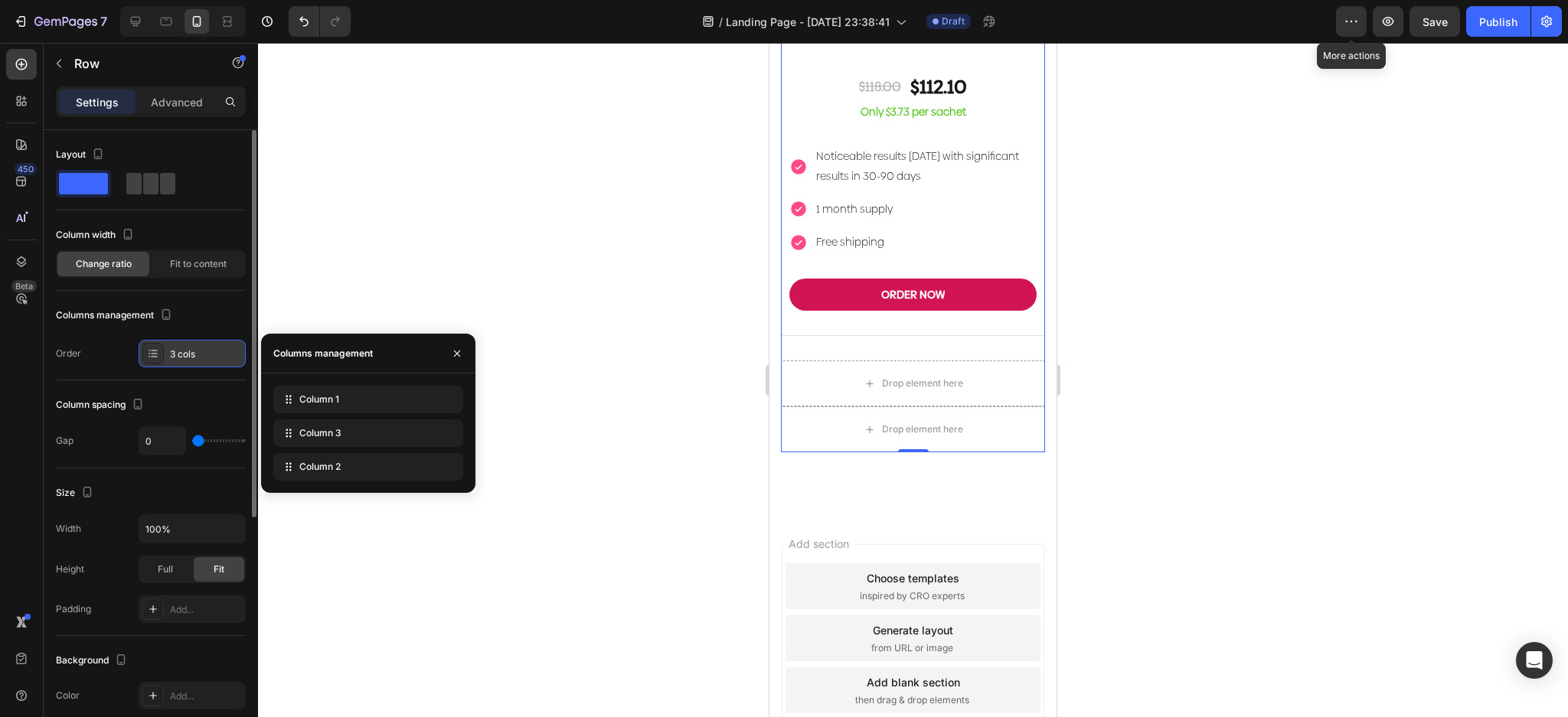
click at [153, 356] on icon at bounding box center [154, 356] width 6 height 1
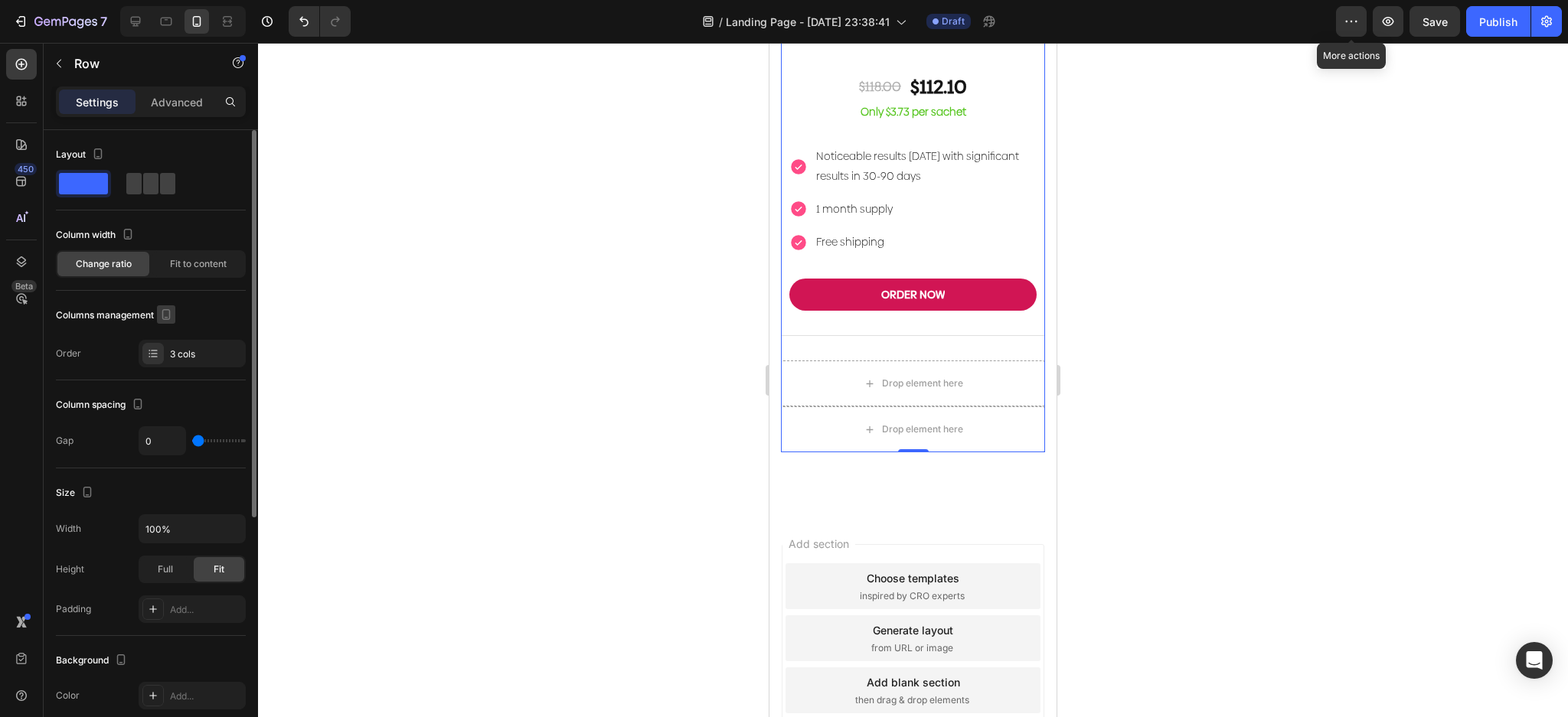
click at [163, 312] on icon "button" at bounding box center [167, 314] width 8 height 10
click at [137, 20] on icon at bounding box center [135, 21] width 15 height 15
type input "32"
type input "1200"
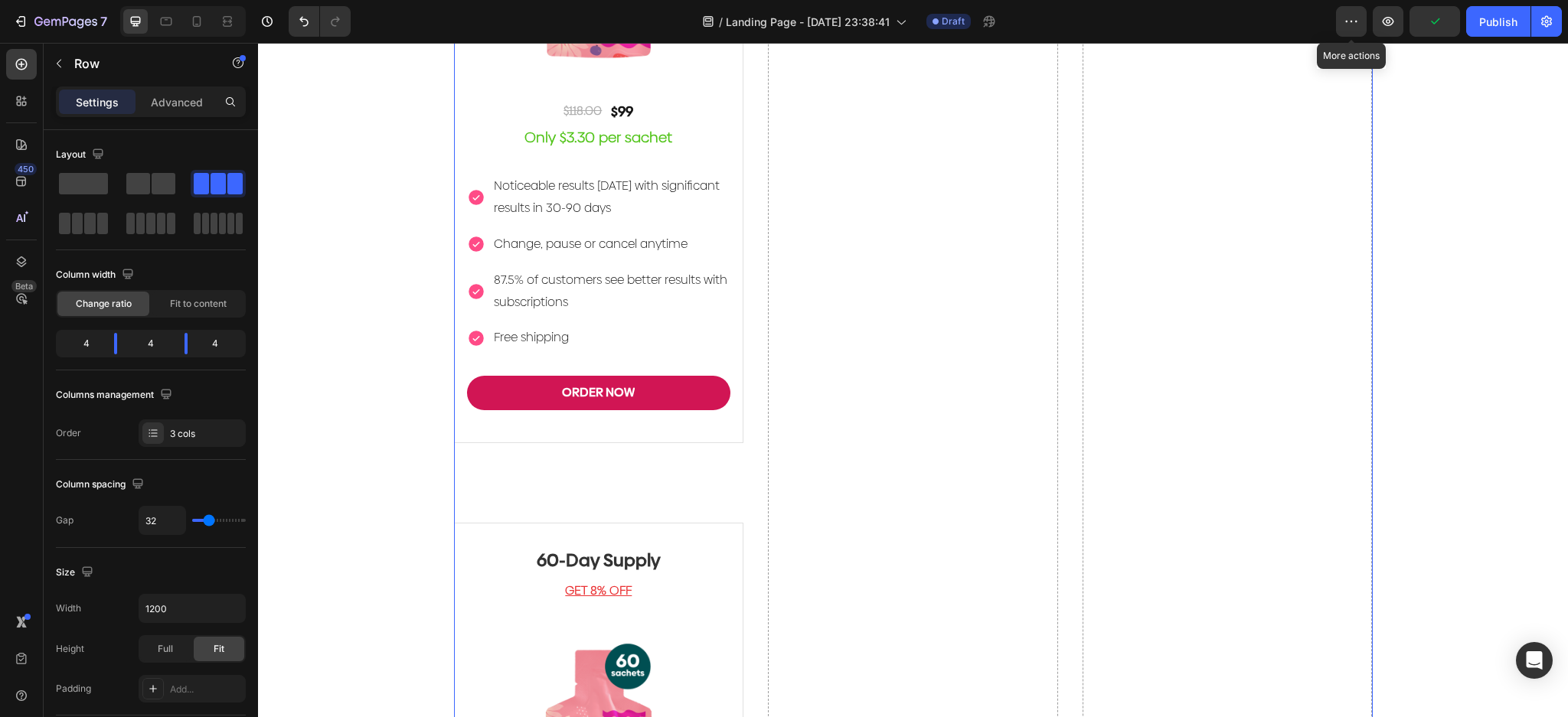
scroll to position [3334, 0]
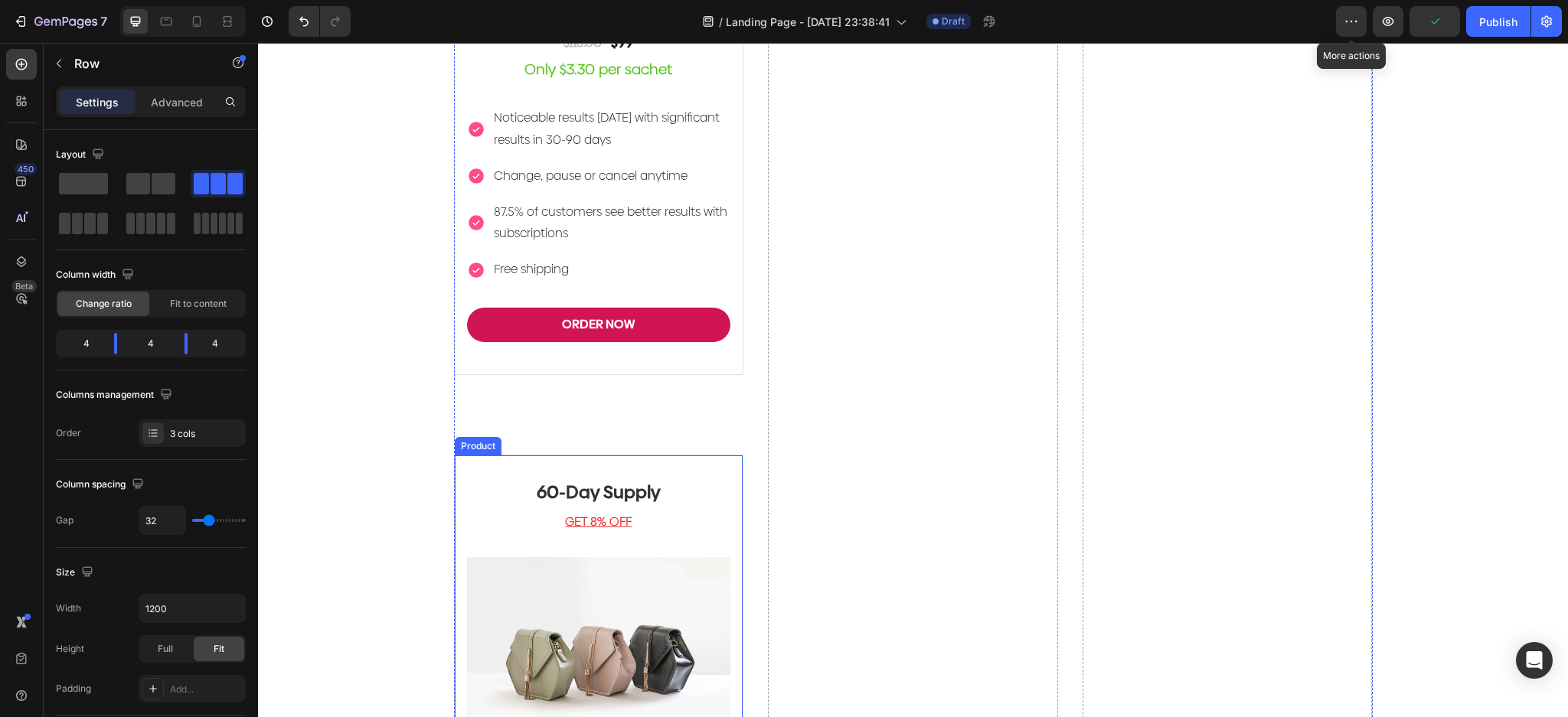
click at [683, 480] on h2 "60-Day Supply" at bounding box center [599, 492] width 264 height 26
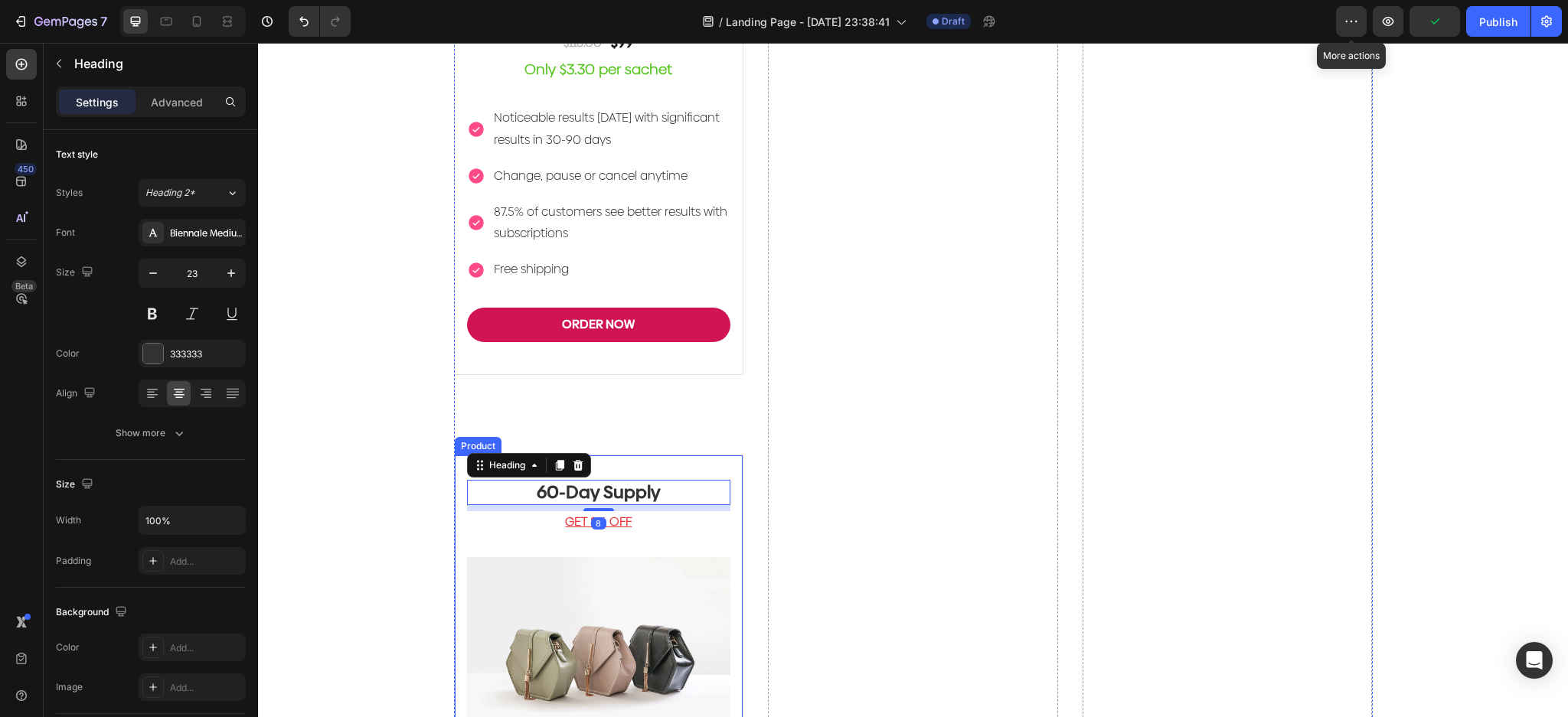
scroll to position [3231, 0]
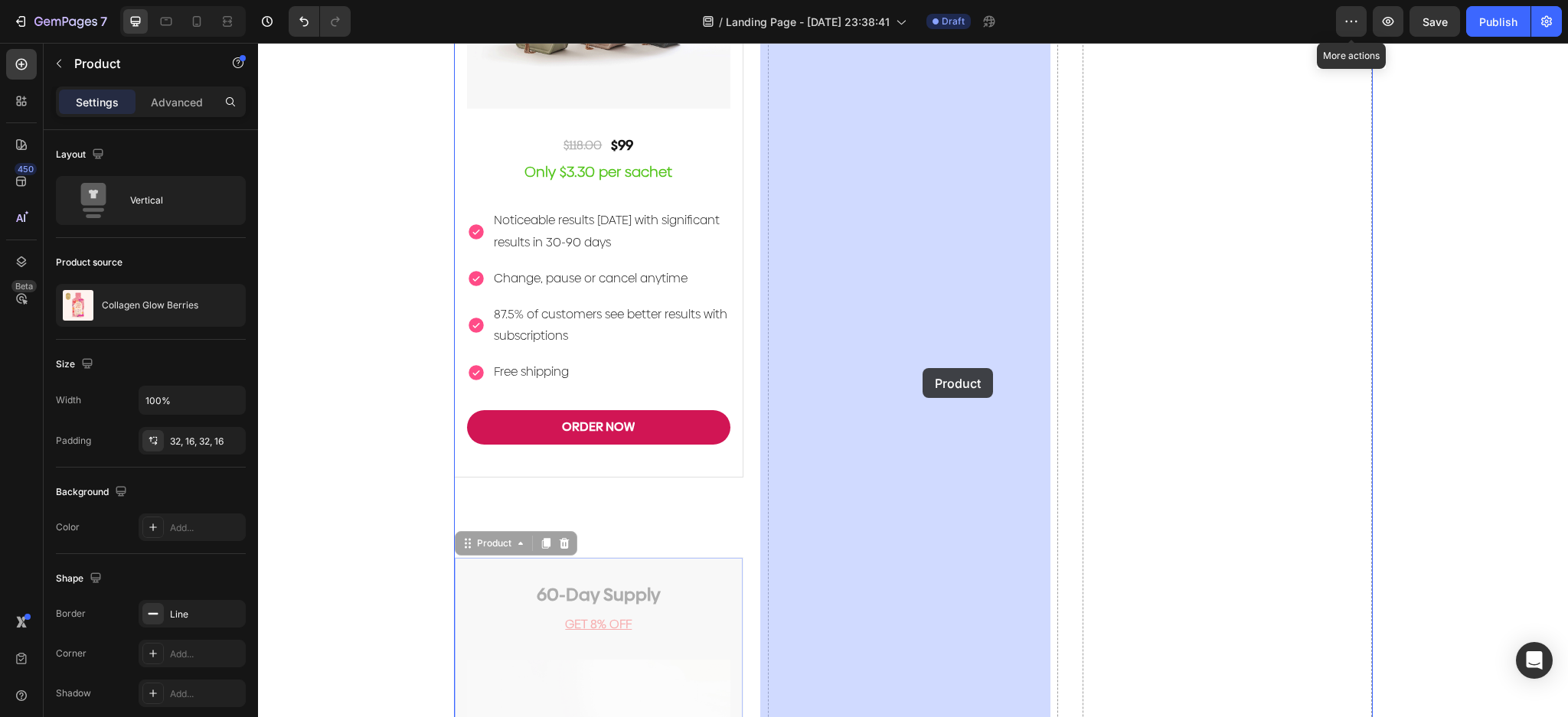
drag, startPoint x: 711, startPoint y: 565, endPoint x: 922, endPoint y: 368, distance: 288.7
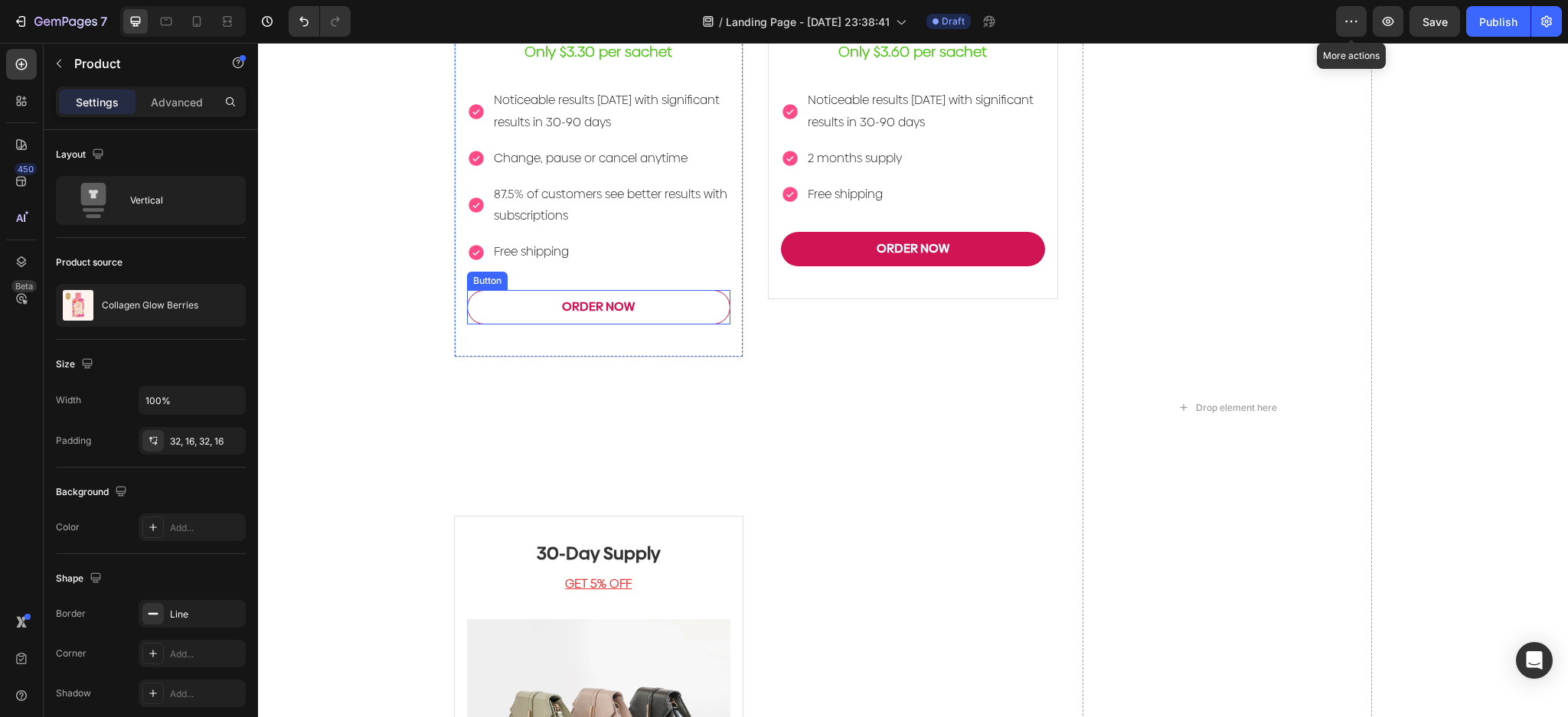
scroll to position [3538, 0]
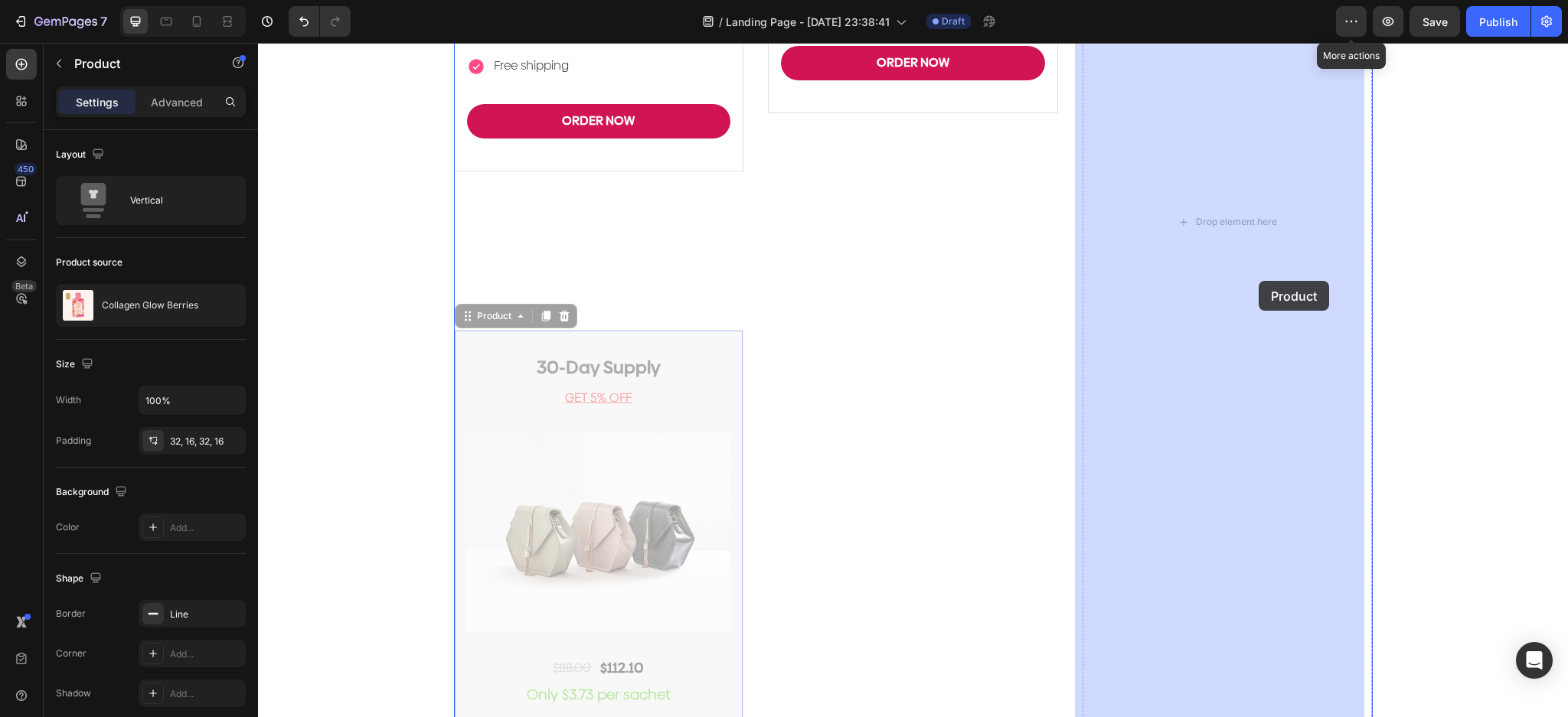
drag, startPoint x: 704, startPoint y: 340, endPoint x: 1258, endPoint y: 281, distance: 557.1
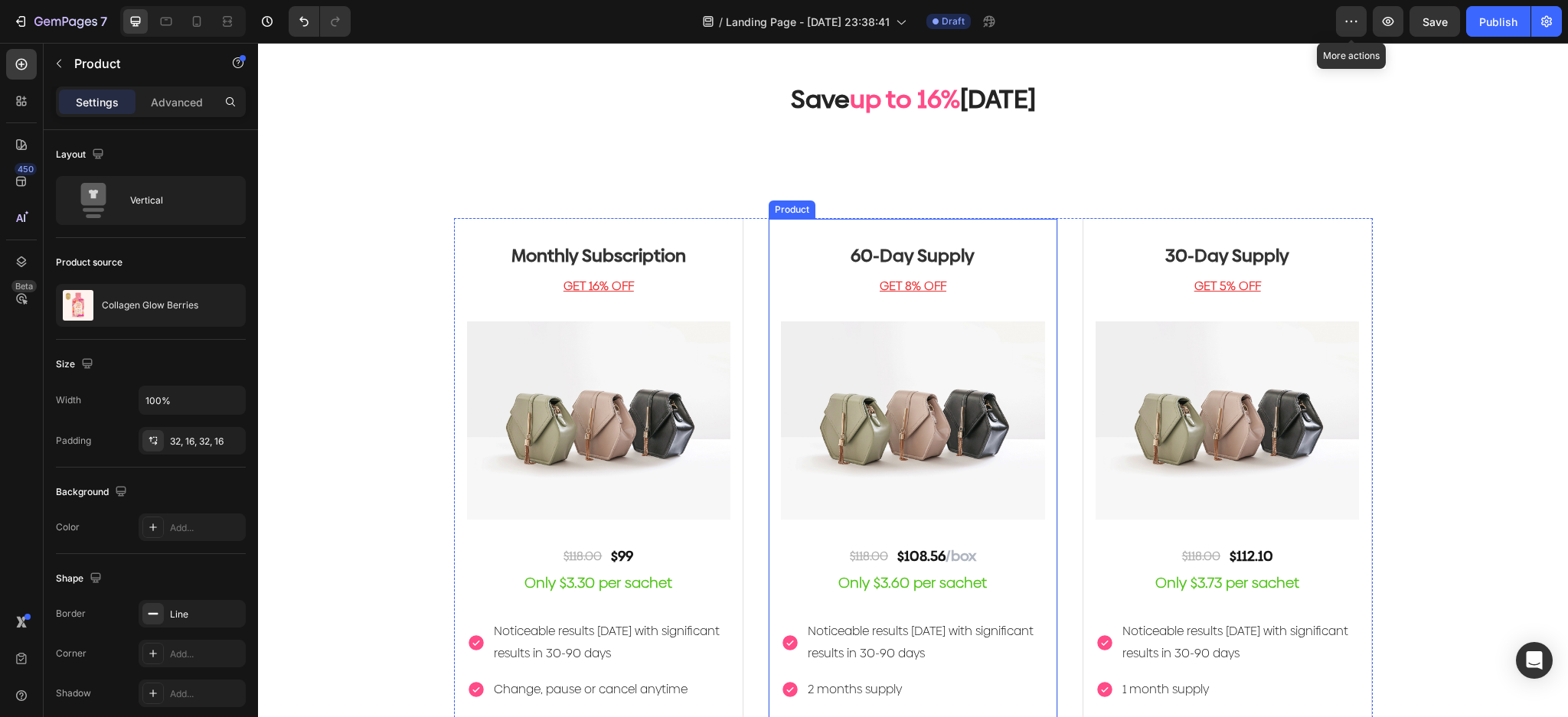
scroll to position [2820, 0]
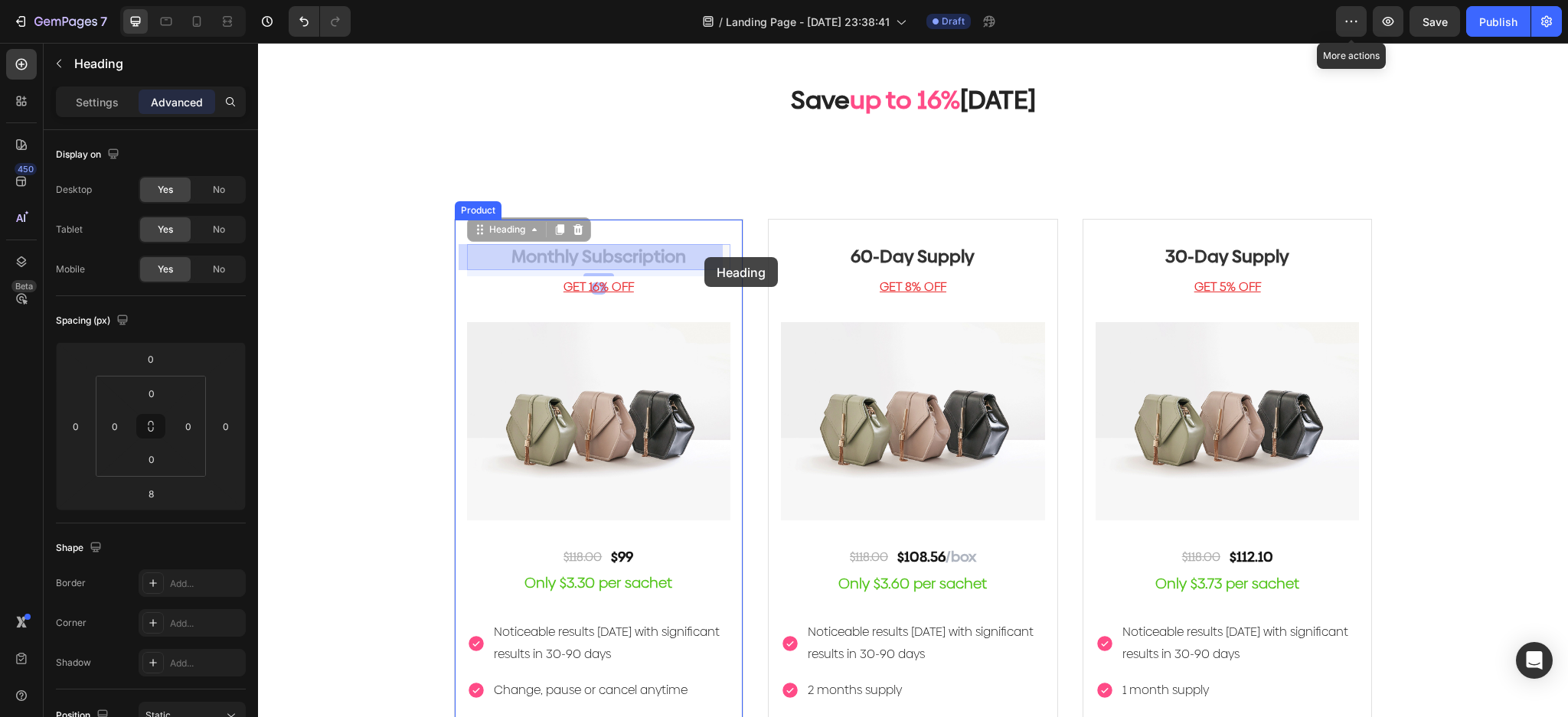
drag, startPoint x: 720, startPoint y: 257, endPoint x: 704, endPoint y: 258, distance: 16.0
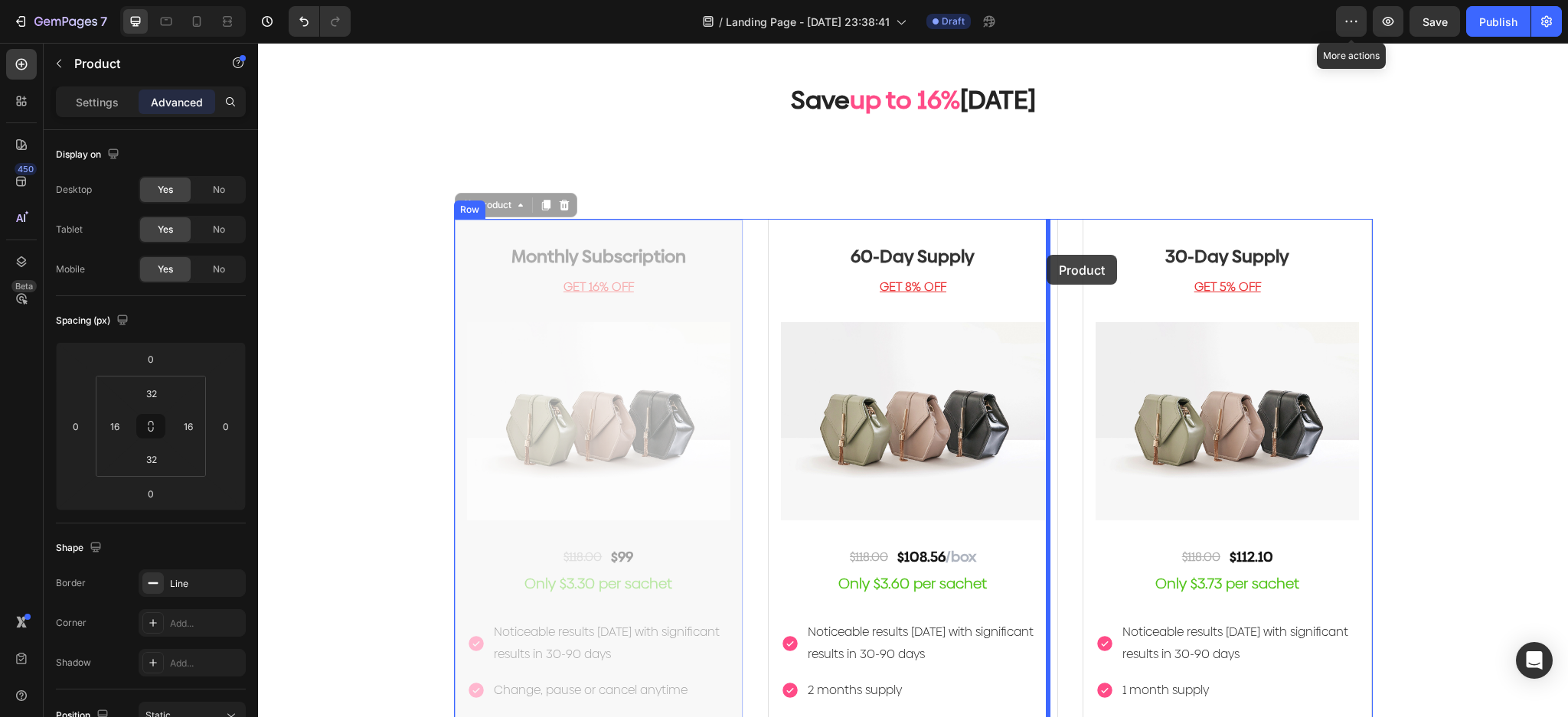
drag, startPoint x: 724, startPoint y: 237, endPoint x: 1046, endPoint y: 255, distance: 322.5
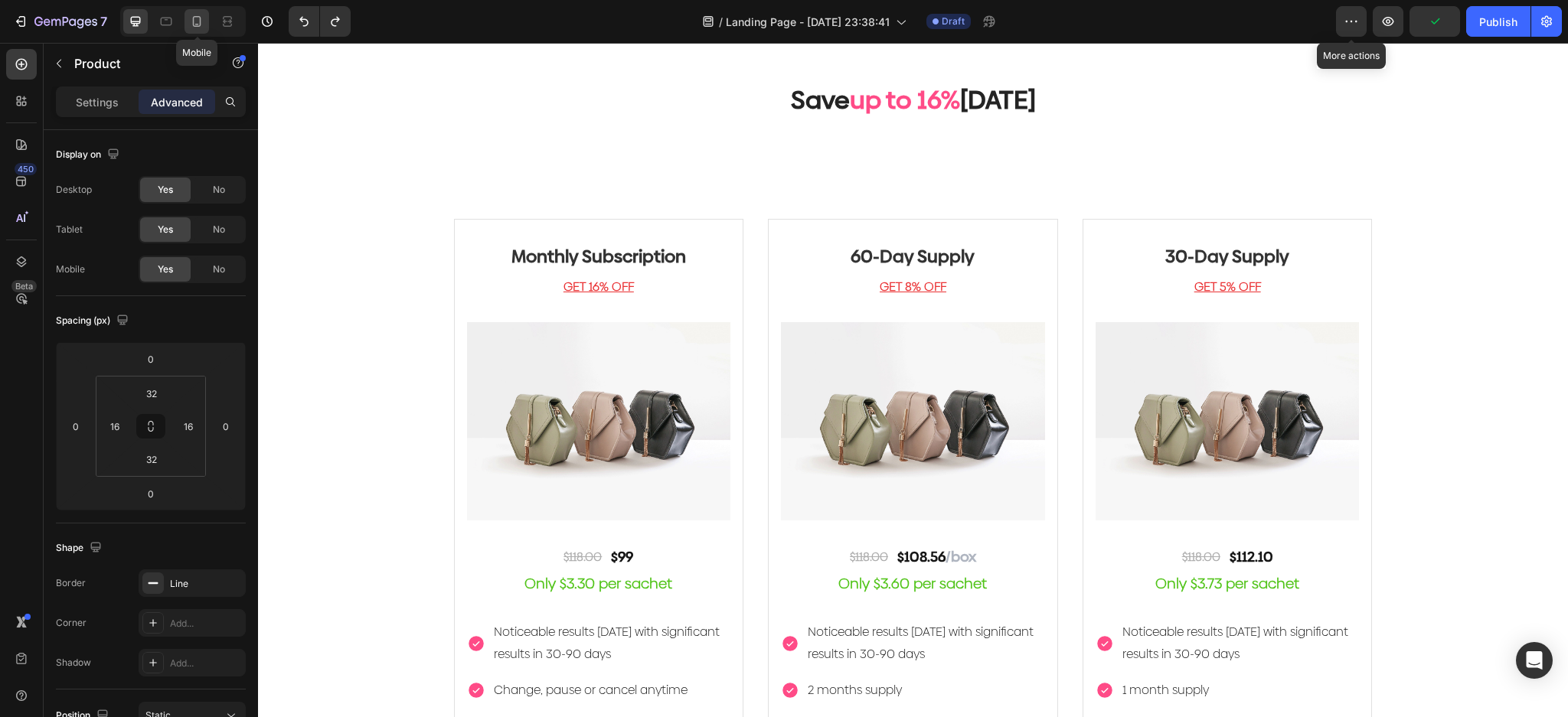
click at [204, 24] on div at bounding box center [196, 21] width 24 height 24
type input "32"
type input "0"
type input "10"
type input "0"
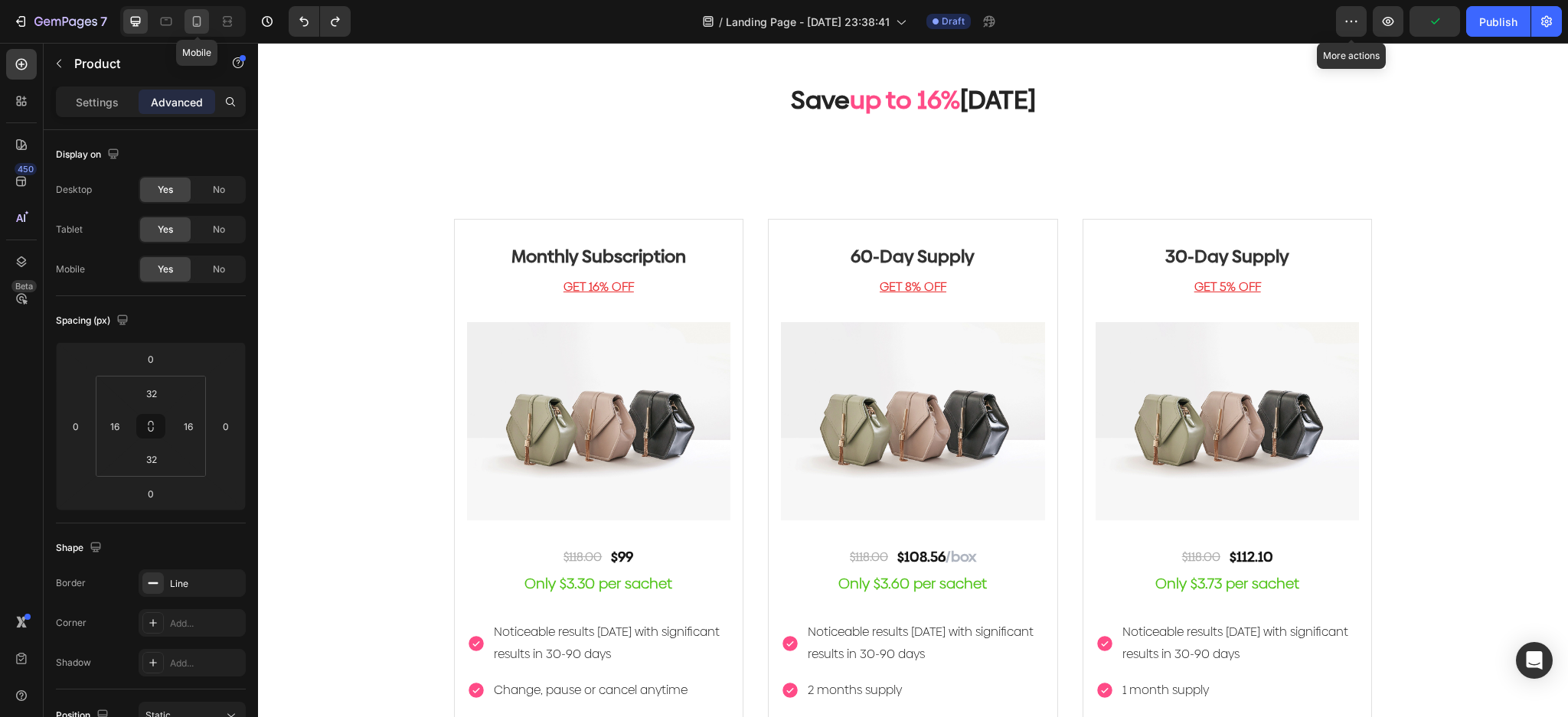
type input "10"
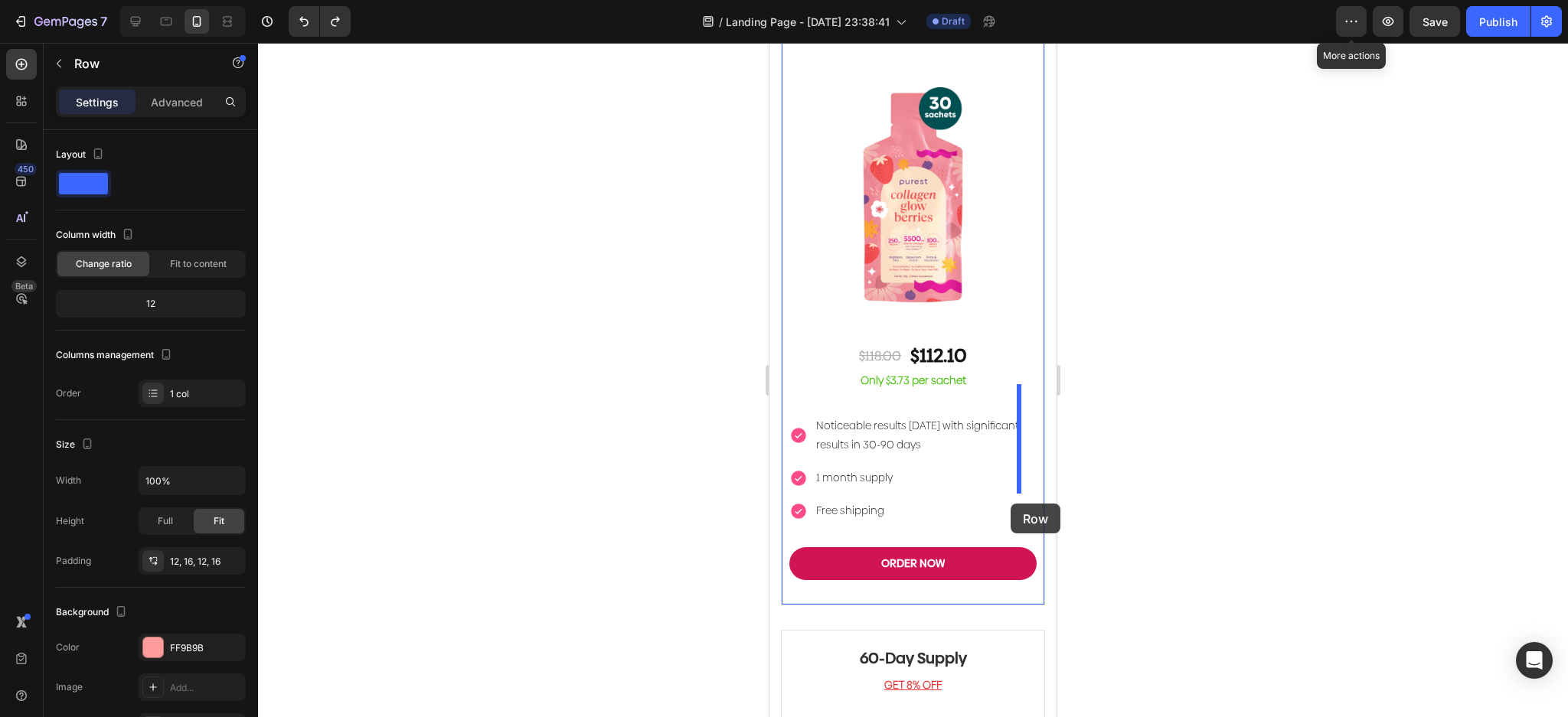
scroll to position [3932, 0]
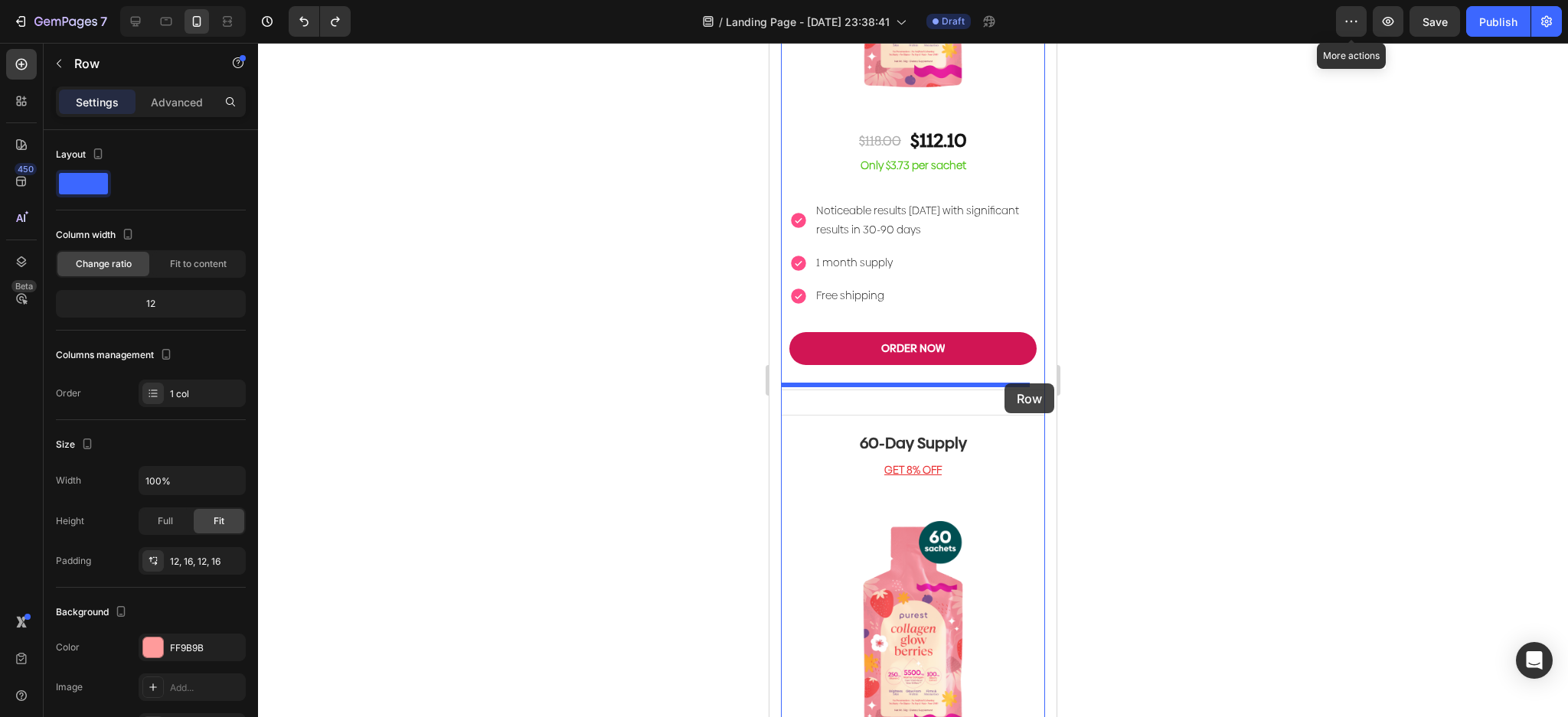
drag, startPoint x: 1027, startPoint y: 426, endPoint x: 1005, endPoint y: 383, distance: 48.3
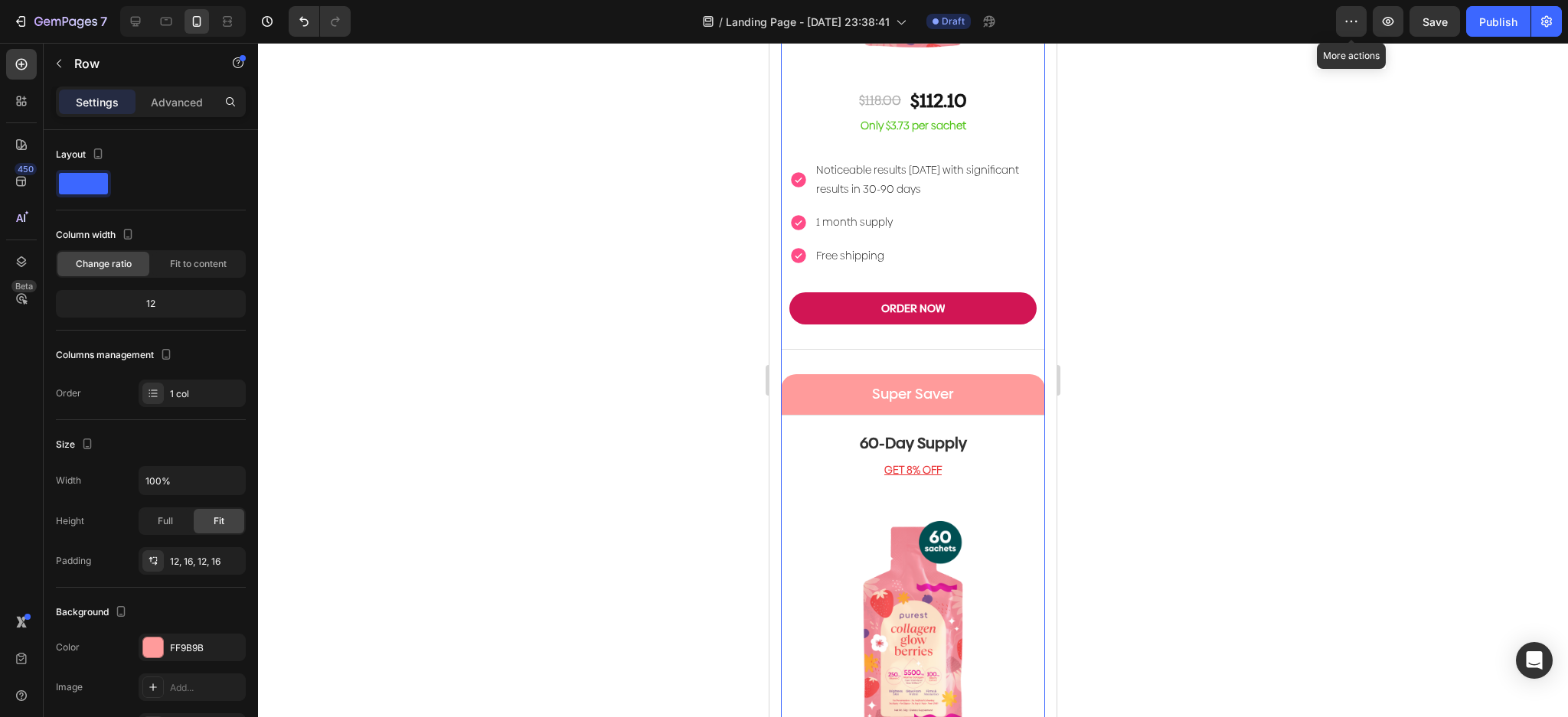
click at [823, 329] on div "30-Day Supply Heading GET 5% OFF Text block Image $118.00 Text Block $112.10 Te…" at bounding box center [913, 51] width 264 height 649
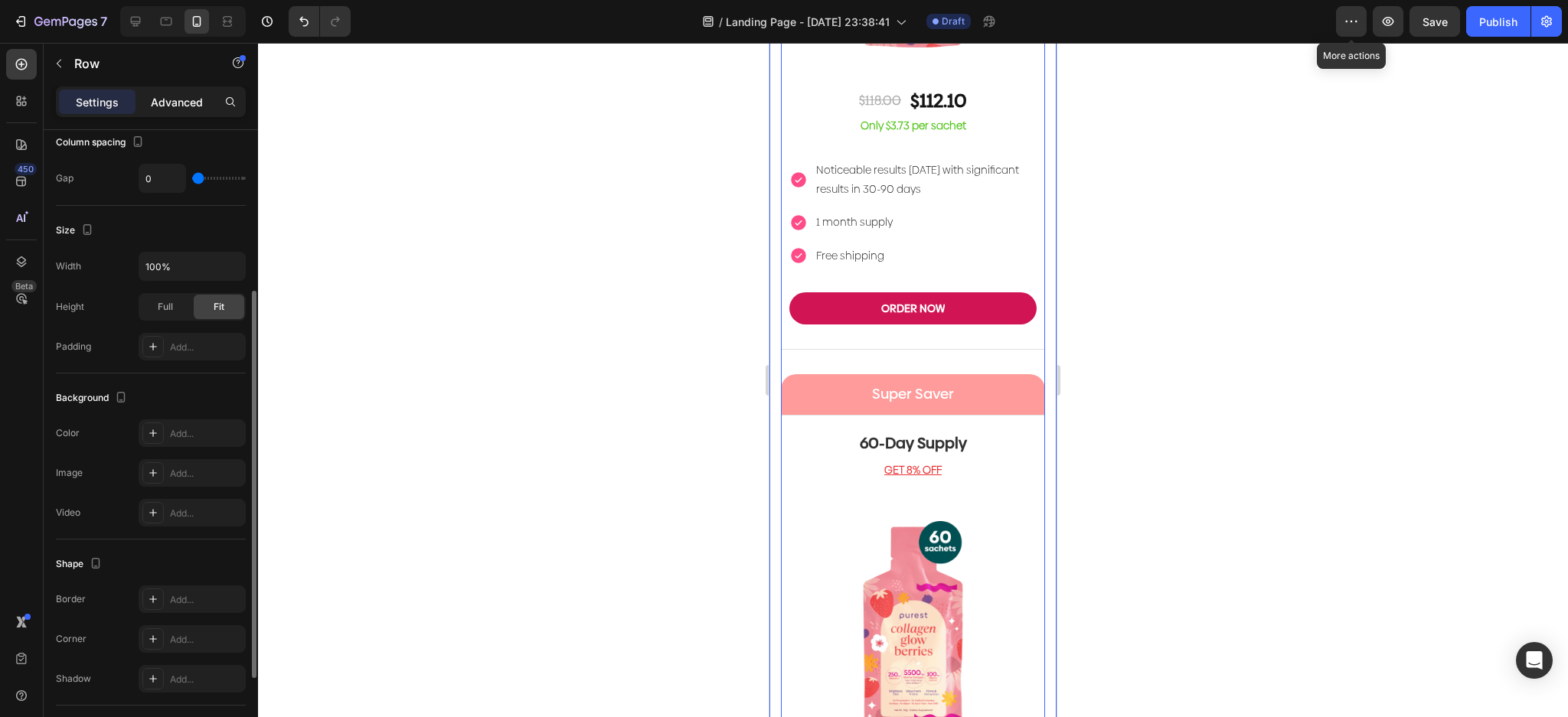
click at [186, 103] on p "Advanced" at bounding box center [176, 102] width 52 height 16
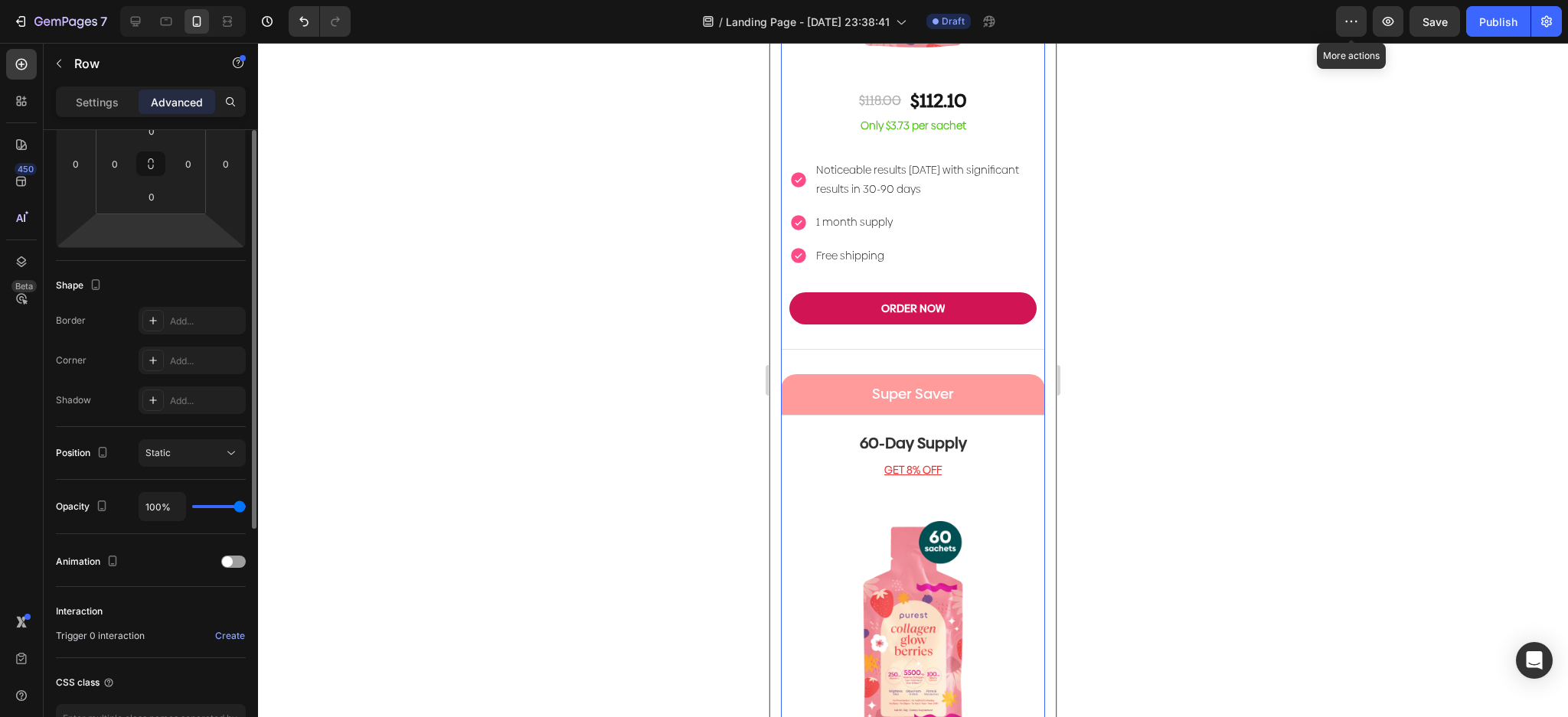
scroll to position [0, 0]
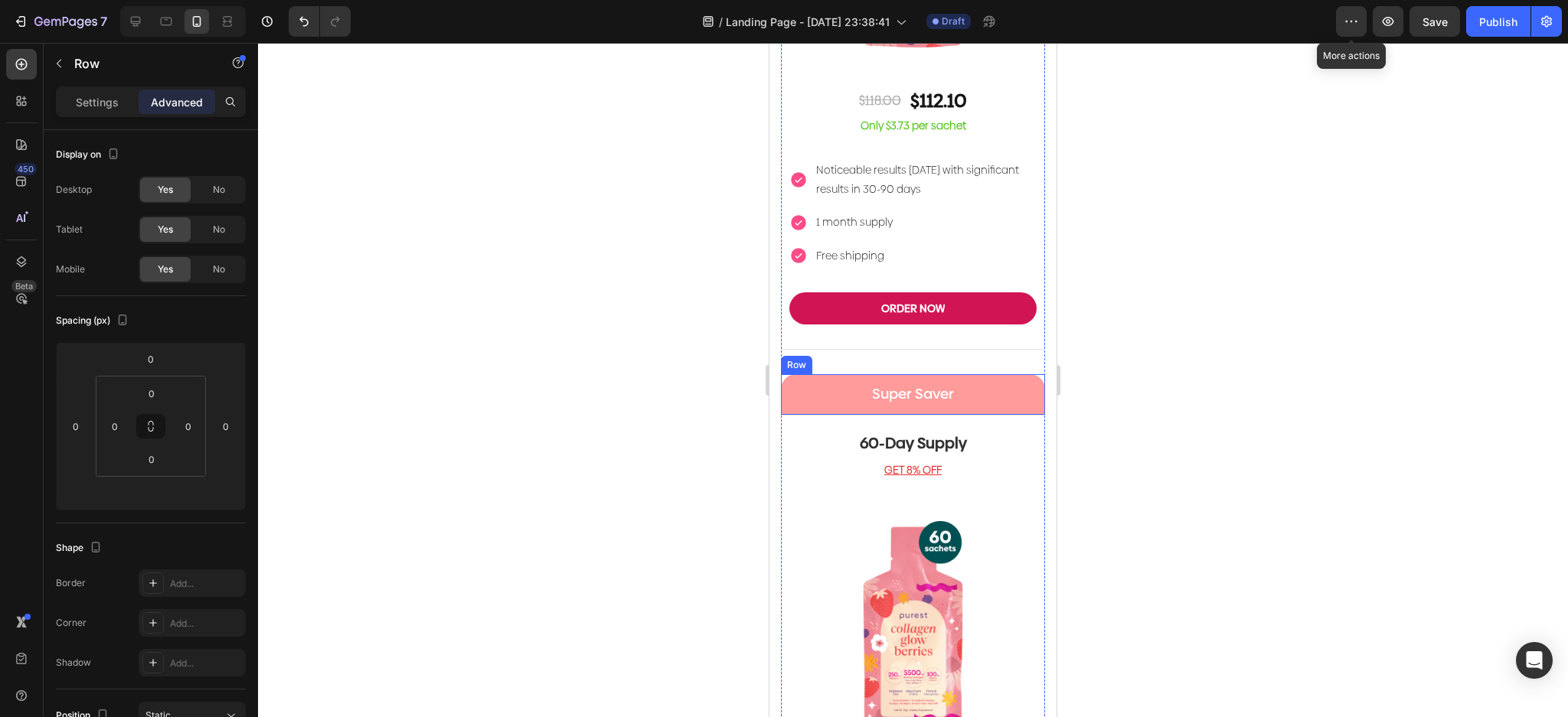
click at [937, 336] on div "30-Day Supply Heading GET 5% OFF Text block Image $118.00 Text Block $112.10 Te…" at bounding box center [913, 51] width 264 height 649
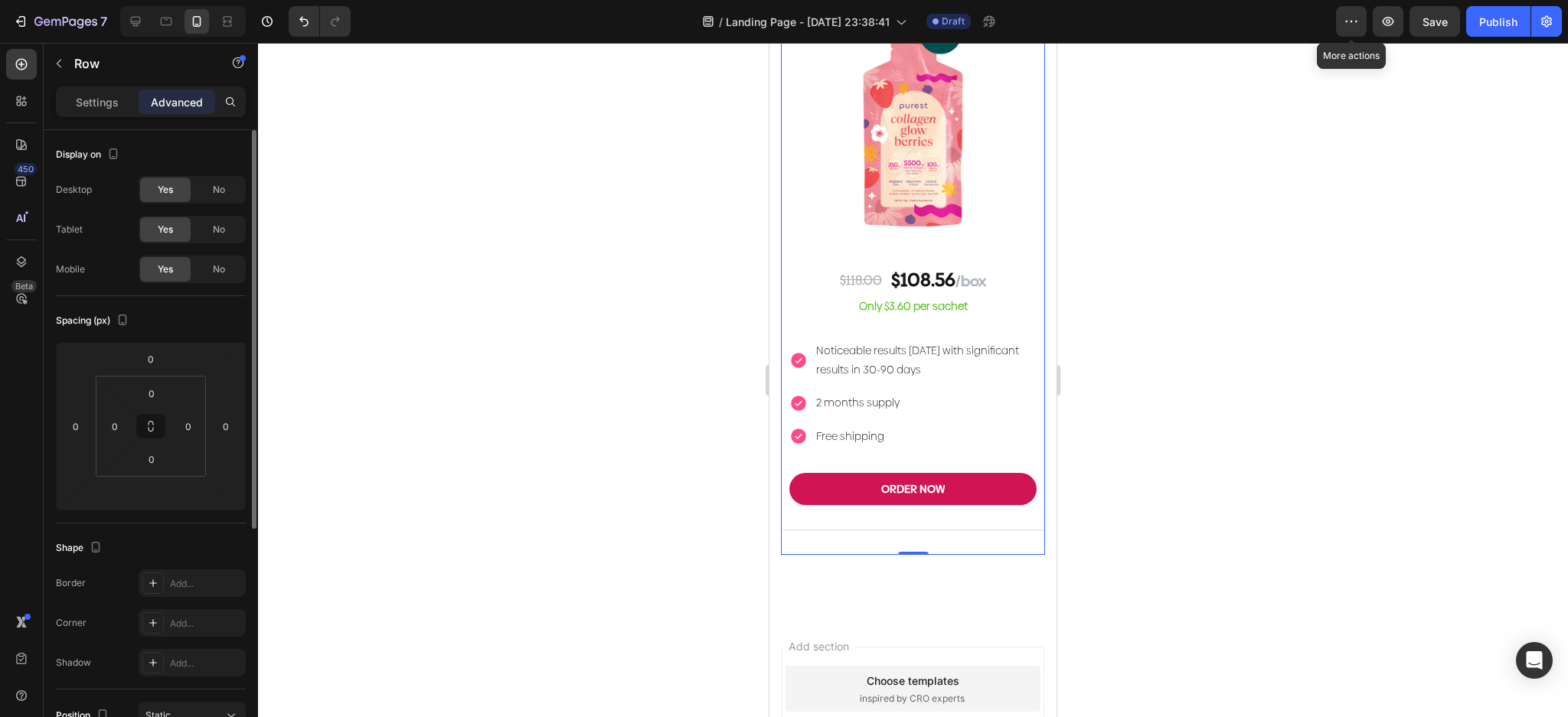
scroll to position [368, 0]
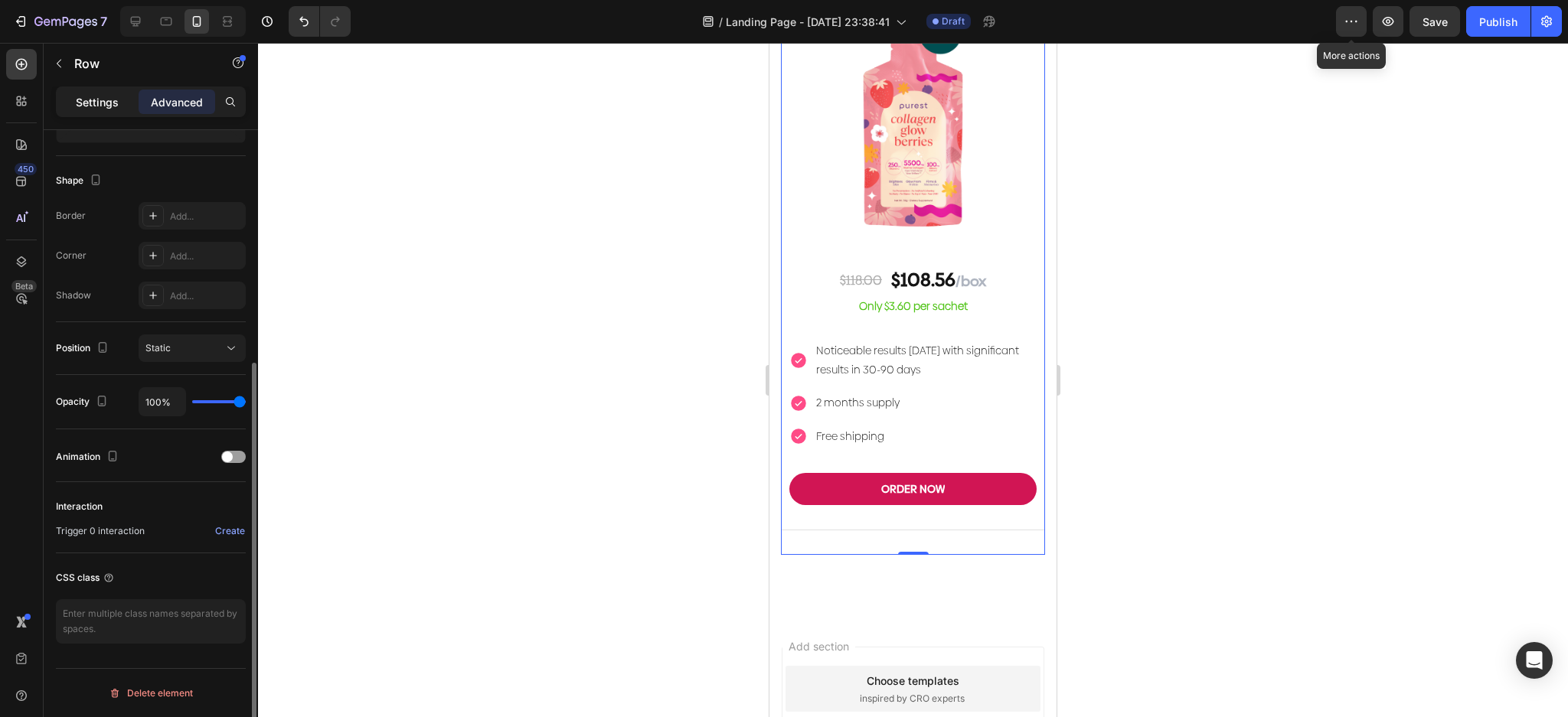
click at [107, 110] on div "Settings" at bounding box center [97, 101] width 76 height 24
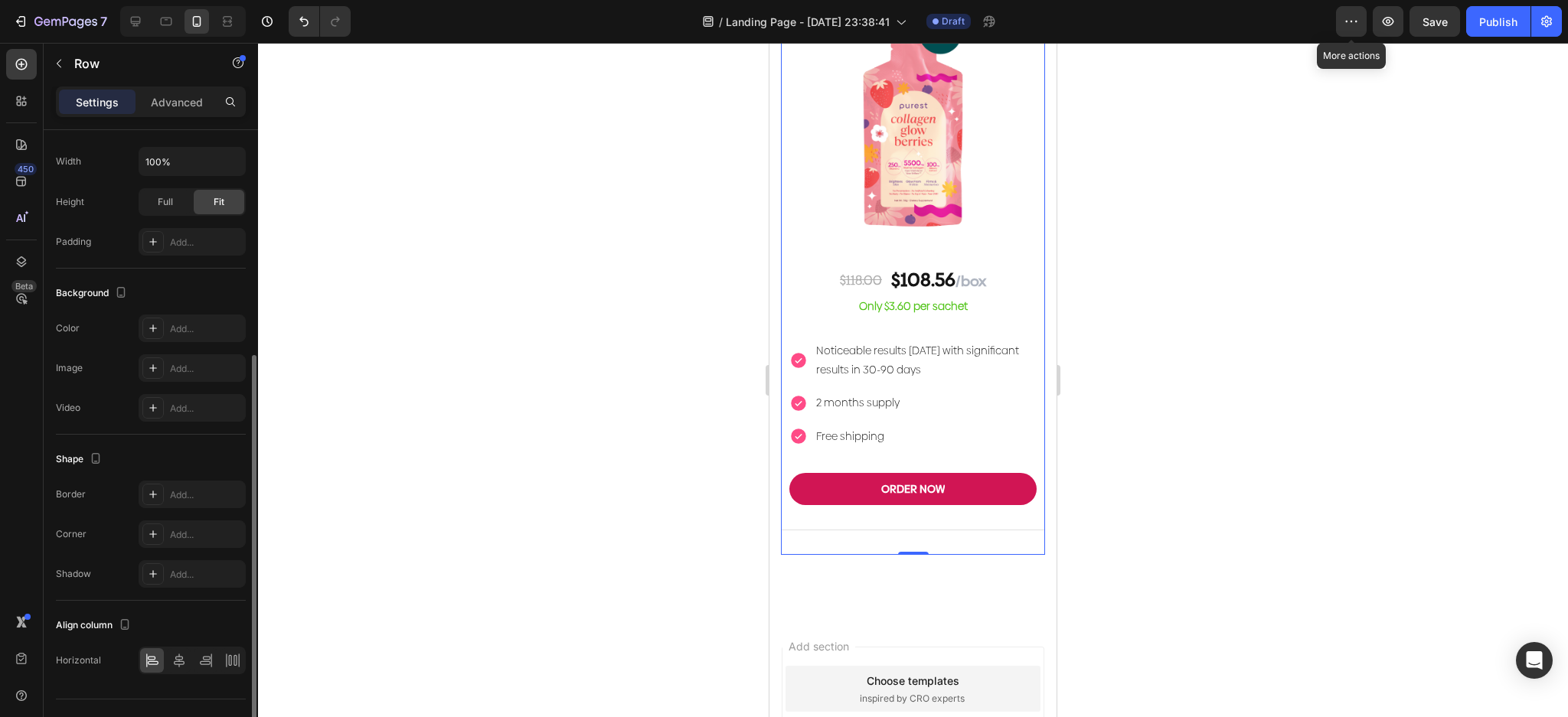
scroll to position [0, 0]
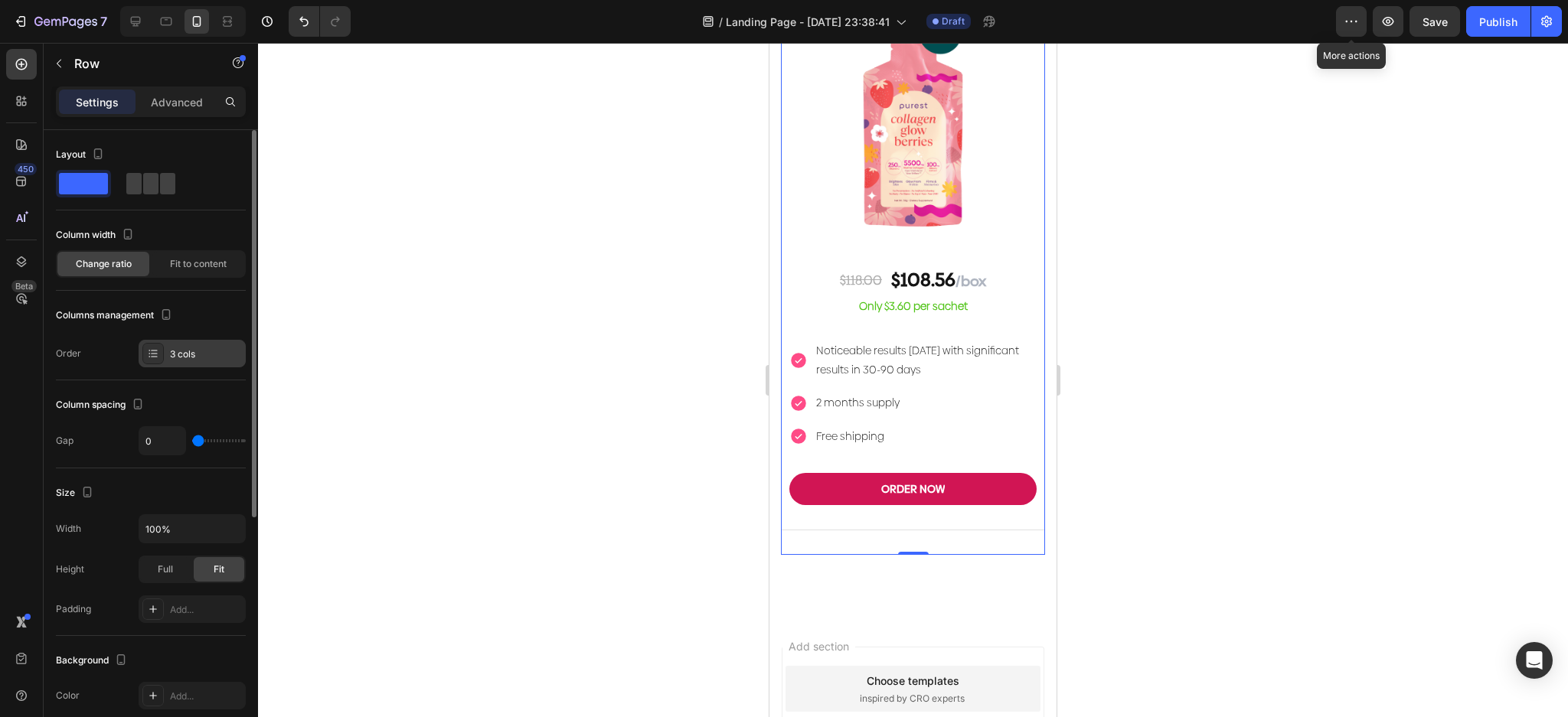
click at [194, 351] on div "3 cols" at bounding box center [205, 354] width 72 height 14
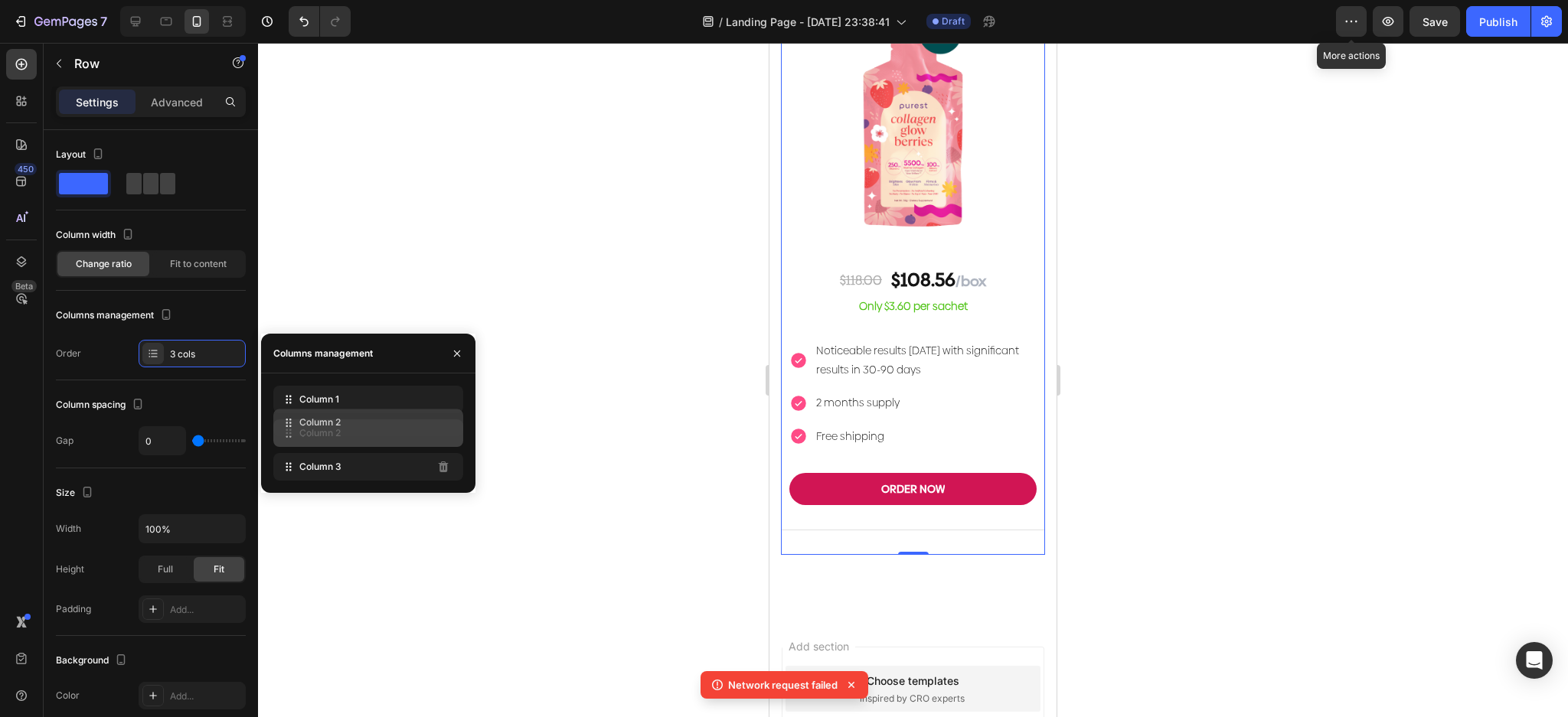
drag, startPoint x: 390, startPoint y: 470, endPoint x: 390, endPoint y: 426, distance: 44.0
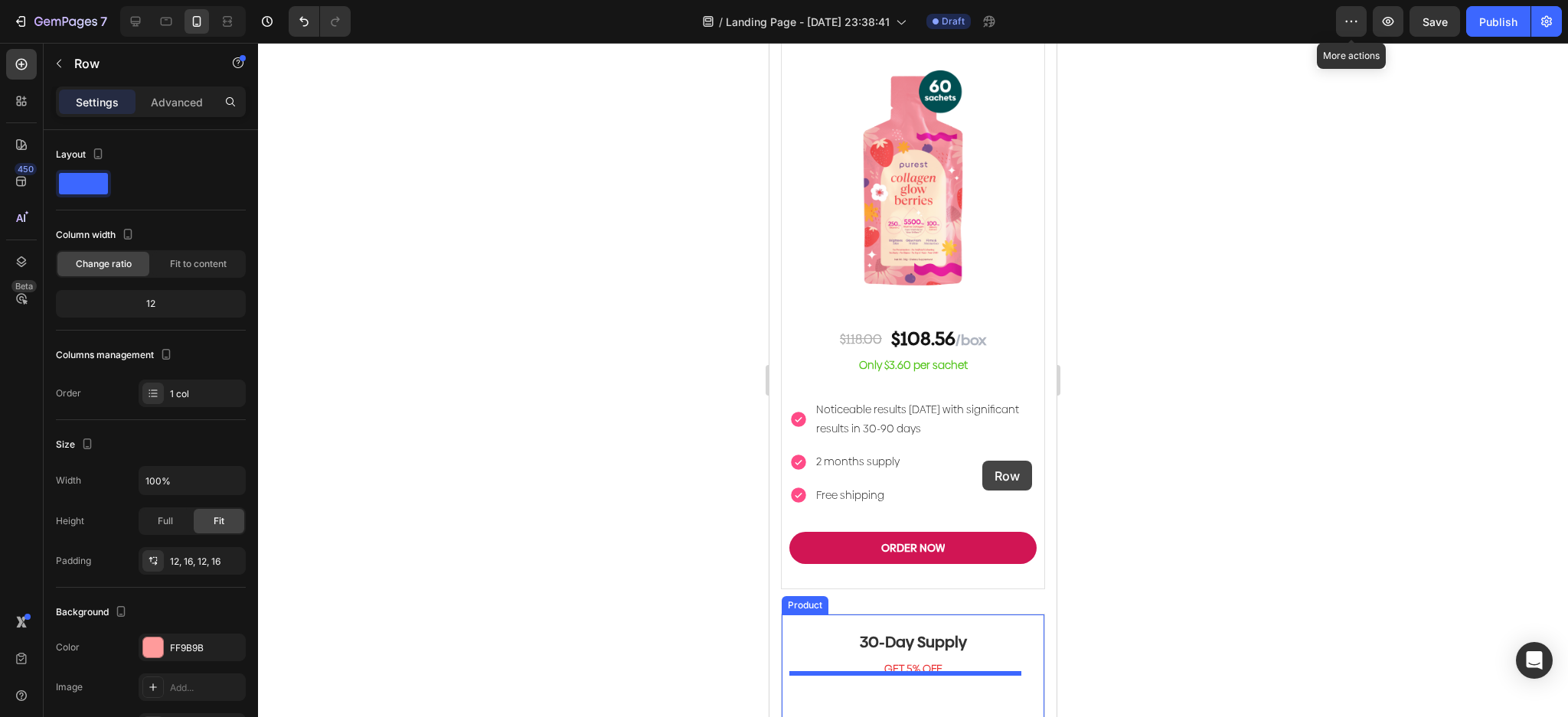
scroll to position [4420, 0]
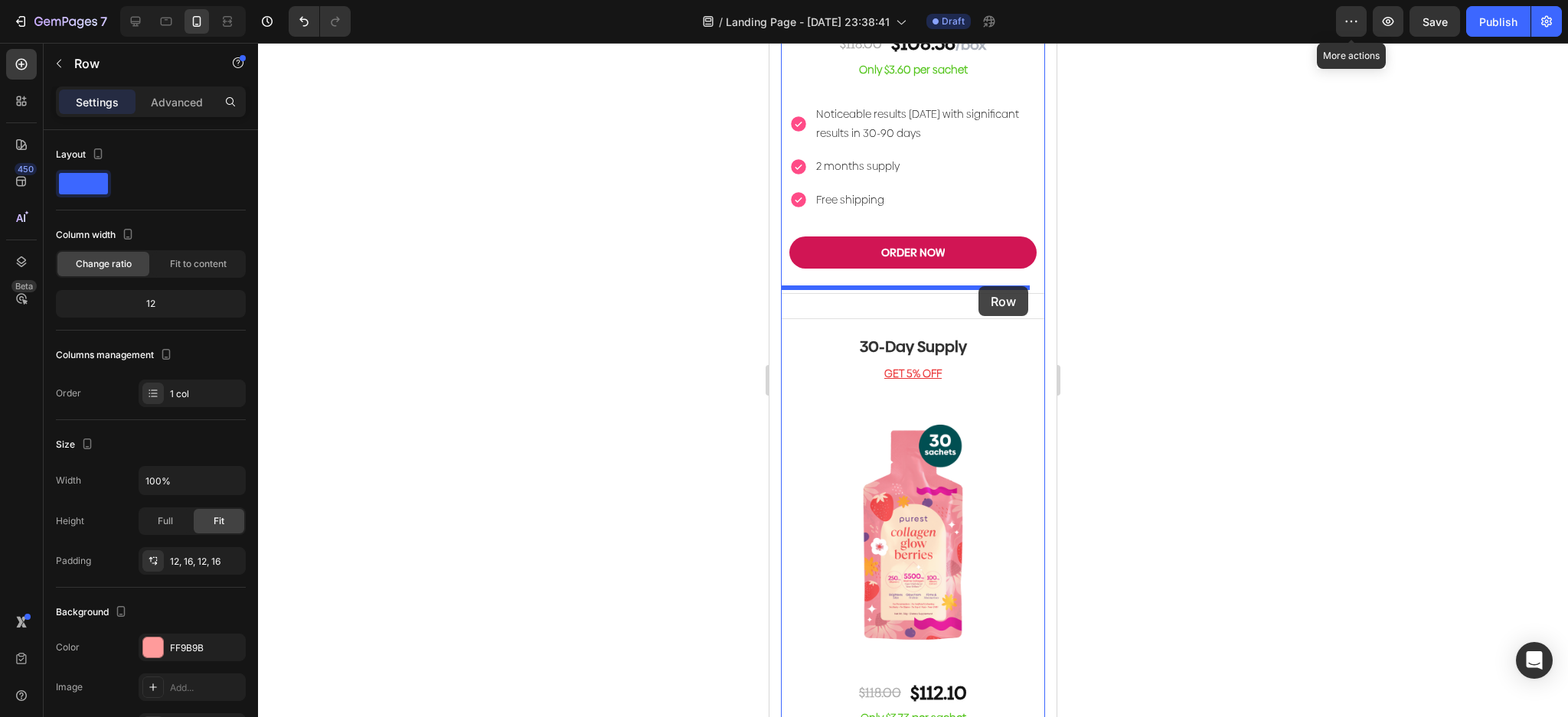
drag, startPoint x: 1025, startPoint y: 403, endPoint x: 978, endPoint y: 286, distance: 126.1
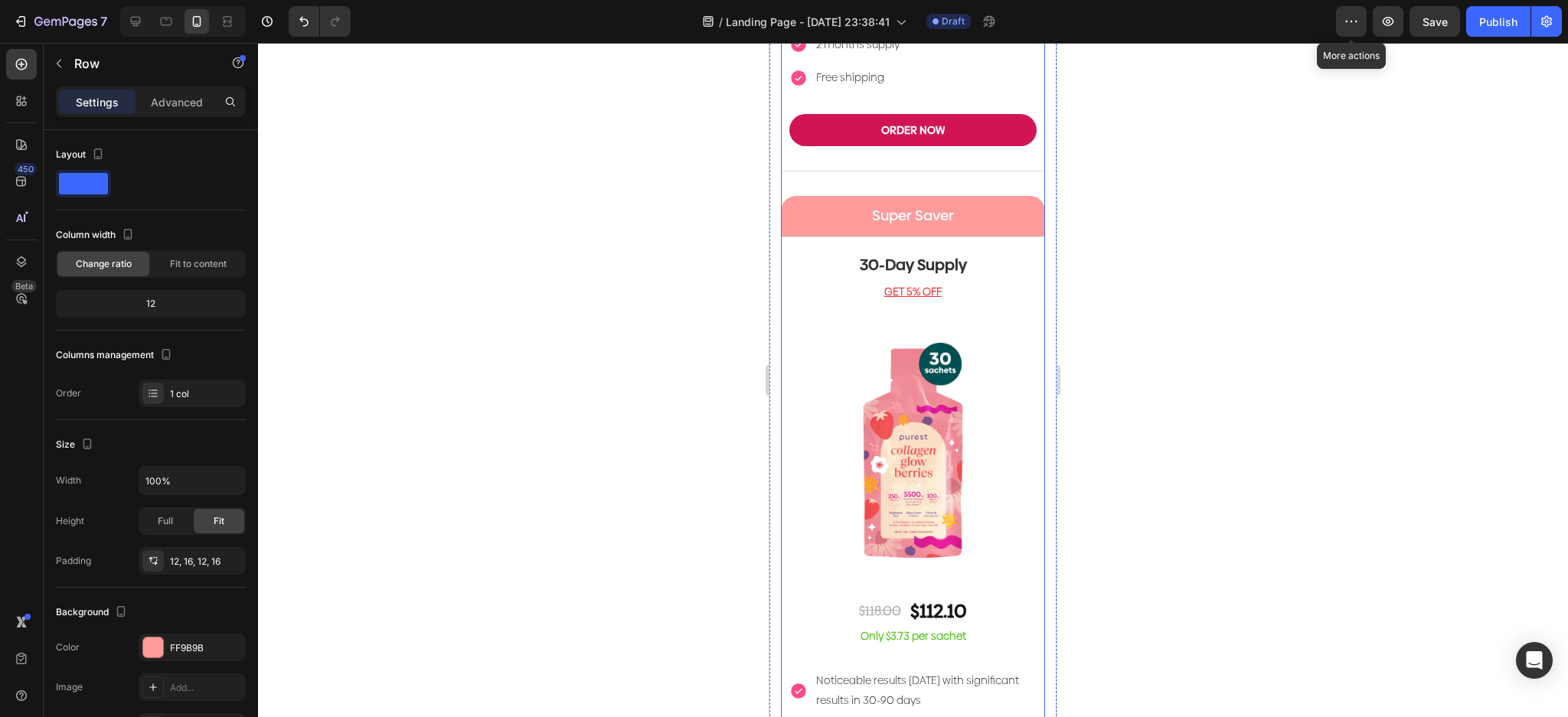
scroll to position [4324, 0]
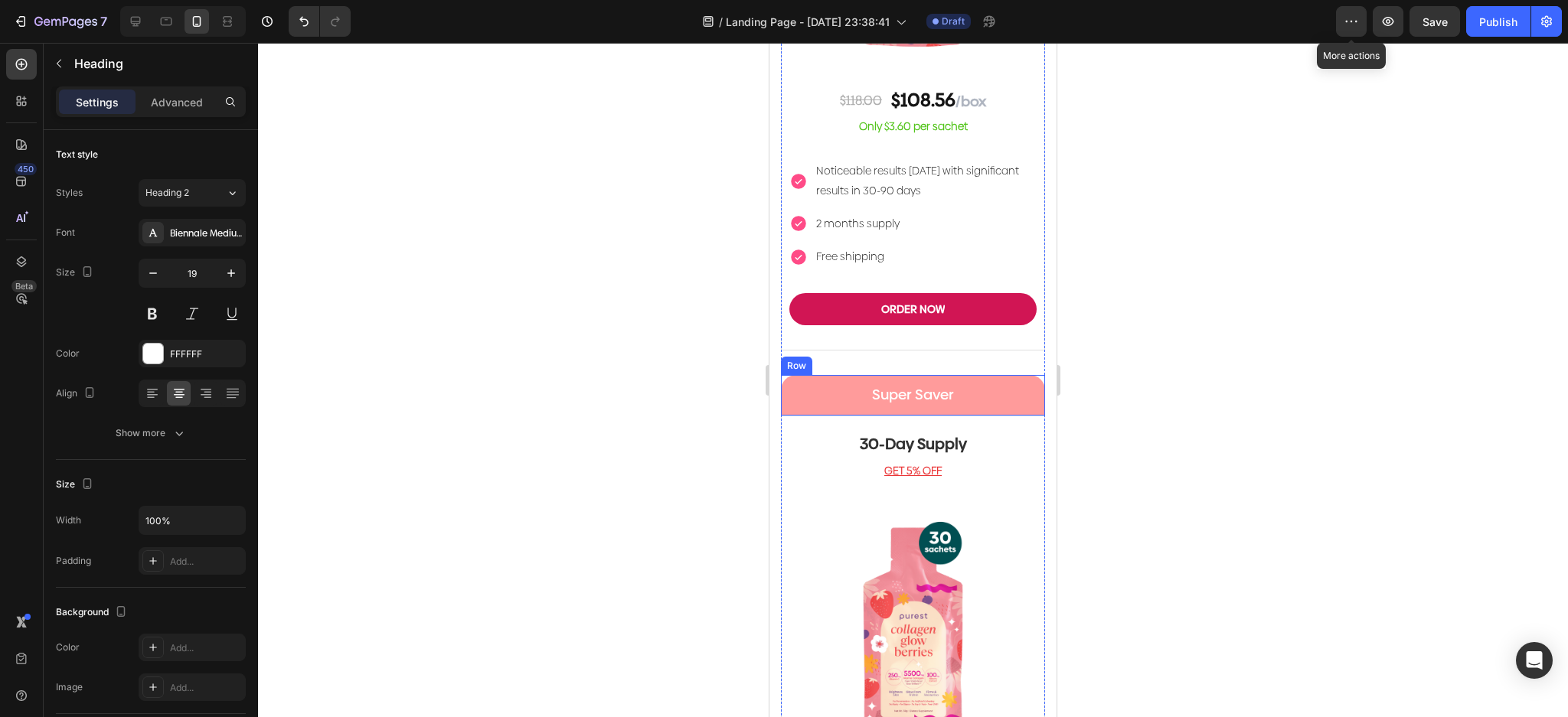
click at [920, 384] on h2 "Super Saver" at bounding box center [913, 395] width 240 height 23
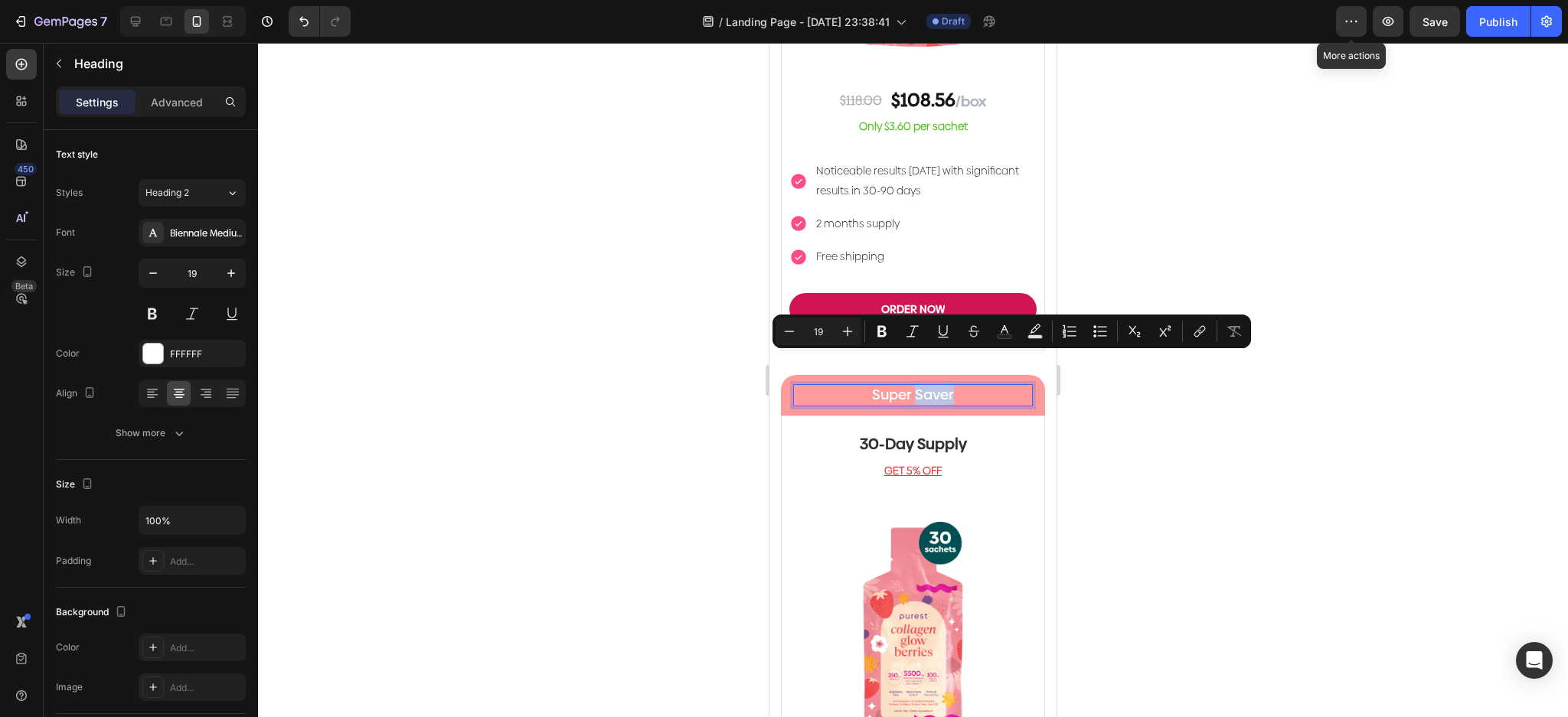
click at [953, 385] on p "Super Saver" at bounding box center [913, 395] width 237 height 19
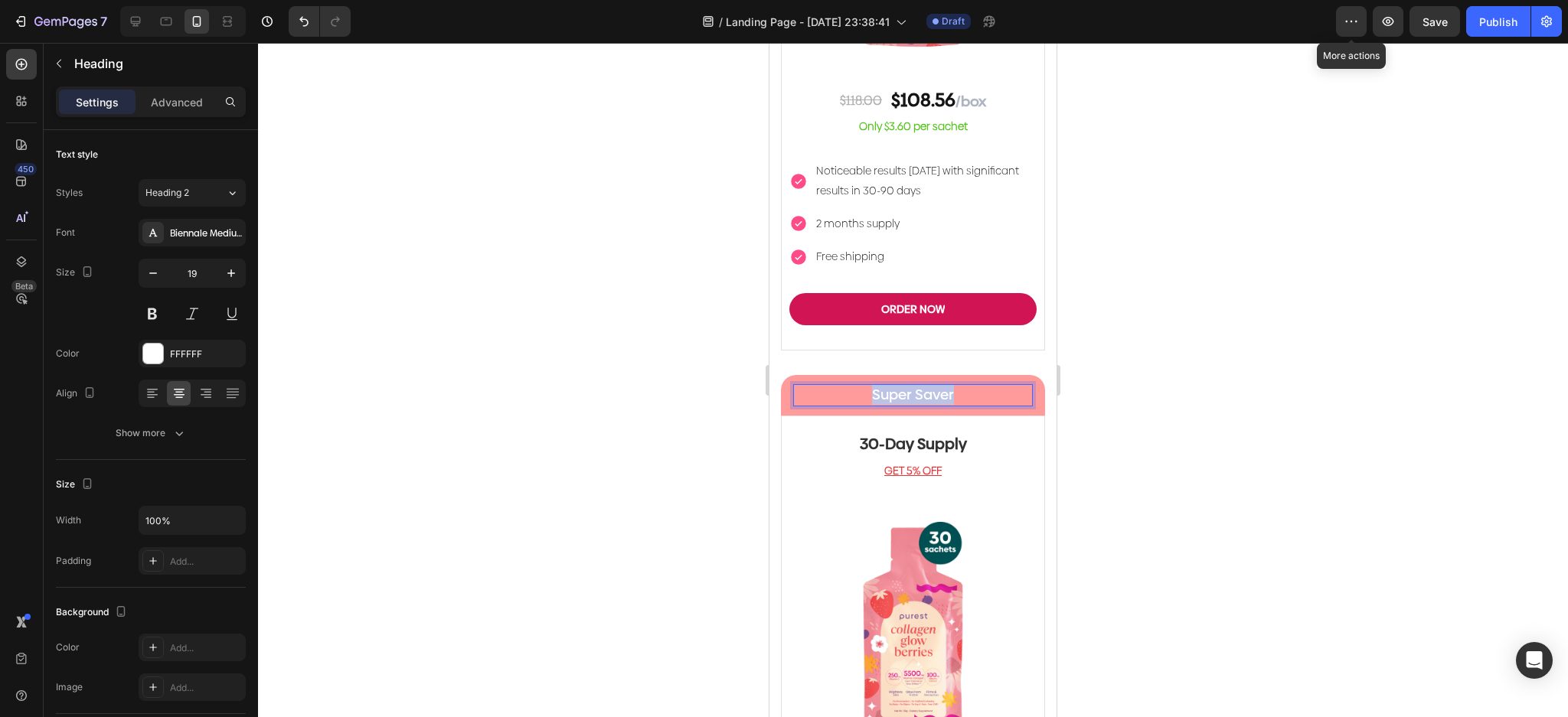
drag, startPoint x: 957, startPoint y: 365, endPoint x: 859, endPoint y: 368, distance: 98.0
click at [859, 385] on p "Super Saver" at bounding box center [913, 395] width 237 height 19
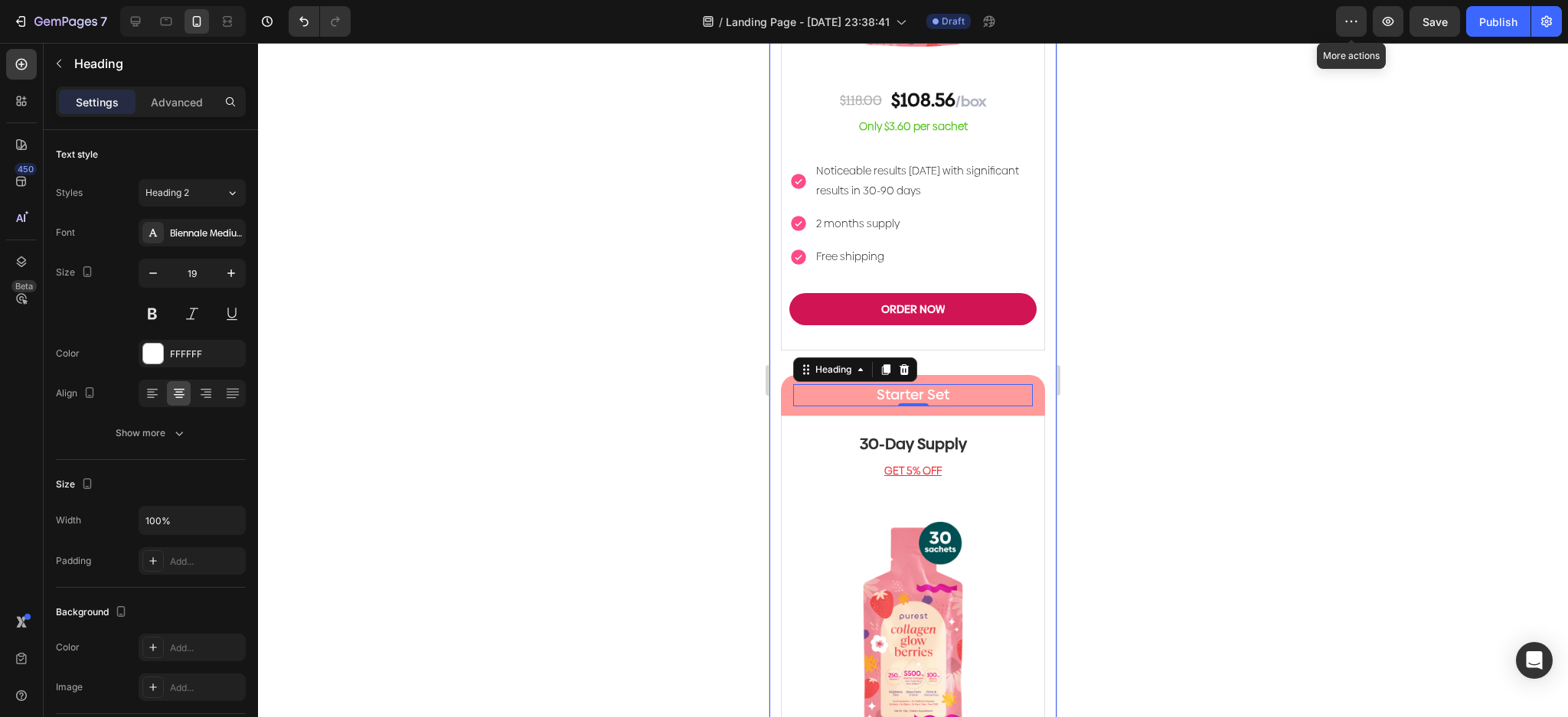
click at [1190, 330] on div at bounding box center [913, 380] width 1310 height 674
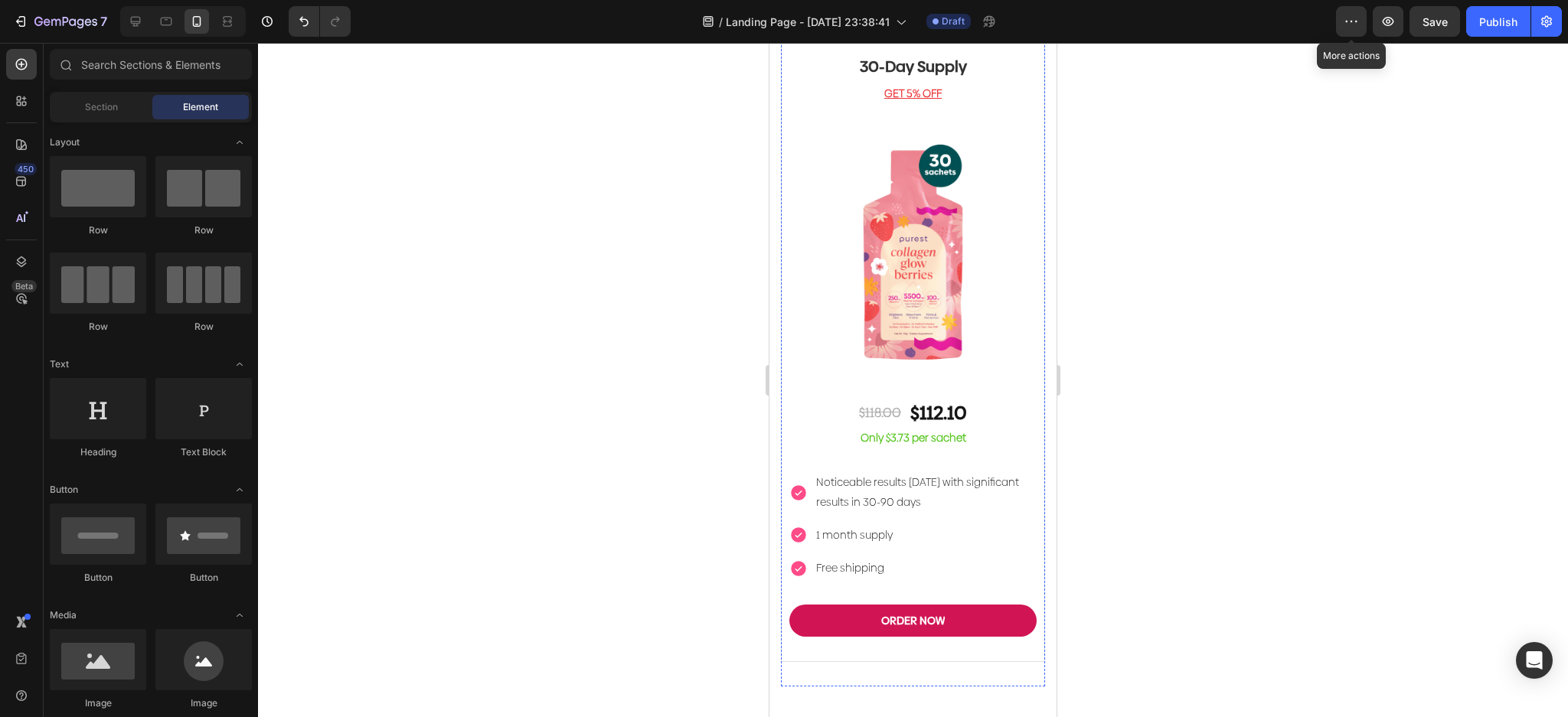
scroll to position [4731, 0]
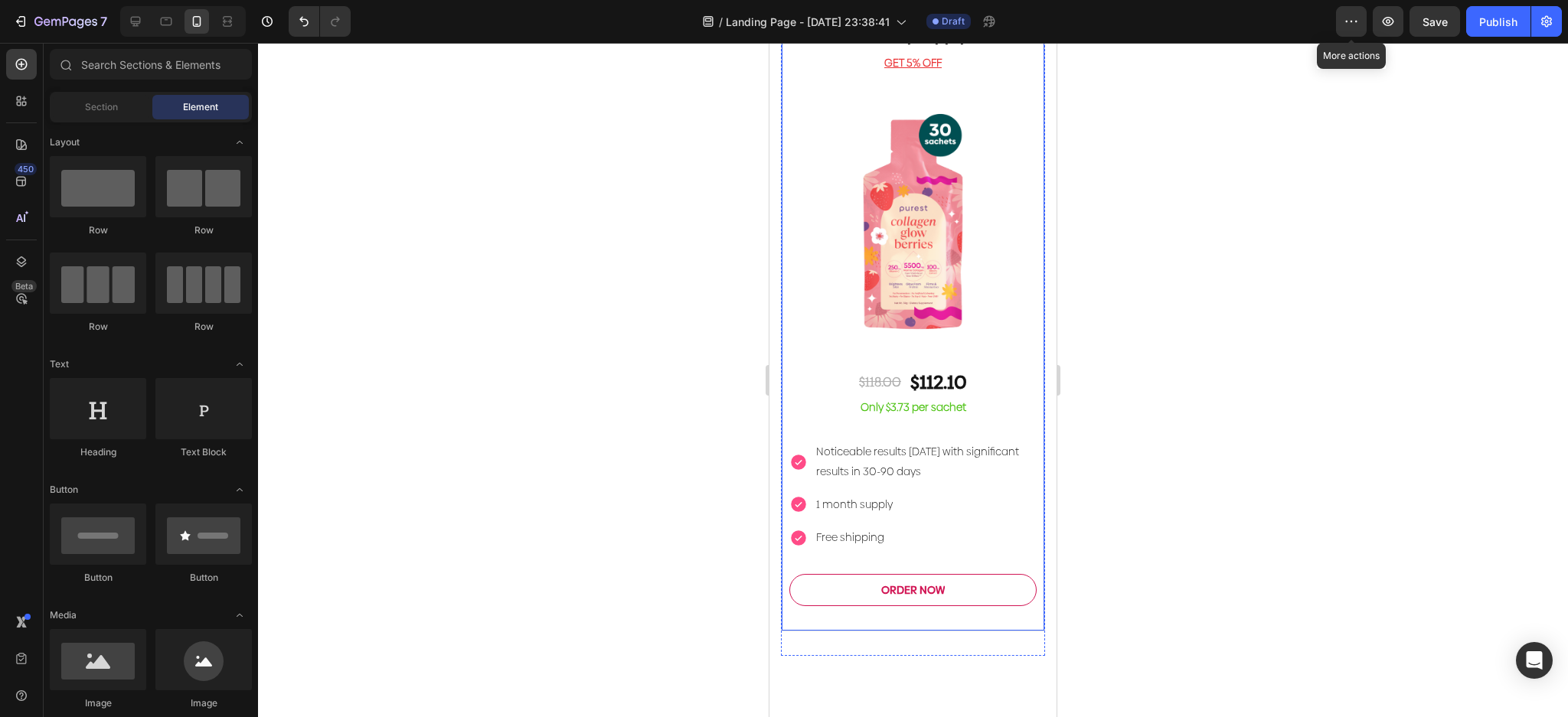
click at [992, 574] on button "ORDER NOW" at bounding box center [913, 590] width 247 height 32
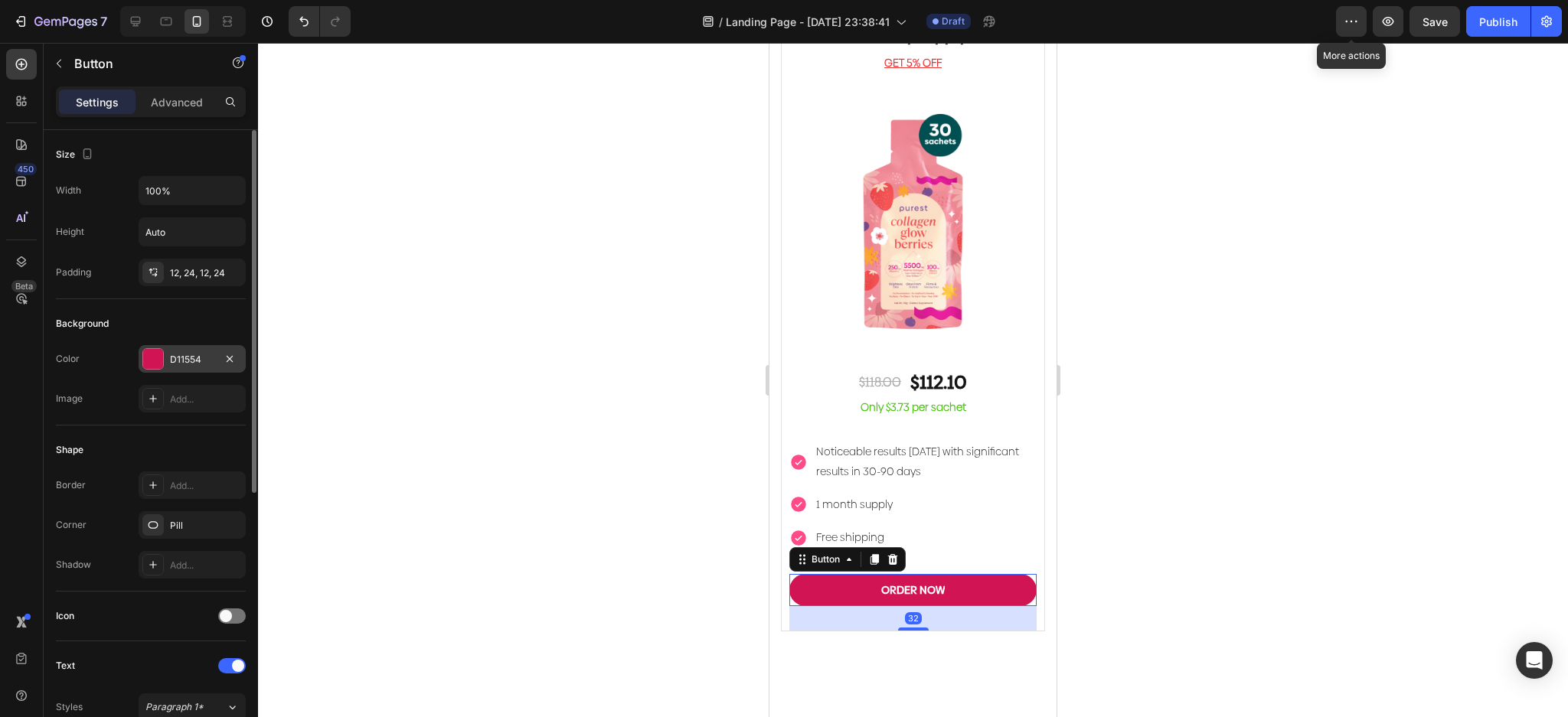
click at [150, 355] on div at bounding box center [153, 359] width 20 height 20
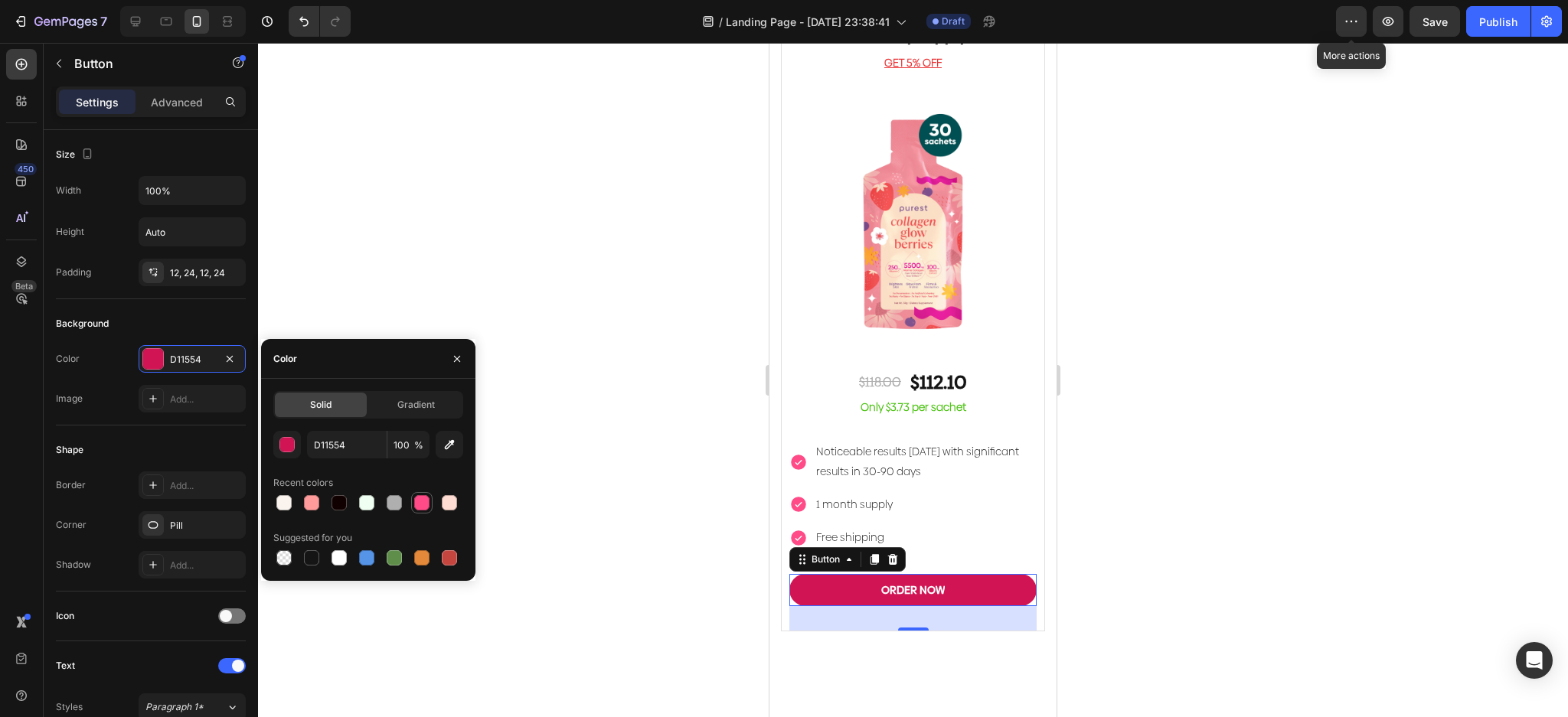
click at [425, 510] on div at bounding box center [422, 502] width 19 height 19
type input "FF4B87"
click at [668, 426] on div at bounding box center [913, 380] width 1310 height 674
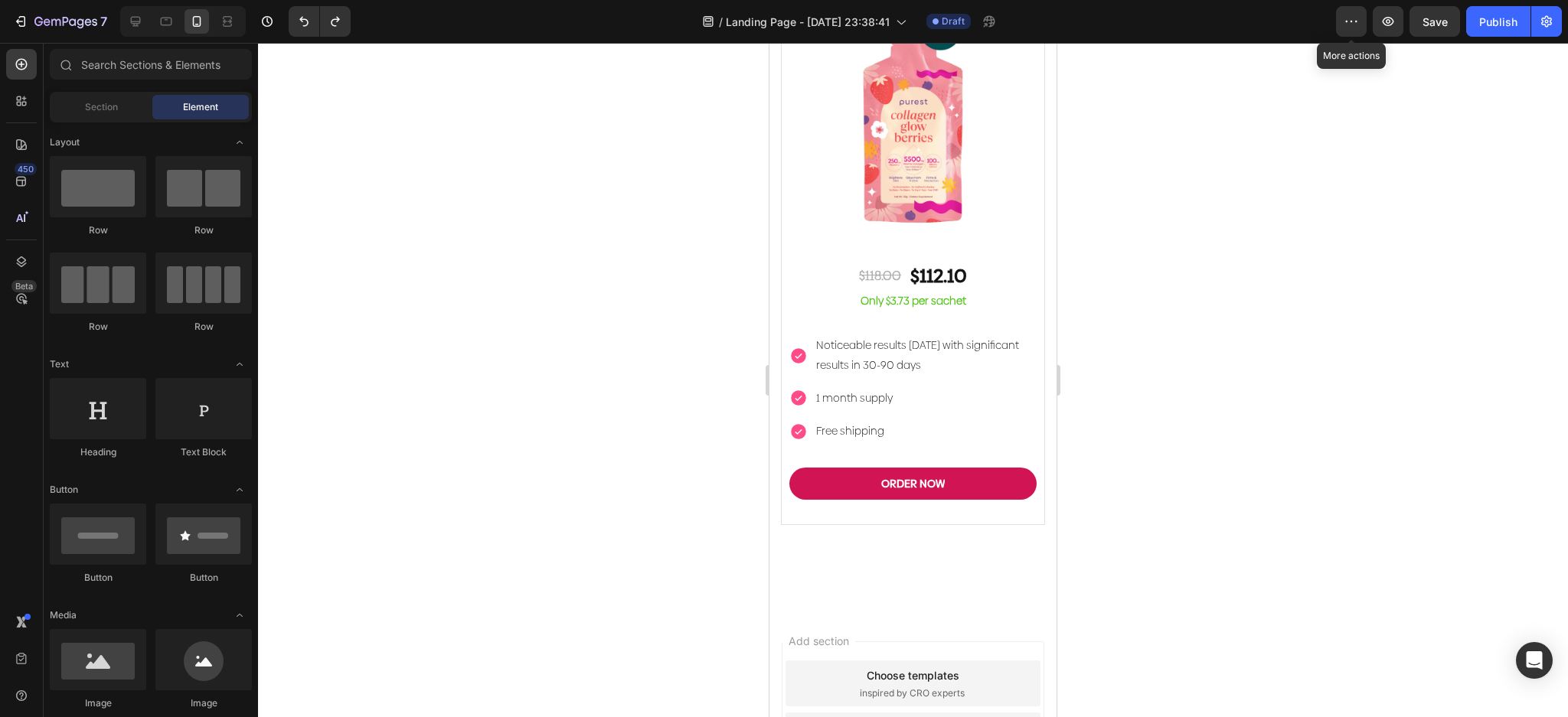
scroll to position [4935, 0]
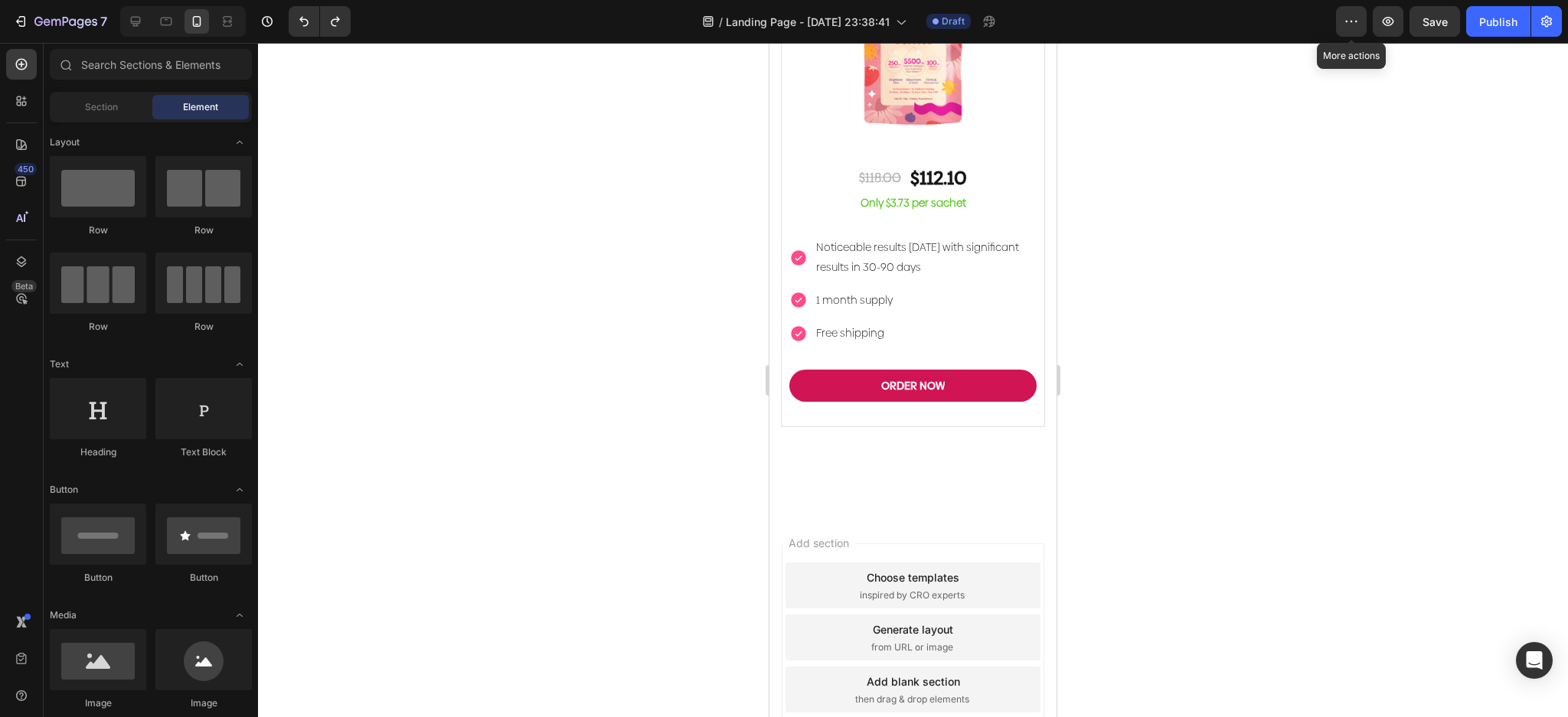
click at [867, 570] on div "Choose templates" at bounding box center [913, 578] width 93 height 16
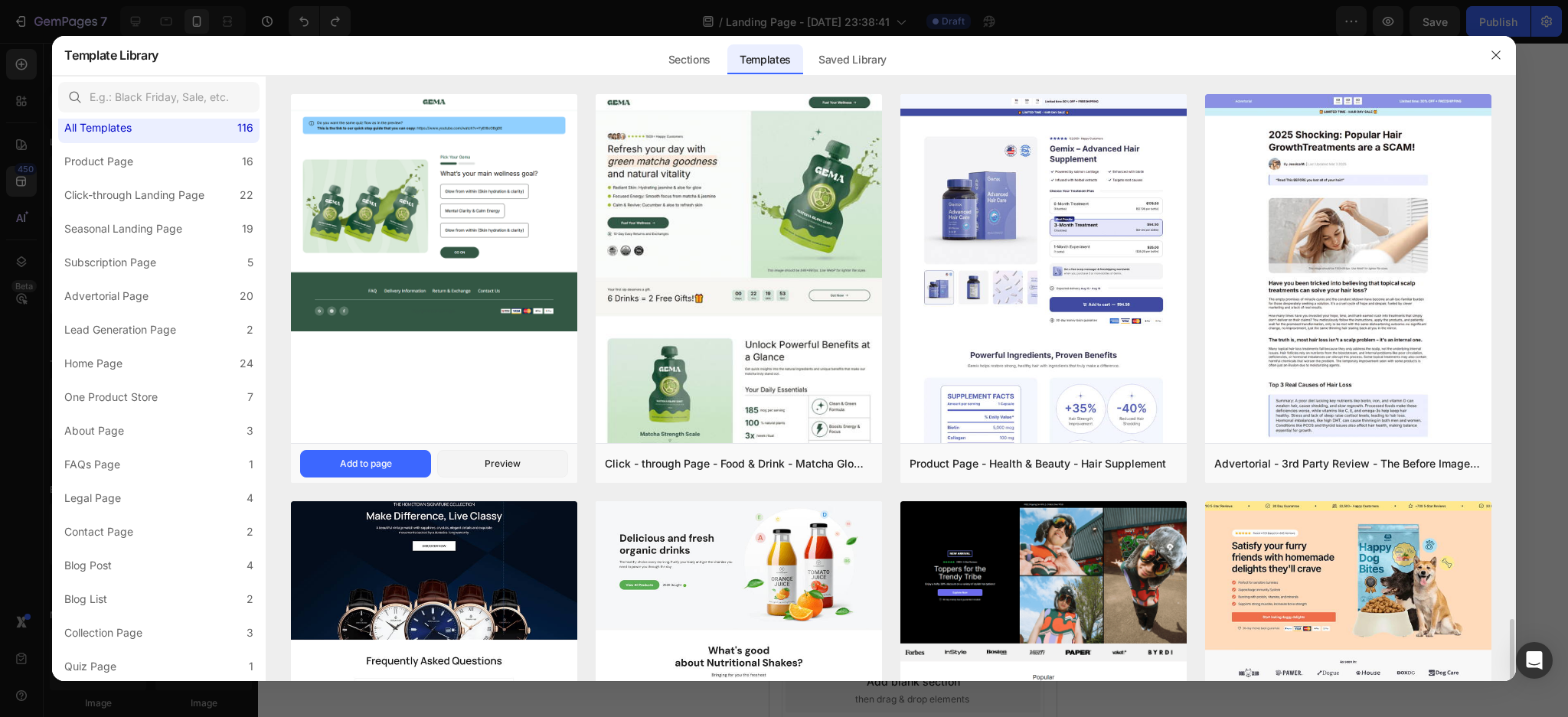
scroll to position [408, 0]
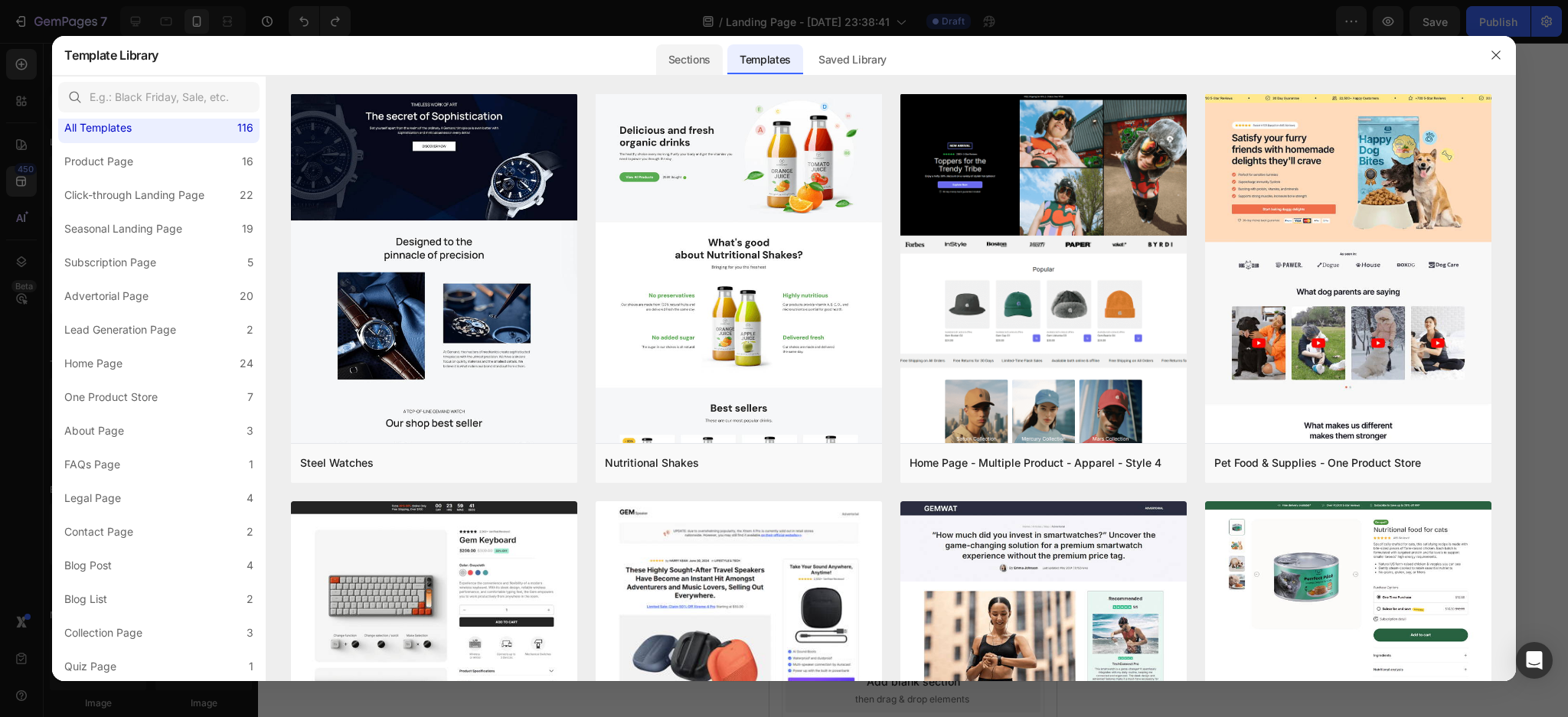
click at [692, 53] on div "Sections" at bounding box center [689, 60] width 67 height 31
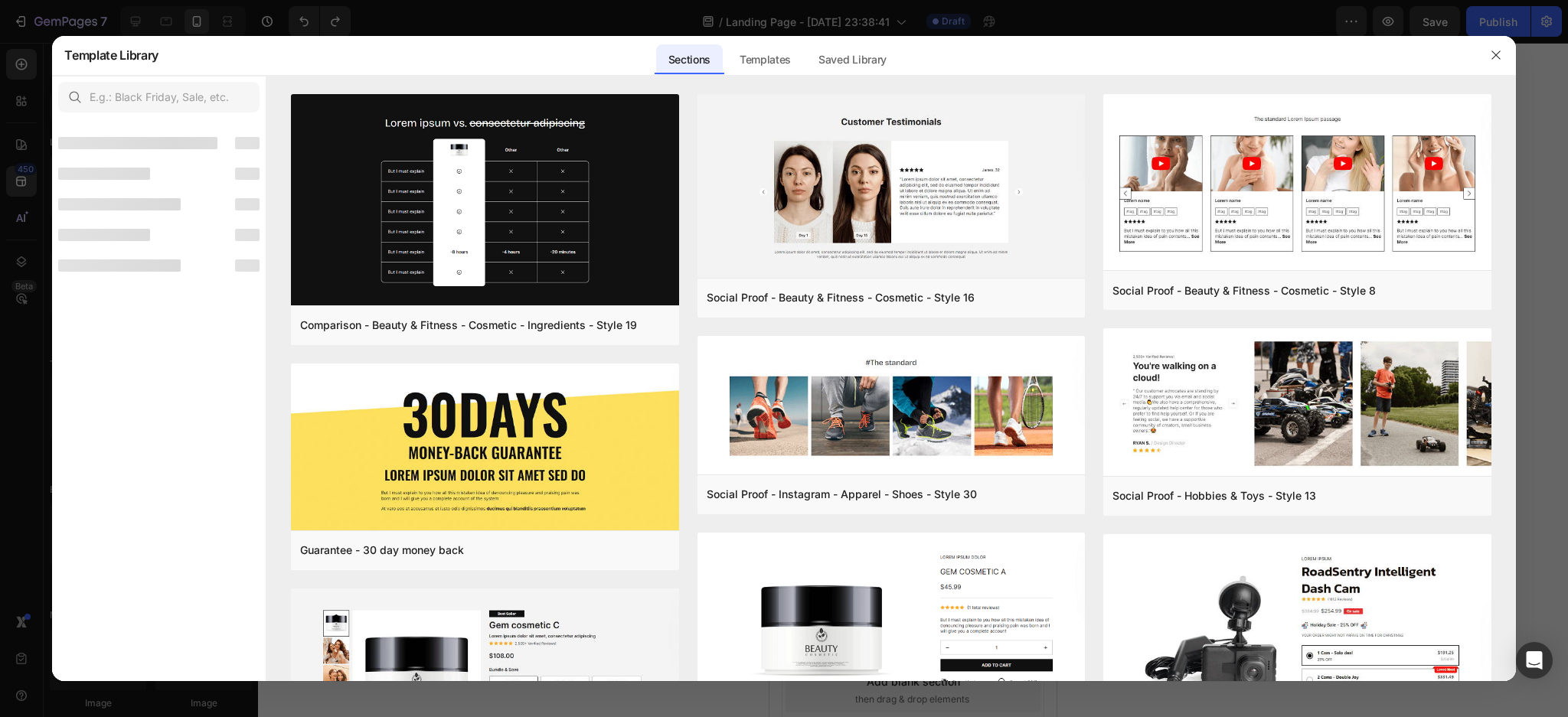
scroll to position [0, 0]
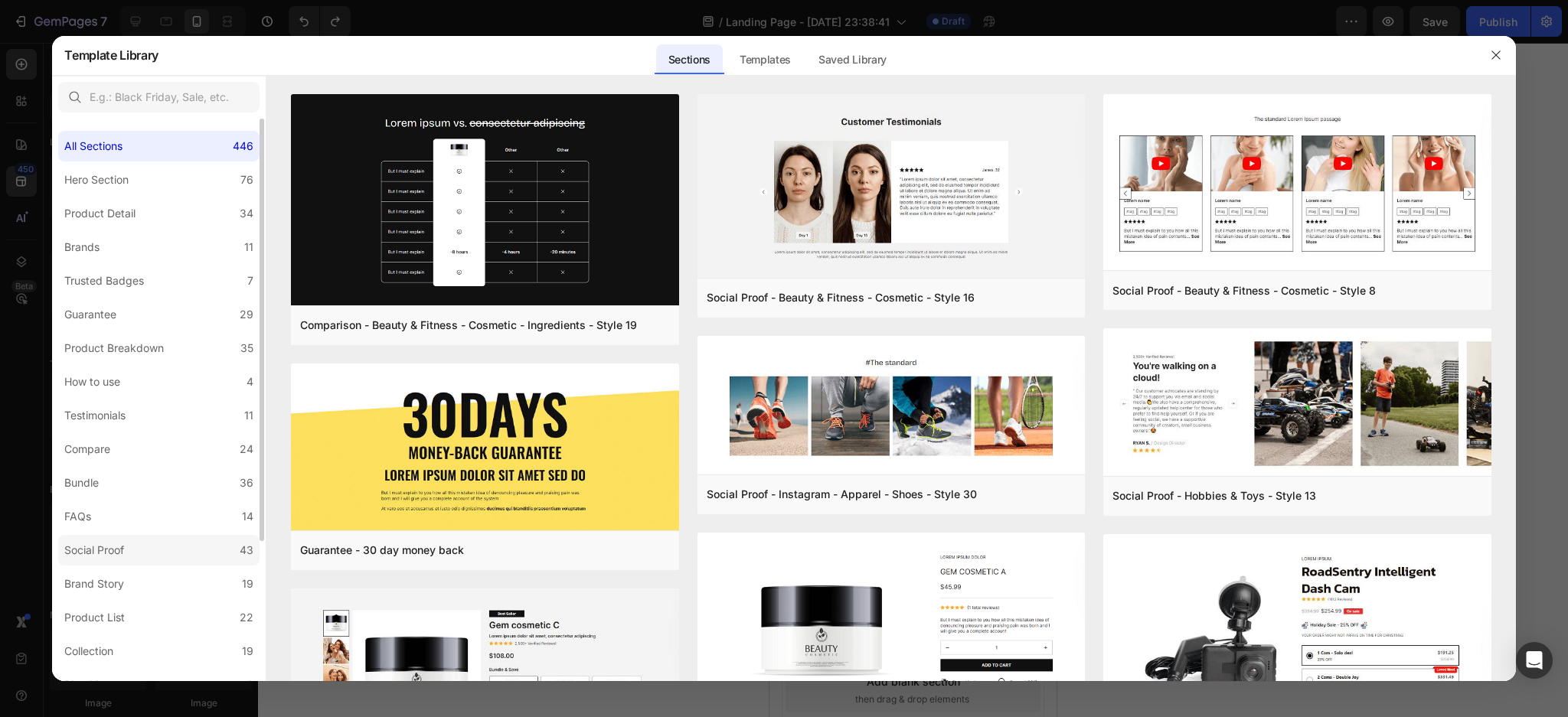
click at [163, 546] on label "Social Proof 43" at bounding box center [159, 550] width 201 height 31
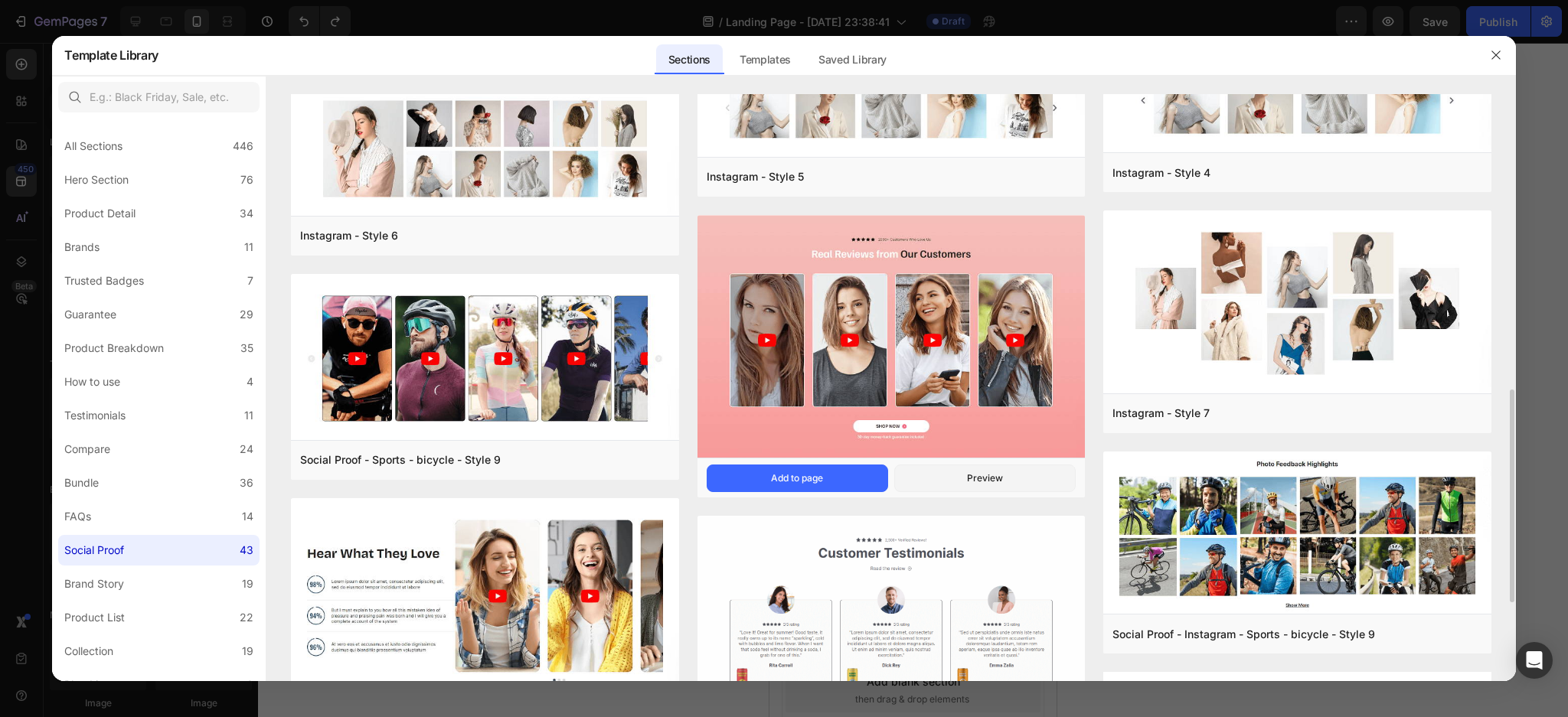
scroll to position [1020, 0]
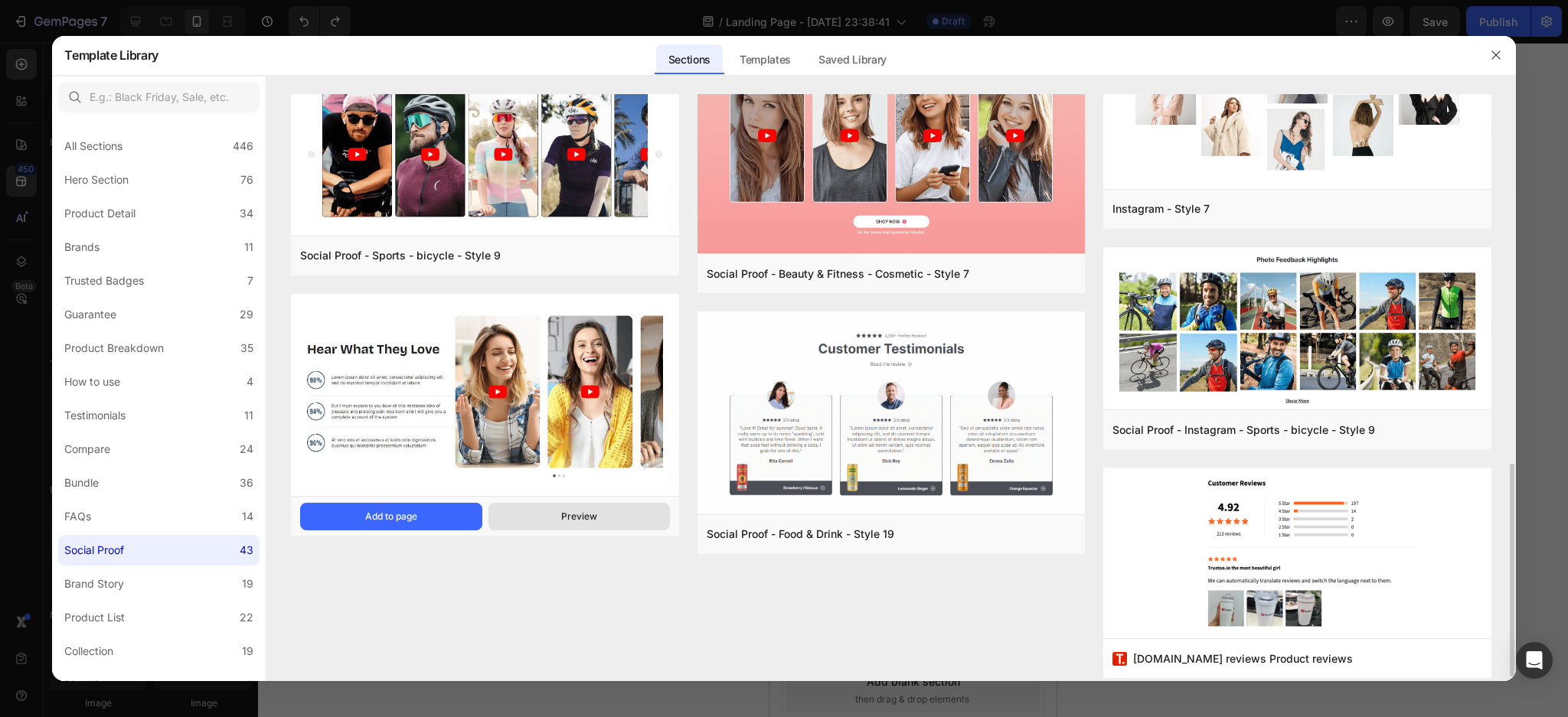
click at [588, 521] on div "Preview" at bounding box center [579, 516] width 36 height 14
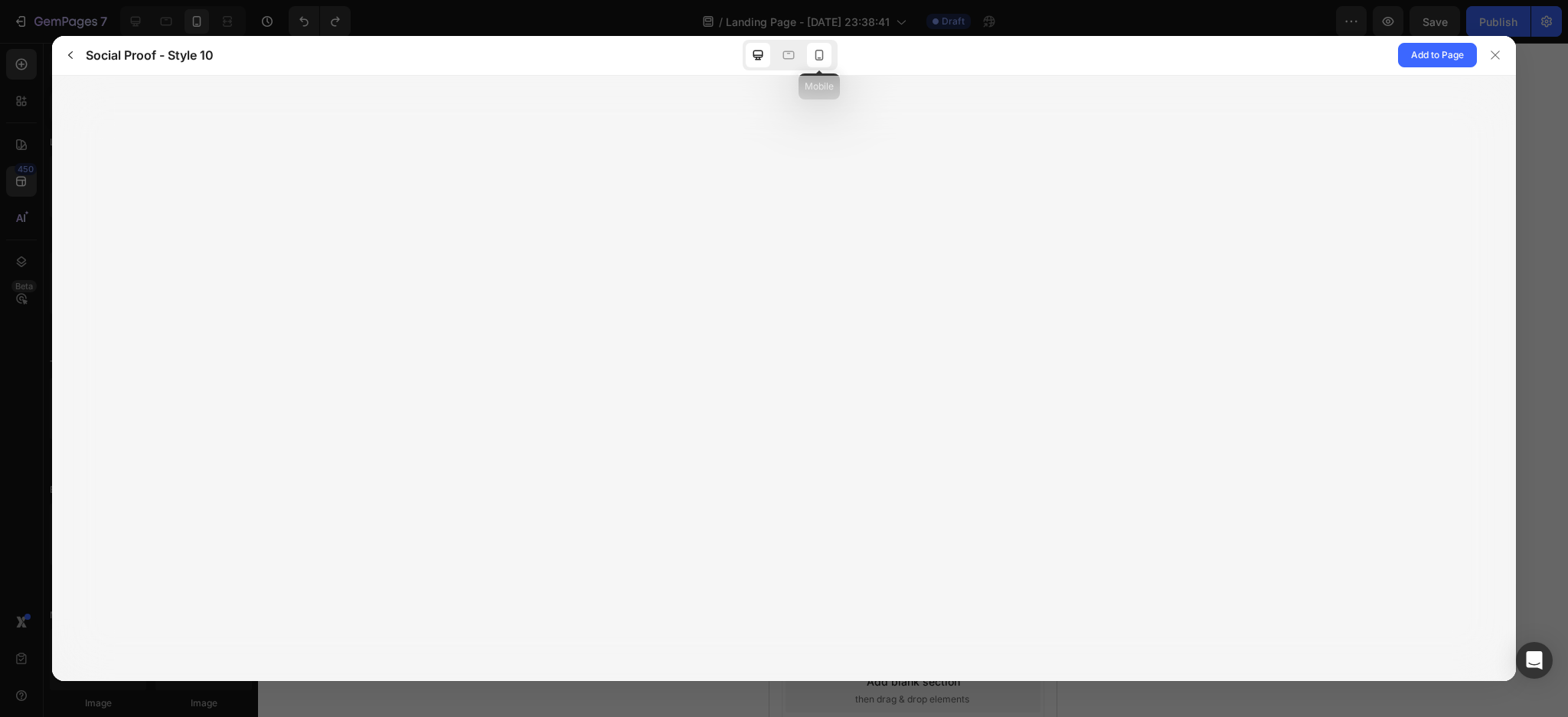
click at [826, 47] on icon at bounding box center [819, 55] width 15 height 15
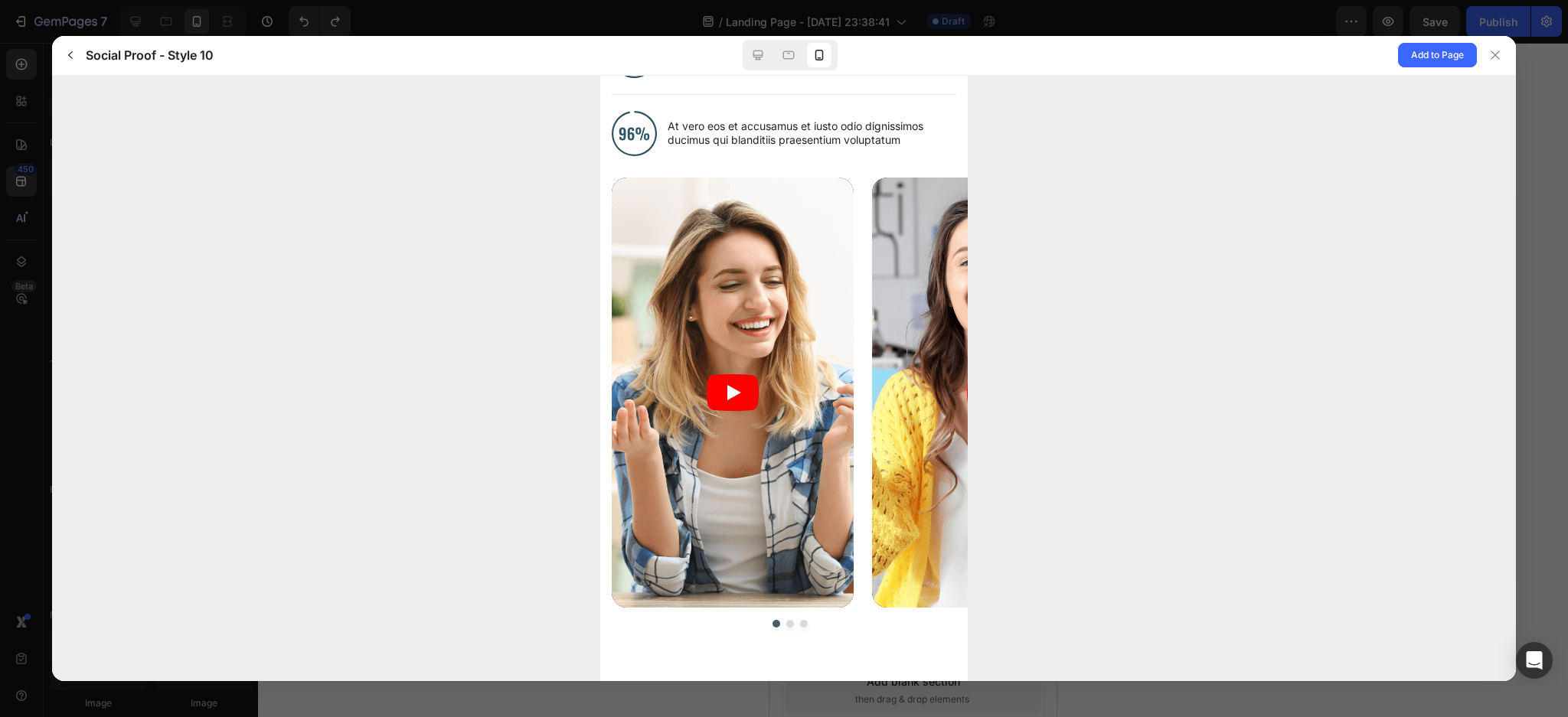
scroll to position [288, 0]
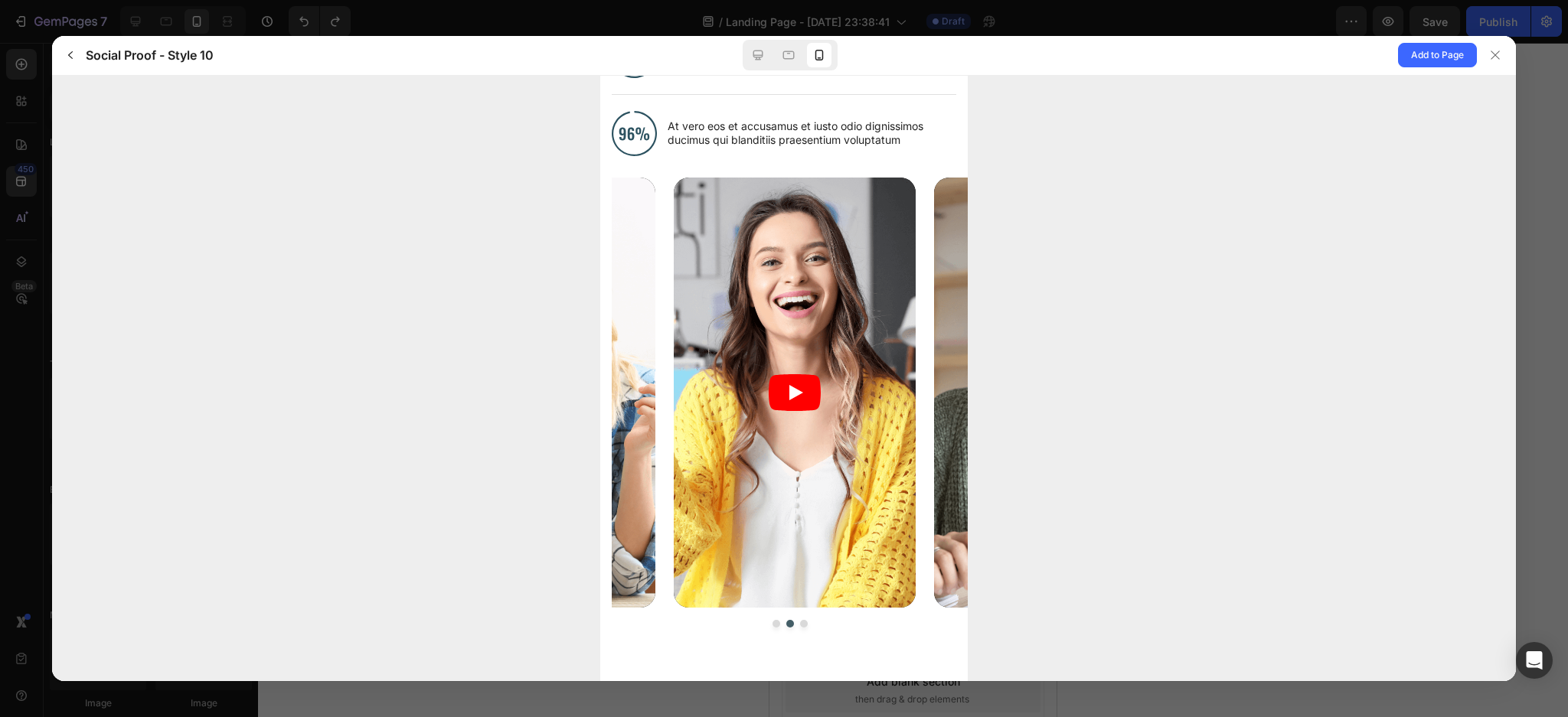
drag, startPoint x: 890, startPoint y: 415, endPoint x: 543, endPoint y: 440, distance: 347.9
click at [600, 440] on html "Hear What They Love Lorem ipsum dolor sit amet, consectetur adipiscing elit, se…" at bounding box center [783, 253] width 368 height 853
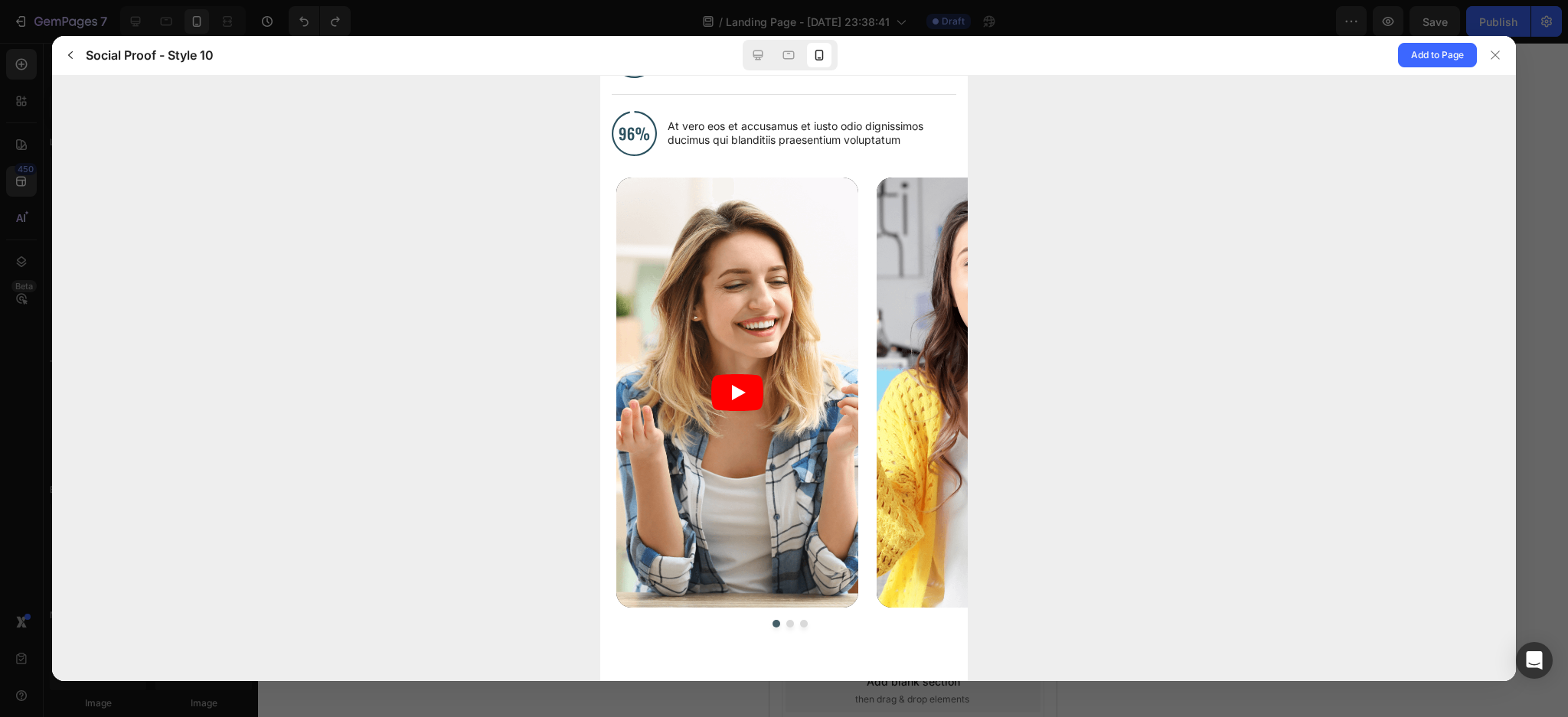
drag, startPoint x: 862, startPoint y: 394, endPoint x: 489, endPoint y: 398, distance: 373.0
click at [600, 398] on html "Hear What They Love Lorem ipsum dolor sit amet, consectetur adipiscing elit, se…" at bounding box center [783, 253] width 368 height 853
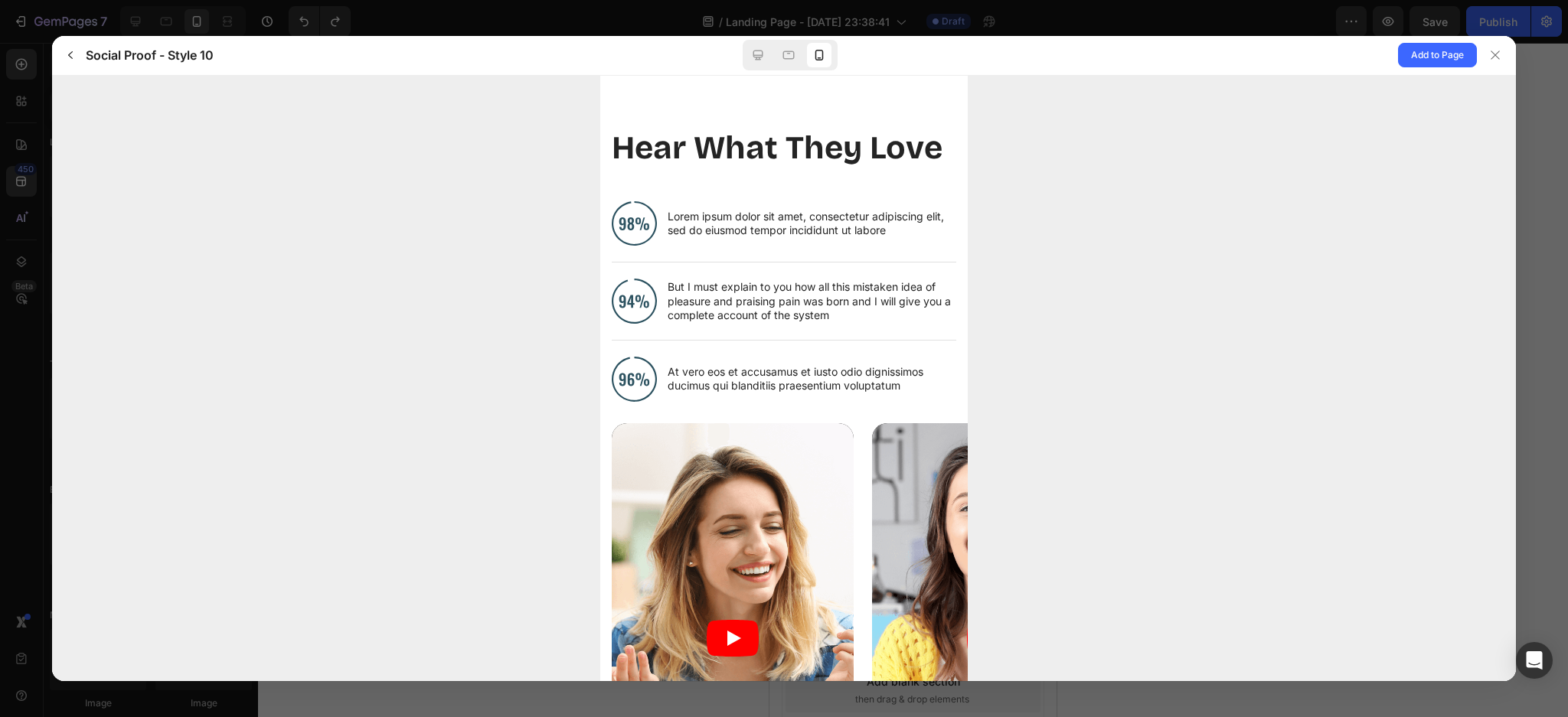
scroll to position [0, 0]
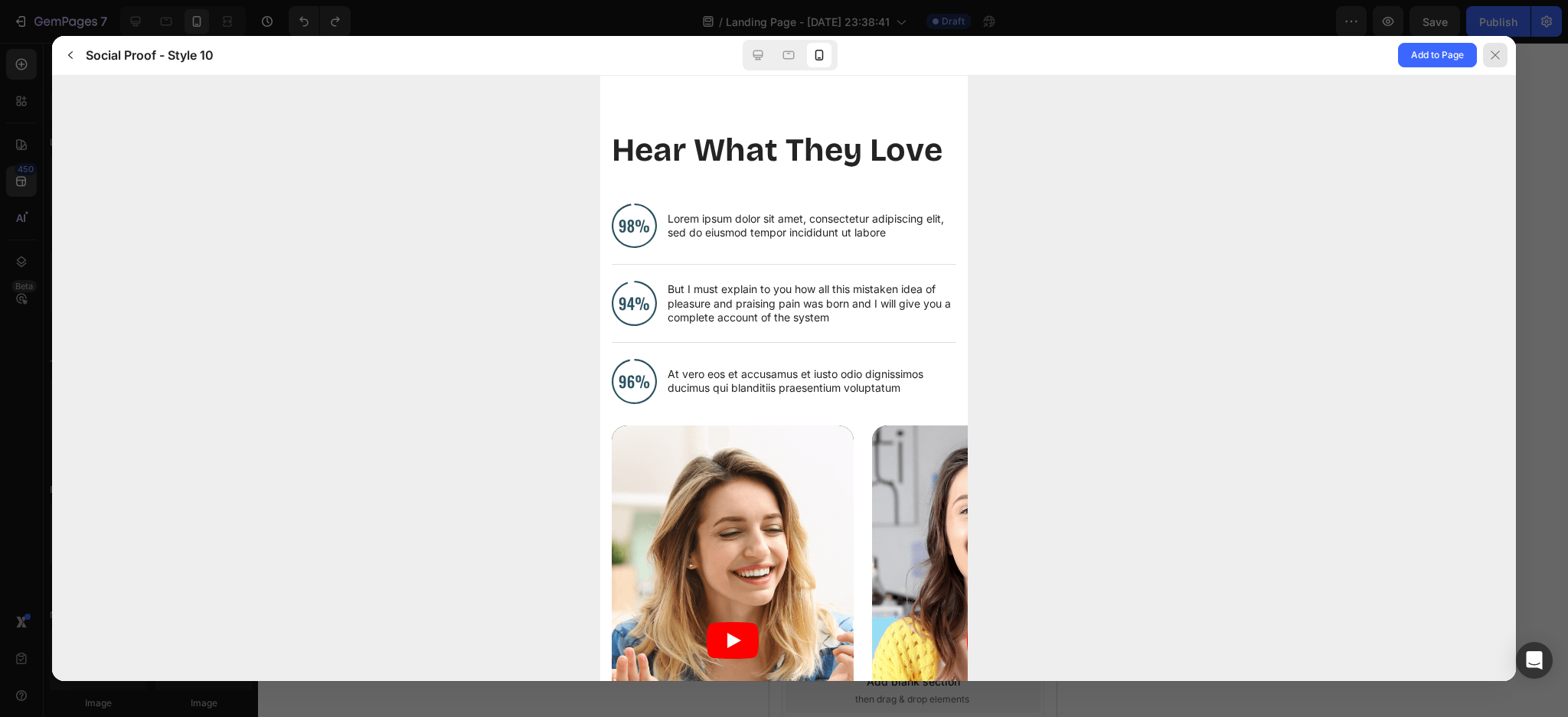
click at [1504, 54] on div at bounding box center [1495, 55] width 24 height 24
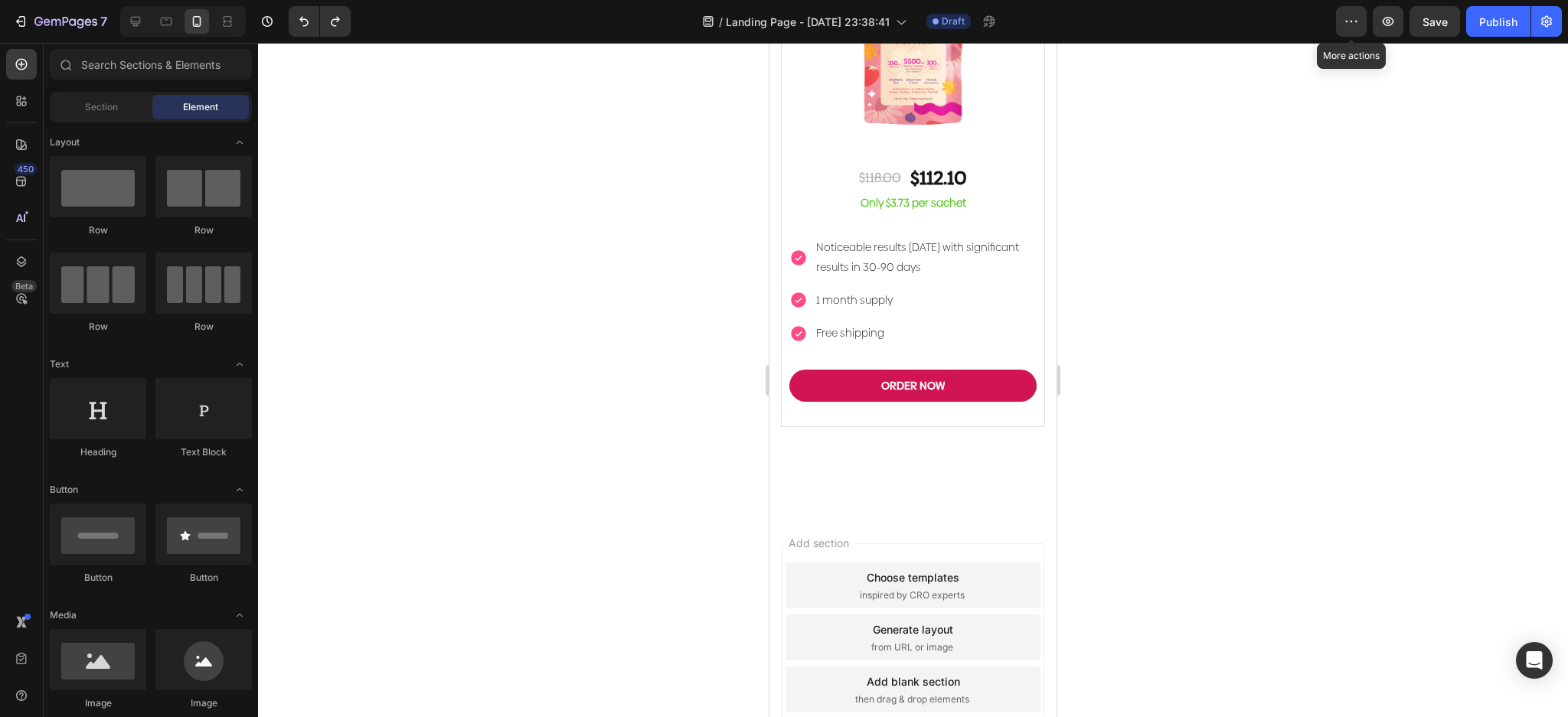
click at [800, 562] on div "Choose templates inspired by CRO experts" at bounding box center [913, 585] width 255 height 46
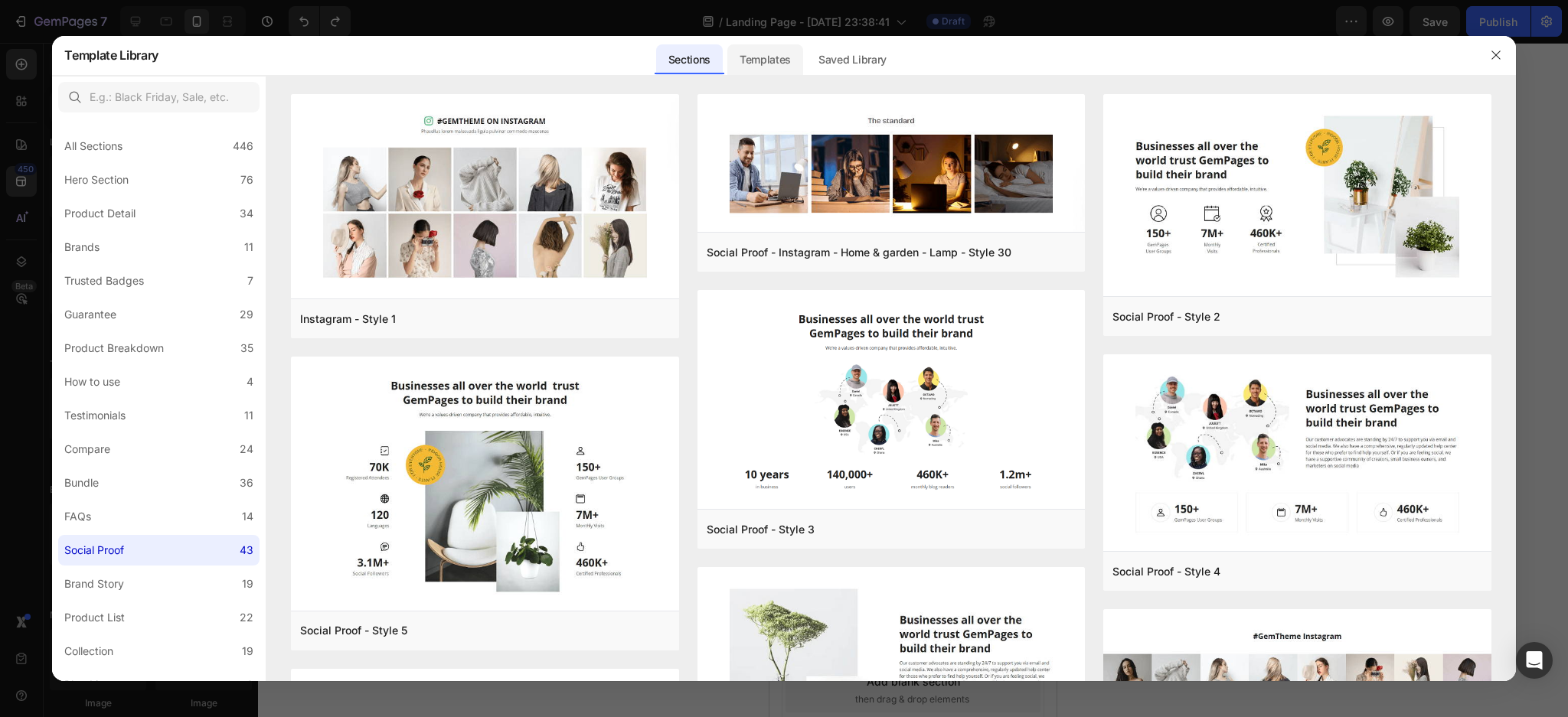
click at [787, 64] on div "Templates" at bounding box center [765, 60] width 76 height 31
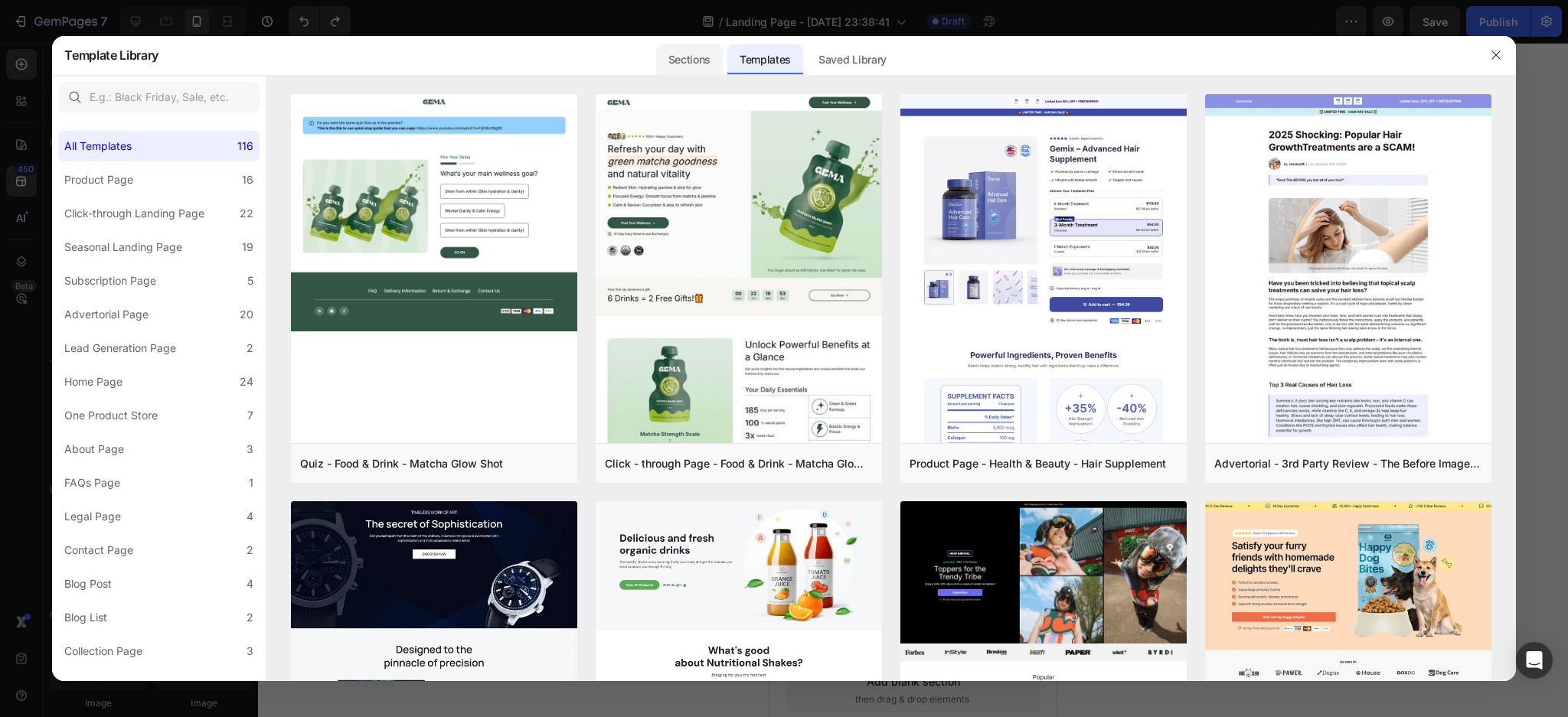
click at [666, 48] on div "Sections" at bounding box center [689, 60] width 67 height 31
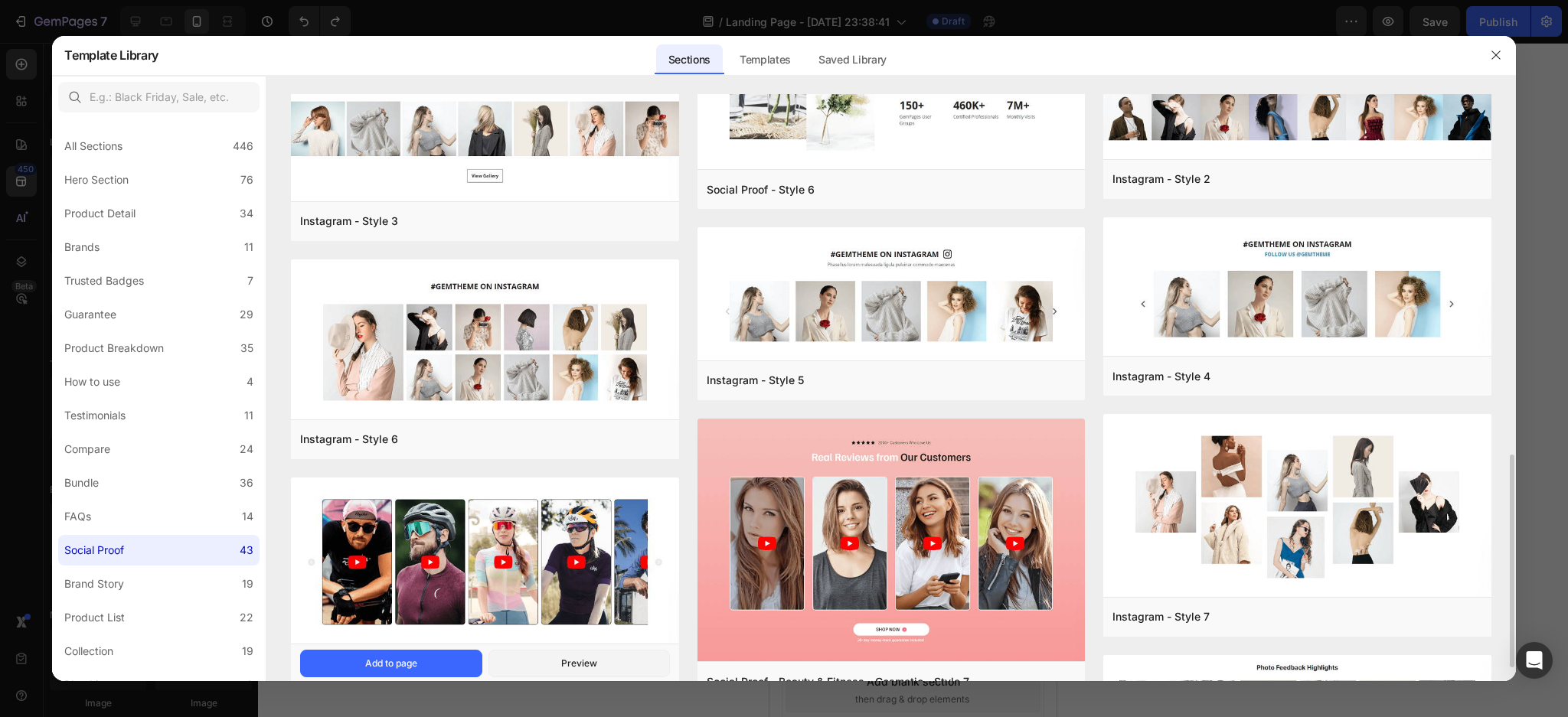
scroll to position [816, 0]
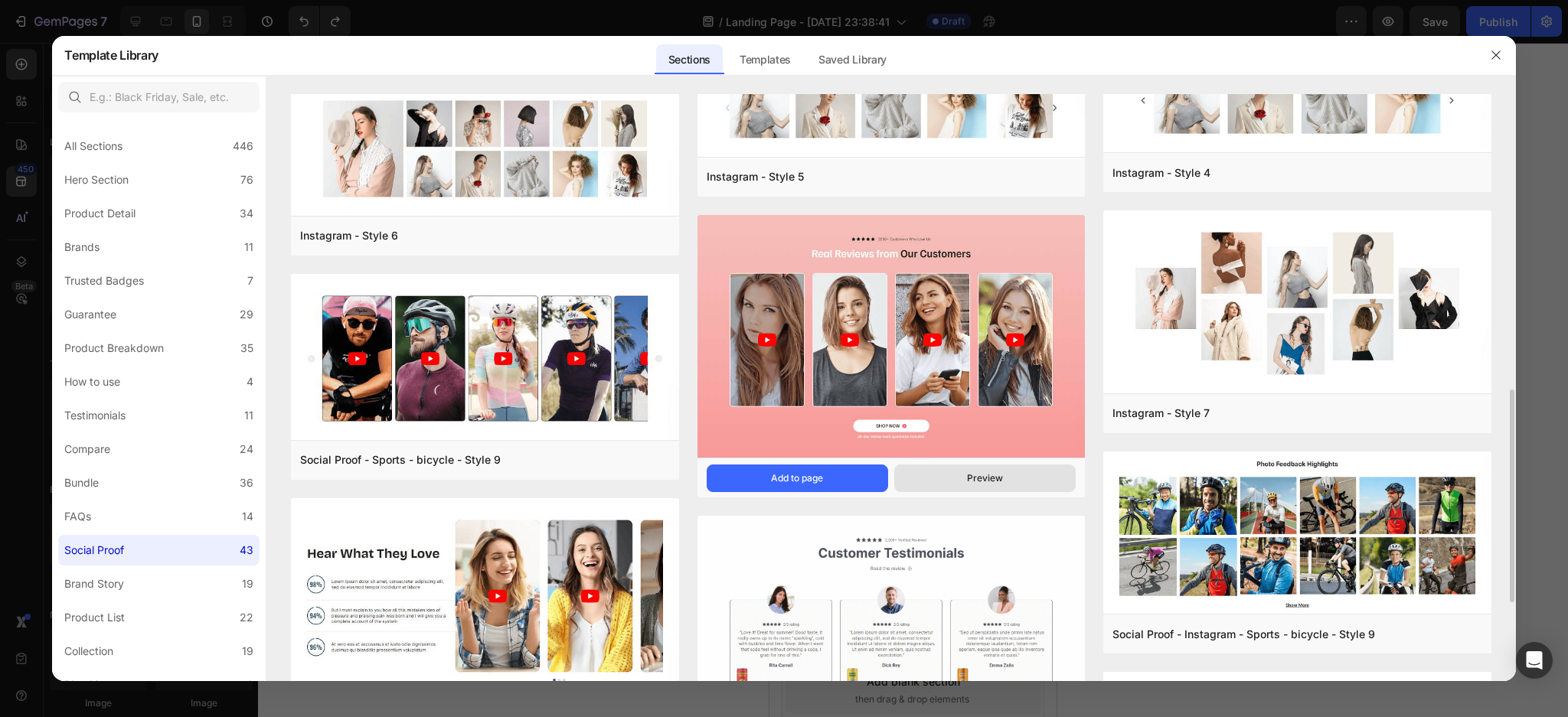
click at [943, 472] on button "Preview" at bounding box center [984, 478] width 181 height 27
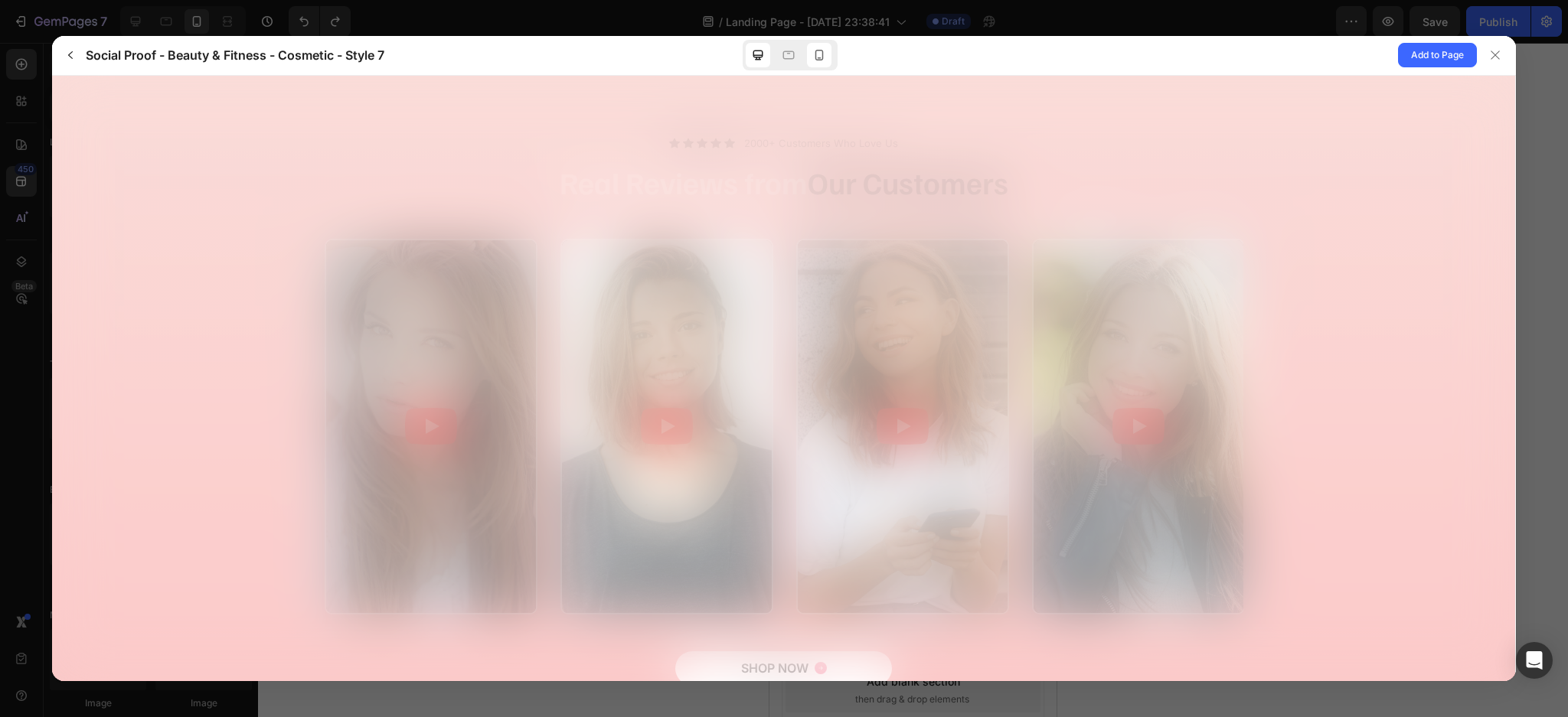
scroll to position [0, 0]
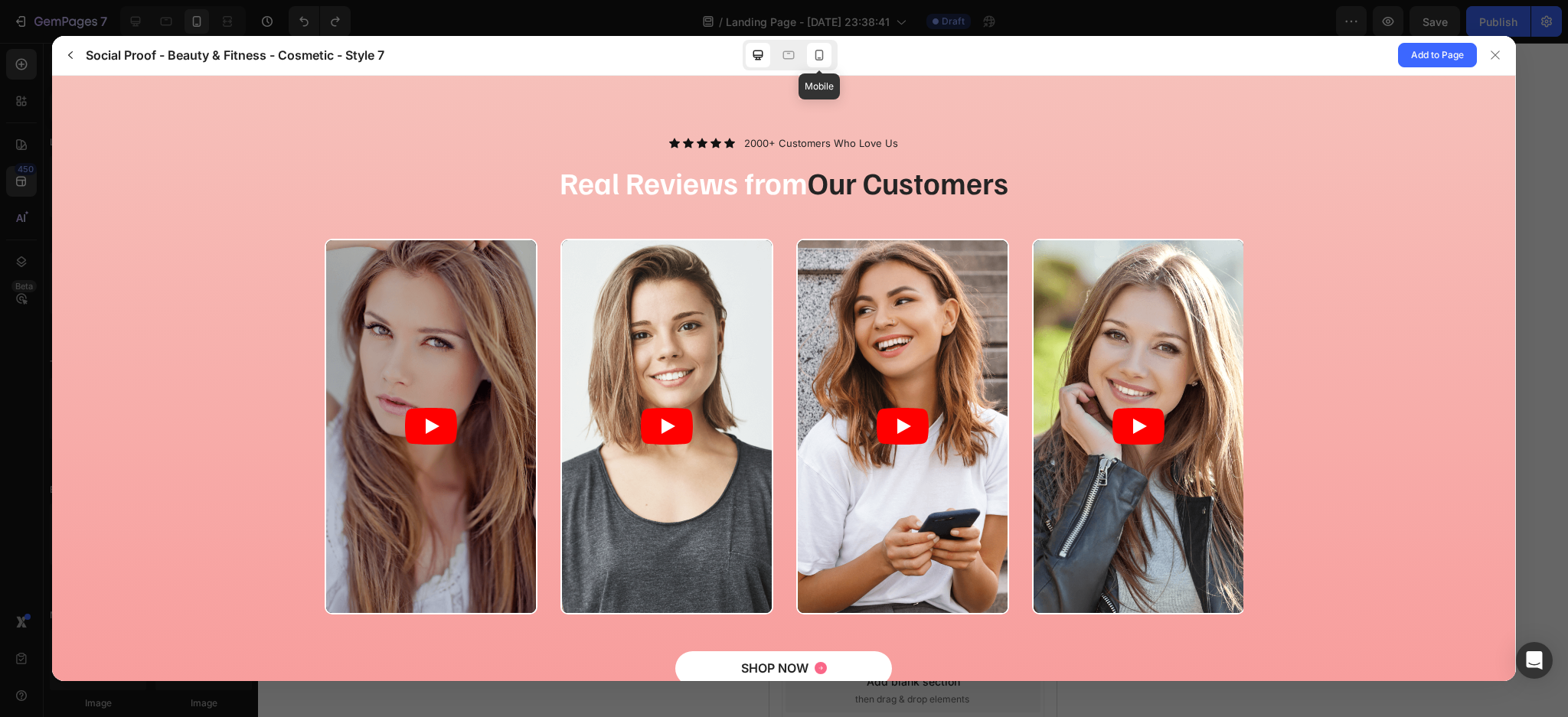
click at [827, 49] on div at bounding box center [819, 55] width 24 height 24
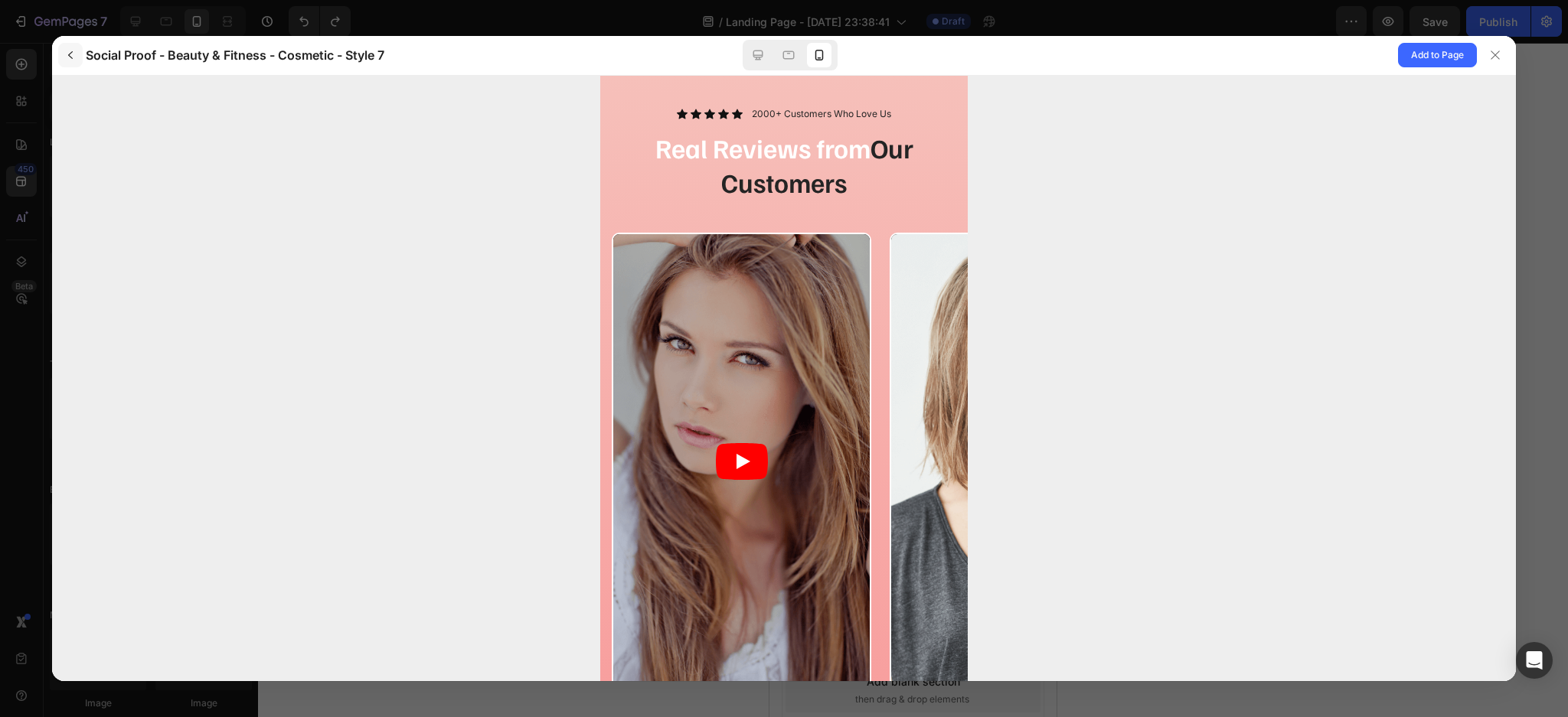
click at [70, 55] on icon "button" at bounding box center [70, 55] width 12 height 12
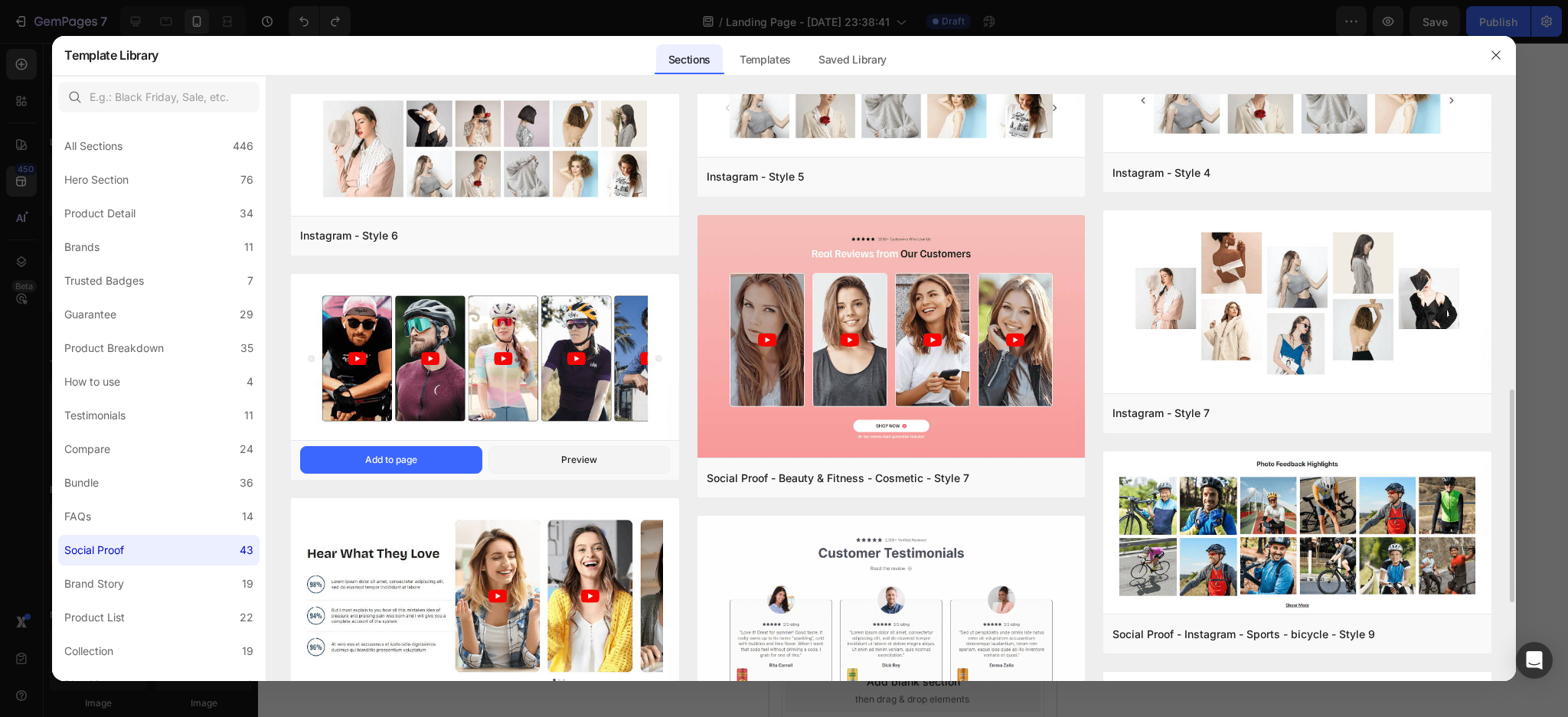
scroll to position [1020, 0]
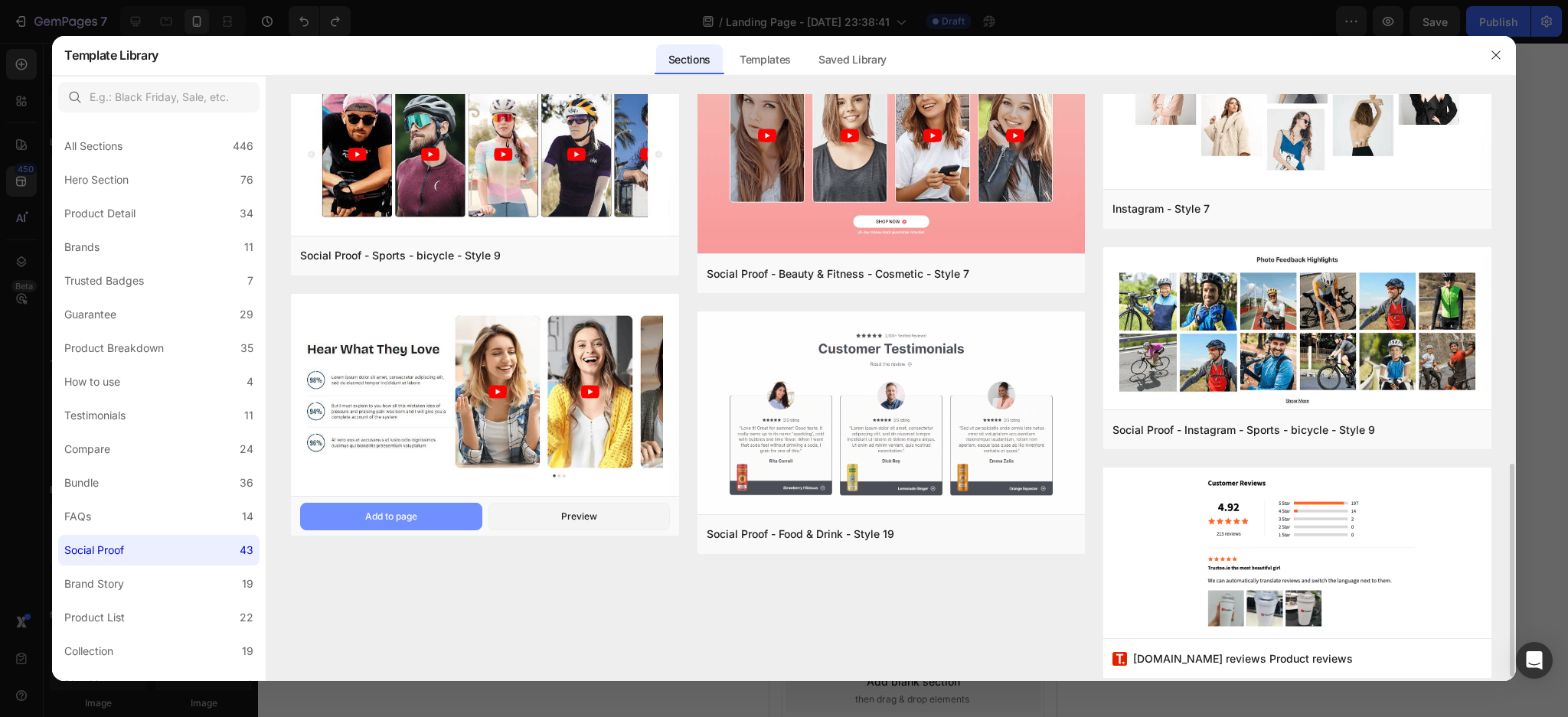
click at [422, 515] on button "Add to page" at bounding box center [390, 517] width 181 height 27
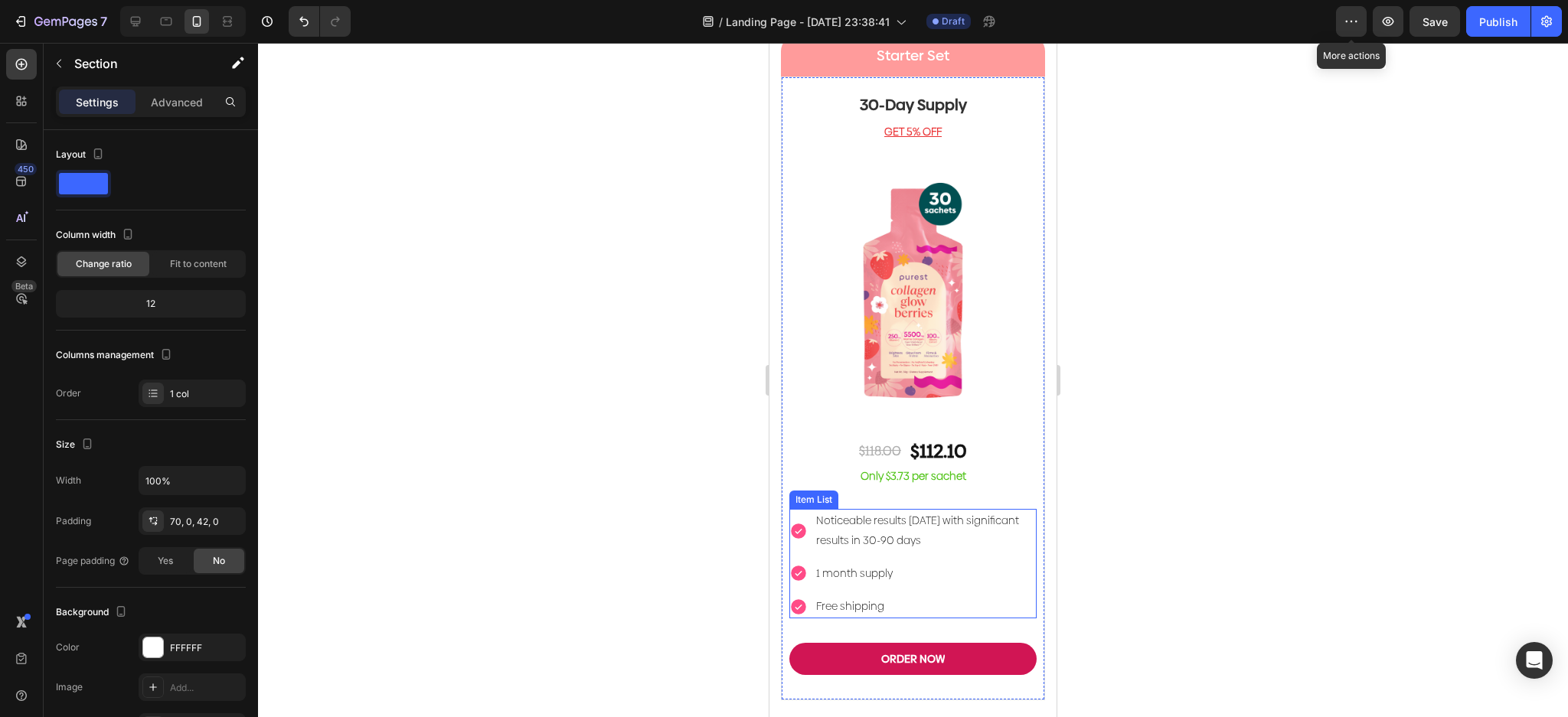
scroll to position [4968, 0]
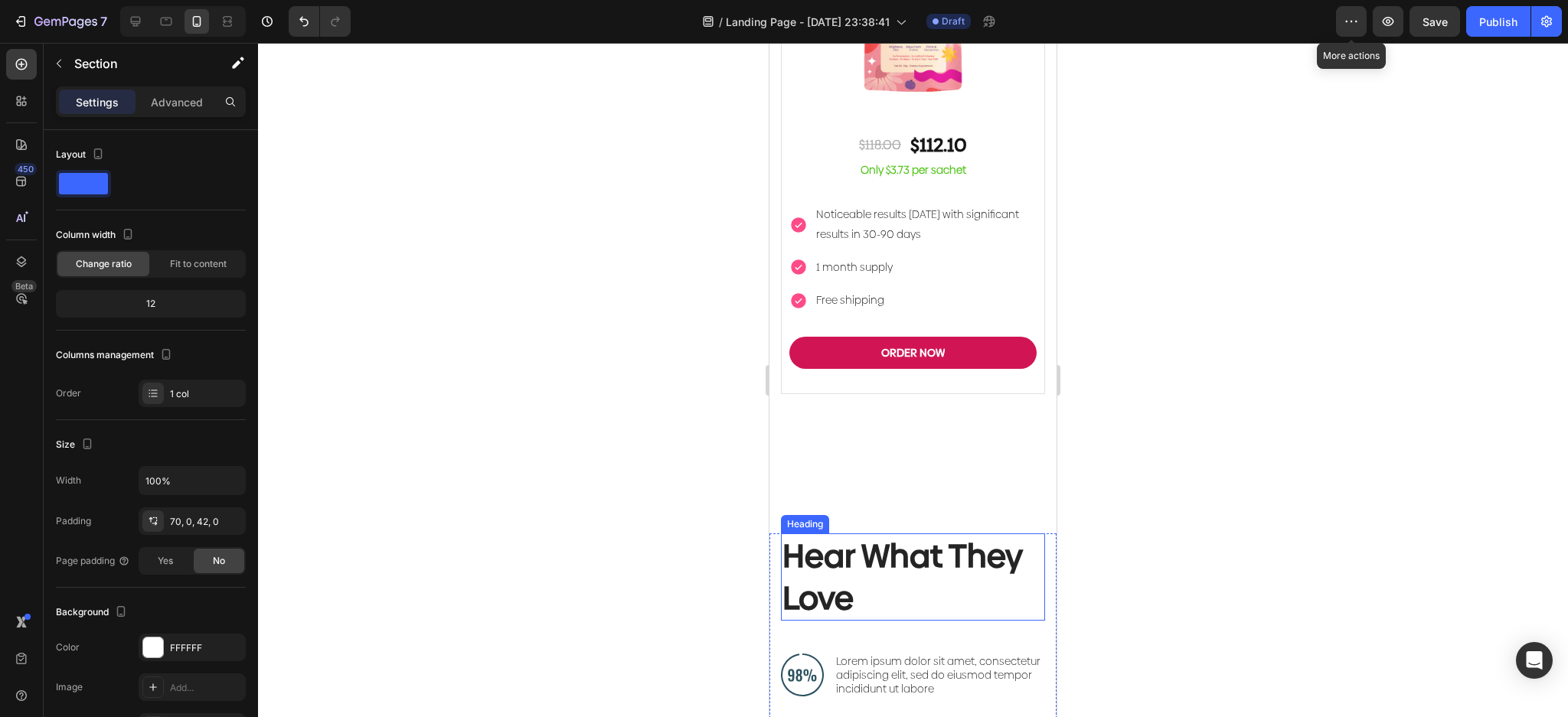
click at [906, 534] on h2 "Hear What They Love" at bounding box center [913, 576] width 264 height 86
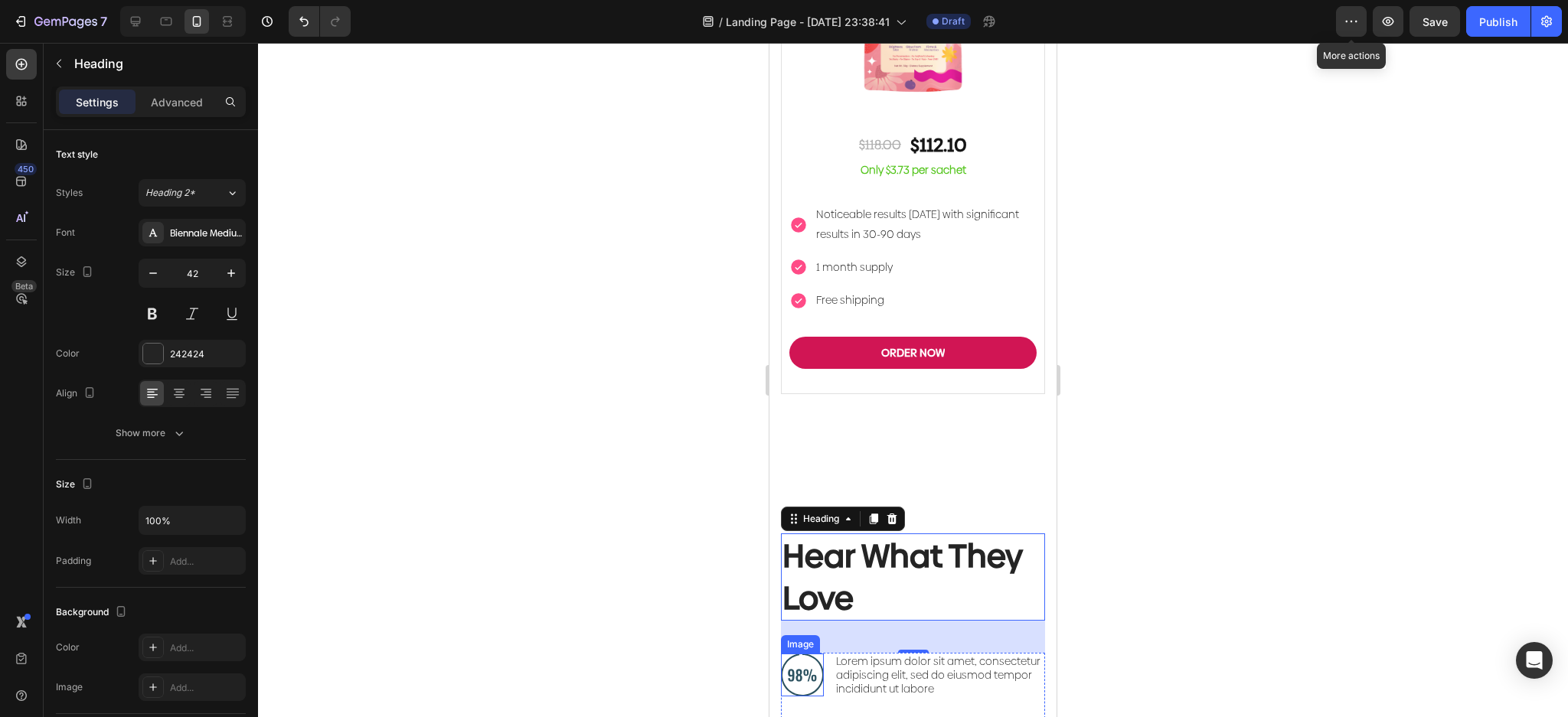
click at [808, 653] on img at bounding box center [802, 674] width 43 height 43
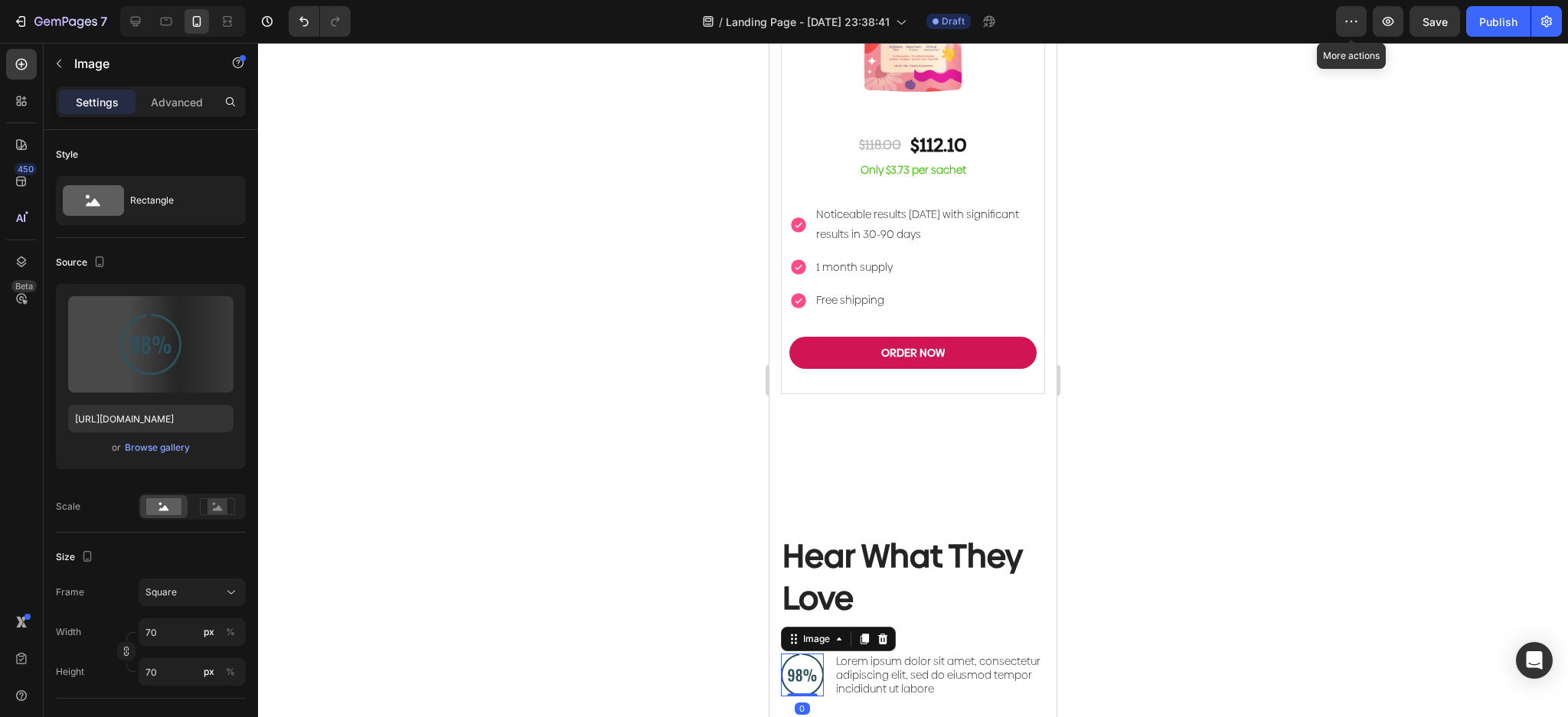
click at [808, 653] on img at bounding box center [802, 674] width 43 height 43
click at [955, 654] on p "Lorem ipsum dolor sit amet, consectetur adipiscing elit, sed do eiusmod tempor …" at bounding box center [940, 675] width 208 height 42
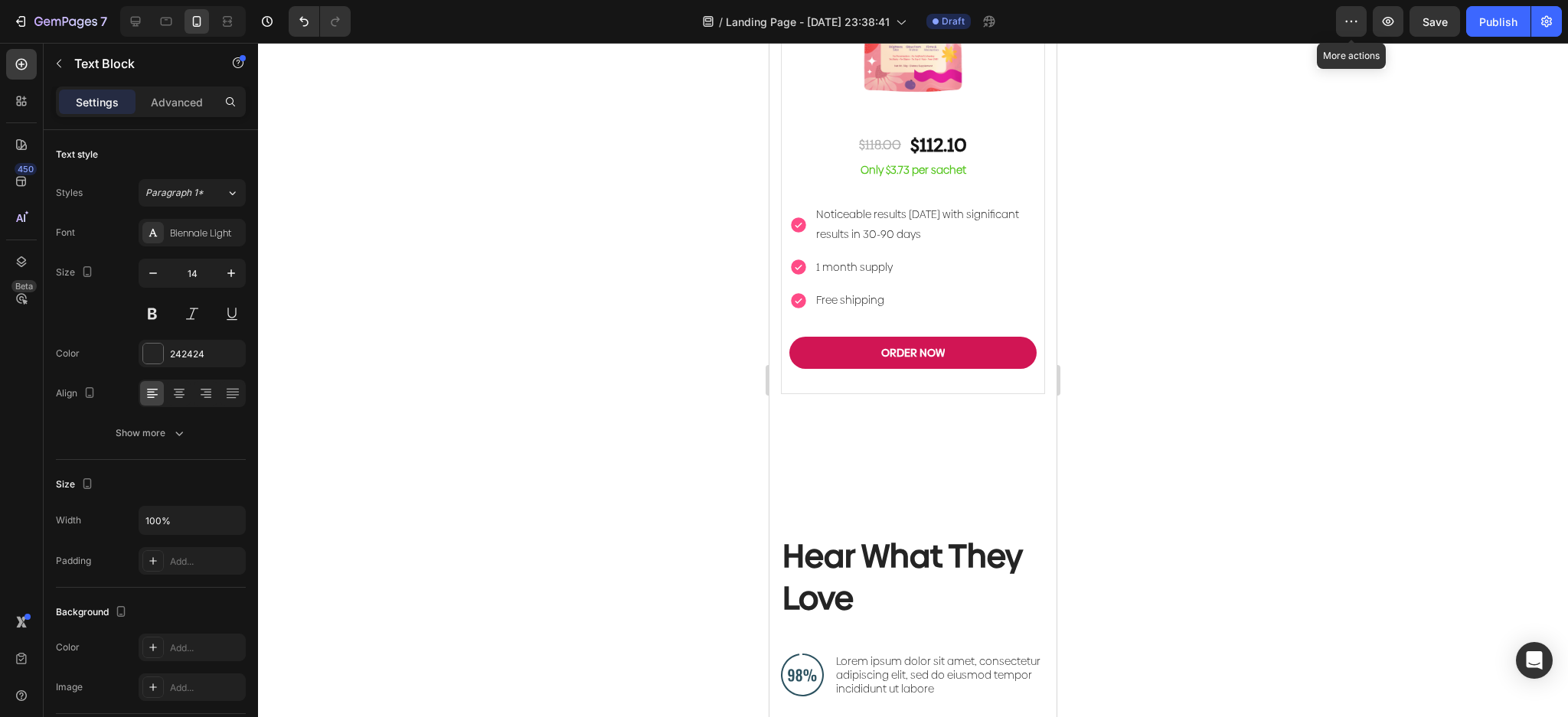
drag, startPoint x: 1012, startPoint y: 597, endPoint x: 836, endPoint y: 570, distance: 178.1
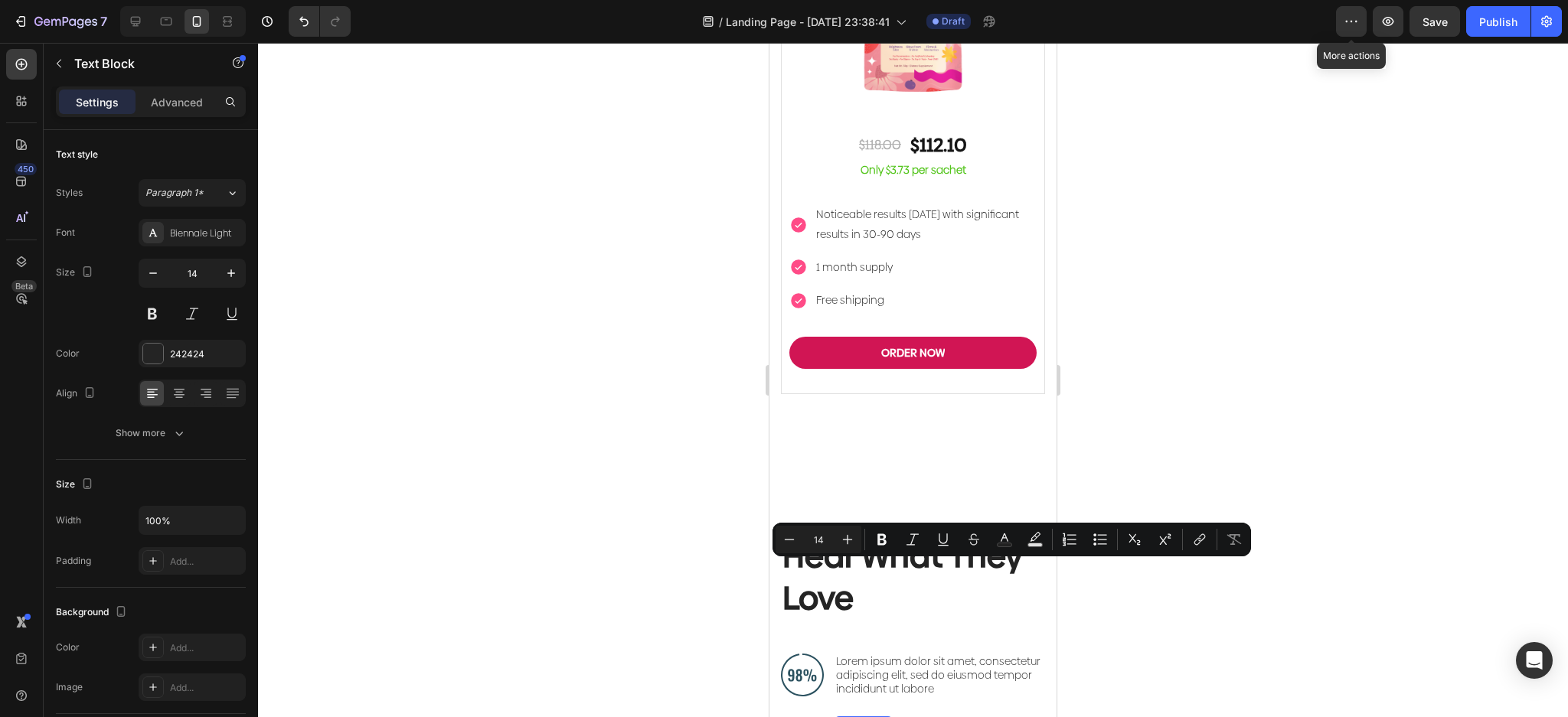
scroll to position [4975, 0]
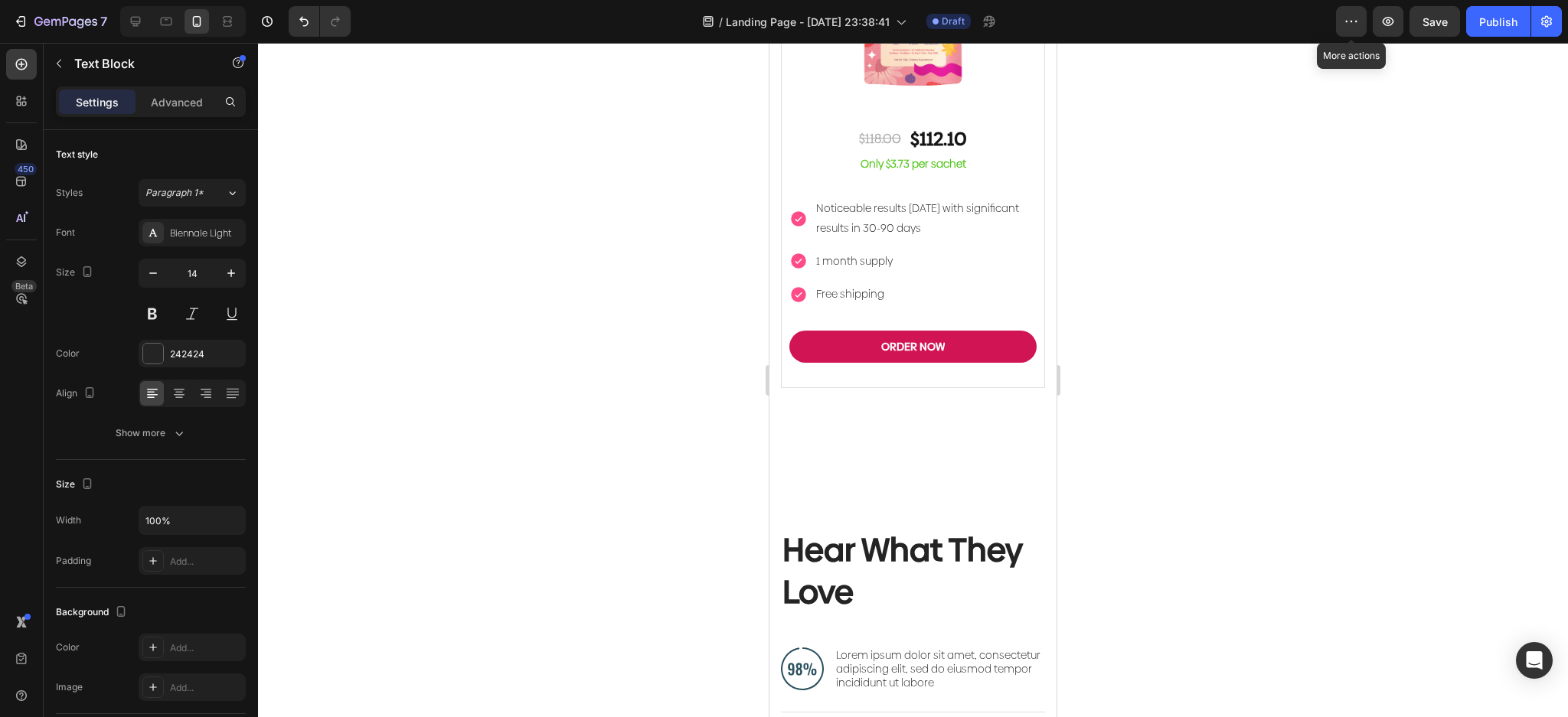
drag, startPoint x: 1246, startPoint y: 471, endPoint x: 1146, endPoint y: 490, distance: 101.8
click at [1246, 473] on div at bounding box center [913, 380] width 1310 height 674
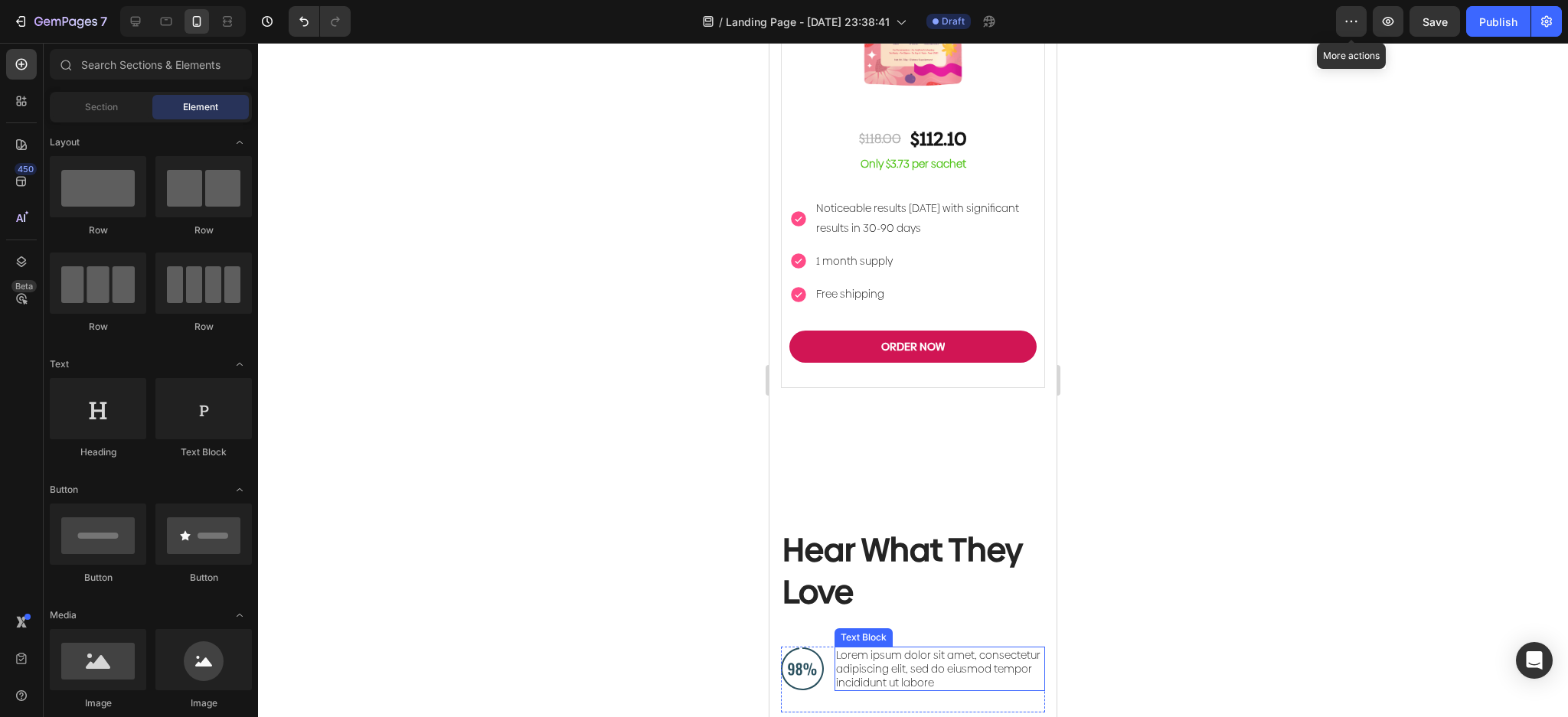
click at [963, 649] on p "Lorem ipsum dolor sit amet, consectetur adipiscing elit, sed do eiusmod tempor …" at bounding box center [940, 670] width 208 height 42
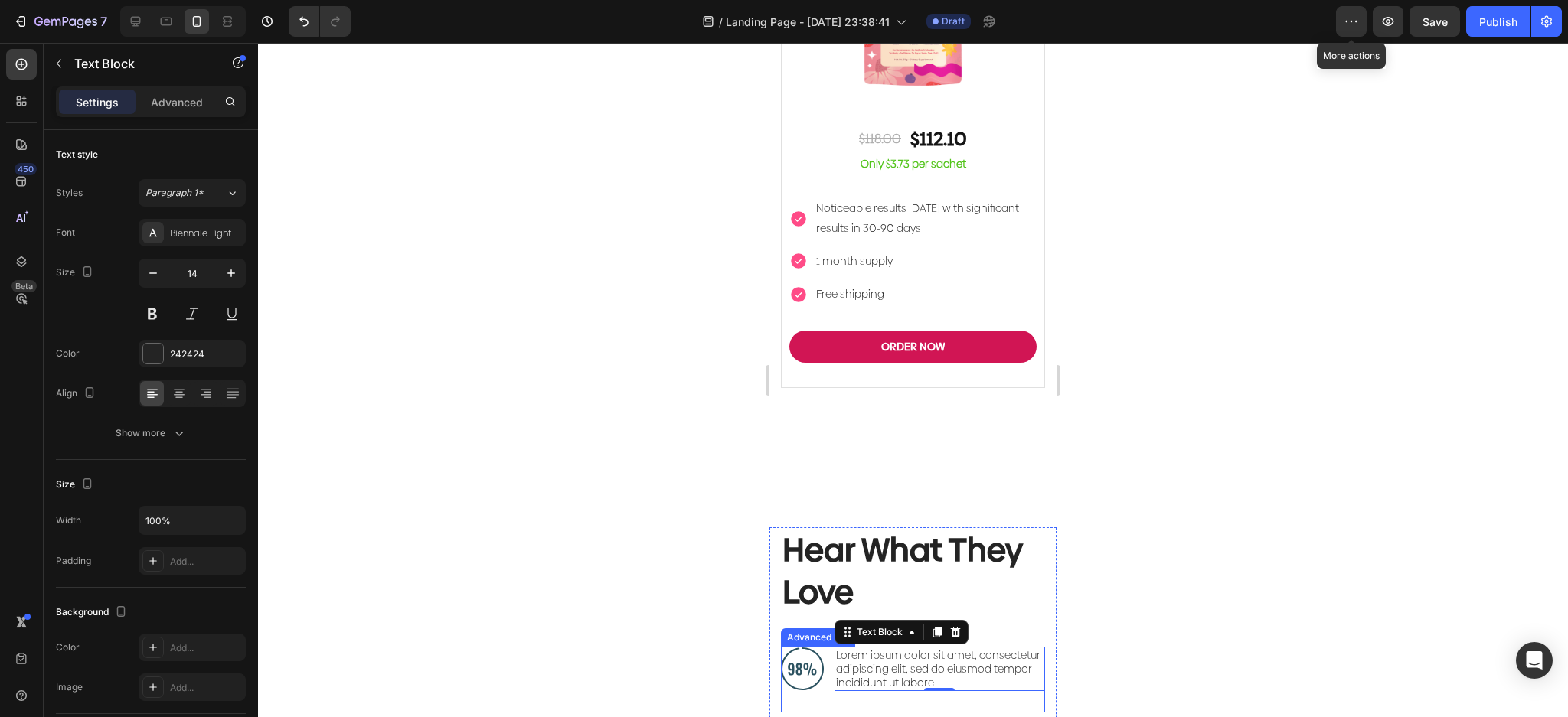
click at [834, 647] on div "Image Lorem ipsum dolor sit amet, consectetur adipiscing elit, sed do eiusmod t…" at bounding box center [913, 680] width 264 height 66
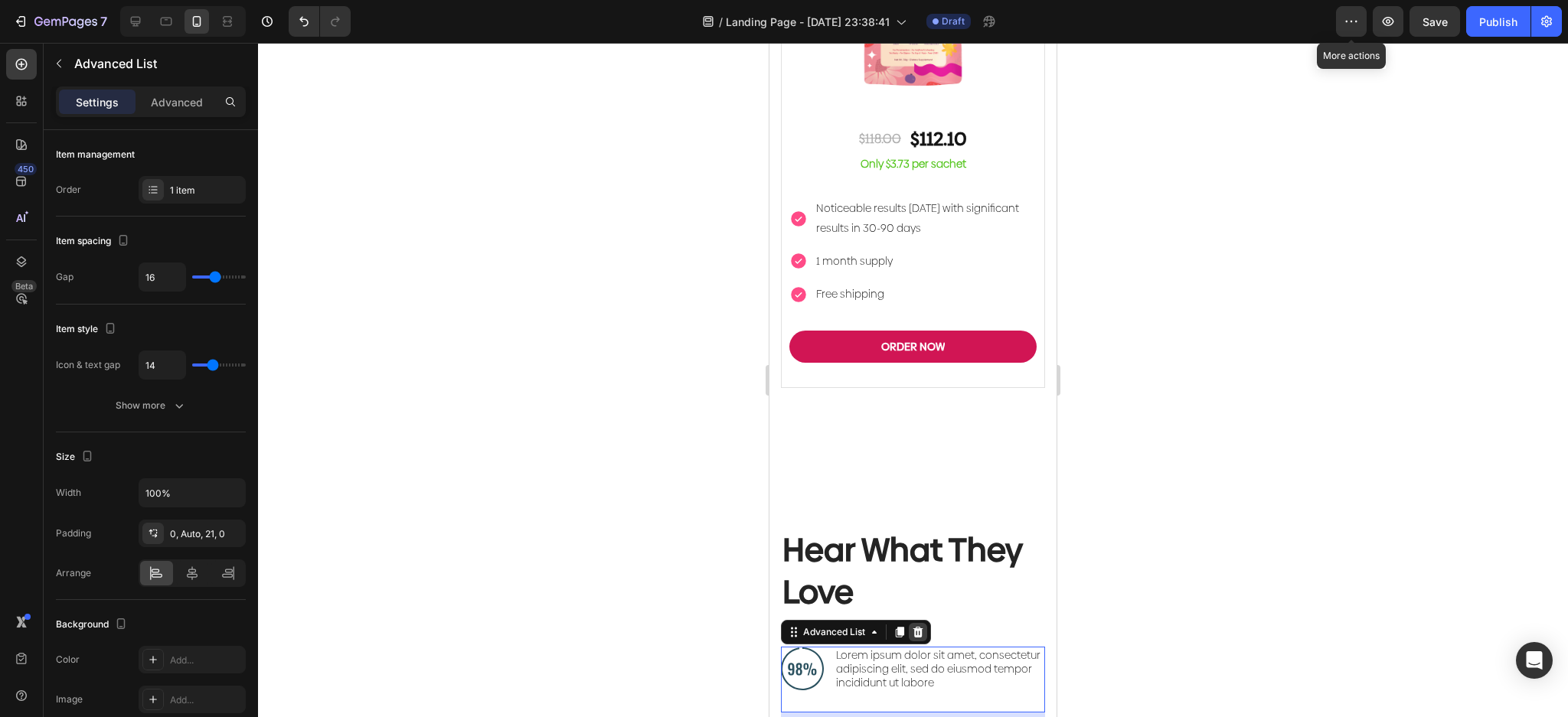
click at [912, 626] on icon at bounding box center [918, 632] width 12 height 12
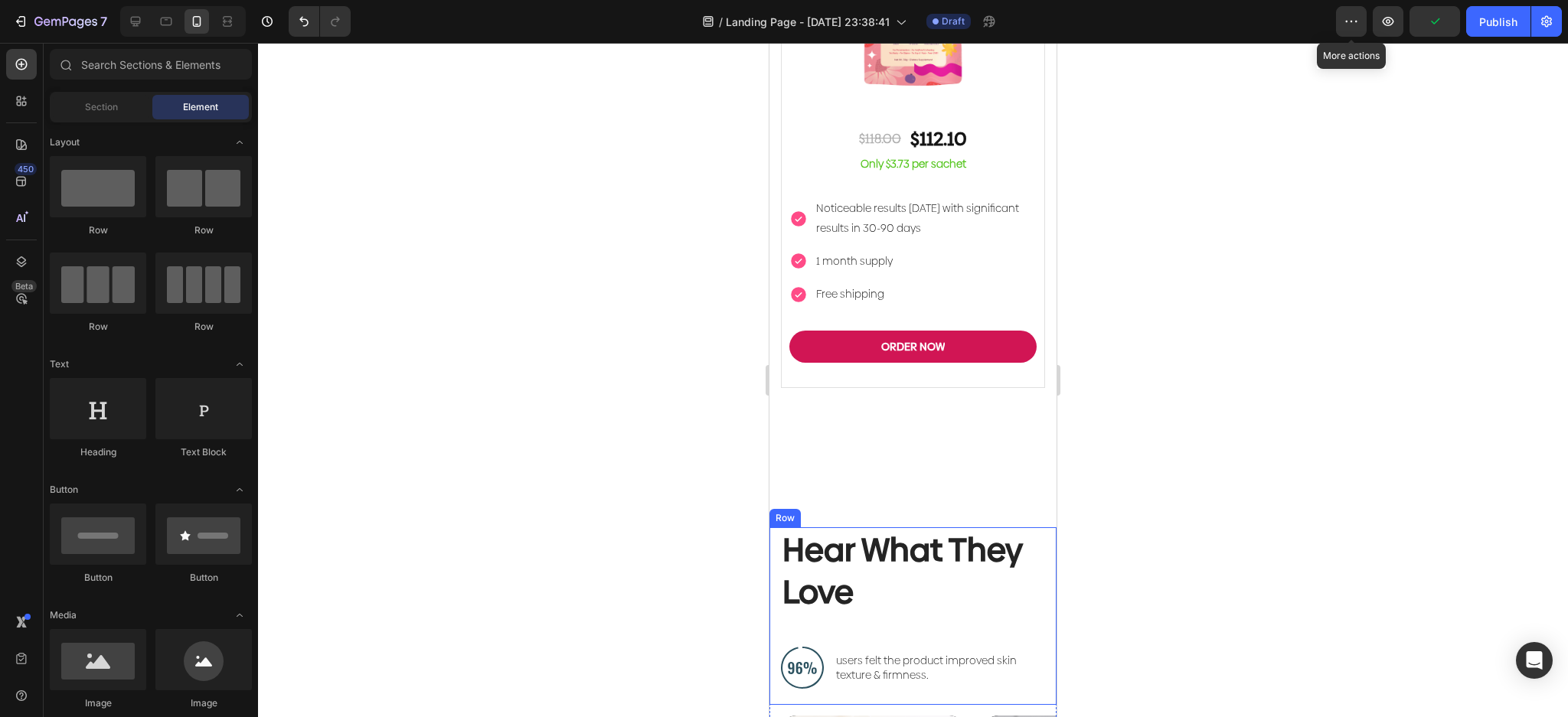
click at [911, 653] on p "users felt the product improved skin texture & firmness." at bounding box center [940, 667] width 208 height 27
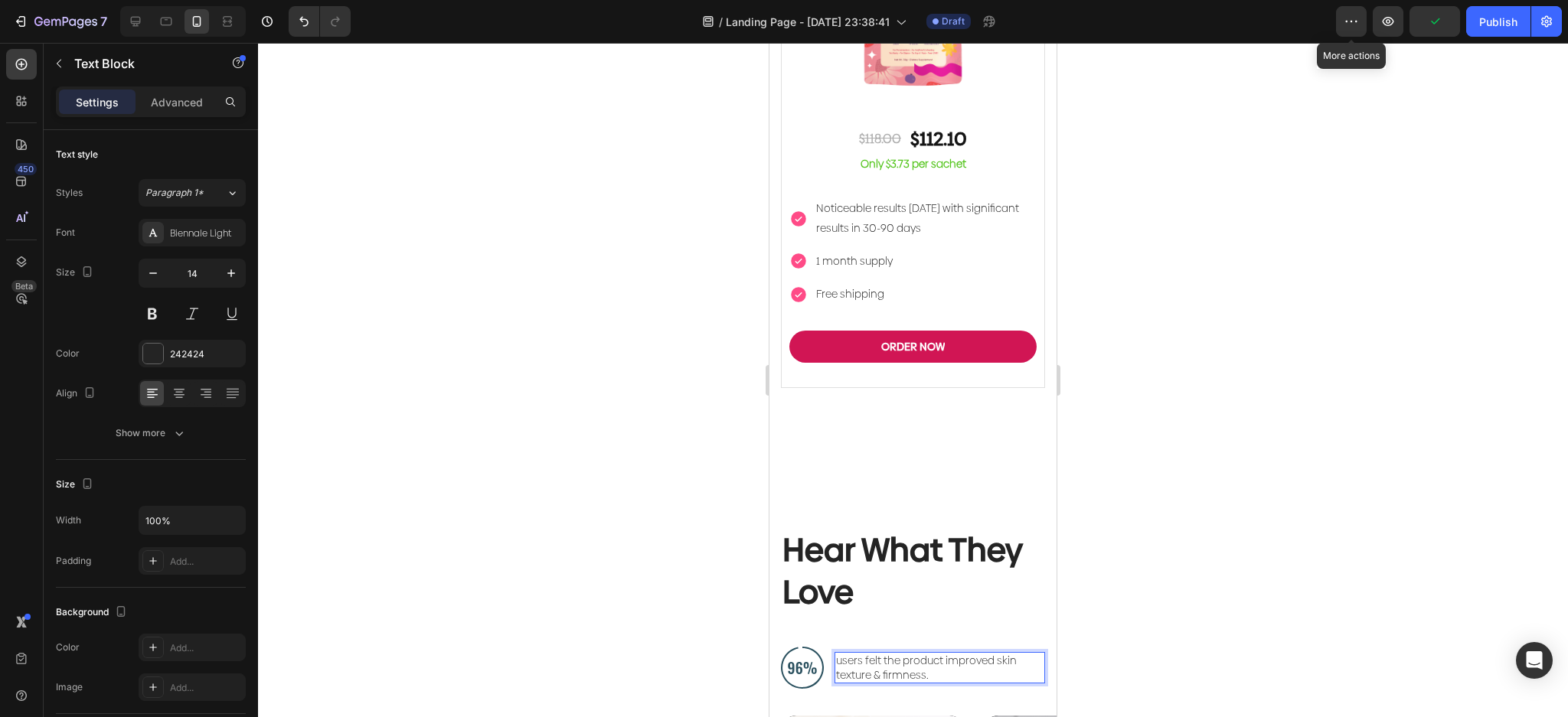
click at [880, 653] on p "users felt the product improved skin texture & firmness." at bounding box center [940, 667] width 208 height 27
click at [836, 653] on p "users felt the product improved skin texture & firmness." at bounding box center [940, 667] width 208 height 27
click at [1351, 350] on div at bounding box center [913, 380] width 1310 height 674
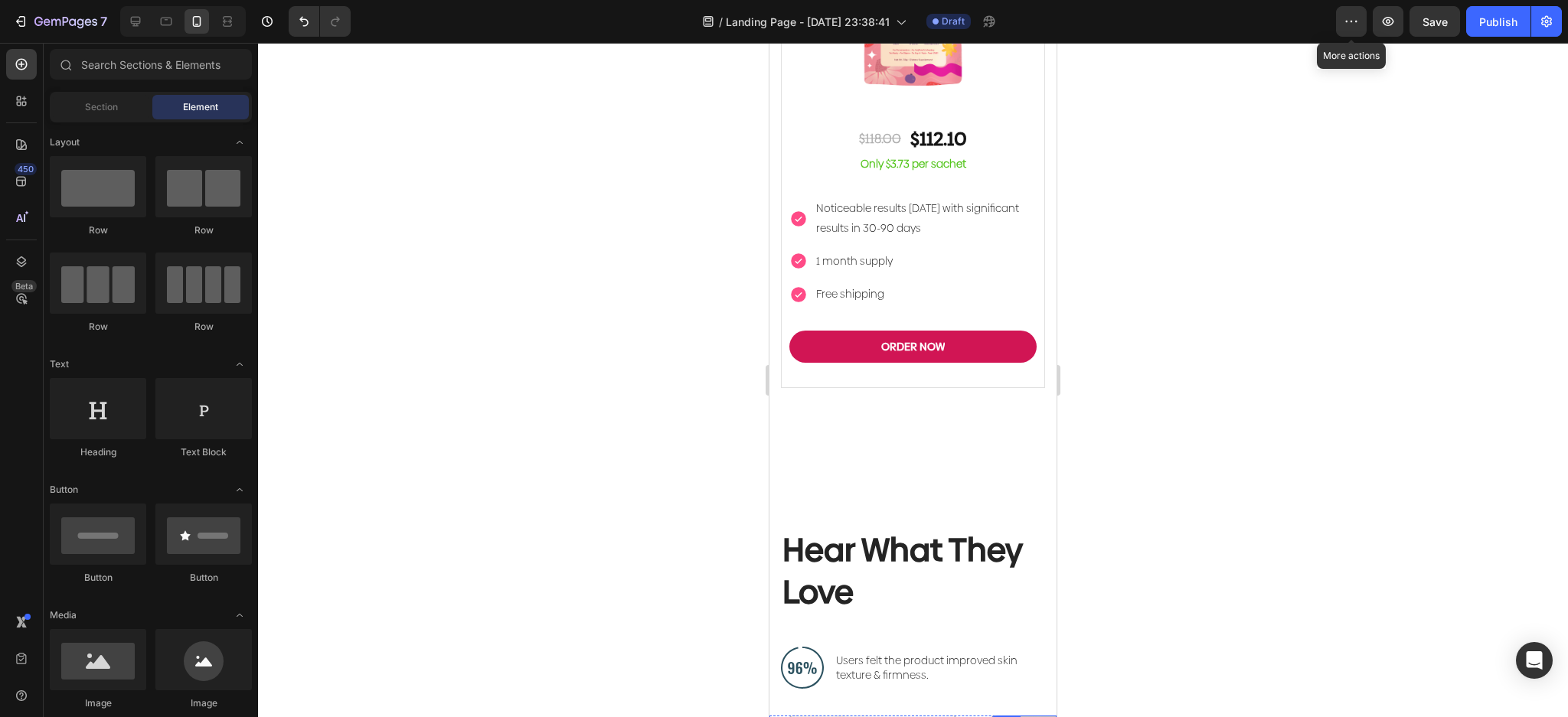
scroll to position [5346, 0]
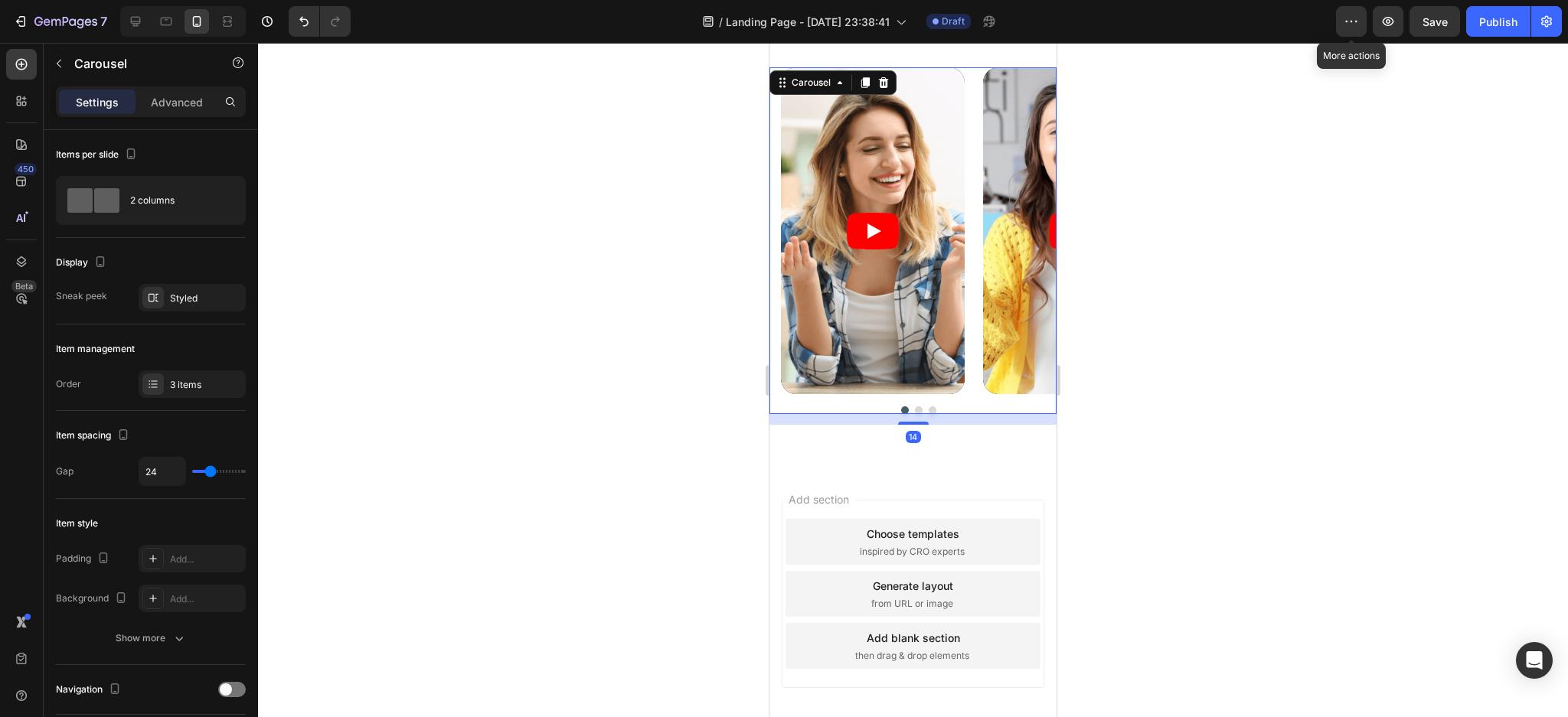
click at [915, 409] on button "Dot" at bounding box center [919, 410] width 8 height 8
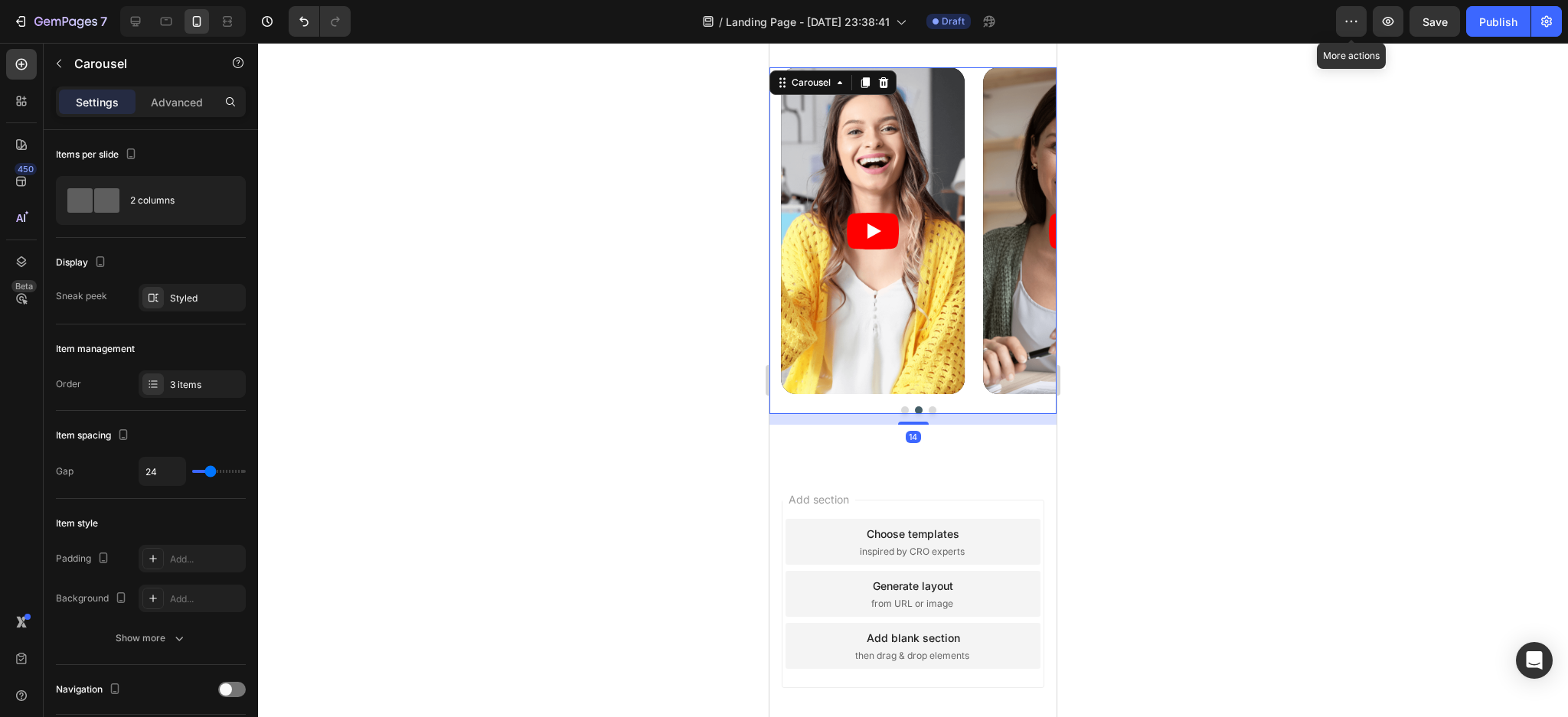
click at [929, 408] on button "Dot" at bounding box center [933, 410] width 8 height 8
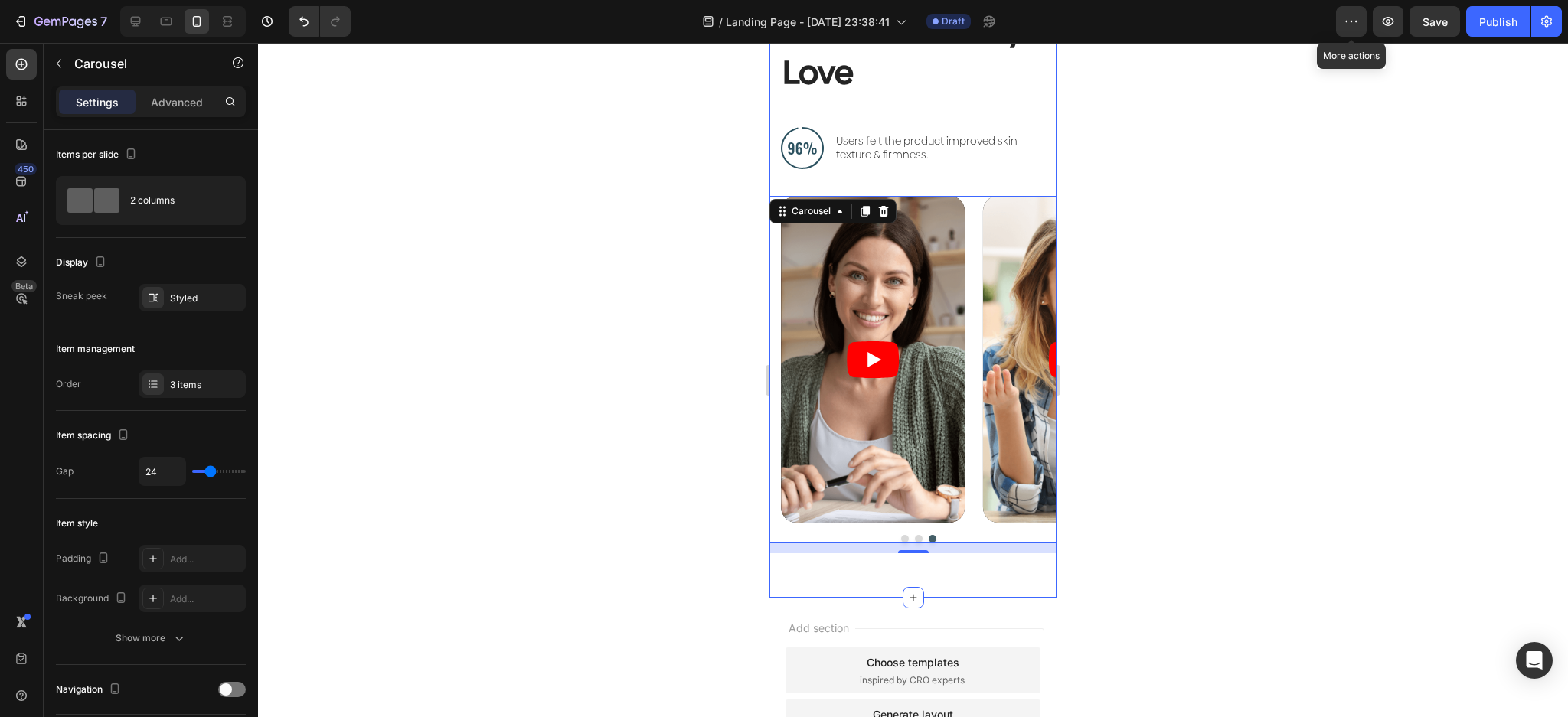
scroll to position [5040, 0]
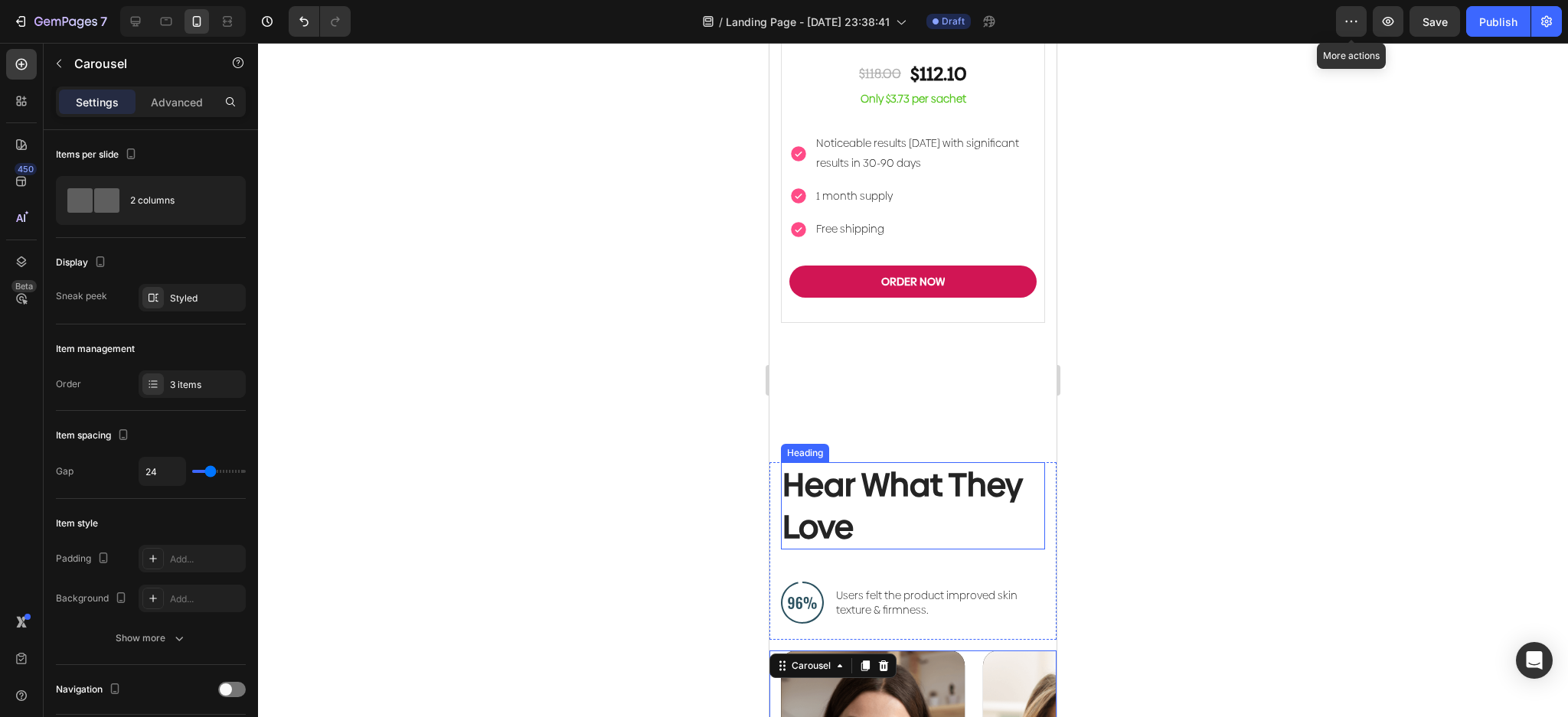
click at [863, 462] on h2 "Hear What They Love" at bounding box center [913, 505] width 264 height 86
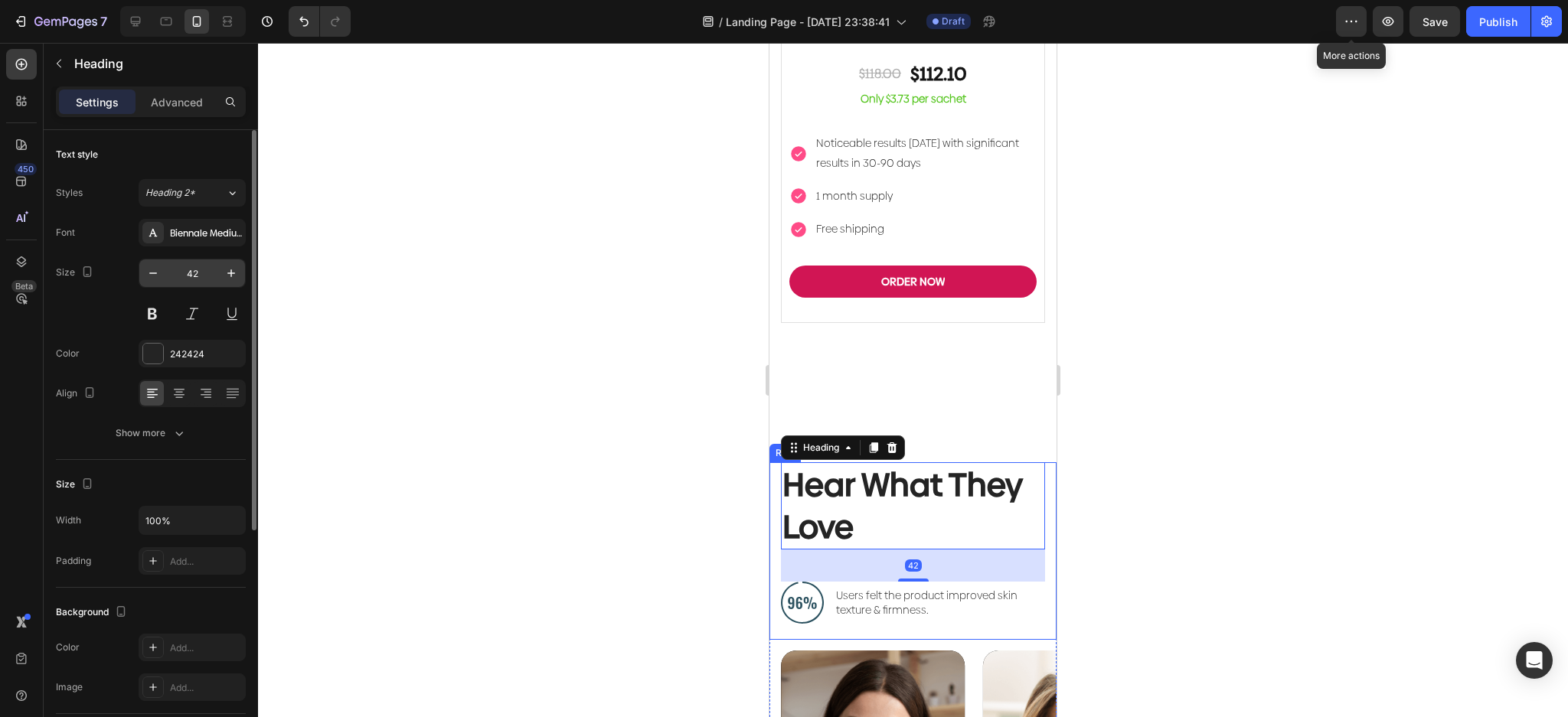
click at [203, 274] on input "42" at bounding box center [192, 273] width 51 height 27
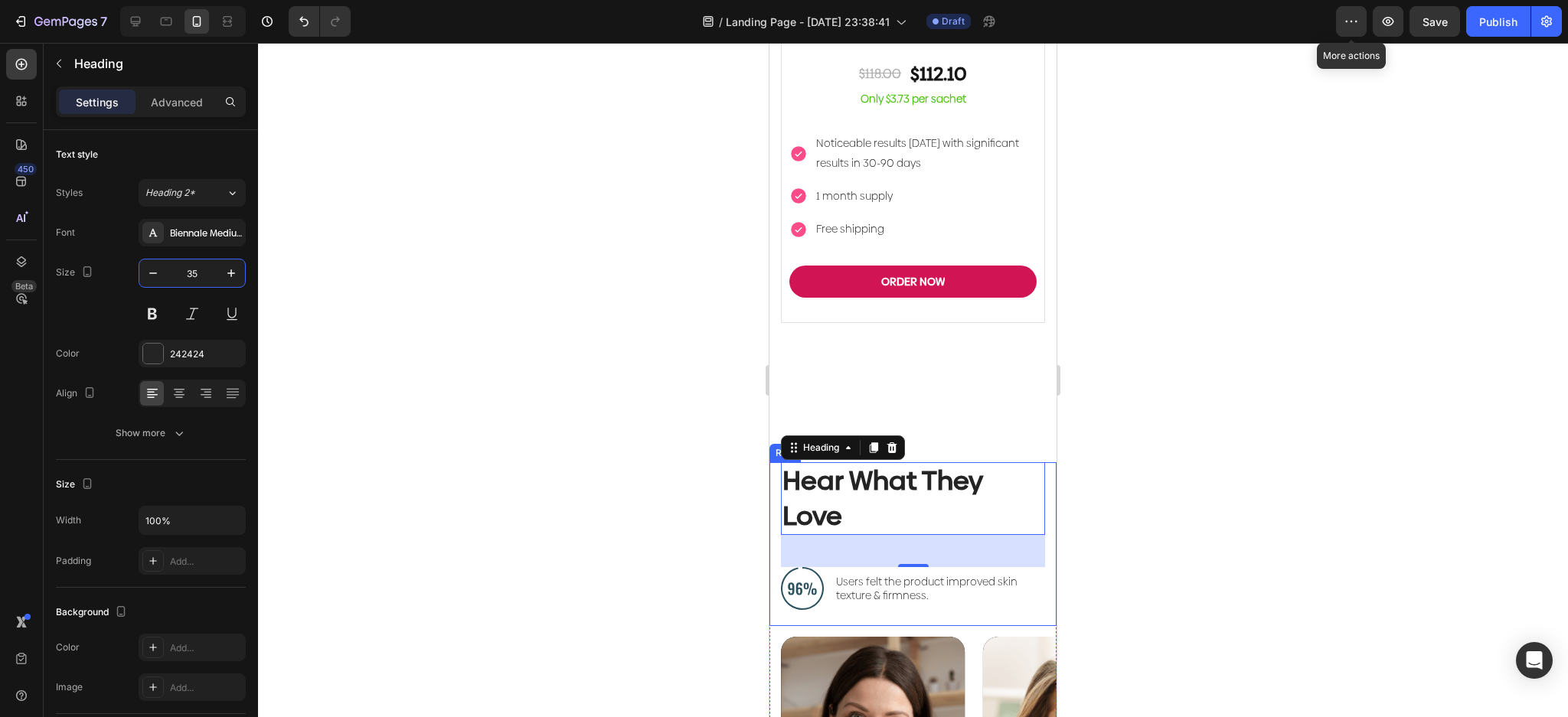
type input "35"
click at [539, 325] on div at bounding box center [913, 380] width 1310 height 674
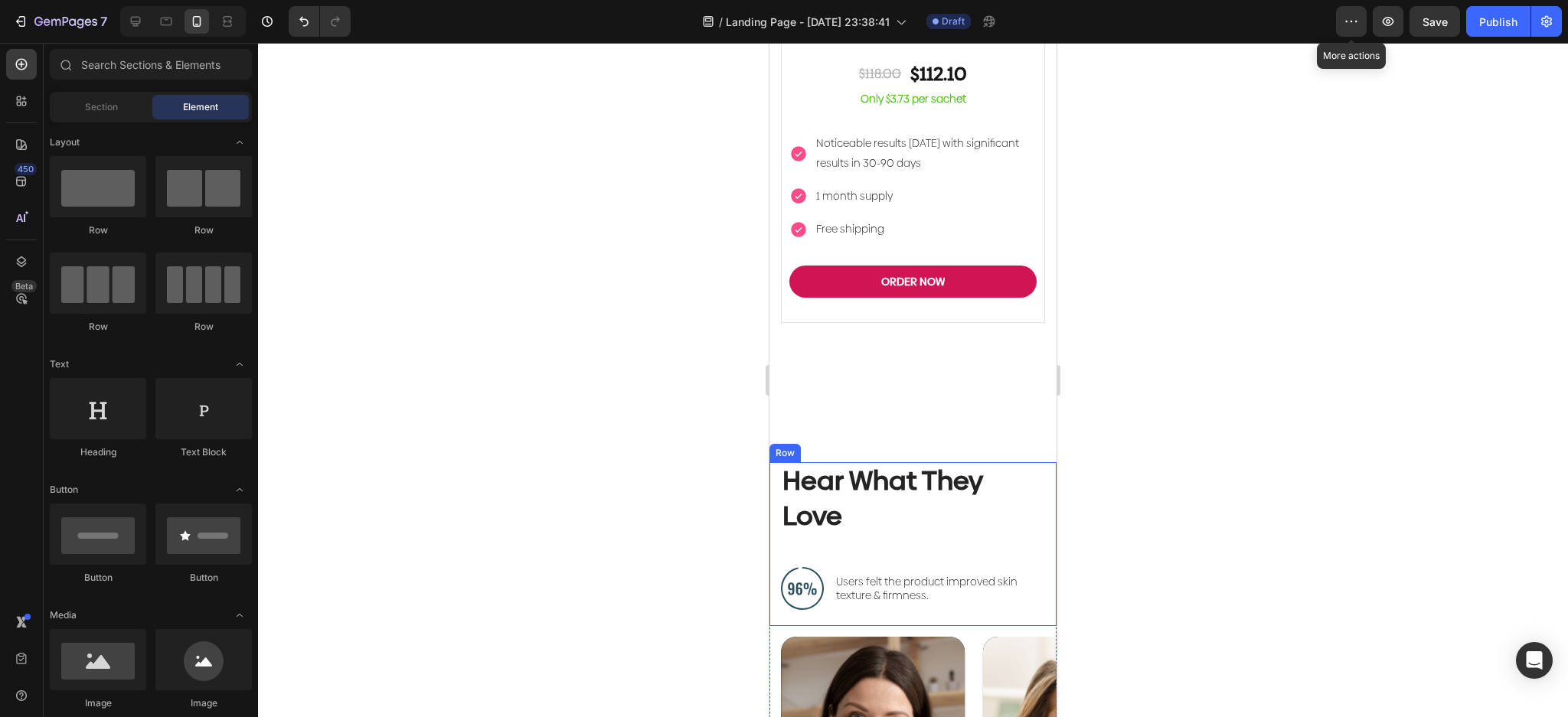
click at [939, 462] on h2 "Hear What They Love" at bounding box center [913, 498] width 264 height 72
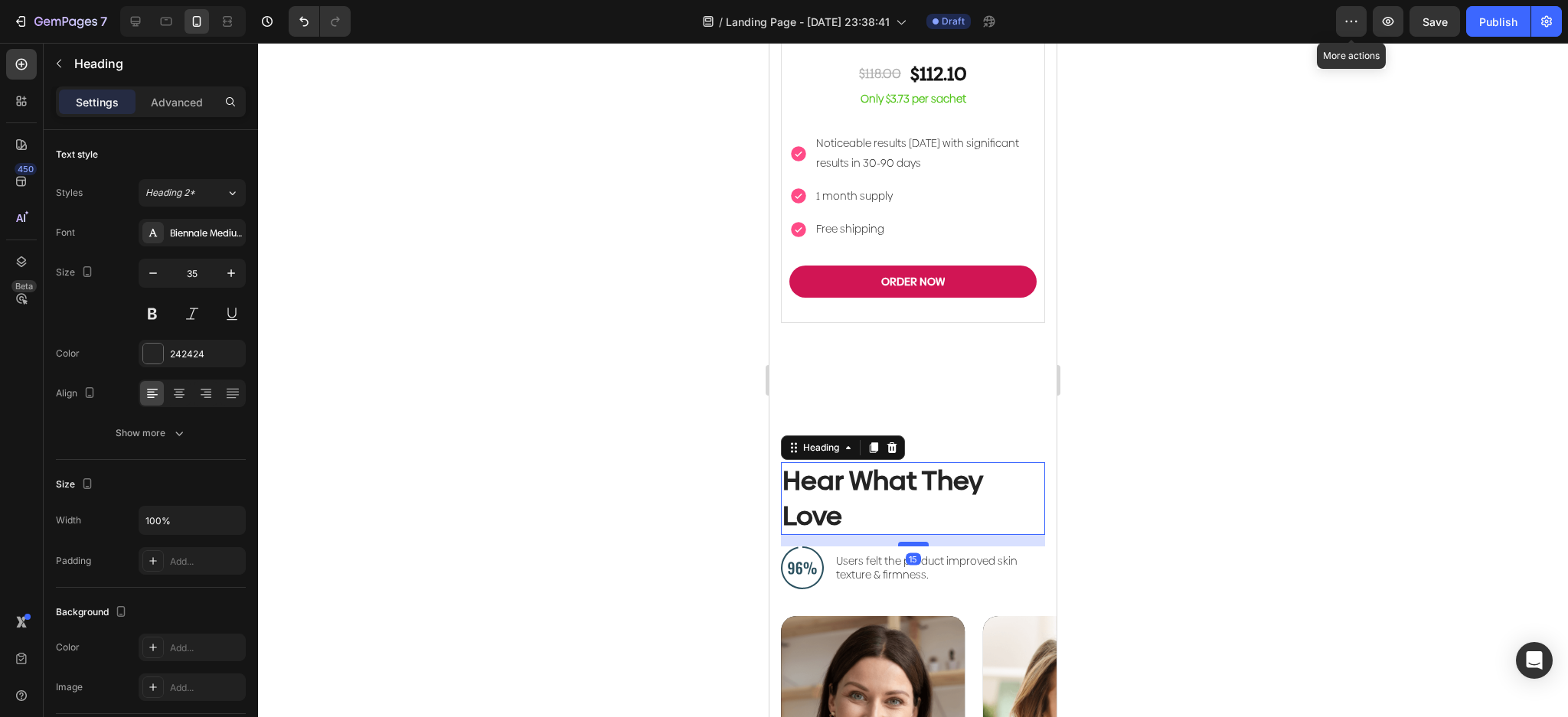
drag, startPoint x: 902, startPoint y: 287, endPoint x: 903, endPoint y: 266, distance: 21.0
click at [903, 542] on div at bounding box center [914, 544] width 31 height 5
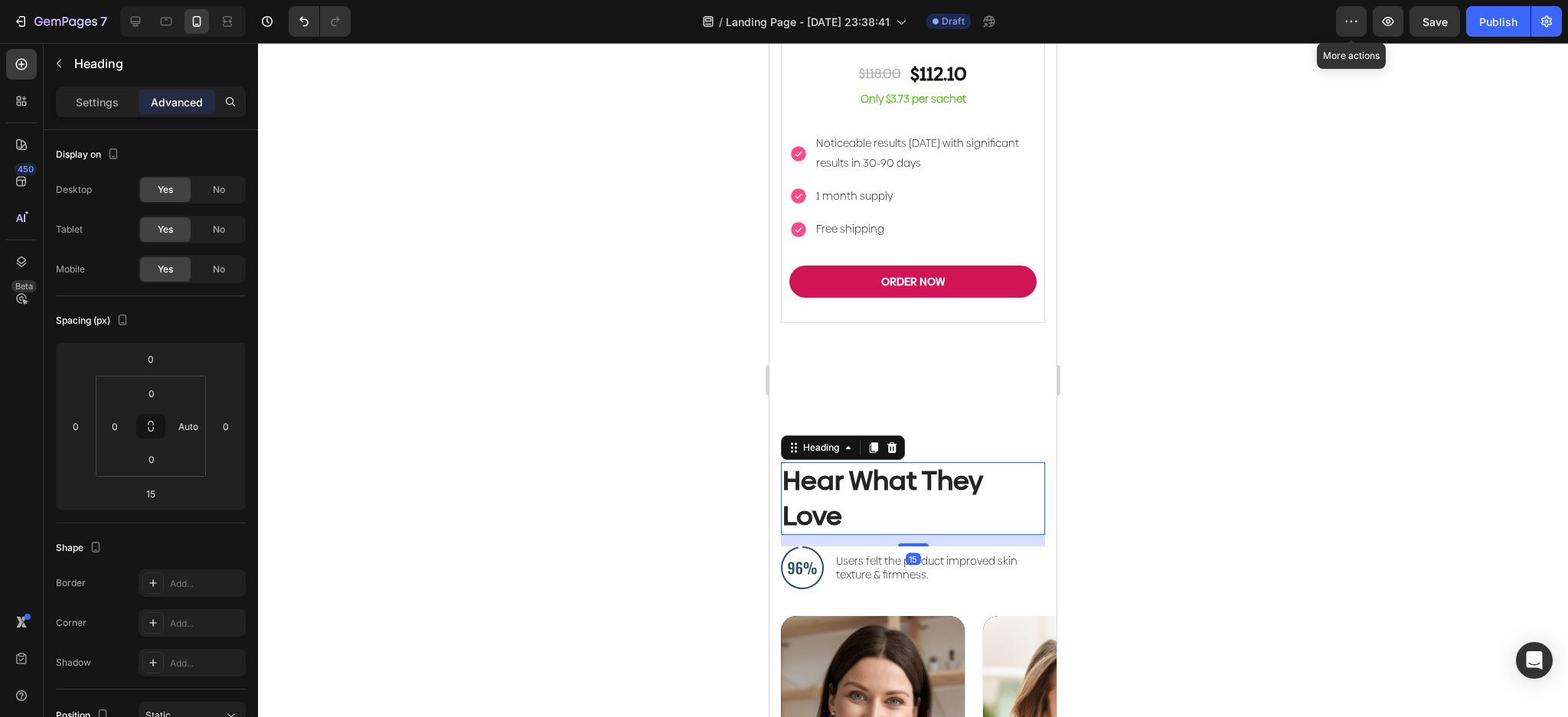
click at [1269, 294] on div at bounding box center [913, 380] width 1310 height 674
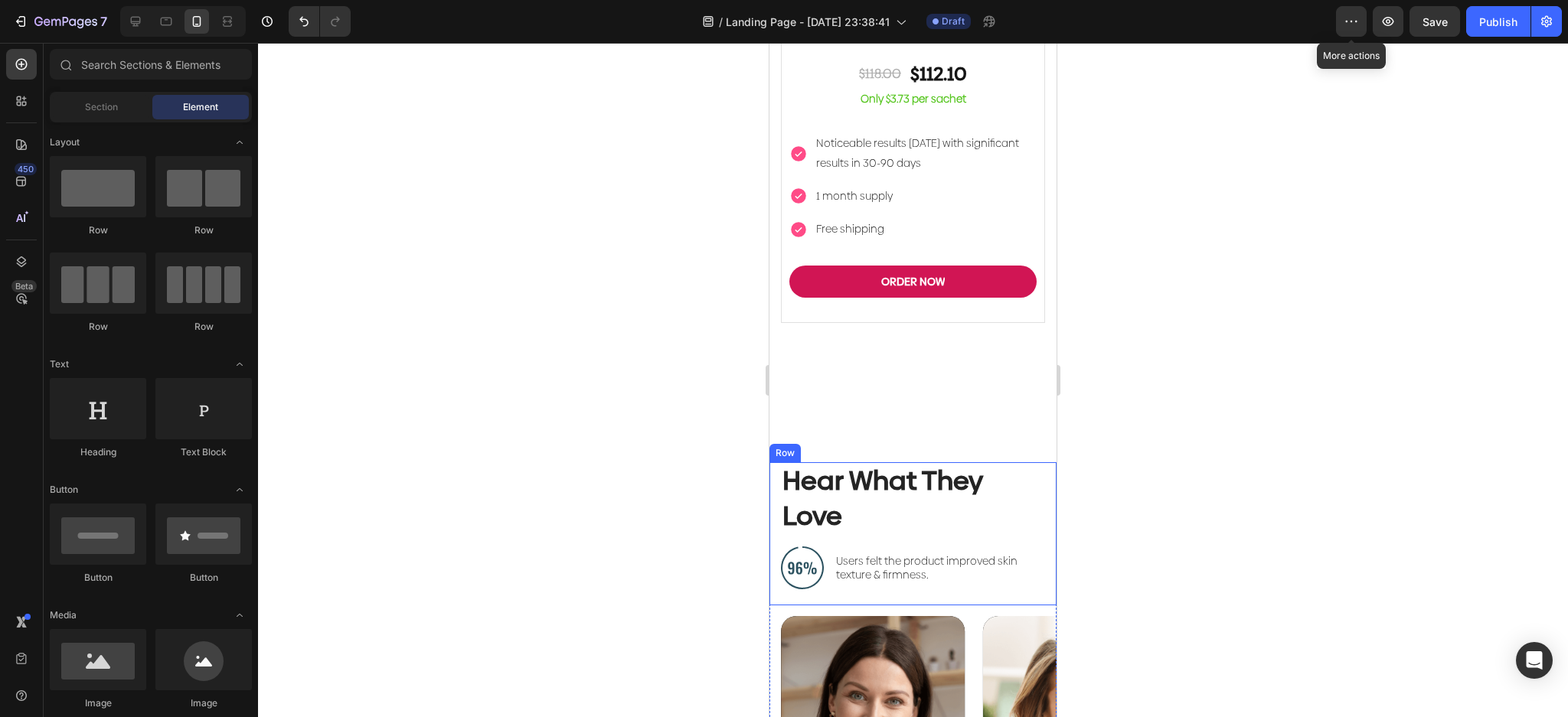
scroll to position [4632, 0]
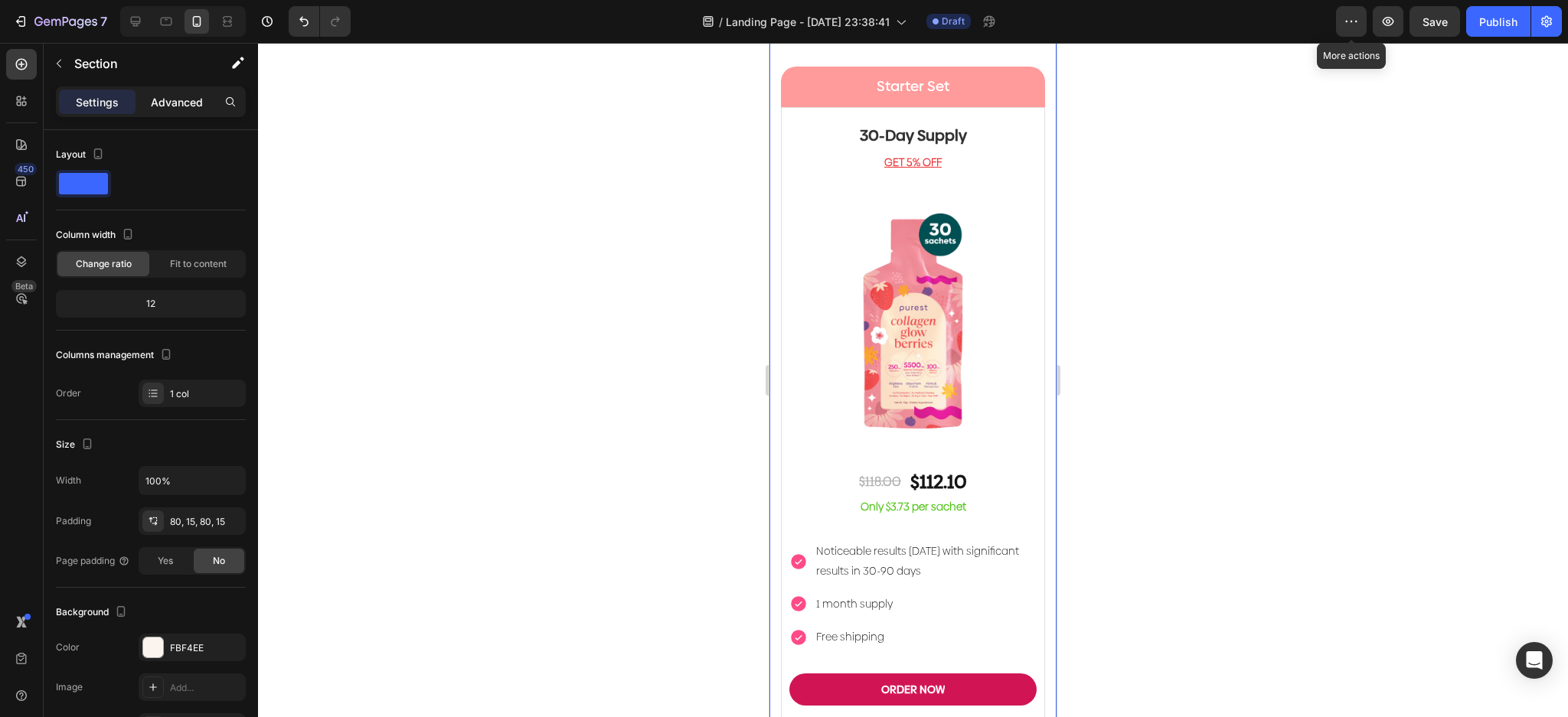
click at [195, 93] on div "Advanced" at bounding box center [176, 101] width 76 height 24
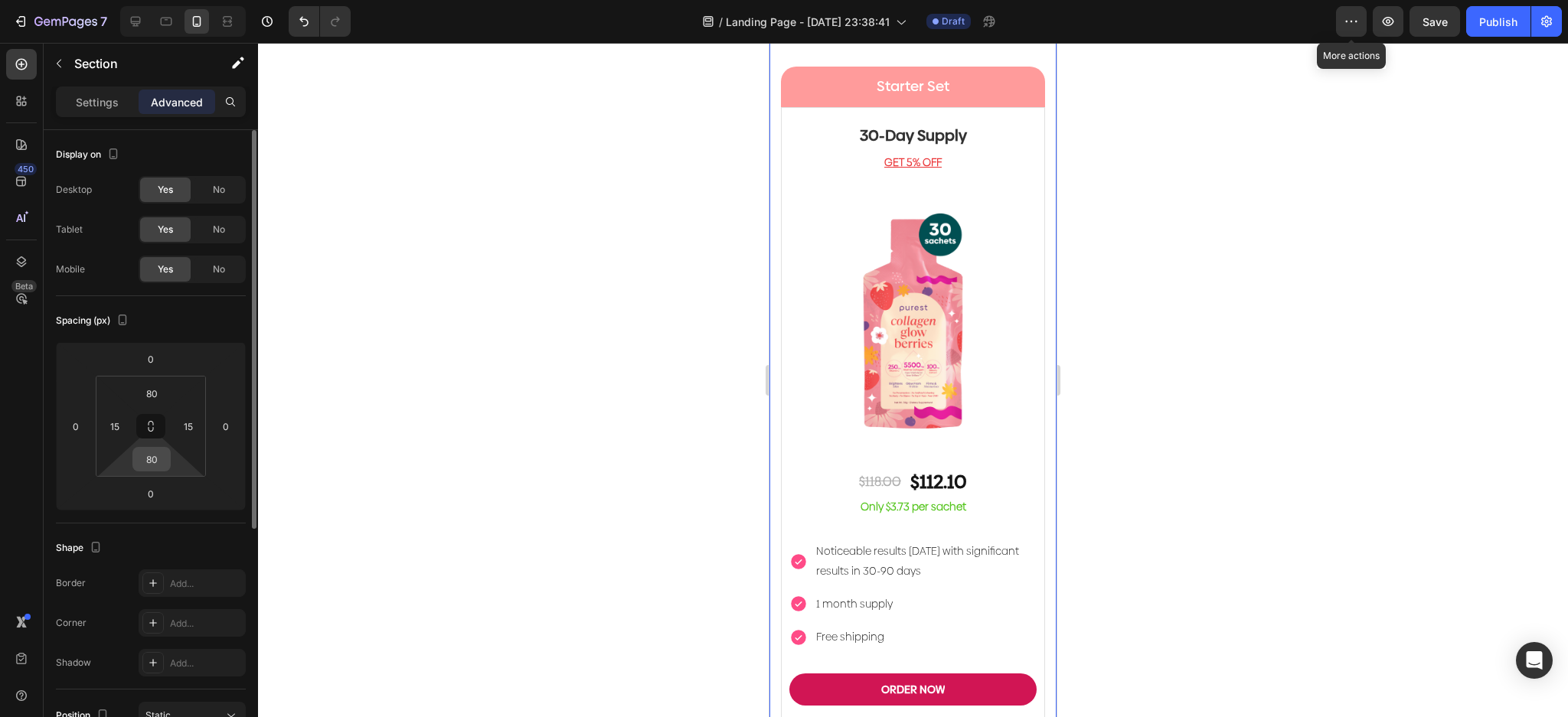
click at [162, 449] on input "80" at bounding box center [151, 459] width 31 height 23
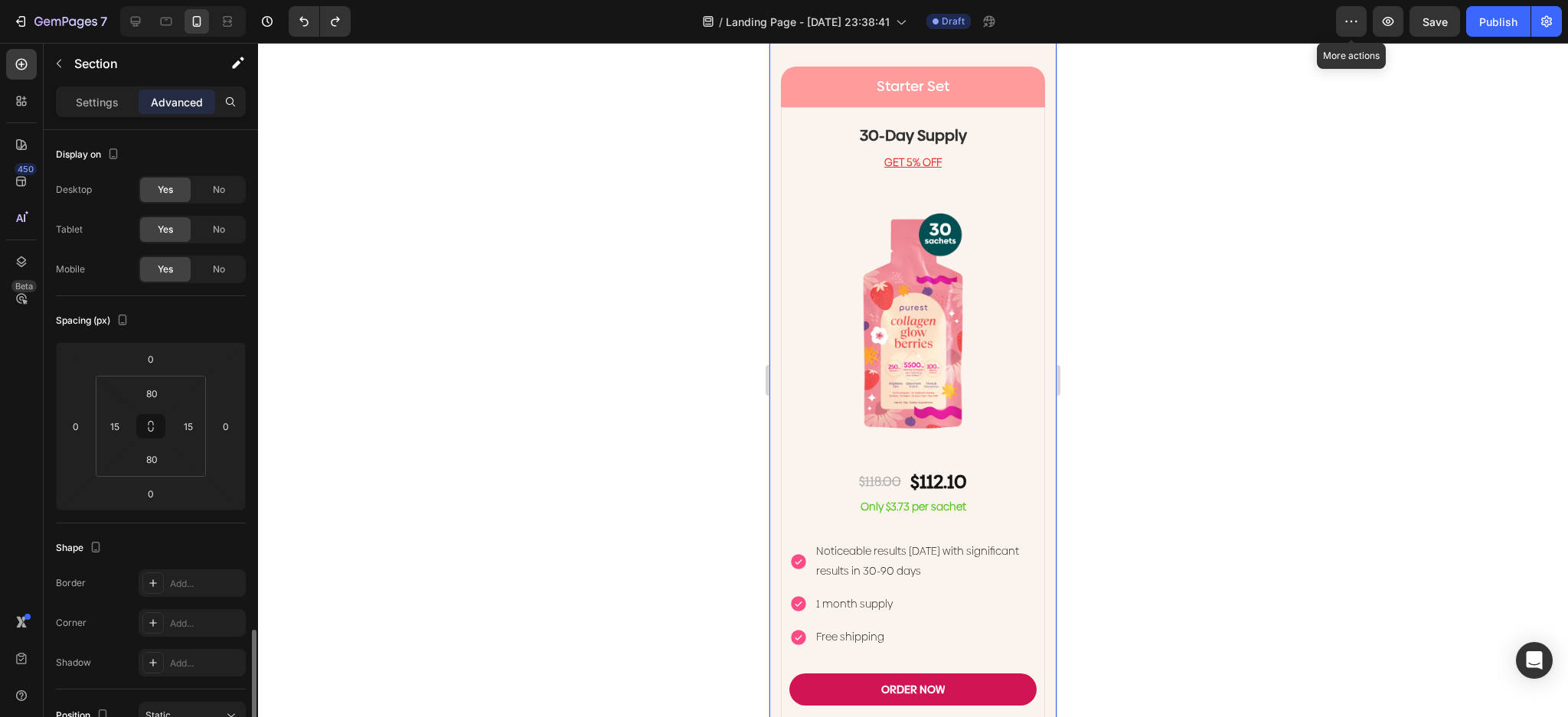
scroll to position [368, 0]
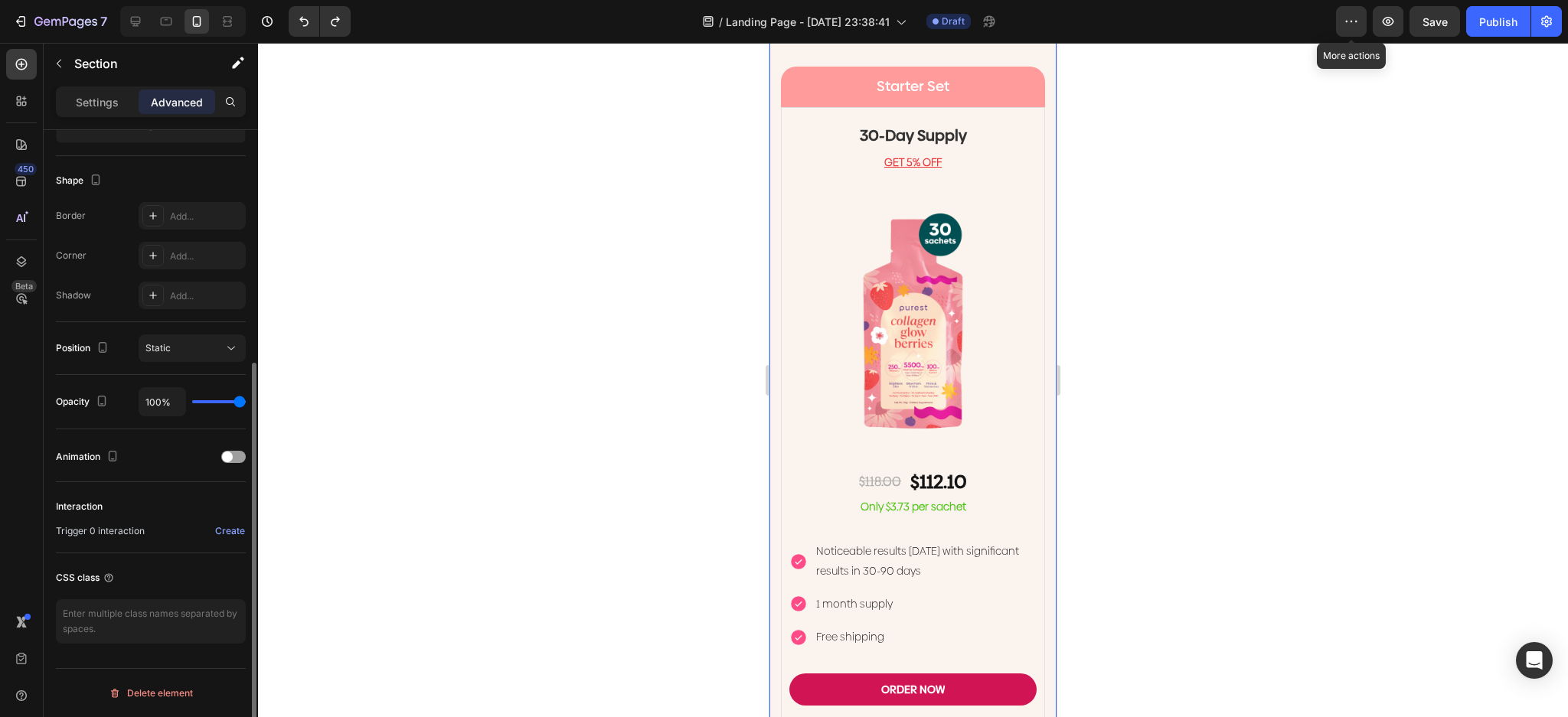
click at [107, 89] on div "Settings Advanced" at bounding box center [151, 101] width 190 height 31
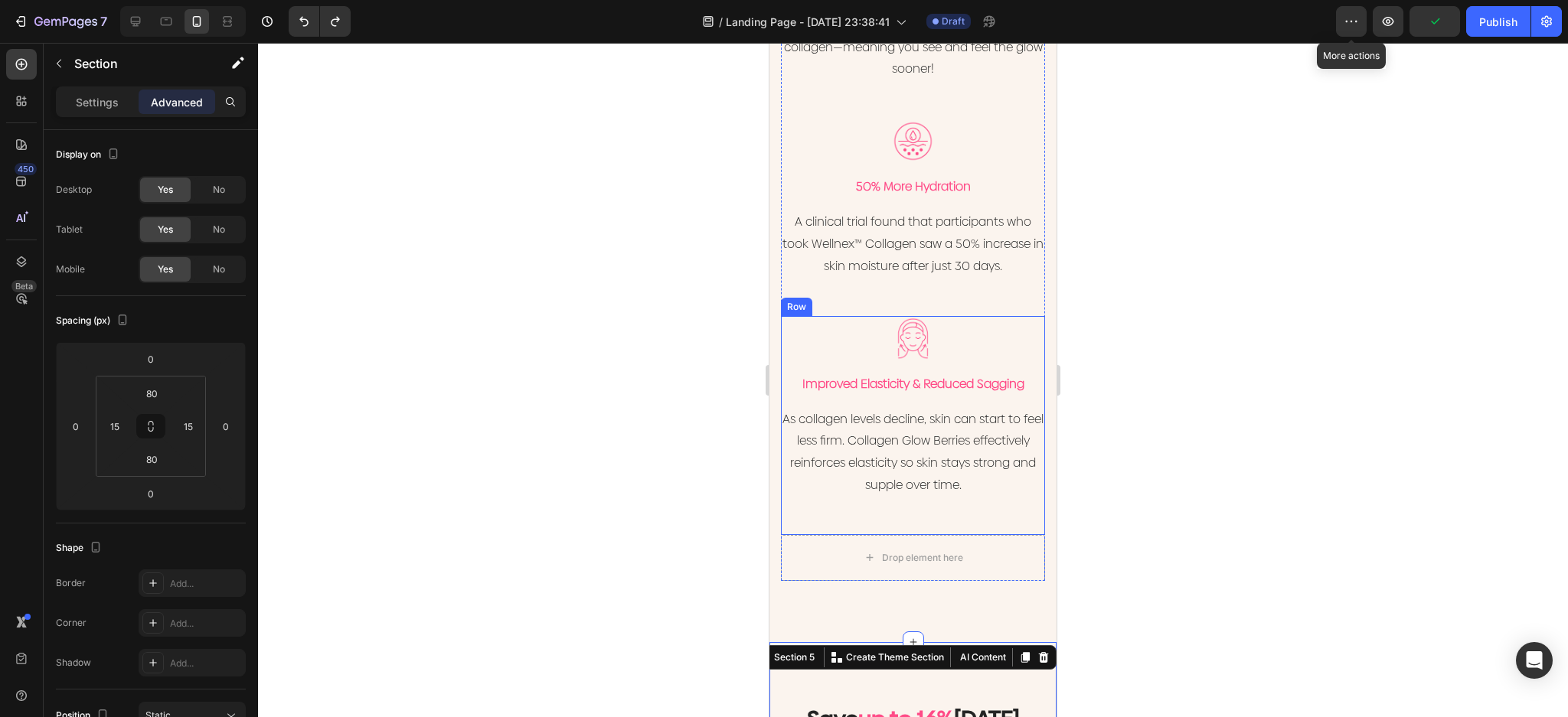
scroll to position [2108, 0]
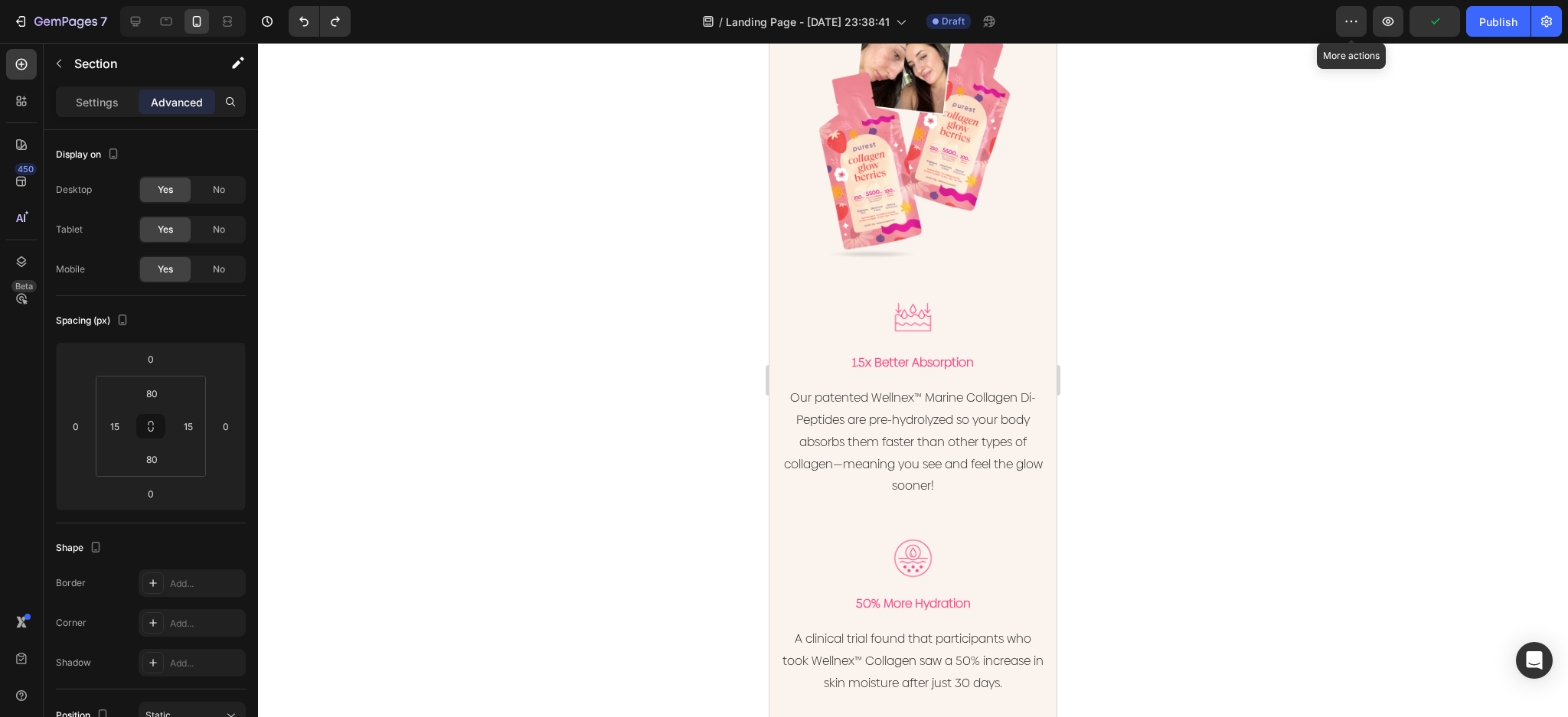
click at [1203, 266] on div at bounding box center [913, 380] width 1310 height 674
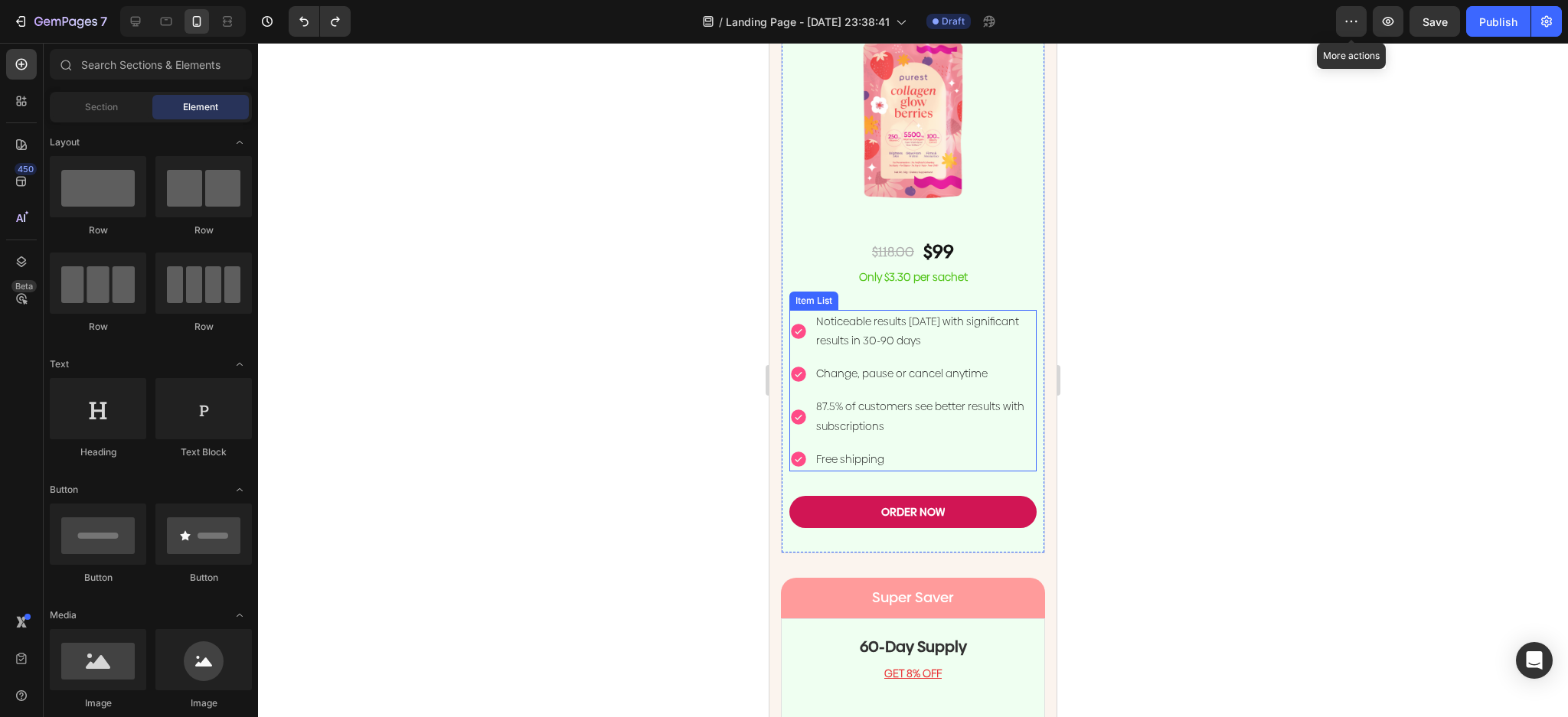
scroll to position [3537, 0]
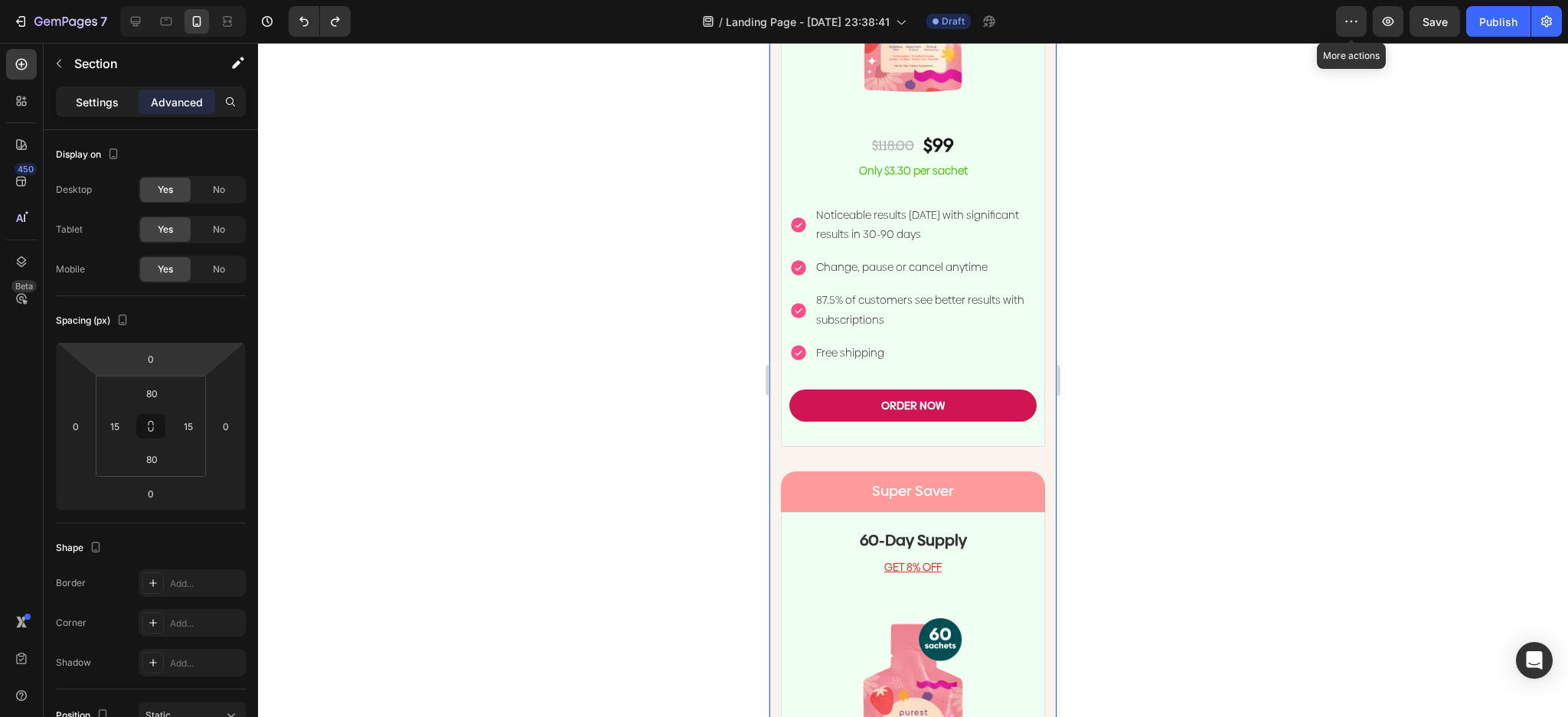
click at [101, 107] on p "Settings" at bounding box center [97, 102] width 43 height 16
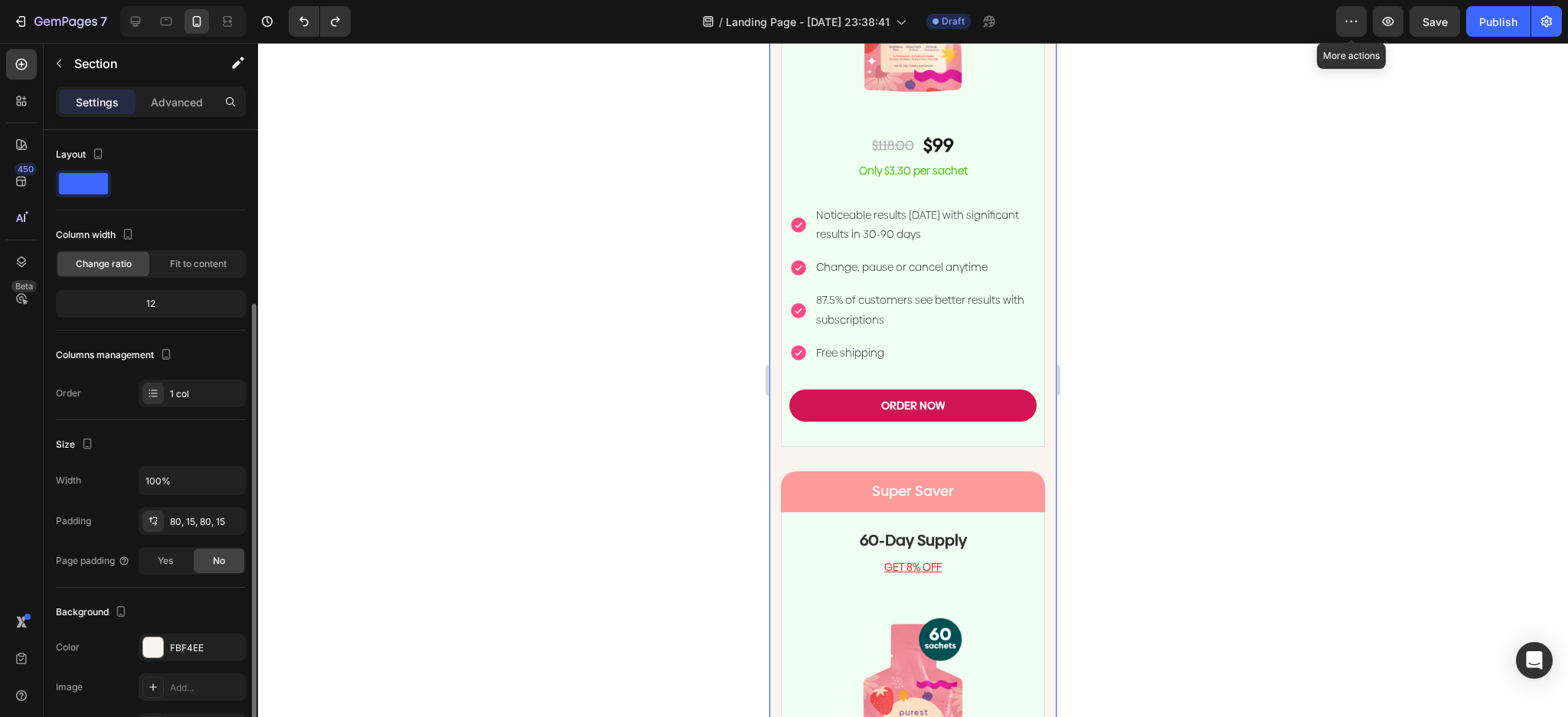
scroll to position [204, 0]
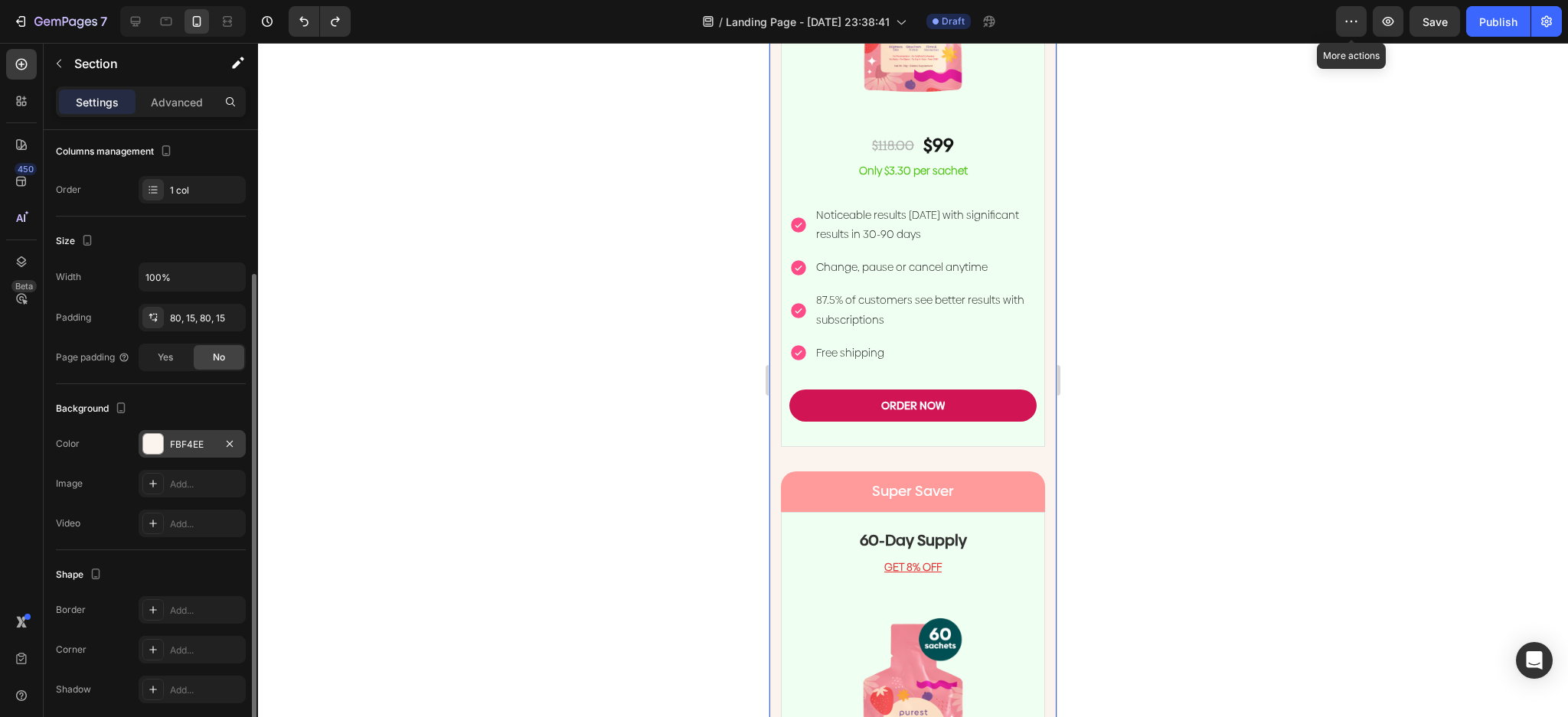
click at [155, 436] on div at bounding box center [153, 443] width 20 height 20
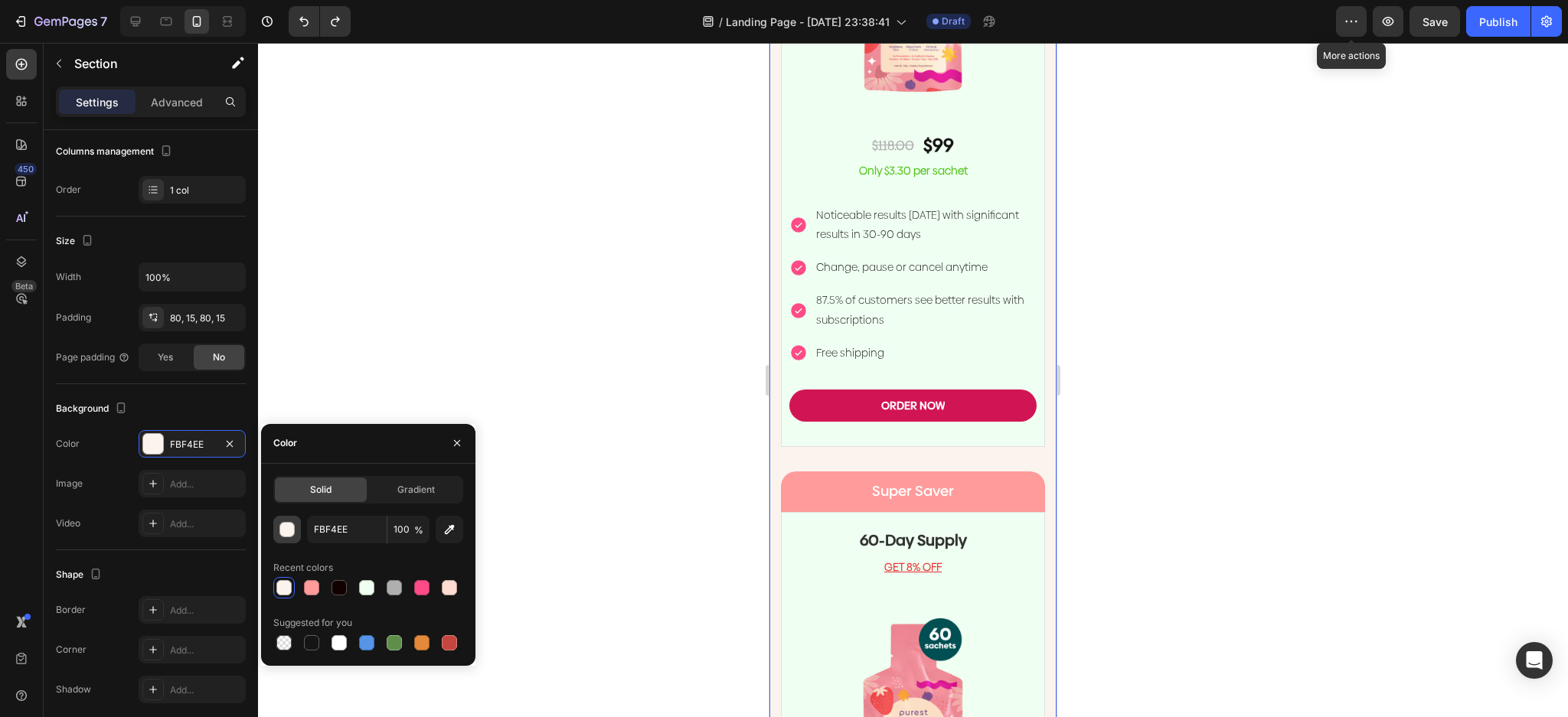
click at [283, 523] on div "button" at bounding box center [287, 530] width 15 height 15
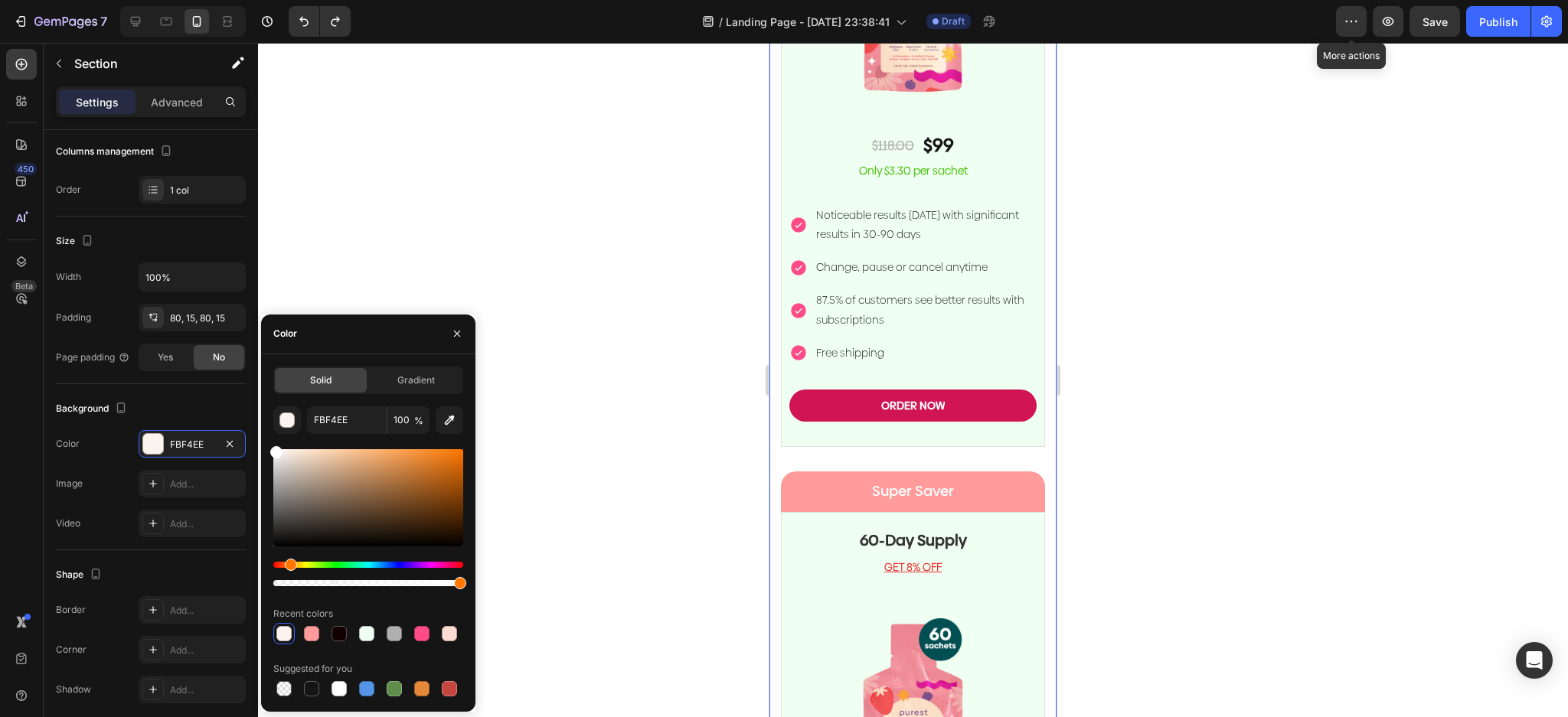
drag, startPoint x: 246, startPoint y: 414, endPoint x: 285, endPoint y: 353, distance: 72.4
click at [235, 383] on div "450 Beta Sections(18) Elements(83) Section Element Hero Section Product Detail …" at bounding box center [129, 380] width 258 height 674
type input "FFFFFF"
click at [1019, 559] on p "GET 8% OFF" at bounding box center [912, 567] width 244 height 16
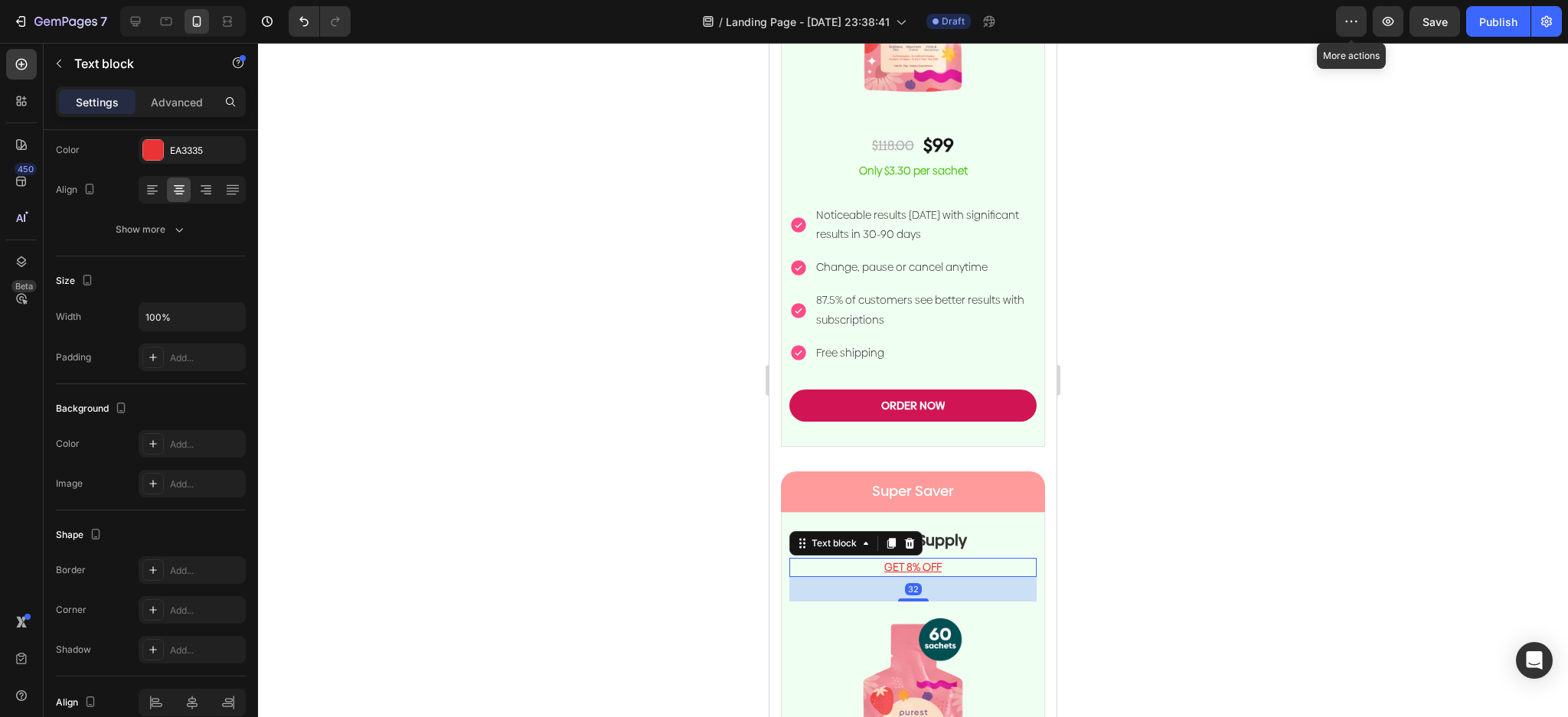
scroll to position [0, 0]
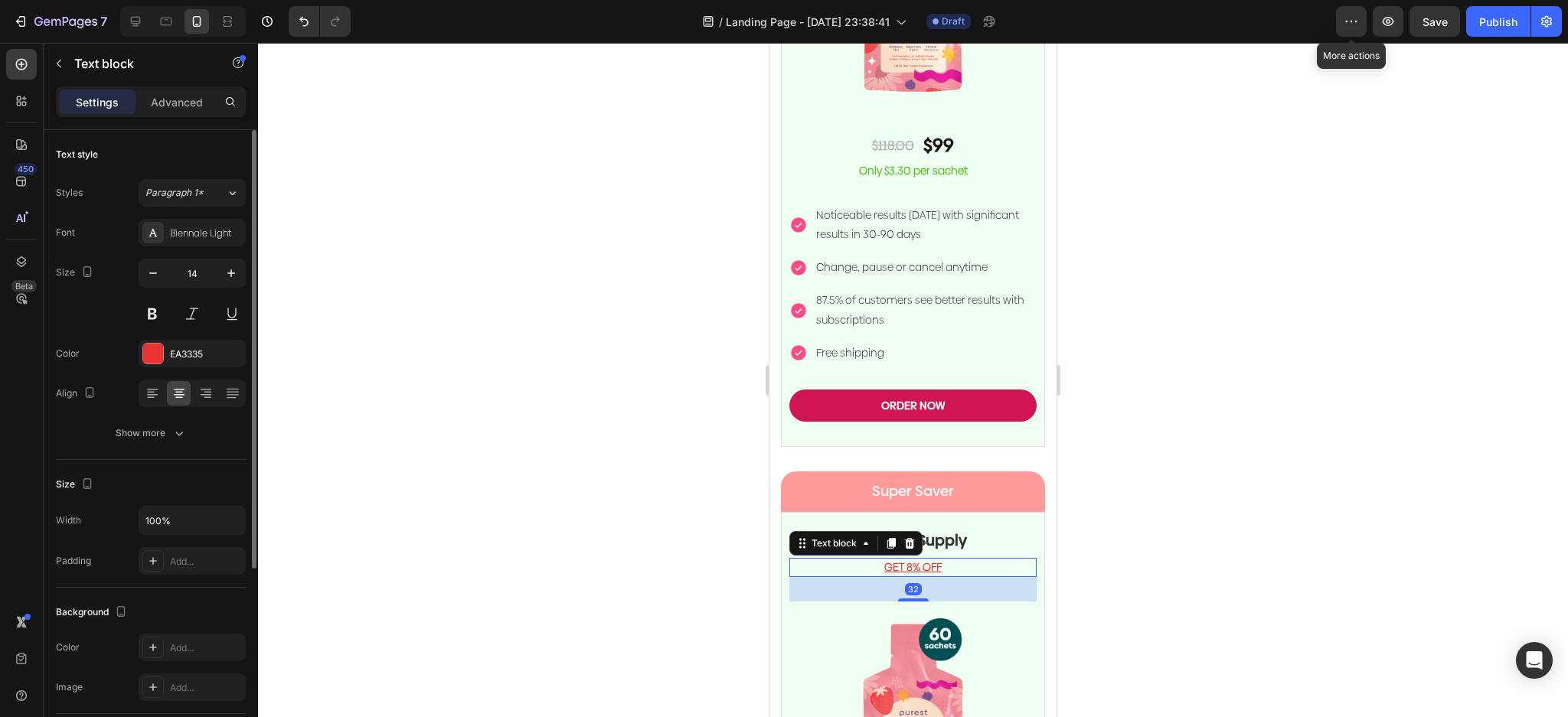
click at [1014, 513] on div "60-Day Supply Heading" at bounding box center [913, 532] width 247 height 39
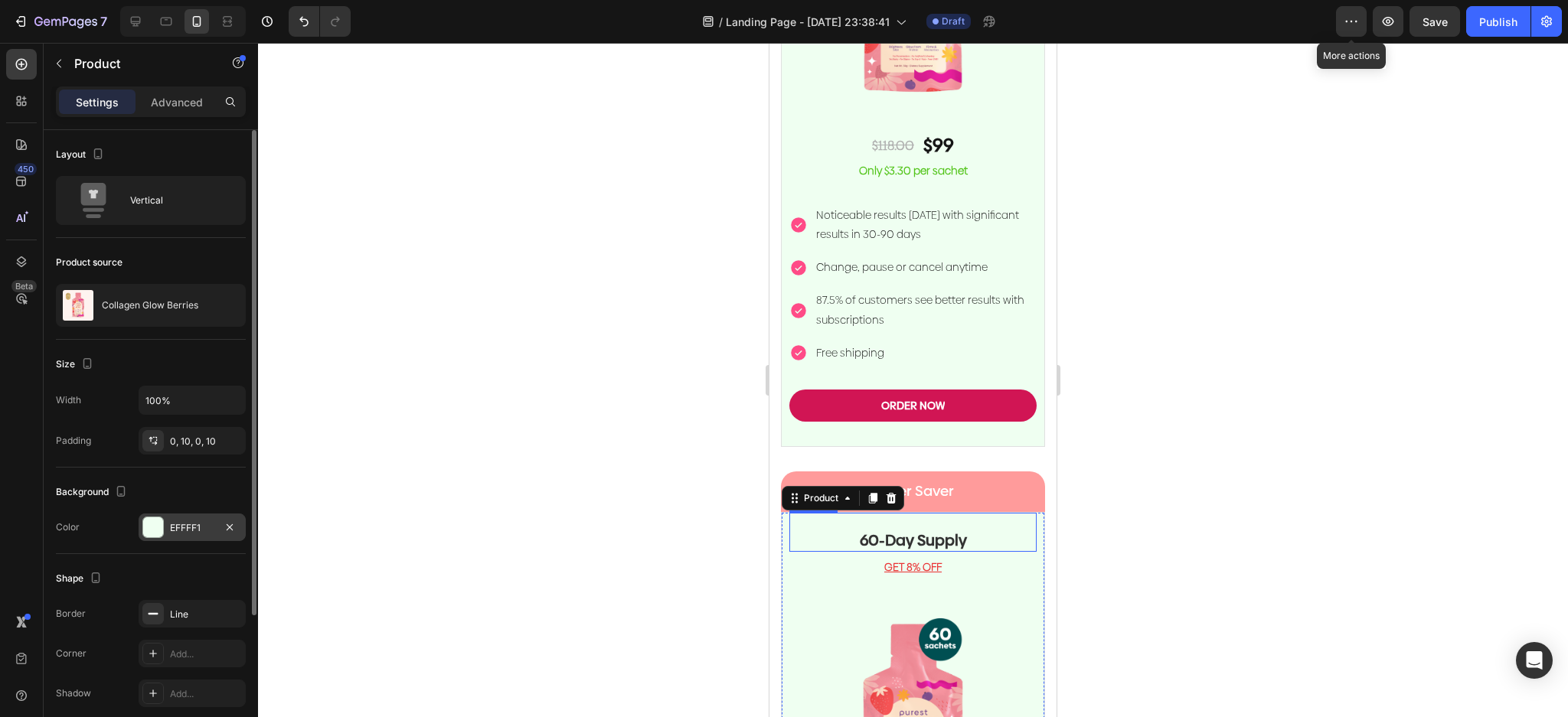
click at [159, 528] on div at bounding box center [153, 527] width 20 height 20
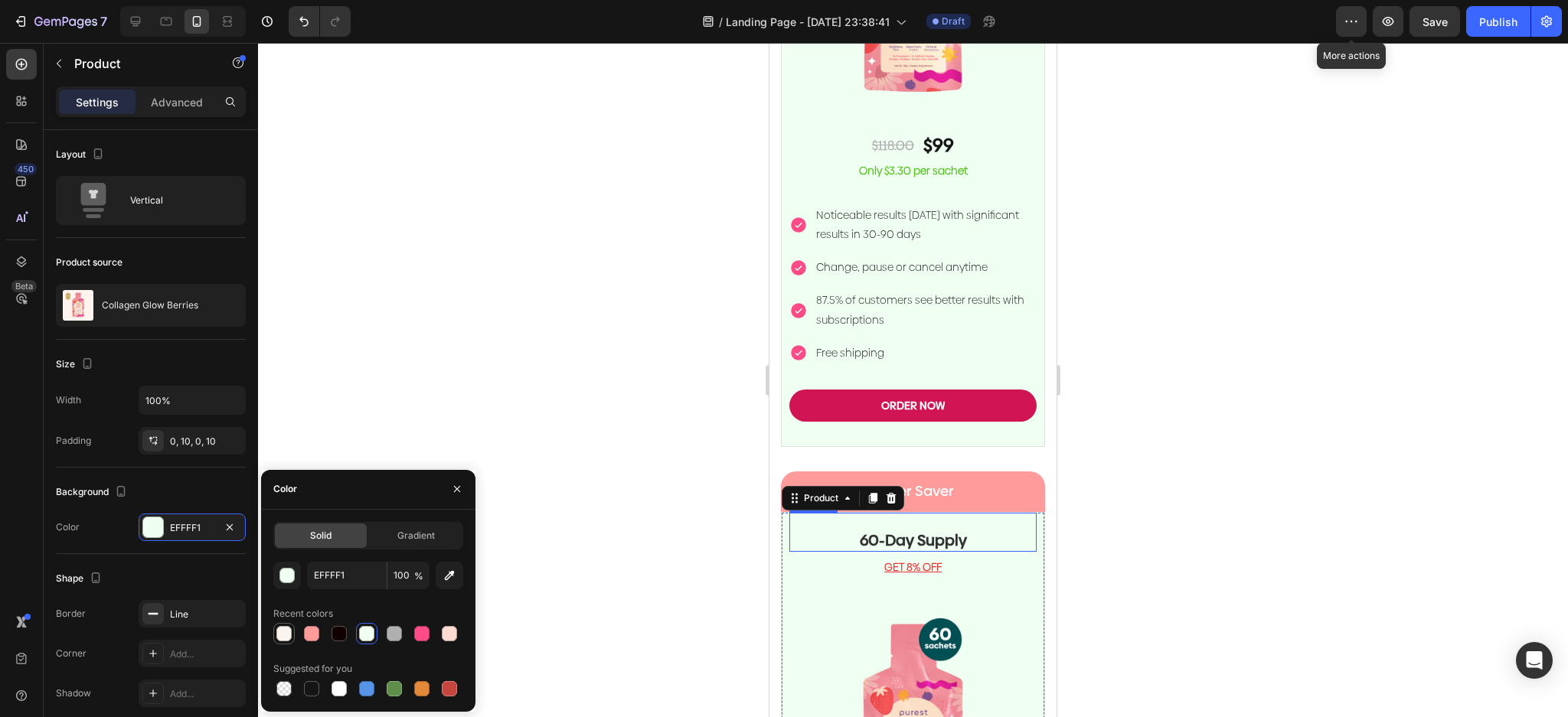
click at [287, 630] on div at bounding box center [283, 633] width 15 height 15
type input "FBF4EE"
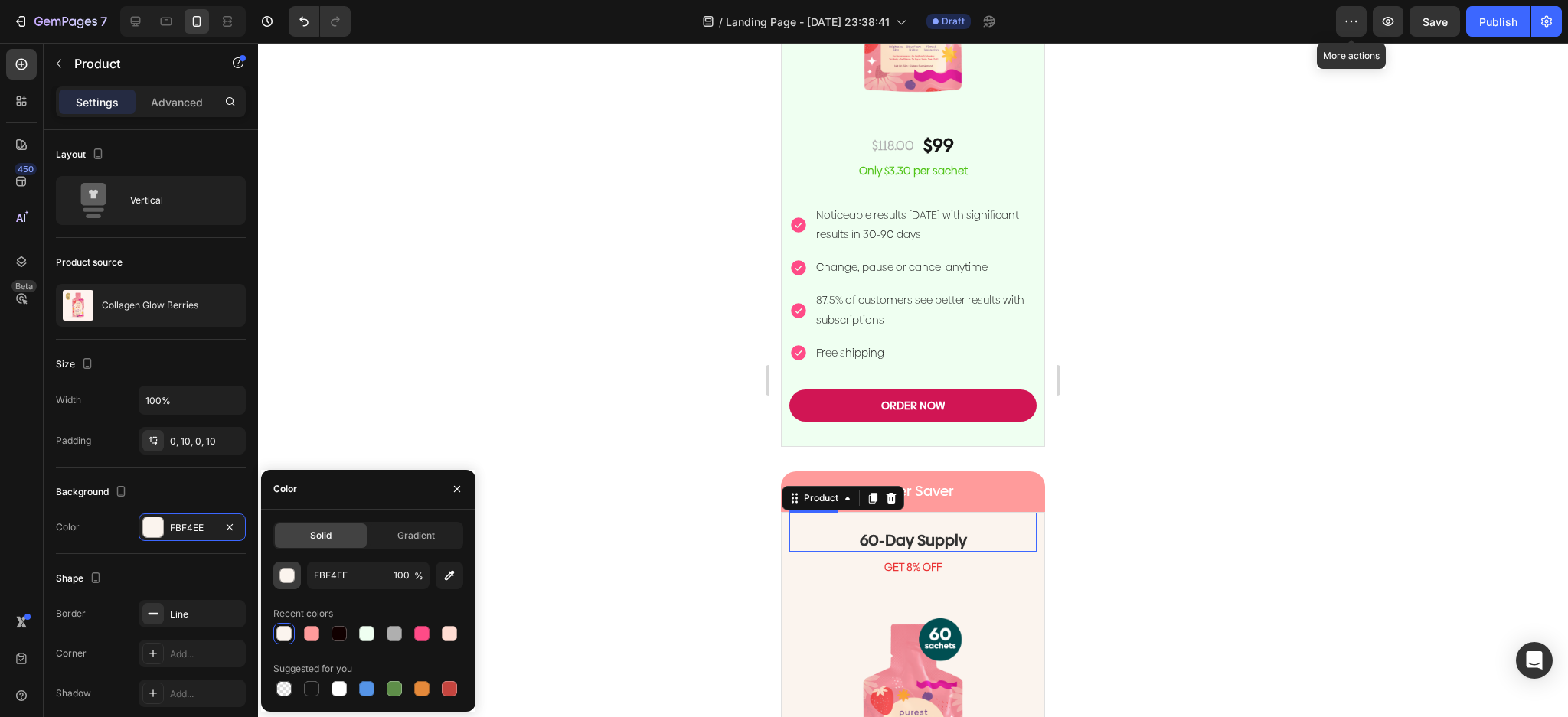
click at [284, 582] on div "button" at bounding box center [287, 576] width 15 height 15
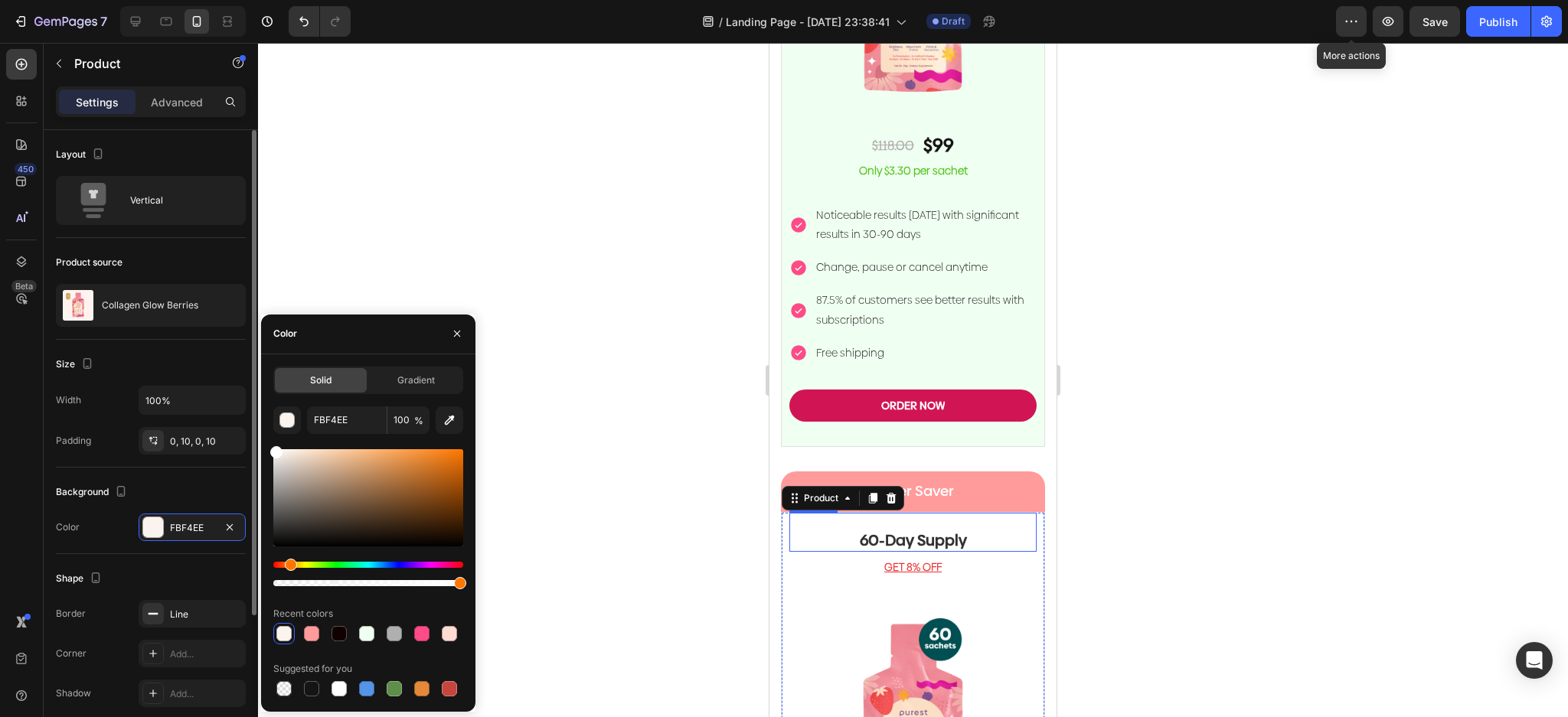
drag, startPoint x: 262, startPoint y: 416, endPoint x: 239, endPoint y: 383, distance: 40.2
click at [239, 385] on div "450 Beta Sections(18) Elements(83) Section Element Hero Section Product Detail …" at bounding box center [129, 380] width 258 height 674
click at [544, 215] on div at bounding box center [913, 380] width 1310 height 674
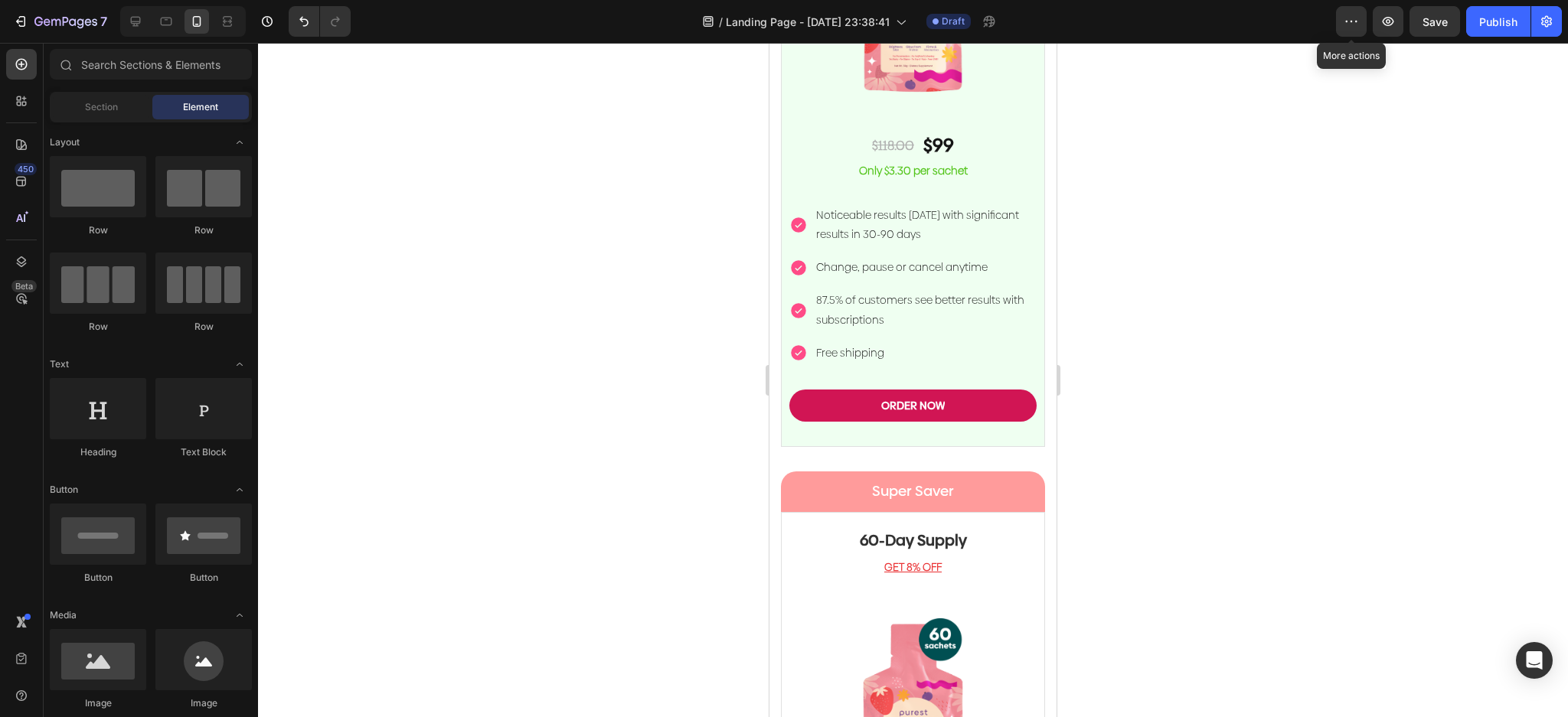
click at [1219, 344] on div at bounding box center [913, 380] width 1310 height 674
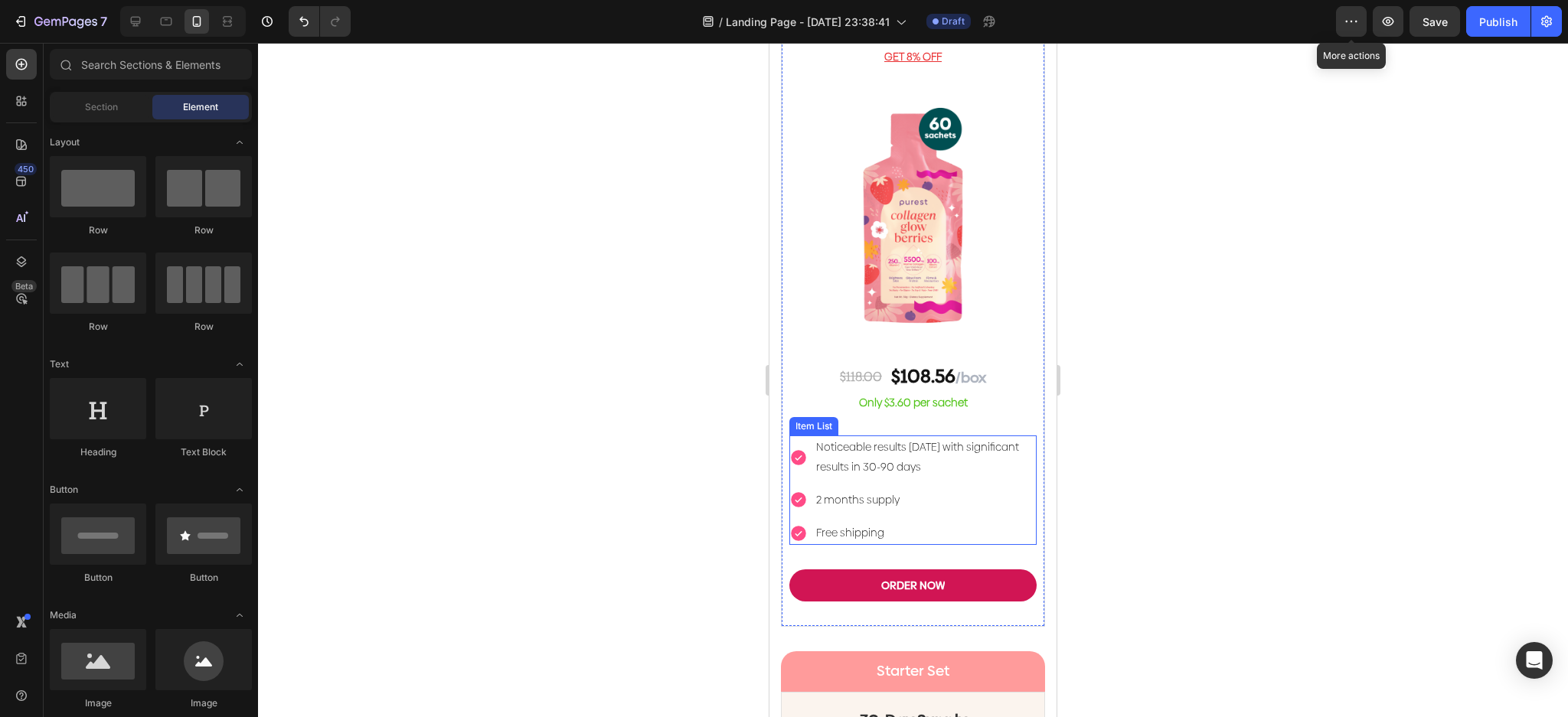
scroll to position [4354, 0]
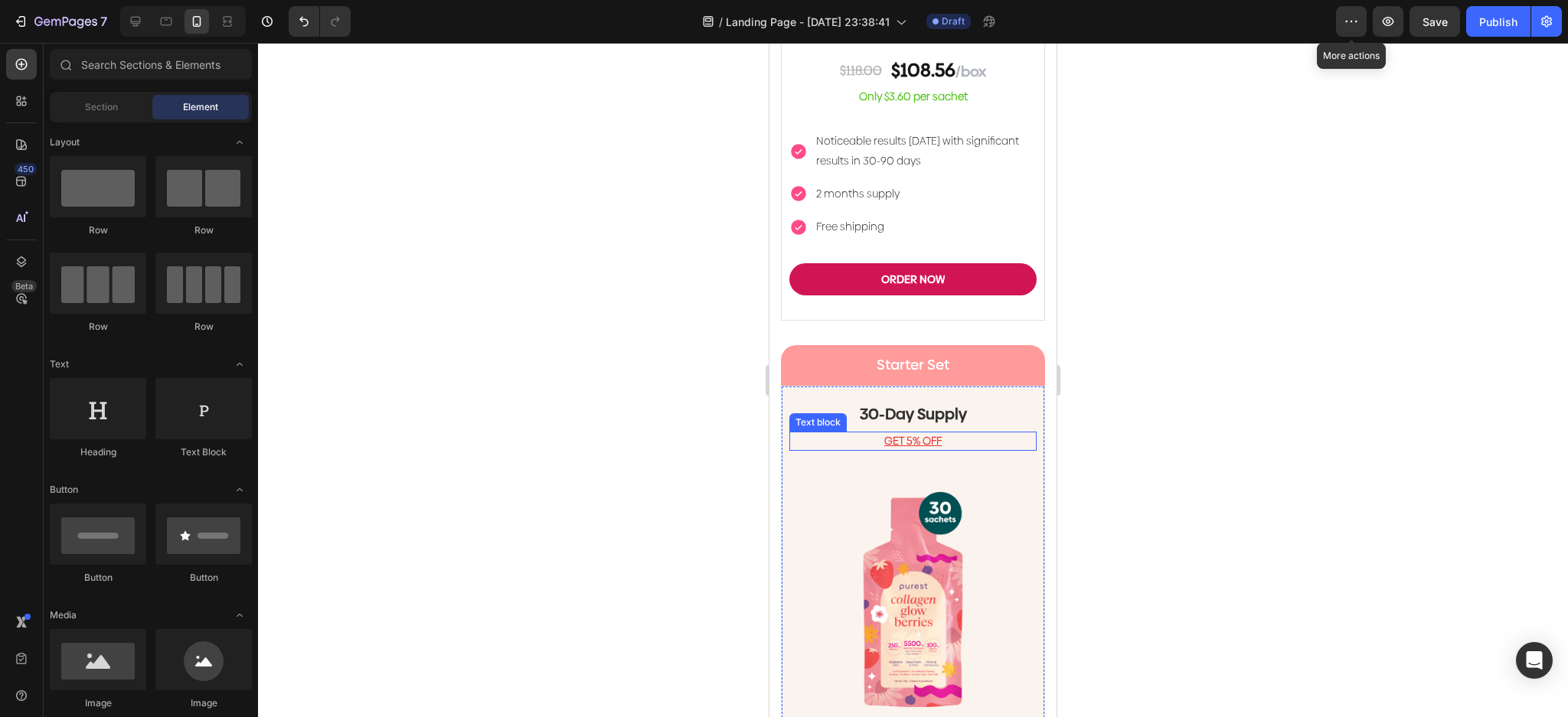
click at [999, 433] on p "GET 5% OFF" at bounding box center [912, 441] width 244 height 16
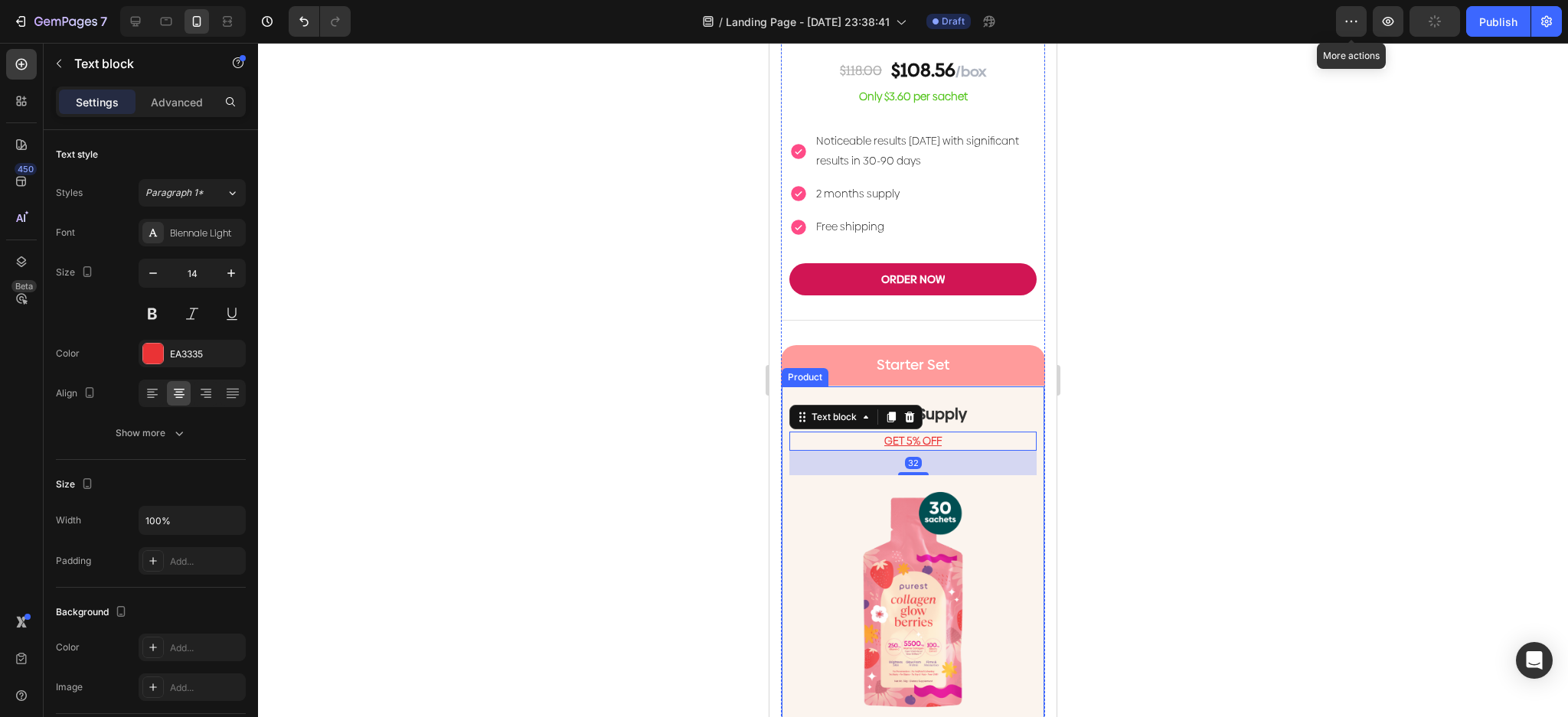
click at [1015, 402] on h2 "30-Day Supply" at bounding box center [913, 414] width 247 height 23
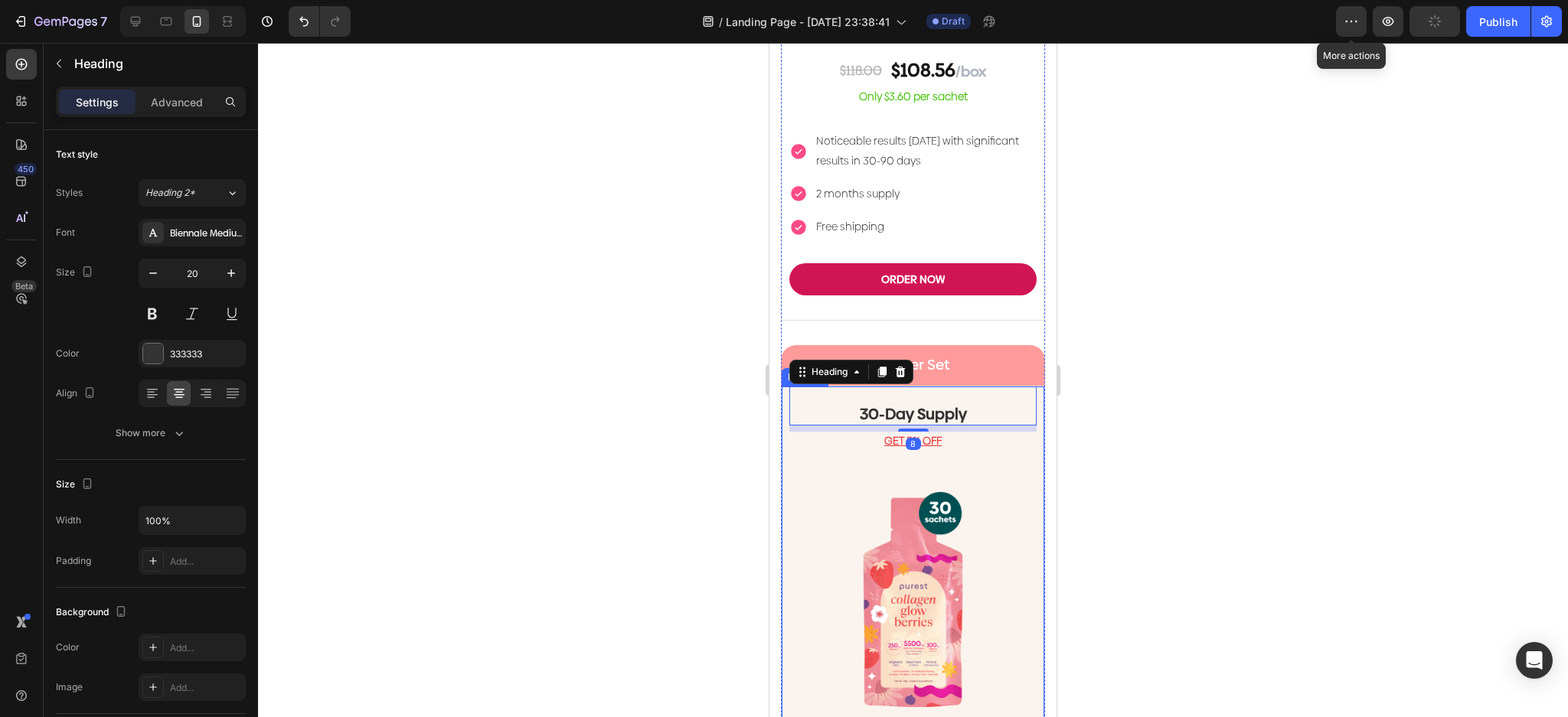
click at [1020, 441] on div "30-Day Supply Heading 8 GET 5% OFF Text block Image $118.00 Text Block $112.10 …" at bounding box center [913, 697] width 247 height 622
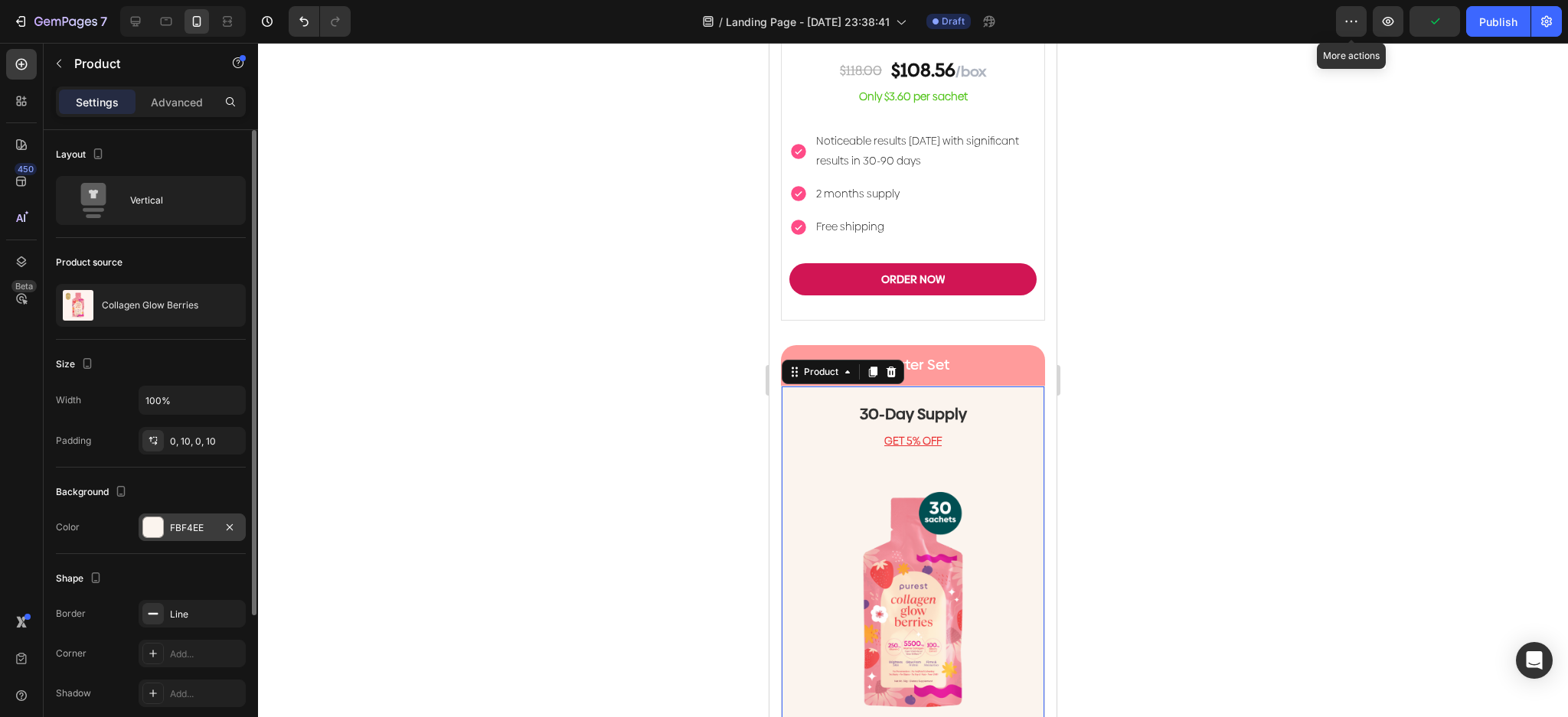
click at [158, 514] on div "FBF4EE" at bounding box center [192, 527] width 107 height 27
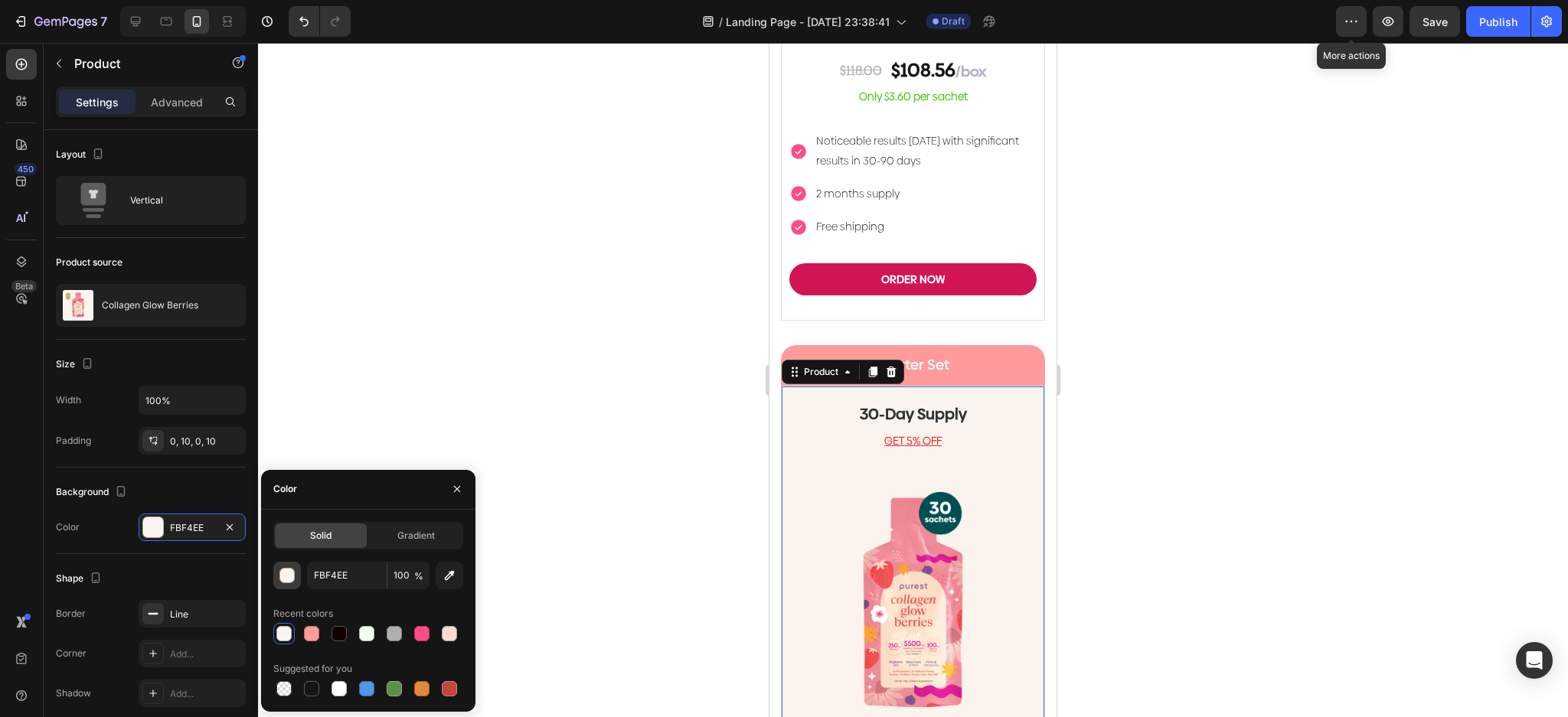
click at [289, 581] on div "button" at bounding box center [287, 576] width 15 height 15
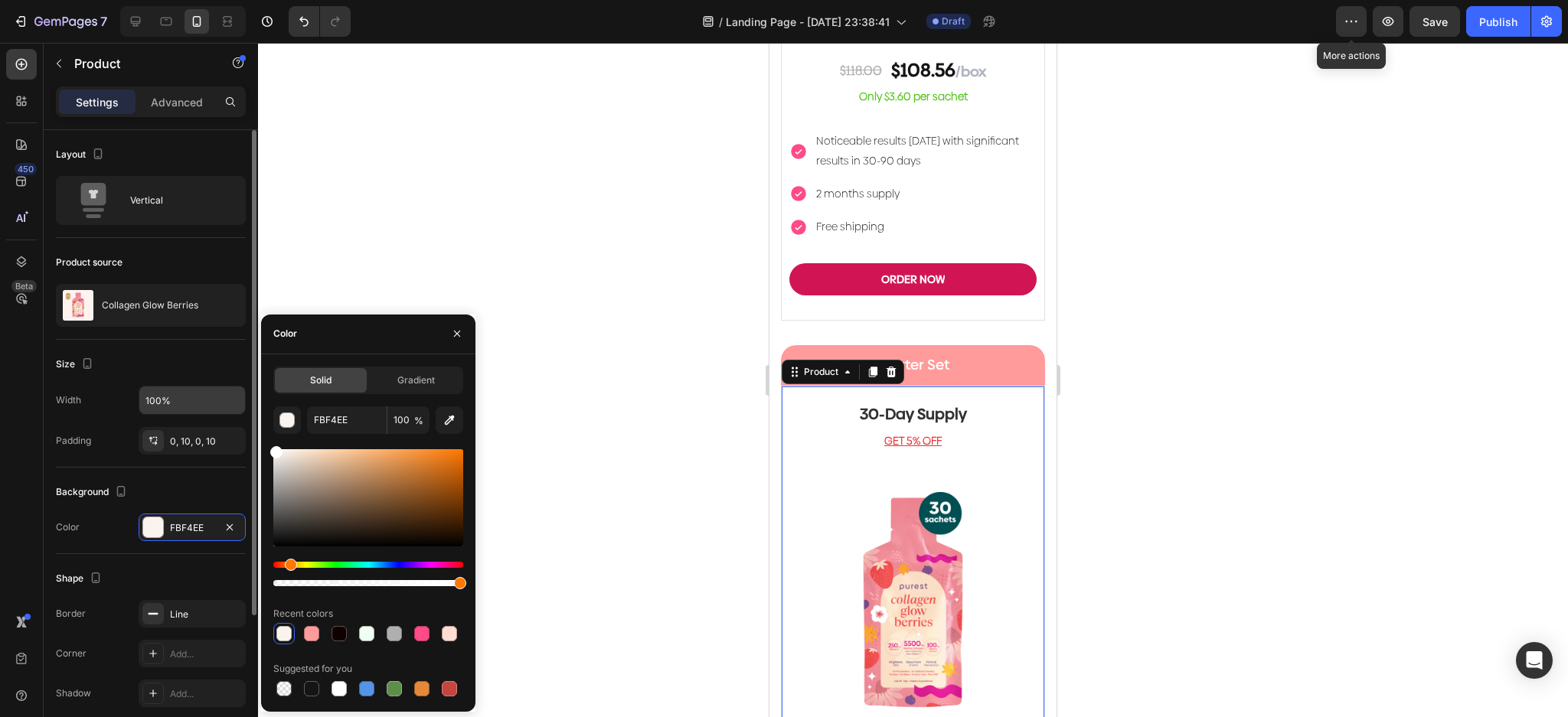
click at [239, 398] on div "450 Beta Sections(18) Elements(83) Section Element Hero Section Product Detail …" at bounding box center [129, 380] width 258 height 674
click at [696, 222] on div at bounding box center [913, 380] width 1310 height 674
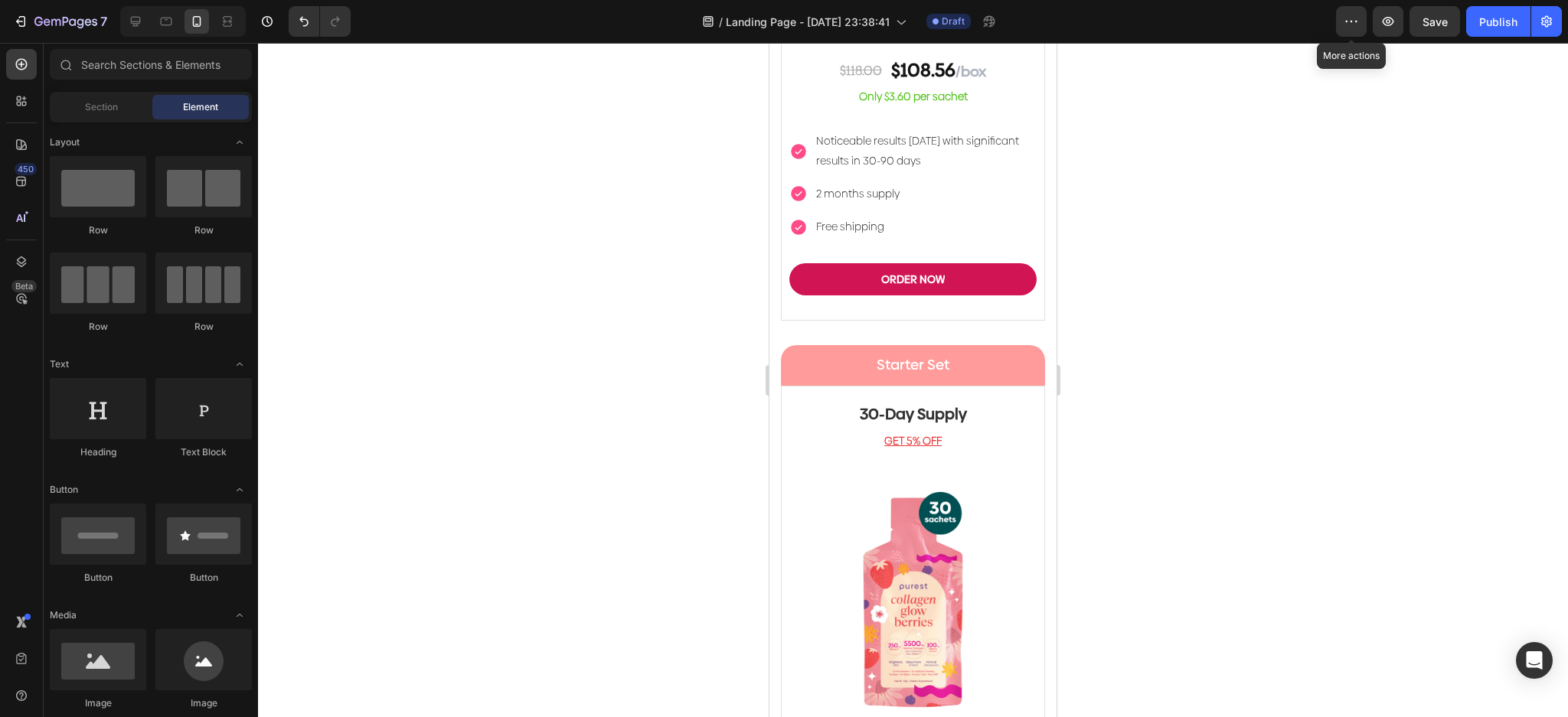
click at [682, 226] on div at bounding box center [913, 380] width 1310 height 674
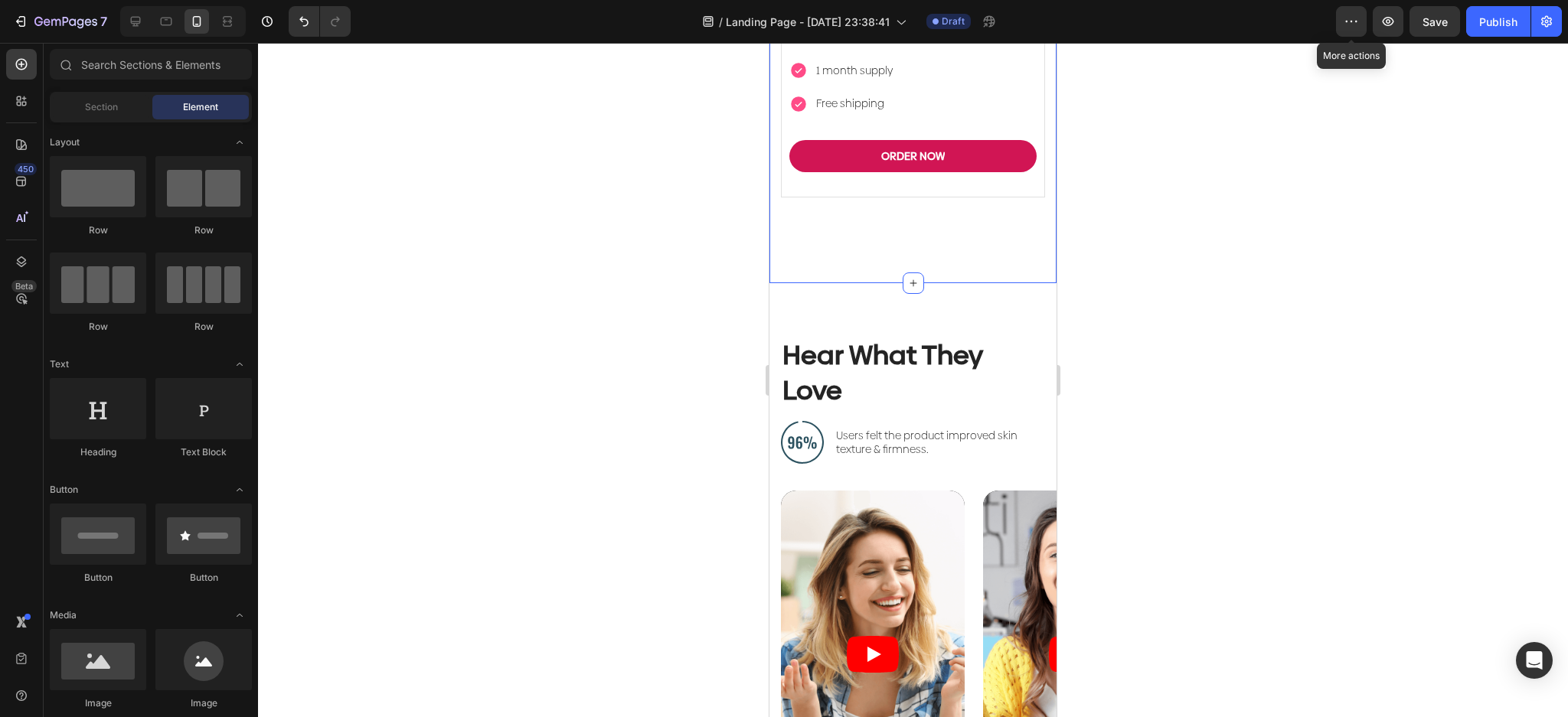
scroll to position [5169, 0]
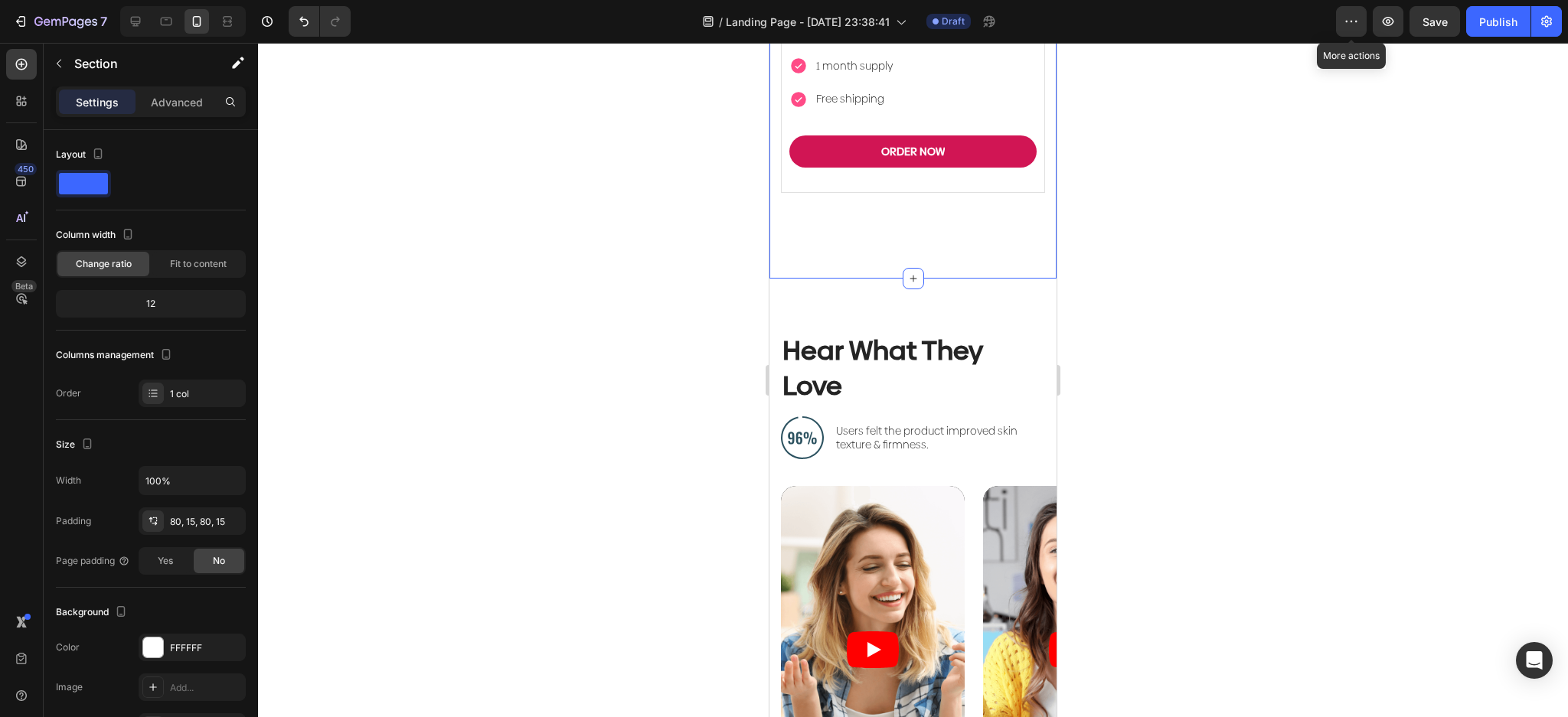
click at [192, 104] on p "Advanced" at bounding box center [176, 102] width 52 height 16
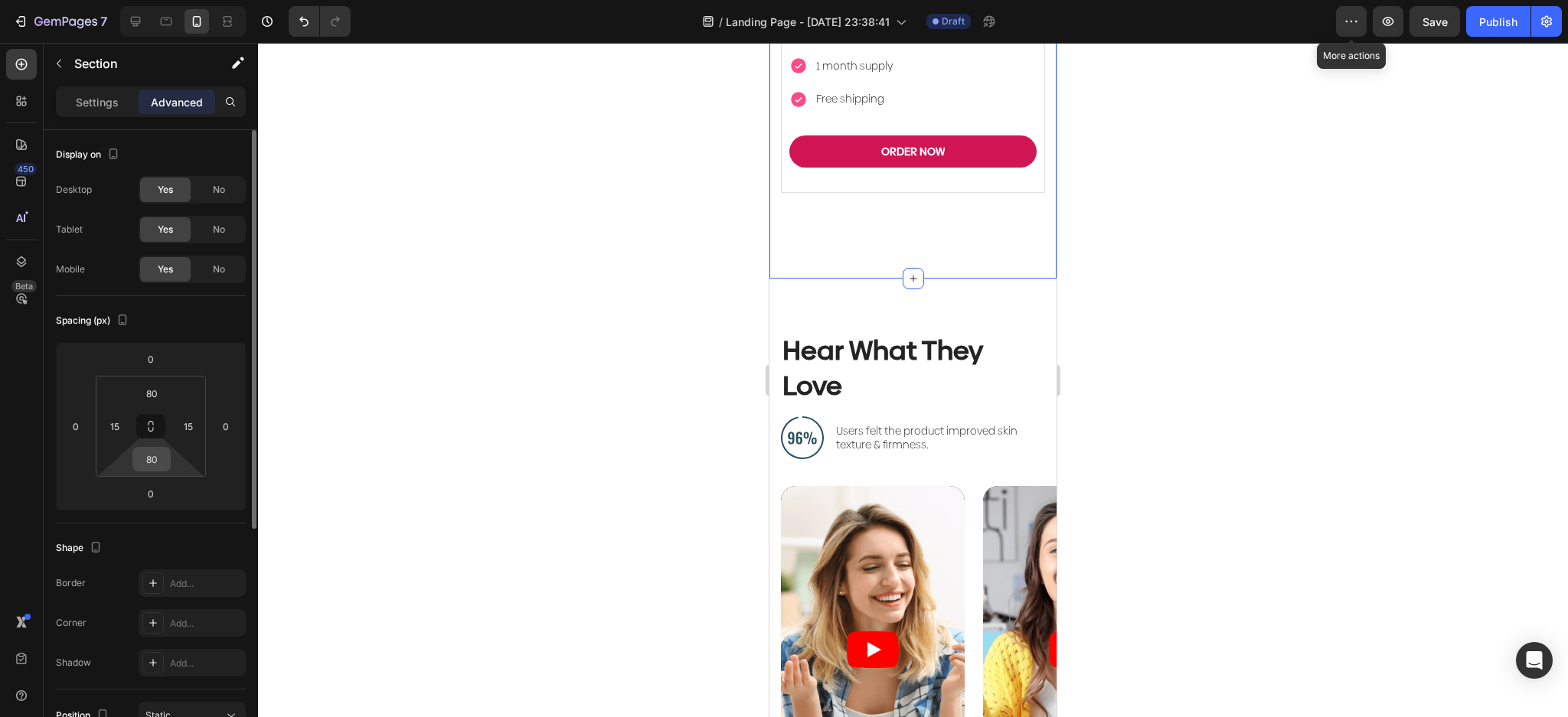
click at [155, 465] on input "80" at bounding box center [151, 459] width 31 height 23
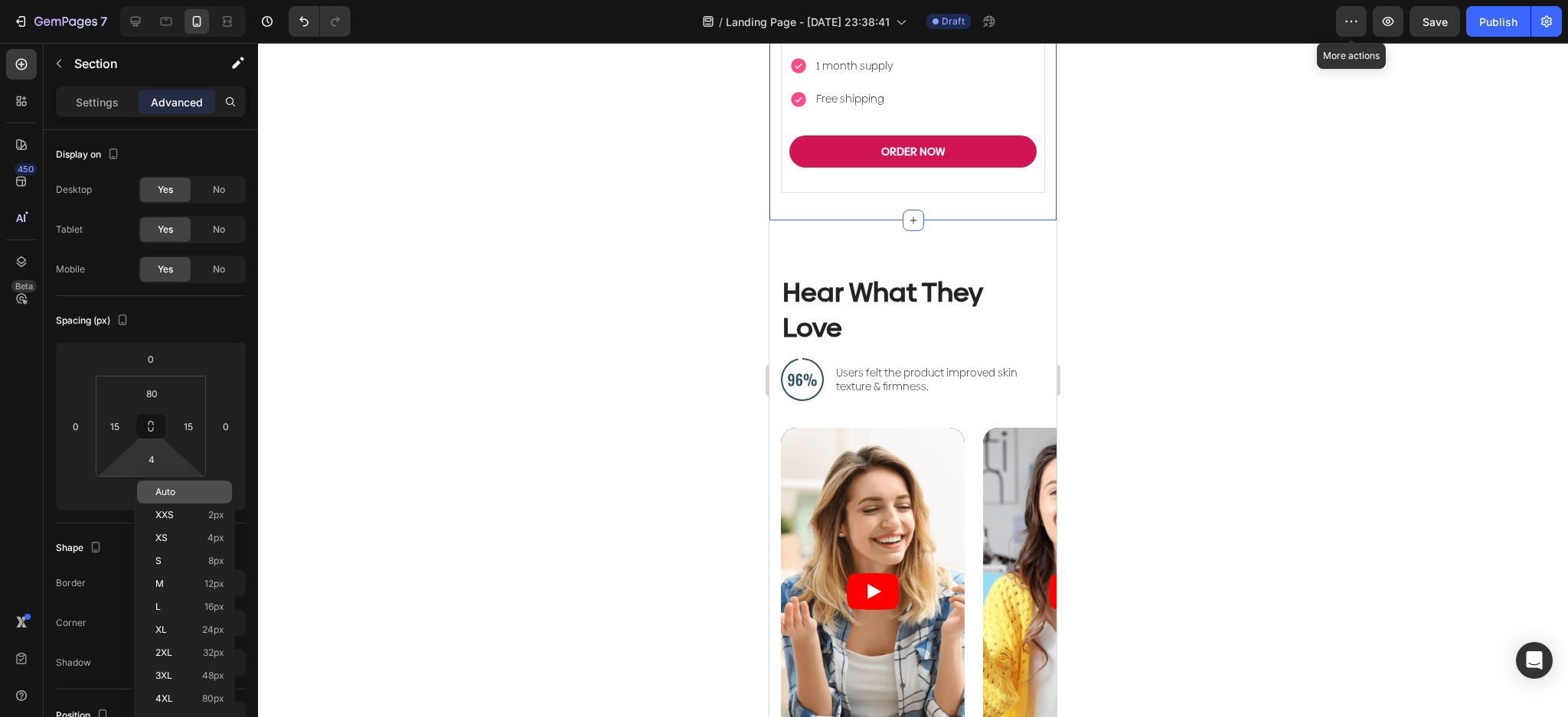
click at [179, 487] on p "Auto" at bounding box center [190, 492] width 69 height 10
type input "Auto"
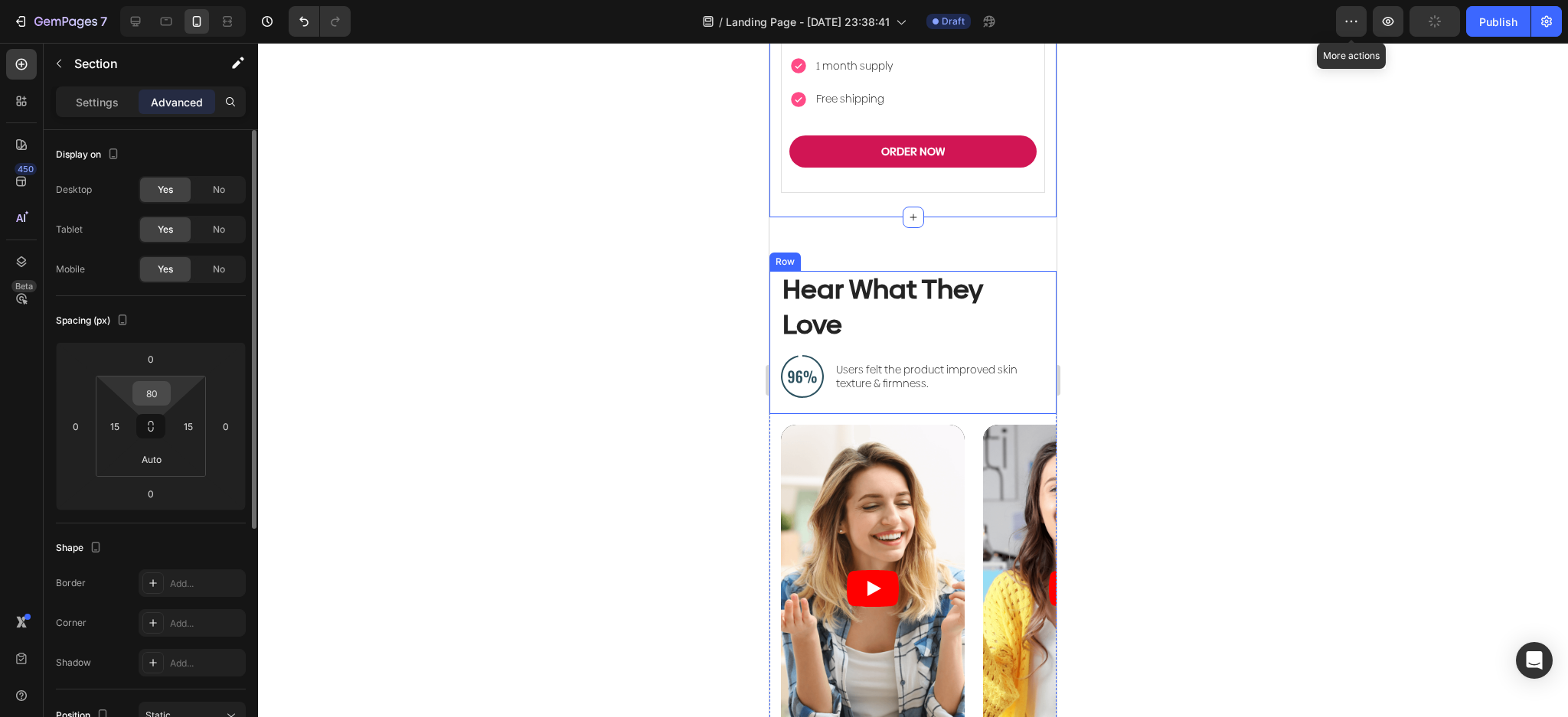
click at [142, 385] on input "80" at bounding box center [151, 394] width 31 height 23
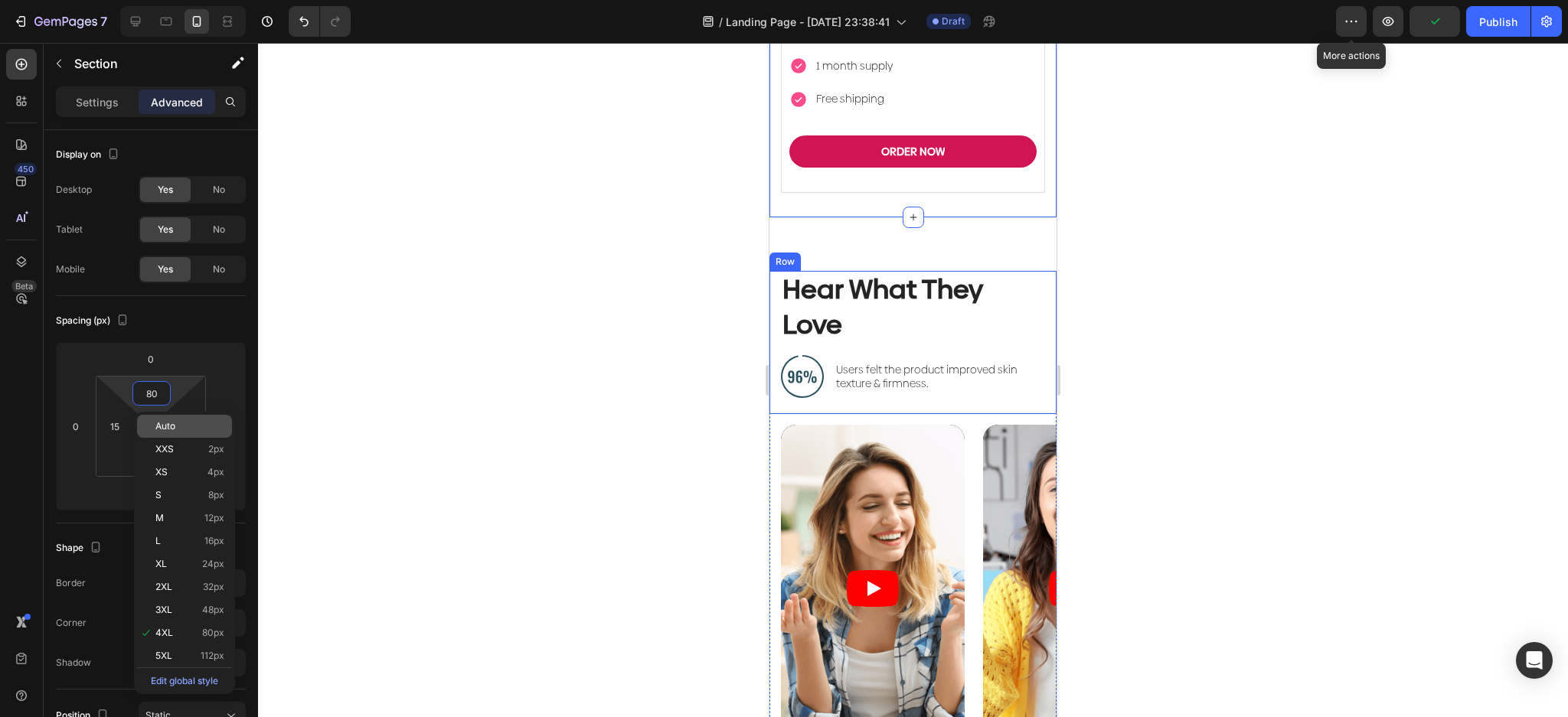
click at [193, 426] on p "Auto" at bounding box center [190, 426] width 69 height 10
type input "Auto"
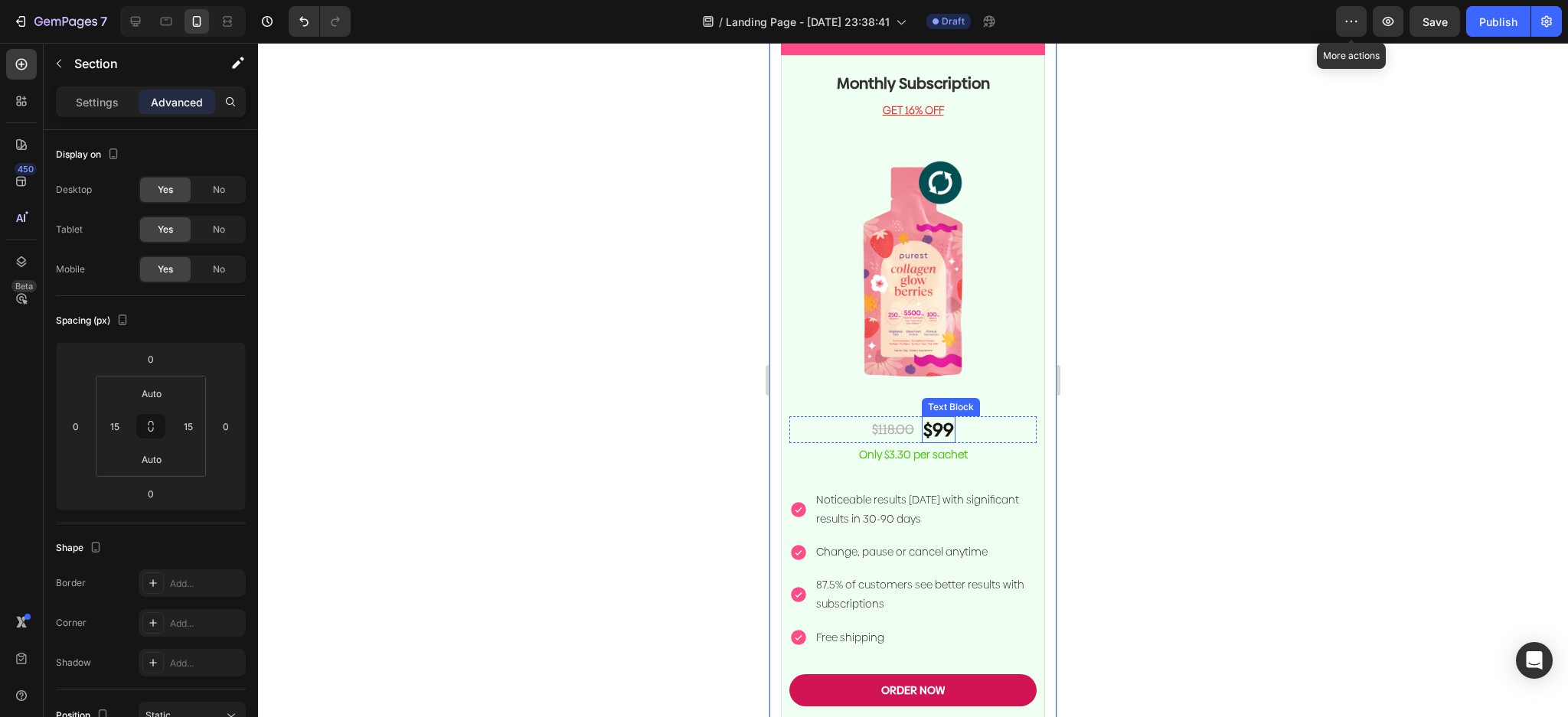
scroll to position [2664, 0]
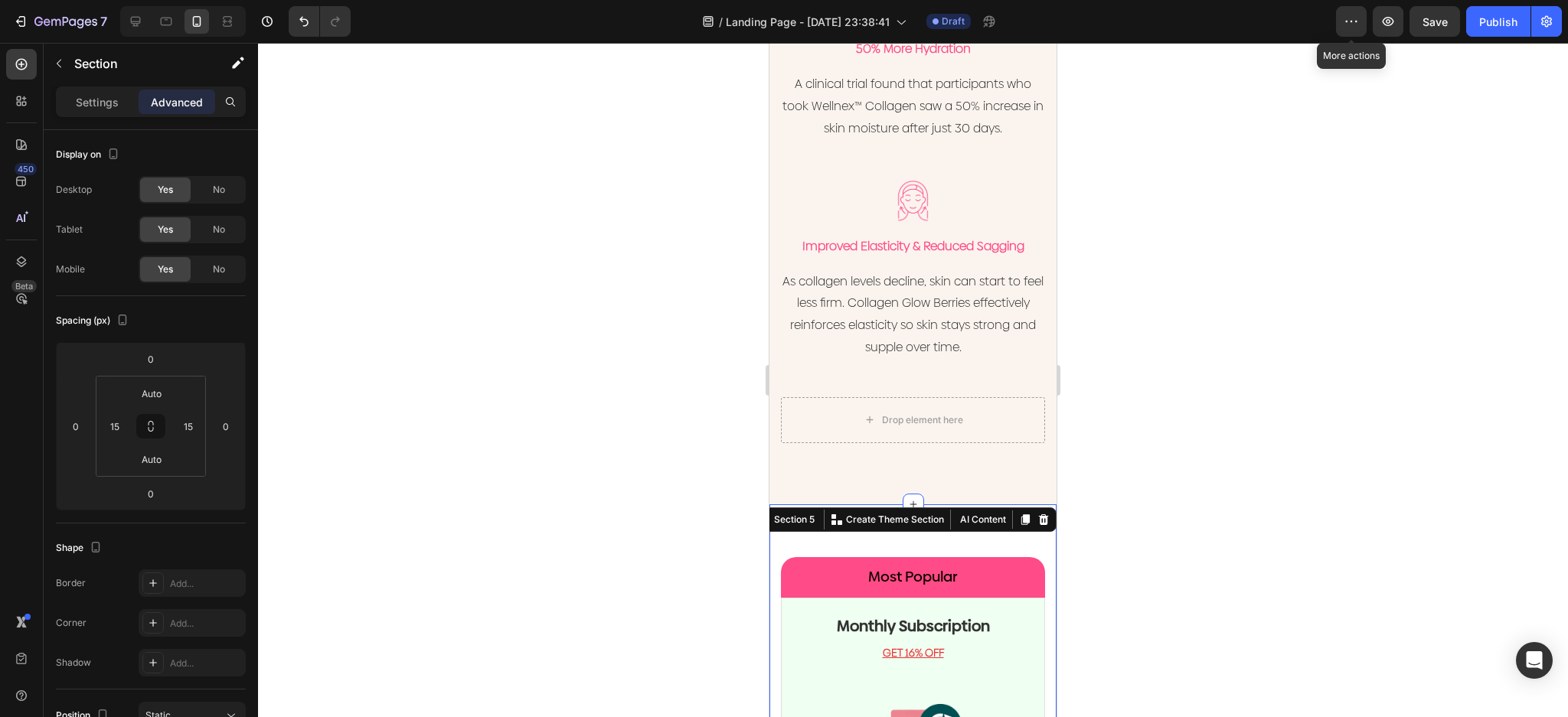
click at [1142, 373] on div at bounding box center [913, 380] width 1310 height 674
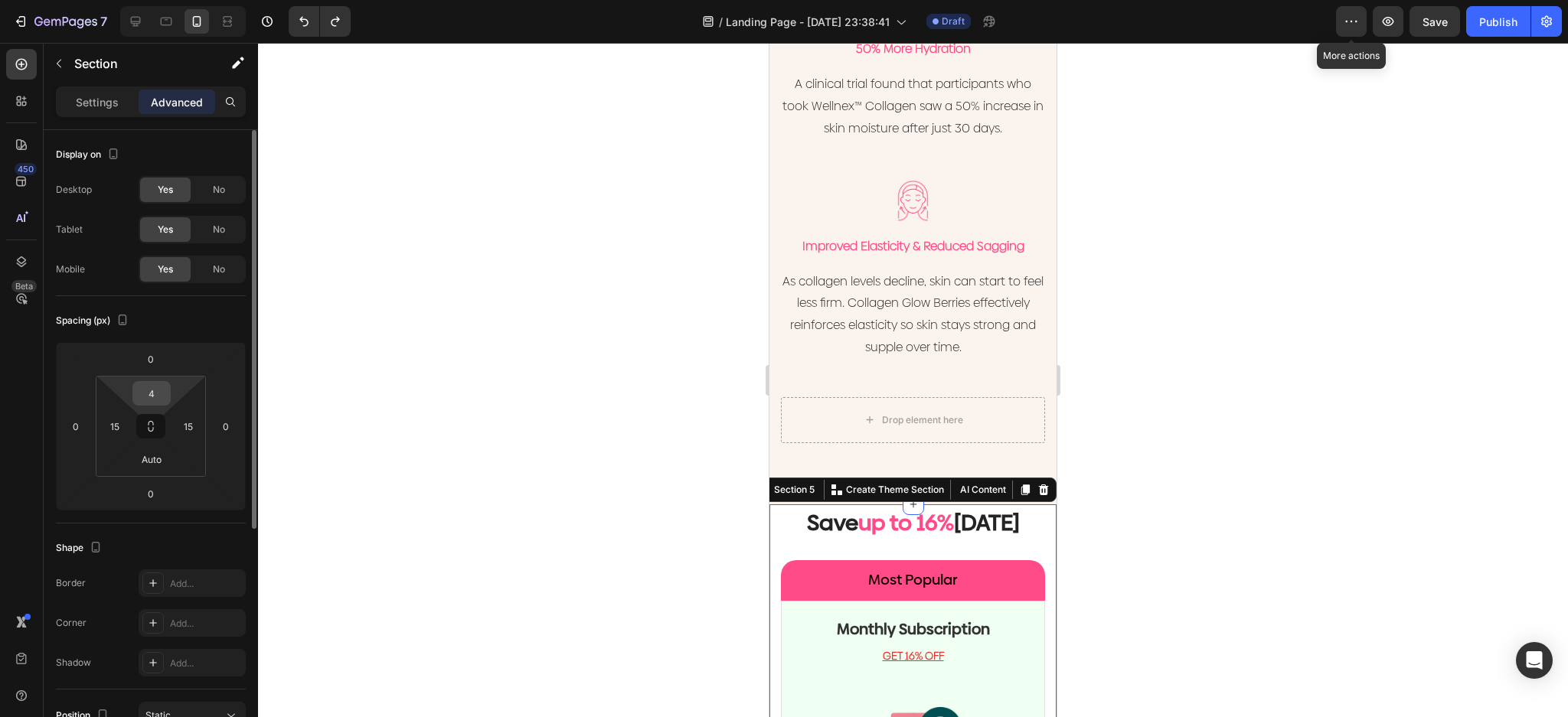
click at [158, 398] on input "4" at bounding box center [151, 394] width 31 height 23
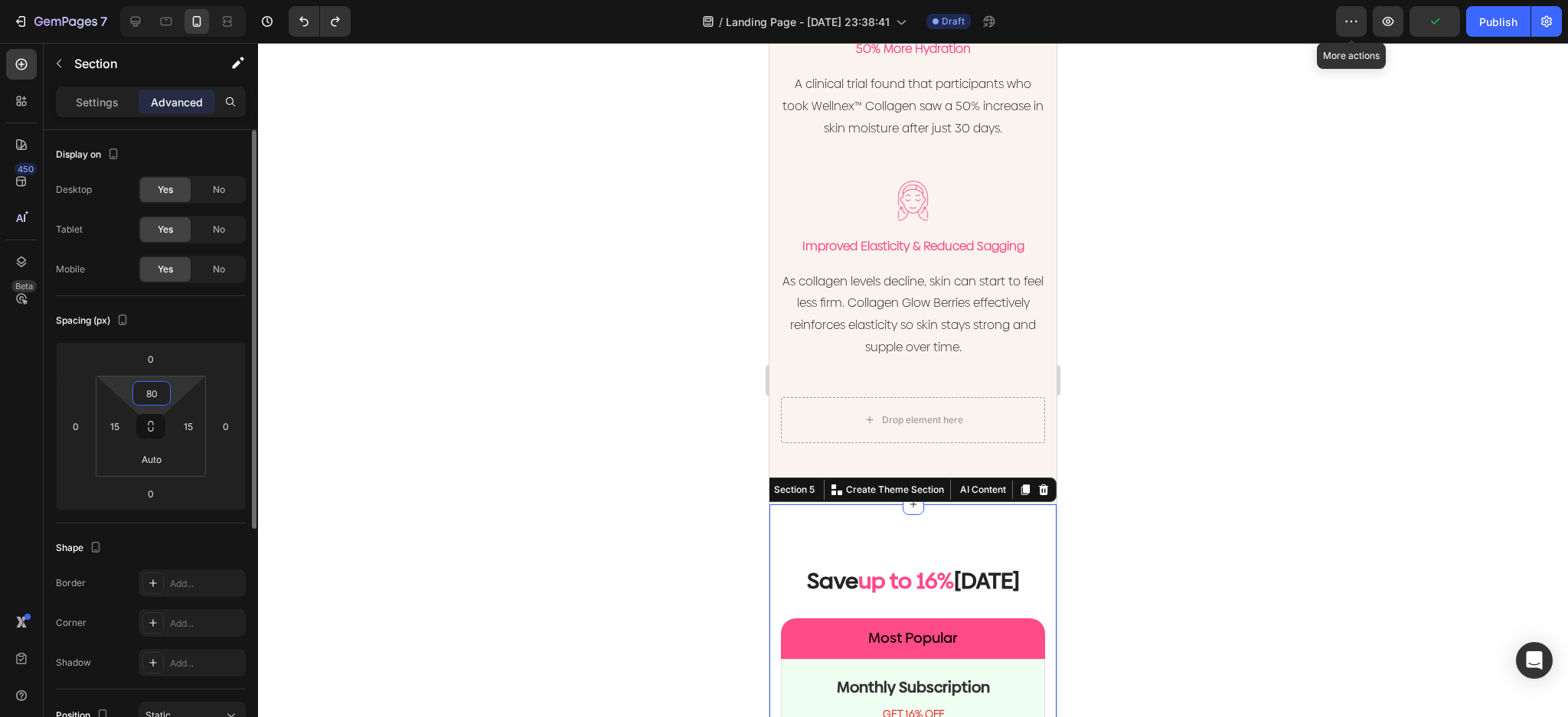
drag, startPoint x: 156, startPoint y: 399, endPoint x: 136, endPoint y: 398, distance: 20.0
click at [136, 398] on input "80" at bounding box center [151, 394] width 31 height 23
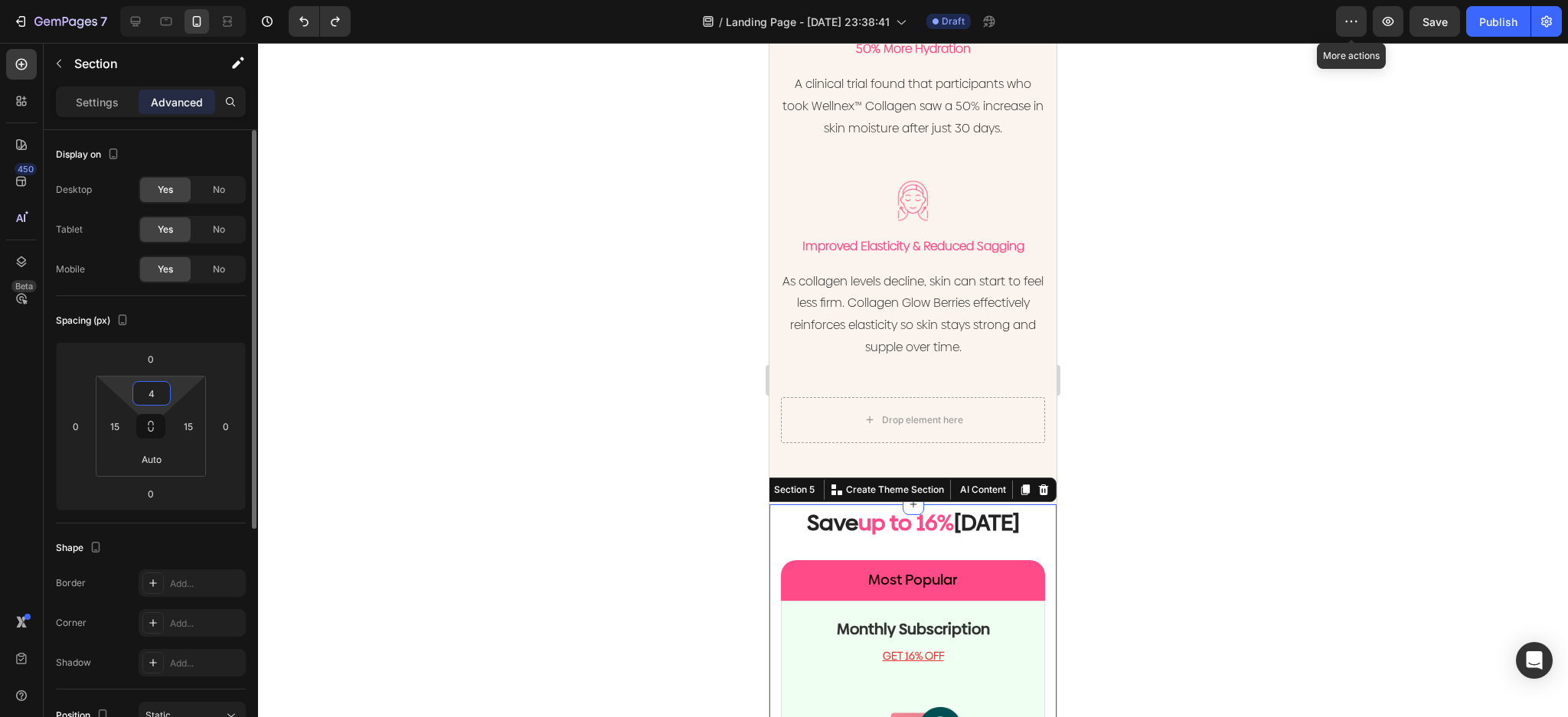
type input "40"
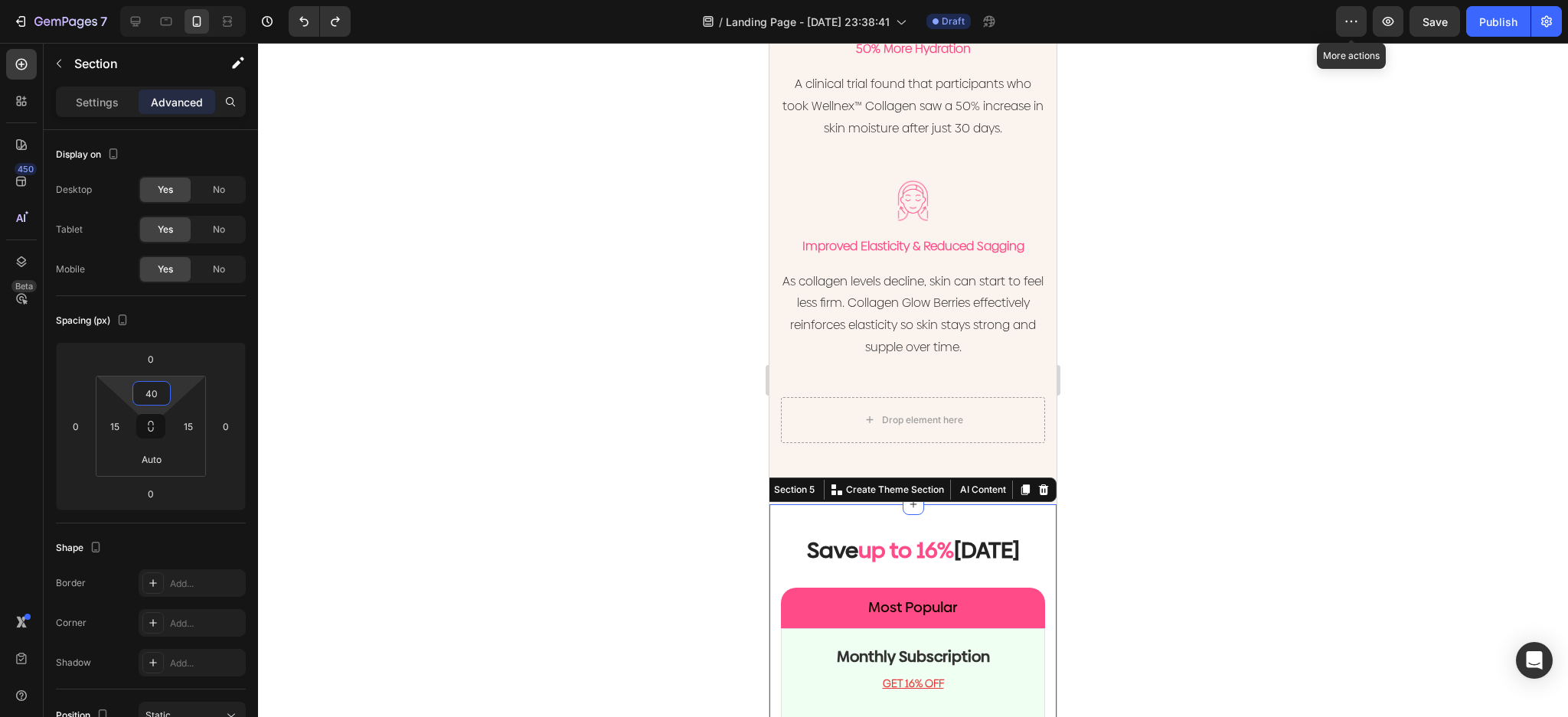
click at [1252, 356] on div at bounding box center [913, 380] width 1310 height 674
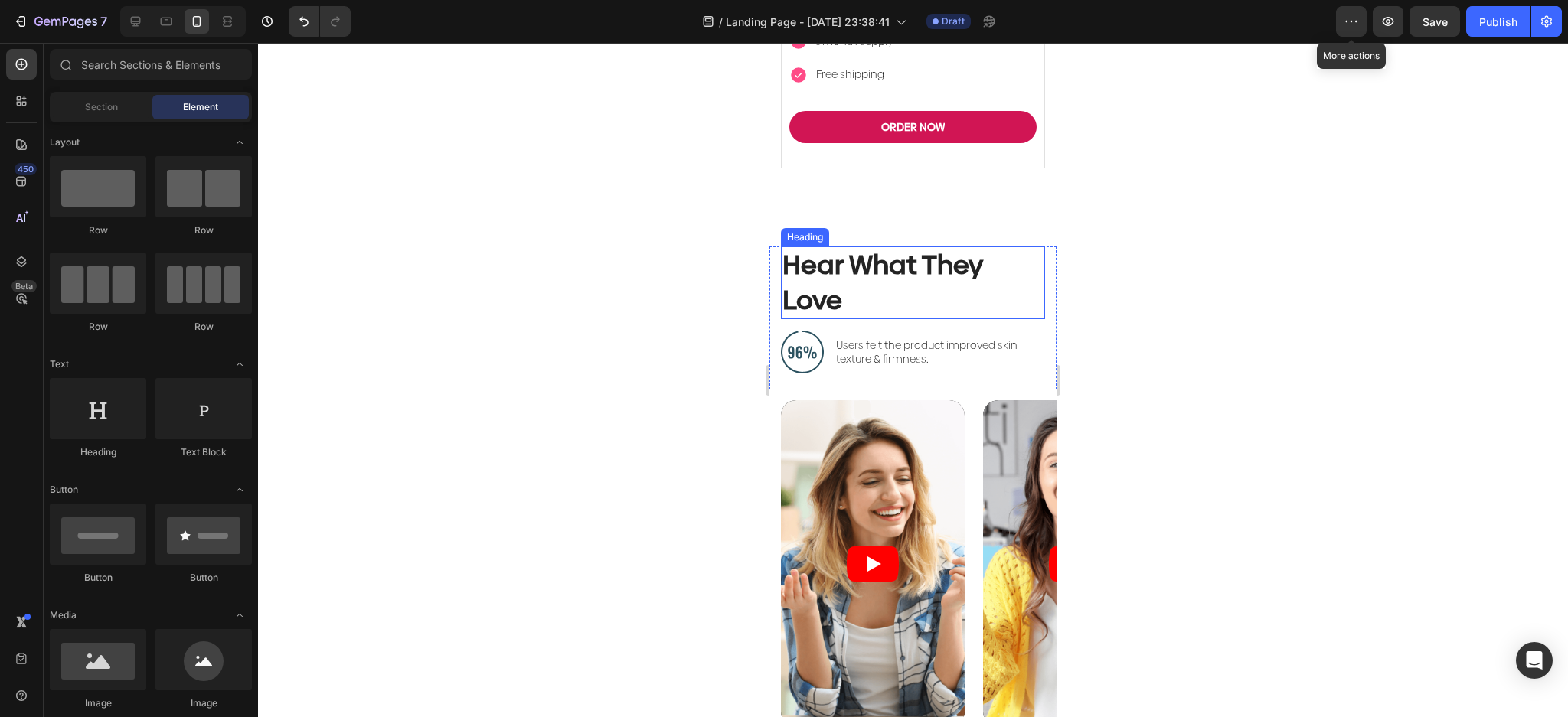
scroll to position [5112, 0]
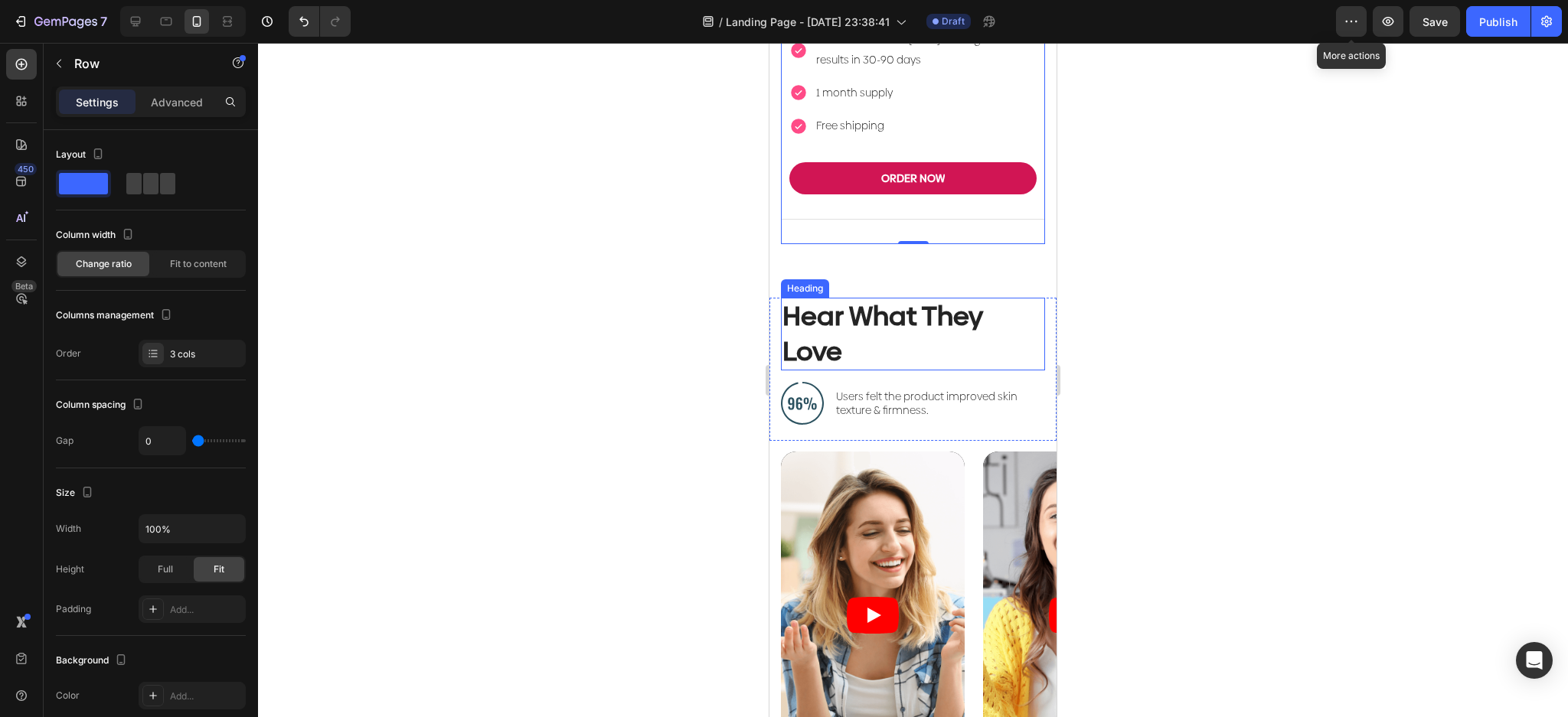
click at [922, 305] on h2 "Hear What They Love" at bounding box center [913, 334] width 264 height 72
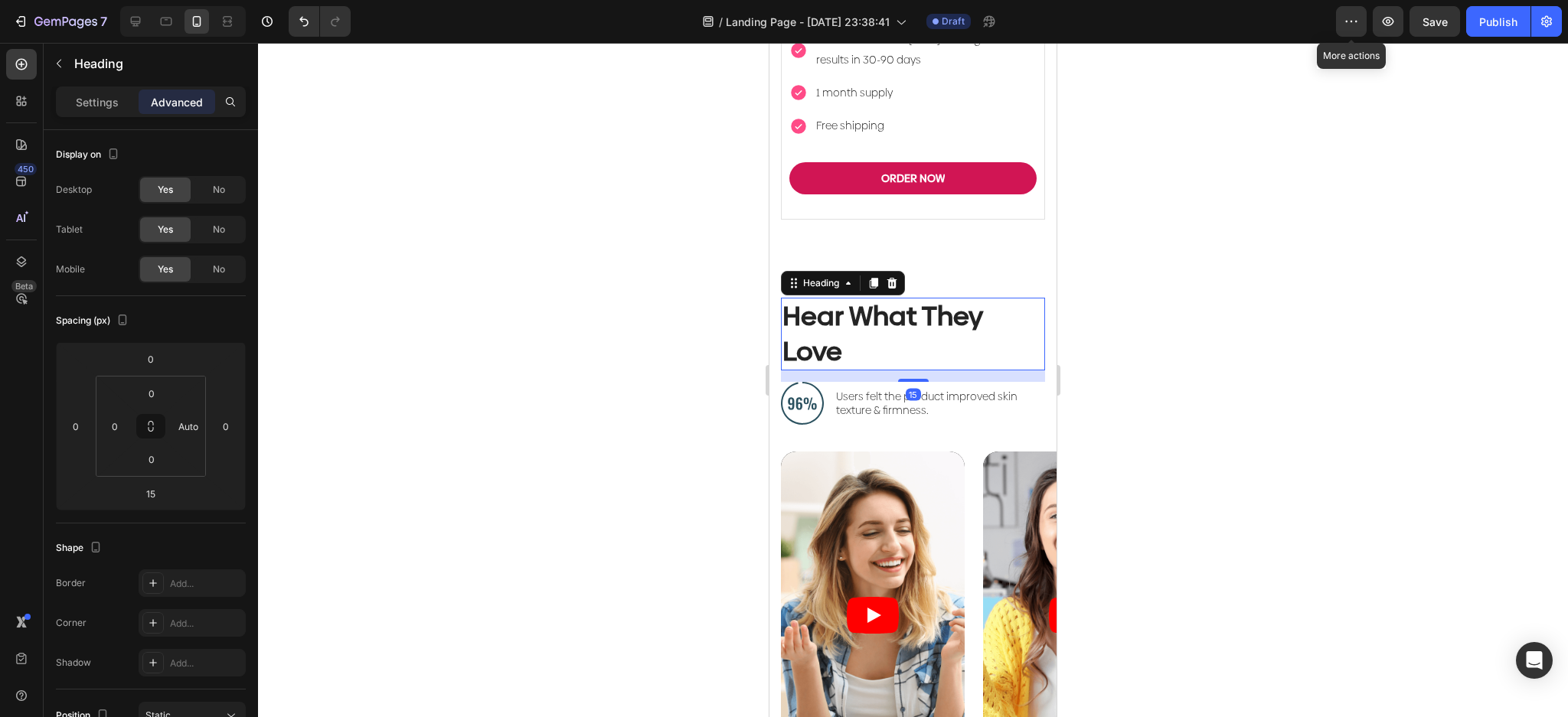
click at [922, 305] on h2 "Hear What They Love" at bounding box center [913, 334] width 264 height 72
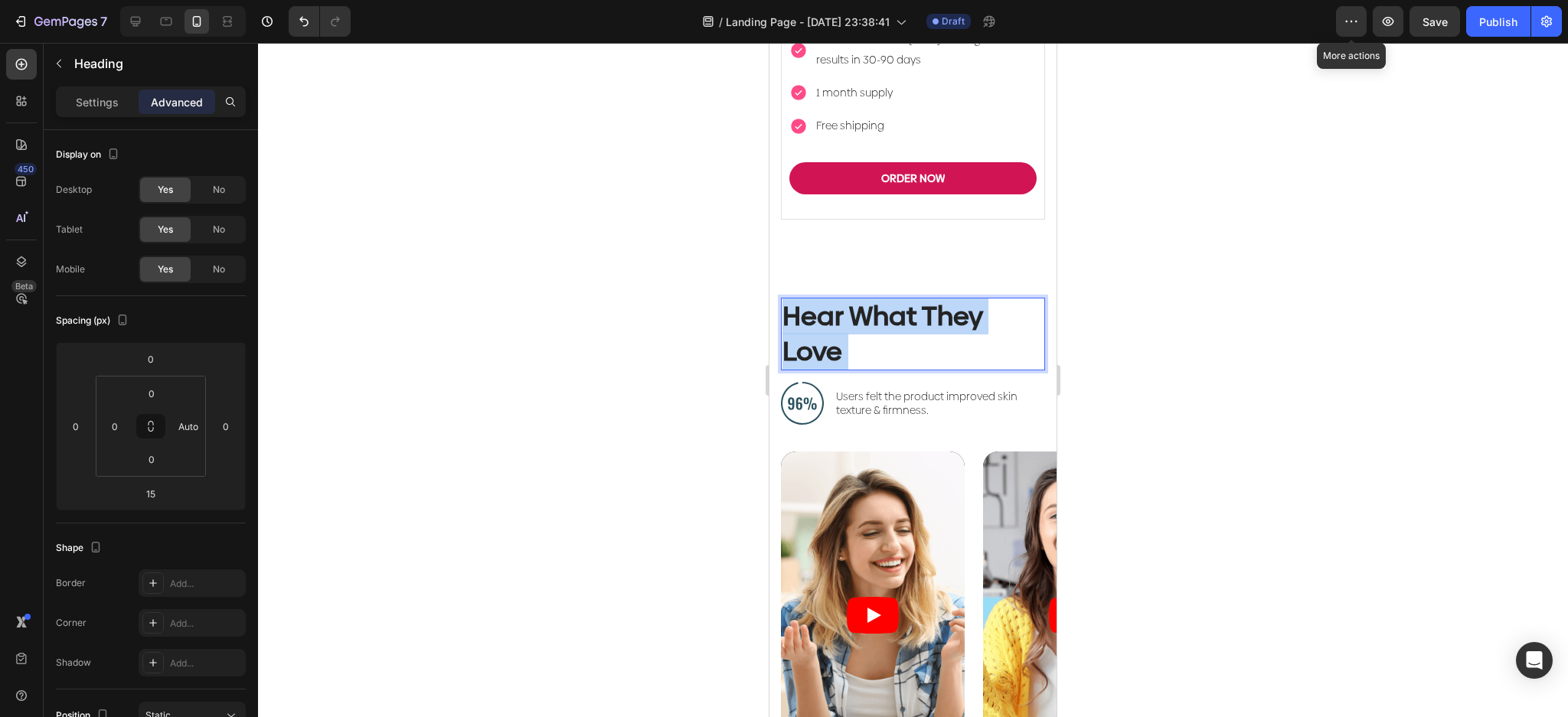
drag, startPoint x: 864, startPoint y: 306, endPoint x: 793, endPoint y: 263, distance: 83.0
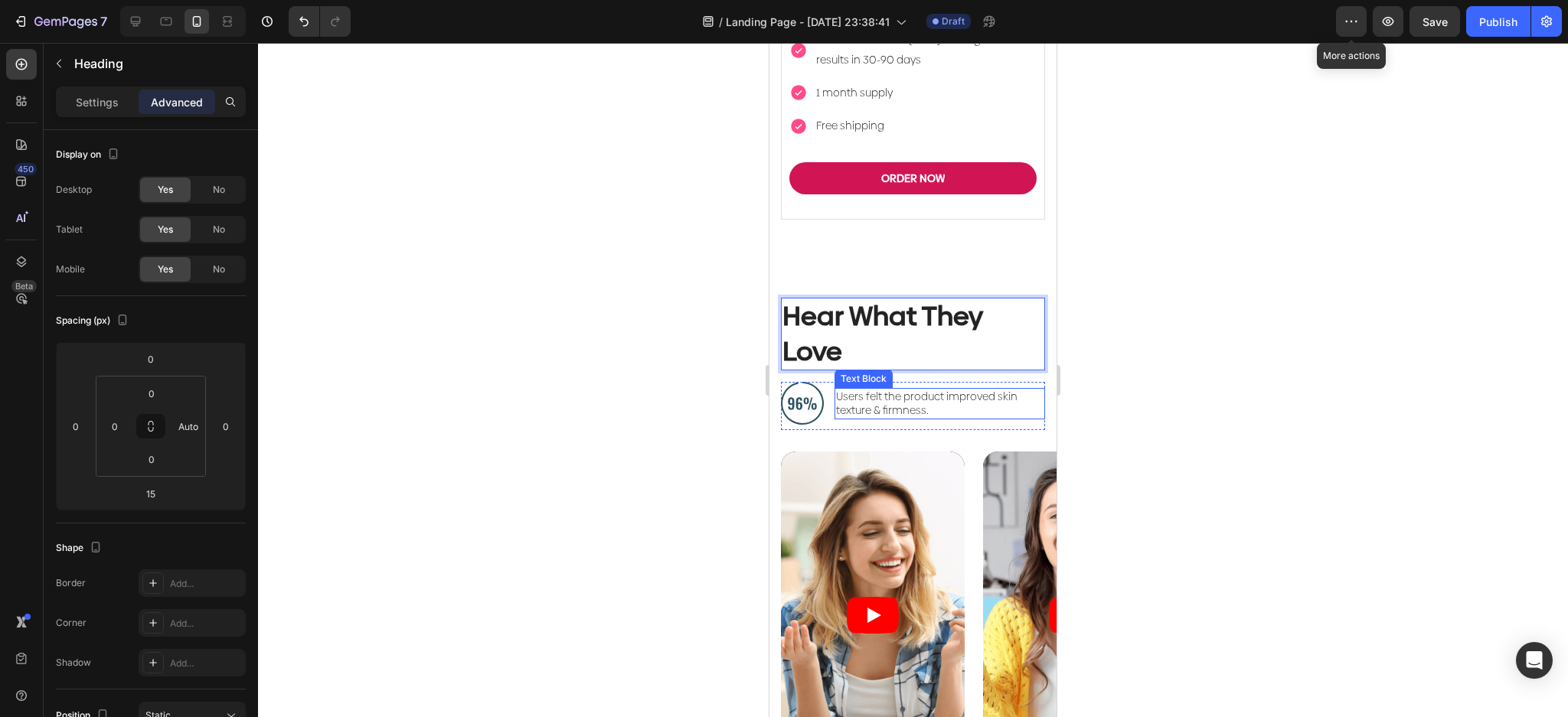
click at [885, 299] on p "Hear What They Love" at bounding box center [913, 334] width 261 height 70
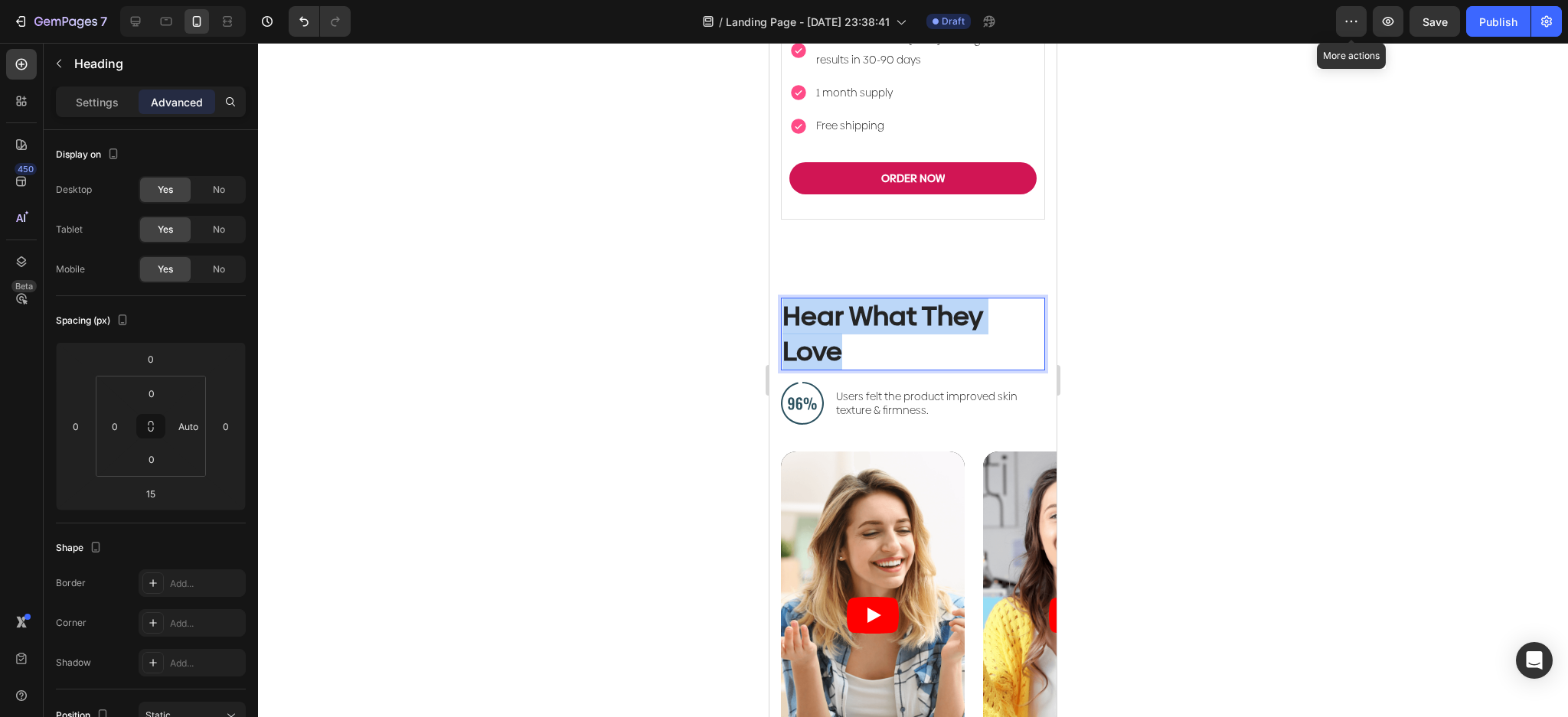
drag, startPoint x: 862, startPoint y: 307, endPoint x: 699, endPoint y: 226, distance: 182.0
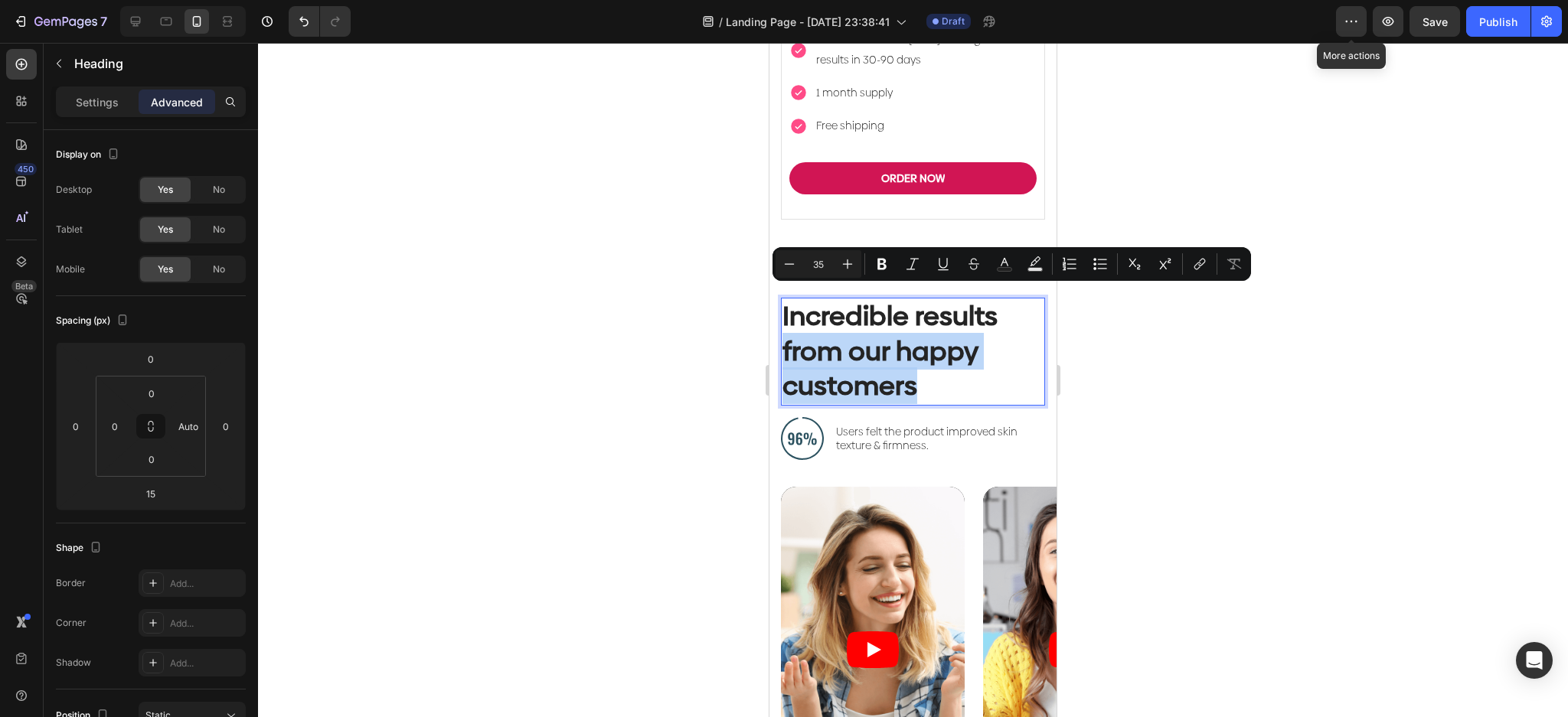
drag, startPoint x: 929, startPoint y: 348, endPoint x: 781, endPoint y: 315, distance: 151.6
click at [781, 315] on h2 "Incredible results from our happy customers" at bounding box center [913, 352] width 264 height 108
click at [889, 324] on p "Incredible results from our happy customers" at bounding box center [913, 352] width 261 height 105
drag, startPoint x: 935, startPoint y: 349, endPoint x: 780, endPoint y: 303, distance: 161.7
click at [781, 303] on h2 "Incredible results from our happy customers" at bounding box center [913, 352] width 264 height 108
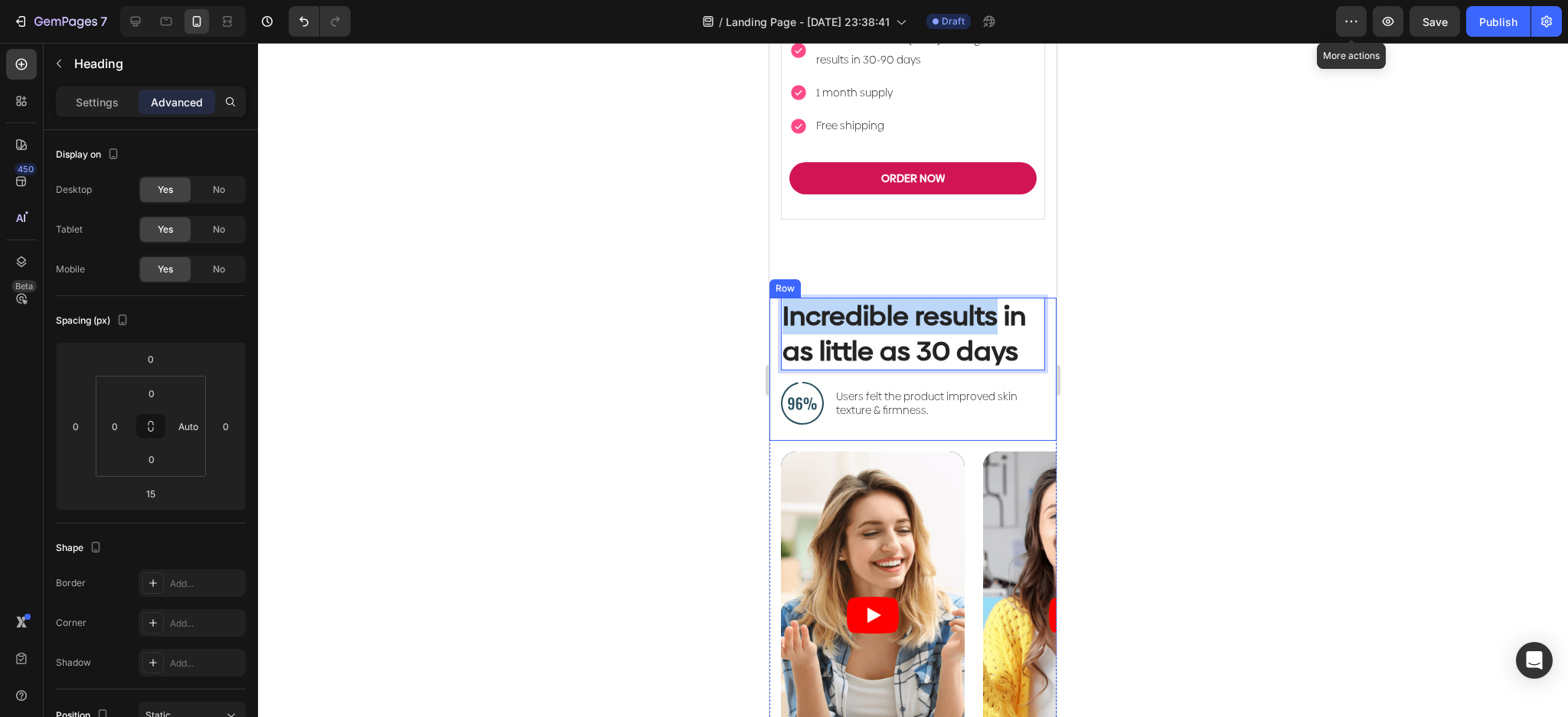
drag, startPoint x: 994, startPoint y: 265, endPoint x: 1536, endPoint y: 320, distance: 544.8
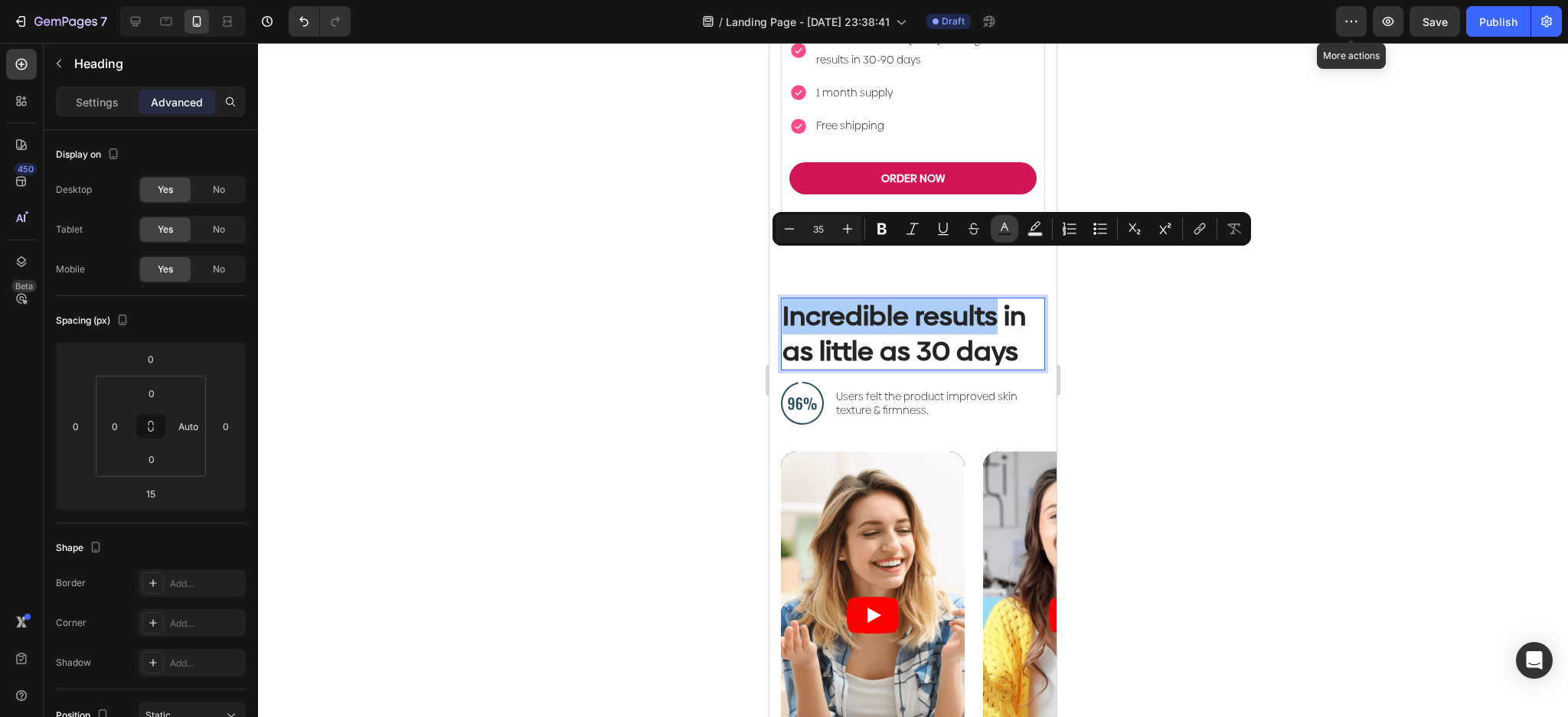
click at [1009, 227] on icon "Editor contextual toolbar" at bounding box center [1004, 229] width 15 height 15
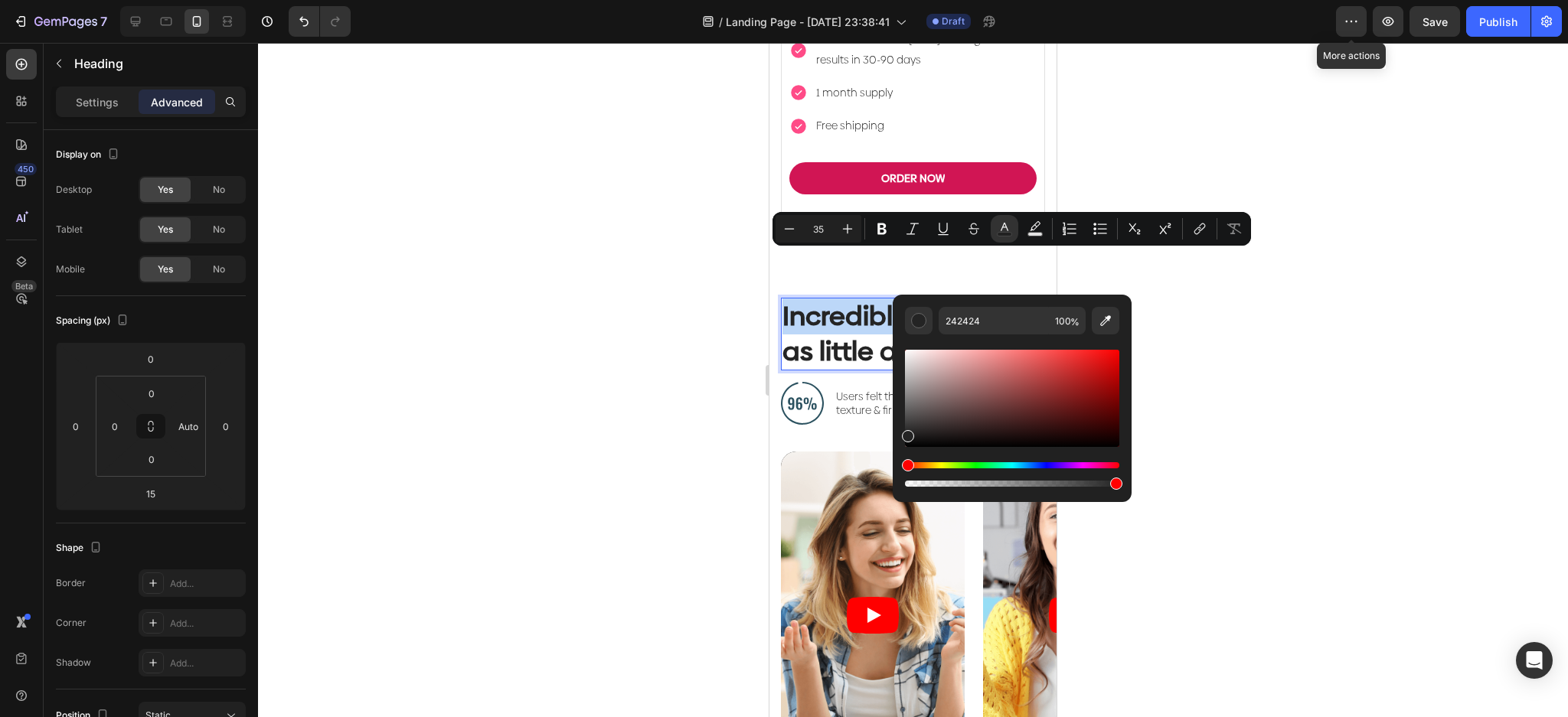
click at [992, 299] on p "Incredible results in as little as 30 days" at bounding box center [913, 334] width 261 height 70
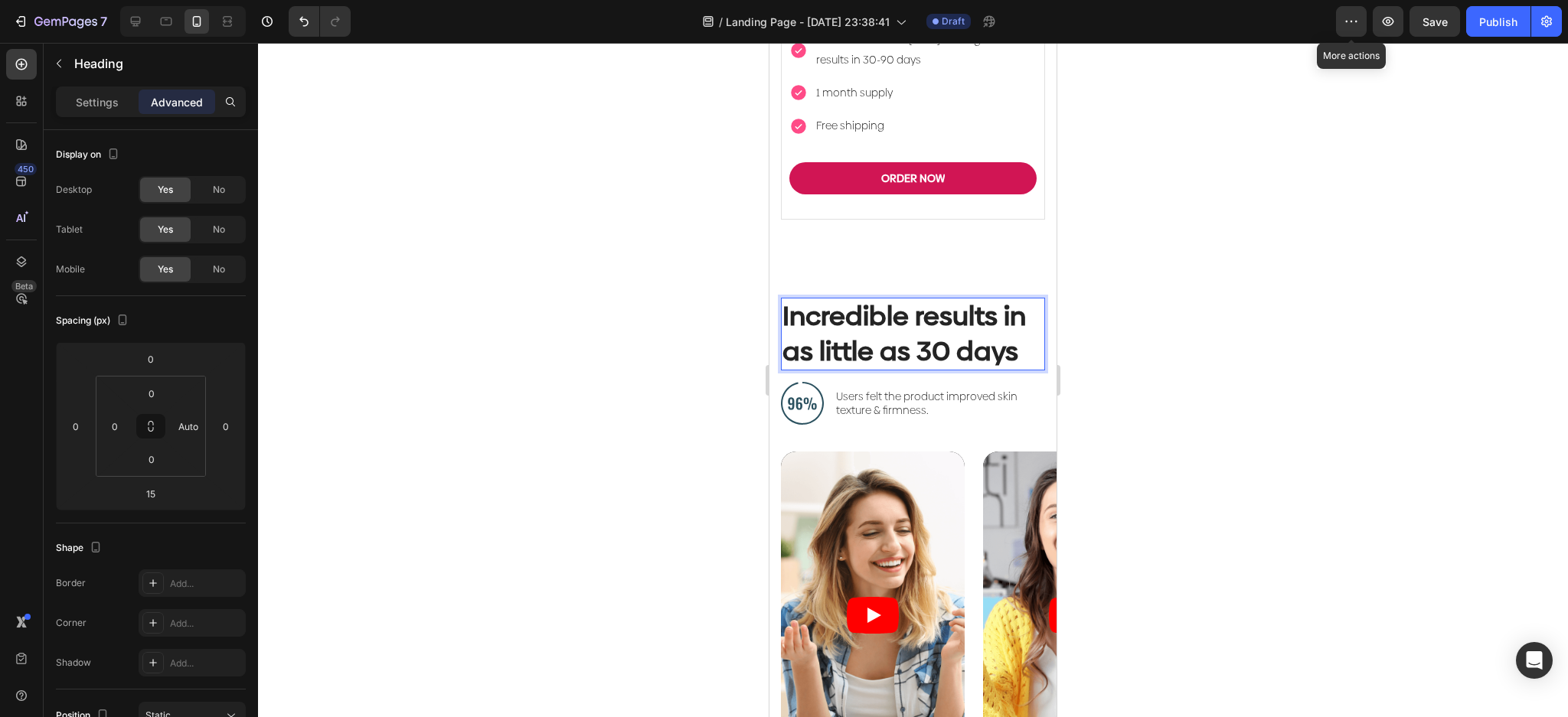
click at [1017, 299] on p "Incredible results in as little as 30 days" at bounding box center [913, 334] width 261 height 70
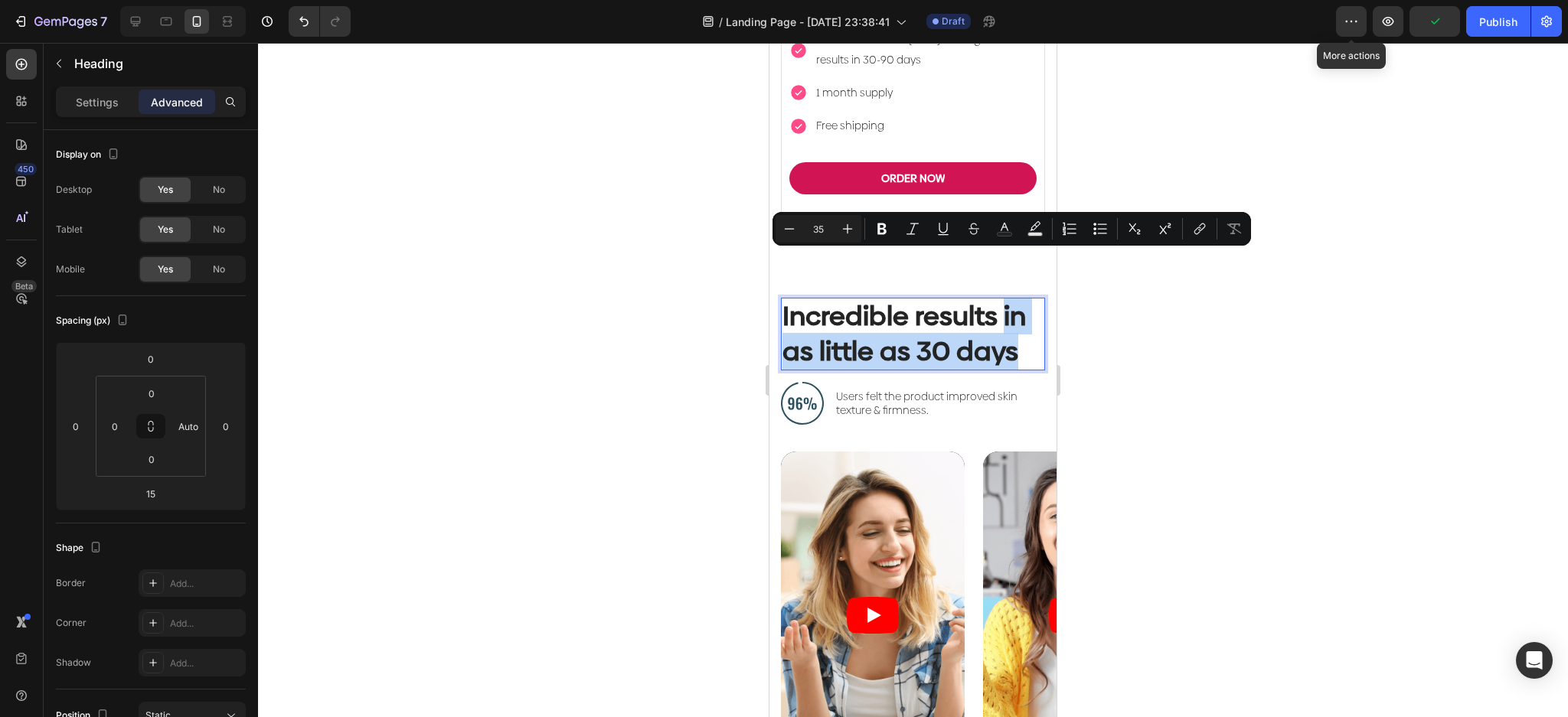
drag, startPoint x: 1013, startPoint y: 306, endPoint x: 1005, endPoint y: 275, distance: 32.0
click at [1005, 299] on p "Incredible results in as little as 30 days" at bounding box center [913, 334] width 261 height 70
click at [943, 299] on p "Incredible results in as little as 30 days" at bounding box center [913, 334] width 261 height 70
drag, startPoint x: 1021, startPoint y: 306, endPoint x: 1005, endPoint y: 277, distance: 33.1
click at [1005, 299] on p "Incredible results in as little as 30 days" at bounding box center [913, 334] width 261 height 70
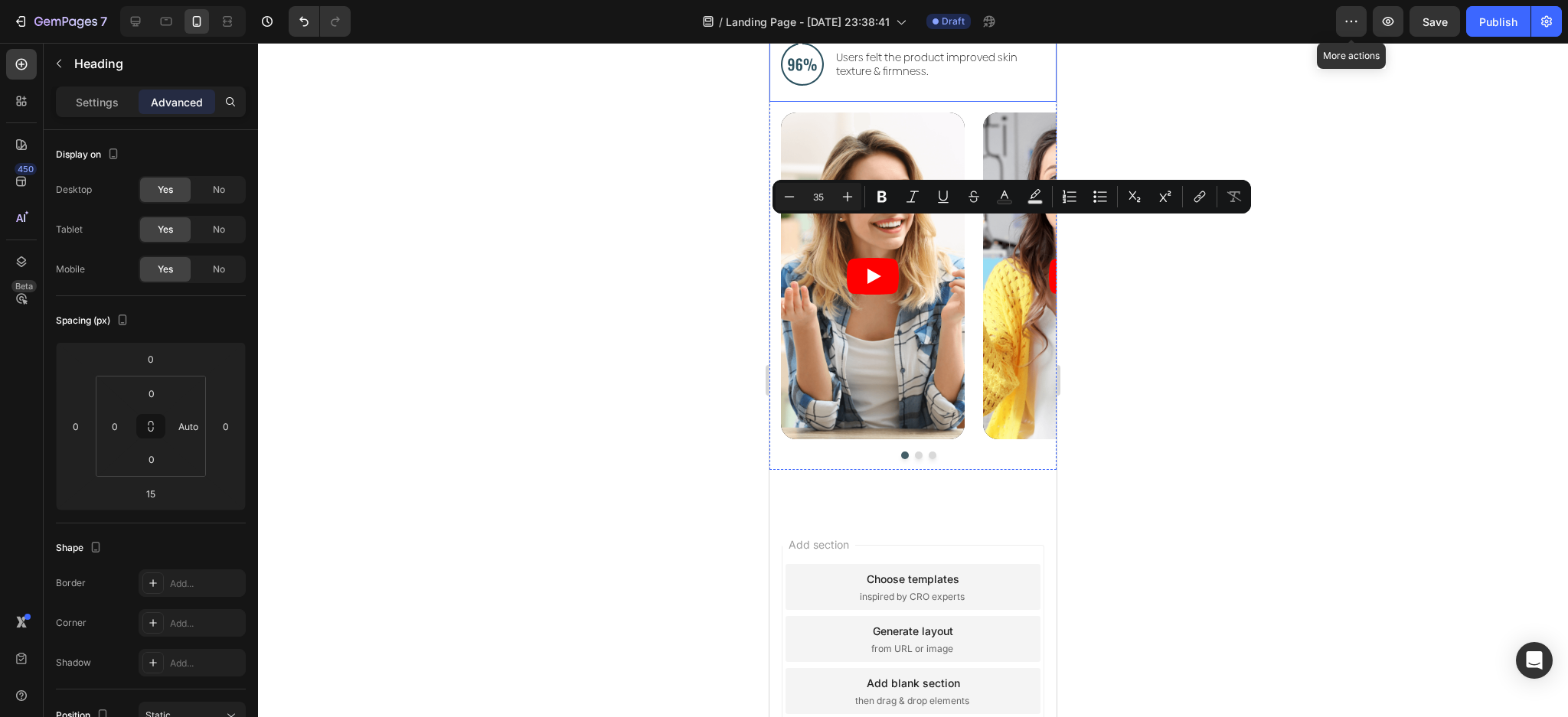
scroll to position [4840, 0]
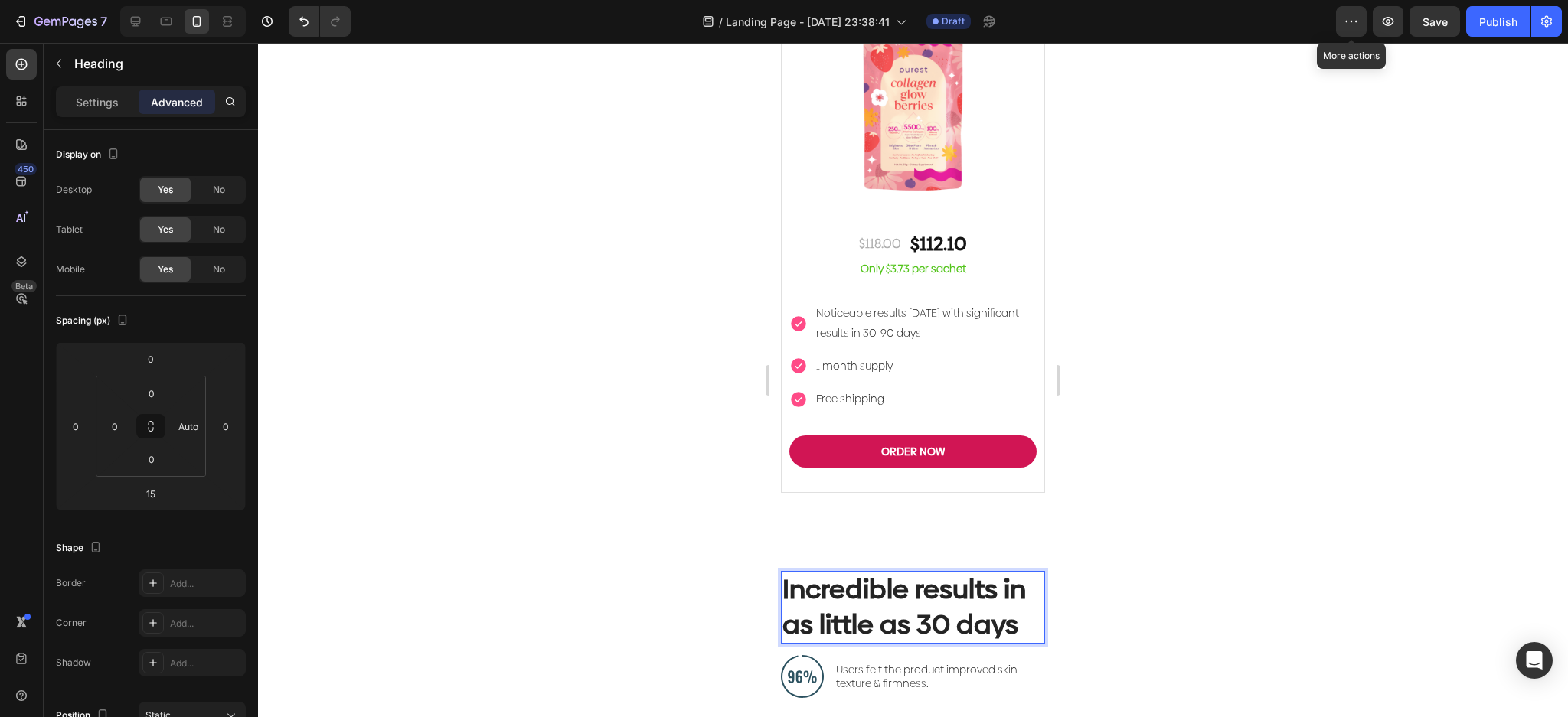
click at [977, 572] on p "Incredible results in as little as 30 days" at bounding box center [913, 607] width 261 height 70
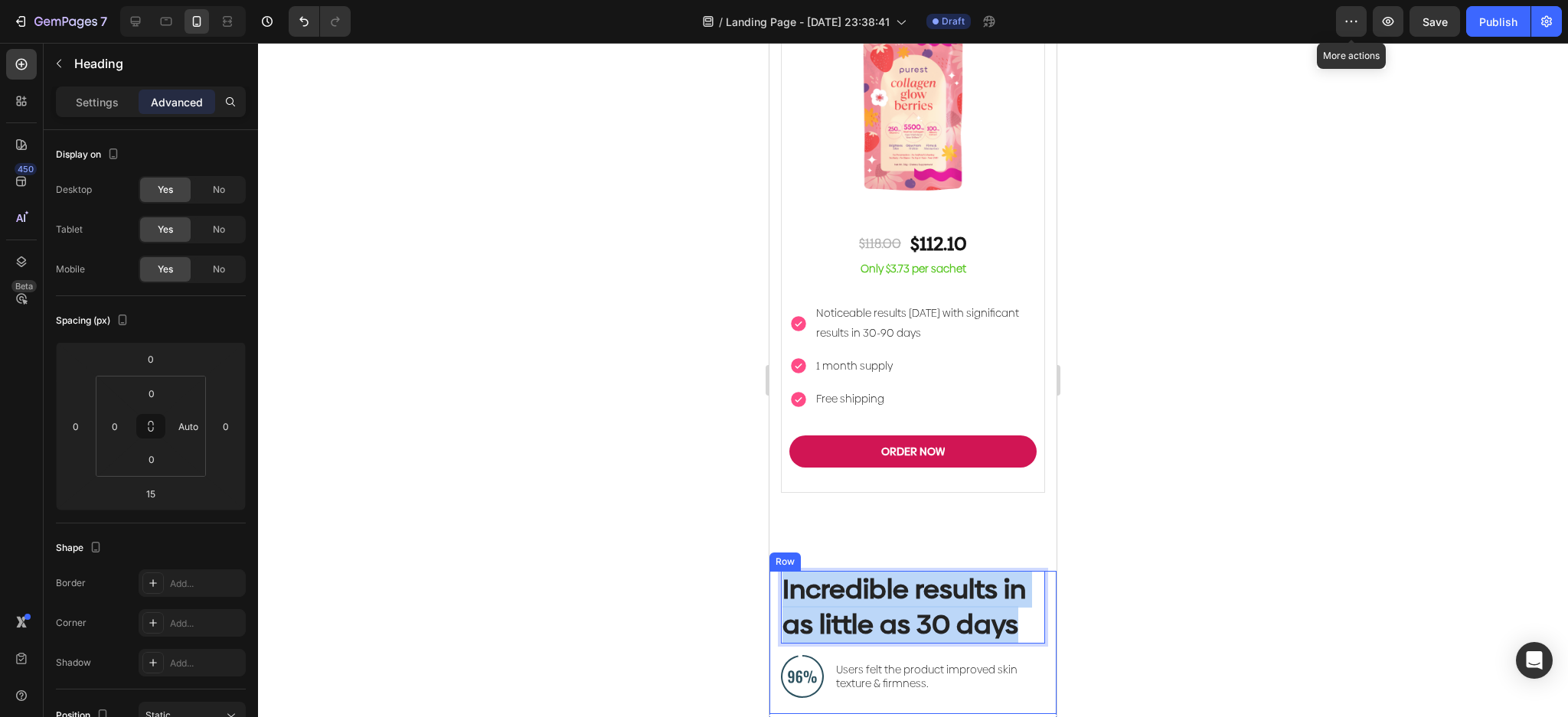
drag, startPoint x: 1015, startPoint y: 584, endPoint x: 773, endPoint y: 530, distance: 248.0
click at [774, 571] on div "Incredible results in as little as 30 days Heading 15 Image Users felt the prod…" at bounding box center [913, 642] width 287 height 143
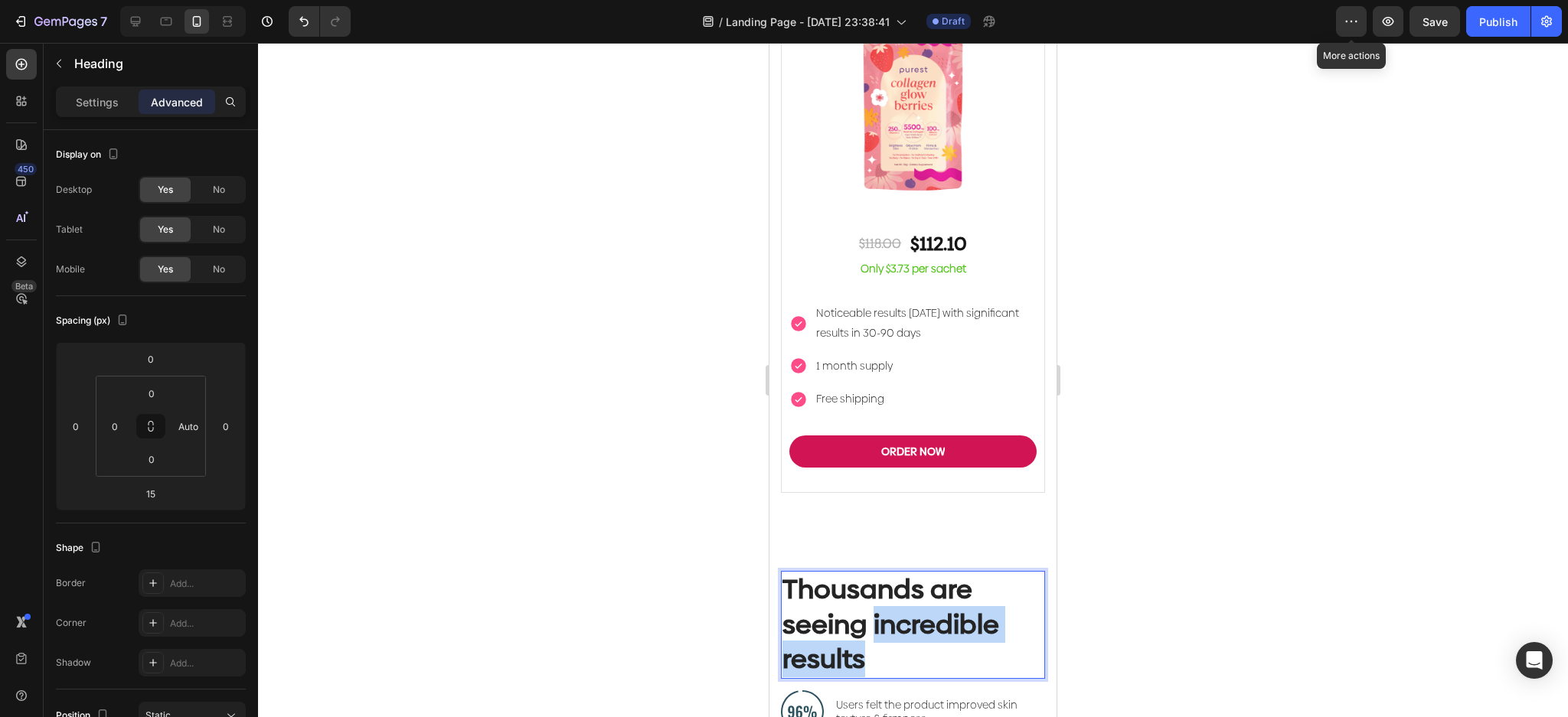
drag, startPoint x: 869, startPoint y: 613, endPoint x: 871, endPoint y: 580, distance: 33.1
click at [871, 580] on p "Thousands are seeing incredible results" at bounding box center [913, 624] width 261 height 105
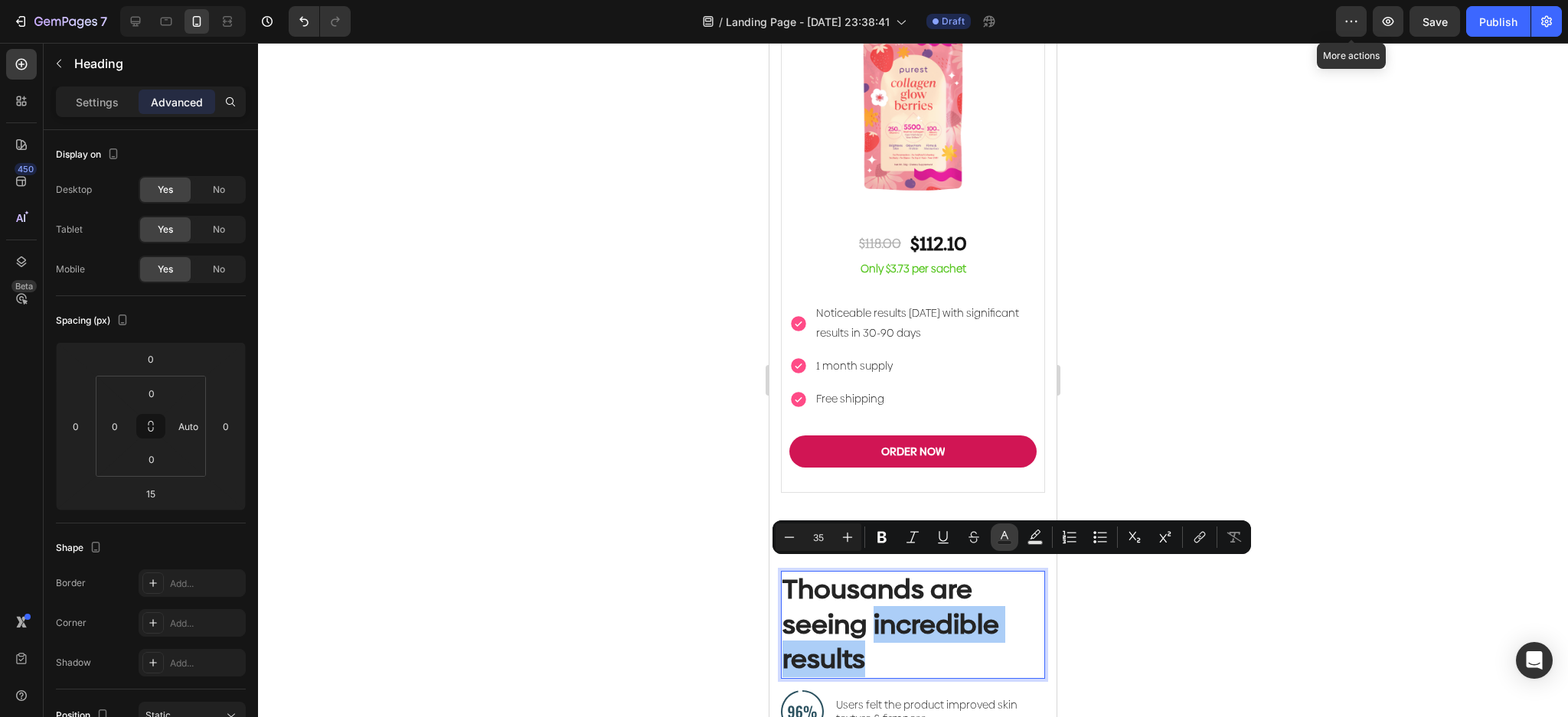
click at [999, 535] on icon "Editor contextual toolbar" at bounding box center [1004, 537] width 15 height 15
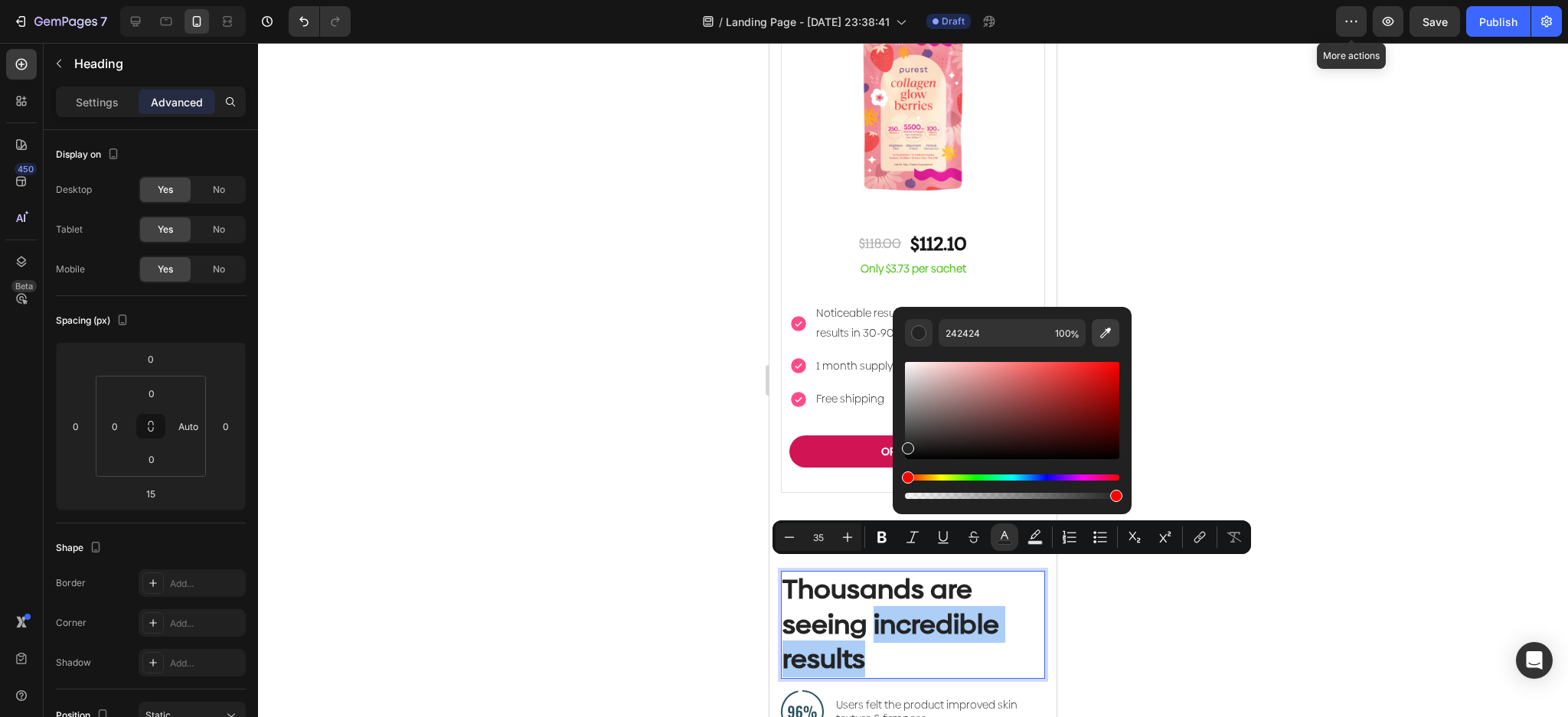
click at [1104, 332] on icon "Editor contextual toolbar" at bounding box center [1105, 332] width 15 height 15
type input "FF4B87"
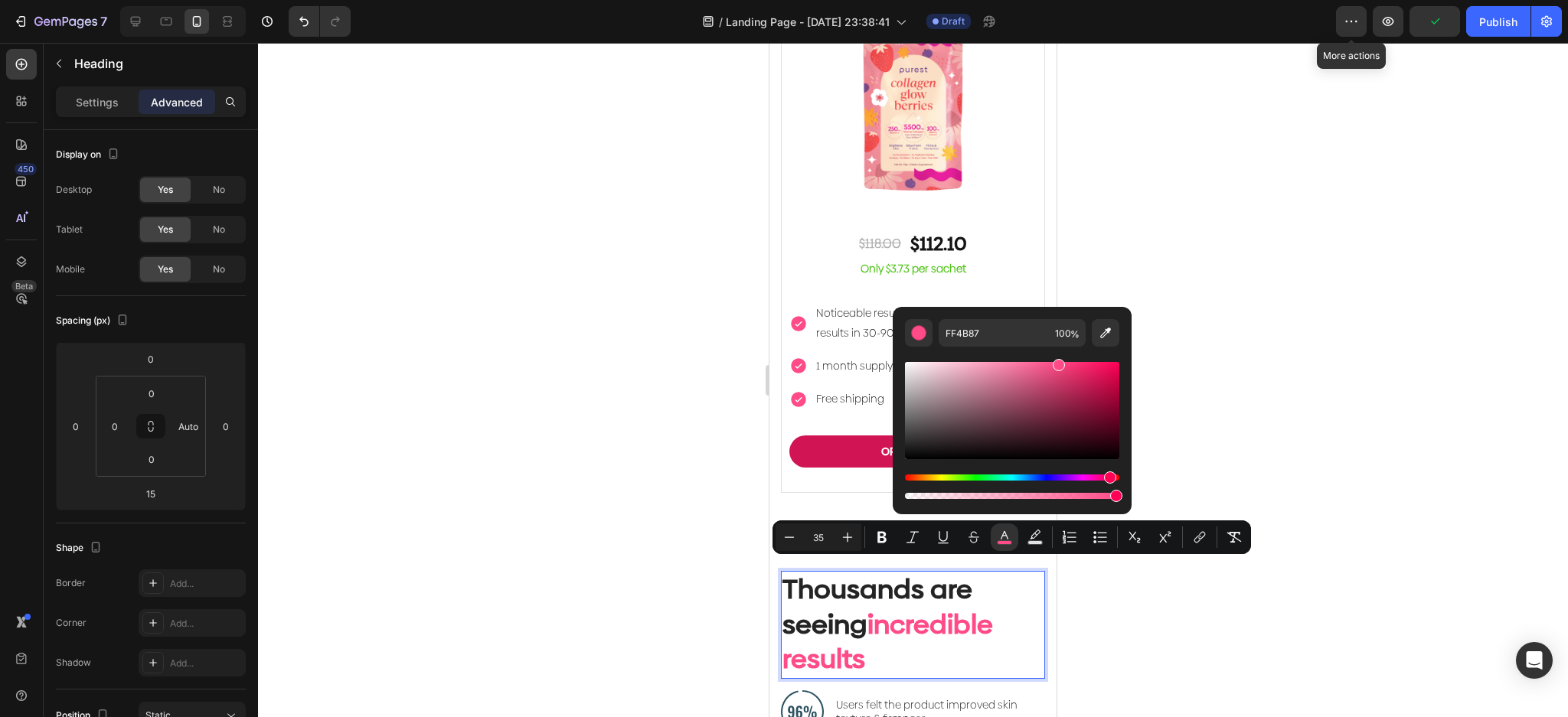
drag, startPoint x: 1213, startPoint y: 367, endPoint x: 1223, endPoint y: 365, distance: 10.2
click at [1213, 366] on div at bounding box center [913, 380] width 1310 height 674
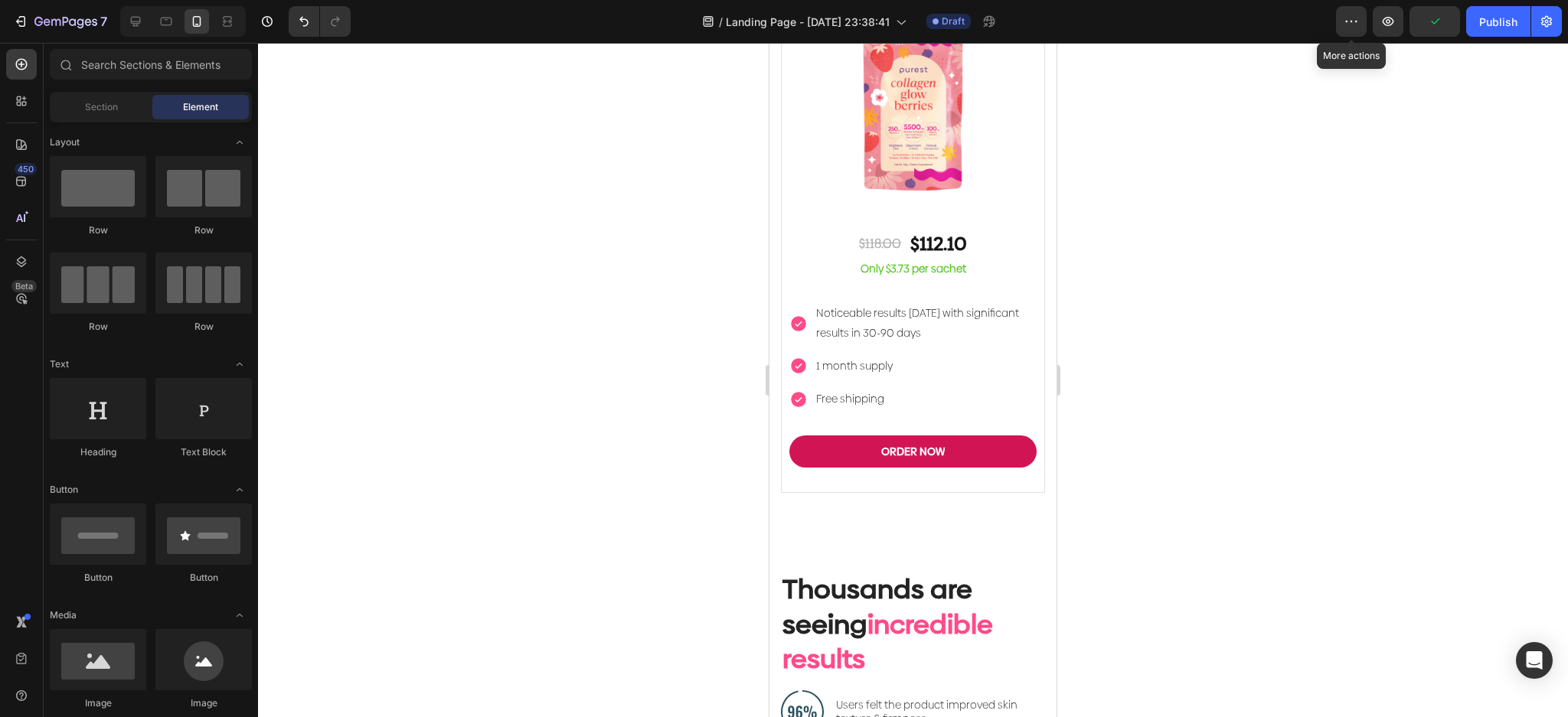
click at [1240, 365] on div at bounding box center [913, 380] width 1310 height 674
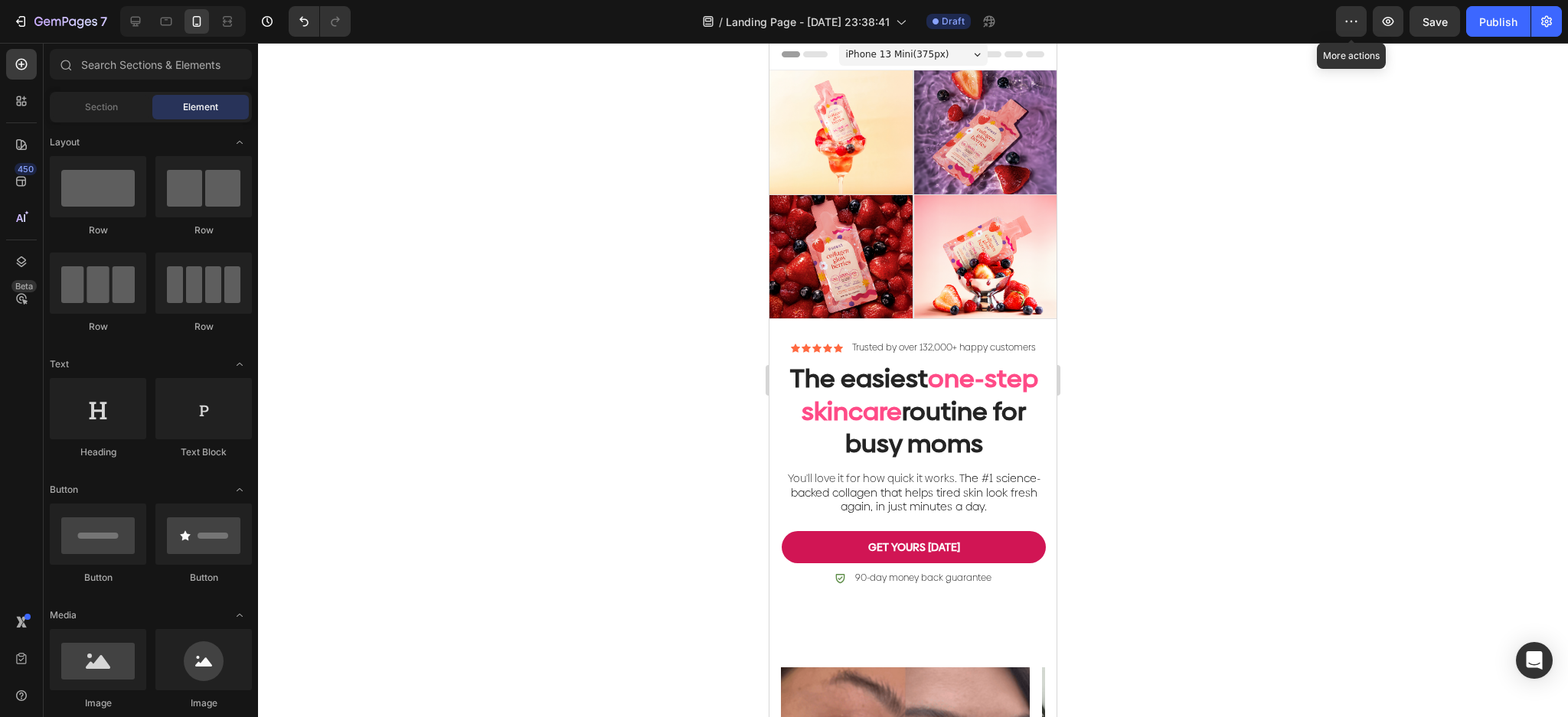
scroll to position [0, 0]
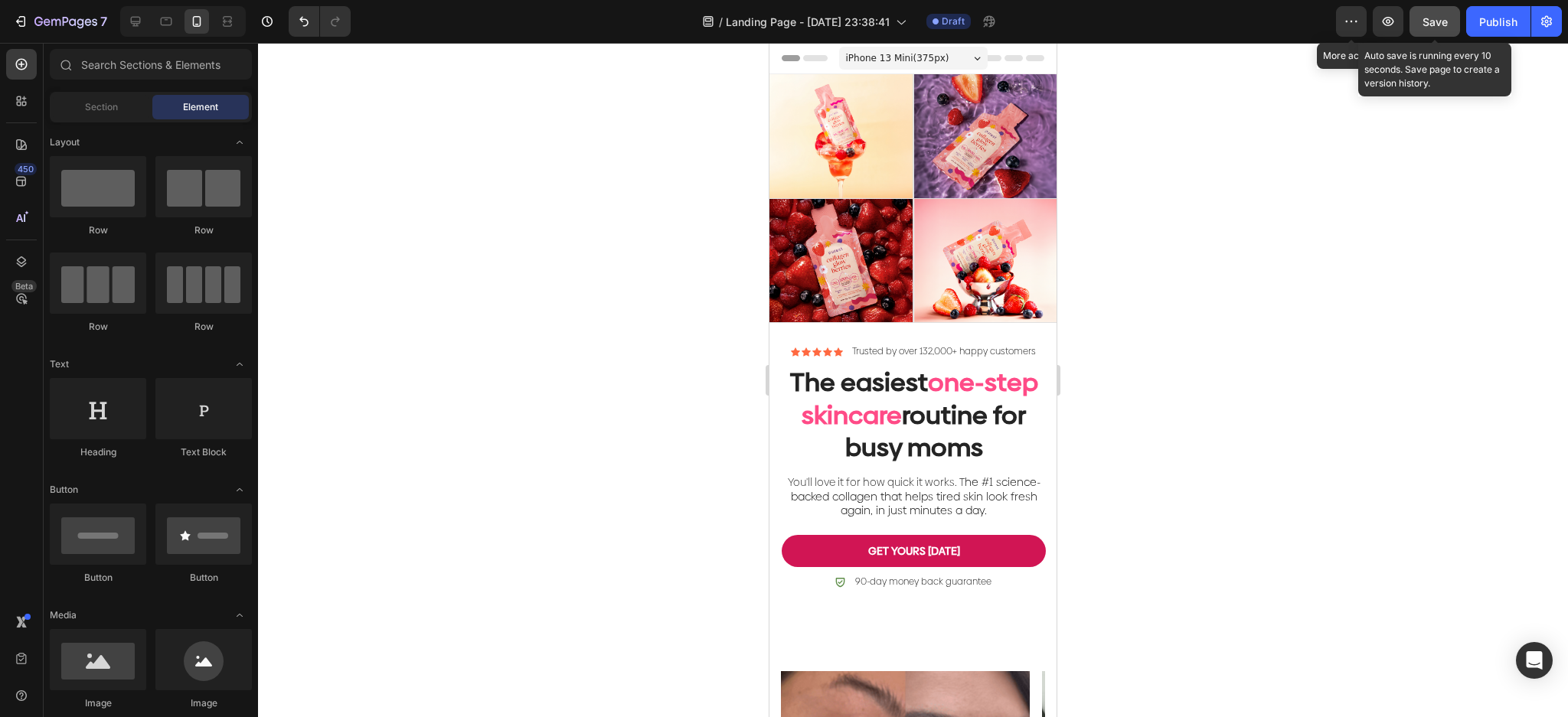
click at [1430, 26] on span "Save" at bounding box center [1434, 22] width 25 height 13
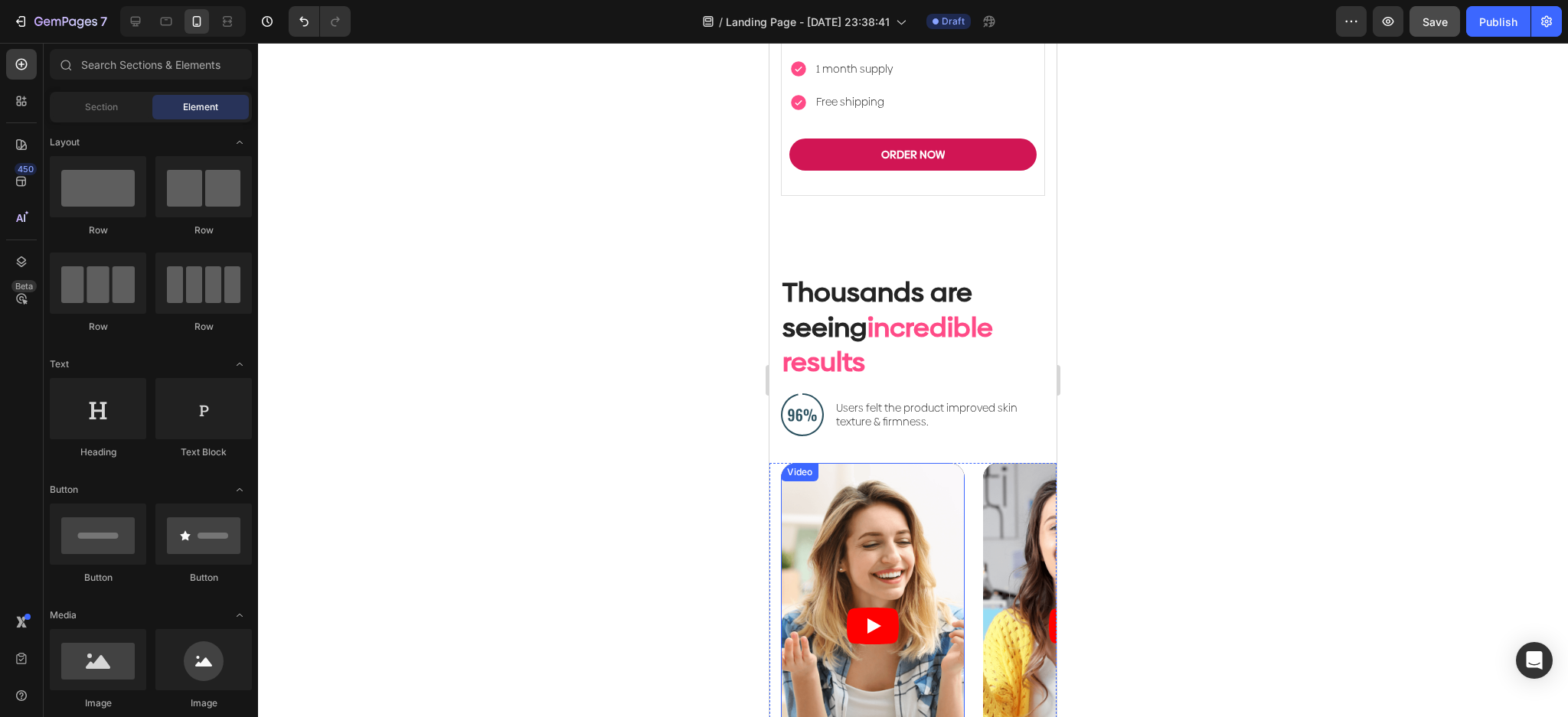
scroll to position [5078, 0]
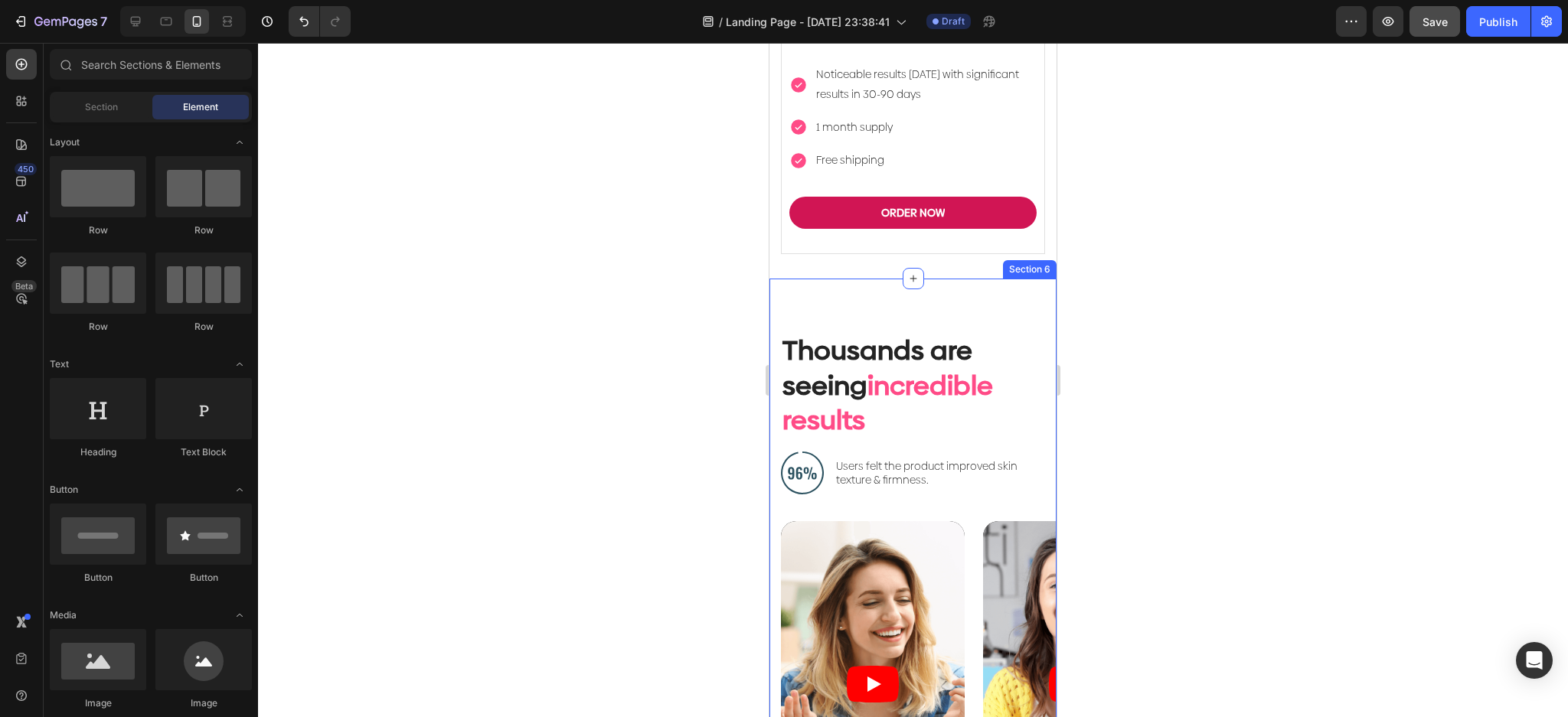
click at [1014, 283] on div "Thousands are seeing incredible results Heading Image Users felt the product im…" at bounding box center [913, 600] width 287 height 644
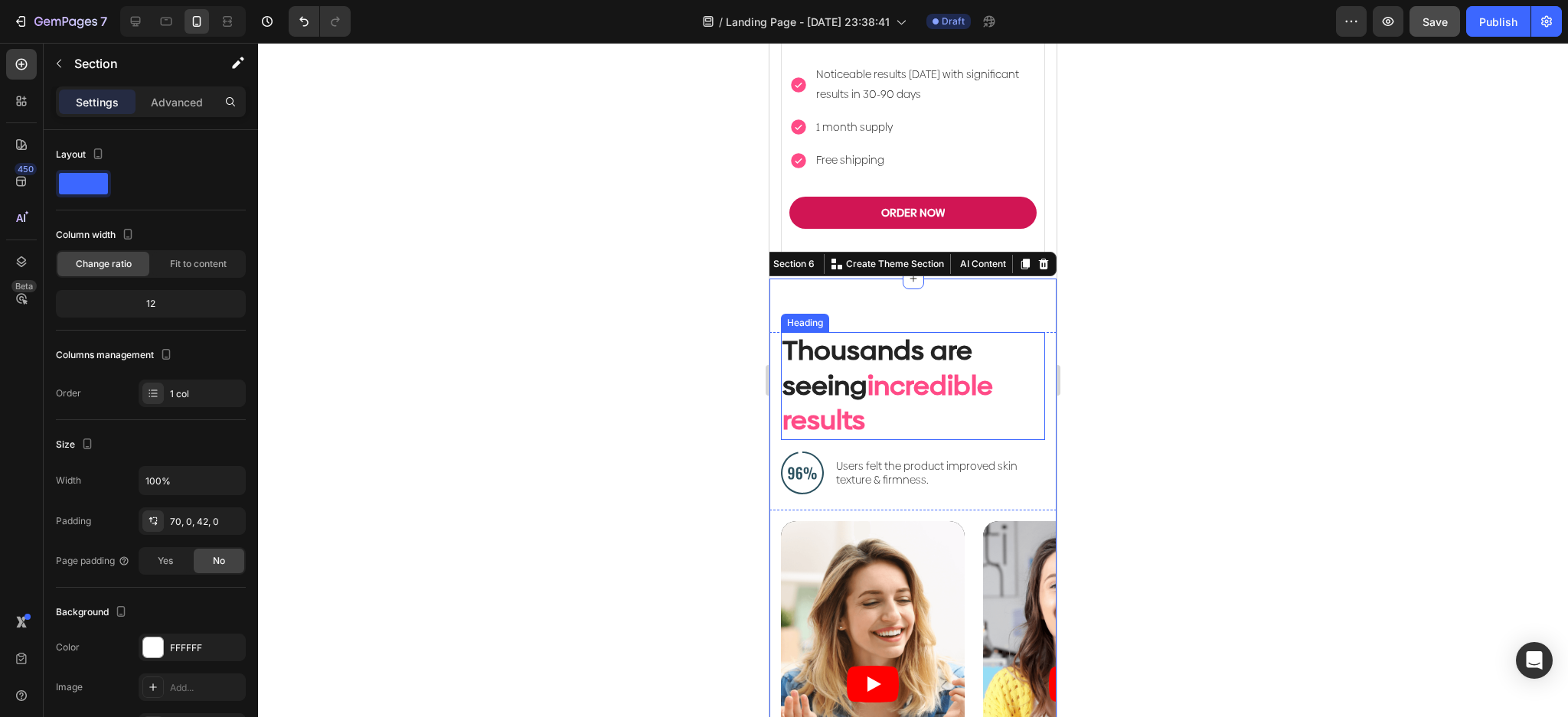
click at [856, 368] on span "incredible results" at bounding box center [888, 403] width 211 height 72
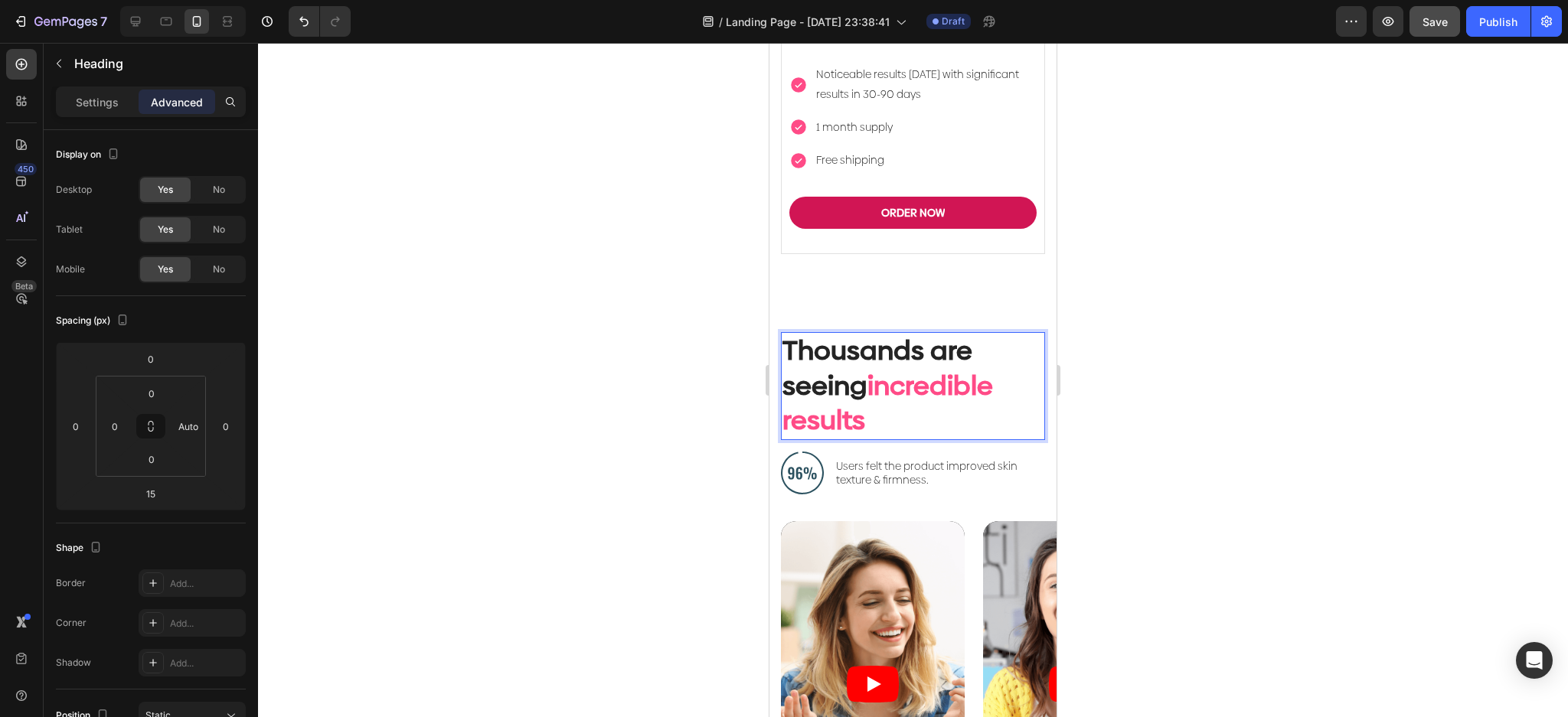
click at [891, 373] on p "Thousands are seeing incredible results" at bounding box center [913, 386] width 261 height 105
drag, startPoint x: 868, startPoint y: 352, endPoint x: 1513, endPoint y: 338, distance: 645.2
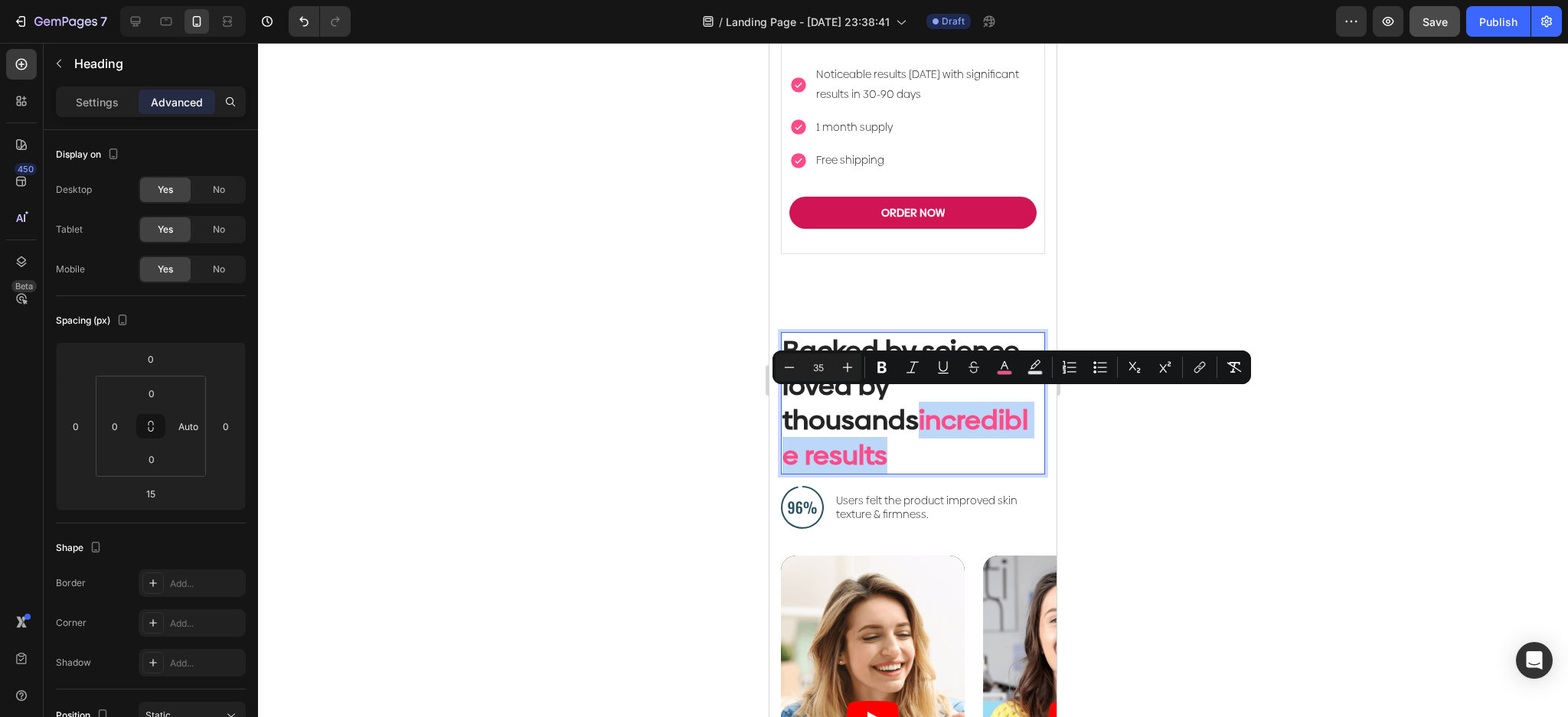
drag, startPoint x: 992, startPoint y: 415, endPoint x: 781, endPoint y: 414, distance: 211.0
click at [781, 414] on h2 "Backed by science, loved by thousands incredible results" at bounding box center [913, 403] width 264 height 142
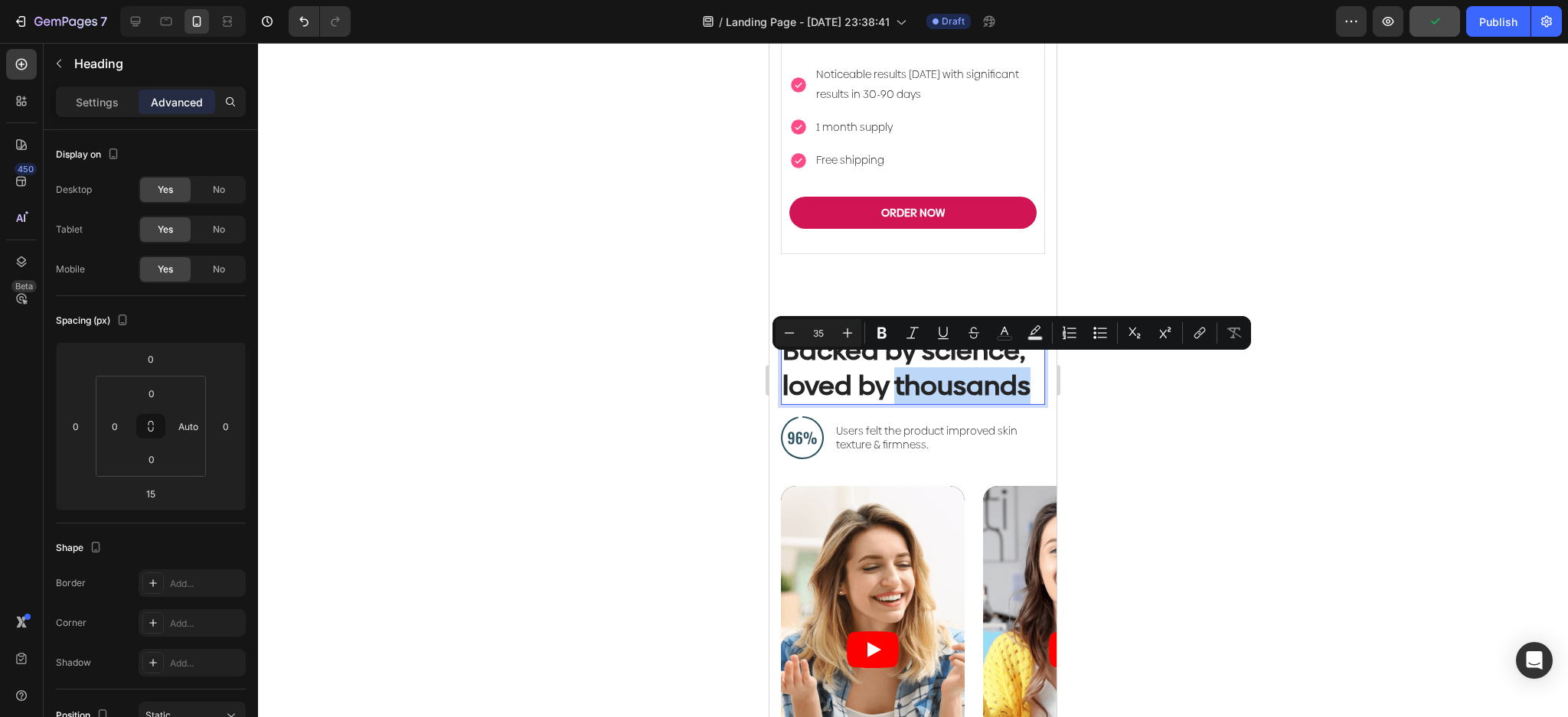
drag, startPoint x: 917, startPoint y: 380, endPoint x: 782, endPoint y: 373, distance: 135.2
click at [782, 373] on p "Backed by science, loved by thousands" at bounding box center [913, 369] width 261 height 70
click at [993, 330] on button "color" at bounding box center [1005, 333] width 27 height 27
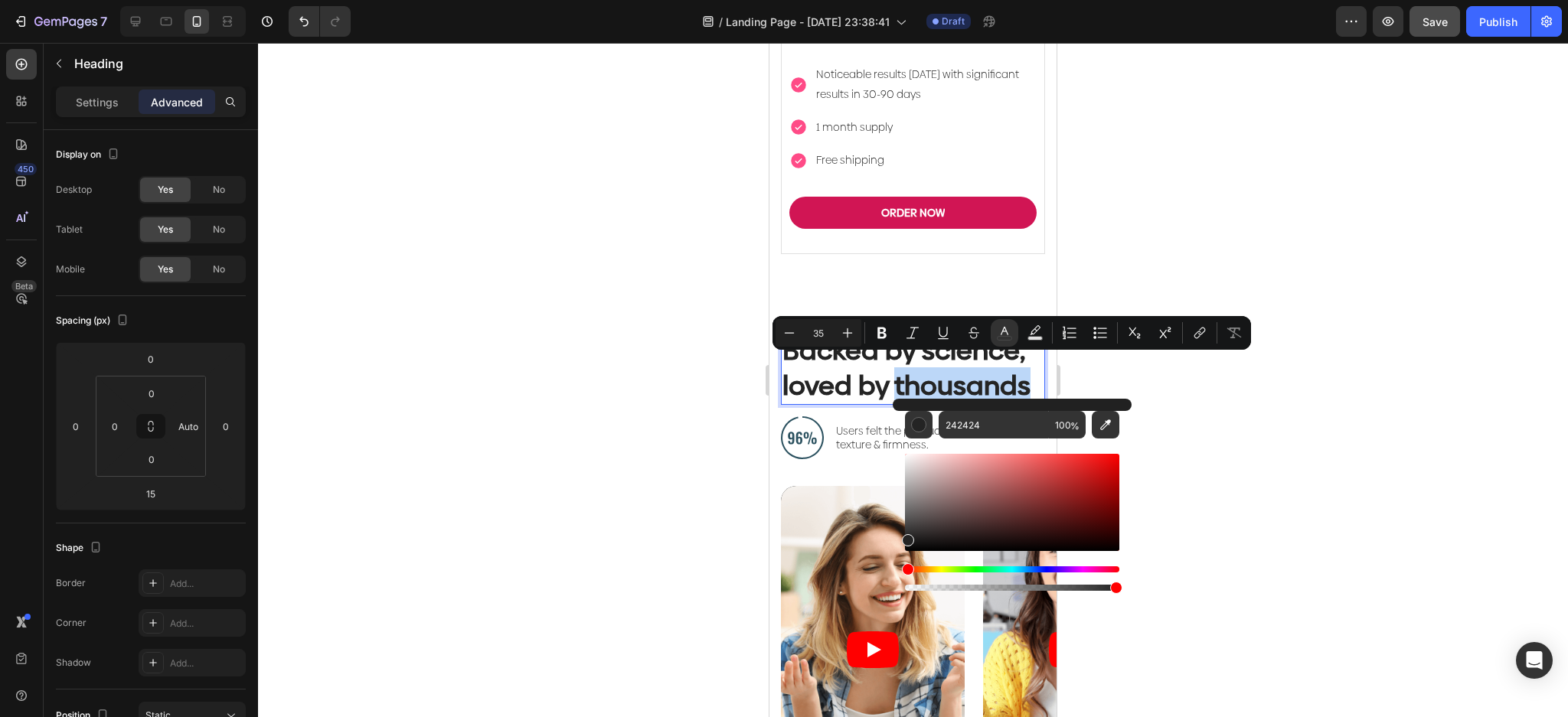
click at [910, 369] on p "Backed by science, loved by thousands" at bounding box center [913, 369] width 261 height 70
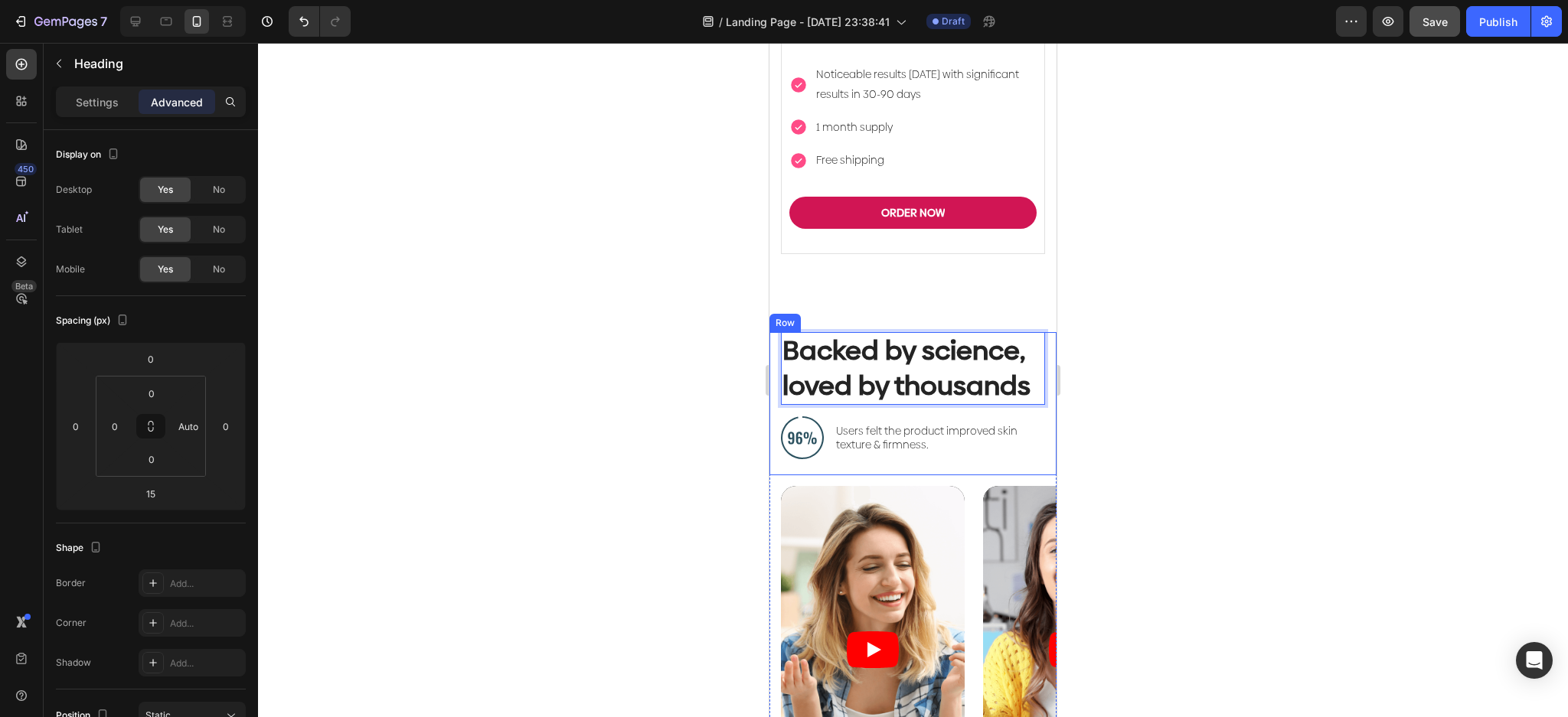
drag, startPoint x: 935, startPoint y: 378, endPoint x: 774, endPoint y: 381, distance: 161.0
click at [774, 381] on div "Backed by science, loved by thousands Heading 15 Image Users felt the product i…" at bounding box center [913, 404] width 287 height 143
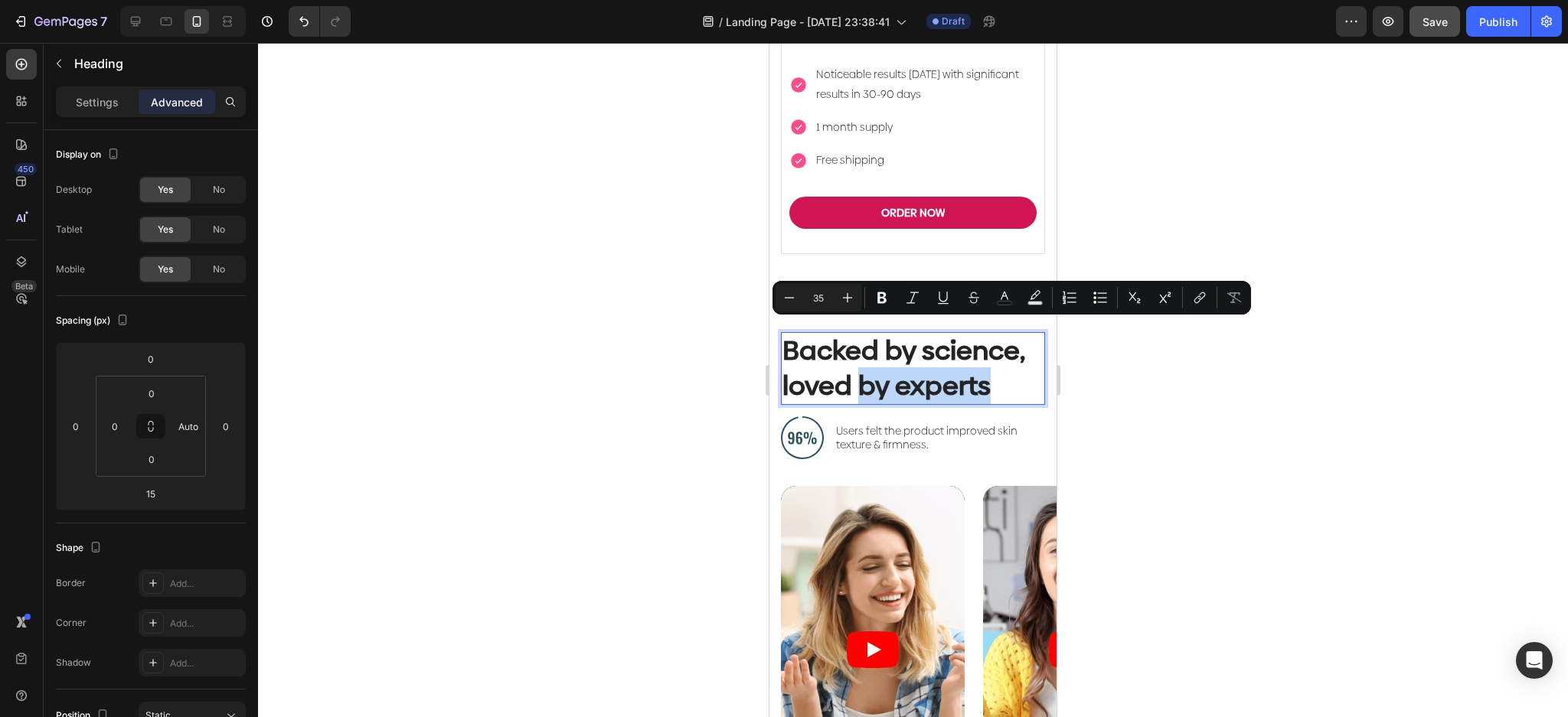
drag, startPoint x: 996, startPoint y: 346, endPoint x: 856, endPoint y: 354, distance: 140.2
click at [856, 354] on p "Backed by science, loved by experts" at bounding box center [913, 369] width 261 height 70
click at [1015, 297] on button "color" at bounding box center [1005, 298] width 27 height 27
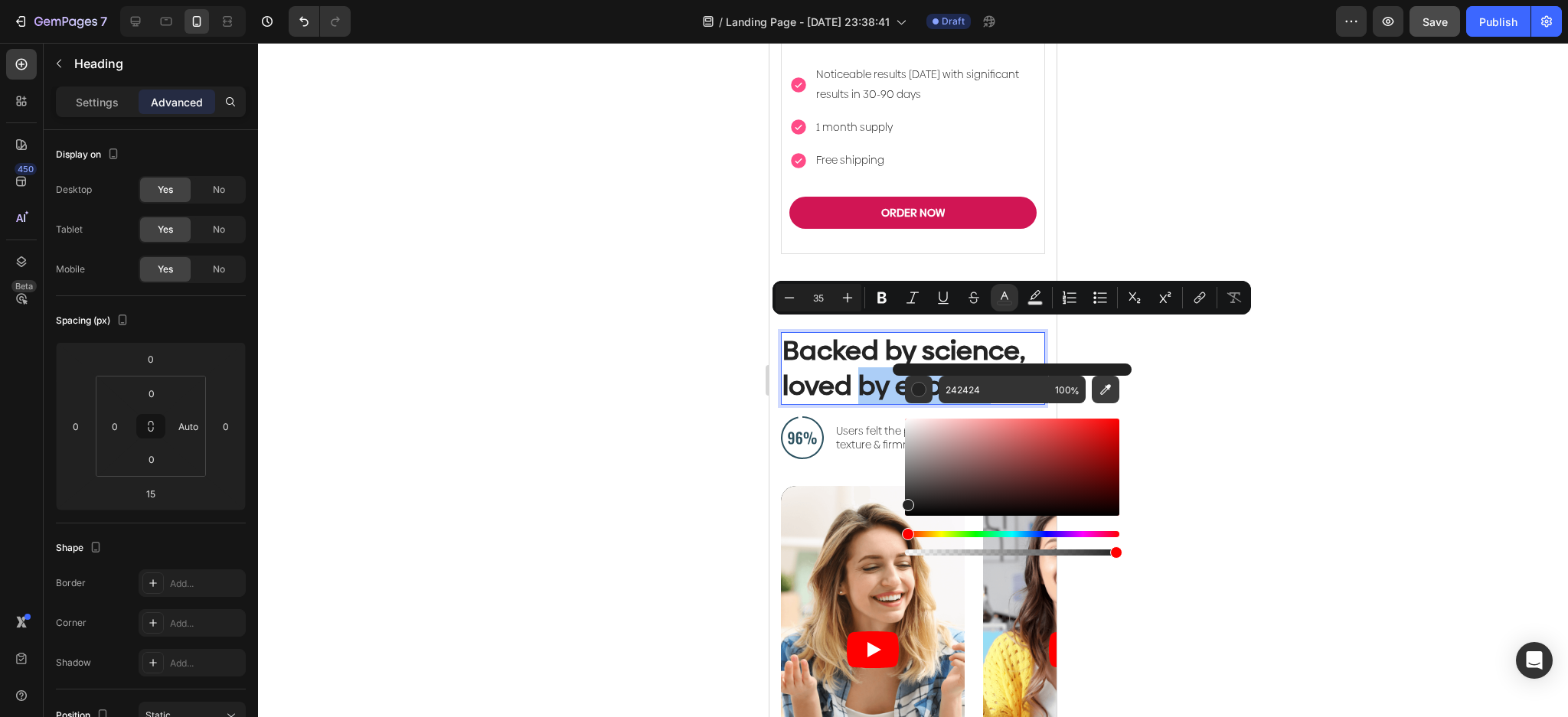
click at [1108, 390] on icon "Editor contextual toolbar" at bounding box center [1105, 389] width 15 height 15
type input "FF4B87"
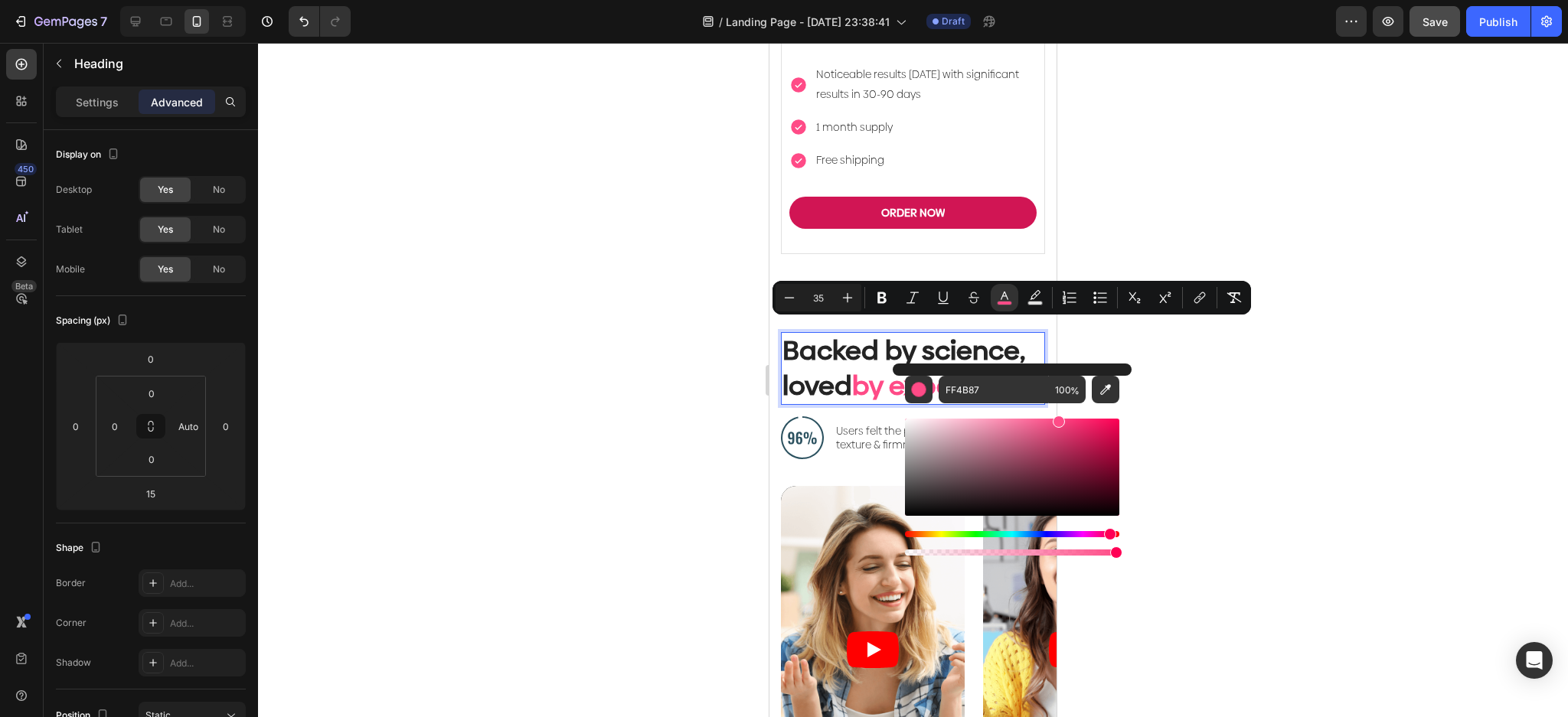
click at [1217, 241] on div at bounding box center [913, 380] width 1310 height 674
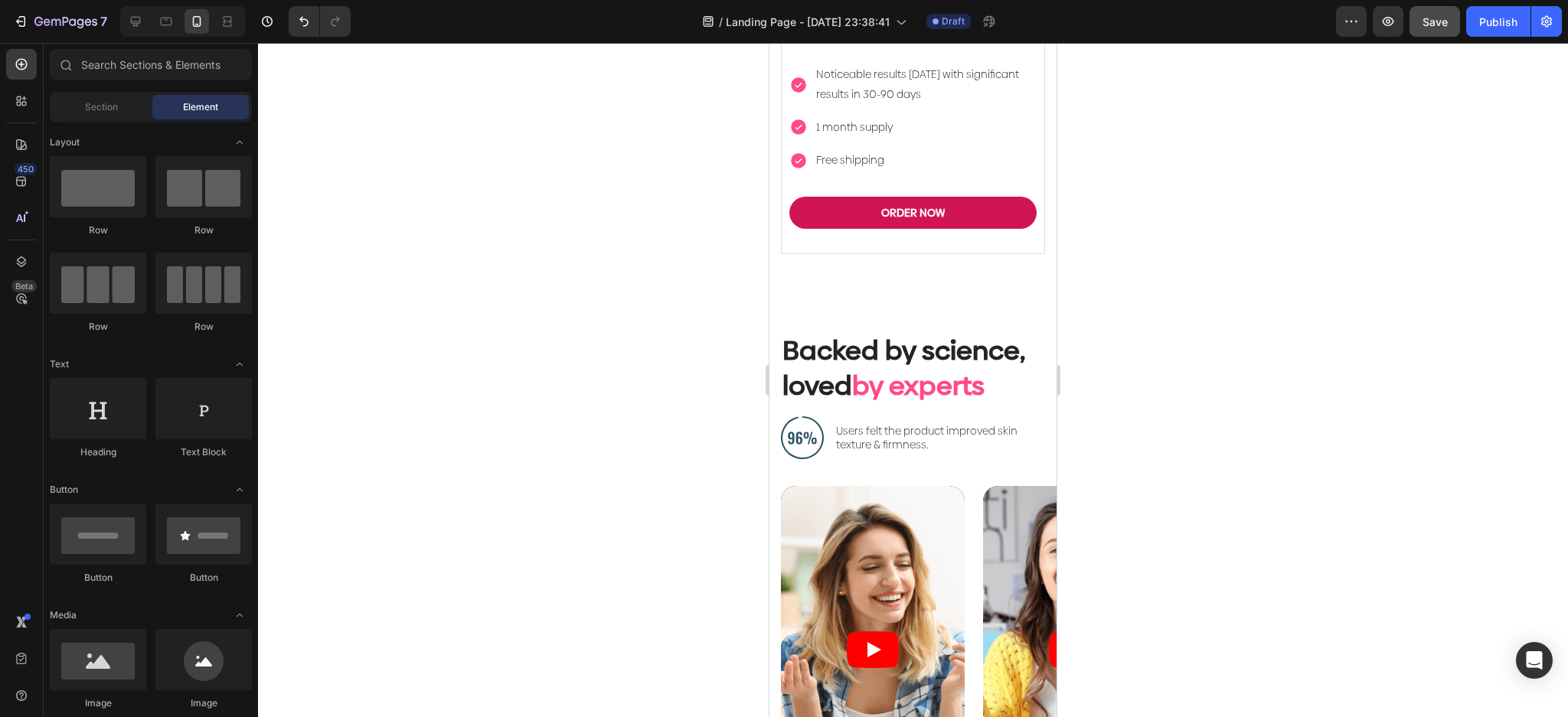
click at [1304, 286] on div at bounding box center [913, 380] width 1310 height 674
click at [947, 334] on p "Backed by science, loved by experts" at bounding box center [913, 369] width 261 height 70
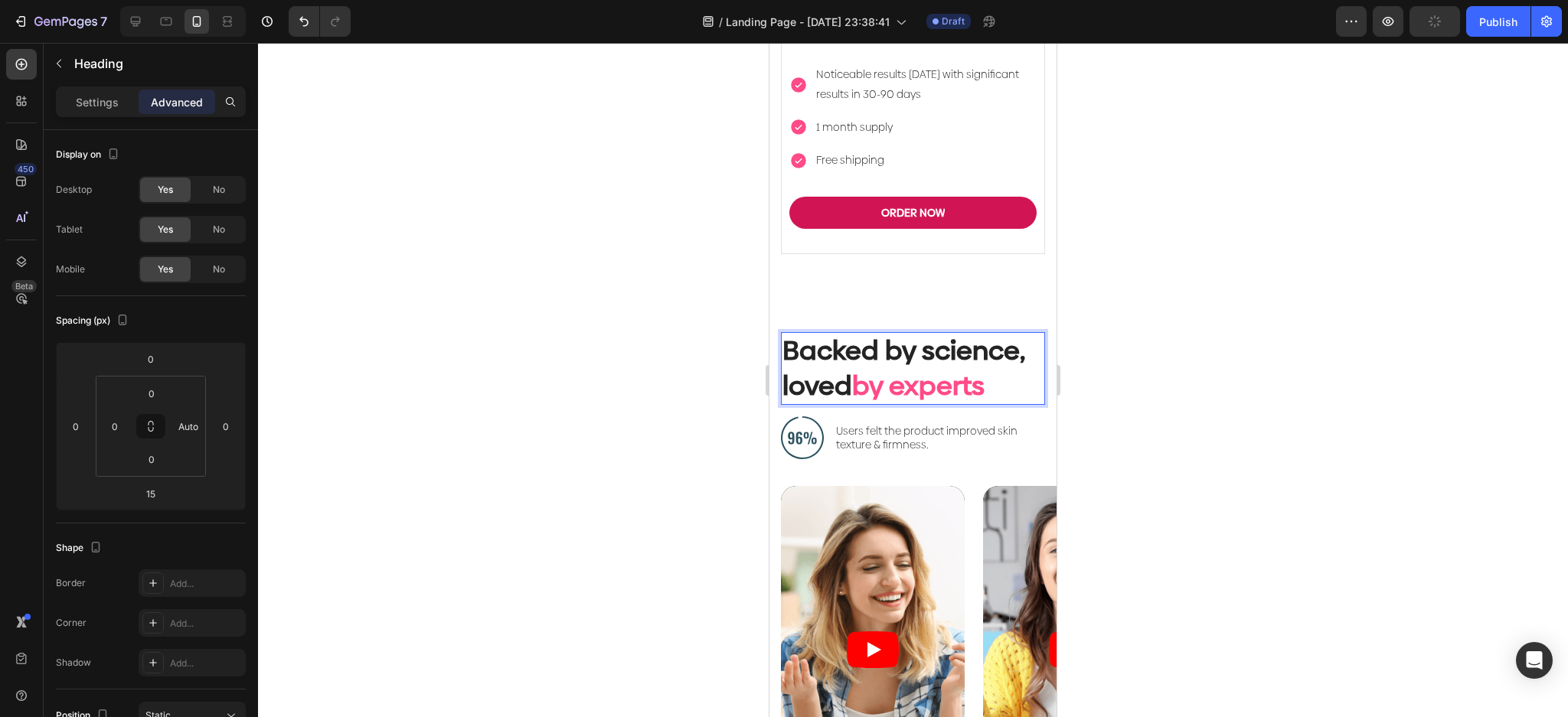
click at [982, 368] on span "by experts" at bounding box center [918, 386] width 133 height 37
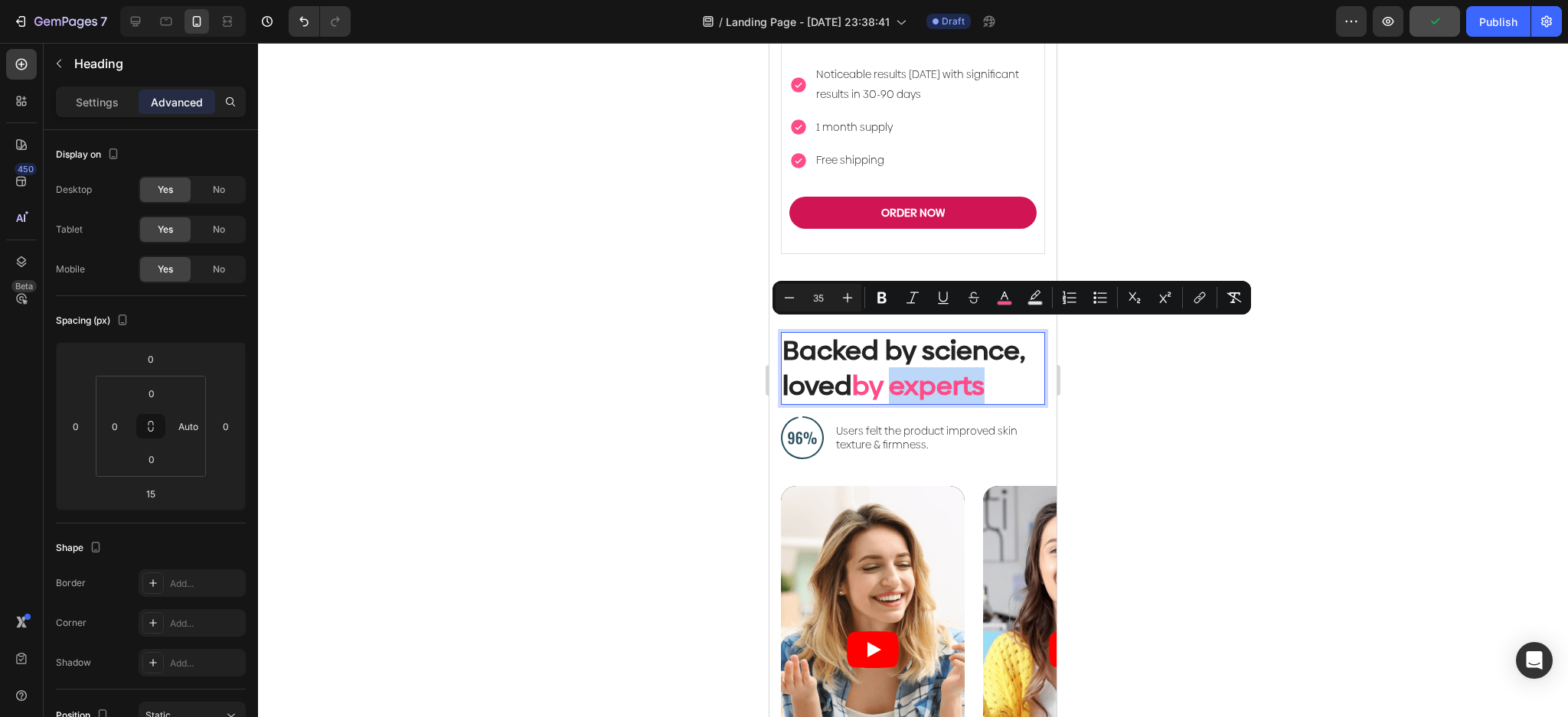
drag, startPoint x: 998, startPoint y: 340, endPoint x: 899, endPoint y: 323, distance: 100.4
click at [899, 334] on p "Backed by science, loved by experts" at bounding box center [913, 369] width 261 height 70
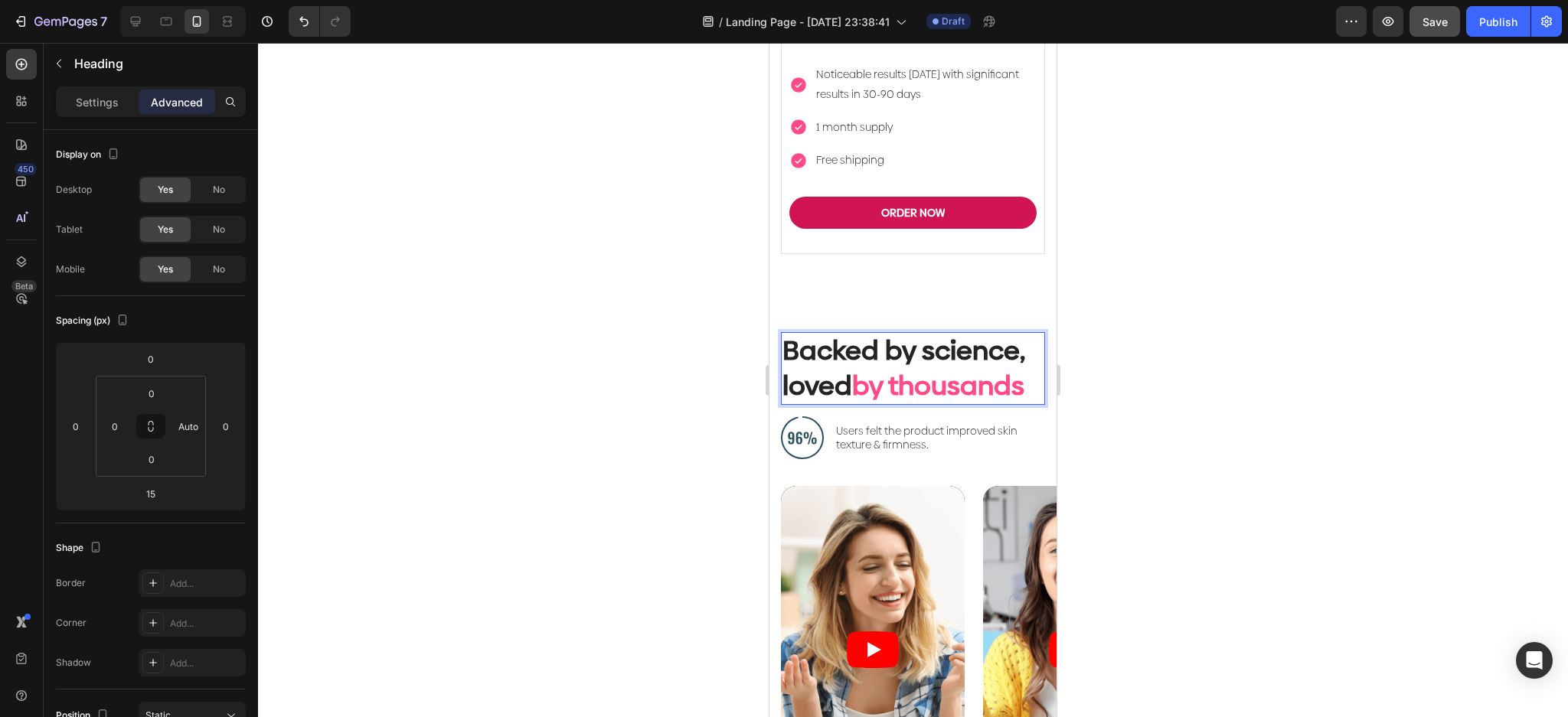
click at [935, 385] on p "Backed by science, loved by thousands" at bounding box center [913, 369] width 261 height 70
click at [1265, 377] on div at bounding box center [913, 380] width 1310 height 674
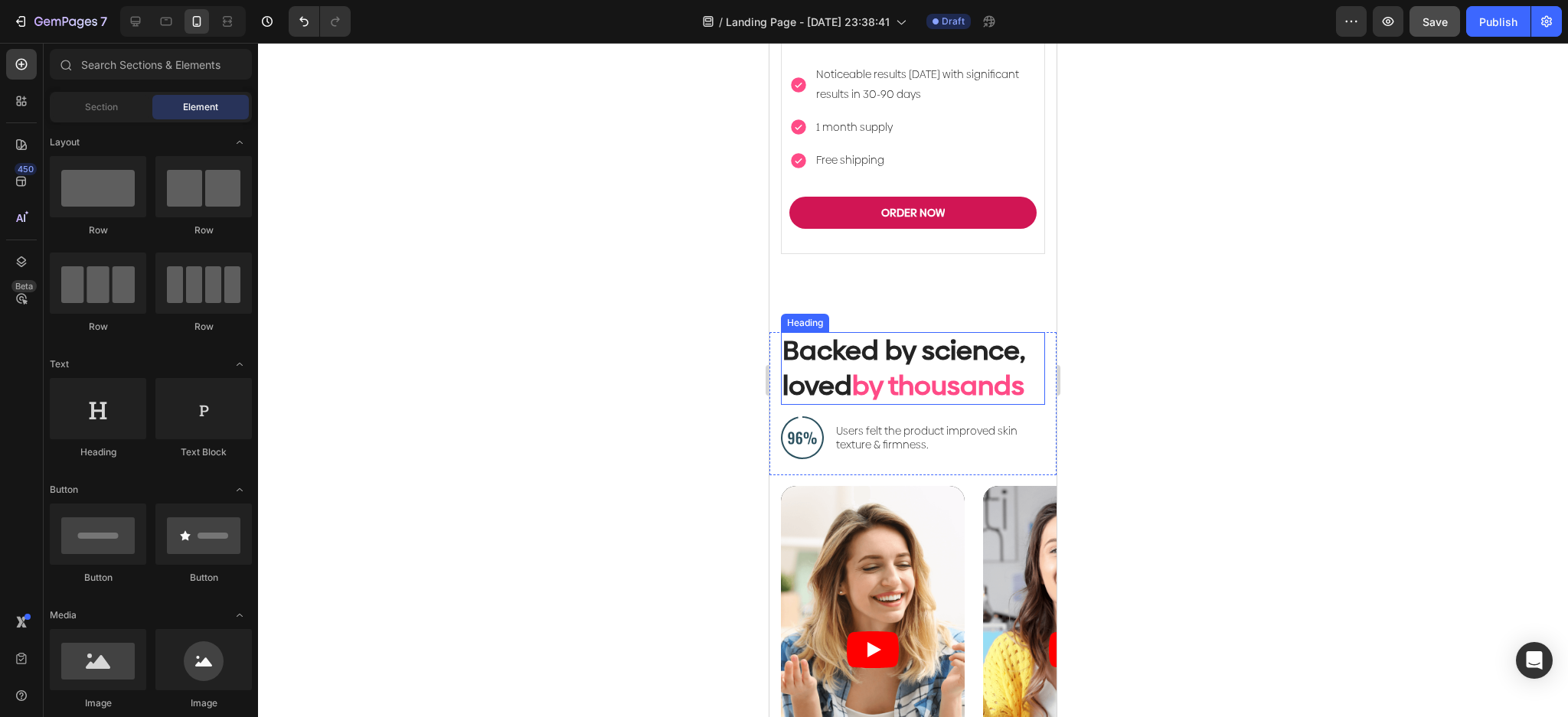
click at [935, 388] on p "Backed by science, loved by thousands" at bounding box center [913, 369] width 261 height 70
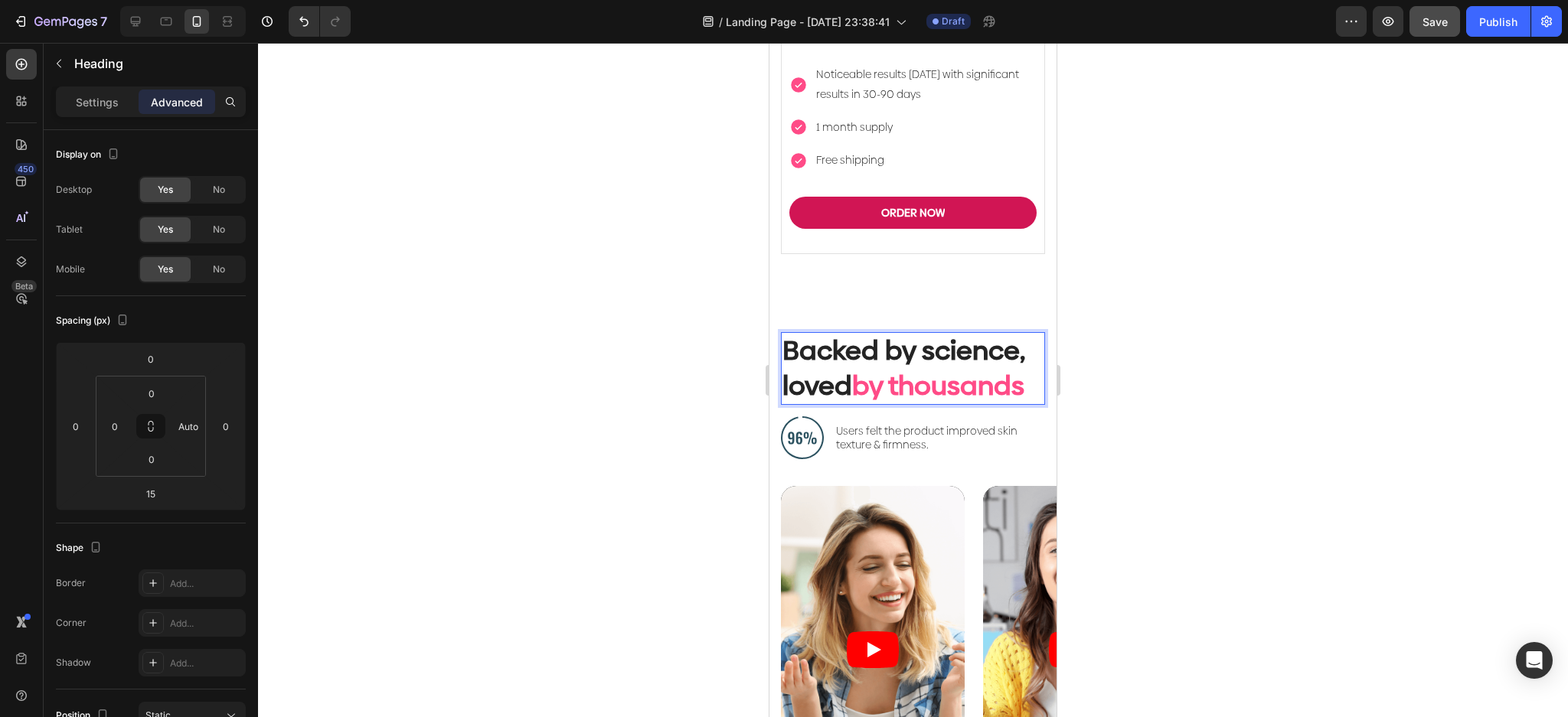
click at [933, 386] on p "Backed by science, loved by thousands" at bounding box center [913, 369] width 261 height 70
drag, startPoint x: 913, startPoint y: 387, endPoint x: 770, endPoint y: 392, distance: 143.1
click at [770, 392] on div "Backed by science, loved by thousands Heading 15 Image Users felt the product i…" at bounding box center [913, 404] width 287 height 143
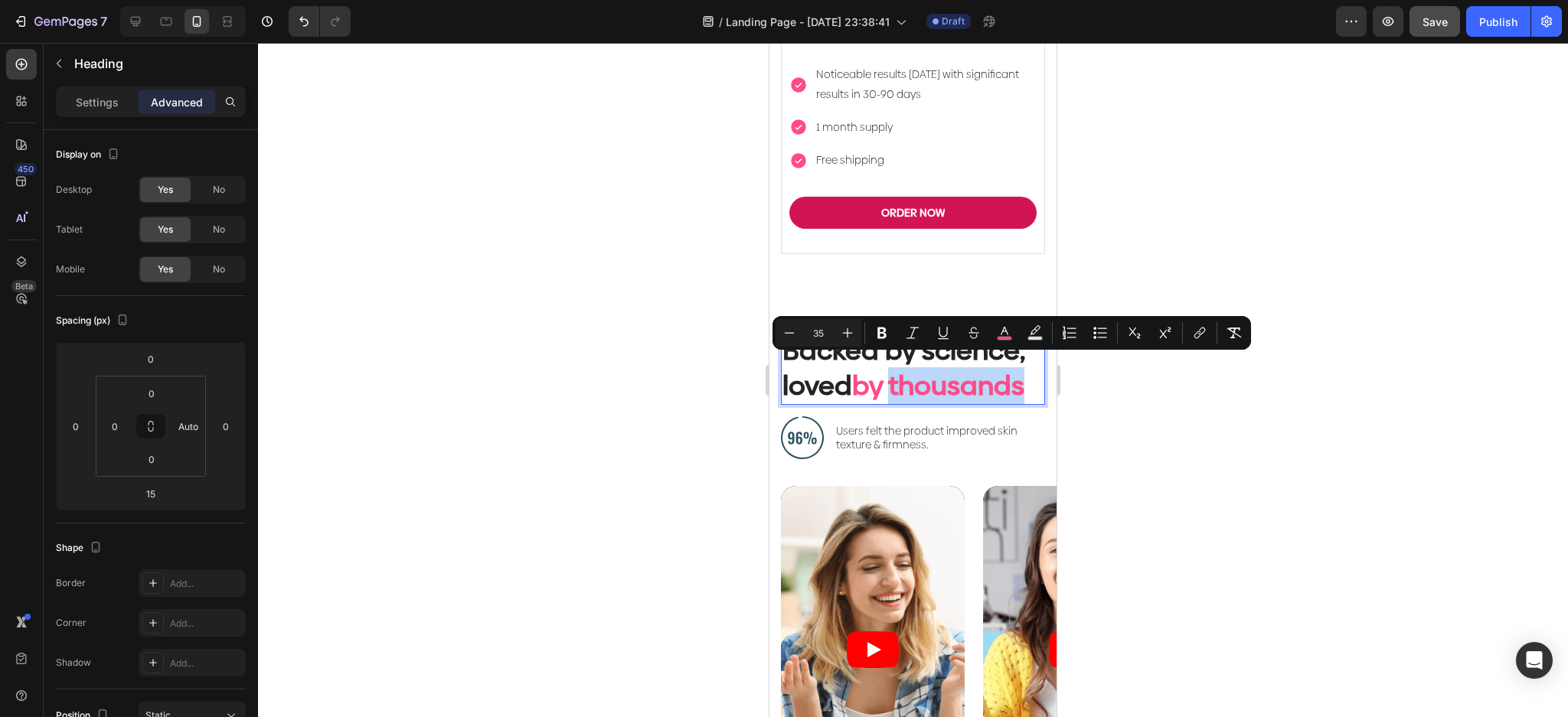
click at [941, 389] on p "Backed by science, loved by thousands" at bounding box center [913, 369] width 261 height 70
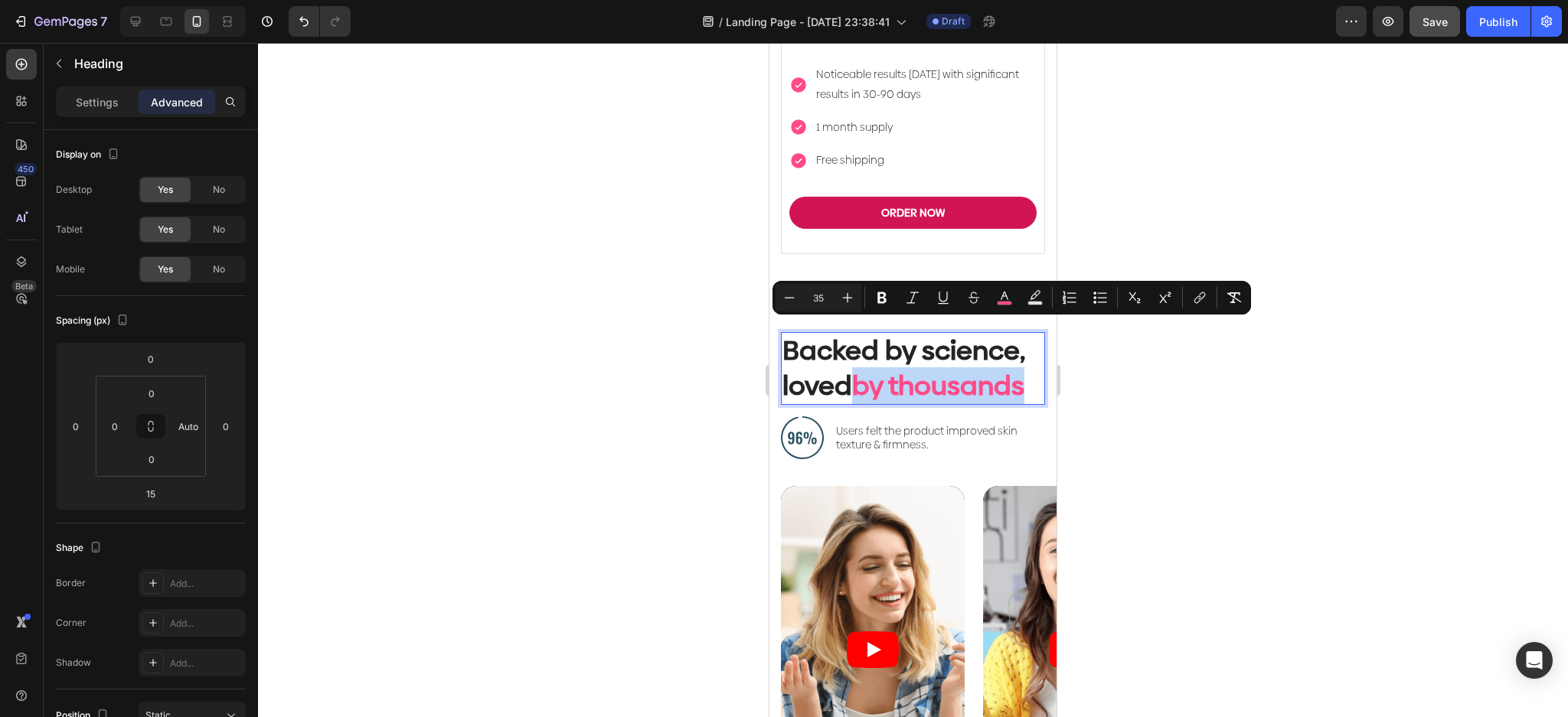
drag, startPoint x: 940, startPoint y: 378, endPoint x: 862, endPoint y: 348, distance: 83.6
click at [862, 348] on p "Backed by science, loved by thousands" at bounding box center [913, 369] width 261 height 70
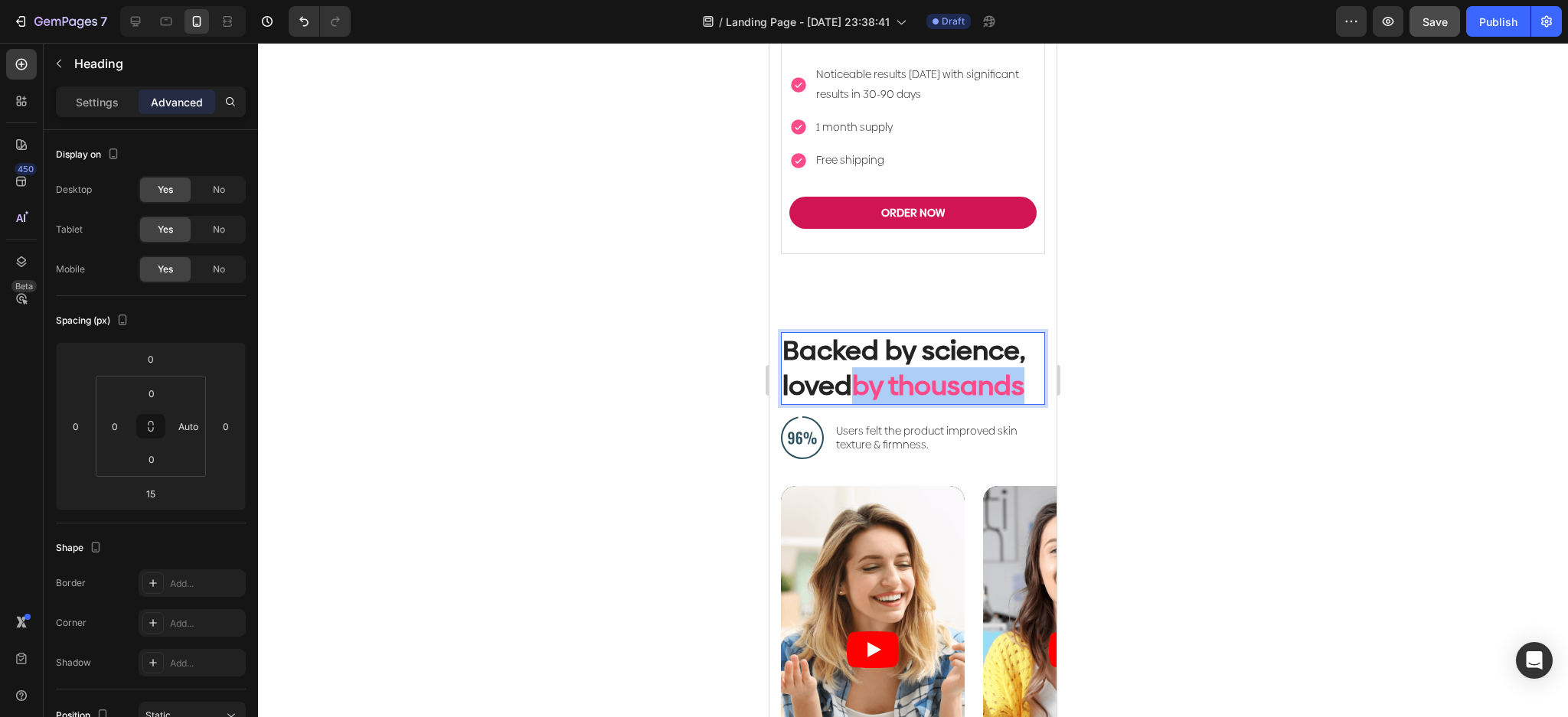
click at [1296, 356] on div at bounding box center [913, 380] width 1310 height 674
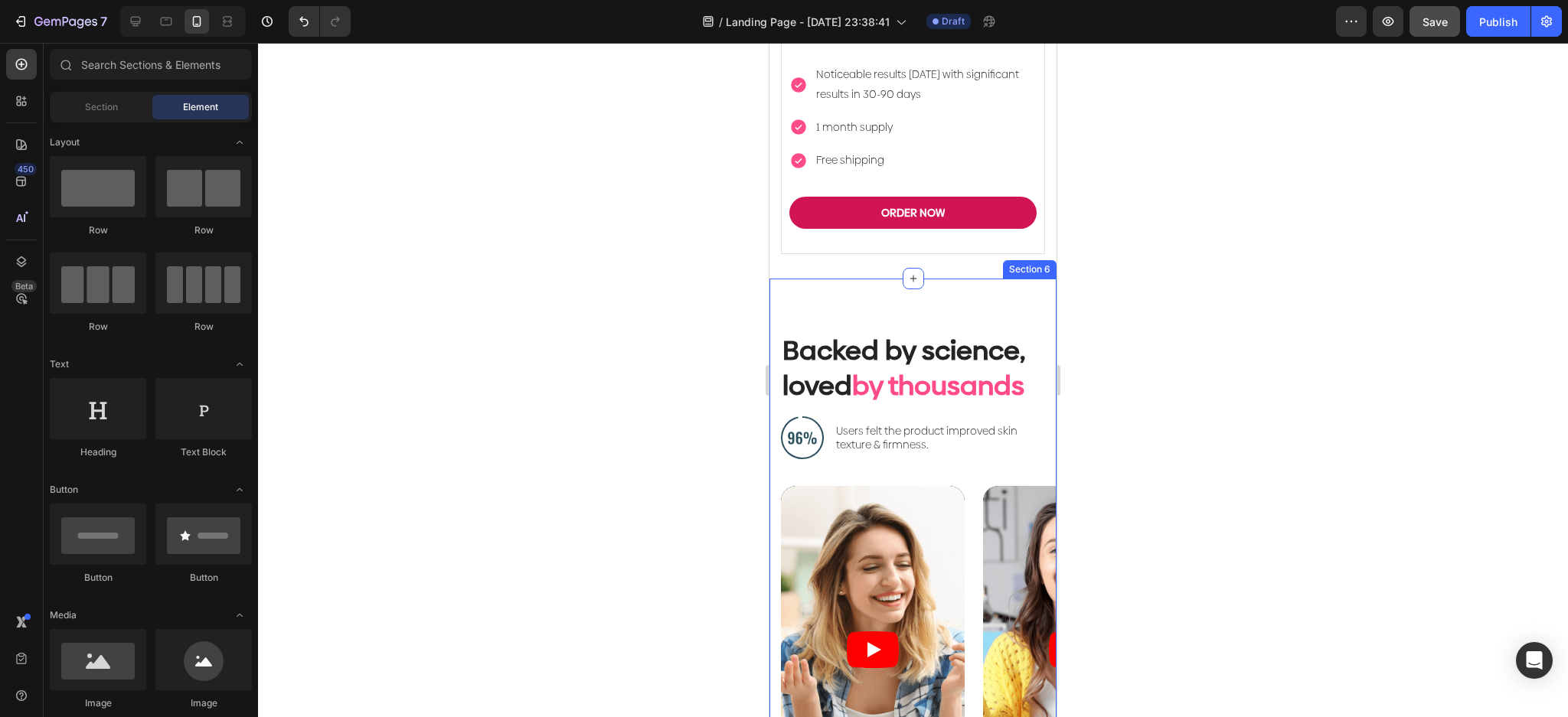
click at [964, 278] on div "Backed by science, loved by thousands Heading Image Users felt the product impr…" at bounding box center [913, 583] width 287 height 609
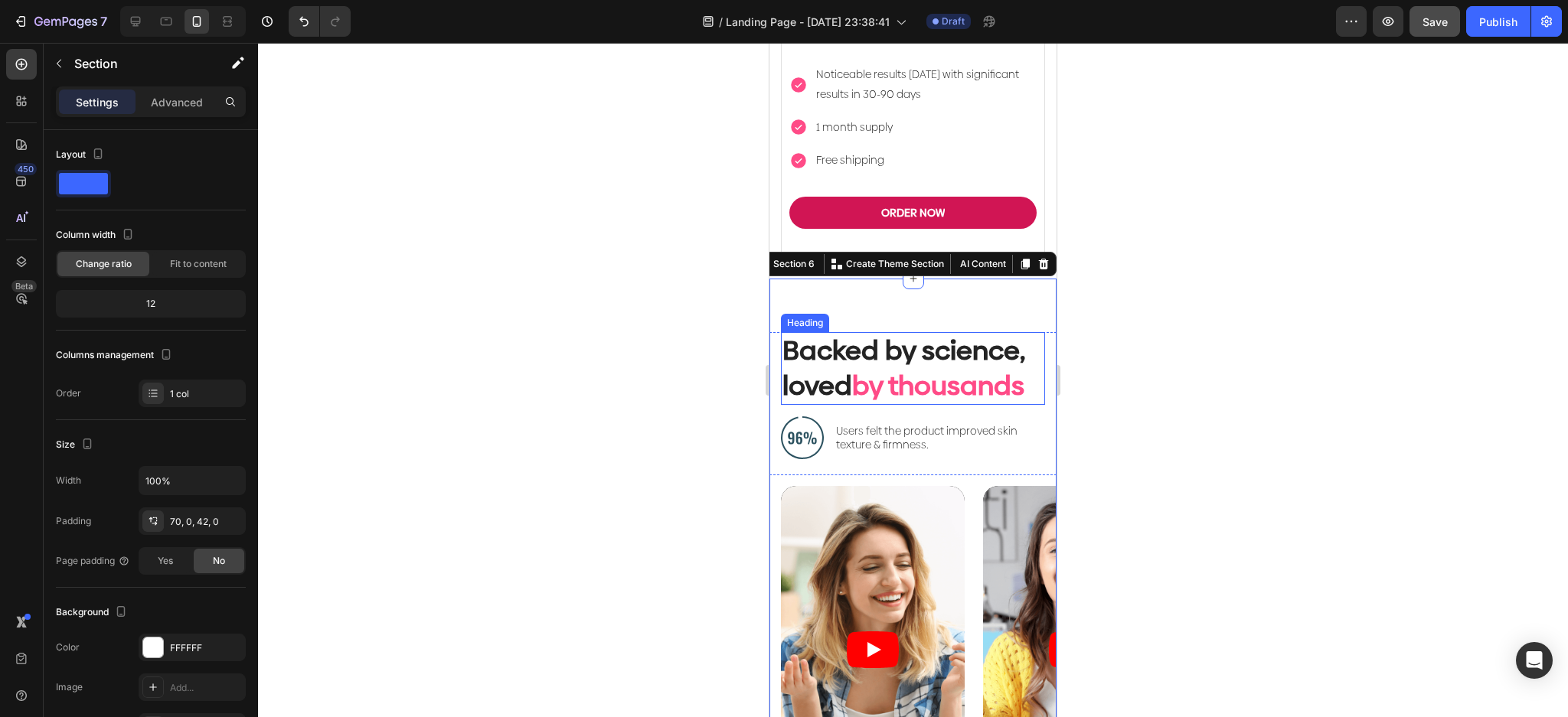
scroll to position [4670, 0]
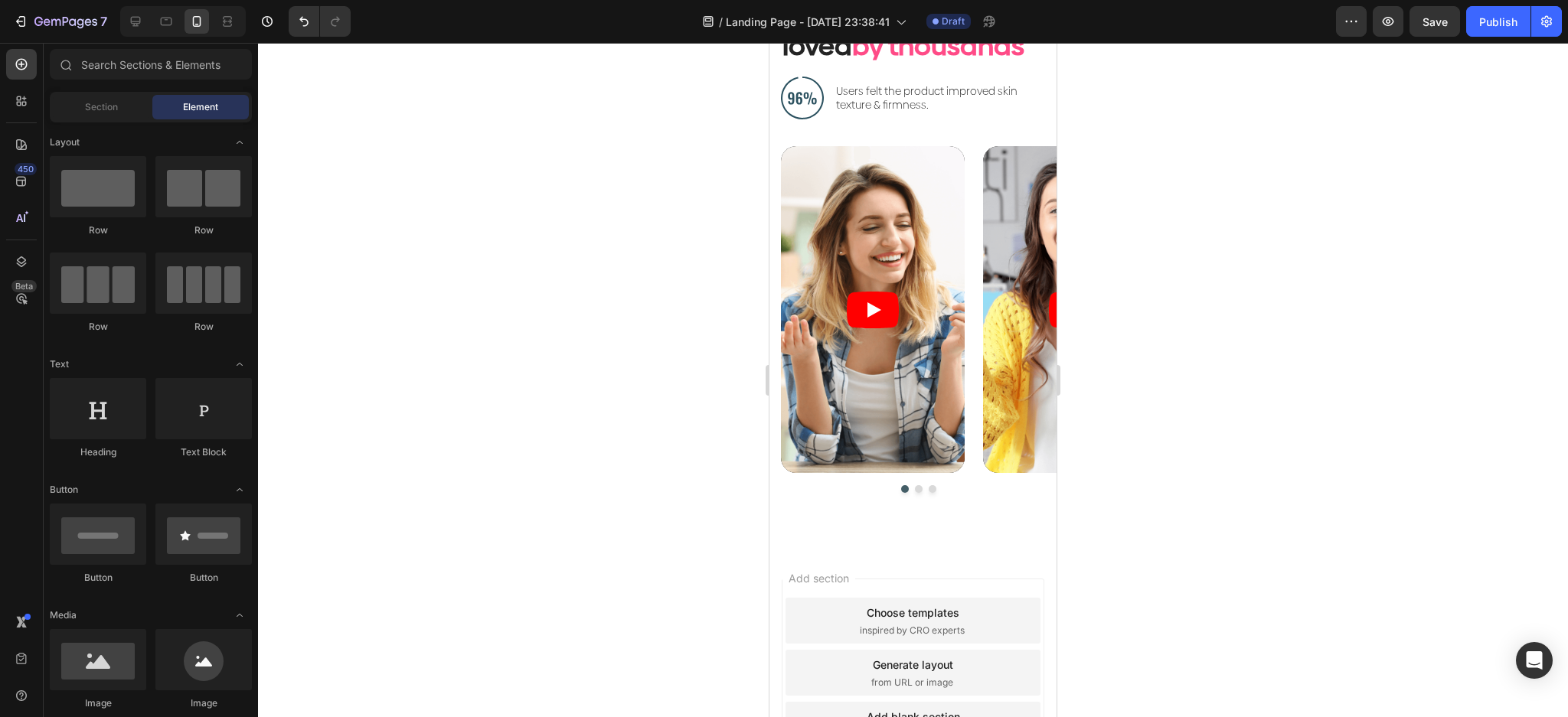
scroll to position [5487, 0]
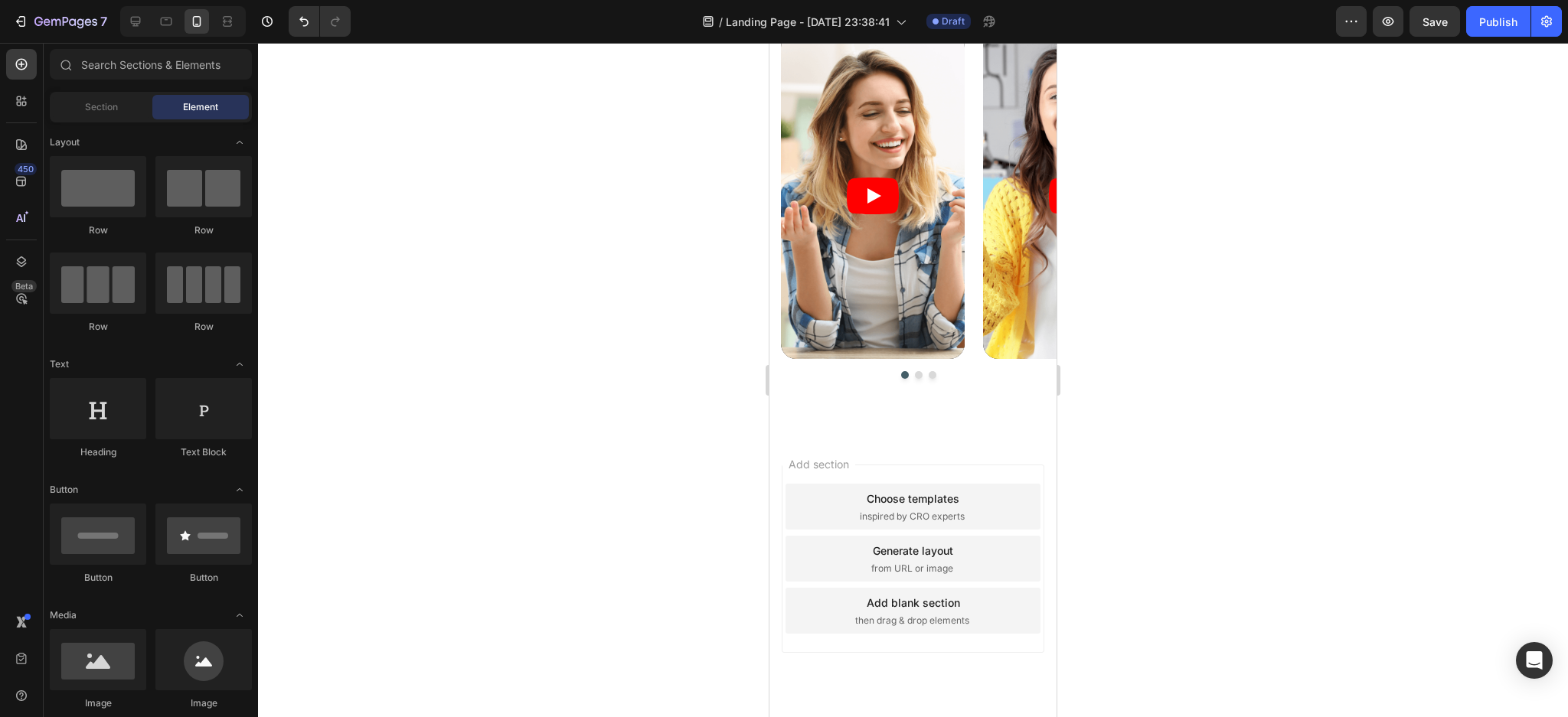
drag, startPoint x: 1047, startPoint y: 470, endPoint x: 1833, endPoint y: 713, distance: 822.7
click at [122, 101] on div "Section" at bounding box center [101, 107] width 97 height 24
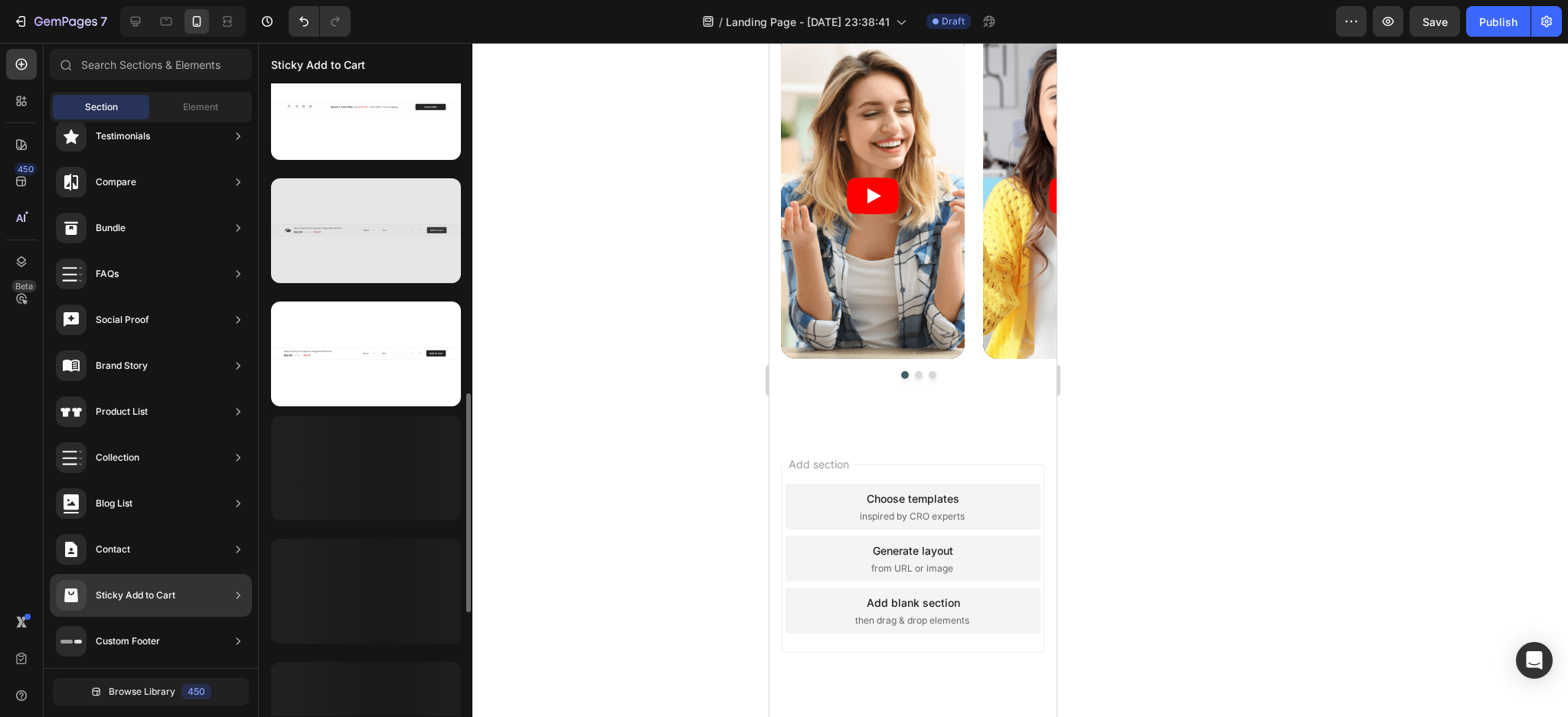
scroll to position [712, 0]
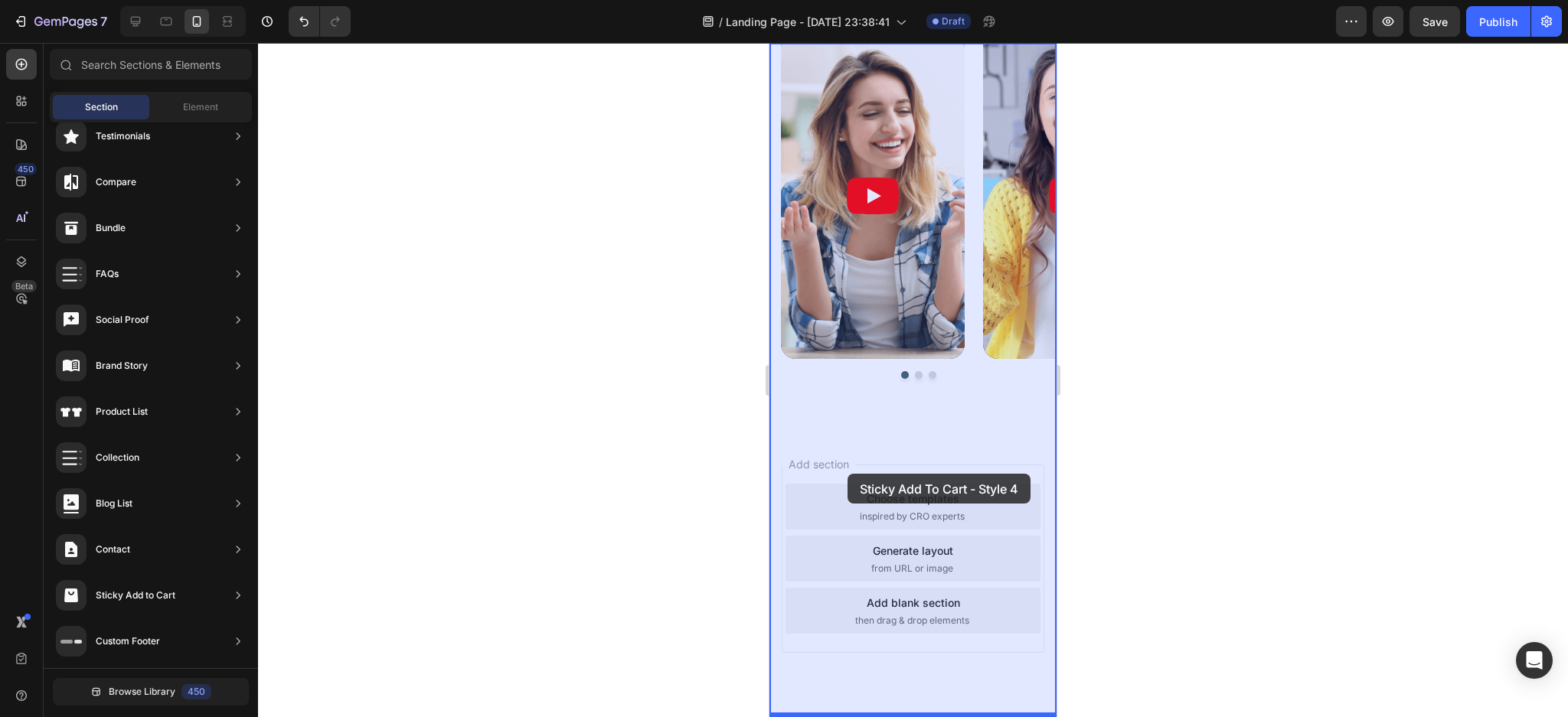
drag, startPoint x: 1133, startPoint y: 686, endPoint x: 854, endPoint y: 524, distance: 322.6
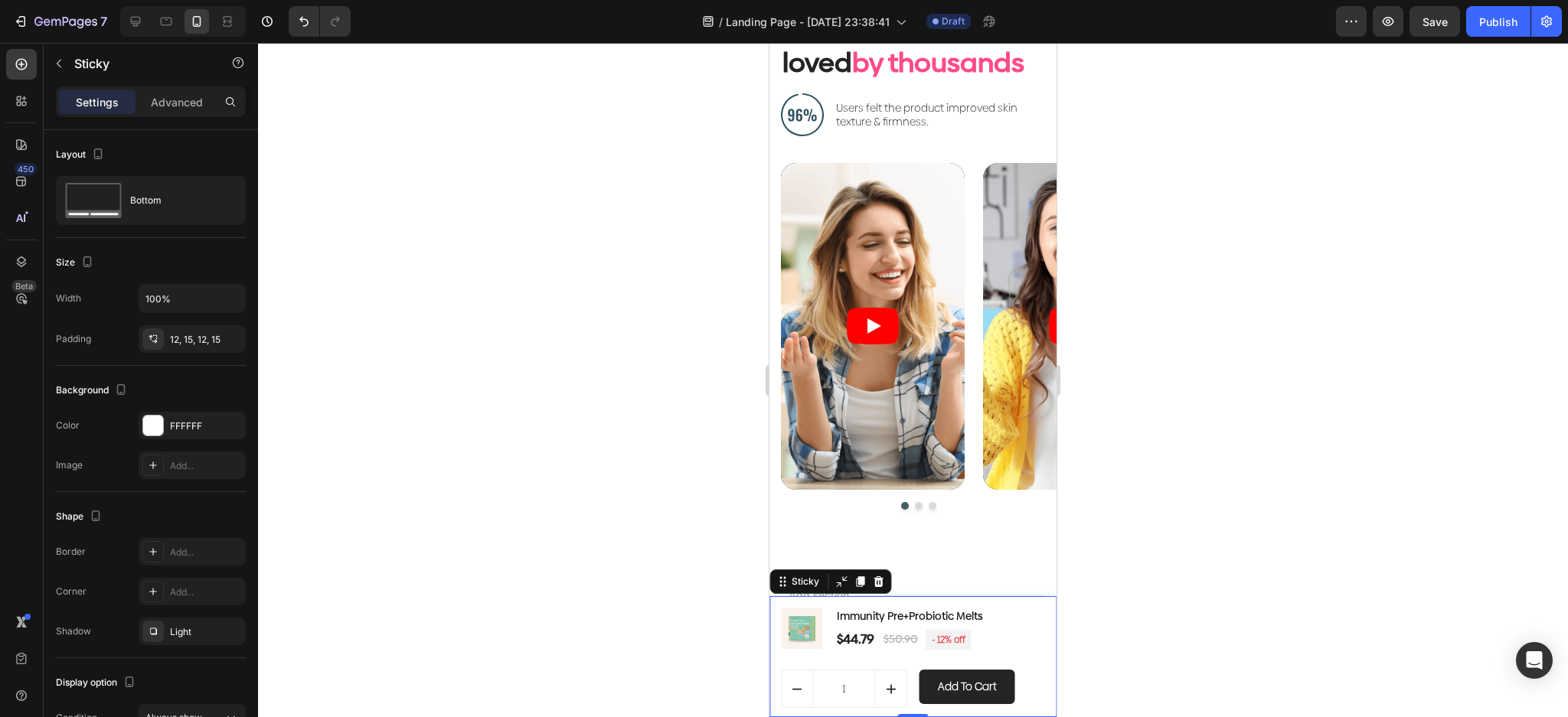
scroll to position [5102, 0]
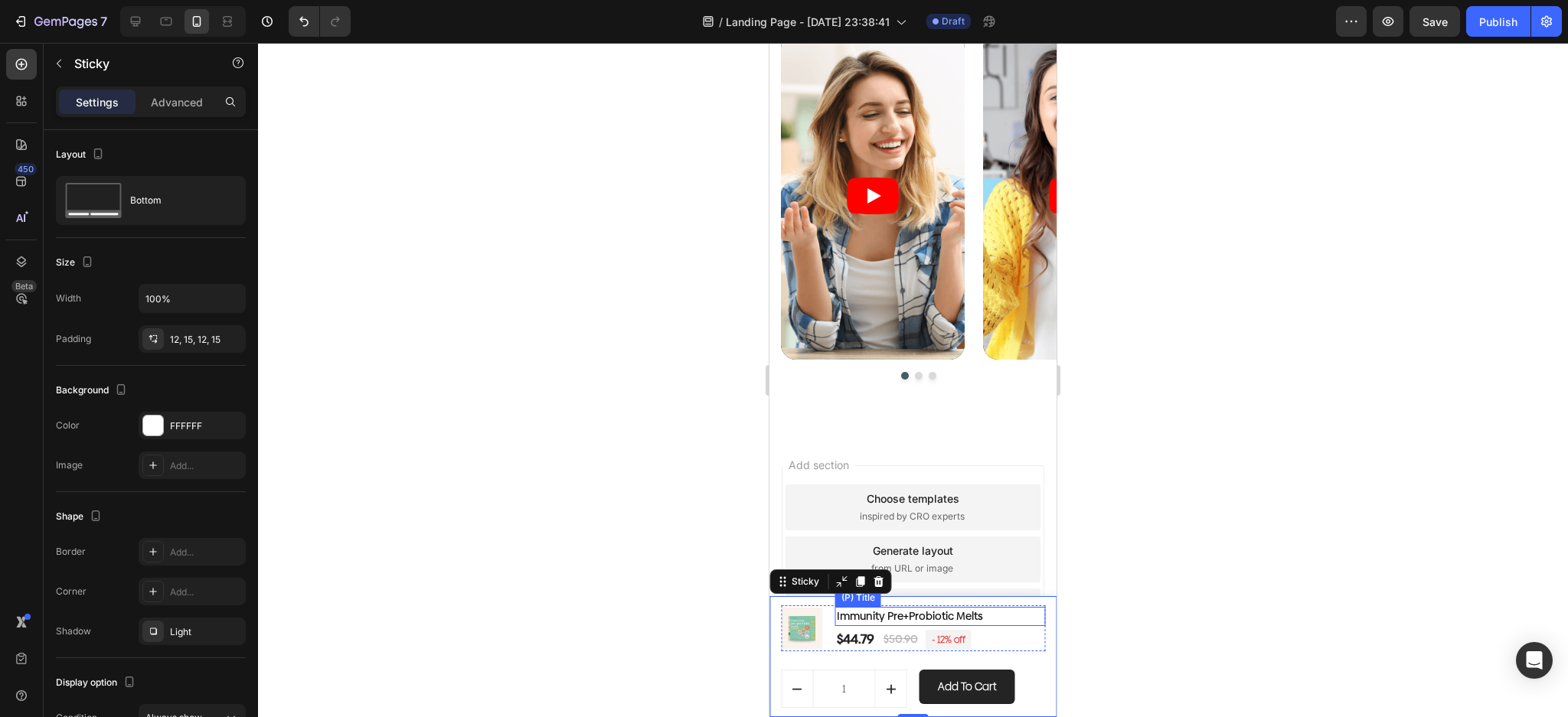
click at [948, 619] on h1 "Immunity Pre+Probiotic Melts" at bounding box center [940, 616] width 210 height 19
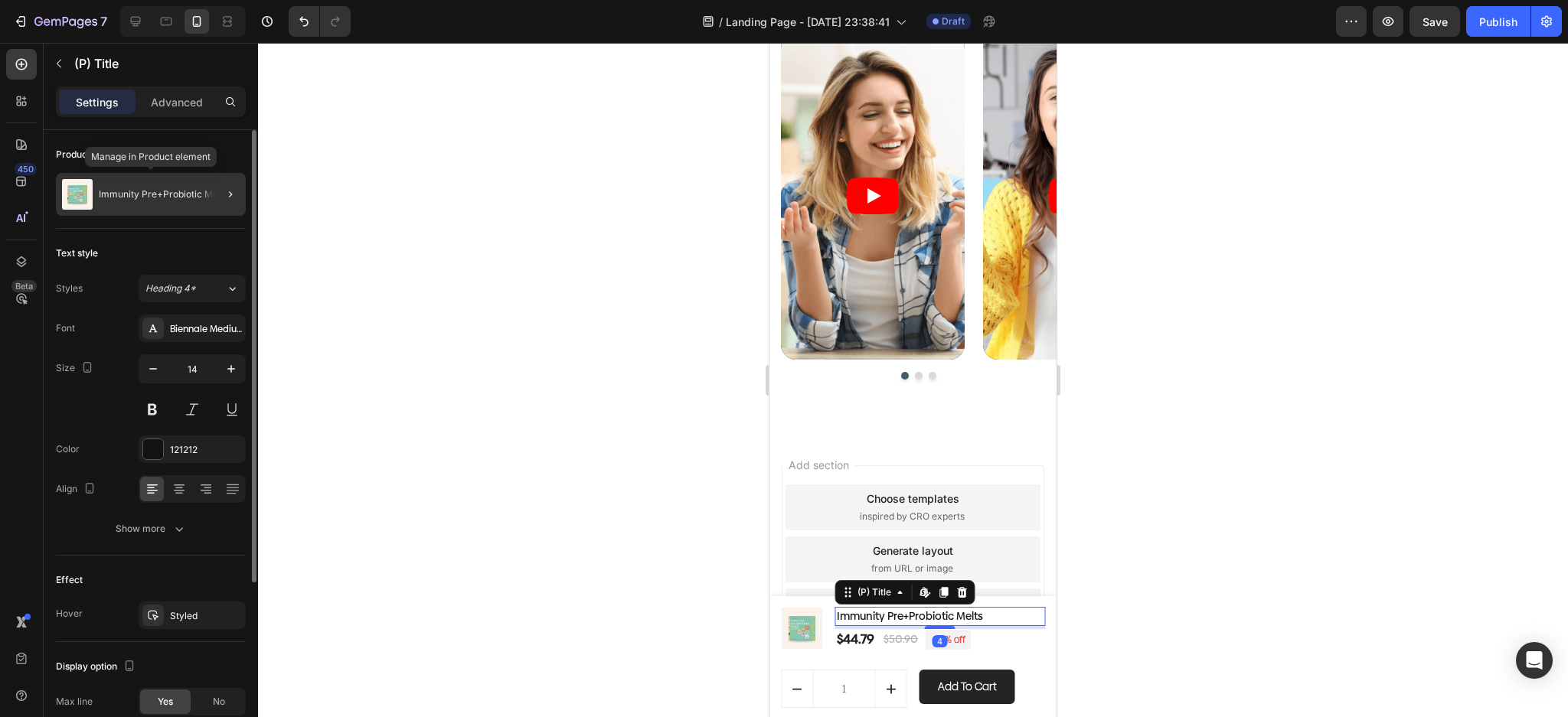
click at [76, 188] on img at bounding box center [77, 195] width 31 height 31
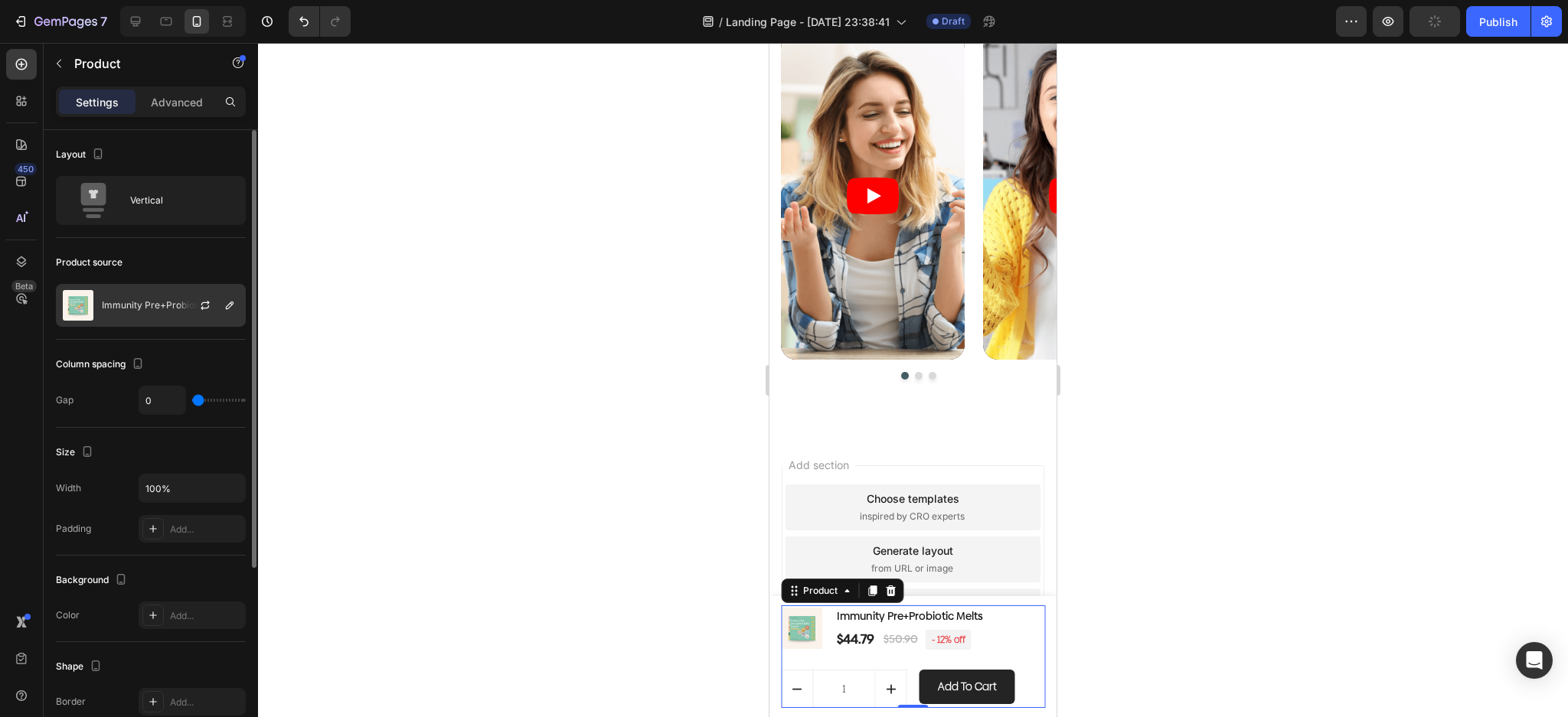
click at [108, 302] on p "Immunity Pre+Probiotic Melts" at bounding box center [166, 305] width 130 height 10
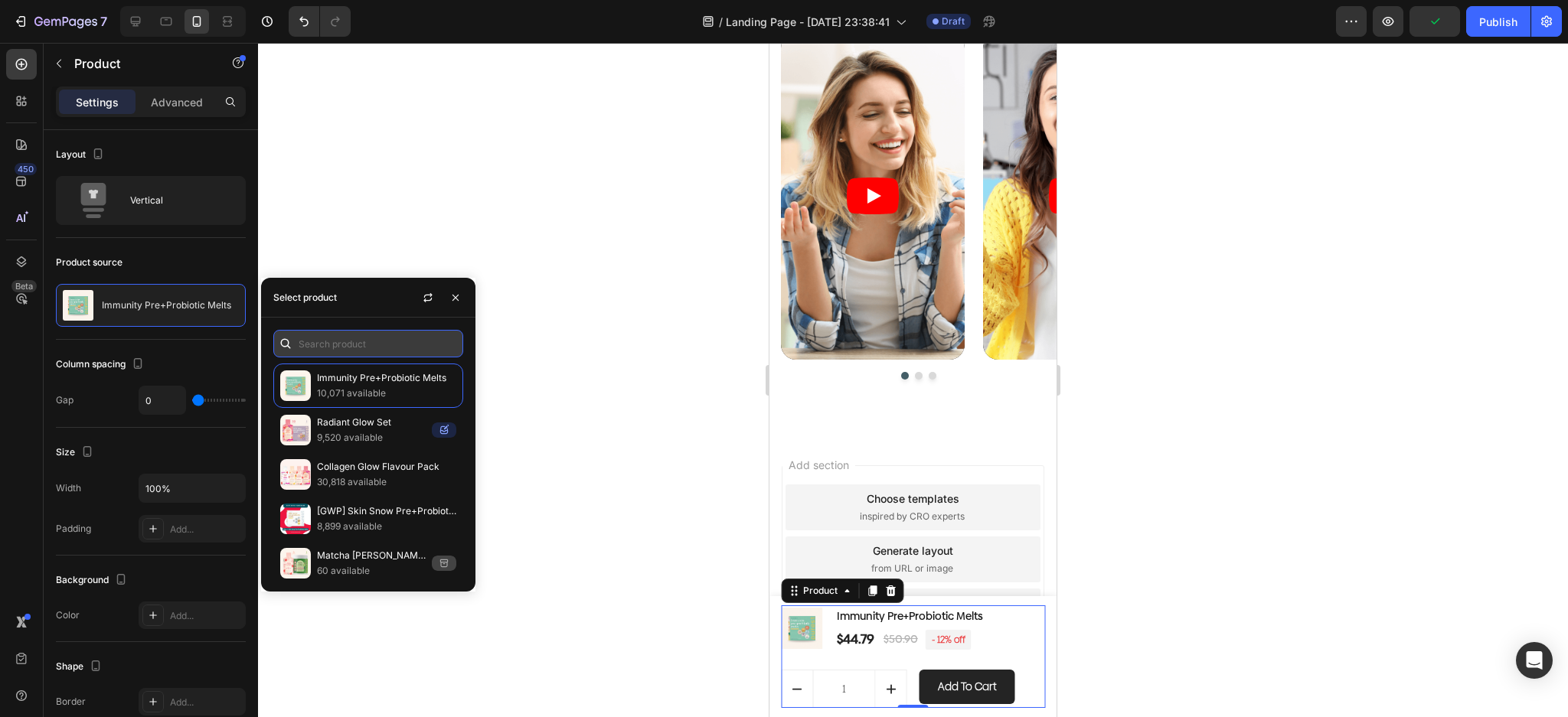
click at [368, 346] on input "text" at bounding box center [369, 344] width 190 height 27
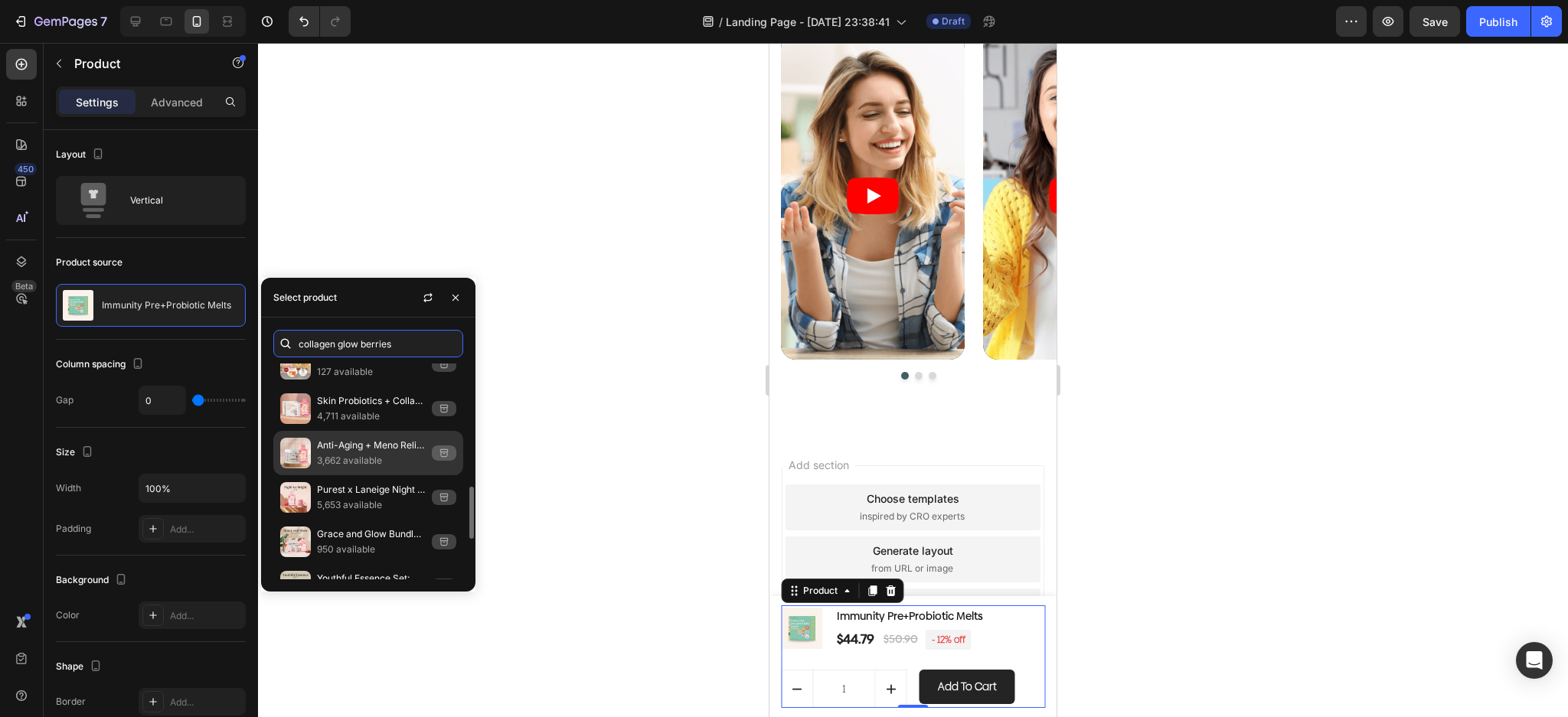
scroll to position [674, 0]
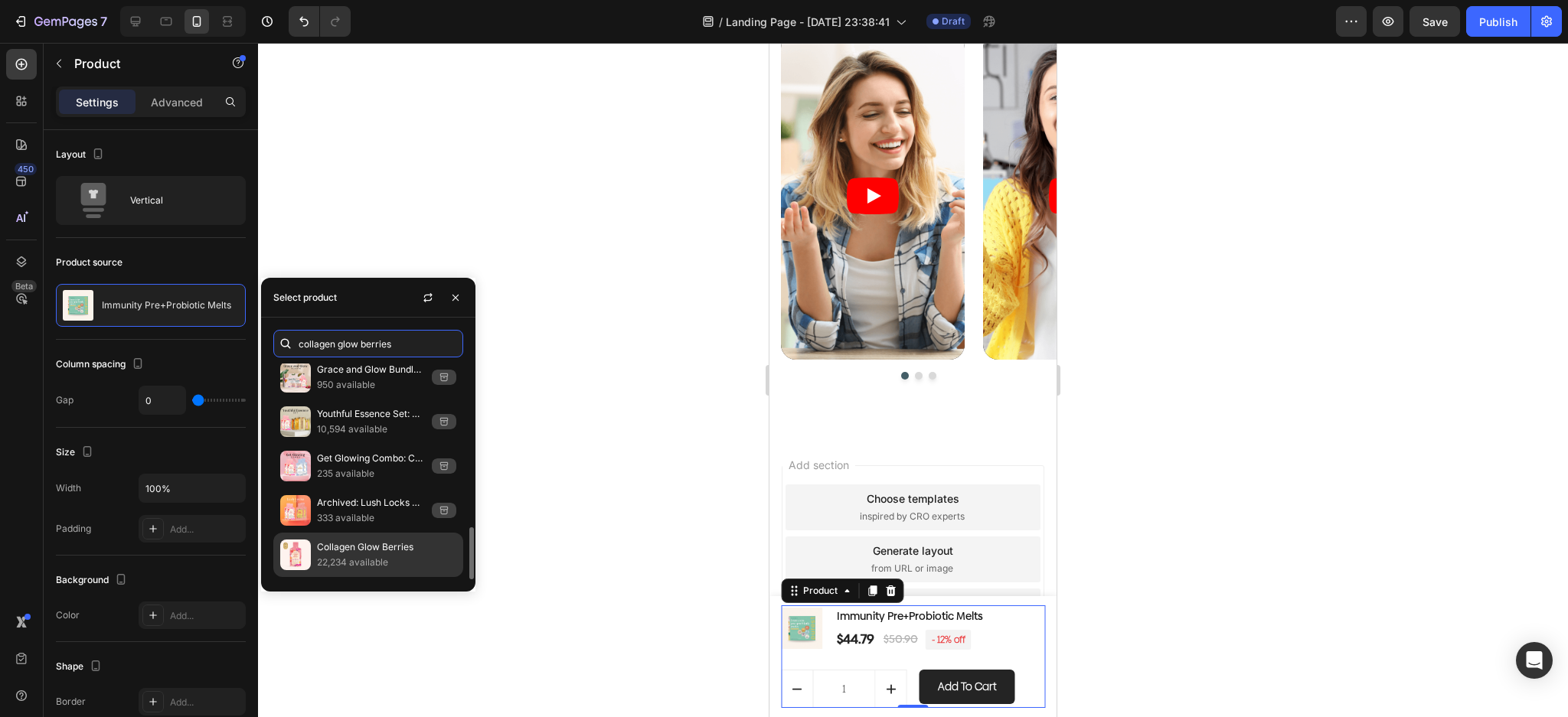
type input "collagen glow berries"
click at [368, 555] on p "Collagen Glow Berries" at bounding box center [386, 546] width 139 height 15
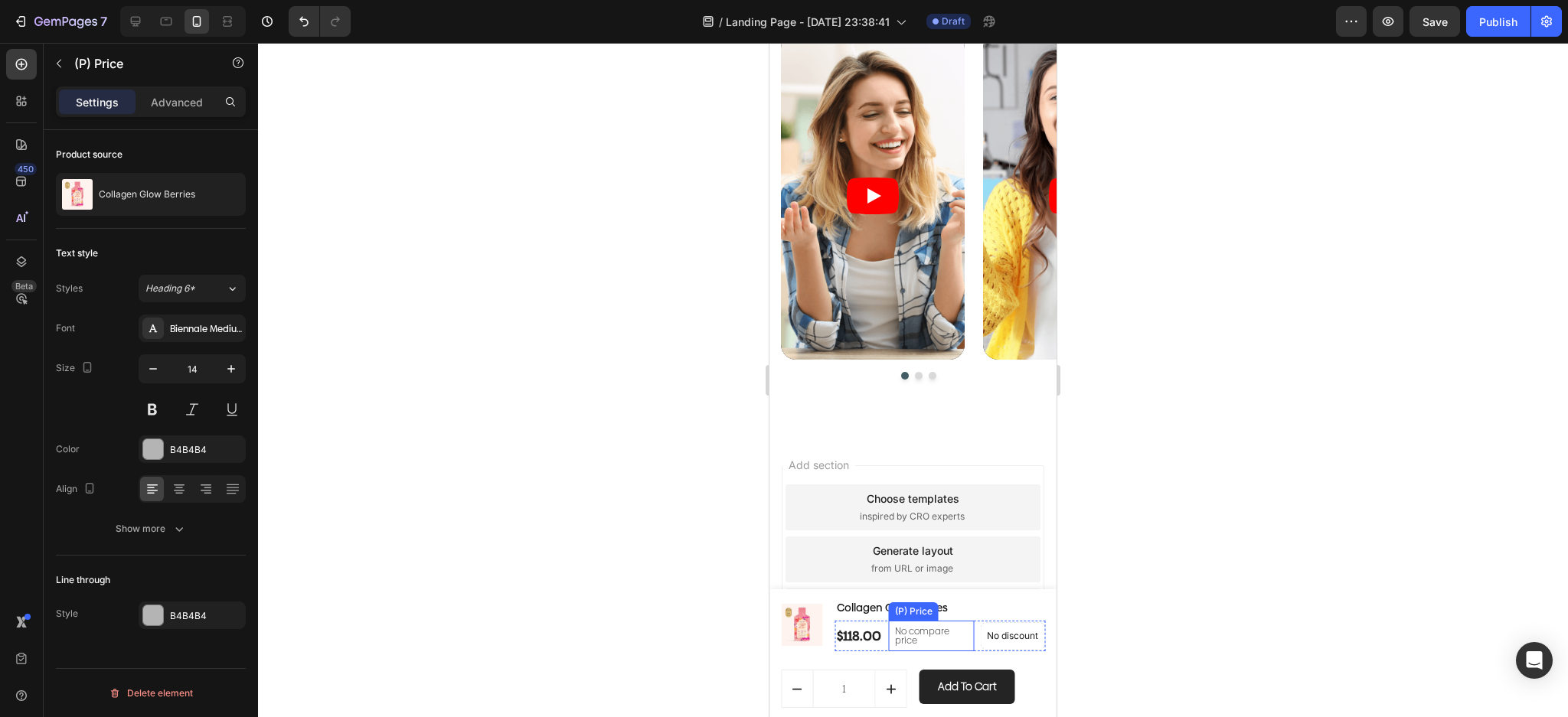
click at [918, 637] on p "No compare price" at bounding box center [931, 636] width 72 height 19
click at [987, 641] on p "No discount" at bounding box center [1013, 636] width 52 height 14
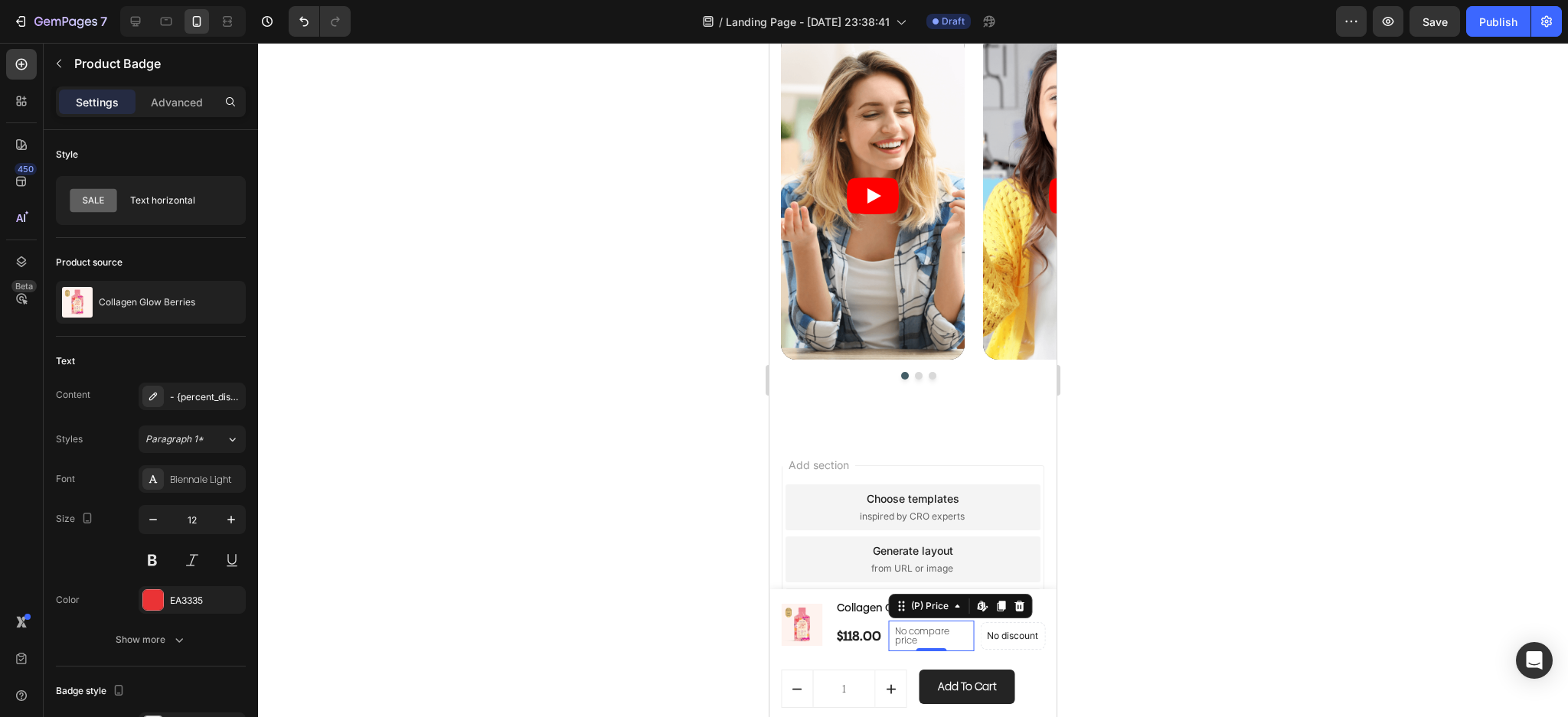
click at [926, 641] on p "No compare price" at bounding box center [931, 636] width 72 height 19
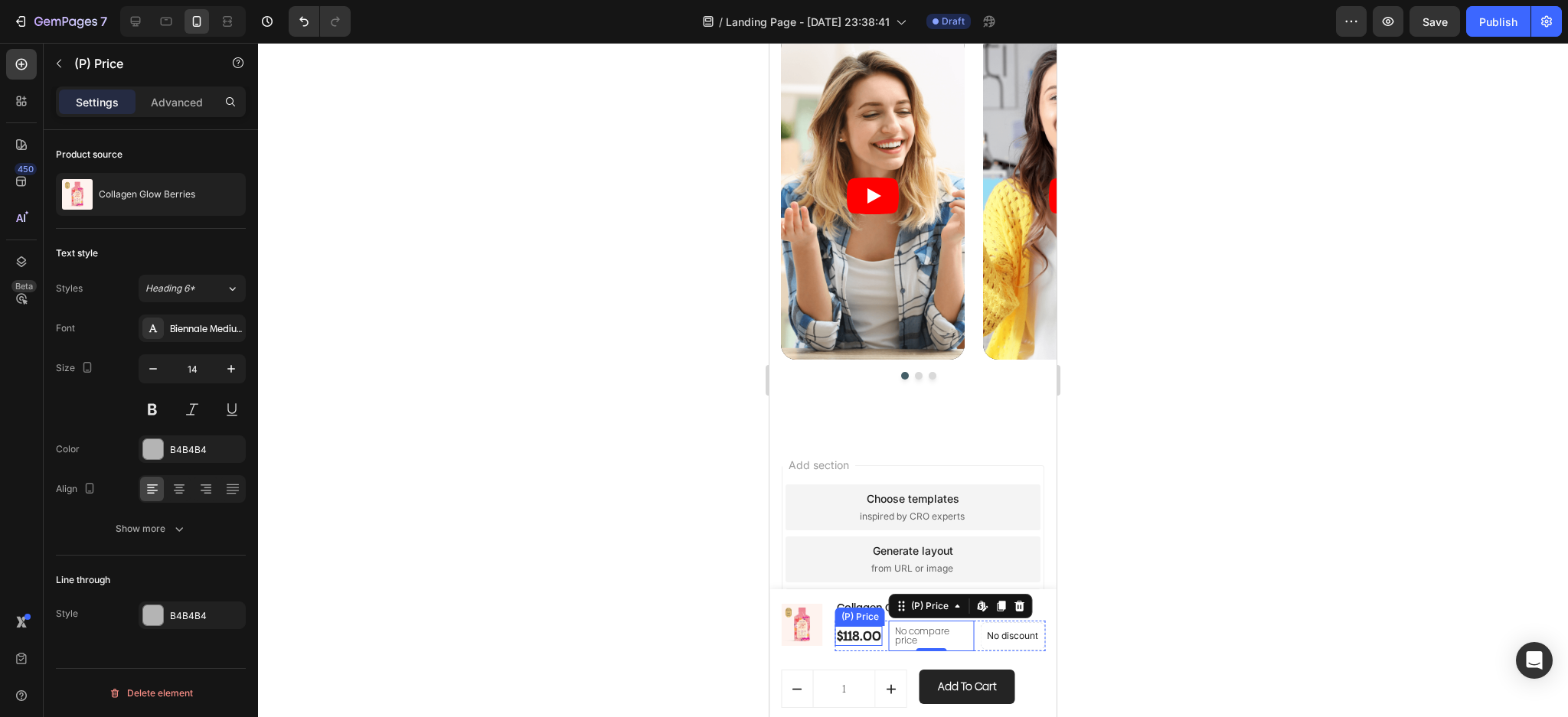
click at [874, 641] on div "$118.00" at bounding box center [859, 636] width 47 height 20
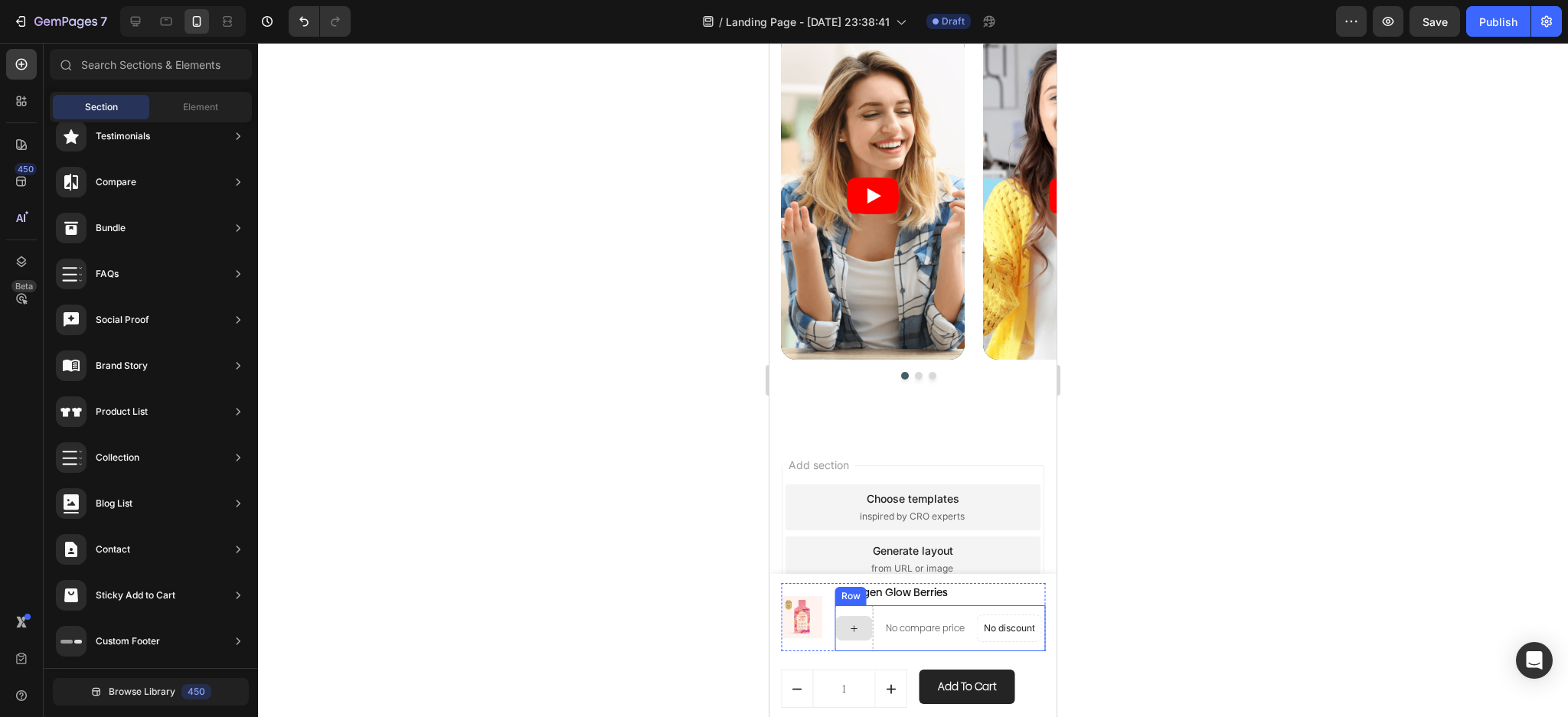
click at [852, 633] on icon at bounding box center [854, 628] width 12 height 13
click at [916, 633] on p "No compare price" at bounding box center [925, 628] width 79 height 9
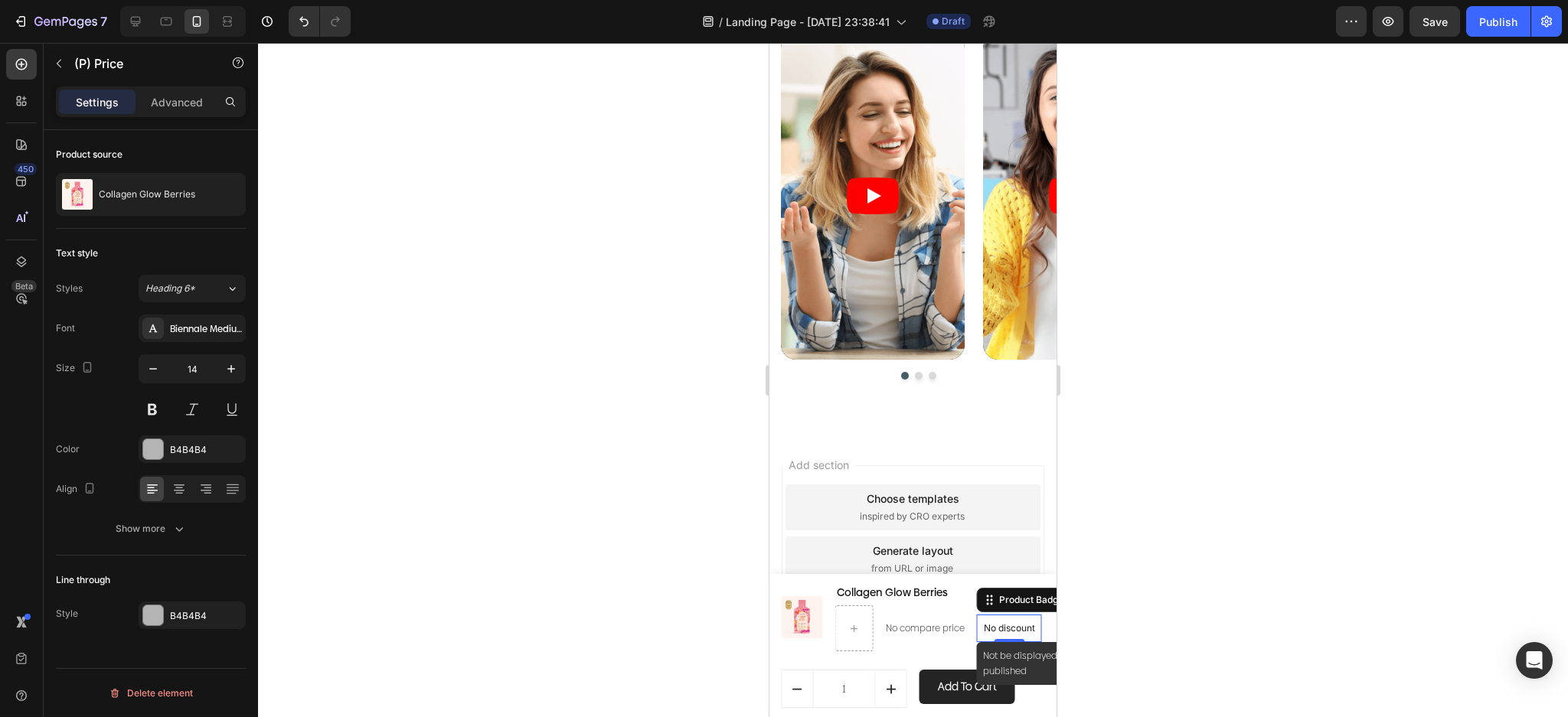
click at [997, 624] on p "No discount" at bounding box center [1009, 628] width 52 height 14
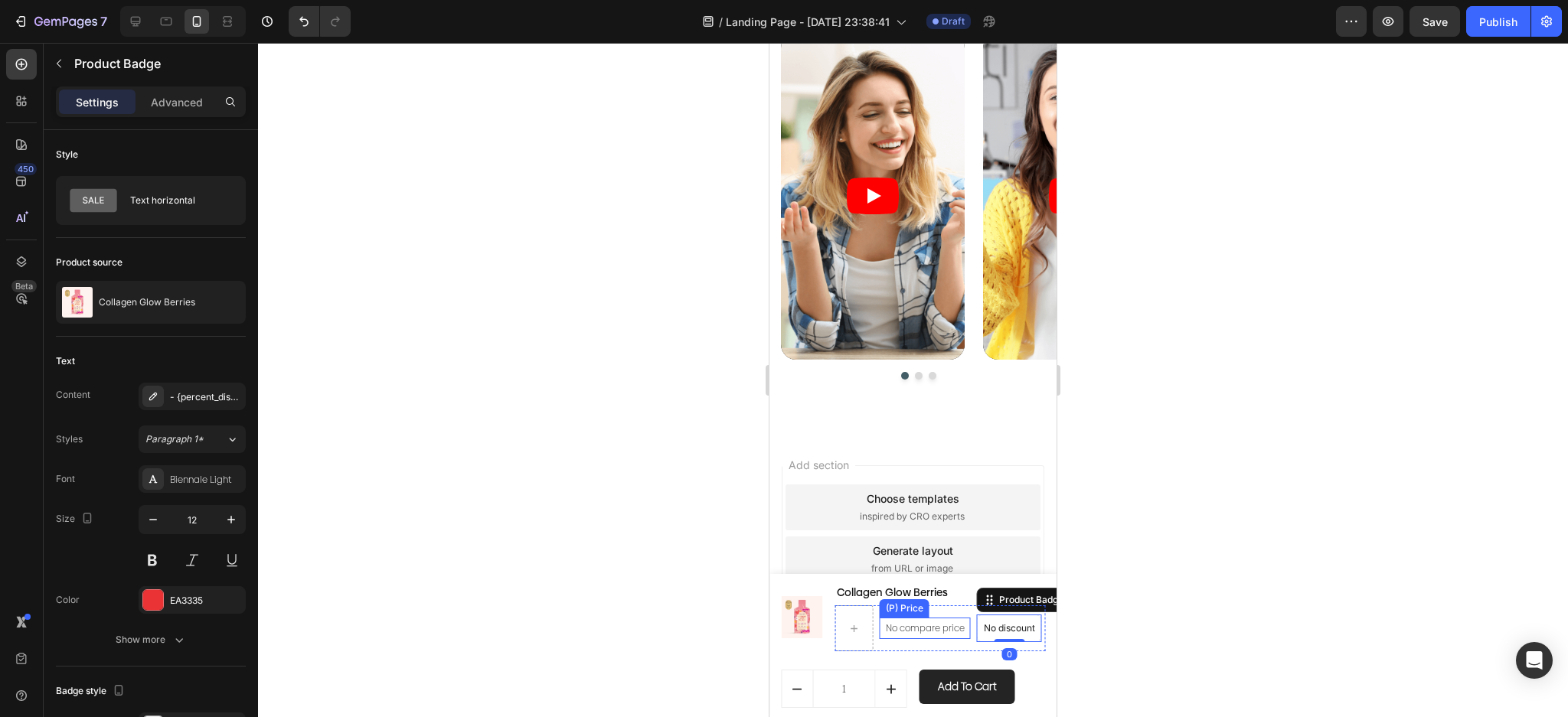
drag, startPoint x: 949, startPoint y: 636, endPoint x: 958, endPoint y: 645, distance: 12.7
click at [950, 633] on p "No compare price" at bounding box center [925, 628] width 79 height 9
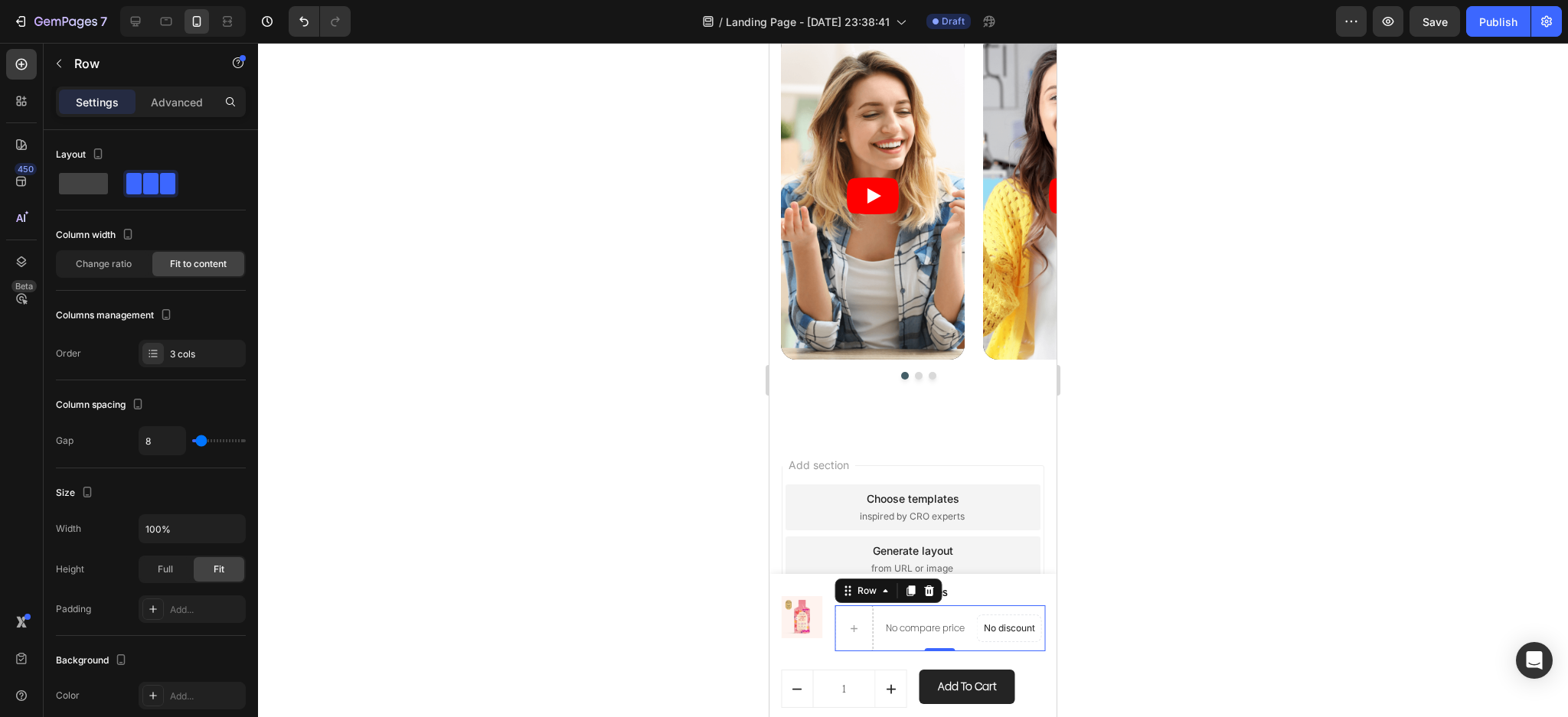
click at [958, 645] on div "No compare price (P) Price No discount Not be displayed when published Product …" at bounding box center [940, 628] width 210 height 46
click at [923, 591] on icon at bounding box center [929, 591] width 12 height 12
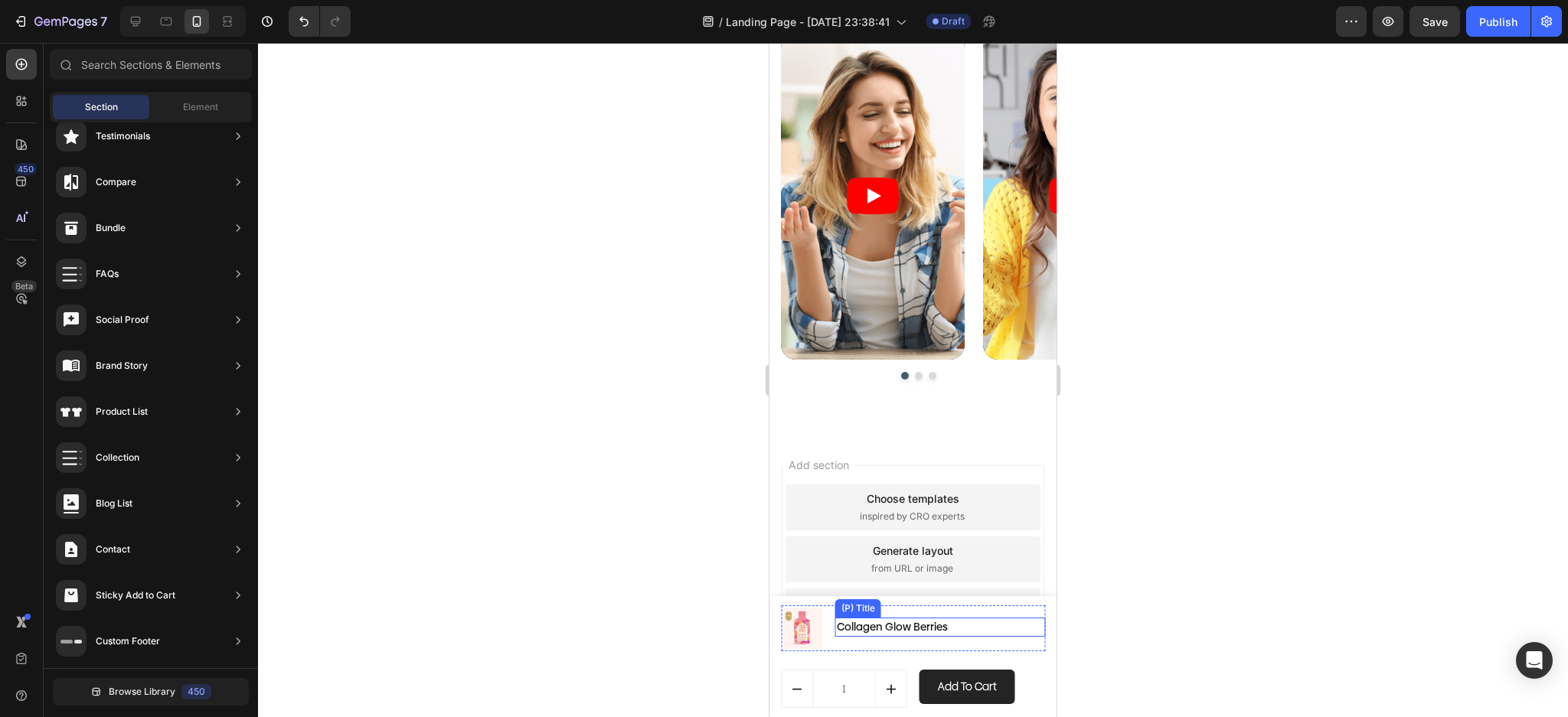
click at [910, 629] on h1 "Collagen Glow Berries" at bounding box center [940, 628] width 210 height 19
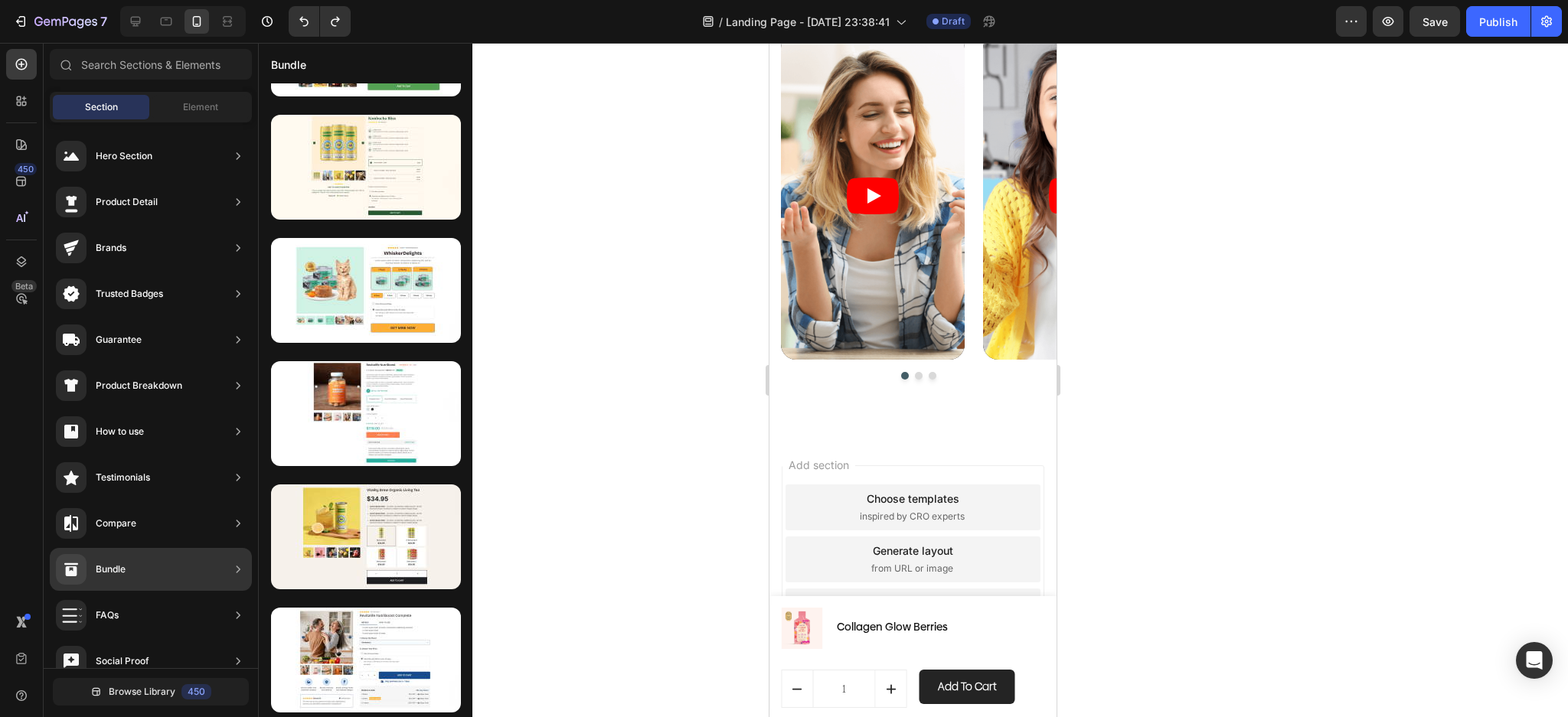
scroll to position [0, 0]
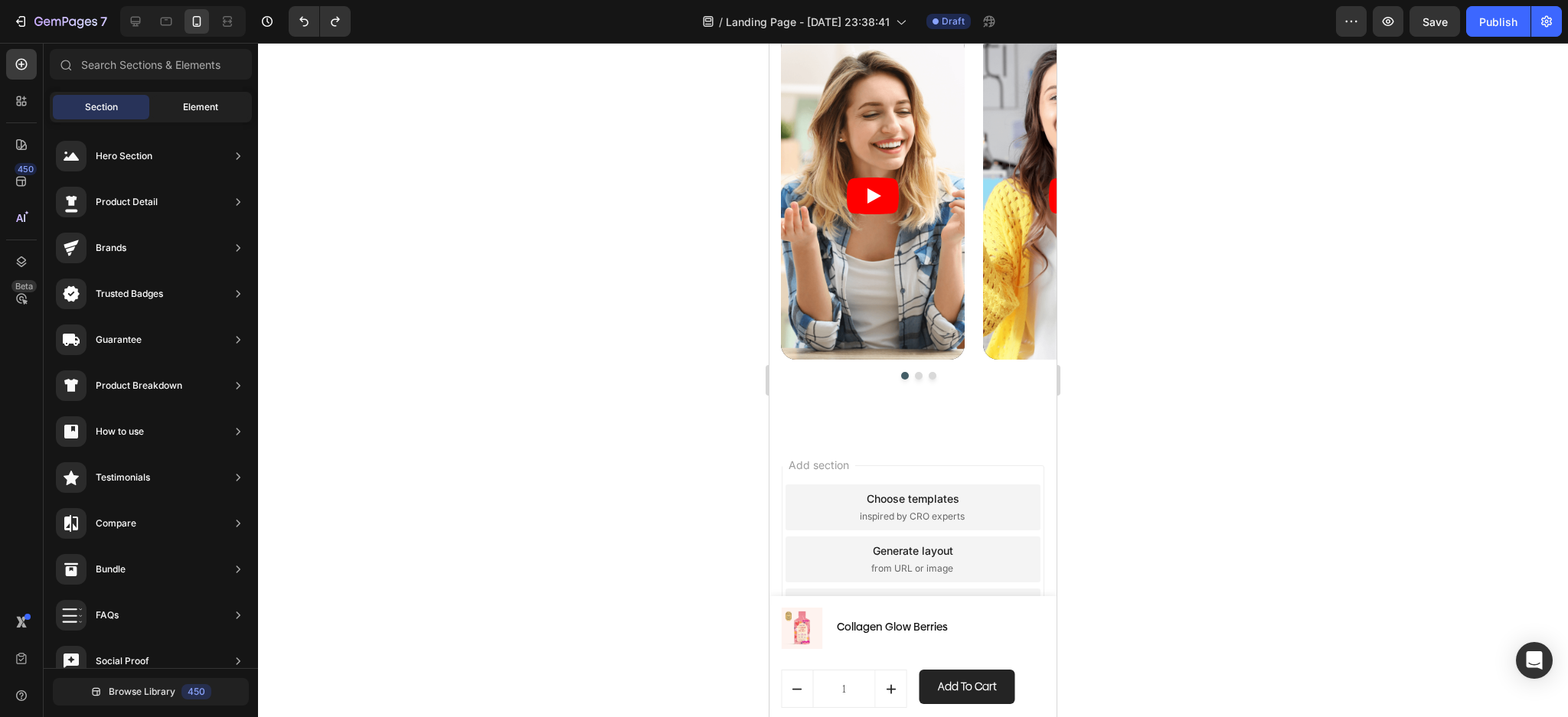
click at [205, 109] on span "Element" at bounding box center [200, 107] width 35 height 14
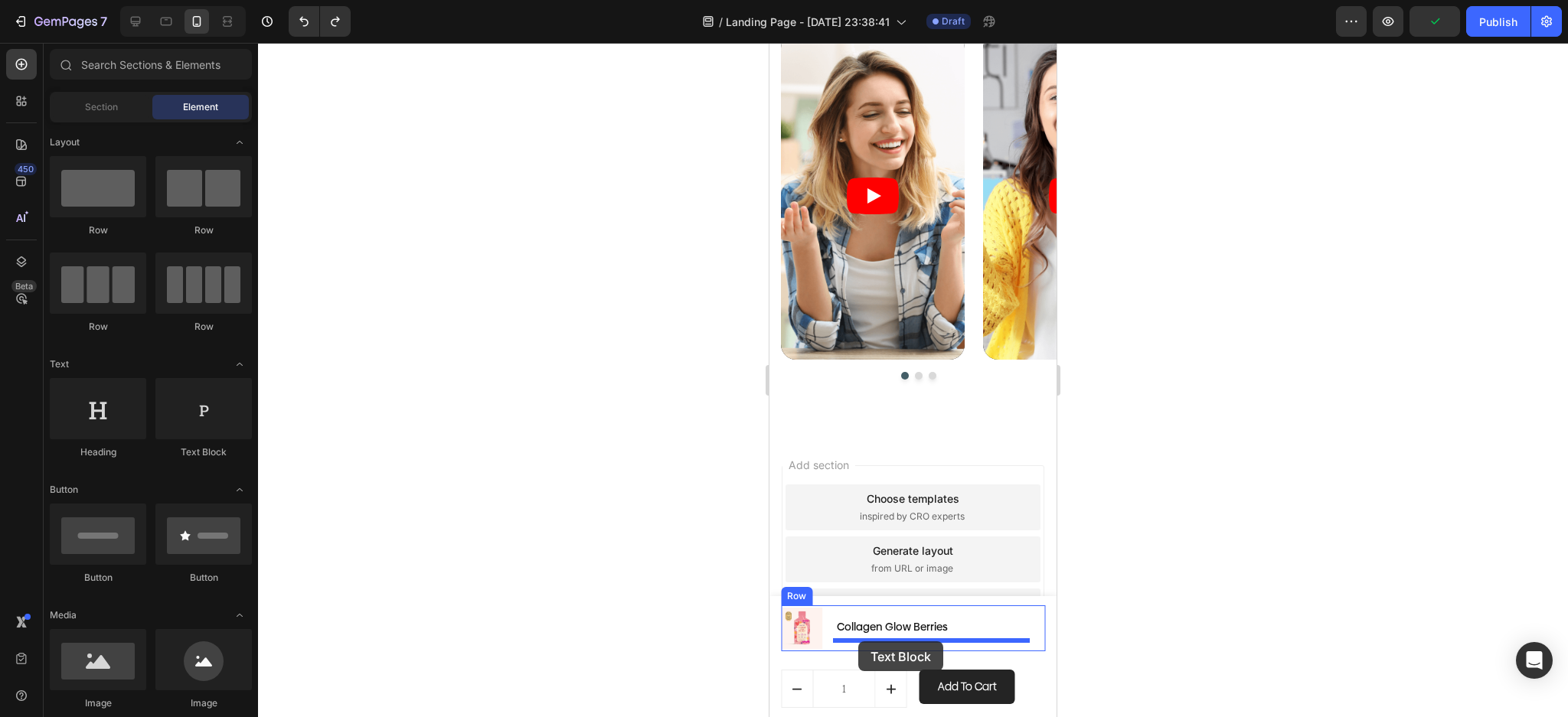
drag, startPoint x: 1003, startPoint y: 475, endPoint x: 858, endPoint y: 641, distance: 220.4
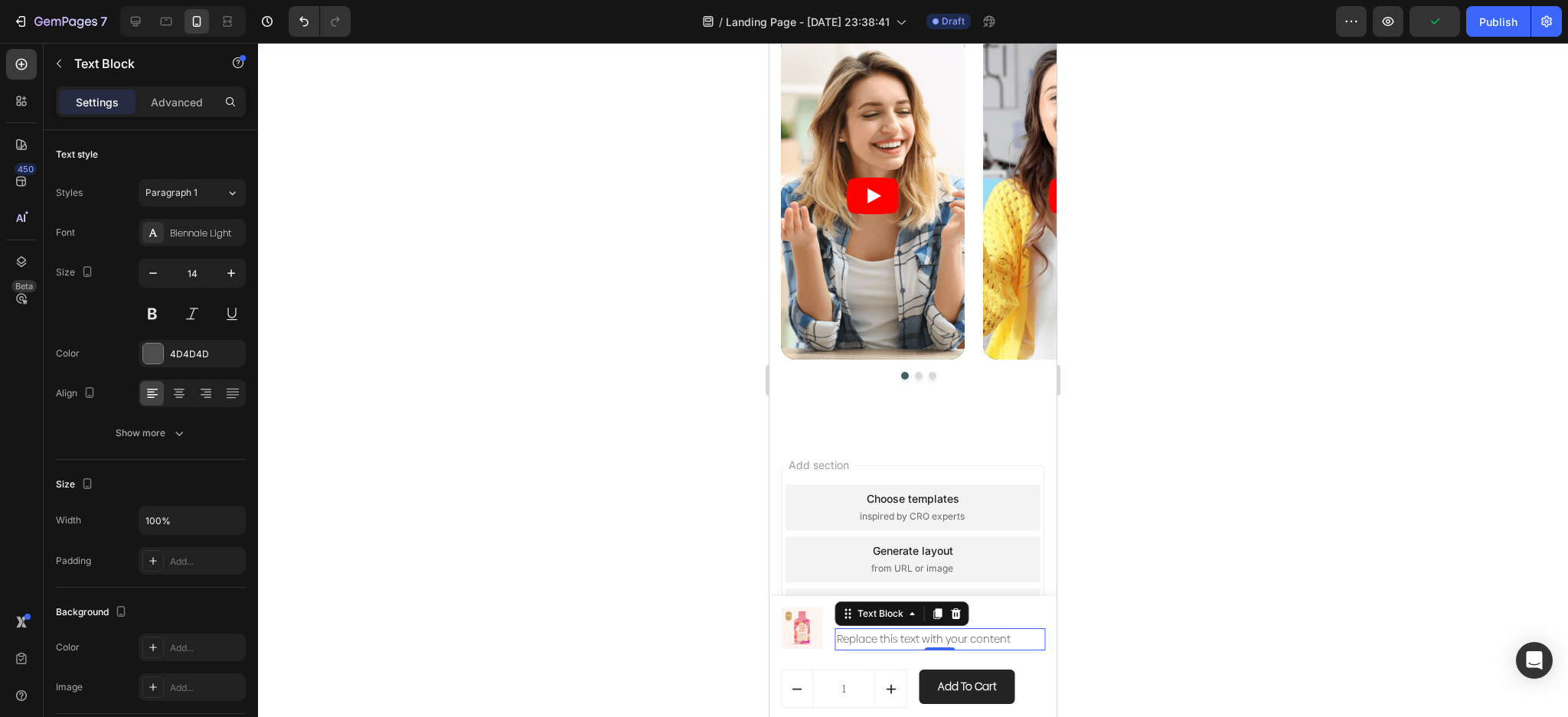
click at [970, 637] on div "Replace this text with your content" at bounding box center [940, 640] width 210 height 23
click at [970, 637] on p "Replace this text with your content" at bounding box center [940, 640] width 207 height 19
click at [990, 642] on p "Replace this text with your content" at bounding box center [940, 640] width 207 height 19
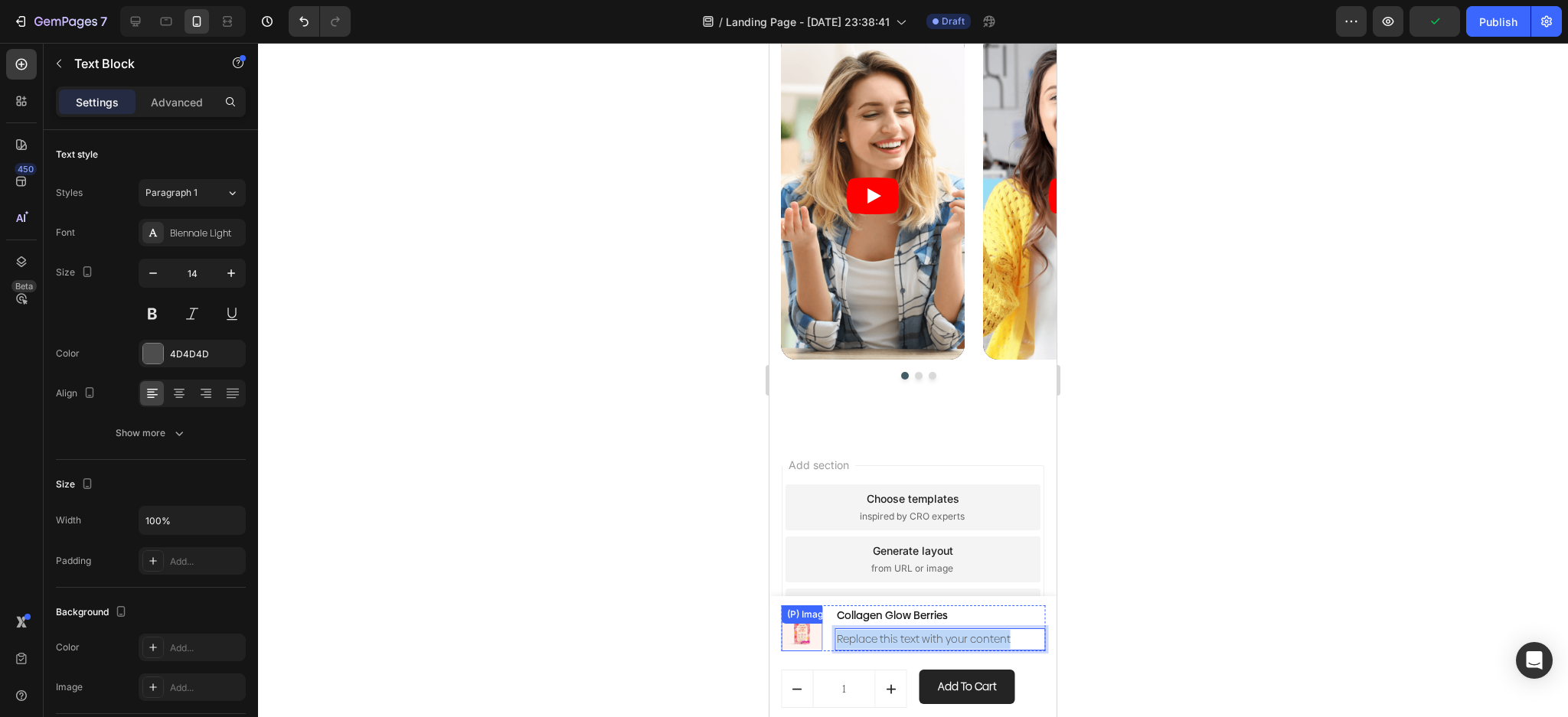
drag, startPoint x: 1009, startPoint y: 642, endPoint x: 798, endPoint y: 637, distance: 211.1
click at [798, 637] on div "(P) Images & Gallery Collagen Glow Berries (P) Title Replace this text with you…" at bounding box center [913, 628] width 264 height 46
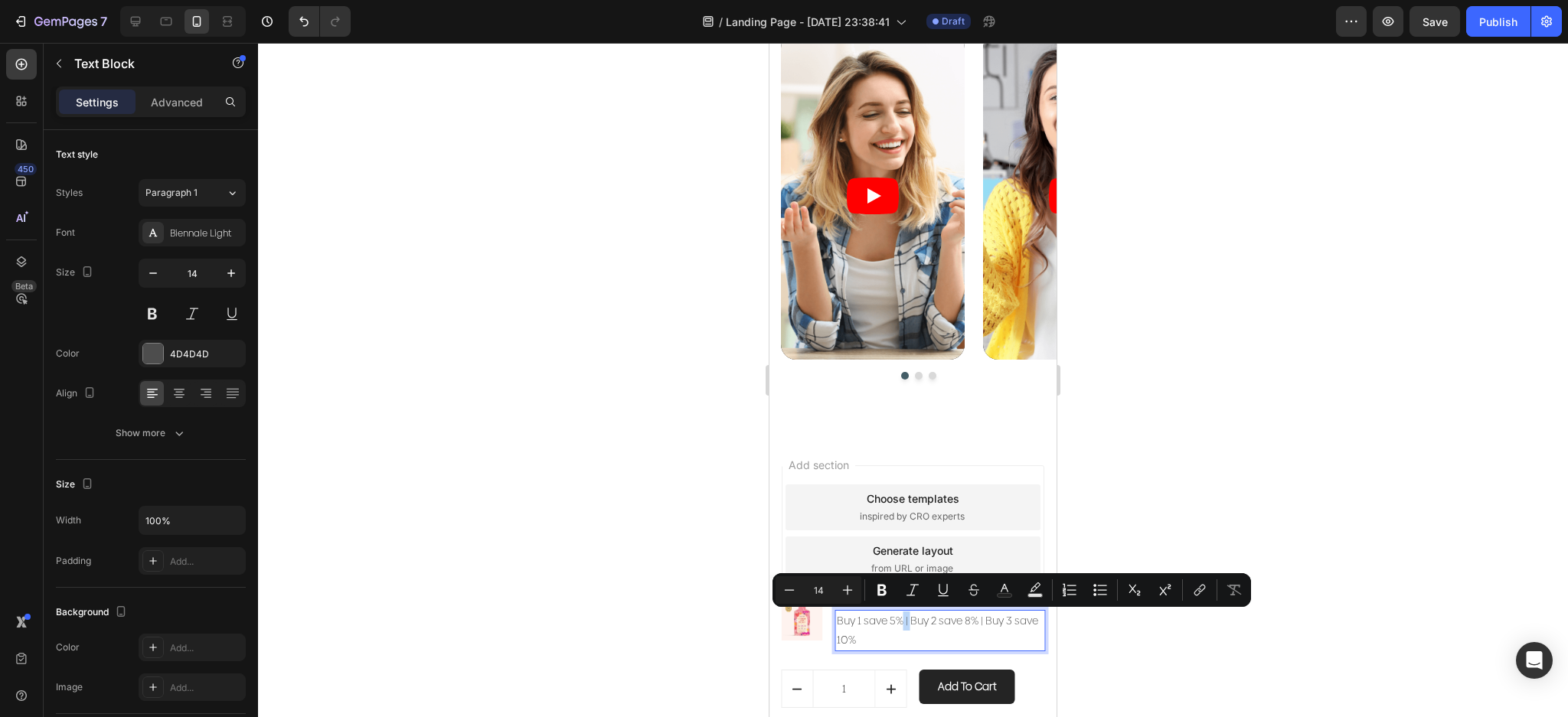
drag, startPoint x: 911, startPoint y: 622, endPoint x: 900, endPoint y: 621, distance: 11.0
click at [900, 621] on p "Buy 1 save 5% | Buy 2 save 8% | Buy 3 save 10%" at bounding box center [940, 631] width 207 height 39
click at [933, 649] on p "Buy 1 save 5% | Buy 2 save 8% | Buy 3 save 10%" at bounding box center [940, 631] width 207 height 39
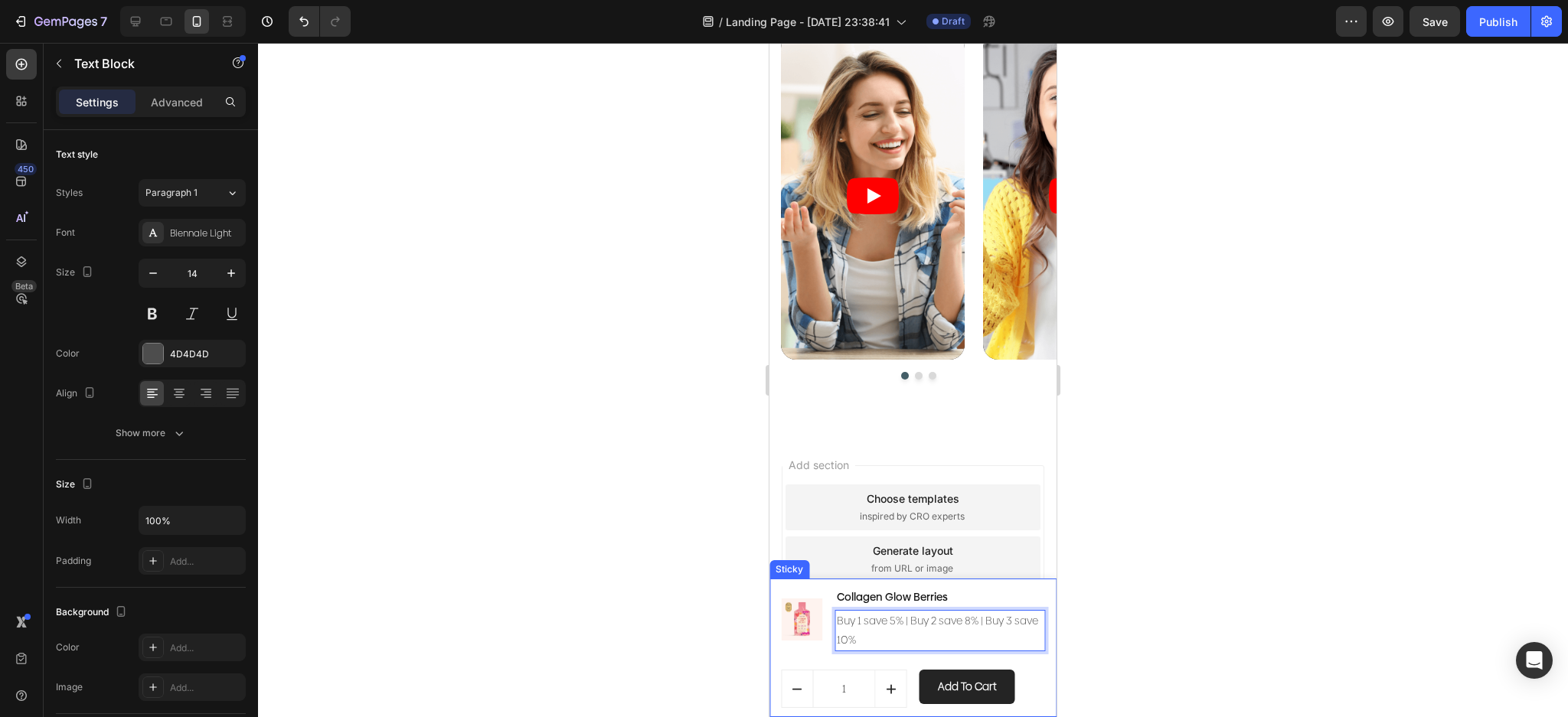
click at [1259, 549] on div at bounding box center [913, 380] width 1310 height 674
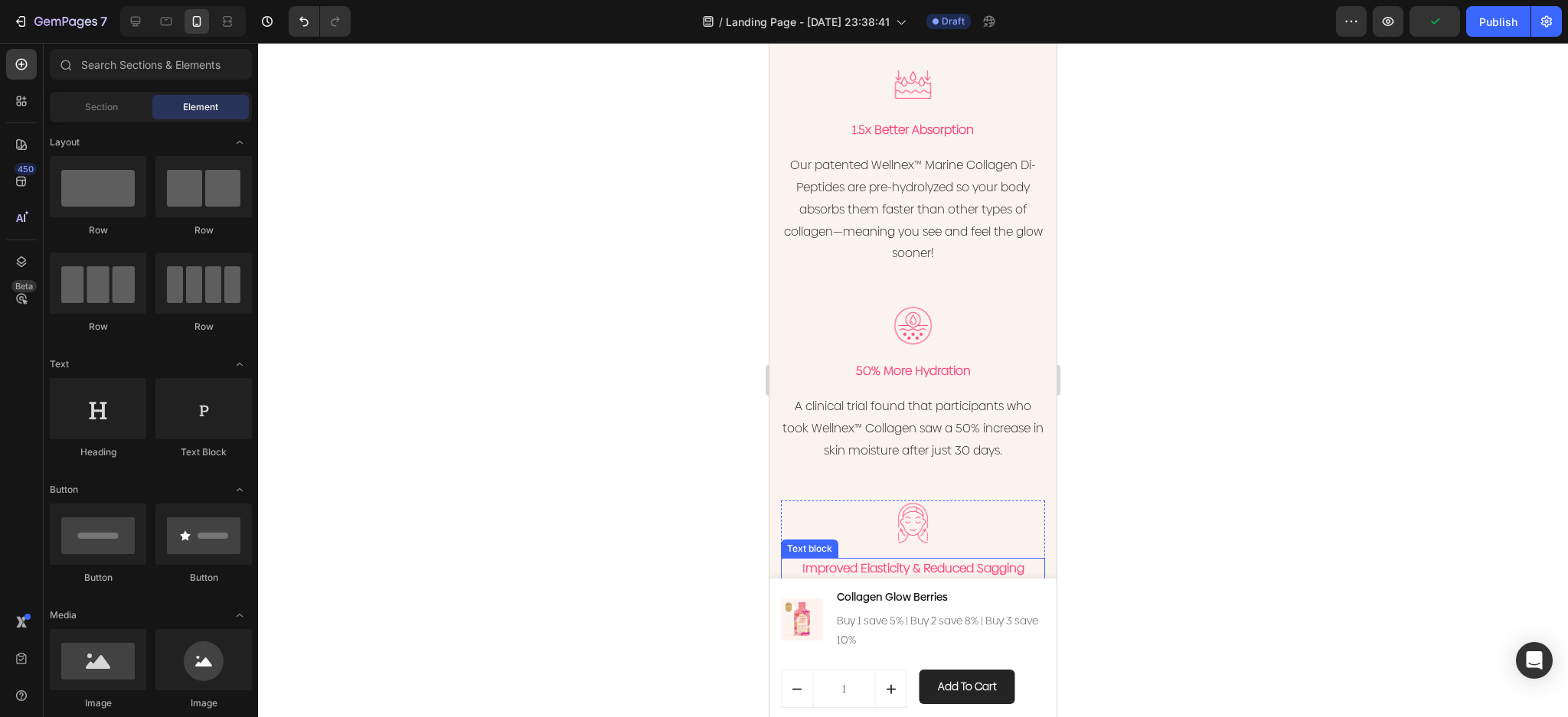
scroll to position [2062, 0]
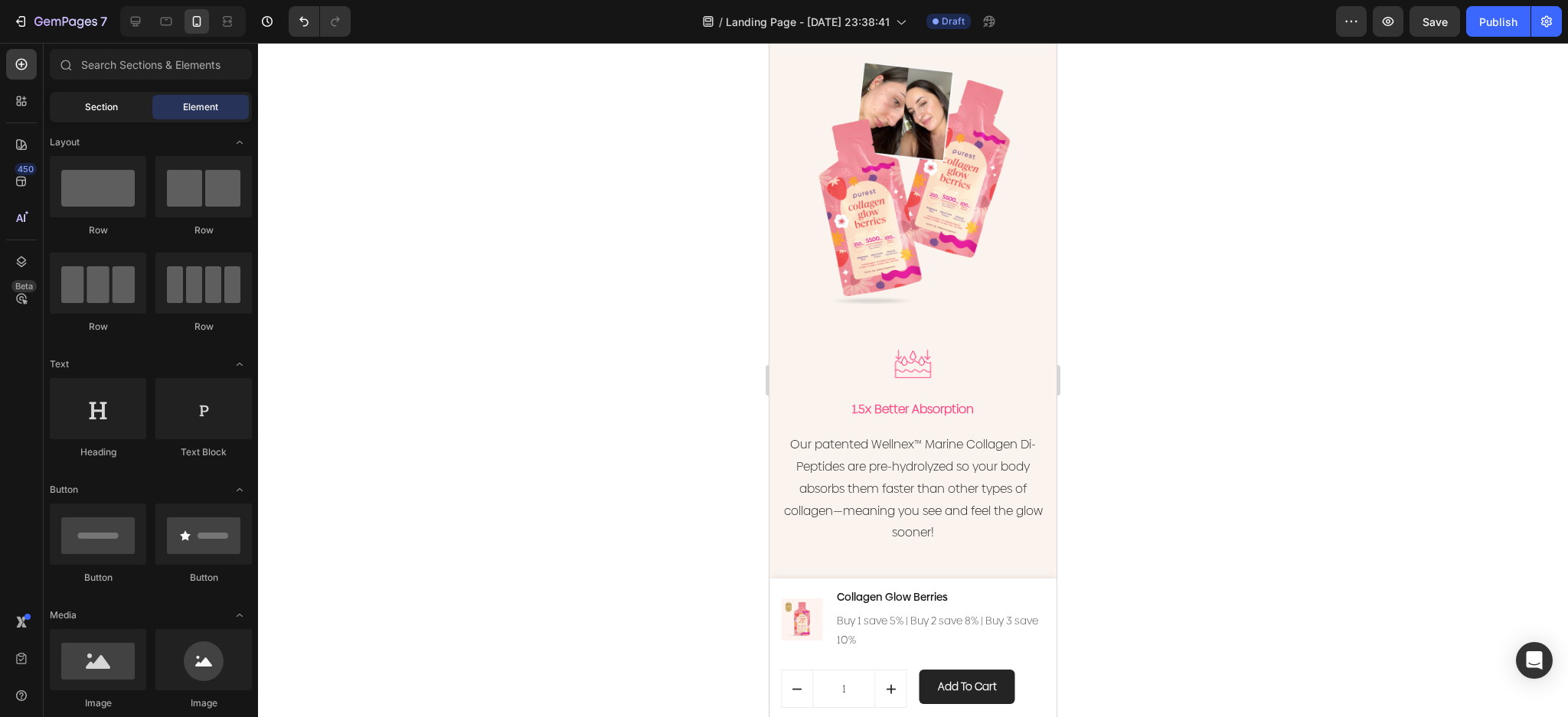
click at [90, 103] on span "Section" at bounding box center [101, 107] width 33 height 14
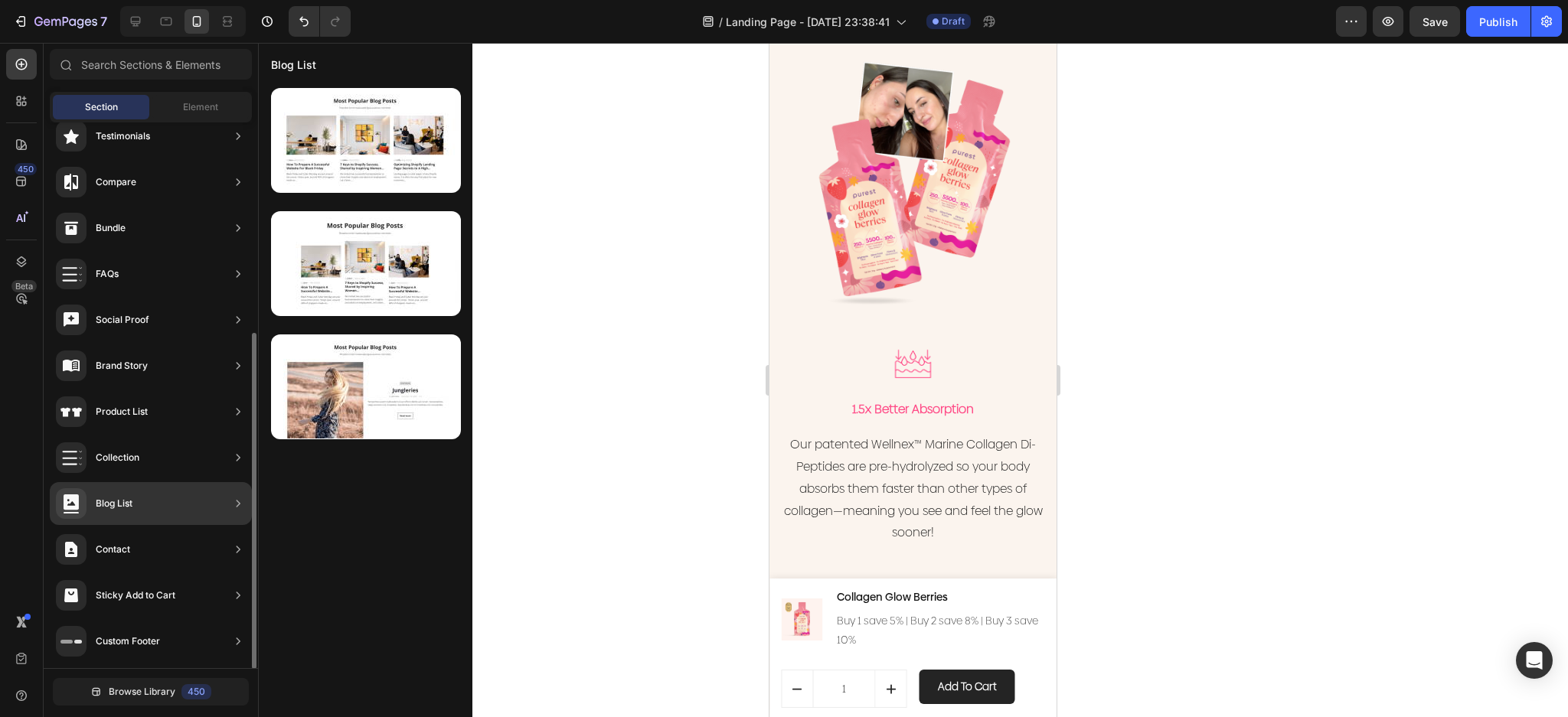
scroll to position [0, 0]
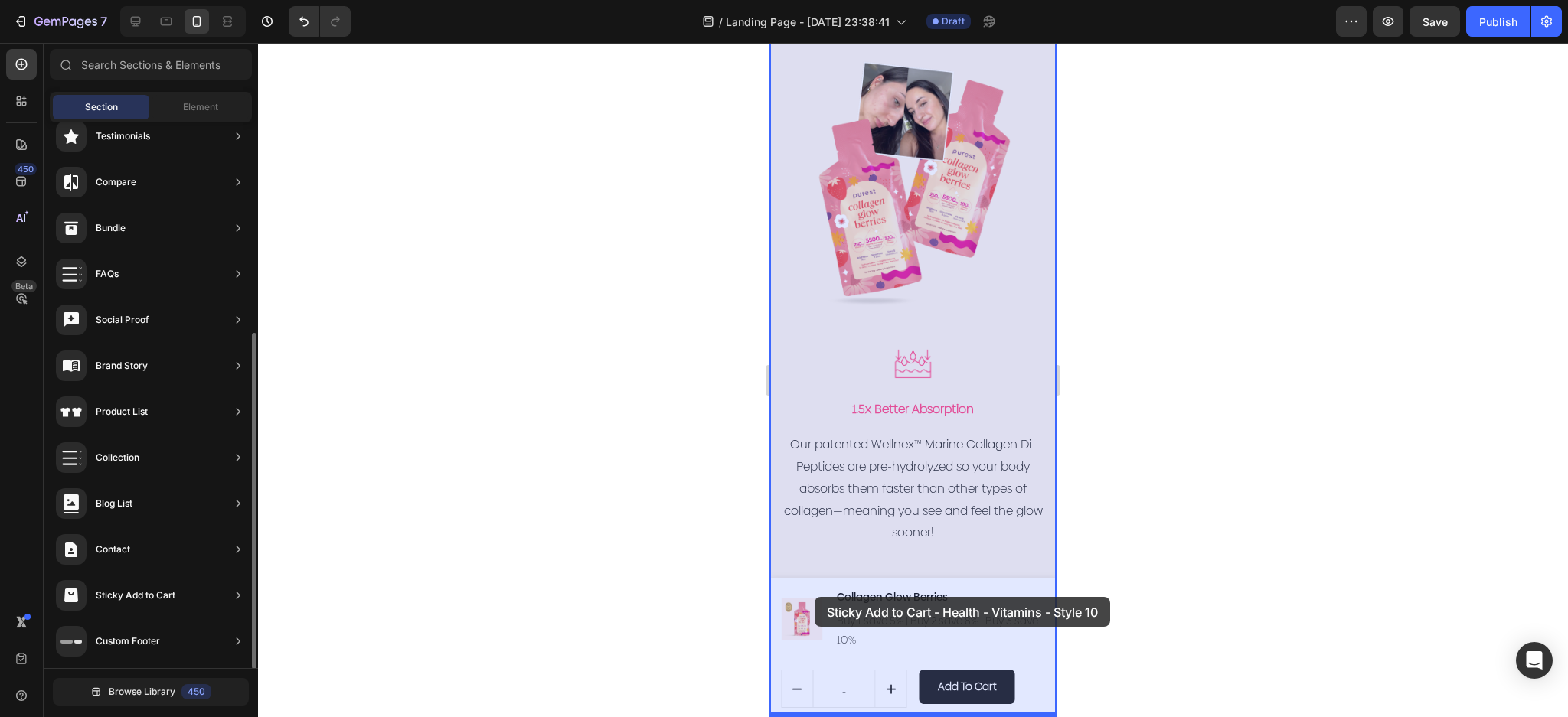
drag, startPoint x: 1132, startPoint y: 447, endPoint x: 815, endPoint y: 597, distance: 350.7
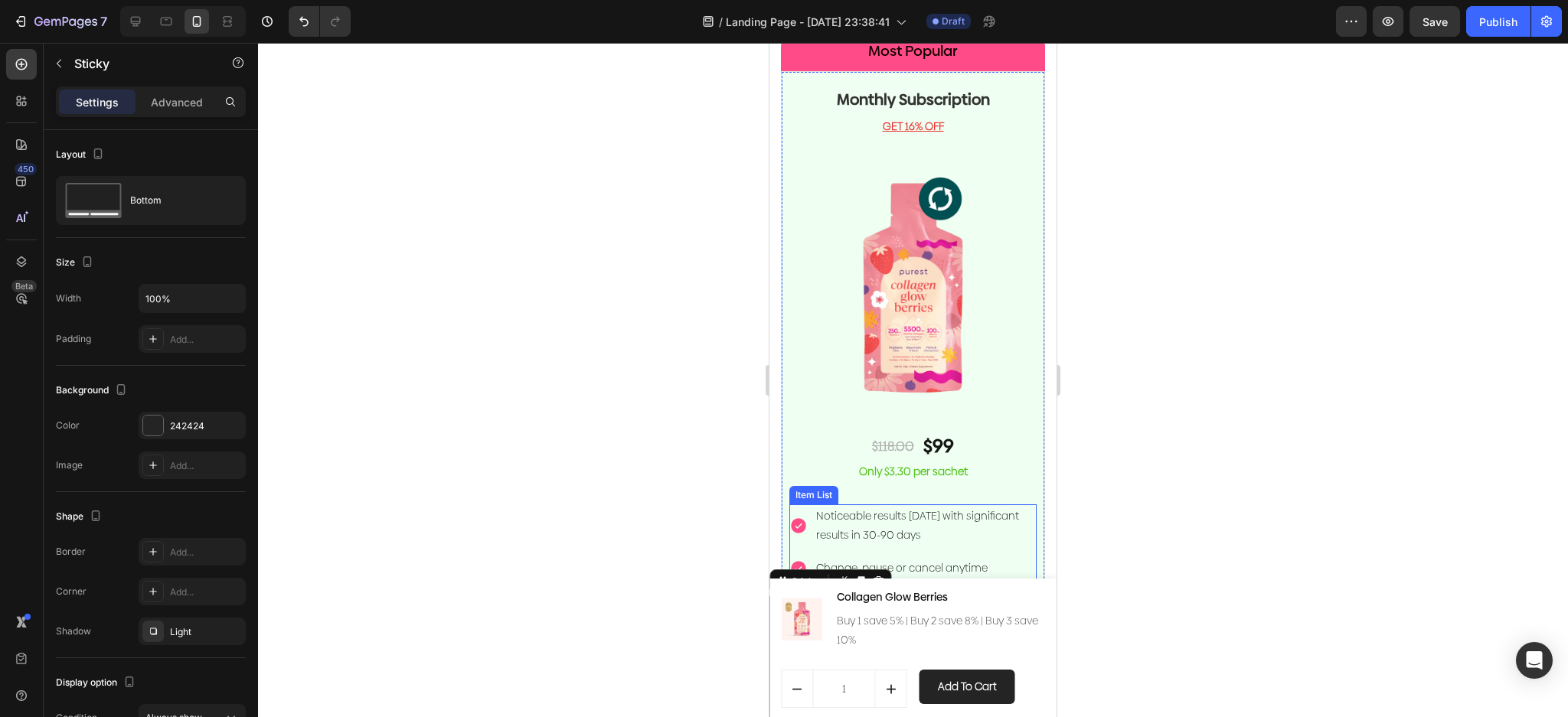
scroll to position [3388, 0]
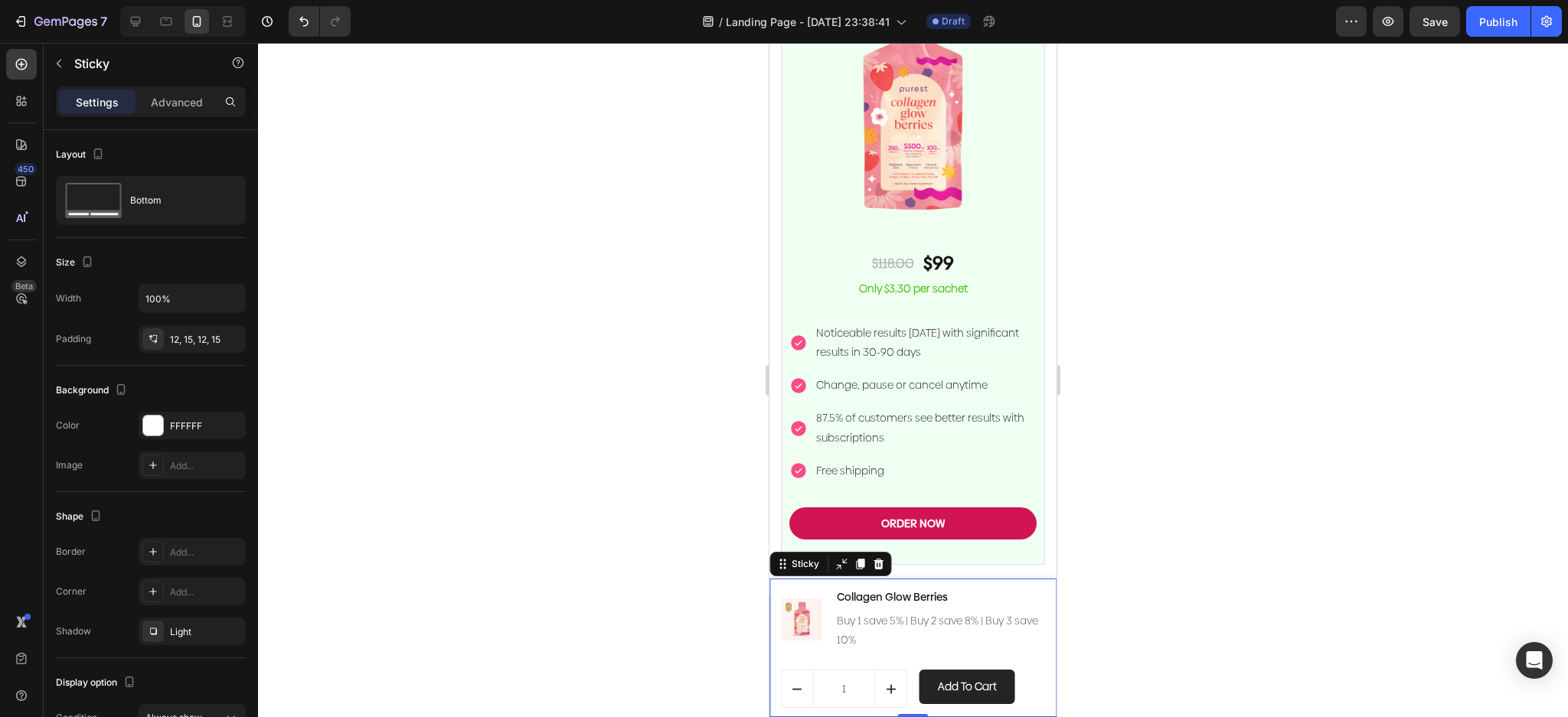
click at [1037, 656] on div "(P) Images & Gallery Collagen Glow Berries (P) Title Buy 1 save 5% | Buy 2 save…" at bounding box center [913, 648] width 287 height 138
click at [873, 565] on icon at bounding box center [877, 563] width 12 height 12
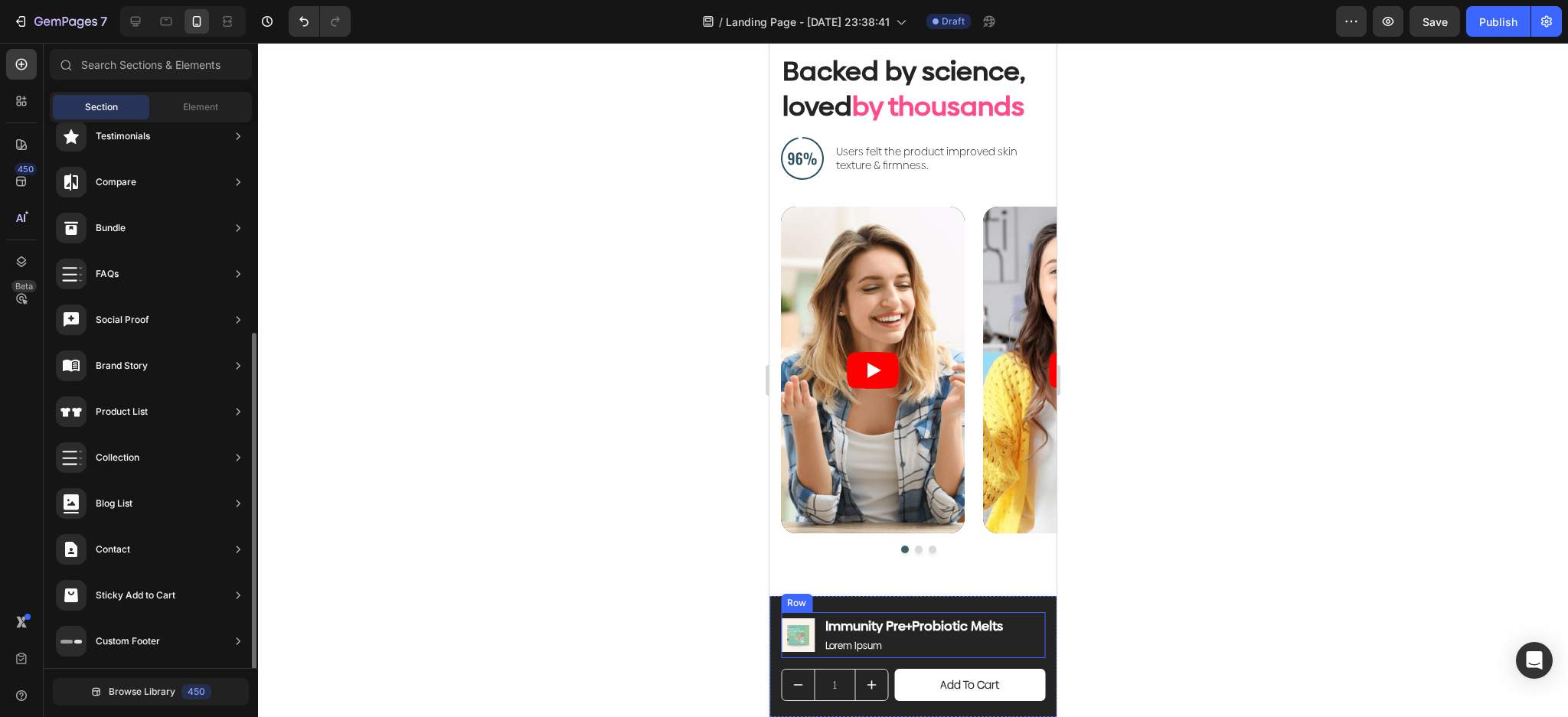
scroll to position [5487, 0]
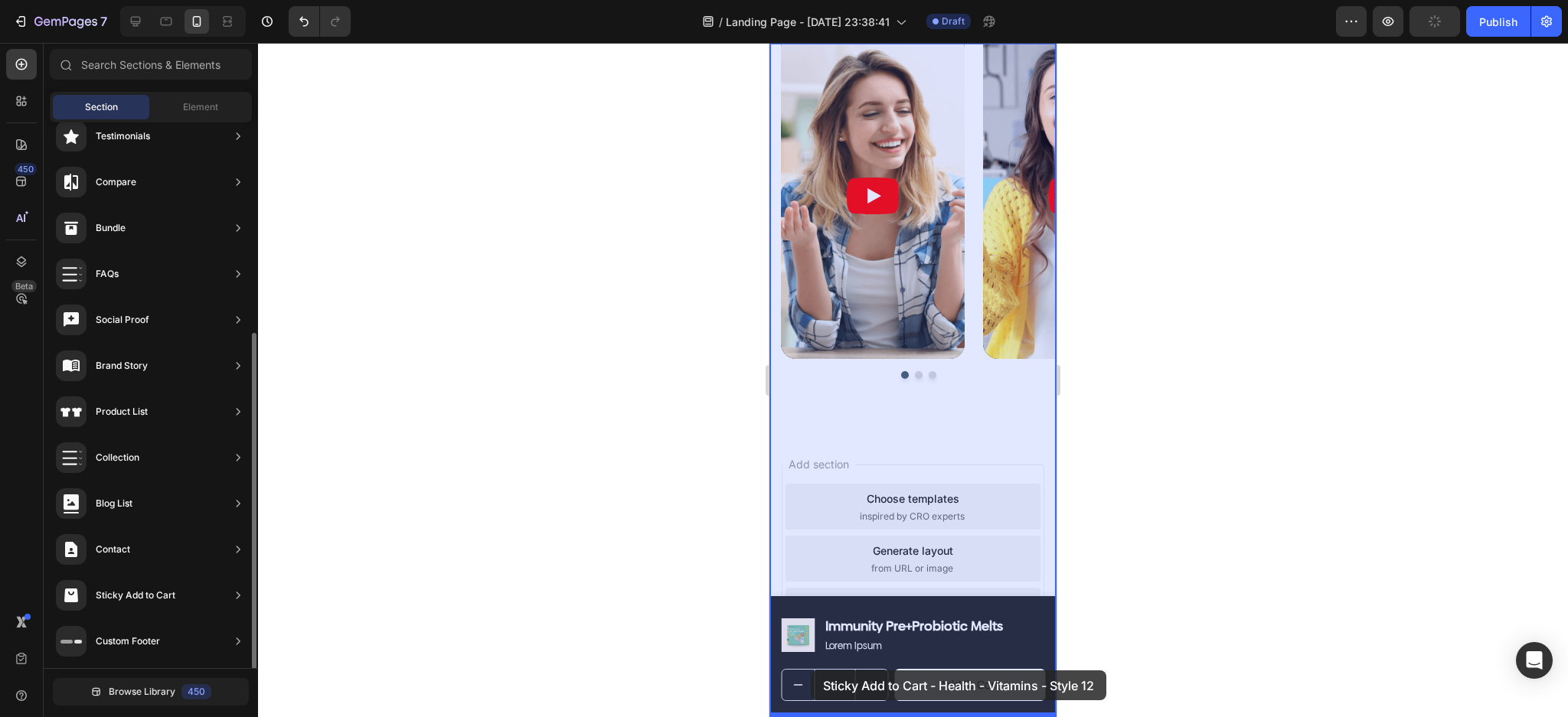
drag, startPoint x: 1153, startPoint y: 575, endPoint x: 811, endPoint y: 670, distance: 354.9
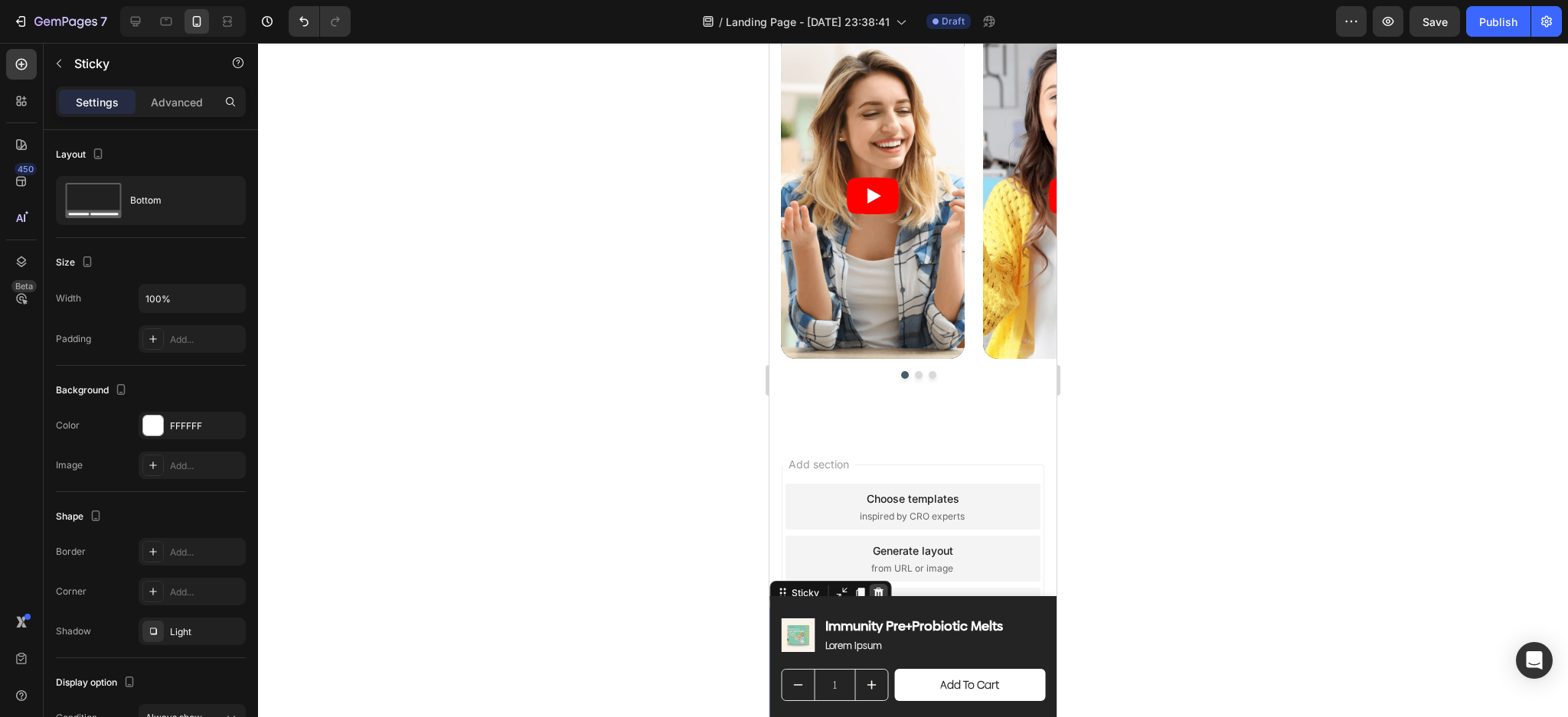
click at [877, 591] on icon at bounding box center [878, 591] width 10 height 10
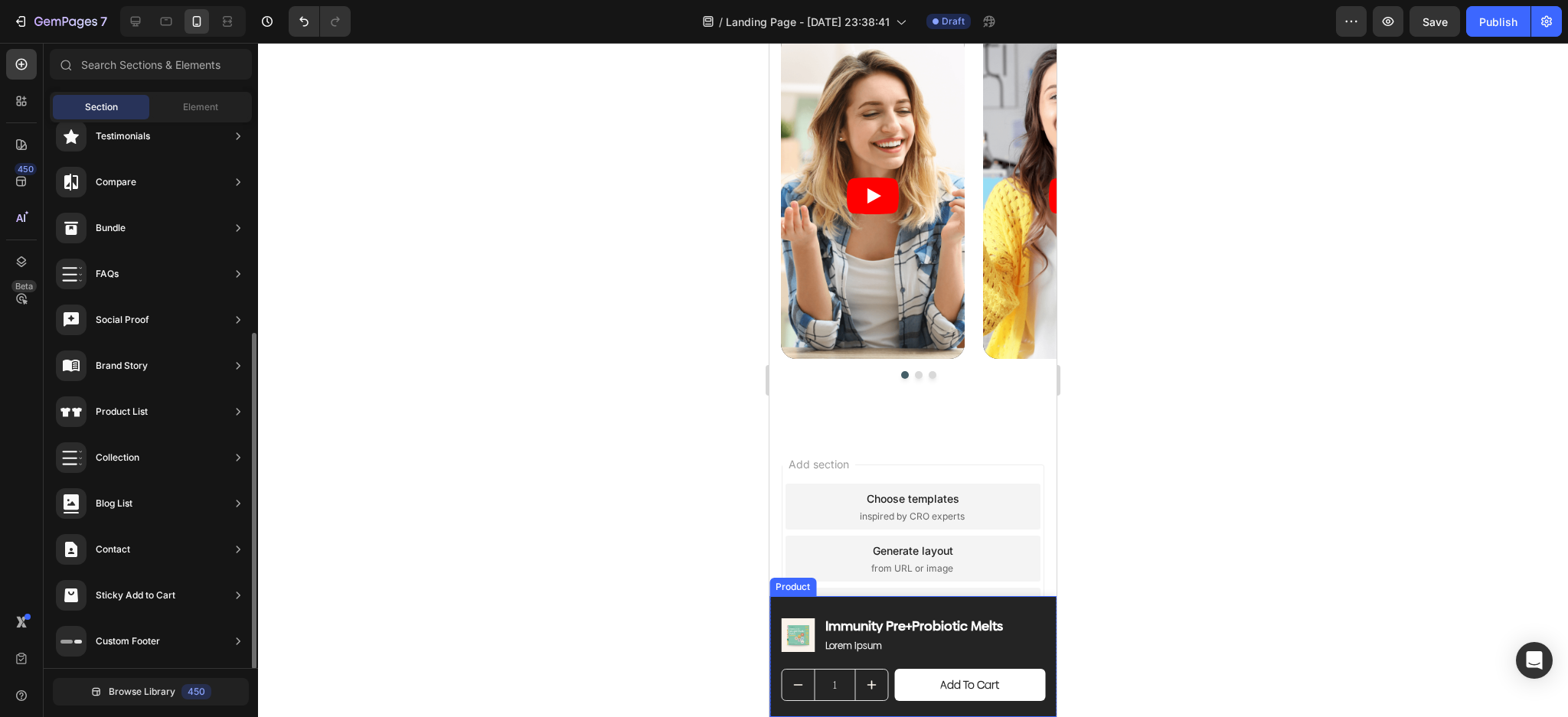
click at [1029, 613] on div "Product Images Immunity Pre+Probiotic Melts Product Title Lorem ipsum Text Bloc…" at bounding box center [913, 635] width 264 height 46
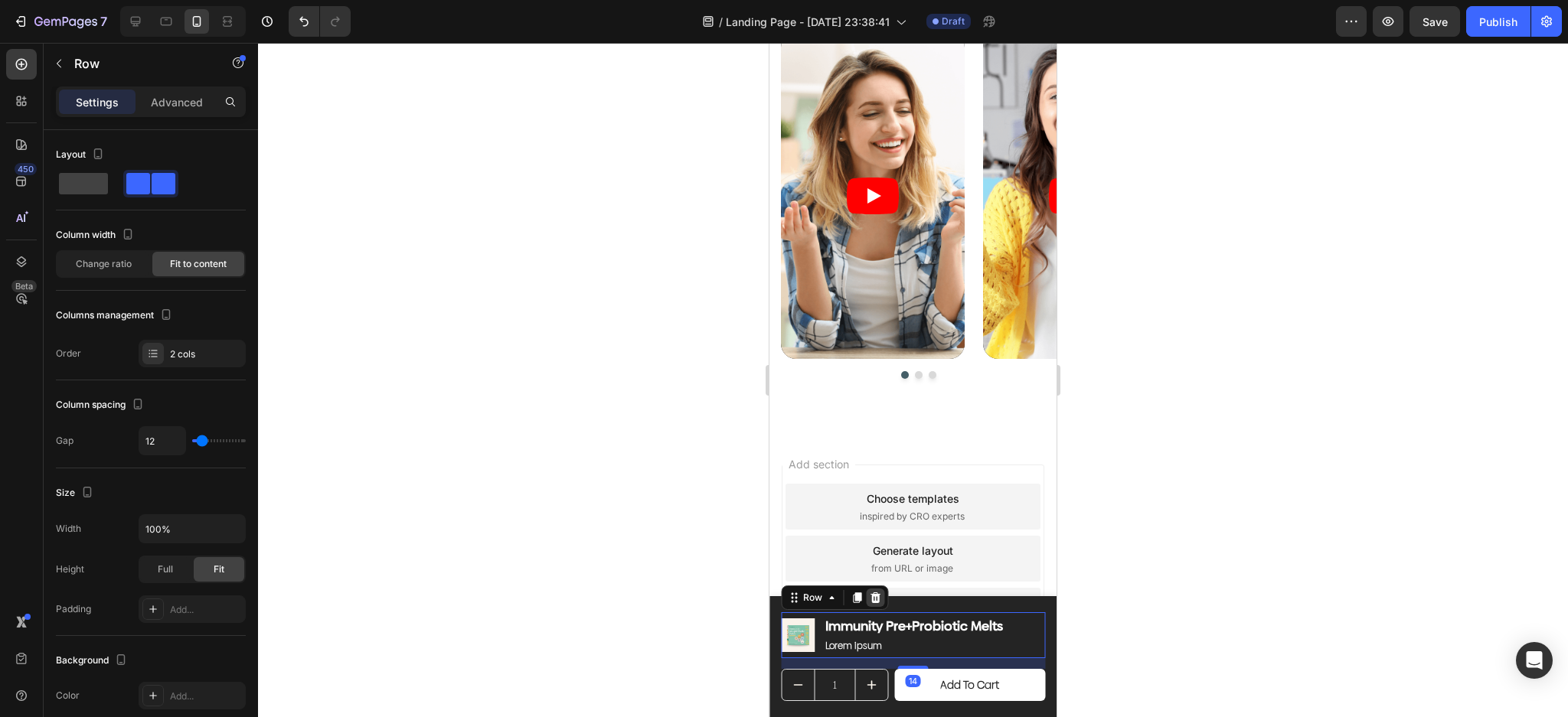
click at [877, 600] on icon at bounding box center [875, 597] width 10 height 10
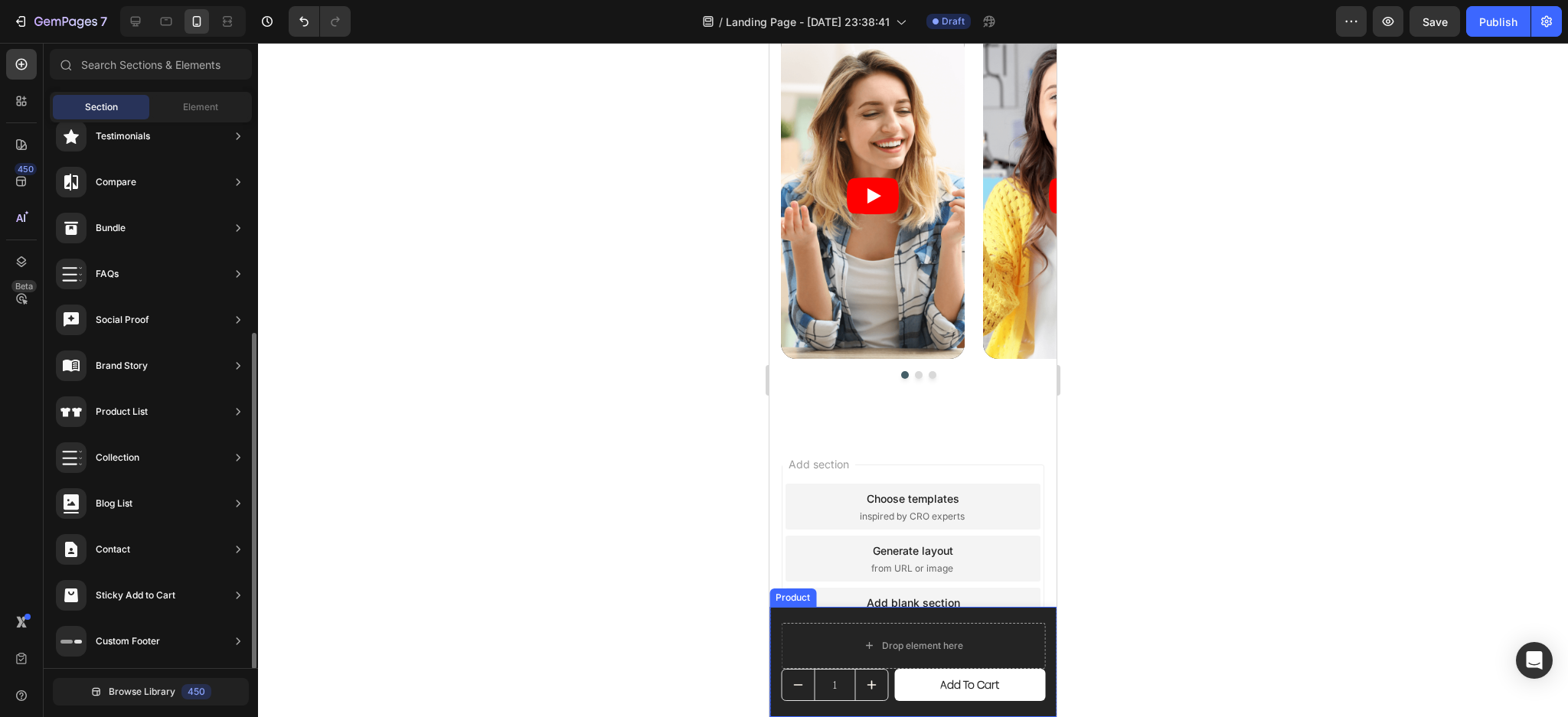
click at [836, 613] on div "Drop element here 1 Product Quantity Add to cart Product Cart Button Row Product" at bounding box center [913, 661] width 287 height 110
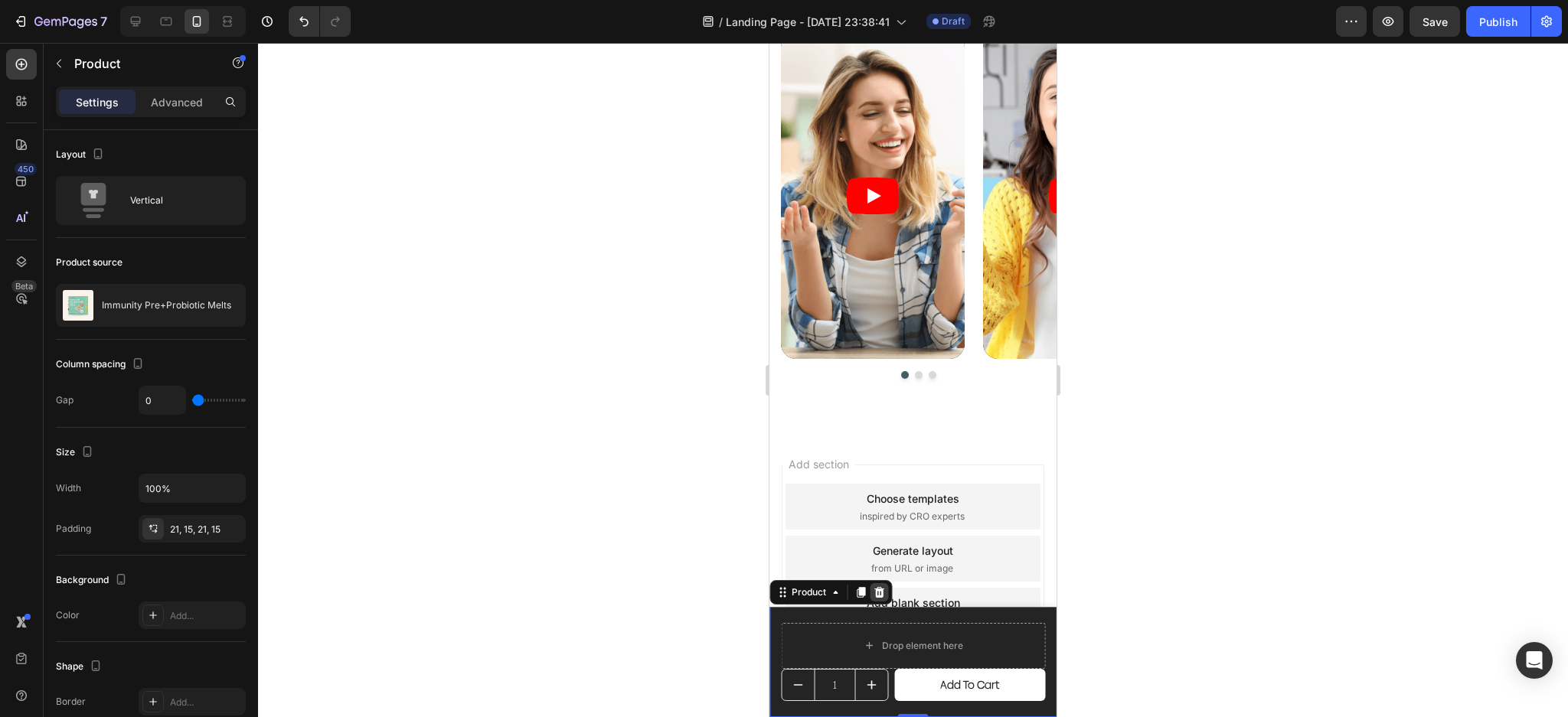
click at [881, 591] on icon at bounding box center [879, 591] width 10 height 10
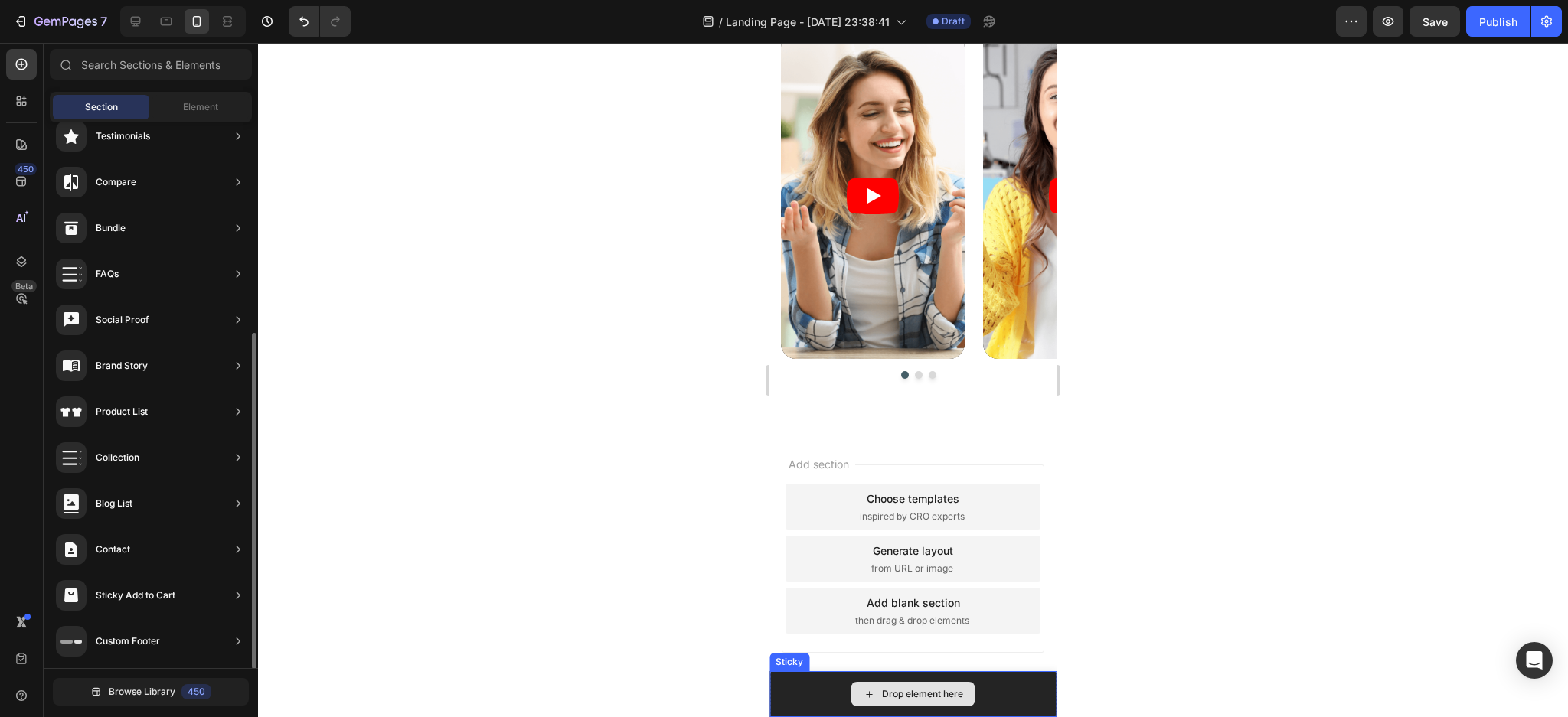
click at [791, 694] on div "Drop element here" at bounding box center [913, 694] width 287 height 46
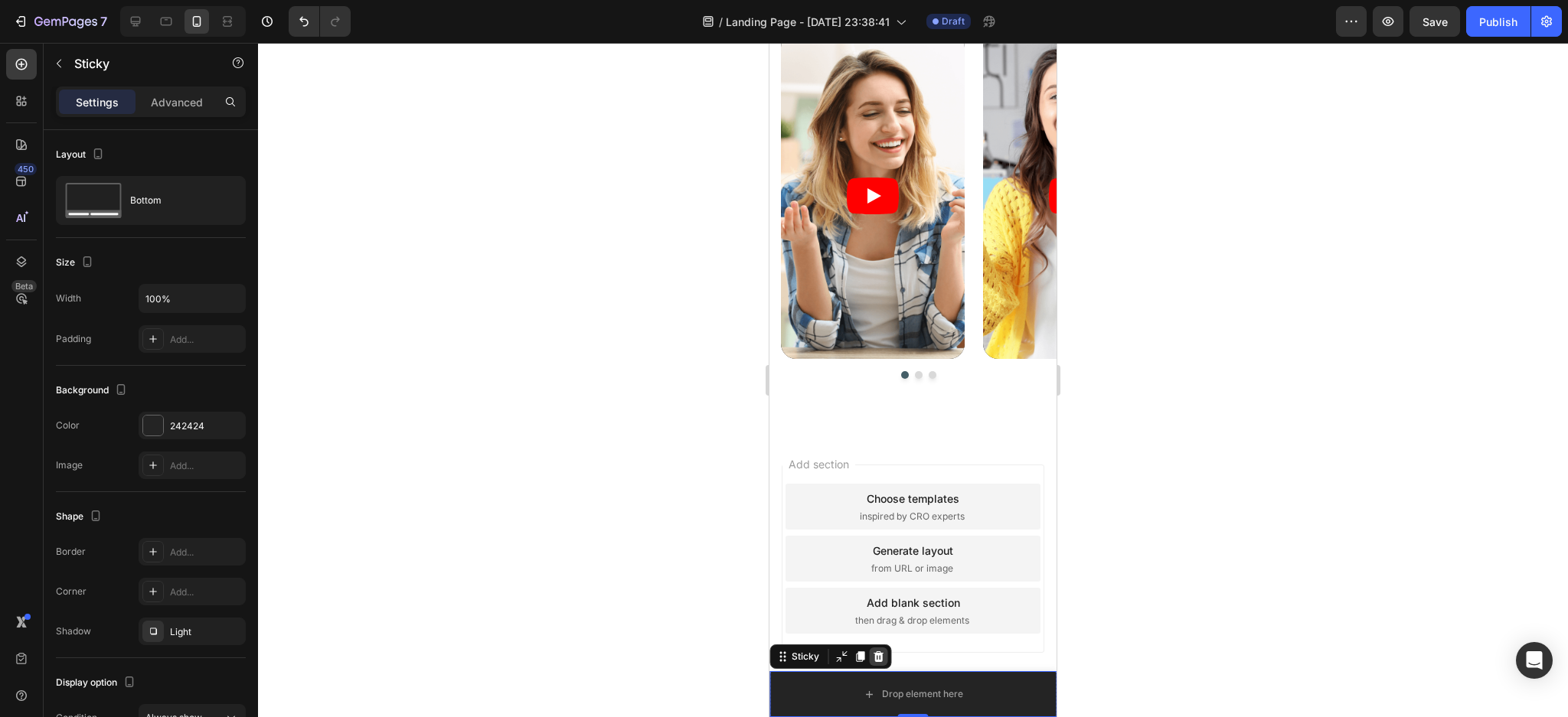
drag, startPoint x: 875, startPoint y: 657, endPoint x: 1526, endPoint y: 616, distance: 652.3
click at [875, 657] on icon at bounding box center [878, 656] width 10 height 10
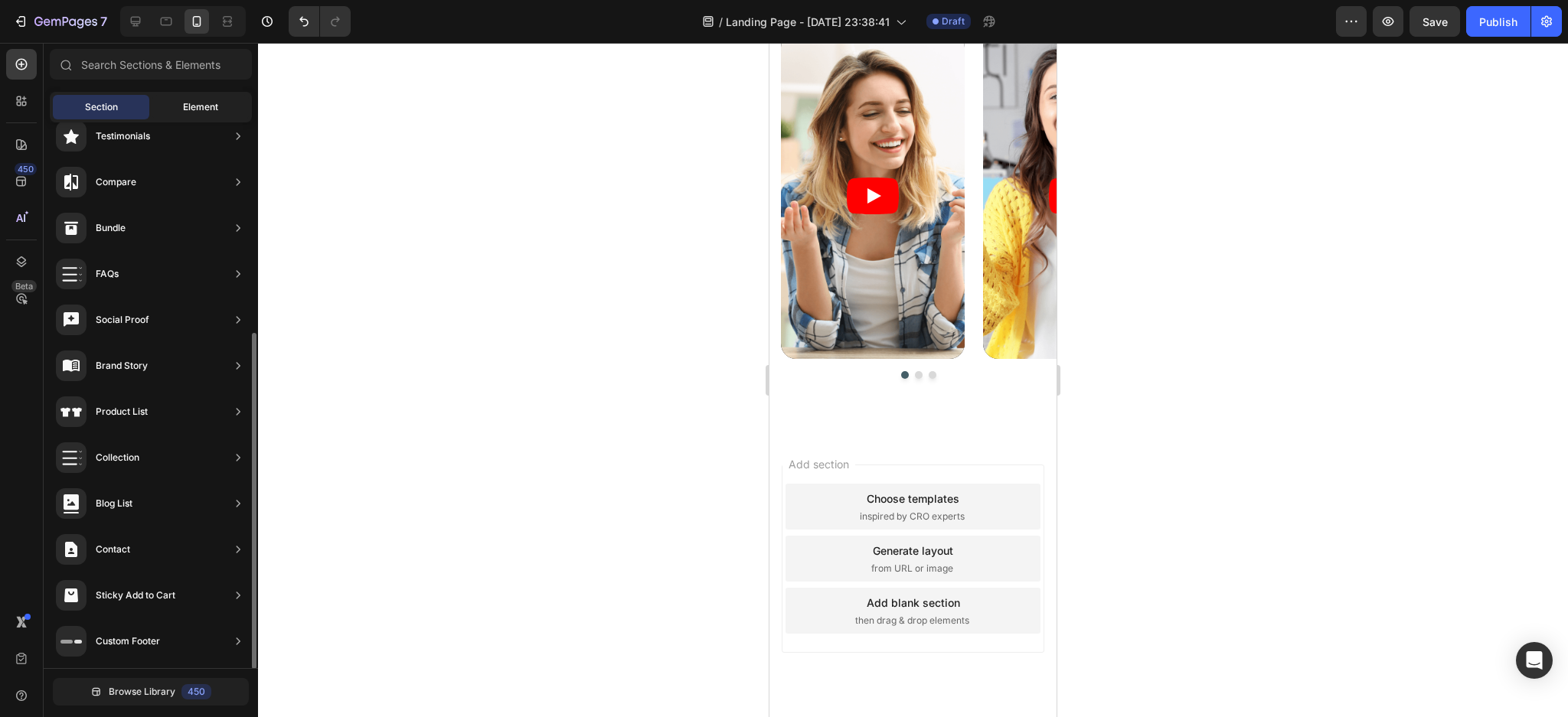
click at [187, 110] on span "Element" at bounding box center [200, 107] width 35 height 14
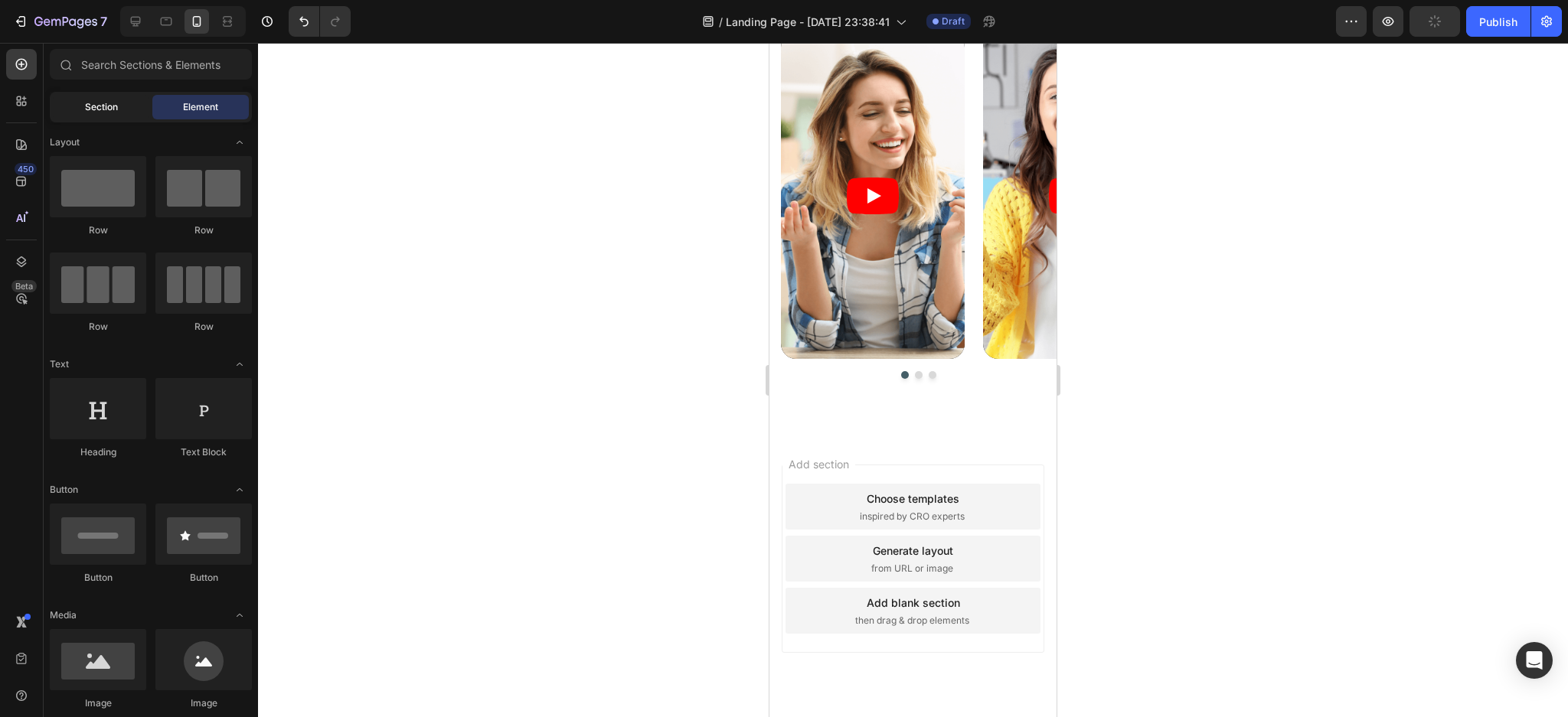
click at [93, 109] on span "Section" at bounding box center [101, 107] width 33 height 14
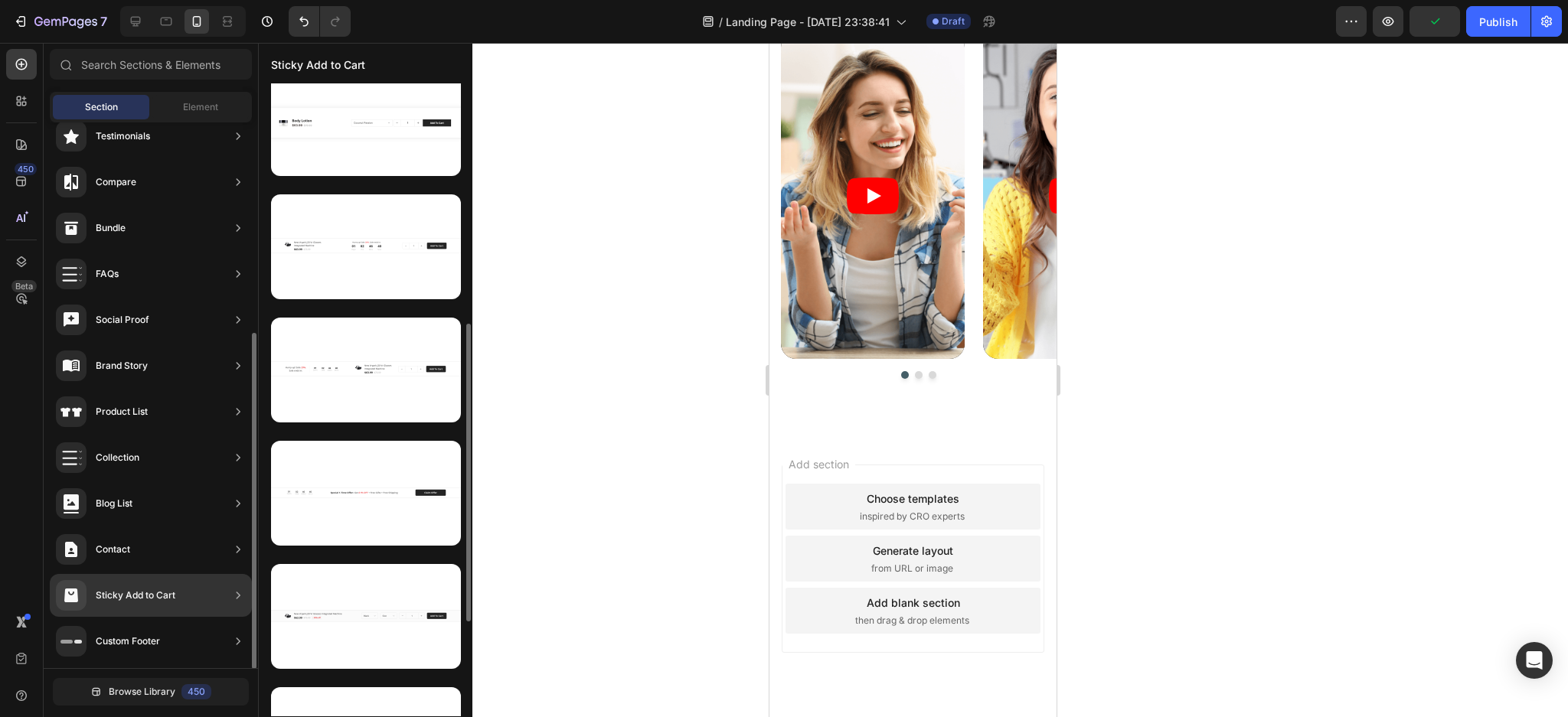
scroll to position [712, 0]
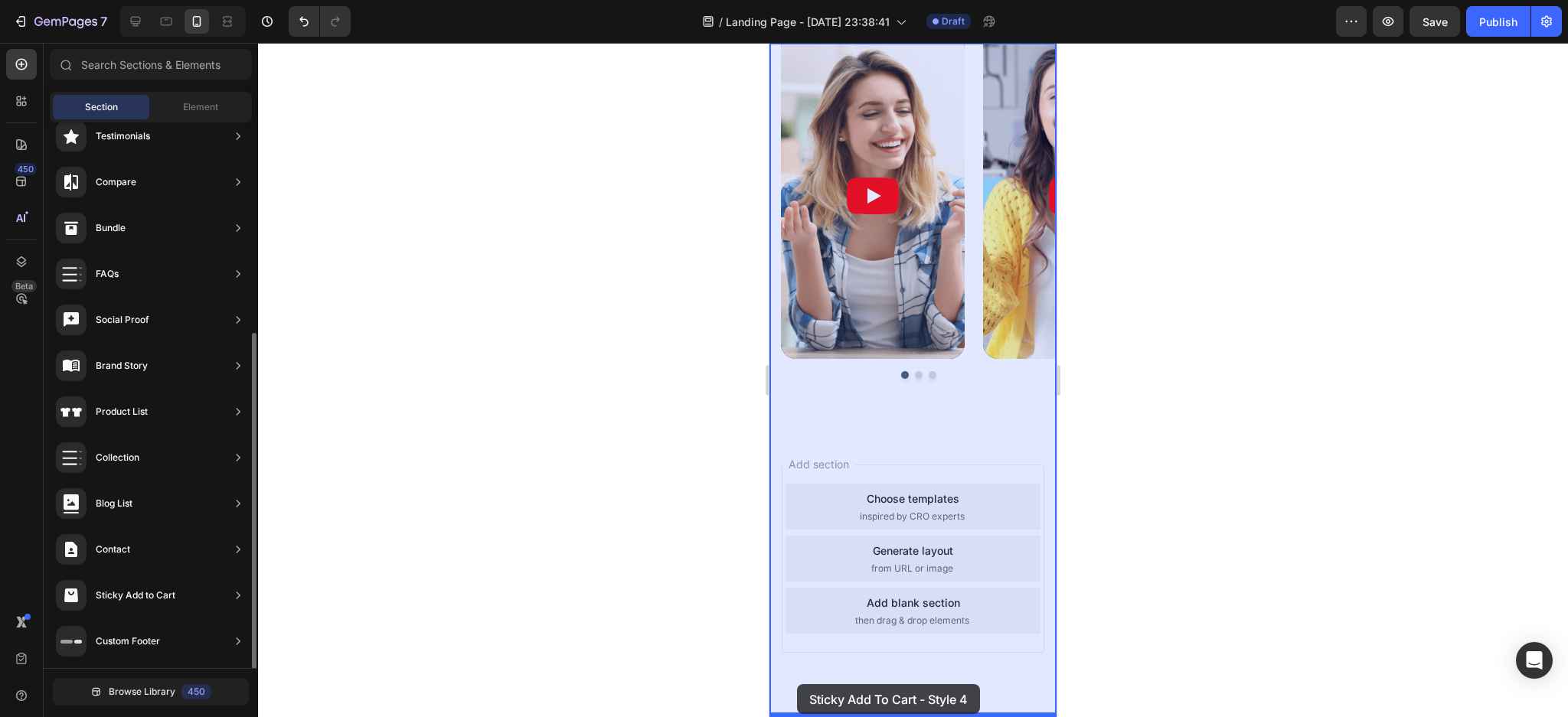
drag, startPoint x: 1134, startPoint y: 727, endPoint x: 797, endPoint y: 684, distance: 339.7
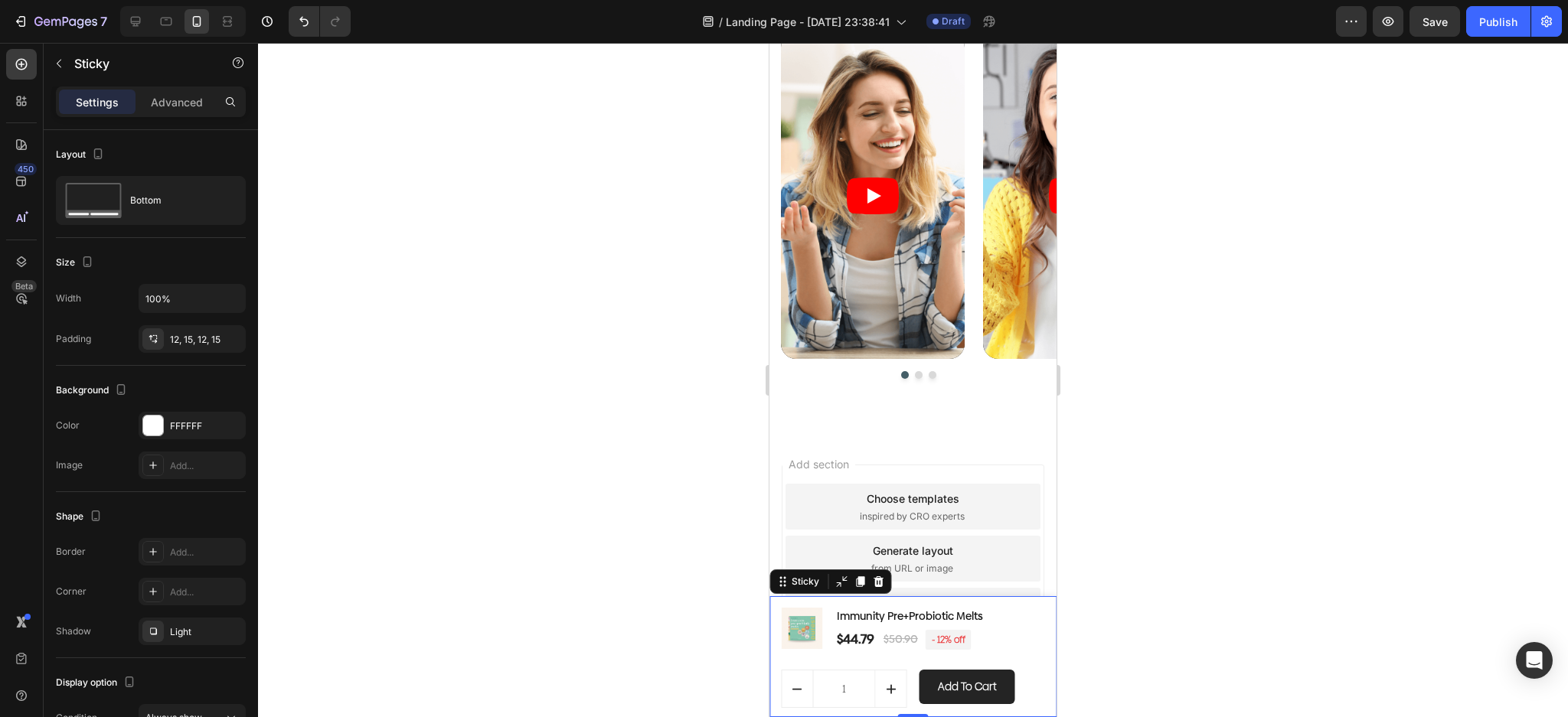
click at [1033, 604] on div "(P) Images & Gallery Immunity Pre+Probiotic Melts (P) Title $44.79 (P) Price (P…" at bounding box center [913, 657] width 287 height 121
click at [808, 621] on div "(P) Images & Gallery" at bounding box center [831, 614] width 94 height 14
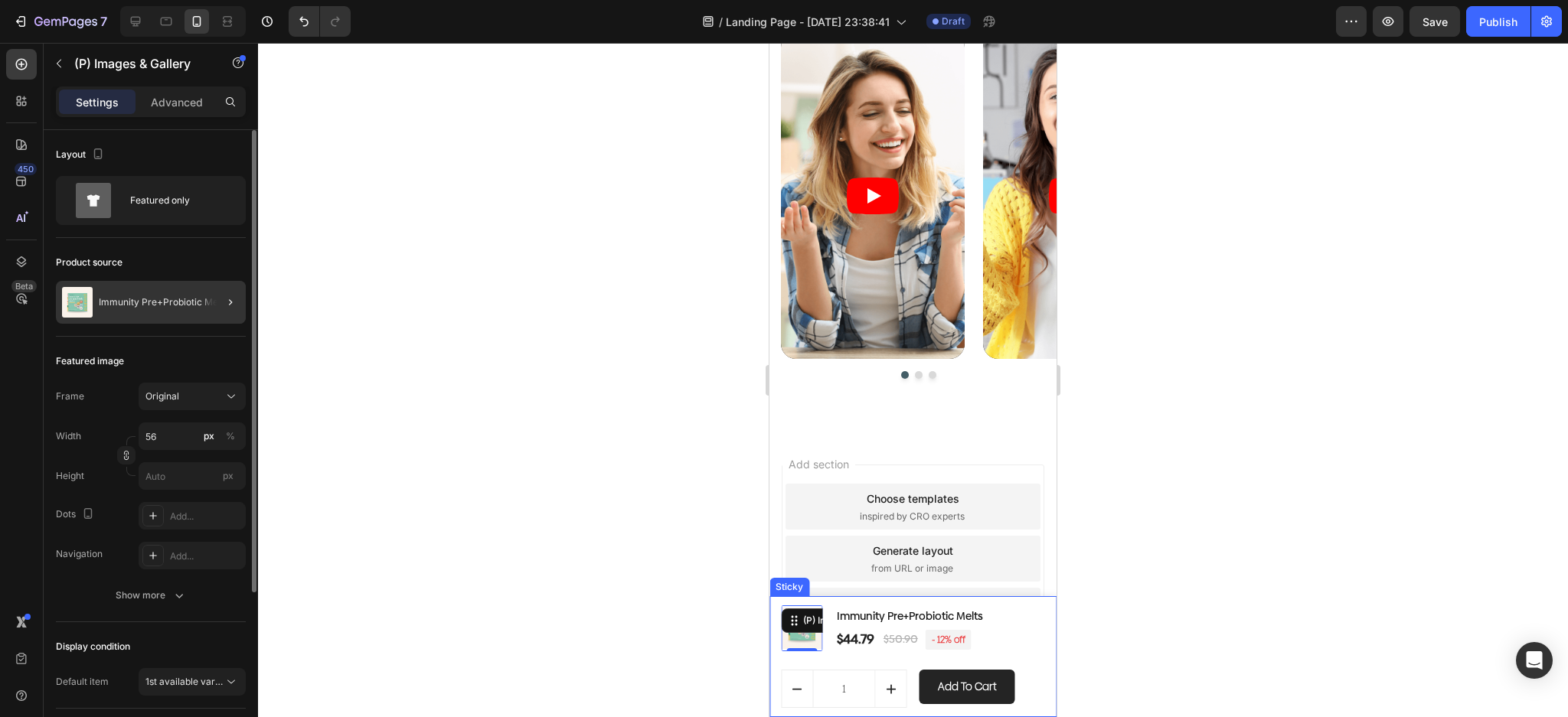
click at [151, 307] on div "Immunity Pre+Probiotic Melts" at bounding box center [151, 302] width 190 height 43
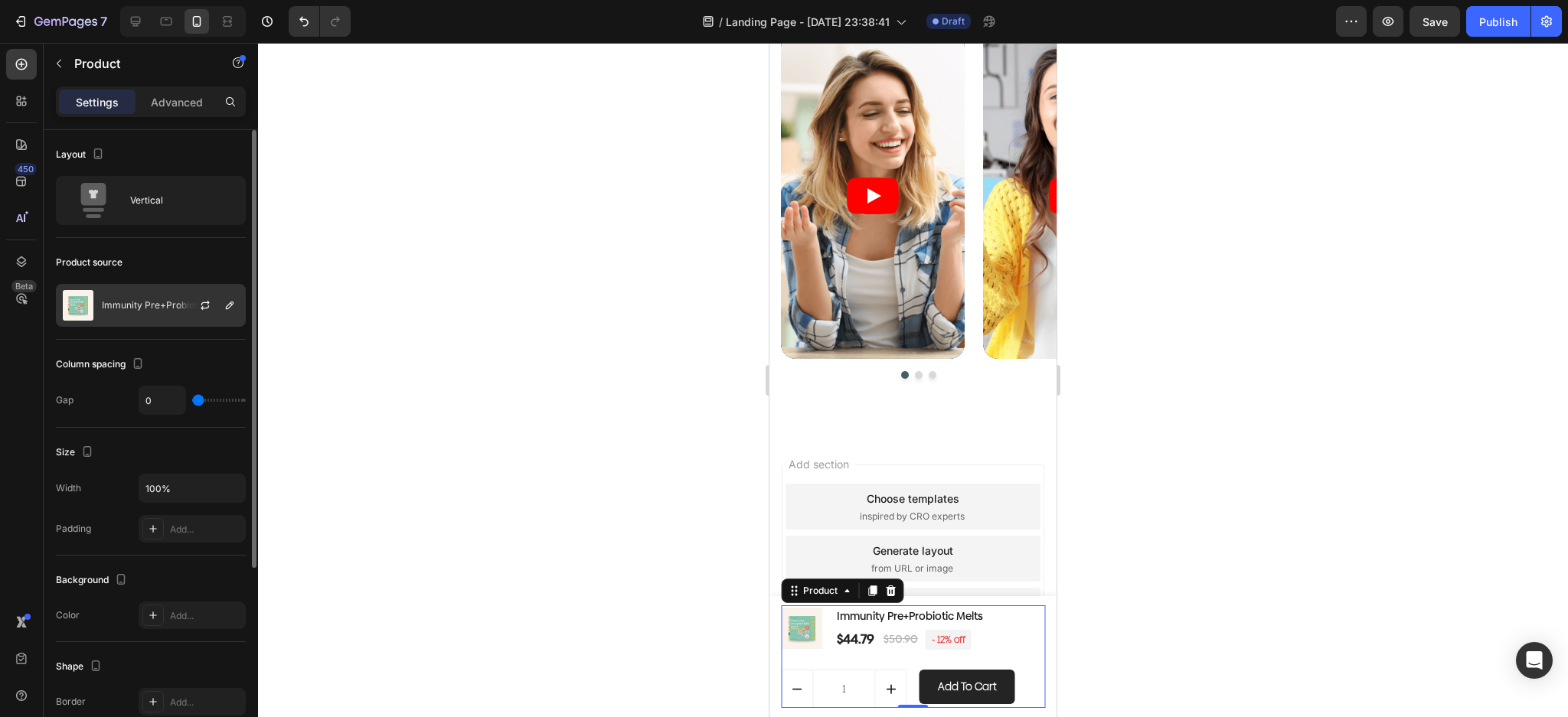
click at [126, 307] on p "Immunity Pre+Probiotic Melts" at bounding box center [166, 305] width 130 height 10
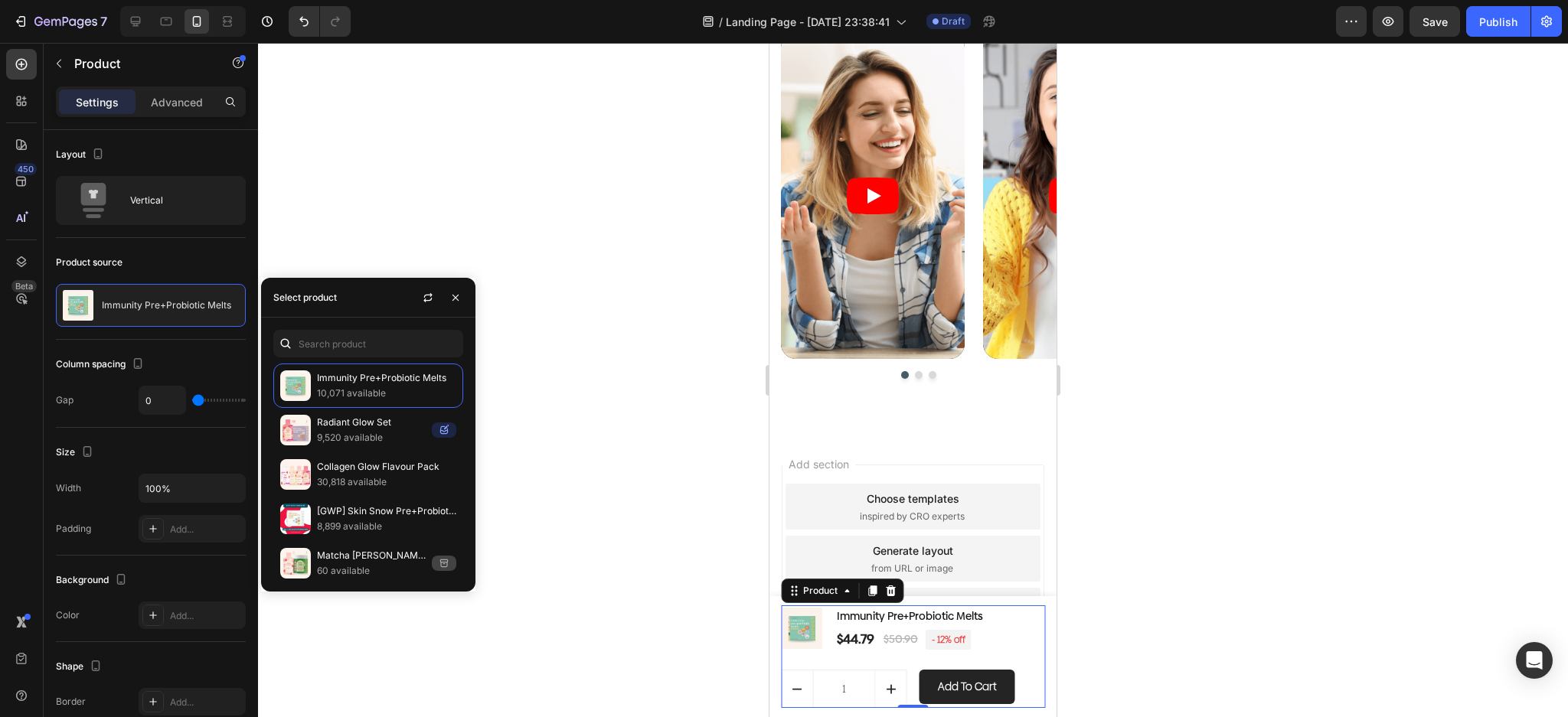
click at [1133, 488] on div at bounding box center [913, 380] width 1310 height 674
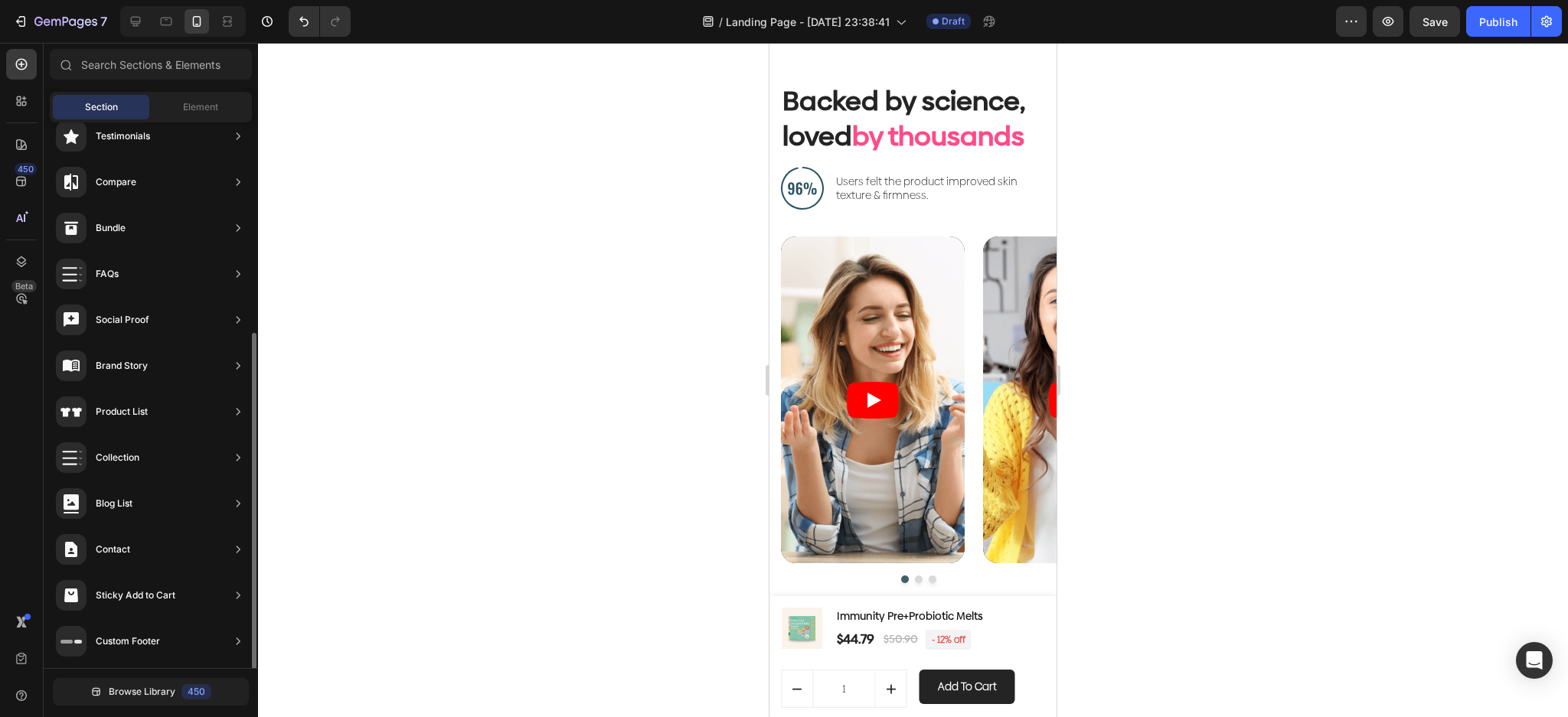
scroll to position [5487, 0]
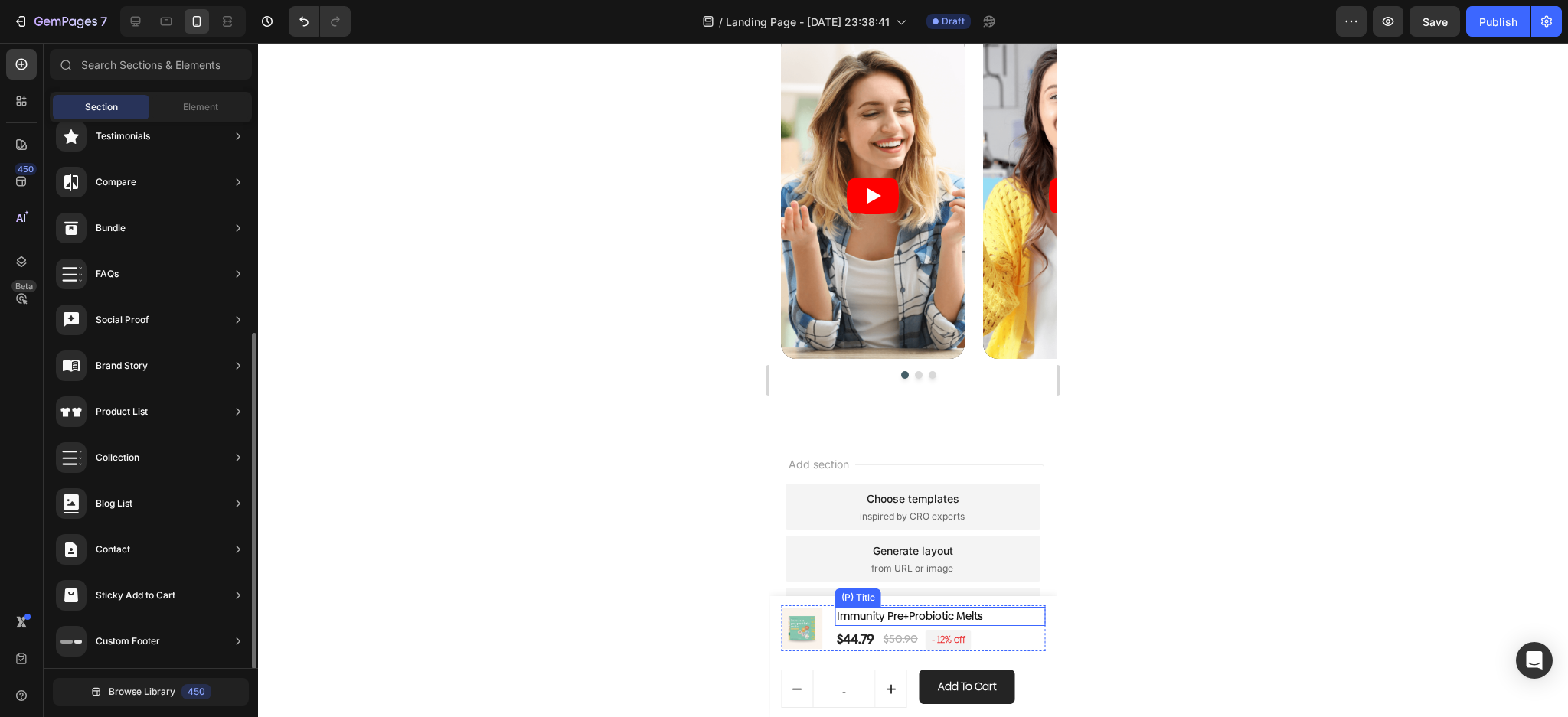
click at [910, 612] on h1 "Immunity Pre+Probiotic Melts" at bounding box center [940, 616] width 210 height 19
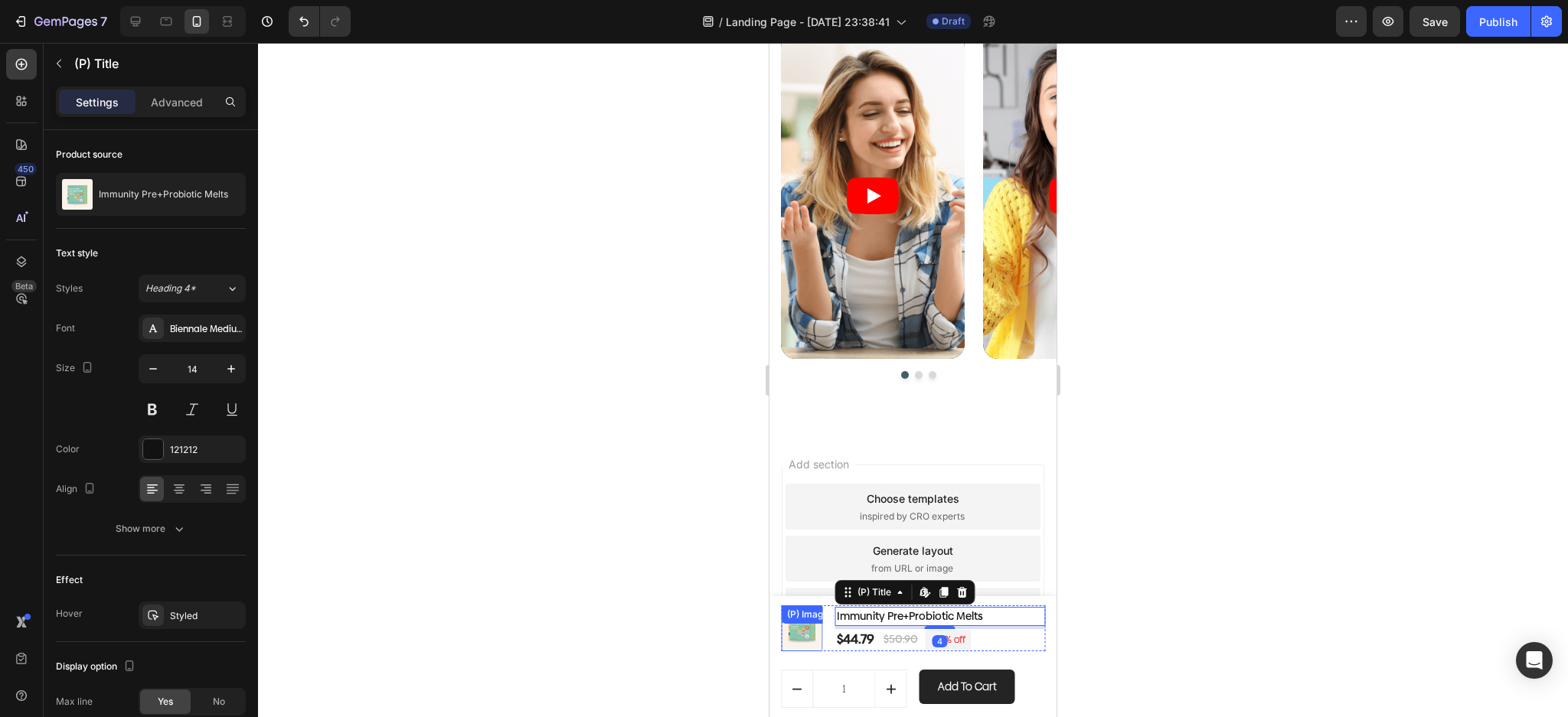
click at [812, 641] on img at bounding box center [802, 628] width 42 height 42
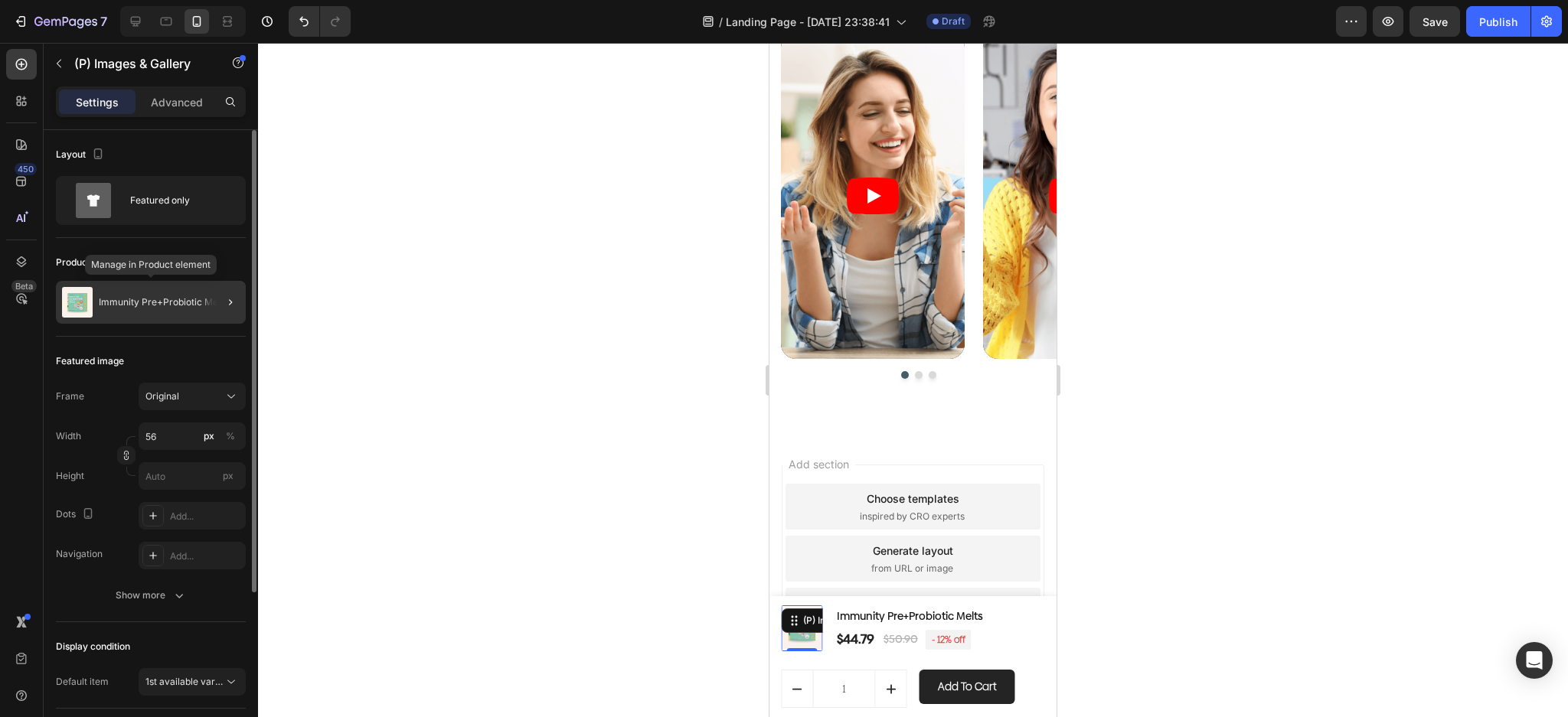
click at [80, 300] on img at bounding box center [77, 303] width 31 height 31
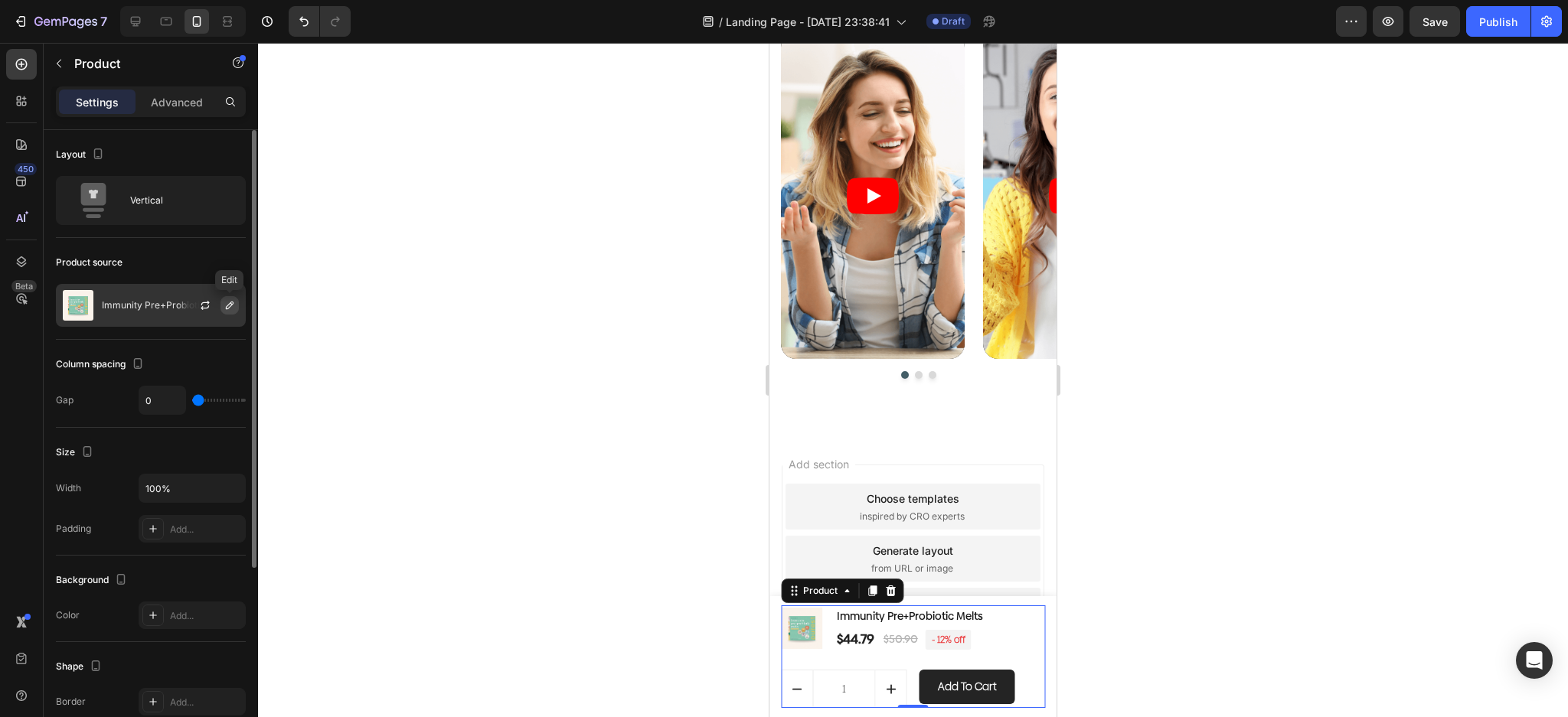
click at [226, 304] on icon "button" at bounding box center [229, 305] width 12 height 12
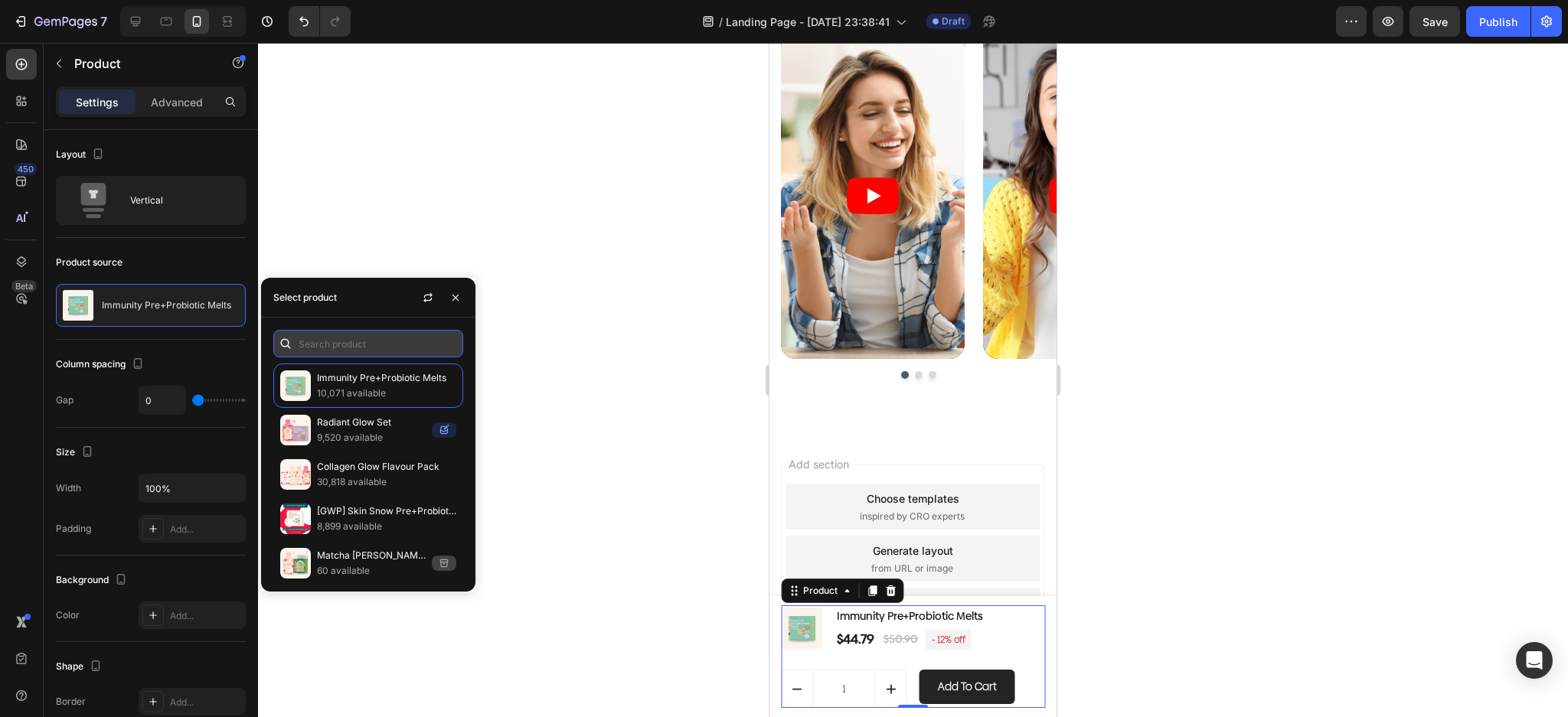
click at [378, 336] on input "text" at bounding box center [369, 344] width 190 height 27
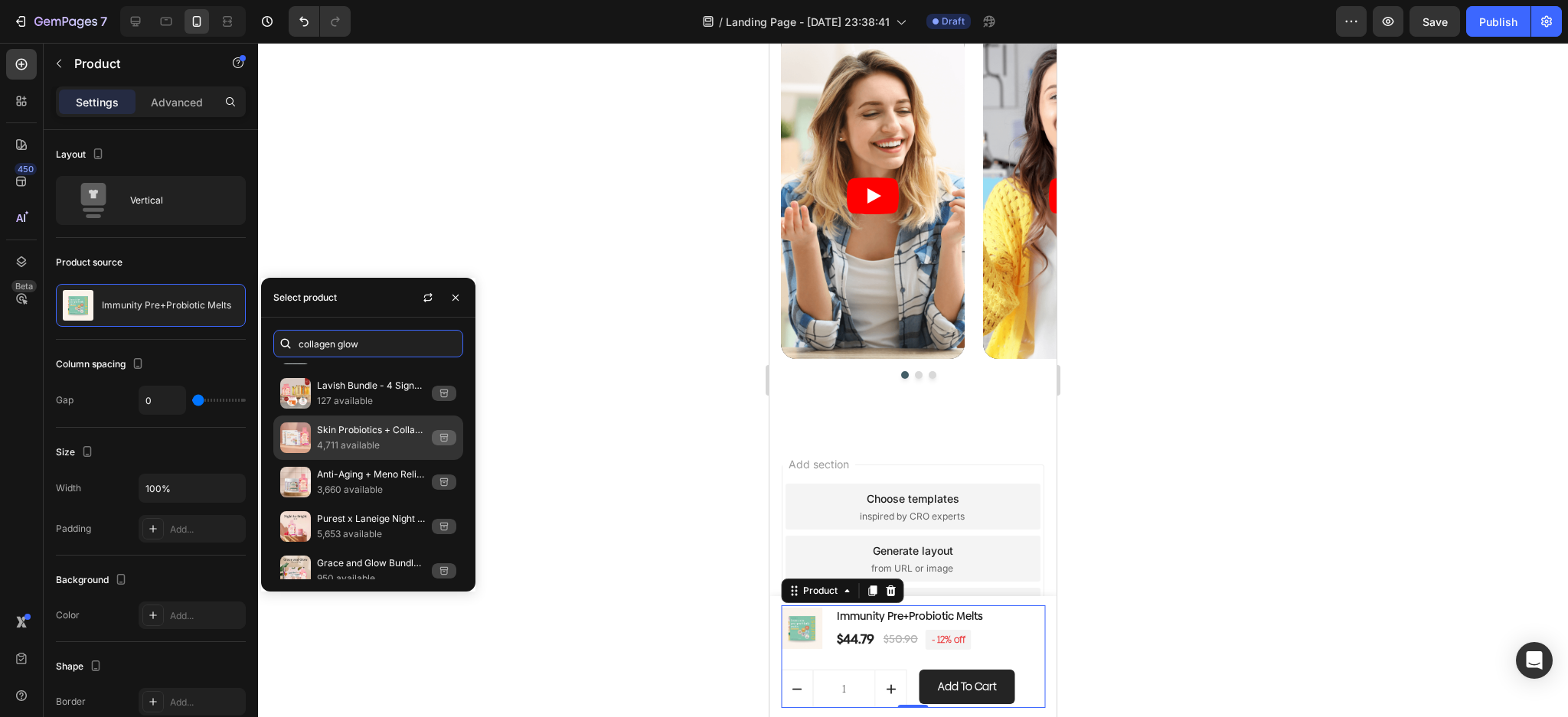
scroll to position [1341, 0]
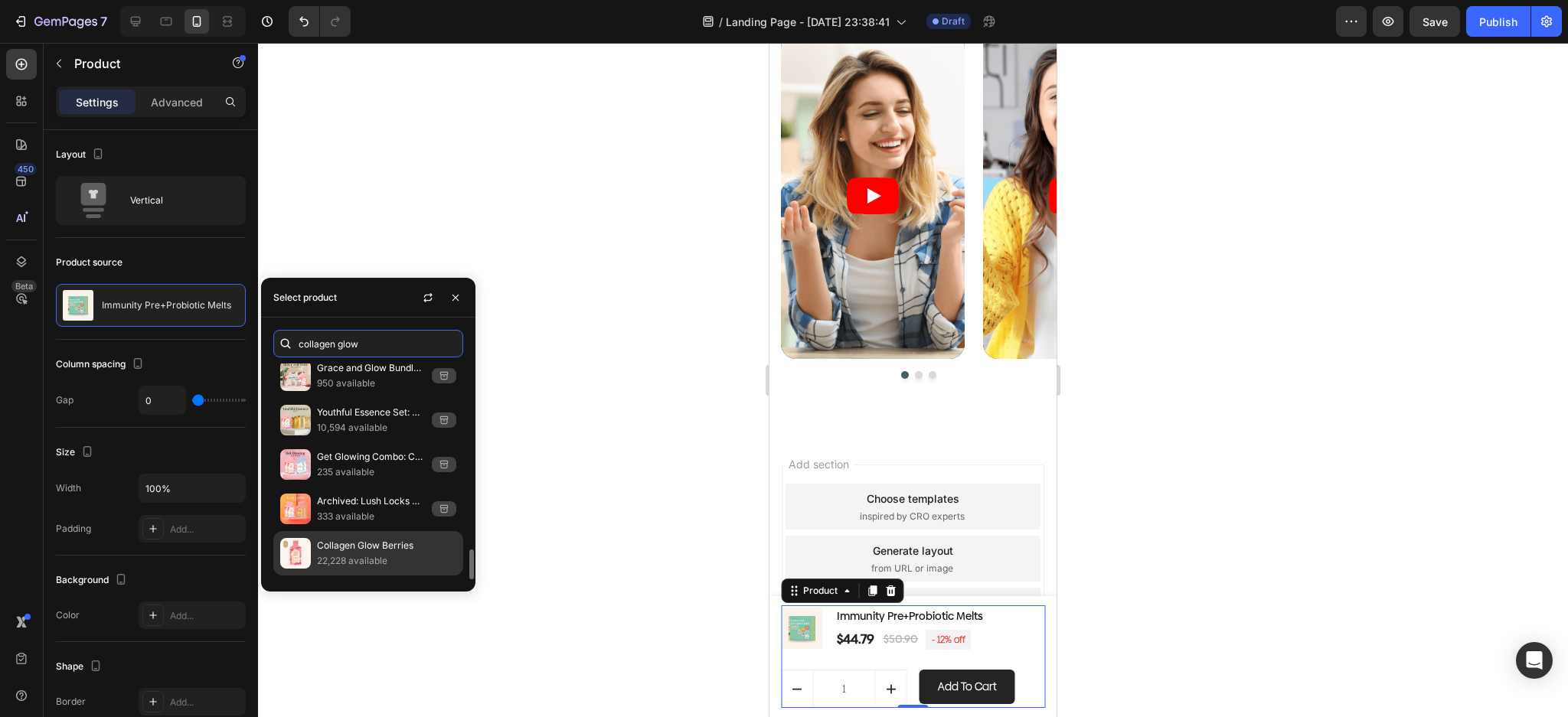
type input "collagen glow"
click at [382, 554] on p "Collagen Glow Berries" at bounding box center [386, 546] width 139 height 15
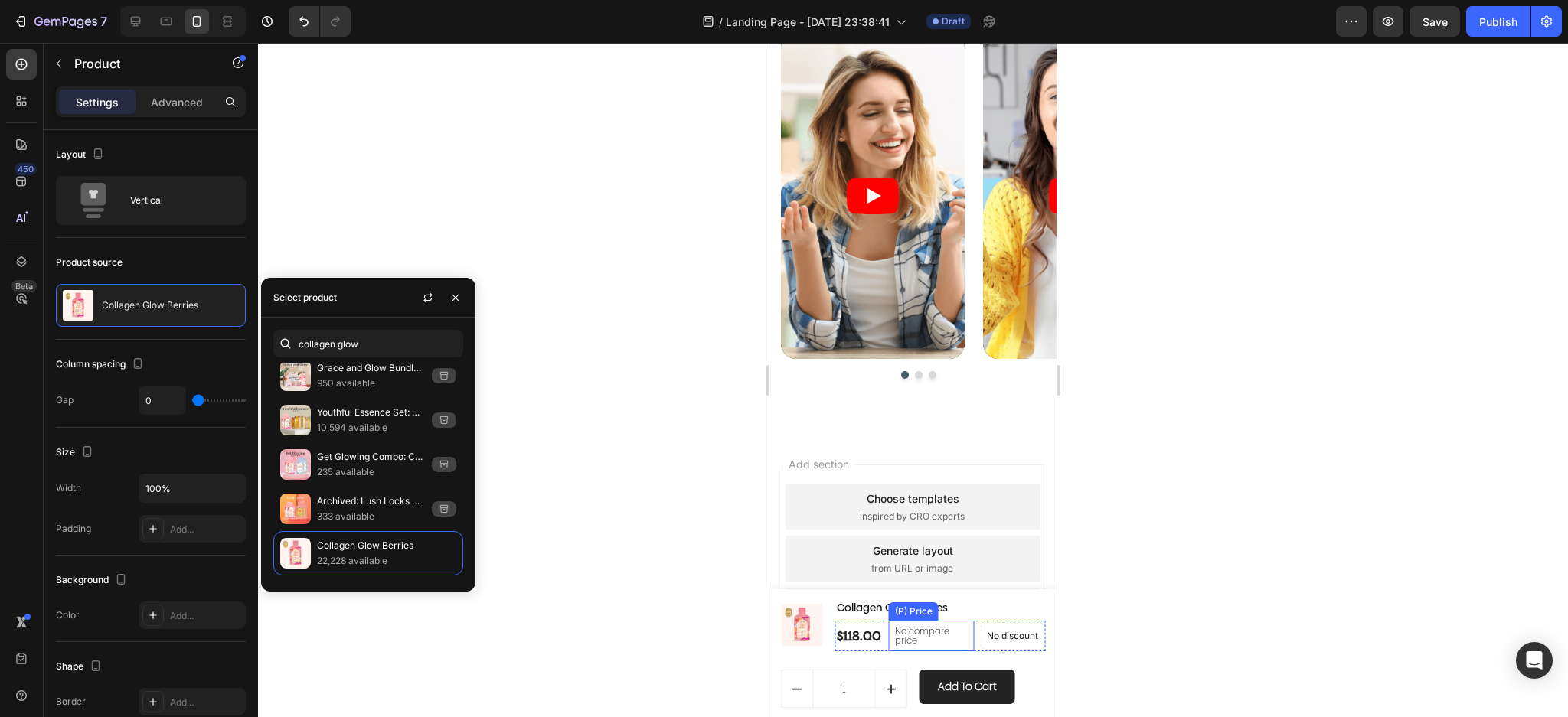
click at [926, 642] on p "No compare price" at bounding box center [931, 636] width 72 height 19
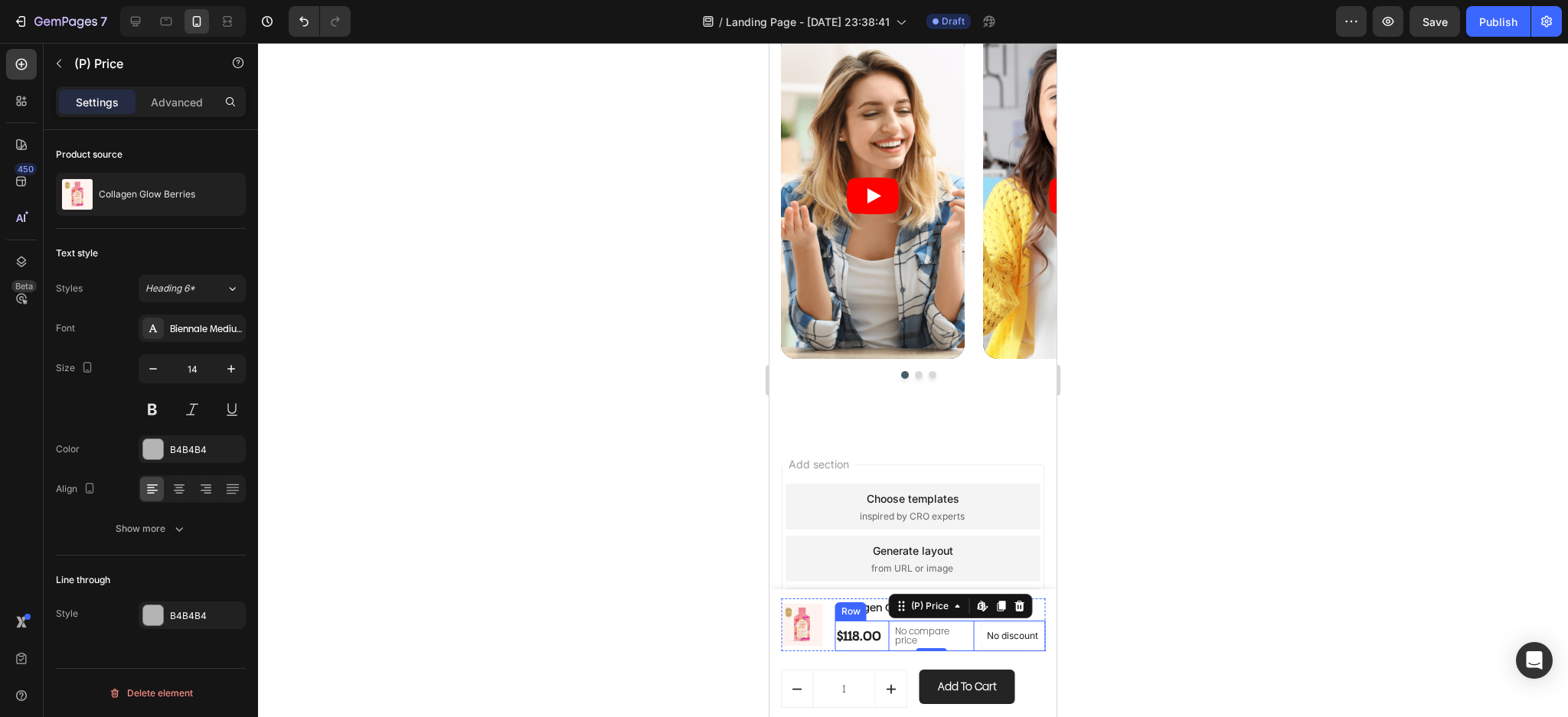
click at [961, 645] on div "$118.00 (P) Price (P) Price No compare price (P) Price Edit content in Shopify …" at bounding box center [940, 636] width 210 height 31
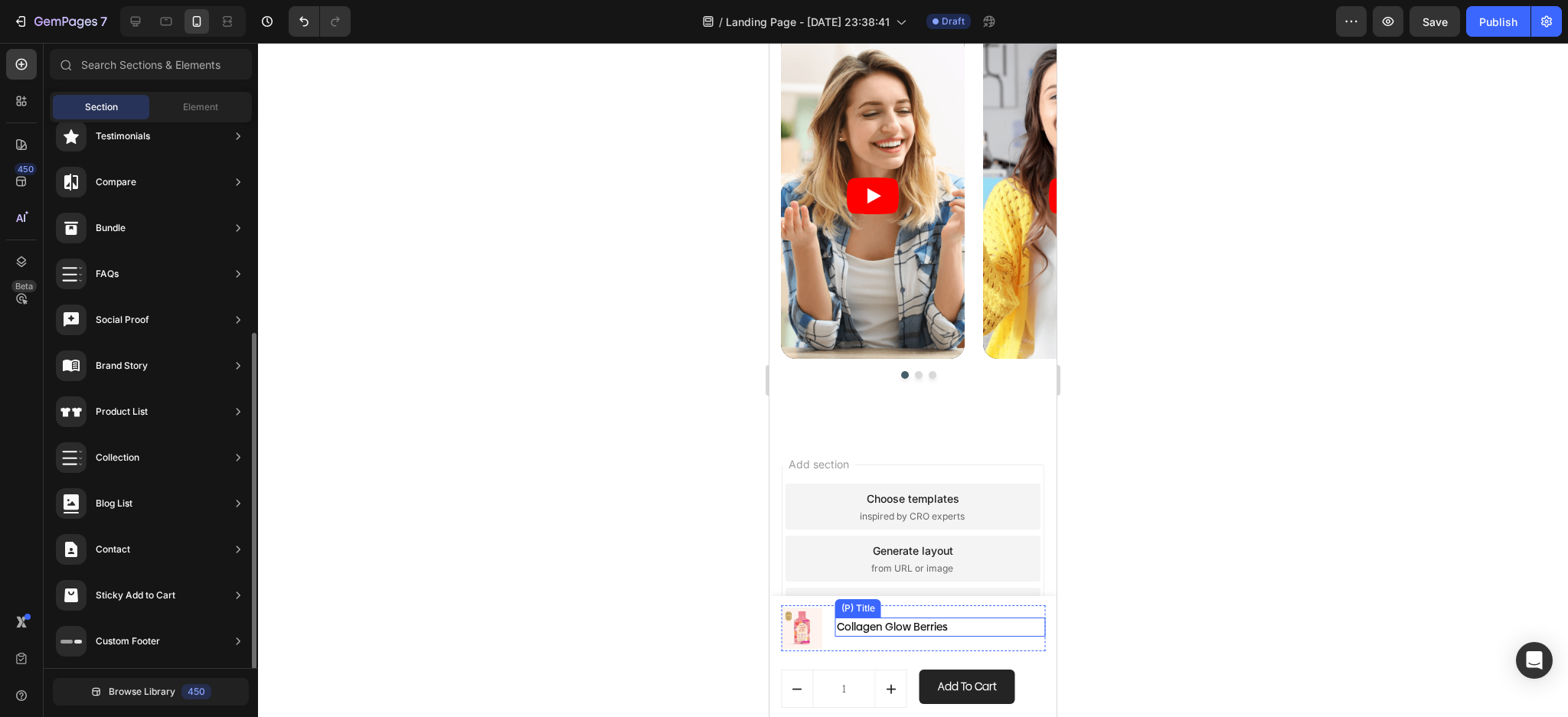
click at [936, 633] on h1 "Collagen Glow Berries" at bounding box center [940, 628] width 210 height 19
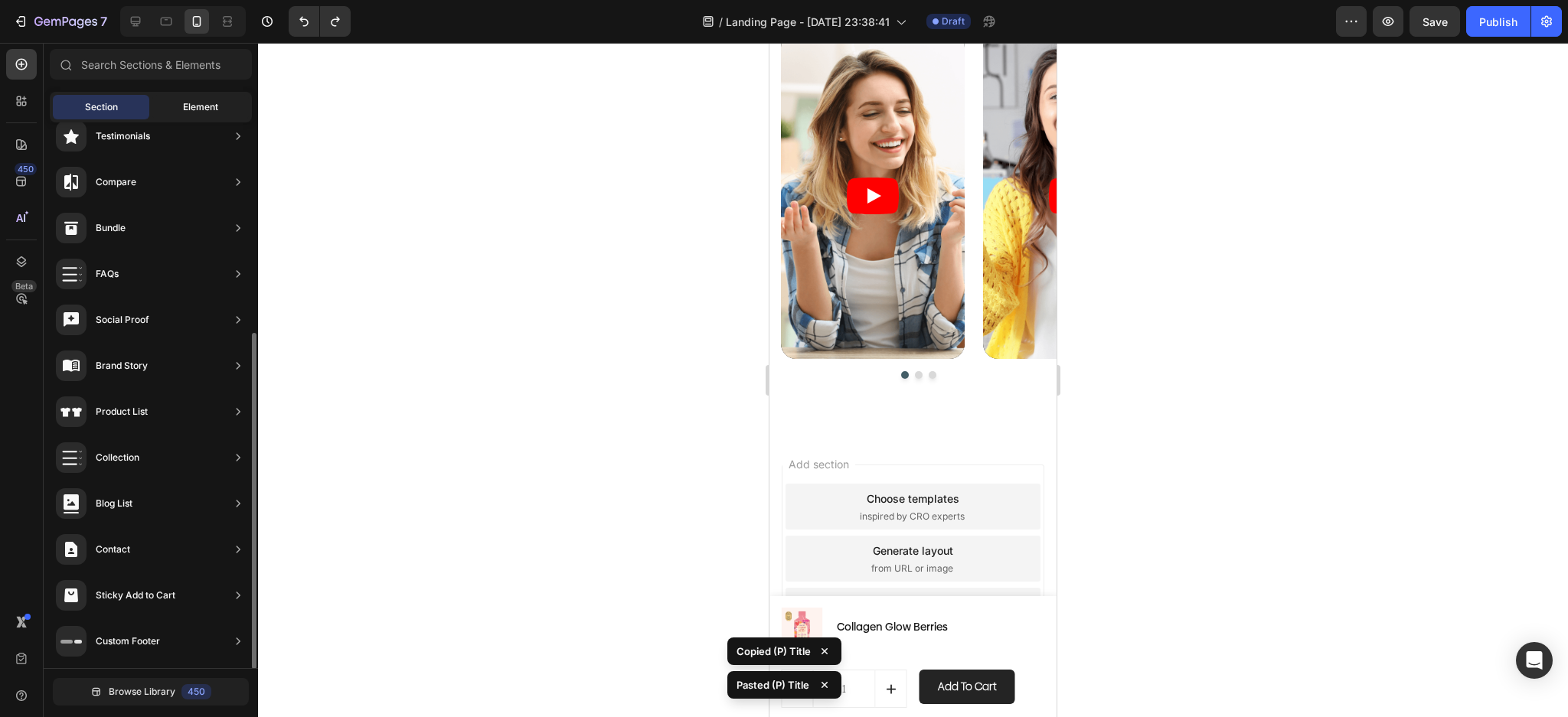
click at [201, 109] on span "Element" at bounding box center [200, 107] width 35 height 14
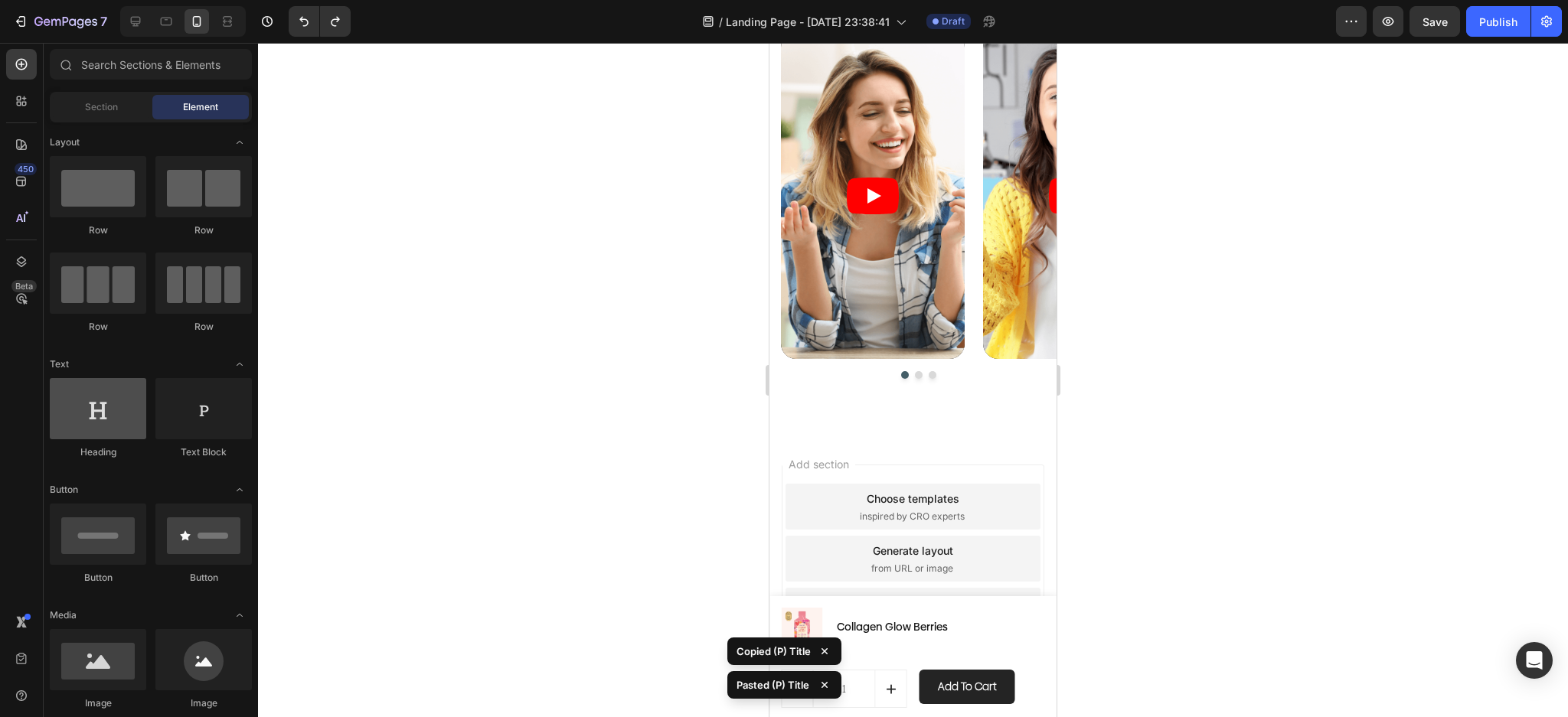
click at [116, 403] on div at bounding box center [98, 409] width 97 height 61
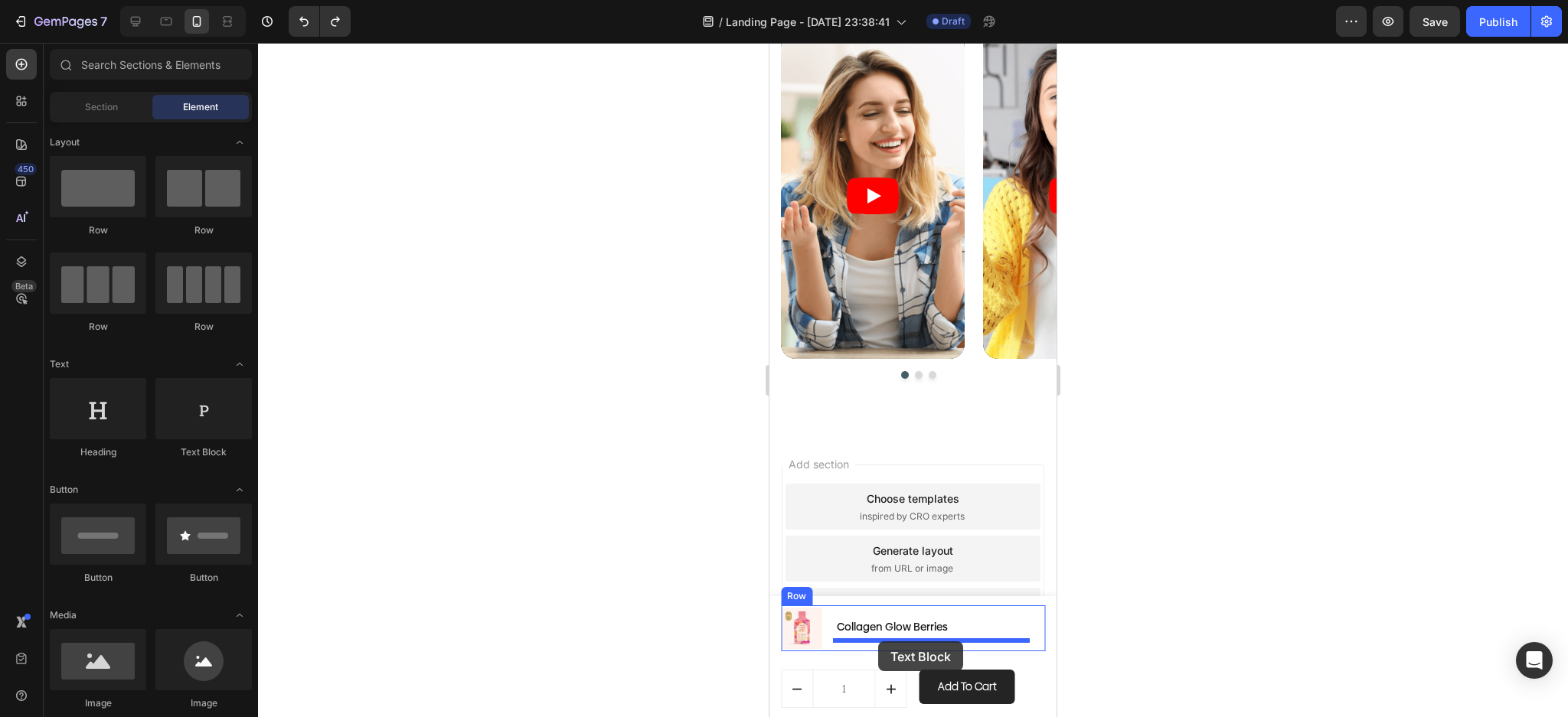
drag, startPoint x: 963, startPoint y: 451, endPoint x: 869, endPoint y: 641, distance: 212.0
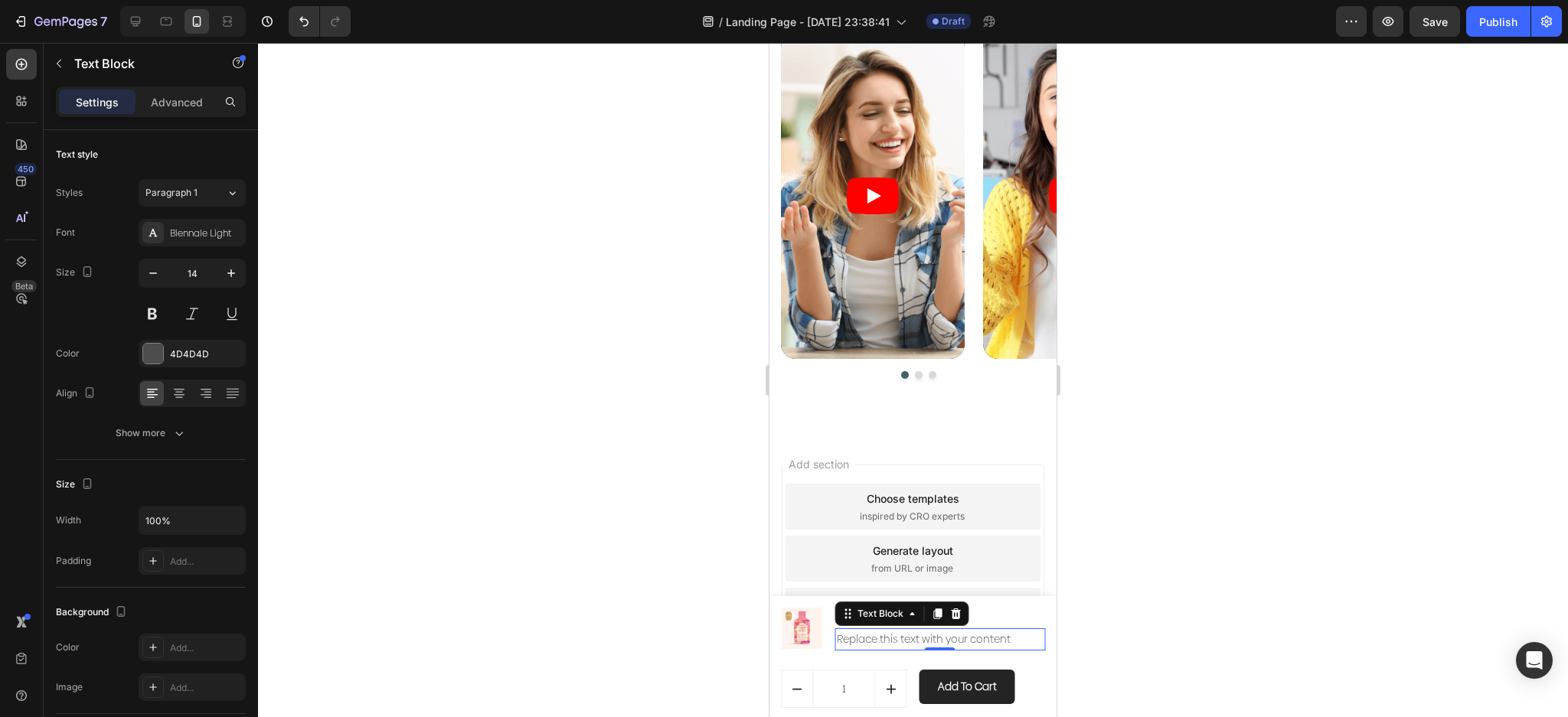
click at [972, 640] on div "Replace this text with your content" at bounding box center [940, 640] width 210 height 23
drag, startPoint x: 972, startPoint y: 640, endPoint x: 995, endPoint y: 642, distance: 23.1
click at [974, 640] on p "Replace this text with your content" at bounding box center [940, 640] width 207 height 19
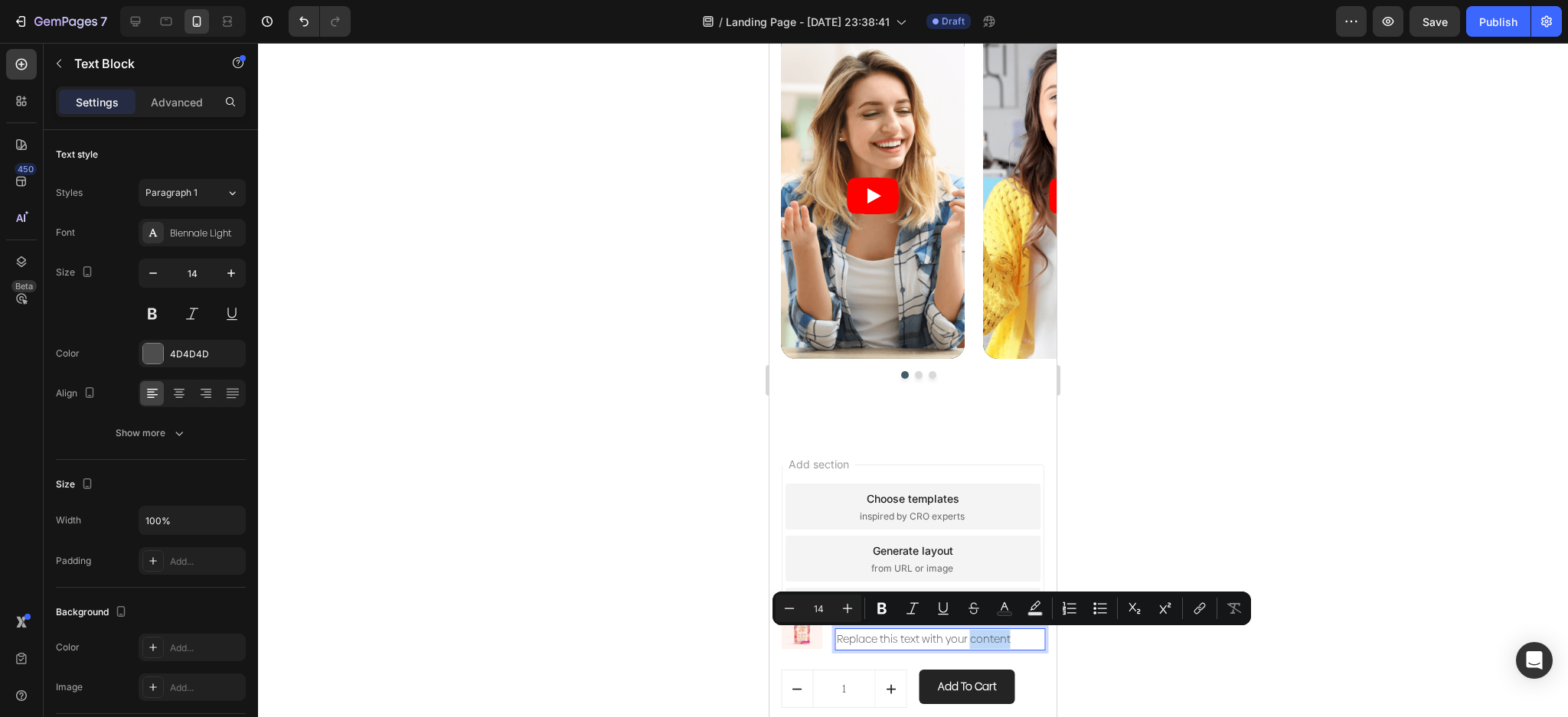
click at [1005, 642] on p "Replace this text with your content" at bounding box center [940, 640] width 207 height 19
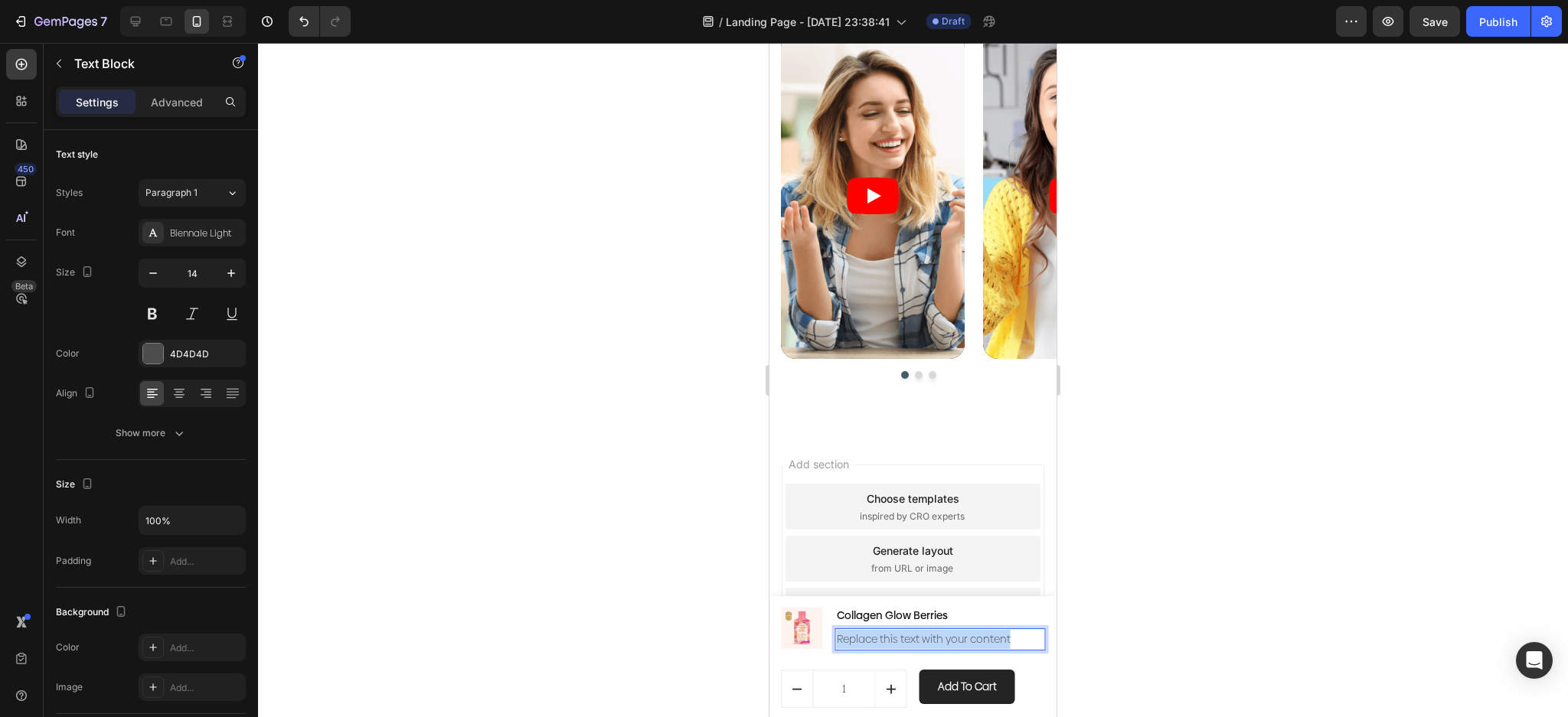
drag, startPoint x: 1019, startPoint y: 644, endPoint x: 1445, endPoint y: 666, distance: 426.6
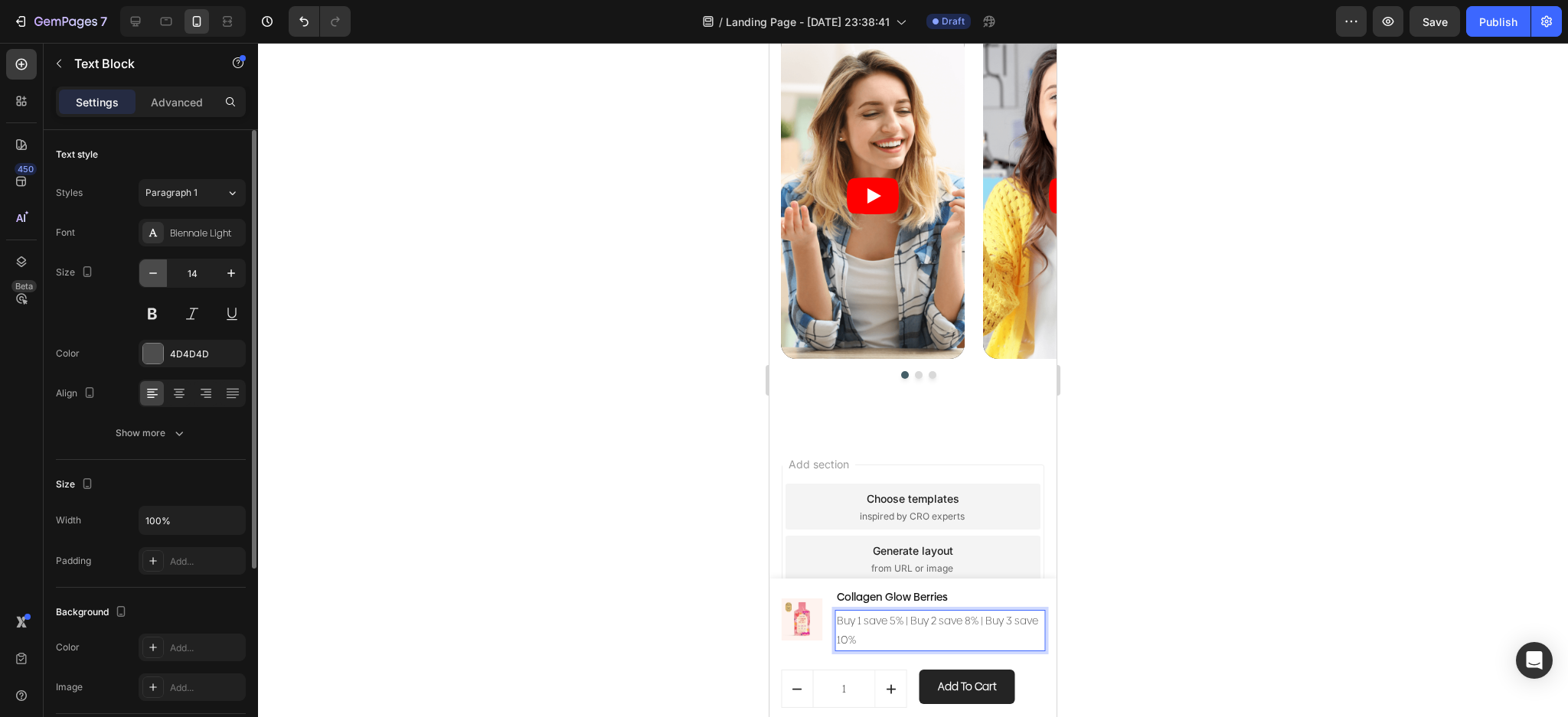
click at [150, 274] on icon "button" at bounding box center [153, 273] width 15 height 15
type input "12"
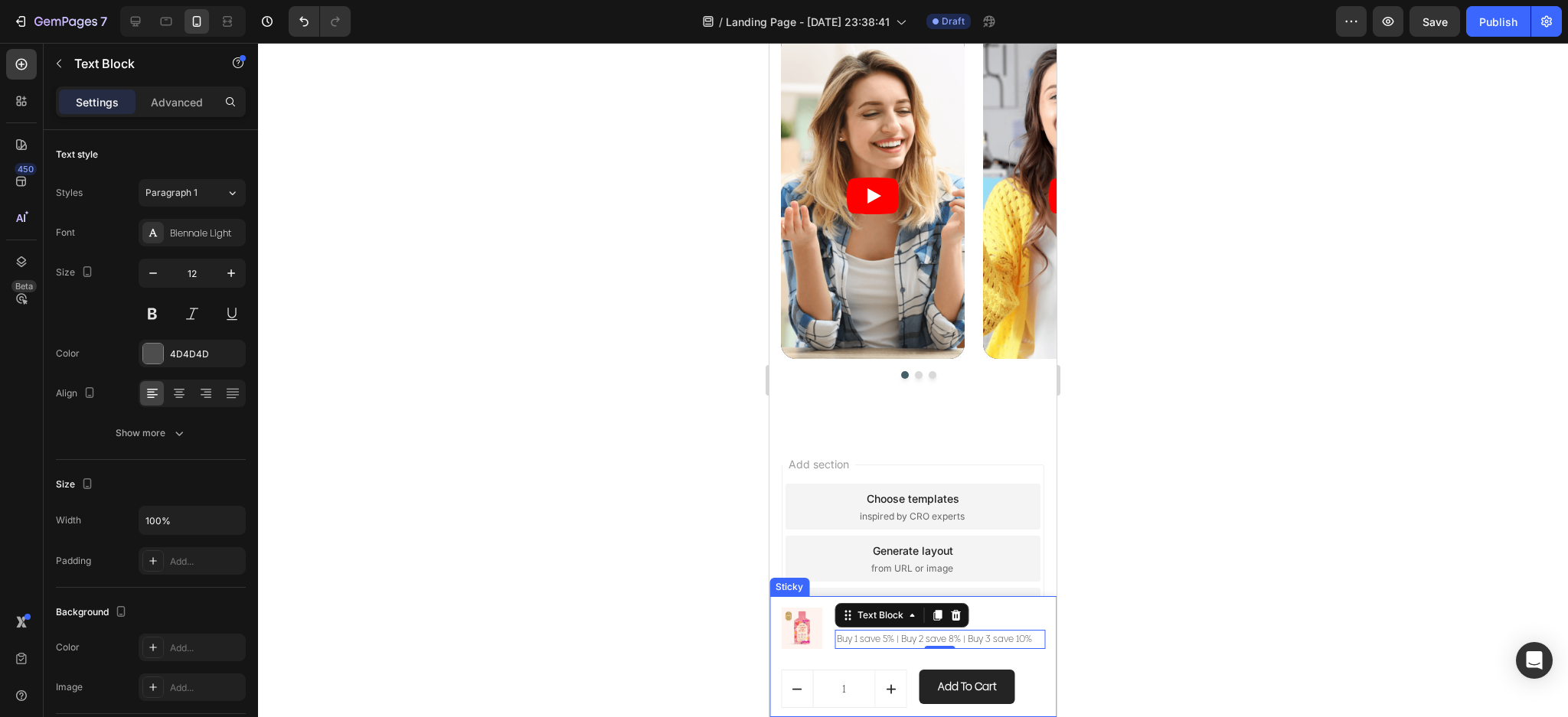
click at [1160, 533] on div at bounding box center [913, 380] width 1310 height 674
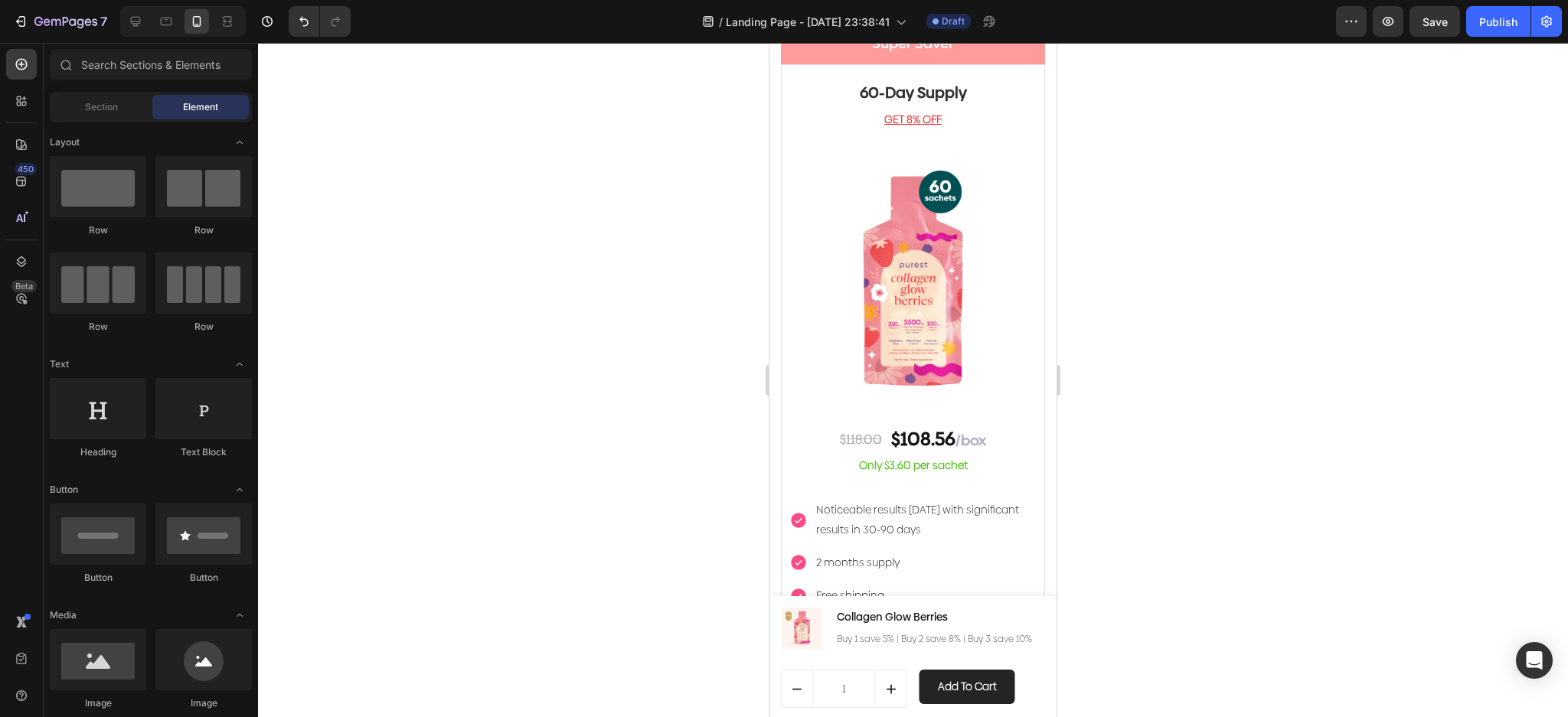
scroll to position [3780, 0]
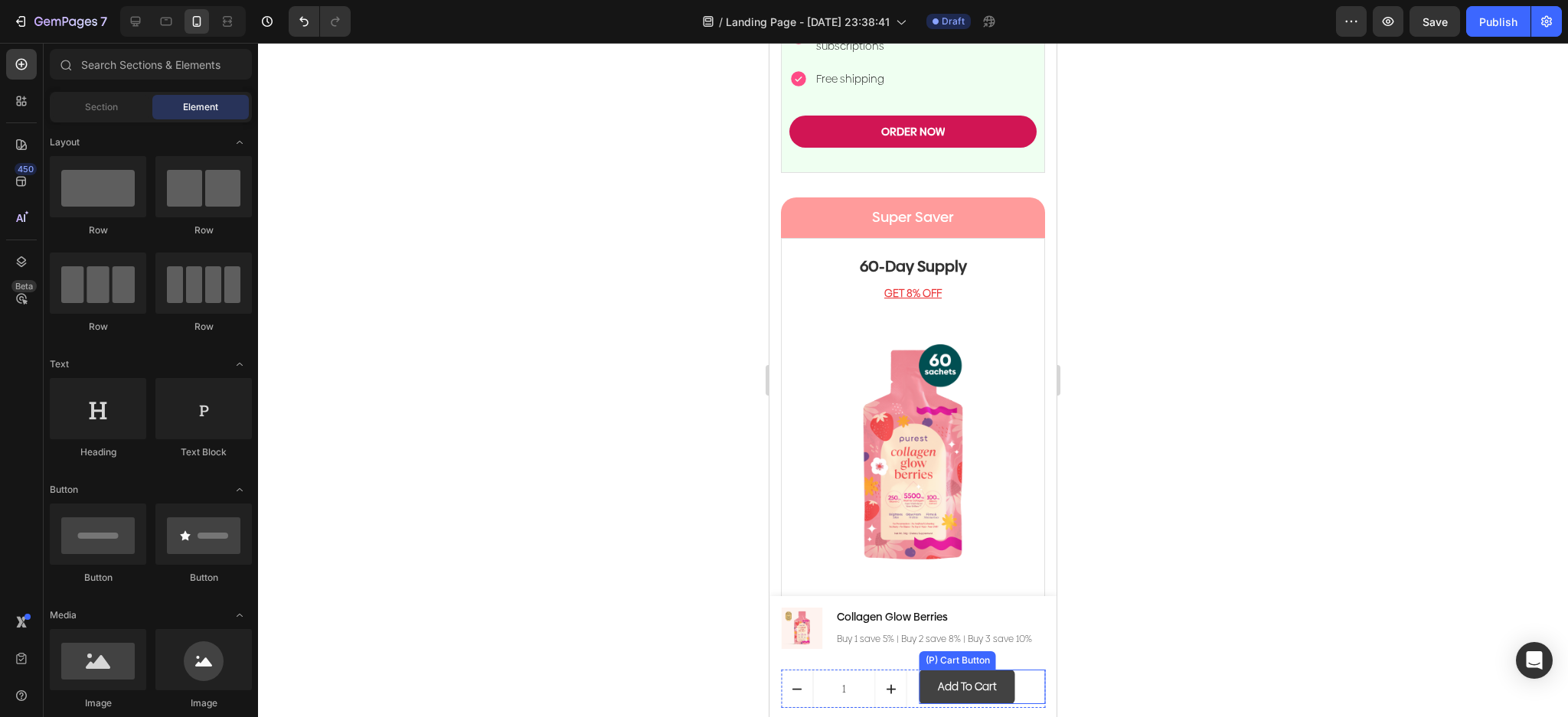
click at [996, 686] on button "Add to Cart" at bounding box center [967, 686] width 96 height 35
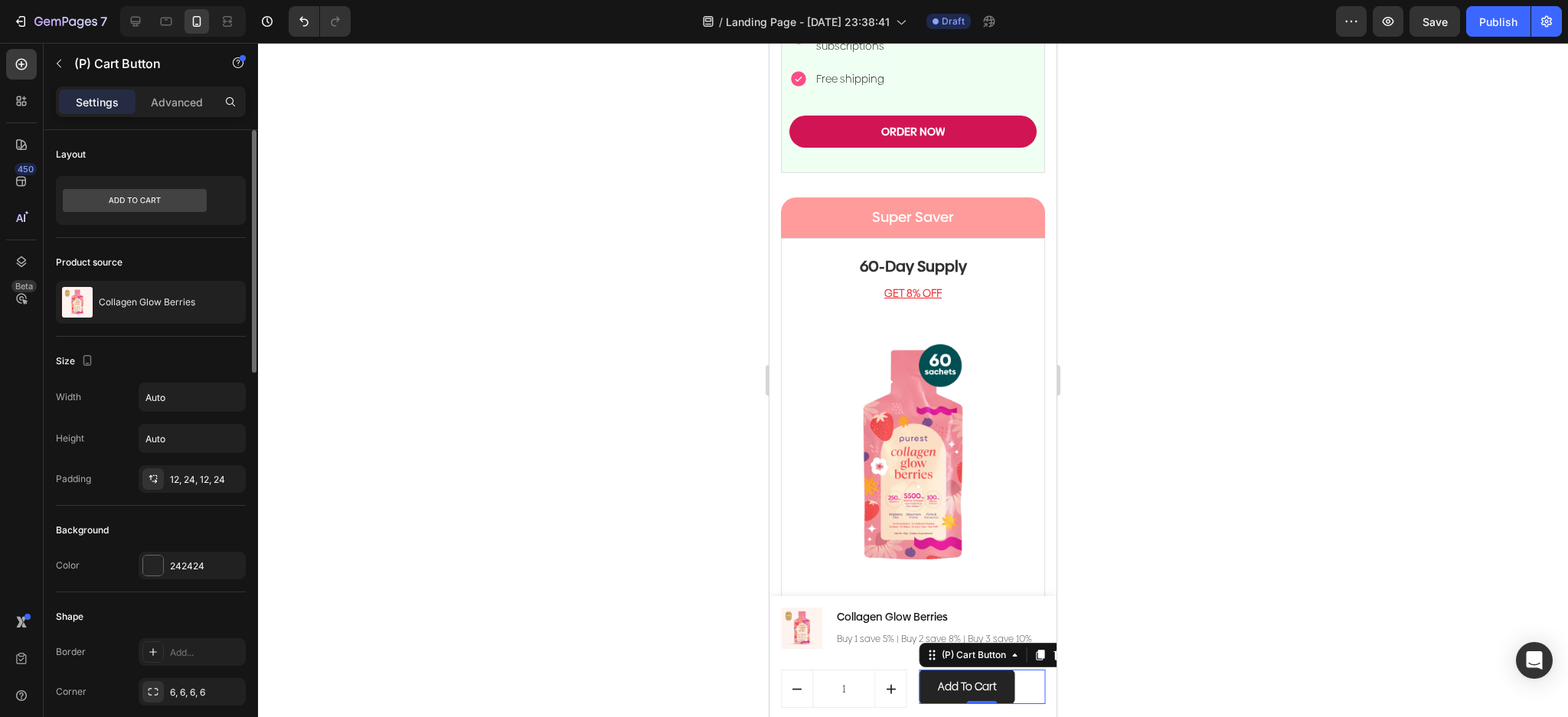
scroll to position [408, 0]
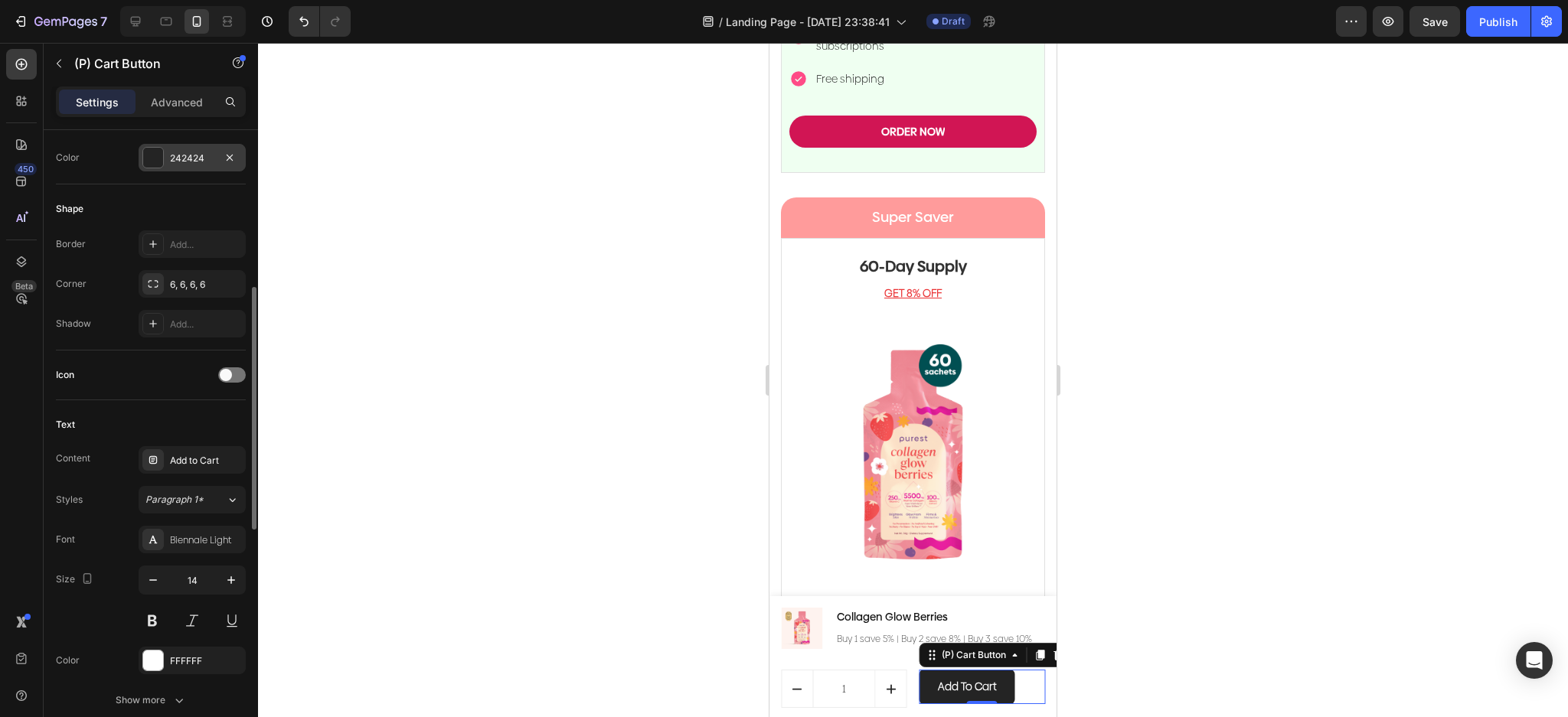
click at [156, 155] on div at bounding box center [153, 158] width 20 height 20
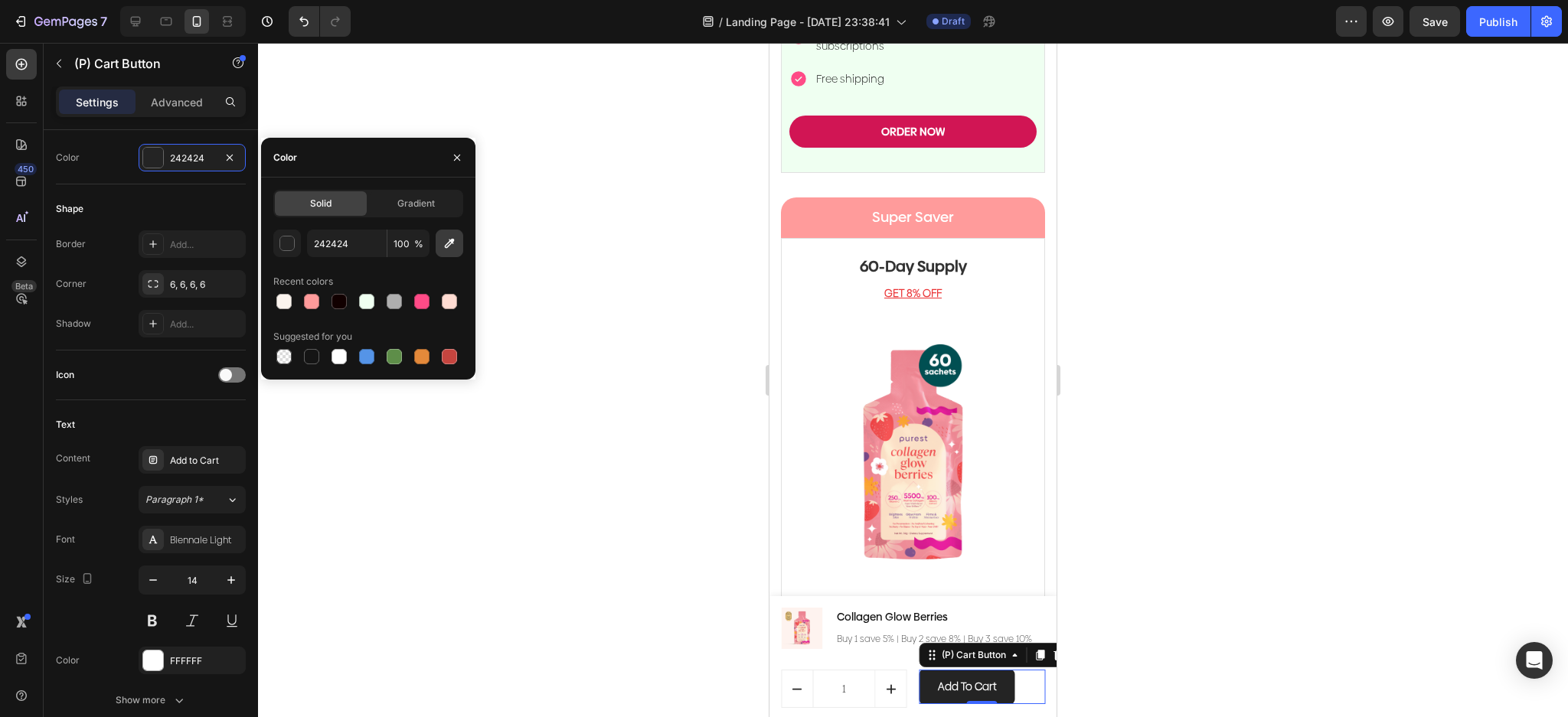
click at [448, 238] on icon "button" at bounding box center [449, 243] width 15 height 15
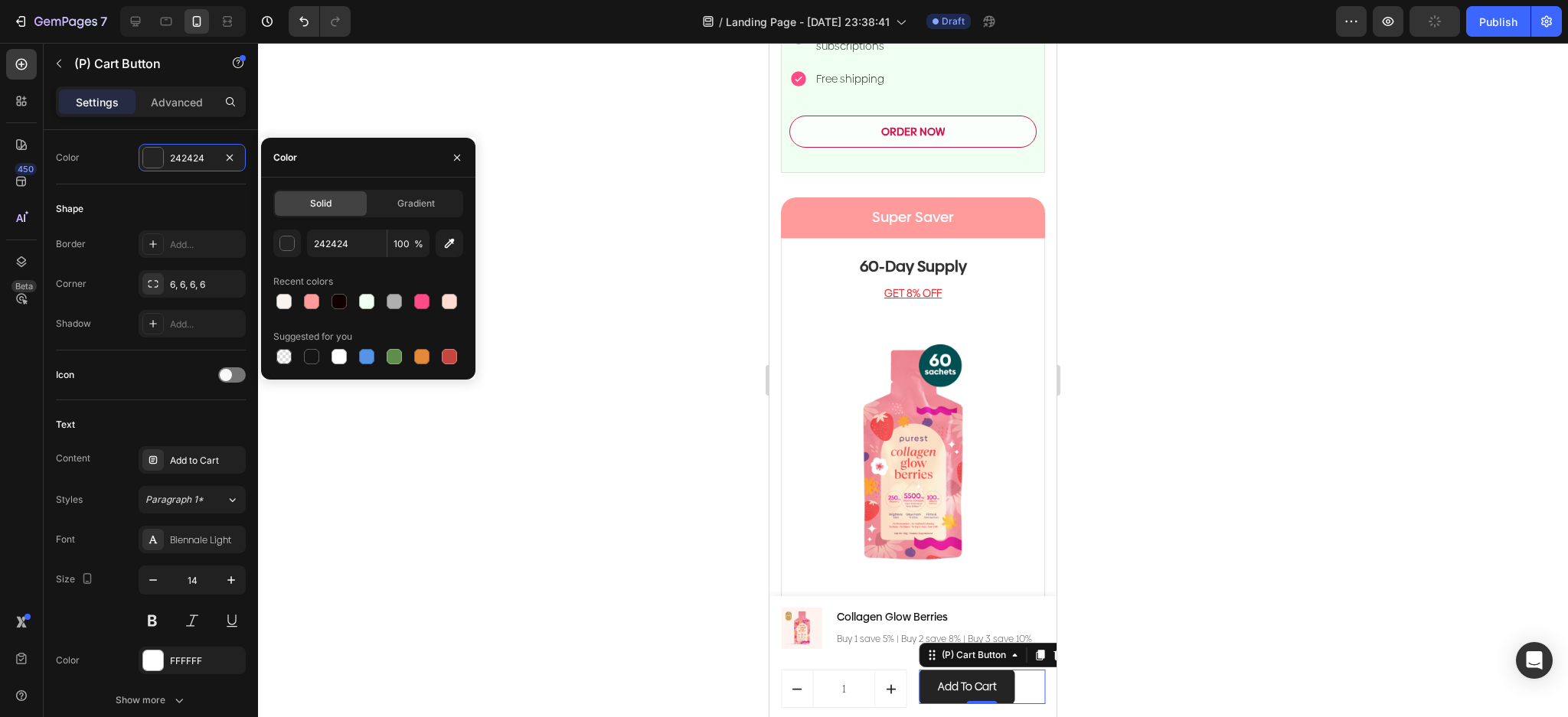
type input "D11554"
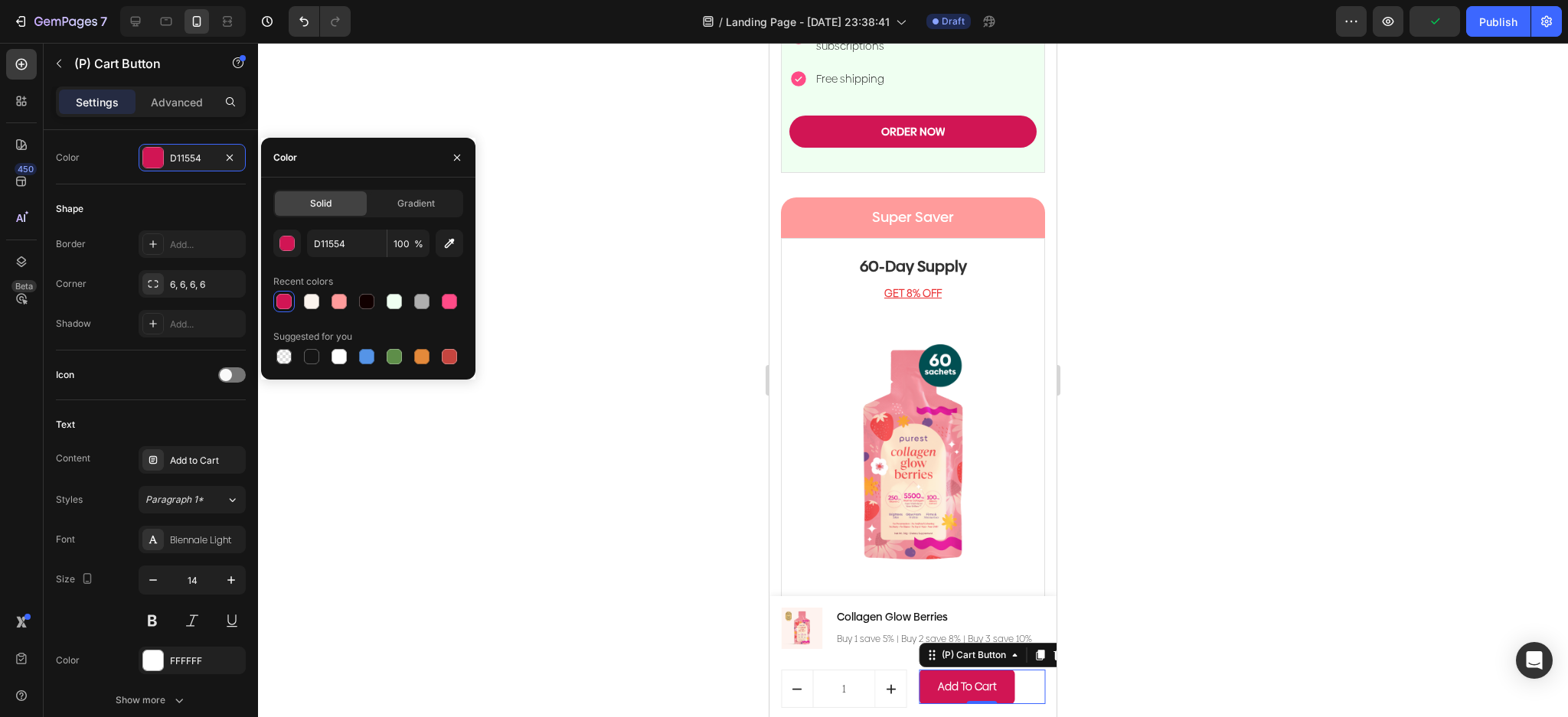
click at [1290, 401] on div at bounding box center [913, 380] width 1310 height 674
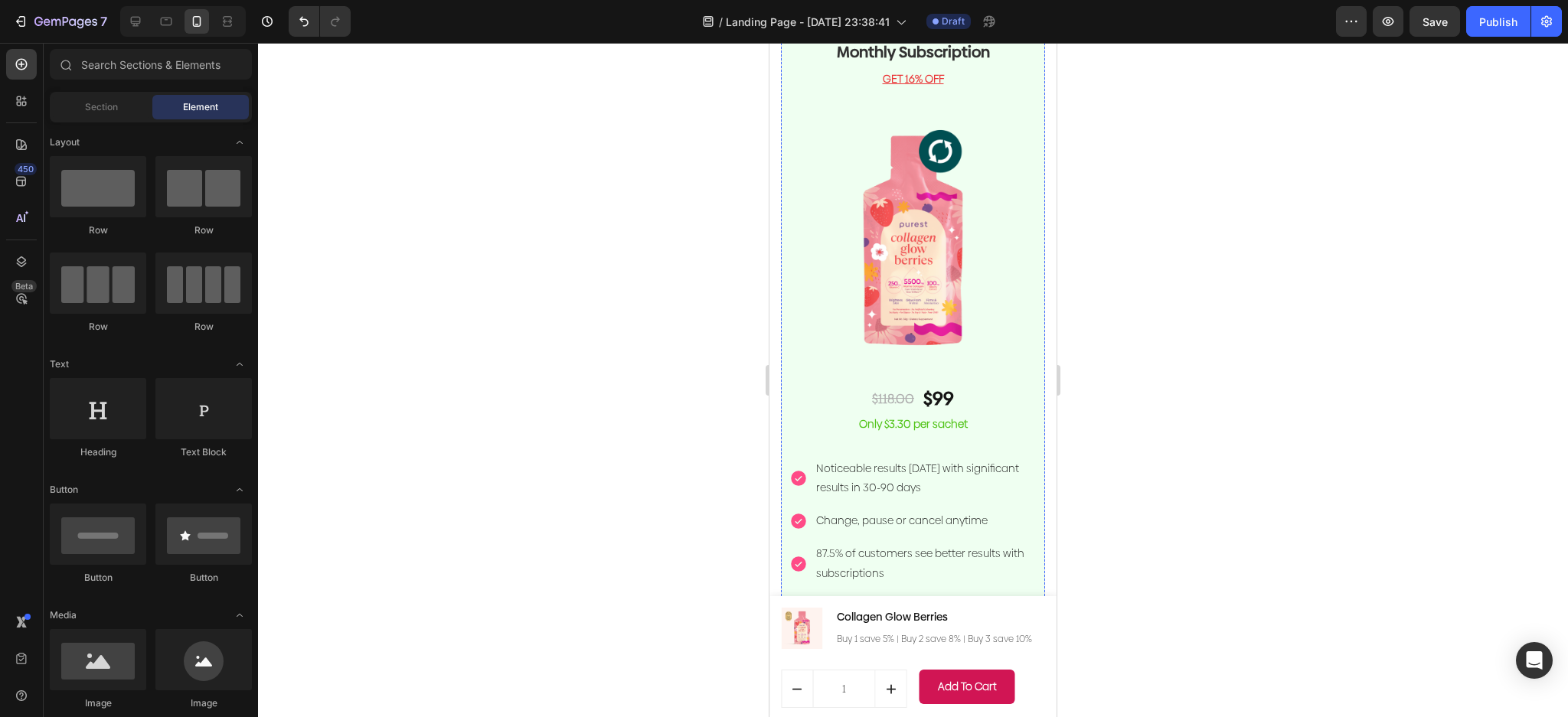
scroll to position [3167, 0]
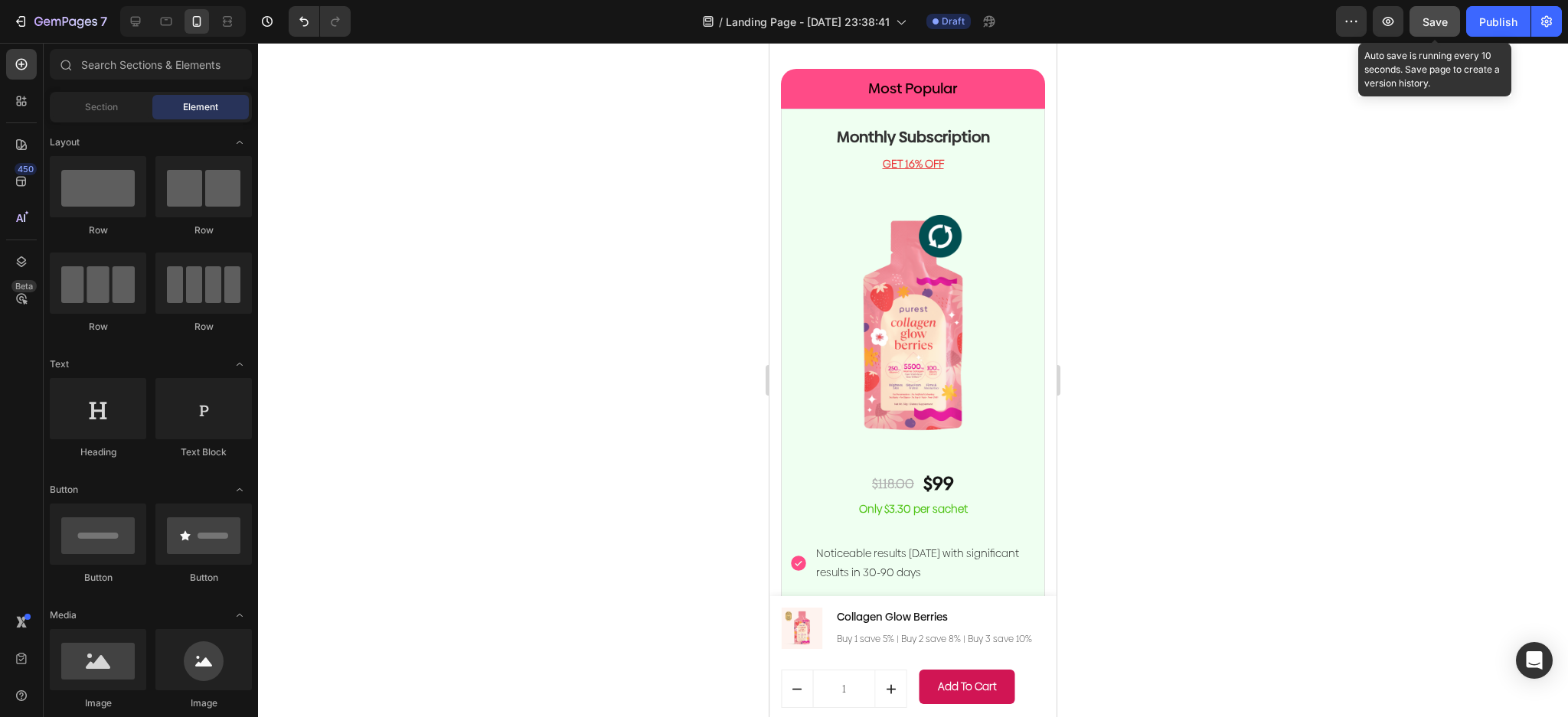
click at [1434, 26] on span "Save" at bounding box center [1434, 22] width 25 height 13
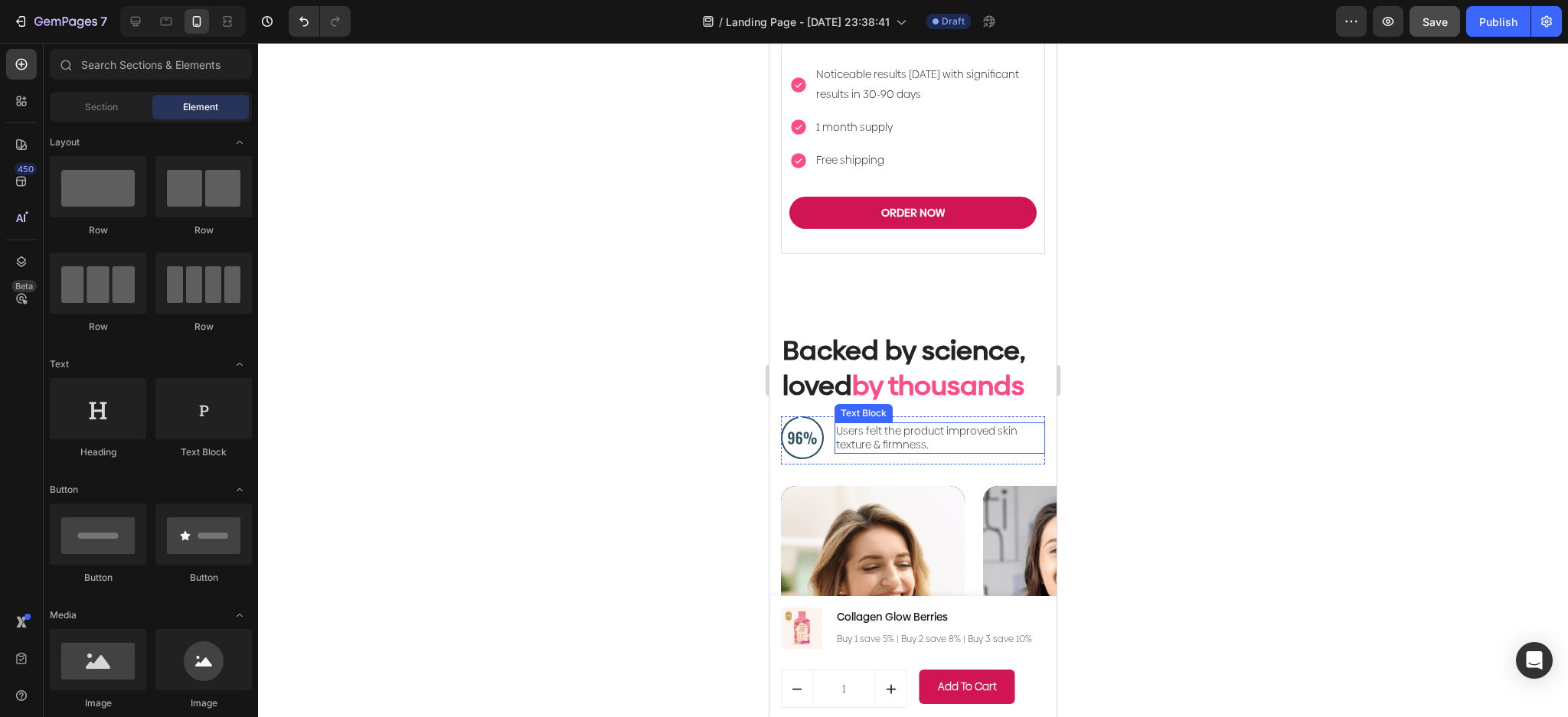
scroll to position [5487, 0]
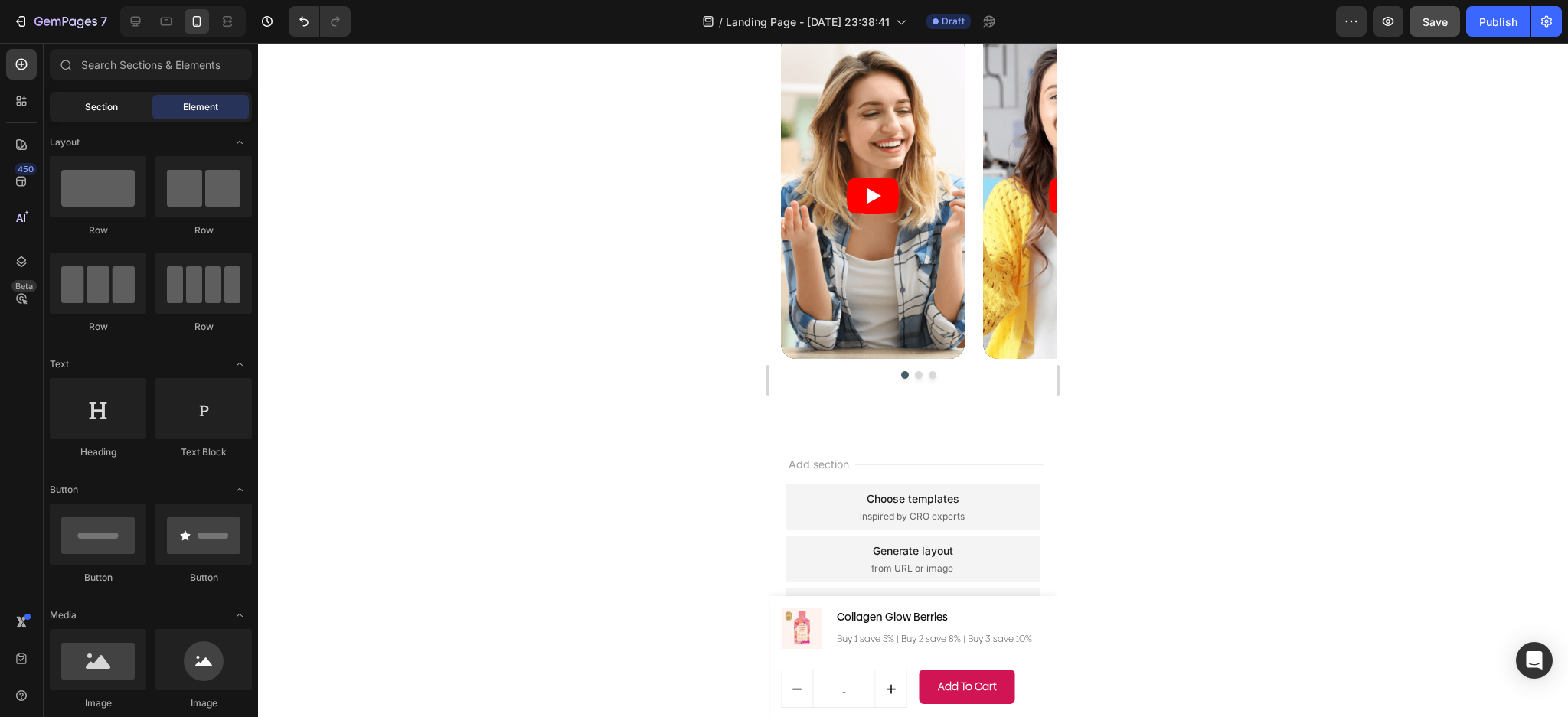
click at [121, 108] on div "Section" at bounding box center [101, 107] width 97 height 24
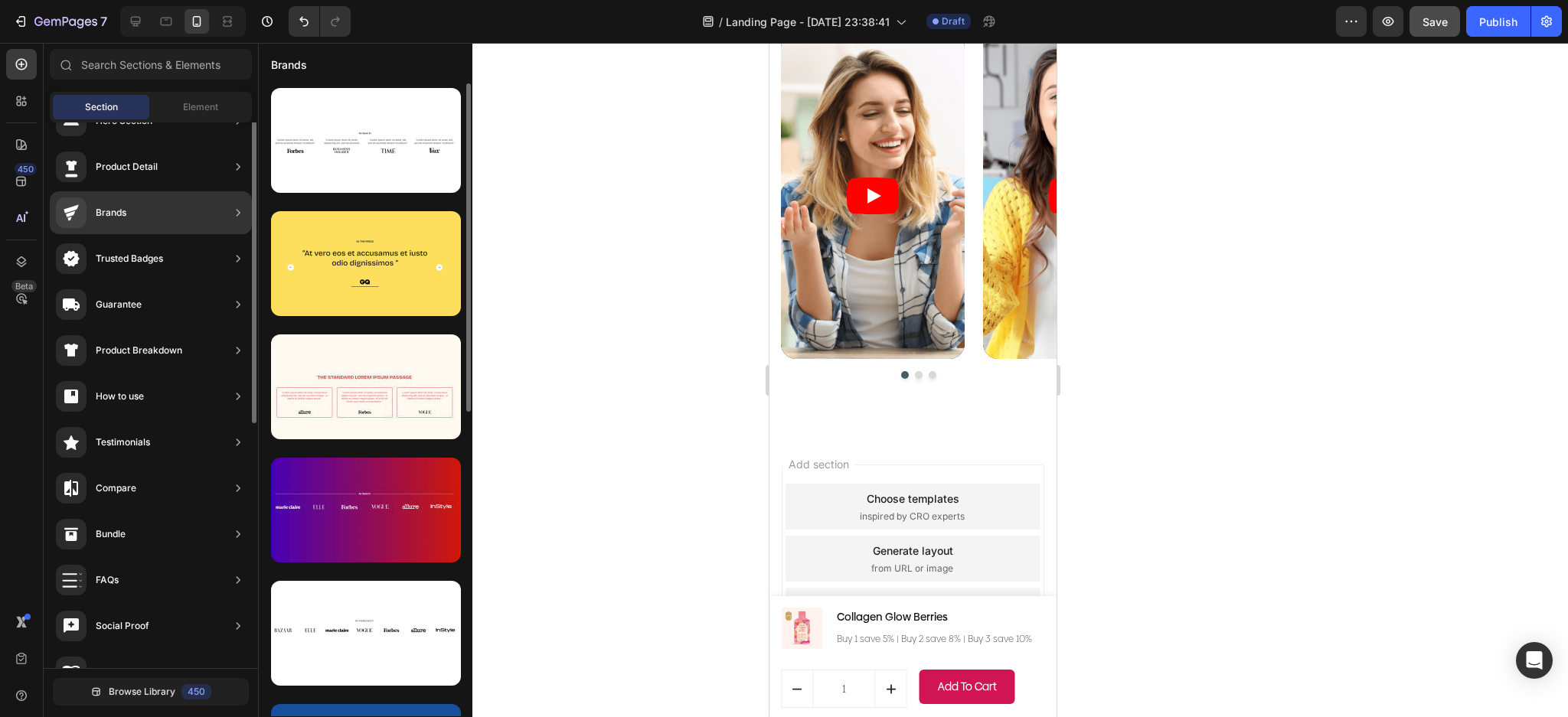
scroll to position [0, 0]
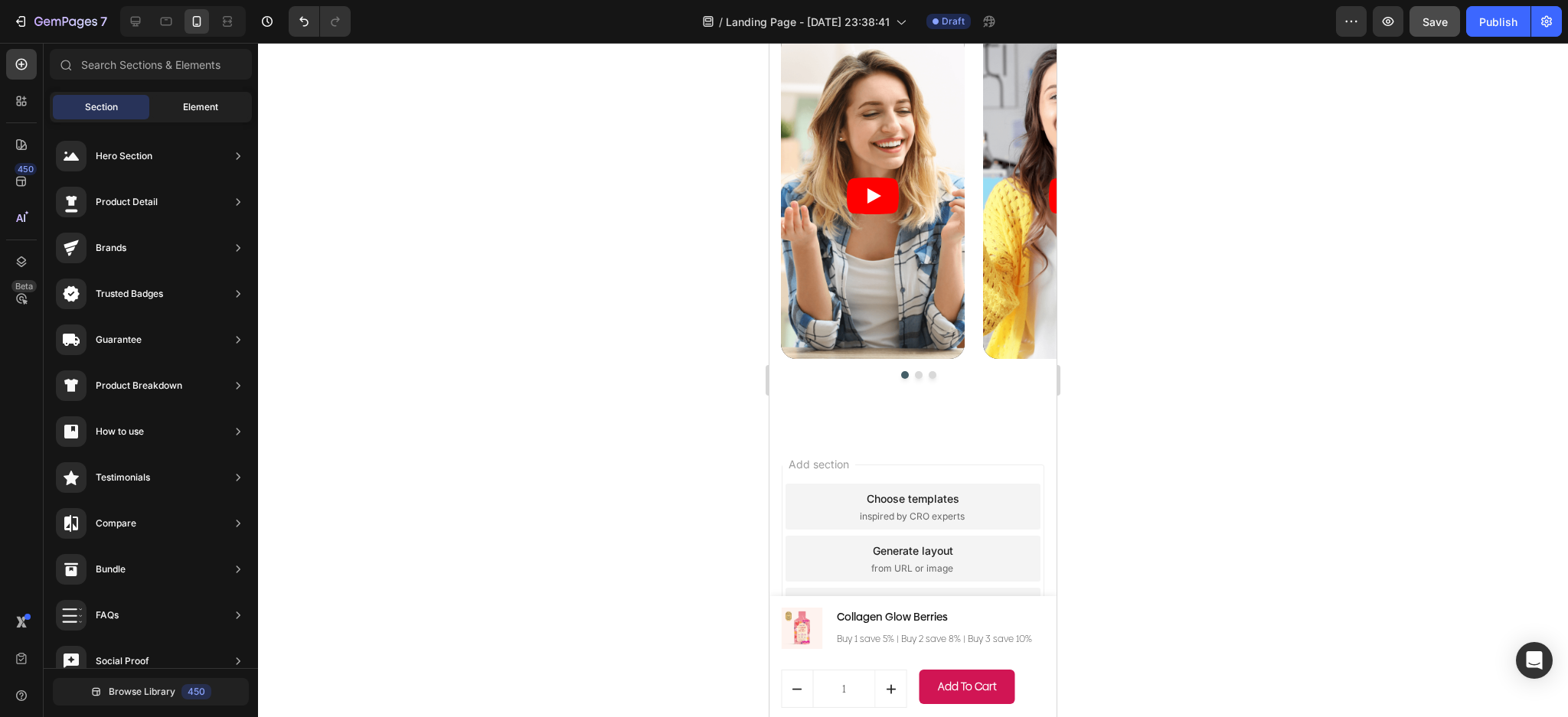
click at [186, 101] on span "Element" at bounding box center [200, 107] width 35 height 14
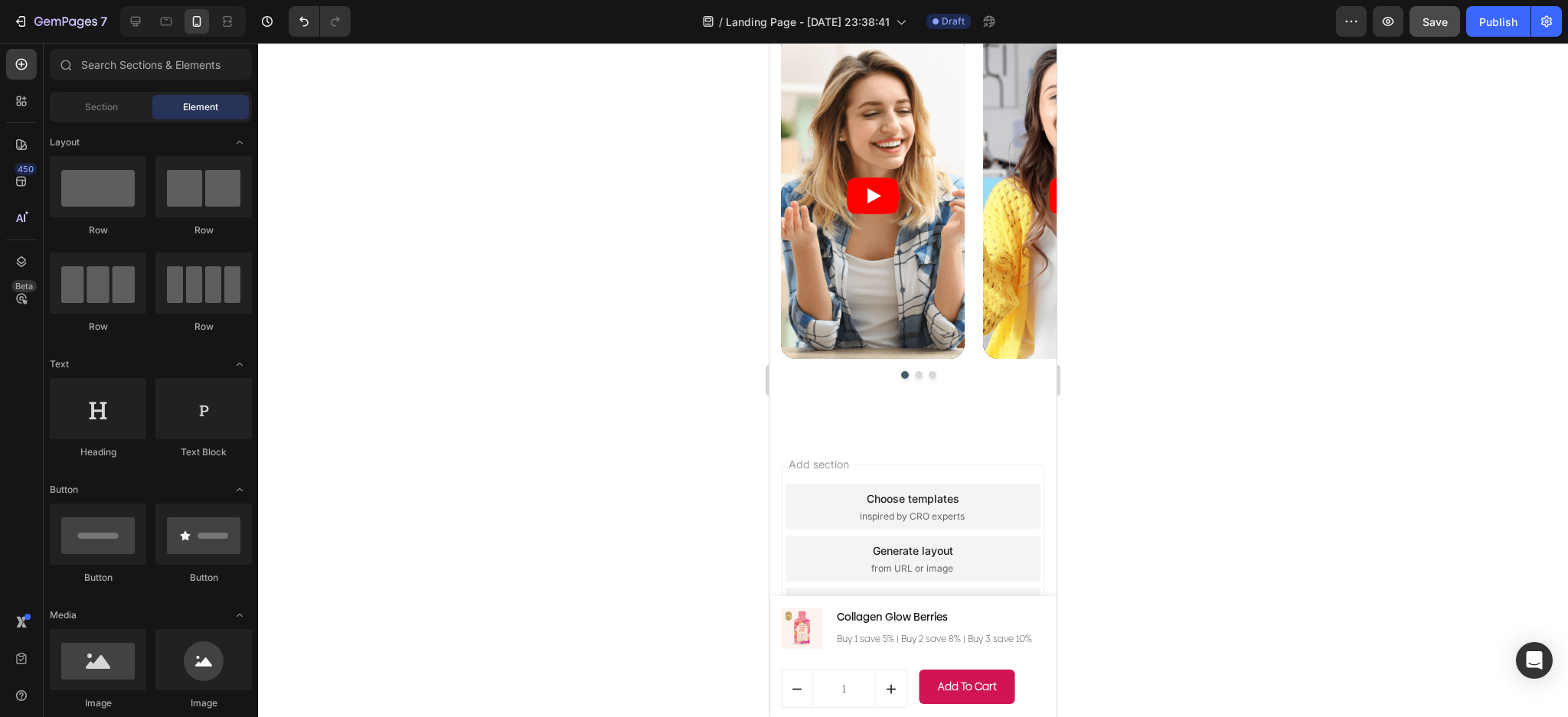
click at [867, 507] on div "Choose templates" at bounding box center [913, 499] width 93 height 16
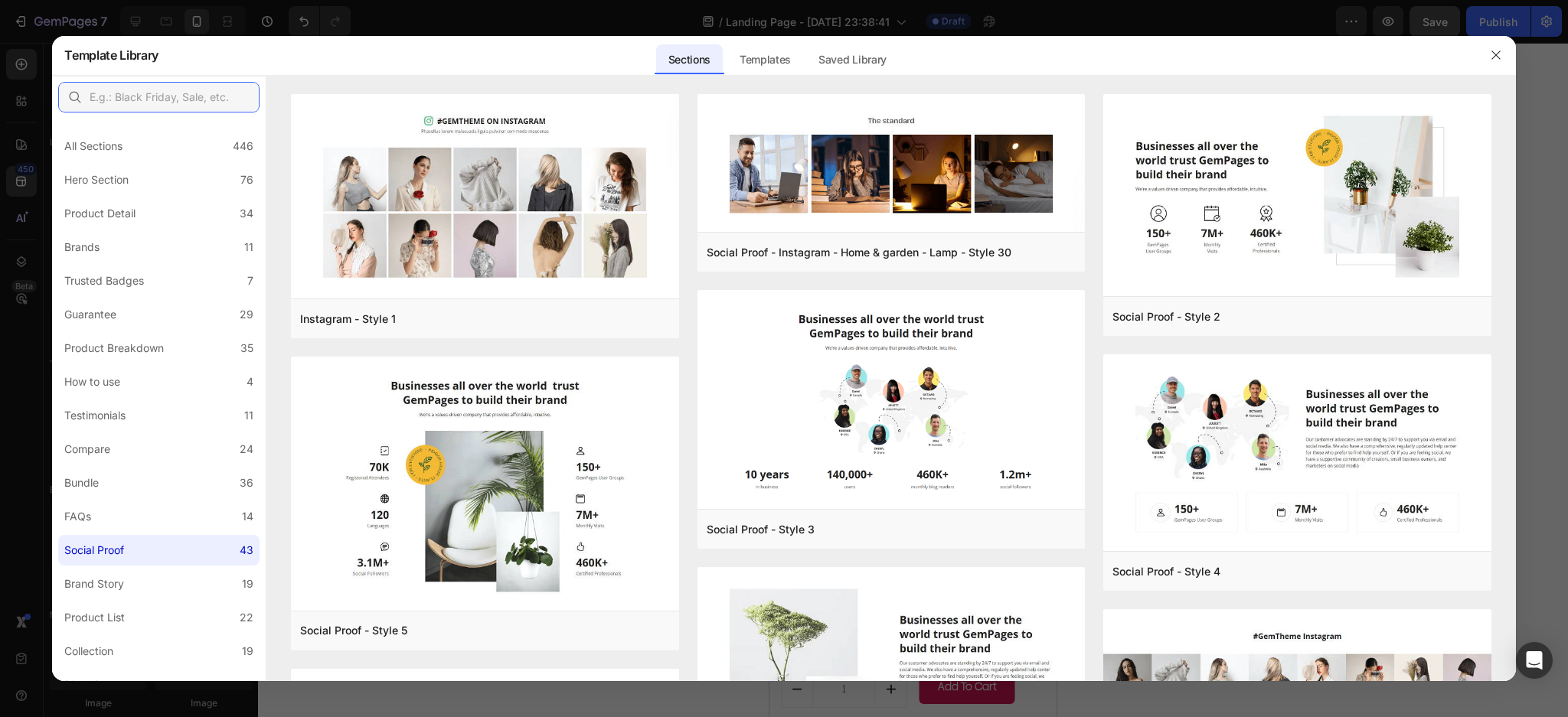
click at [149, 97] on input "text" at bounding box center [159, 97] width 201 height 31
type input "countdown"
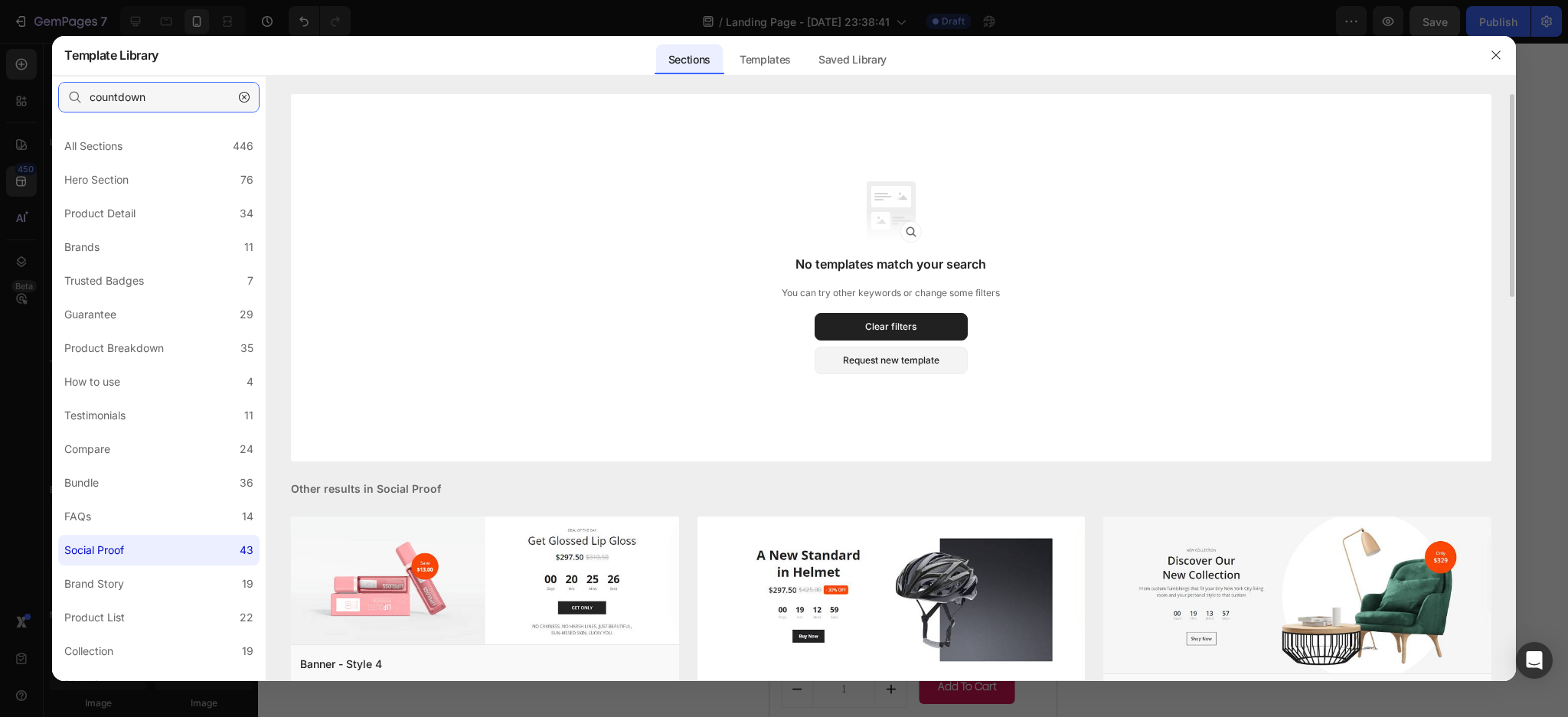
scroll to position [306, 0]
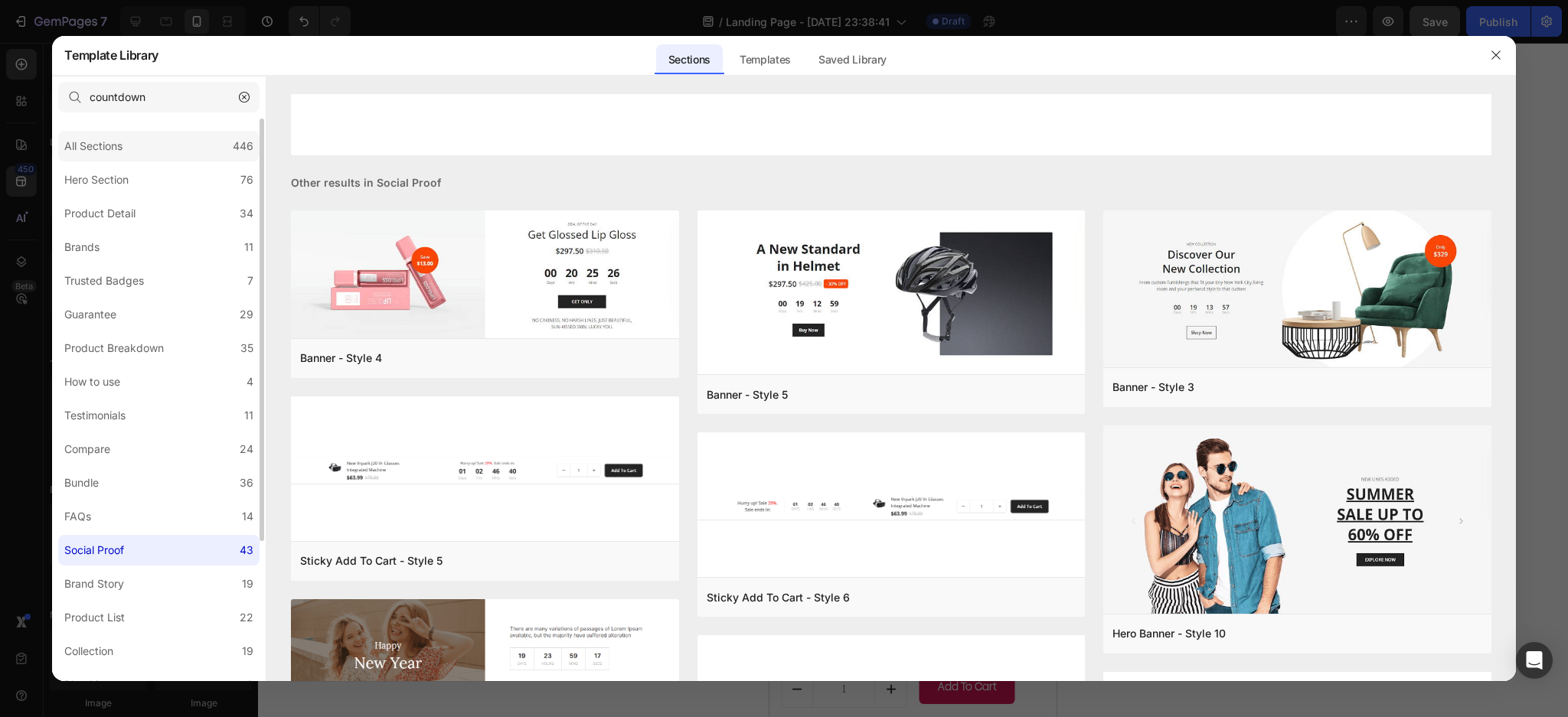
click at [201, 149] on div "All Sections 446" at bounding box center [159, 146] width 201 height 31
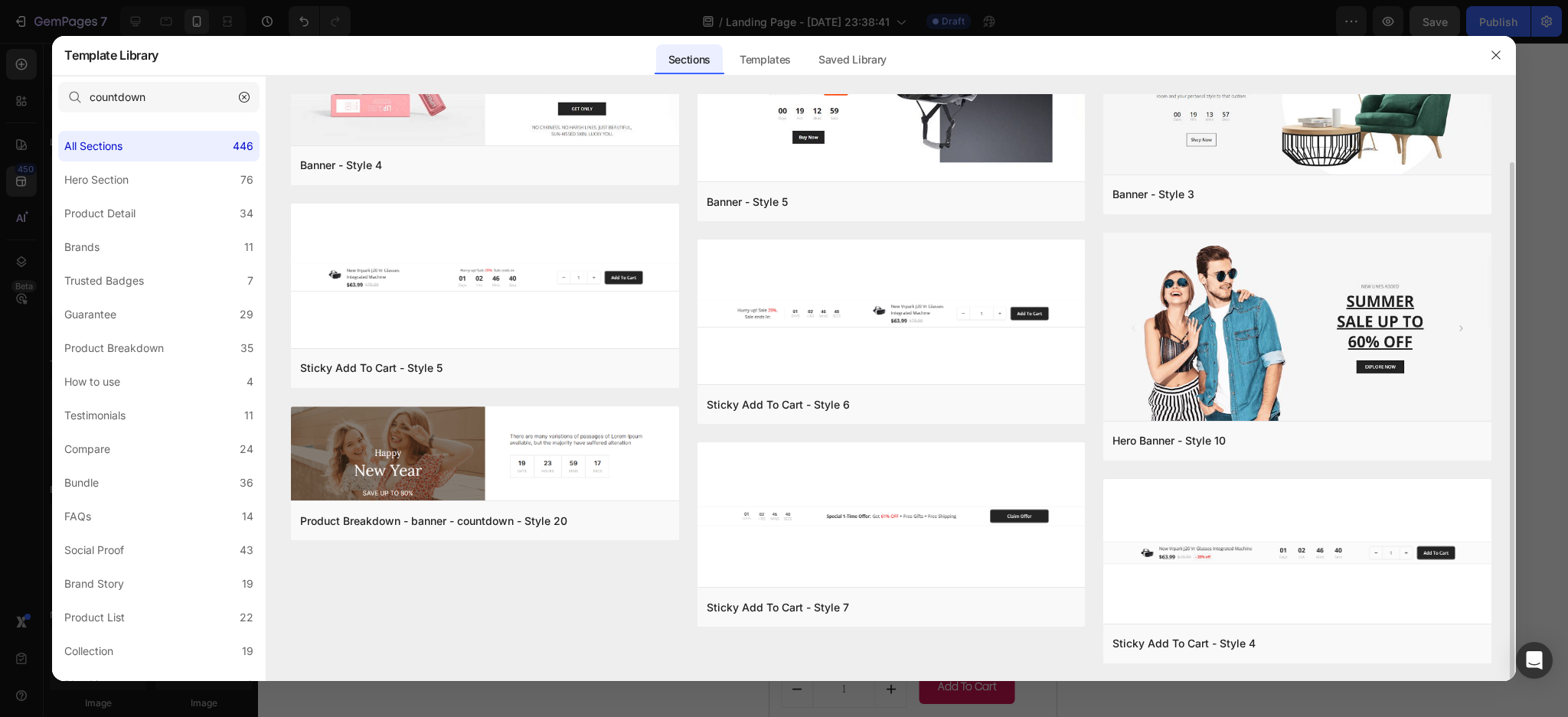
scroll to position [0, 0]
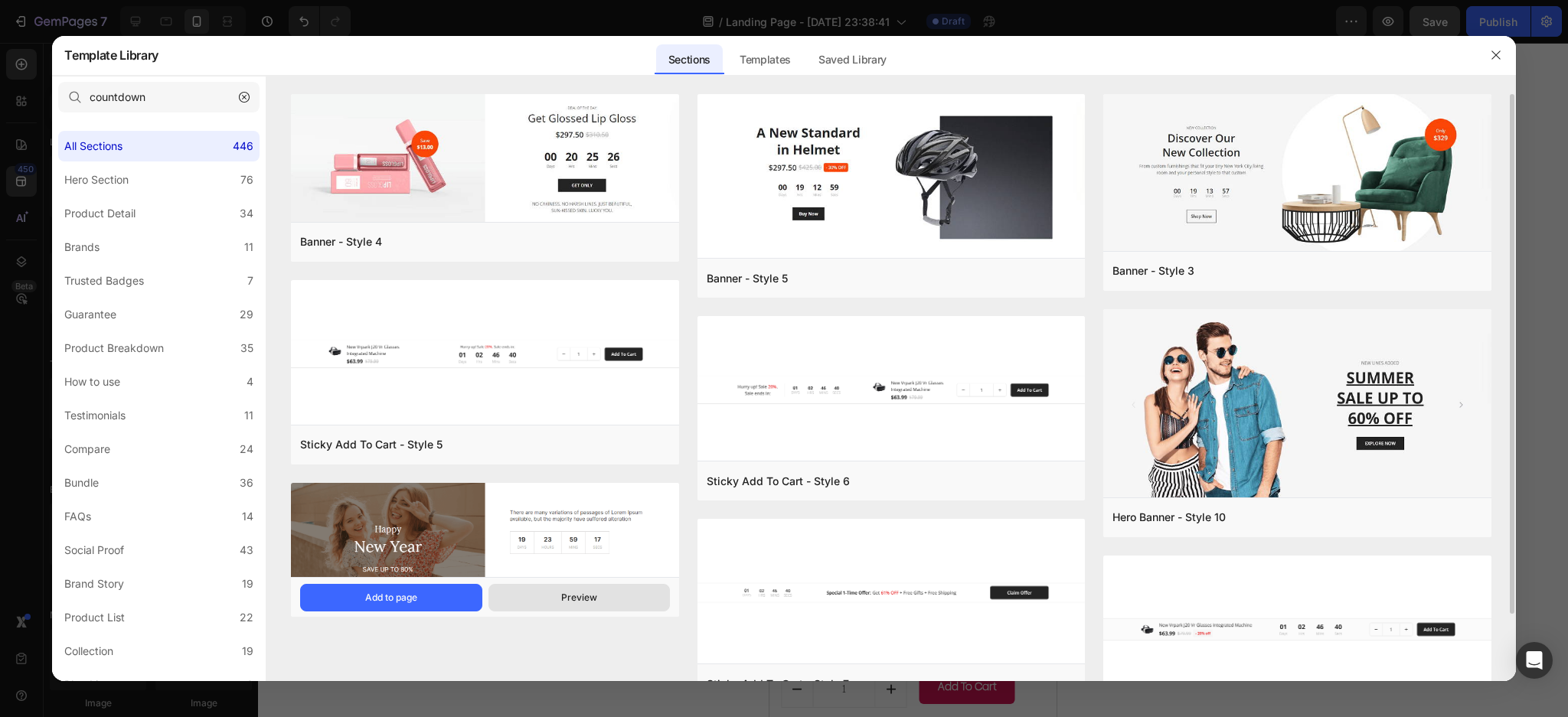
click at [0, 0] on button "Preview" at bounding box center [0, 0] width 0 height 0
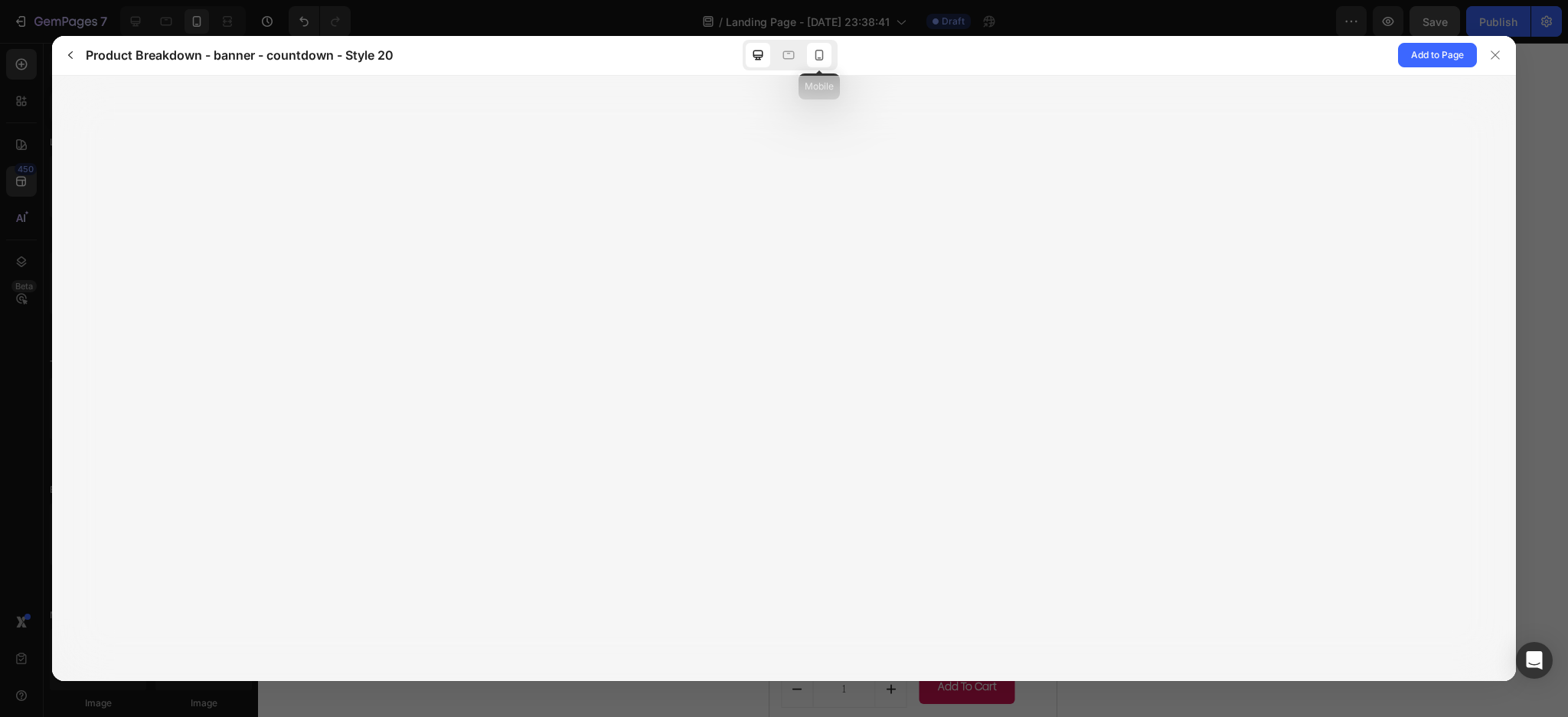
click at [815, 54] on icon at bounding box center [819, 55] width 8 height 10
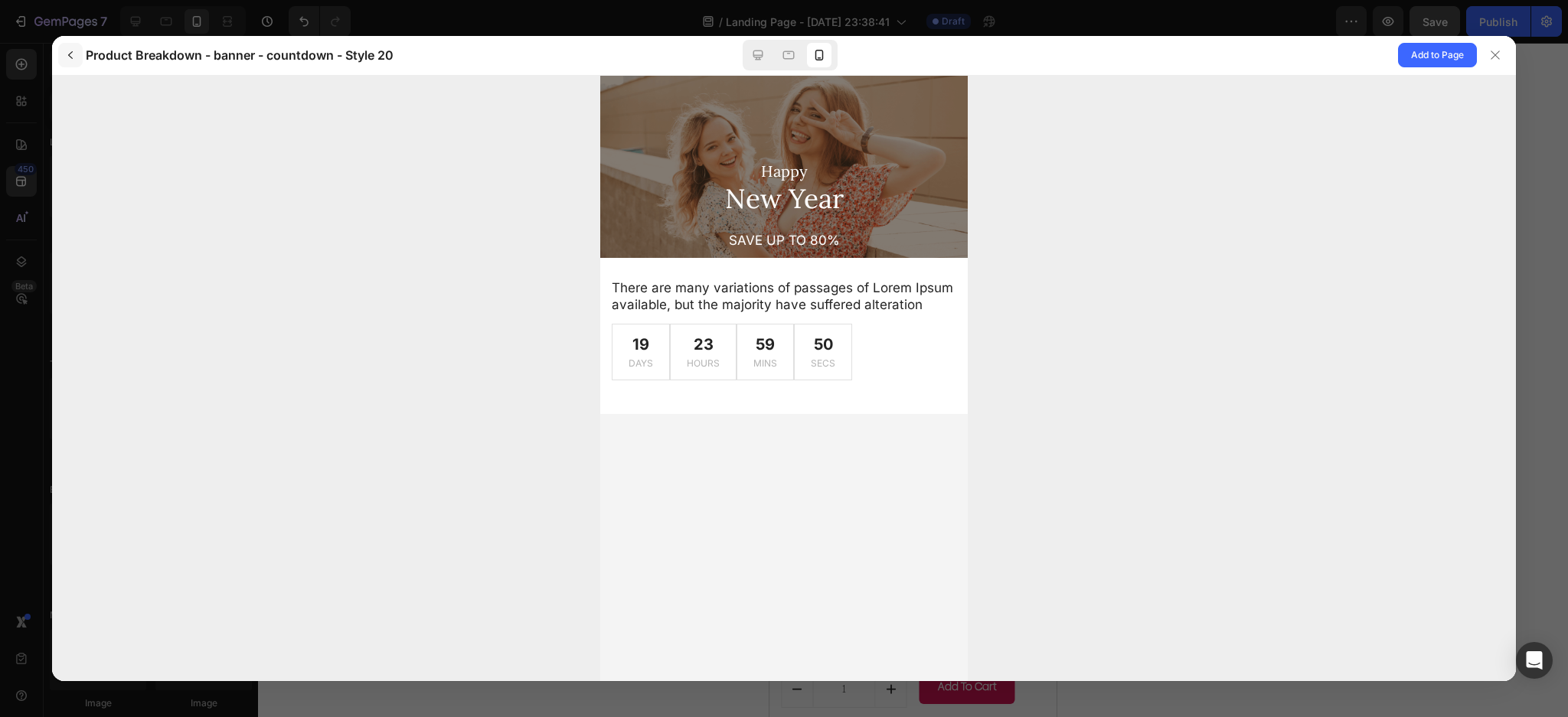
click at [70, 55] on icon "button" at bounding box center [71, 56] width 5 height 8
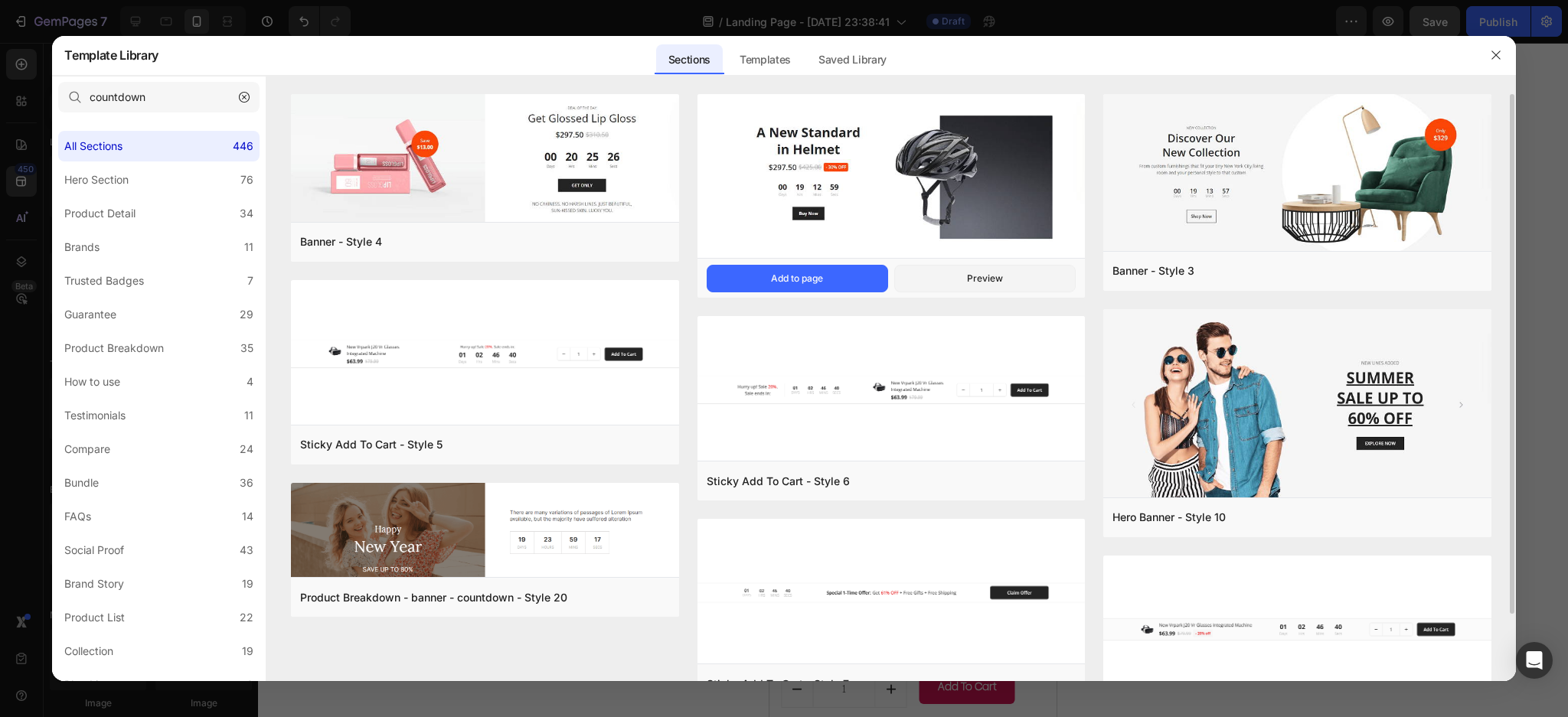
click at [908, 204] on img at bounding box center [890, 176] width 387 height 167
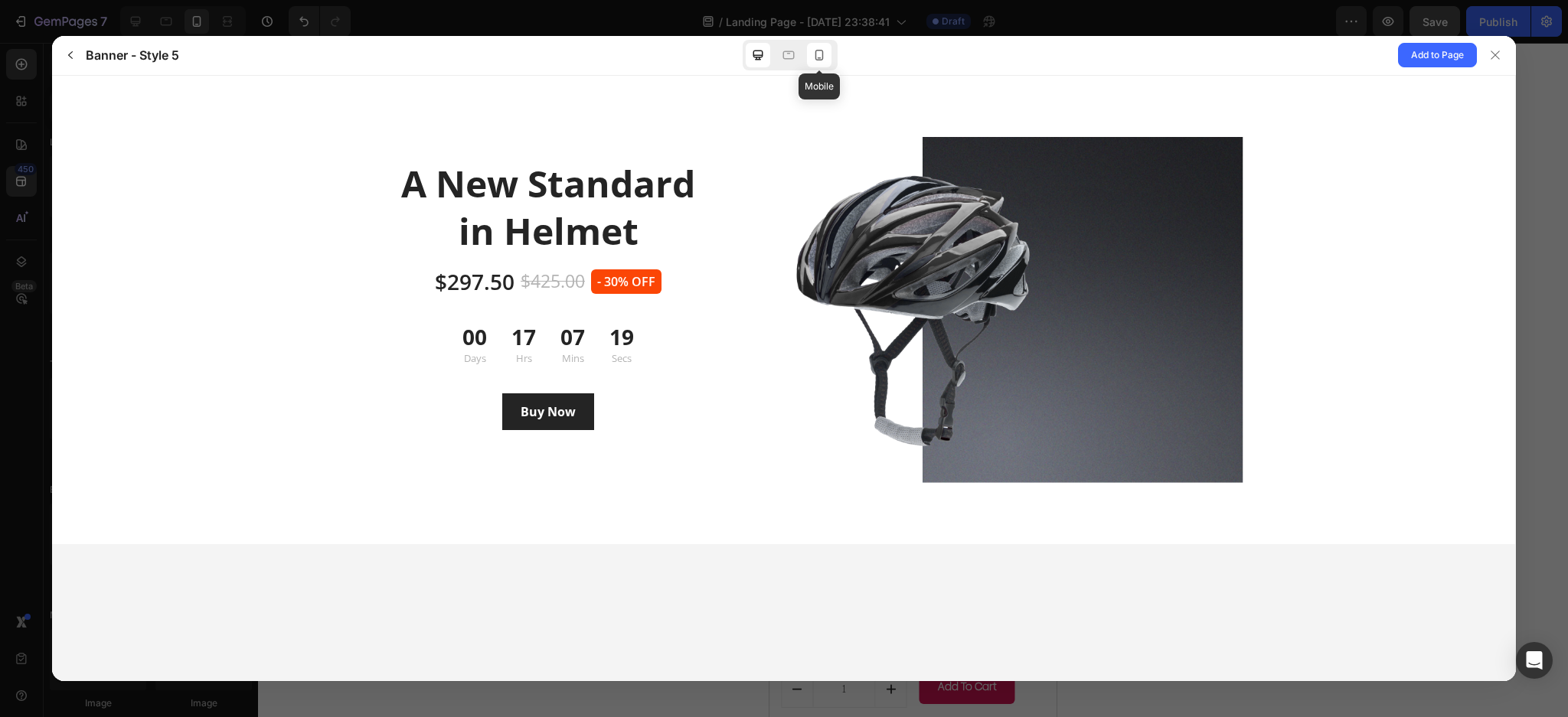
click at [813, 55] on icon at bounding box center [819, 55] width 15 height 15
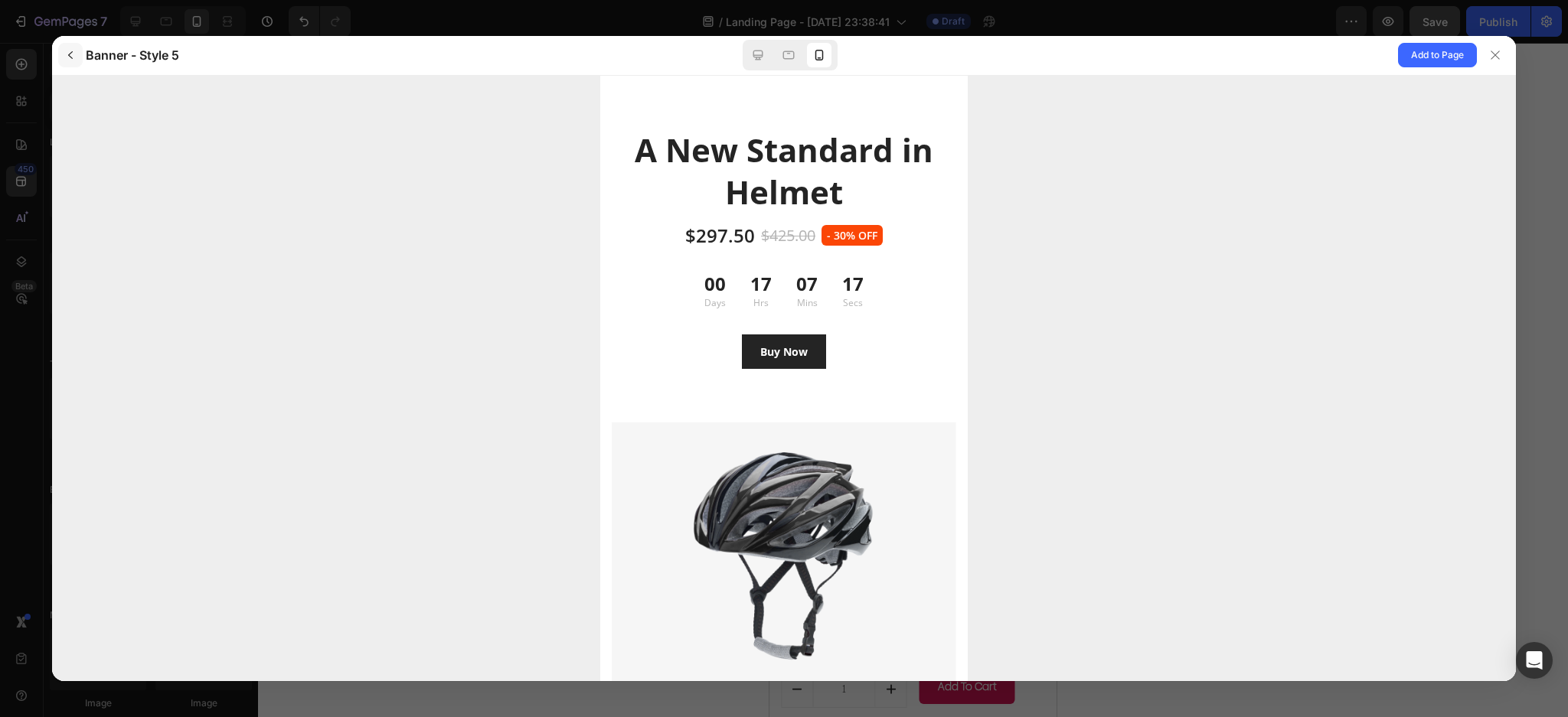
click at [78, 52] on button "button" at bounding box center [70, 55] width 24 height 24
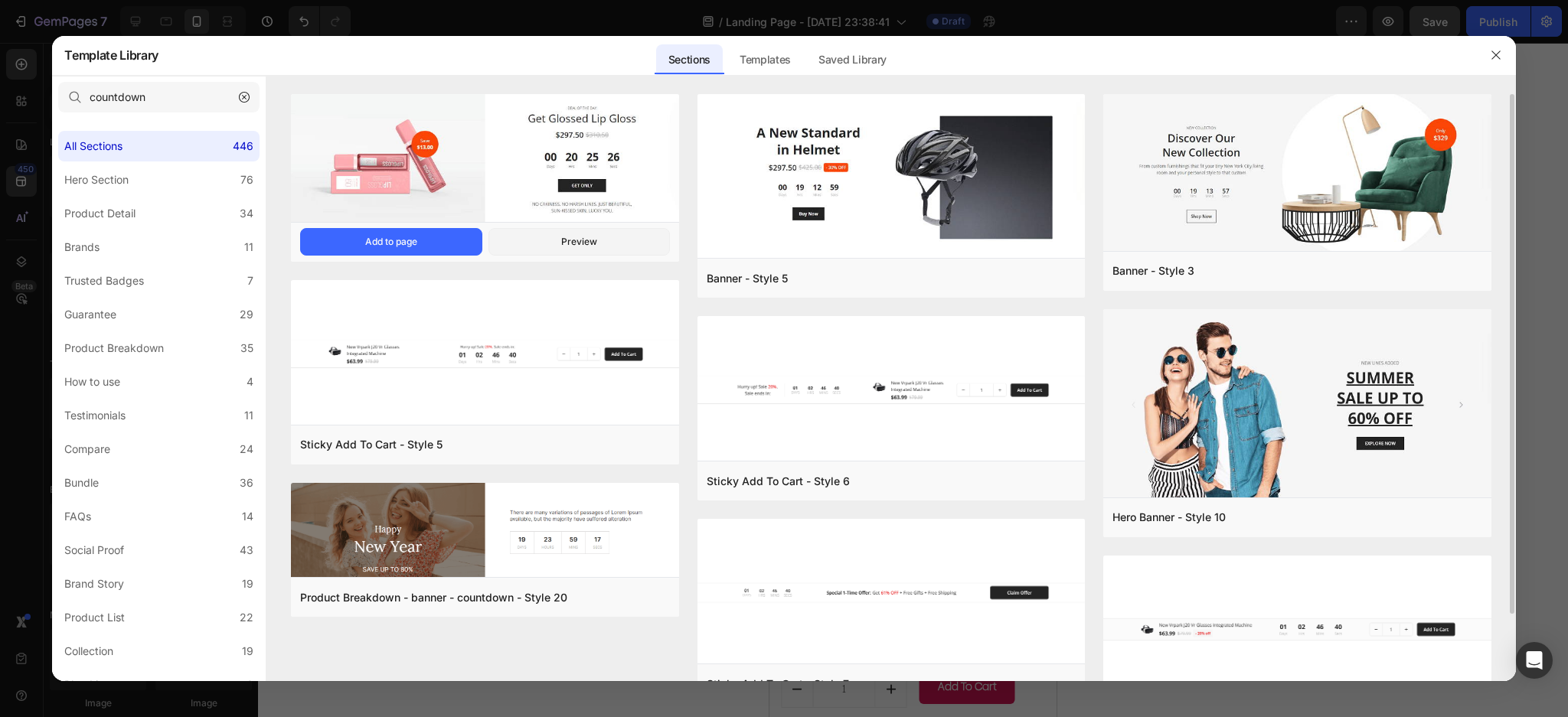
click at [448, 156] on img at bounding box center [484, 159] width 387 height 131
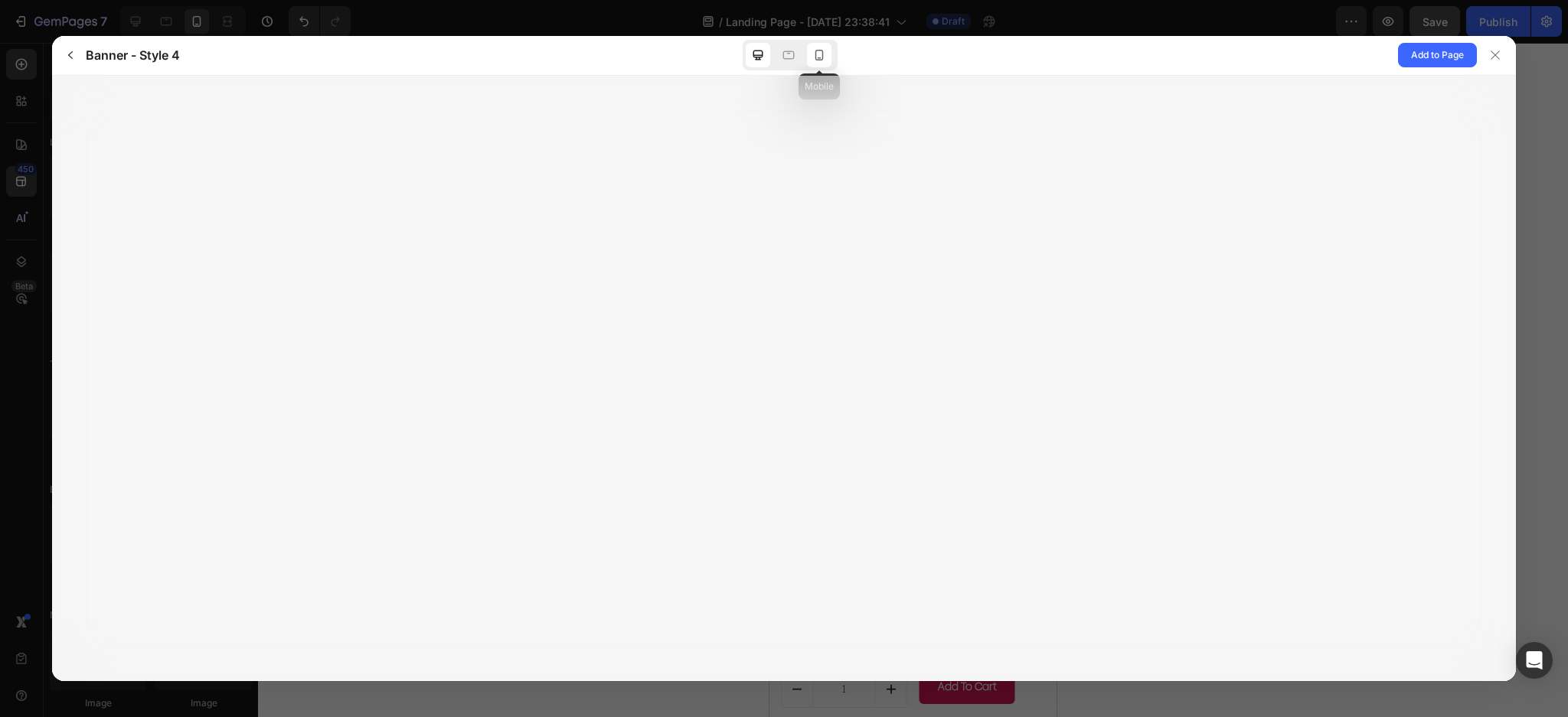
click at [818, 53] on icon at bounding box center [819, 55] width 15 height 15
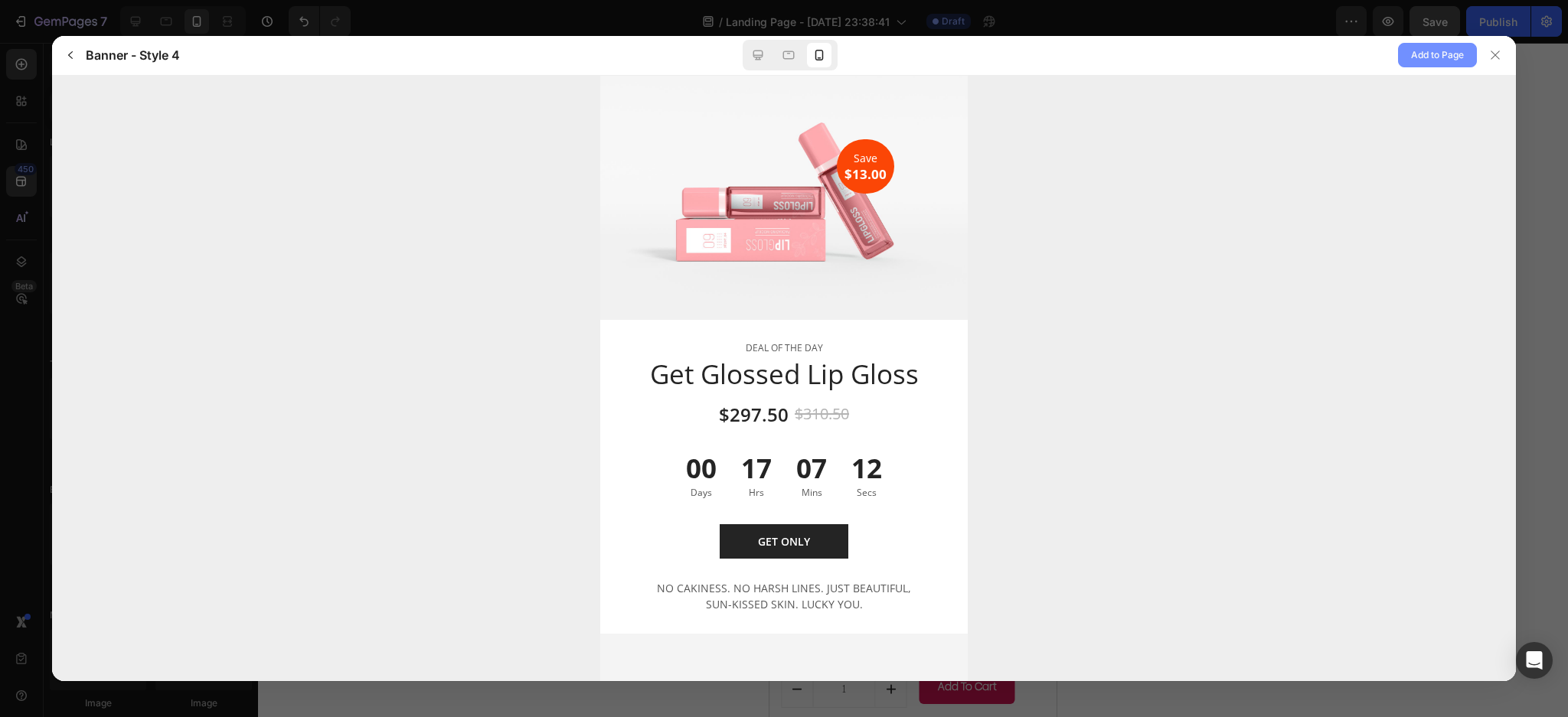
click at [1442, 53] on span "Add to Page" at bounding box center [1438, 55] width 53 height 19
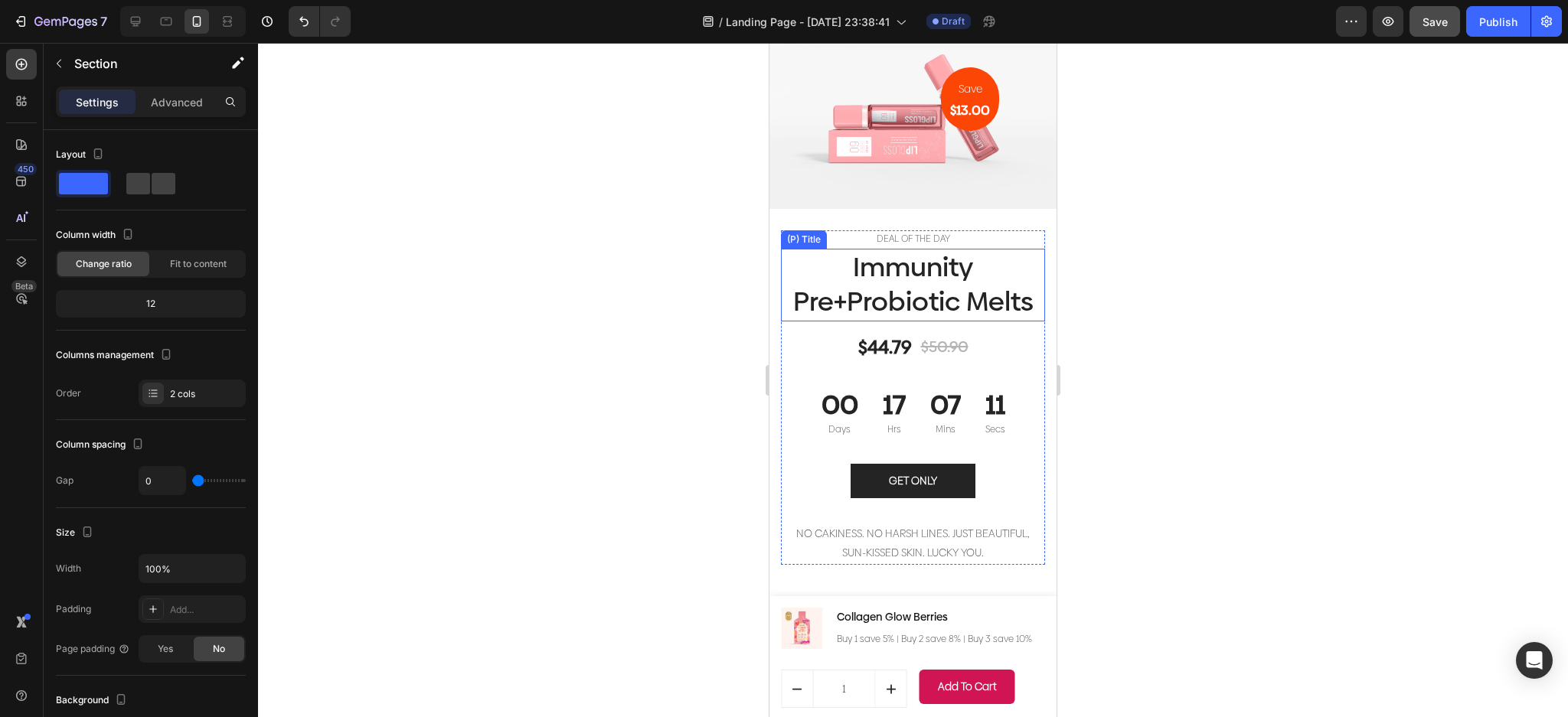
scroll to position [5911, 0]
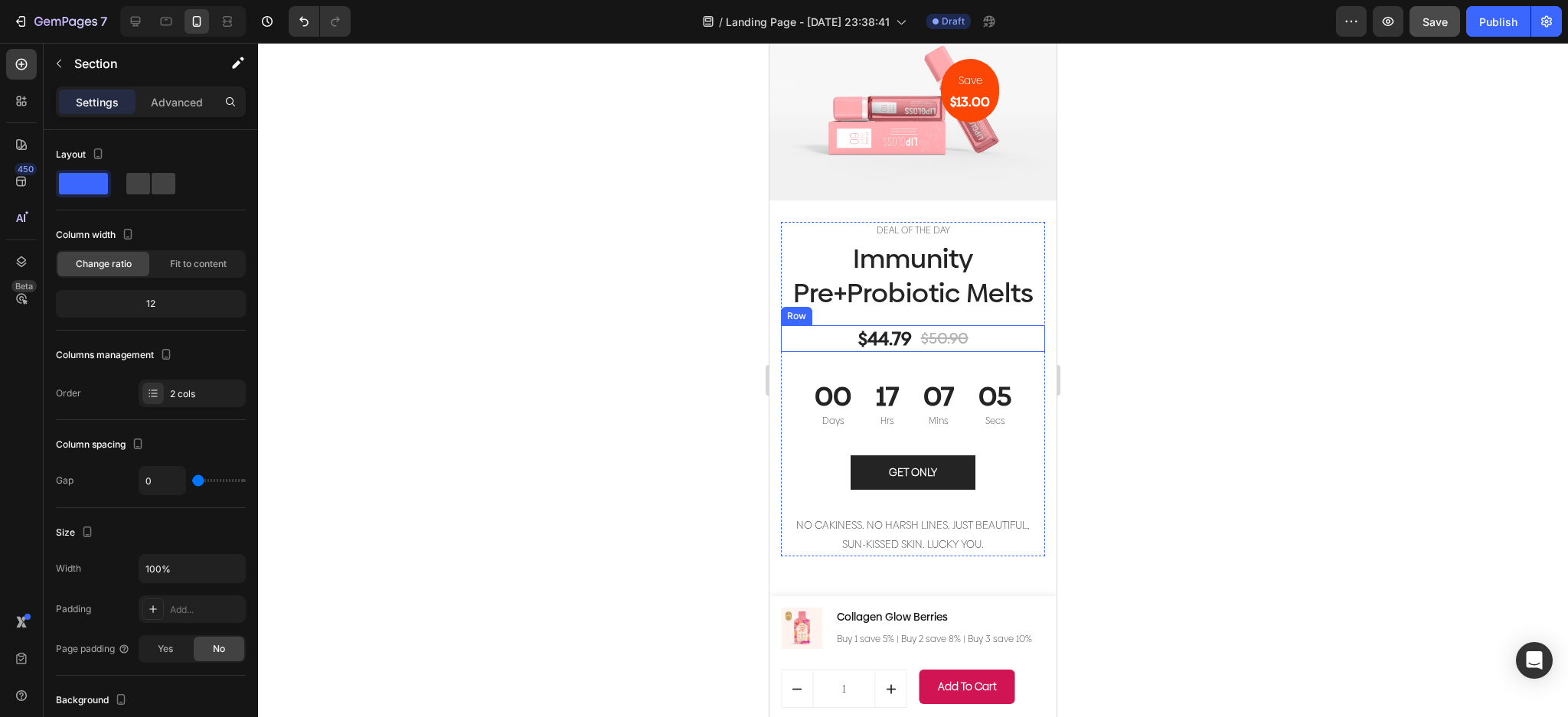
click at [997, 352] on div "$44.79 (P) Price (P) Price $50.90 (P) Price (P) Price Row" at bounding box center [913, 338] width 264 height 27
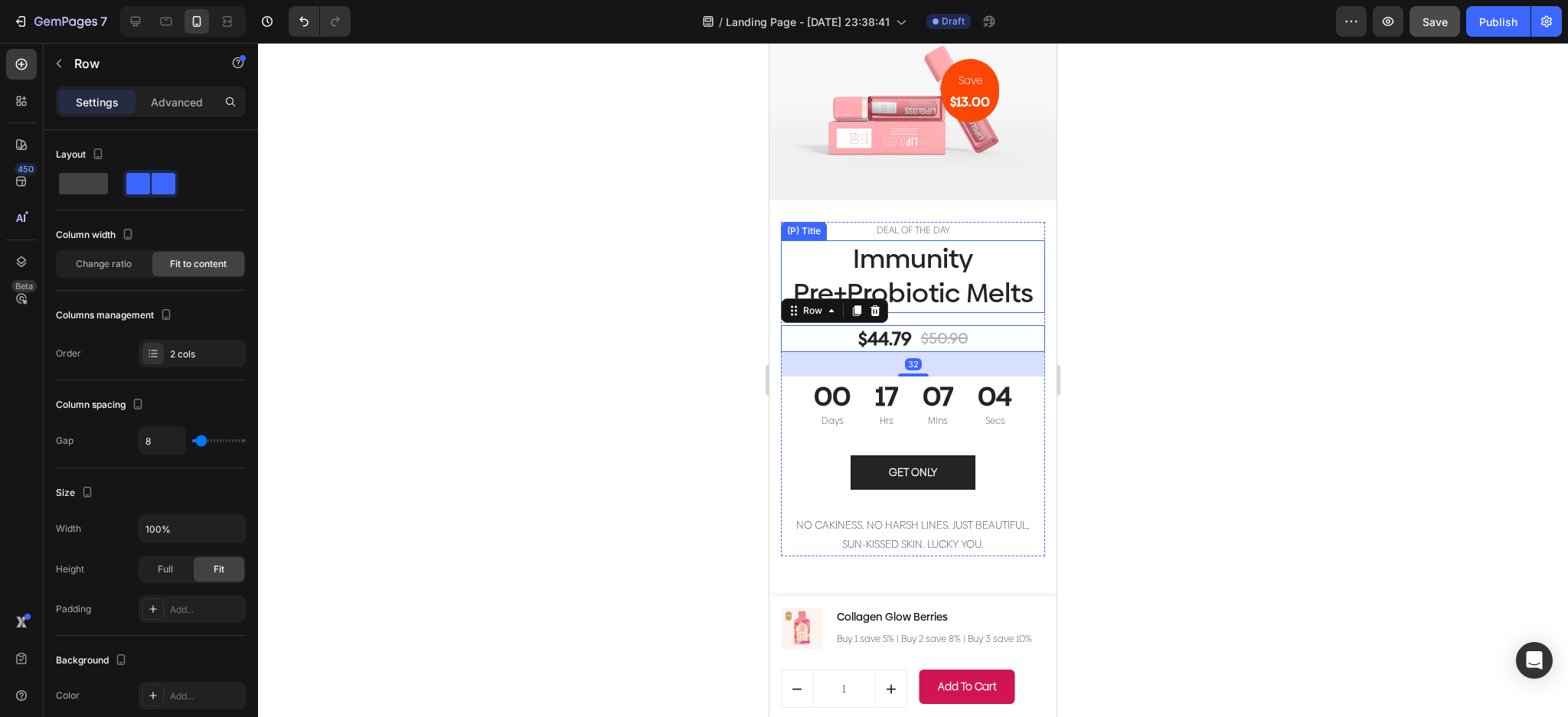
click at [978, 304] on h1 "Immunity Pre+Probiotic Melts" at bounding box center [913, 277] width 264 height 72
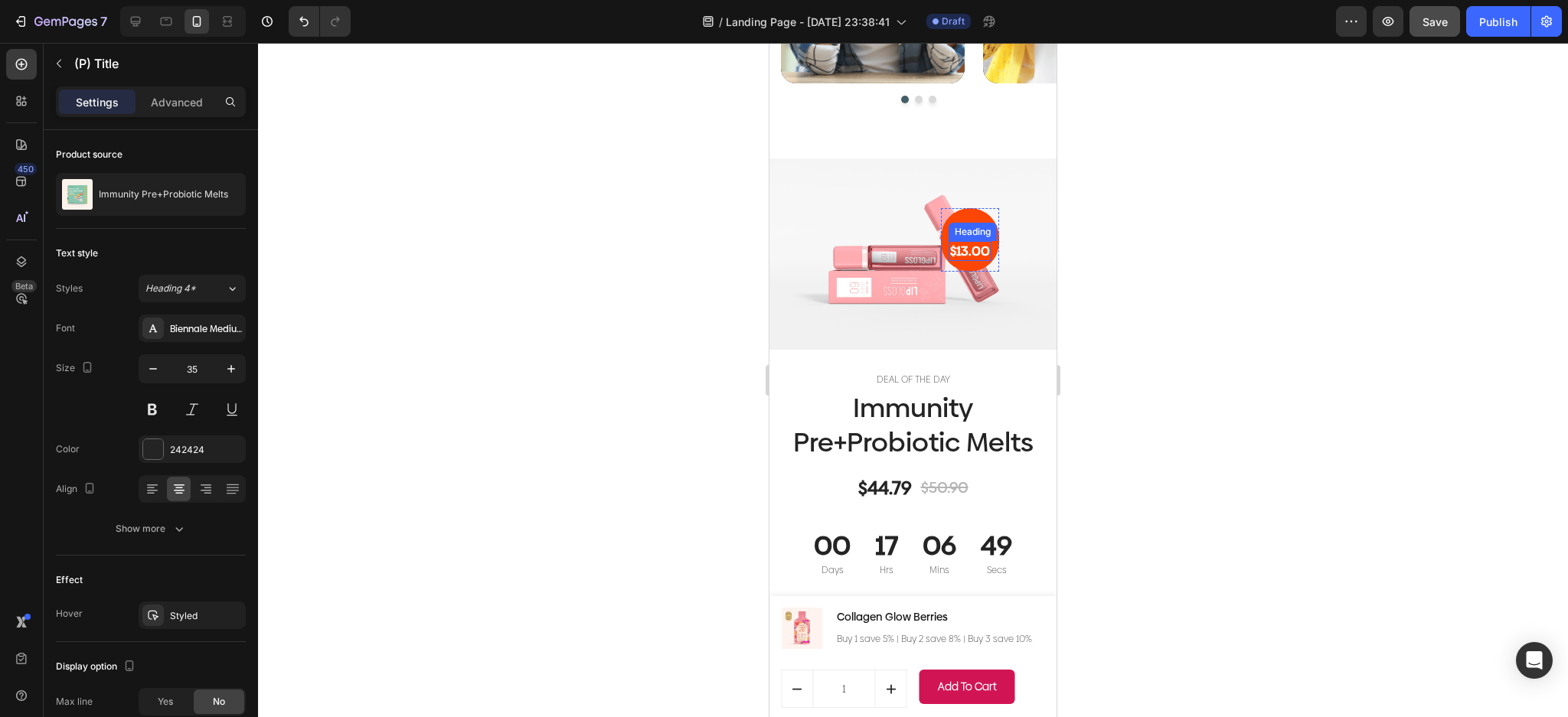
scroll to position [6044, 0]
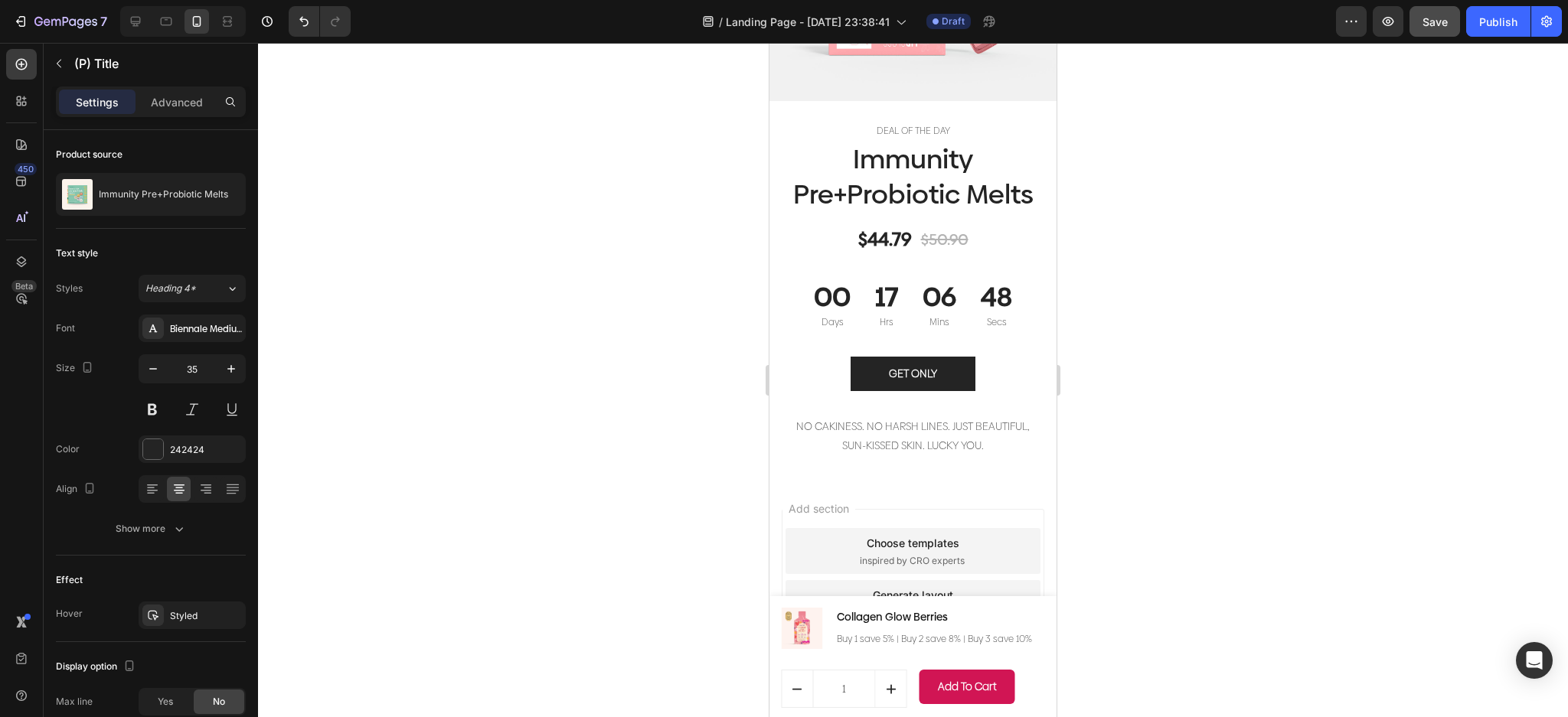
click at [976, 167] on h1 "Immunity Pre+Probiotic Melts" at bounding box center [913, 177] width 264 height 72
click at [972, 181] on h1 "Immunity Pre+Probiotic Melts" at bounding box center [913, 177] width 264 height 72
click at [804, 153] on h1 "Immunity Pre+Probiotic Melts" at bounding box center [913, 177] width 264 height 72
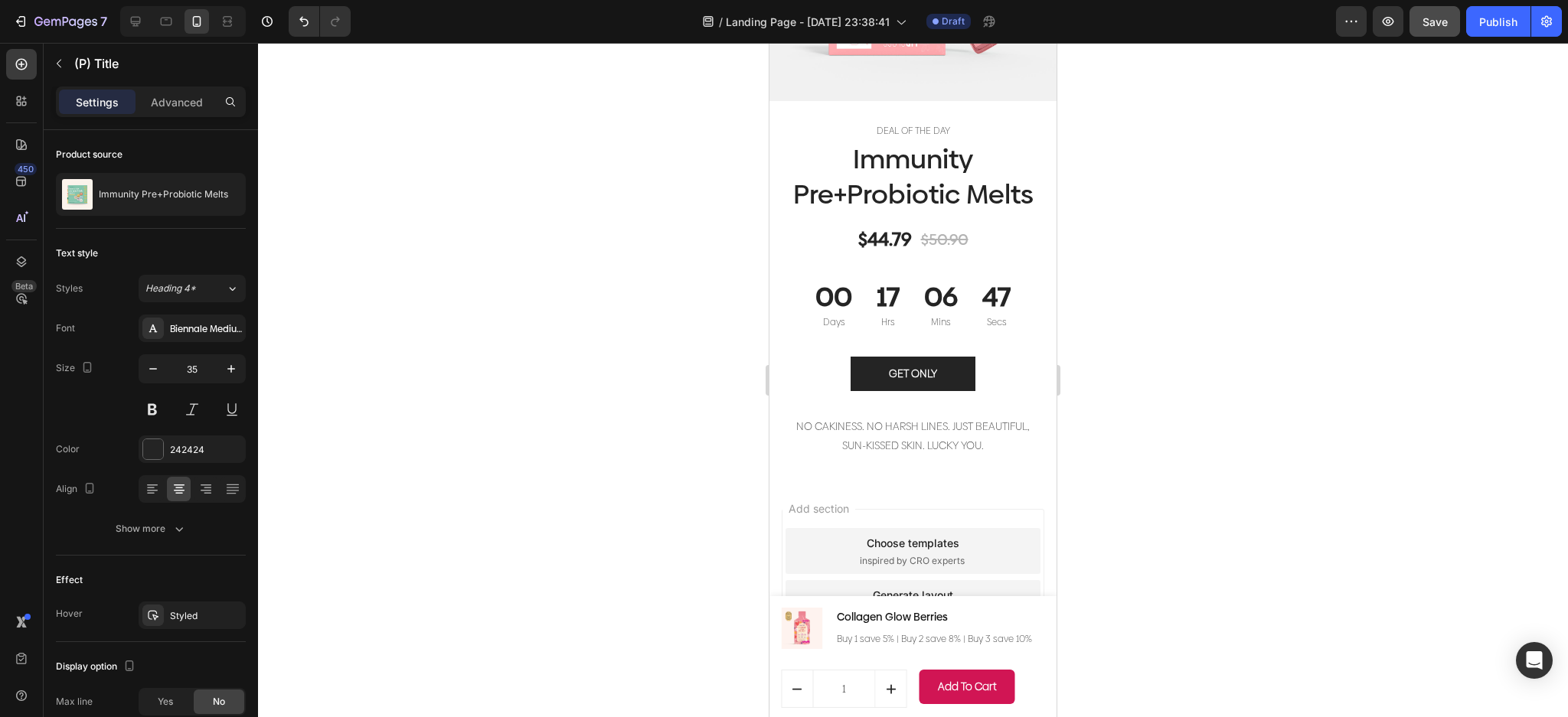
drag, startPoint x: 849, startPoint y: 152, endPoint x: 864, endPoint y: 134, distance: 23.4
click at [852, 152] on h1 "Immunity Pre+Probiotic Melts" at bounding box center [913, 177] width 264 height 72
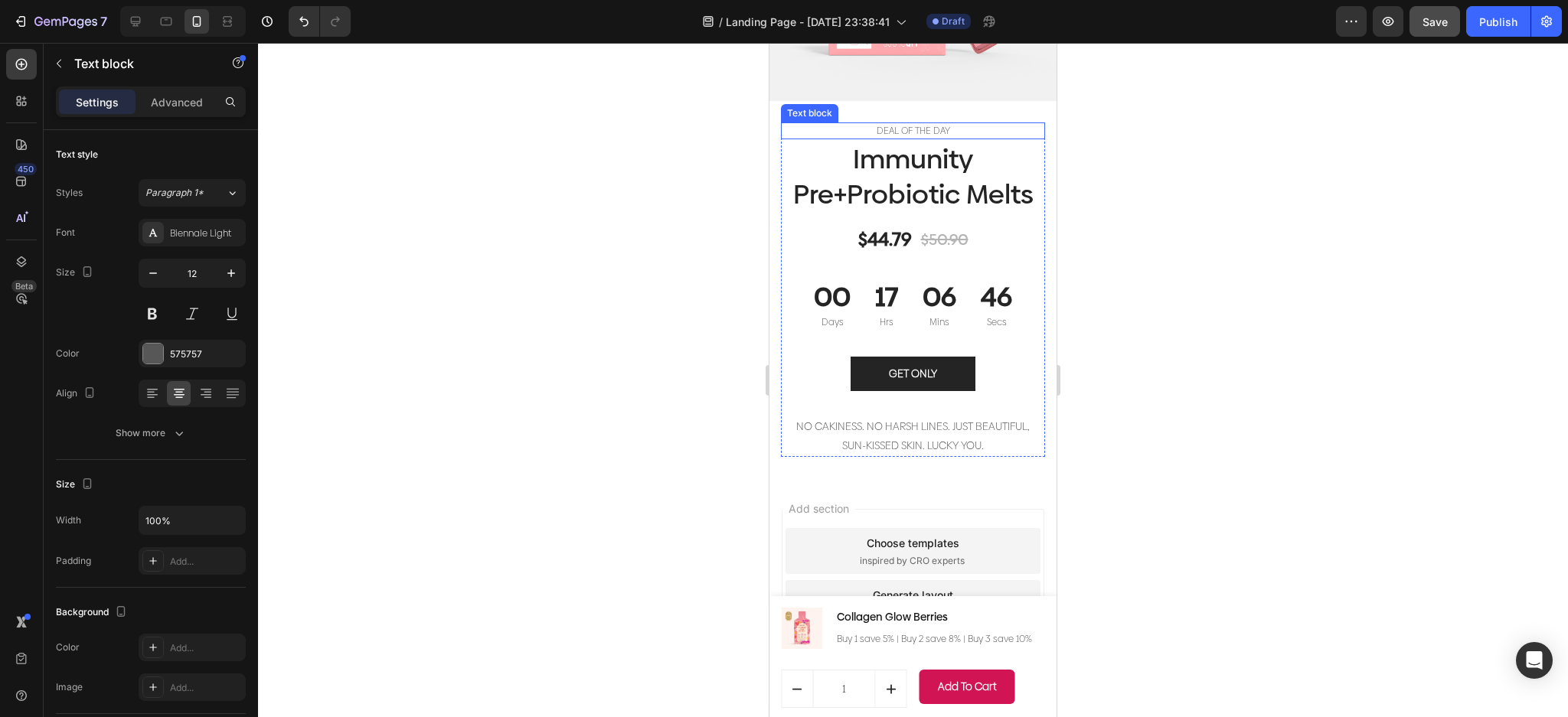
click at [888, 124] on p "DEAL OF THE DAY" at bounding box center [913, 130] width 261 height 14
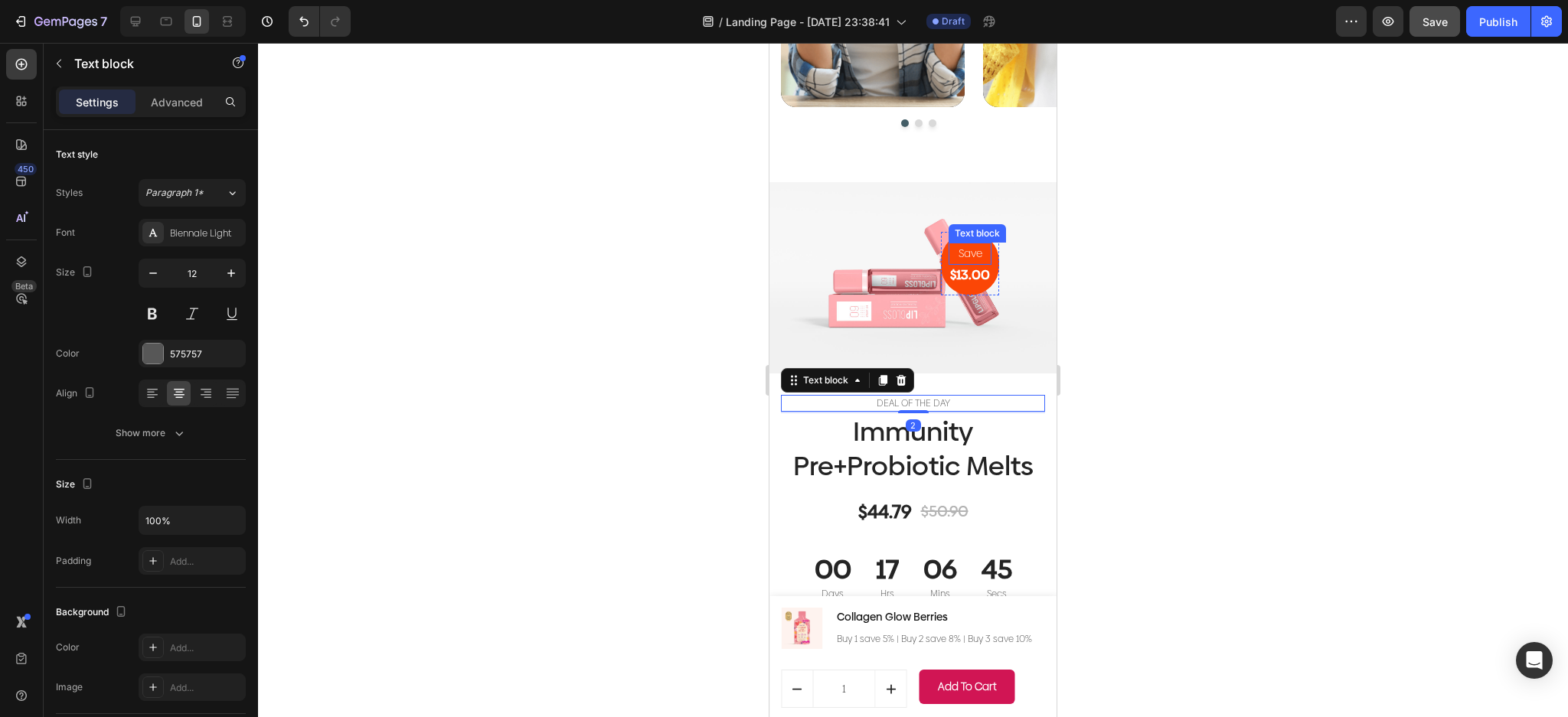
click at [948, 265] on div "Save" at bounding box center [969, 253] width 43 height 23
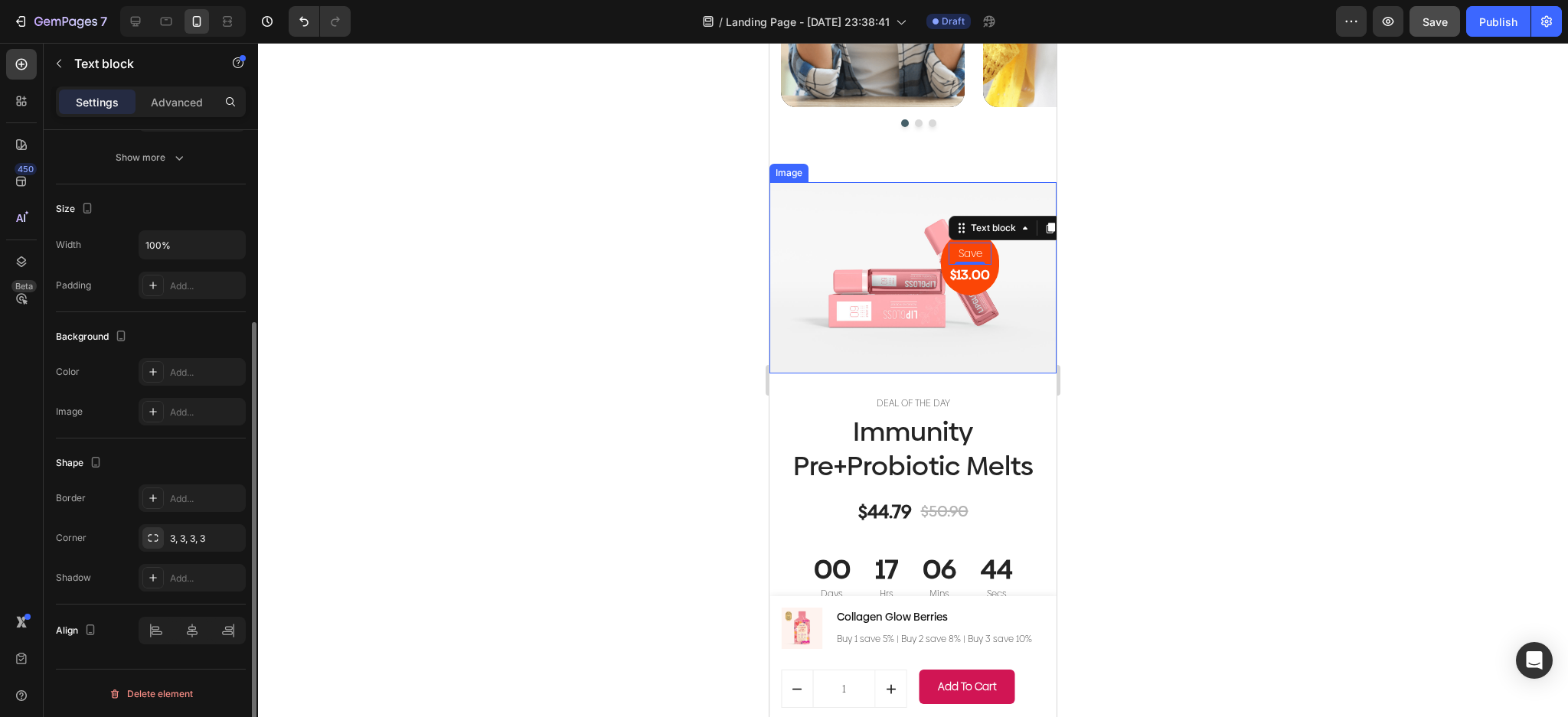
click at [1006, 295] on img at bounding box center [913, 277] width 287 height 191
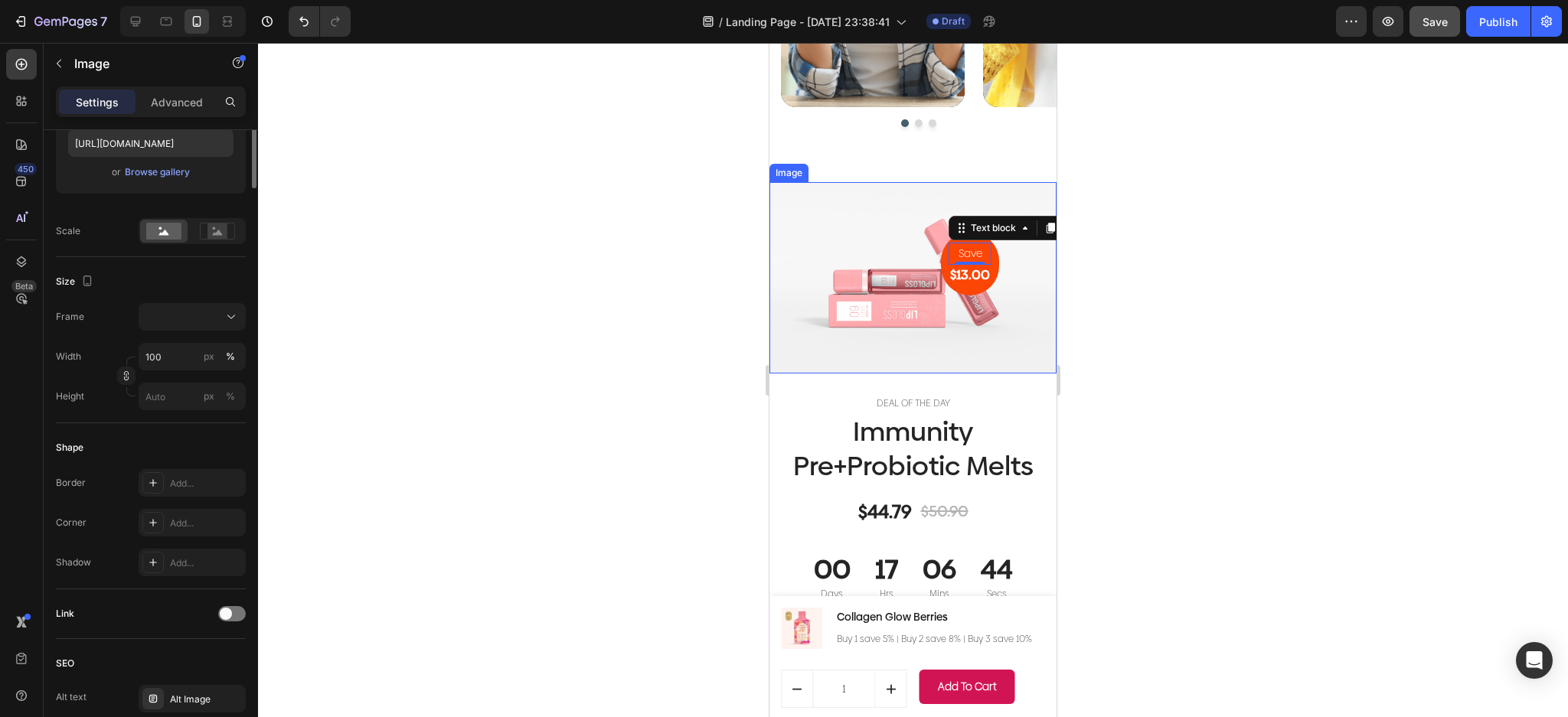
scroll to position [0, 0]
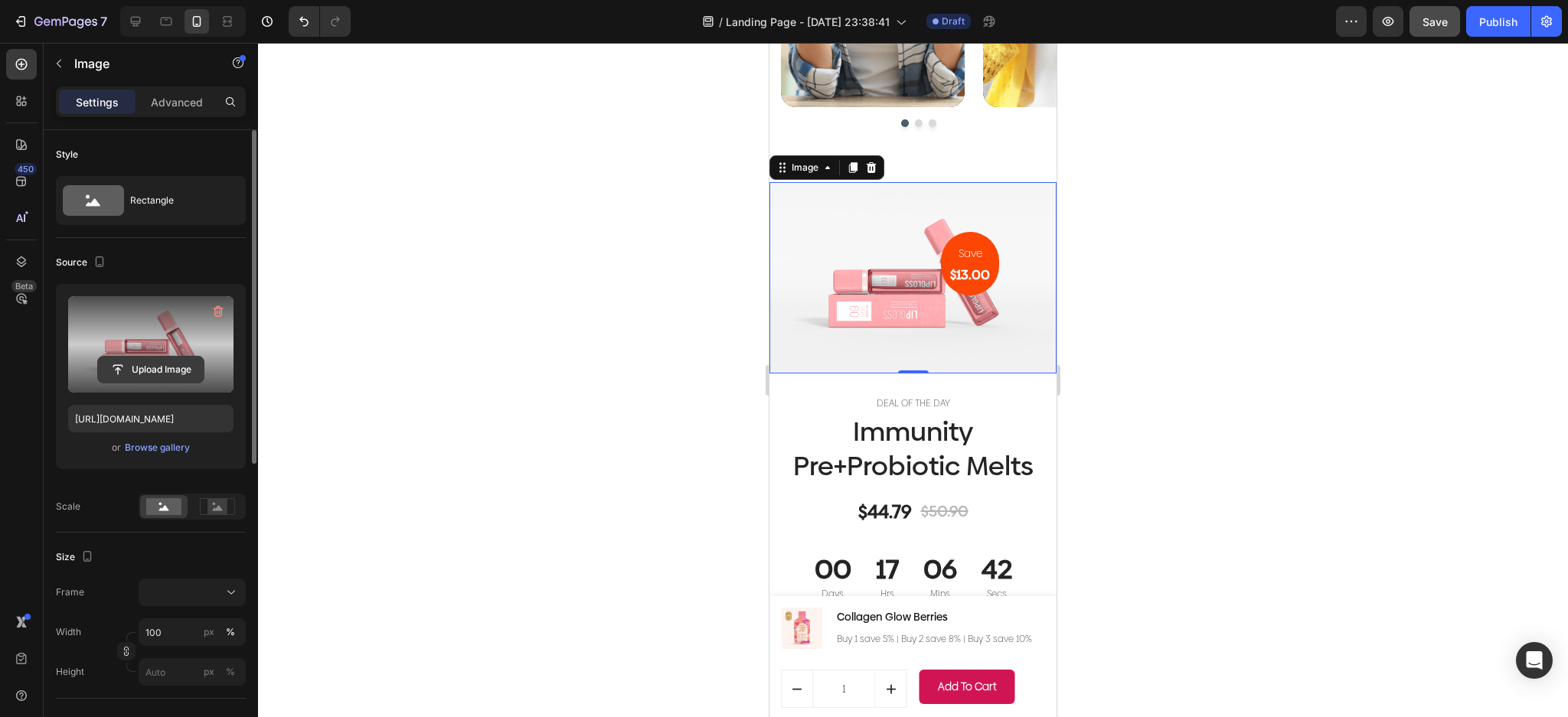
click at [164, 373] on input "file" at bounding box center [151, 369] width 105 height 26
click at [217, 310] on icon "button" at bounding box center [218, 311] width 15 height 15
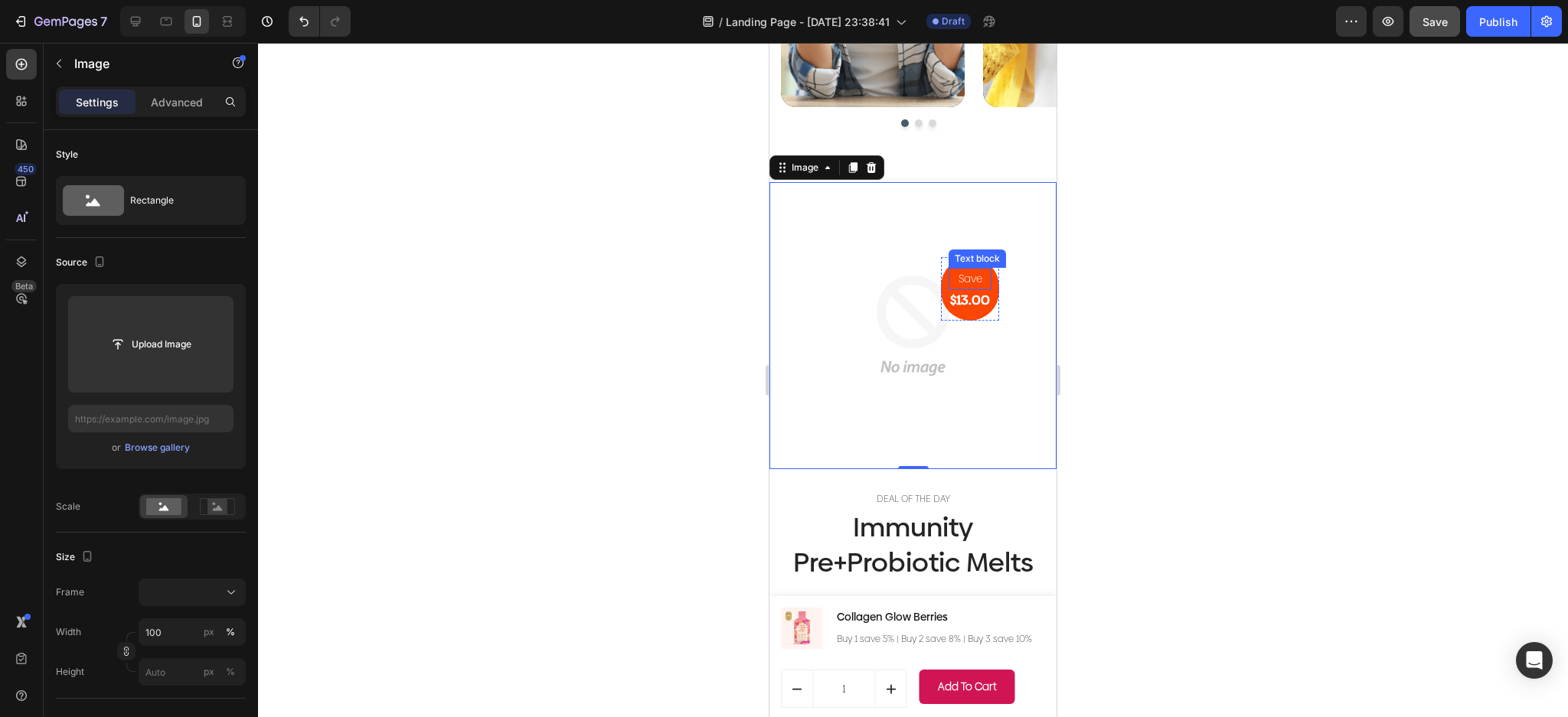
click at [966, 289] on p "Save" at bounding box center [969, 279] width 39 height 19
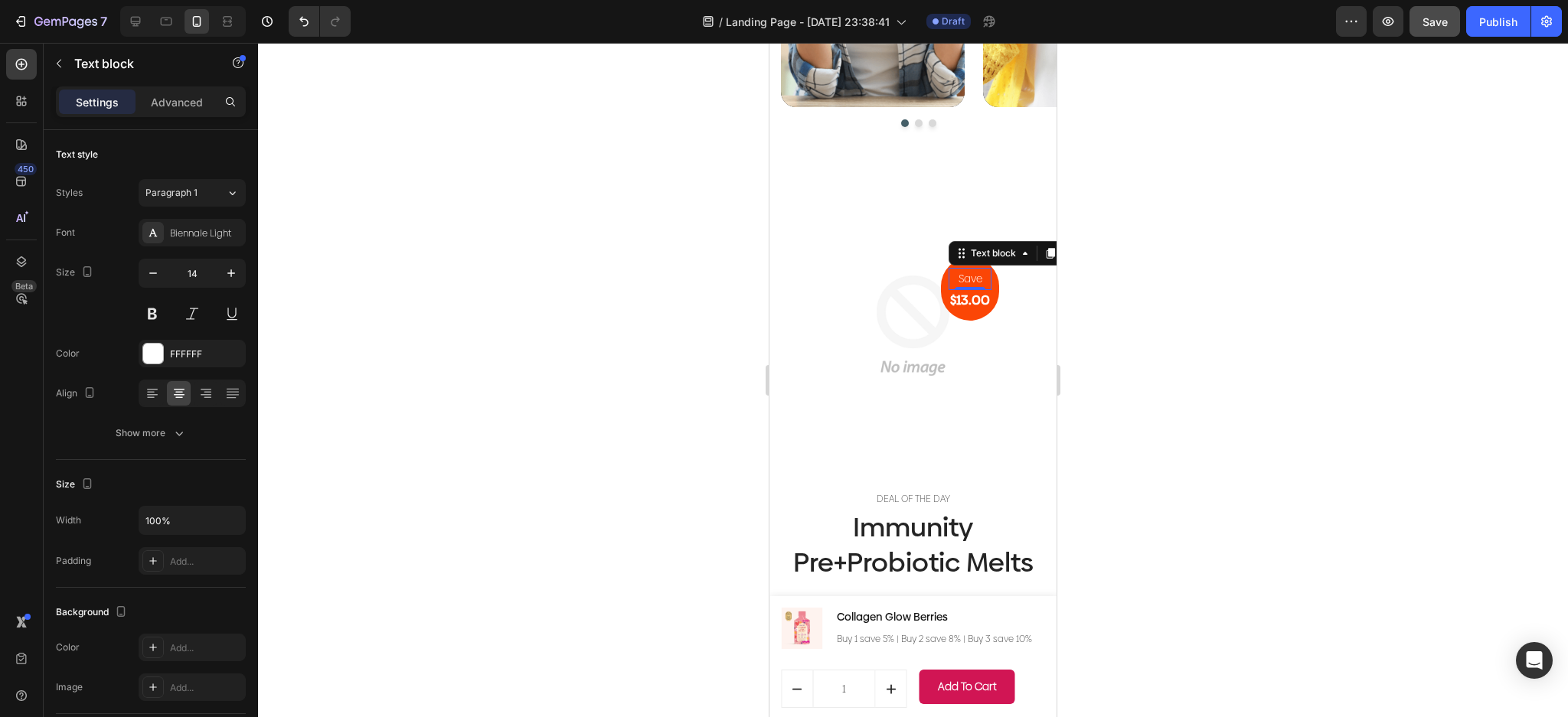
click at [966, 289] on p "Save" at bounding box center [969, 279] width 39 height 19
click at [962, 308] on p "$13.00" at bounding box center [969, 299] width 39 height 17
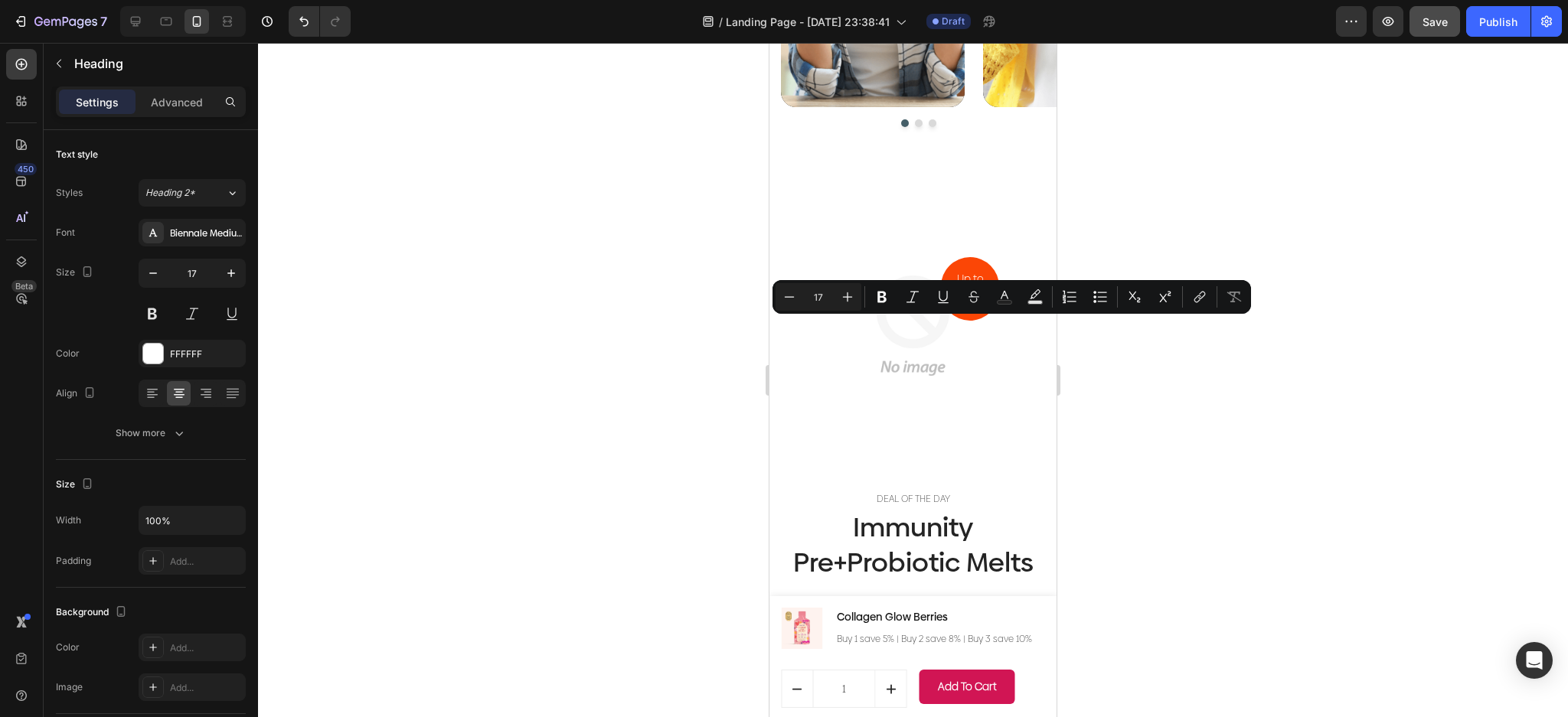
click at [974, 308] on p "$13.00" at bounding box center [969, 299] width 39 height 17
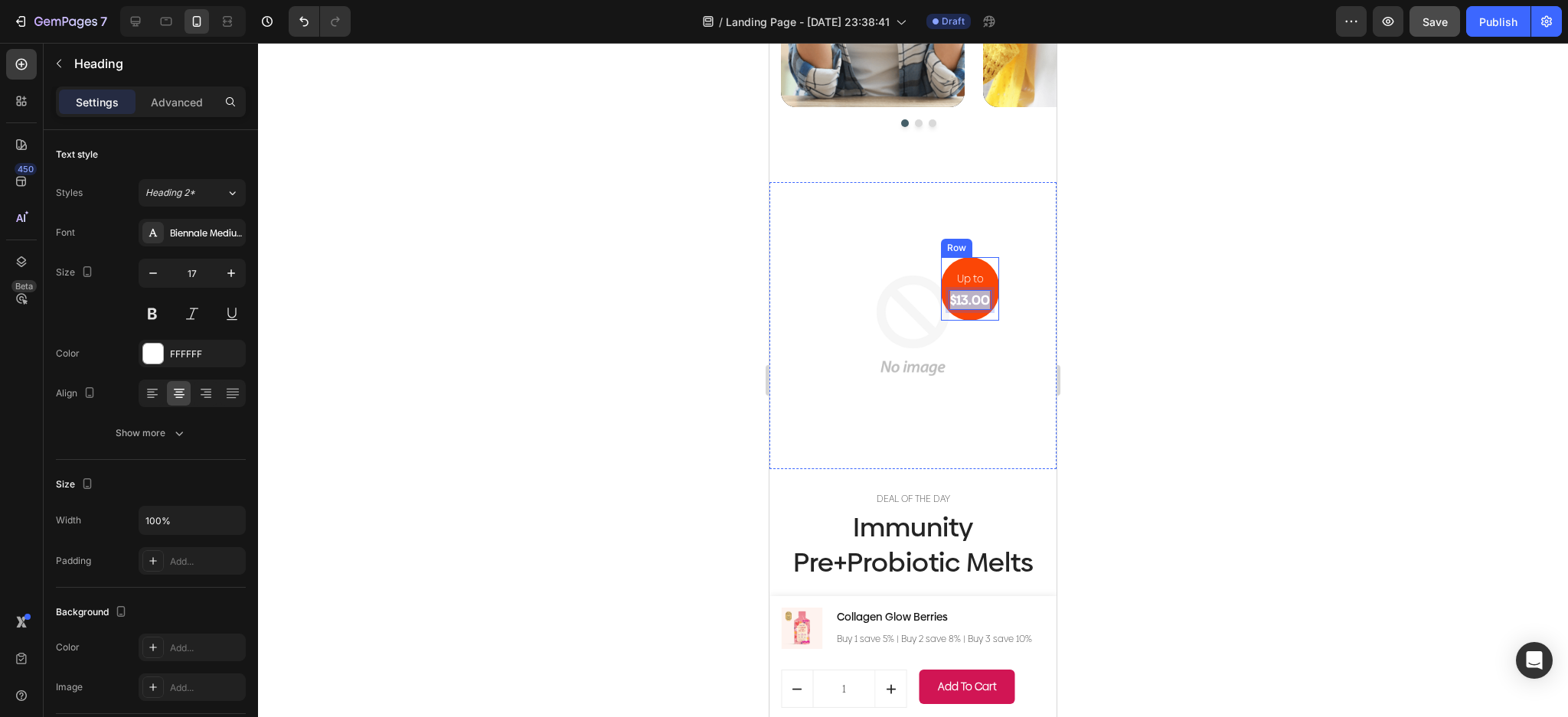
drag, startPoint x: 939, startPoint y: 331, endPoint x: 983, endPoint y: 331, distance: 44.0
click at [983, 320] on div "Up to Text block $13.00 Heading 0 Row" at bounding box center [970, 289] width 58 height 64
click at [1123, 270] on div at bounding box center [913, 380] width 1310 height 674
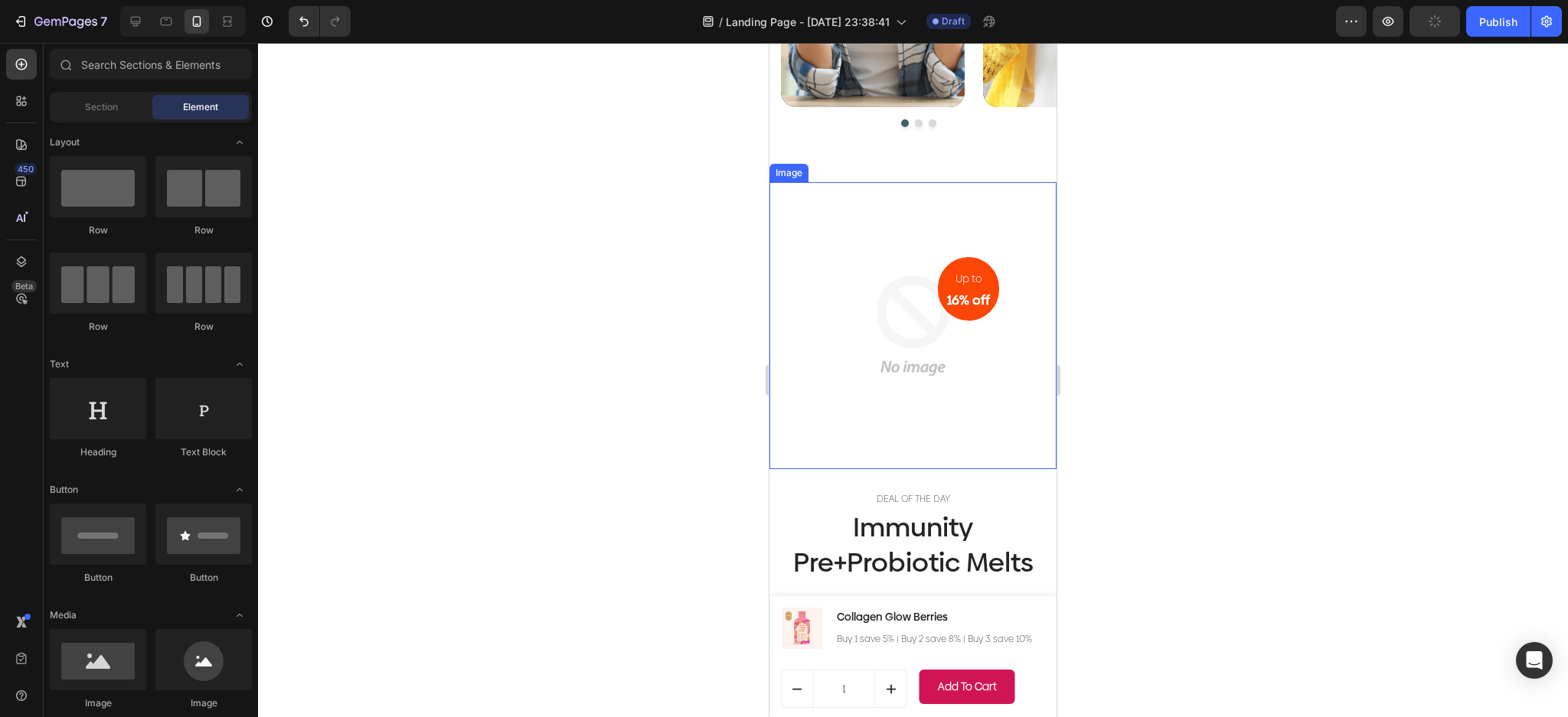
click at [1013, 265] on img at bounding box center [913, 325] width 287 height 287
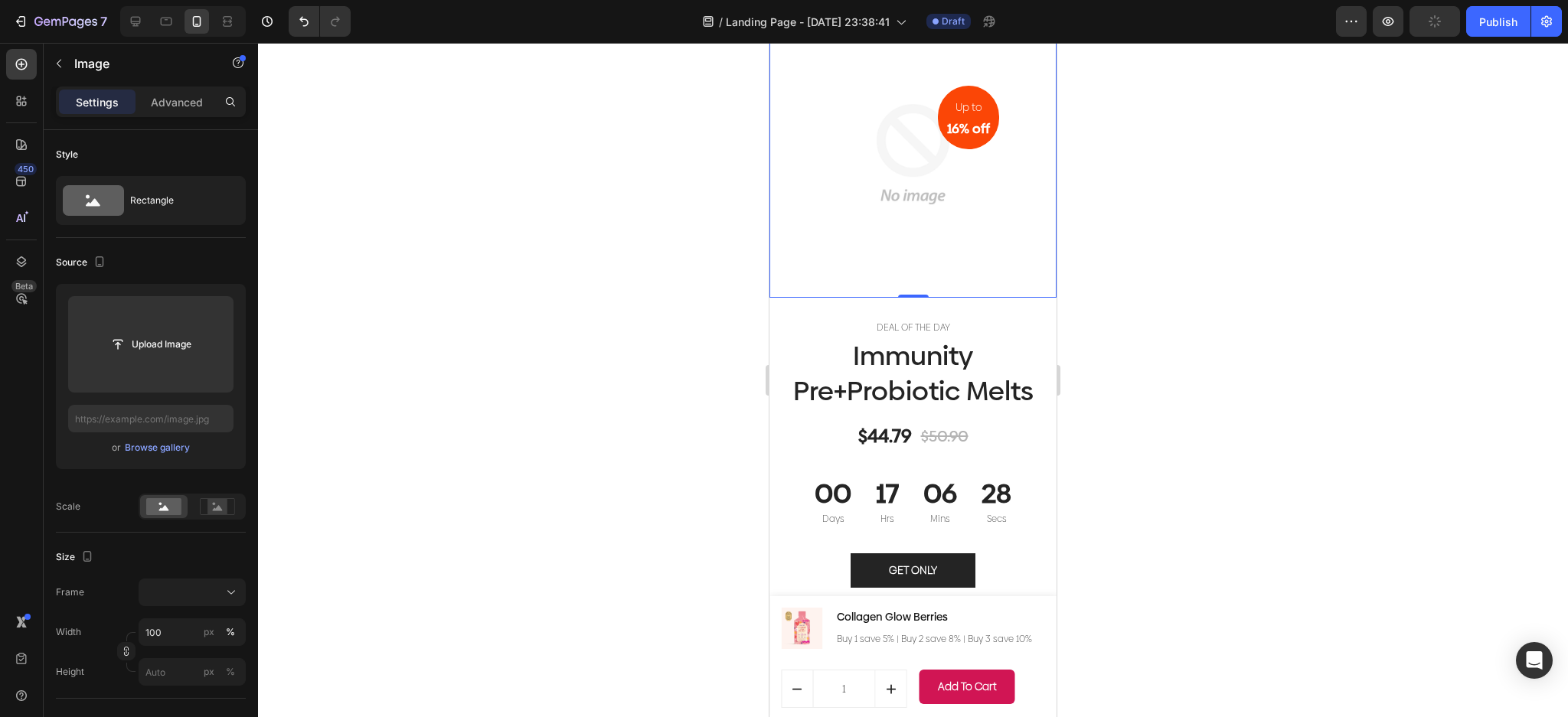
scroll to position [5943, 0]
click at [968, 344] on h1 "Immunity Pre+Probiotic Melts" at bounding box center [913, 375] width 264 height 72
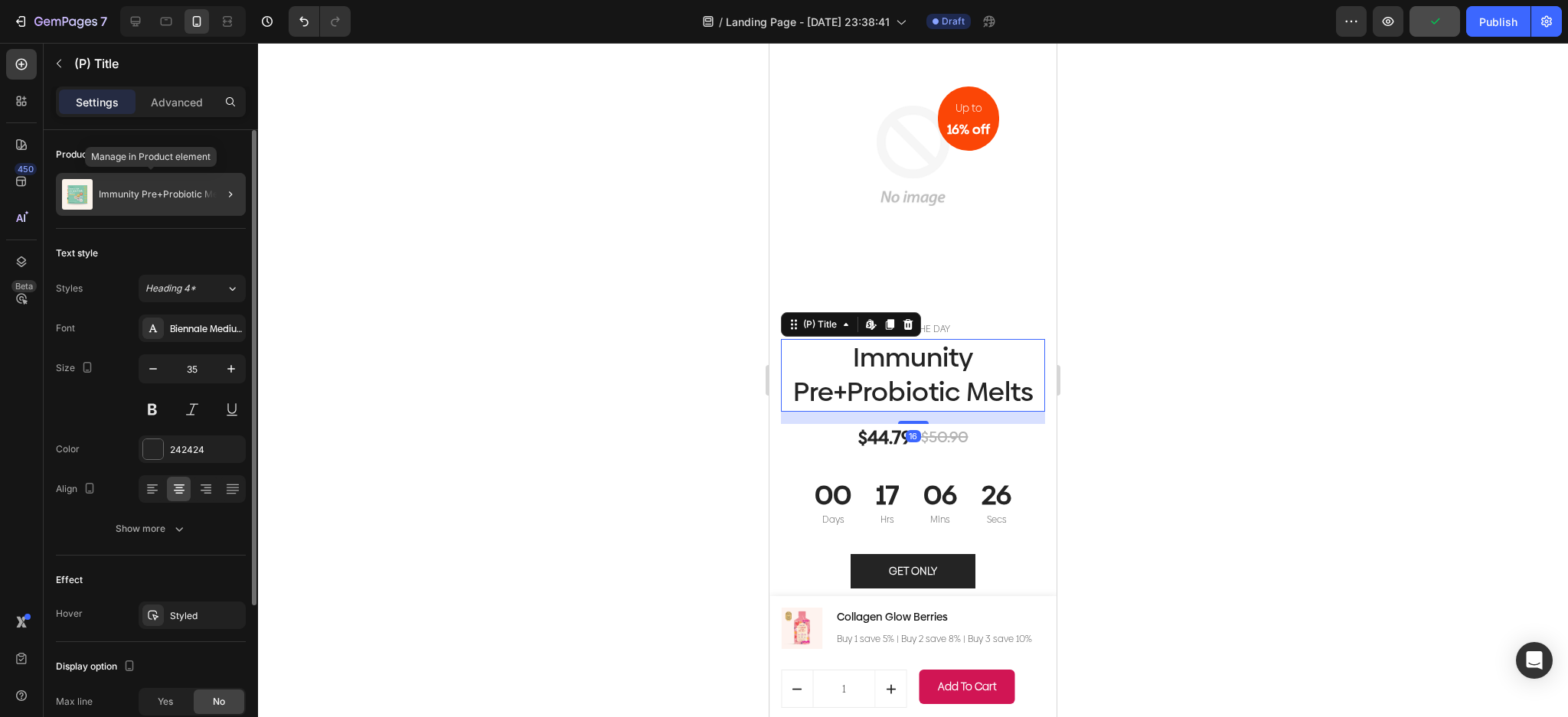
click at [80, 191] on img at bounding box center [77, 195] width 31 height 31
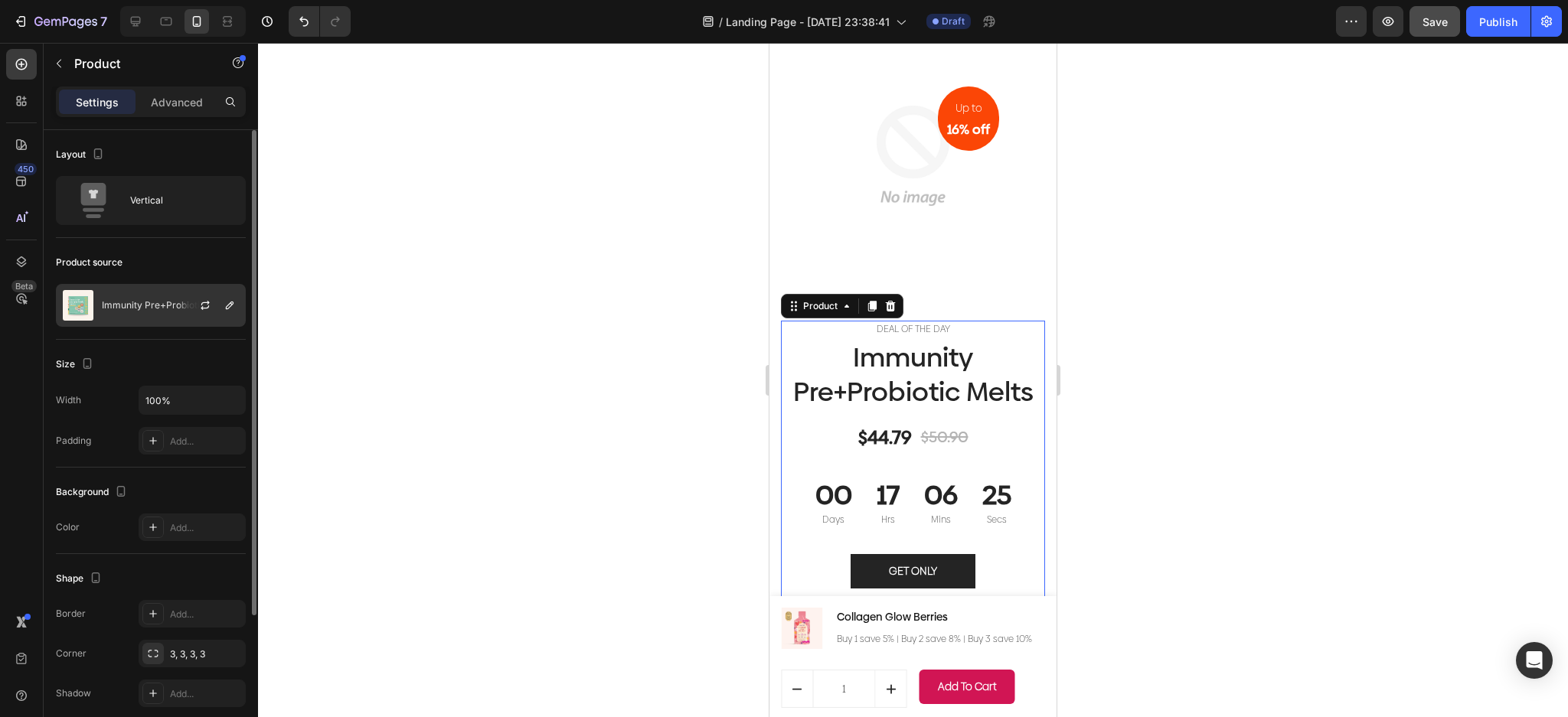
click at [134, 317] on div "Immunity Pre+Probiotic Melts" at bounding box center [151, 305] width 190 height 43
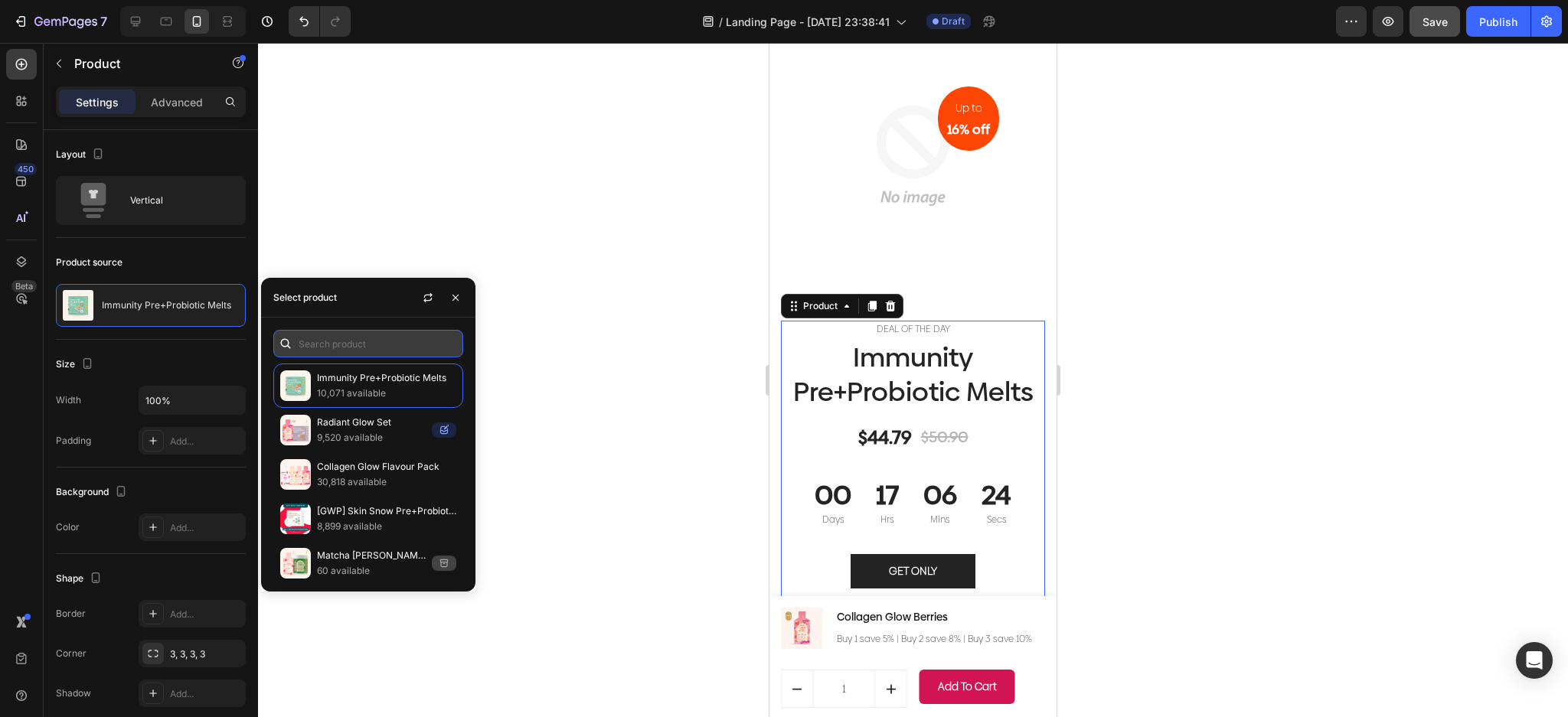
click at [364, 336] on input "text" at bounding box center [369, 344] width 190 height 27
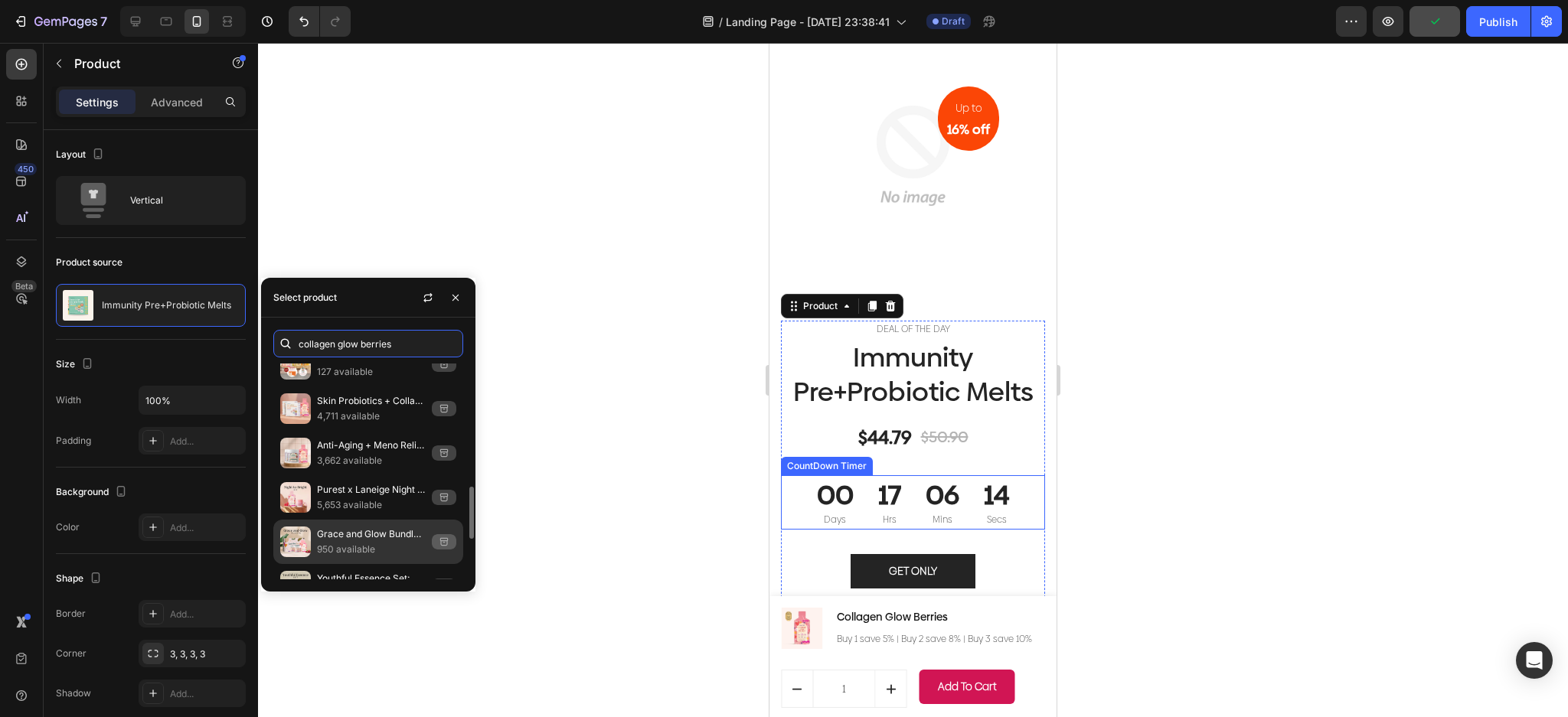
scroll to position [674, 0]
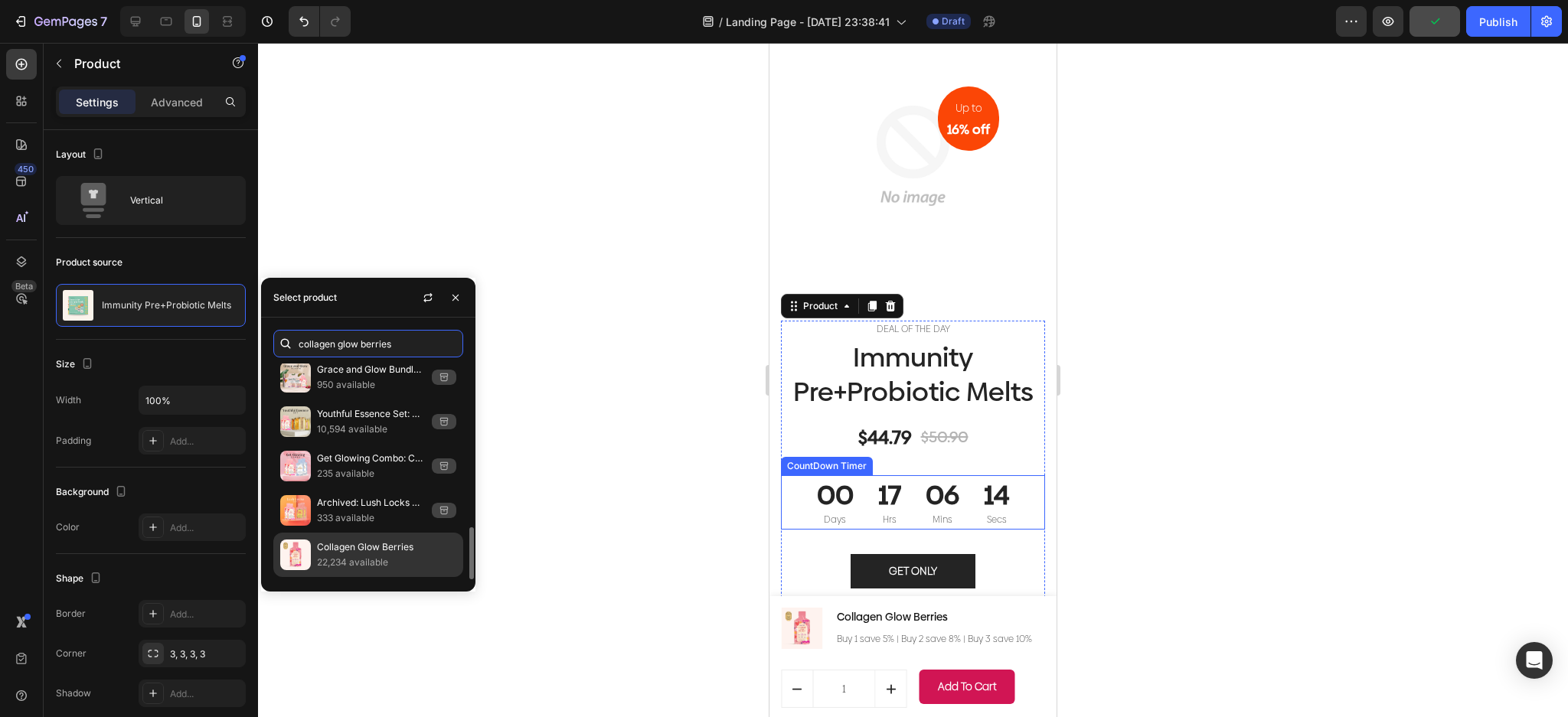
type input "collagen glow berries"
click at [388, 539] on div "Collagen Glow Berries 22,234 available" at bounding box center [369, 554] width 190 height 44
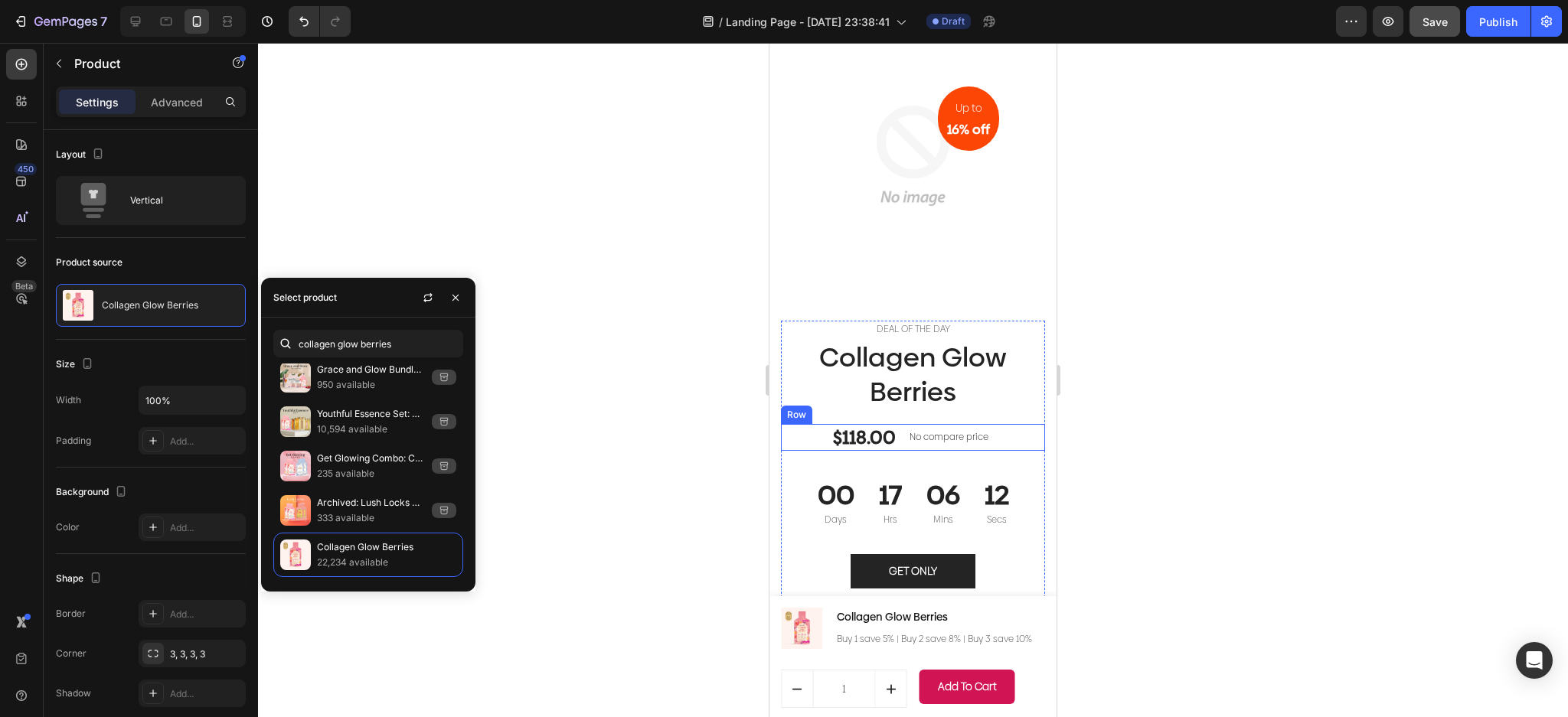
click at [1005, 427] on div "$118.00 (P) Price (P) Price No compare price (P) Price Row" at bounding box center [913, 437] width 264 height 27
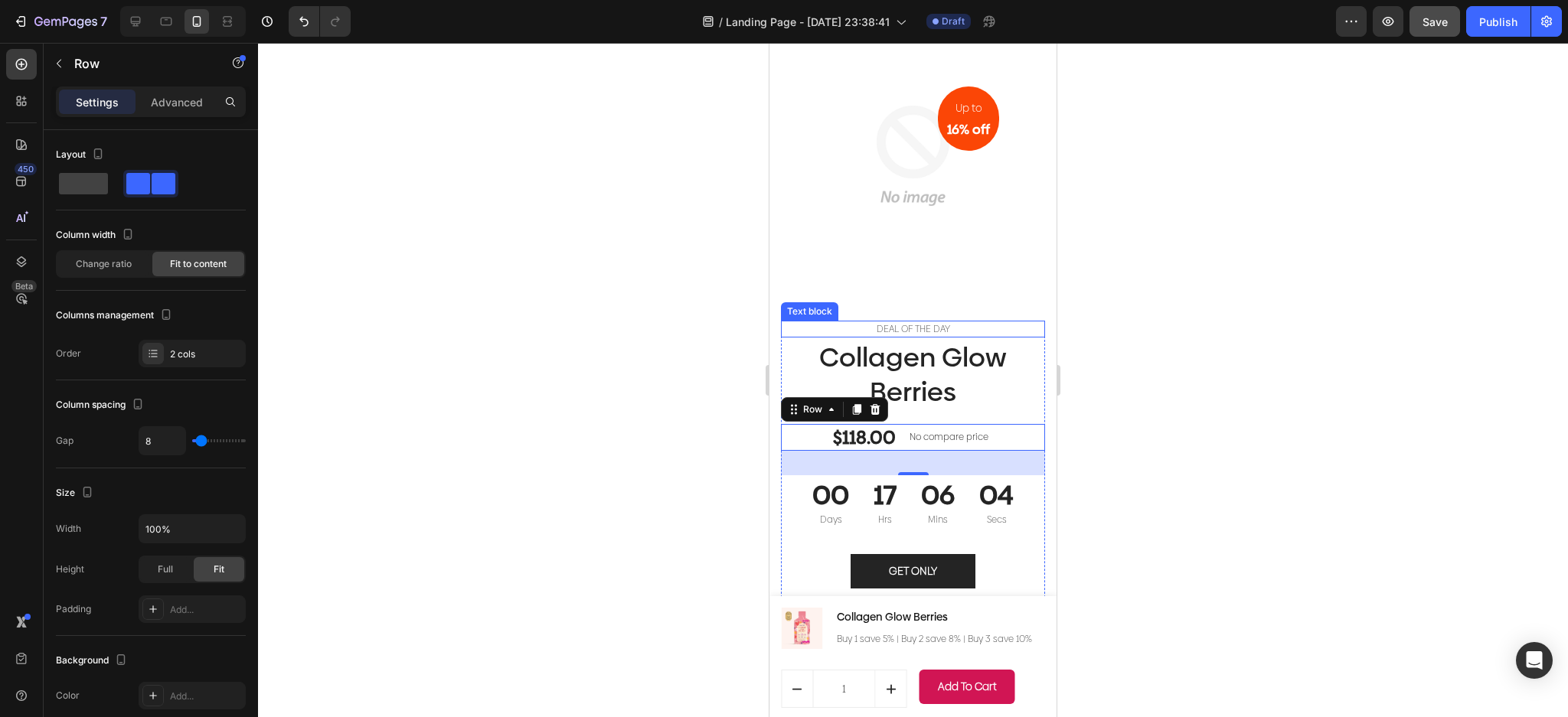
click at [990, 322] on p "DEAL OF THE DAY" at bounding box center [913, 328] width 261 height 14
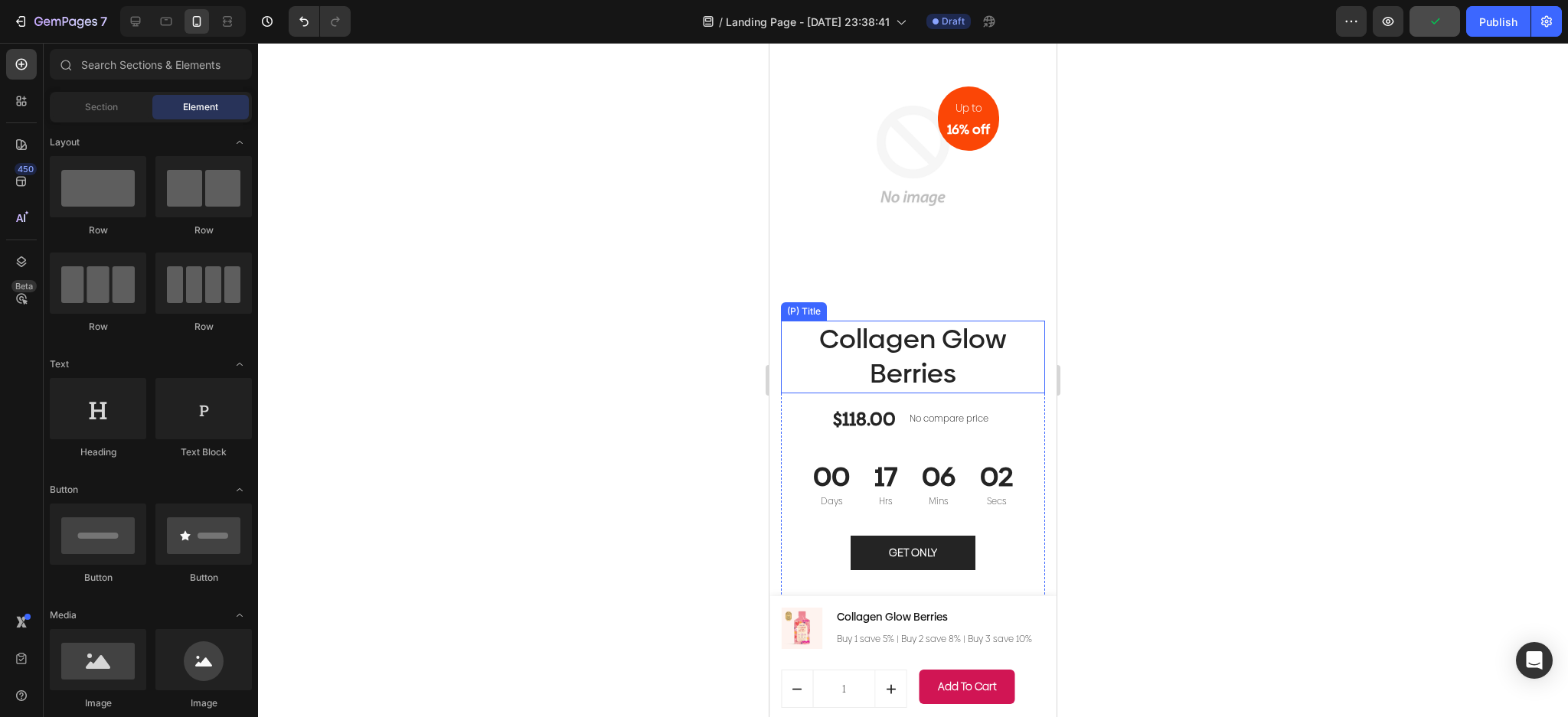
click at [986, 334] on h1 "Collagen Glow Berries" at bounding box center [913, 356] width 264 height 72
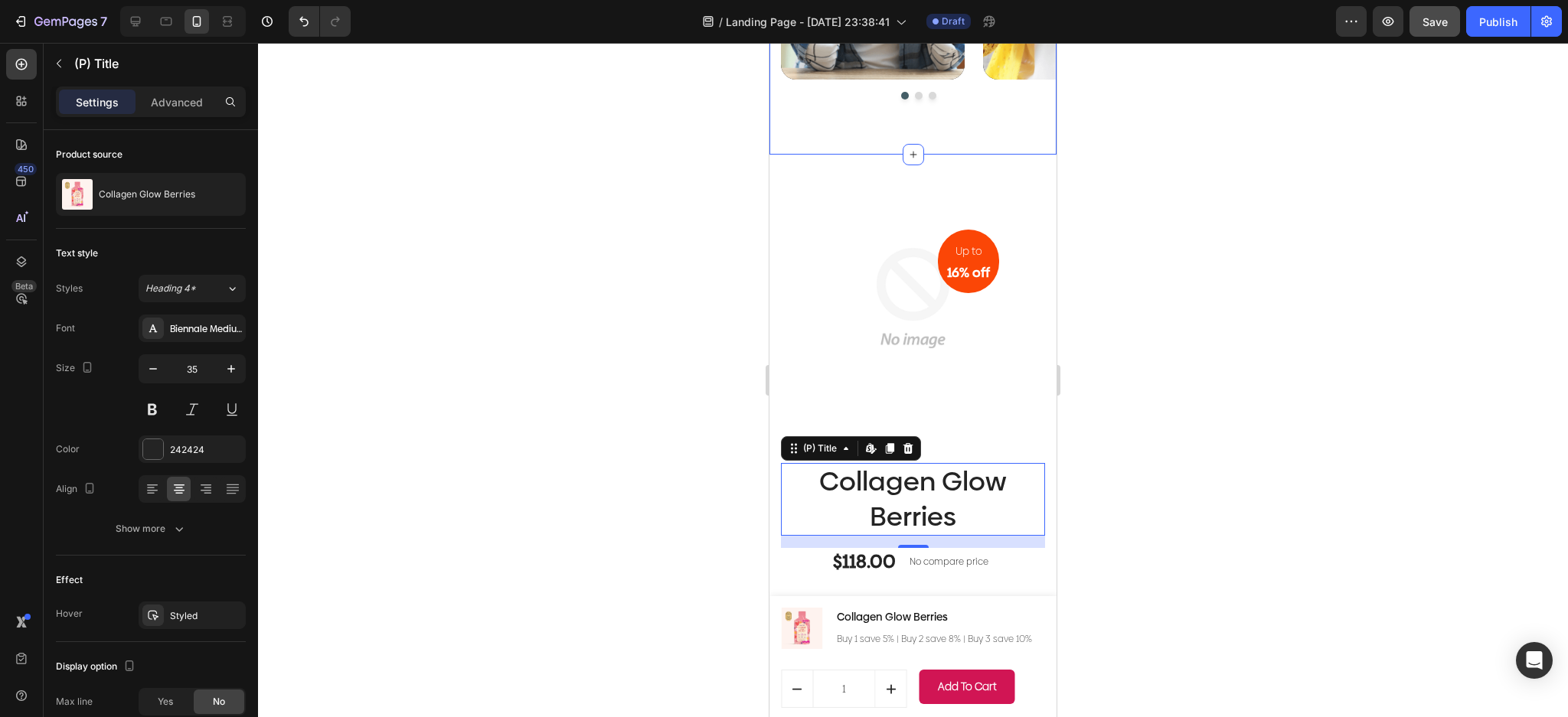
scroll to position [5943, 0]
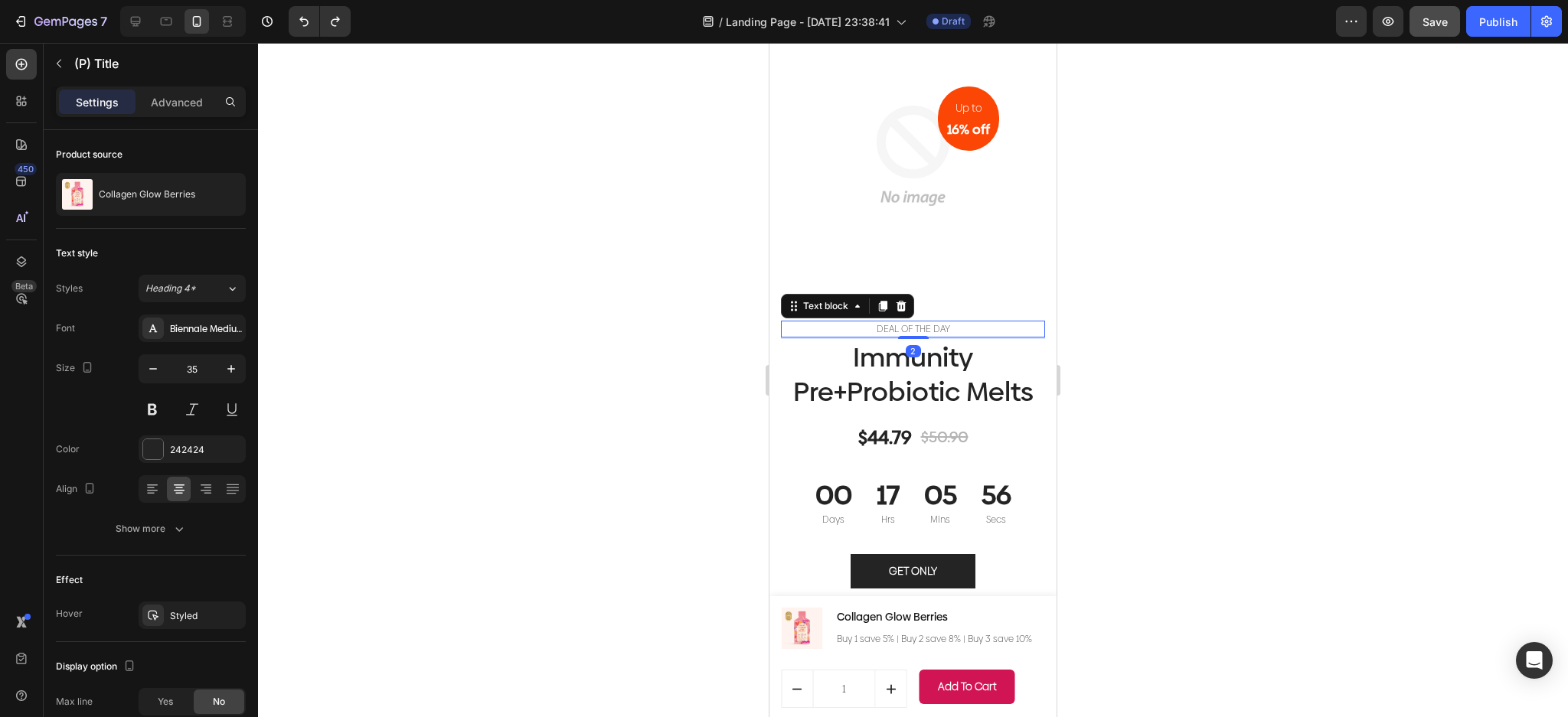
click at [943, 322] on p "DEAL OF THE DAY" at bounding box center [913, 328] width 261 height 14
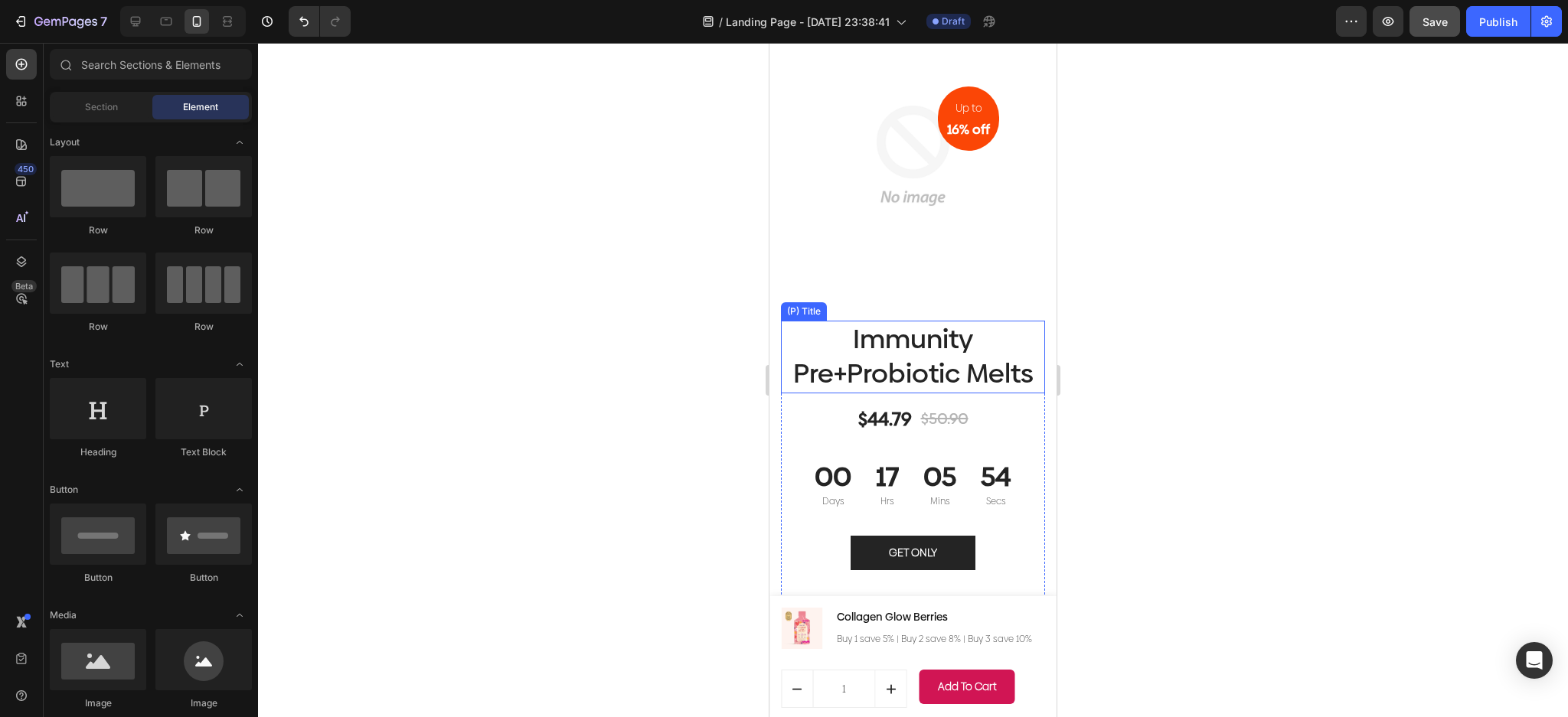
click at [963, 326] on h1 "Immunity Pre+Probiotic Melts" at bounding box center [913, 356] width 264 height 72
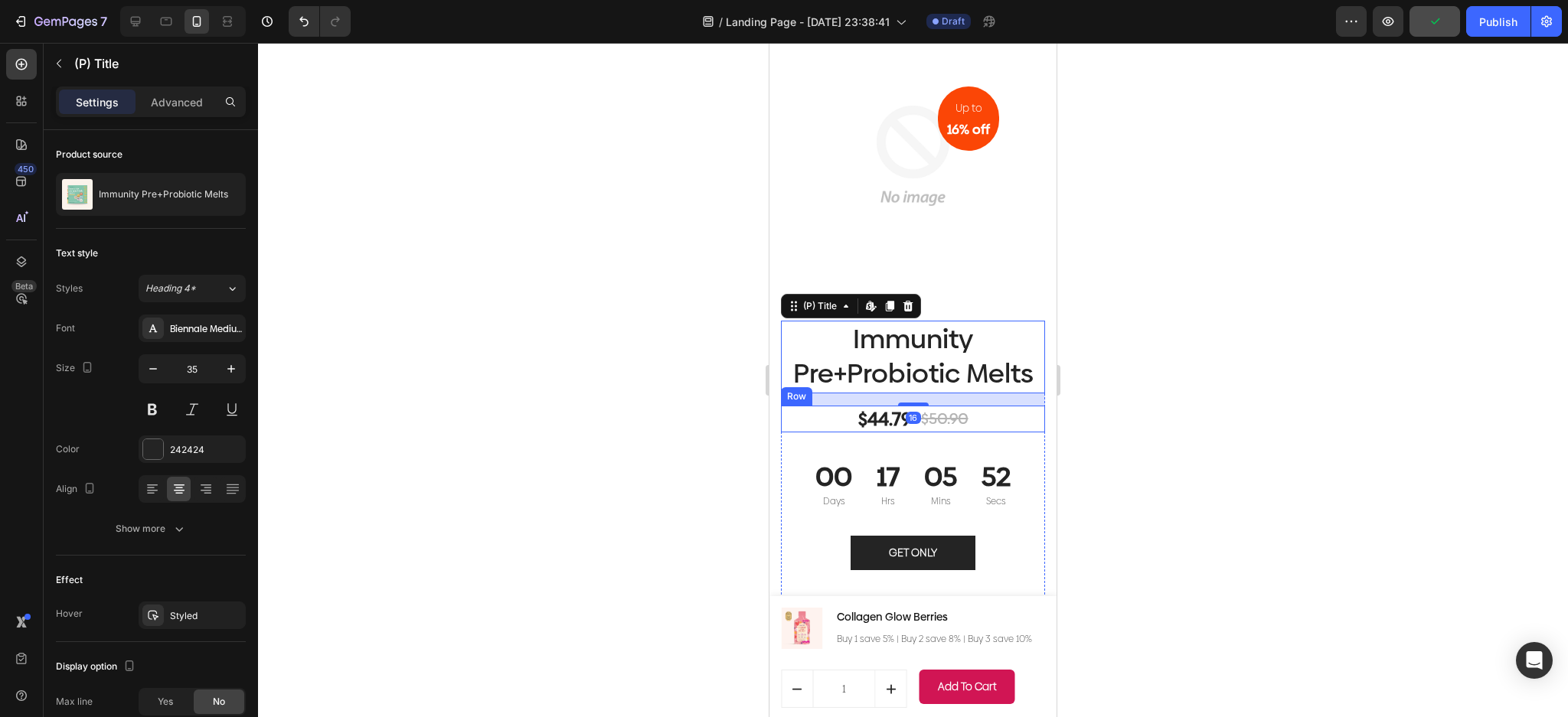
click at [977, 412] on div "$44.79 (P) Price (P) Price $50.90 (P) Price (P) Price Row" at bounding box center [913, 418] width 264 height 27
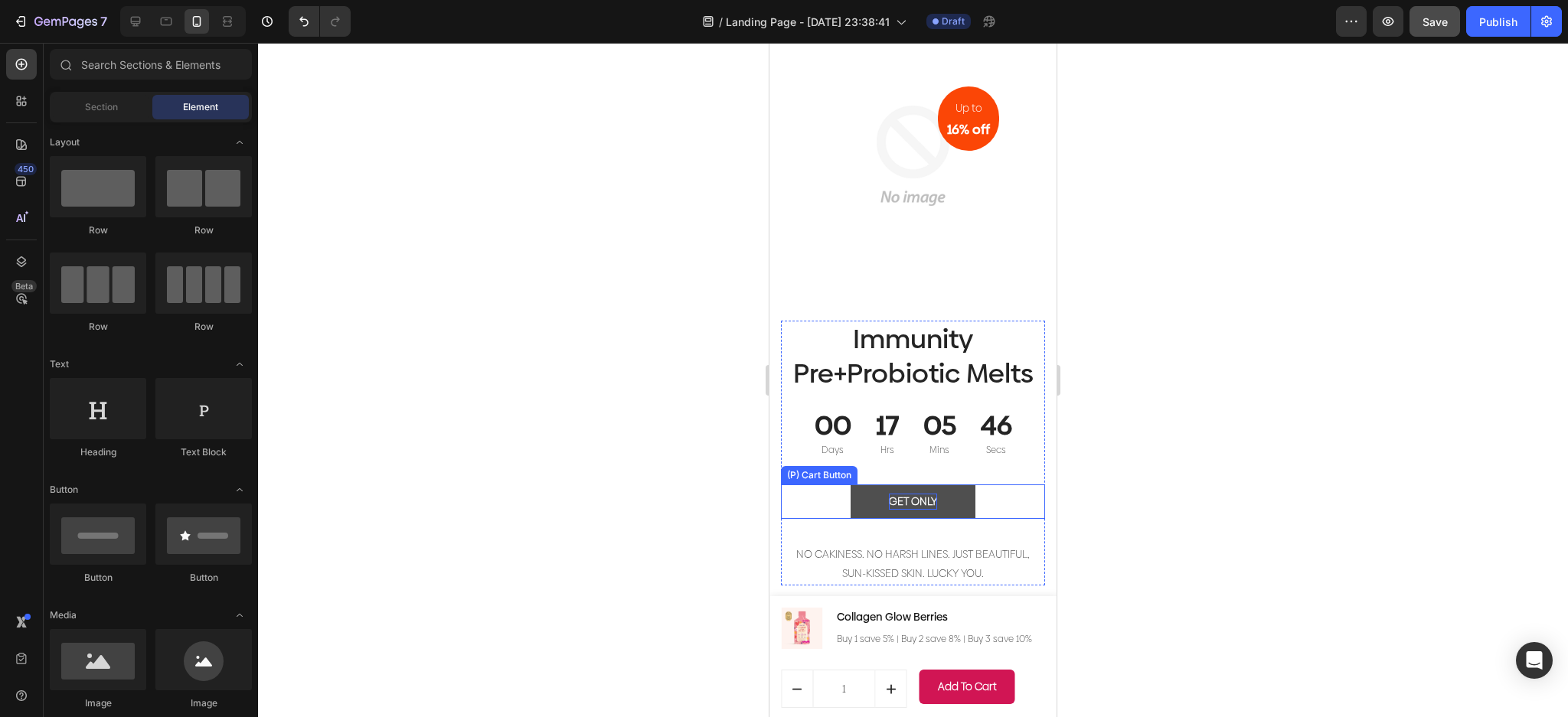
click at [924, 493] on div "GET ONLY" at bounding box center [913, 501] width 48 height 16
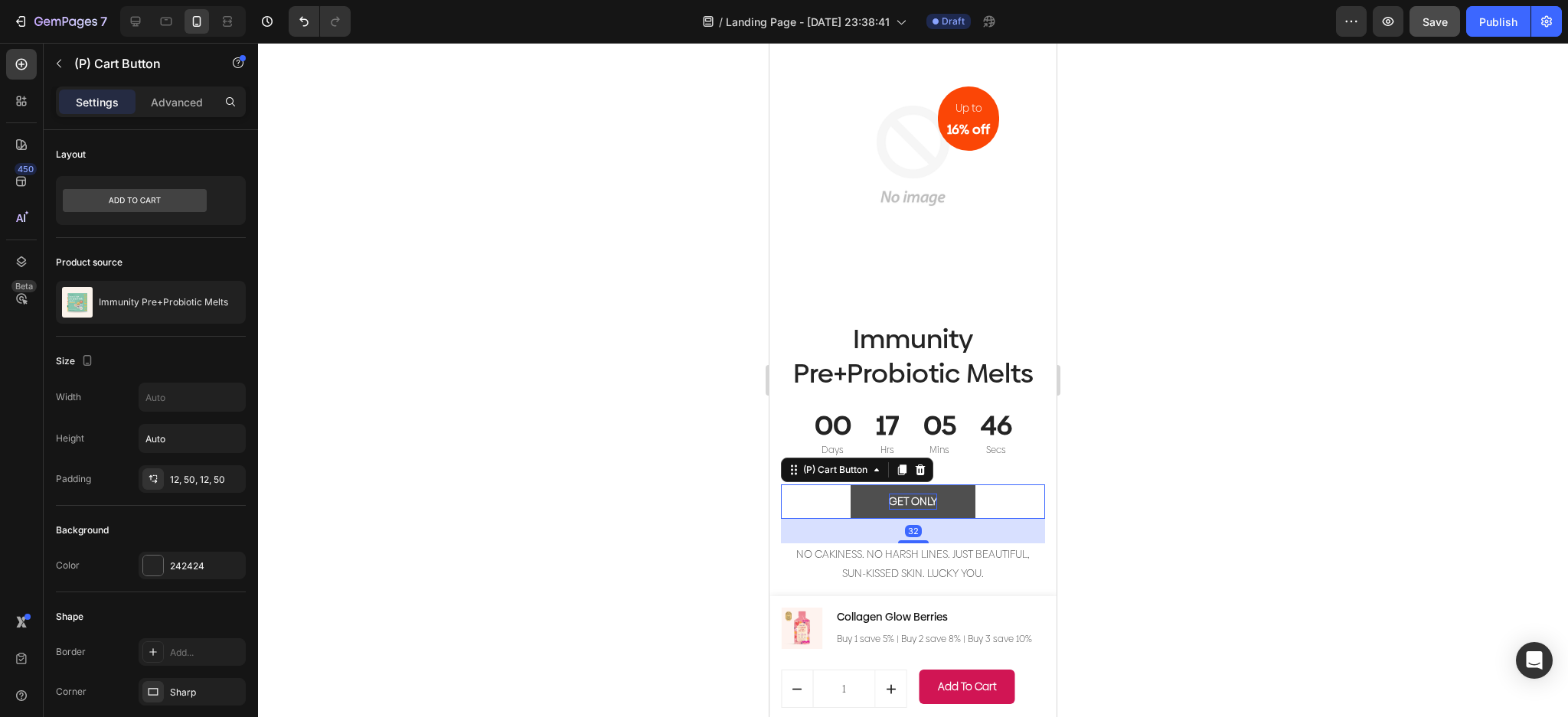
click at [924, 493] on div "GET ONLY" at bounding box center [913, 501] width 48 height 16
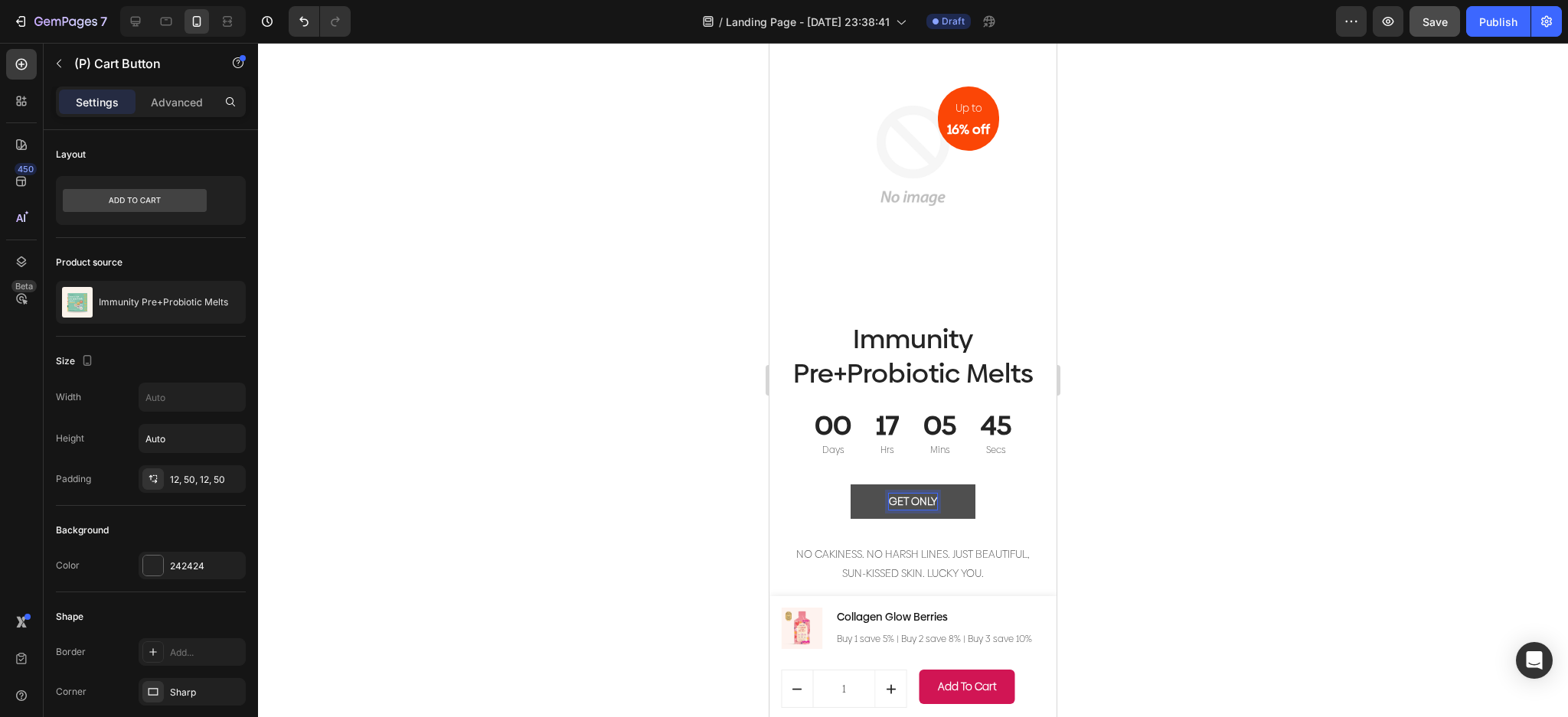
click at [931, 492] on button "GET ONLY" at bounding box center [913, 501] width 125 height 35
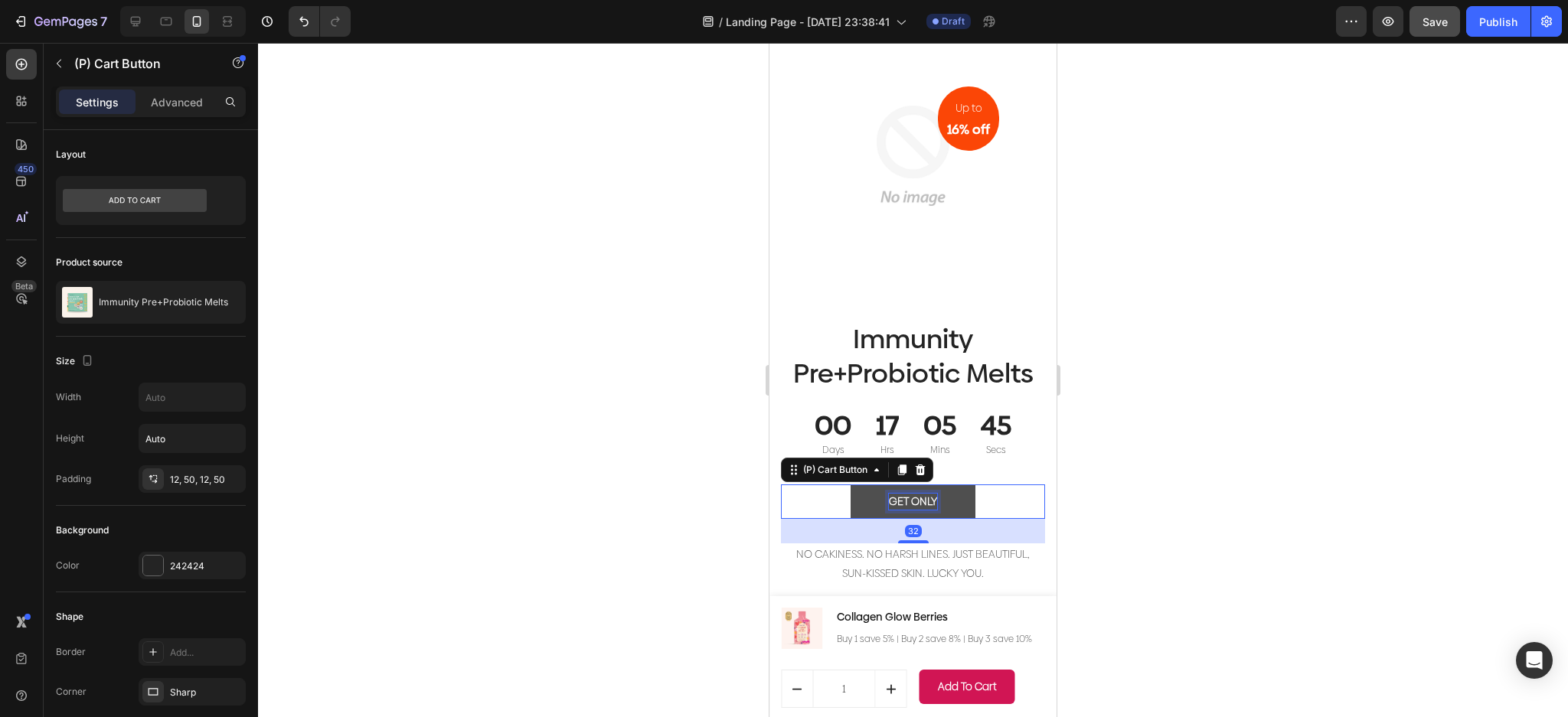
click at [926, 493] on p "GET ONLY" at bounding box center [913, 501] width 48 height 16
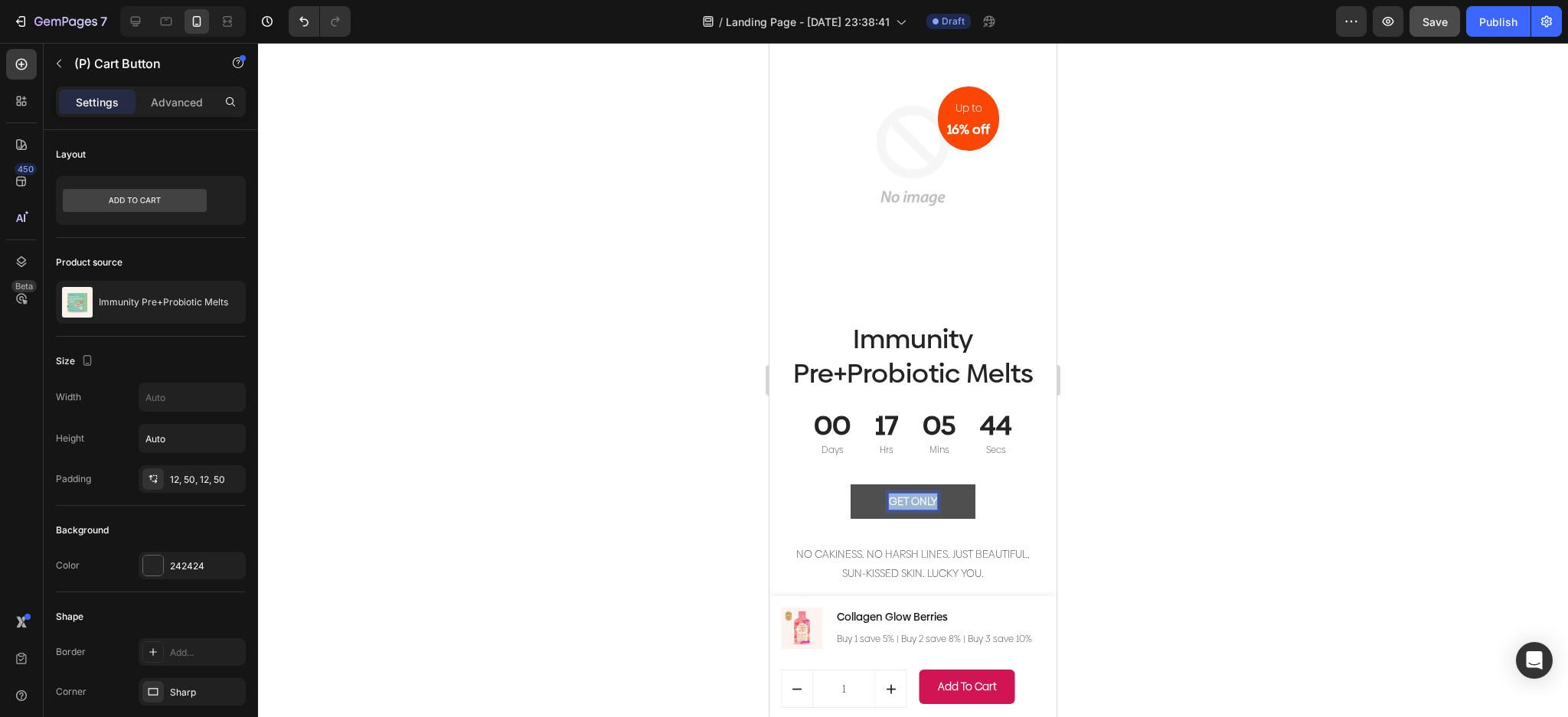
drag, startPoint x: 928, startPoint y: 486, endPoint x: 890, endPoint y: 485, distance: 38.0
click at [890, 493] on p "GET ONLY" at bounding box center [913, 501] width 48 height 16
click at [865, 484] on button "Clai" at bounding box center [913, 501] width 96 height 35
click at [848, 484] on button "Claim Your" at bounding box center [913, 501] width 131 height 35
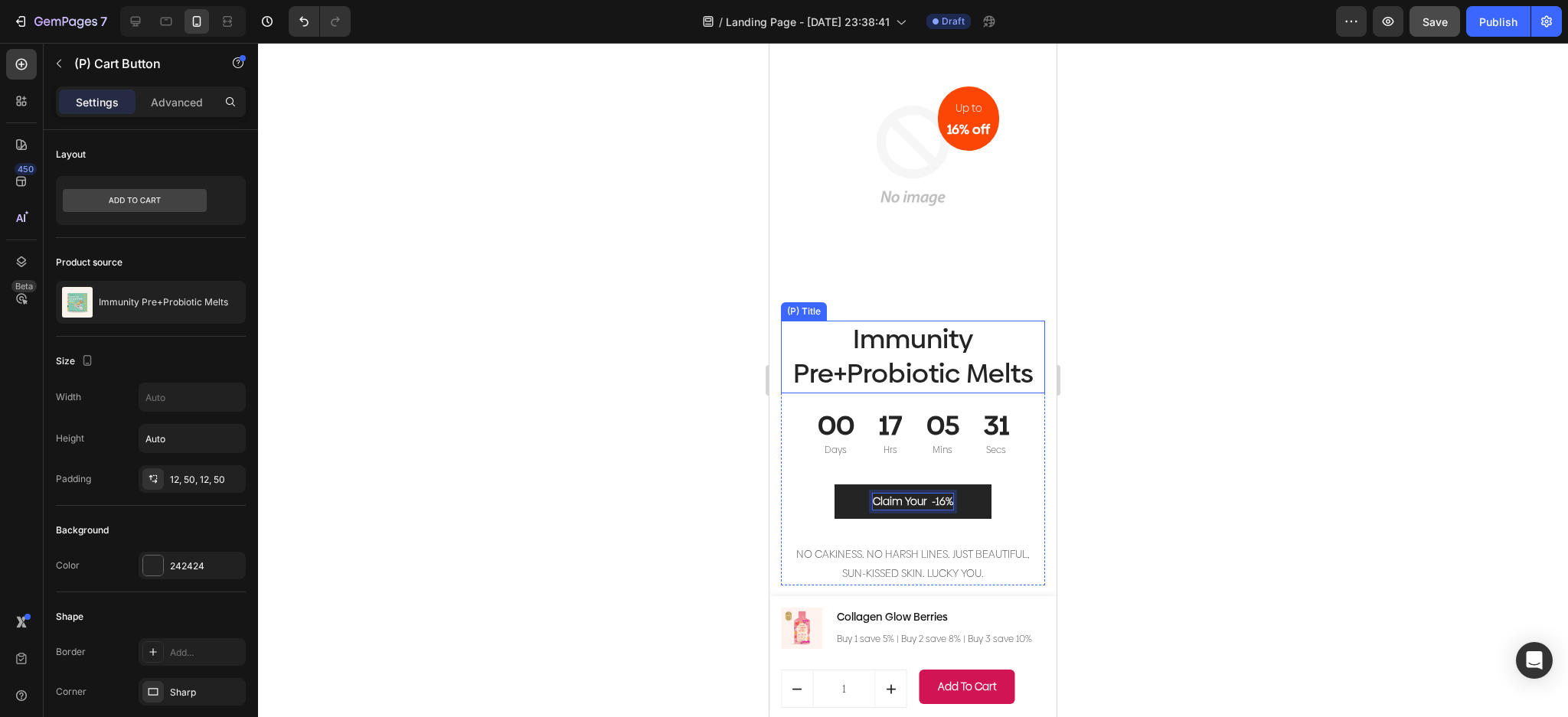
click at [835, 484] on button "Claim Your -16%" at bounding box center [913, 501] width 157 height 35
click at [806, 484] on button "Claim Your -16% September" at bounding box center [913, 501] width 215 height 35
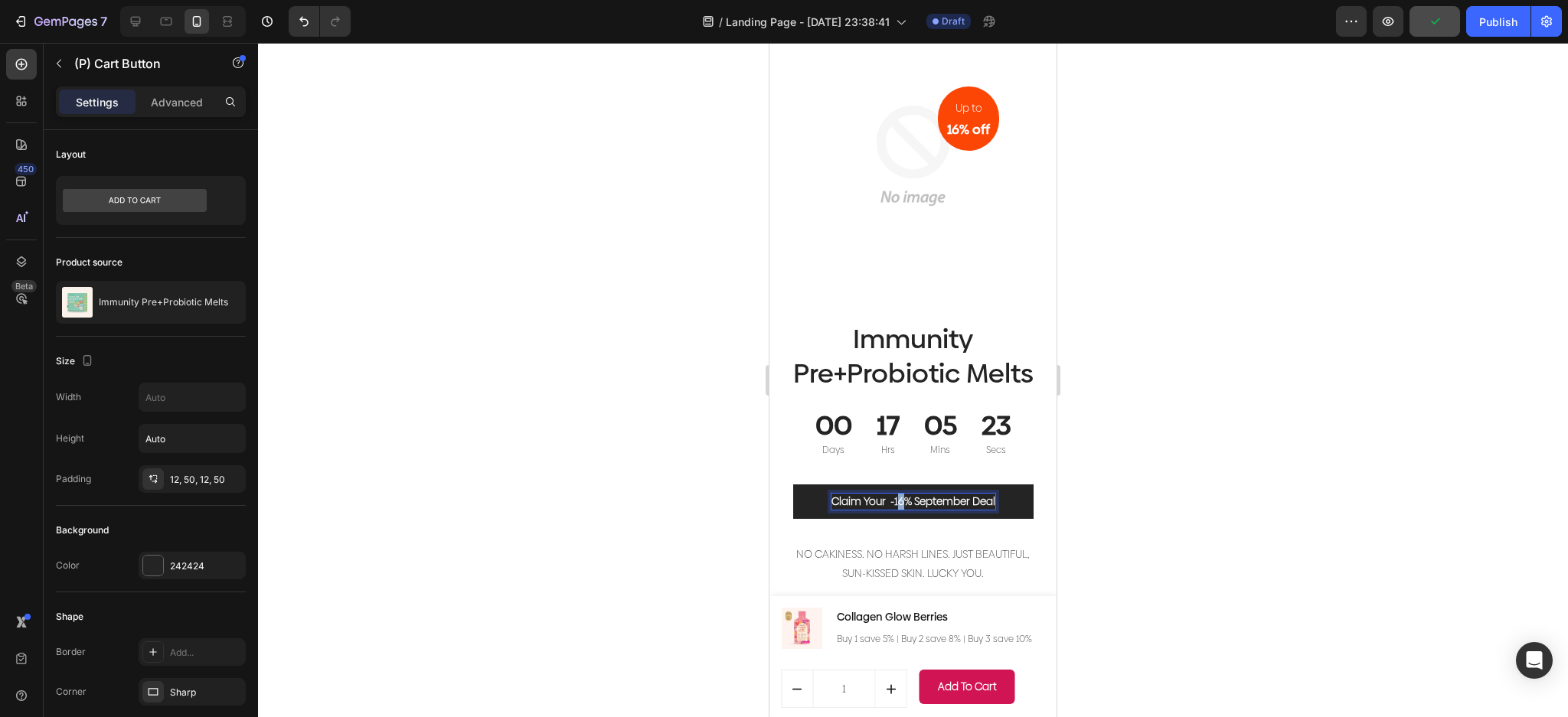
click at [890, 493] on p "Claim Your -16% September Deal" at bounding box center [914, 501] width 164 height 16
drag, startPoint x: 1389, startPoint y: 459, endPoint x: 1378, endPoint y: 462, distance: 11.4
click at [1386, 460] on div at bounding box center [913, 380] width 1310 height 674
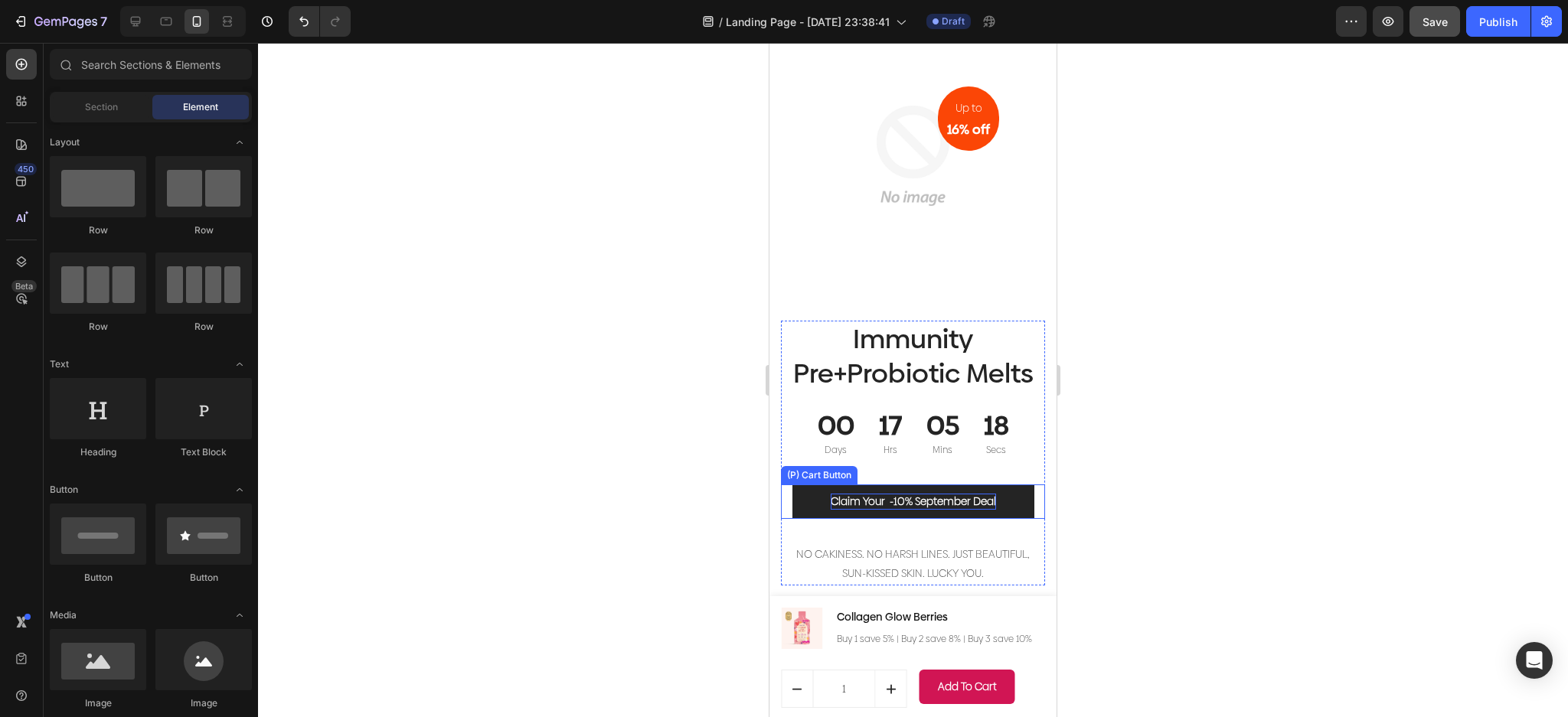
click at [936, 493] on p "Claim Your -10% September Deal" at bounding box center [913, 501] width 165 height 16
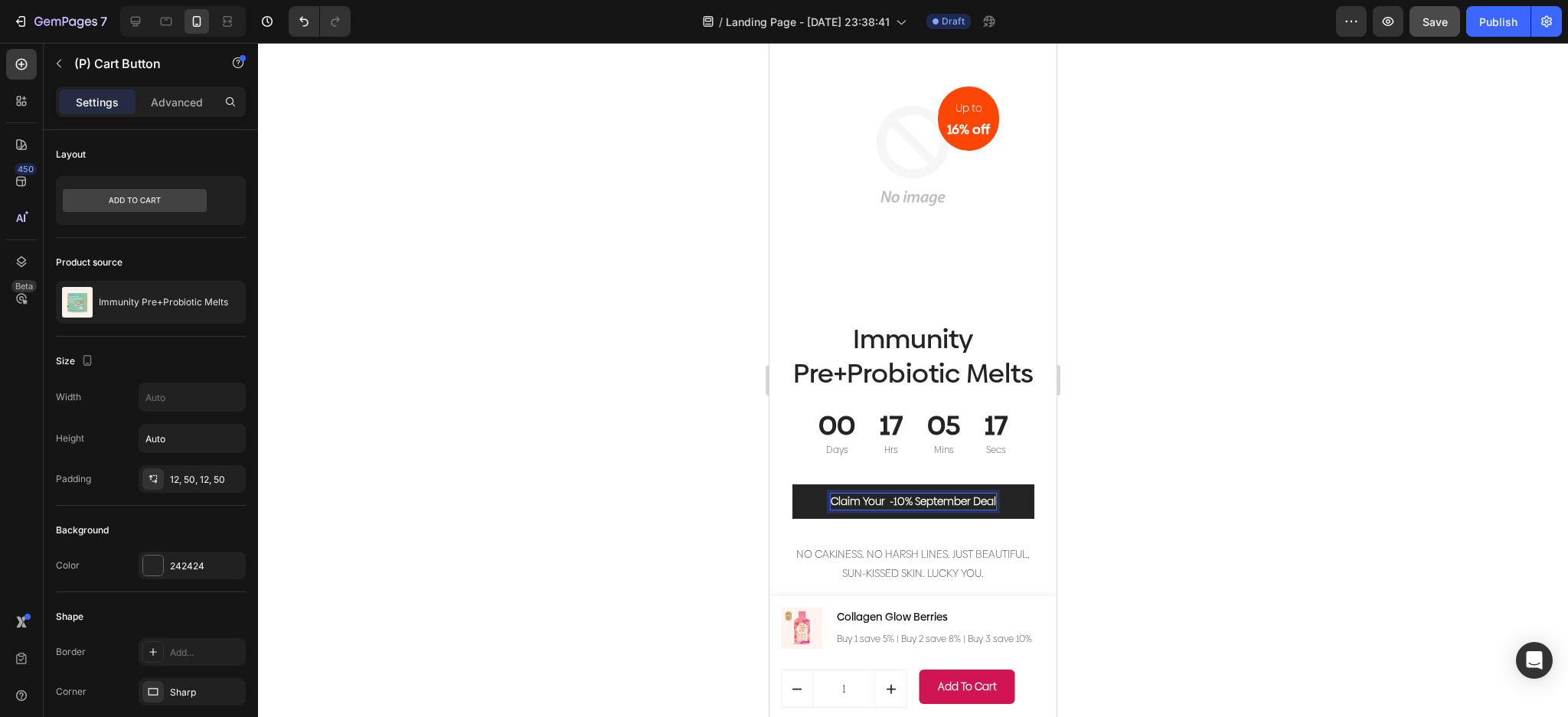
click at [1198, 445] on div at bounding box center [913, 380] width 1310 height 674
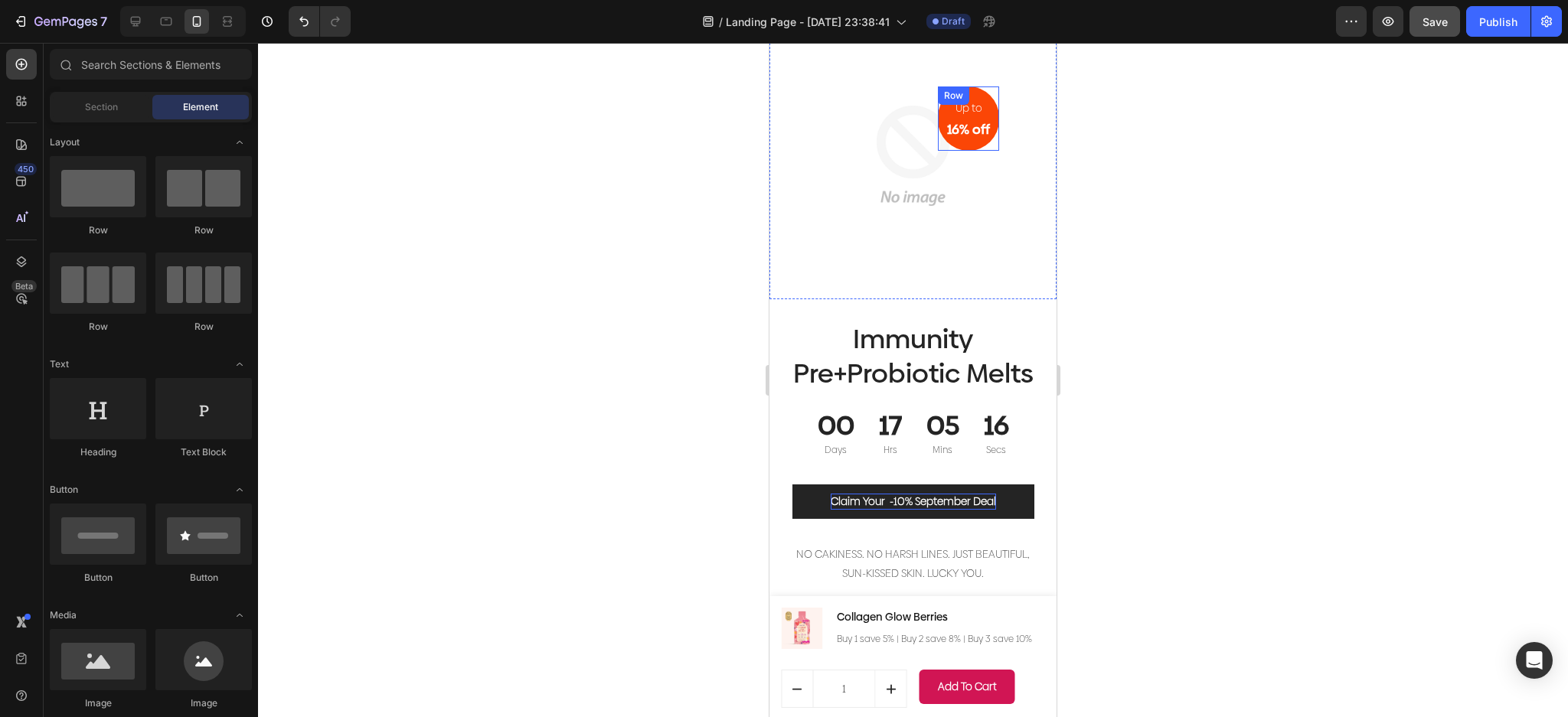
click at [959, 121] on p "16% off" at bounding box center [968, 129] width 43 height 17
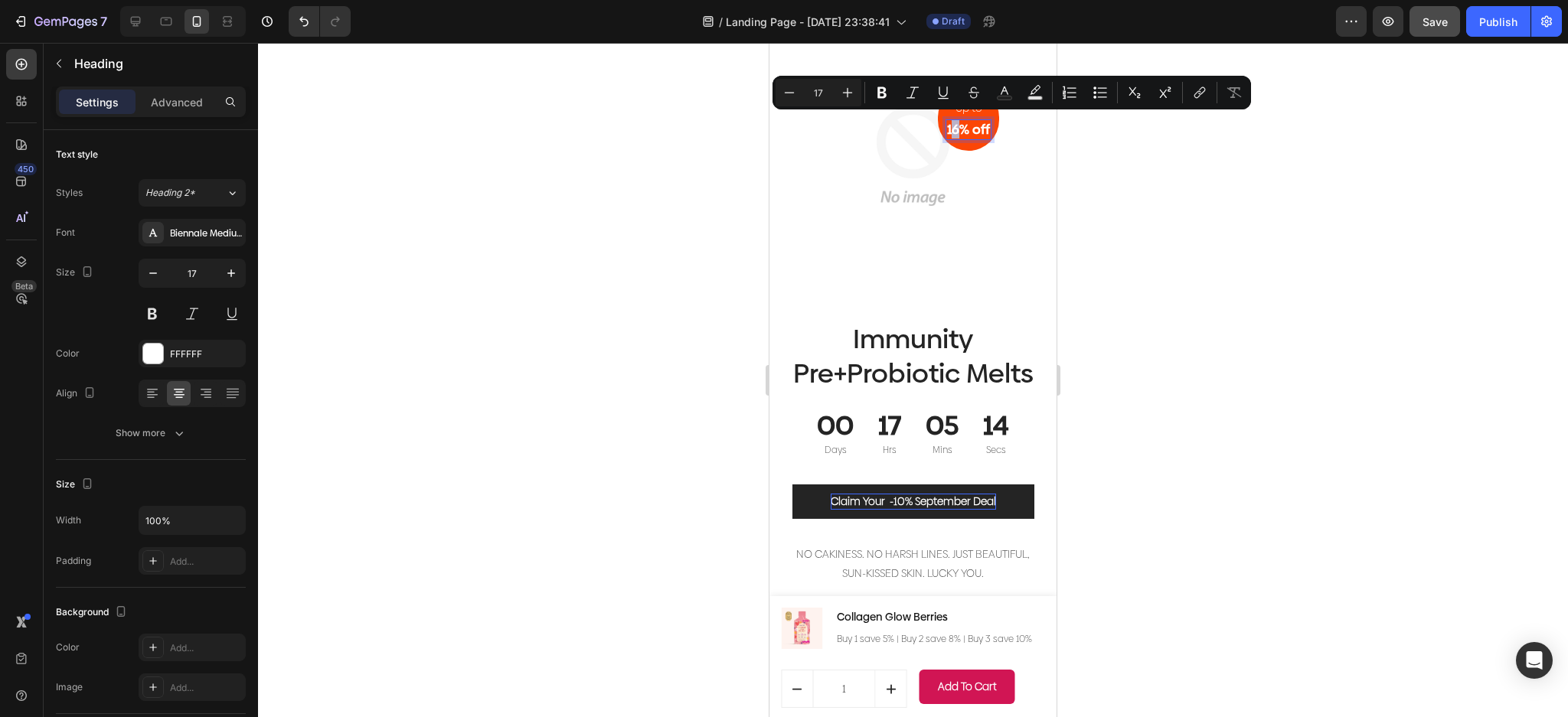
click at [947, 128] on p "16% off" at bounding box center [968, 129] width 43 height 17
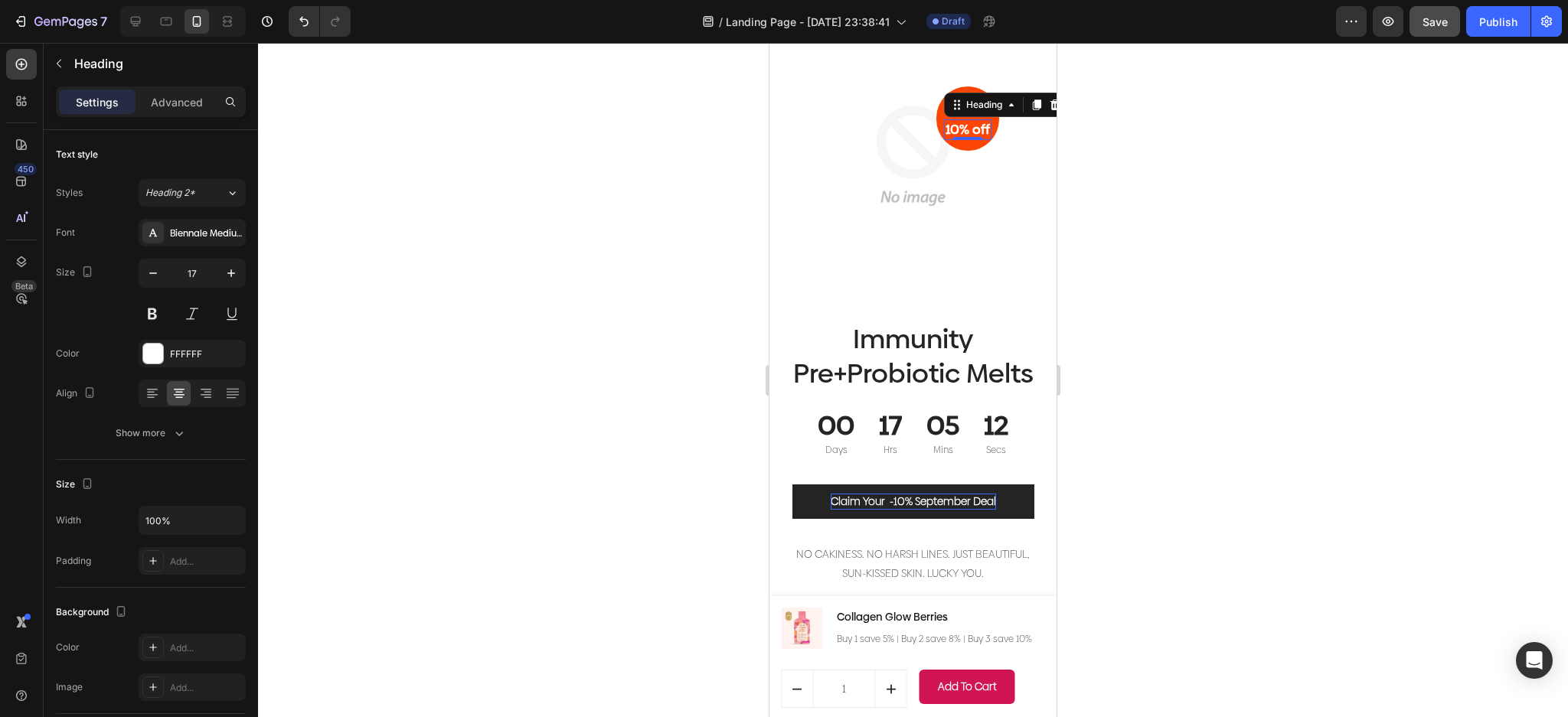
click at [1343, 238] on div at bounding box center [913, 380] width 1310 height 674
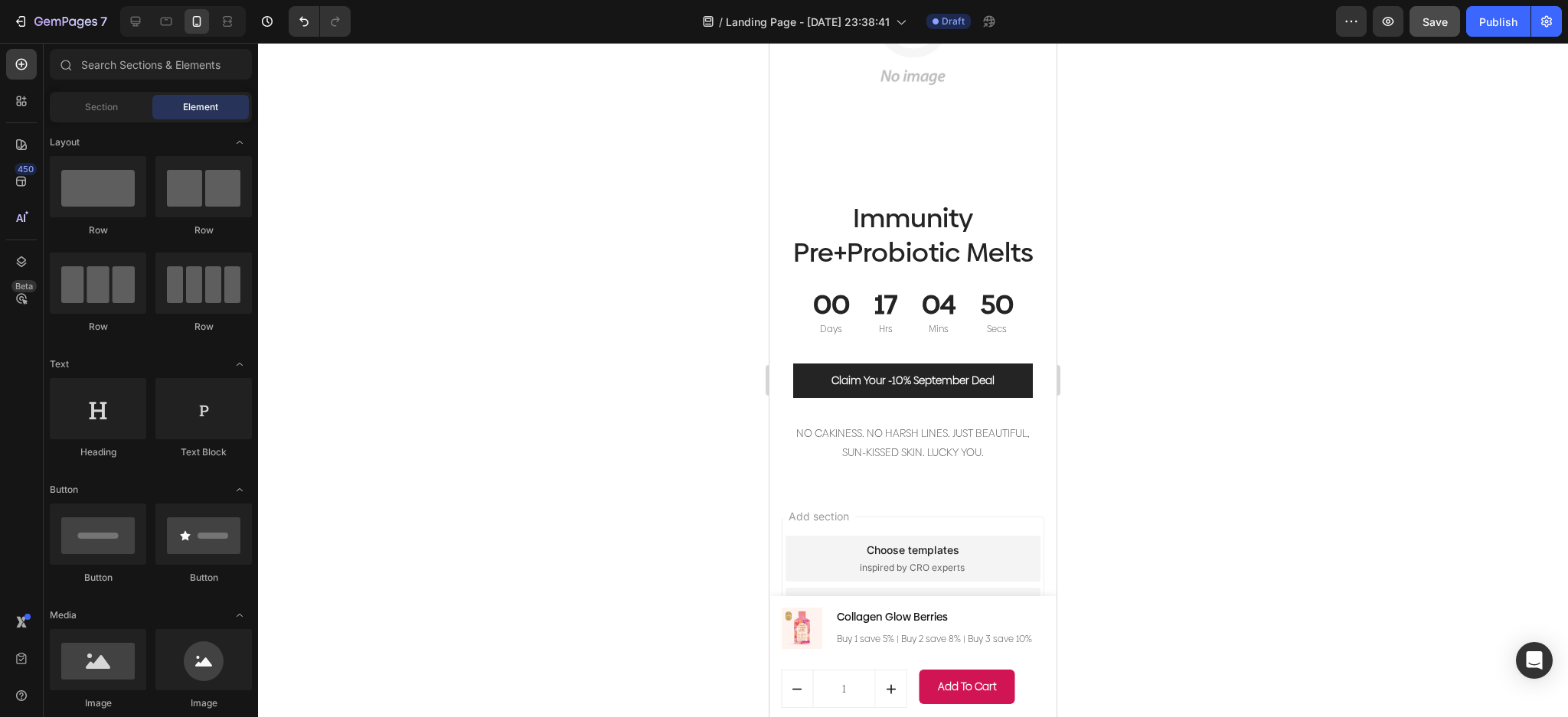
scroll to position [6066, 0]
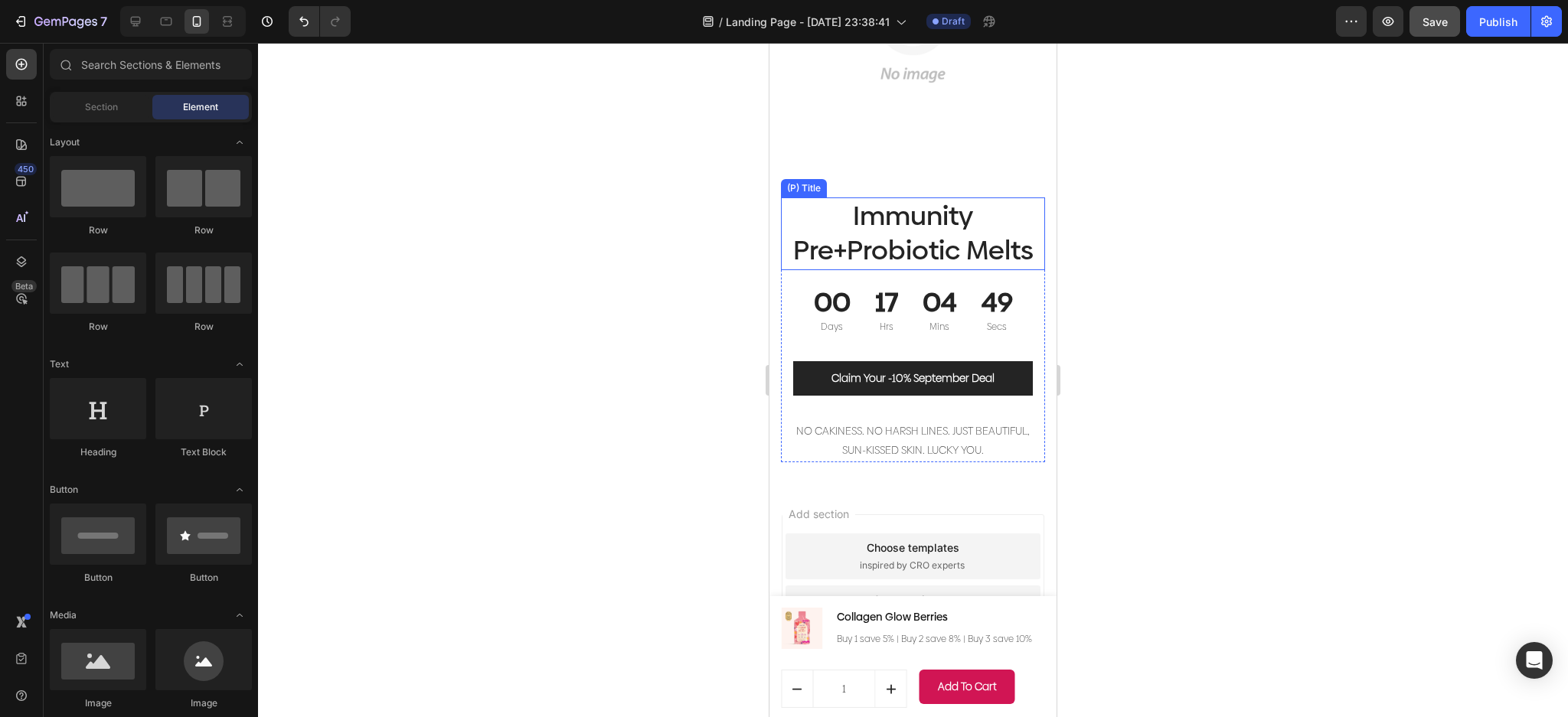
click at [948, 240] on h1 "Immunity Pre+Probiotic Melts" at bounding box center [913, 233] width 264 height 72
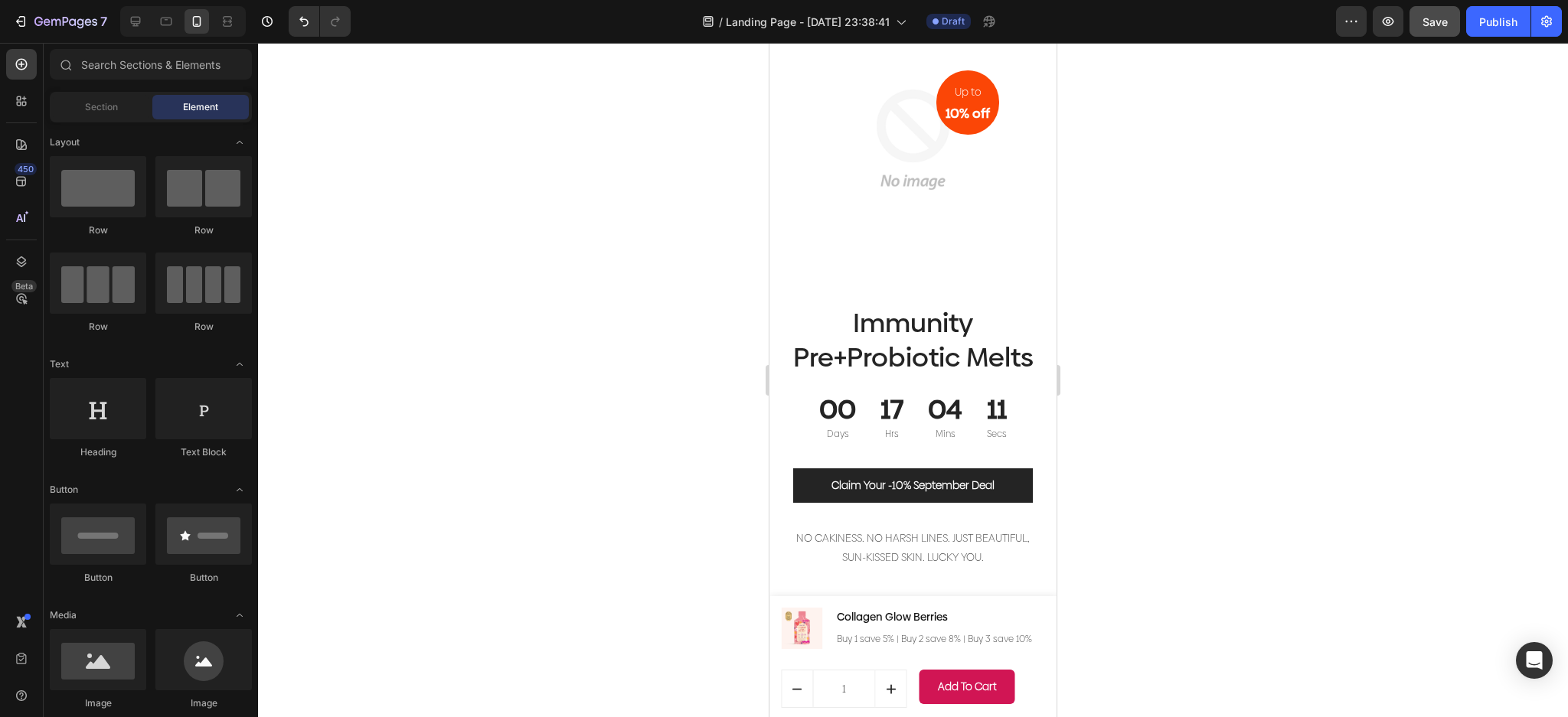
scroll to position [5751, 0]
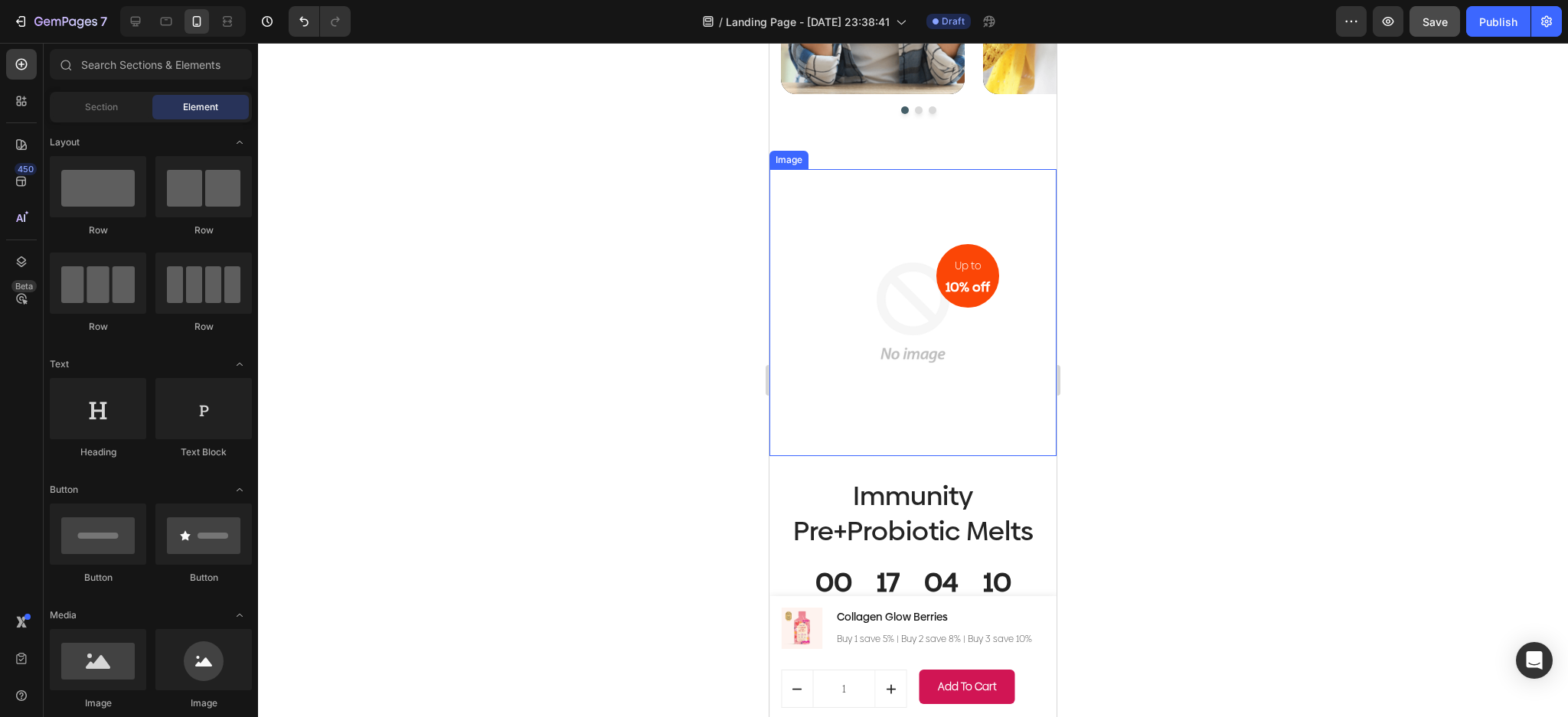
click at [905, 420] on img at bounding box center [913, 312] width 287 height 287
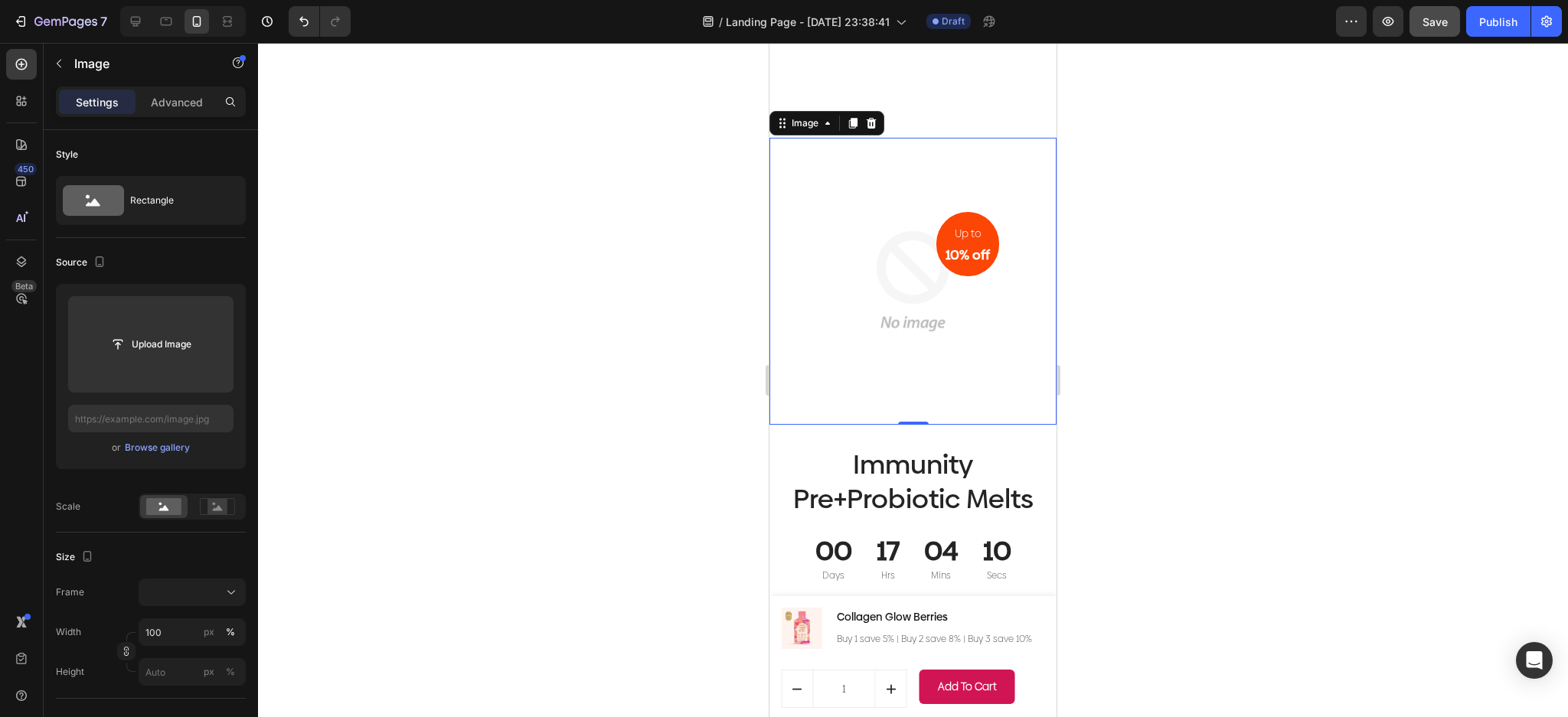
scroll to position [5956, 0]
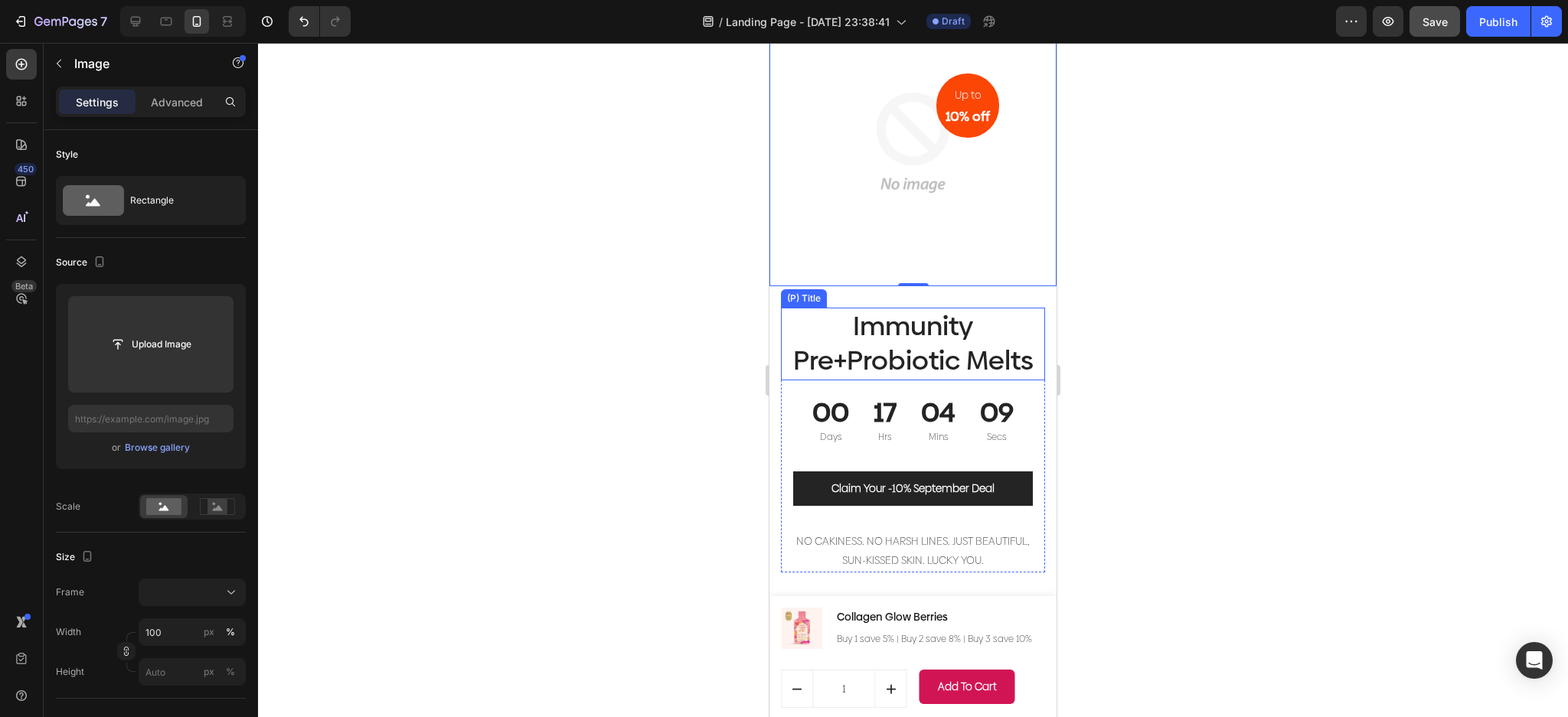
click at [963, 346] on h1 "Immunity Pre+Probiotic Melts" at bounding box center [913, 344] width 264 height 72
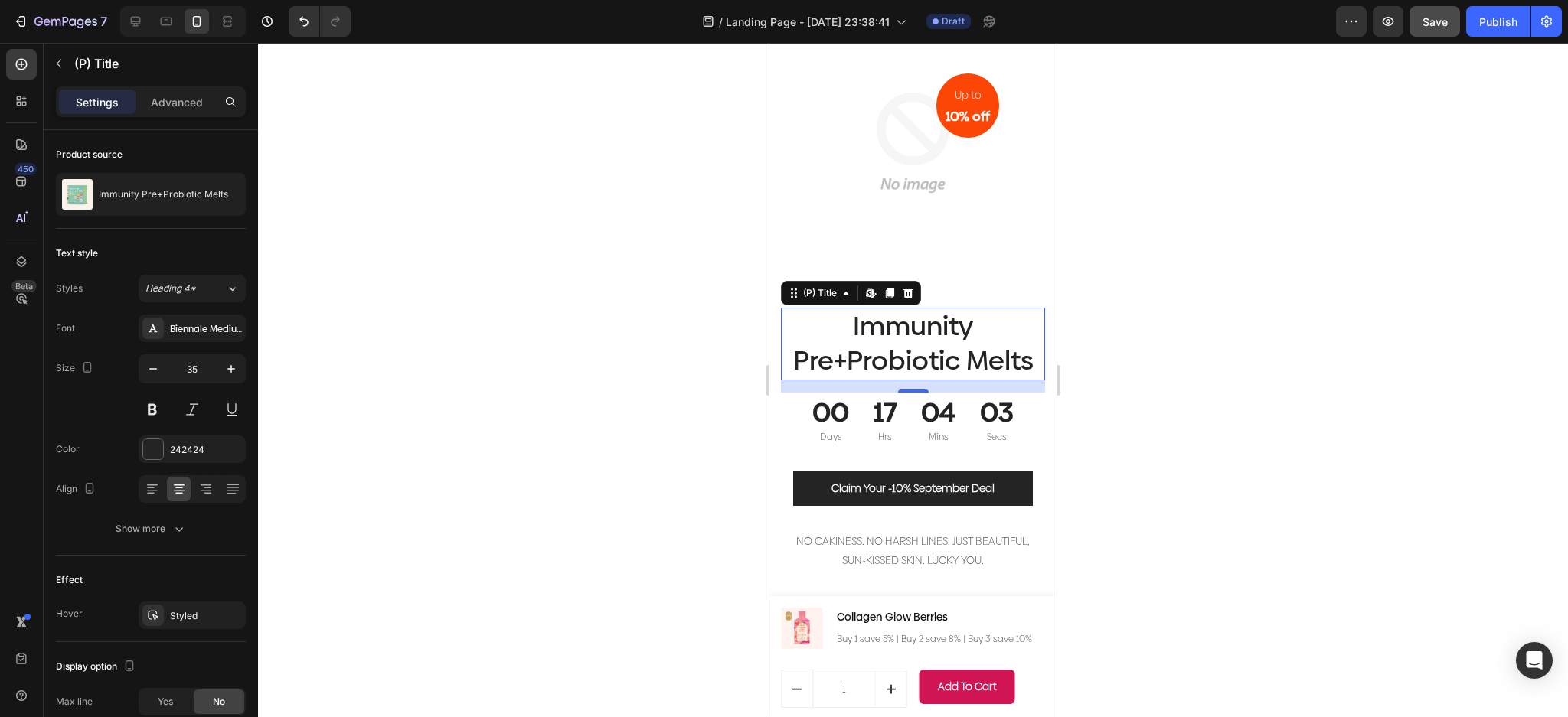
click at [980, 381] on div "16" at bounding box center [913, 386] width 264 height 12
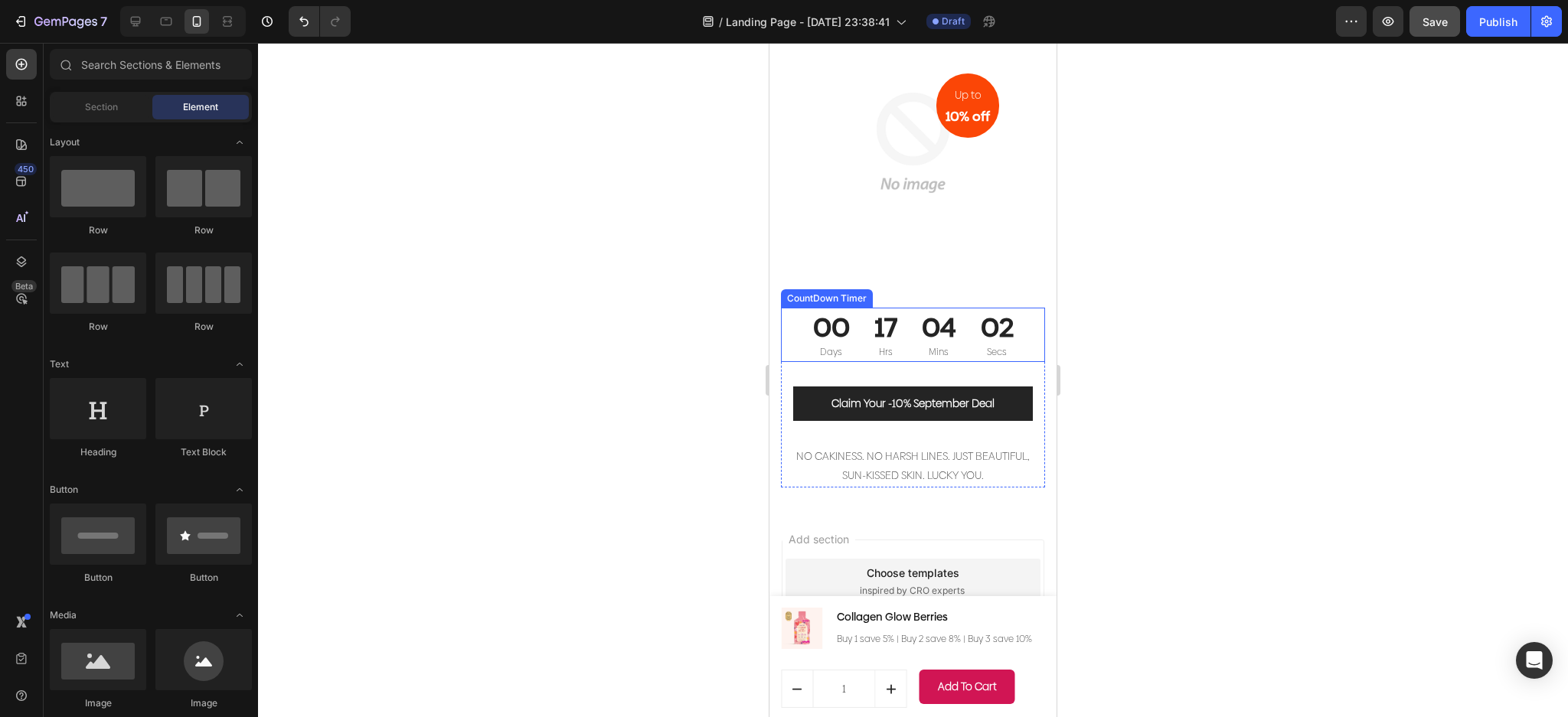
click at [980, 312] on div "02" at bounding box center [997, 328] width 33 height 35
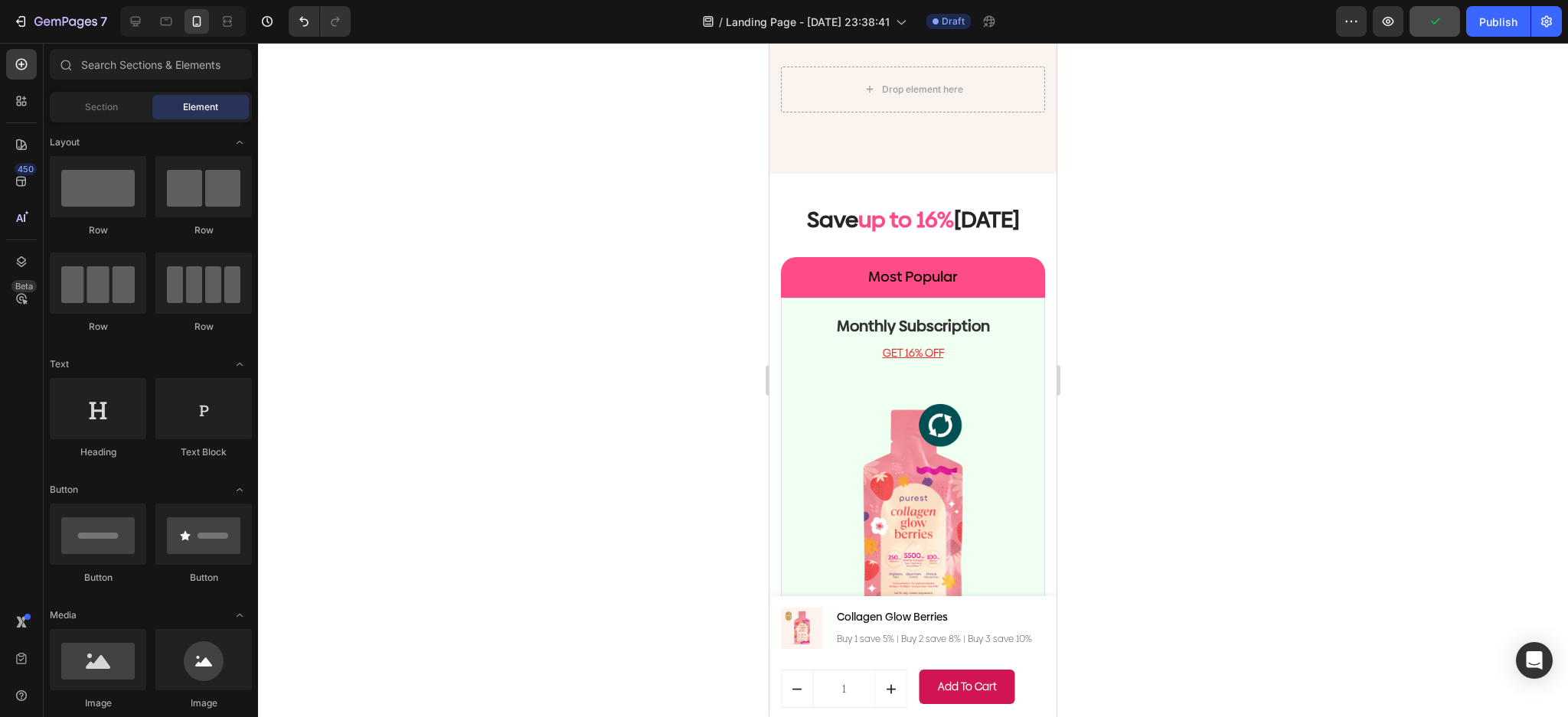
scroll to position [2883, 0]
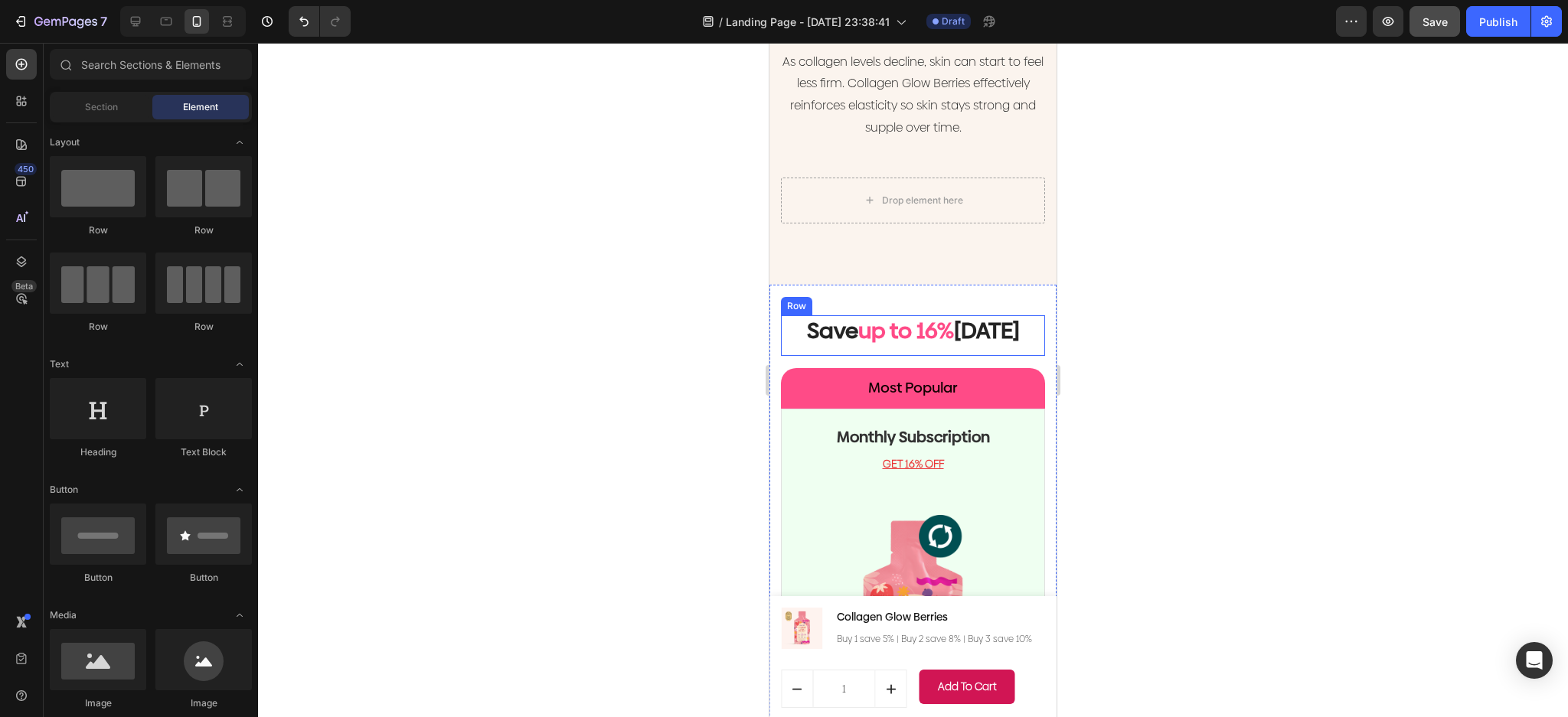
click at [938, 315] on span "up to 16%" at bounding box center [906, 331] width 96 height 31
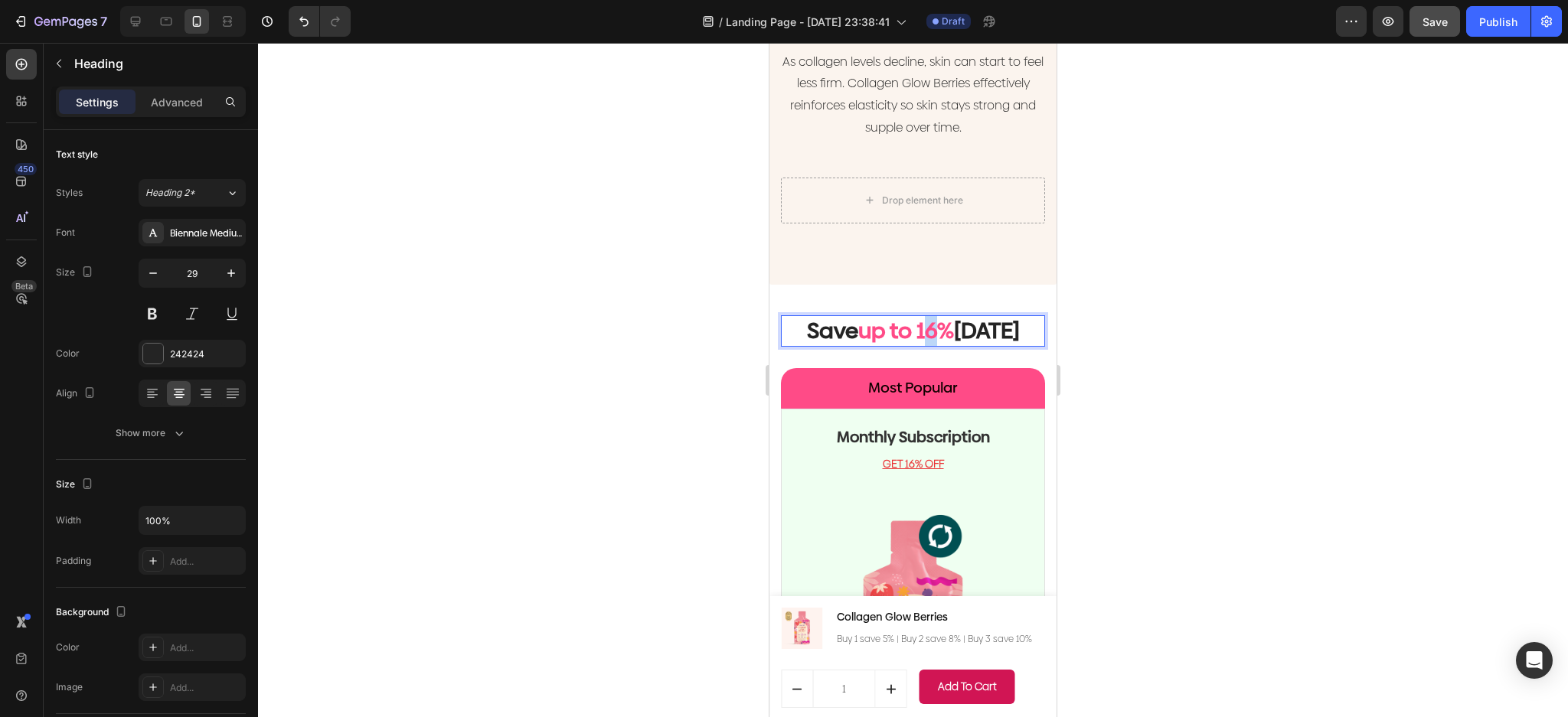
click at [923, 315] on span "up to 16%" at bounding box center [906, 331] width 96 height 31
click at [924, 315] on span "up to 10%" at bounding box center [906, 331] width 99 height 31
drag, startPoint x: 1180, startPoint y: 396, endPoint x: 1056, endPoint y: 391, distance: 124.1
click at [1179, 395] on div at bounding box center [913, 380] width 1310 height 674
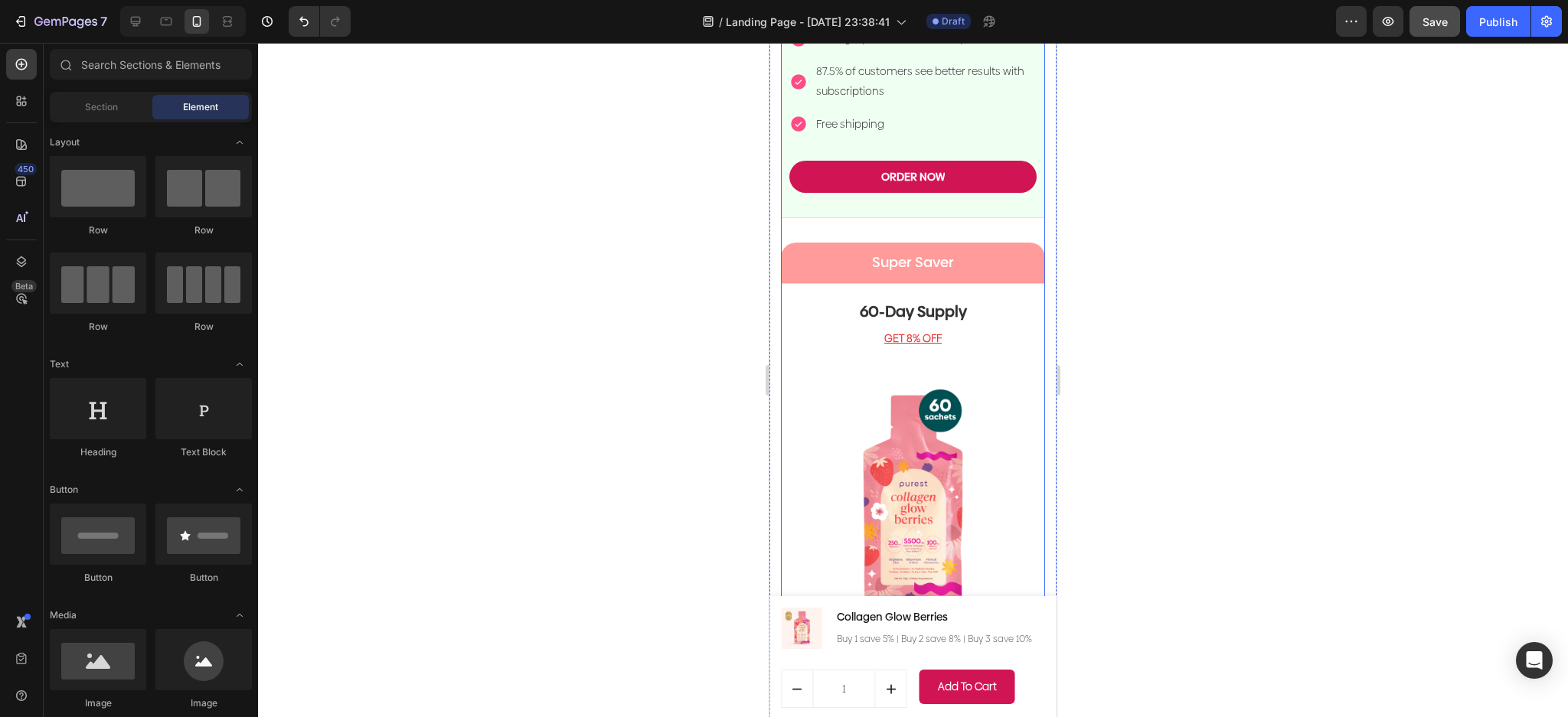
scroll to position [3903, 0]
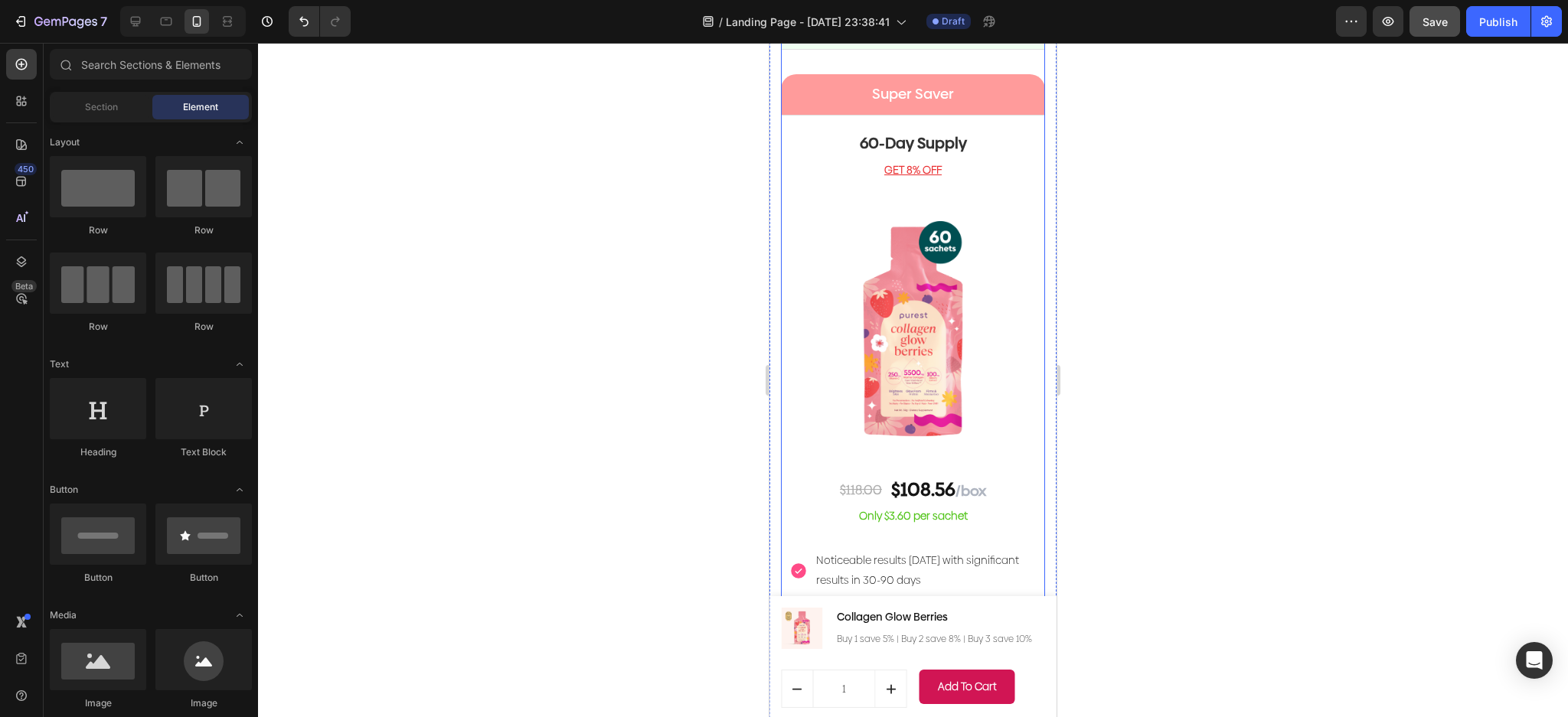
click at [1024, 242] on div "60-Day Supply Heading GET 8% OFF Text block Image $118.00 Text Block $108.56 /b…" at bounding box center [913, 427] width 264 height 625
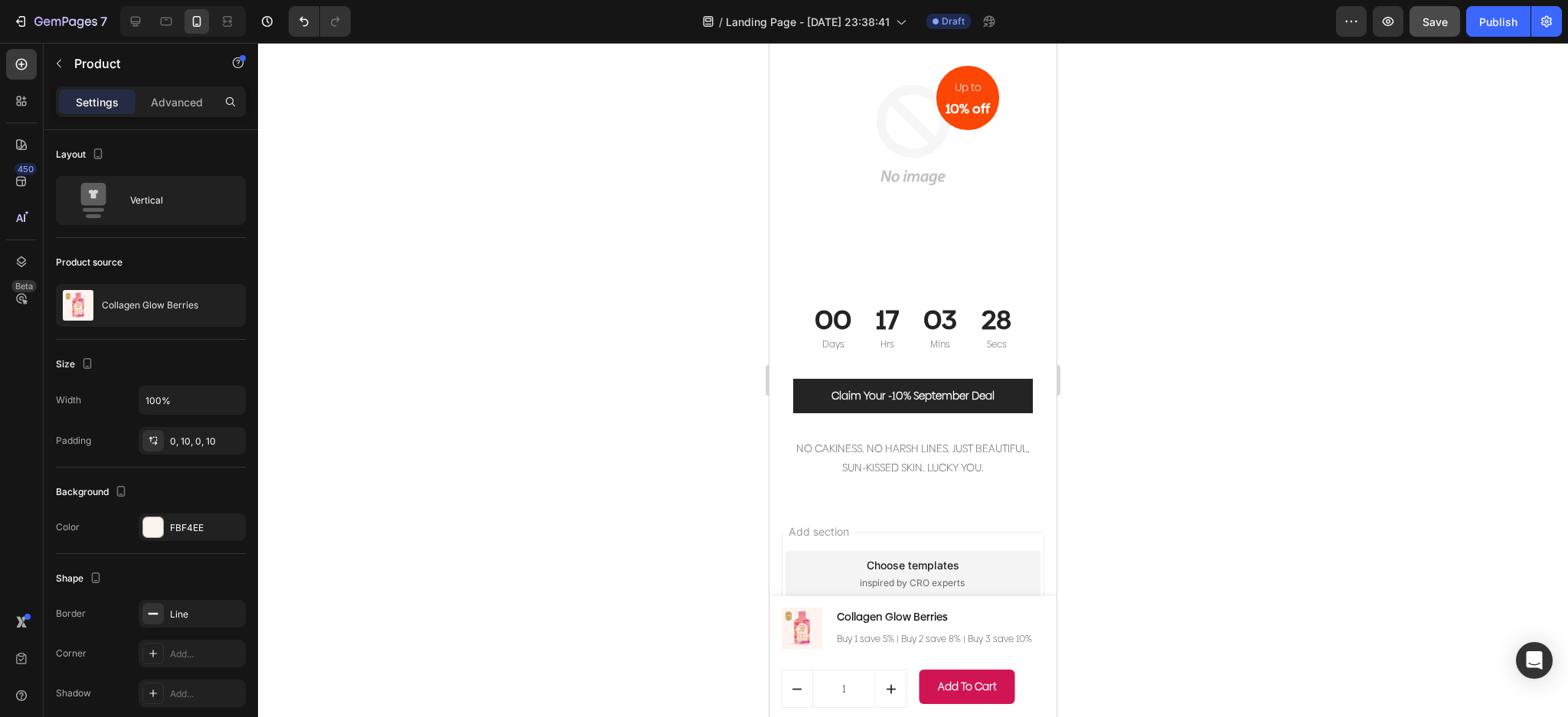
scroll to position [5981, 0]
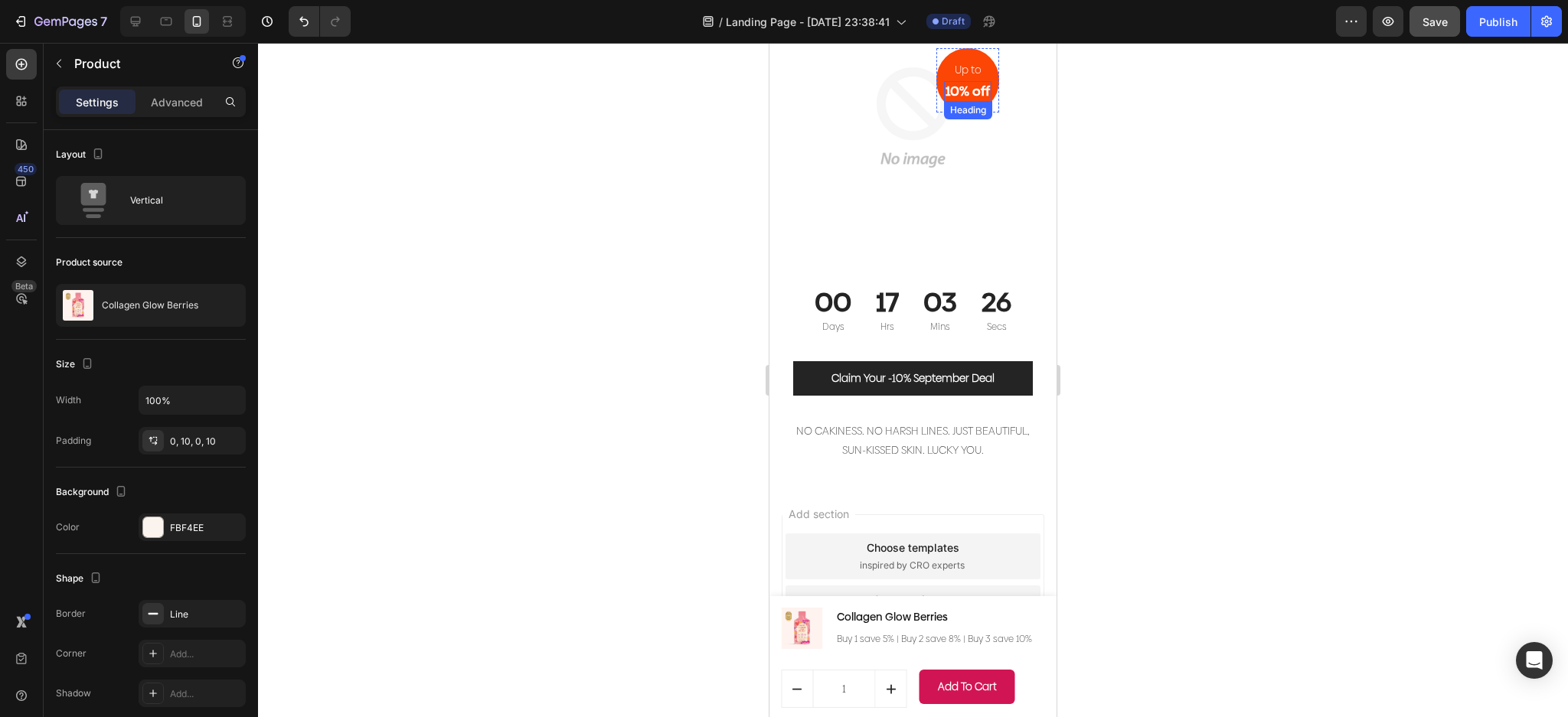
click at [952, 81] on h2 "10% off" at bounding box center [968, 91] width 47 height 20
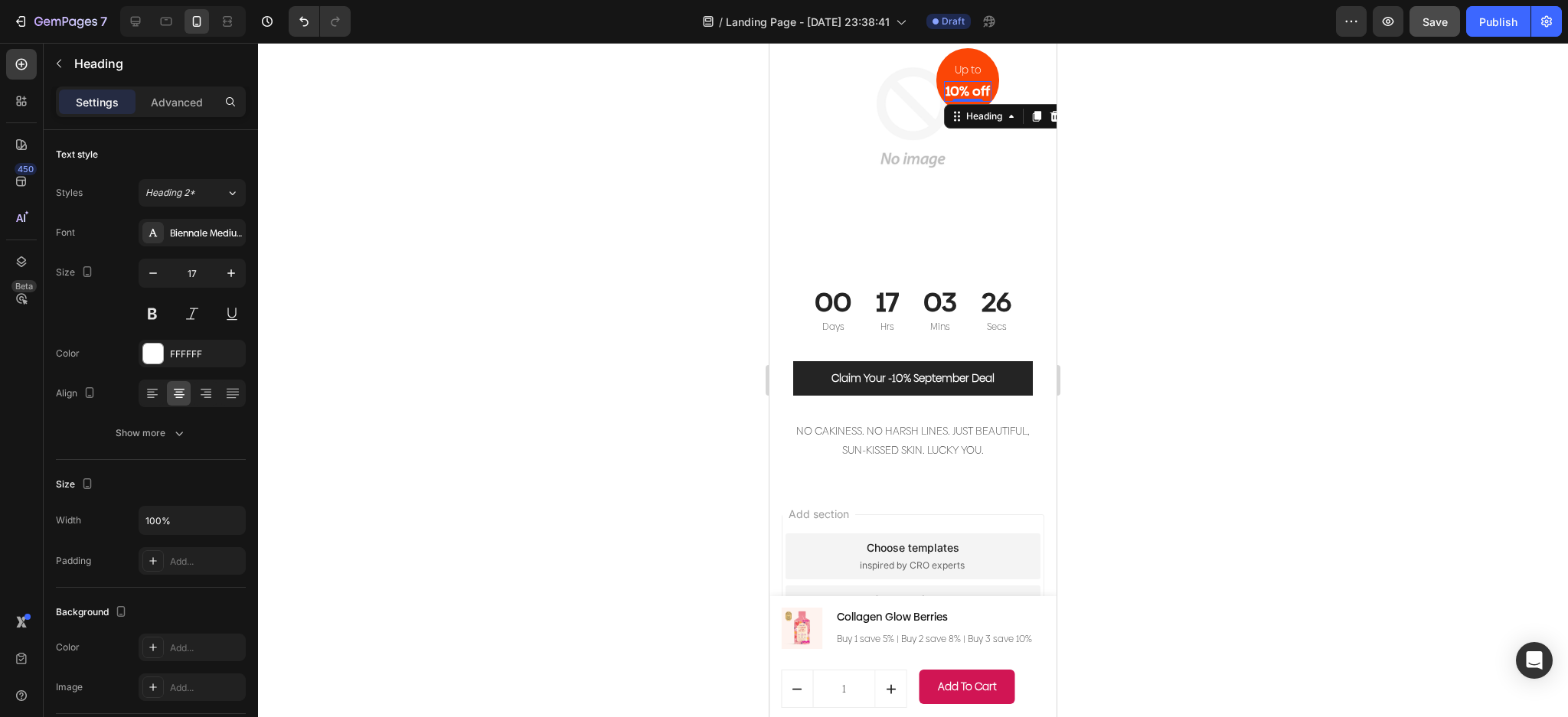
click at [952, 81] on h2 "10% off" at bounding box center [968, 91] width 47 height 20
click at [946, 85] on p "10% off" at bounding box center [968, 91] width 44 height 17
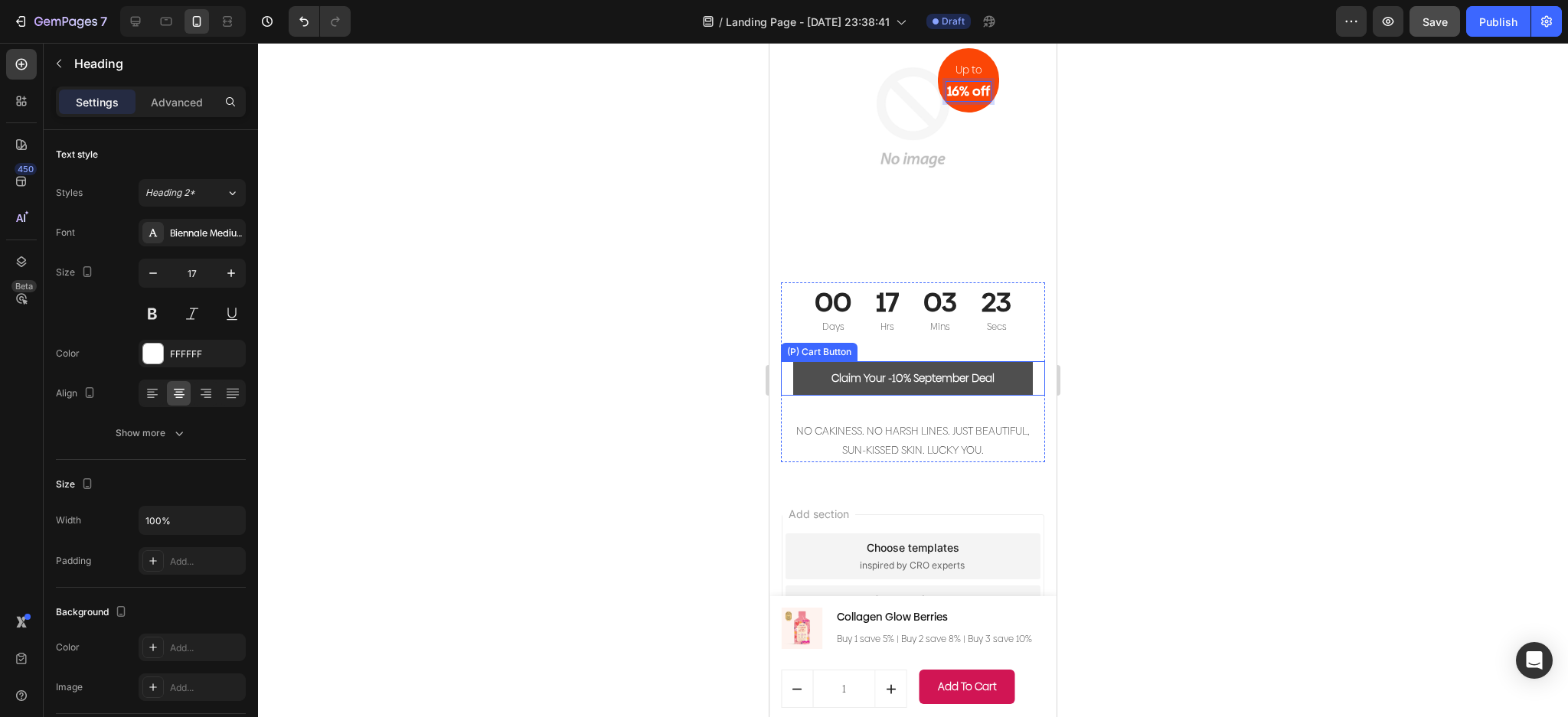
click at [972, 372] on button "Claim Your -10% September Deal" at bounding box center [913, 378] width 240 height 35
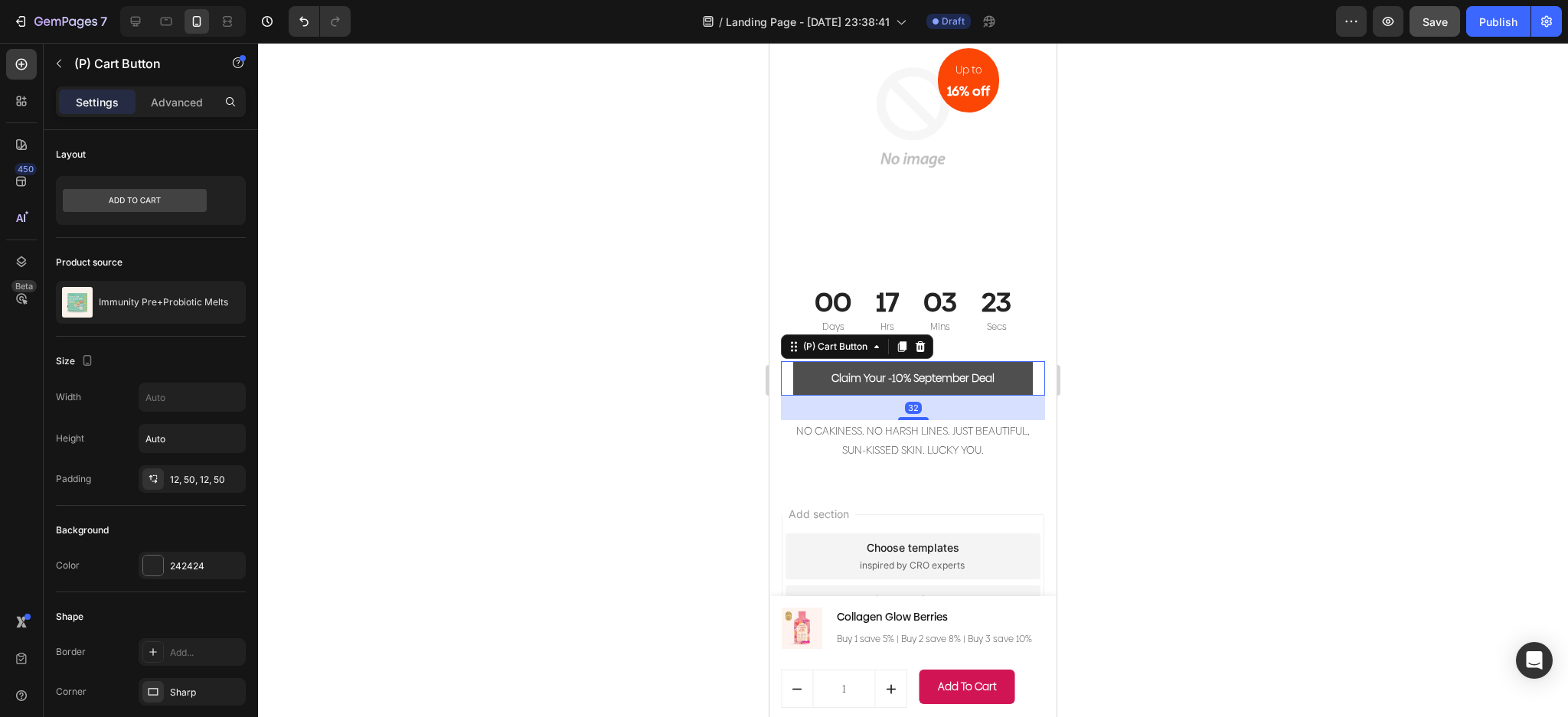
click at [972, 372] on button "Claim Your -10% September Deal" at bounding box center [913, 378] width 240 height 35
click at [898, 370] on div "Claim Your -10% September Deal" at bounding box center [913, 378] width 163 height 16
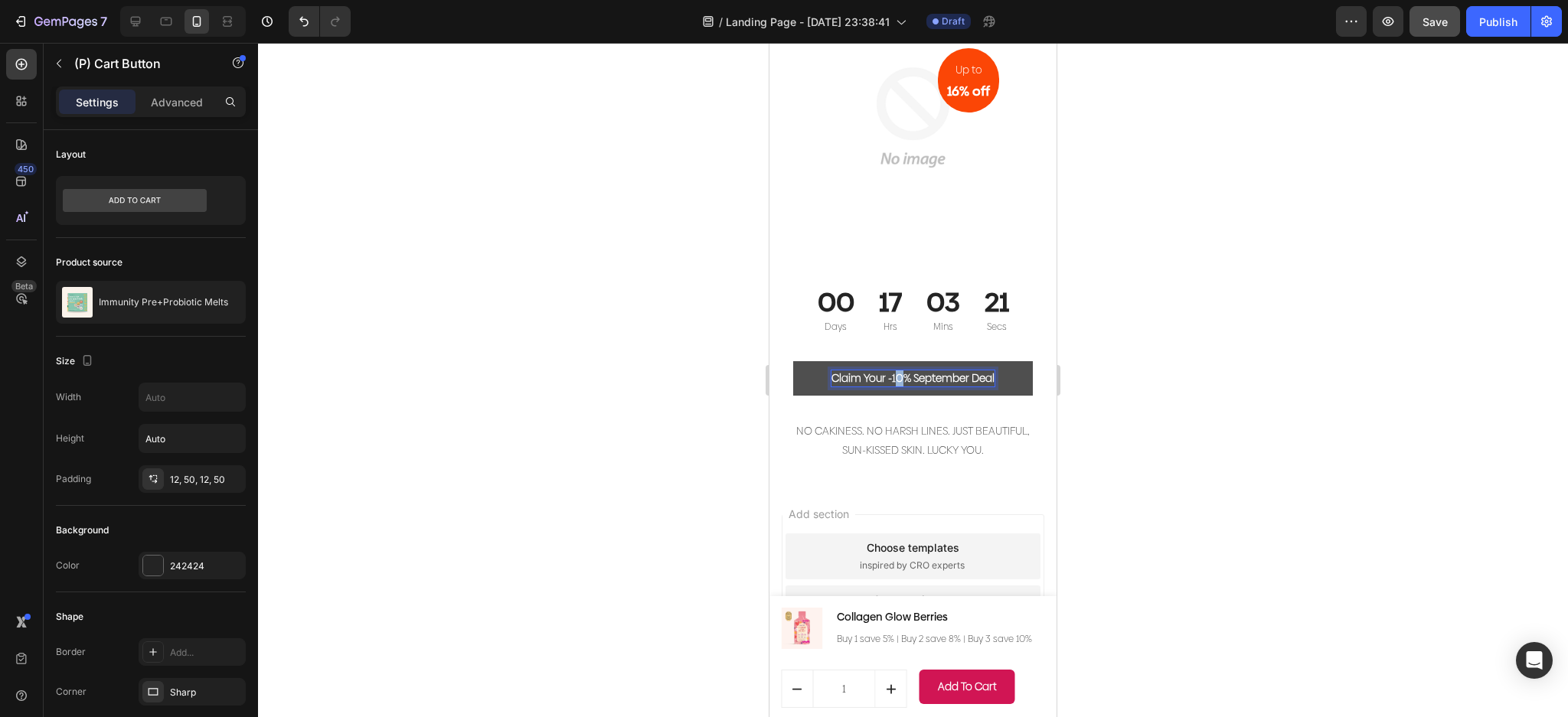
click at [894, 370] on p "Claim Your -10% September Deal" at bounding box center [913, 378] width 163 height 16
click at [950, 370] on p "Claim Your -16% September Deal" at bounding box center [913, 378] width 162 height 16
drag, startPoint x: 962, startPoint y: 365, endPoint x: 906, endPoint y: 368, distance: 56.1
click at [906, 370] on p "Claim Your -16% September Deal" at bounding box center [913, 378] width 162 height 16
click at [1178, 303] on div at bounding box center [913, 380] width 1310 height 674
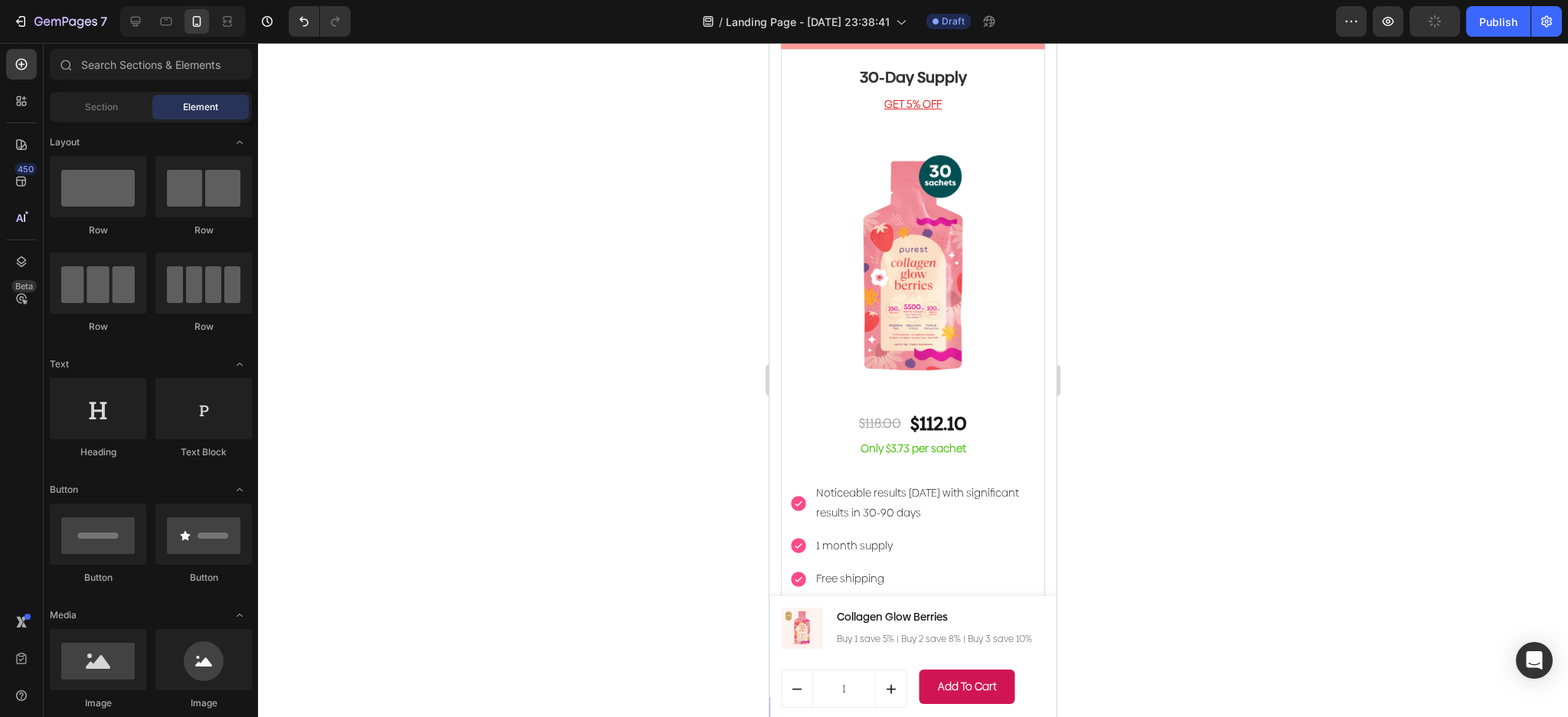
scroll to position [4654, 0]
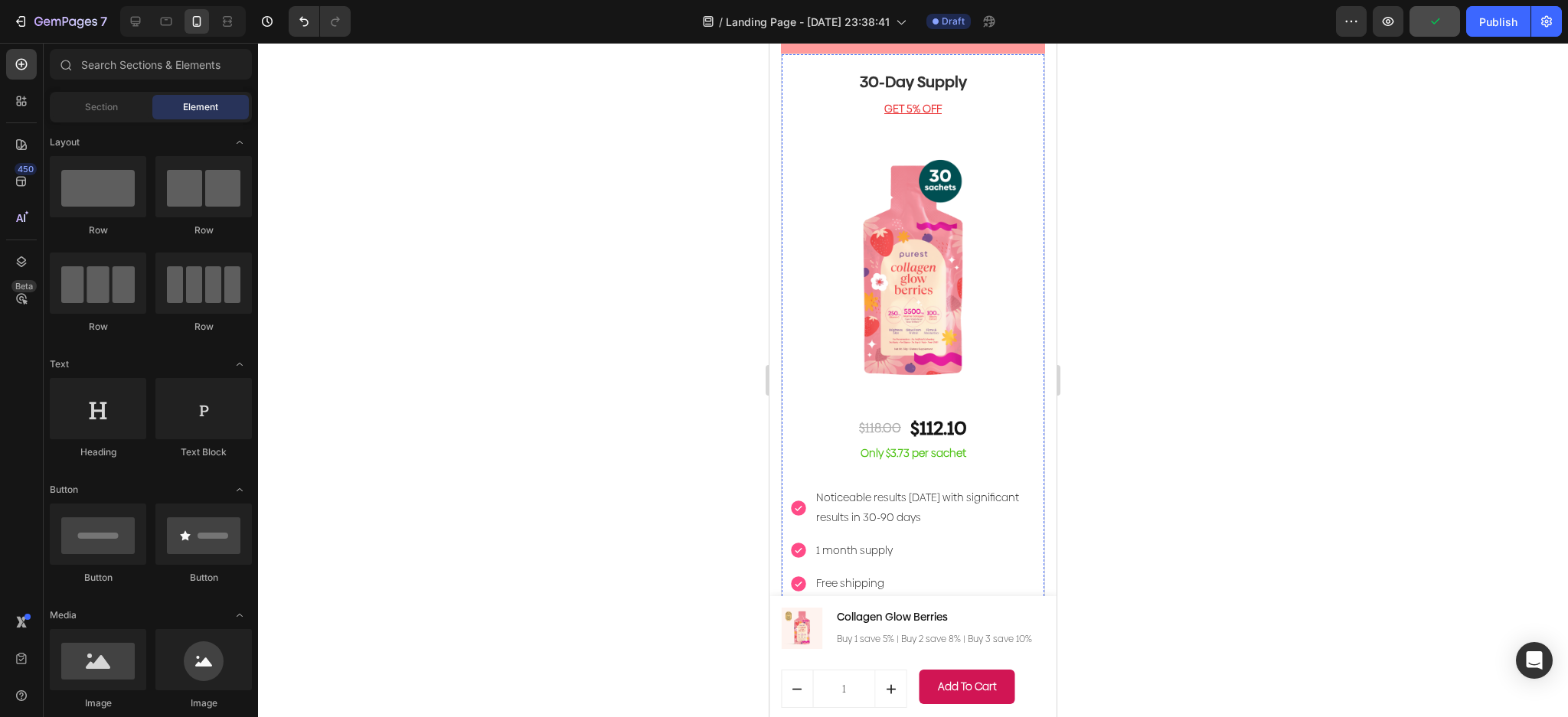
click at [976, 620] on button "ORDER NOW" at bounding box center [913, 636] width 247 height 32
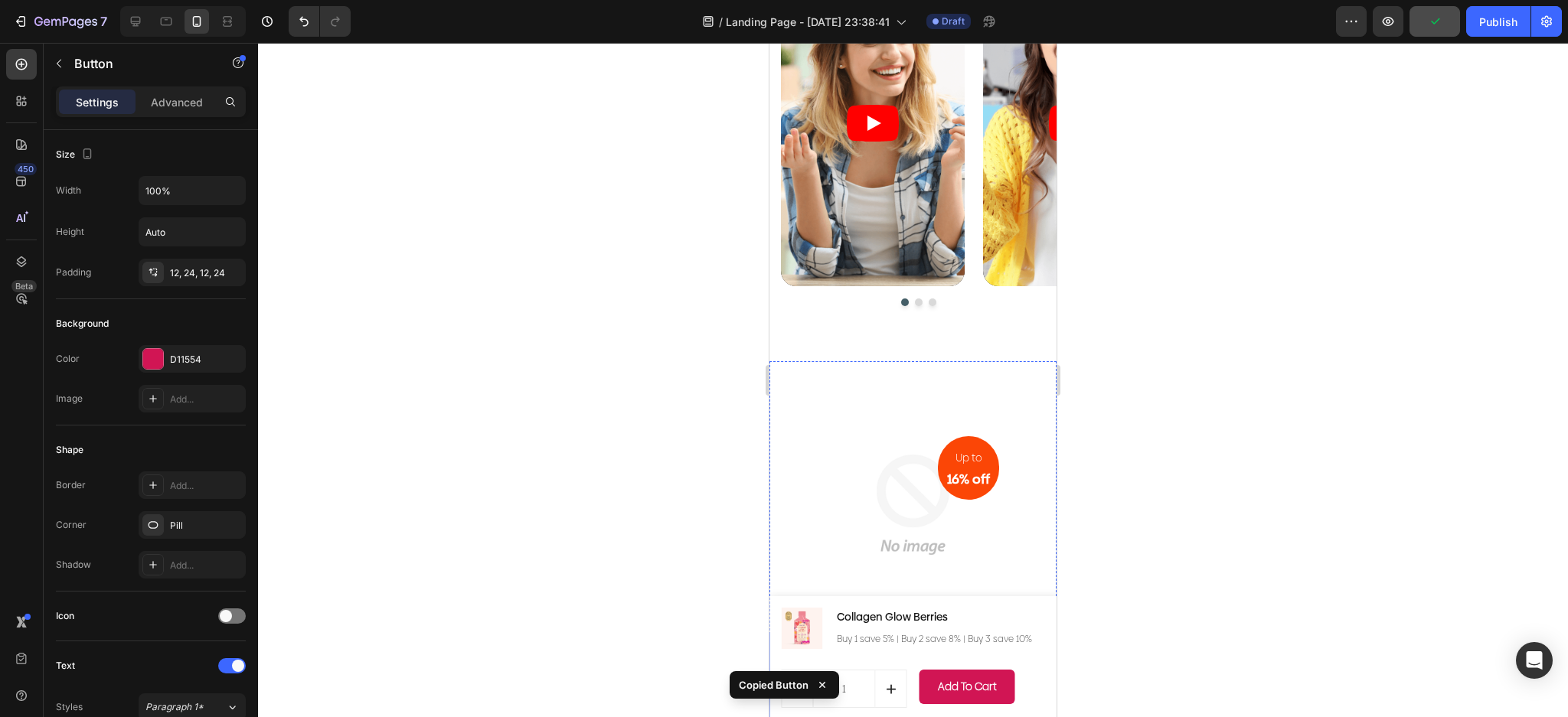
scroll to position [5879, 0]
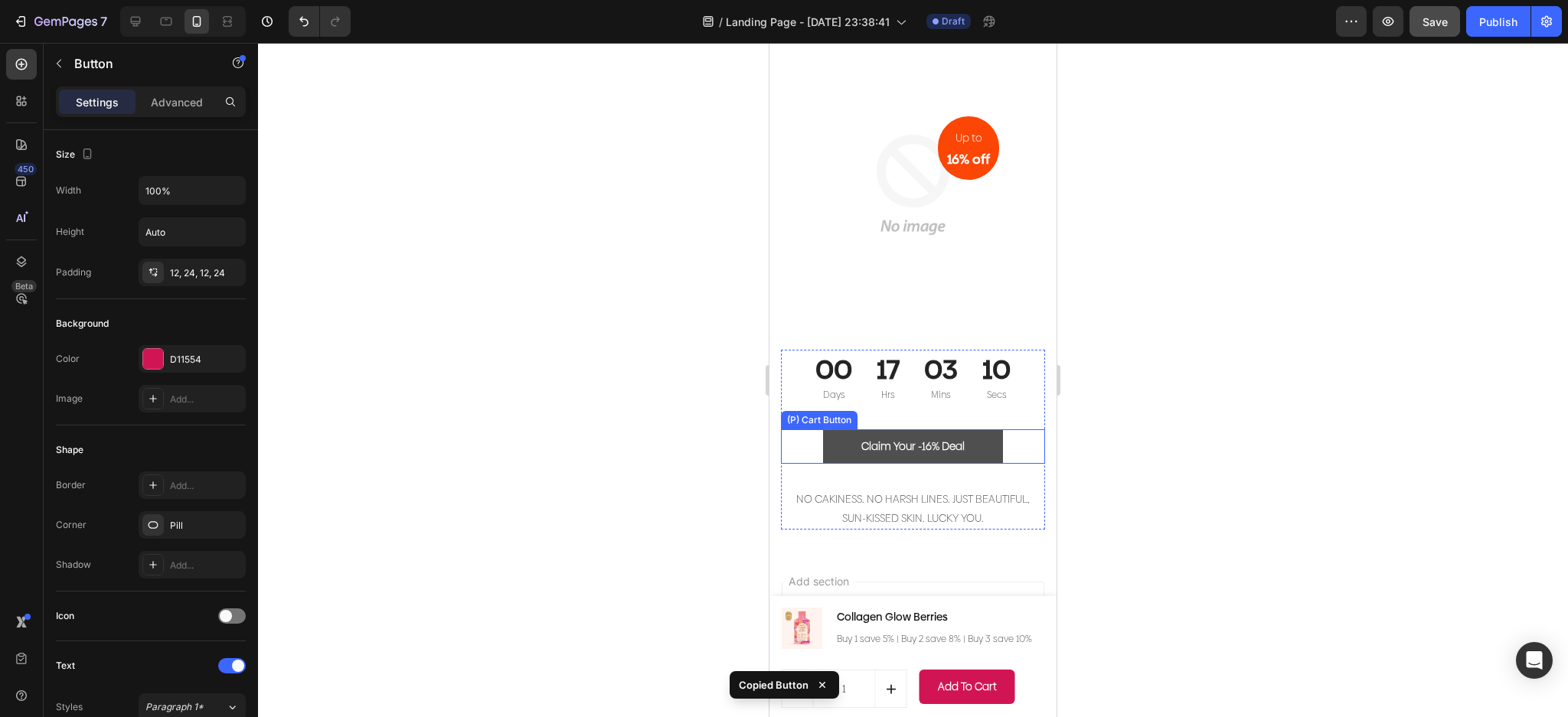
click at [983, 461] on button "Claim Your -16% Deal" at bounding box center [912, 447] width 179 height 35
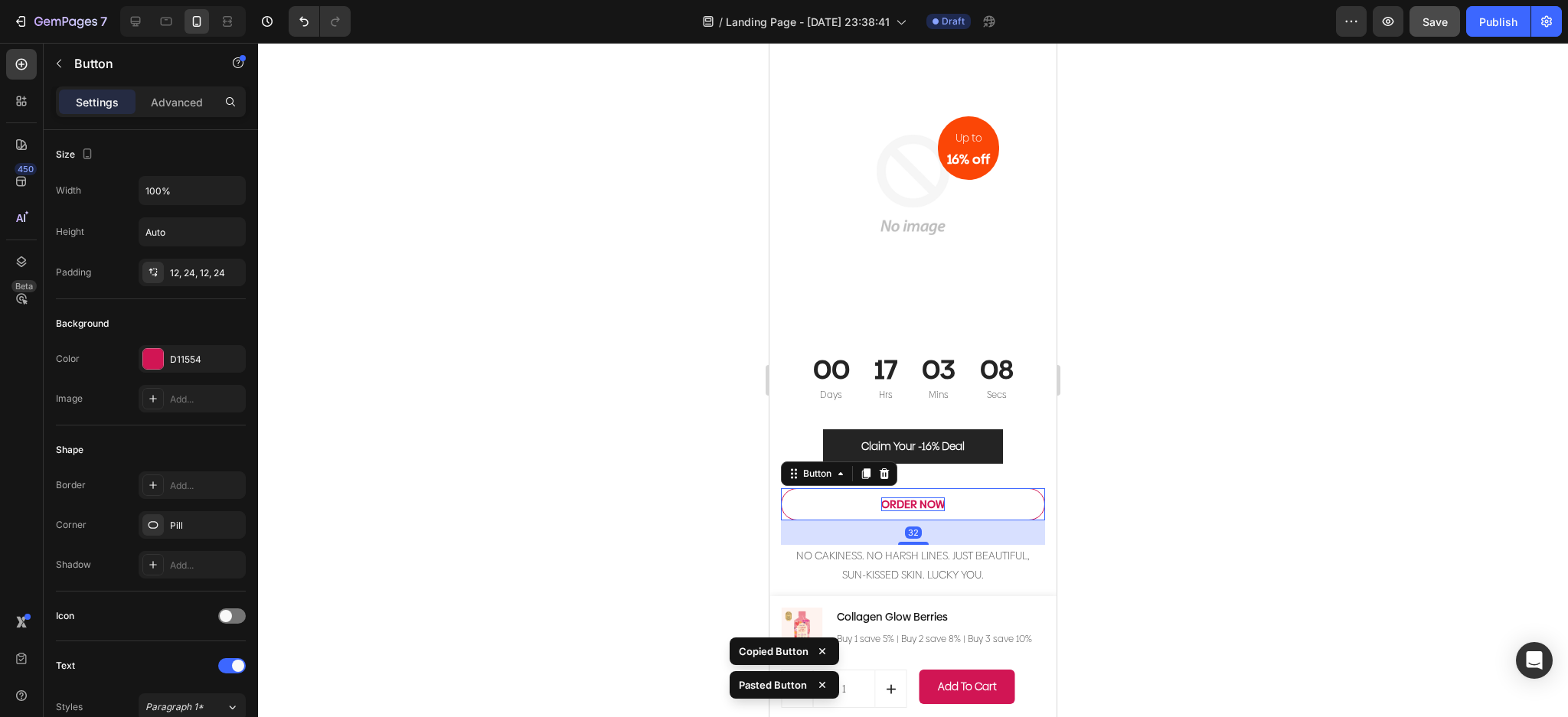
click at [931, 512] on strong "ORDER NOW" at bounding box center [913, 504] width 64 height 15
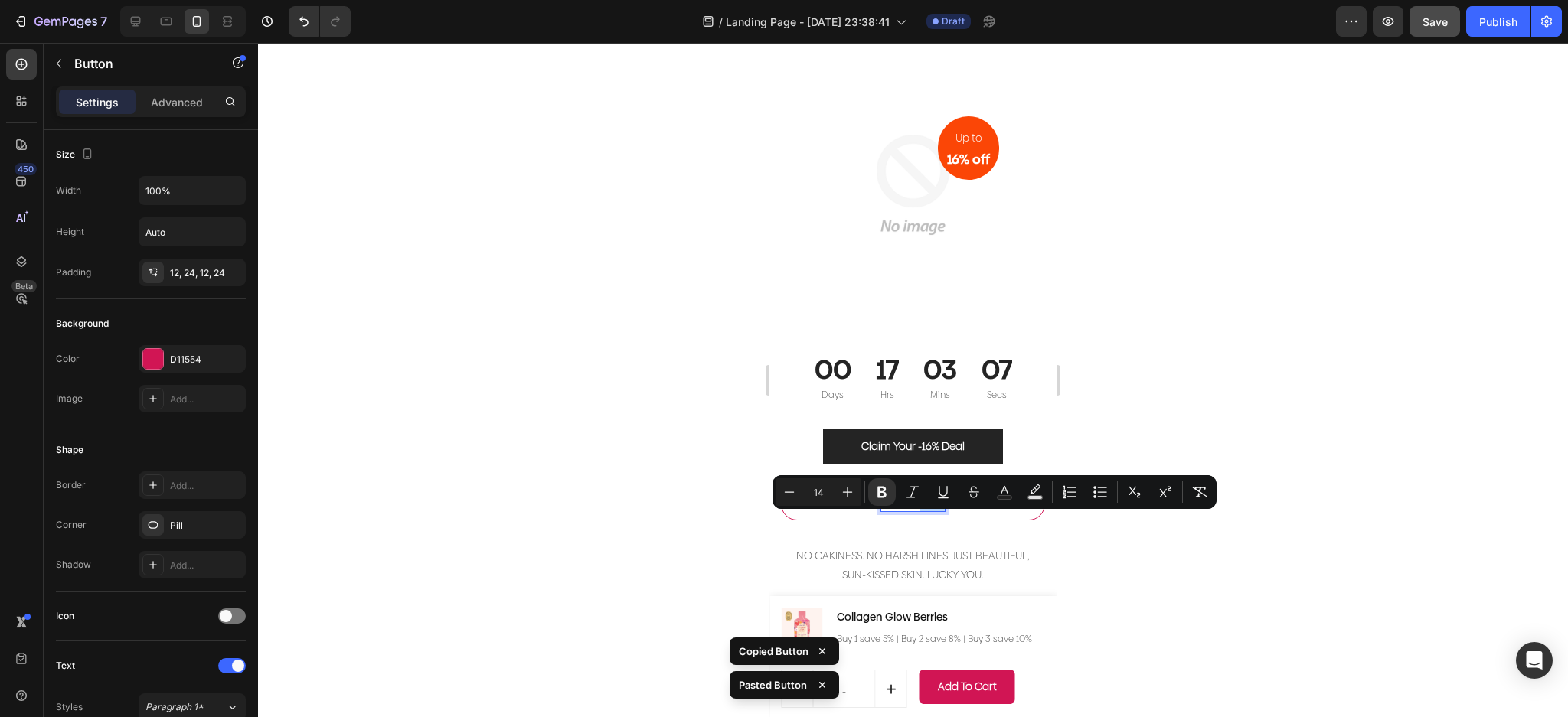
click at [932, 512] on strong "ORDER NOW" at bounding box center [913, 504] width 64 height 15
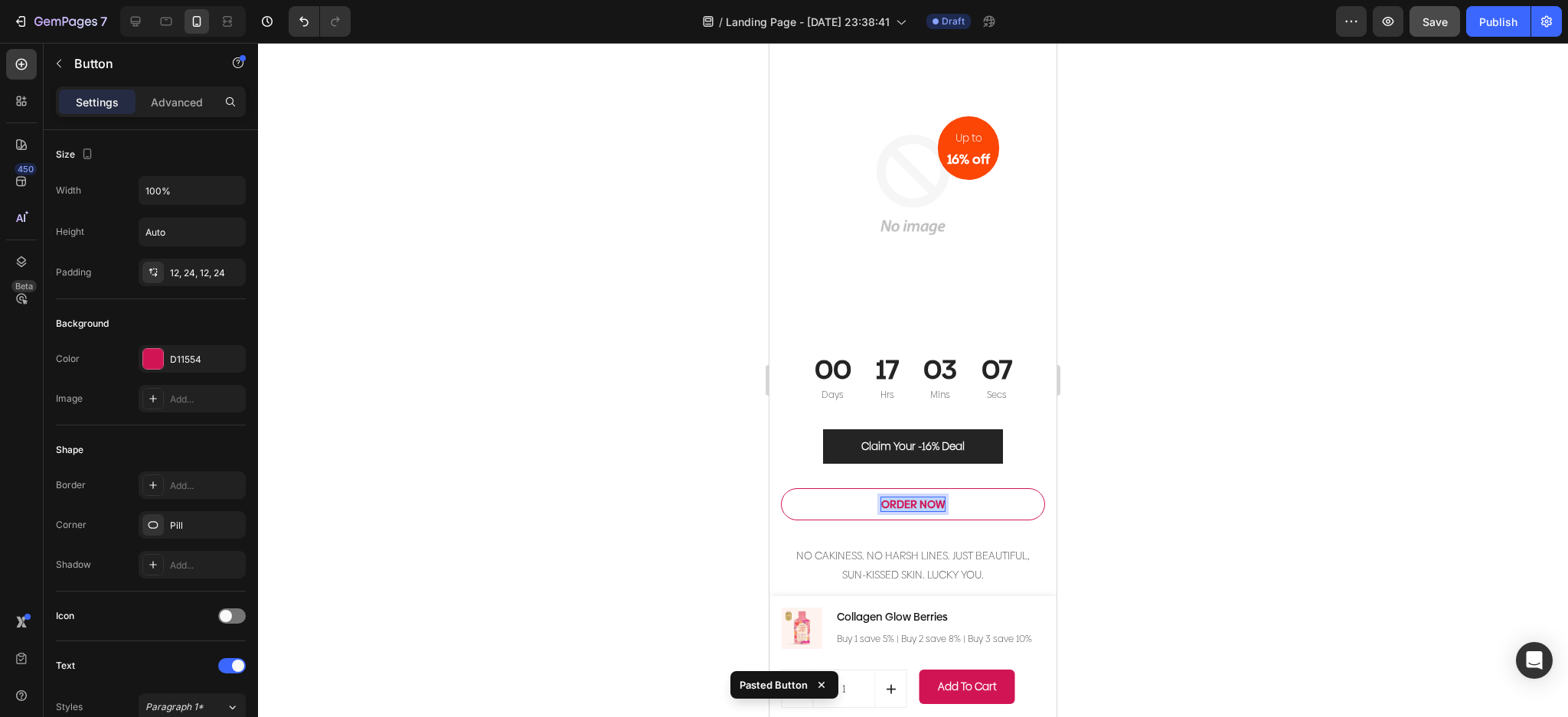
drag, startPoint x: 935, startPoint y: 524, endPoint x: 873, endPoint y: 517, distance: 62.4
click at [881, 512] on strong "ORDER NOW" at bounding box center [913, 504] width 64 height 15
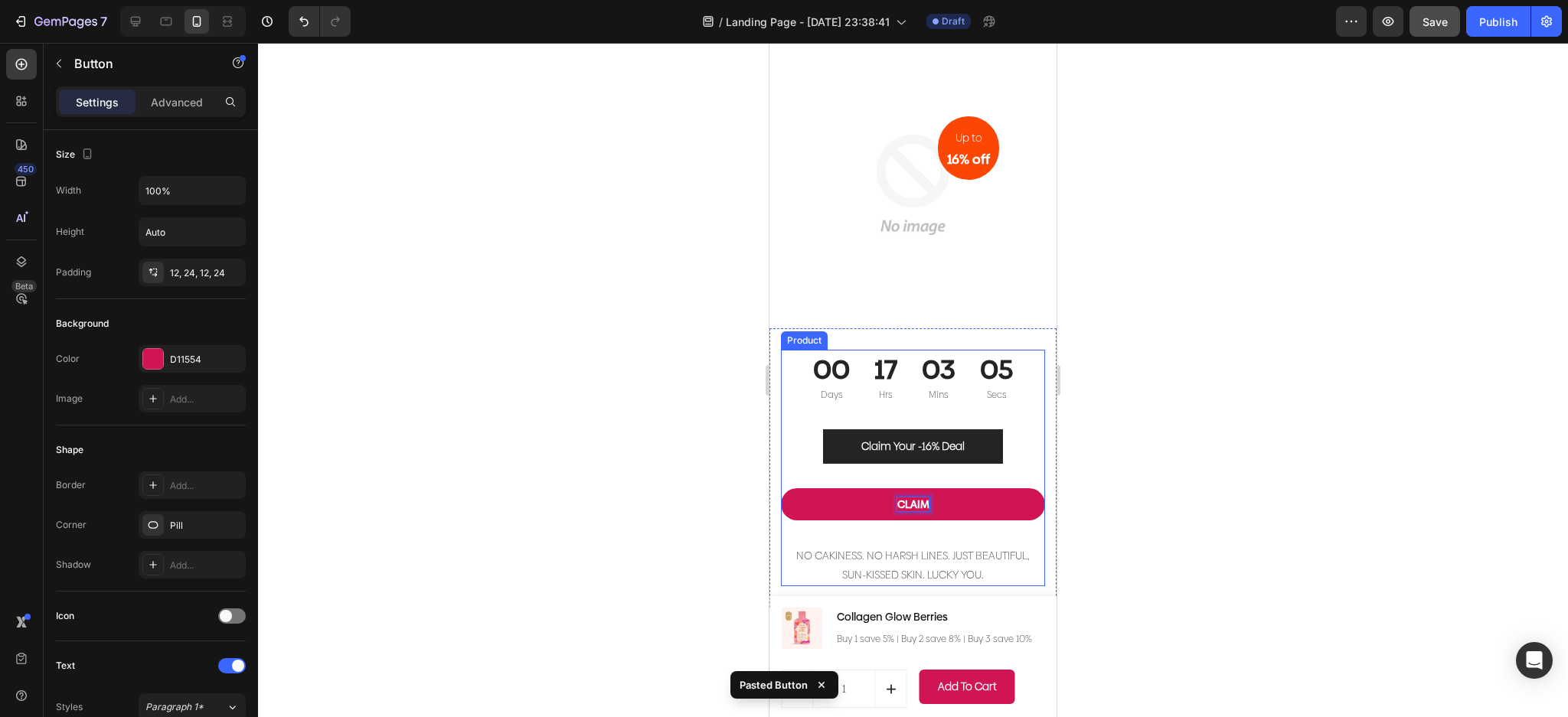
click at [781, 488] on button "CLAIM" at bounding box center [913, 505] width 264 height 32
click at [781, 488] on button "CLAIM YOUR" at bounding box center [913, 505] width 264 height 32
click at [781, 488] on button "CLAIM YOUR -16%" at bounding box center [913, 505] width 264 height 32
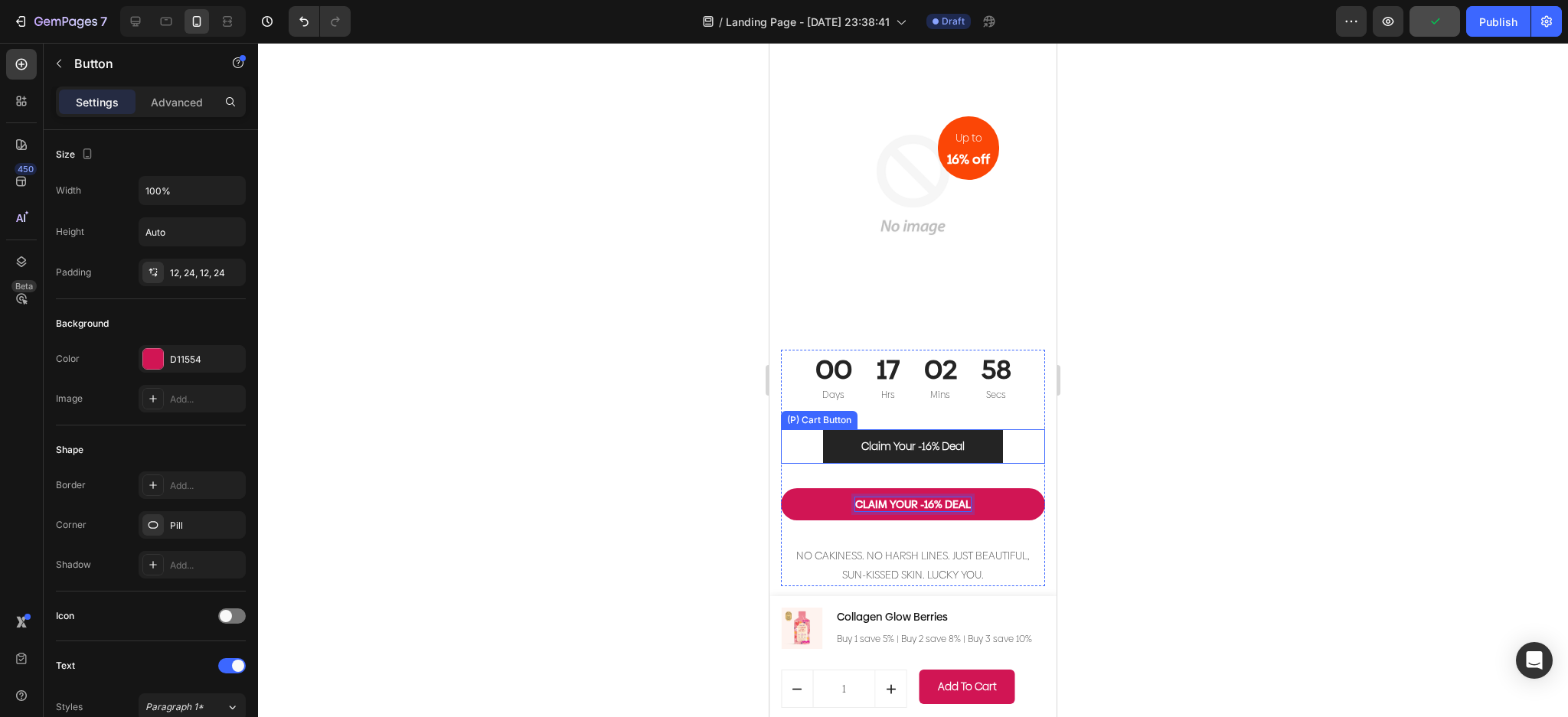
click at [998, 464] on div "Claim Your -16% Deal (P) Cart Button" at bounding box center [913, 447] width 264 height 35
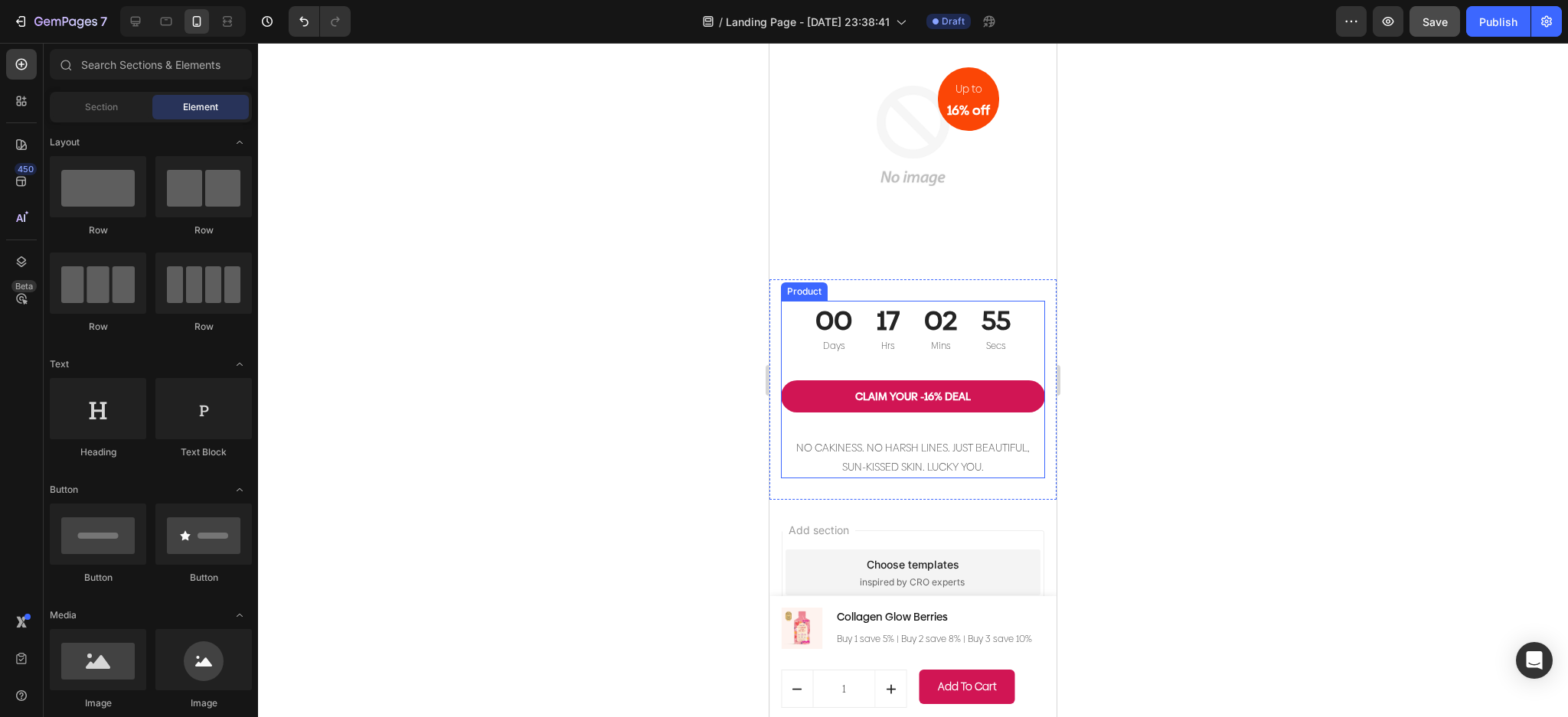
scroll to position [5979, 0]
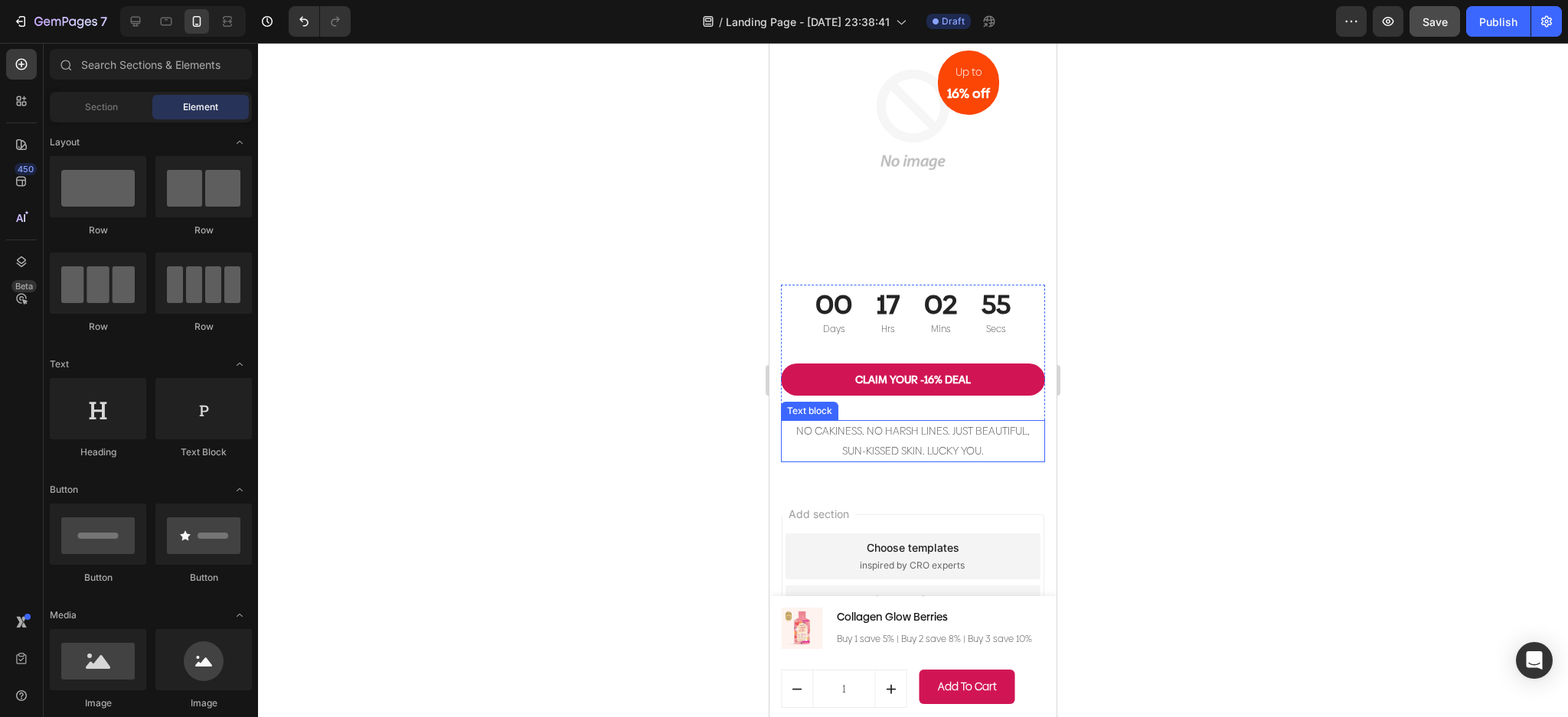
click at [1007, 422] on p "NO CAKINESS. NO HARSH LINES. JUST BEAUTIFUL, SUN-KISSED SKIN. LUCKY YOU." at bounding box center [913, 441] width 261 height 39
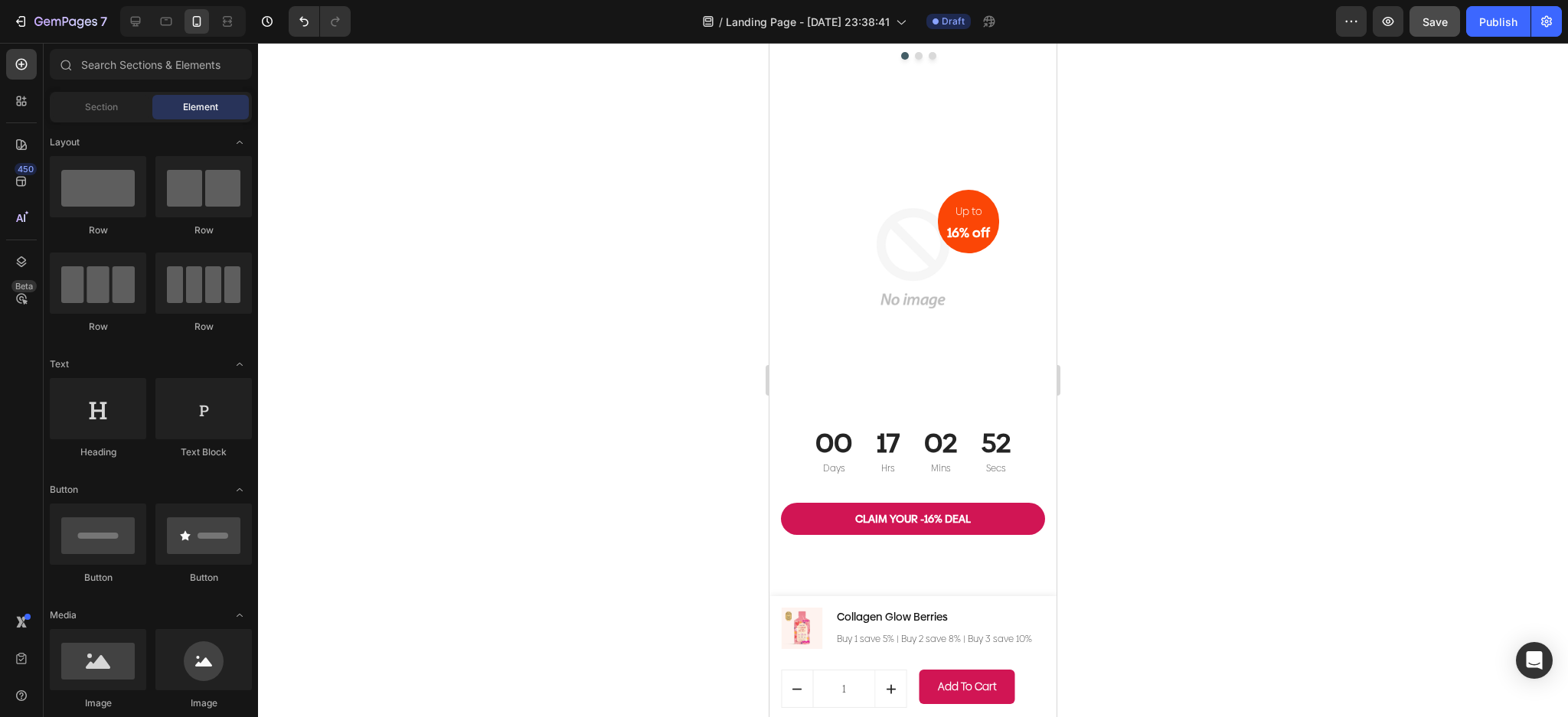
scroll to position [5631, 0]
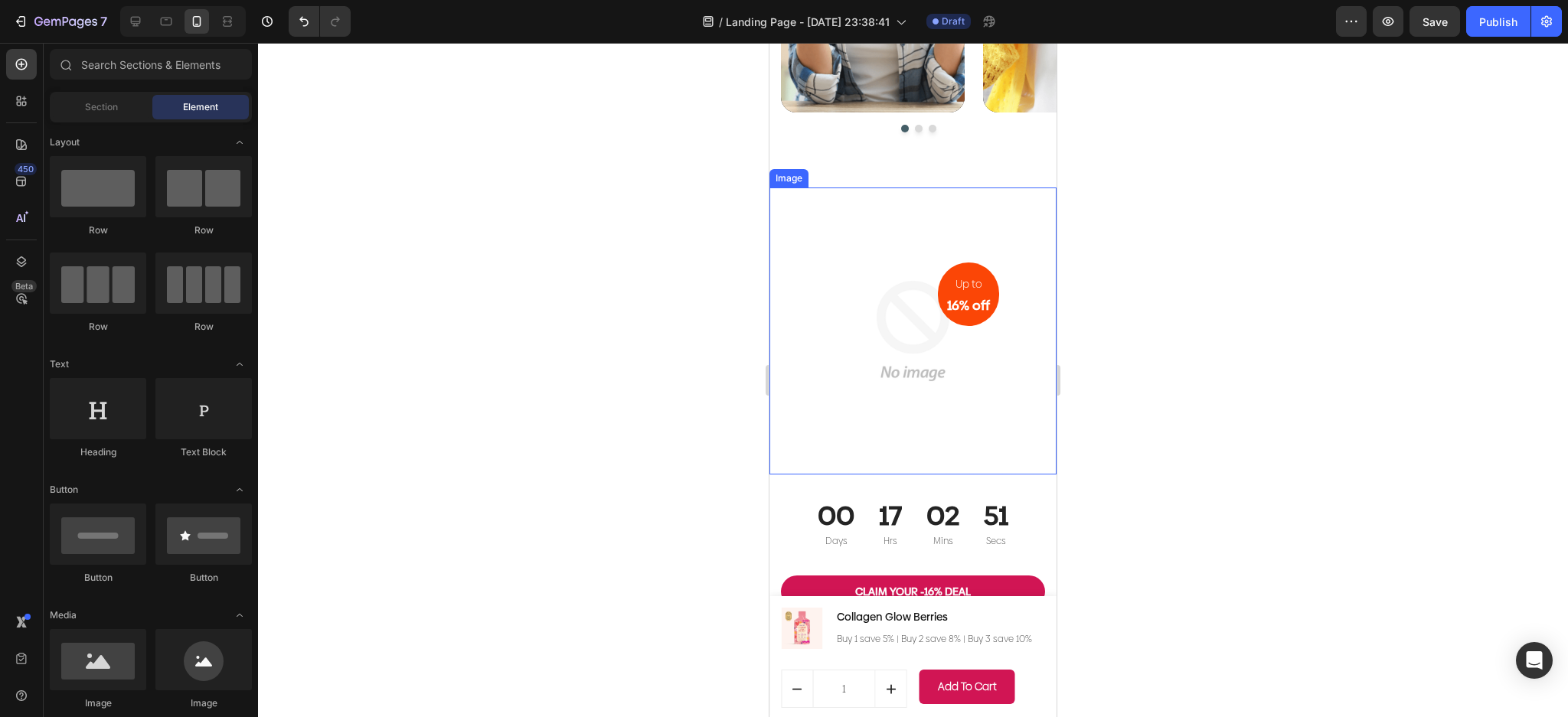
click at [858, 387] on img at bounding box center [913, 331] width 287 height 287
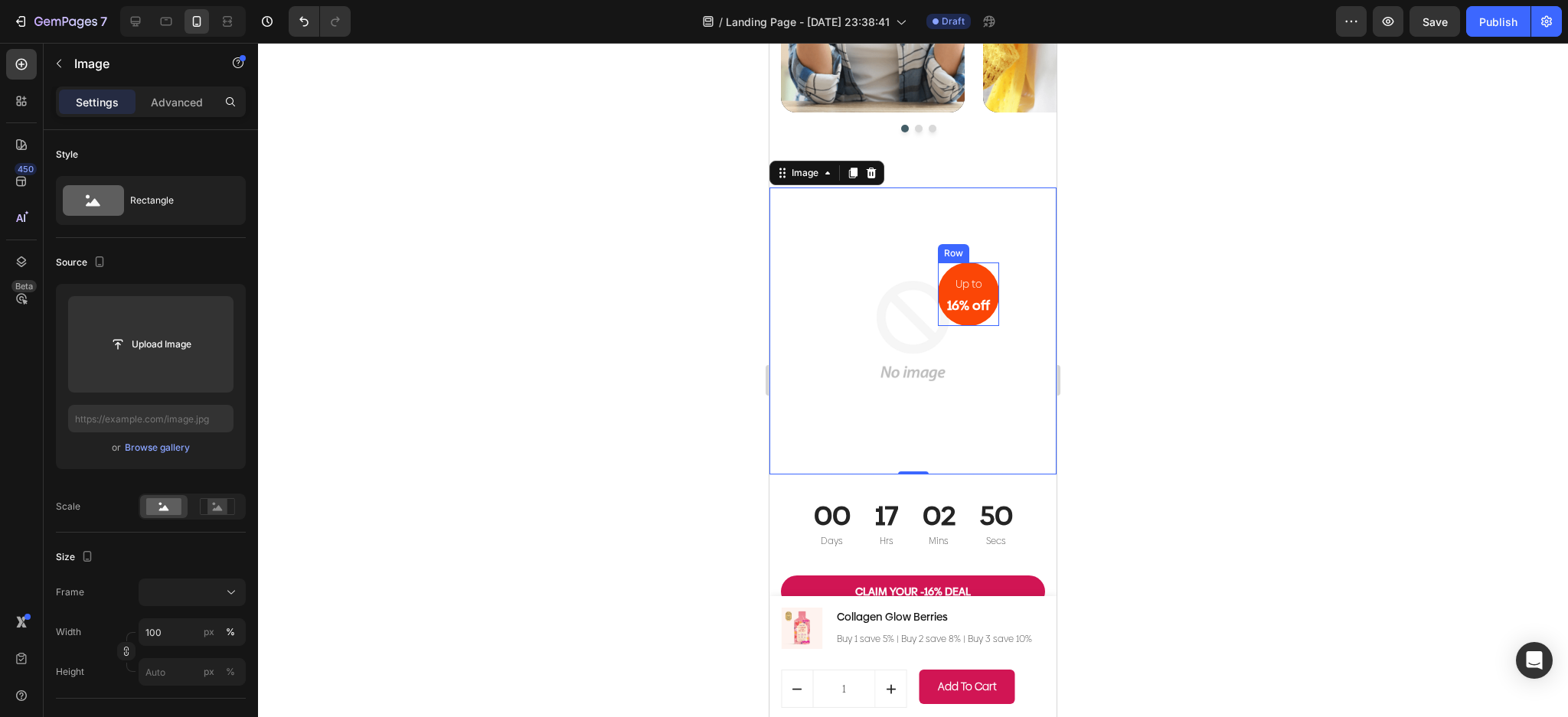
click at [978, 315] on div "16% off Heading" at bounding box center [968, 305] width 46 height 20
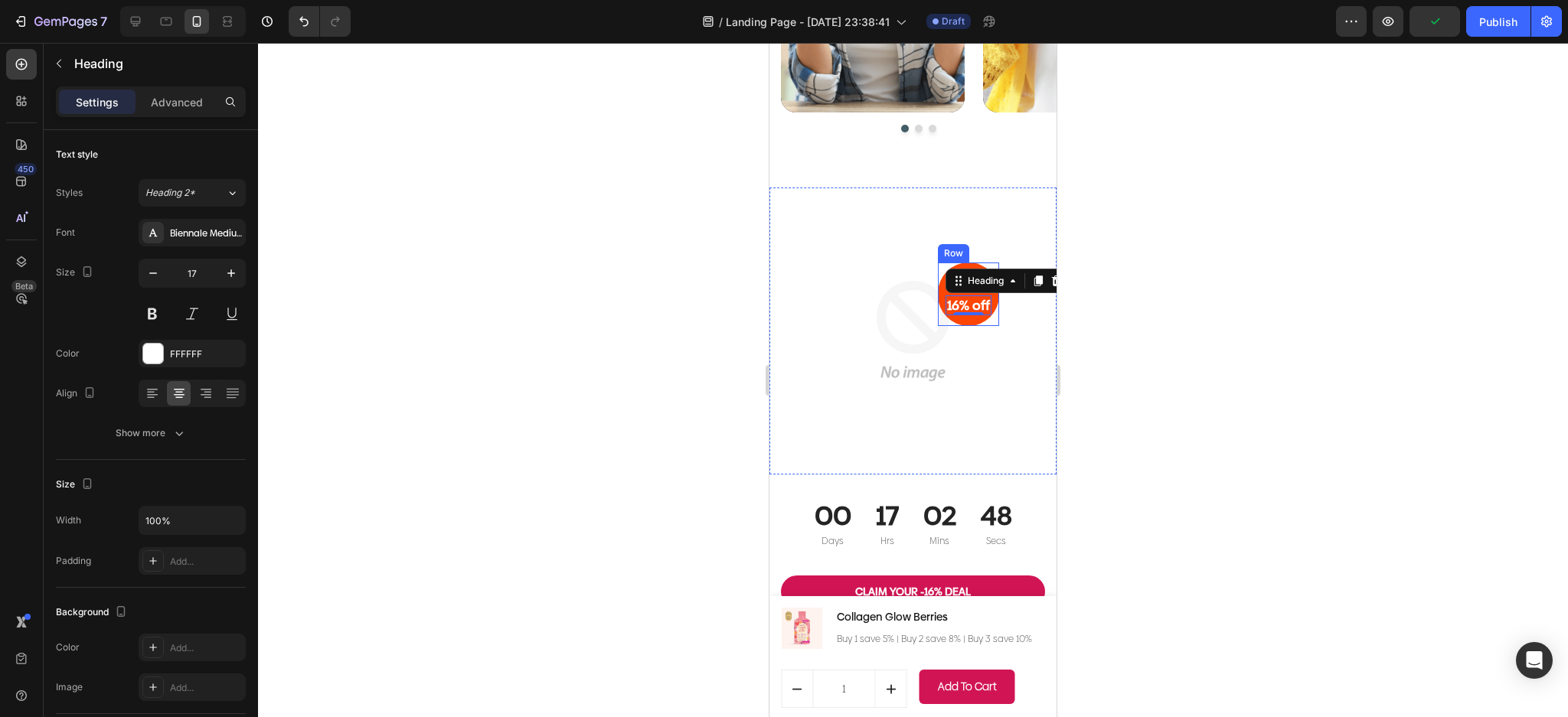
click at [957, 297] on div "Up to Text block 16% off Heading 0 Row" at bounding box center [968, 294] width 61 height 64
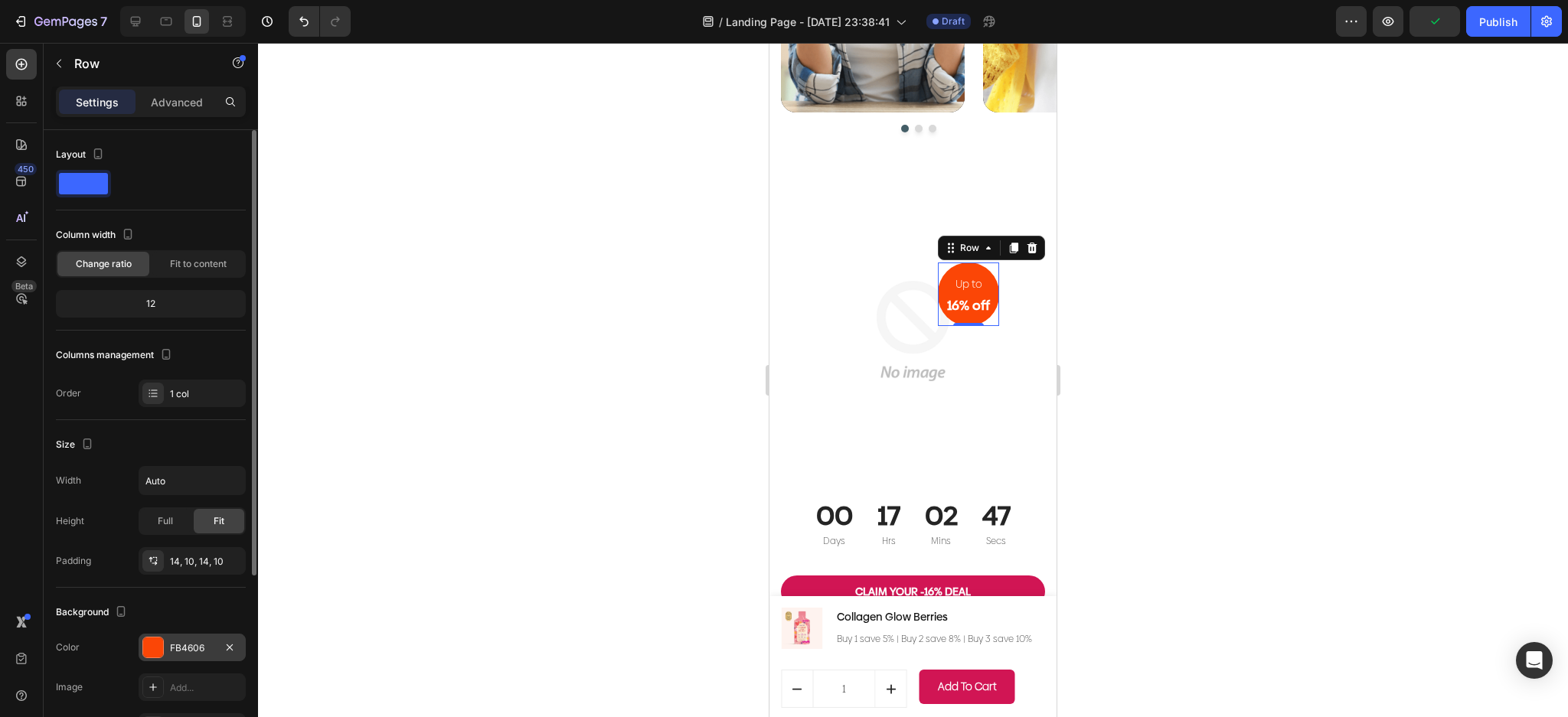
click at [161, 642] on div at bounding box center [153, 647] width 20 height 20
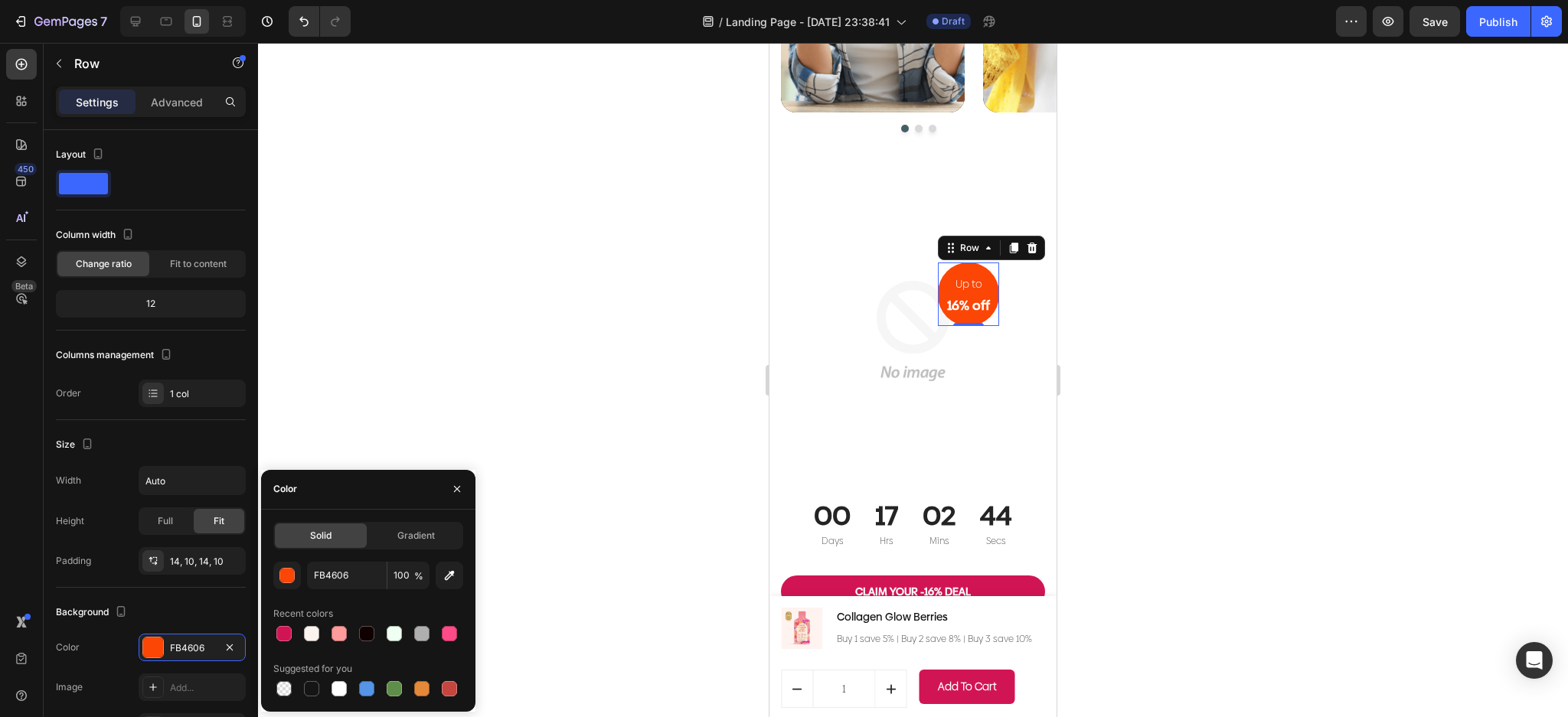
click at [660, 298] on div at bounding box center [913, 380] width 1310 height 674
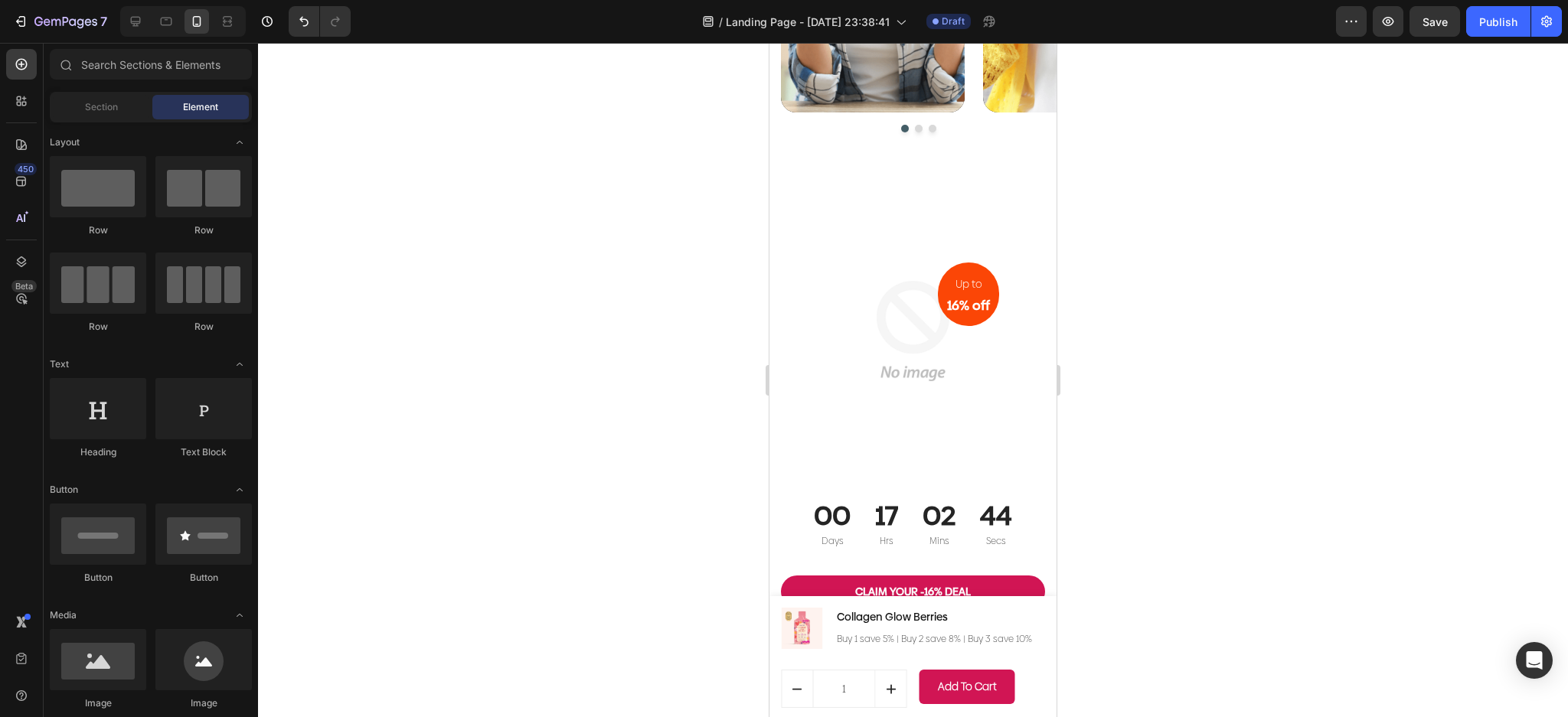
click at [666, 297] on div at bounding box center [913, 380] width 1310 height 674
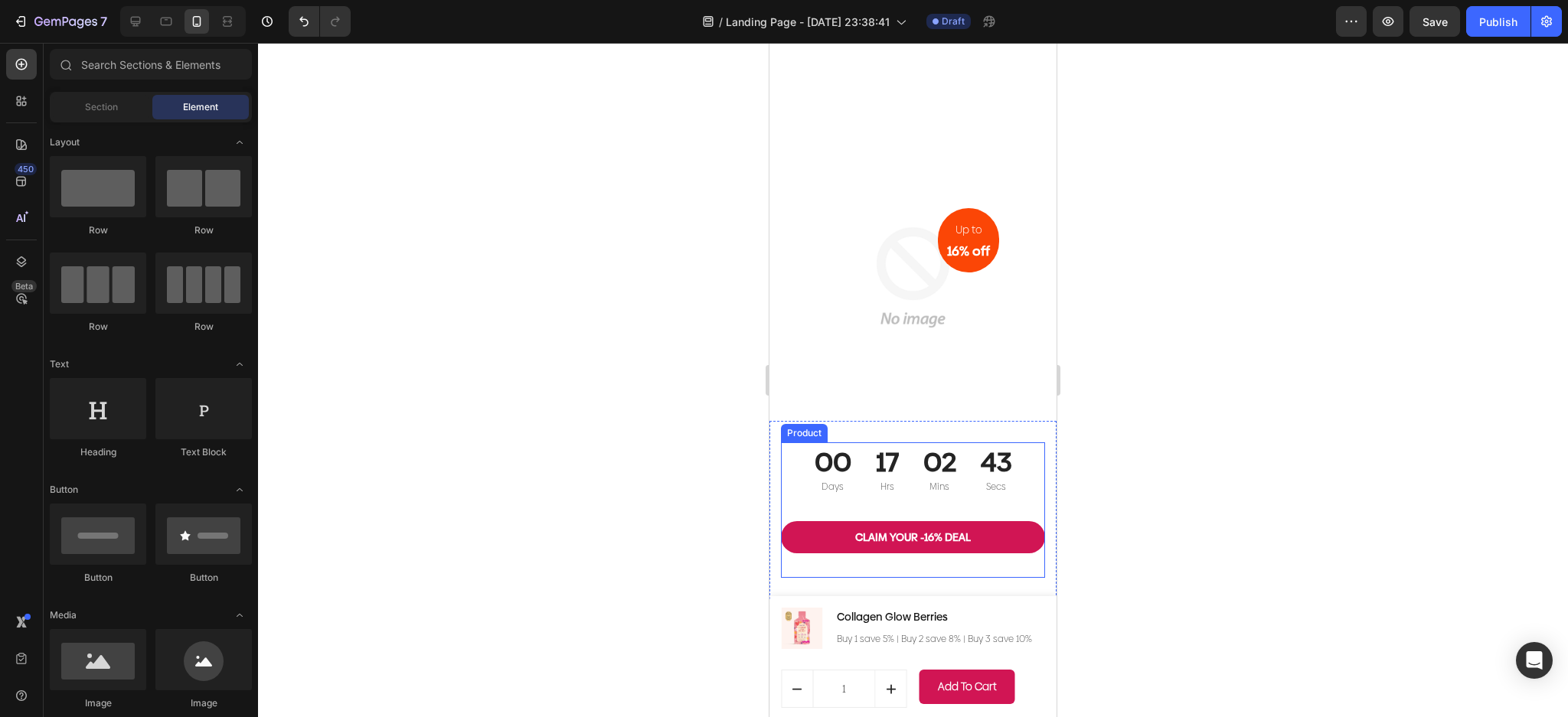
scroll to position [5936, 0]
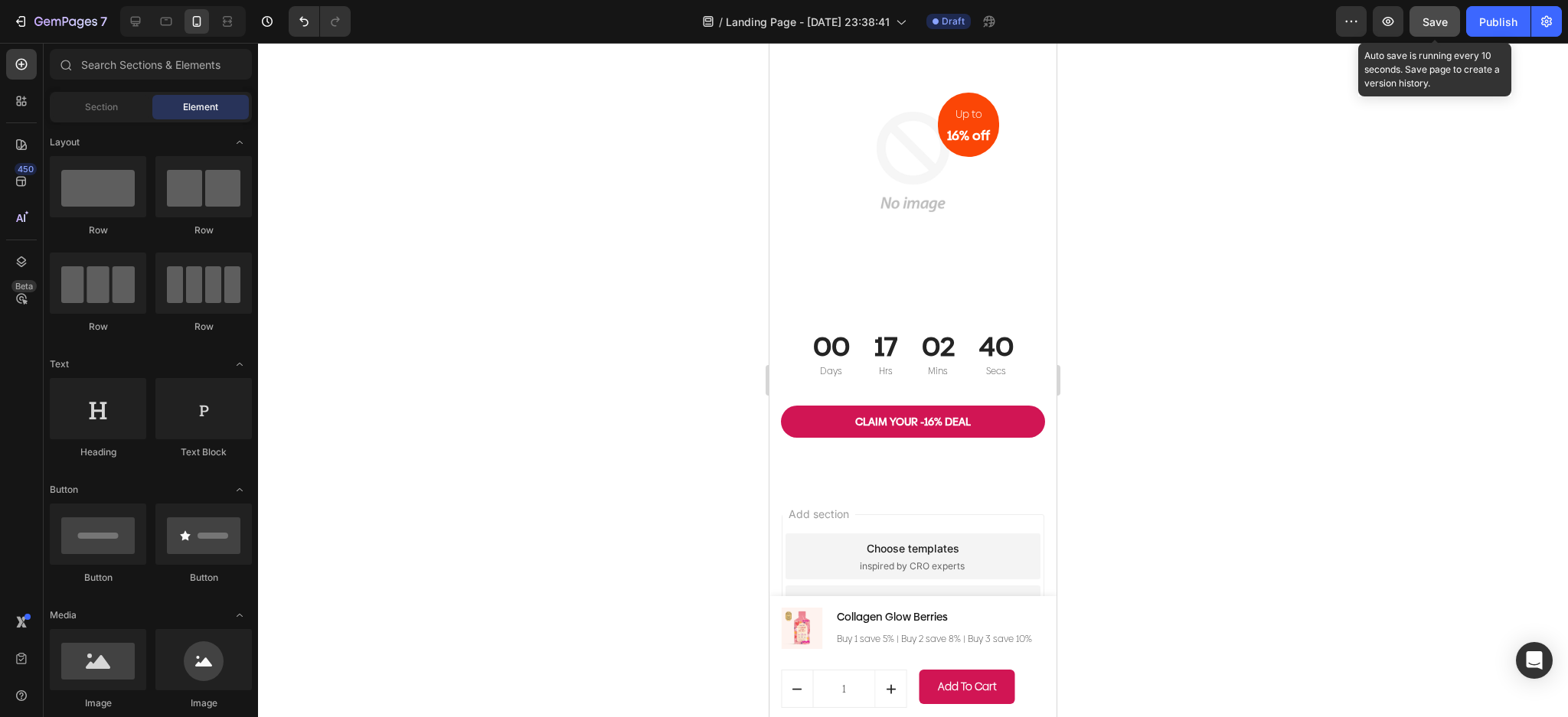
click at [1426, 21] on span "Save" at bounding box center [1434, 22] width 25 height 13
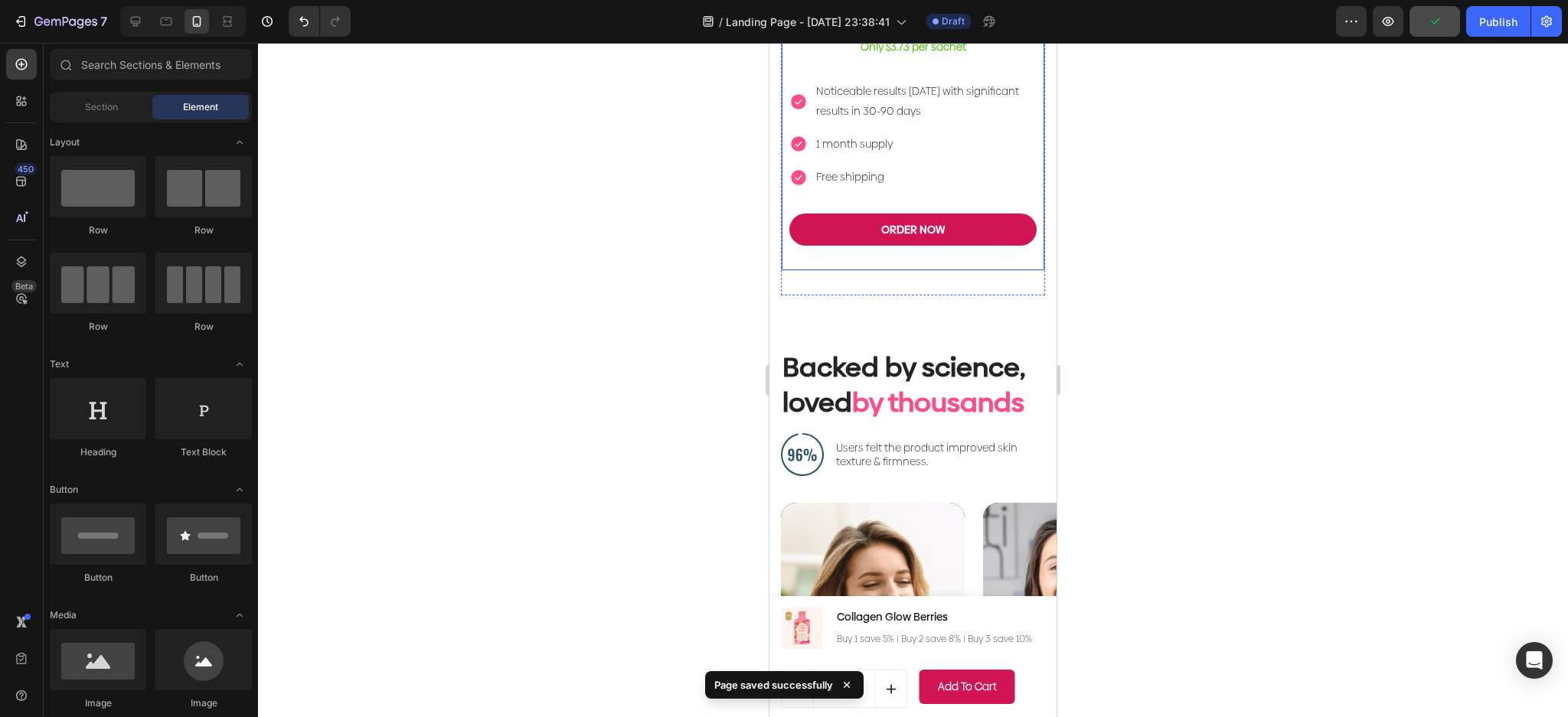
scroll to position [4304, 0]
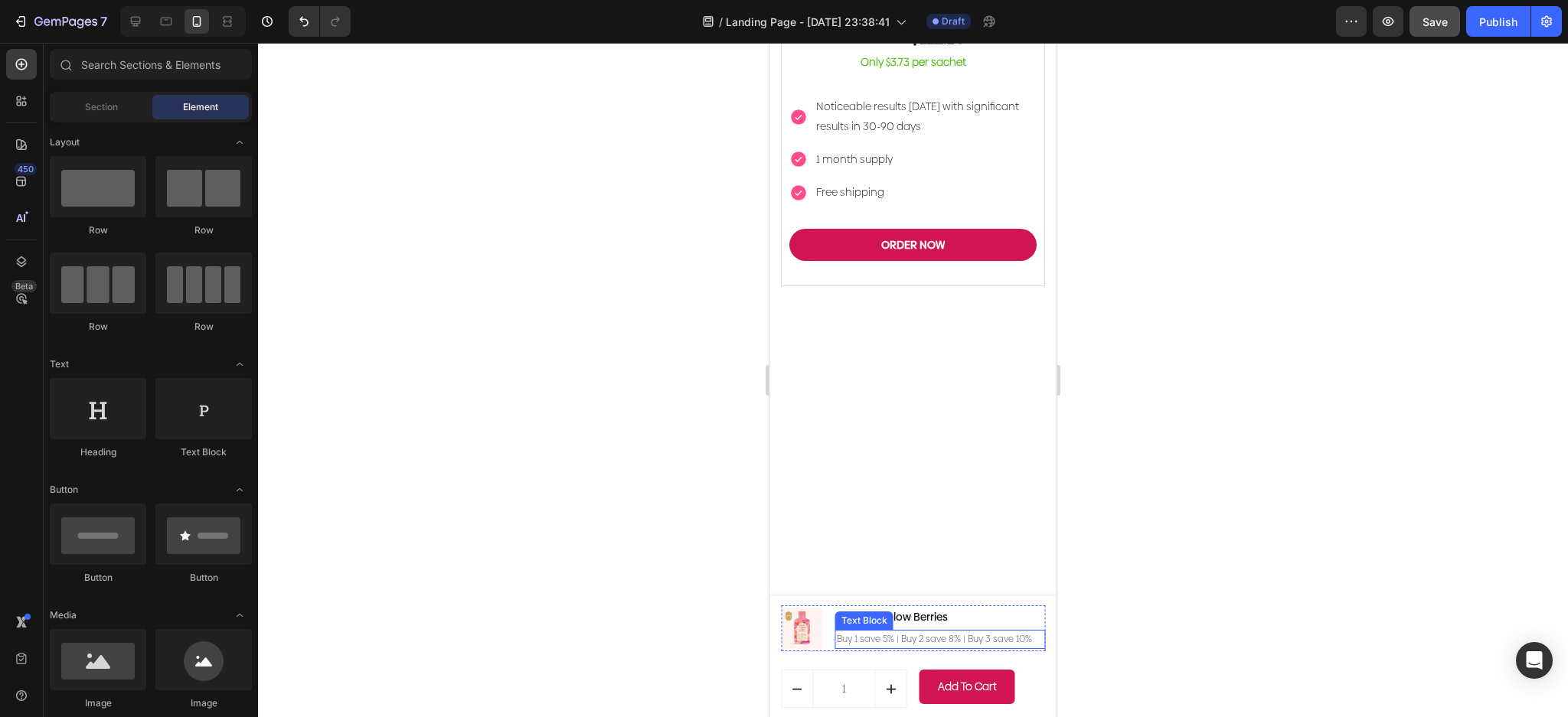
click at [1019, 643] on p "Buy 1 save 5% | Buy 2 save 8% | Buy 3 save 10%" at bounding box center [940, 640] width 207 height 17
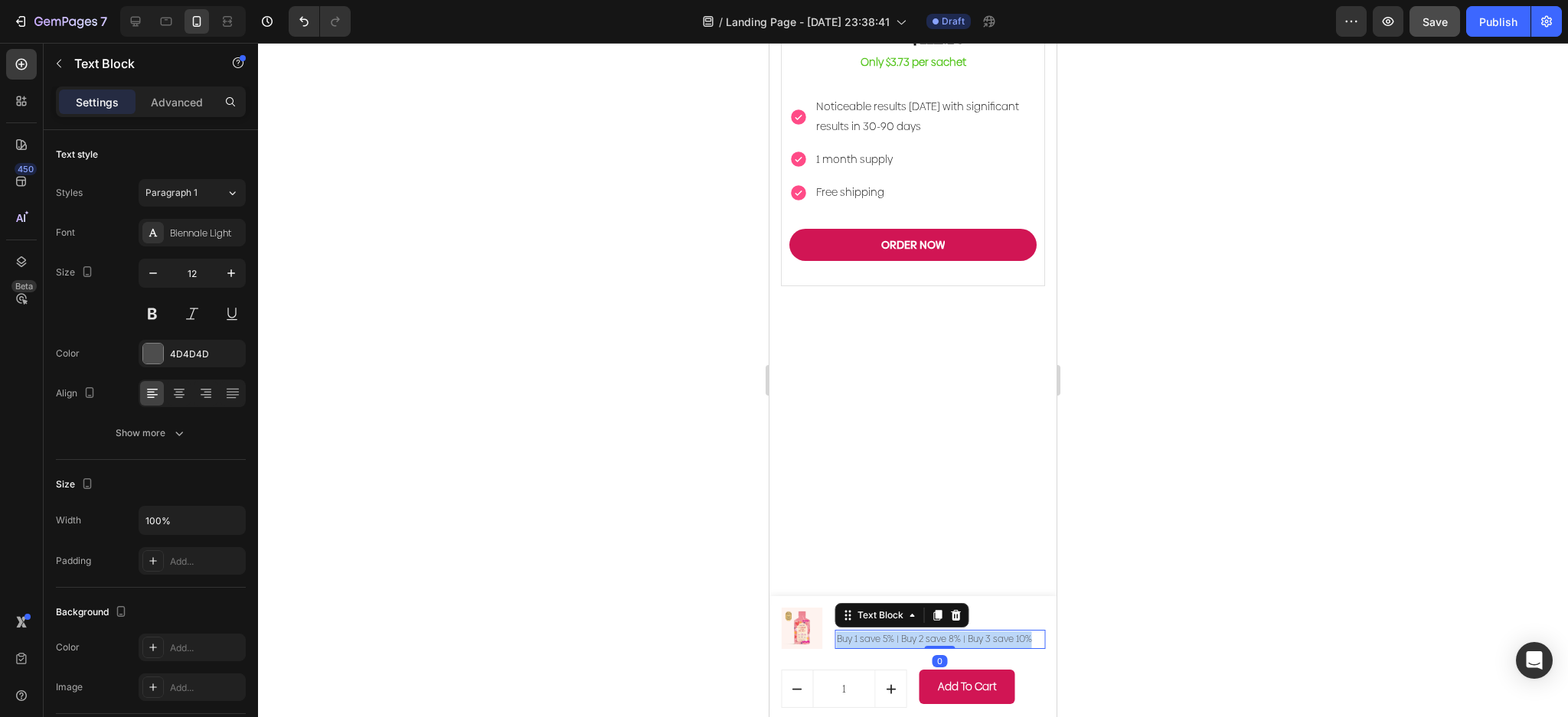
click at [1019, 644] on p "Buy 1 save 5% | Buy 2 save 8% | Buy 3 save 10%" at bounding box center [940, 640] width 207 height 17
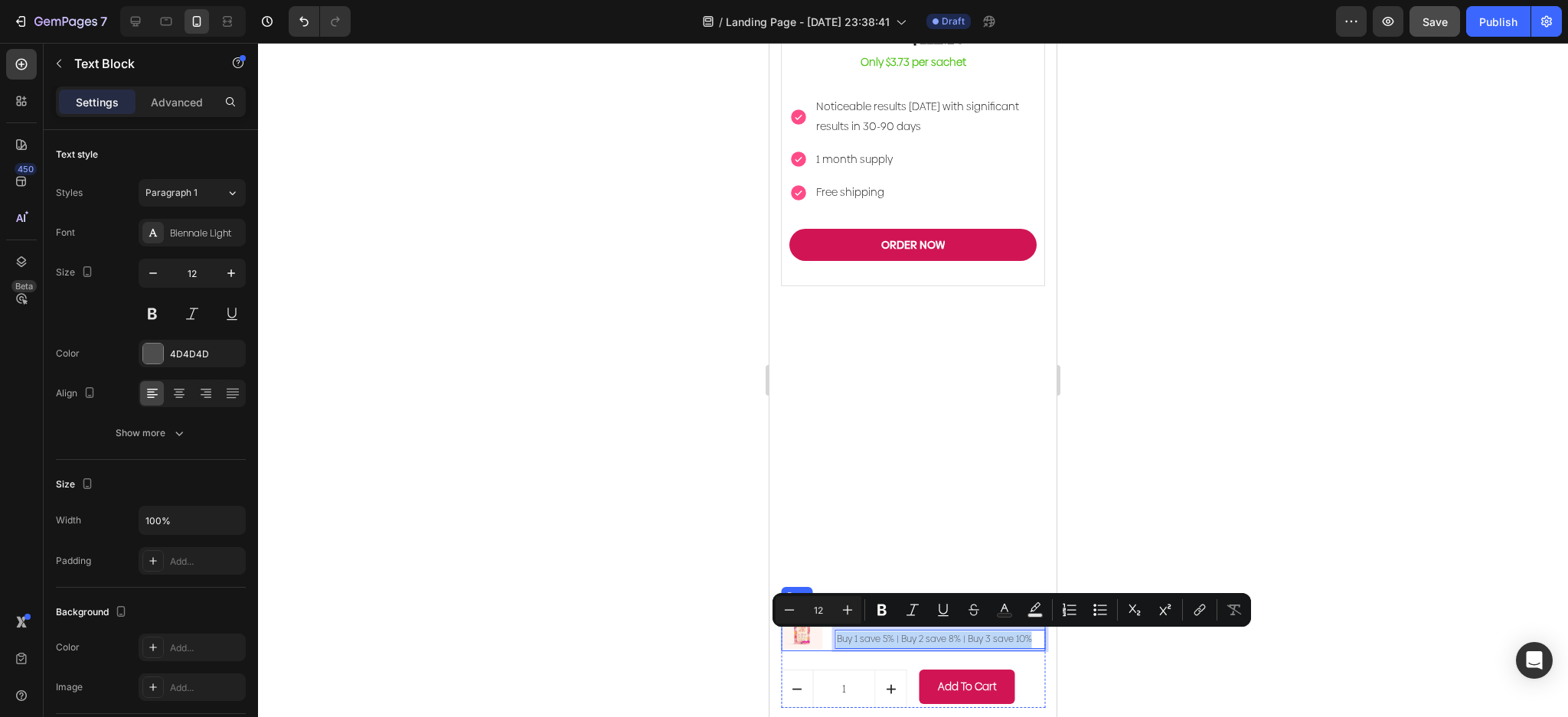
click at [1014, 649] on div "Collagen Glow Berries (P) Title Buy 1 save 5% | Buy 2 save 8% | Buy 3 save 10% …" at bounding box center [940, 628] width 210 height 46
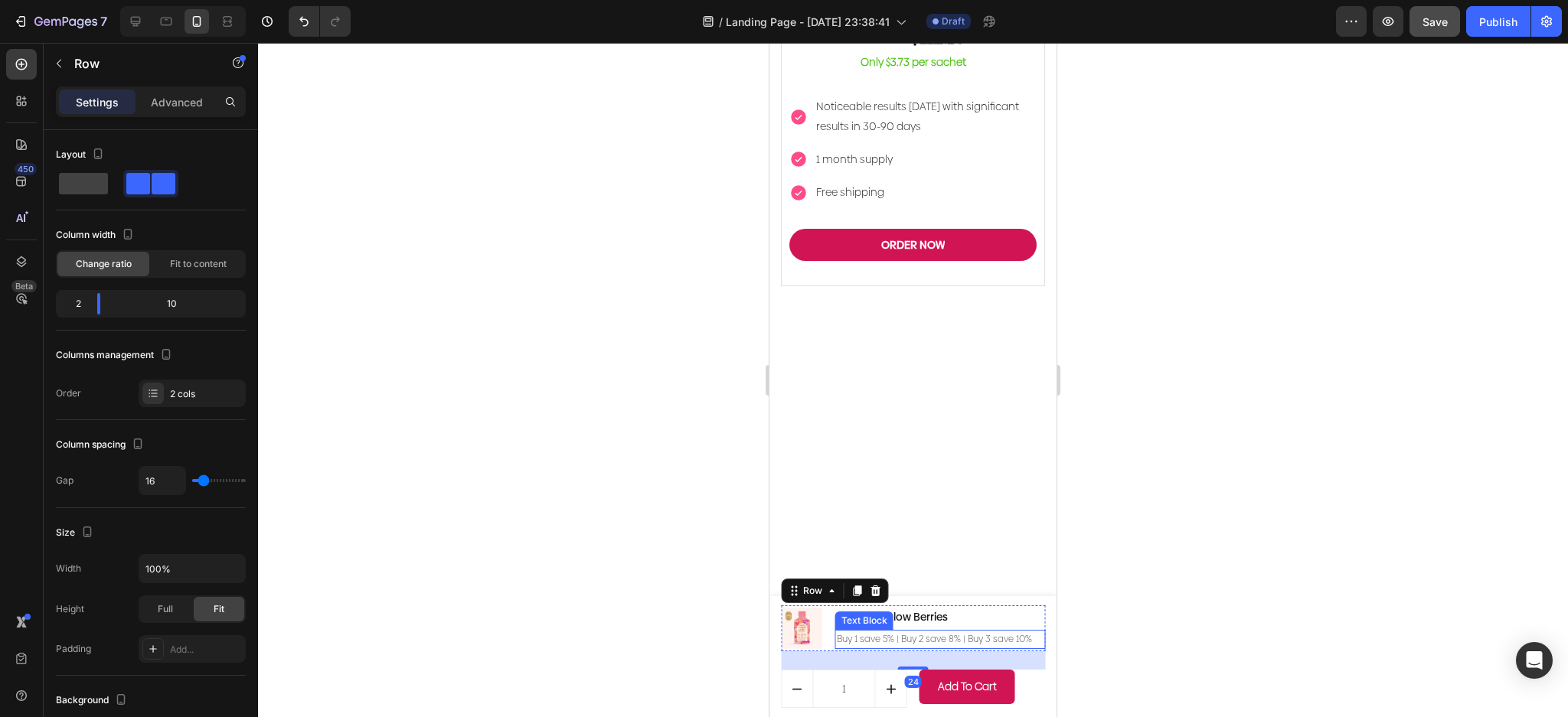
click at [1024, 641] on p "Buy 1 save 5% | Buy 2 save 8% | Buy 3 save 10%" at bounding box center [940, 640] width 207 height 17
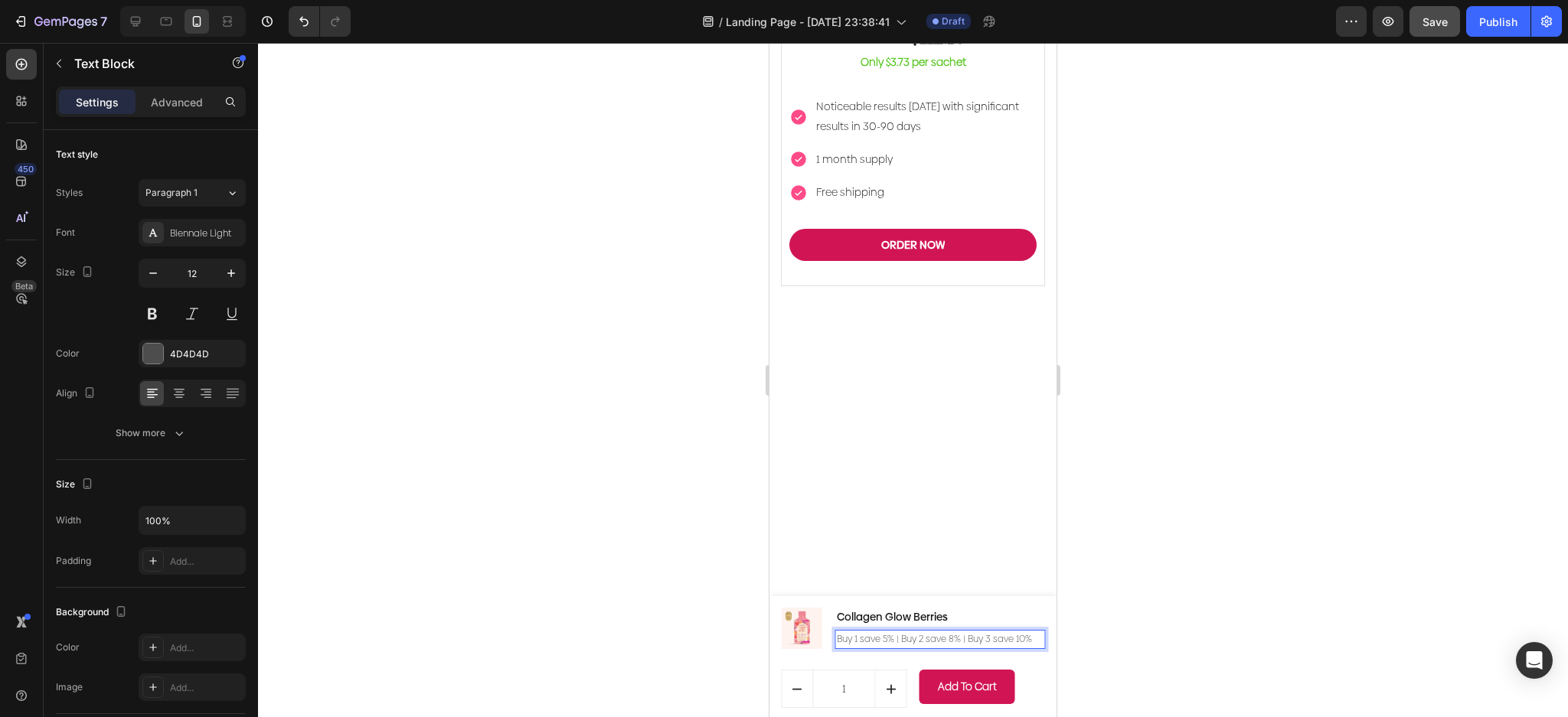
click at [954, 642] on p "Buy 1 save 5% | Buy 2 save 8% | Buy 3 save 10%" at bounding box center [940, 640] width 207 height 17
click at [1025, 640] on p "Buy 1 save 5% | Buy 2 save 8% | Buy 3 save 10%" at bounding box center [940, 640] width 207 height 17
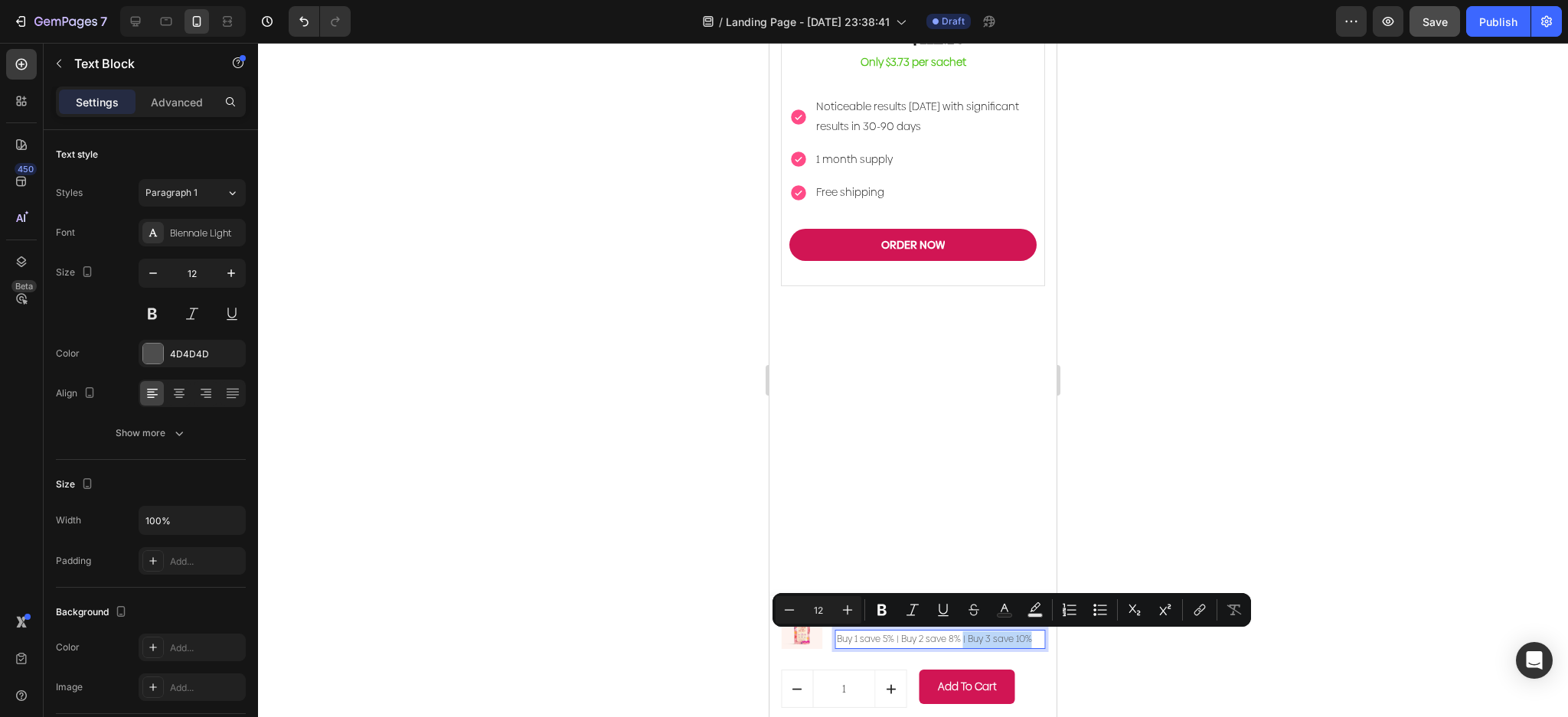
drag, startPoint x: 960, startPoint y: 641, endPoint x: 1011, endPoint y: 643, distance: 51.0
click at [1025, 641] on p "Buy 1 save 5% | Buy 2 save 8% | Buy 3 save 10%" at bounding box center [940, 640] width 207 height 17
click at [1006, 645] on p "Buy 1 save 5% | Buy 2 save 8% | Buy 3 save 10%" at bounding box center [940, 640] width 207 height 17
click at [980, 645] on p "Buy 1 save 5% | Buy 2 save 8% | Buy 3 save 10%" at bounding box center [940, 640] width 207 height 17
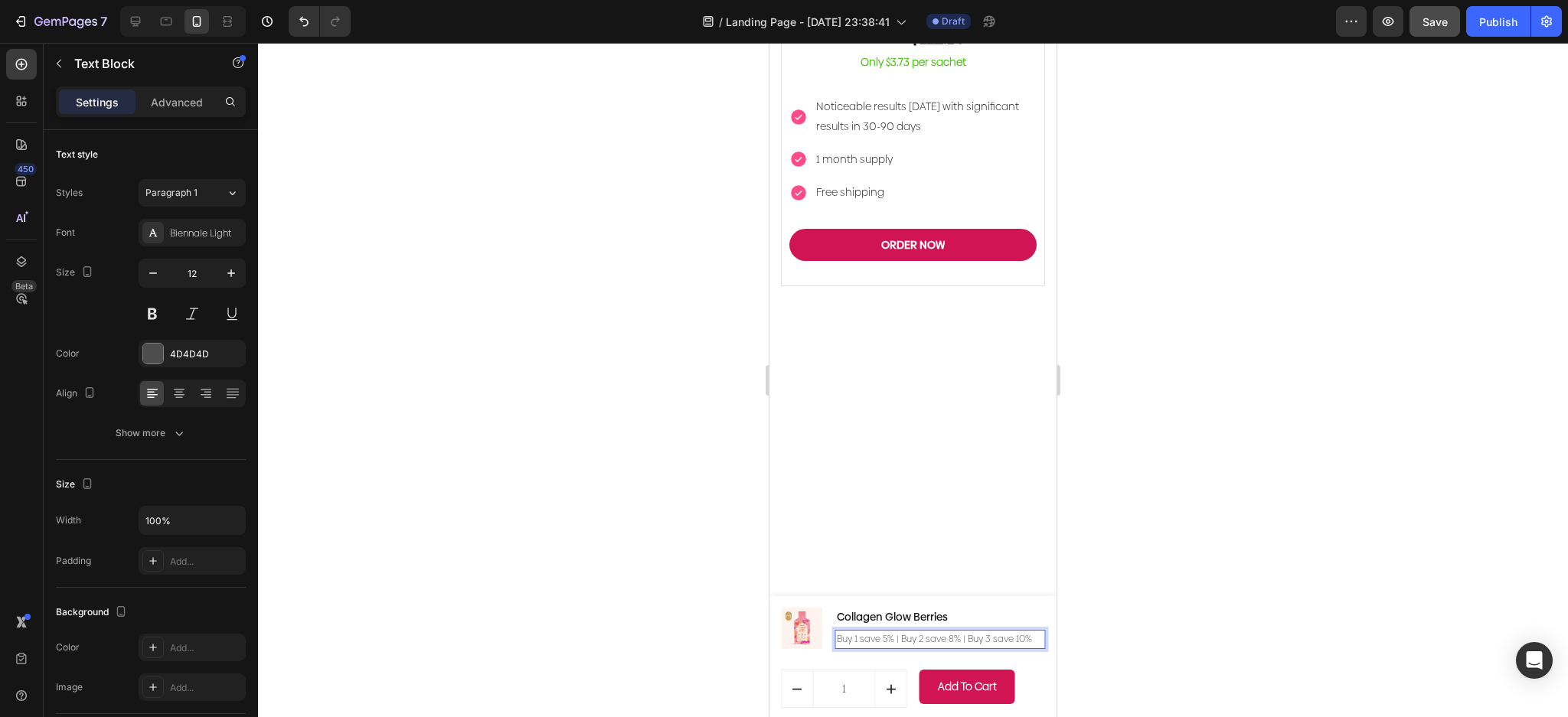
drag, startPoint x: 1009, startPoint y: 643, endPoint x: 986, endPoint y: 637, distance: 23.8
click at [973, 649] on div "Buy 1 save 5% | Buy 2 save 8% | Buy 3 save 10%" at bounding box center [940, 640] width 210 height 20
click at [988, 637] on p "Buy 1 save 5% | Buy 2 save 8% | Buy 3 save 10%" at bounding box center [940, 640] width 207 height 17
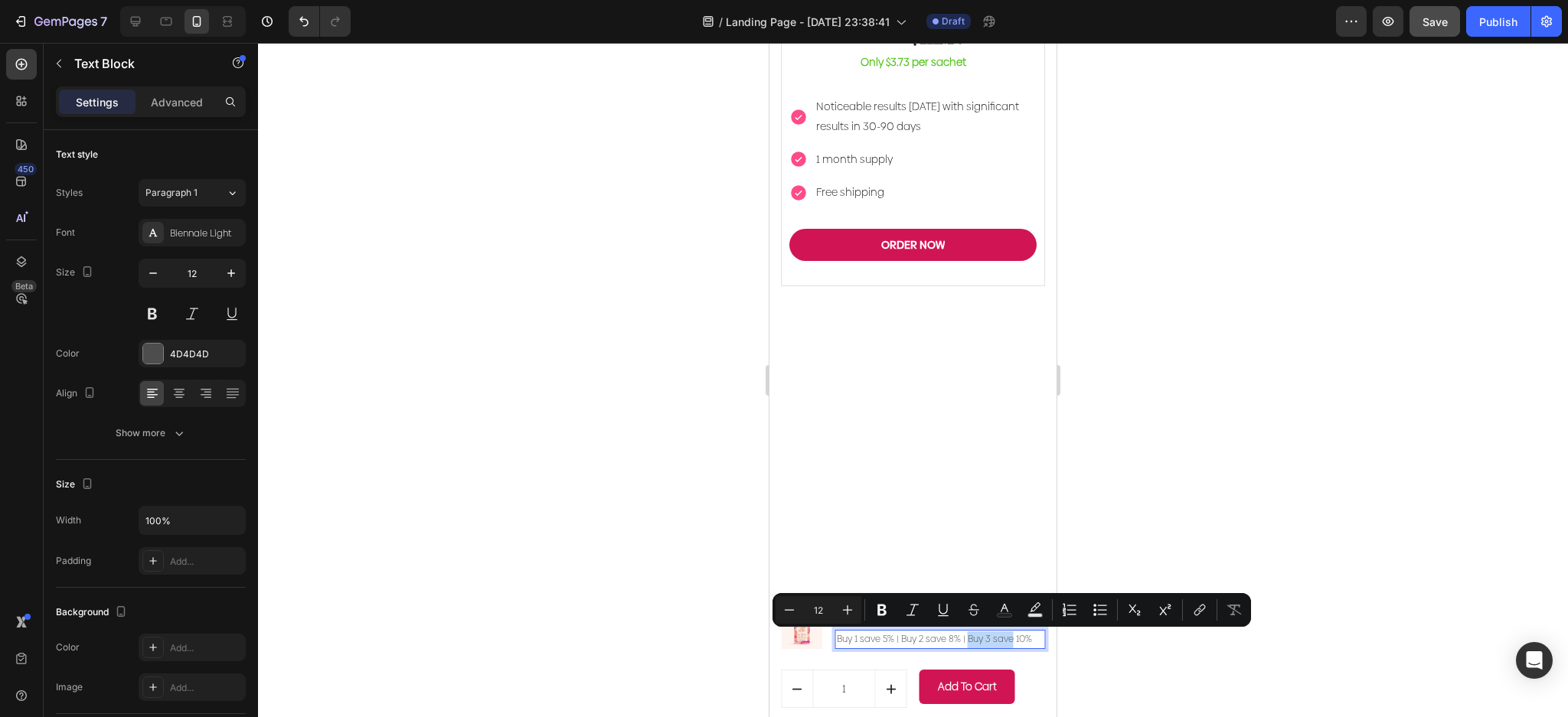
drag, startPoint x: 1009, startPoint y: 644, endPoint x: 963, endPoint y: 641, distance: 46.1
click at [963, 641] on p "Buy 1 save 5% | Buy 2 save 8% | Buy 3 save 10%" at bounding box center [940, 640] width 207 height 17
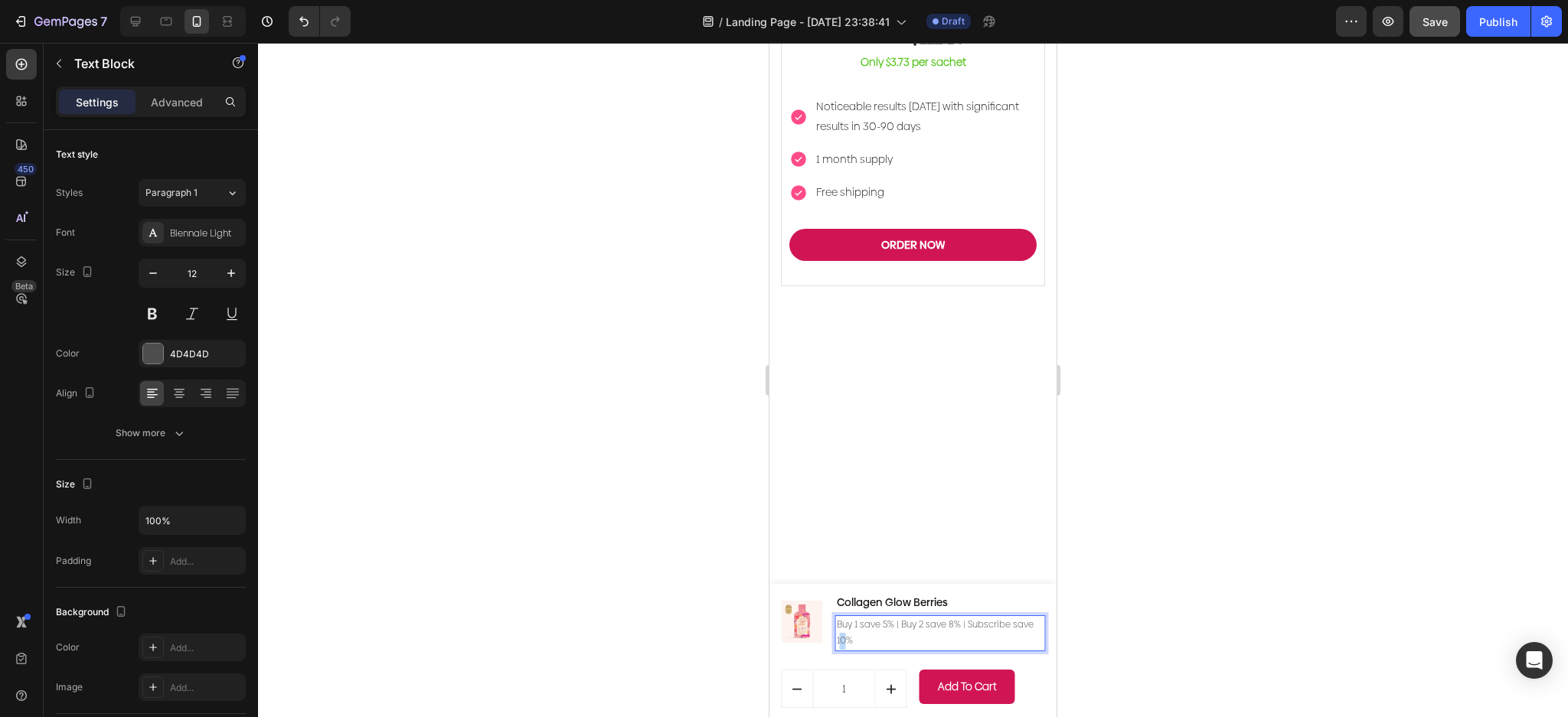
click at [861, 642] on p "Buy 1 save 5% | Buy 2 save 8% | Subscribe save 10%" at bounding box center [940, 633] width 207 height 33
click at [908, 691] on div "1 (P) Quantity Add to Cart (P) Cart Button Row" at bounding box center [913, 689] width 264 height 39
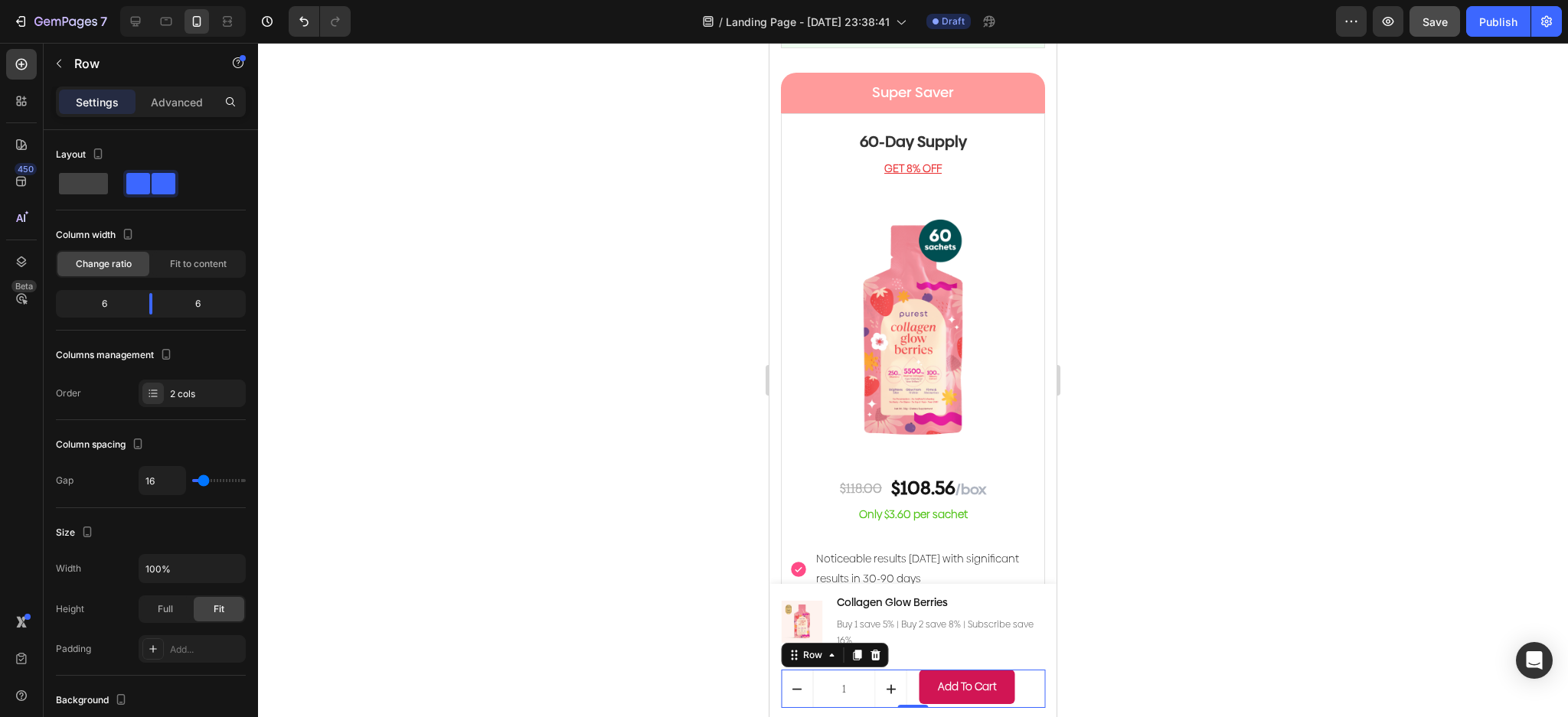
scroll to position [3896, 0]
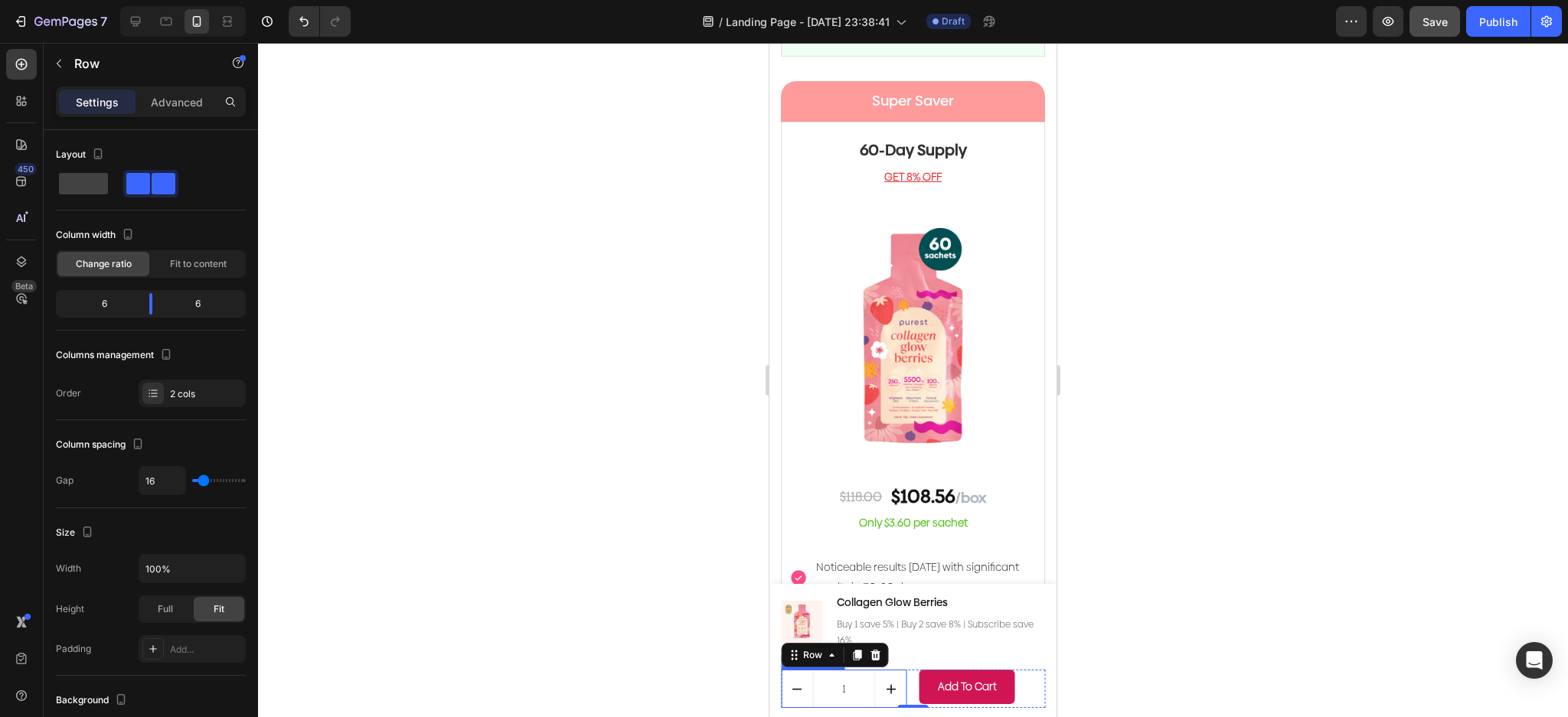
click at [876, 696] on button "increment" at bounding box center [891, 689] width 31 height 37
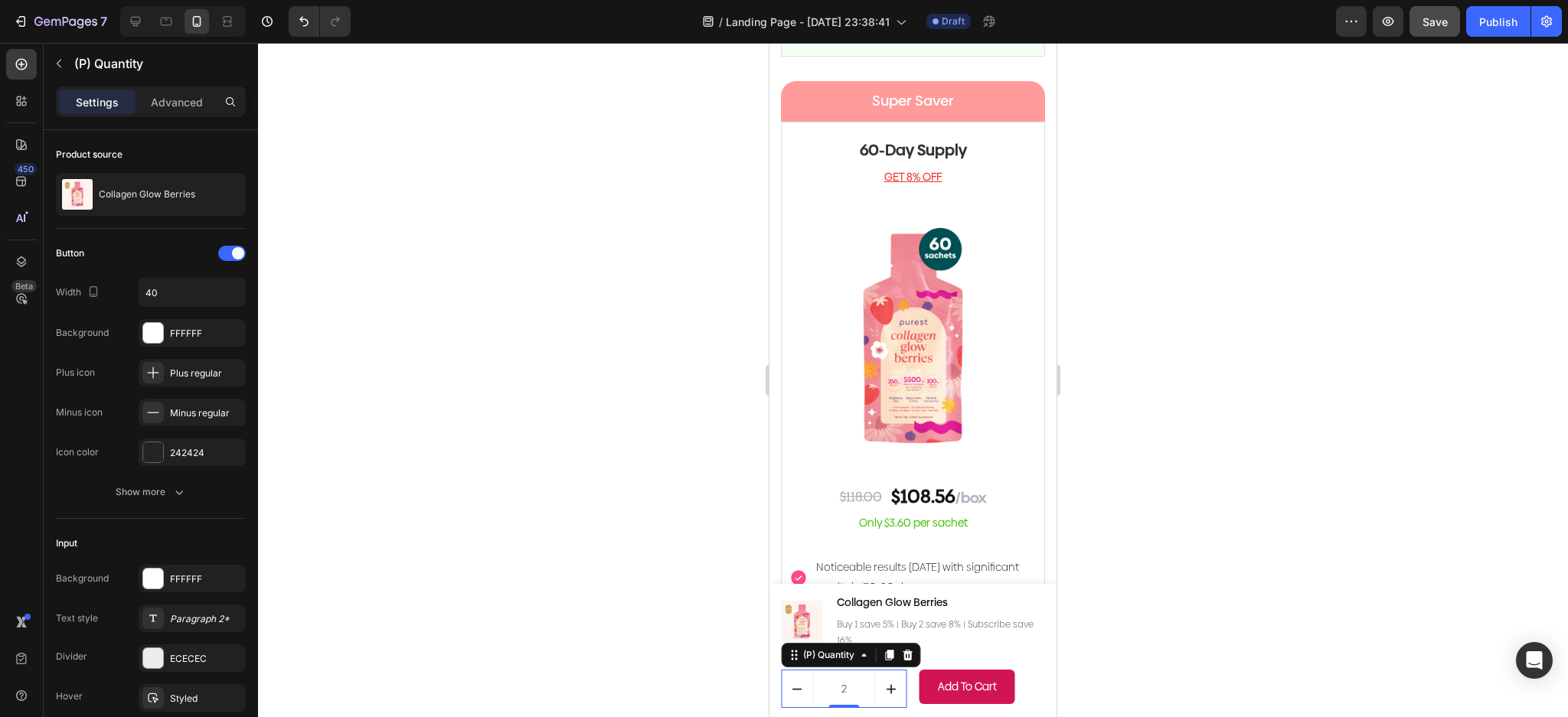
click at [883, 695] on icon "increment" at bounding box center [891, 689] width 16 height 16
type input "3"
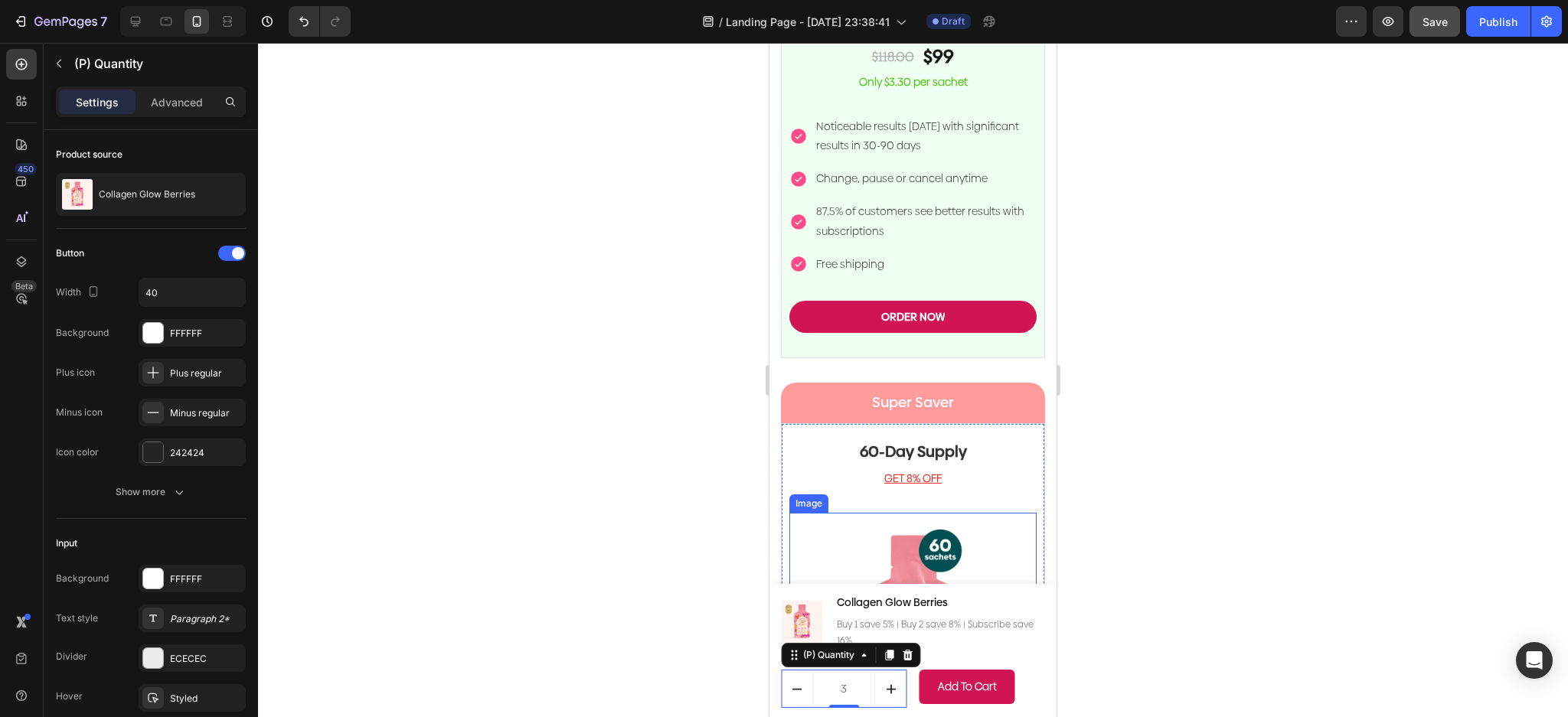
scroll to position [3386, 0]
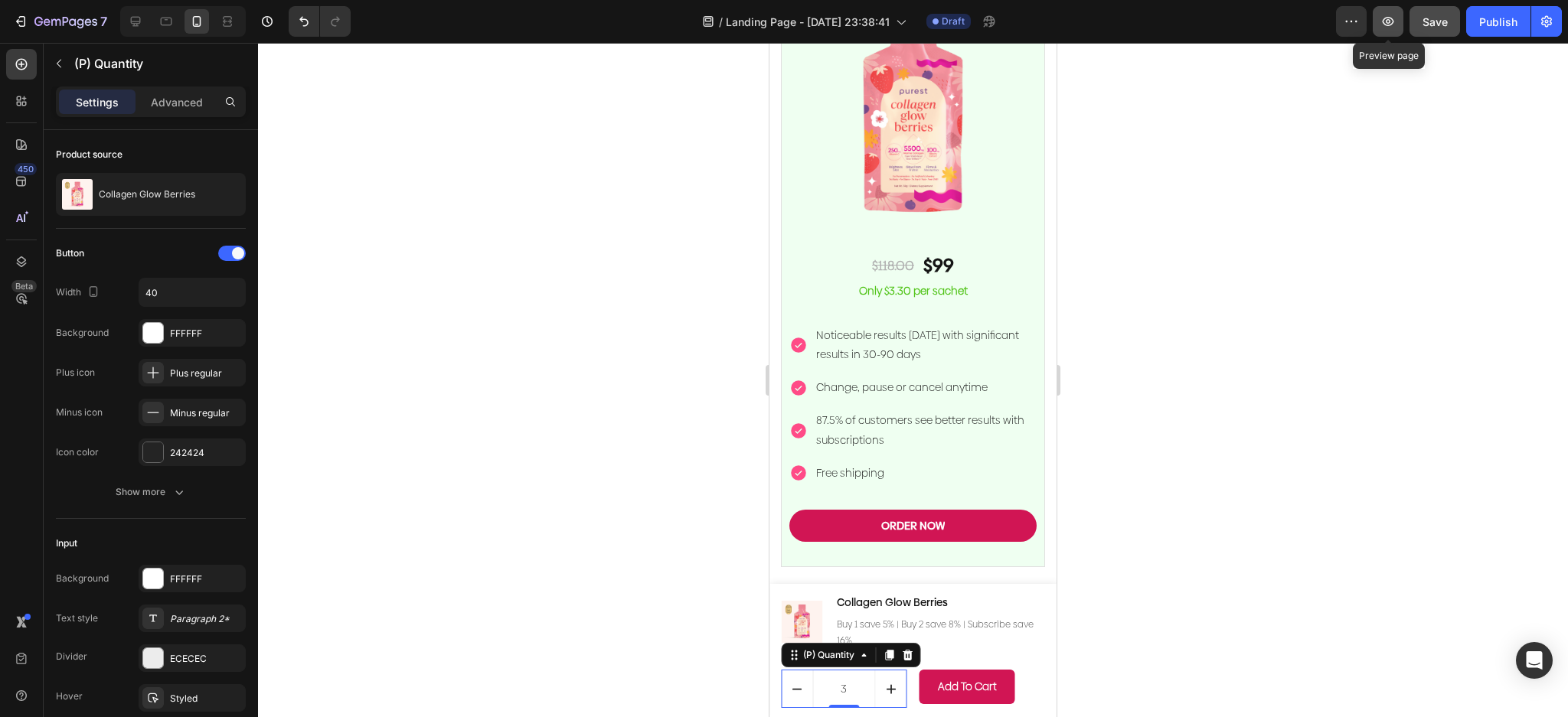
click at [1382, 19] on icon "button" at bounding box center [1388, 21] width 15 height 15
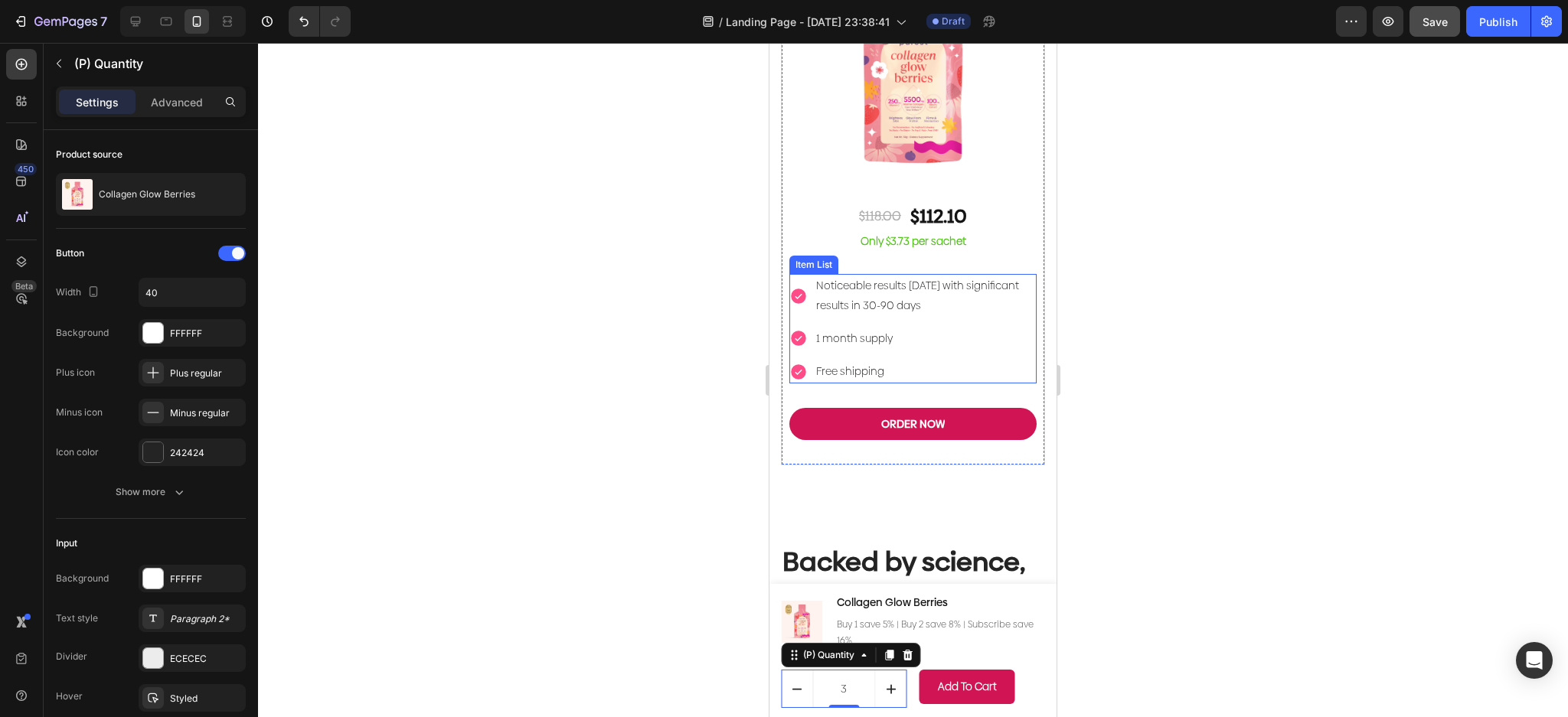
scroll to position [5223, 0]
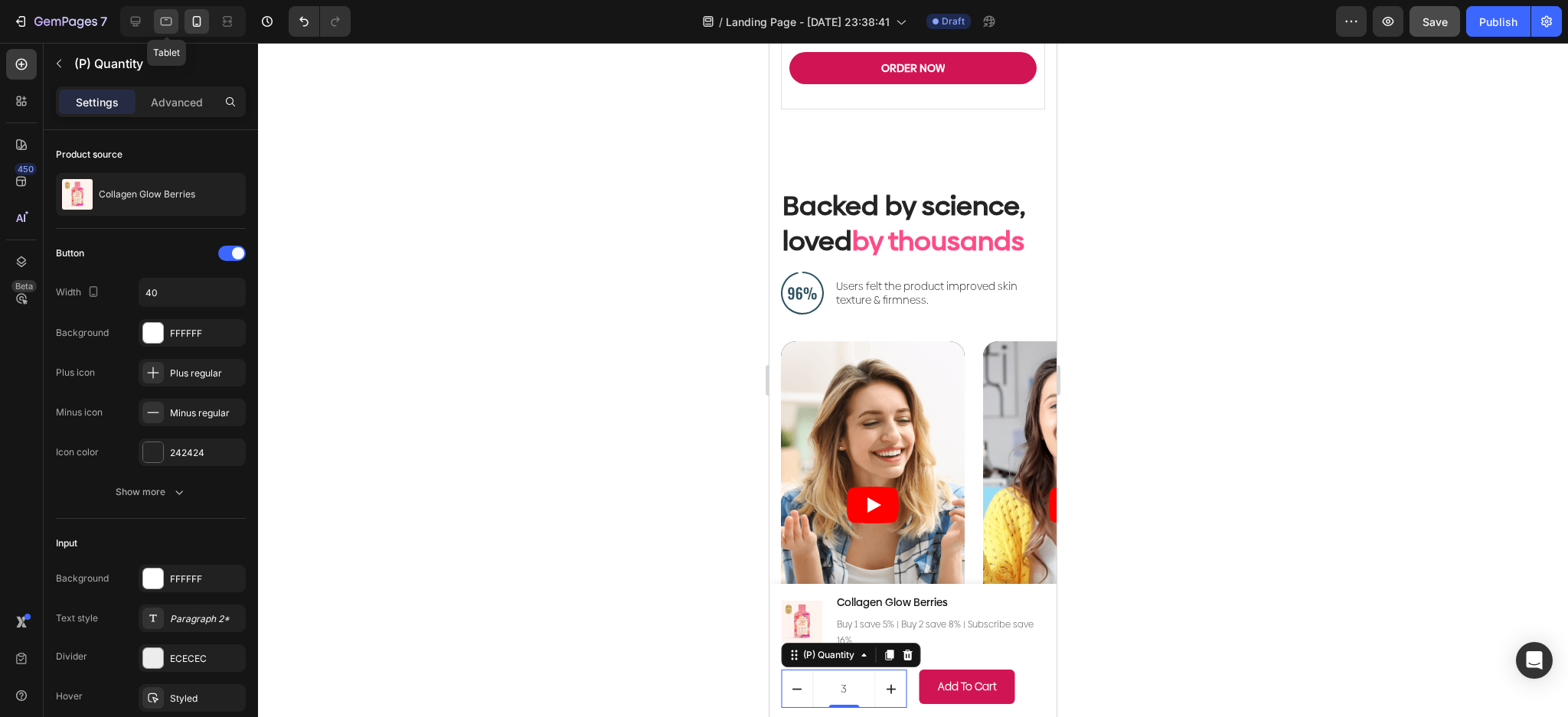
click at [162, 23] on icon at bounding box center [167, 22] width 11 height 8
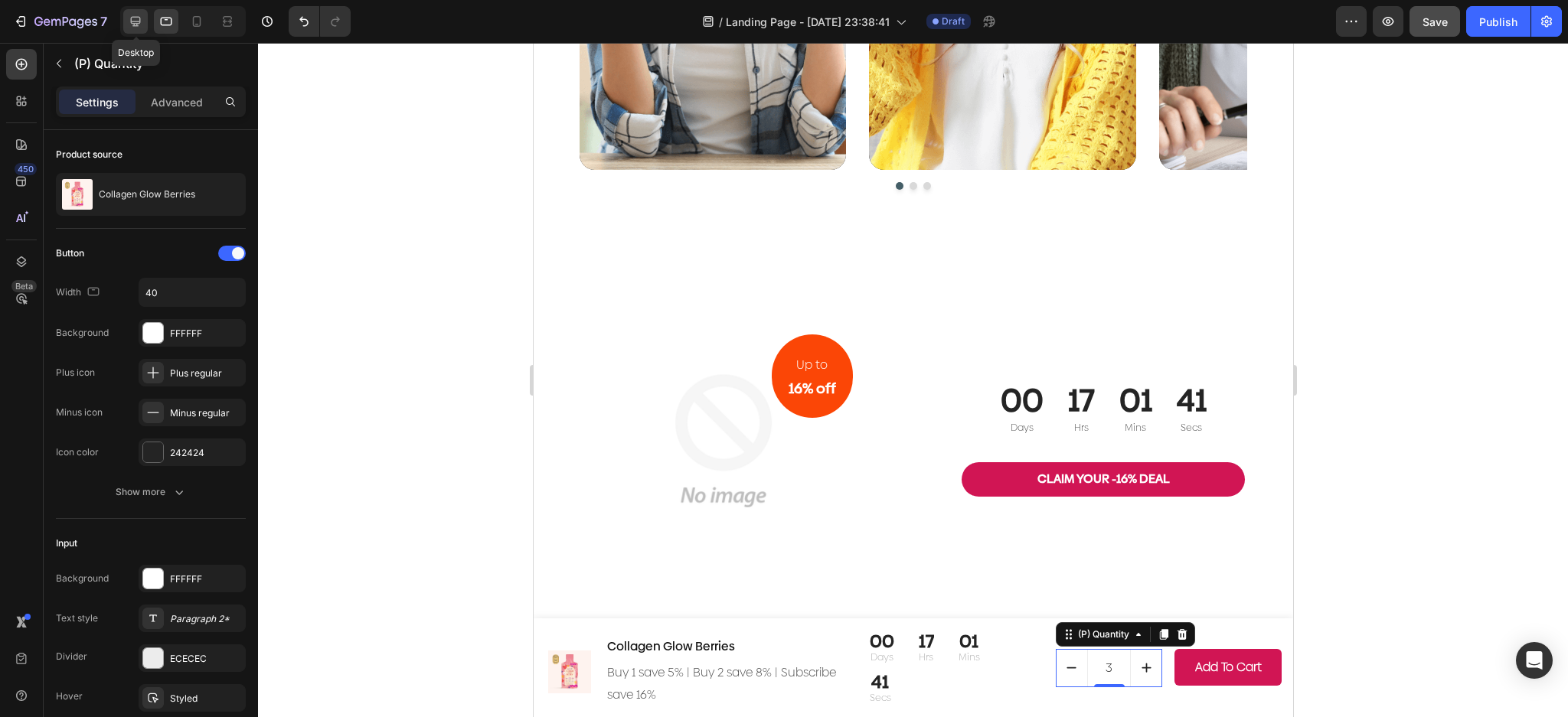
click at [138, 14] on icon at bounding box center [135, 21] width 15 height 15
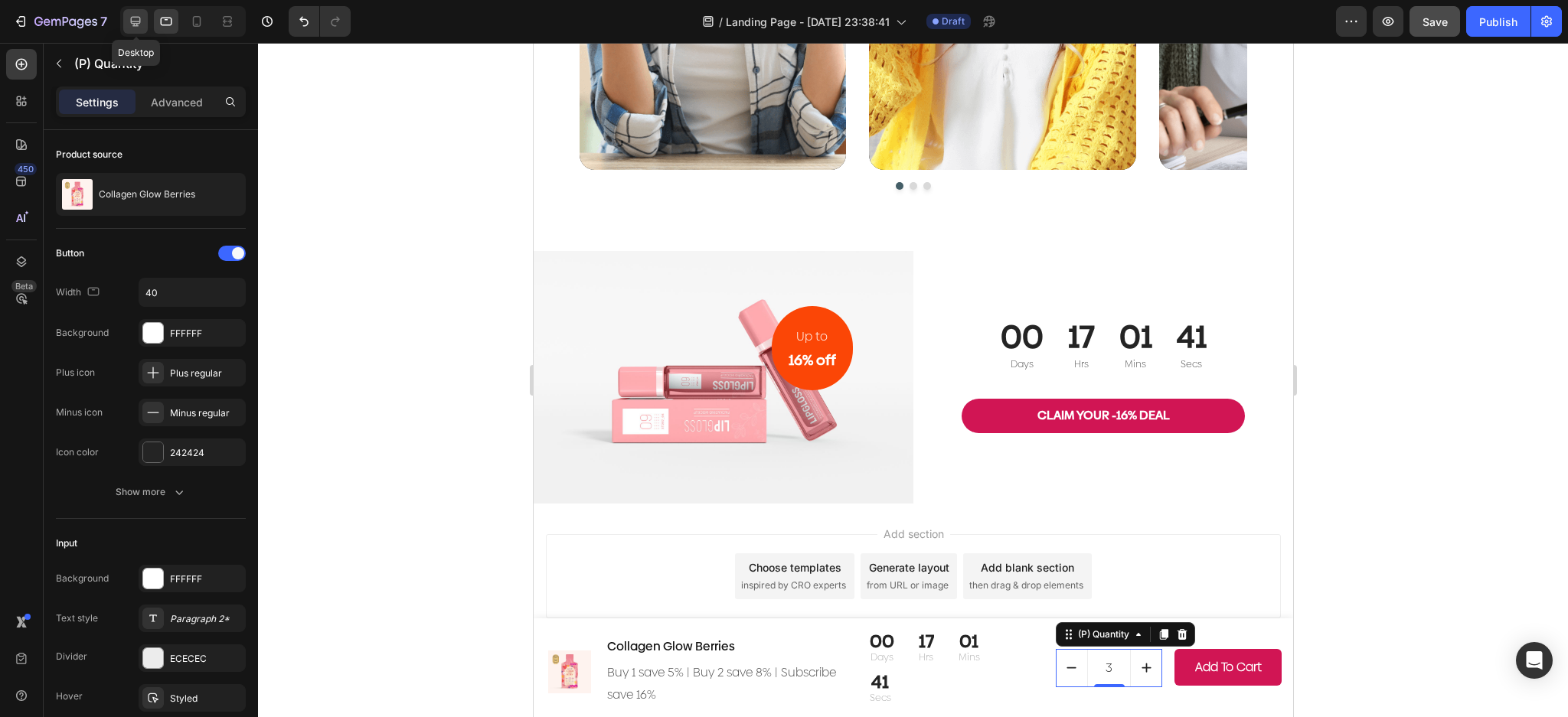
type input "50"
type input "100%"
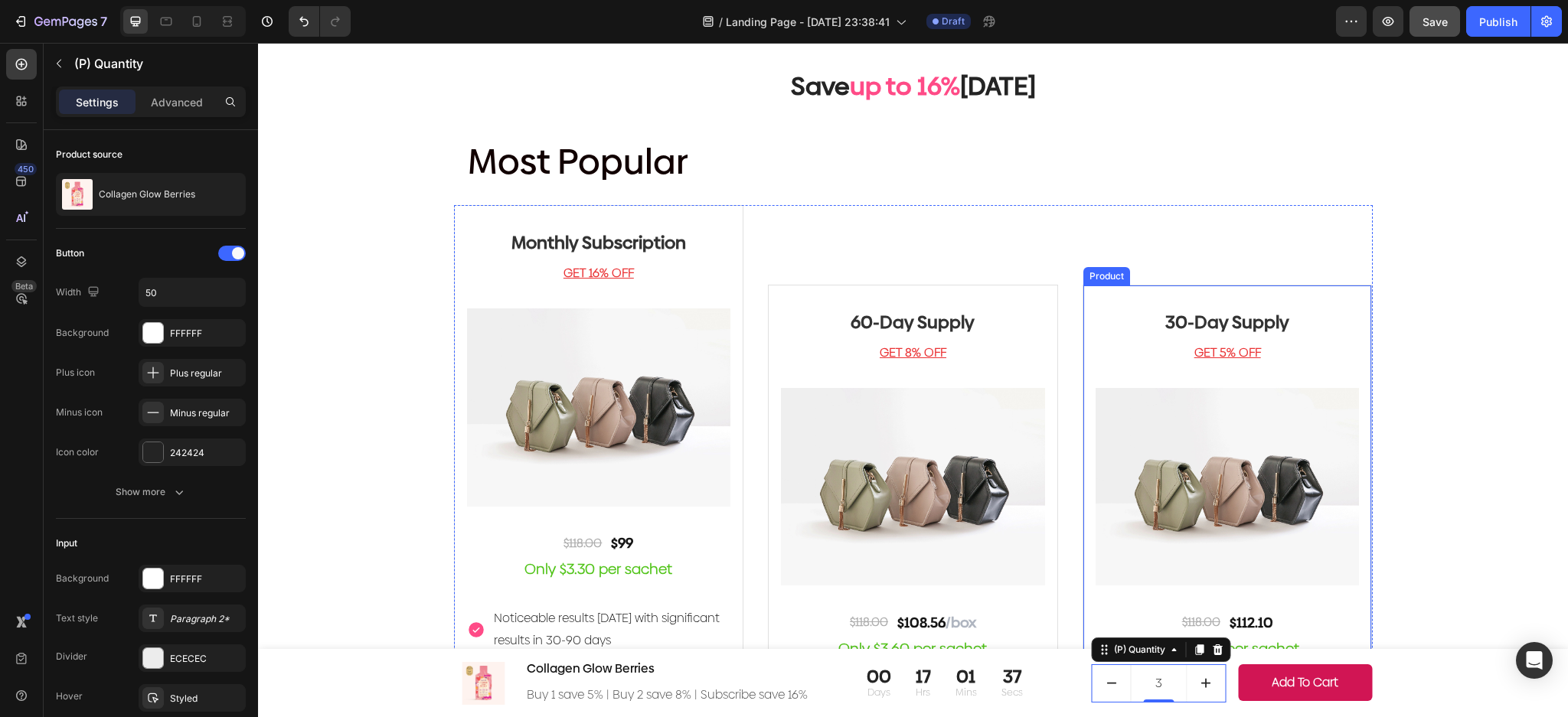
scroll to position [2376, 0]
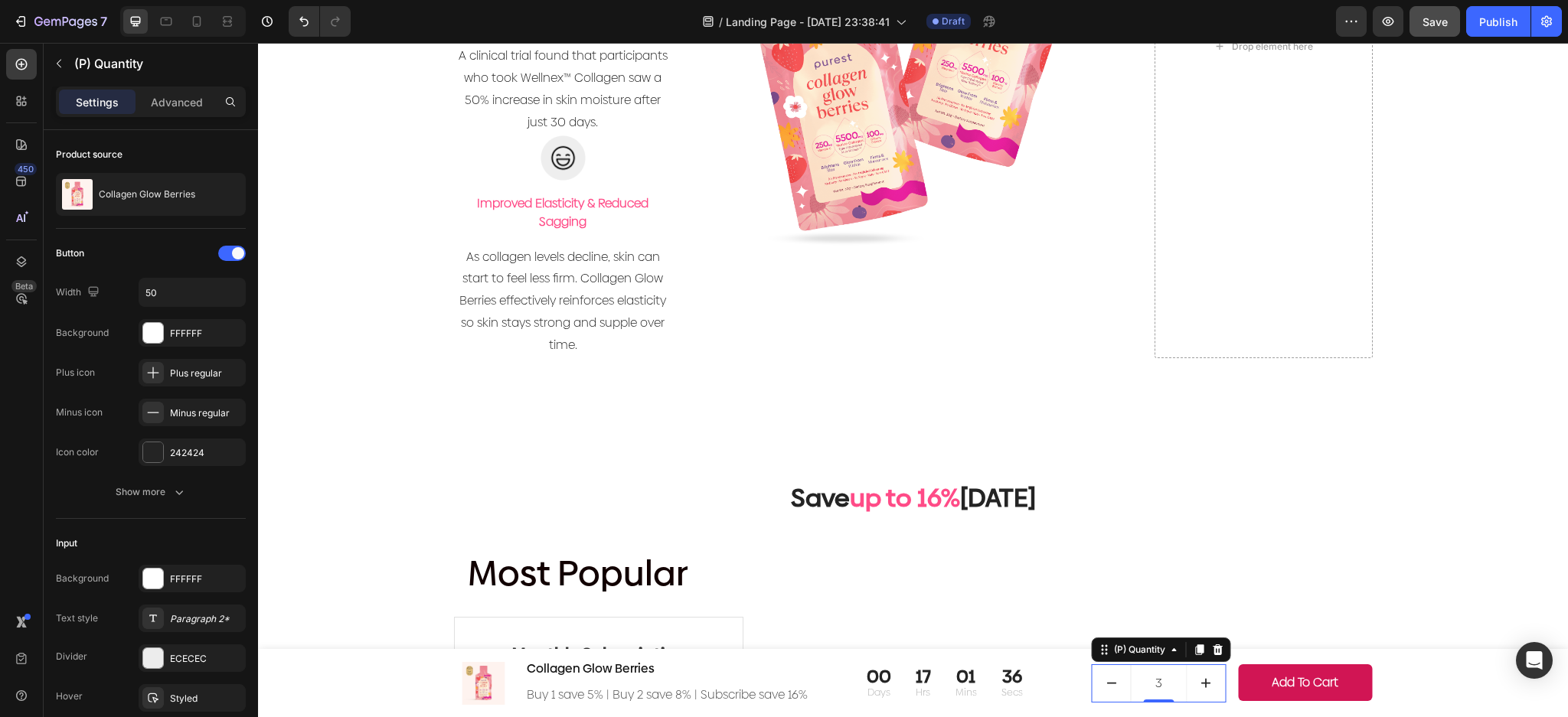
click at [1109, 680] on icon "decrement" at bounding box center [1111, 683] width 16 height 16
type input "2"
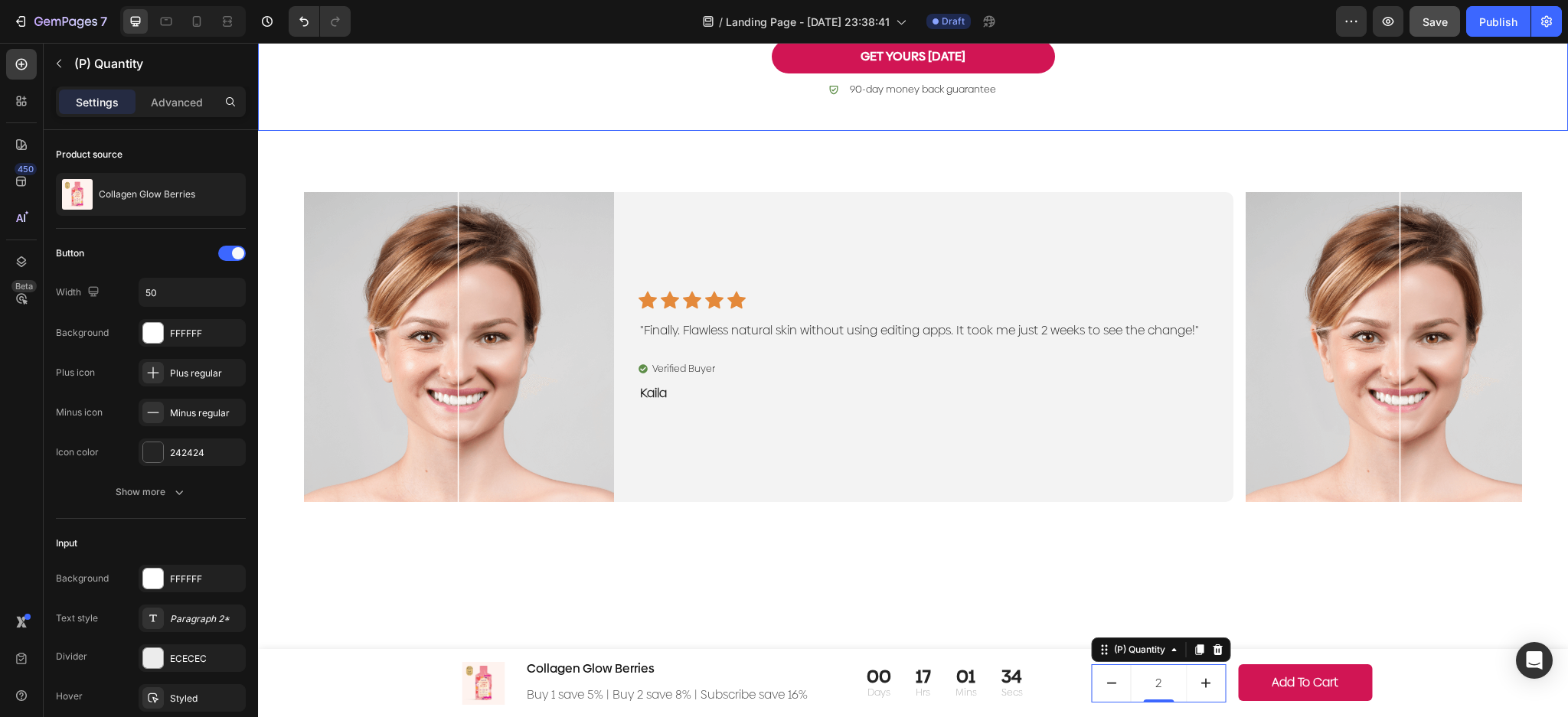
scroll to position [0, 0]
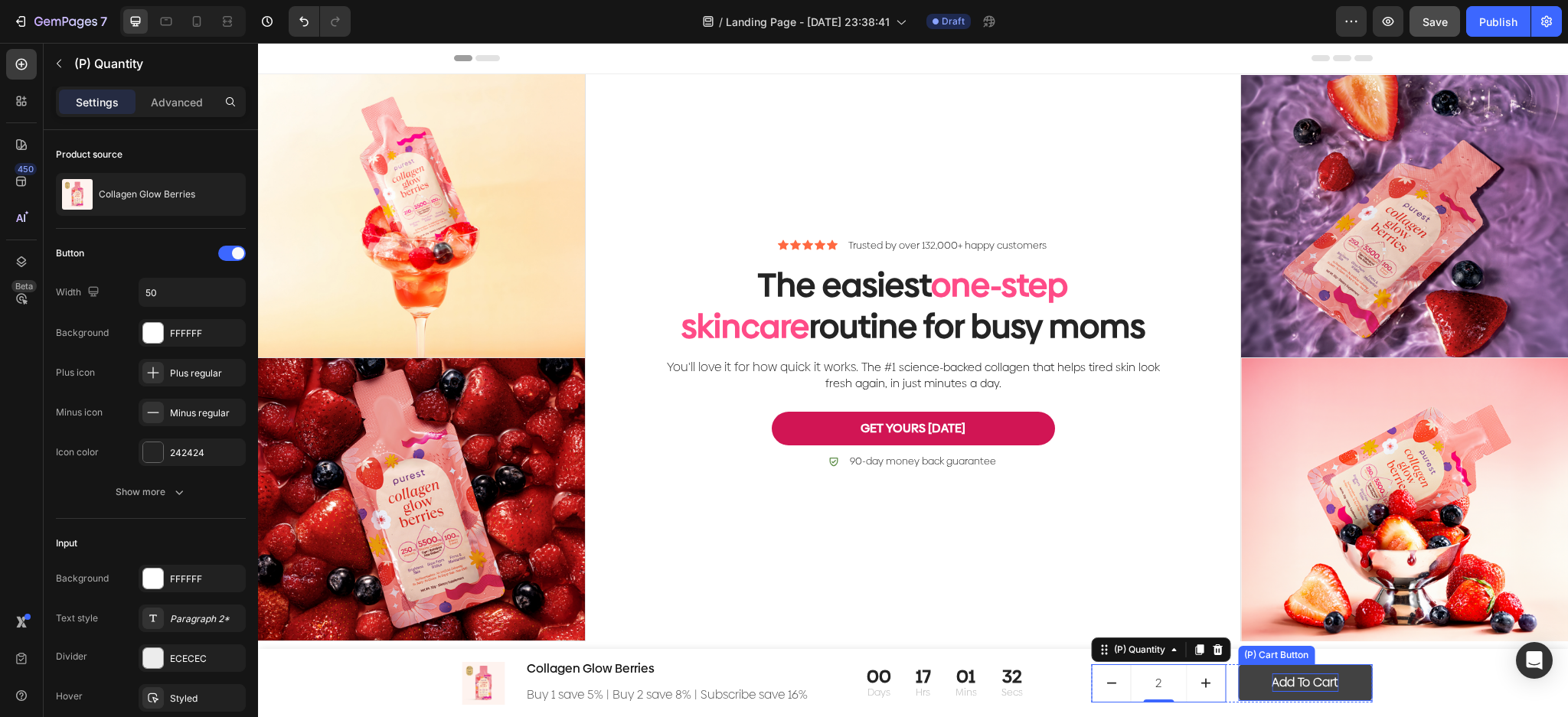
click at [1325, 691] on div "Add to Cart" at bounding box center [1305, 682] width 67 height 19
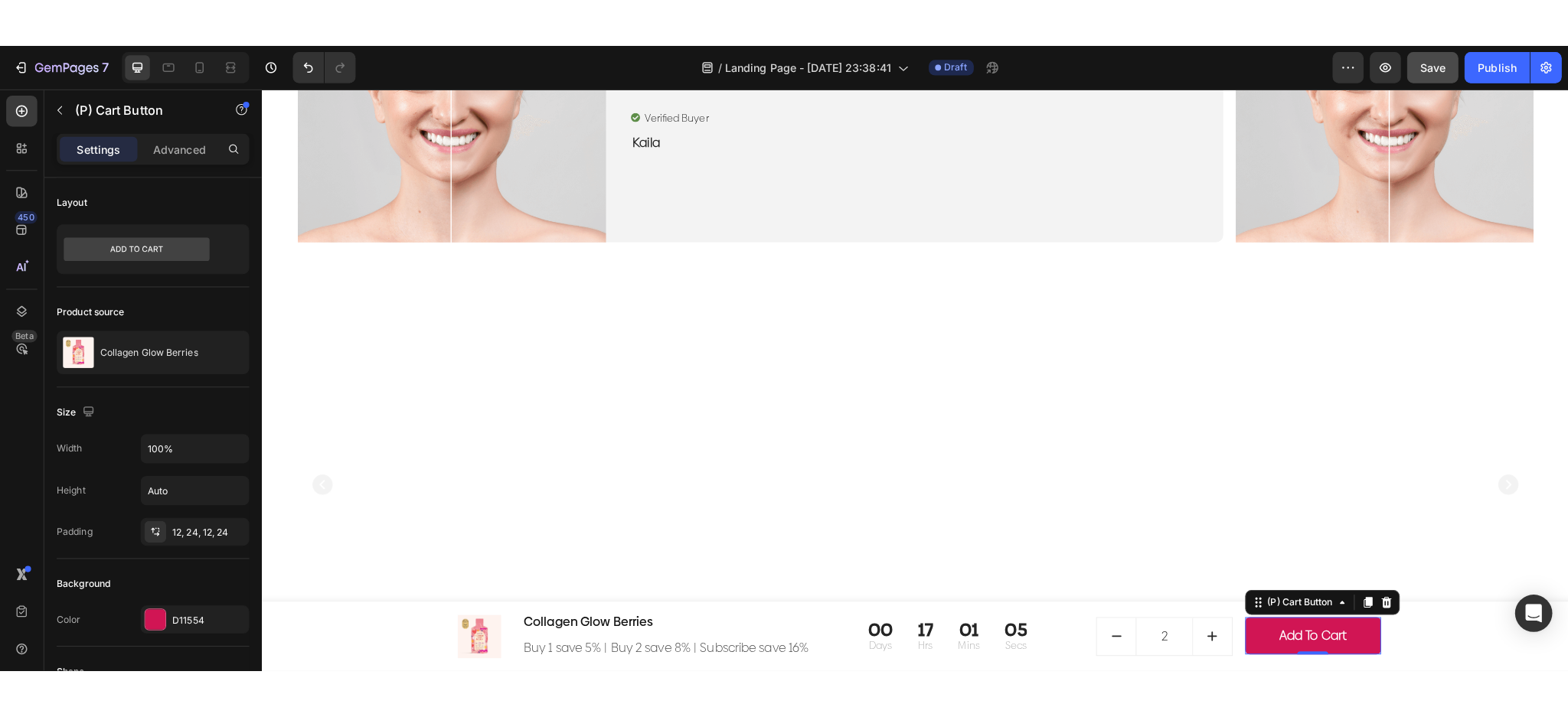
scroll to position [816, 0]
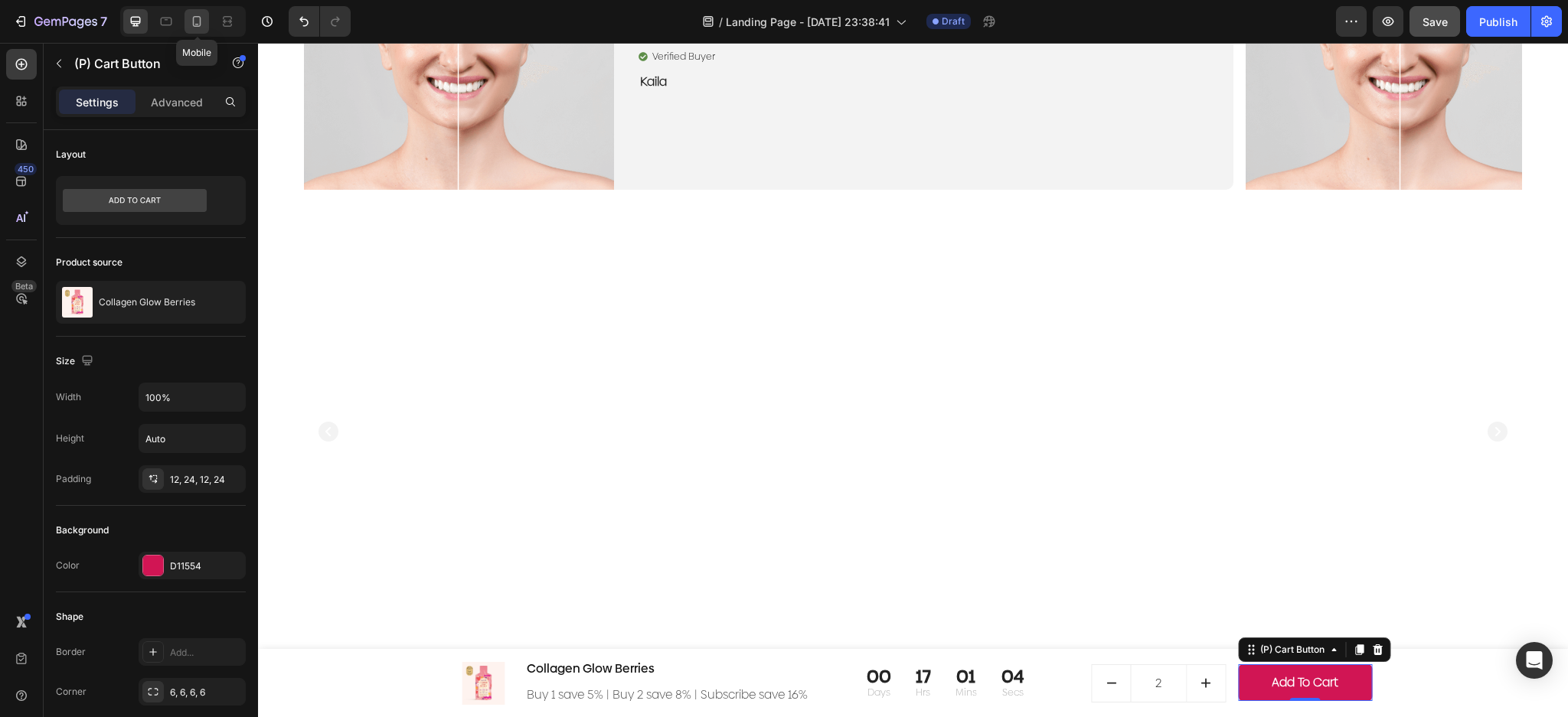
click at [198, 21] on icon at bounding box center [196, 21] width 15 height 15
type input "Auto"
type input "14"
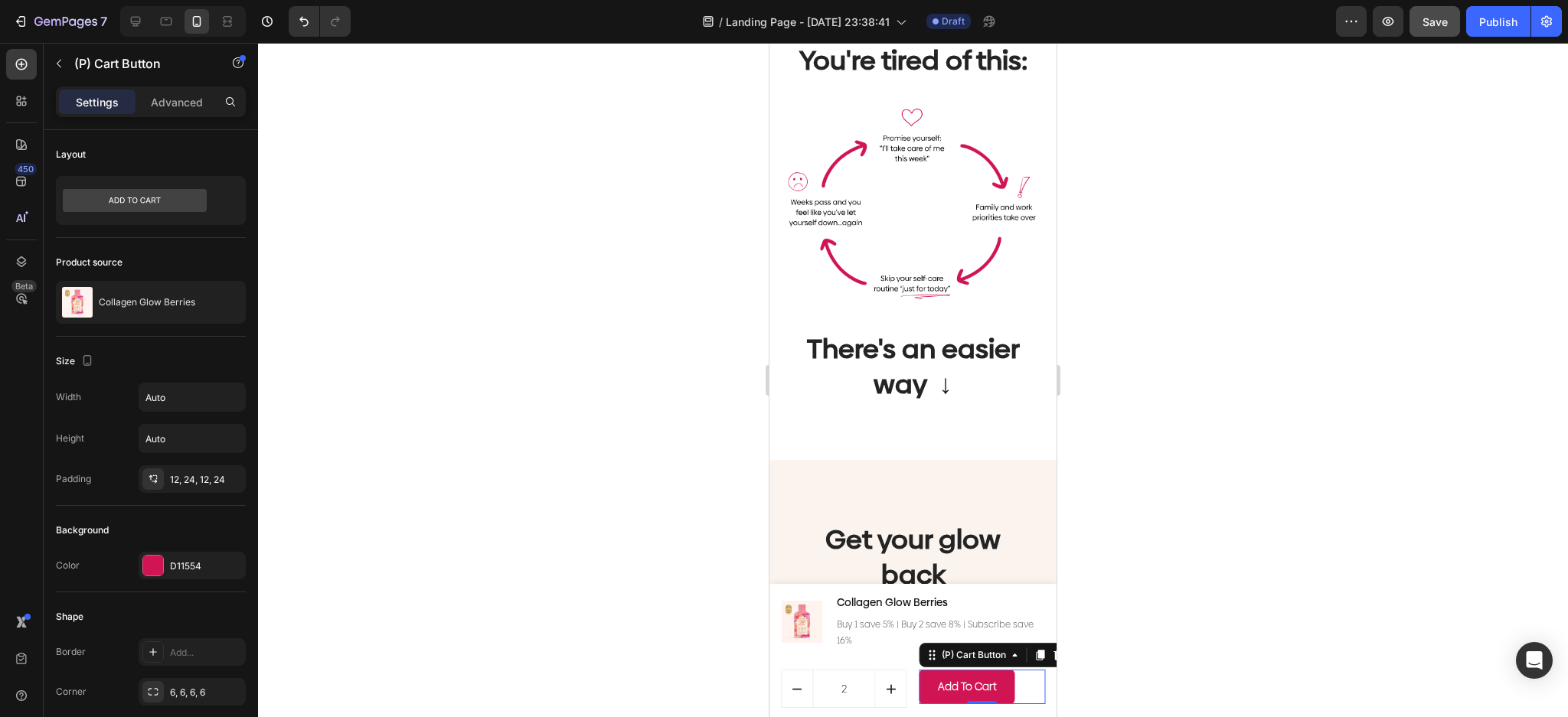
scroll to position [1253, 0]
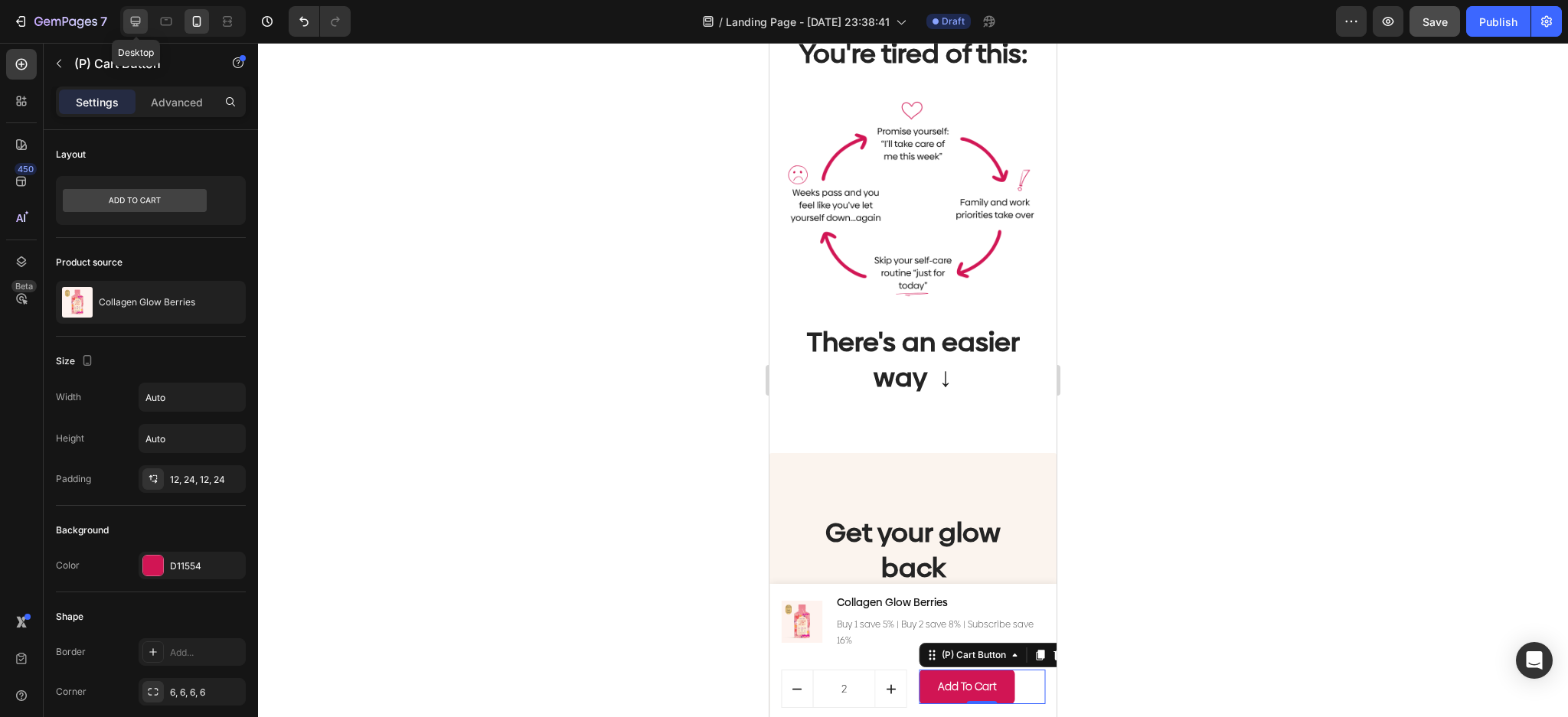
click at [139, 23] on icon at bounding box center [135, 21] width 15 height 15
type input "100%"
type input "16"
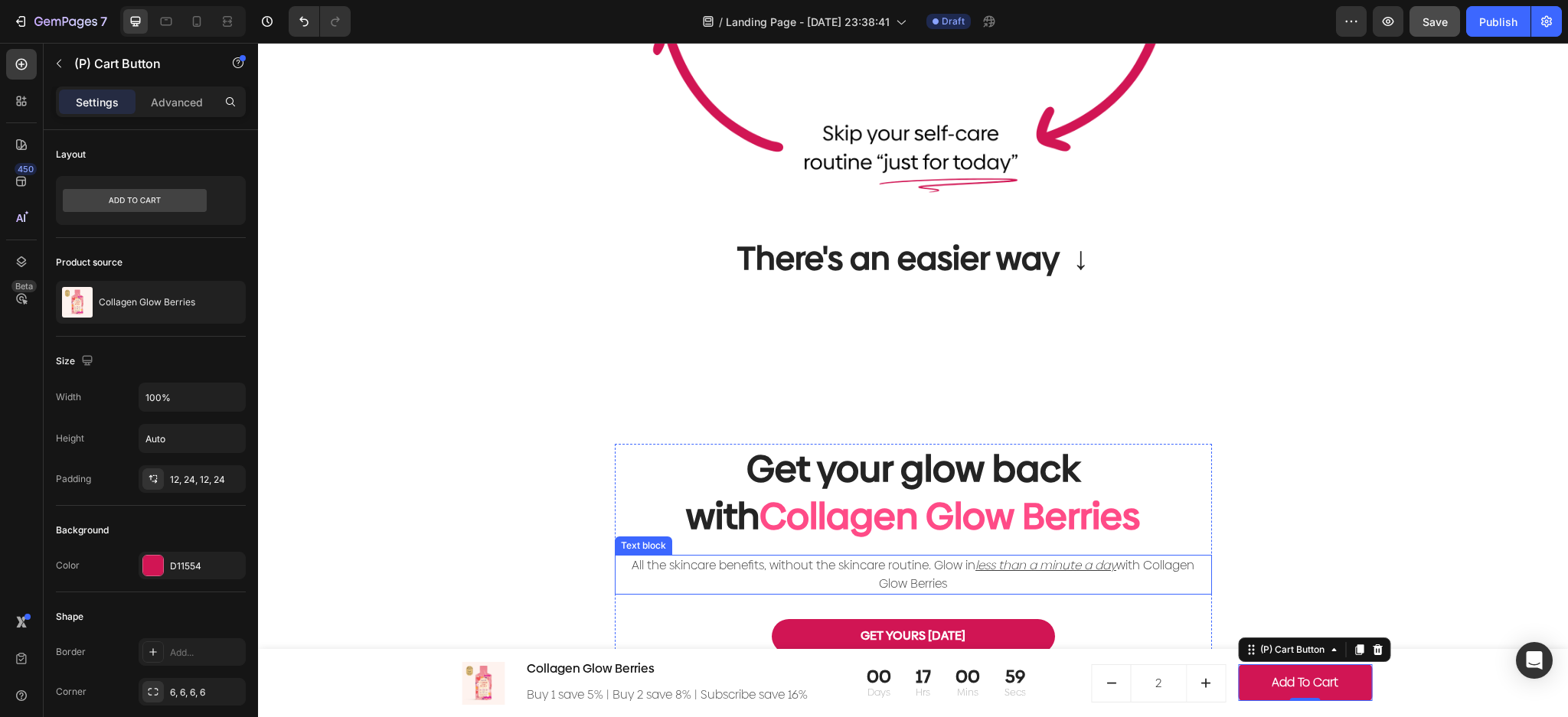
scroll to position [1821, 0]
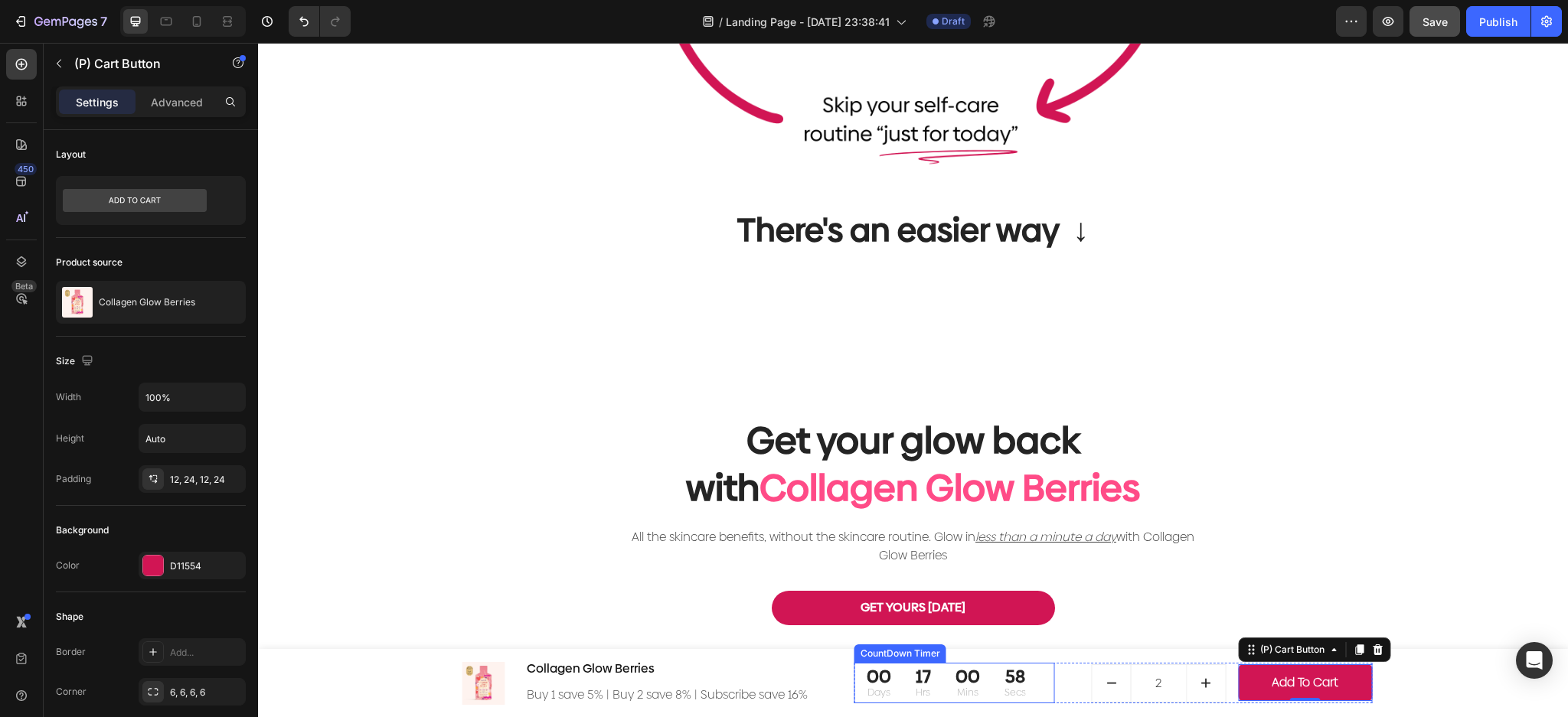
click at [1026, 692] on div "58 Secs" at bounding box center [1015, 682] width 46 height 39
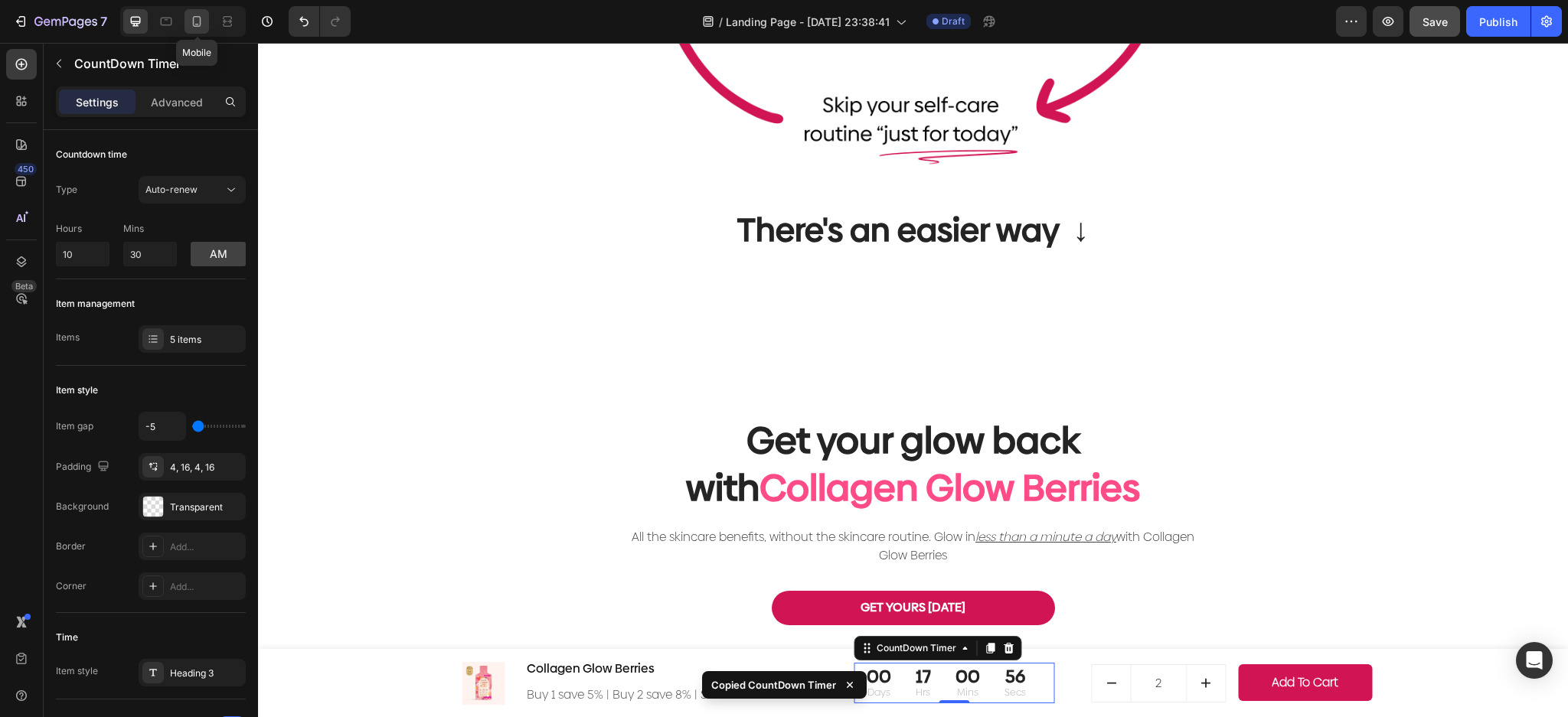
click at [198, 23] on icon at bounding box center [196, 21] width 15 height 15
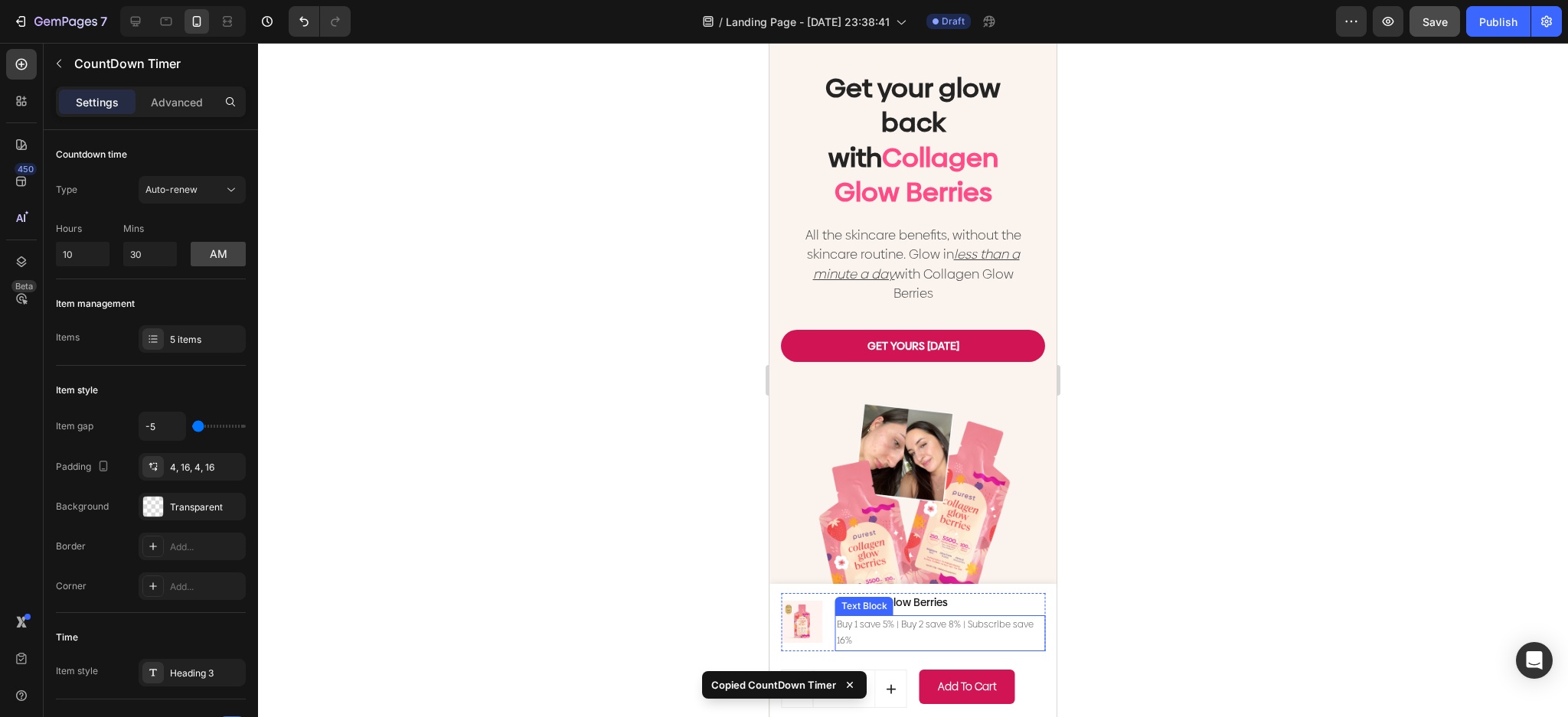
scroll to position [1767, 0]
click at [930, 626] on p "Buy 1 save 5% | Buy 2 save 8% | Subscribe save 16%" at bounding box center [940, 633] width 207 height 33
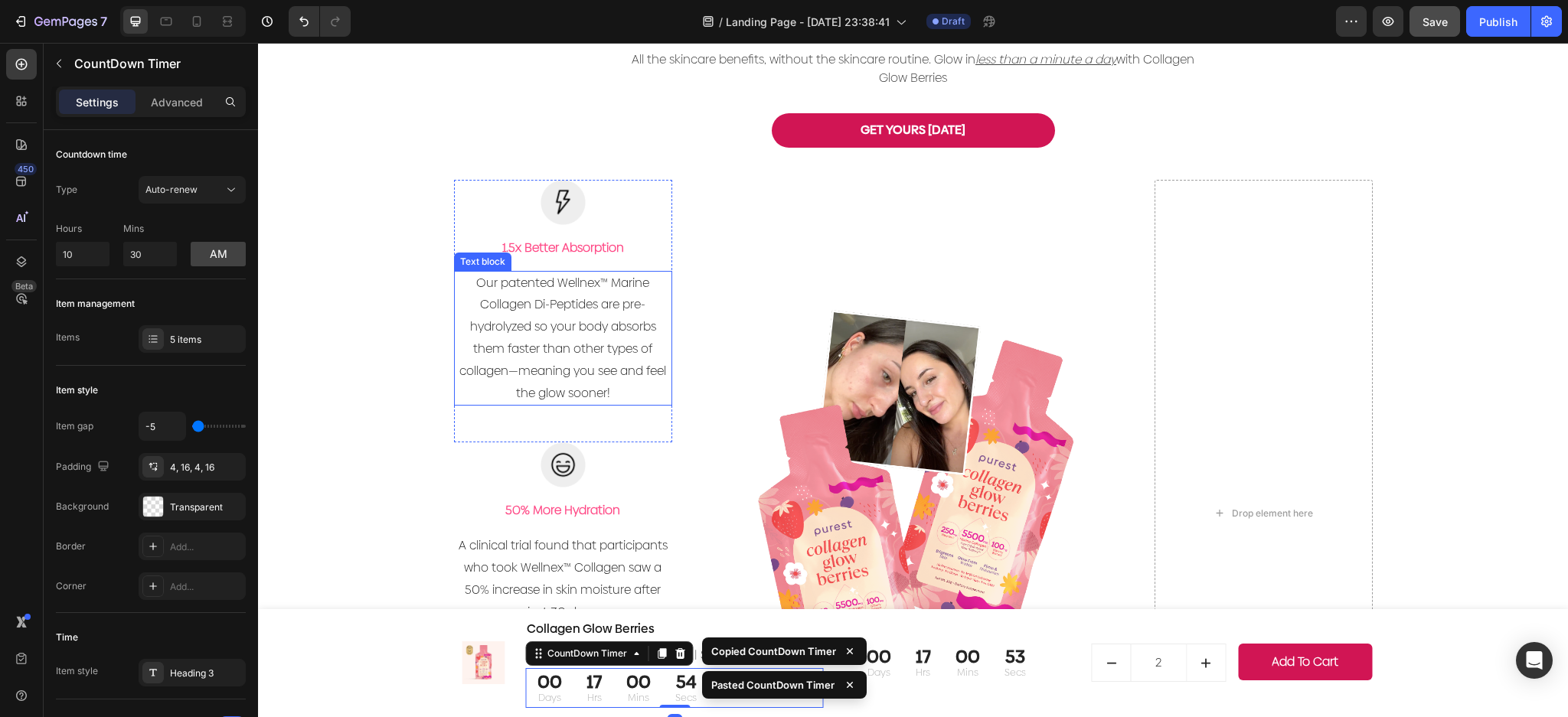
scroll to position [2314, 0]
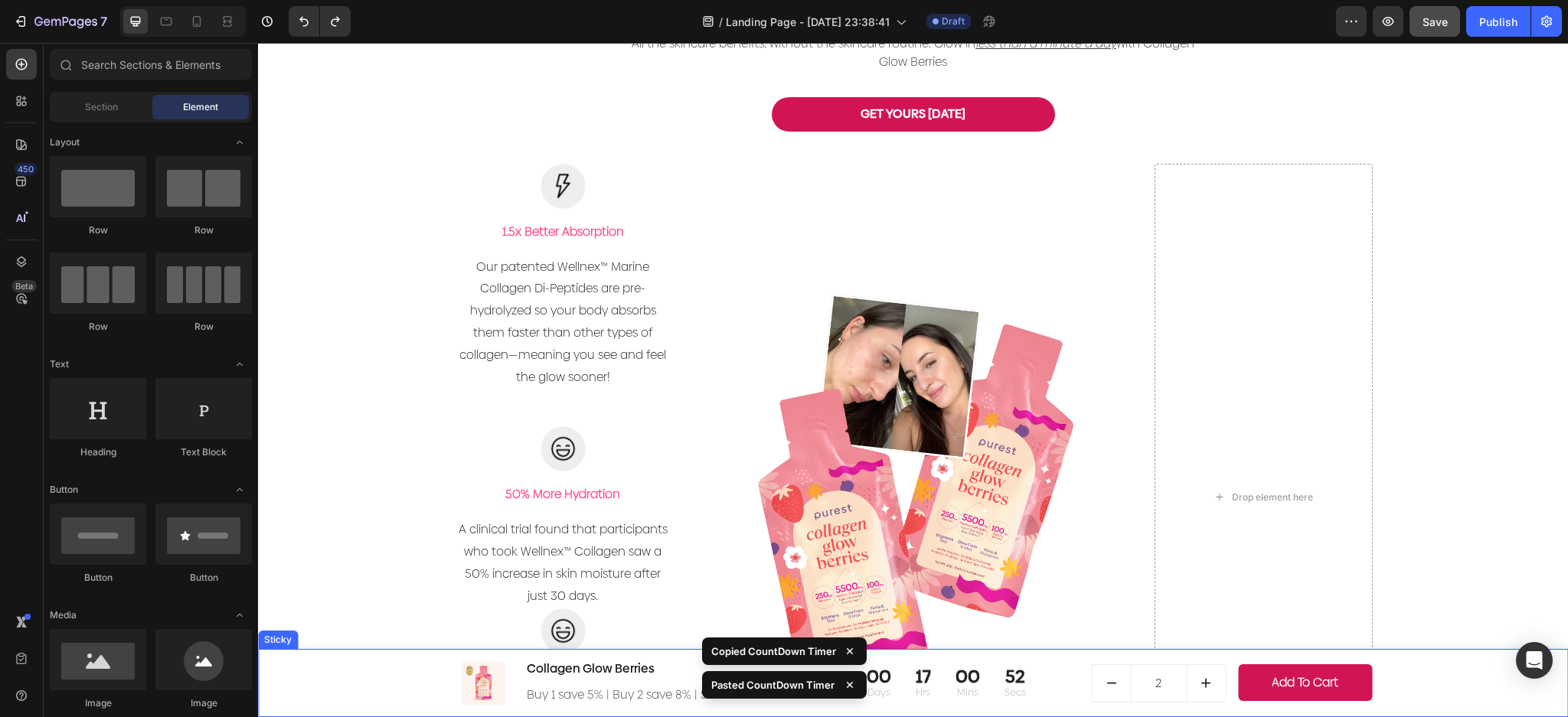
click at [1005, 689] on p "Secs" at bounding box center [1015, 692] width 22 height 15
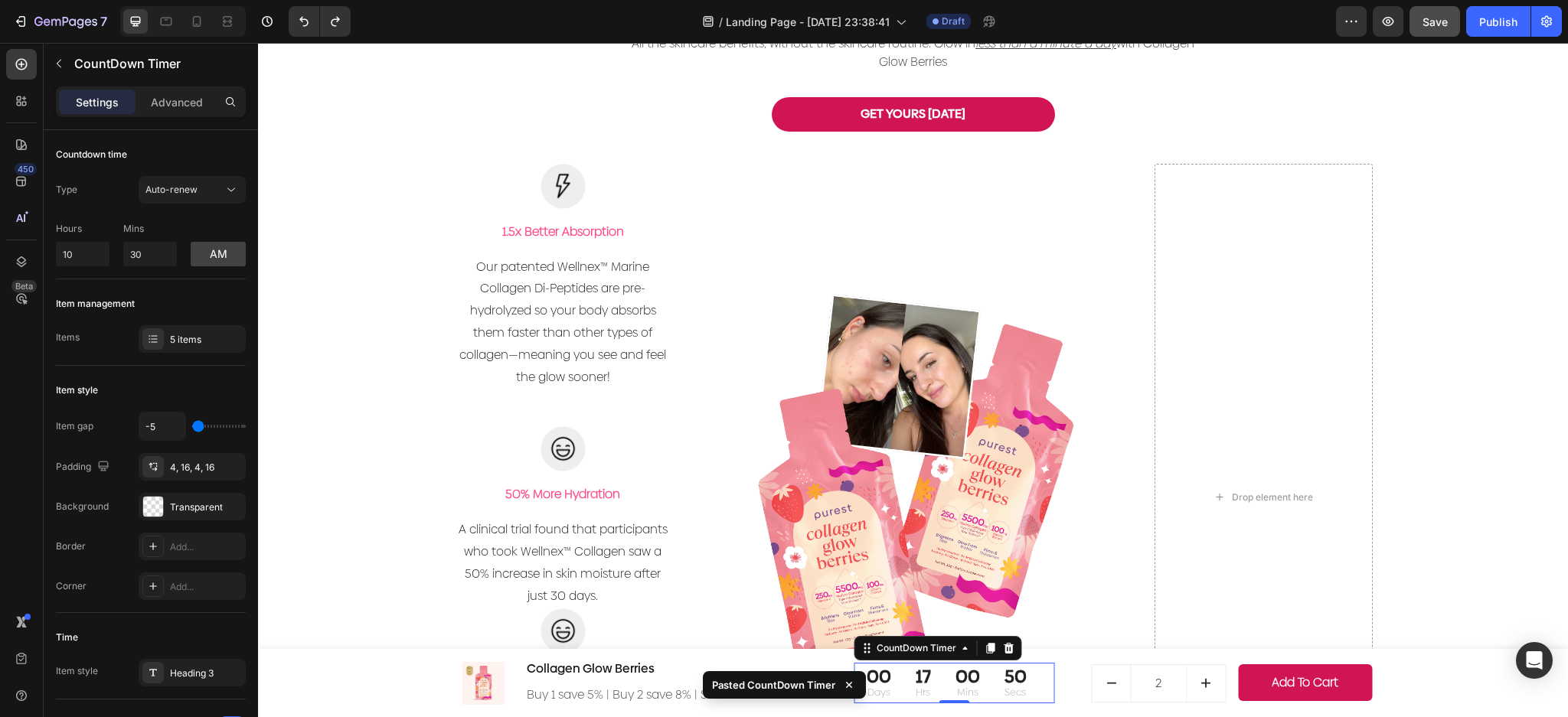
click at [1030, 690] on div "50 Secs" at bounding box center [1016, 682] width 47 height 39
click at [182, 106] on p "Advanced" at bounding box center [176, 102] width 52 height 16
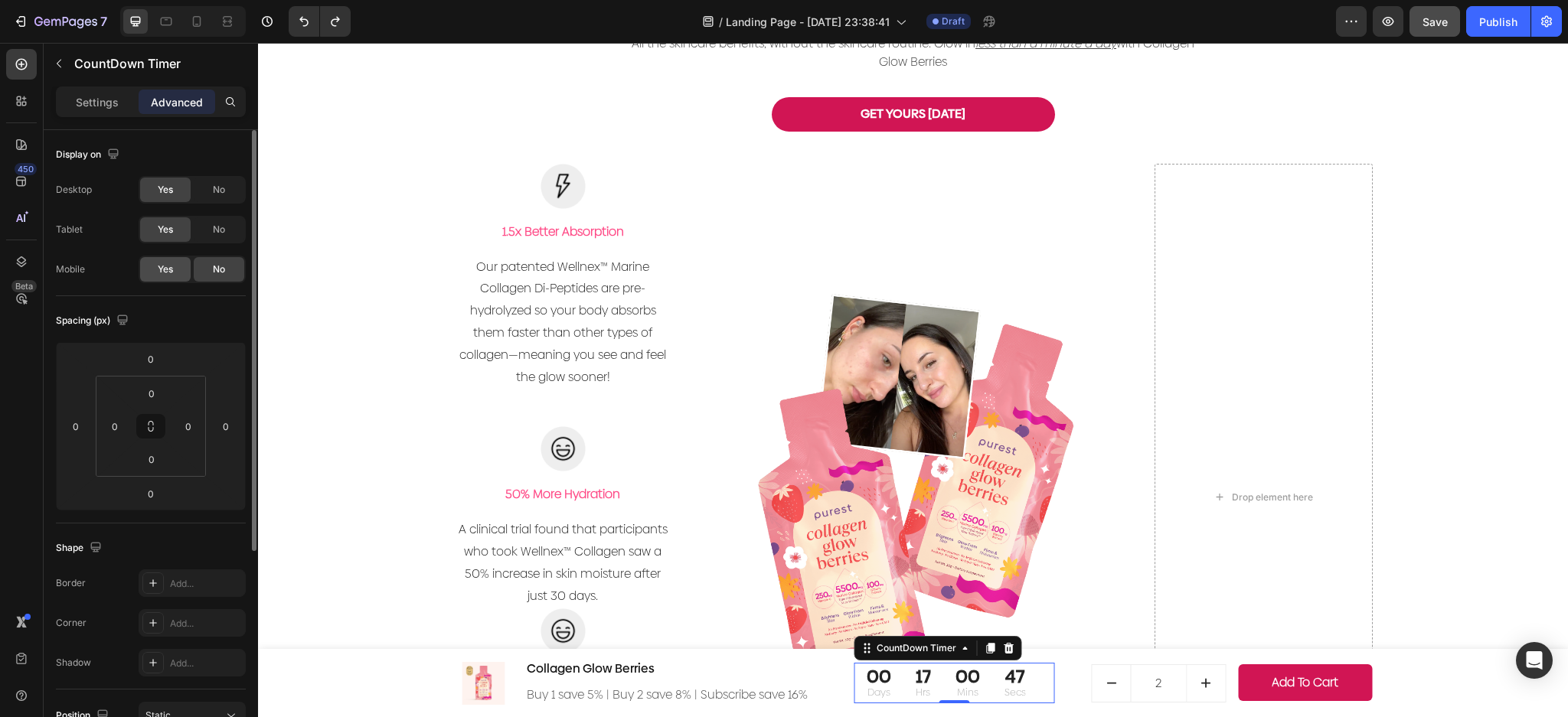
click at [158, 267] on span "Yes" at bounding box center [165, 269] width 15 height 14
click at [186, 18] on div at bounding box center [196, 21] width 24 height 24
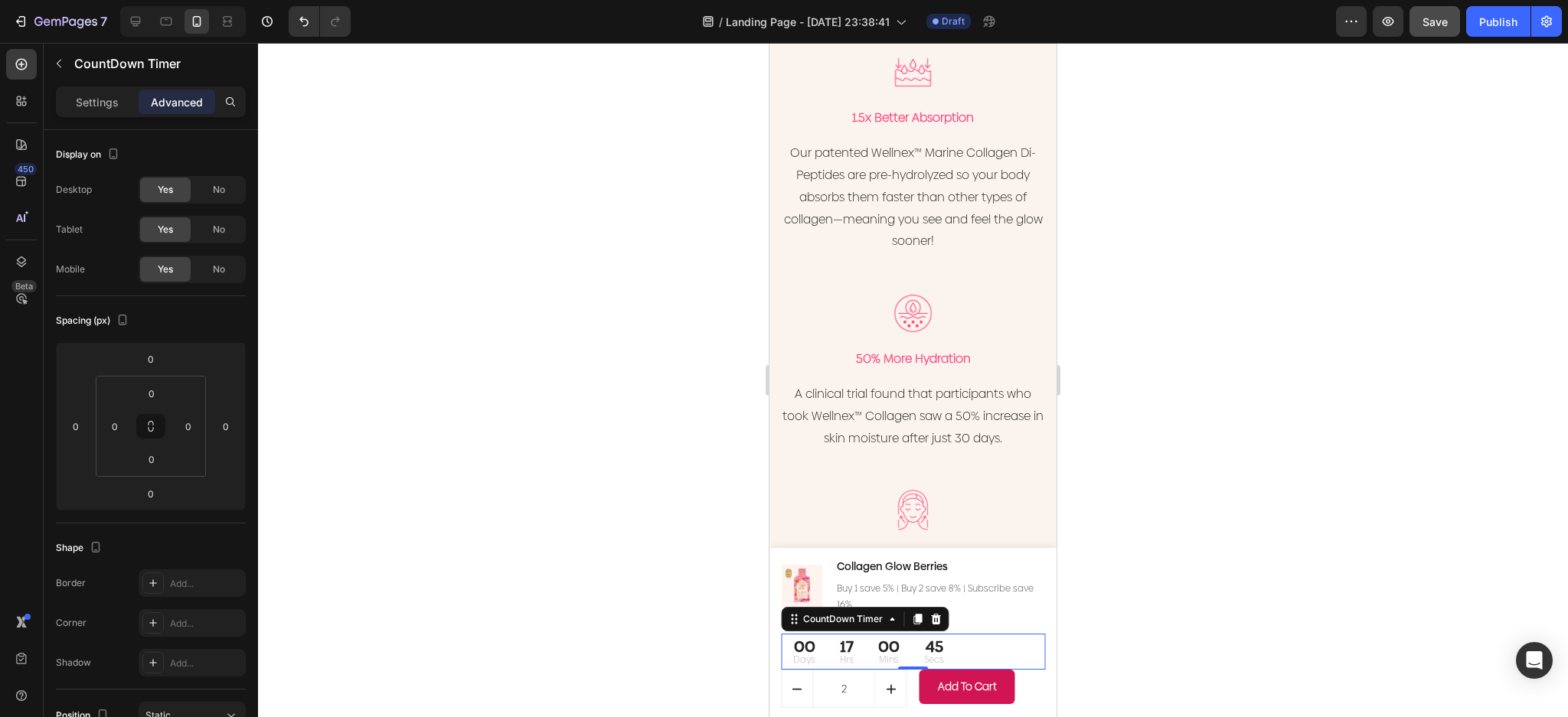
scroll to position [2744, 0]
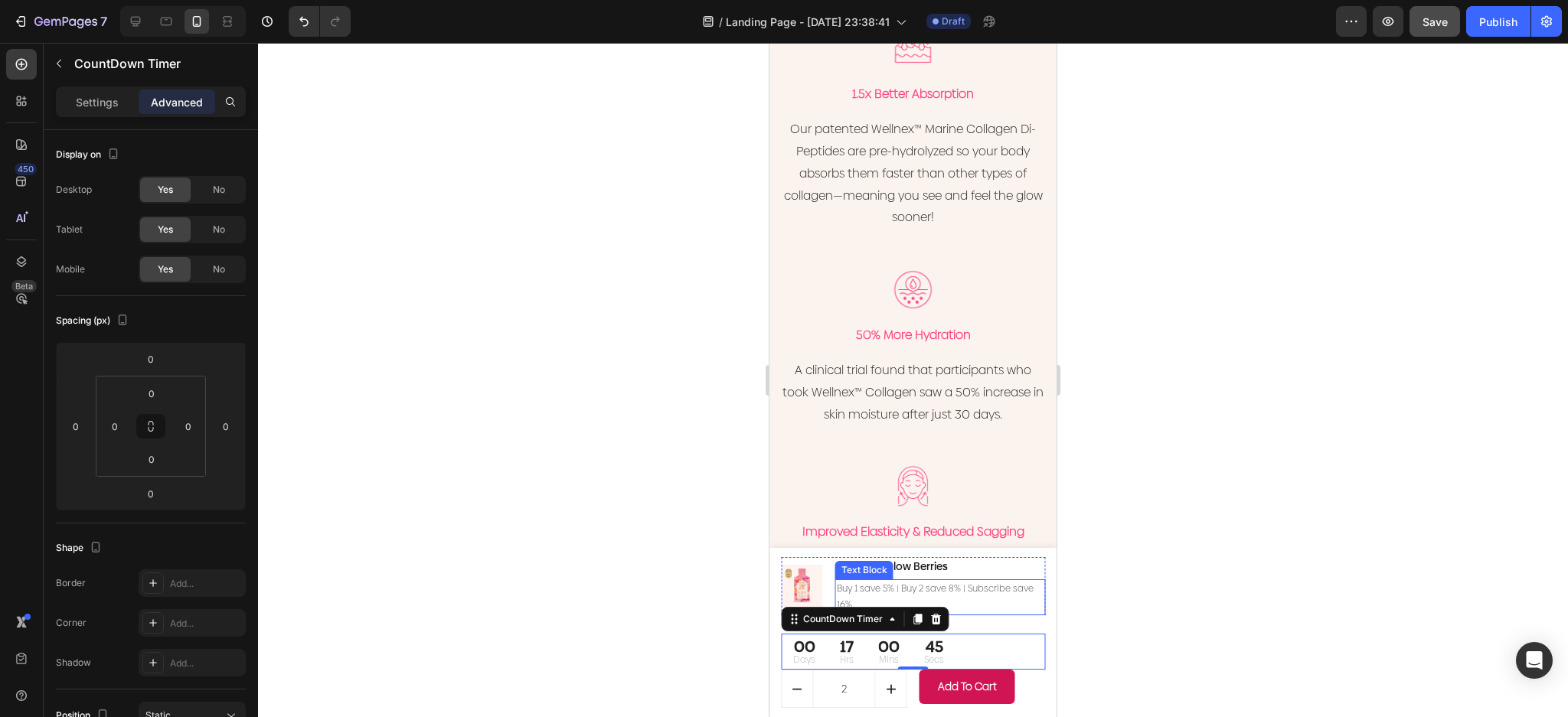
click at [953, 600] on p "Buy 1 save 5% | Buy 2 save 8% | Subscribe save 16%" at bounding box center [940, 597] width 207 height 33
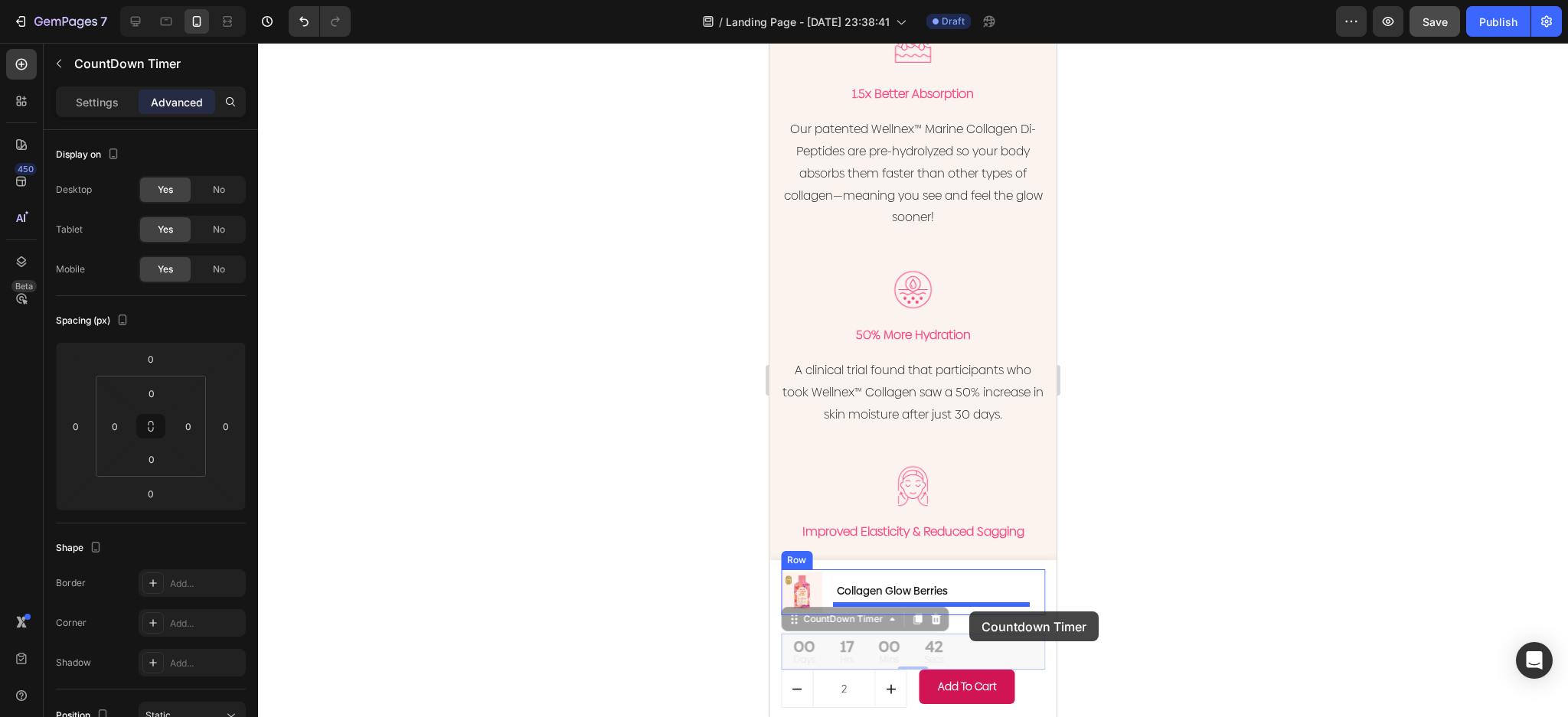
drag, startPoint x: 972, startPoint y: 650, endPoint x: 969, endPoint y: 612, distance: 38.1
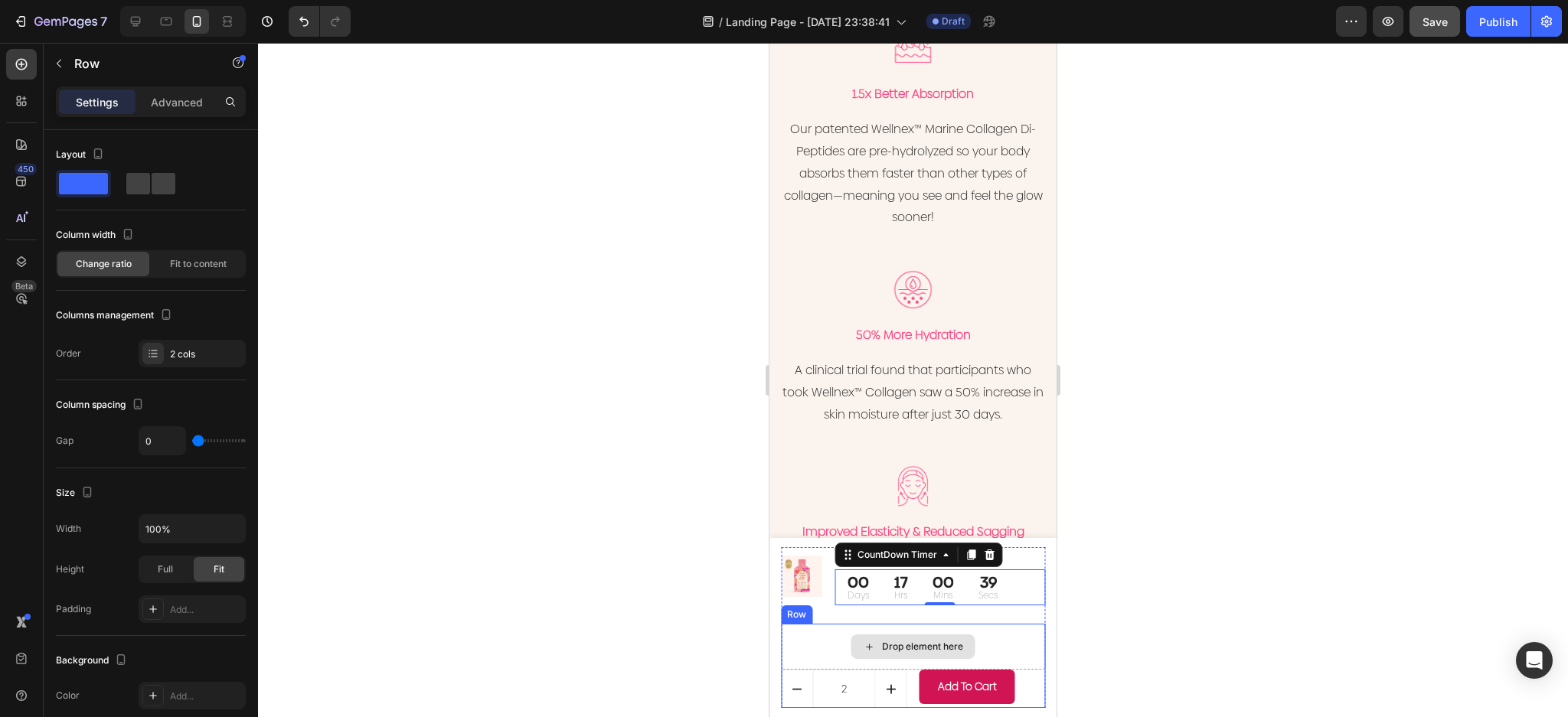
click at [996, 633] on div "Drop element here" at bounding box center [913, 646] width 264 height 46
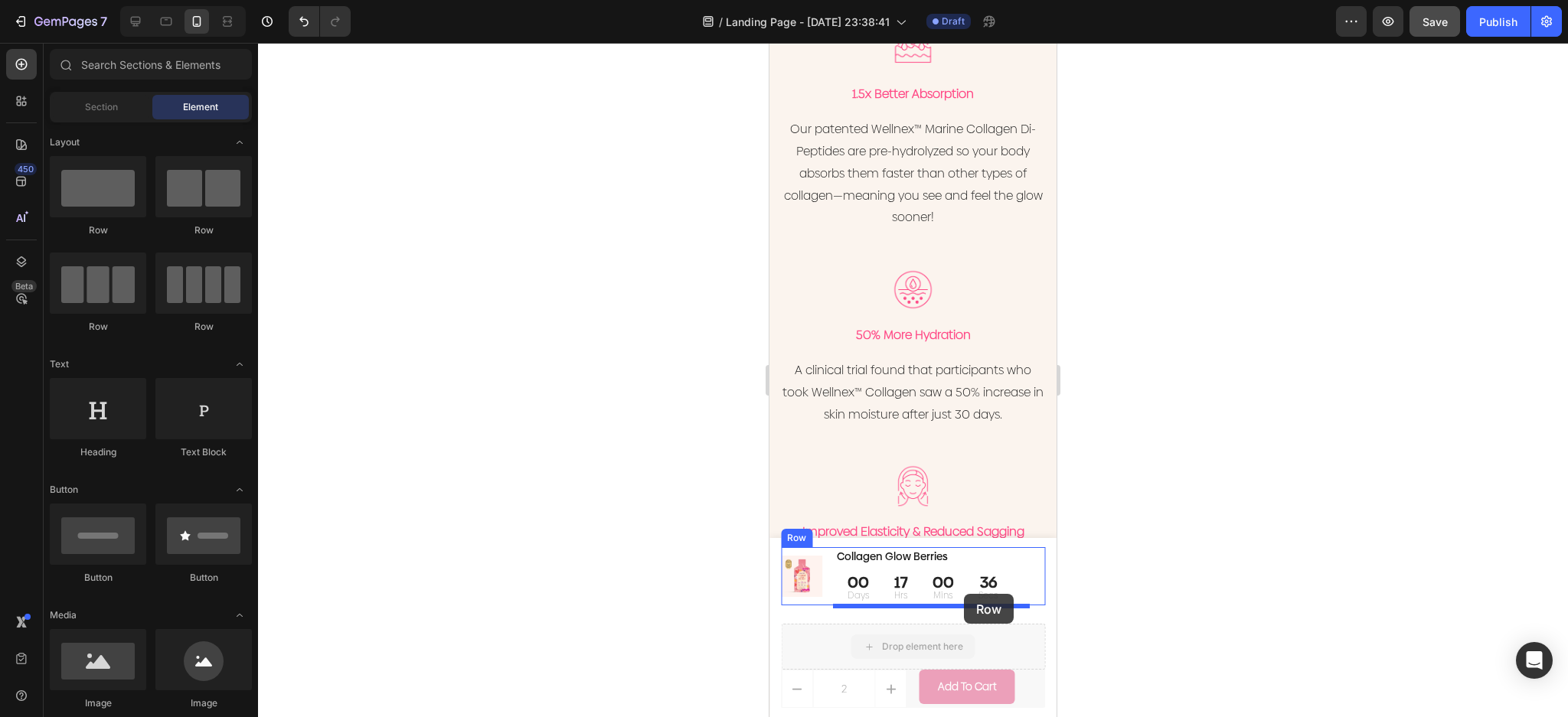
drag, startPoint x: 936, startPoint y: 638, endPoint x: 963, endPoint y: 594, distance: 51.6
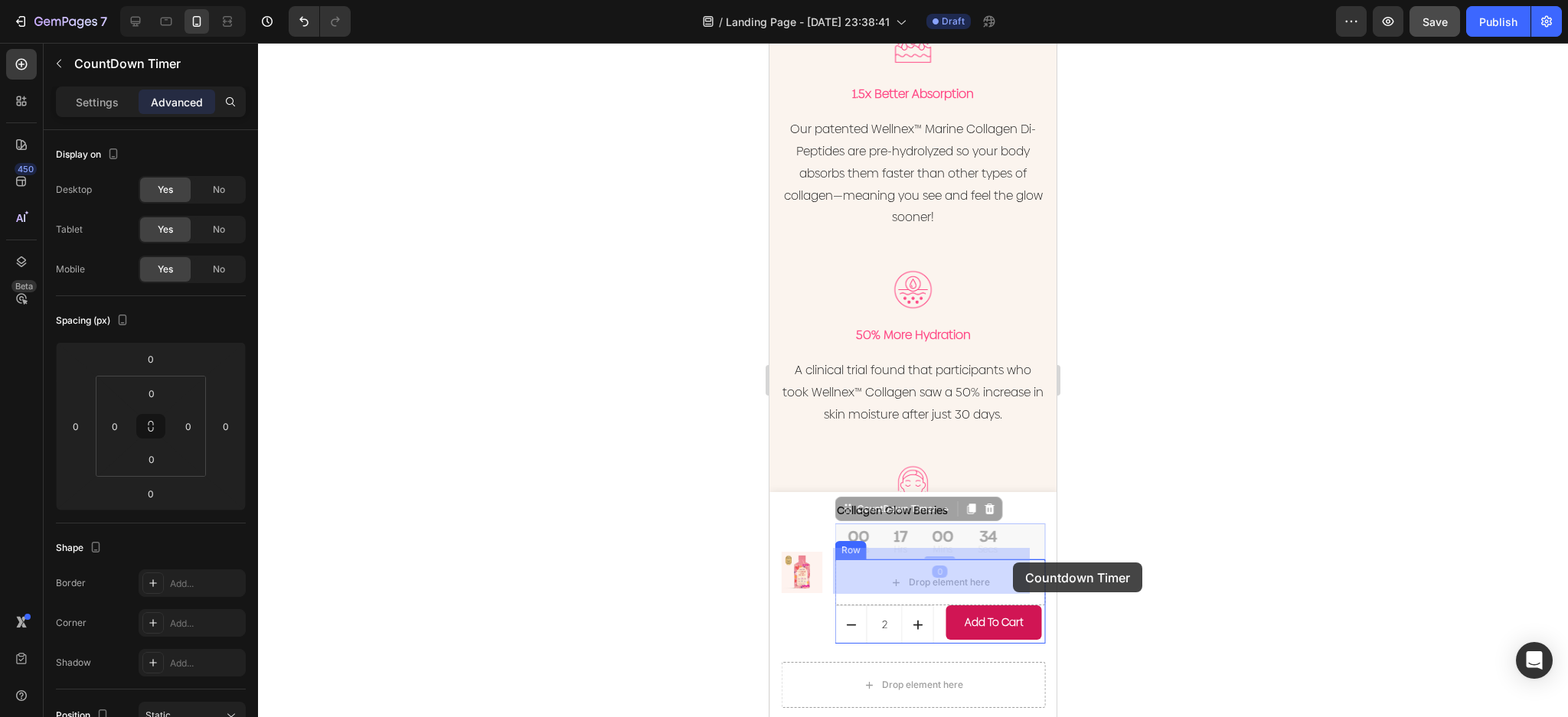
drag, startPoint x: 1015, startPoint y: 528, endPoint x: 1014, endPoint y: 561, distance: 33.0
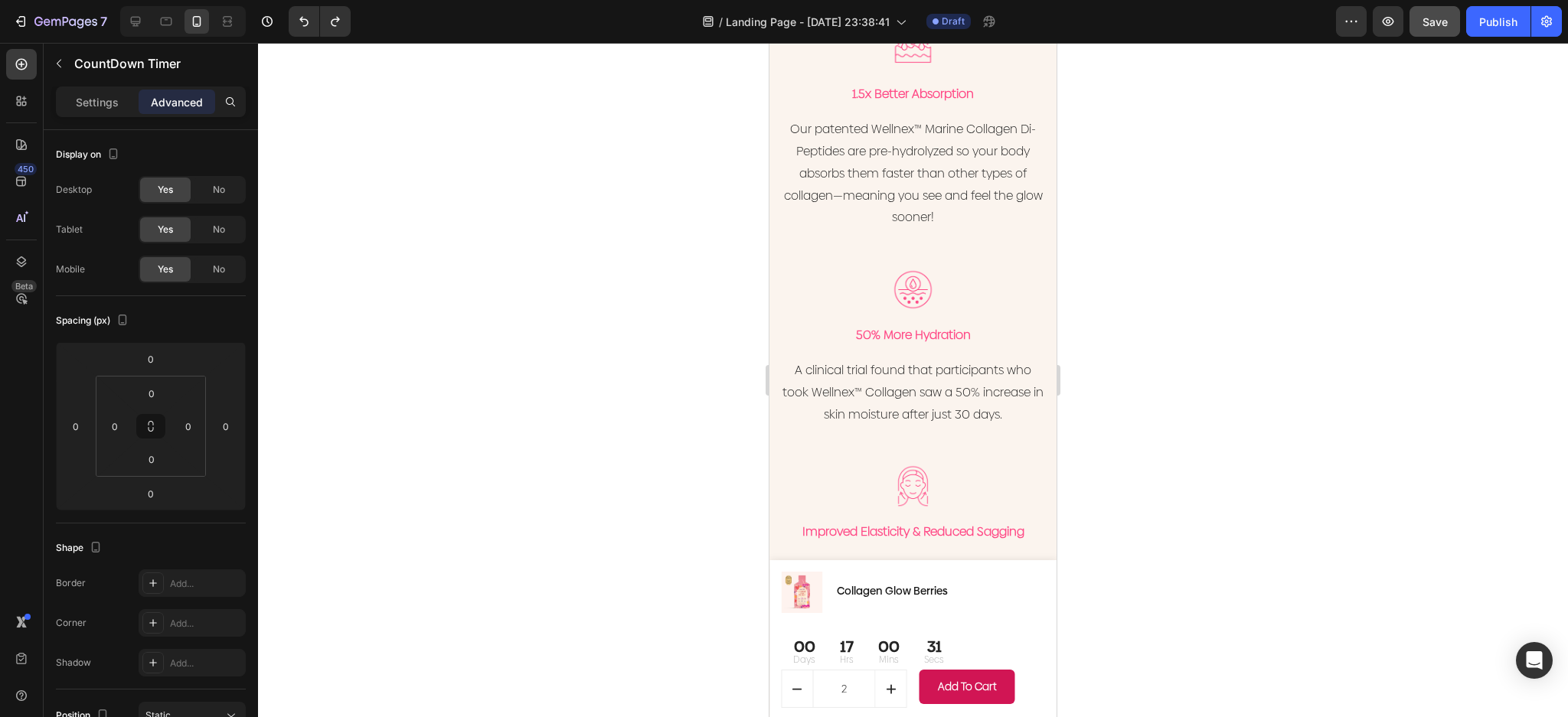
click at [981, 652] on div "00 Days 17 Hrs 00 Mins 31 Secs" at bounding box center [913, 651] width 264 height 36
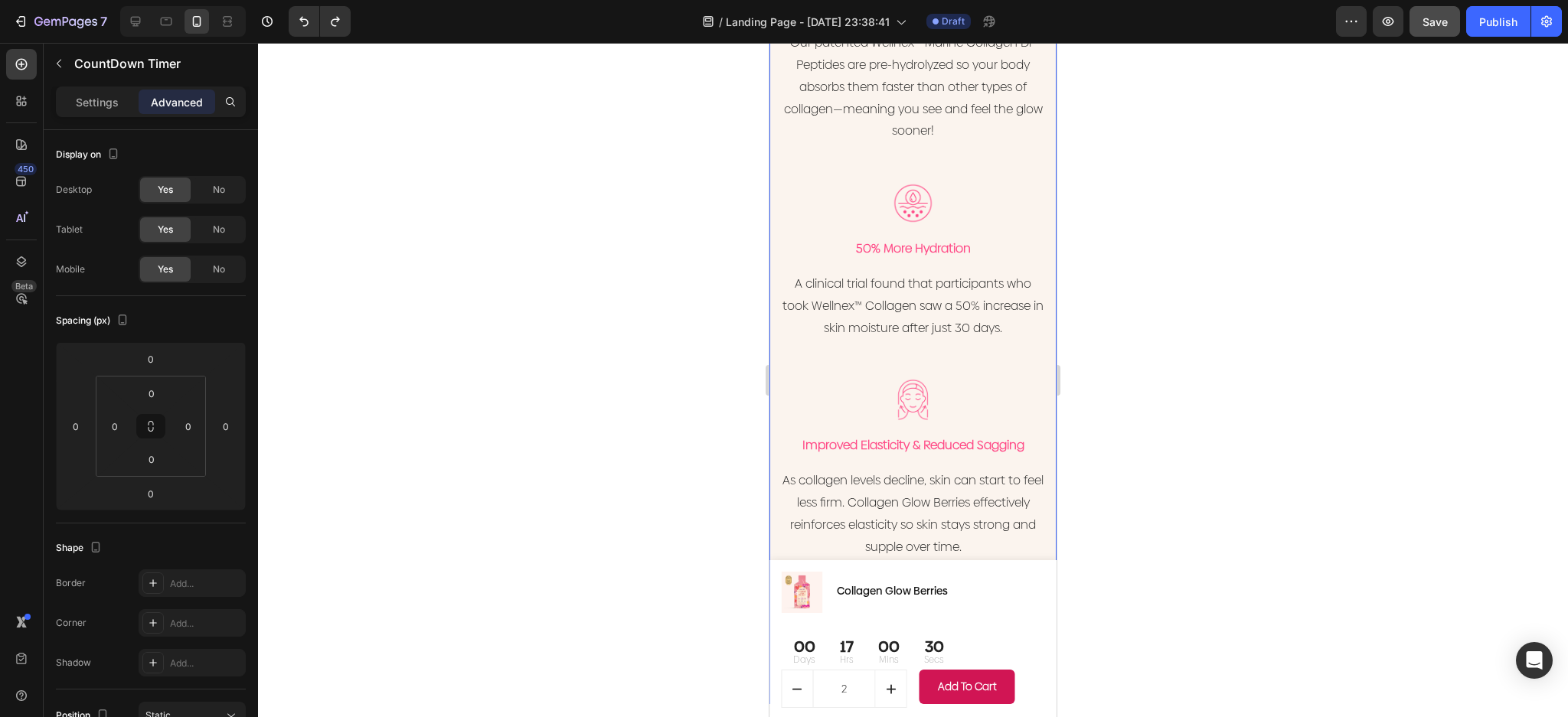
scroll to position [2948, 0]
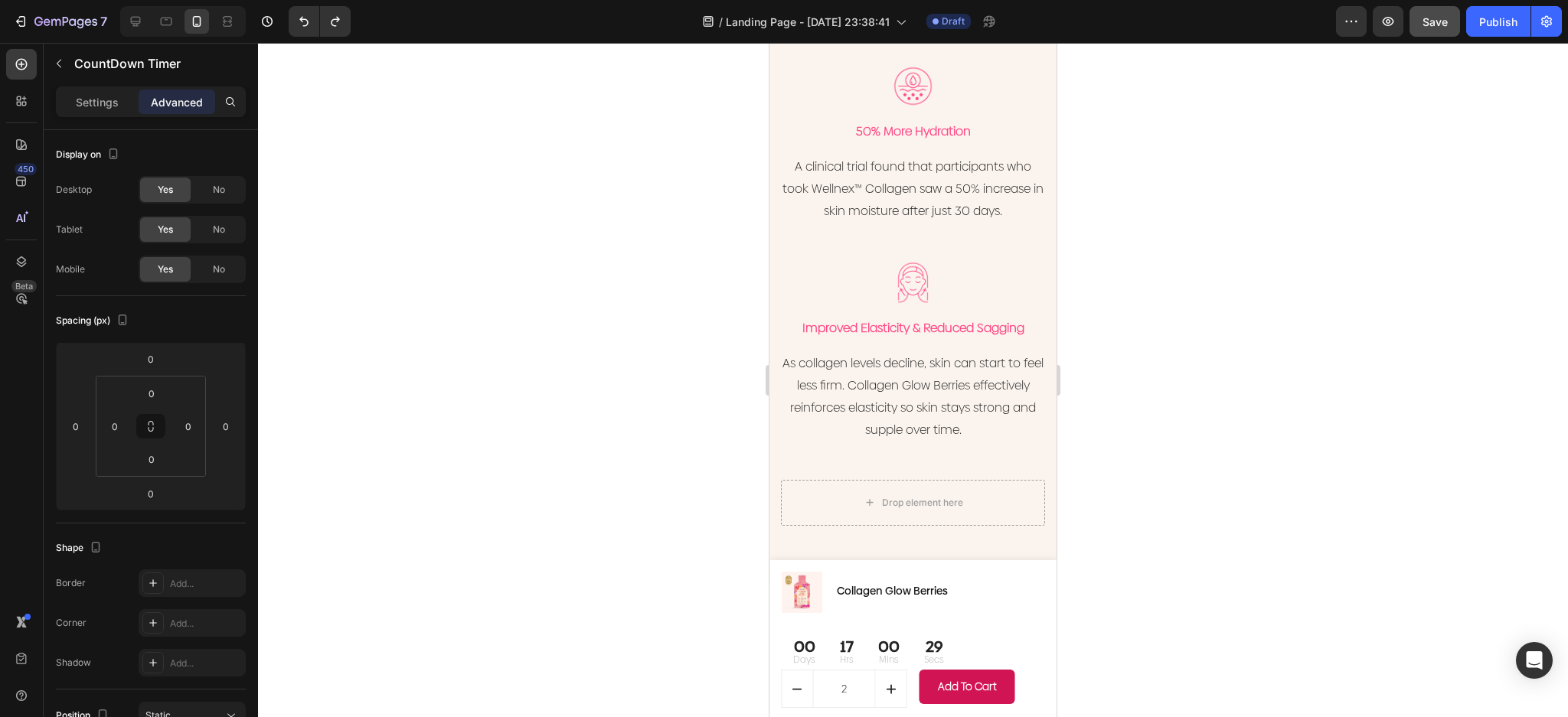
click at [912, 637] on div "29 Secs" at bounding box center [934, 651] width 44 height 36
click at [902, 650] on div "00 Mins" at bounding box center [889, 651] width 46 height 36
click at [901, 643] on div "00 Mins" at bounding box center [889, 651] width 46 height 36
click at [851, 657] on p "Hrs" at bounding box center [846, 659] width 14 height 14
drag, startPoint x: 812, startPoint y: 660, endPoint x: 803, endPoint y: 637, distance: 24.7
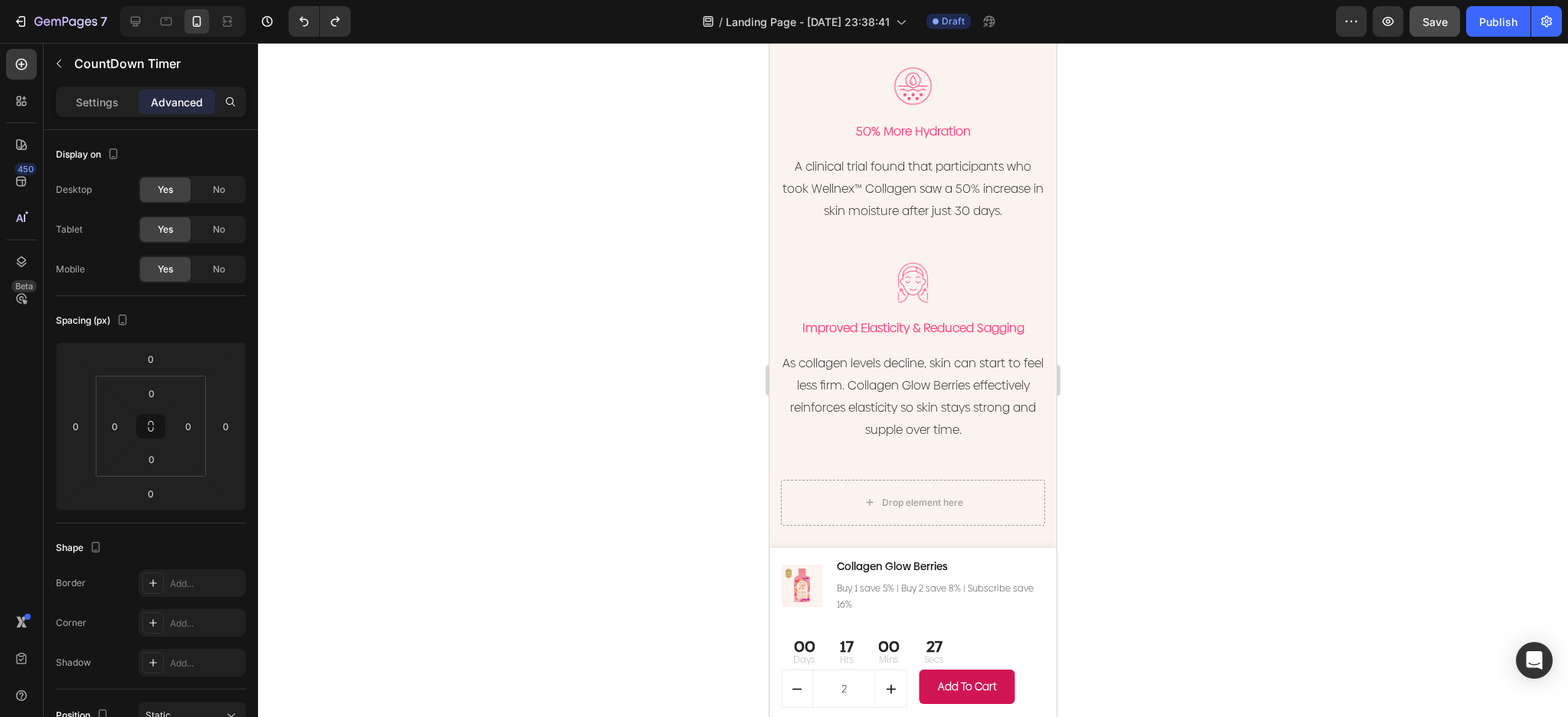
click at [811, 660] on p "Days" at bounding box center [804, 659] width 23 height 14
click at [803, 637] on div "00" at bounding box center [804, 646] width 23 height 20
click at [885, 604] on p "Buy 1 save 5% | Buy 2 save 8% | Subscribe save 16%" at bounding box center [940, 597] width 207 height 33
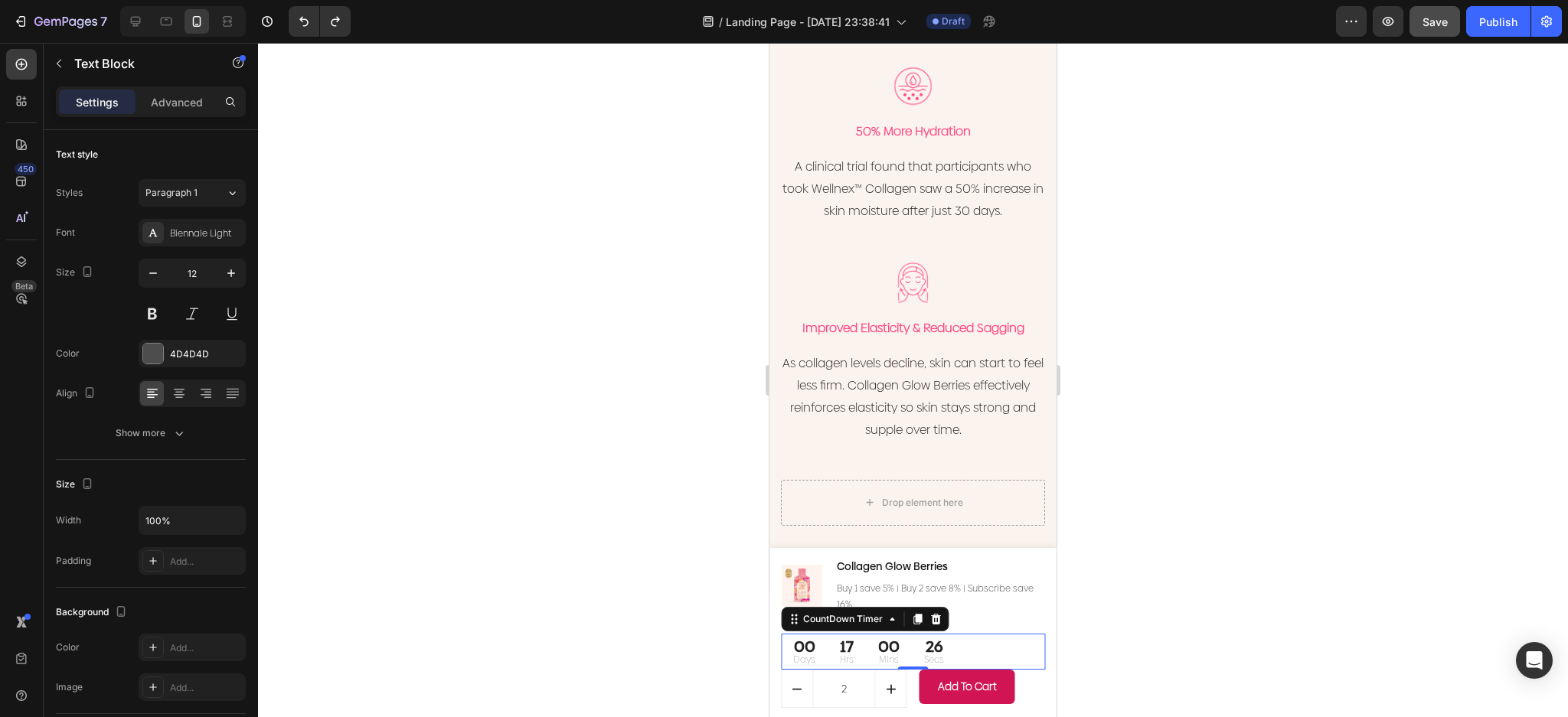
click at [891, 637] on div "00" at bounding box center [889, 646] width 22 height 20
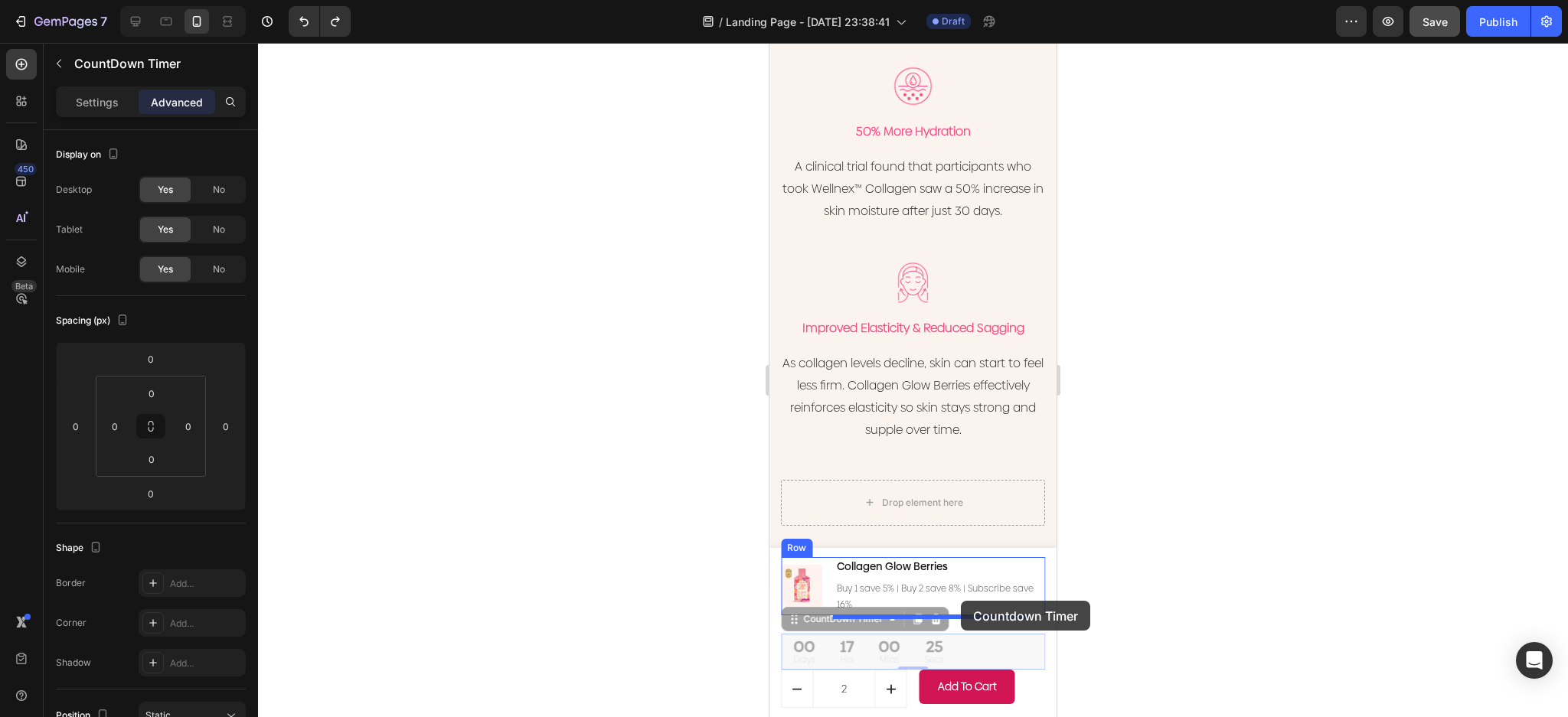
drag, startPoint x: 1017, startPoint y: 649, endPoint x: 961, endPoint y: 601, distance: 73.8
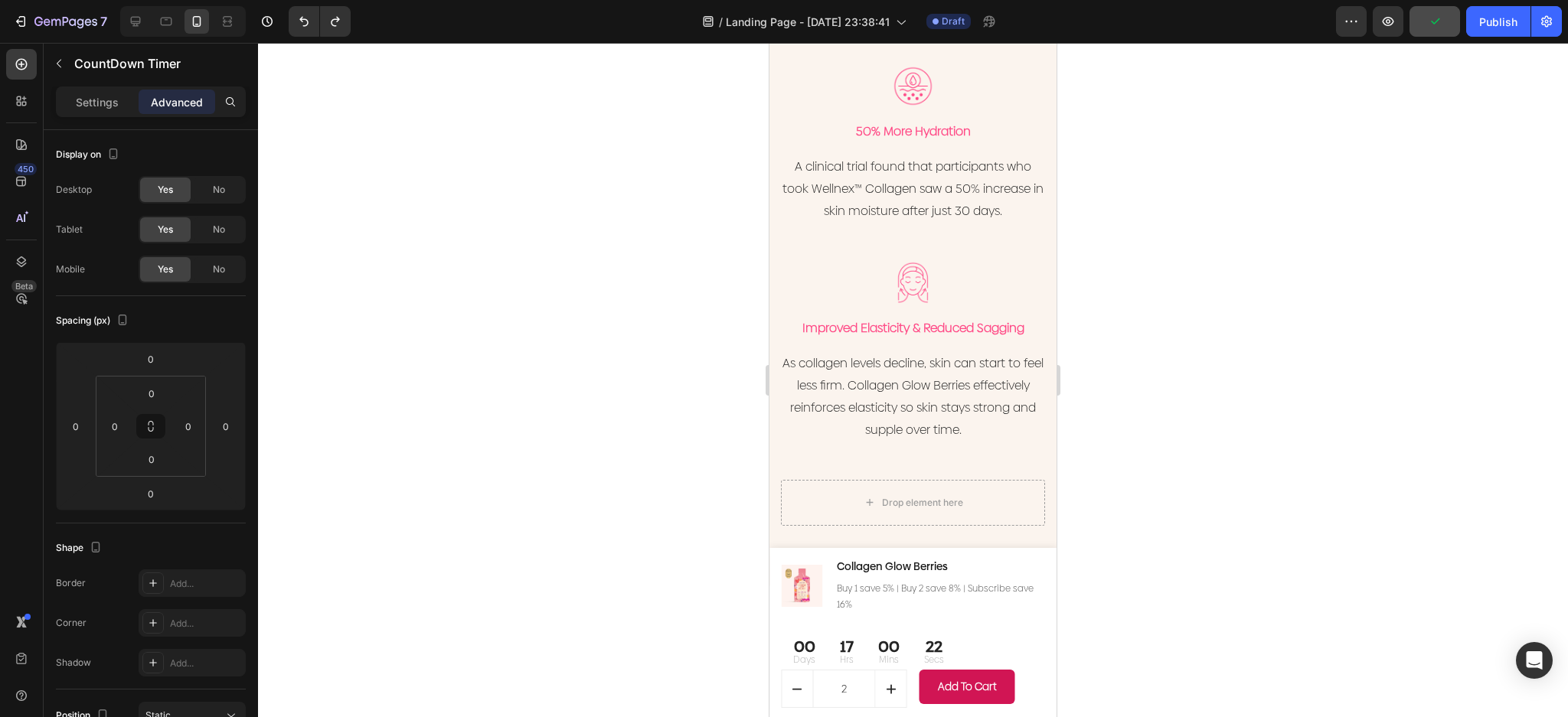
click at [972, 648] on div "00 Days 17 Hrs 00 Mins 22 Secs" at bounding box center [913, 651] width 264 height 36
click at [924, 649] on div "22" at bounding box center [934, 646] width 20 height 20
click at [847, 649] on div "17" at bounding box center [846, 646] width 14 height 20
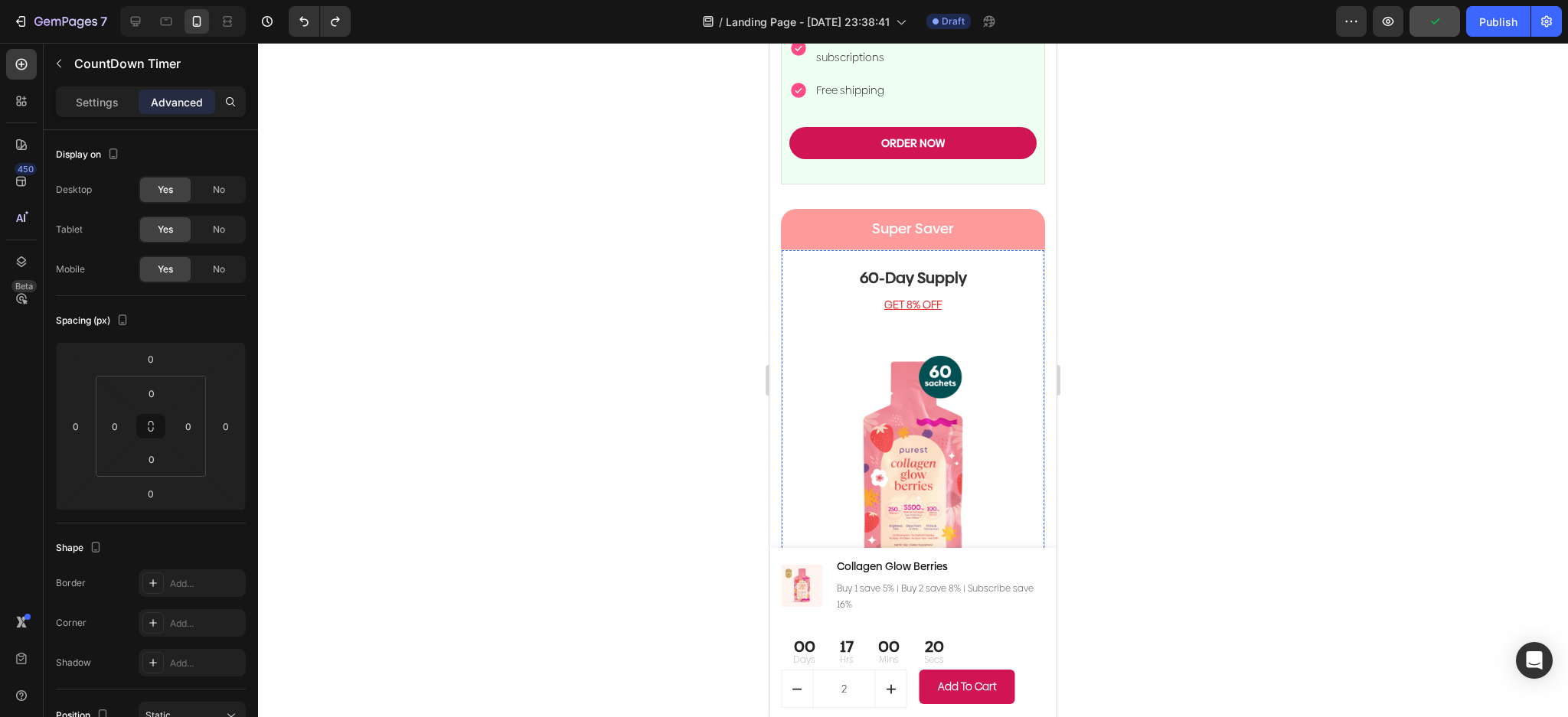
scroll to position [4376, 0]
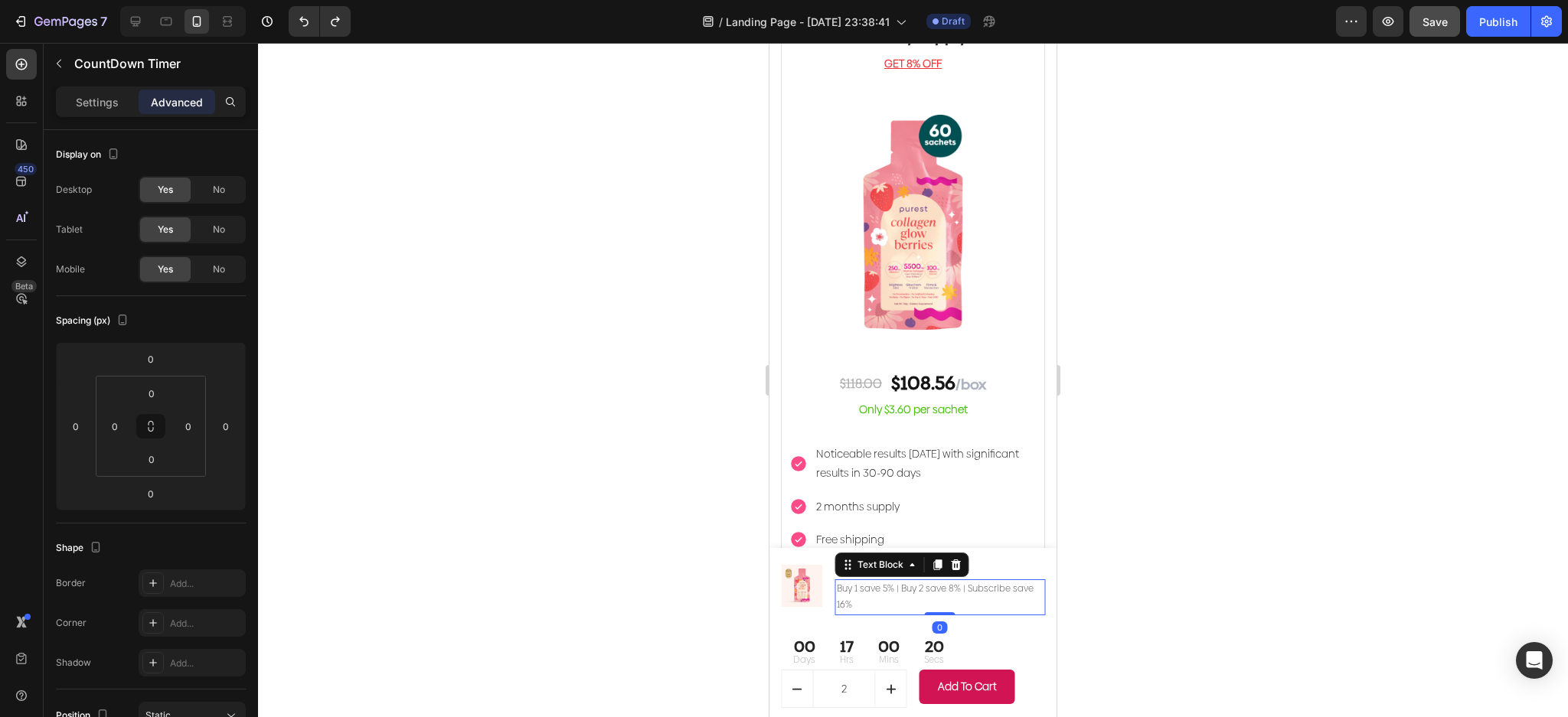
click at [947, 591] on p "Buy 1 save 5% | Buy 2 save 8% | Subscribe save 16%" at bounding box center [940, 597] width 207 height 33
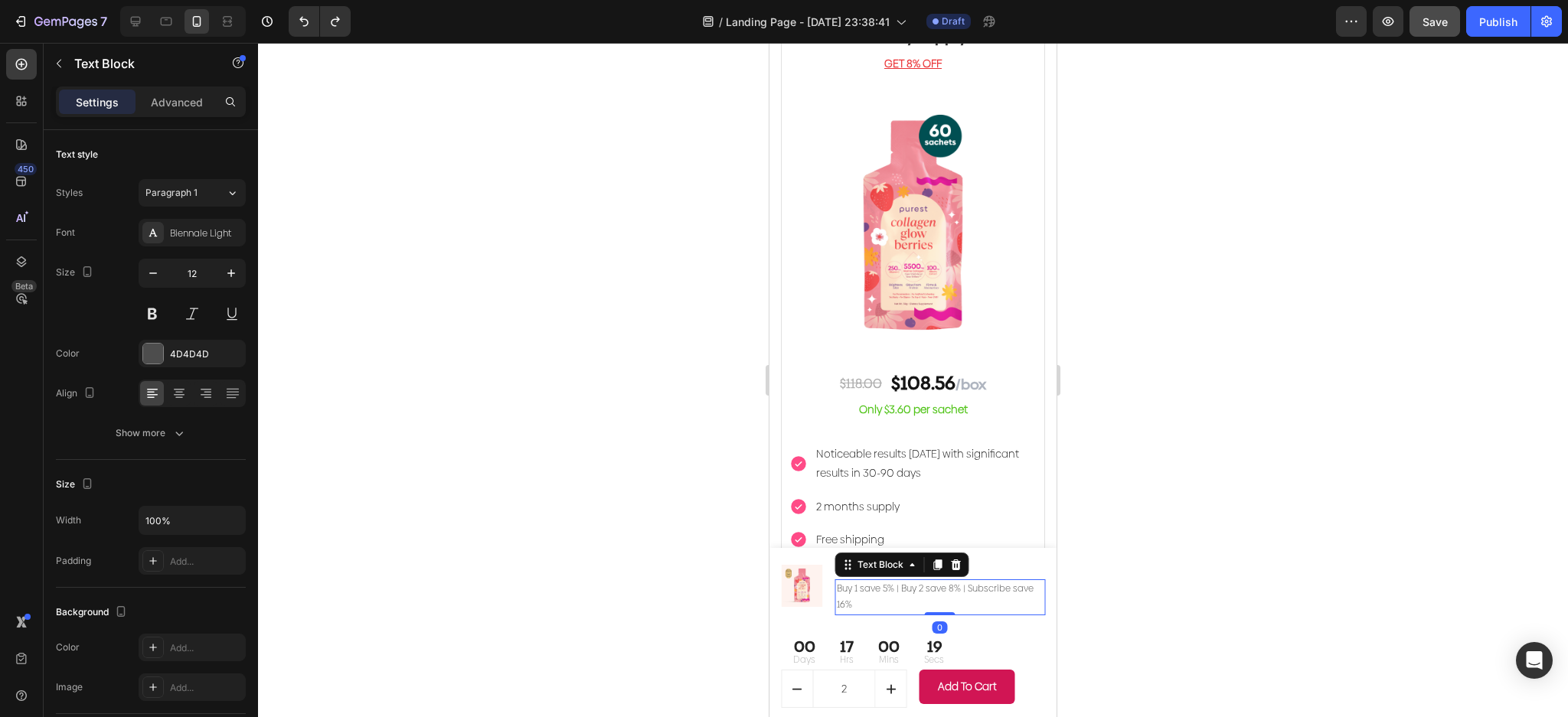
click at [903, 595] on p "Buy 1 save 5% | Buy 2 save 8% | Subscribe save 16%" at bounding box center [940, 597] width 207 height 33
click at [891, 604] on p "Buy 1 save 5% | Buy 2 save 8% | Subscribe save 16%" at bounding box center [940, 597] width 207 height 33
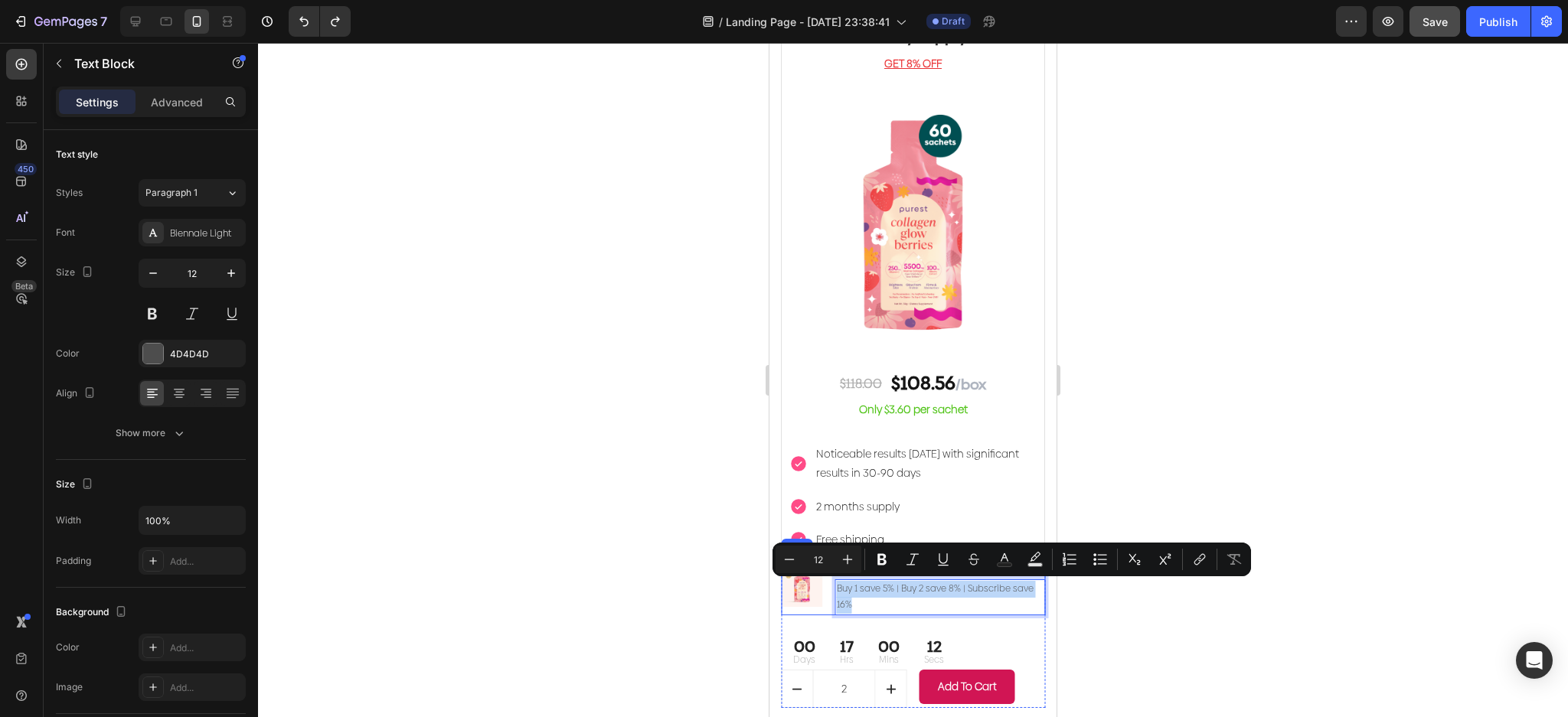
drag, startPoint x: 878, startPoint y: 608, endPoint x: 826, endPoint y: 594, distance: 53.9
click at [826, 594] on div "(P) Images & Gallery Collagen Glow Berries (P) Title Buy 1 save 5% | Buy 2 save…" at bounding box center [913, 586] width 264 height 58
click at [858, 650] on div "17 Hrs" at bounding box center [847, 651] width 39 height 36
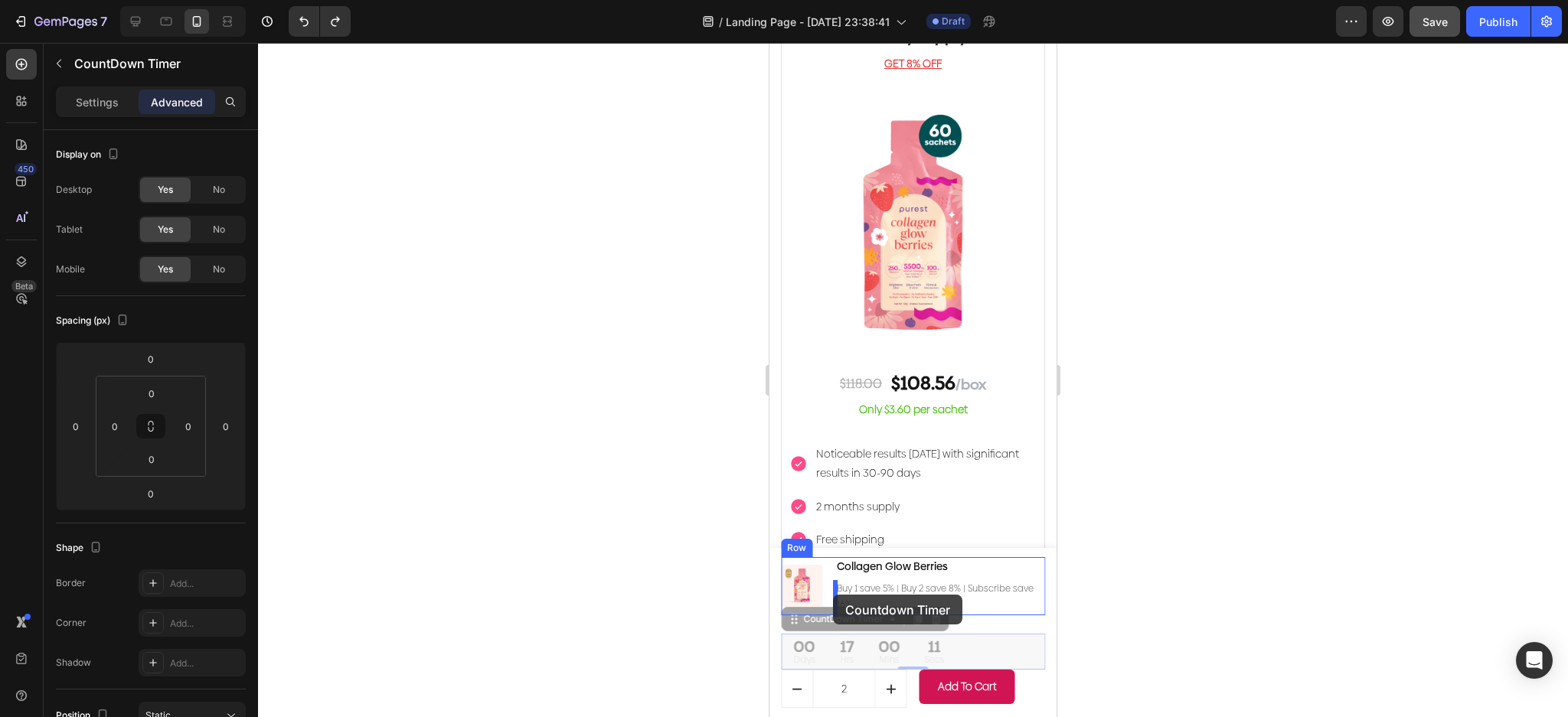
drag, startPoint x: 828, startPoint y: 653, endPoint x: 831, endPoint y: 600, distance: 53.1
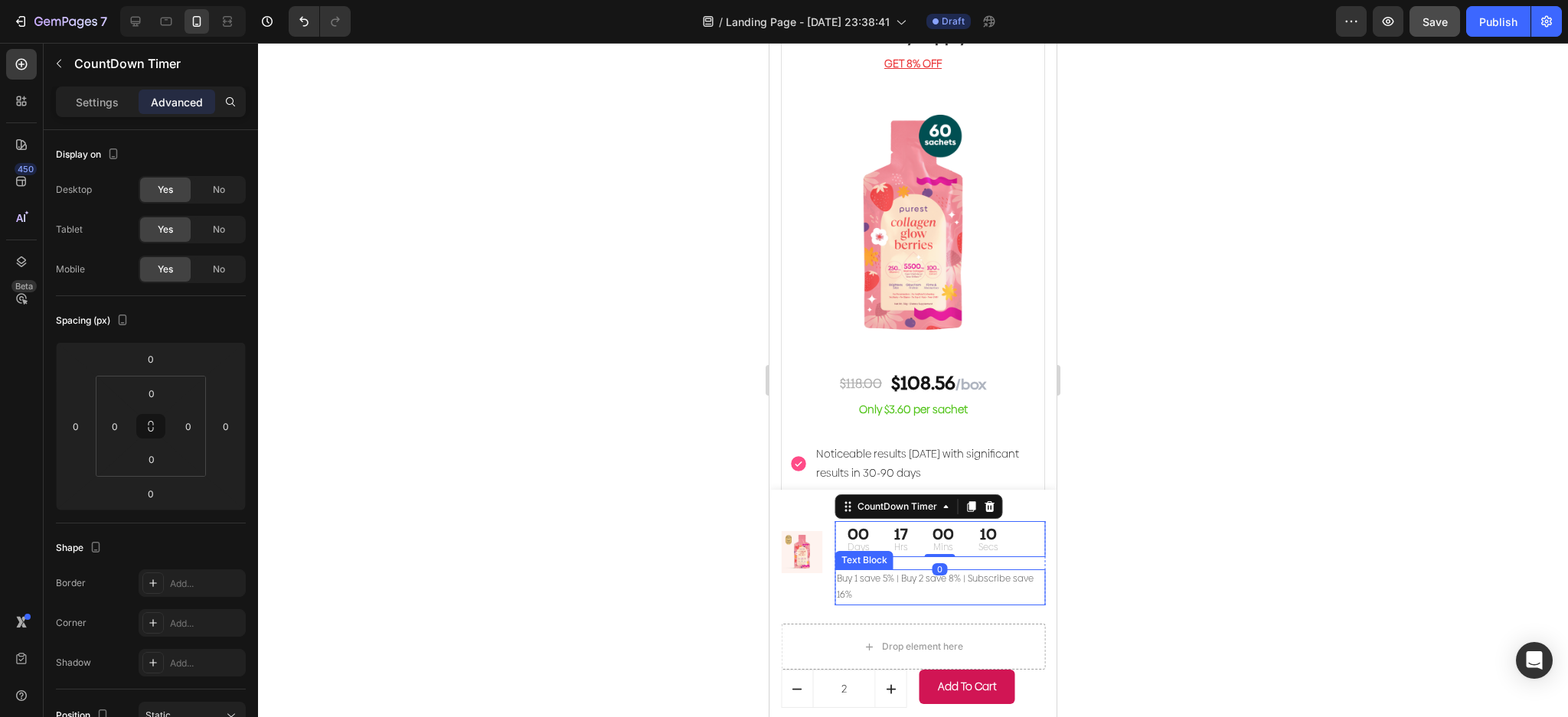
click at [881, 591] on p "Buy 1 save 5% | Buy 2 save 8% | Subscribe save 16%" at bounding box center [940, 587] width 207 height 33
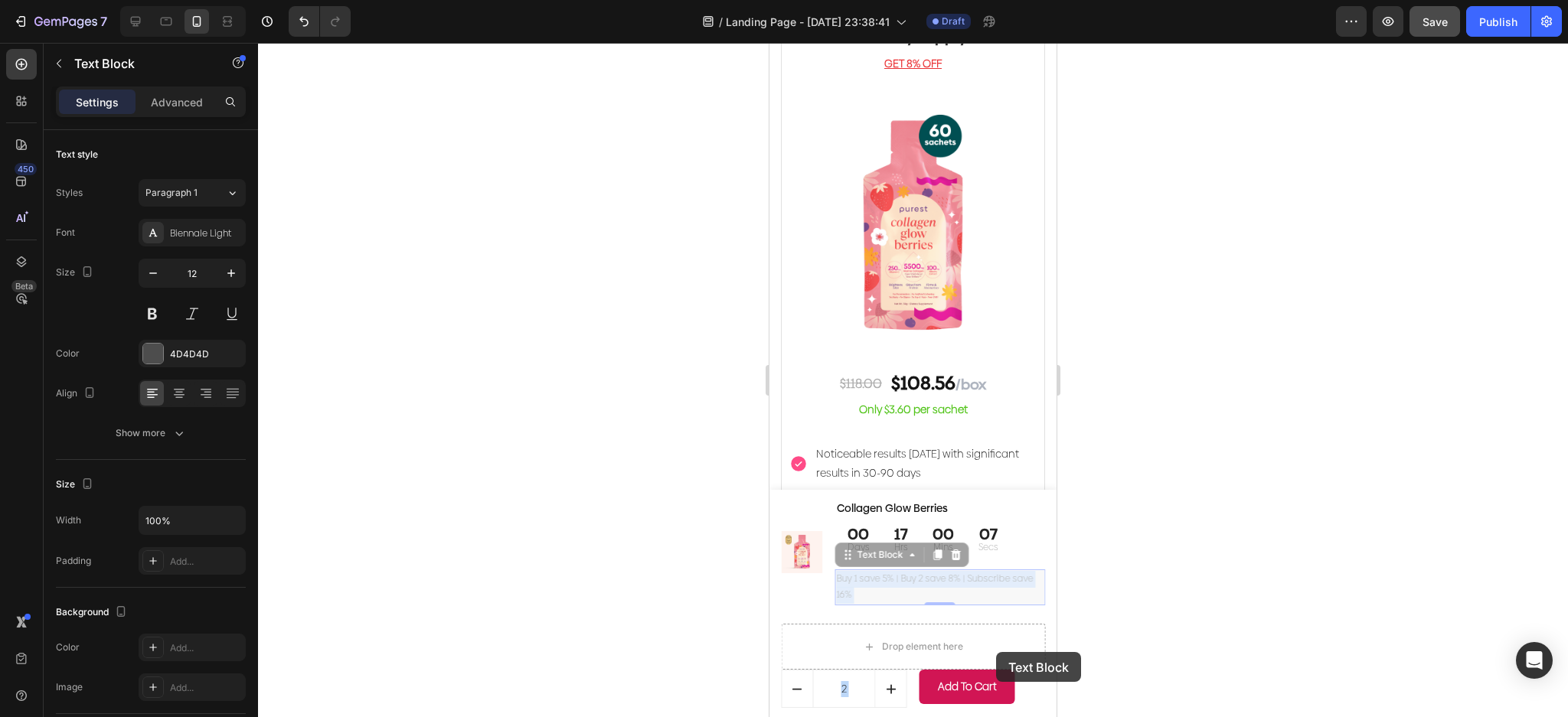
drag, startPoint x: 998, startPoint y: 586, endPoint x: 996, endPoint y: 652, distance: 66.0
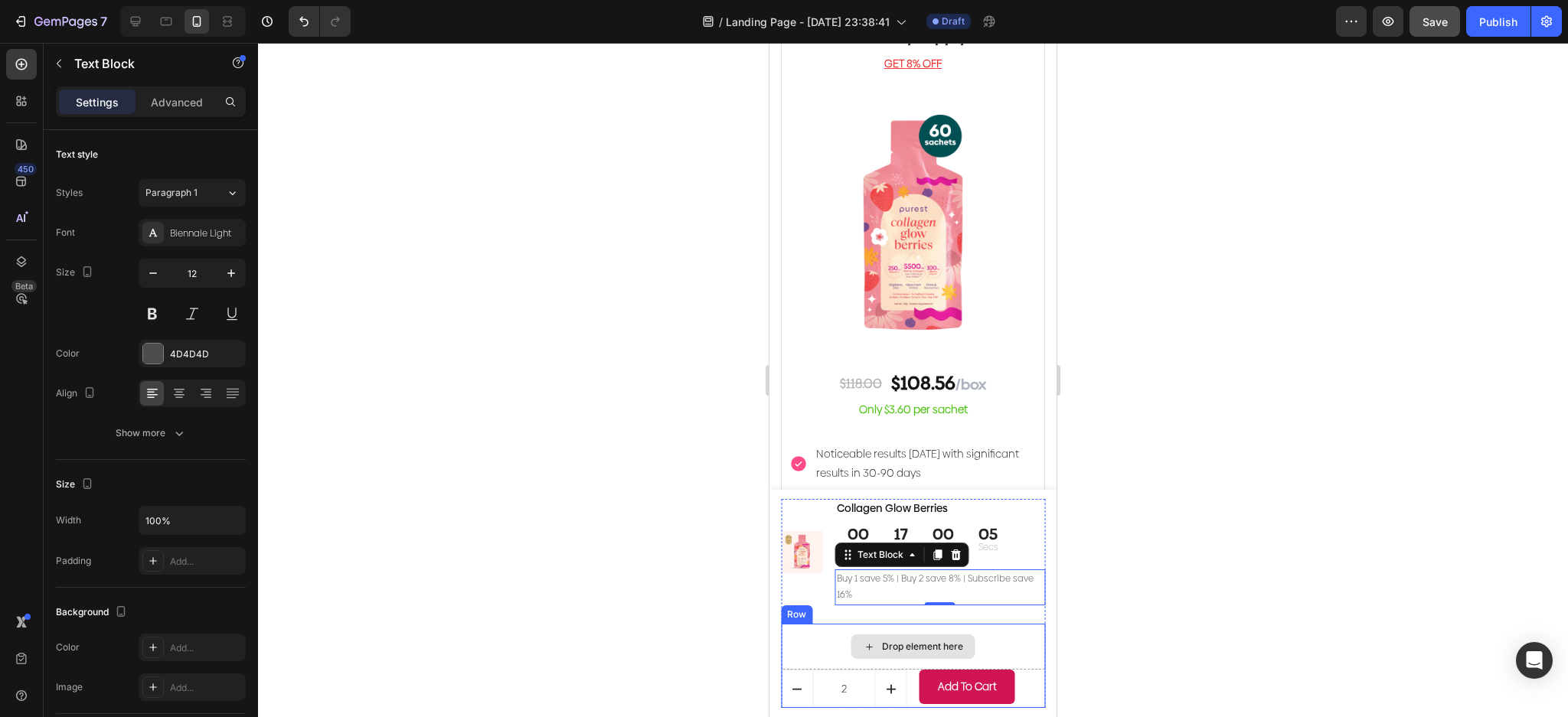
drag, startPoint x: 1007, startPoint y: 608, endPoint x: 993, endPoint y: 646, distance: 40.5
click at [993, 646] on div "(P) Images & Gallery Collagen Glow Berries (P) Title 00 Days 17 Hrs 00 Mins 05 …" at bounding box center [913, 604] width 264 height 209
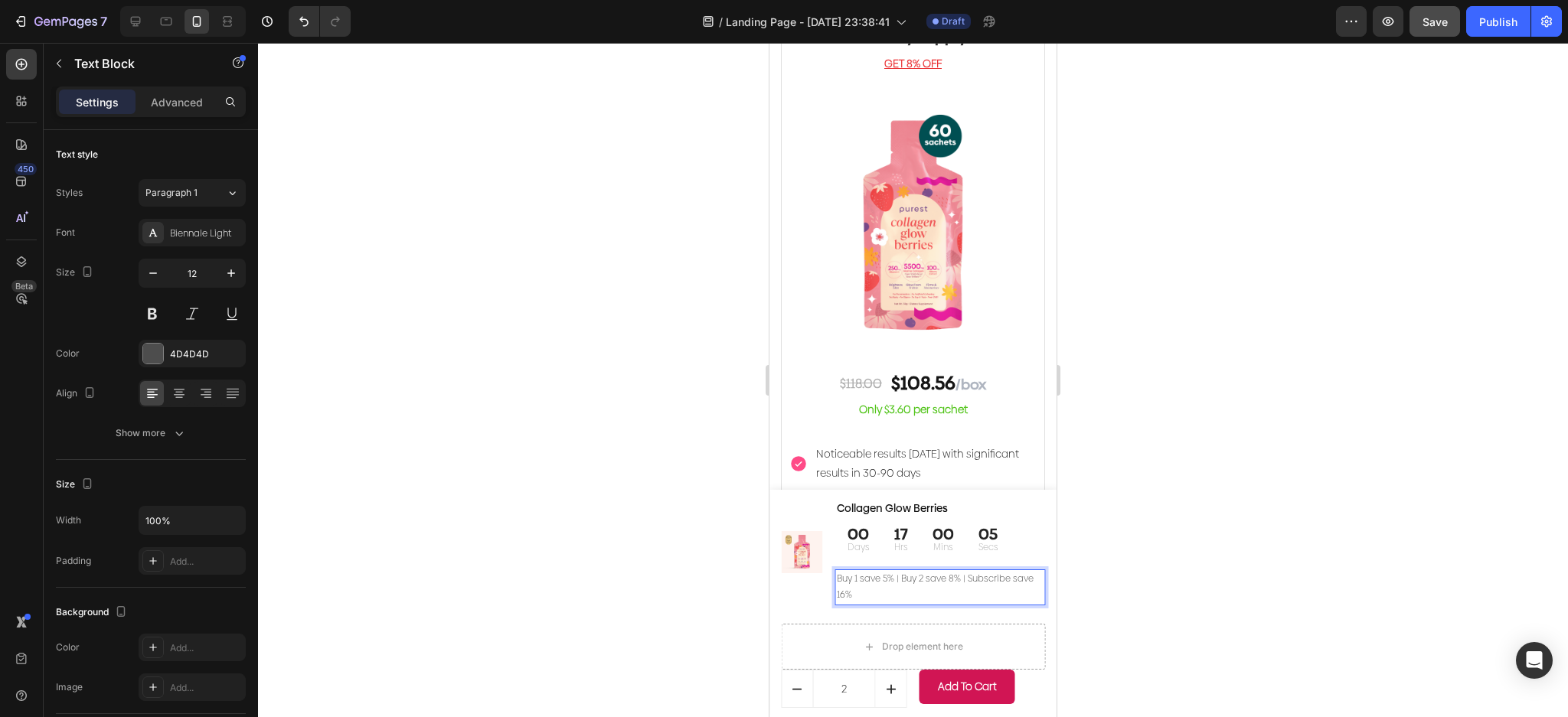
click at [965, 588] on p "Buy 1 save 5% | Buy 2 save 8% | Subscribe save 16%" at bounding box center [940, 587] width 207 height 33
drag, startPoint x: 914, startPoint y: 593, endPoint x: 872, endPoint y: 641, distance: 63.8
click at [872, 641] on div "(P) Images & Gallery Collagen Glow Berries (P) Title 00 Days 17 Hrs 00 Mins 04 …" at bounding box center [913, 604] width 264 height 209
click at [860, 574] on p "Buy 1 save 5% | Buy 2 save 8% | Subscribe save 16%" at bounding box center [940, 587] width 207 height 33
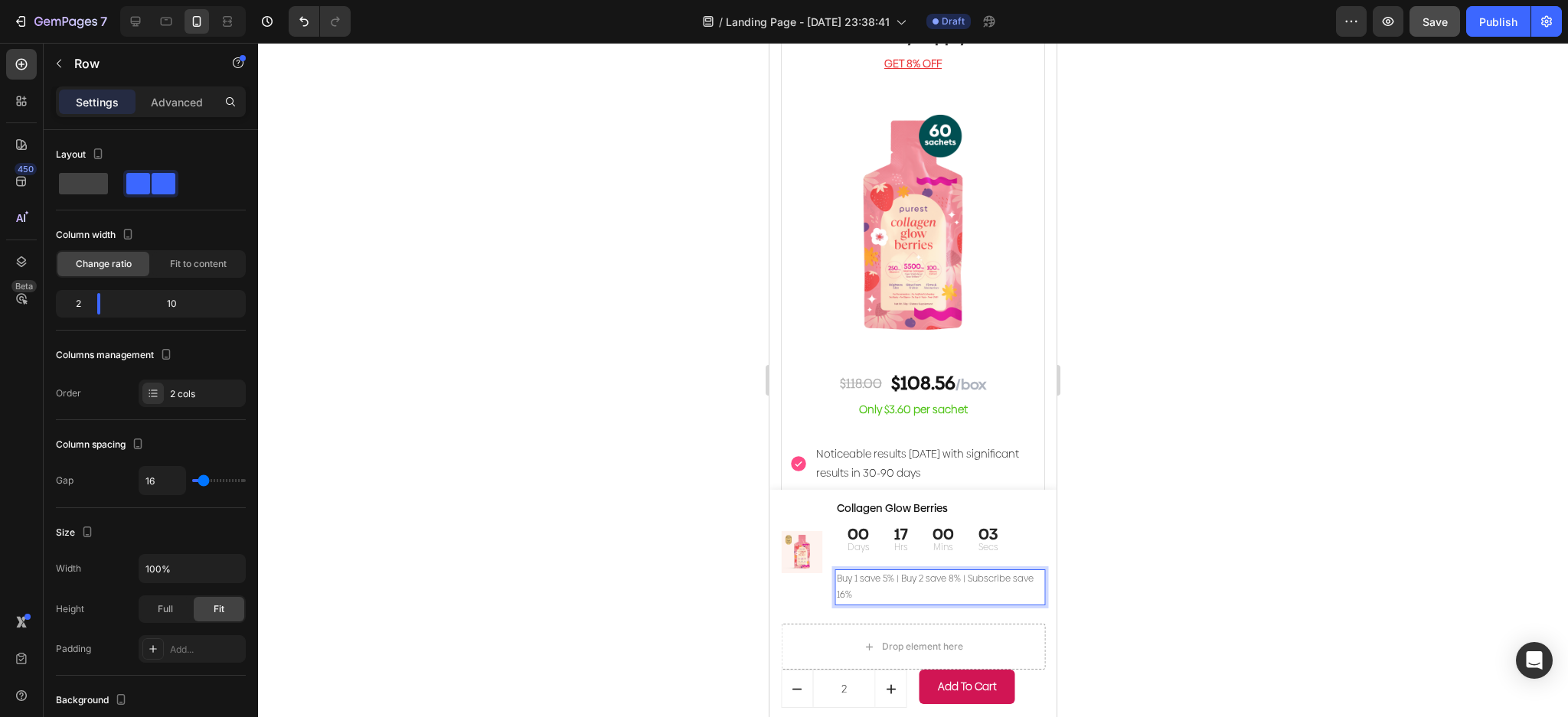
click at [794, 586] on div "(P) Images & Gallery" at bounding box center [802, 552] width 42 height 106
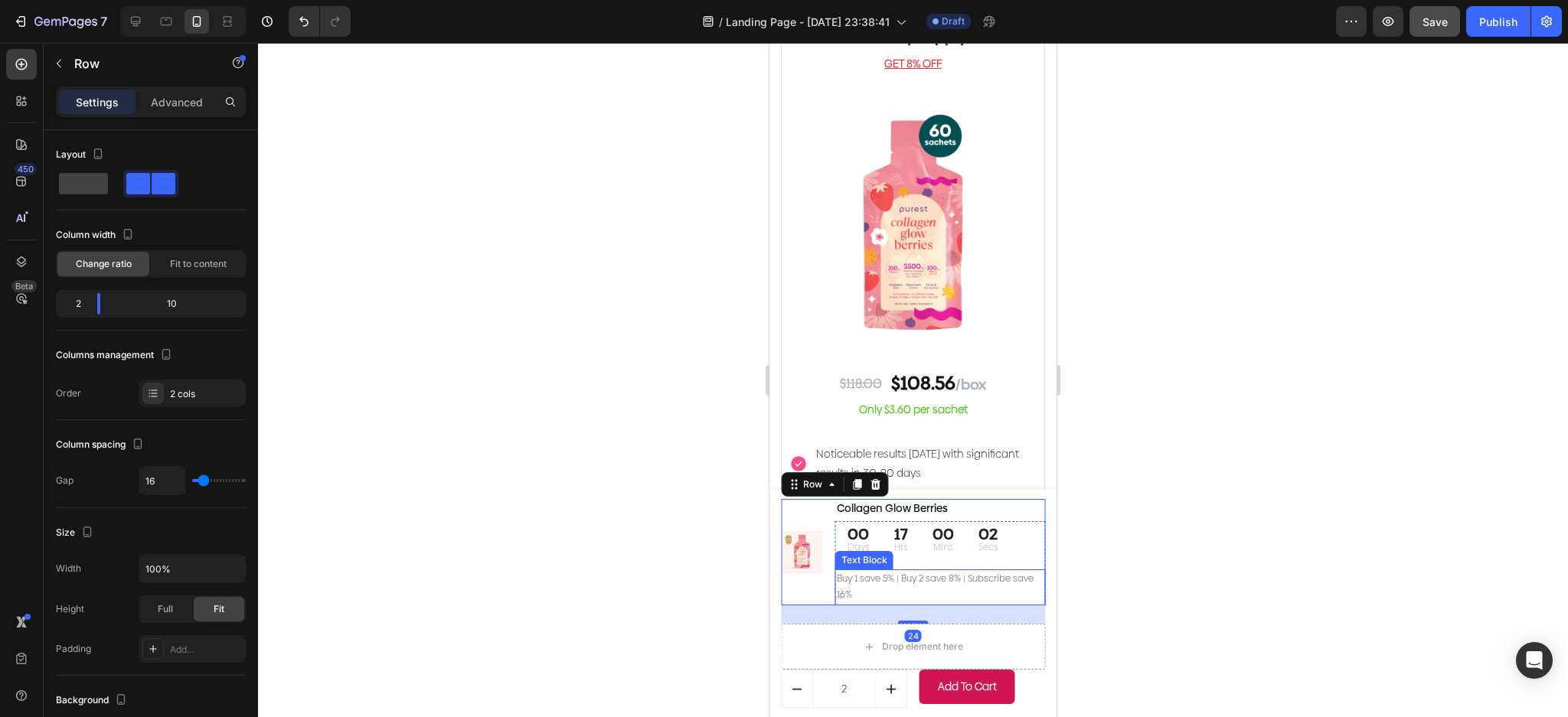
click at [837, 581] on p "Buy 1 save 5% | Buy 2 save 8% | Subscribe save 16%" at bounding box center [940, 587] width 207 height 33
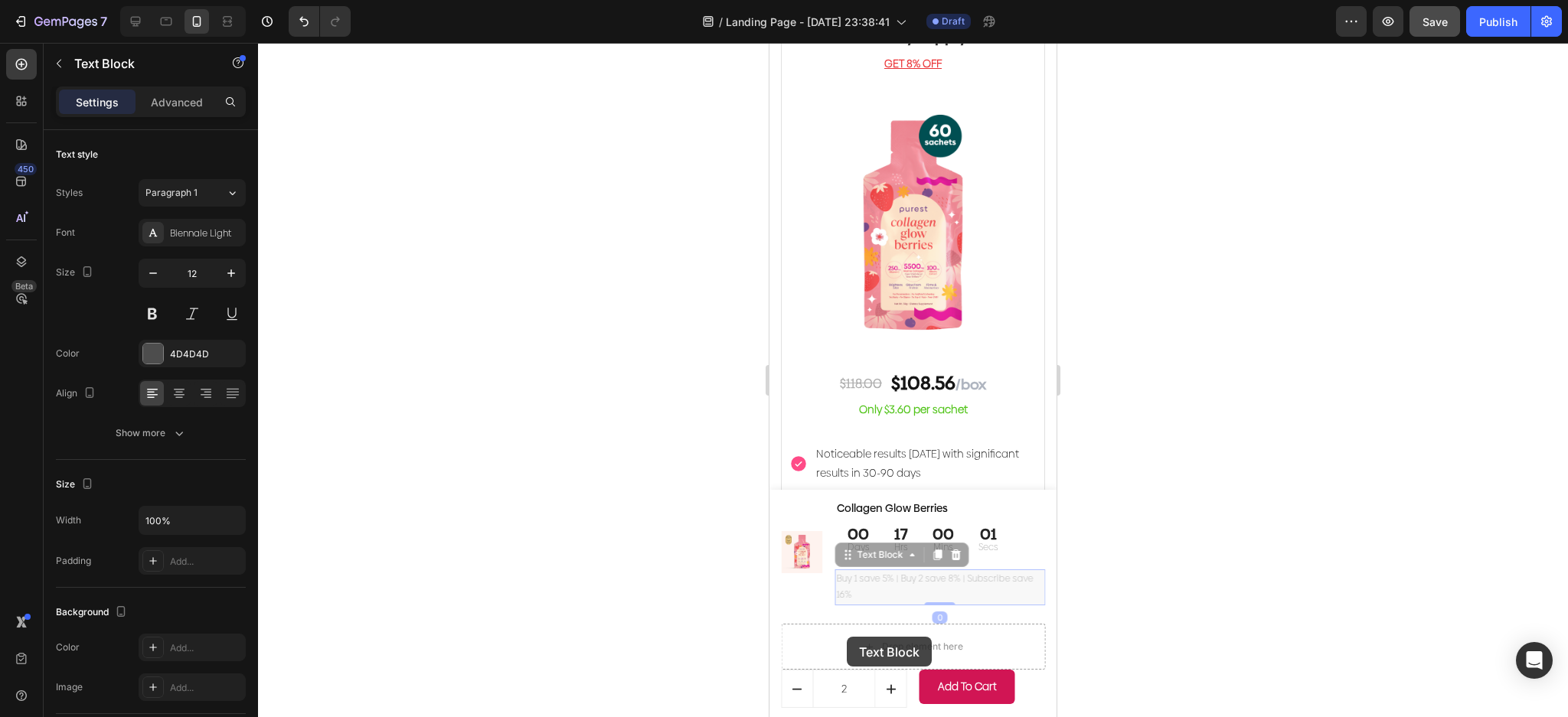
drag, startPoint x: 850, startPoint y: 558, endPoint x: 847, endPoint y: 637, distance: 79.1
drag, startPoint x: 842, startPoint y: 555, endPoint x: 833, endPoint y: 649, distance: 94.4
click at [958, 553] on icon at bounding box center [955, 554] width 12 height 12
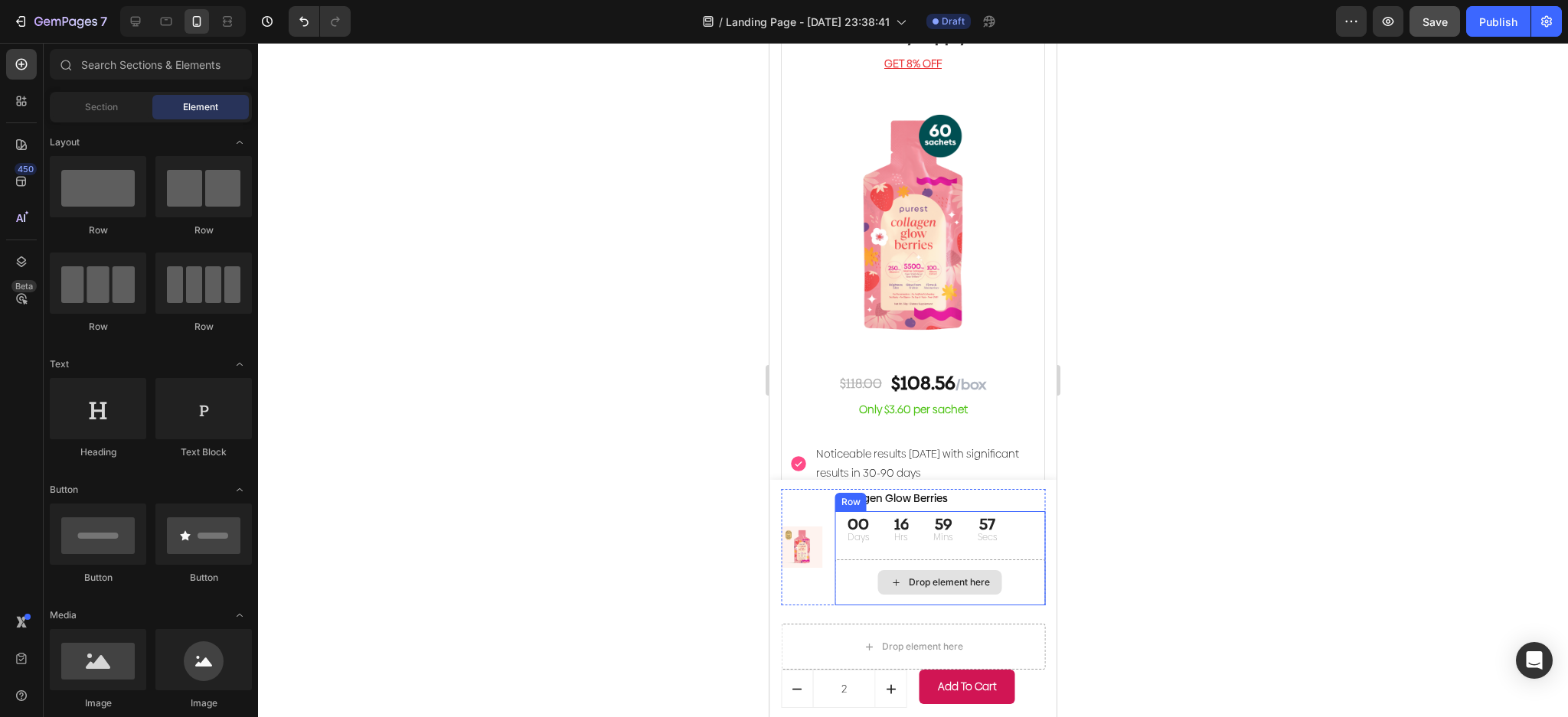
click at [1003, 582] on div "Drop element here" at bounding box center [940, 582] width 210 height 46
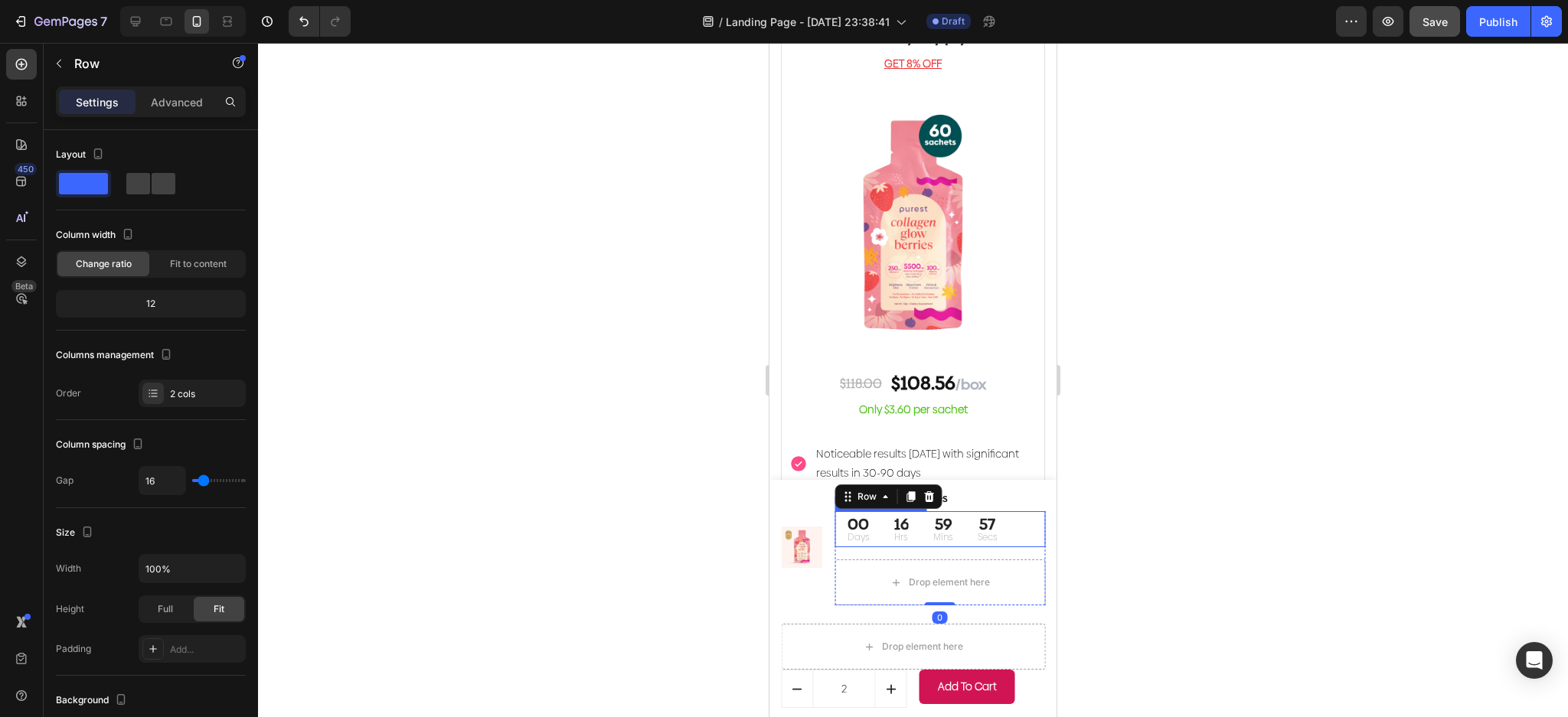
click at [993, 531] on p "Secs" at bounding box center [988, 537] width 20 height 14
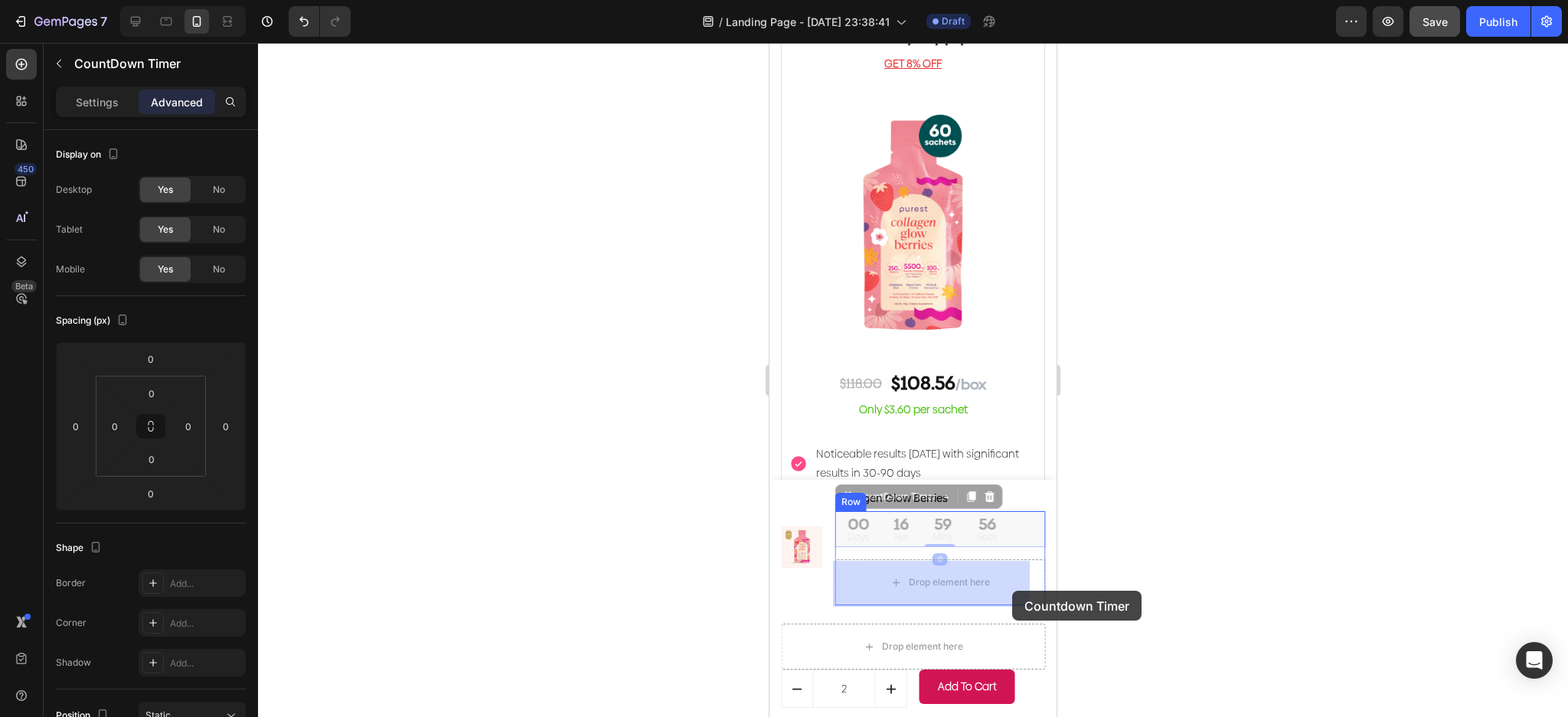
drag, startPoint x: 1015, startPoint y: 579, endPoint x: 1012, endPoint y: 591, distance: 12.4
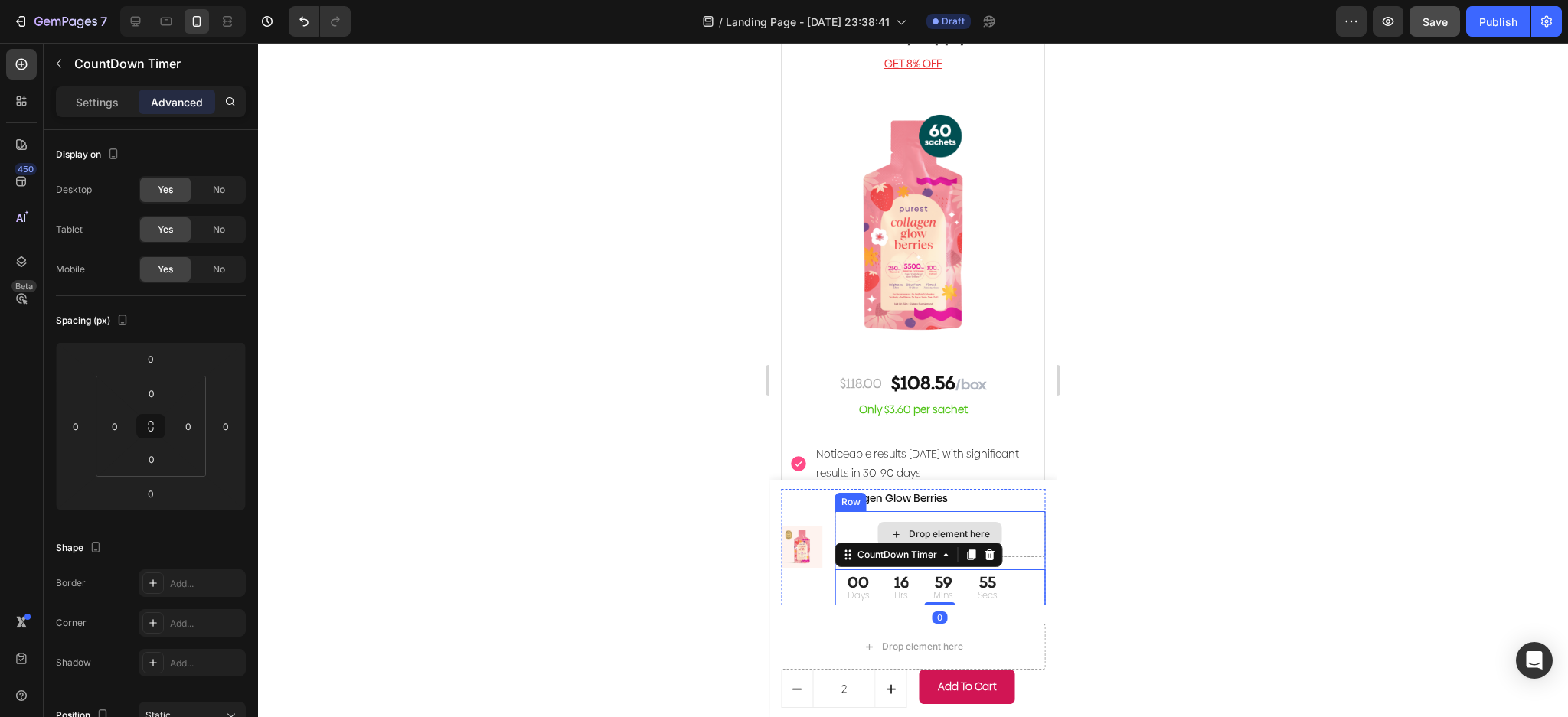
click at [1009, 542] on div "Drop element here" at bounding box center [940, 534] width 210 height 46
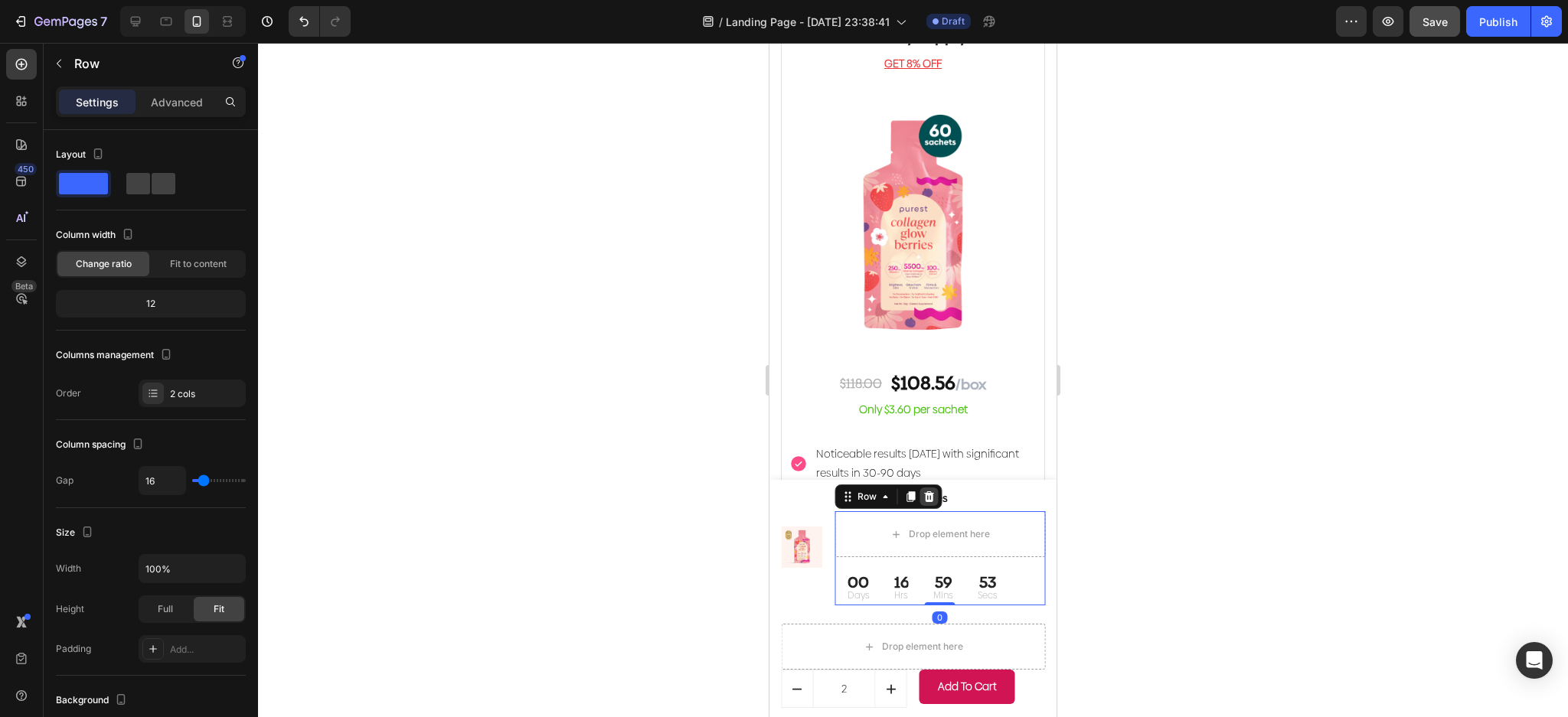
click at [925, 500] on icon at bounding box center [929, 497] width 12 height 12
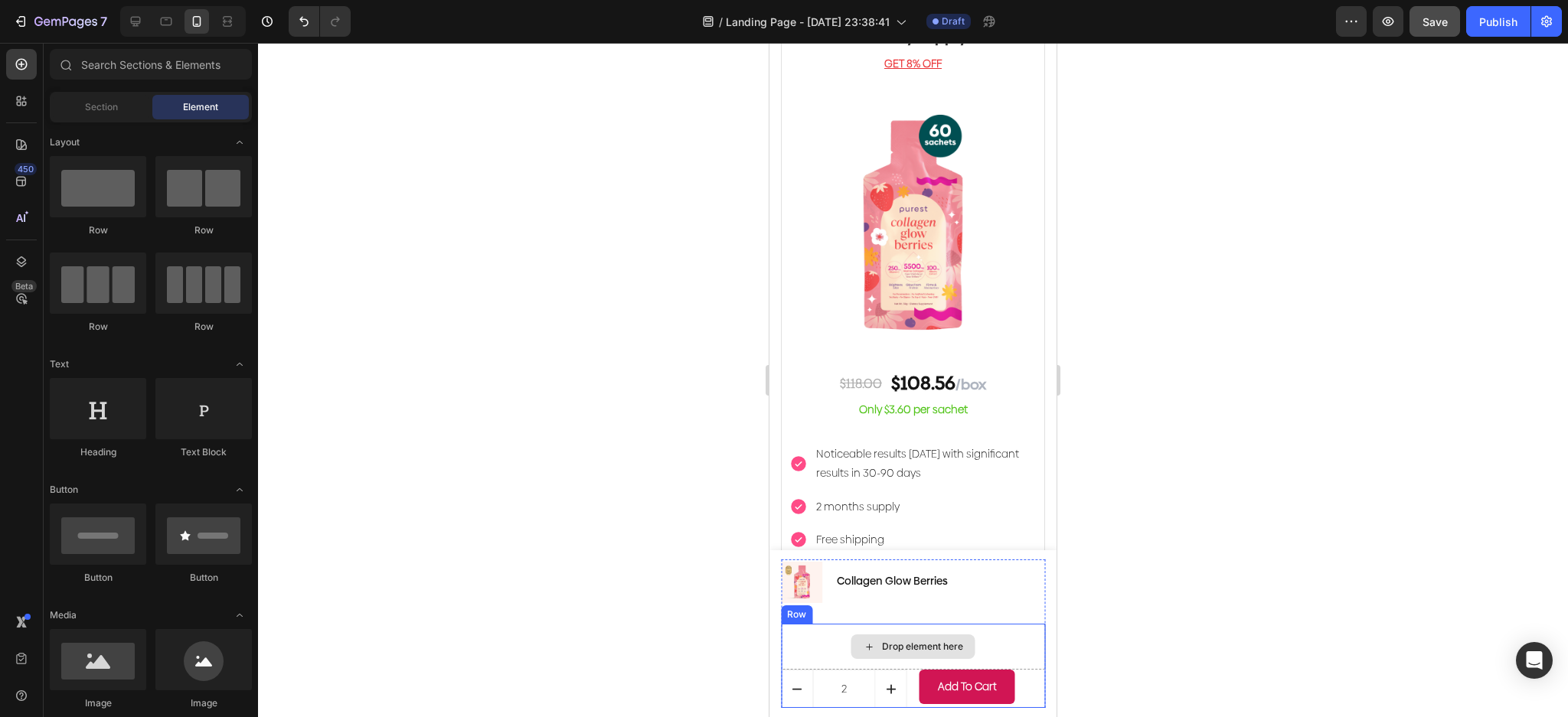
click at [953, 643] on div "Drop element here" at bounding box center [922, 646] width 81 height 12
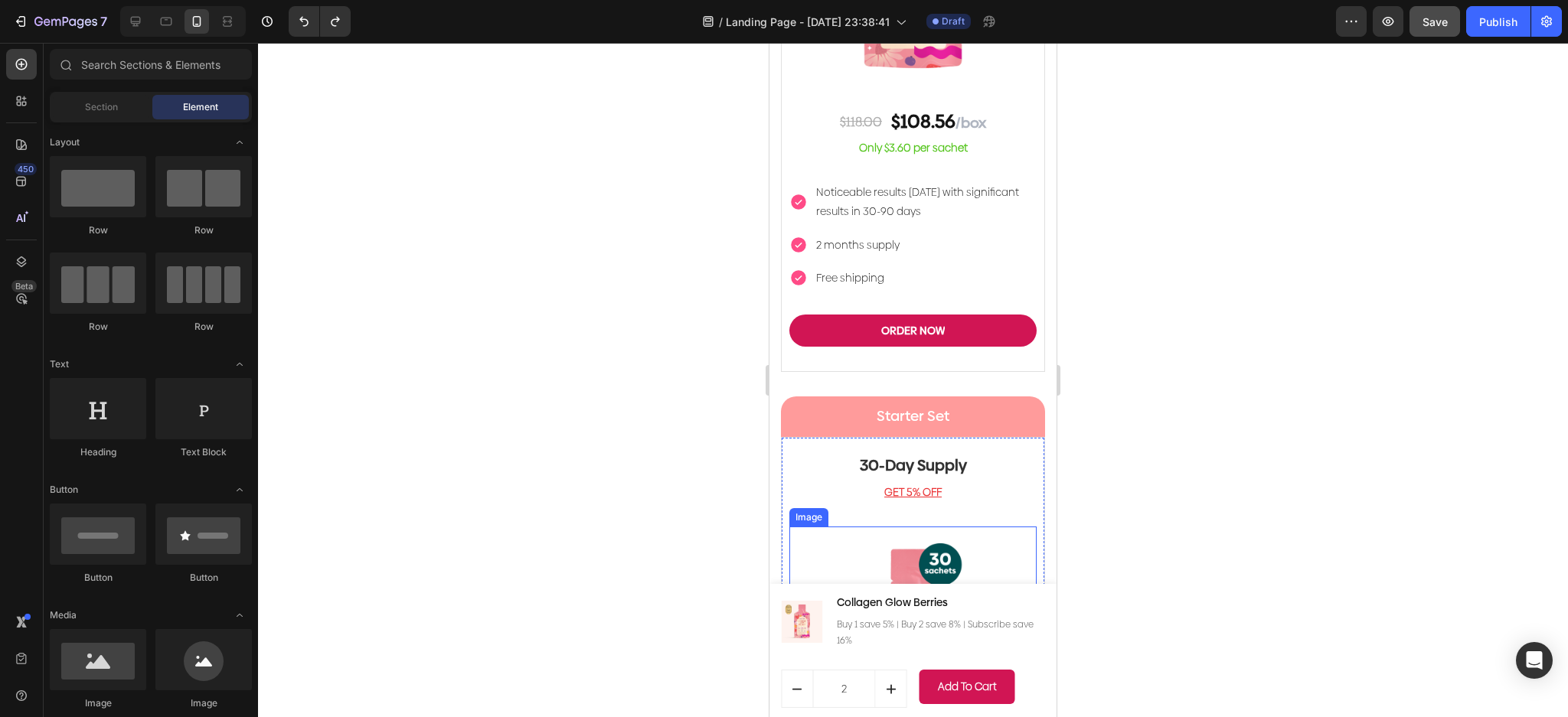
scroll to position [4683, 0]
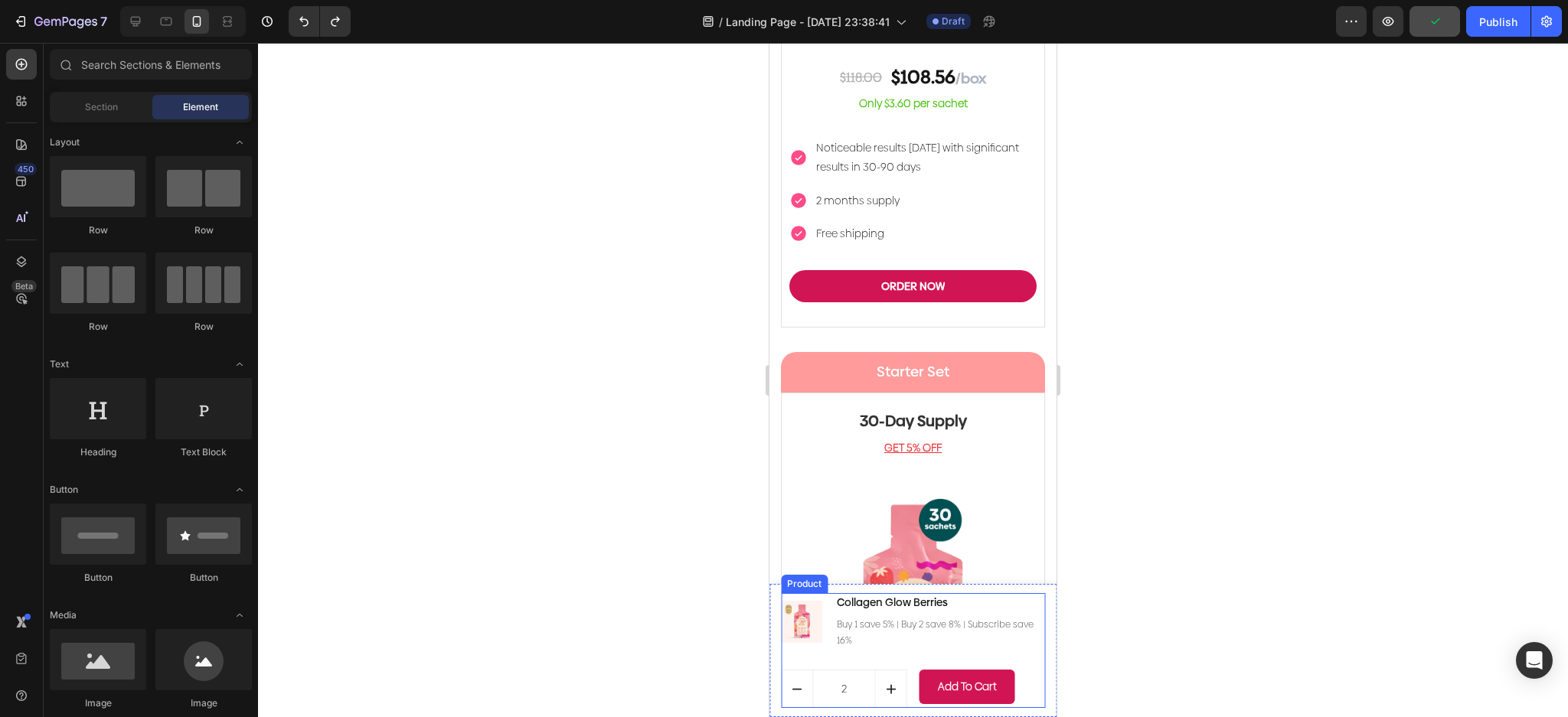
click at [906, 645] on p "Buy 1 save 5% | Buy 2 save 8% | Subscribe save 16%" at bounding box center [940, 633] width 207 height 33
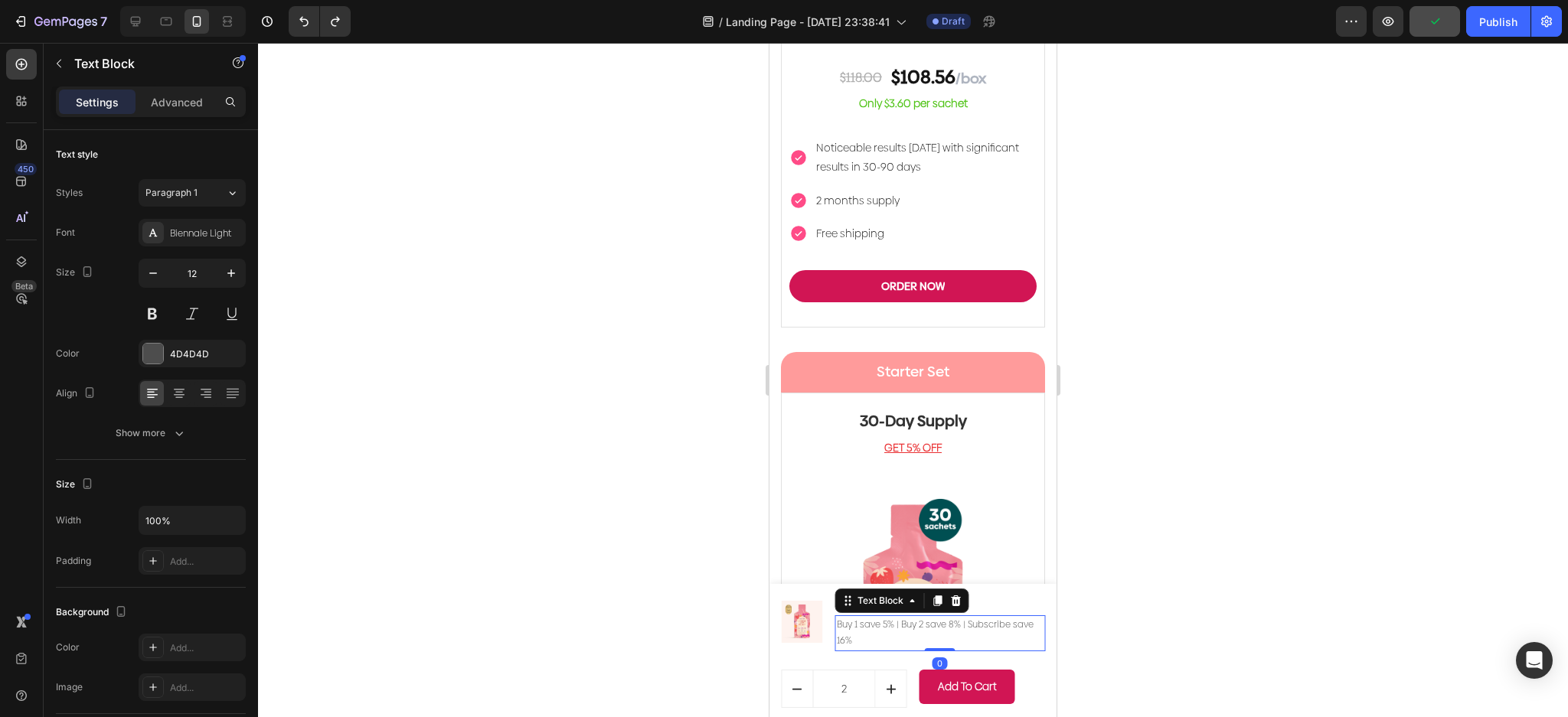
click at [906, 645] on p "Buy 1 save 5% | Buy 2 save 8% | Subscribe save 16%" at bounding box center [940, 633] width 207 height 33
click at [944, 646] on p "Buy 1 save 5% | Buy 2 save 8% | Subscribe save 16%" at bounding box center [940, 633] width 207 height 33
drag, startPoint x: 962, startPoint y: 641, endPoint x: 961, endPoint y: 625, distance: 16.0
click at [961, 625] on p "Buy 1 save 5% | Buy 2 save 8% | Subscribe save 16%" at bounding box center [940, 633] width 207 height 33
click at [914, 642] on p "Buy 1 save 5% | Buy 2 save 8% | Subscribe save 16%" at bounding box center [940, 633] width 207 height 33
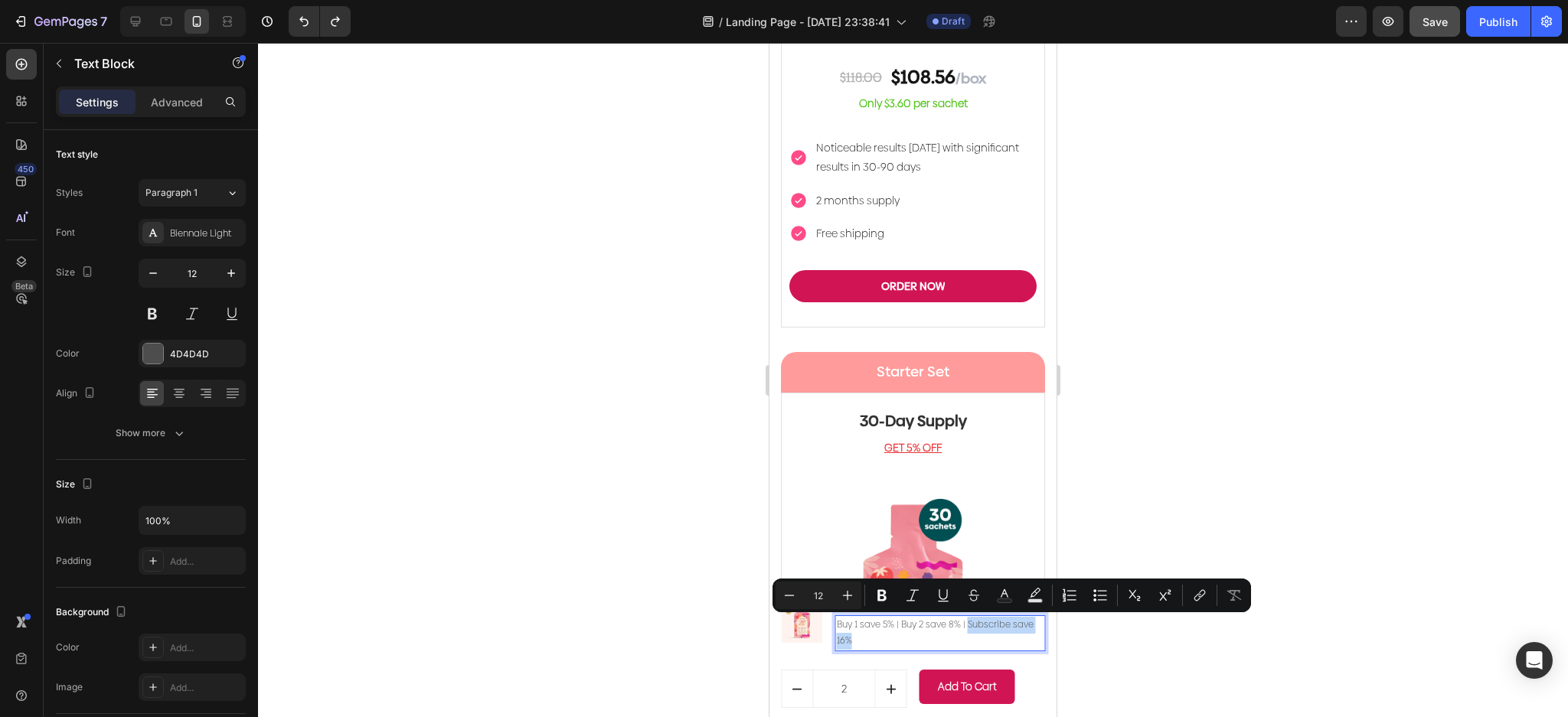
drag, startPoint x: 965, startPoint y: 644, endPoint x: 965, endPoint y: 628, distance: 16.0
click at [965, 628] on p "Buy 1 save 5% | Buy 2 save 8% | Subscribe save 16%" at bounding box center [940, 633] width 207 height 33
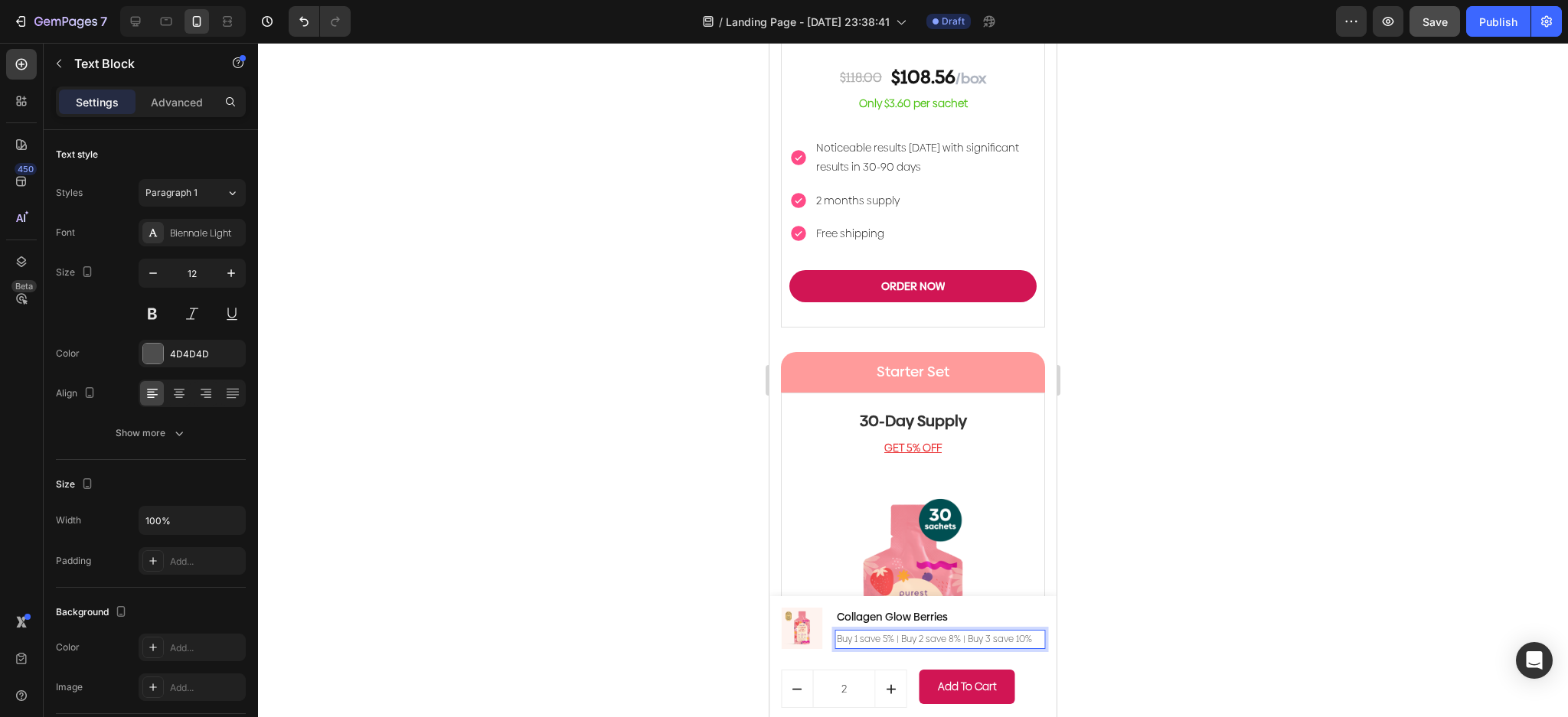
click at [1239, 447] on div at bounding box center [913, 380] width 1310 height 674
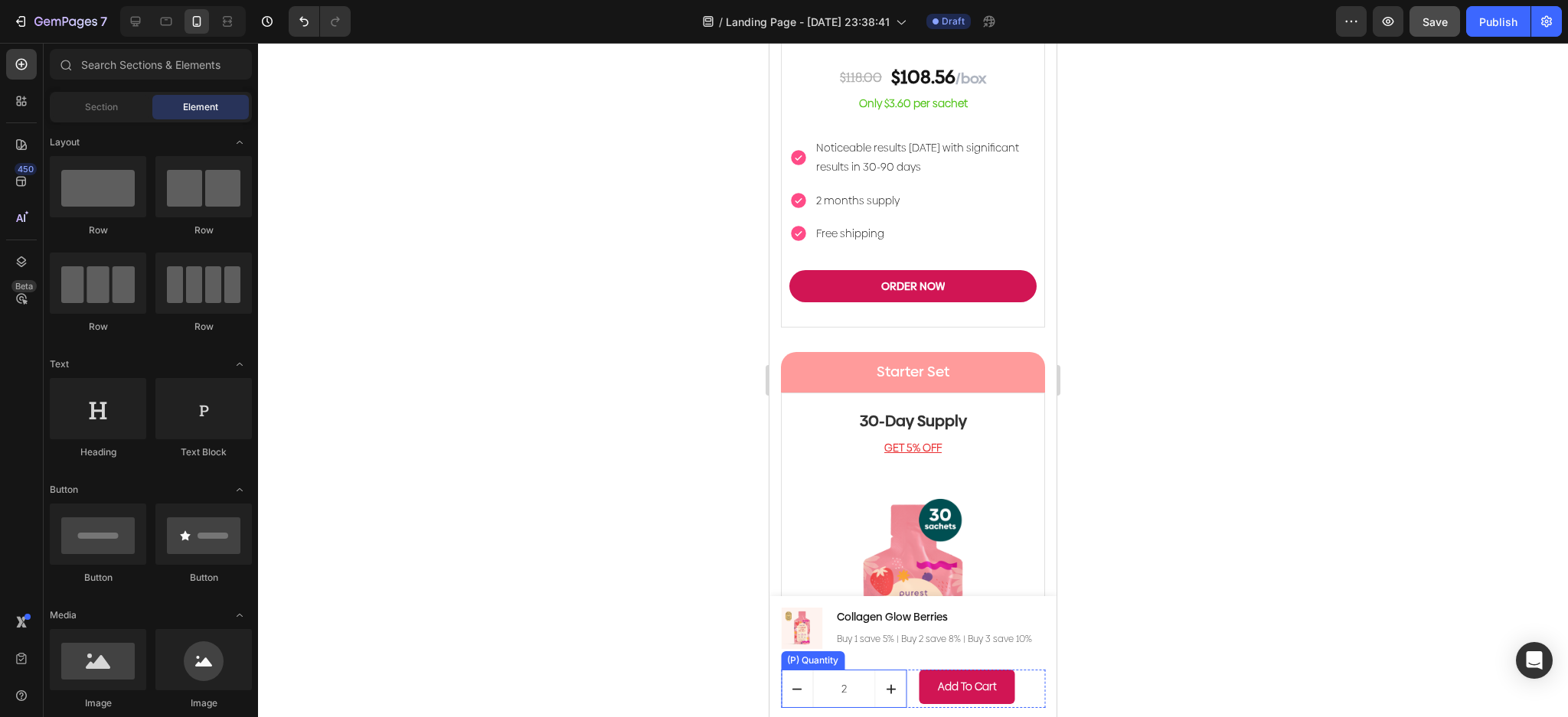
click at [806, 693] on button "decrement" at bounding box center [797, 689] width 31 height 37
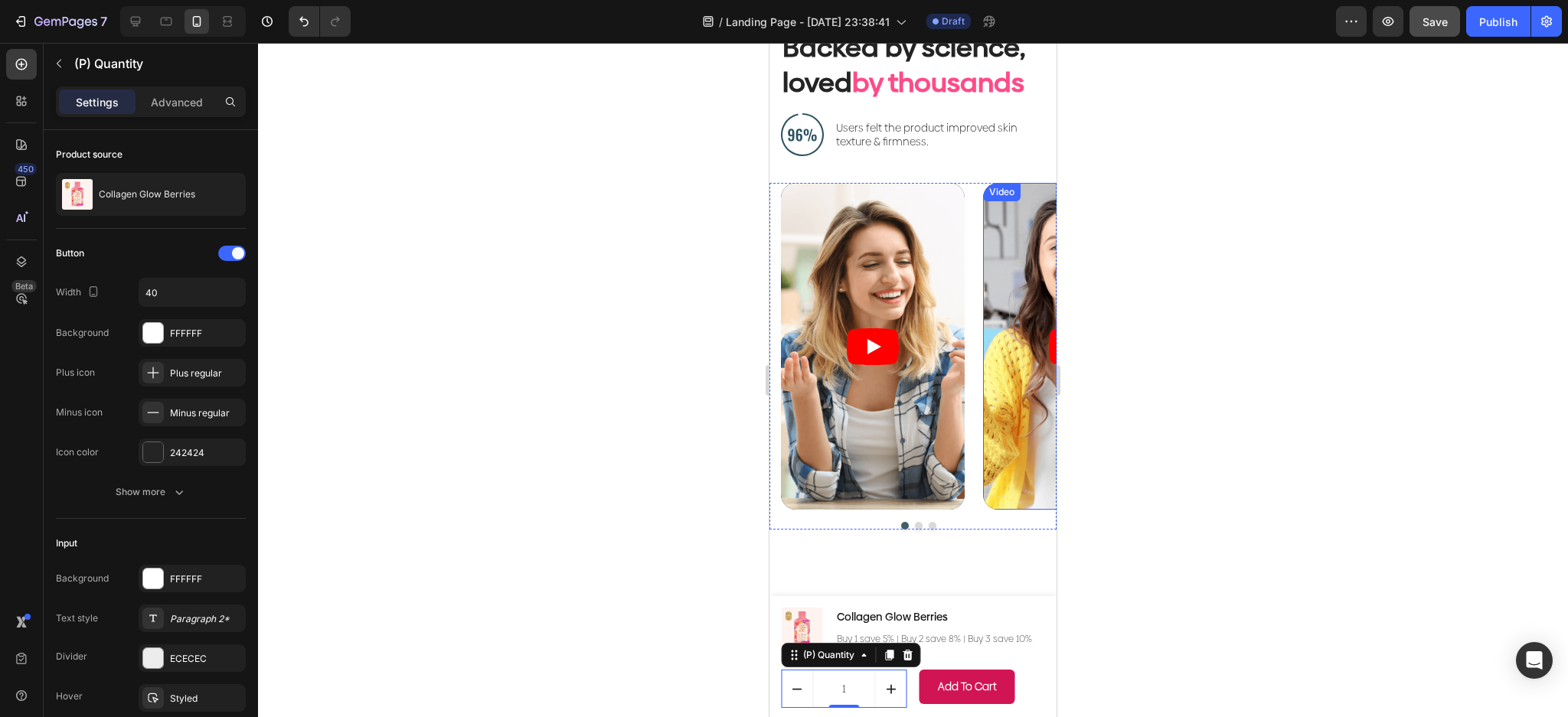
scroll to position [6111, 0]
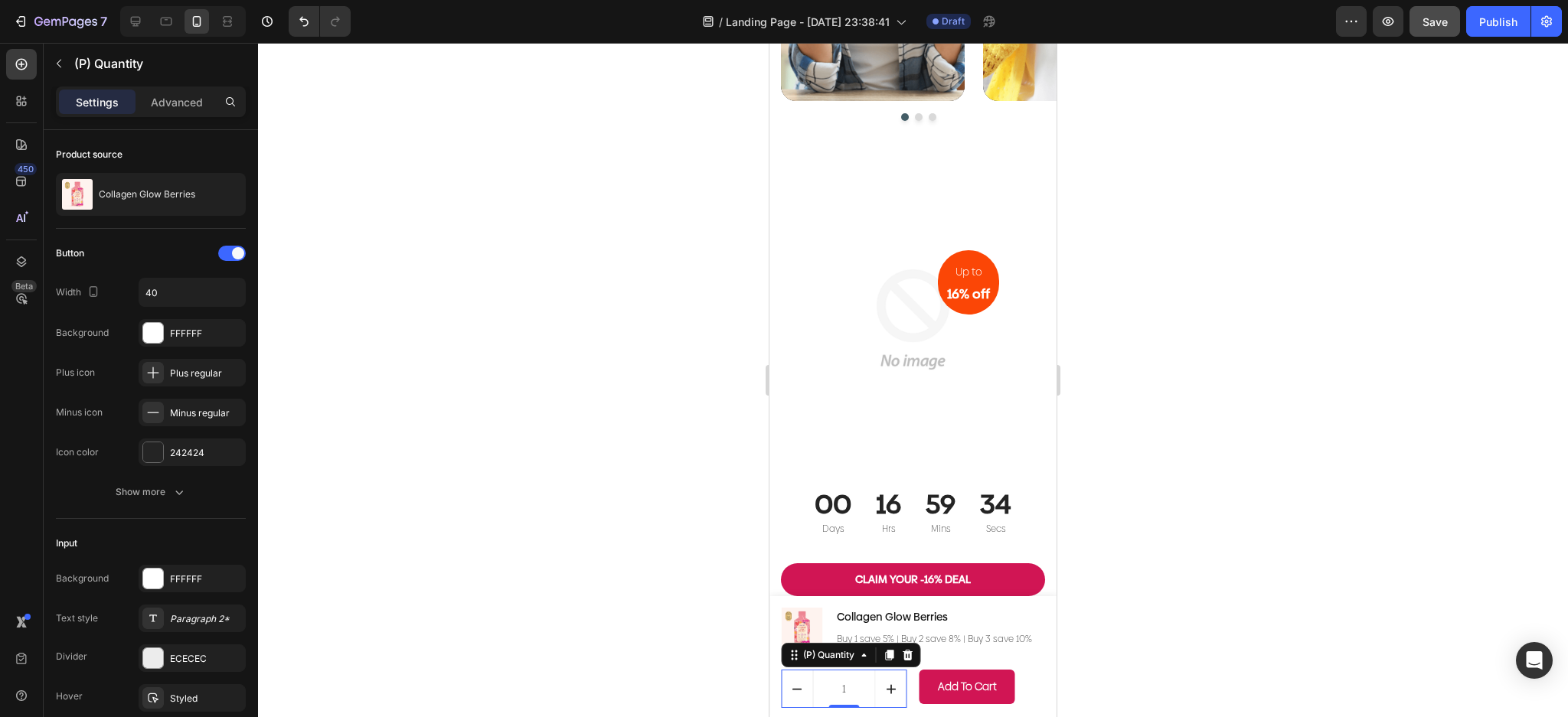
click at [876, 692] on button "increment" at bounding box center [891, 689] width 31 height 37
click at [883, 694] on icon "increment" at bounding box center [891, 689] width 16 height 16
type input "3"
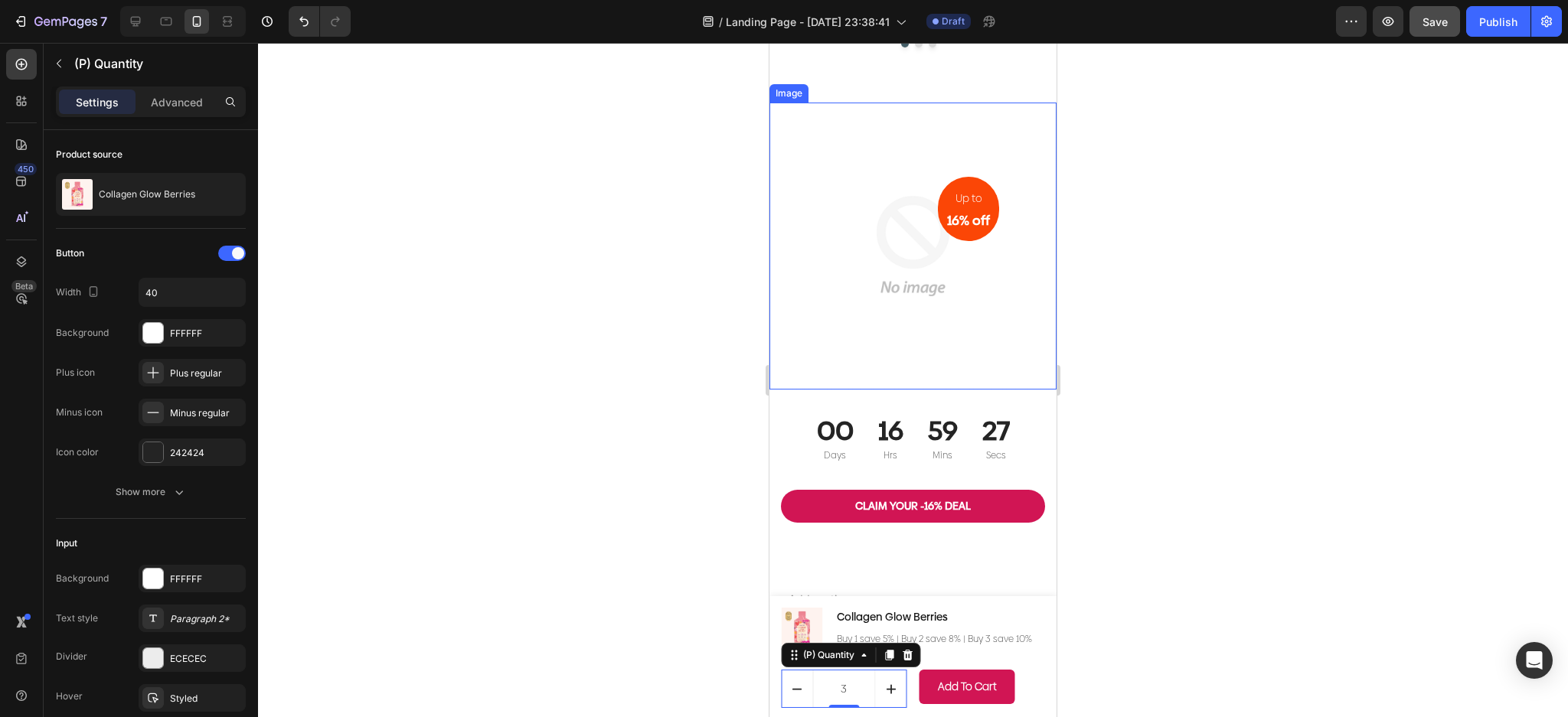
scroll to position [6201, 0]
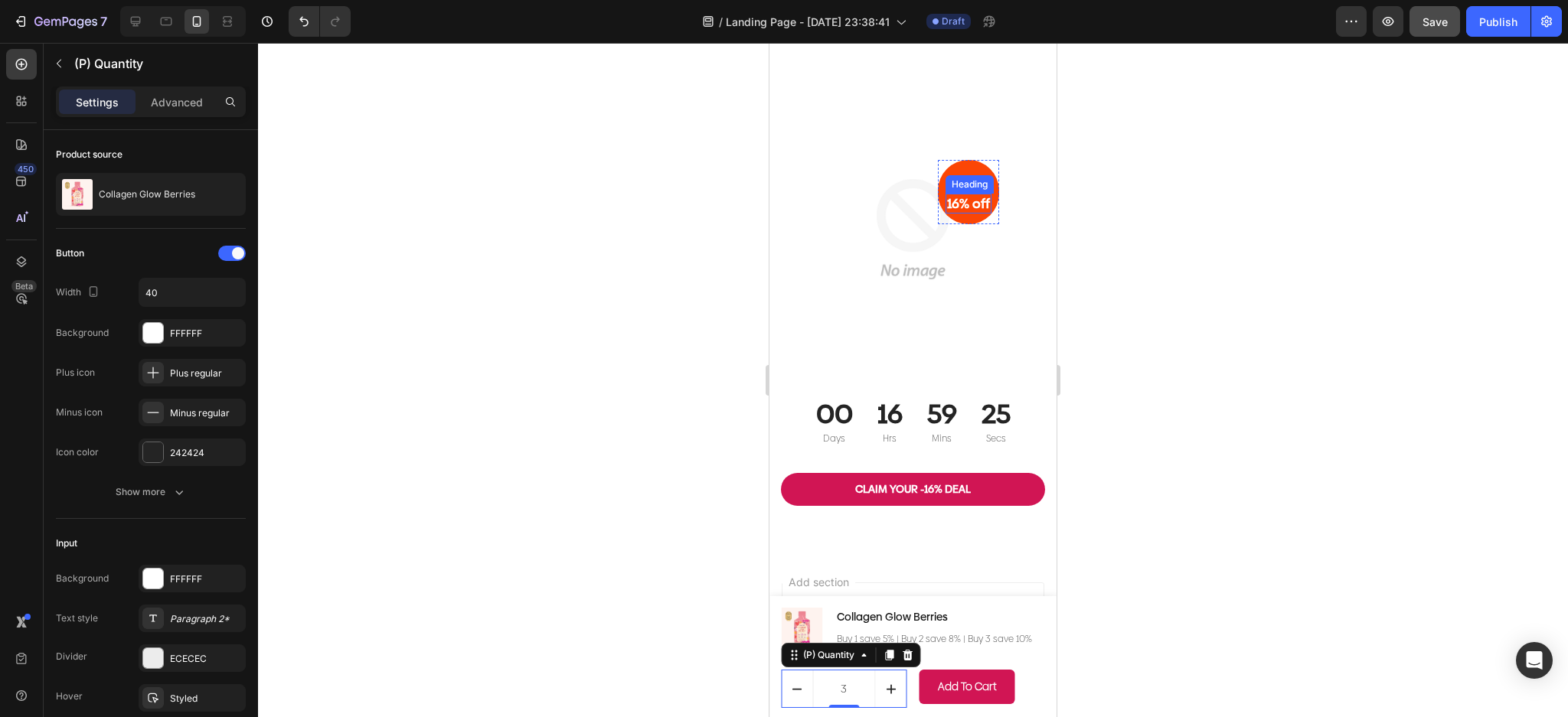
click at [960, 213] on h2 "16% off" at bounding box center [968, 204] width 46 height 20
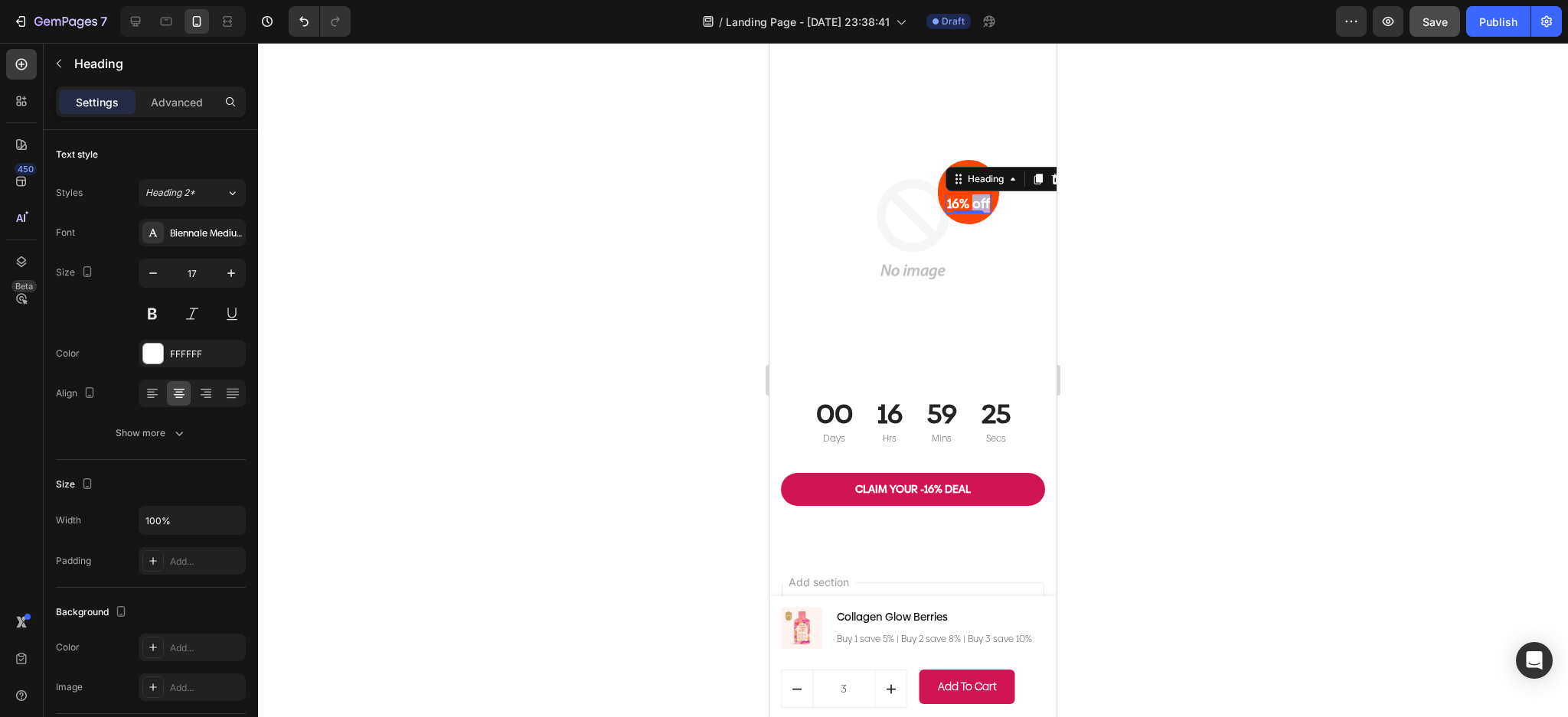
click at [960, 213] on h2 "16% off" at bounding box center [968, 204] width 46 height 20
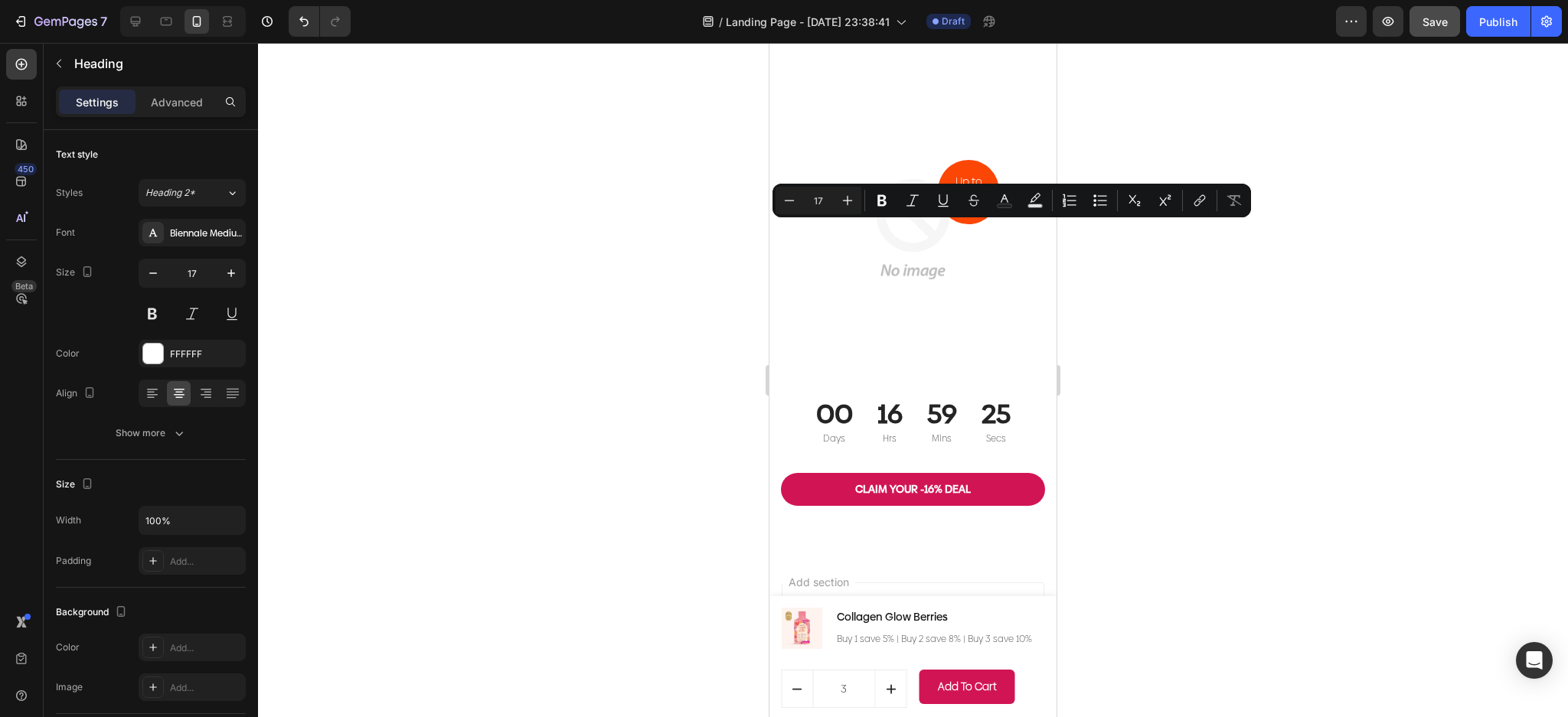
click at [947, 212] on p "16% off" at bounding box center [968, 204] width 43 height 17
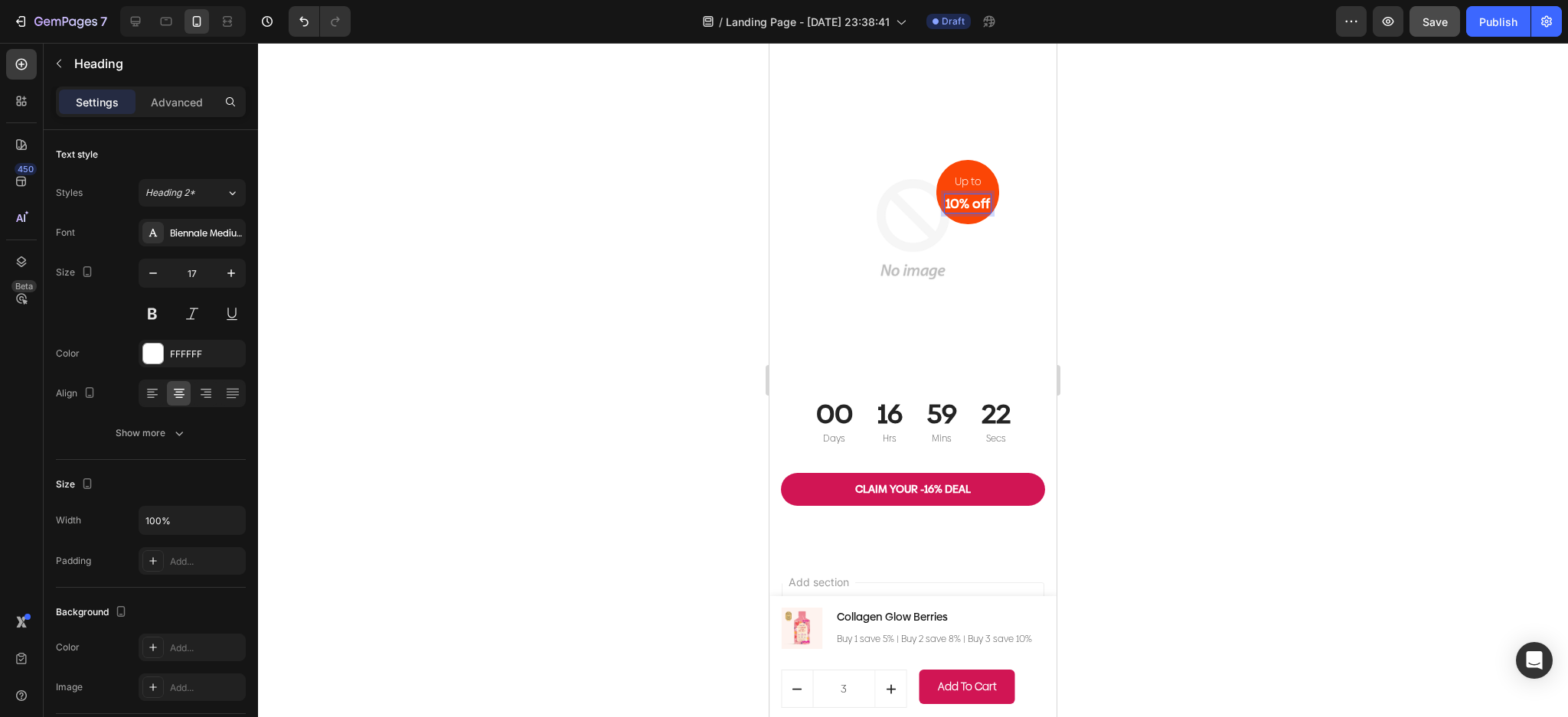
click at [1156, 385] on div at bounding box center [913, 380] width 1310 height 674
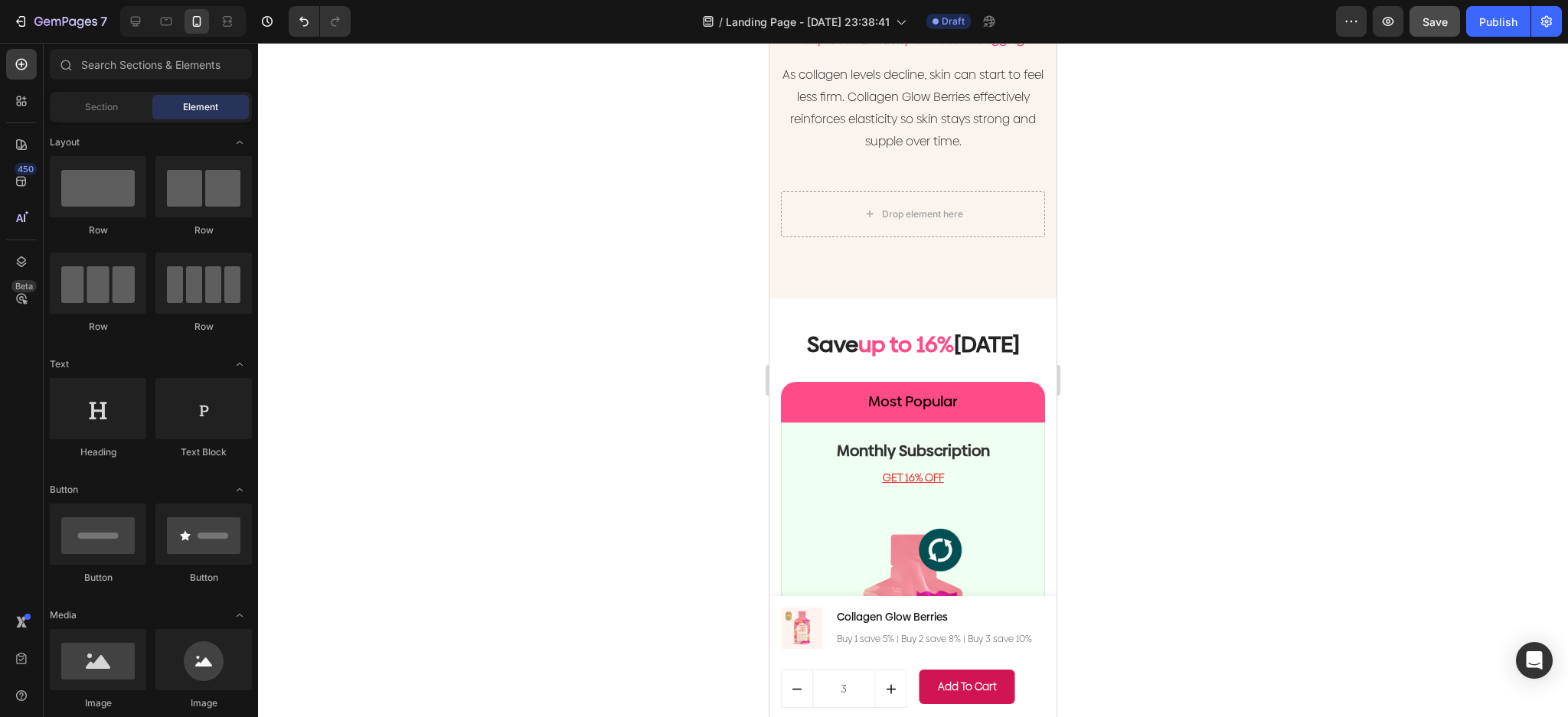
scroll to position [3316, 0]
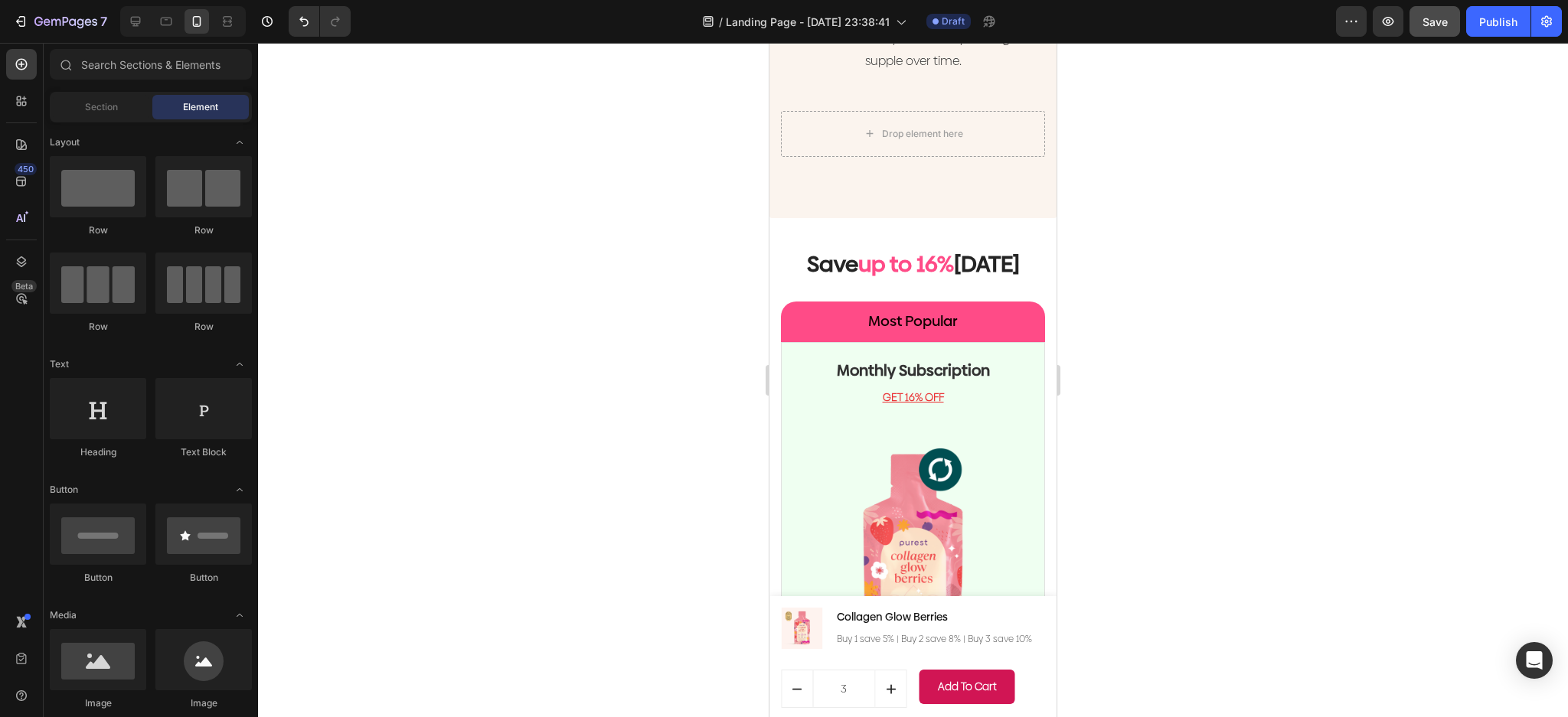
drag, startPoint x: 1051, startPoint y: 667, endPoint x: 1825, endPoint y: 432, distance: 808.9
click at [921, 389] on u "GET 16% OFF" at bounding box center [914, 397] width 61 height 15
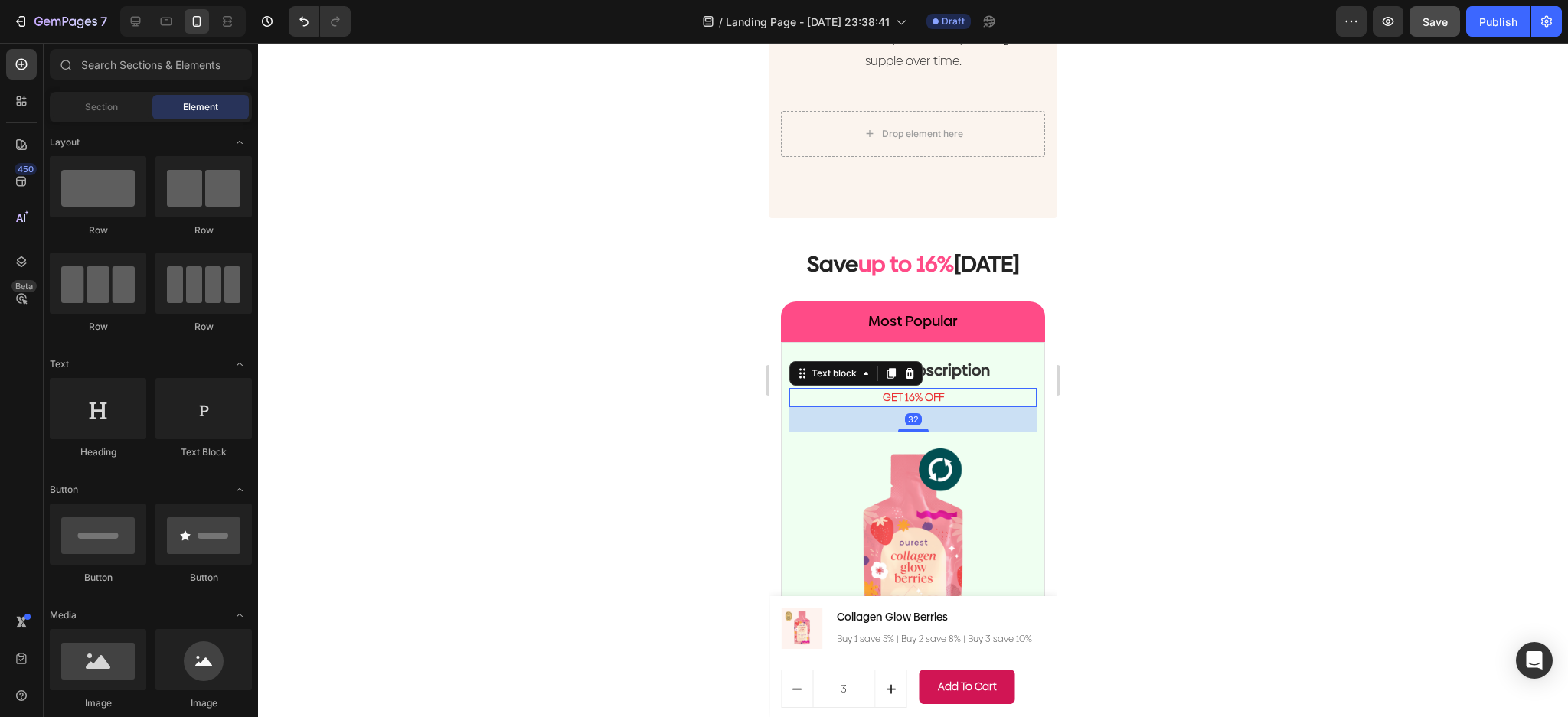
click at [921, 389] on u "GET 16% OFF" at bounding box center [914, 397] width 61 height 15
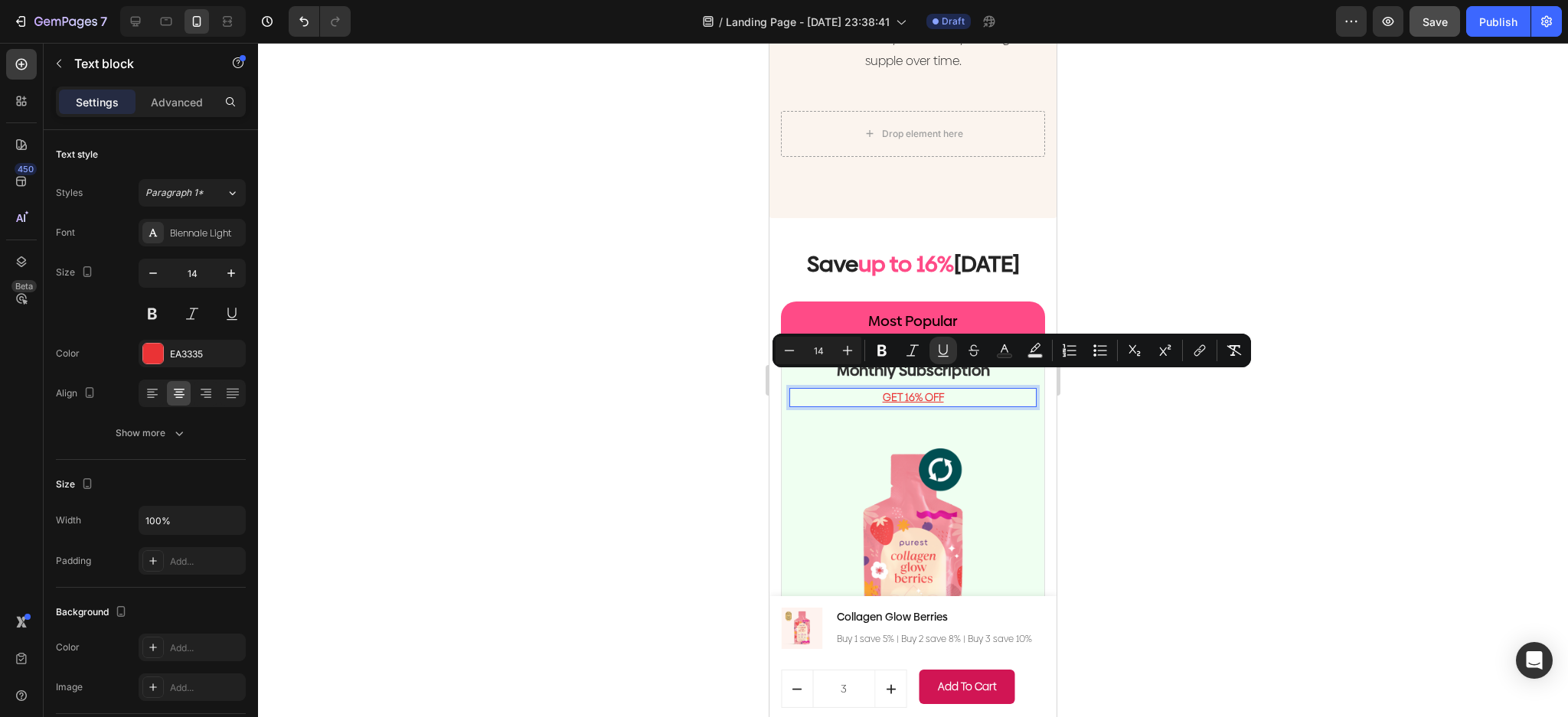
click at [891, 389] on u "GET 16% OFF" at bounding box center [914, 397] width 61 height 15
click at [904, 389] on u "GET 16% OFF" at bounding box center [914, 397] width 61 height 15
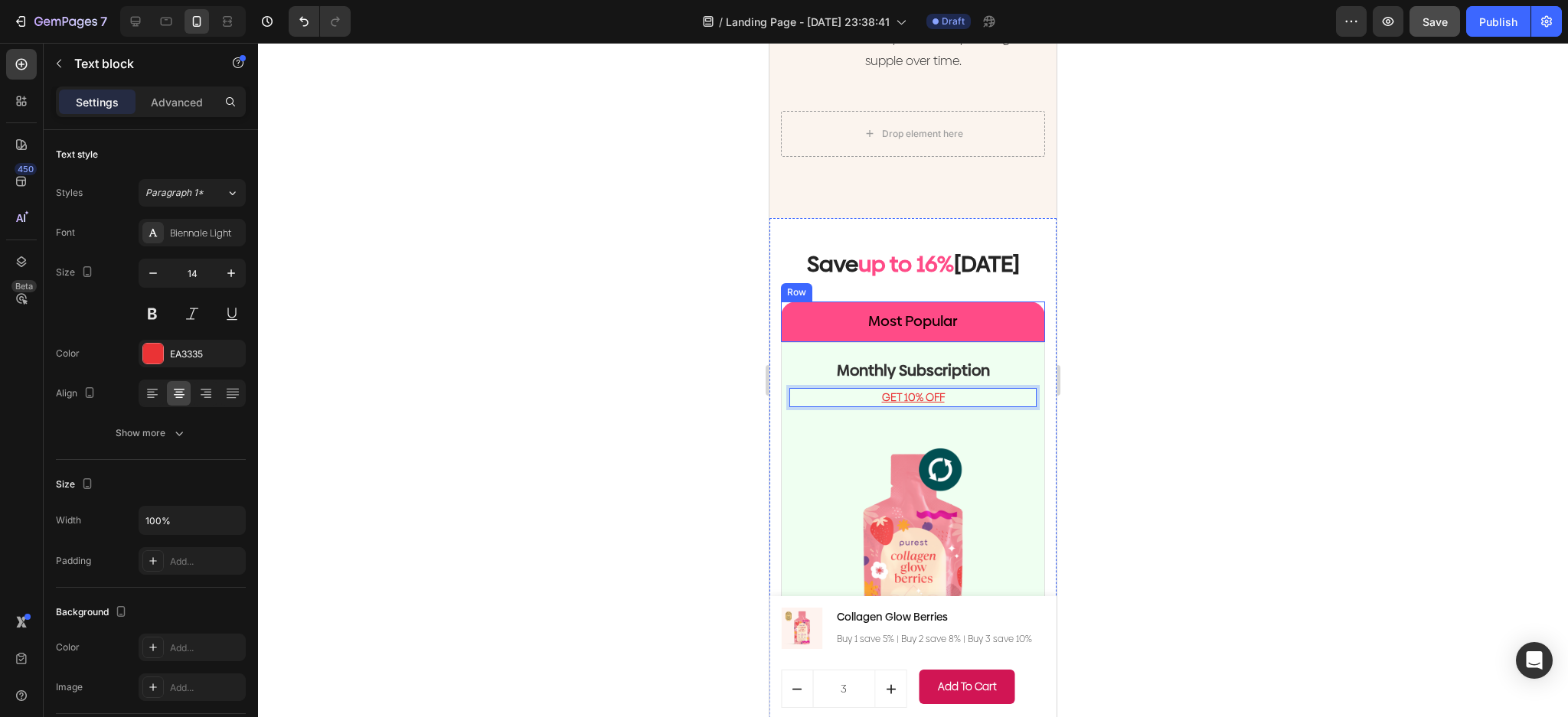
click at [920, 321] on div "Most Popular Heading Row" at bounding box center [913, 322] width 264 height 40
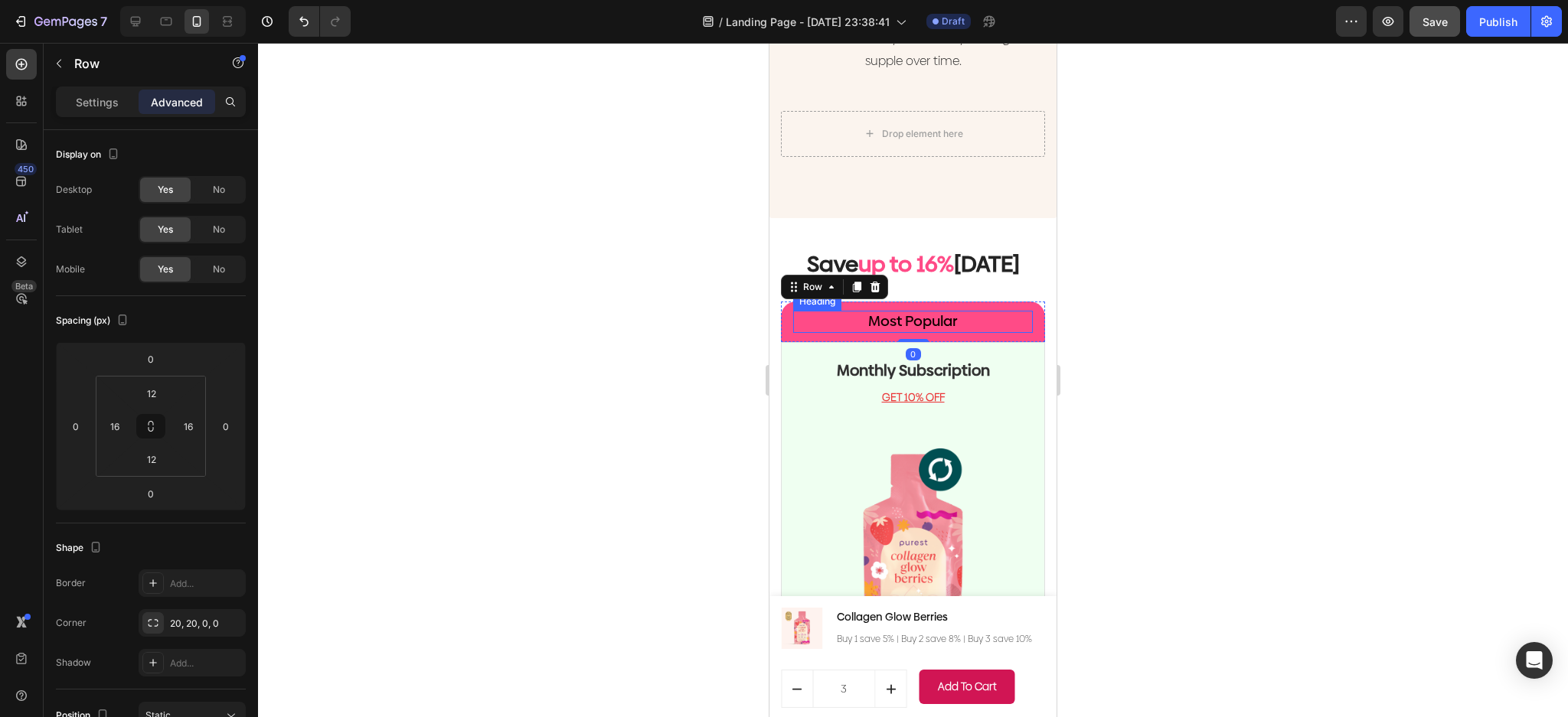
click at [949, 311] on h2 "Most Popular" at bounding box center [913, 322] width 240 height 23
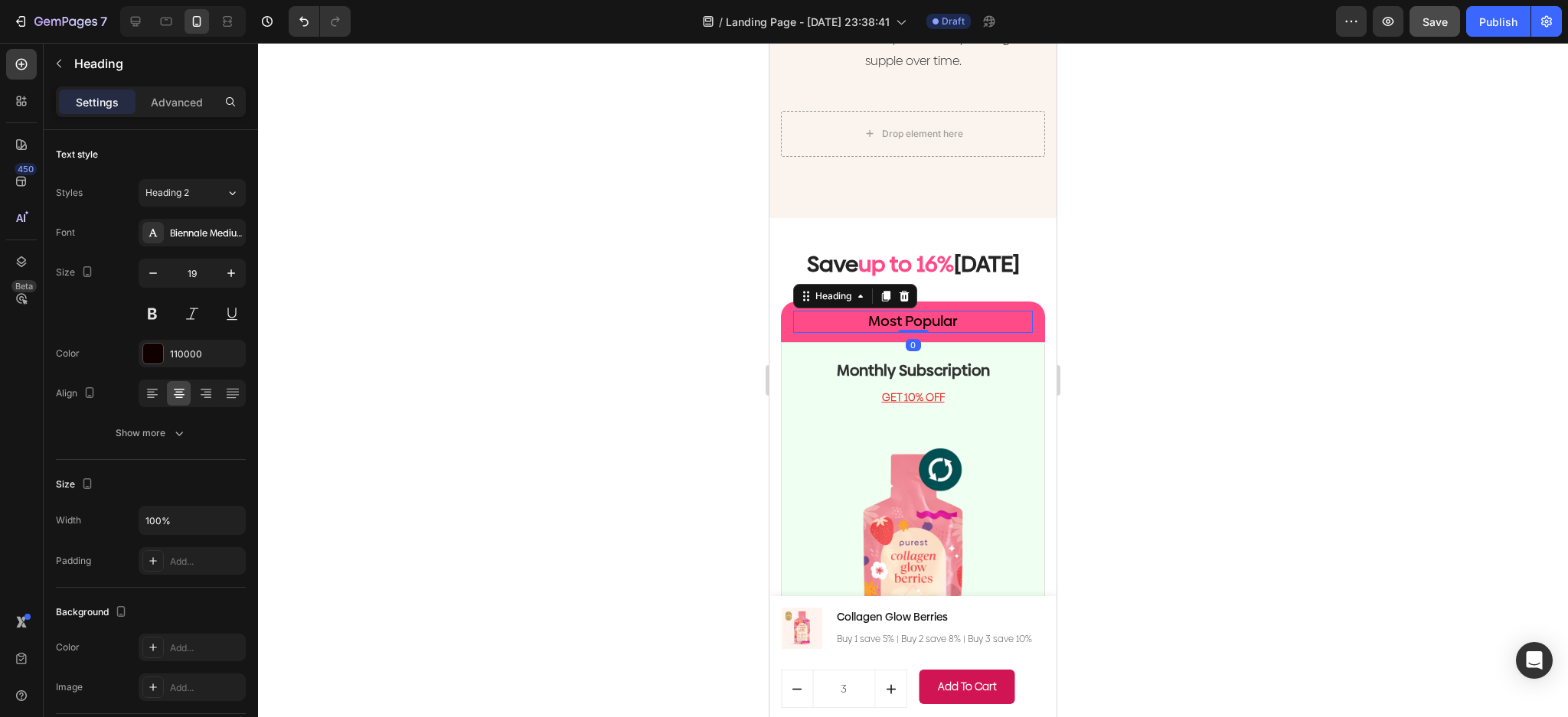
click at [949, 311] on h2 "Most Popular" at bounding box center [913, 322] width 240 height 23
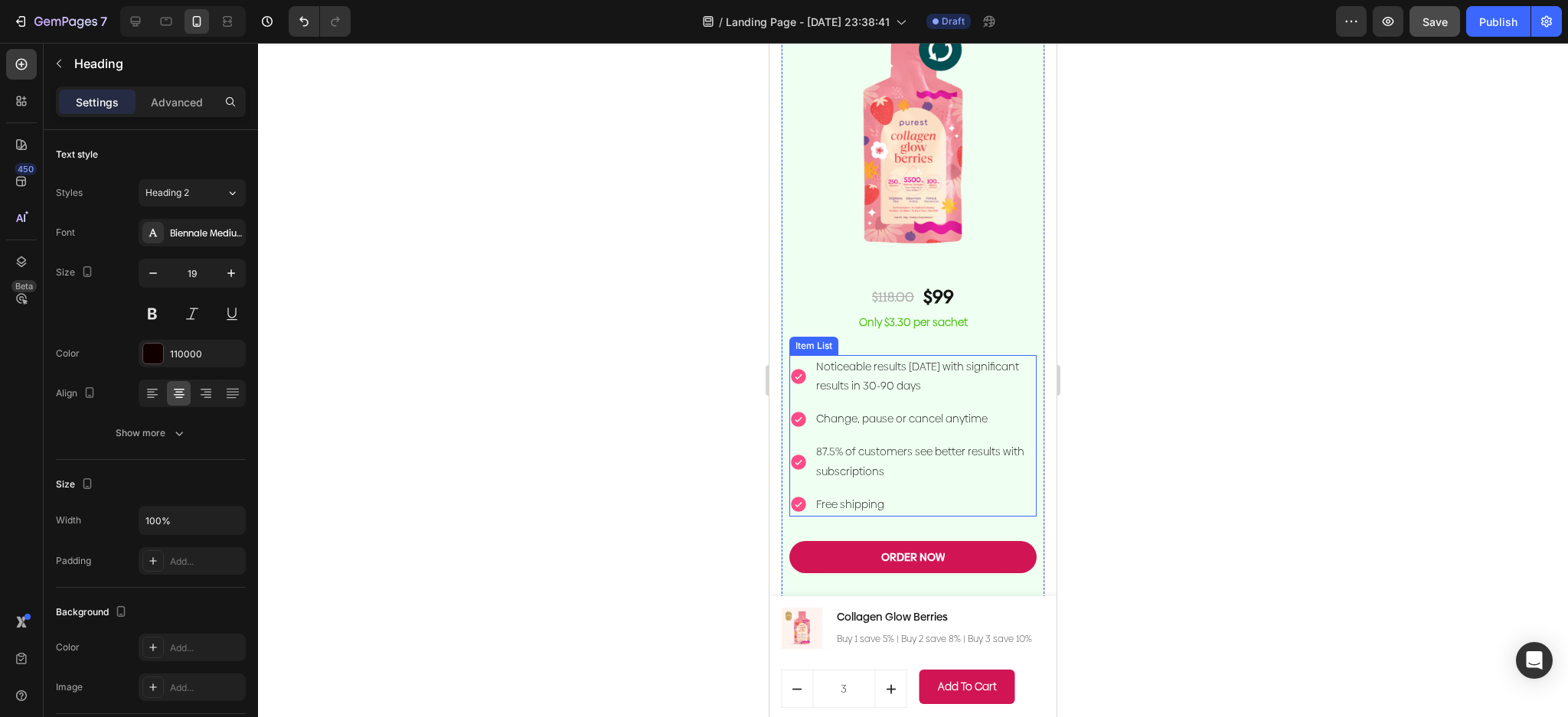
scroll to position [3521, 0]
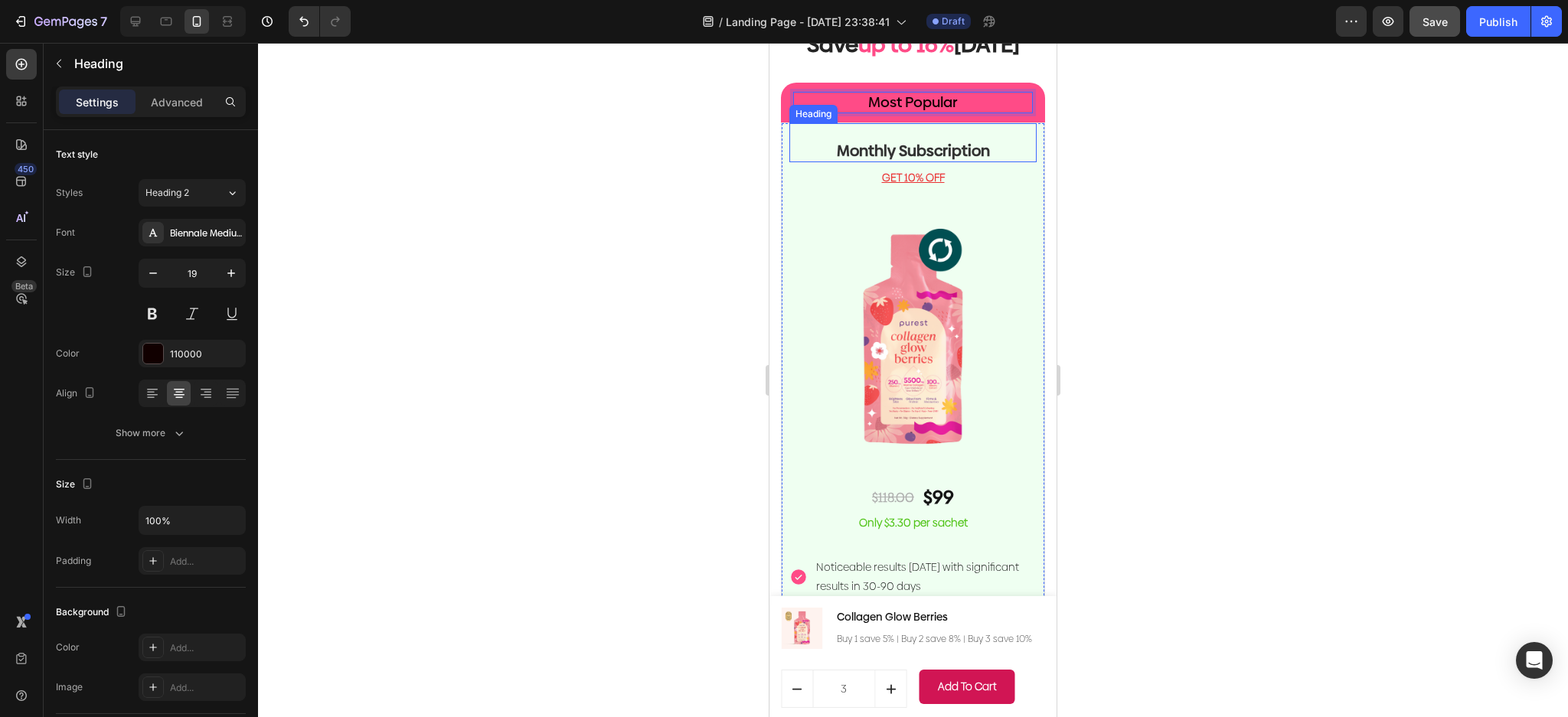
click at [970, 135] on div "Monthly Subscription Heading" at bounding box center [913, 142] width 247 height 39
click at [970, 135] on div "Monthly Subscription Heading 8" at bounding box center [913, 142] width 247 height 39
click at [987, 150] on h2 "Monthly Subscription" at bounding box center [913, 150] width 247 height 23
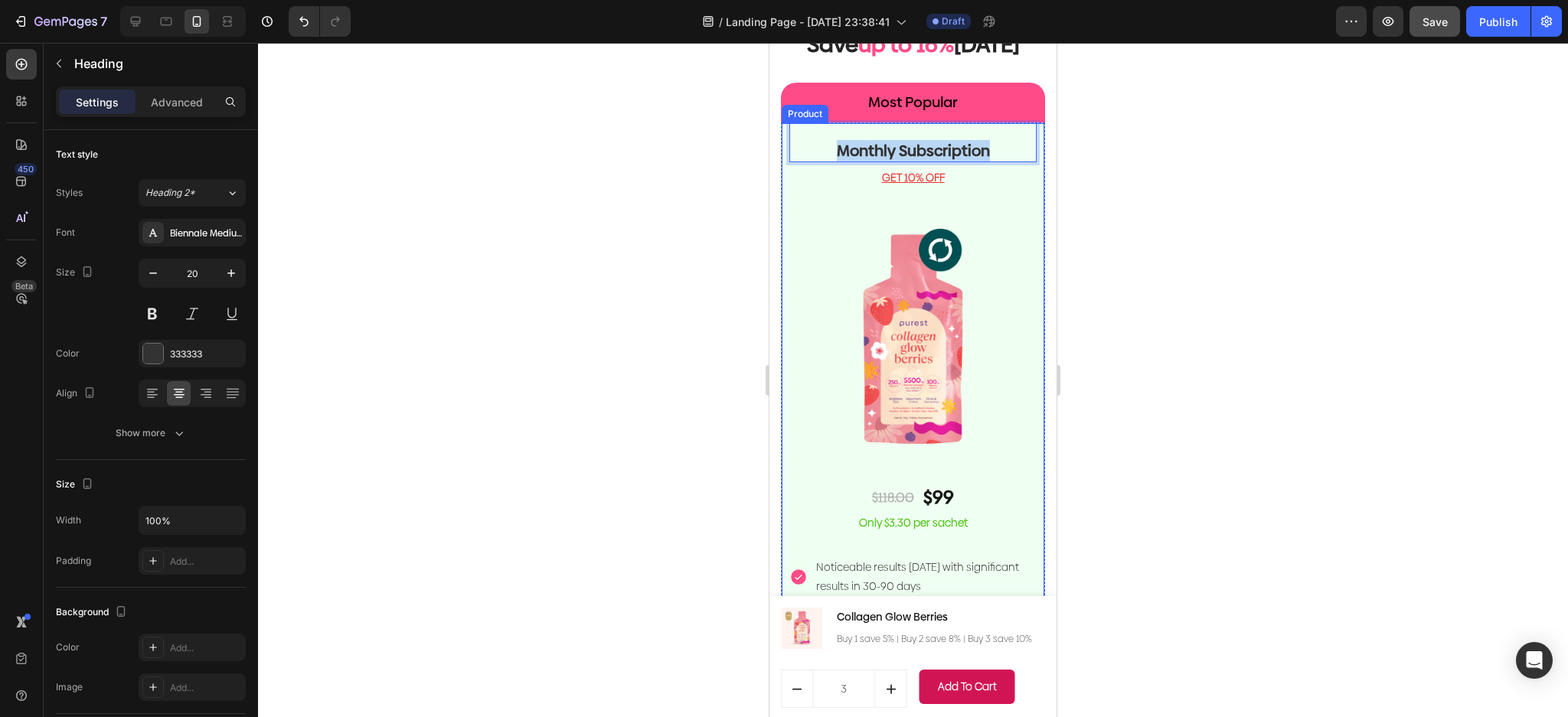
drag, startPoint x: 980, startPoint y: 150, endPoint x: 774, endPoint y: 150, distance: 206.0
click at [1129, 274] on div at bounding box center [913, 380] width 1310 height 674
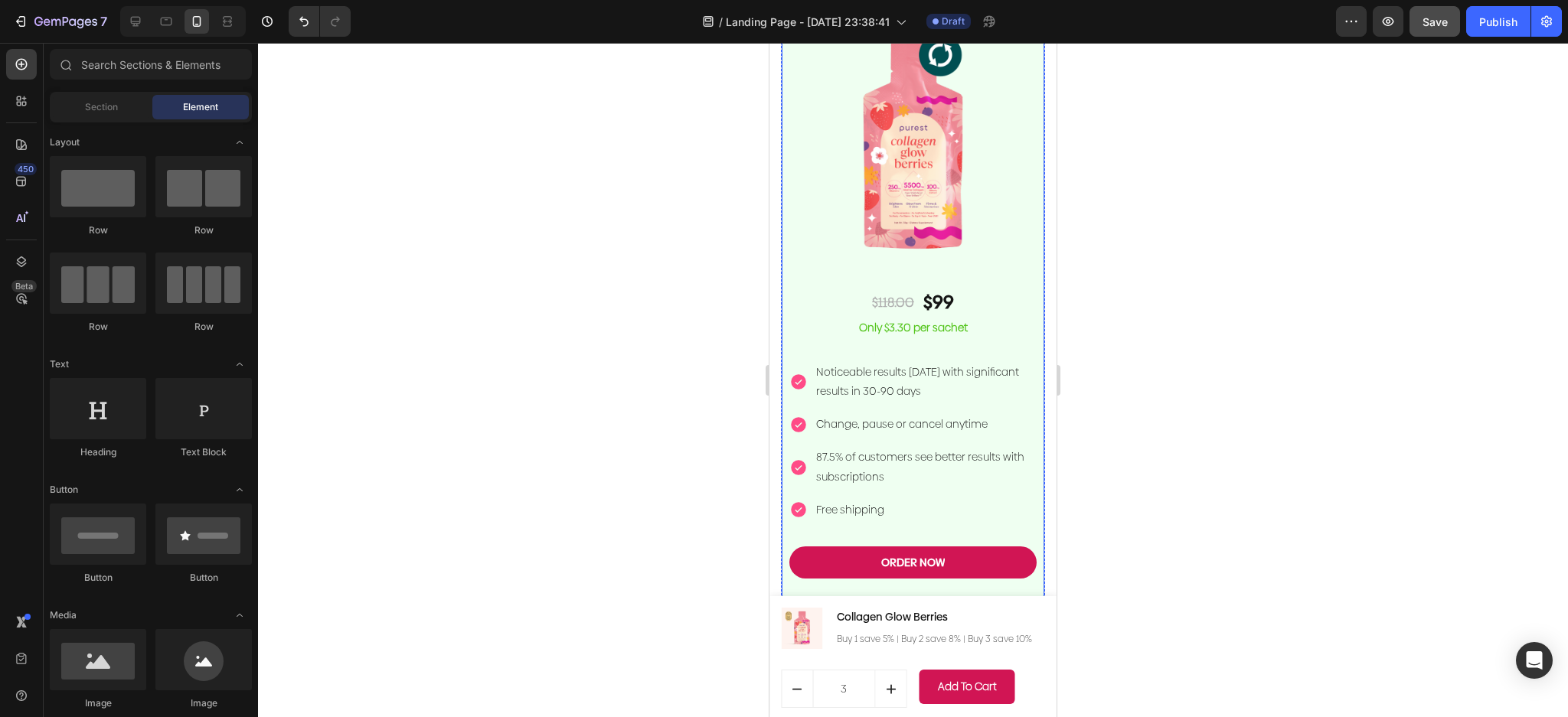
scroll to position [3725, 0]
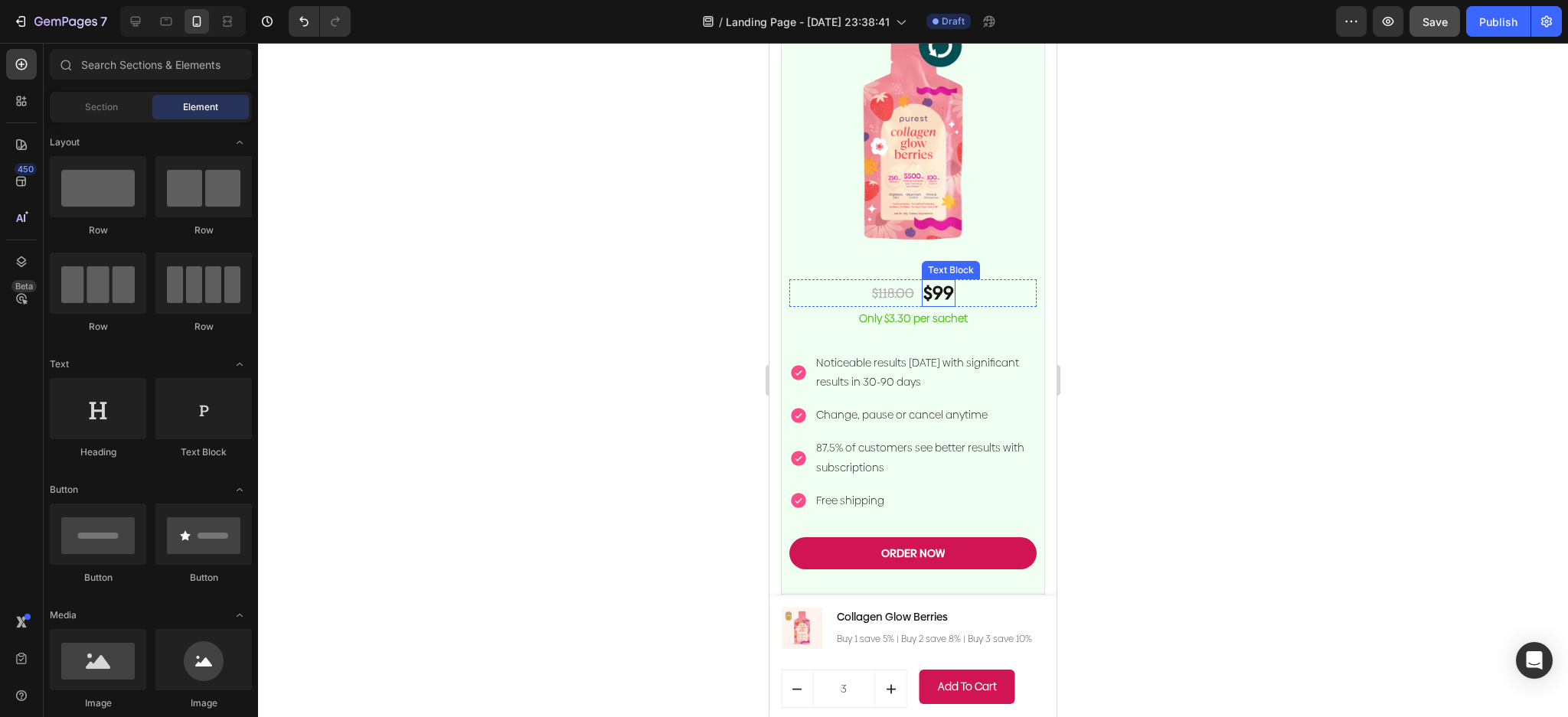
click at [925, 286] on p "$99" at bounding box center [939, 292] width 31 height 23
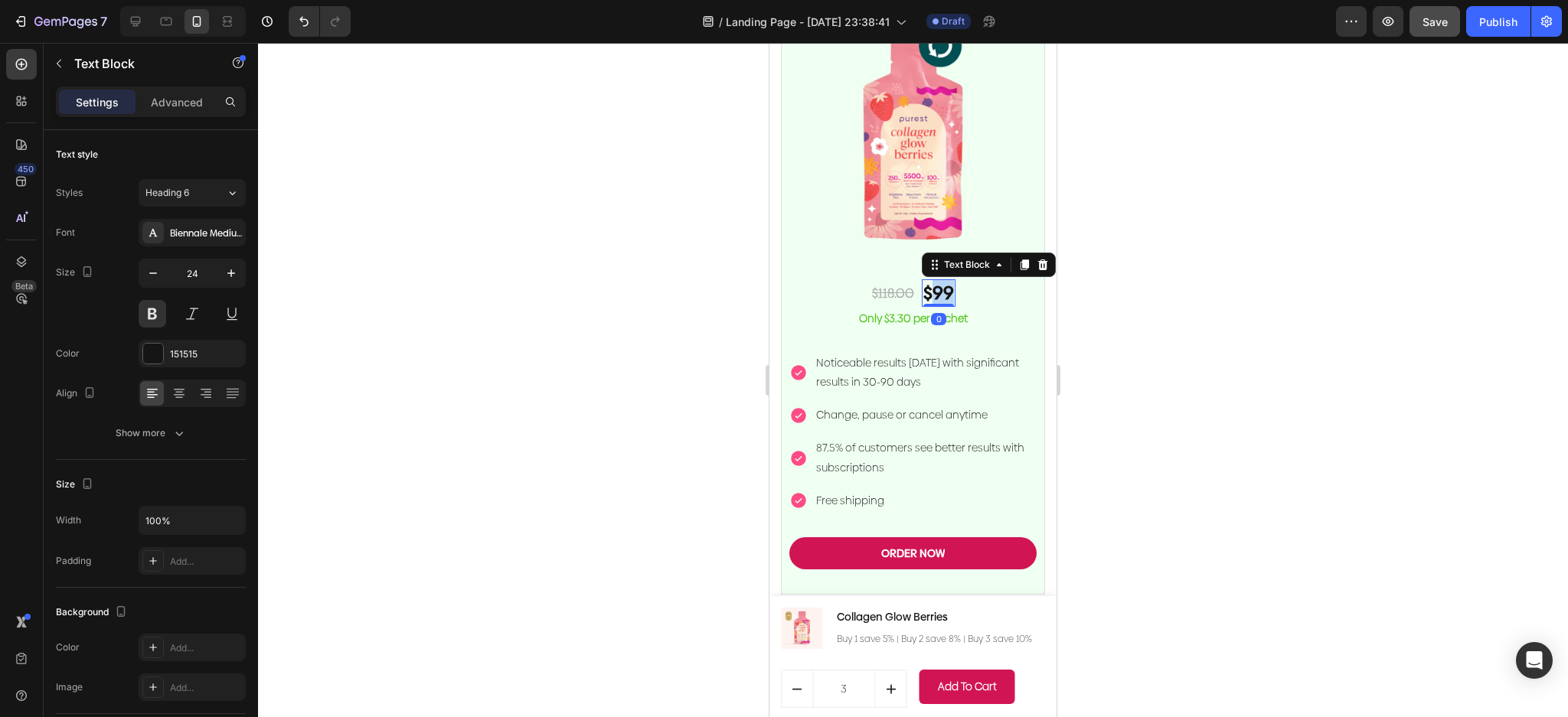
click at [925, 286] on p "$99" at bounding box center [939, 292] width 31 height 23
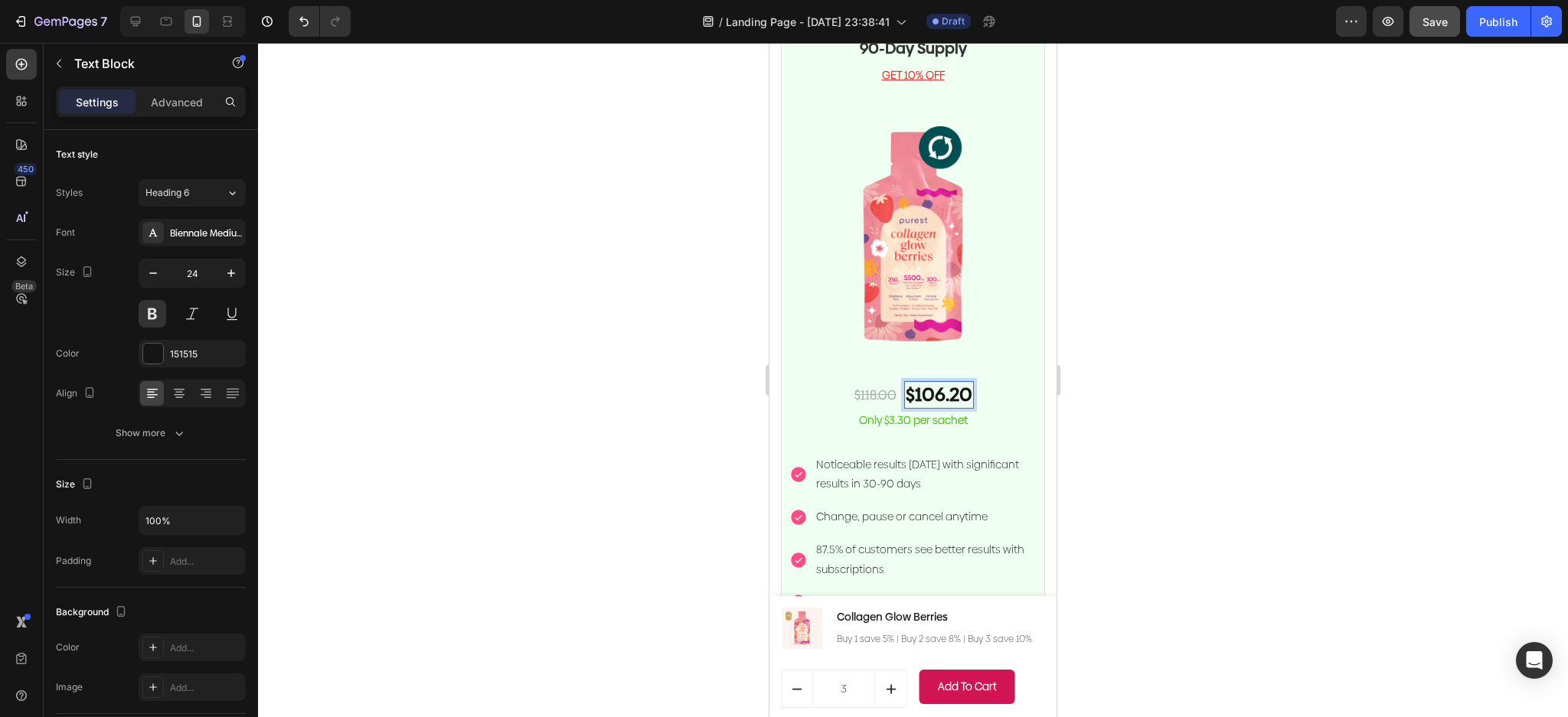
scroll to position [3622, 0]
click at [898, 414] on p "Only $3.30 per sachet" at bounding box center [912, 421] width 244 height 14
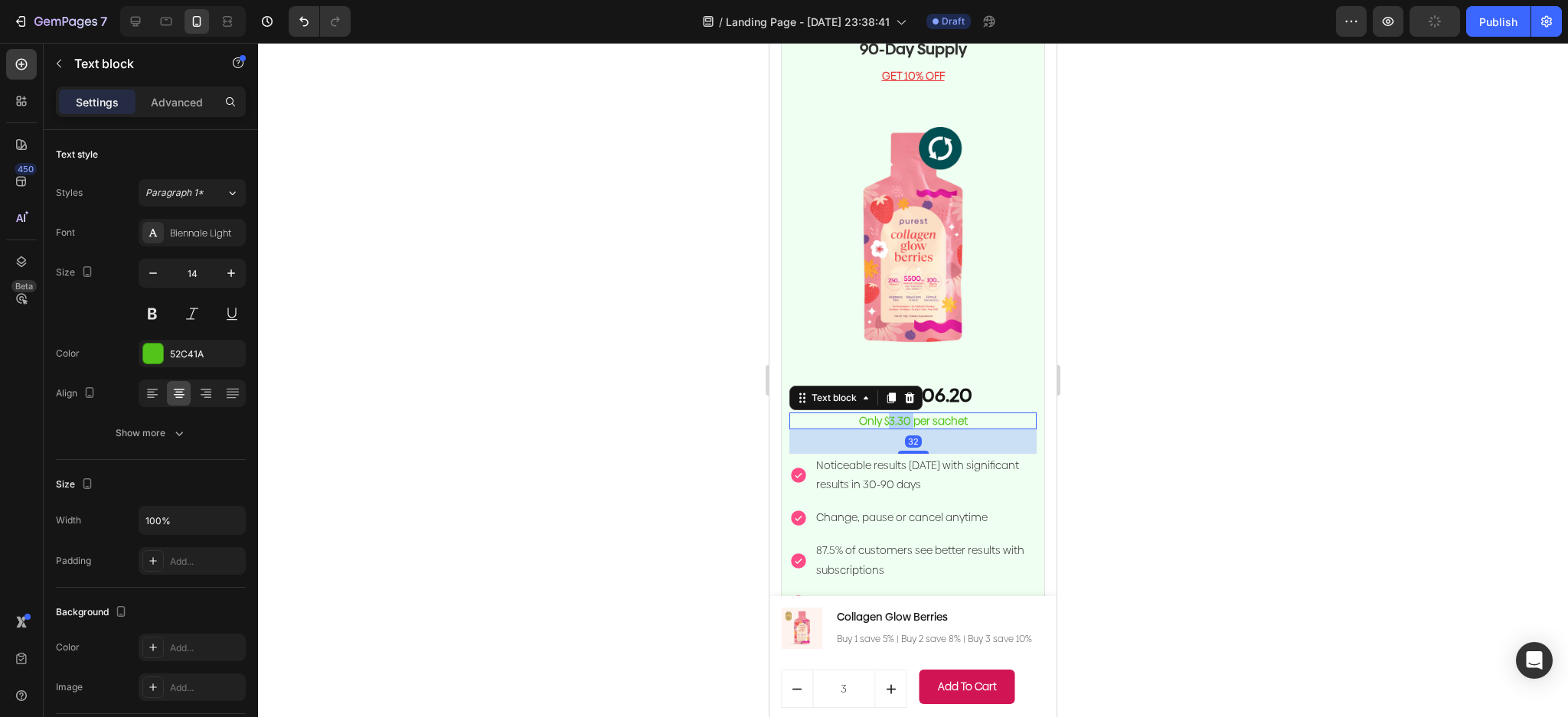
click at [898, 414] on p "Only $3.30 per sachet" at bounding box center [912, 421] width 244 height 14
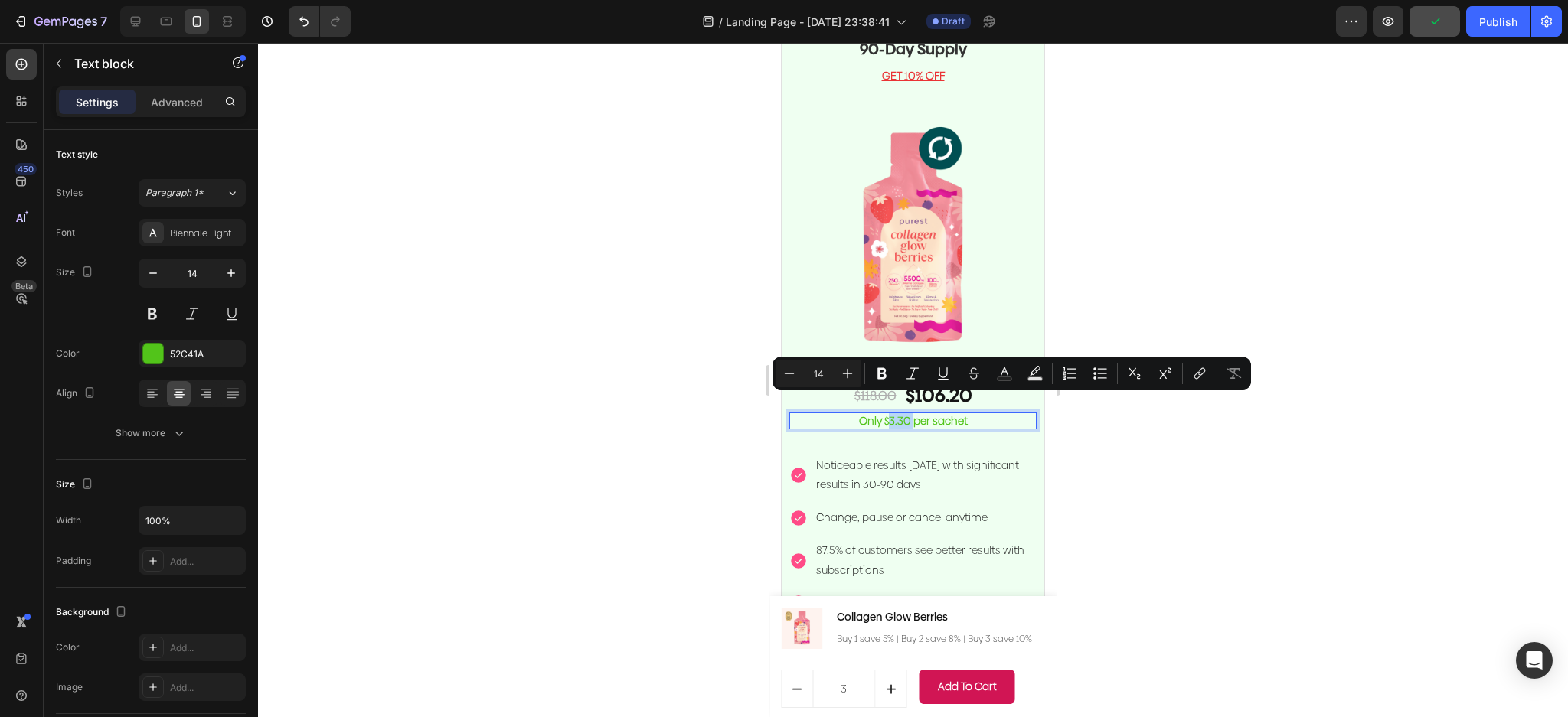
click at [897, 414] on p "Only $3.30 per sachet" at bounding box center [912, 421] width 244 height 14
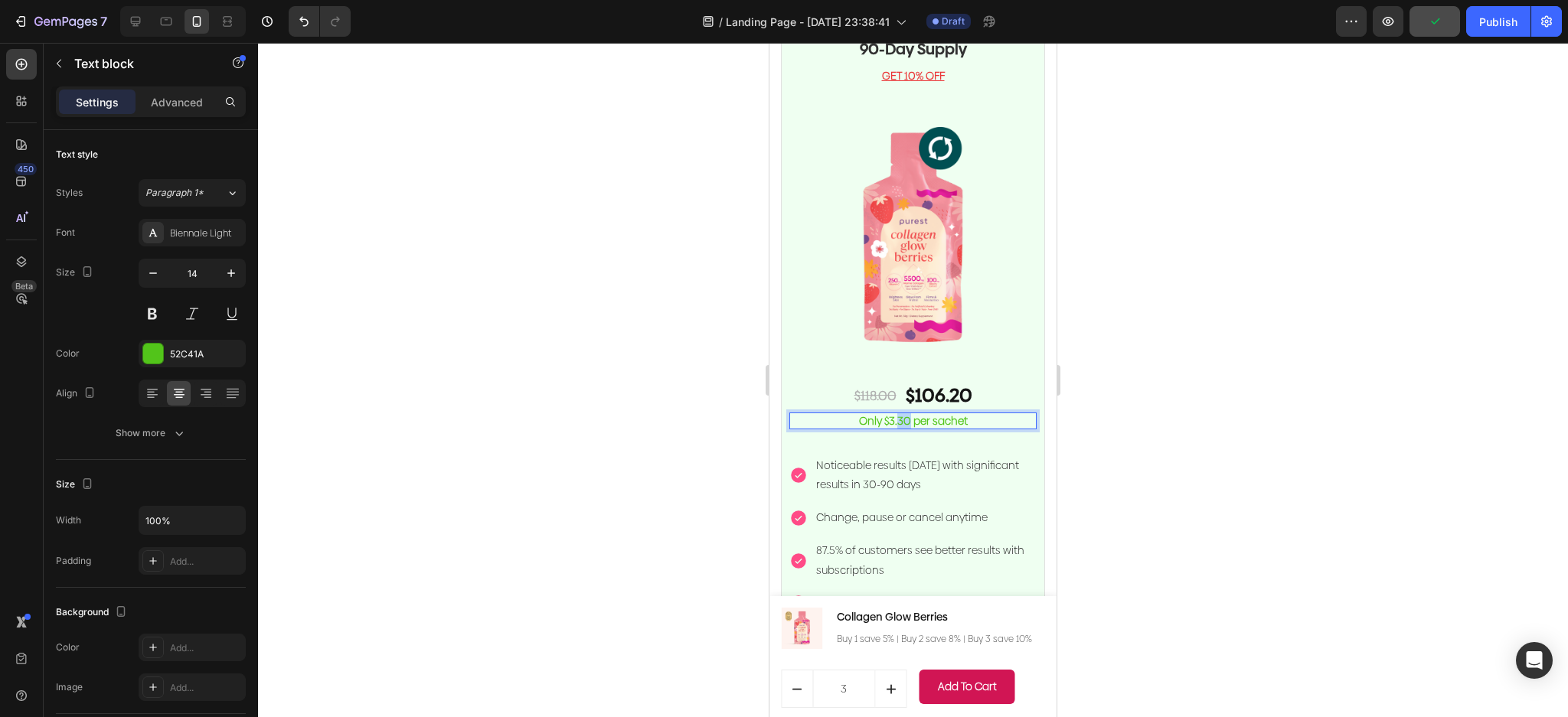
drag, startPoint x: 899, startPoint y: 406, endPoint x: 892, endPoint y: 407, distance: 7.1
click at [892, 414] on p "Only $3.30 per sachet" at bounding box center [912, 421] width 244 height 14
click at [965, 541] on p "87.5% of customers see better results with subscriptions" at bounding box center [925, 560] width 218 height 39
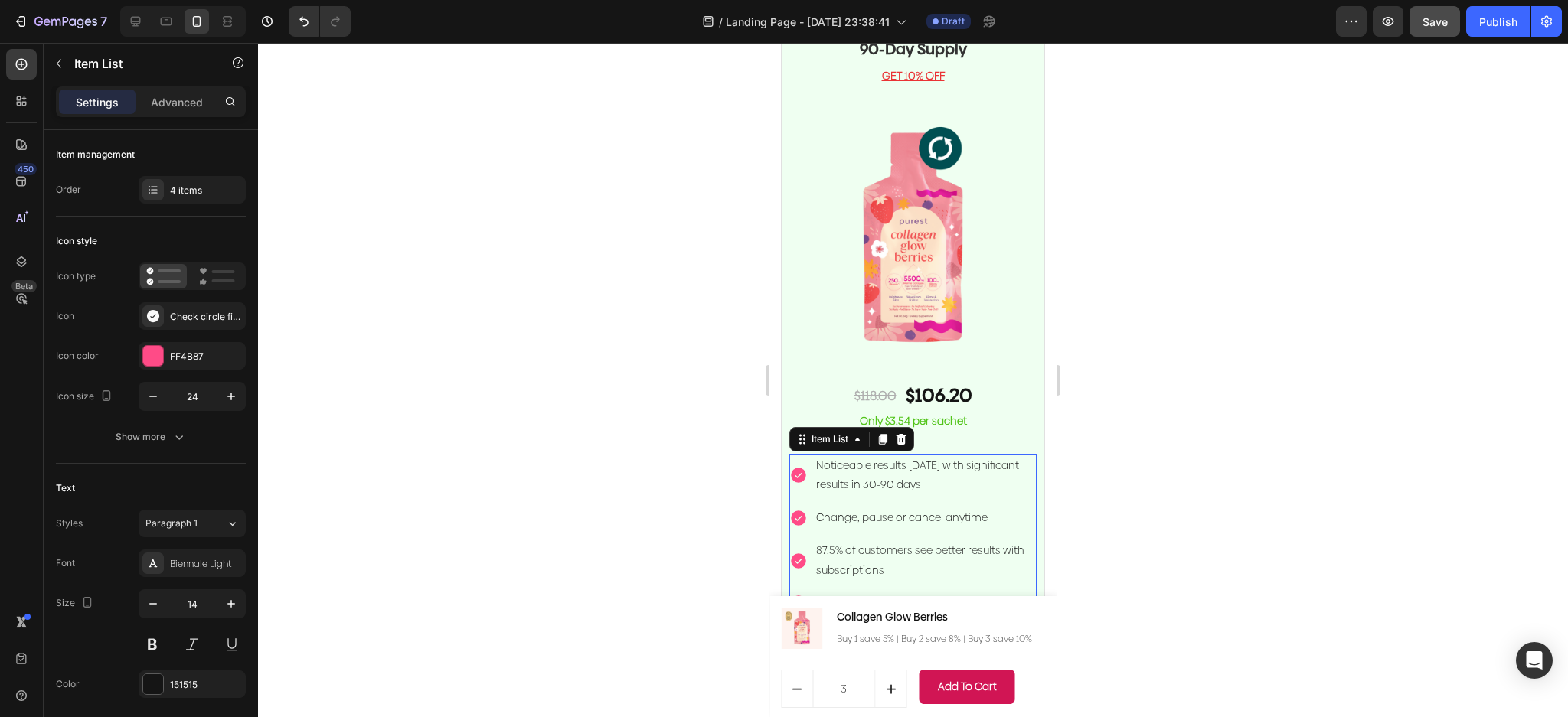
click at [948, 543] on p "87.5% of customers see better results with subscriptions" at bounding box center [925, 560] width 218 height 39
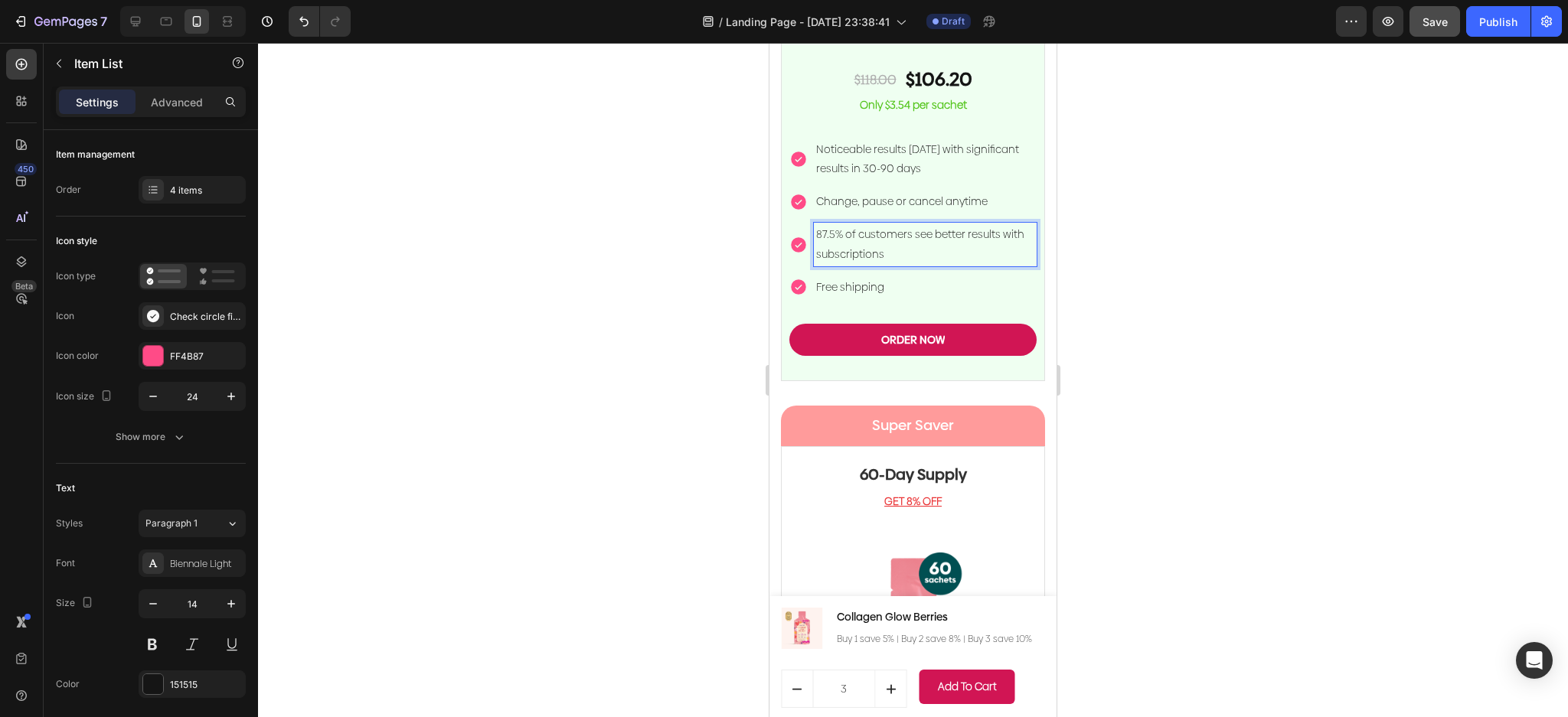
scroll to position [3929, 0]
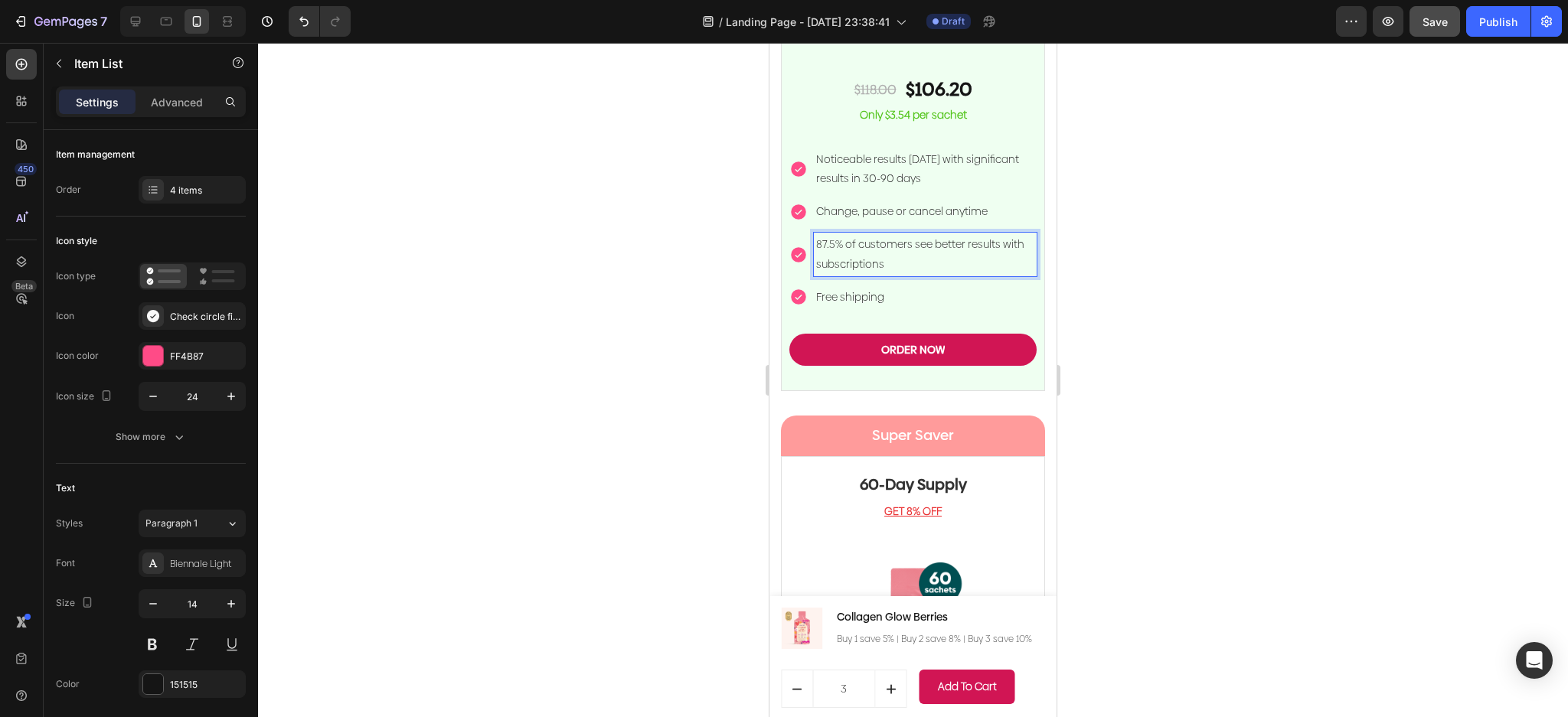
click at [914, 253] on p "87.5% of customers see better results with subscriptions" at bounding box center [925, 254] width 218 height 39
click at [988, 202] on p "Change, pause or cancel anytime" at bounding box center [925, 212] width 218 height 19
click at [988, 202] on p "Change, pause or cancel anytime" at bounding box center [925, 212] width 218 height 19
click at [996, 202] on p "Change, pause or cancel anytime" at bounding box center [925, 212] width 218 height 19
drag, startPoint x: 998, startPoint y: 200, endPoint x: 816, endPoint y: 204, distance: 182.0
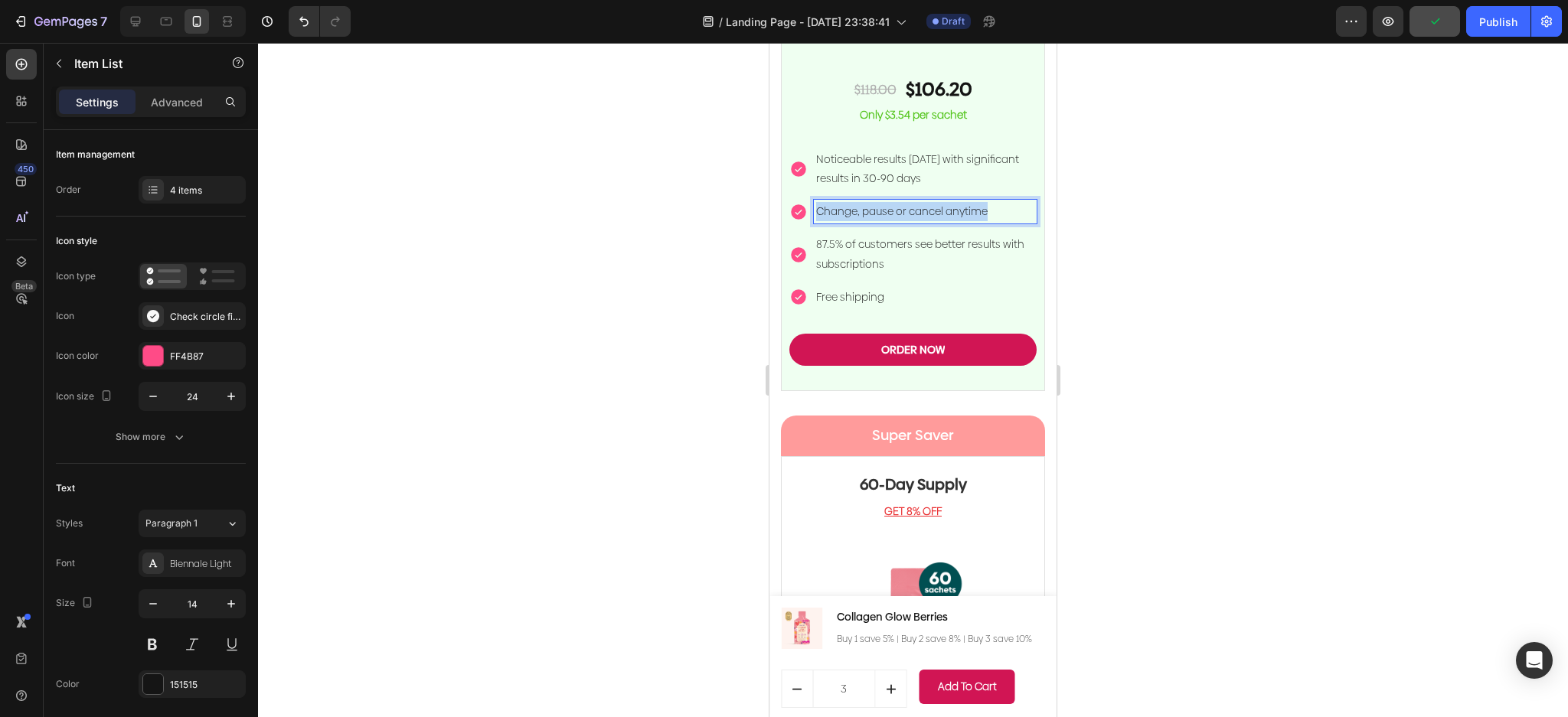
click at [816, 204] on p "Change, pause or cancel anytime" at bounding box center [925, 212] width 218 height 19
click at [888, 235] on p "87.5% of customers see better results with subscriptions" at bounding box center [925, 254] width 218 height 39
drag, startPoint x: 1193, startPoint y: 232, endPoint x: 1152, endPoint y: 233, distance: 41.0
click at [1190, 233] on div at bounding box center [913, 380] width 1310 height 674
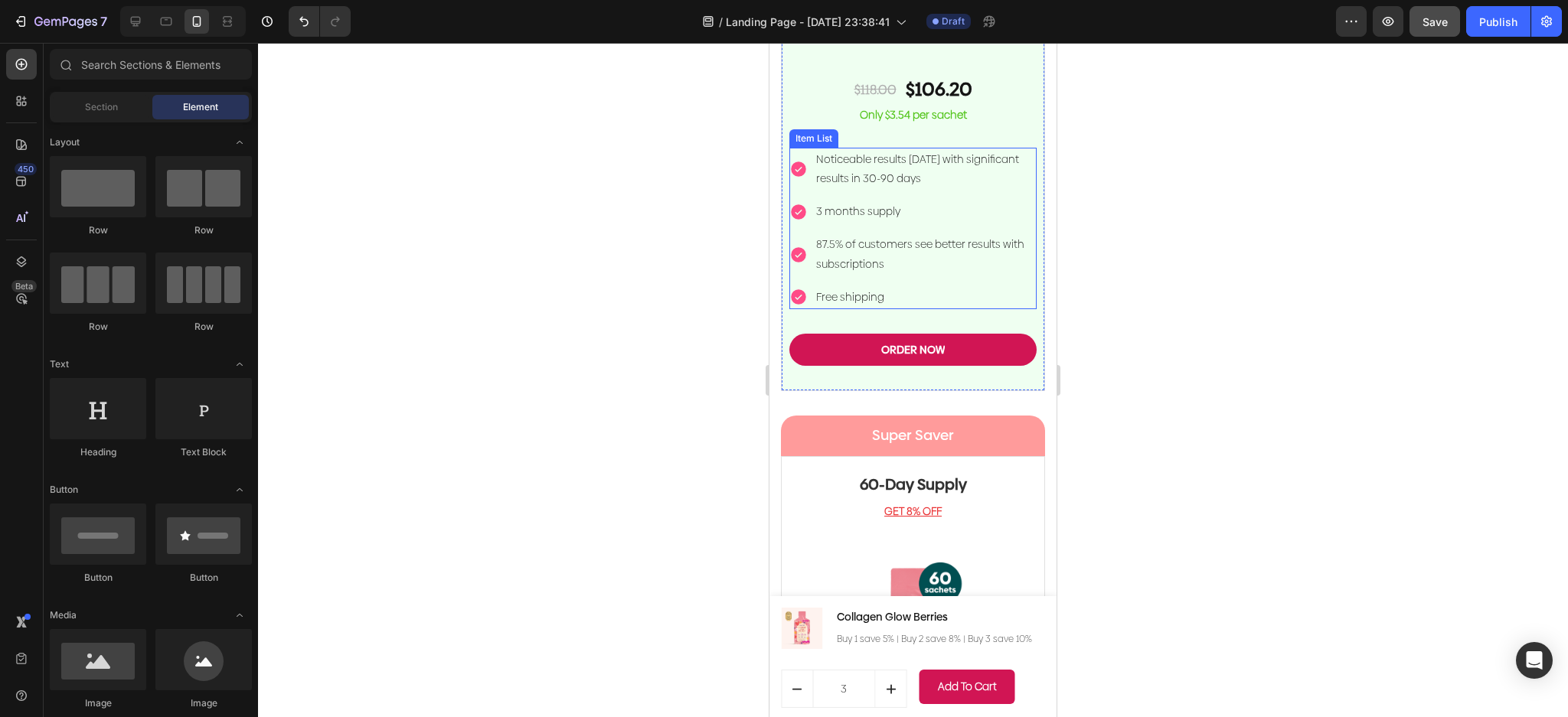
click at [999, 246] on p "87.5% of customers see better results with subscriptions" at bounding box center [925, 254] width 218 height 39
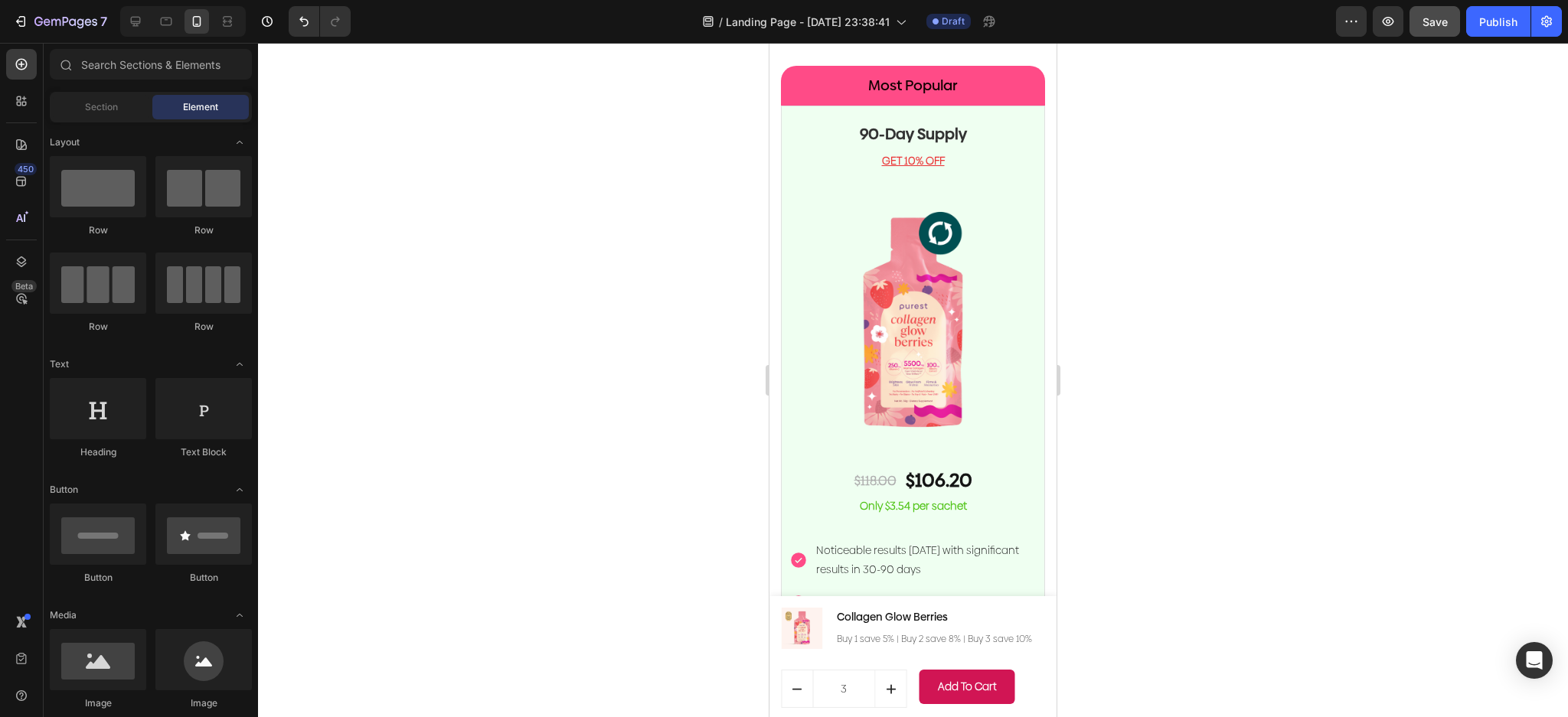
scroll to position [3653, 0]
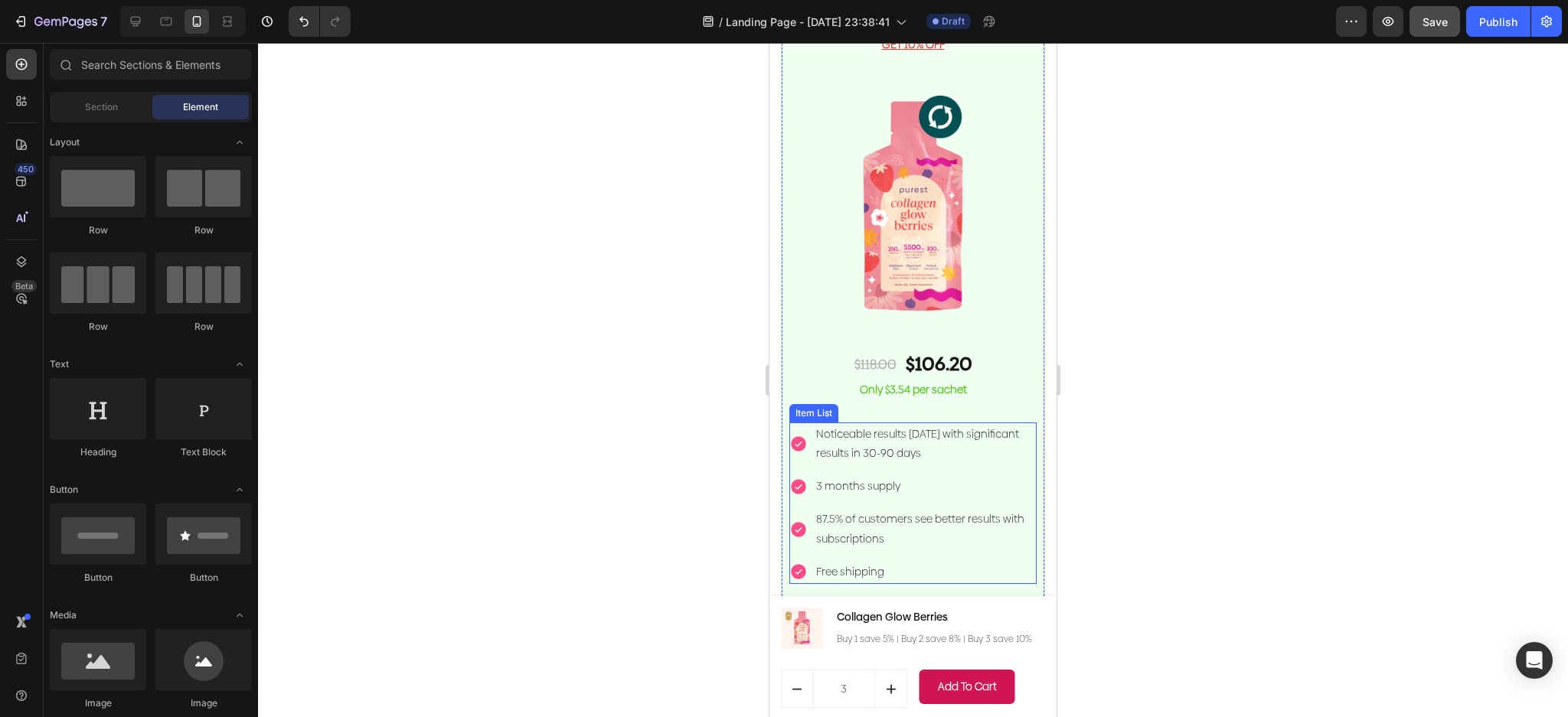
click at [940, 521] on p "87.5% of customers see better results with subscriptions" at bounding box center [925, 529] width 218 height 39
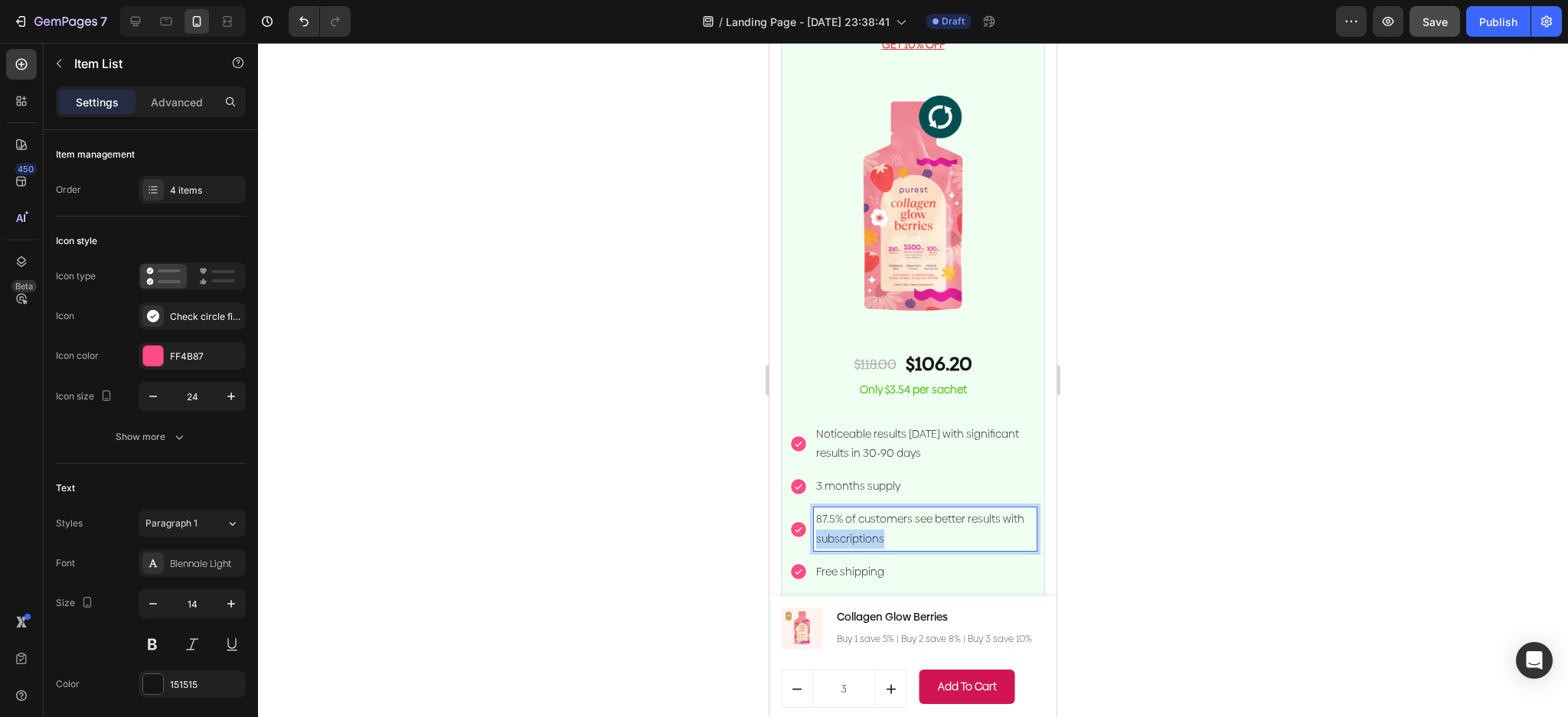
click at [900, 523] on p "87.5% of customers see better results with subscriptions" at bounding box center [925, 529] width 218 height 39
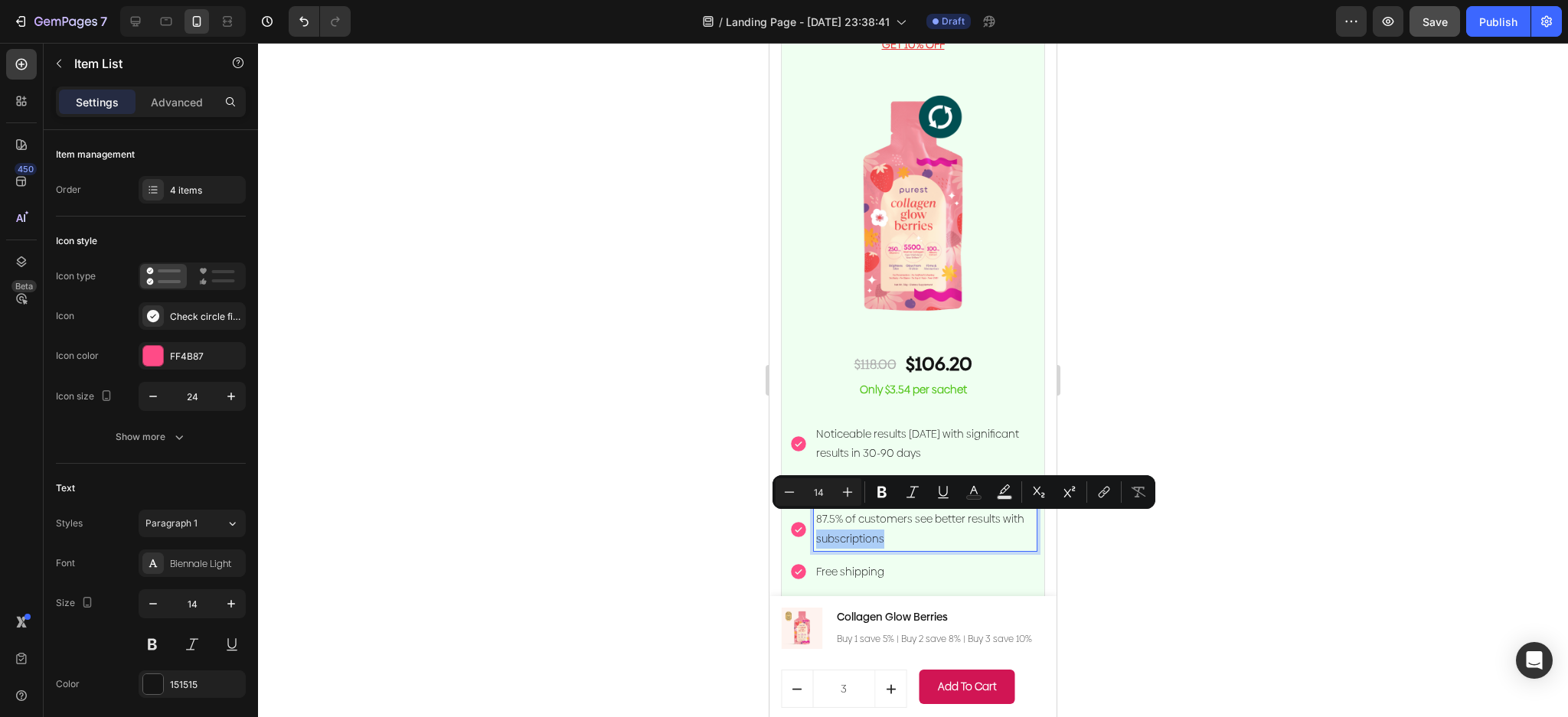
click at [814, 501] on input "14" at bounding box center [819, 492] width 31 height 19
click at [862, 532] on p "87.5% of customers see better results with subscriptions" at bounding box center [925, 529] width 218 height 39
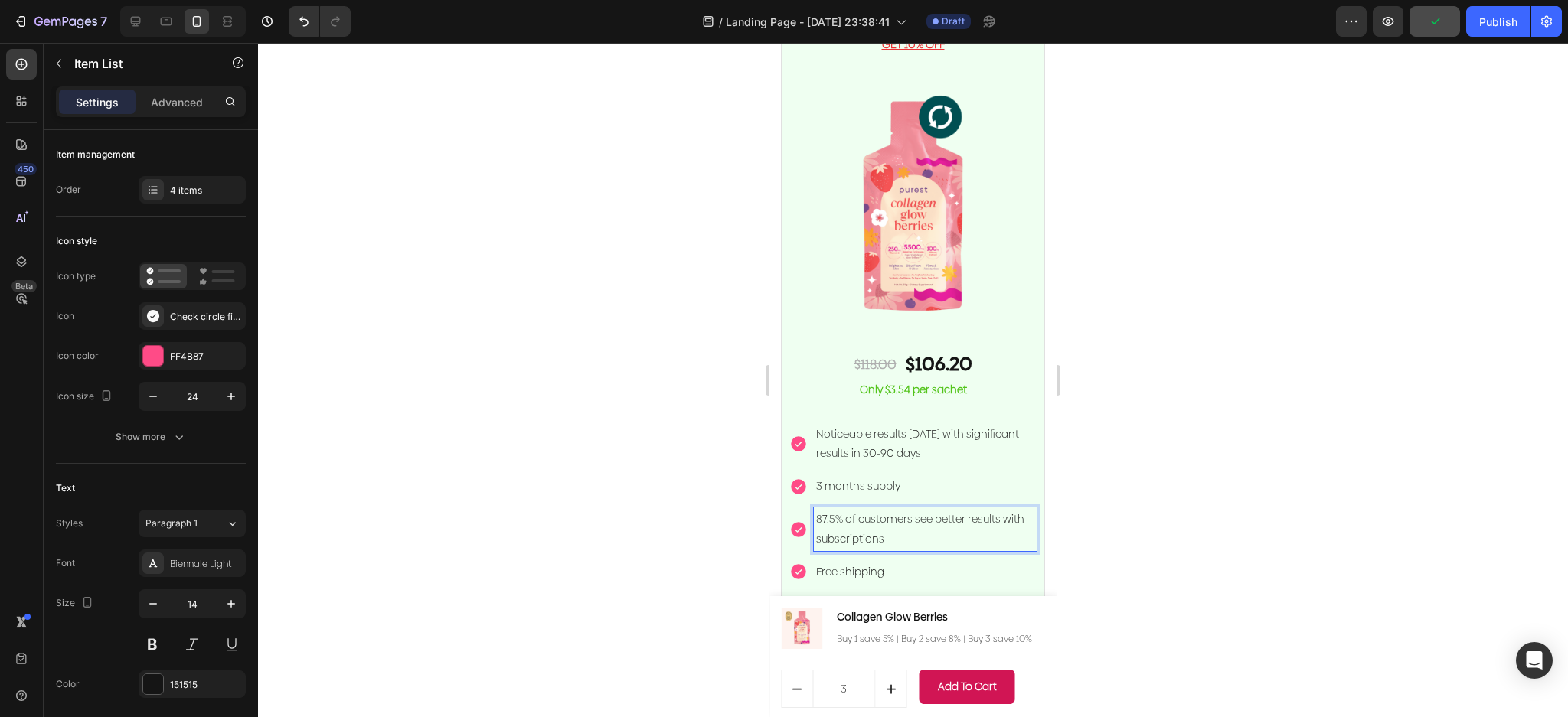
click at [893, 525] on p "87.5% of customers see better results with subscriptions" at bounding box center [925, 529] width 218 height 39
click at [858, 509] on p "87.5% of customers see better results with subscriptions" at bounding box center [925, 529] width 218 height 39
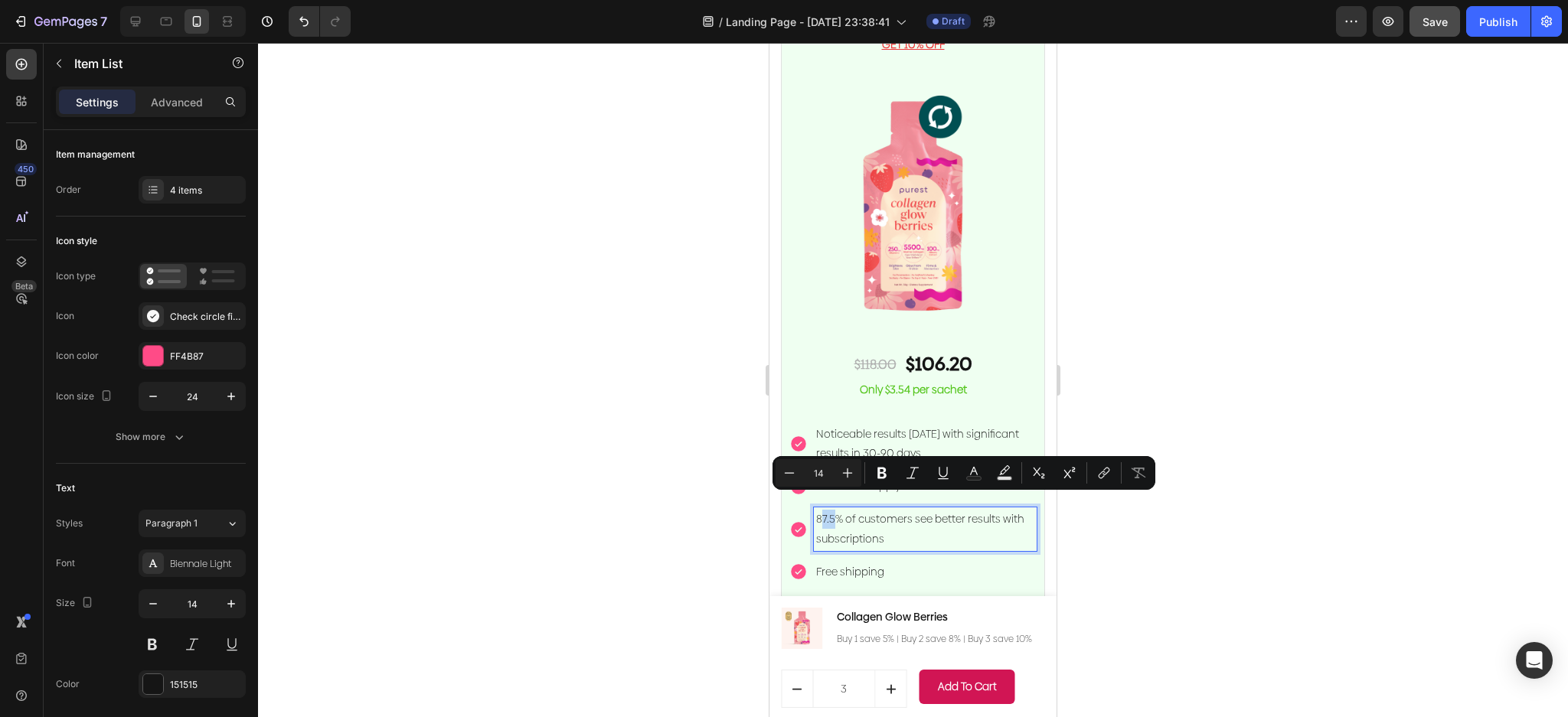
drag, startPoint x: 834, startPoint y: 509, endPoint x: 821, endPoint y: 509, distance: 13.0
click at [821, 509] on p "87.5% of customers see better results with subscriptions" at bounding box center [925, 529] width 218 height 39
drag, startPoint x: 915, startPoint y: 524, endPoint x: 1045, endPoint y: 189, distance: 359.3
click at [884, 509] on p "96% of customers see better results with subscriptions" at bounding box center [925, 529] width 218 height 39
click at [912, 525] on p "96% of customers see better results with subscriptions" at bounding box center [925, 529] width 218 height 39
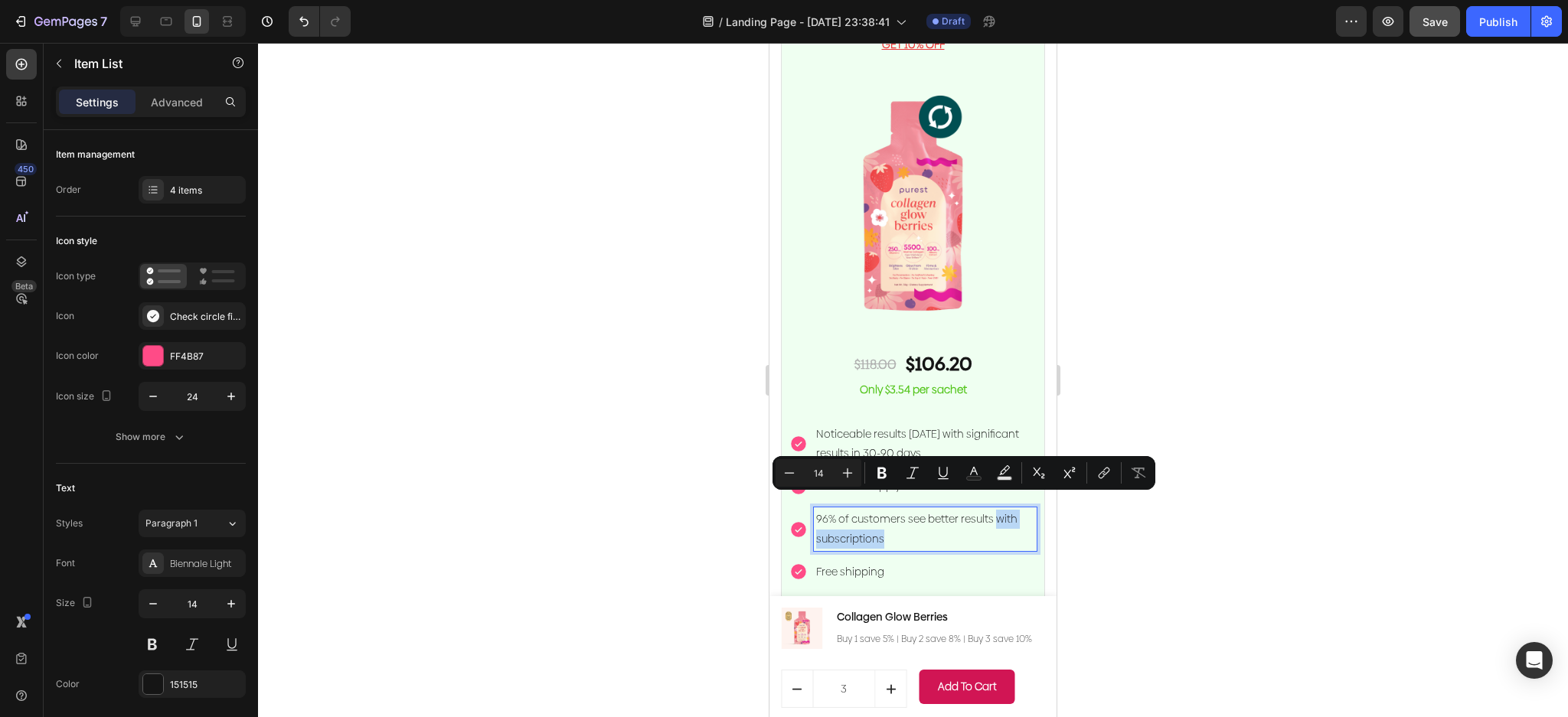
drag, startPoint x: 922, startPoint y: 528, endPoint x: 993, endPoint y: 508, distance: 73.8
click at [993, 509] on p "96% of customers see better results with subscriptions" at bounding box center [925, 529] width 218 height 39
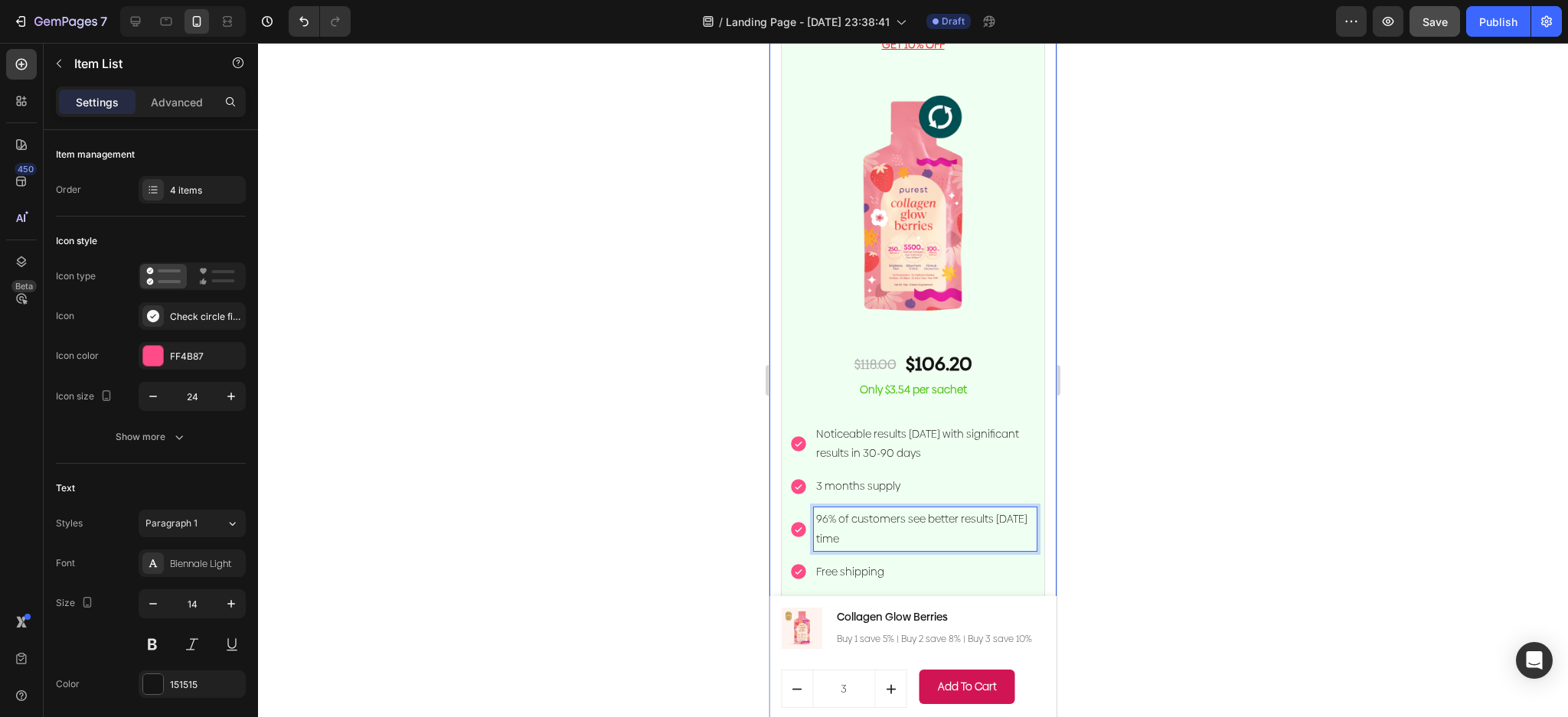
click at [1207, 365] on div at bounding box center [913, 380] width 1310 height 674
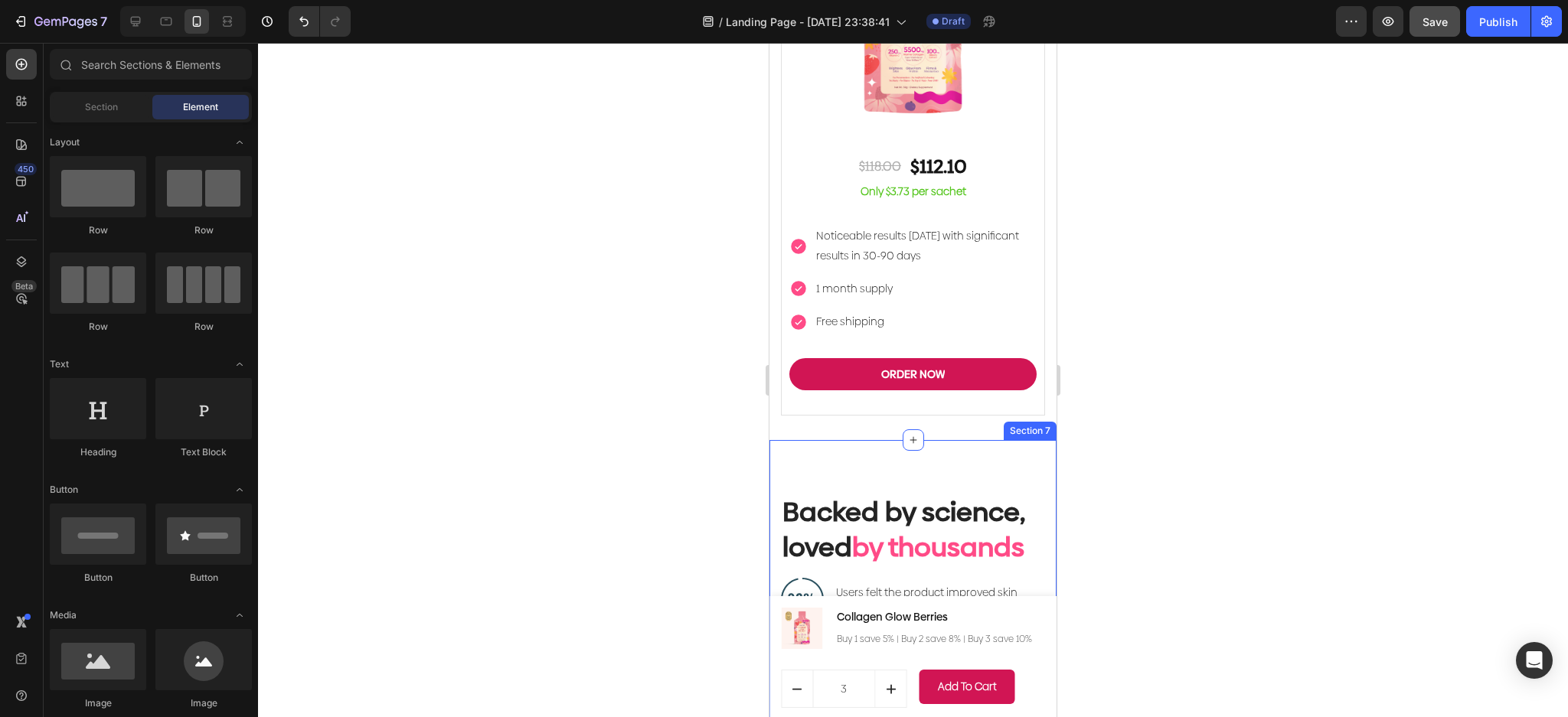
scroll to position [4773, 0]
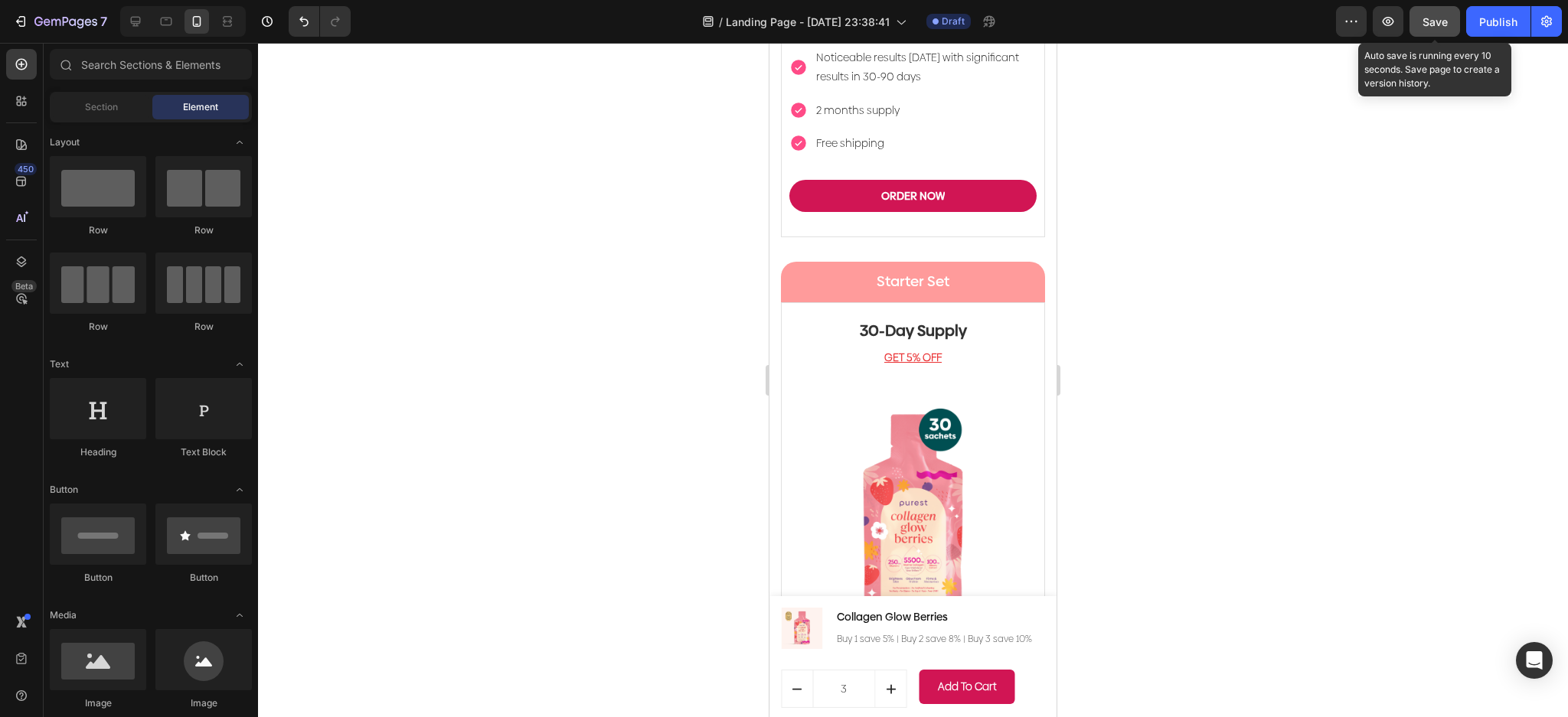
click at [1427, 22] on span "Save" at bounding box center [1434, 22] width 25 height 13
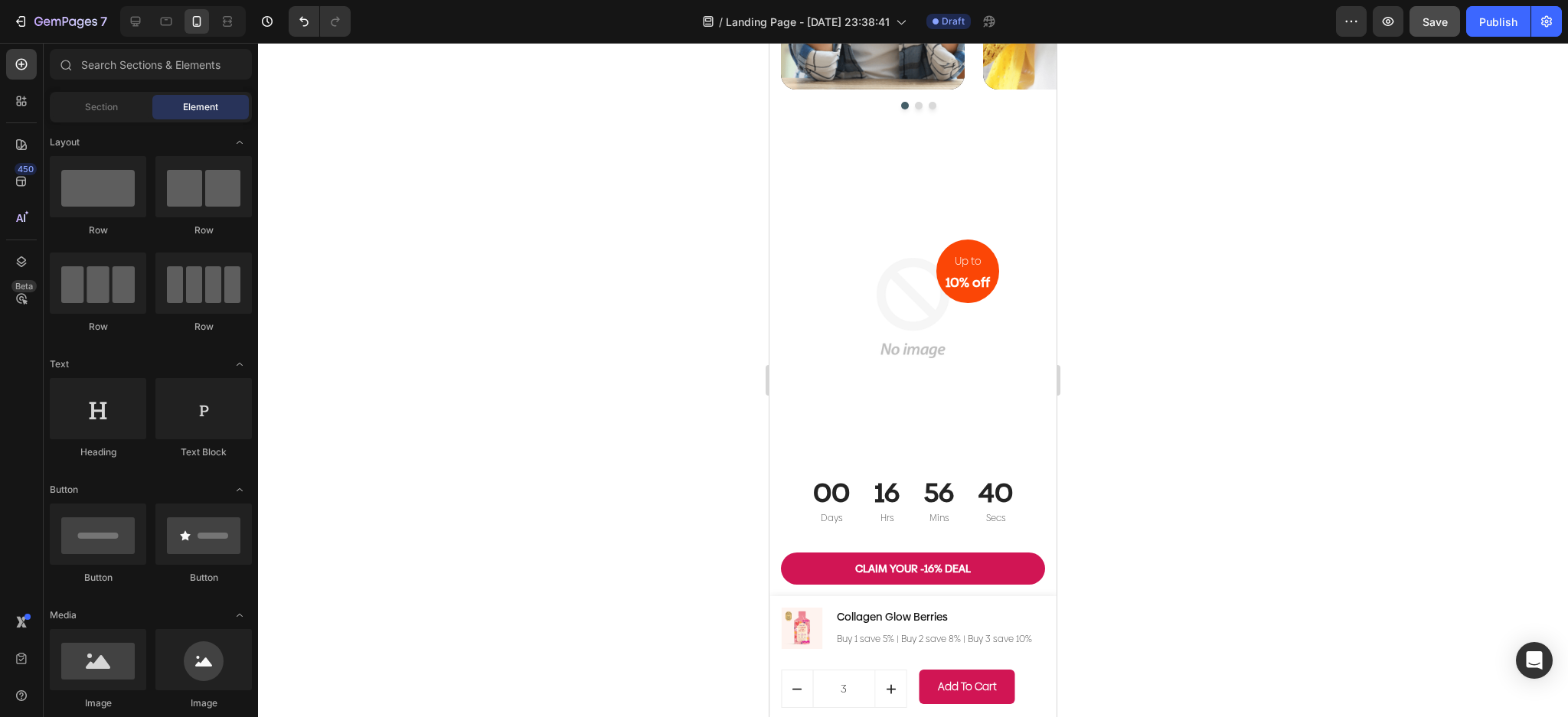
scroll to position [5841, 0]
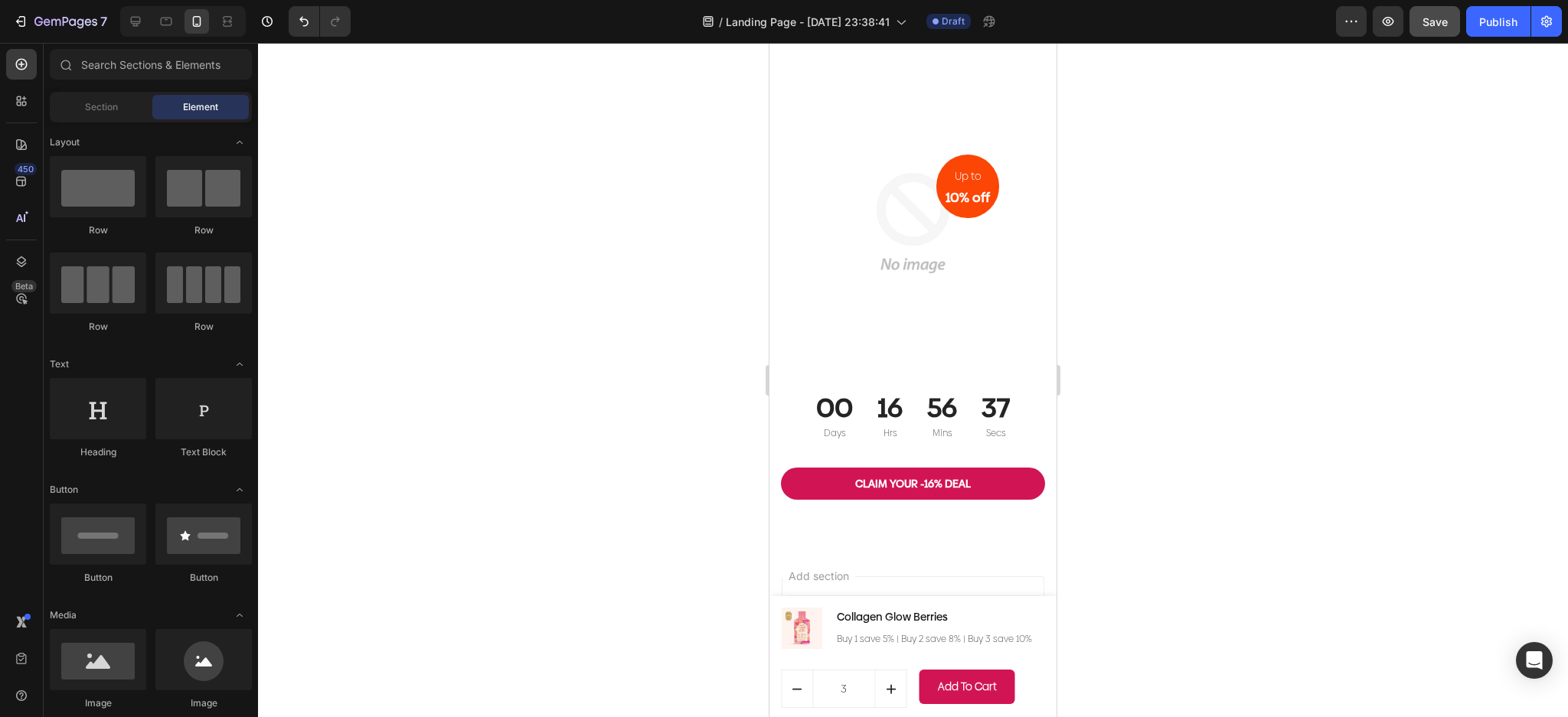
drag, startPoint x: 1046, startPoint y: 181, endPoint x: 1826, endPoint y: 609, distance: 889.7
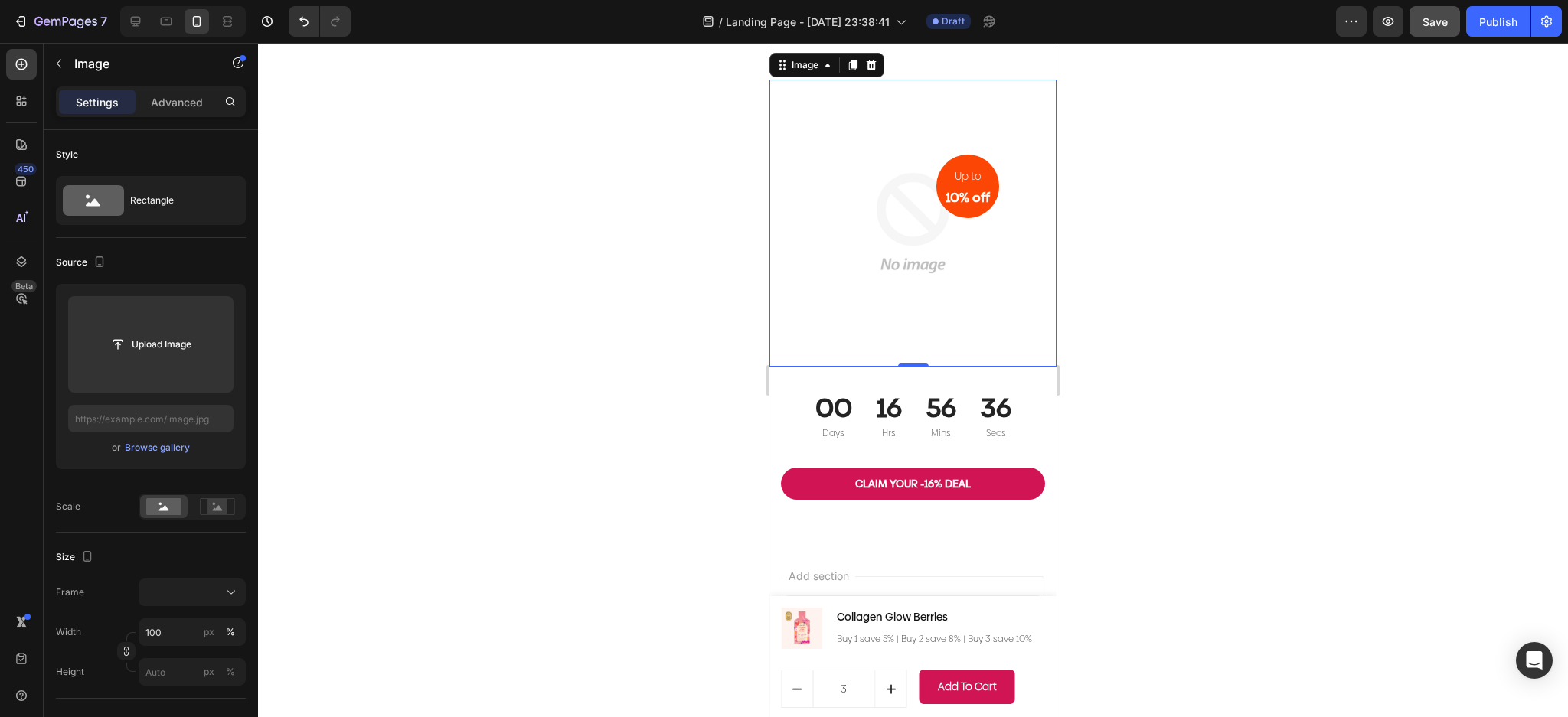
click at [941, 299] on img at bounding box center [913, 223] width 287 height 287
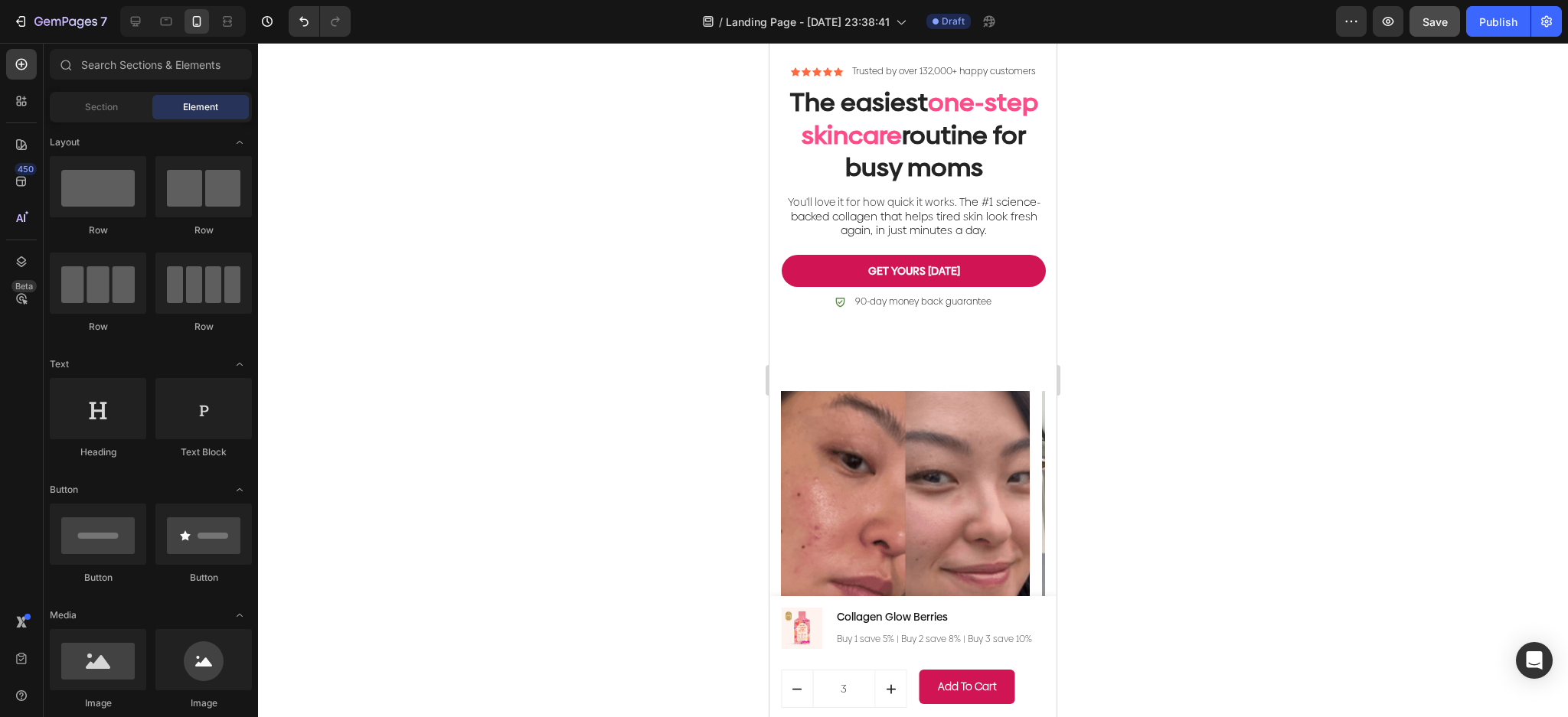
scroll to position [0, 0]
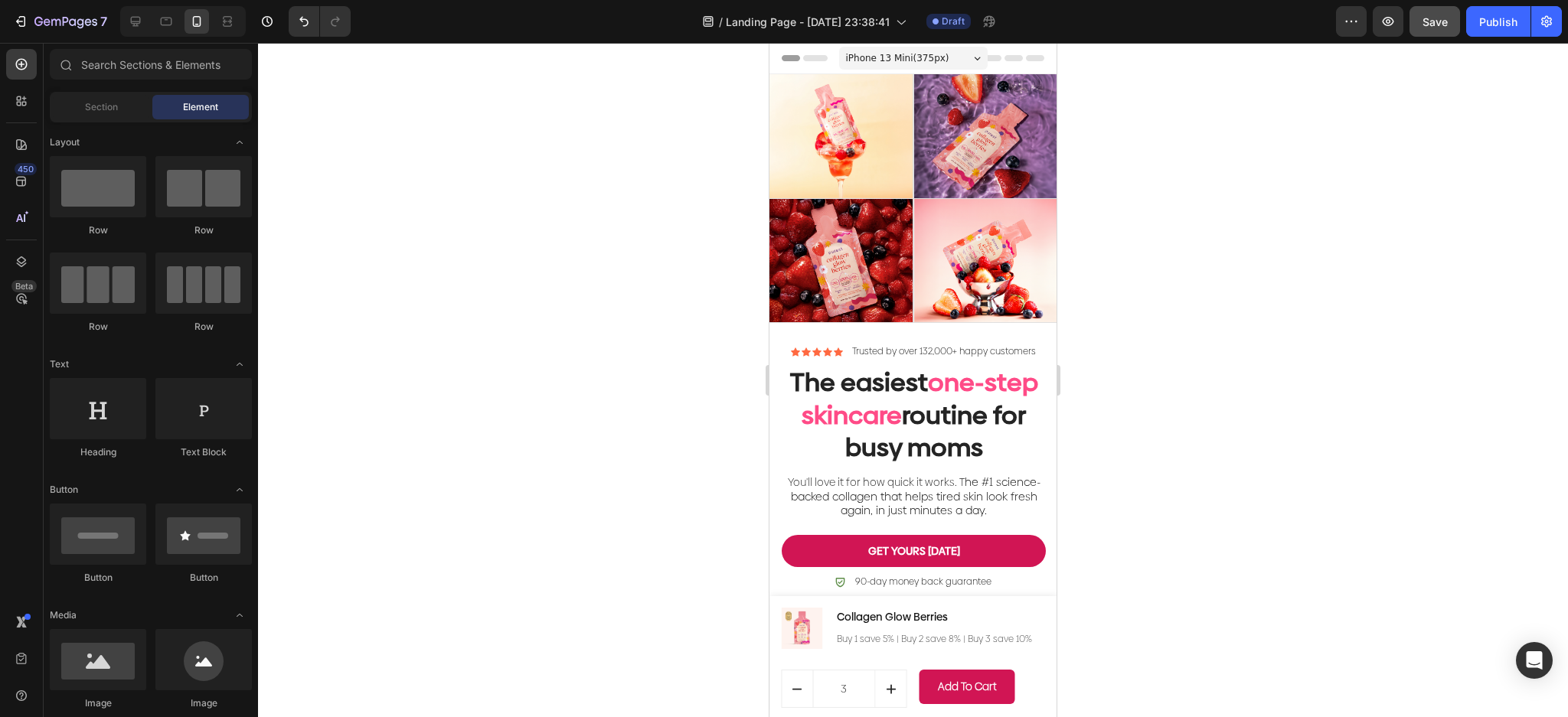
drag, startPoint x: 1046, startPoint y: 649, endPoint x: 1867, endPoint y: 77, distance: 1000.6
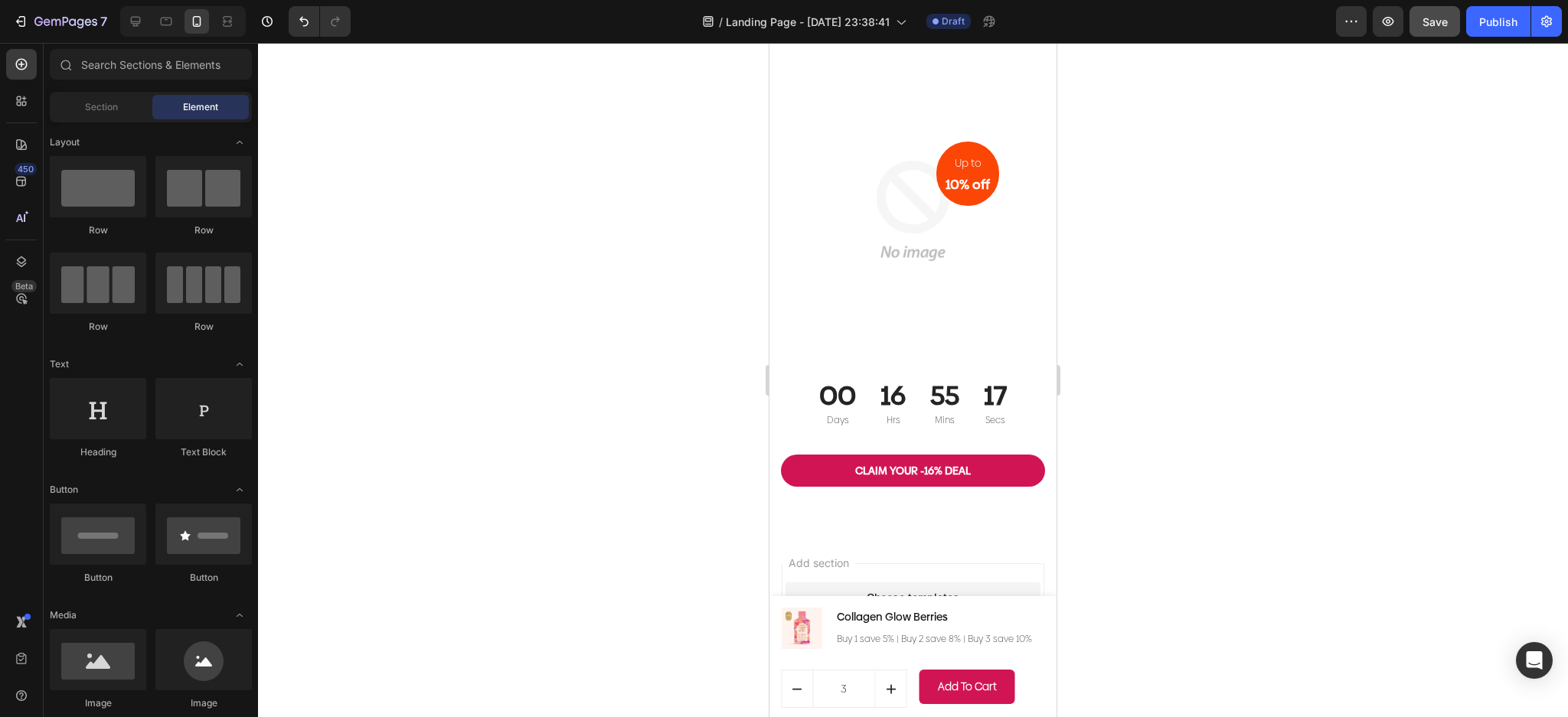
scroll to position [5936, 0]
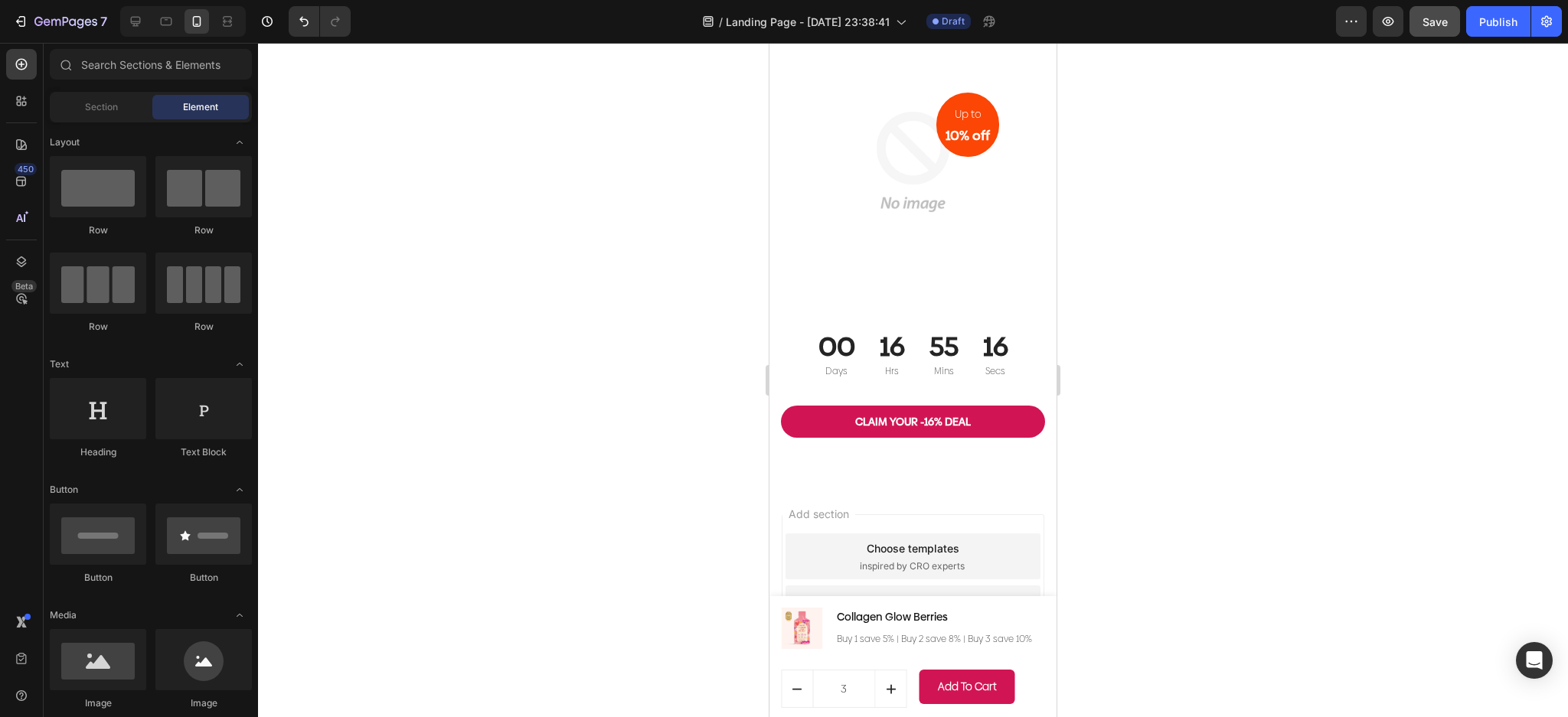
drag, startPoint x: 1043, startPoint y: 108, endPoint x: 1867, endPoint y: 713, distance: 1022.3
click at [1014, 348] on div "00 Days 16 Hrs 55 Mins 15 Secs" at bounding box center [913, 354] width 264 height 55
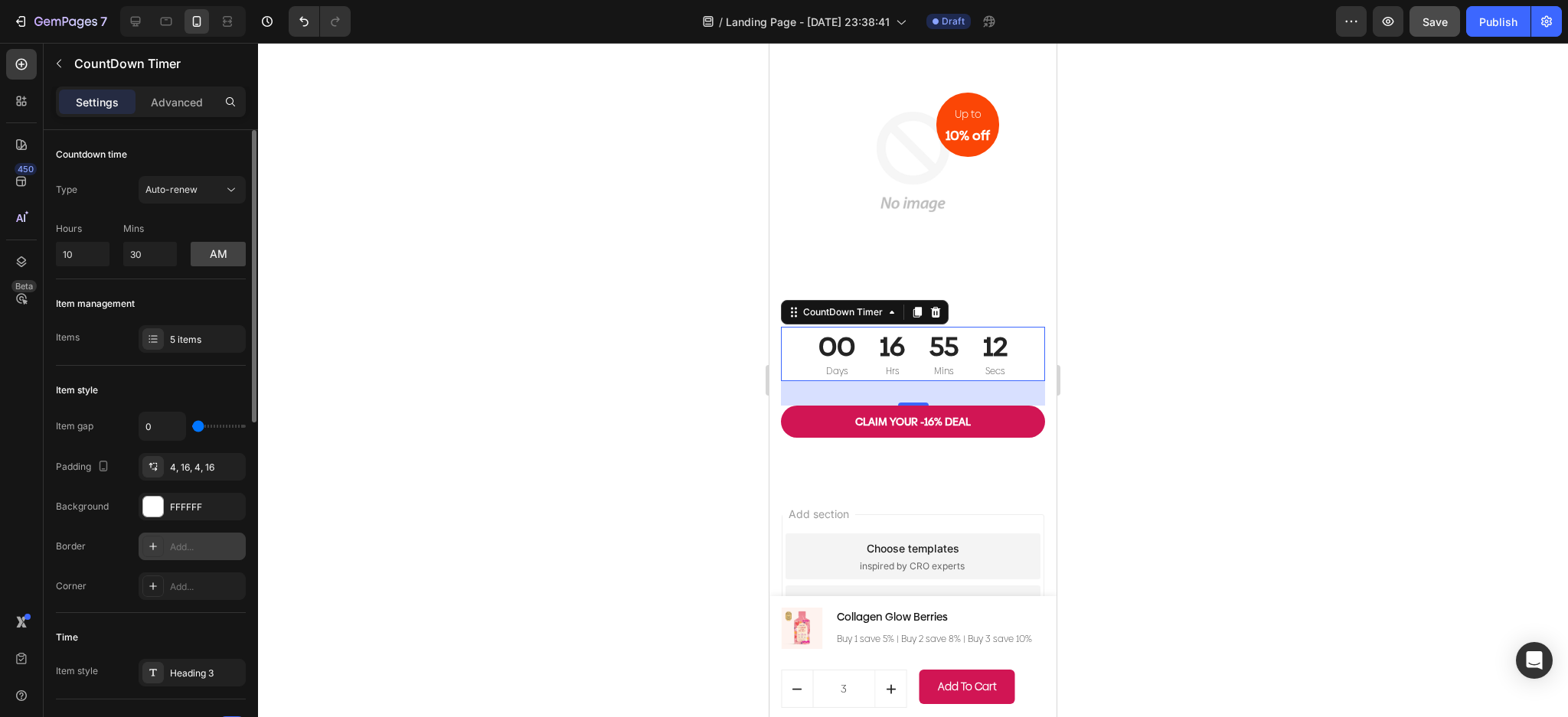
click at [142, 545] on div at bounding box center [153, 546] width 22 height 22
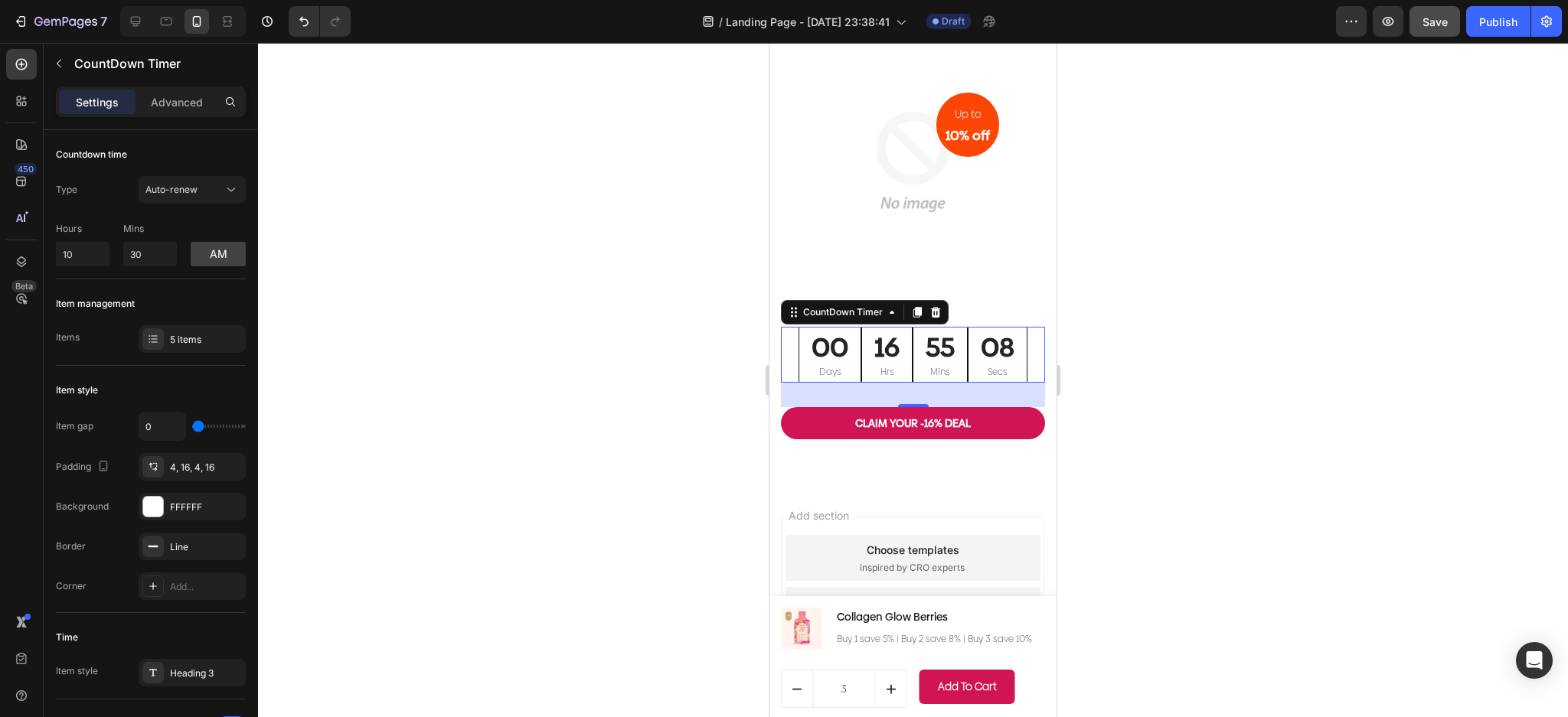
click at [573, 476] on div at bounding box center [913, 380] width 1310 height 674
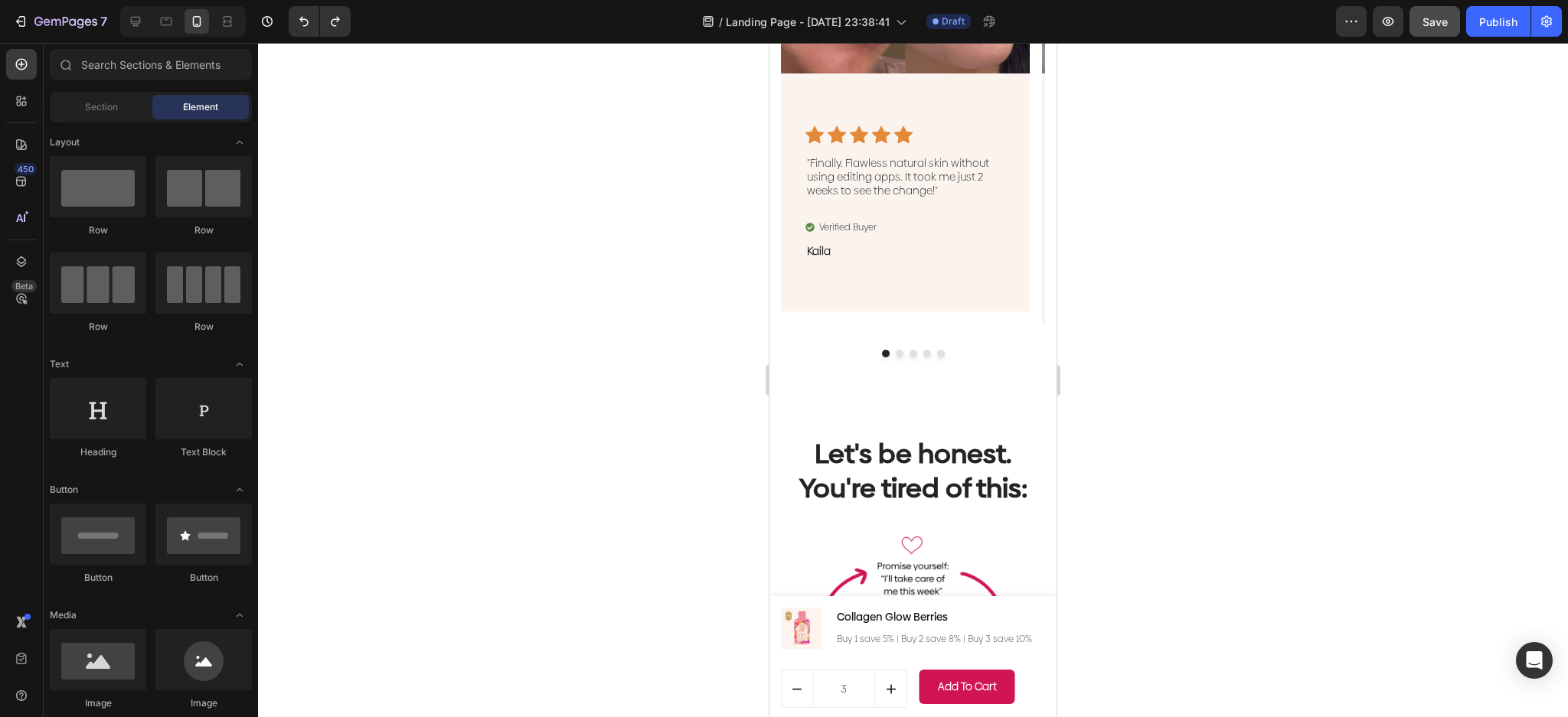
scroll to position [506, 0]
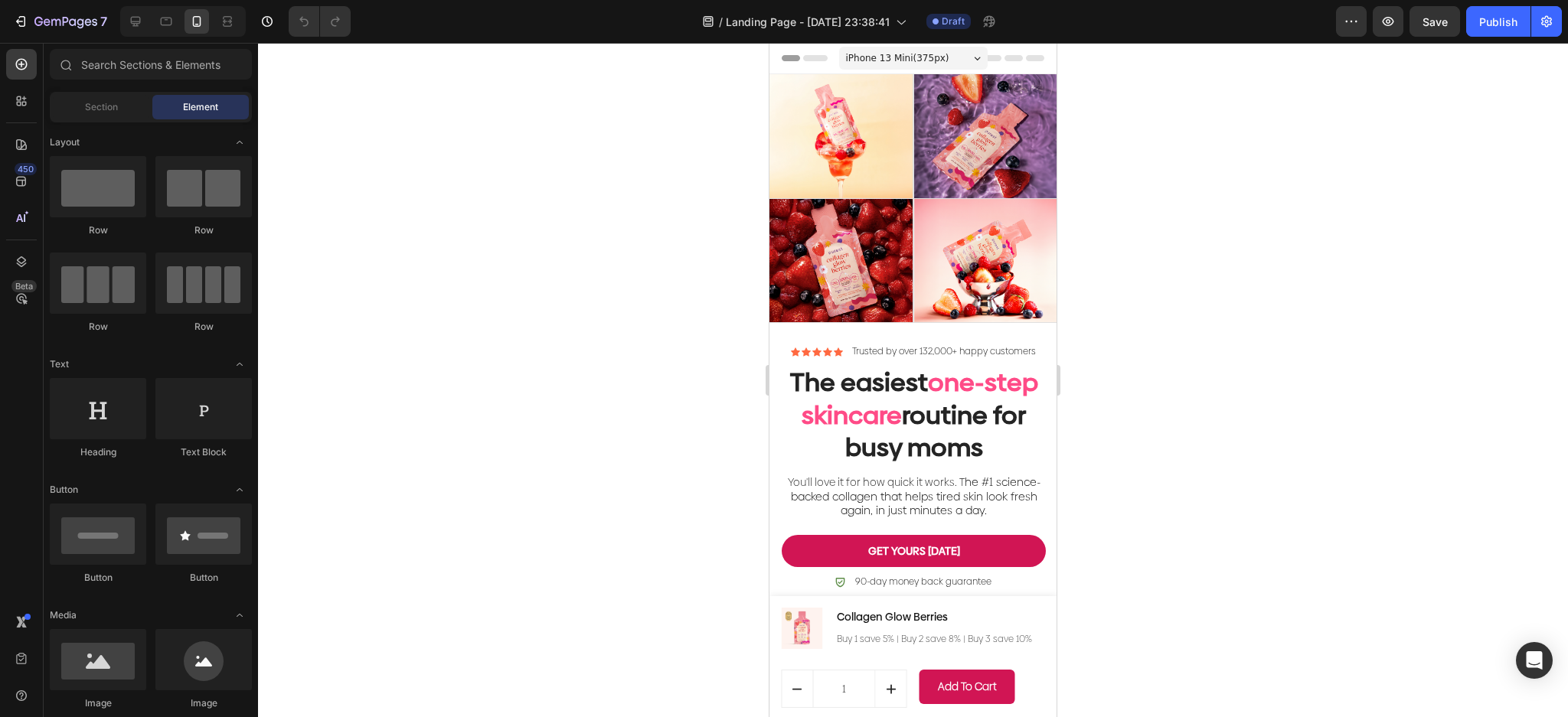
drag, startPoint x: 1050, startPoint y: 644, endPoint x: 1847, endPoint y: 59, distance: 988.7
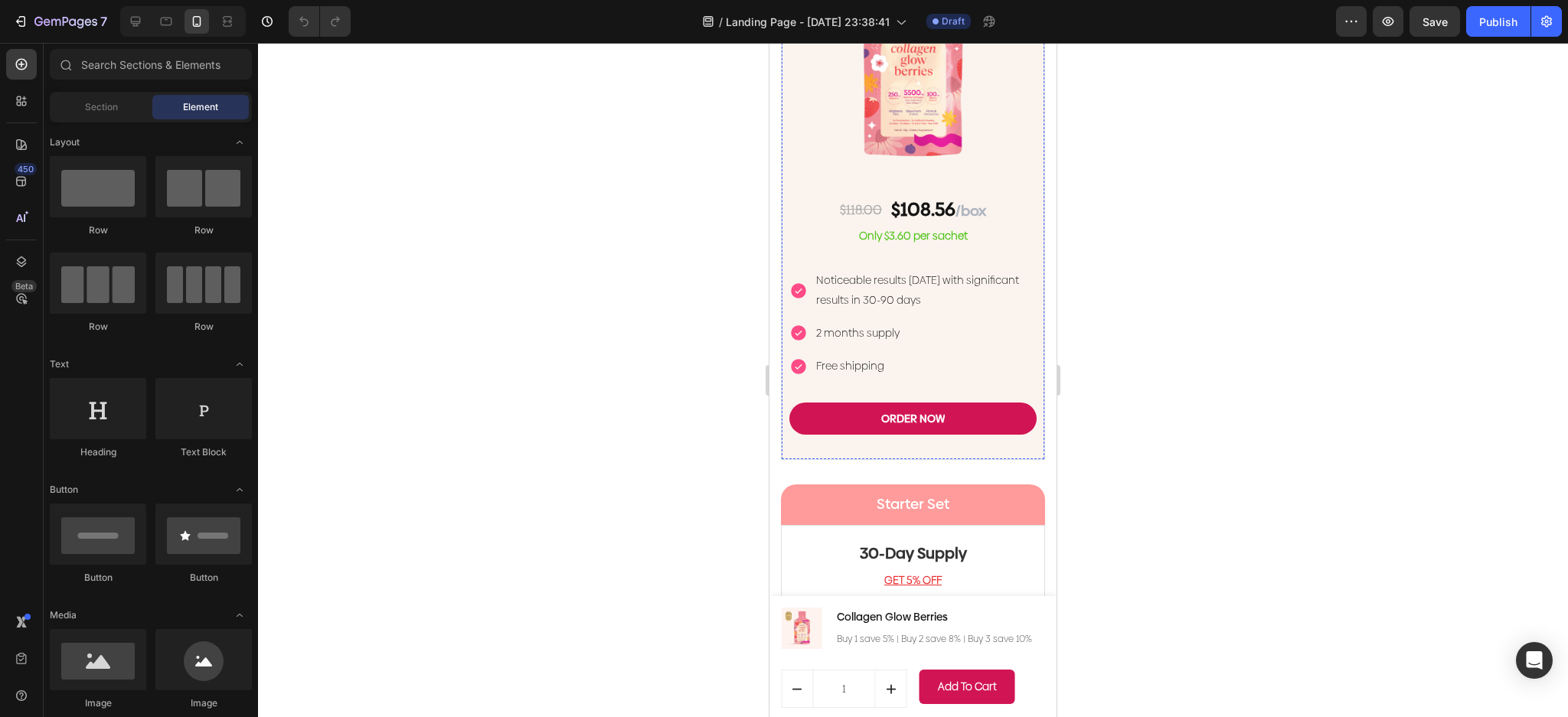
scroll to position [4592, 0]
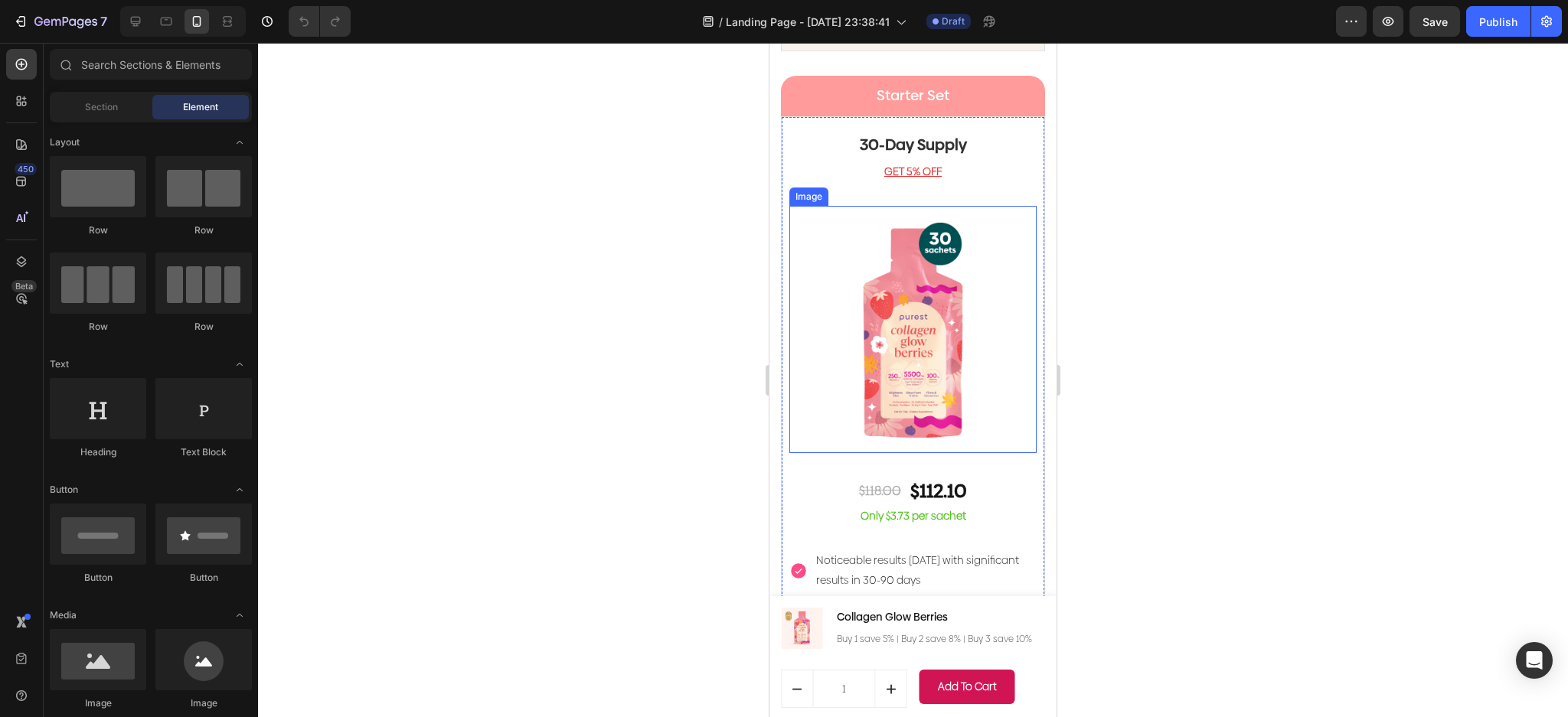
click at [932, 216] on img at bounding box center [913, 329] width 247 height 247
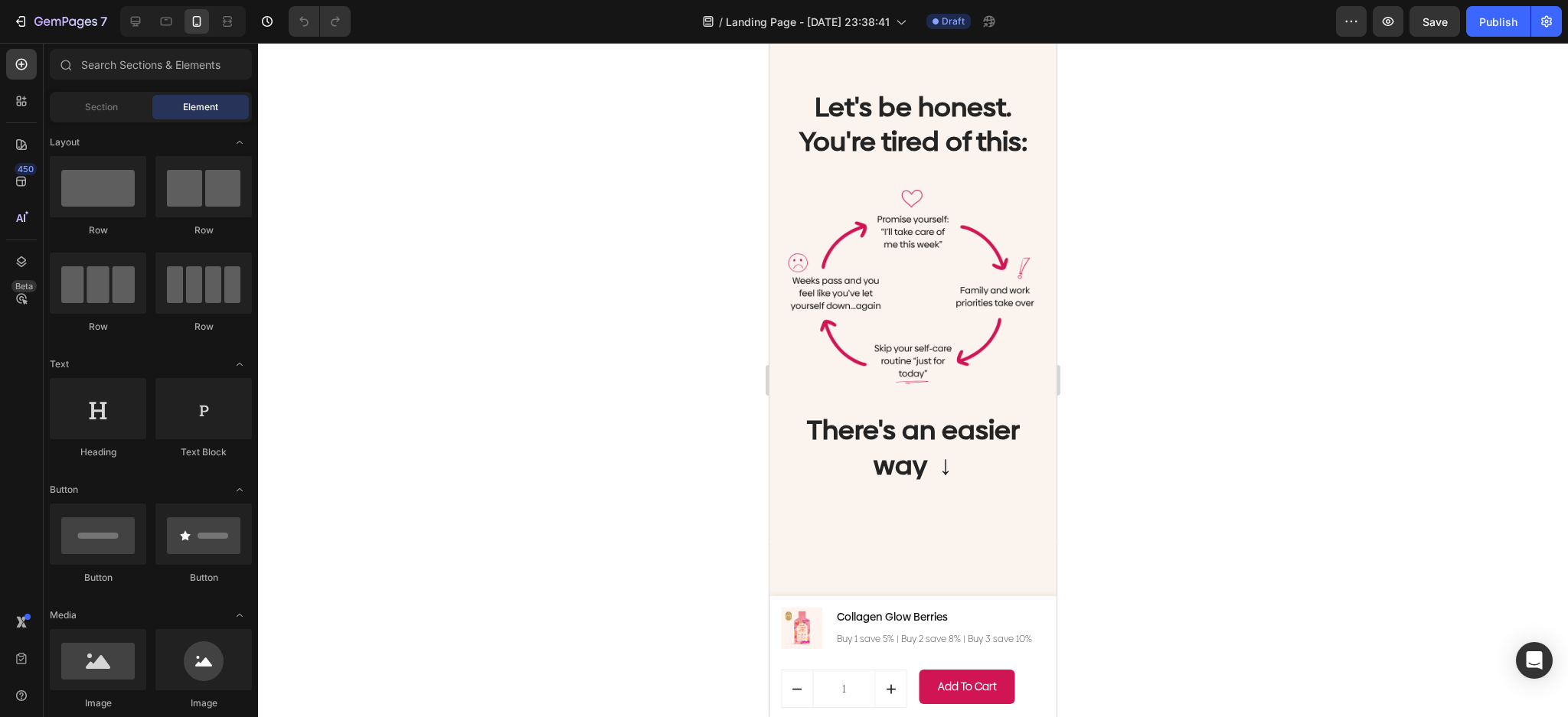
scroll to position [1057, 0]
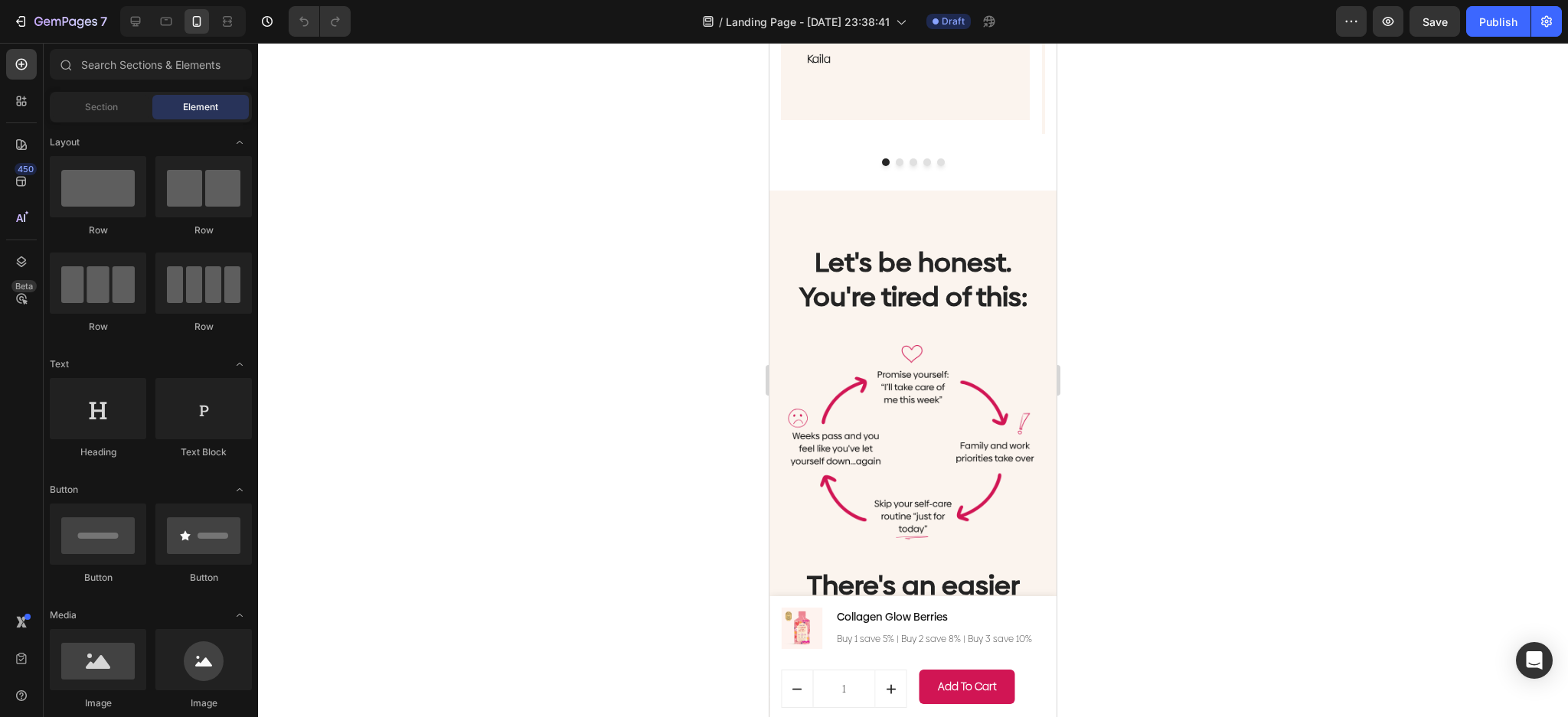
drag, startPoint x: 1050, startPoint y: 603, endPoint x: 1827, endPoint y: 167, distance: 891.0
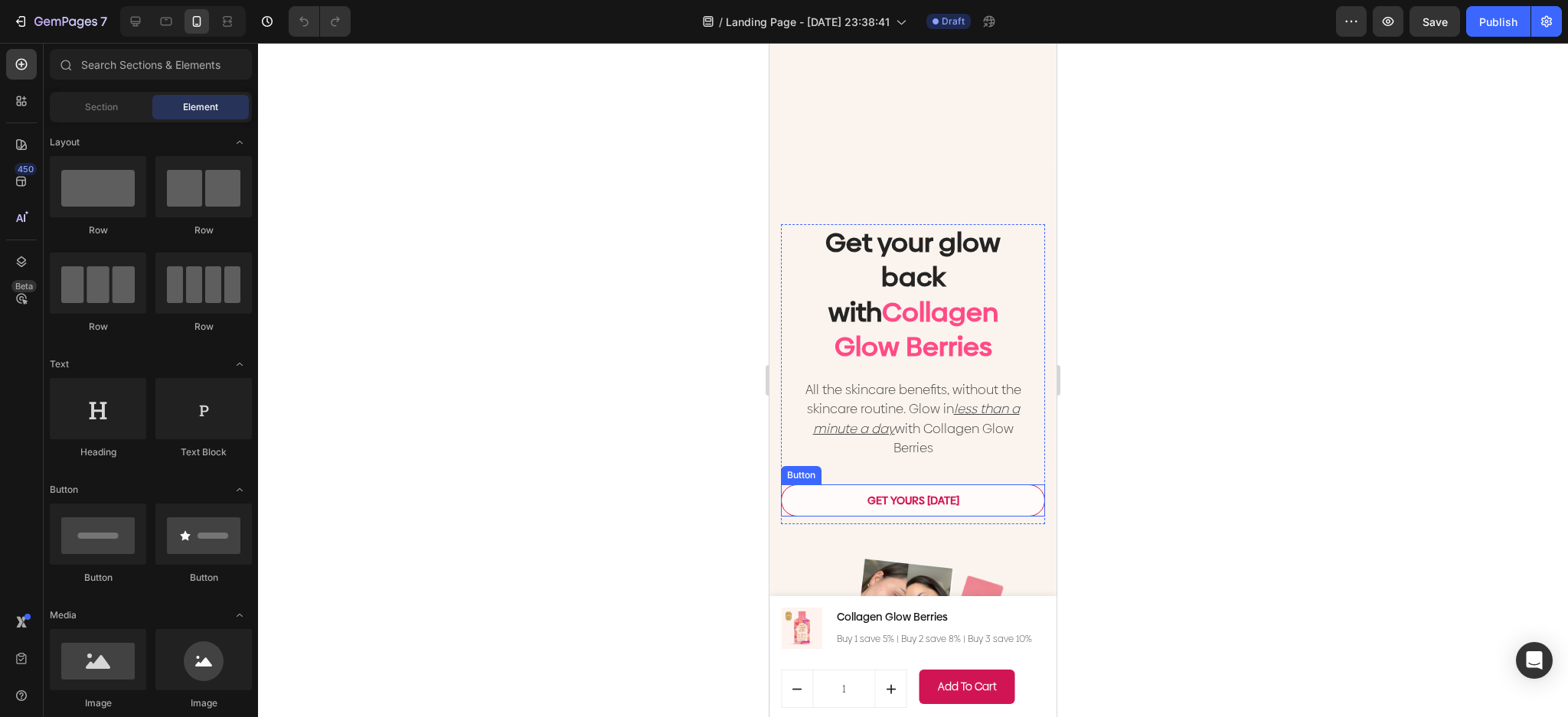
scroll to position [1364, 0]
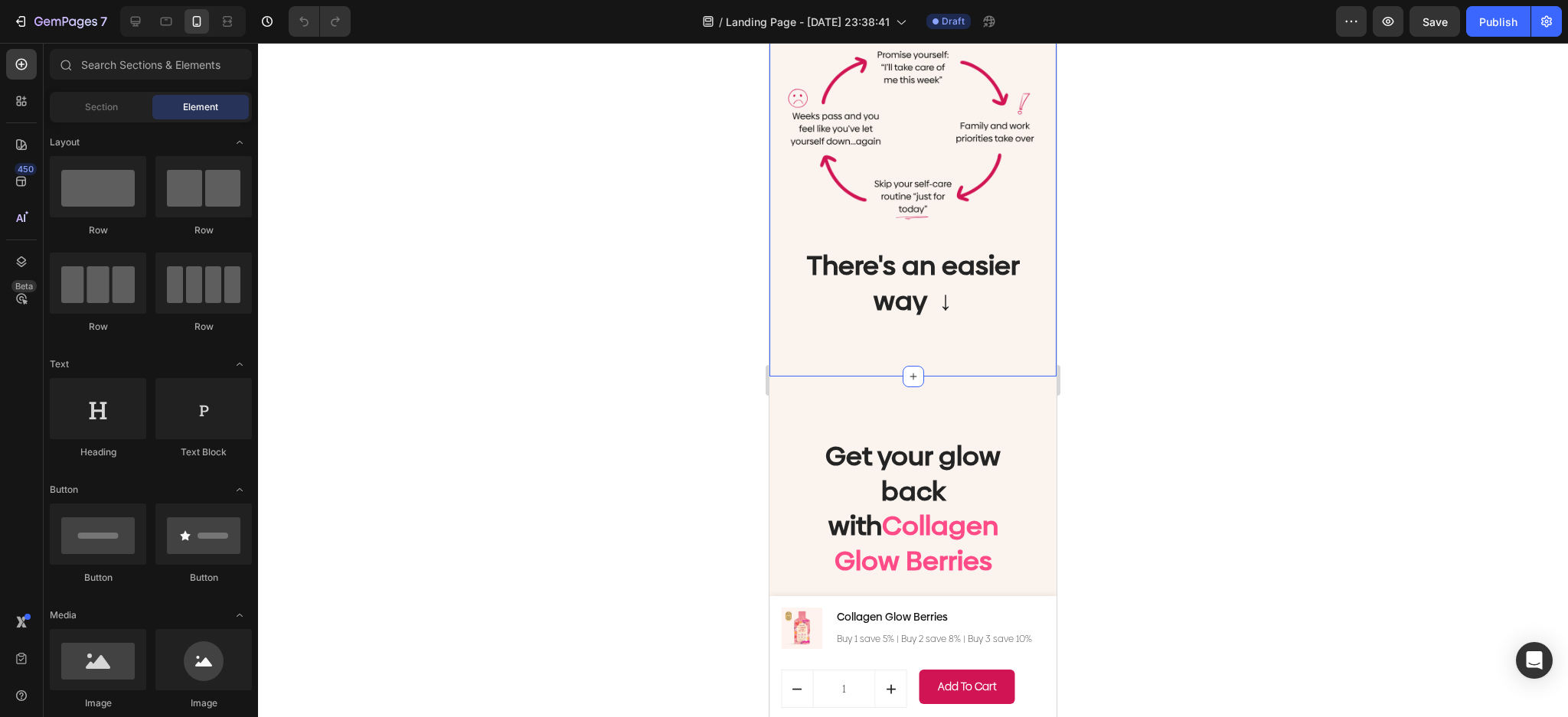
click at [1033, 330] on div "Let's be honest. You're tired of this: Heading Image There's an easier way ↓ He…" at bounding box center [913, 124] width 287 height 507
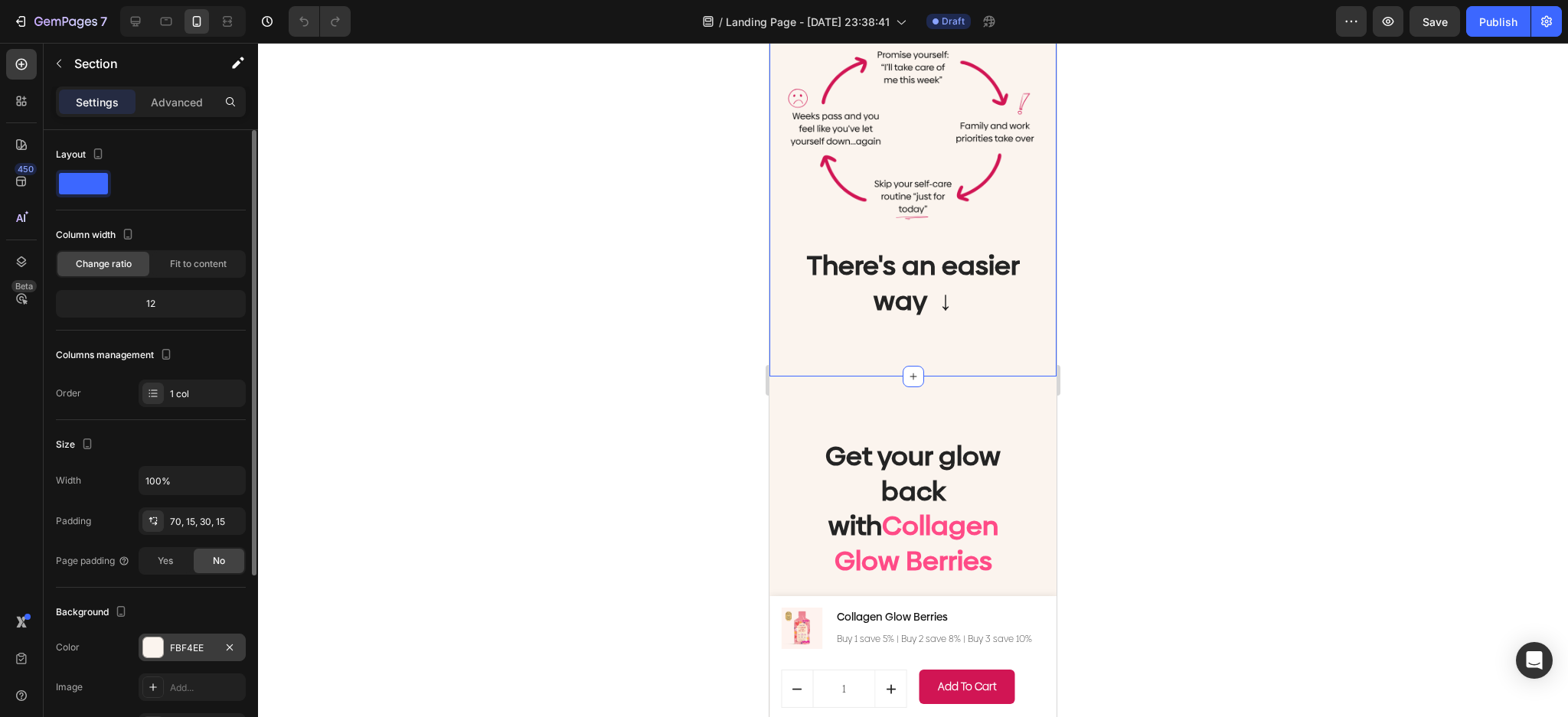
click at [150, 654] on div at bounding box center [153, 647] width 20 height 20
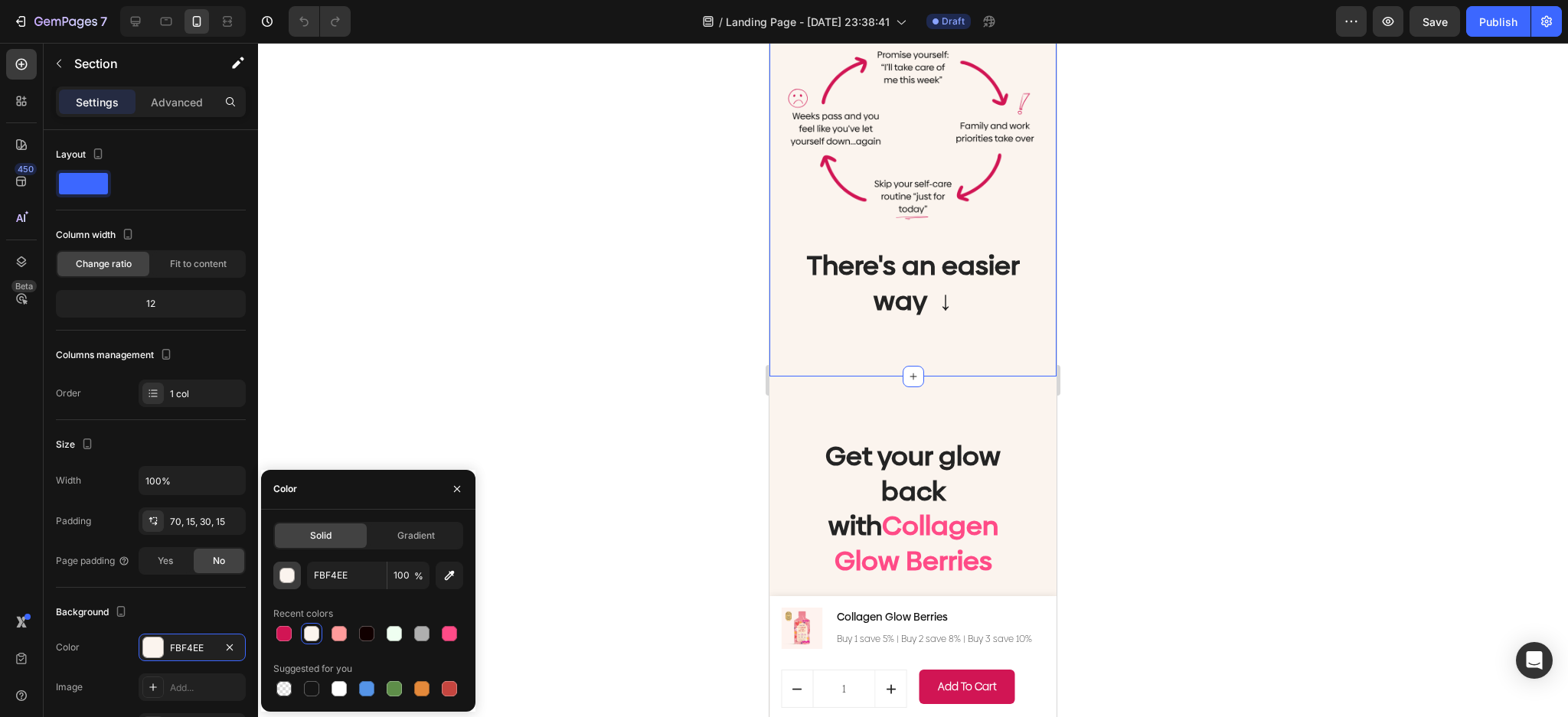
click at [284, 579] on div "button" at bounding box center [287, 576] width 15 height 15
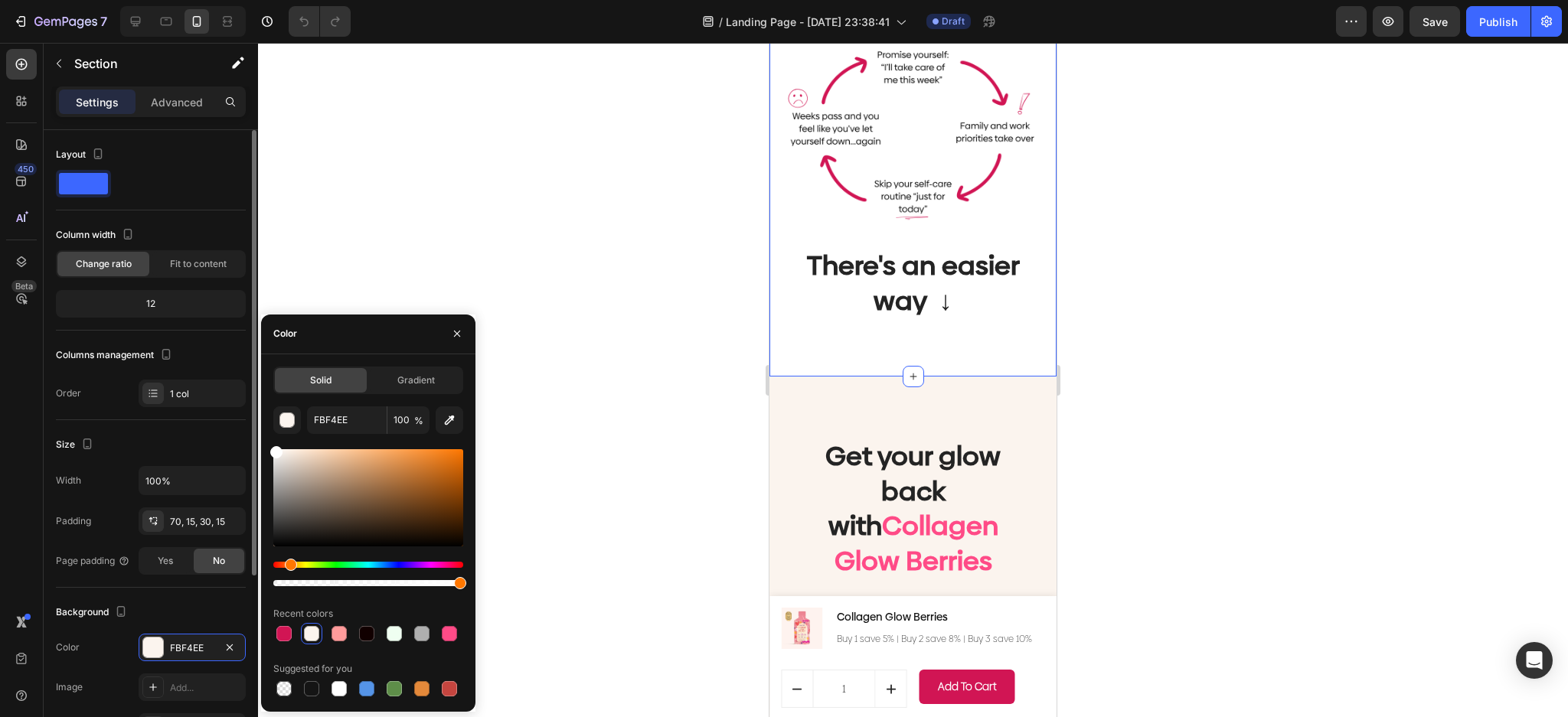
drag, startPoint x: 280, startPoint y: 481, endPoint x: 227, endPoint y: 365, distance: 127.5
click at [227, 365] on div "450 Beta Sections(18) Elements(83) Section Element Hero Section Product Detail …" at bounding box center [129, 380] width 258 height 674
click at [650, 136] on div at bounding box center [913, 380] width 1310 height 674
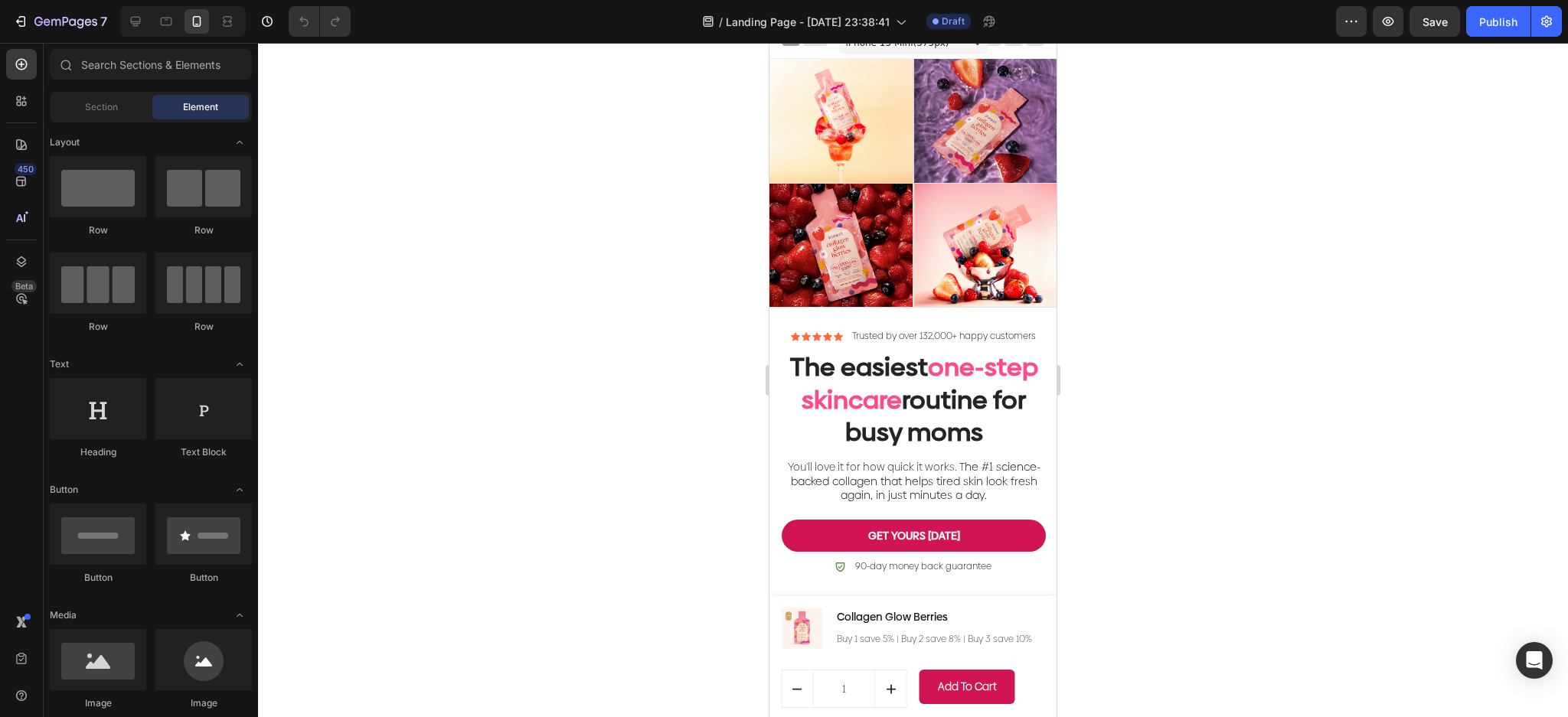
scroll to position [0, 0]
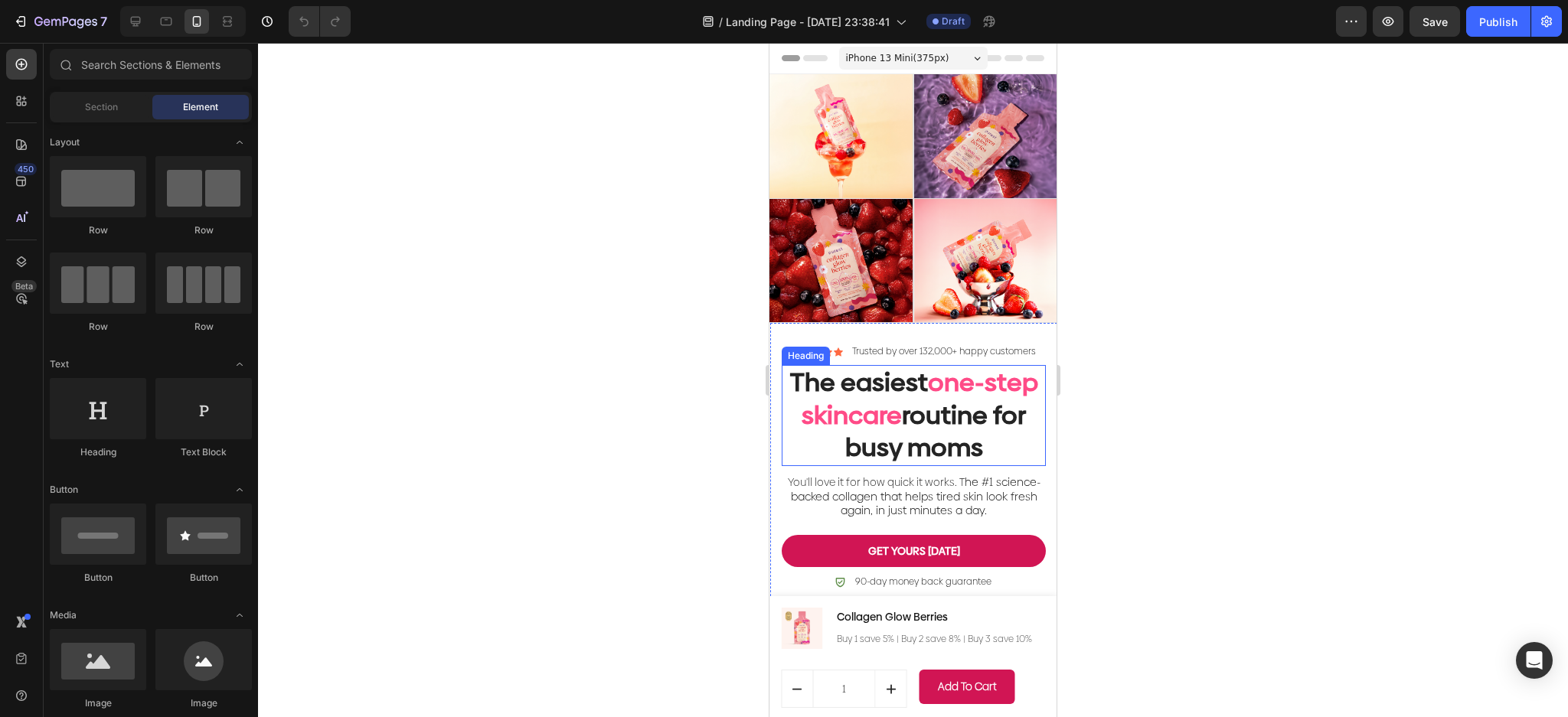
click at [916, 432] on h2 "The easiest one-step skincare routine for busy moms" at bounding box center [914, 416] width 264 height 101
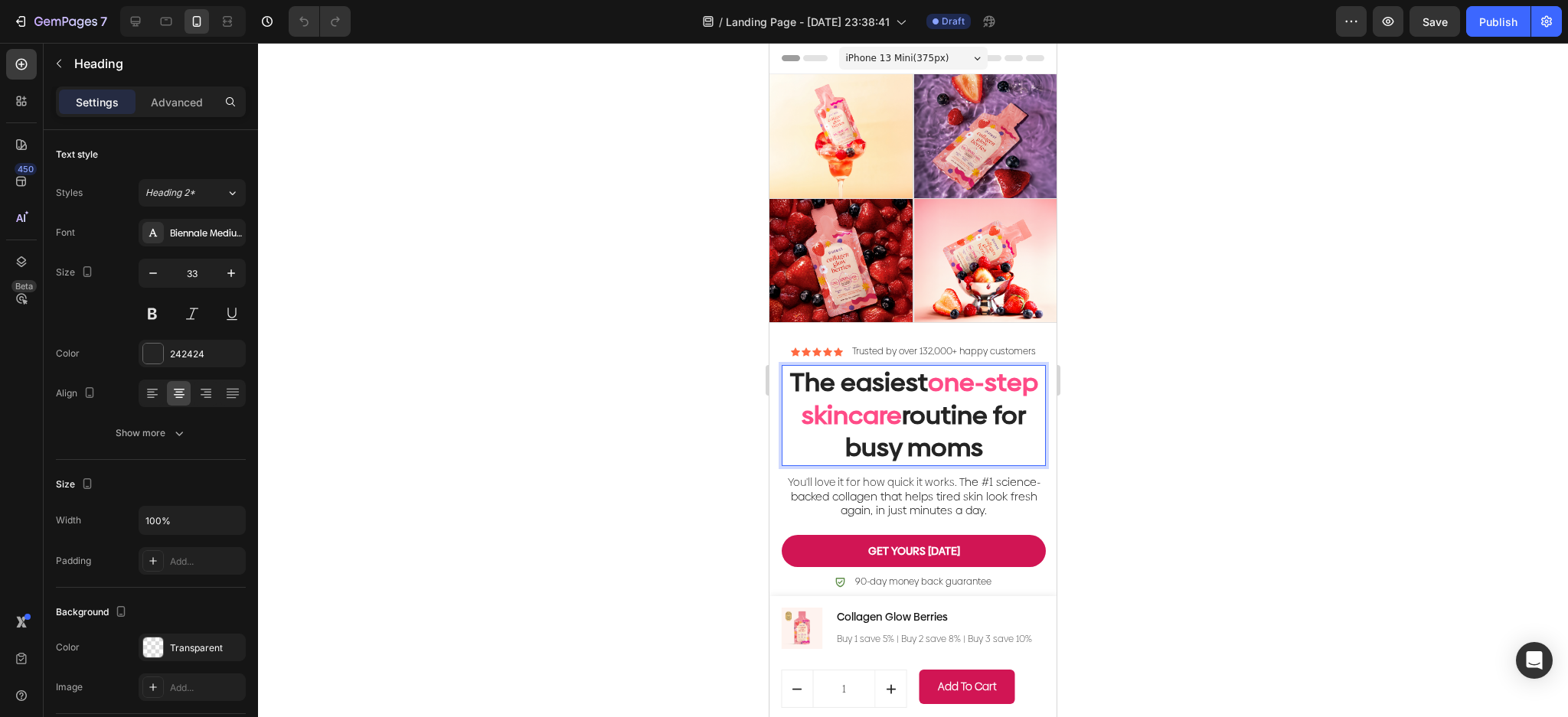
drag, startPoint x: 901, startPoint y: 435, endPoint x: 871, endPoint y: 440, distance: 30.4
click at [871, 440] on p "The easiest one-step skincare routine for busy moms" at bounding box center [914, 416] width 261 height 99
click at [895, 440] on p "The easiest one-step skincare routine for busy moms" at bounding box center [914, 416] width 261 height 99
drag, startPoint x: 903, startPoint y: 439, endPoint x: 819, endPoint y: 450, distance: 84.7
click at [819, 450] on p "The easiest one-step skincare routine for busy moms" at bounding box center [914, 416] width 261 height 99
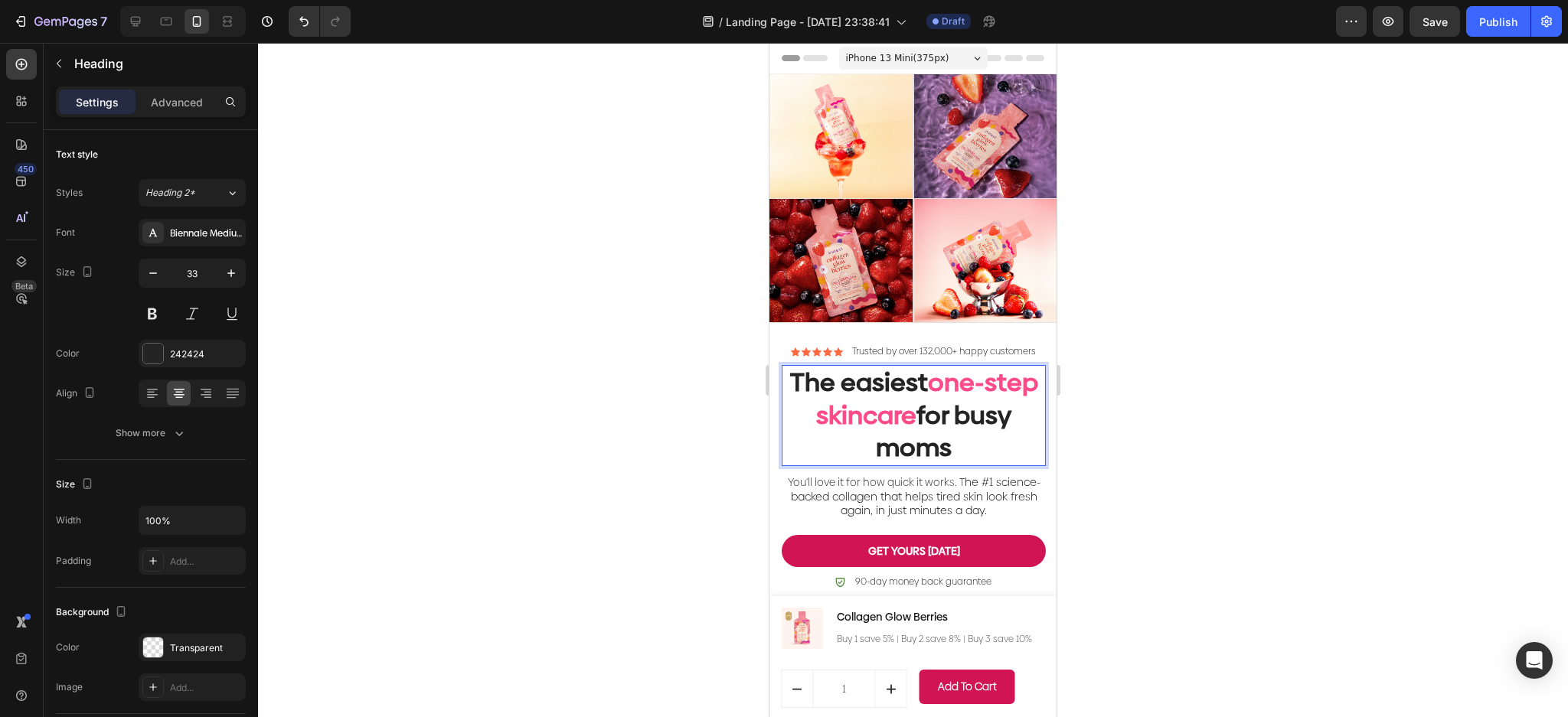
click at [1327, 387] on div at bounding box center [913, 380] width 1310 height 674
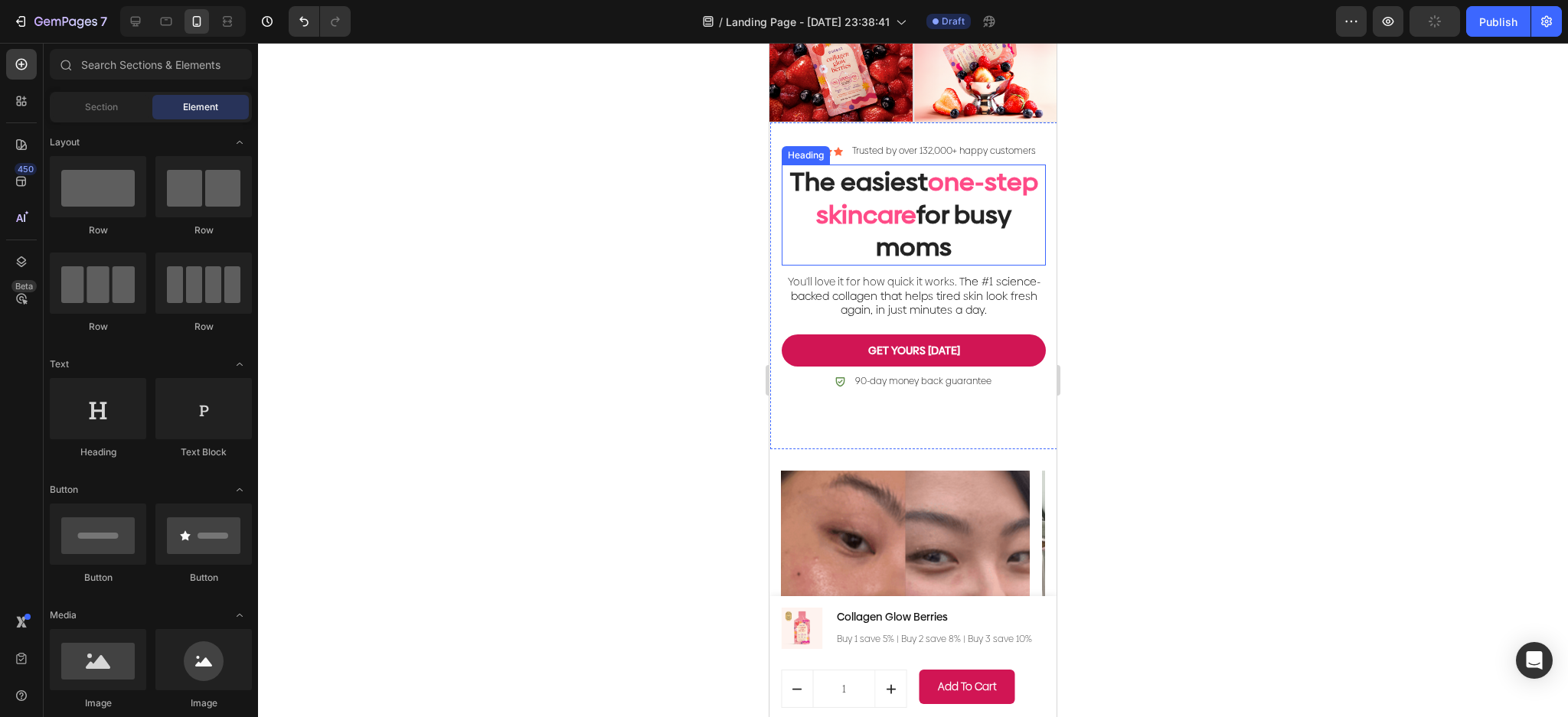
scroll to position [204, 0]
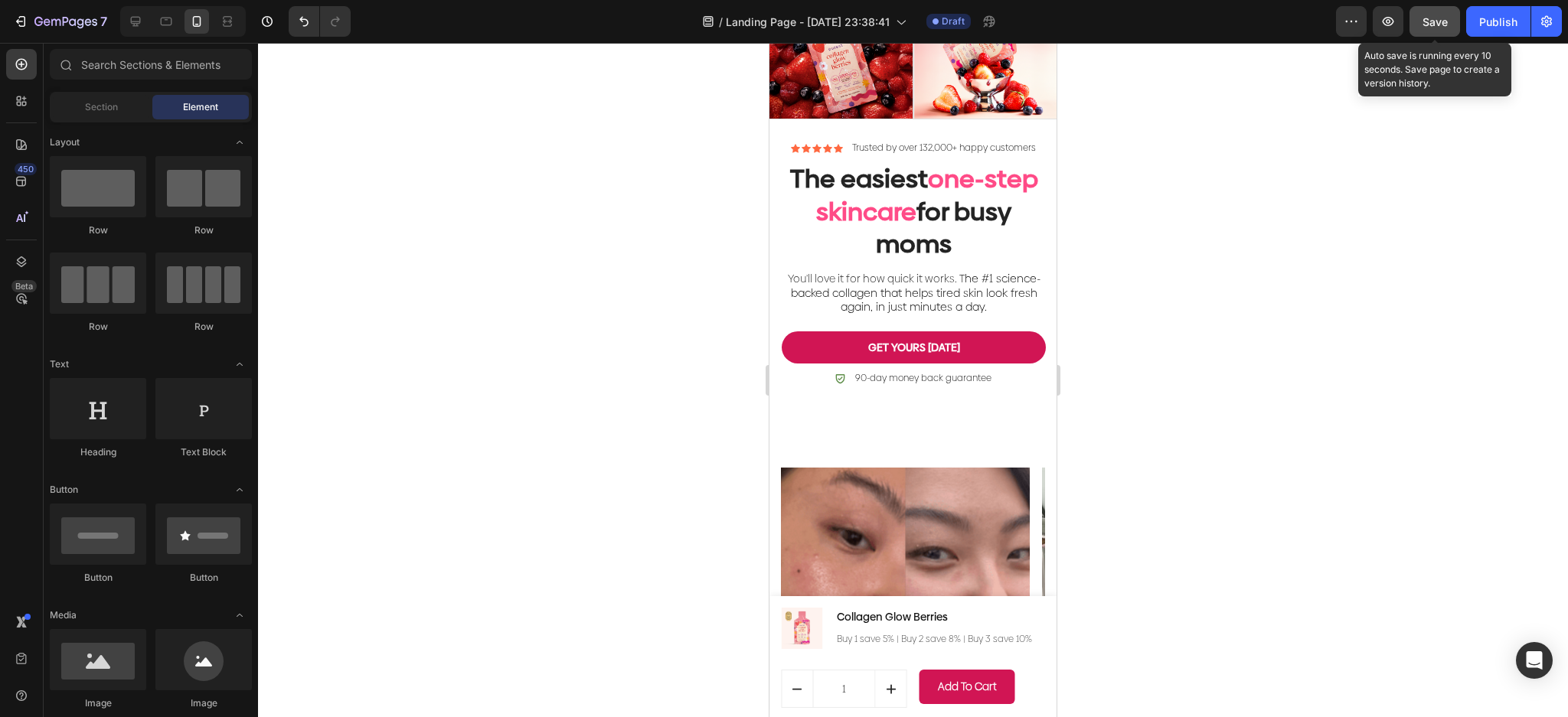
click at [1437, 11] on button "Save" at bounding box center [1434, 22] width 51 height 31
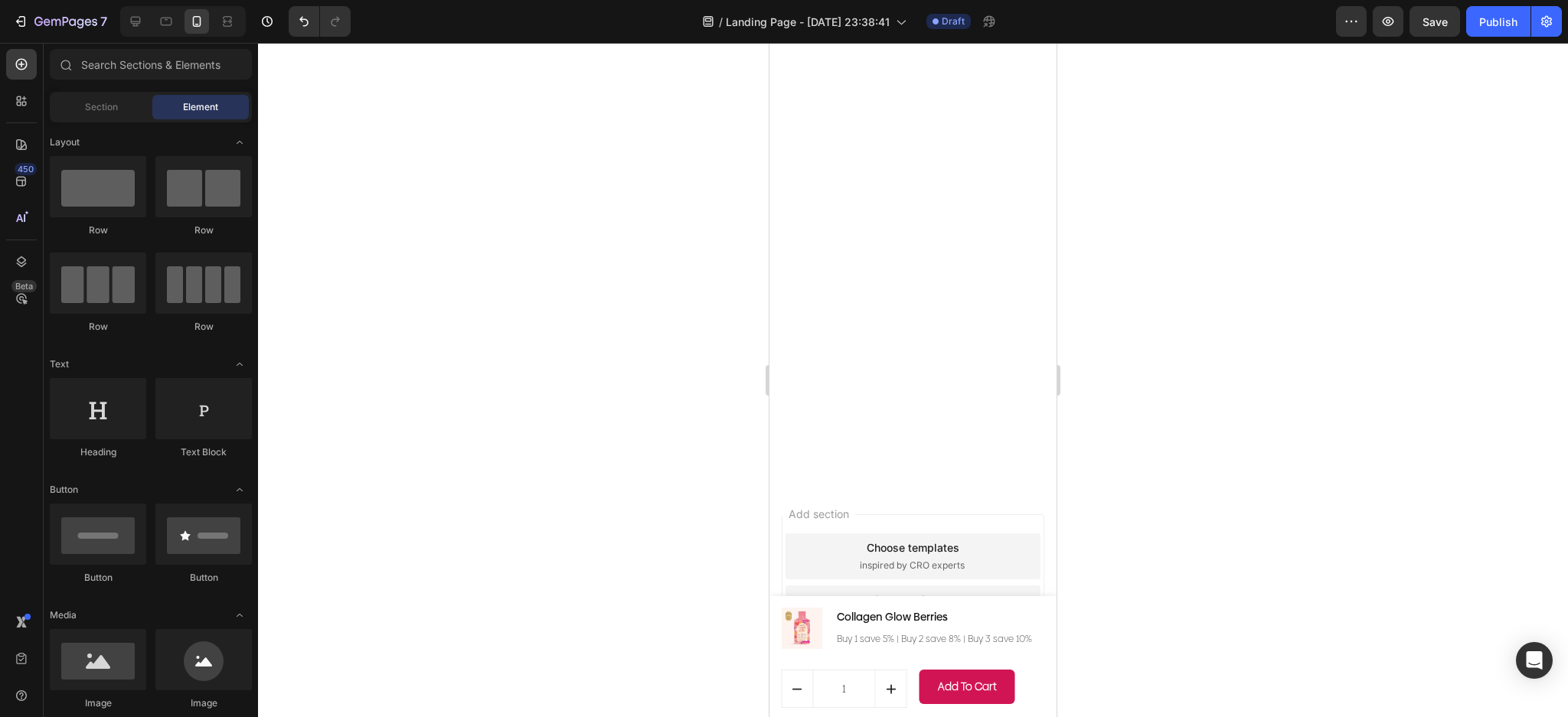
scroll to position [2097, 0]
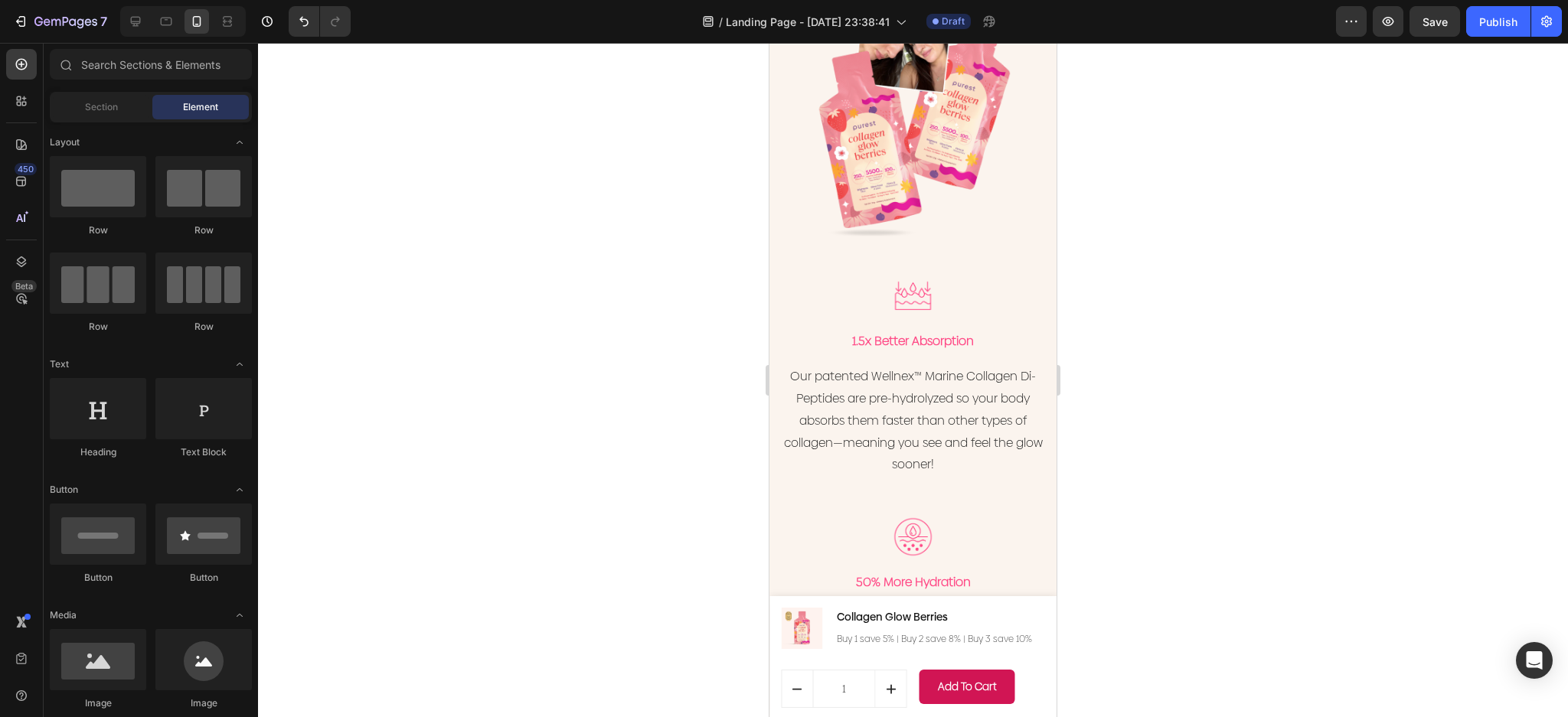
drag, startPoint x: 1046, startPoint y: 101, endPoint x: 1887, endPoint y: 466, distance: 916.8
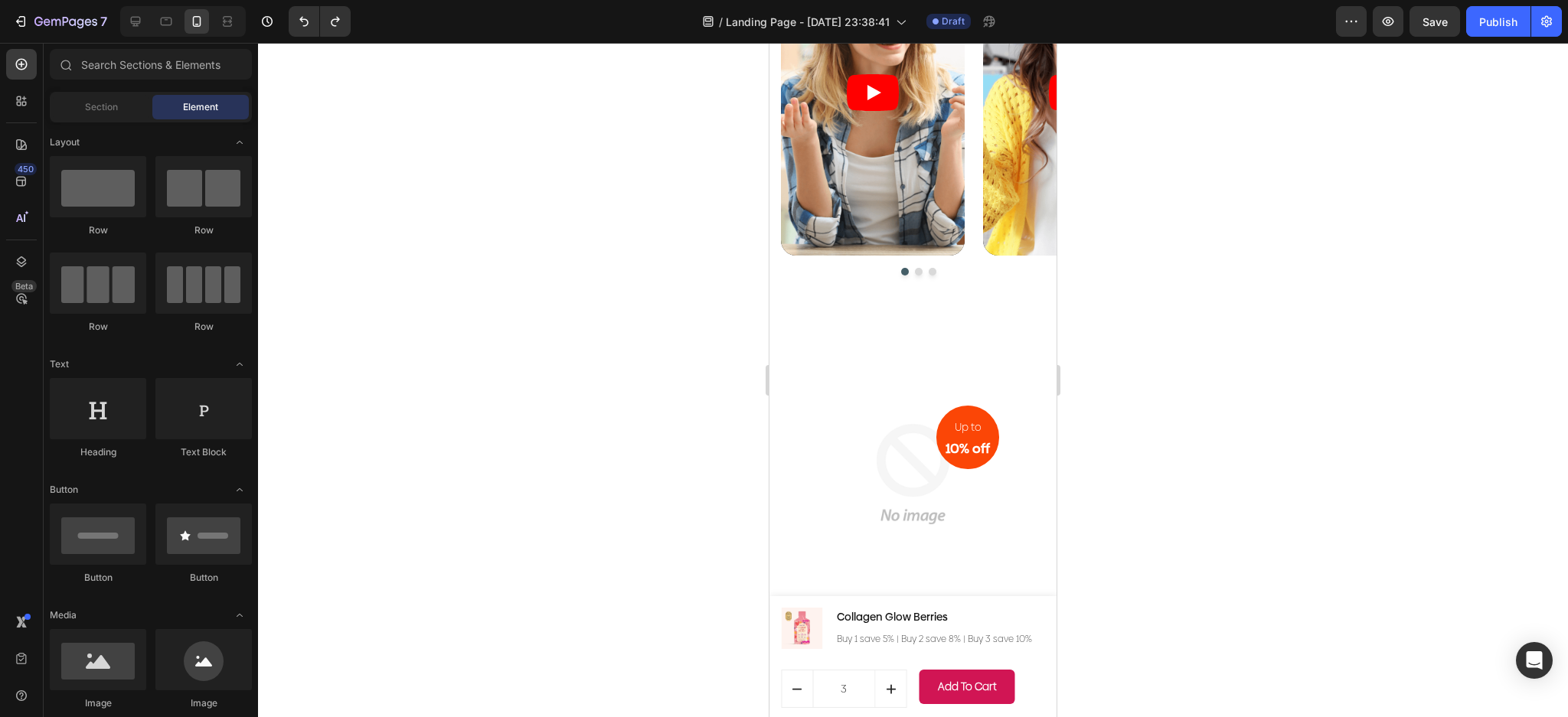
scroll to position [5936, 0]
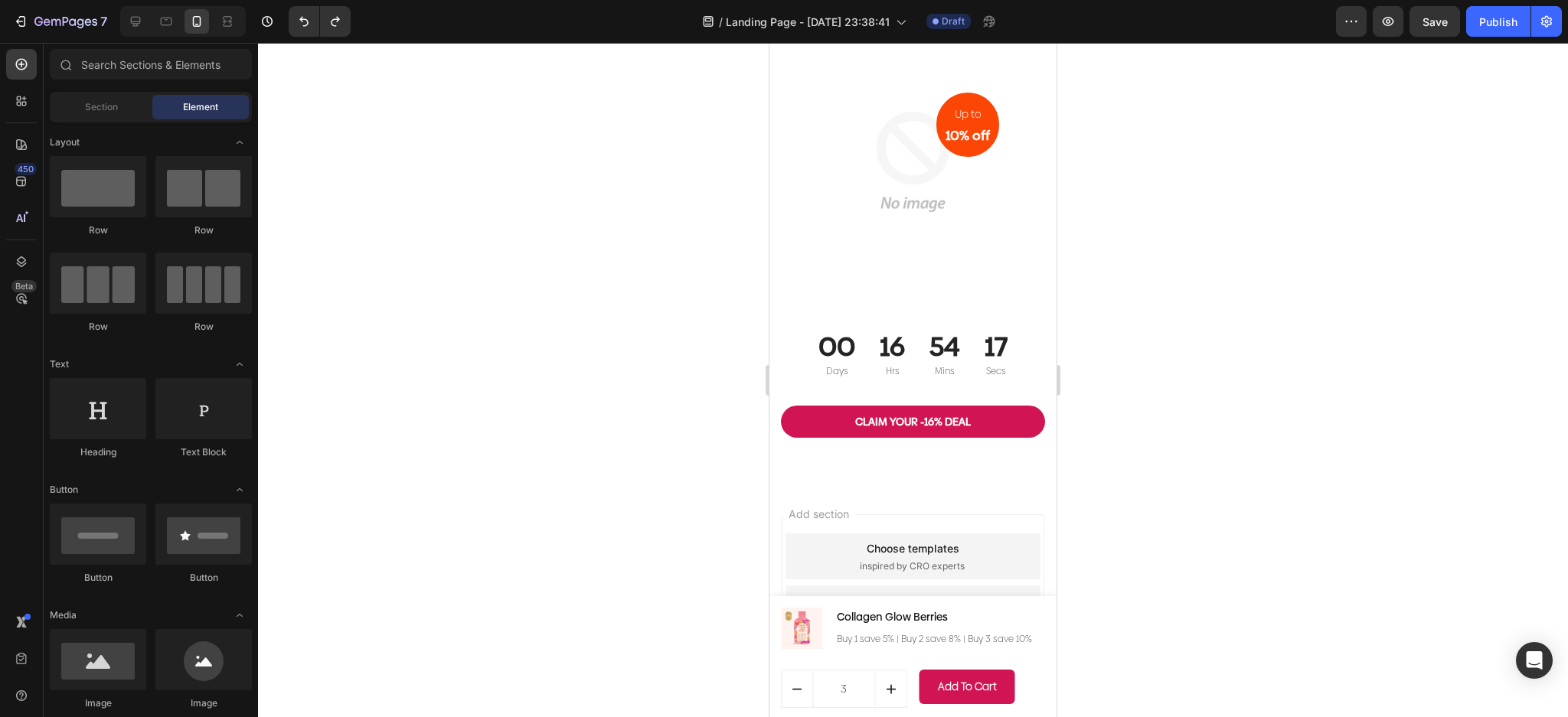
drag, startPoint x: 1048, startPoint y: 98, endPoint x: 1826, endPoint y: 712, distance: 991.1
